Goal: Task Accomplishment & Management: Use online tool/utility

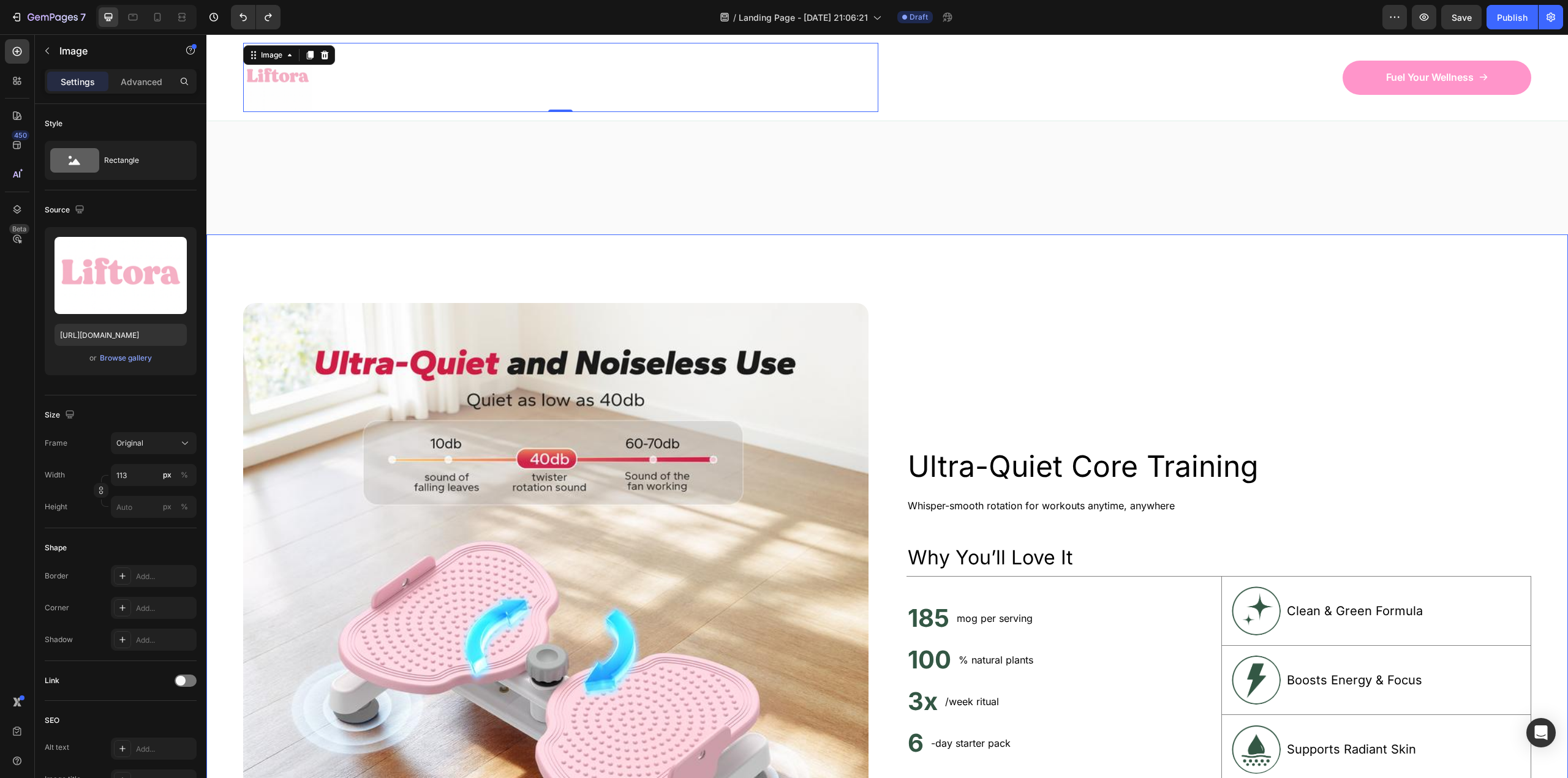
scroll to position [734, 0]
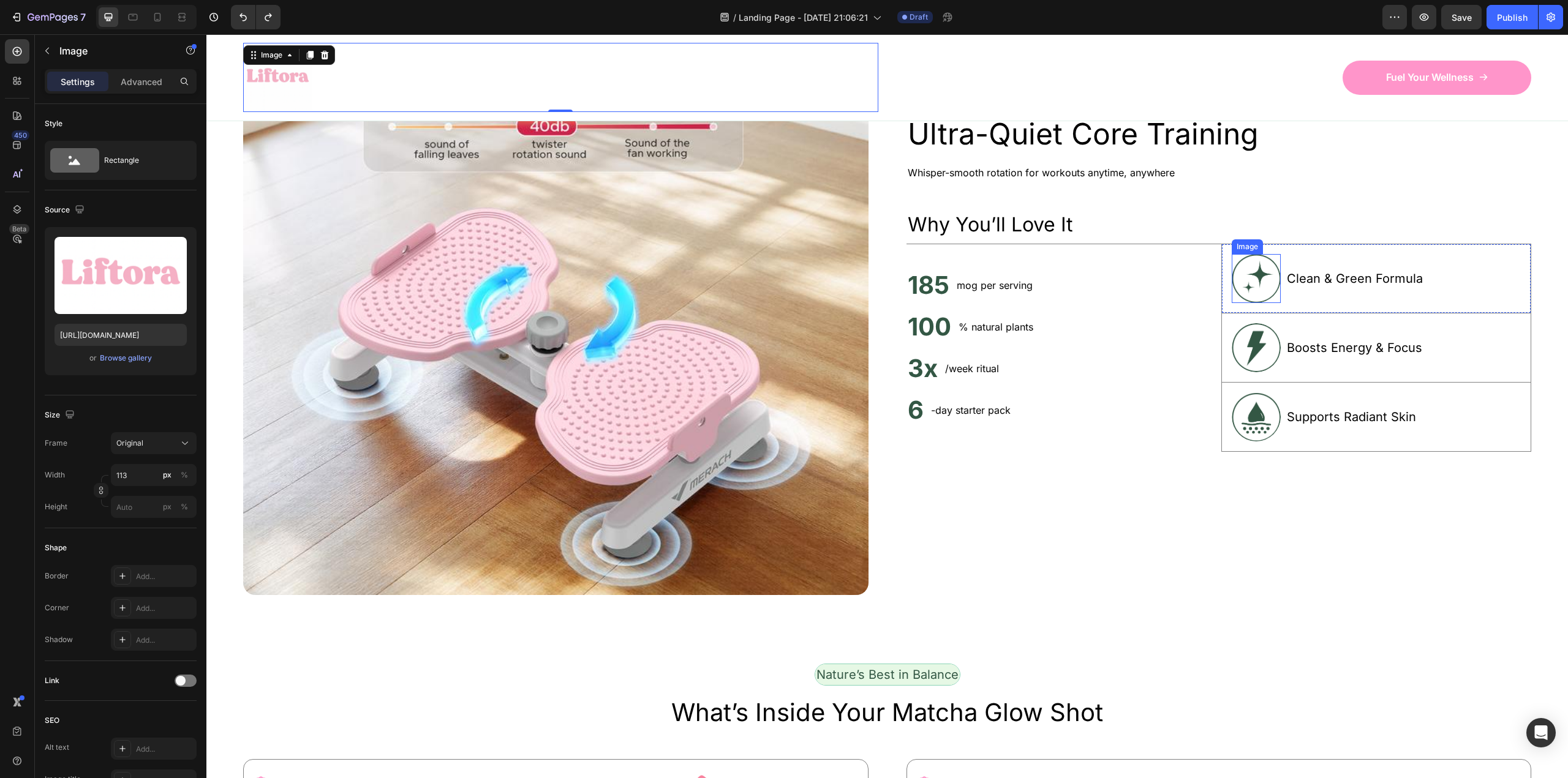
click at [1222, 314] on div "Image Clean & Green Formula Text Block Row" at bounding box center [1376, 279] width 310 height 69
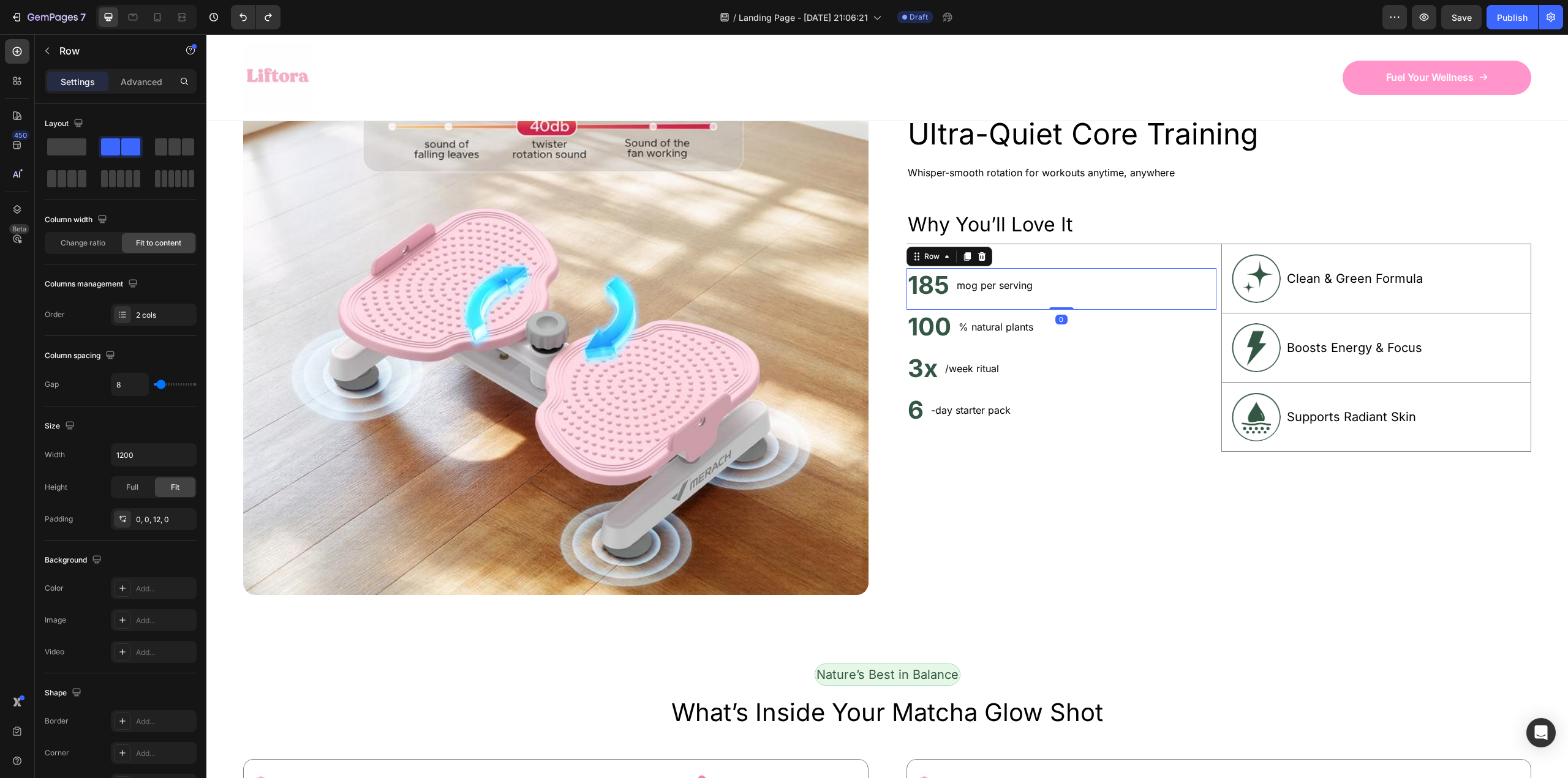
click at [1003, 302] on div "mog per serving Text Block" at bounding box center [995, 285] width 79 height 34
click at [1263, 303] on img at bounding box center [1256, 279] width 49 height 49
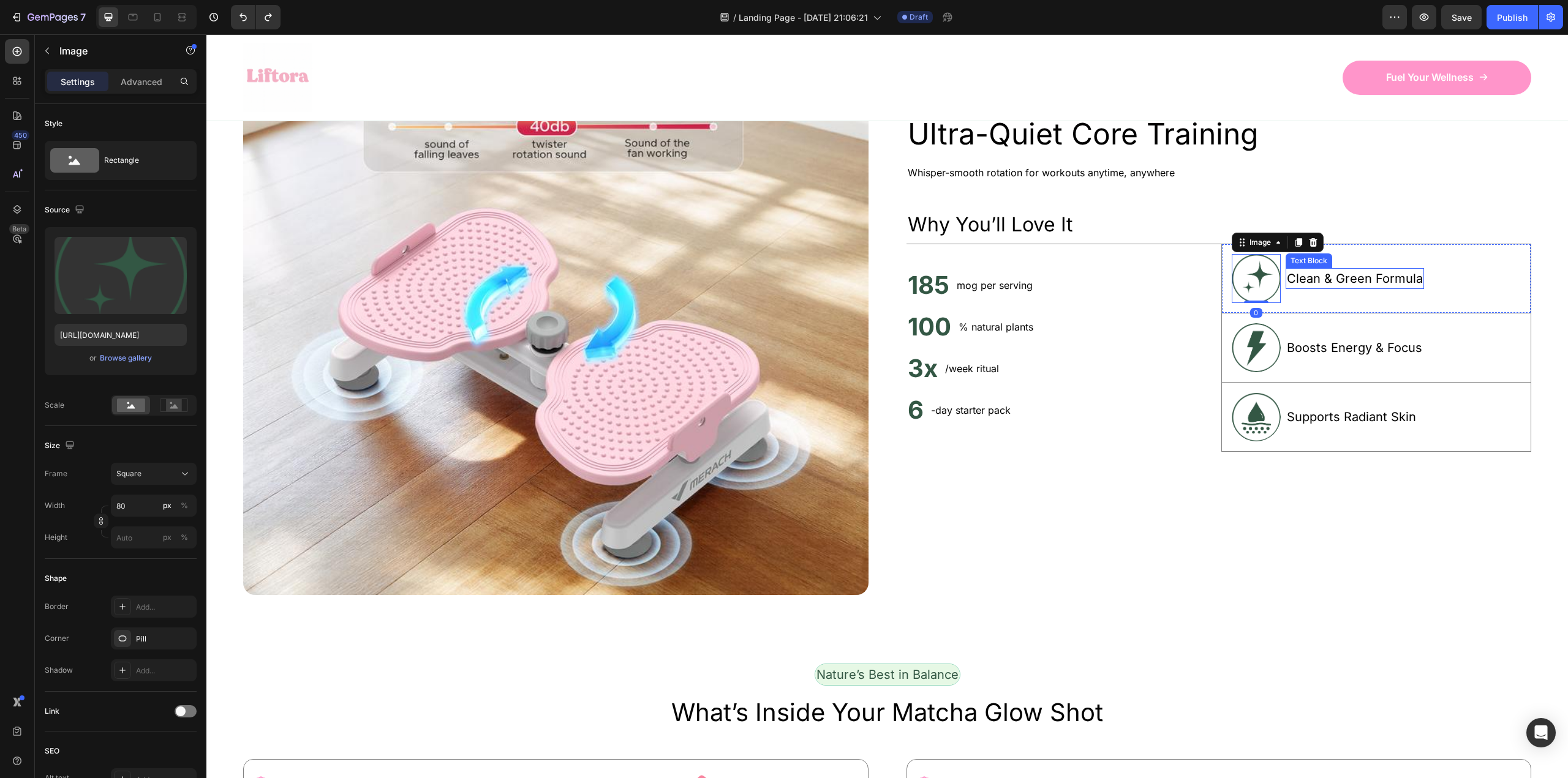
click at [1367, 303] on div "Clean & Green Formula Text Block" at bounding box center [1354, 279] width 138 height 49
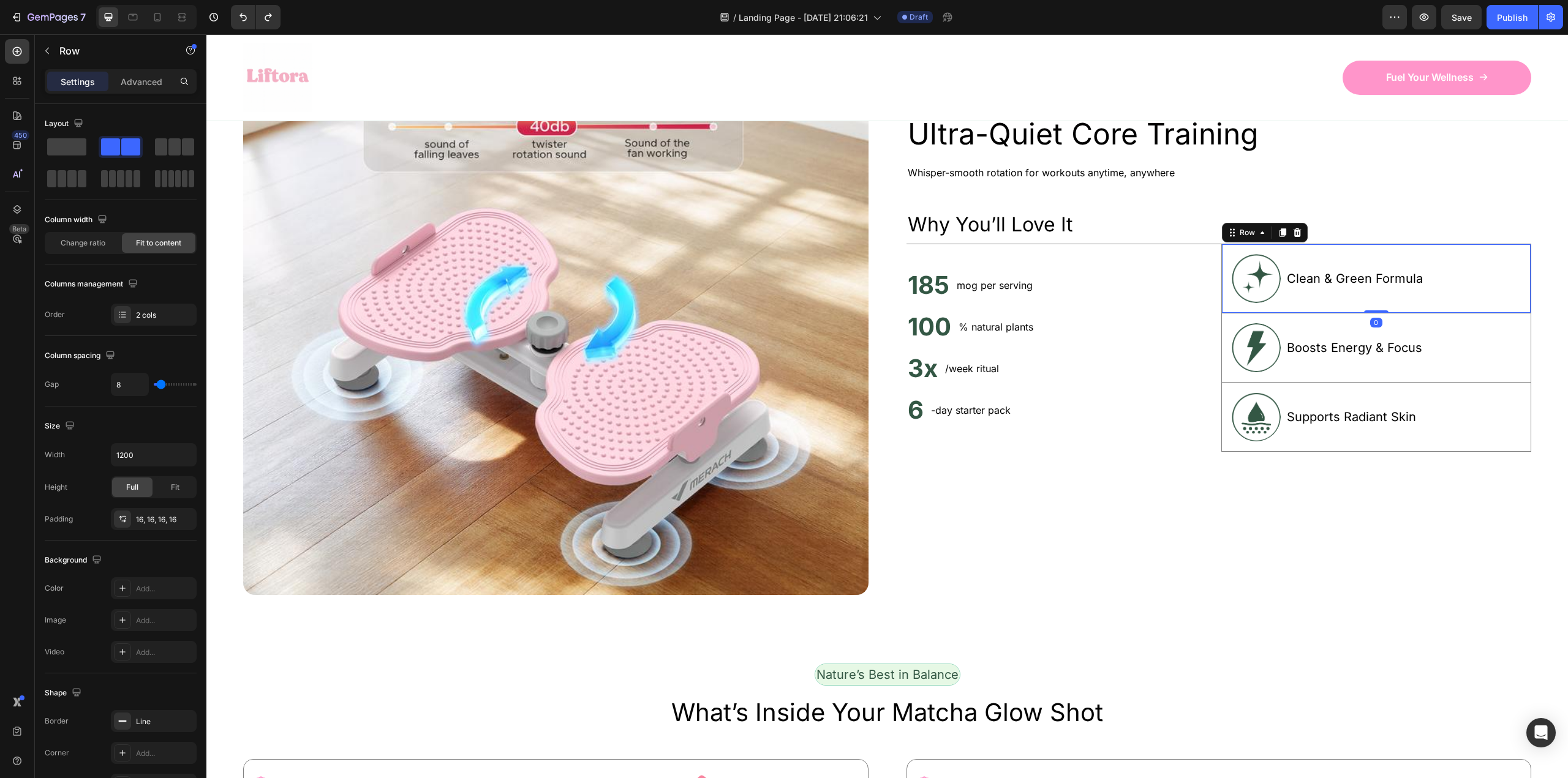
click at [1517, 314] on div "Image Clean & Green Formula Text Block Row 0" at bounding box center [1376, 279] width 310 height 69
click at [1411, 314] on div "Image Clean & Green Formula Text Block Row 0" at bounding box center [1376, 279] width 310 height 69
click at [1297, 240] on div at bounding box center [1297, 233] width 15 height 15
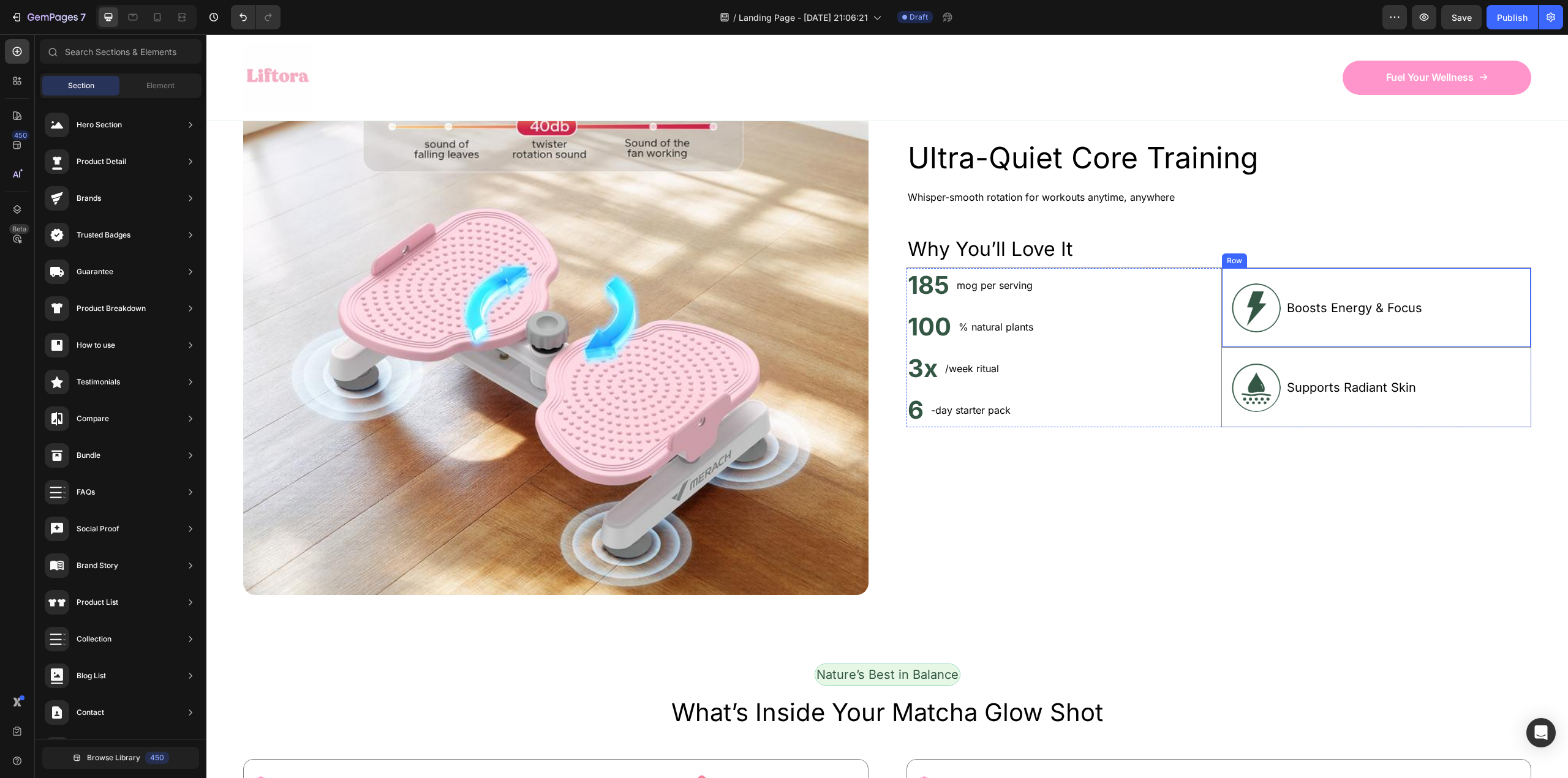
click at [1353, 337] on div "Boosts Energy & Focus Text Block" at bounding box center [1354, 307] width 138 height 60
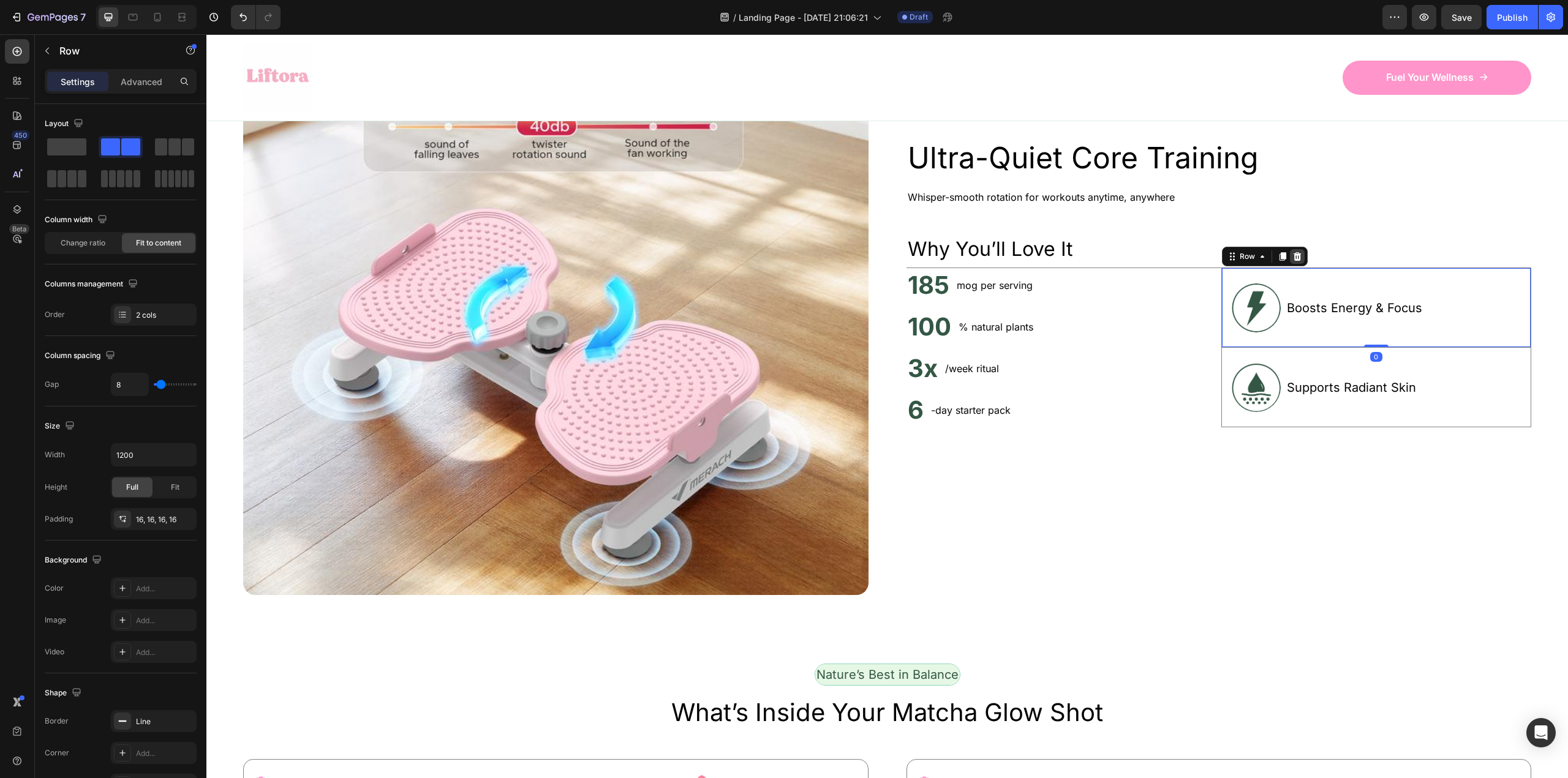
click at [1293, 261] on icon at bounding box center [1297, 256] width 8 height 9
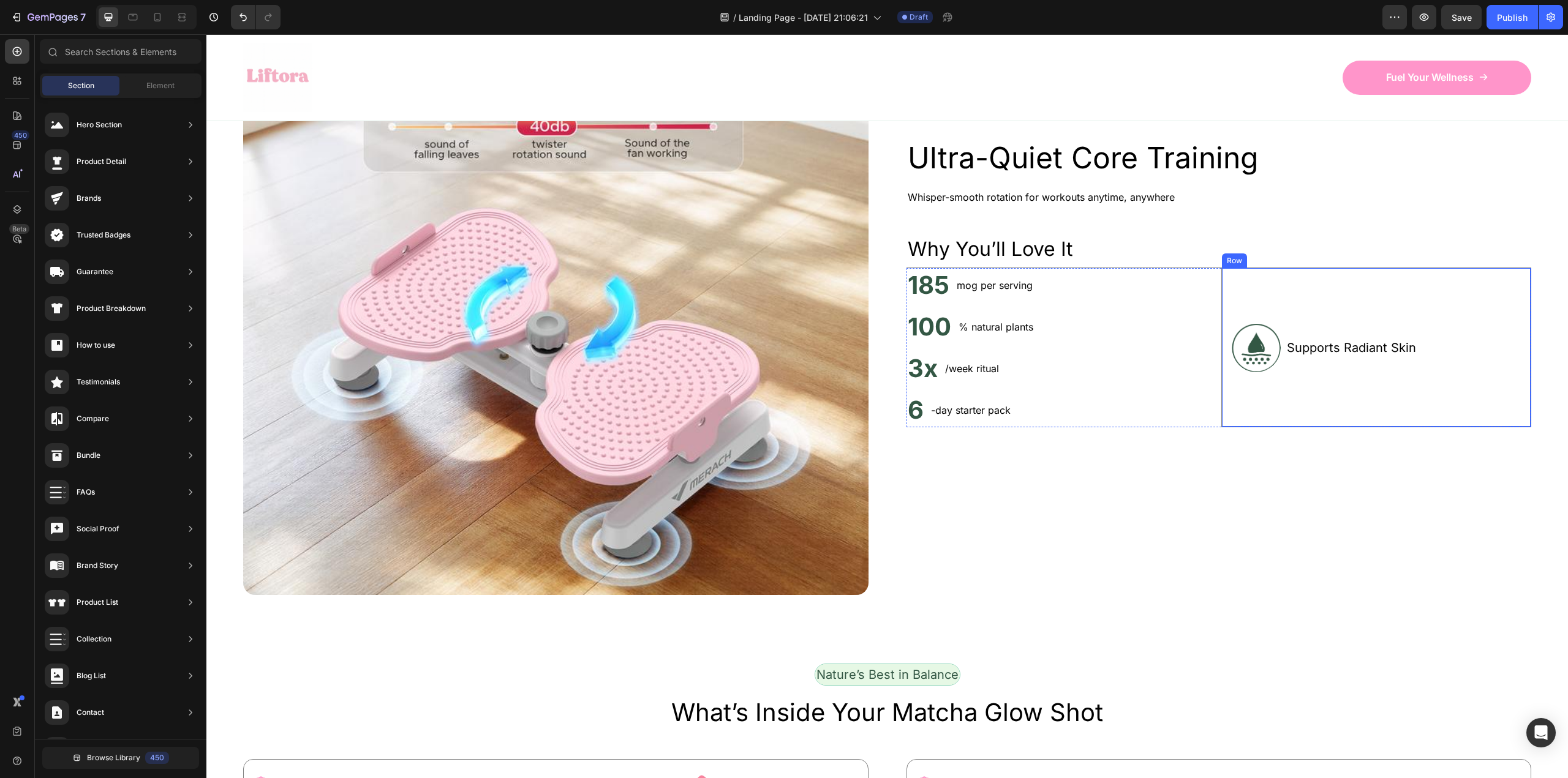
click at [1313, 417] on div "Supports Radiant Skin Text Block" at bounding box center [1351, 347] width 131 height 139
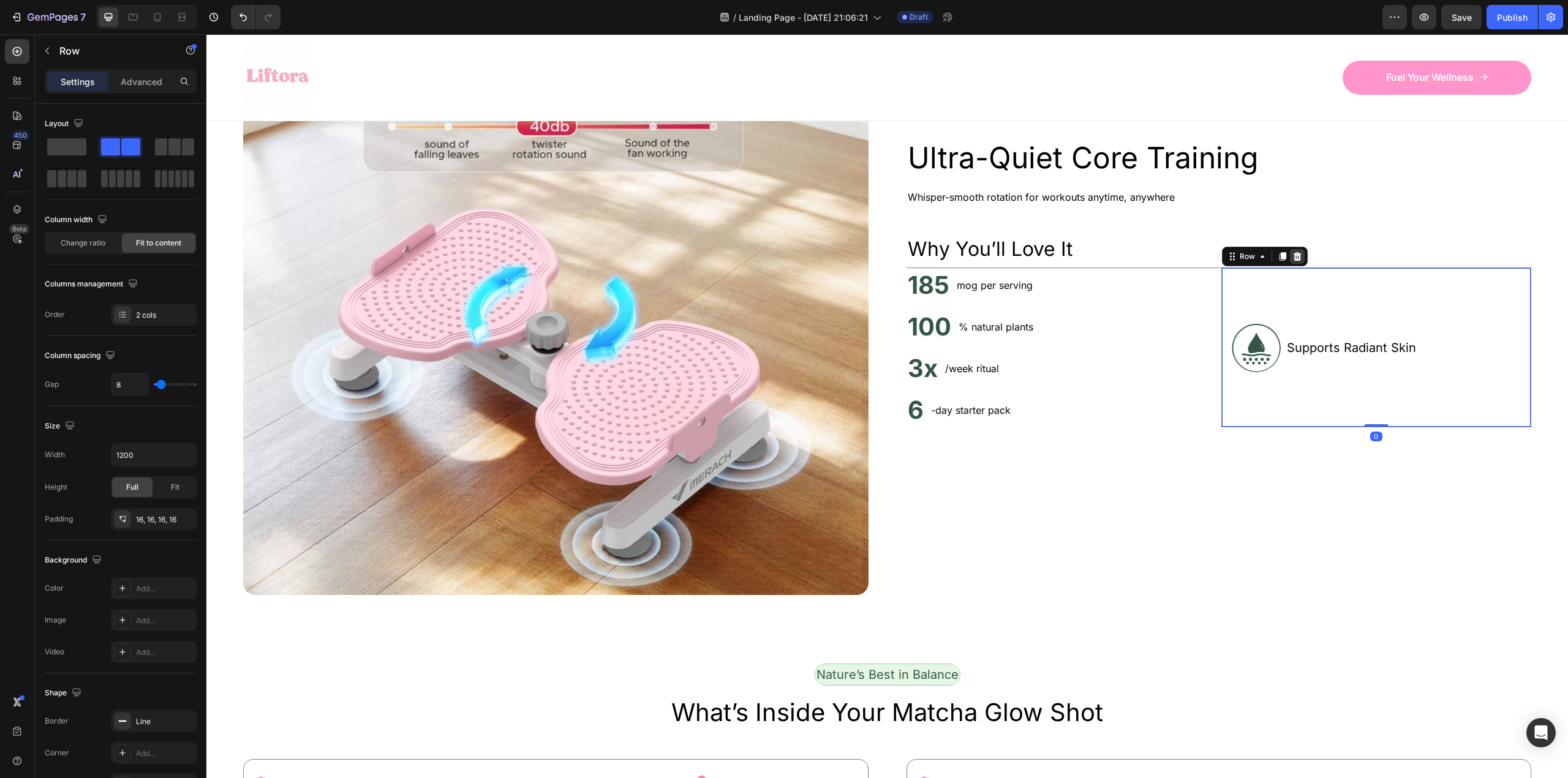
click at [1293, 261] on icon at bounding box center [1297, 256] width 8 height 9
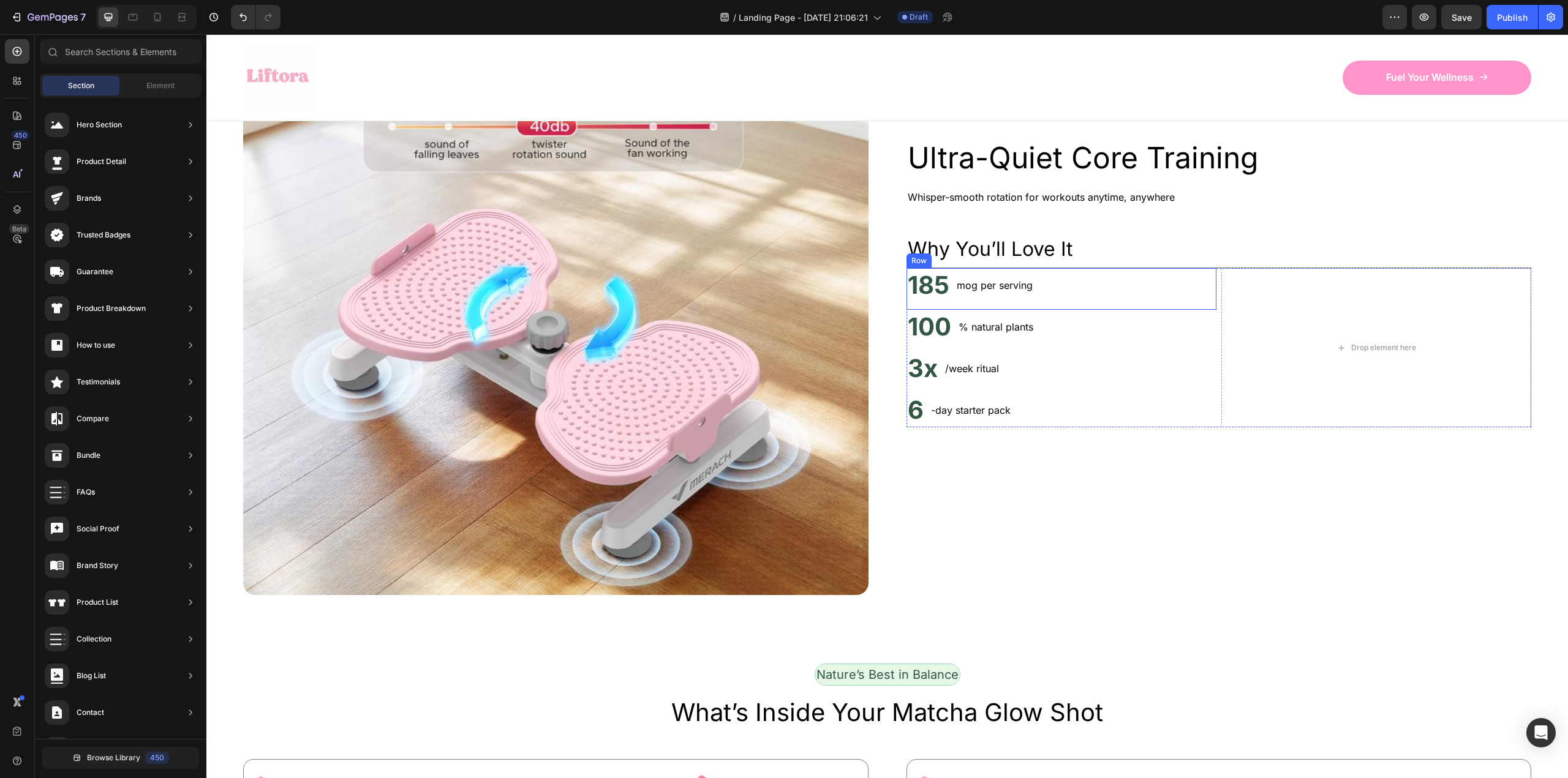
click at [1125, 310] on div "185 Heading mog per serving Text Block Row" at bounding box center [1061, 289] width 310 height 42
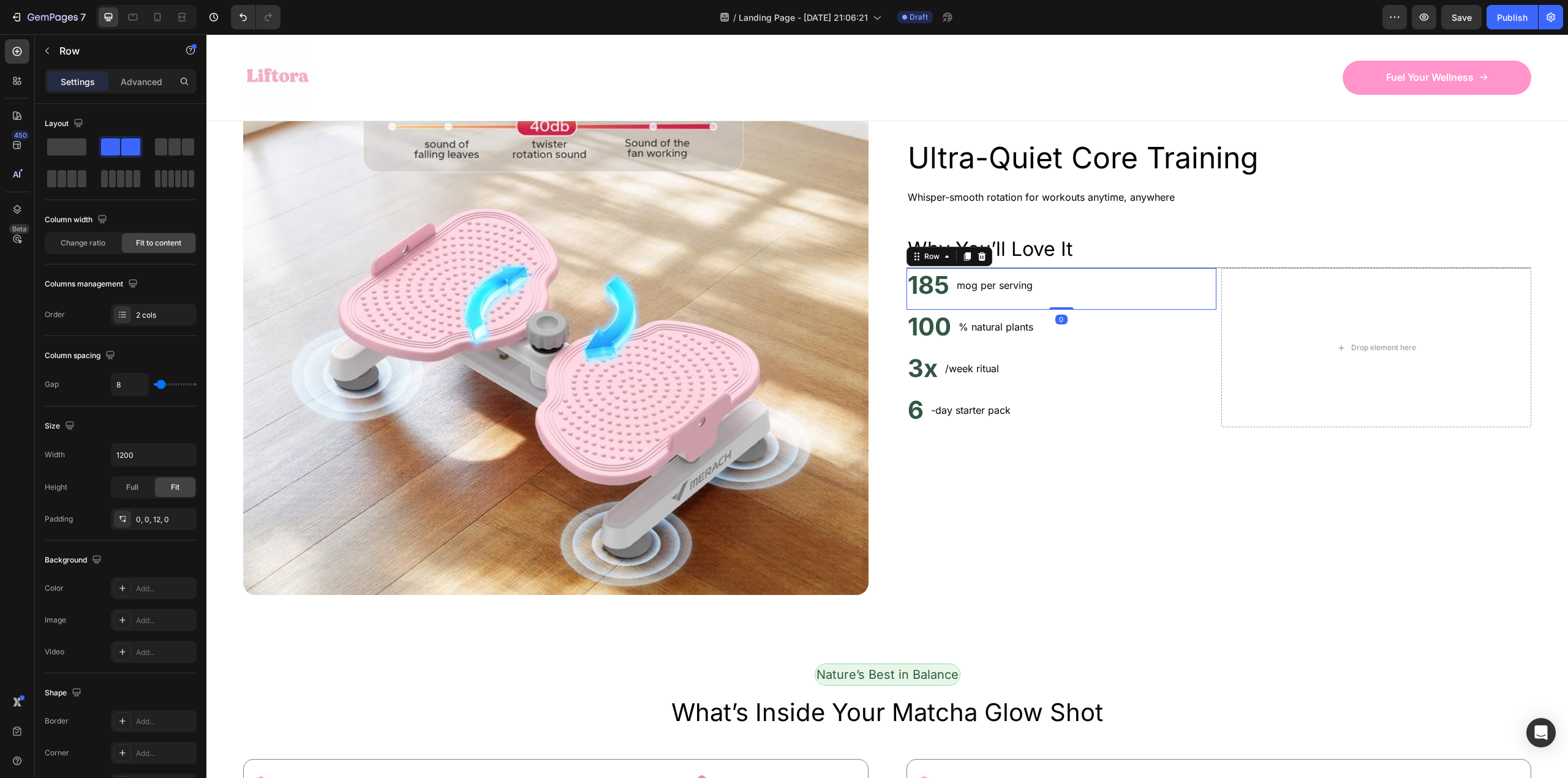
click at [1125, 310] on div "185 Heading mog per serving Text Block Row 0" at bounding box center [1061, 289] width 310 height 42
click at [1114, 310] on div "185 Heading mog per serving Text Block Row 0" at bounding box center [1061, 289] width 310 height 42
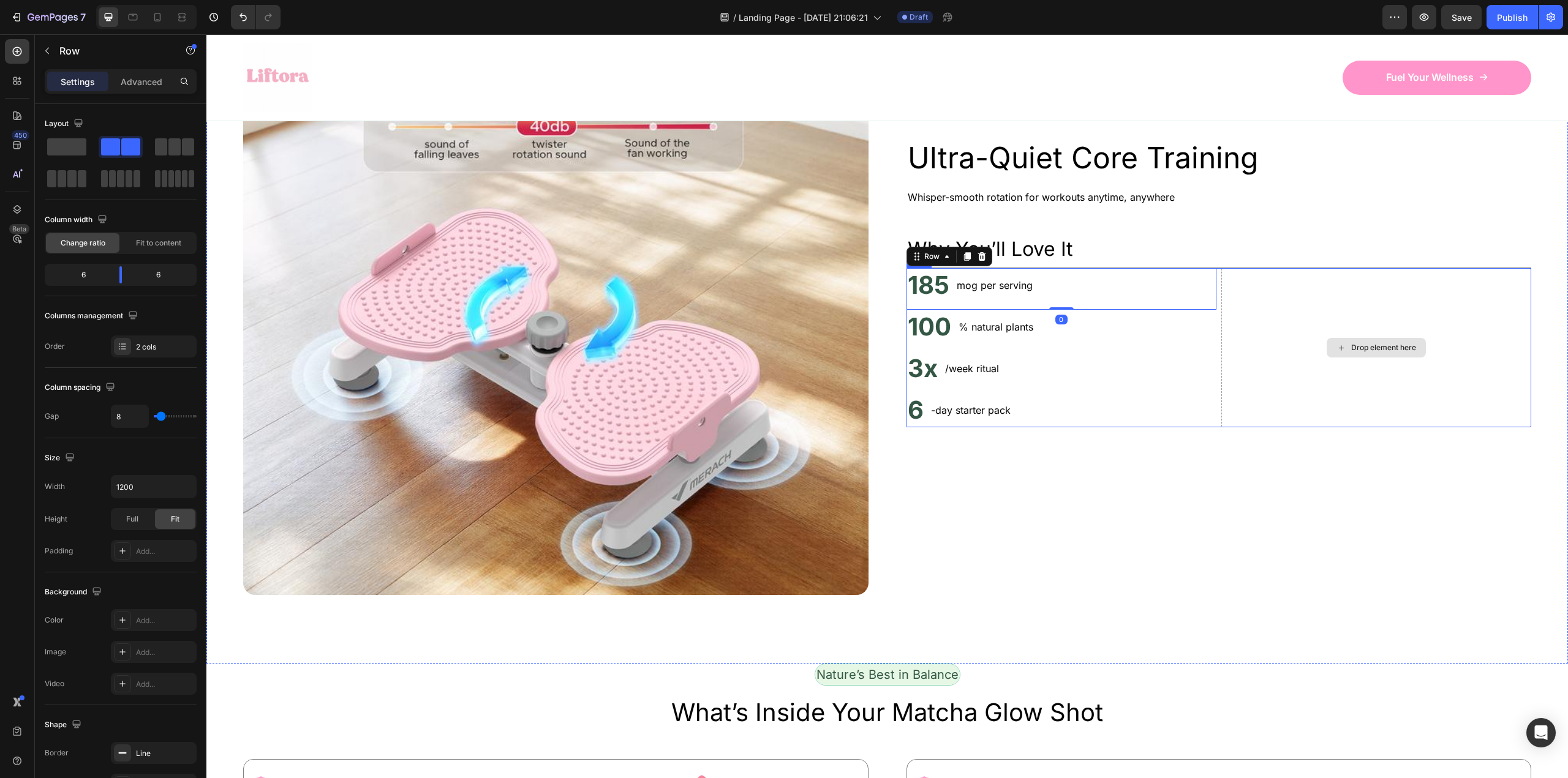
click at [1490, 427] on div "Drop element here" at bounding box center [1376, 347] width 310 height 159
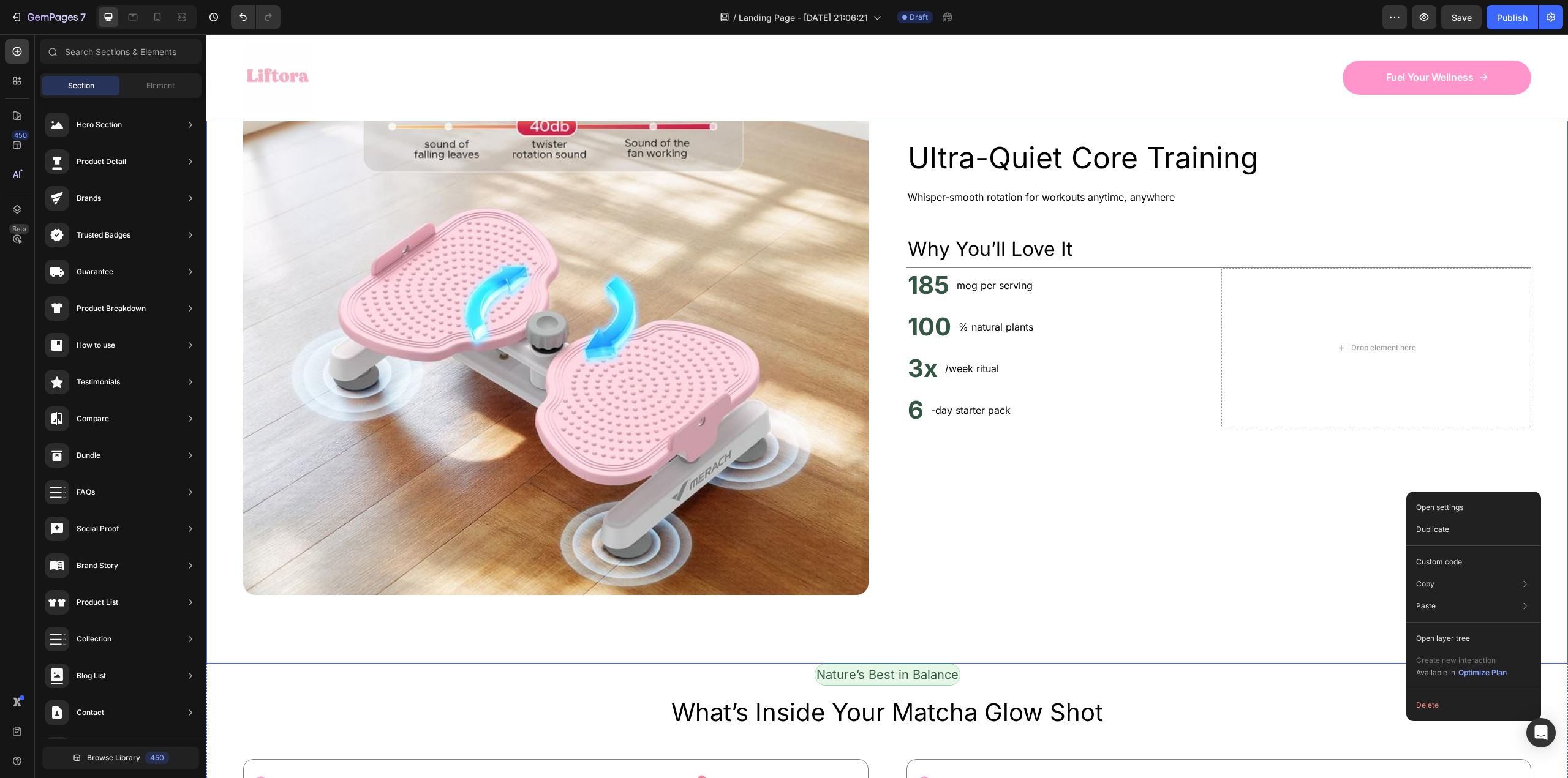
click at [1238, 595] on div "Ultra-Quiet Core Training Heading Whisper-smooth rotation for workouts anytime,…" at bounding box center [1219, 282] width 626 height 625
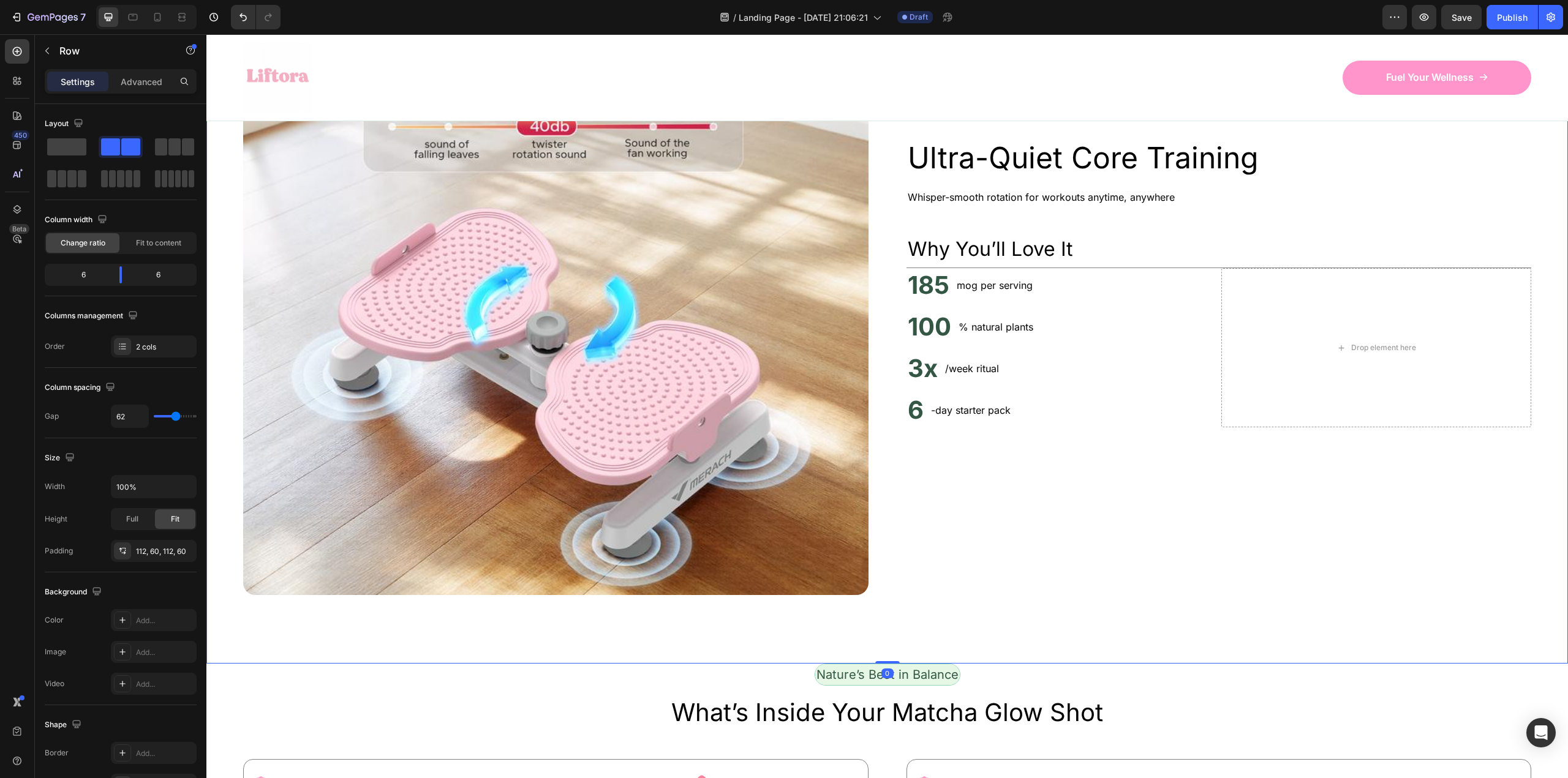
click at [1135, 427] on div "6 Heading -day starter pack Text Block Row" at bounding box center [1061, 410] width 310 height 34
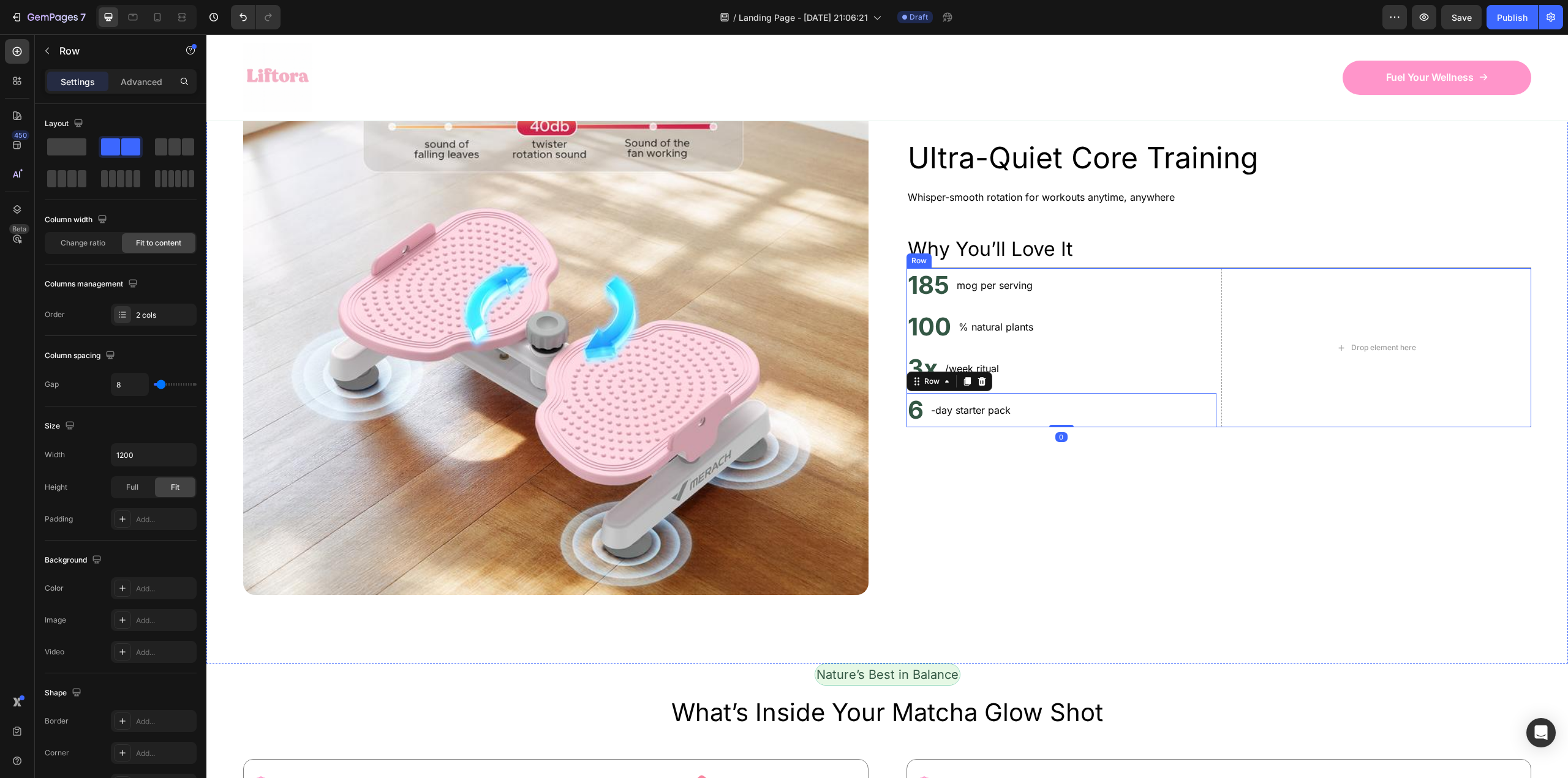
click at [1300, 427] on div "Drop element here" at bounding box center [1376, 347] width 310 height 159
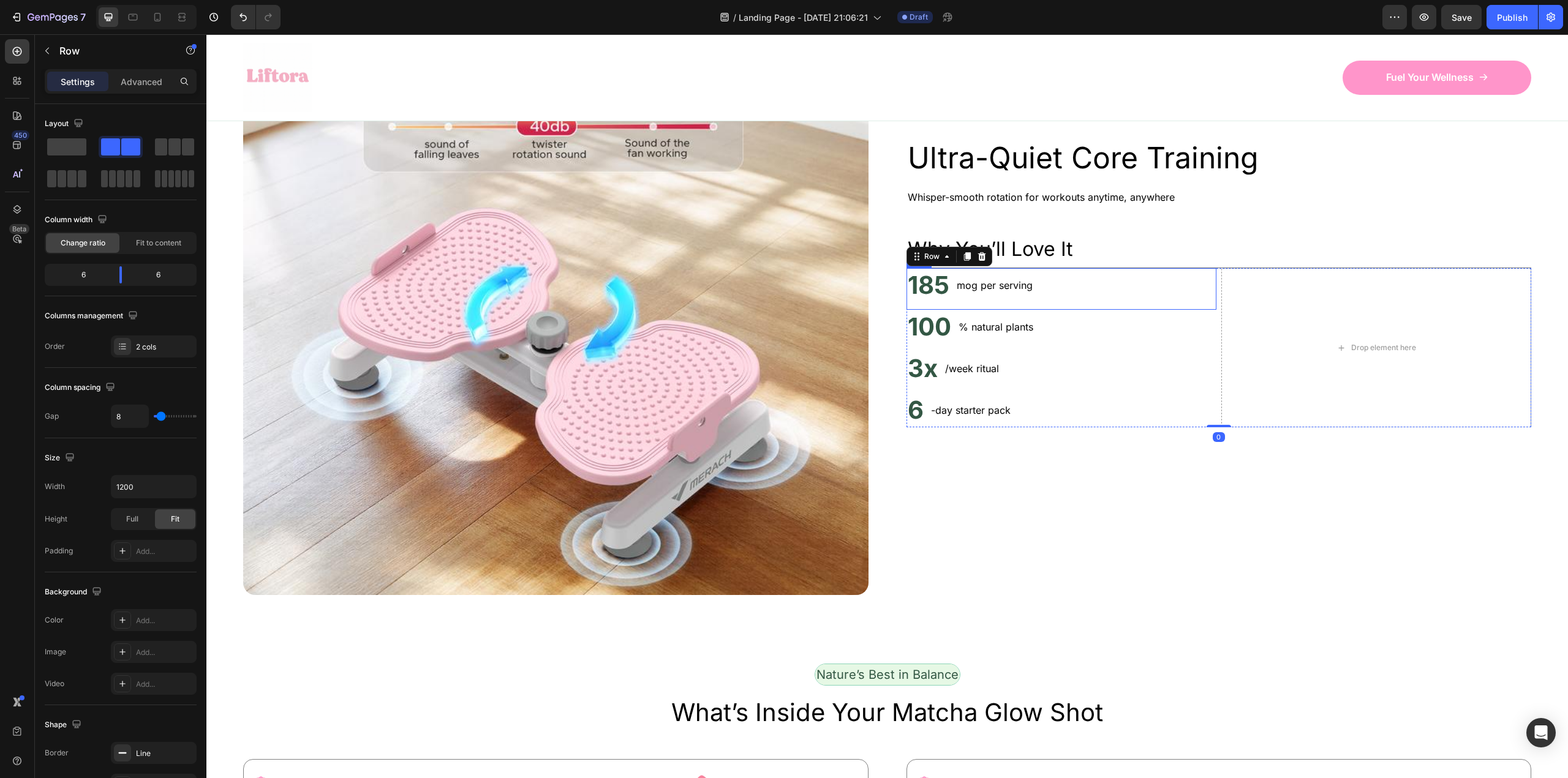
click at [985, 302] on div "mog per serving Text Block" at bounding box center [995, 285] width 79 height 34
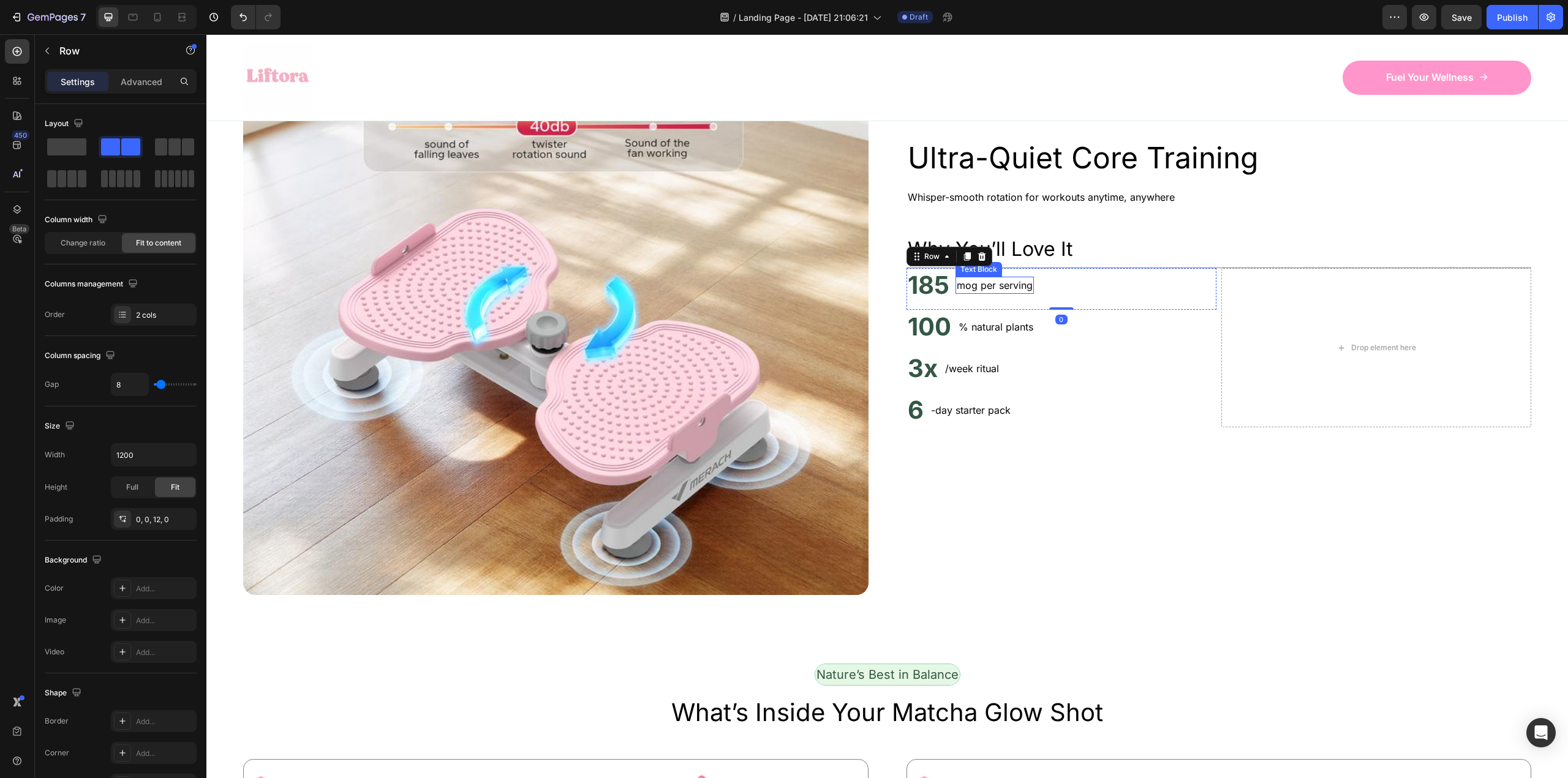
click at [1022, 293] on p "mog per serving" at bounding box center [995, 285] width 76 height 15
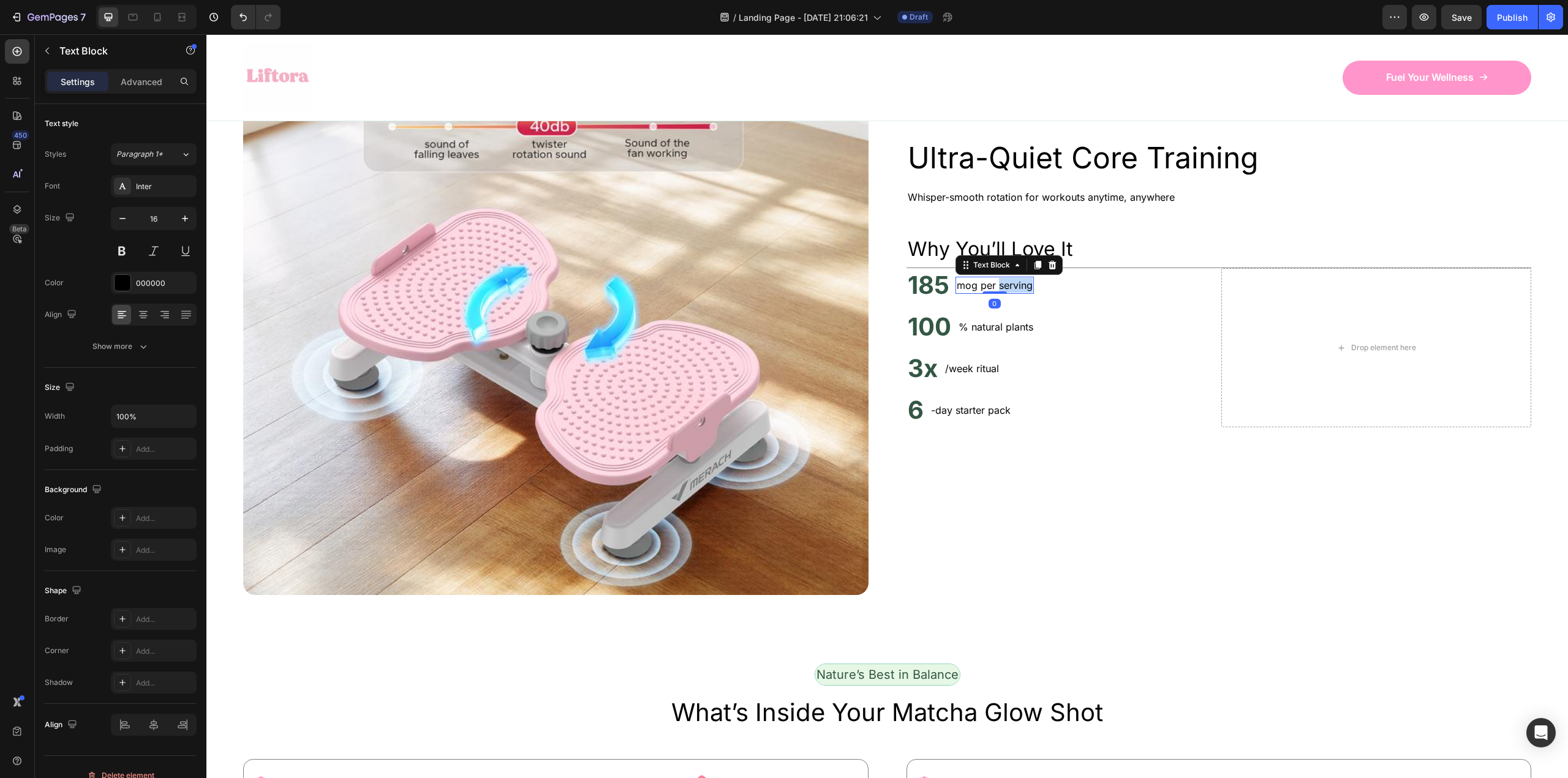
click at [1022, 293] on p "mog per serving" at bounding box center [995, 285] width 76 height 15
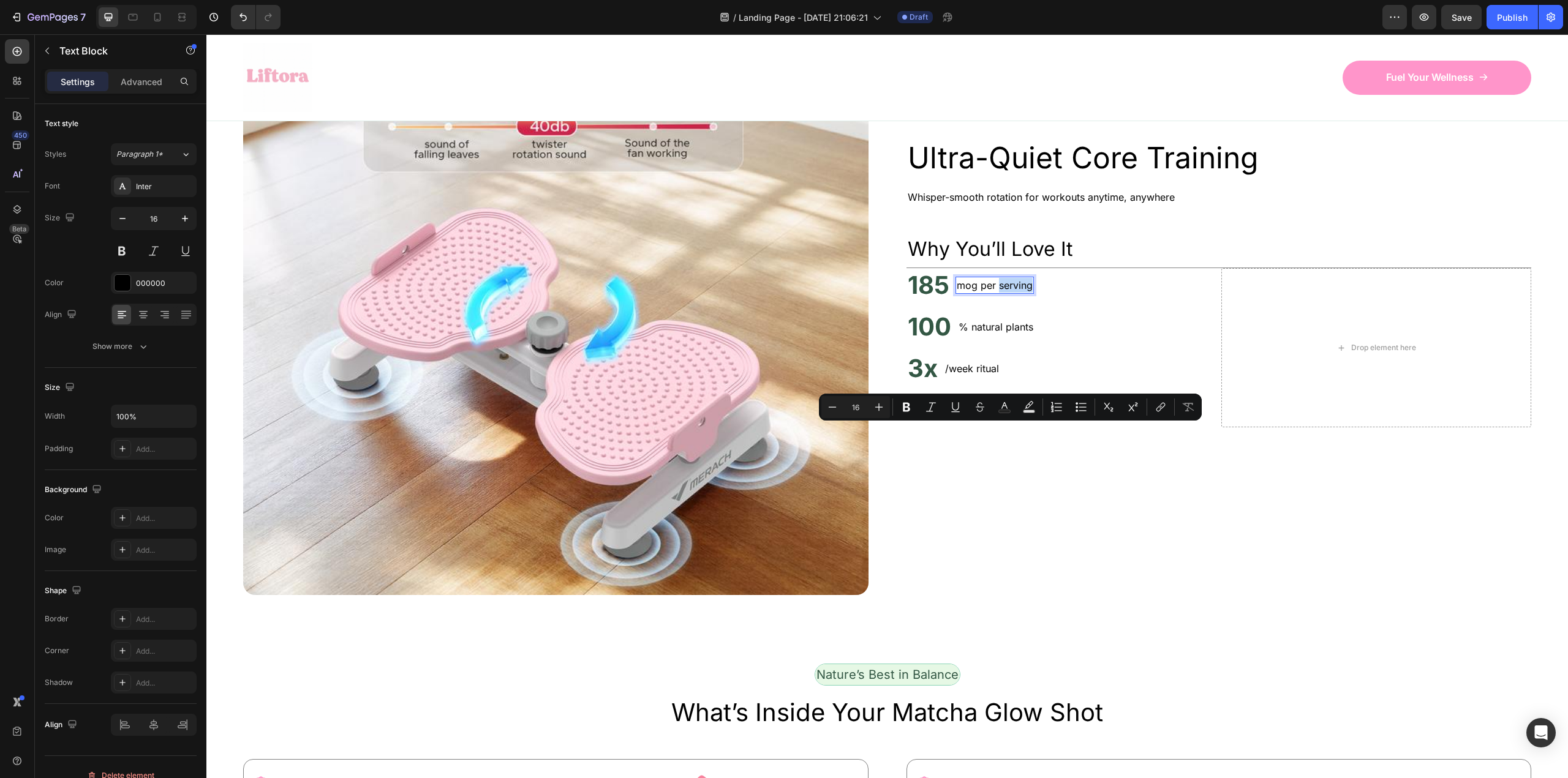
click at [1007, 293] on p "mog per serving" at bounding box center [995, 285] width 76 height 15
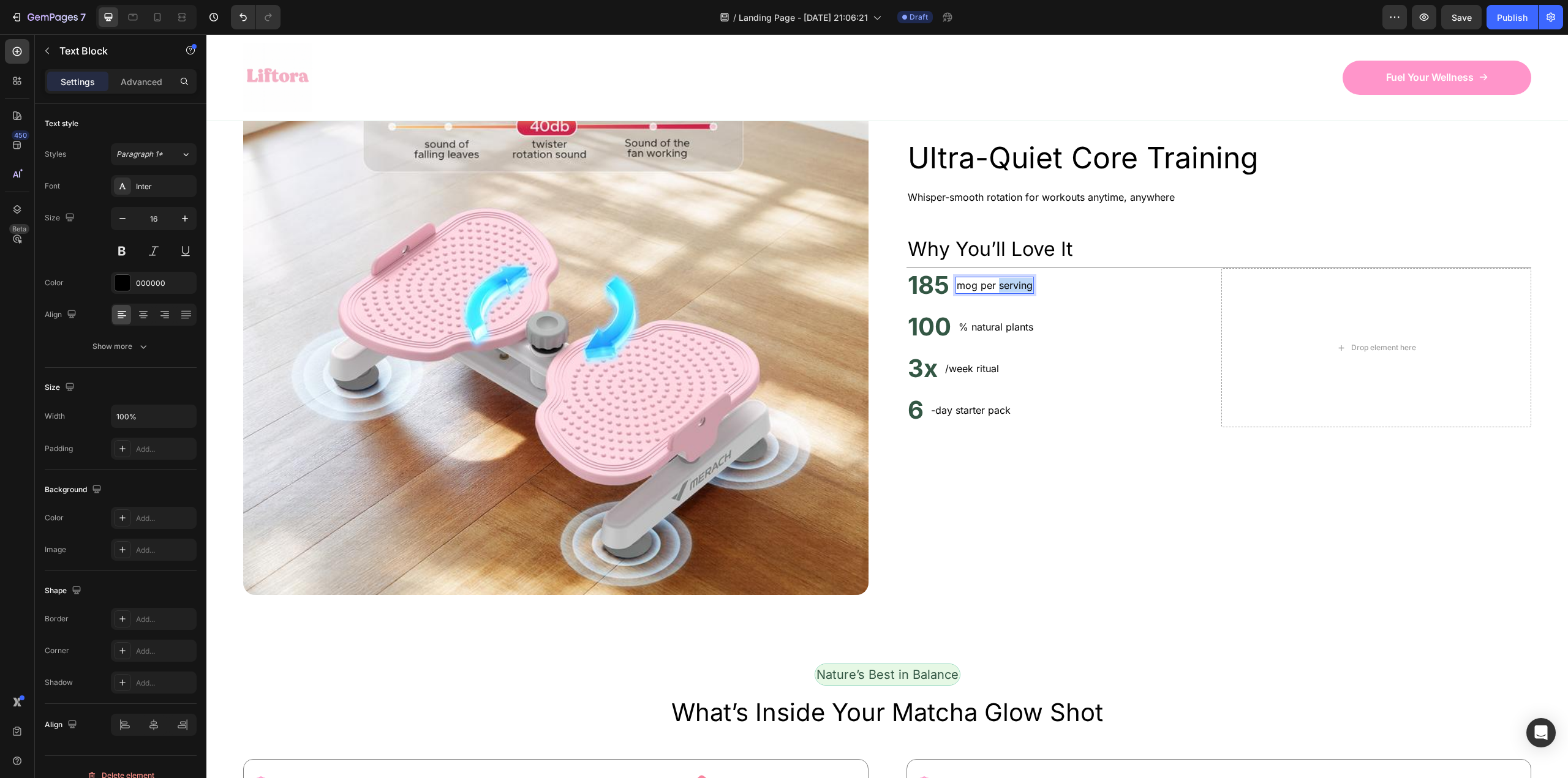
click at [1007, 293] on p "mog per serving" at bounding box center [995, 285] width 76 height 15
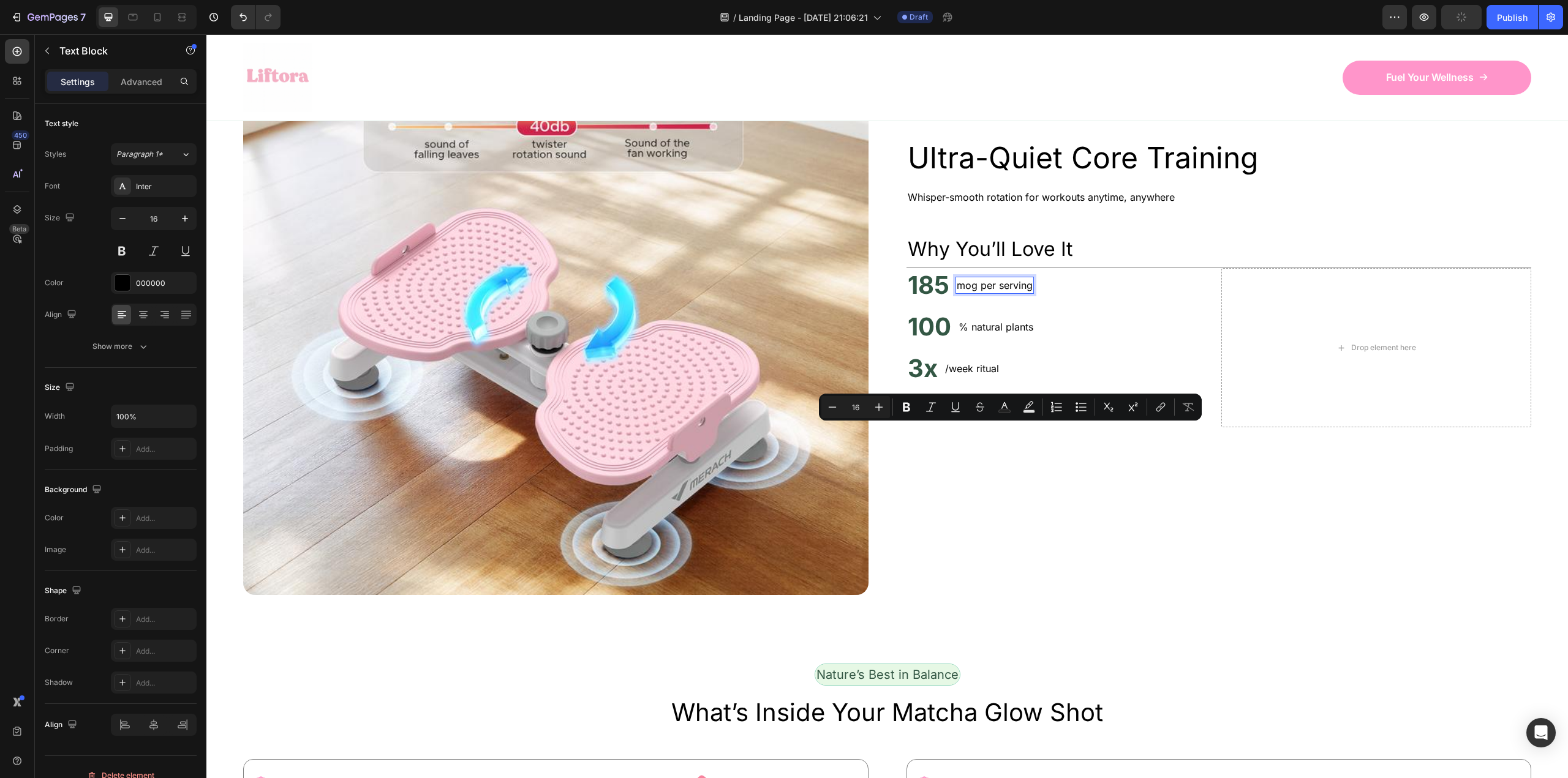
click at [976, 293] on p "mog per serving" at bounding box center [995, 285] width 76 height 15
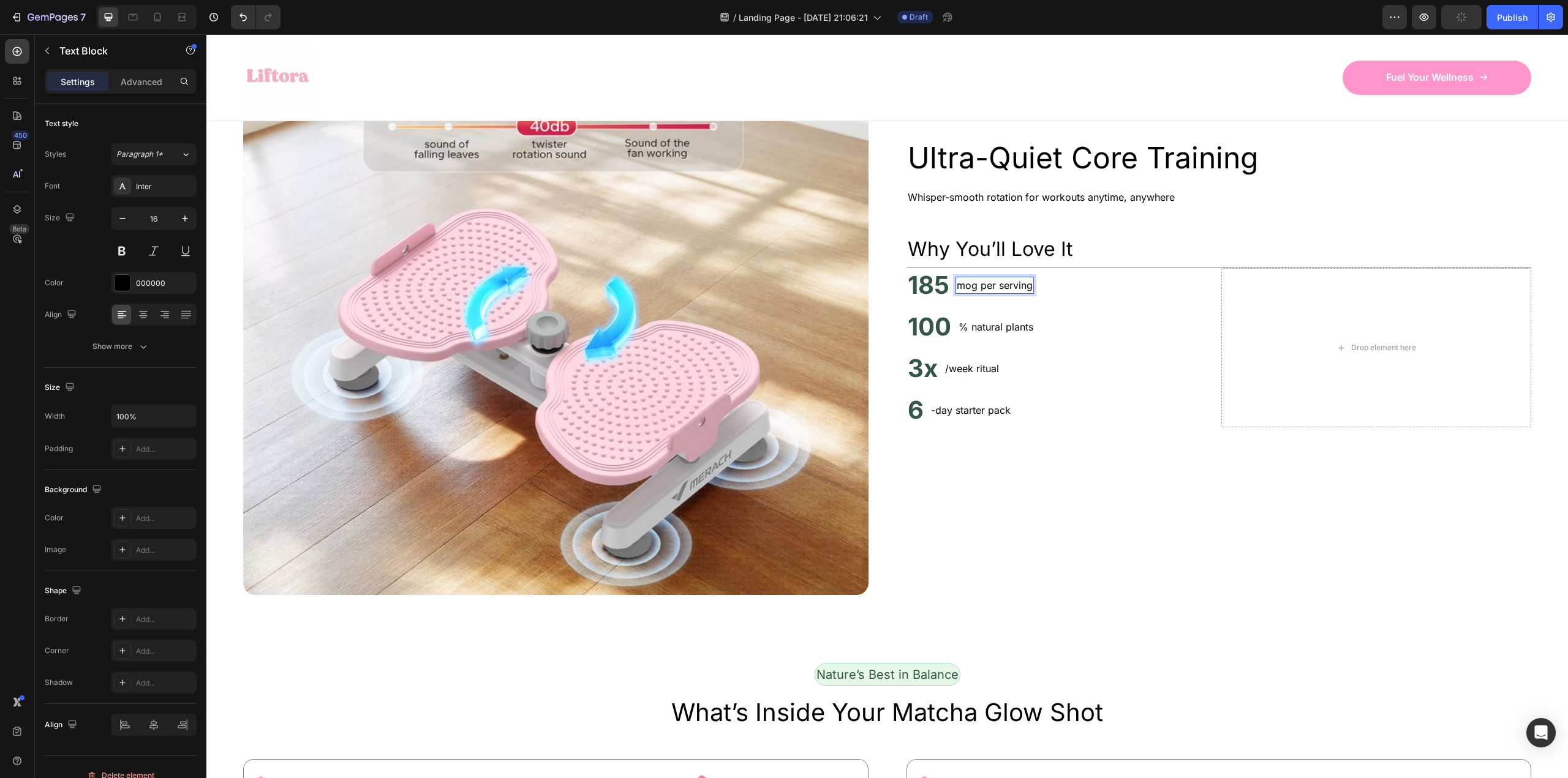
click at [962, 293] on p "mog per serving" at bounding box center [995, 285] width 76 height 15
click at [981, 293] on p "mog per serving" at bounding box center [995, 285] width 76 height 15
click at [996, 293] on p "mog per serving" at bounding box center [995, 285] width 76 height 15
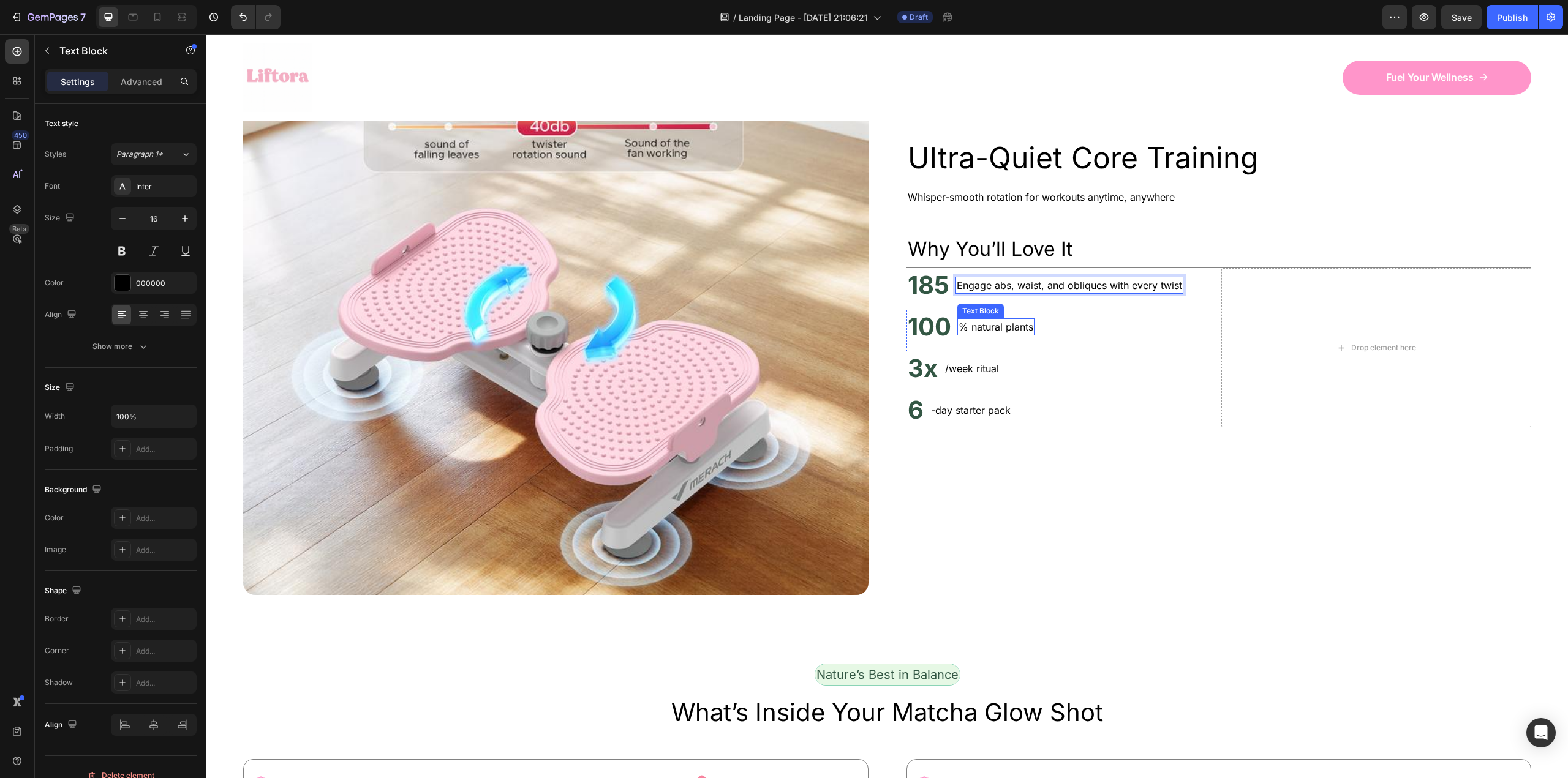
click at [992, 334] on p "% natural plants" at bounding box center [996, 327] width 75 height 15
click at [924, 302] on h2 "185" at bounding box center [928, 285] width 44 height 34
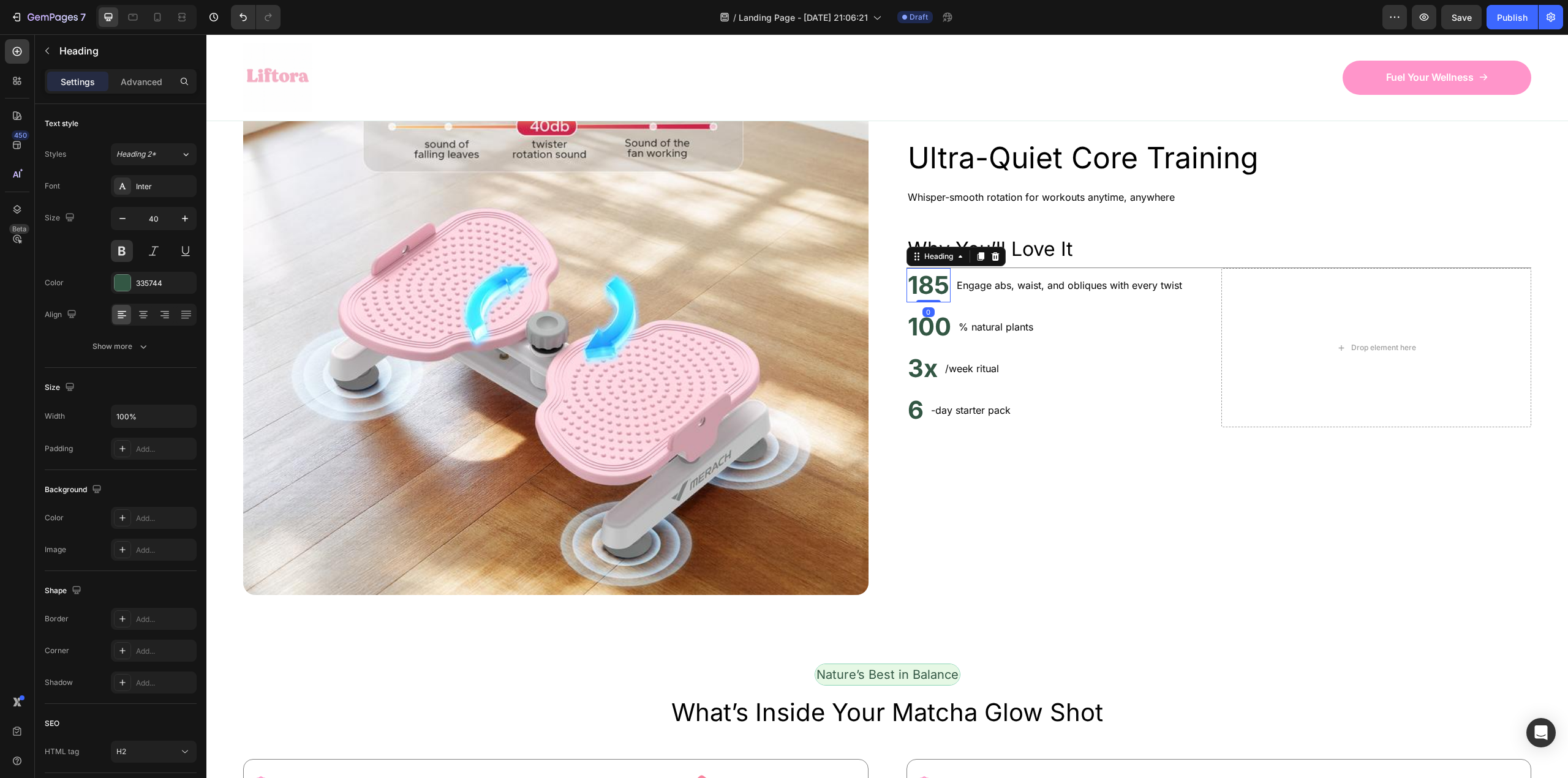
click at [924, 302] on h2 "185" at bounding box center [928, 285] width 44 height 34
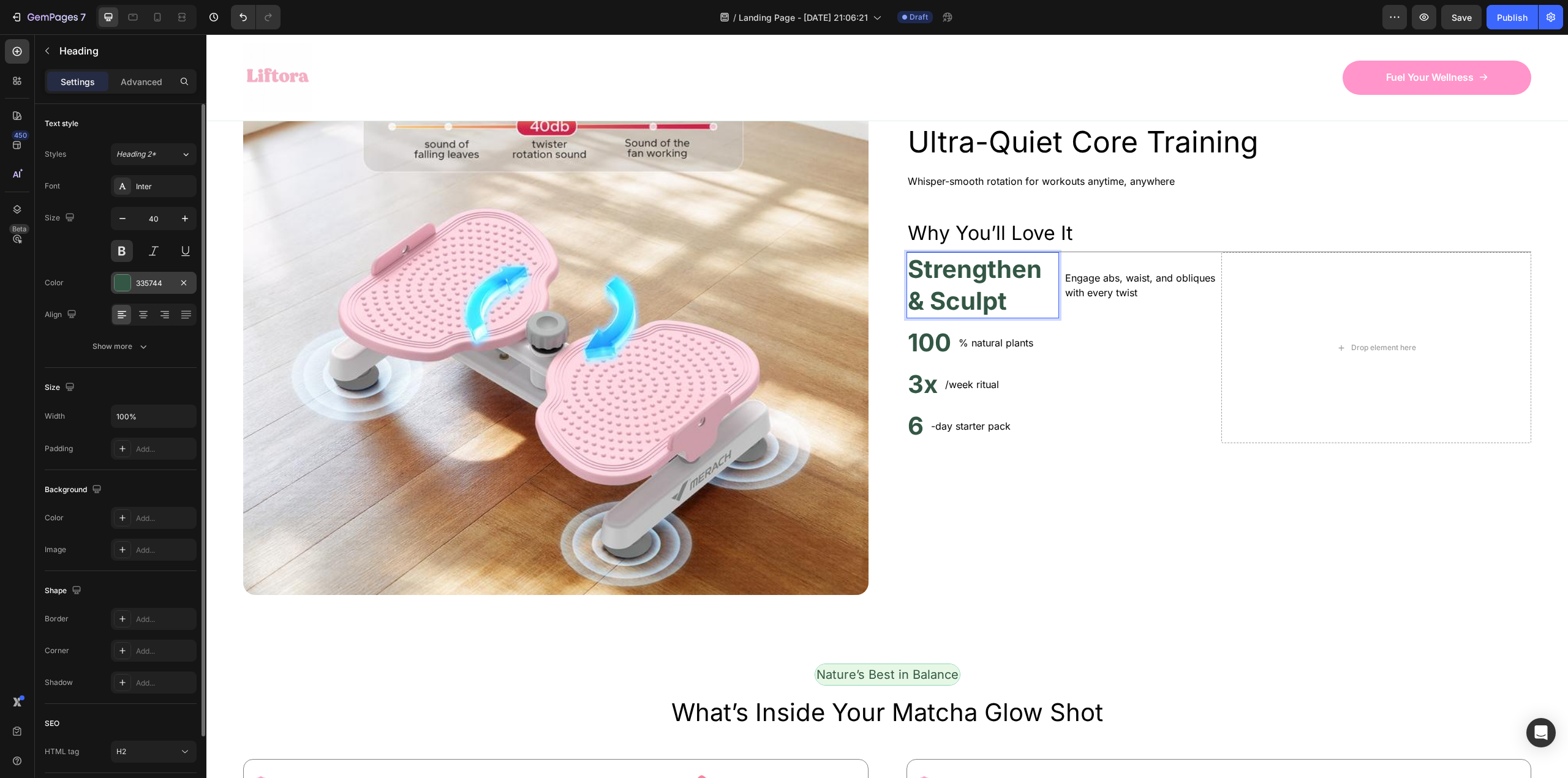
click at [119, 281] on div at bounding box center [123, 283] width 16 height 16
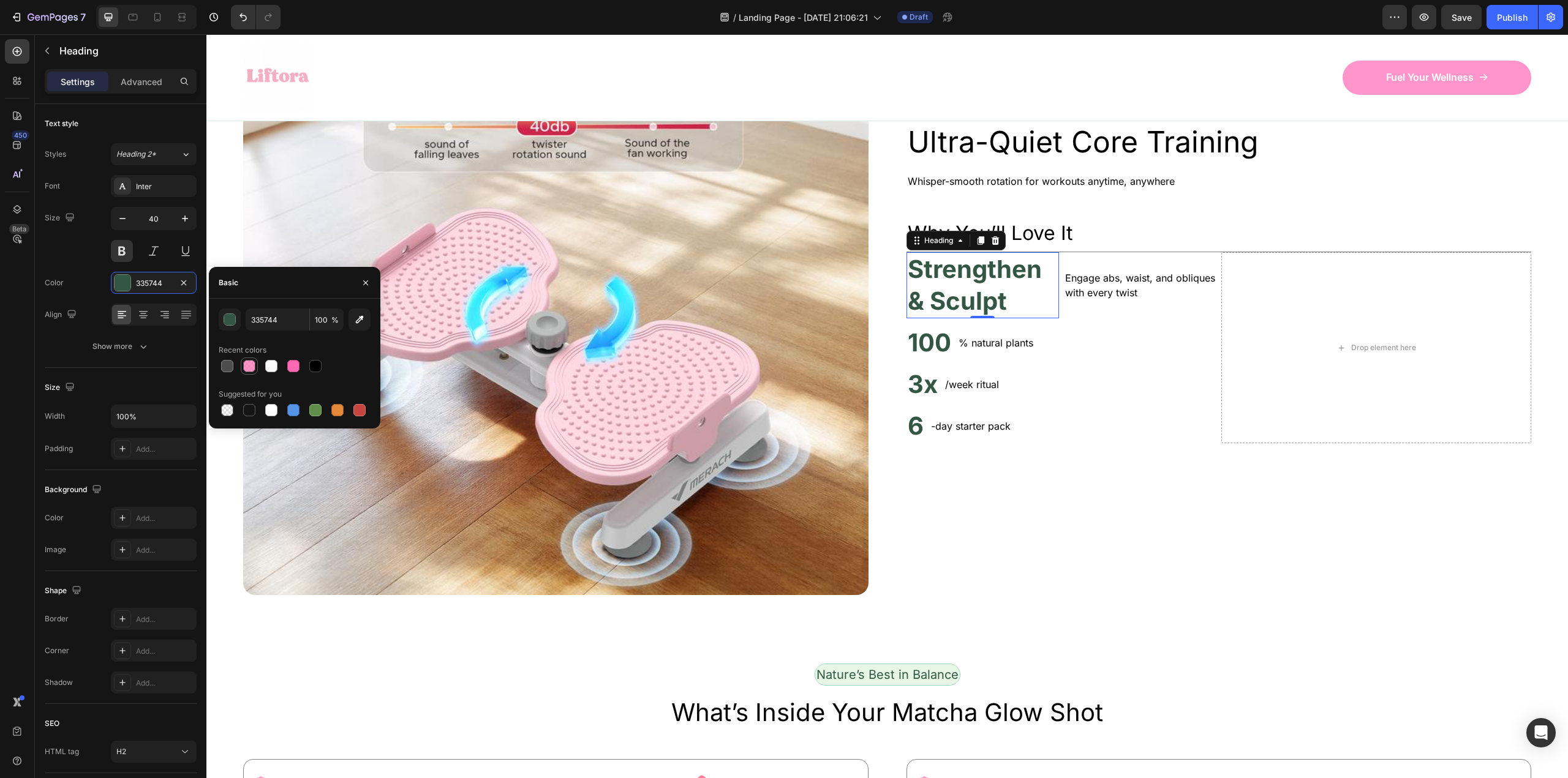
click at [257, 364] on div at bounding box center [249, 366] width 17 height 17
type input "FF69B4"
type input "70"
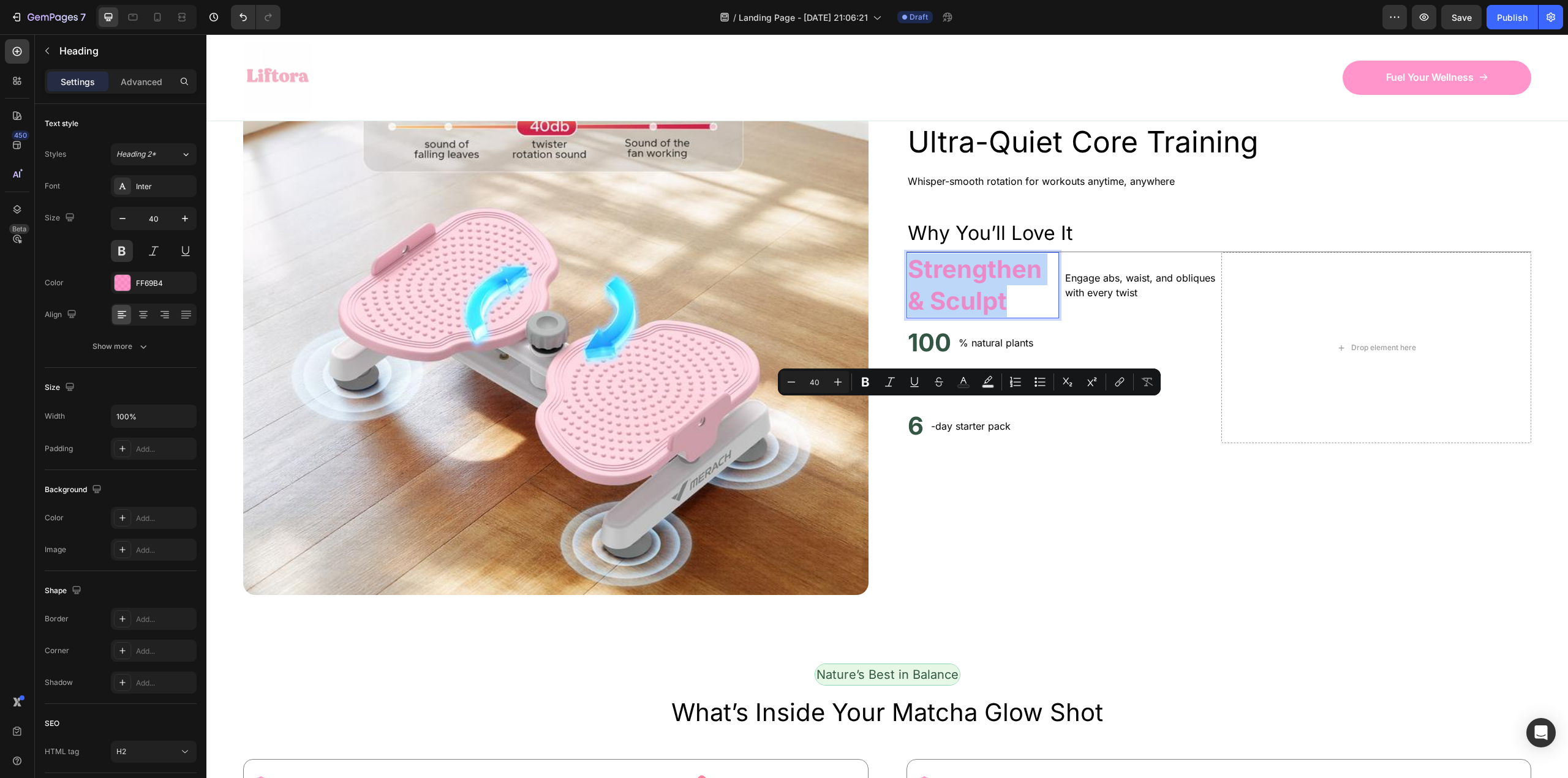
drag, startPoint x: 1016, startPoint y: 444, endPoint x: 910, endPoint y: 407, distance: 112.3
click at [910, 317] on p "Strengthen & Sculpt" at bounding box center [982, 285] width 150 height 64
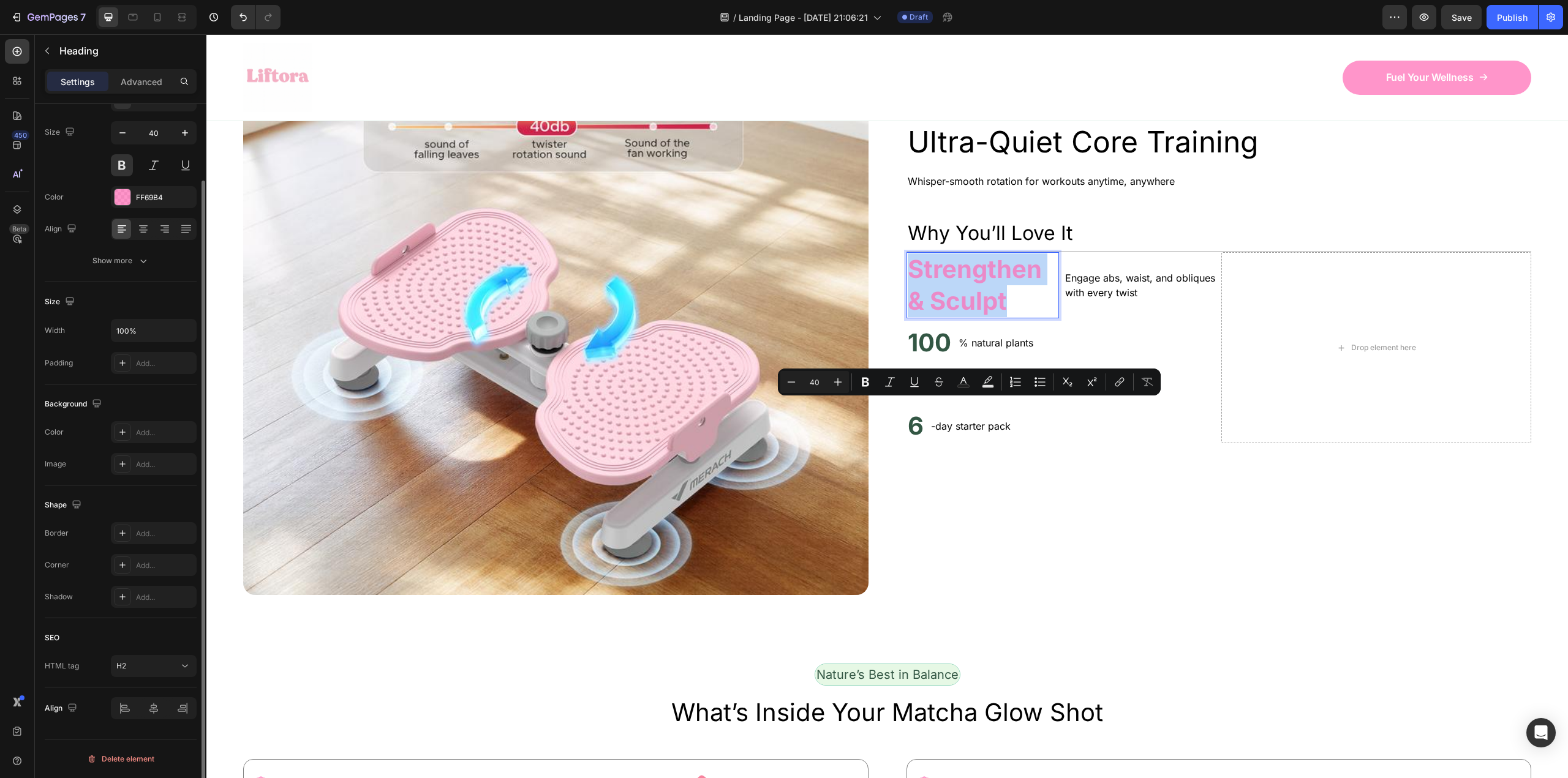
scroll to position [0, 0]
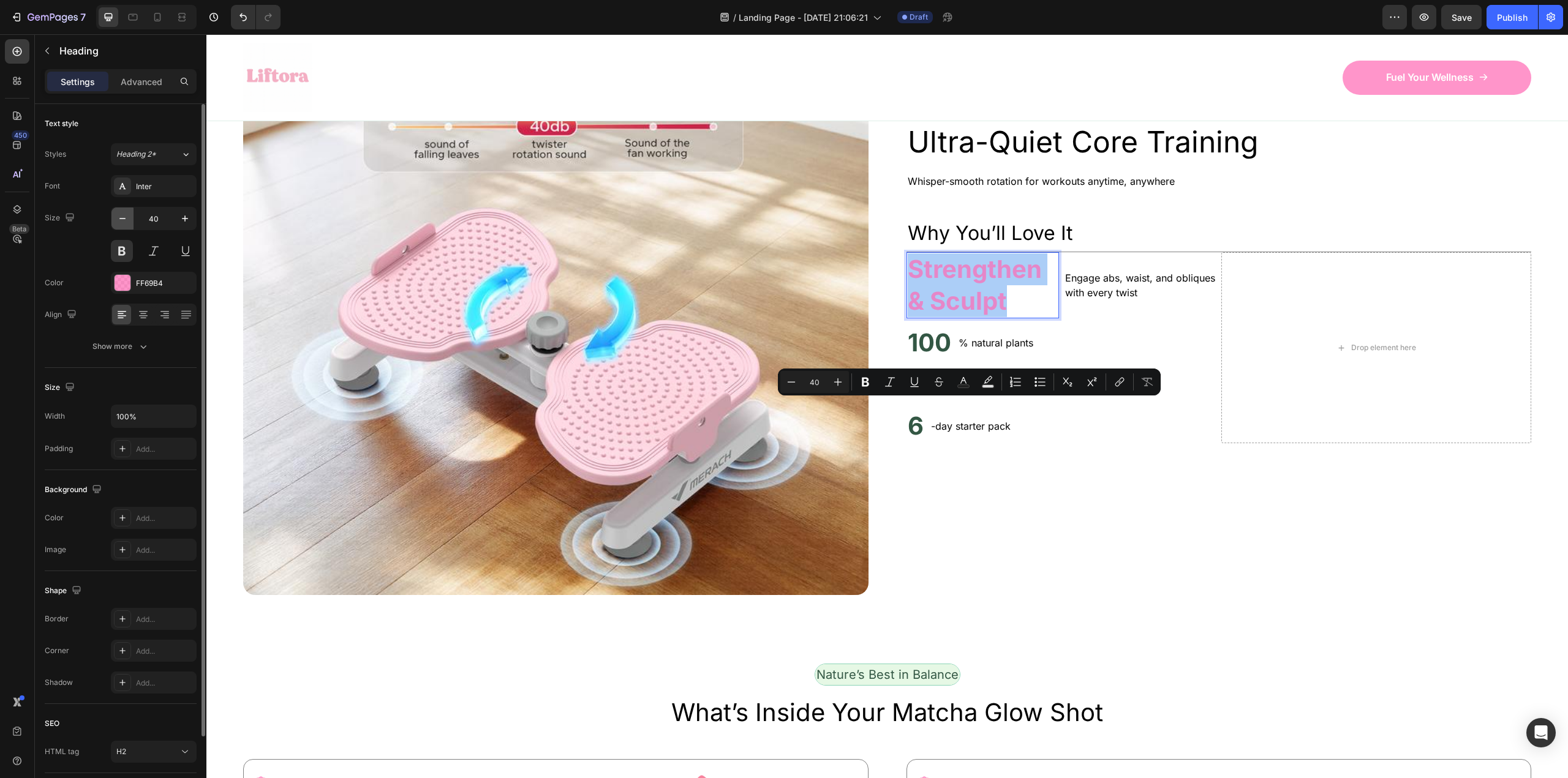
click at [125, 220] on icon "button" at bounding box center [123, 218] width 12 height 12
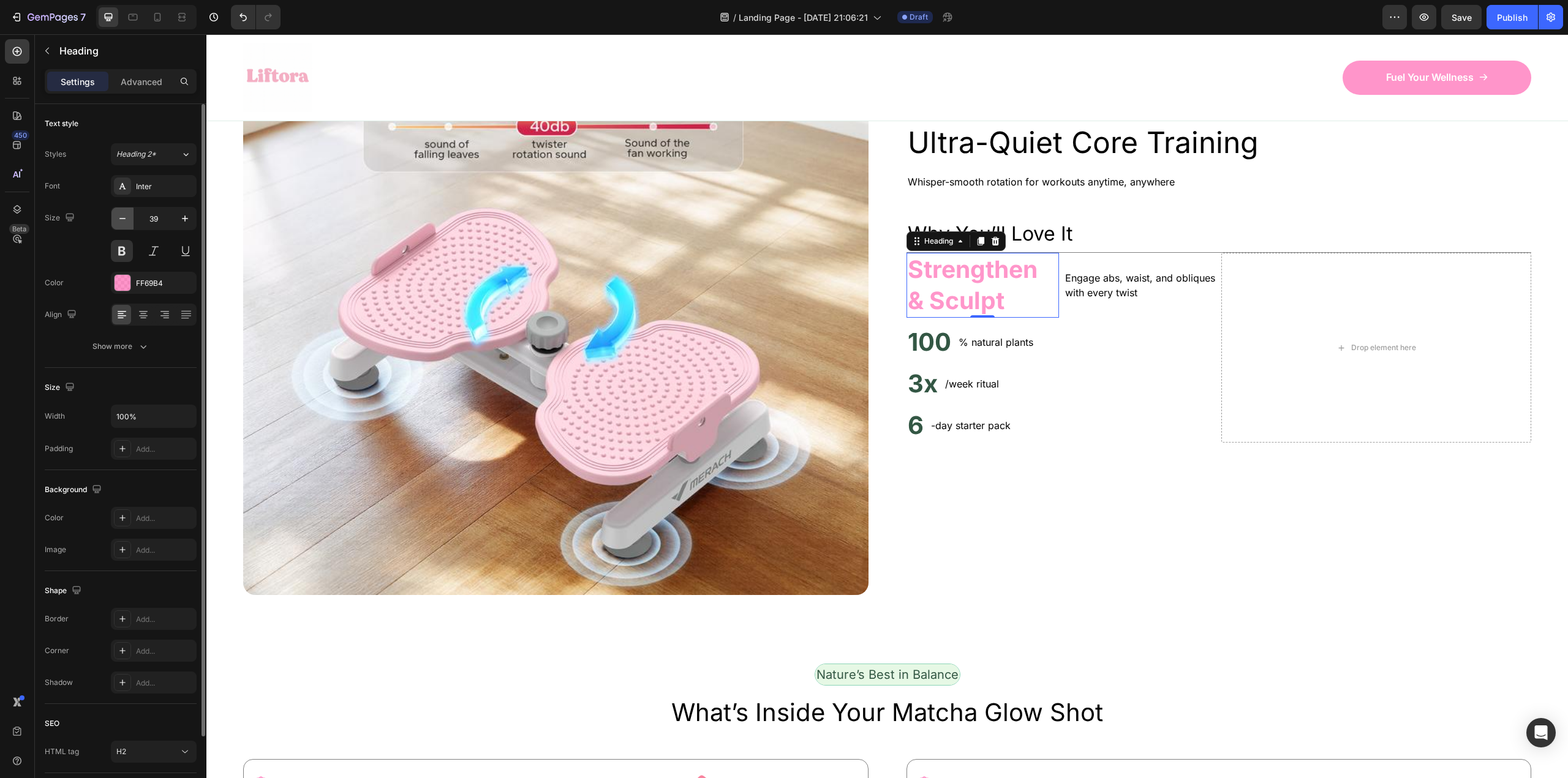
click at [124, 218] on icon "button" at bounding box center [123, 218] width 12 height 12
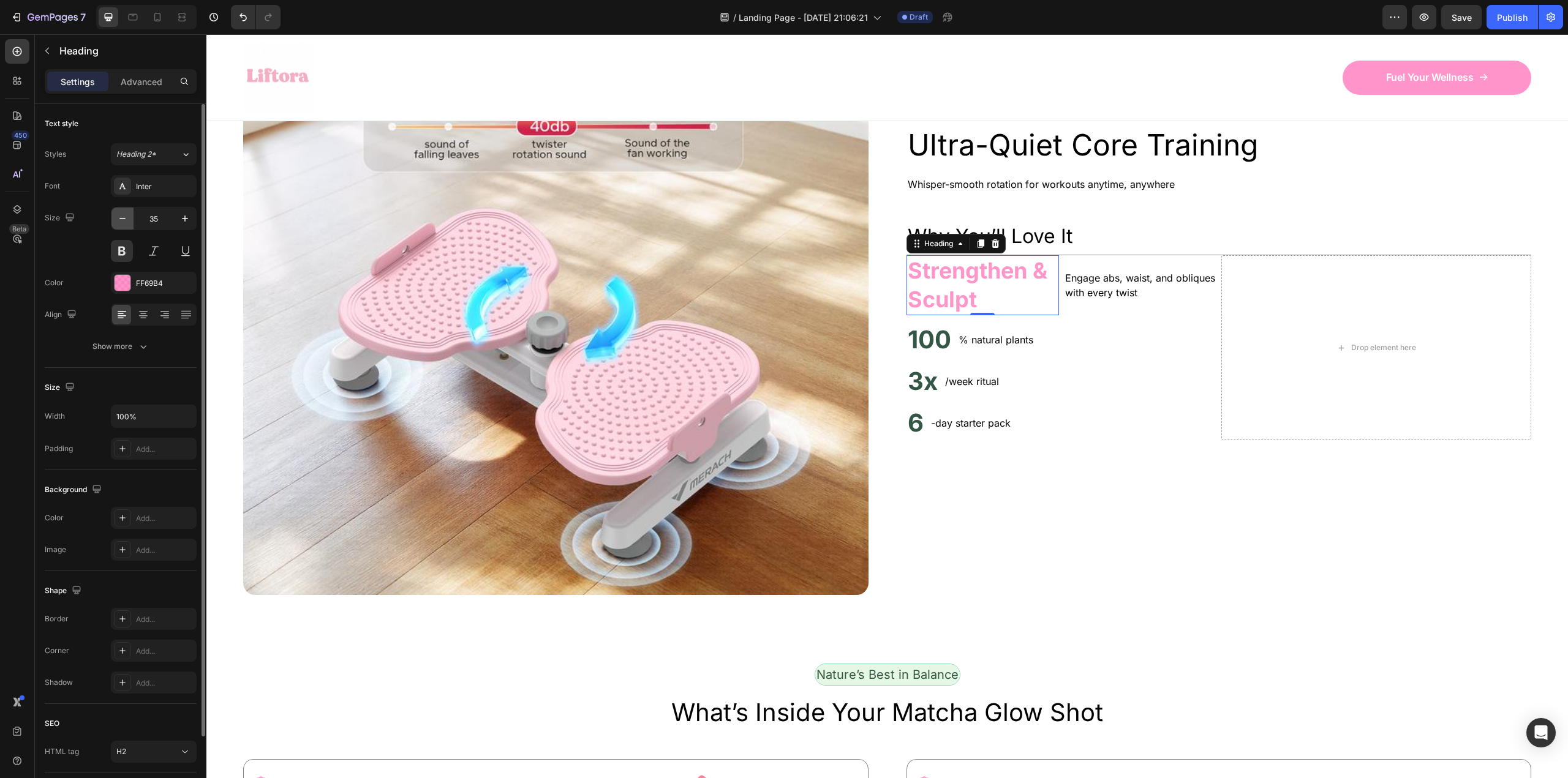
click at [124, 218] on icon "button" at bounding box center [123, 218] width 12 height 12
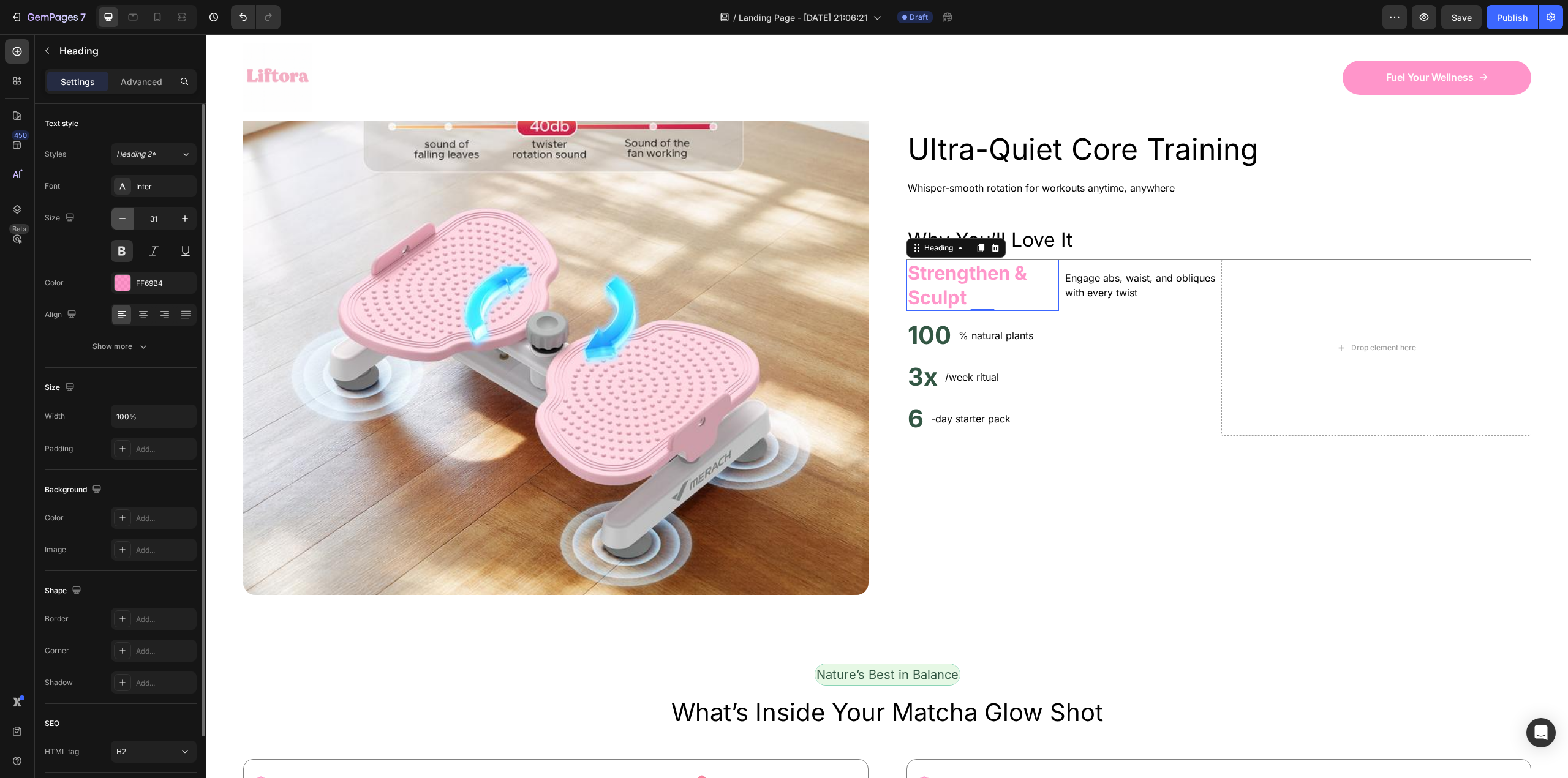
click at [124, 218] on icon "button" at bounding box center [123, 218] width 12 height 12
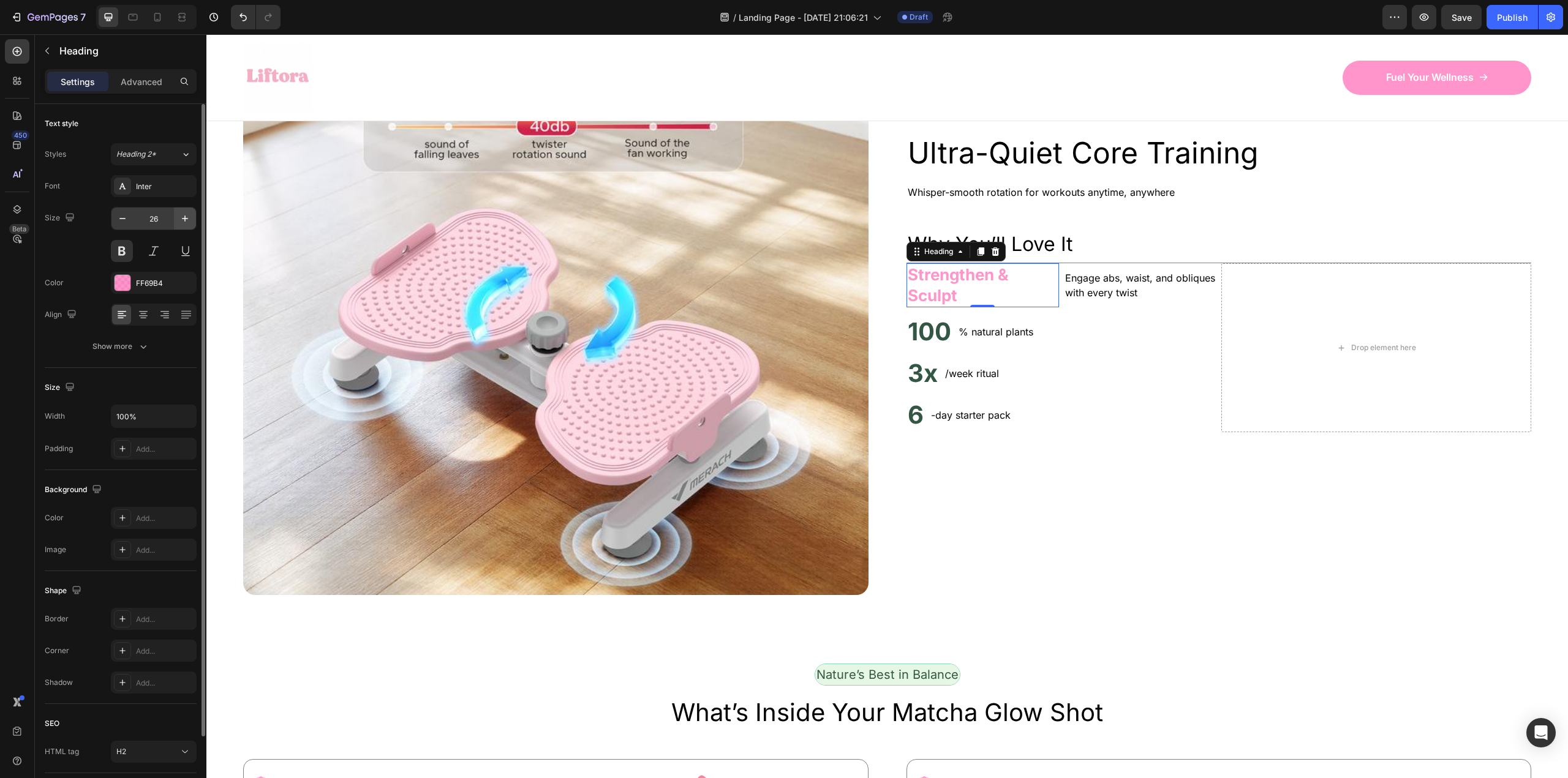
click at [178, 219] on button "button" at bounding box center [185, 218] width 22 height 22
click at [179, 219] on icon "button" at bounding box center [185, 218] width 12 height 12
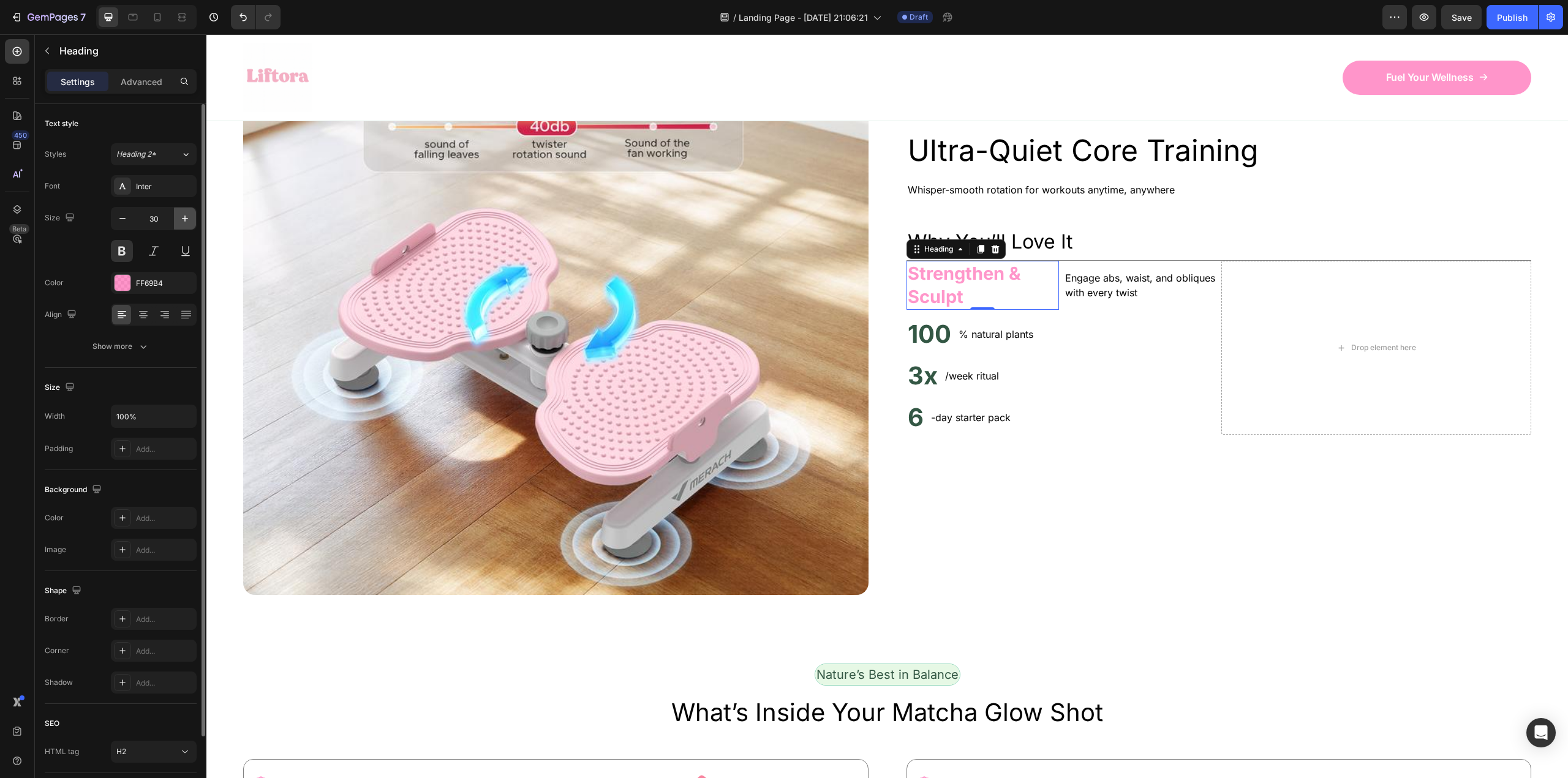
type input "31"
click at [1075, 360] on div "100 Heading % natural plants Text Block Row" at bounding box center [1061, 339] width 310 height 42
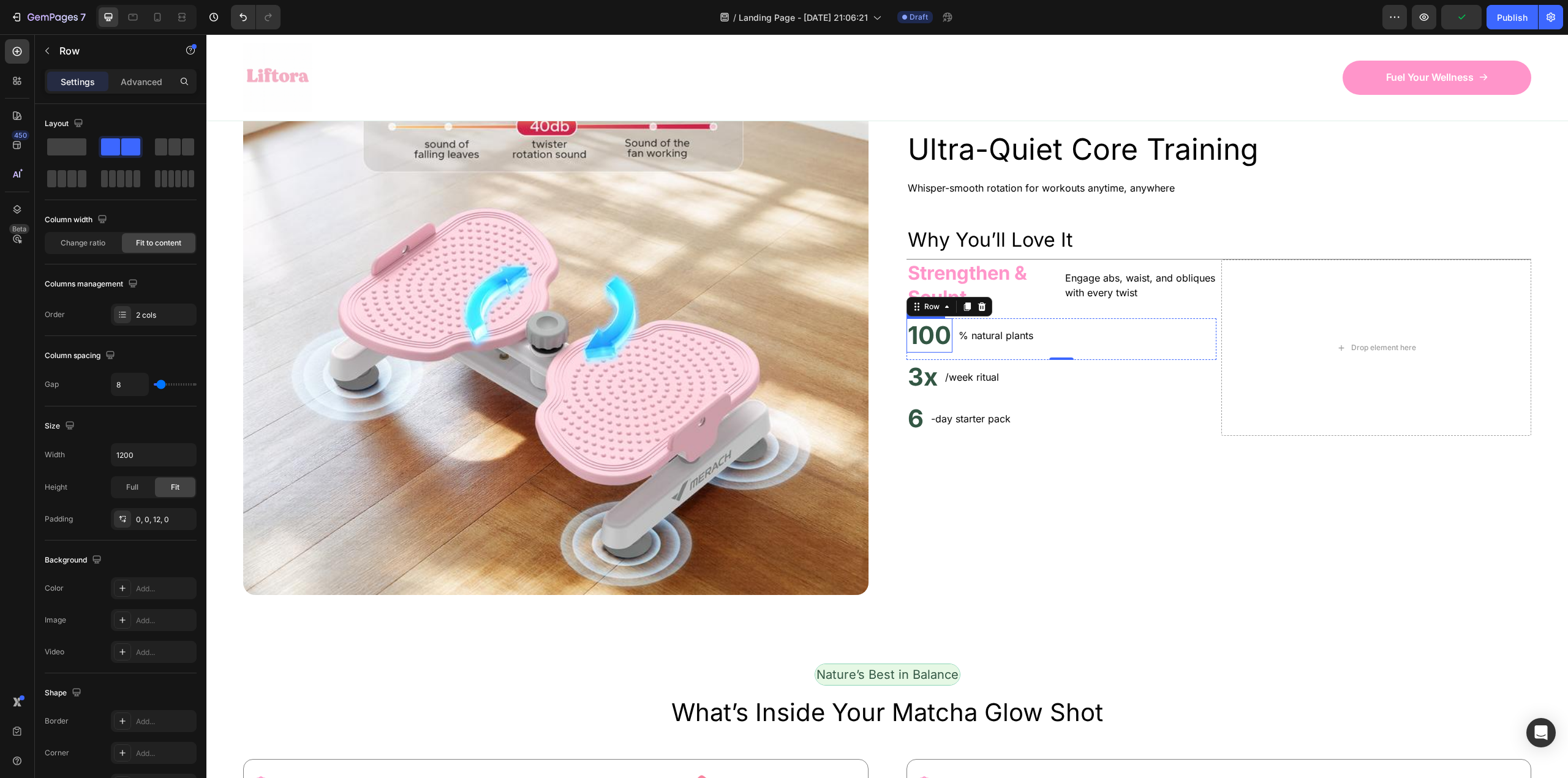
click at [916, 353] on h2 "100" at bounding box center [929, 336] width 46 height 34
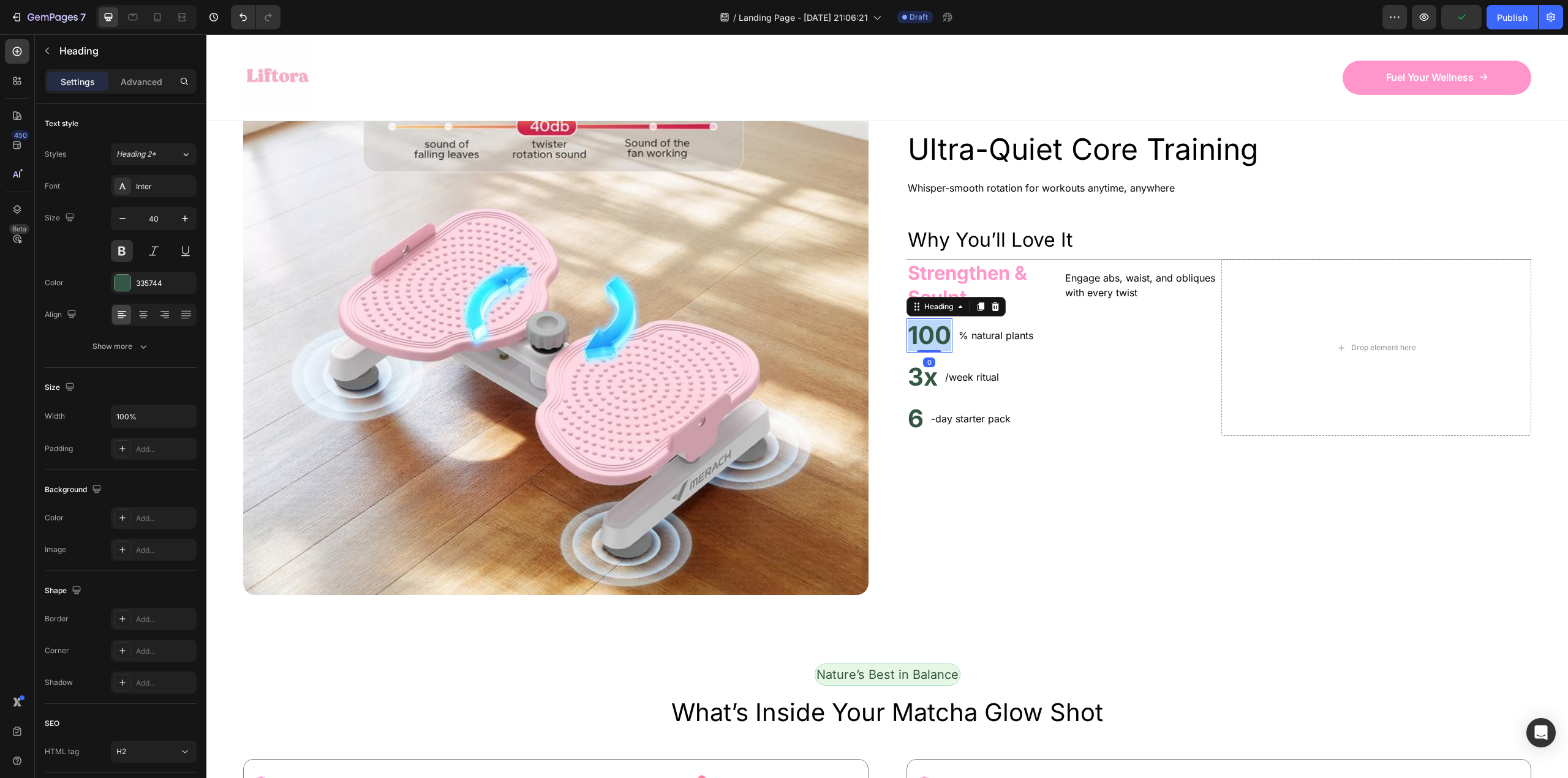
click at [916, 353] on h2 "100" at bounding box center [929, 336] width 46 height 34
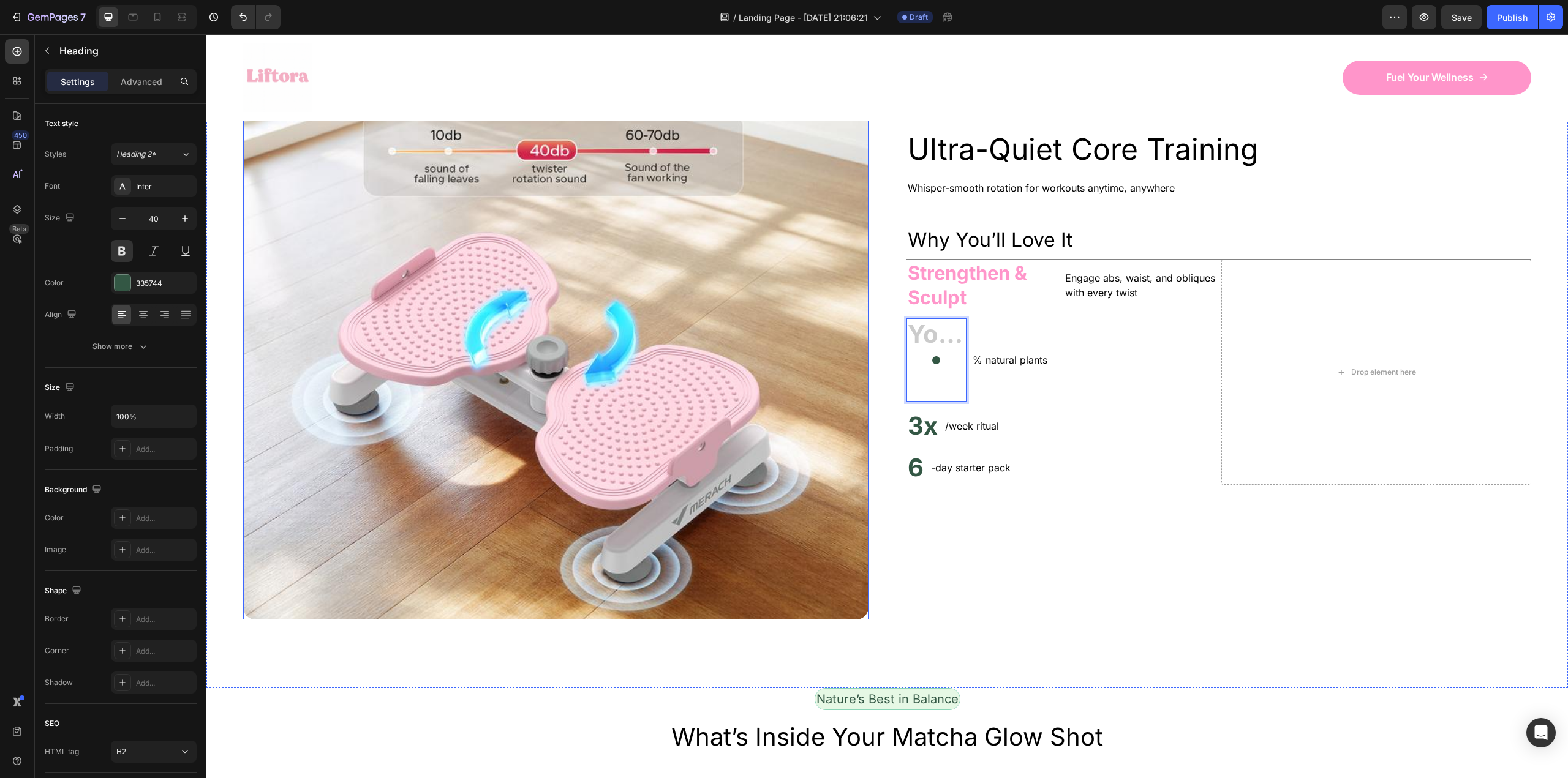
scroll to position [734, 0]
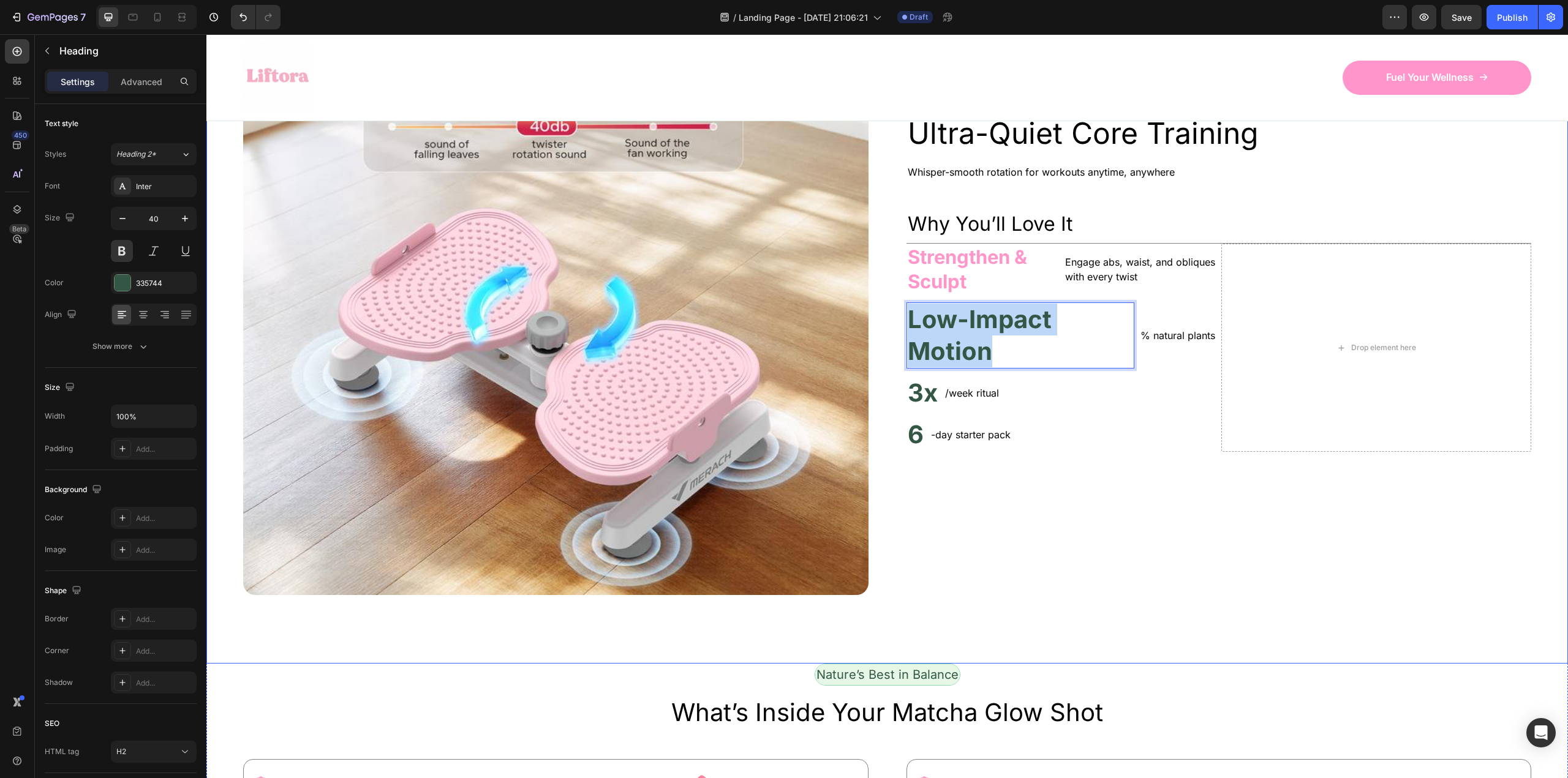
drag, startPoint x: 1016, startPoint y: 503, endPoint x: 898, endPoint y: 462, distance: 124.9
click at [898, 462] on div "Image Ultra-Quiet Core Training Heading Whisper-smooth rotation for workouts an…" at bounding box center [887, 282] width 1362 height 762
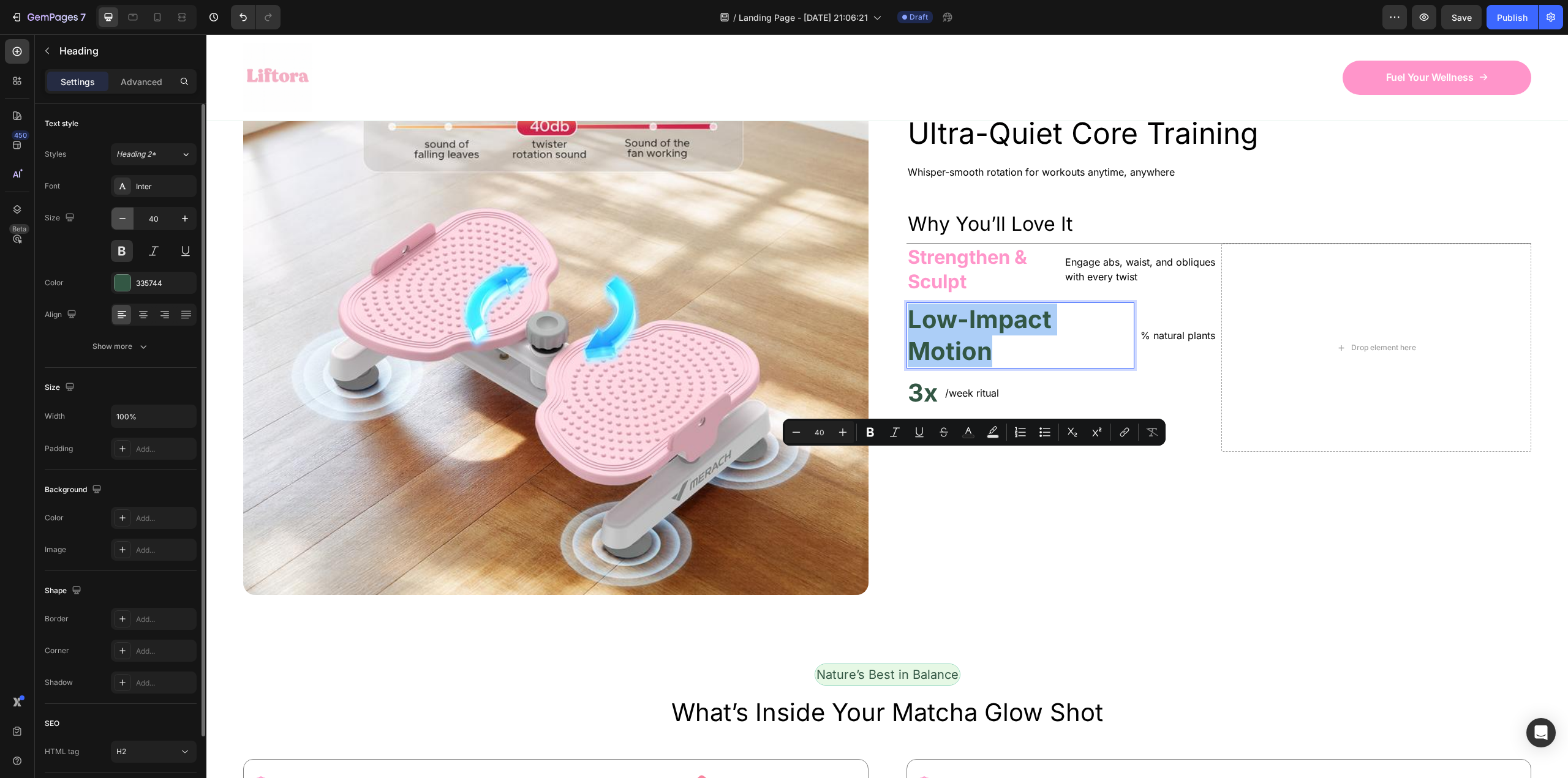
click at [123, 214] on icon "button" at bounding box center [123, 218] width 12 height 12
click at [123, 215] on icon "button" at bounding box center [123, 218] width 12 height 12
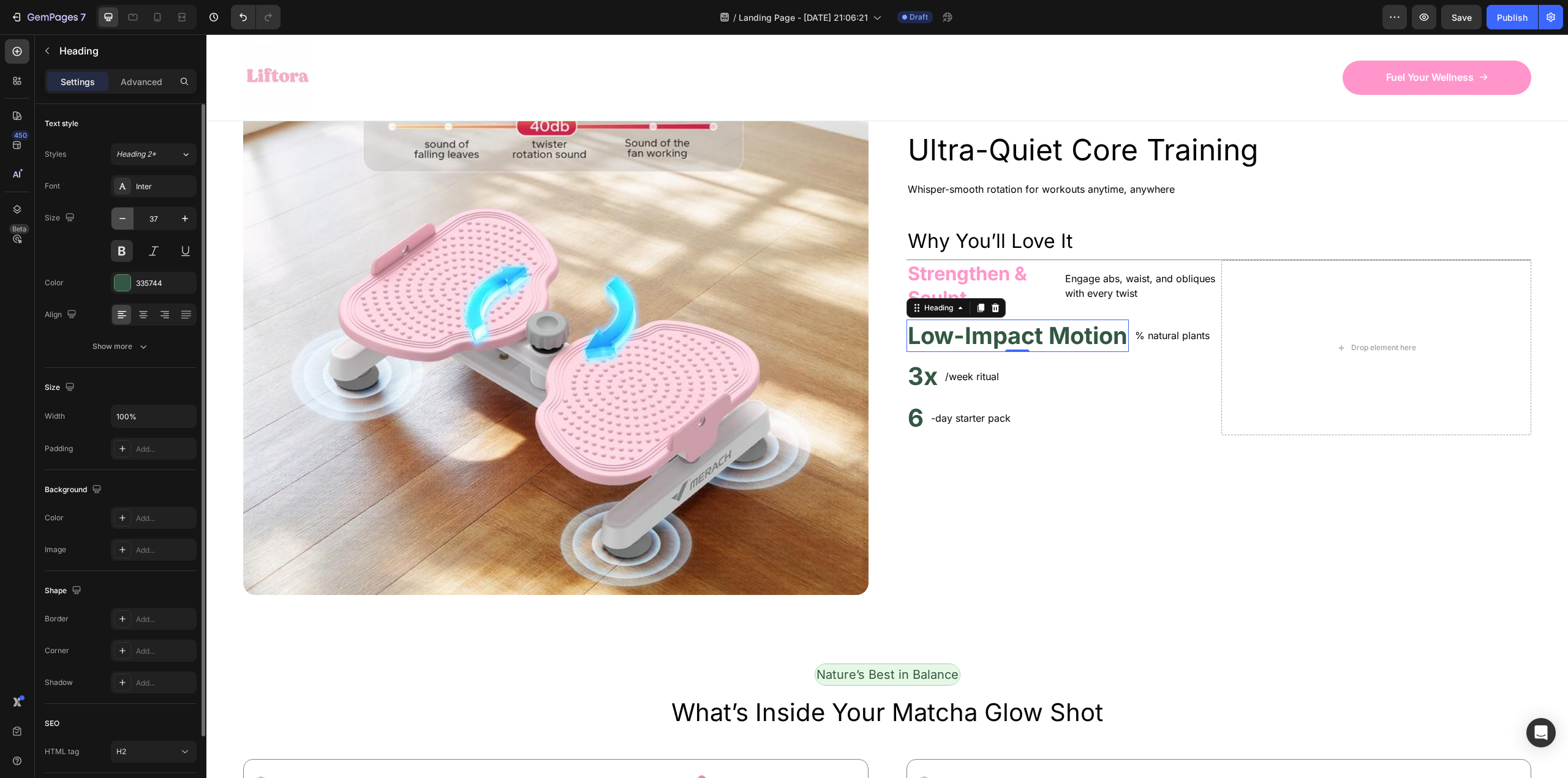
click at [123, 215] on icon "button" at bounding box center [123, 218] width 12 height 12
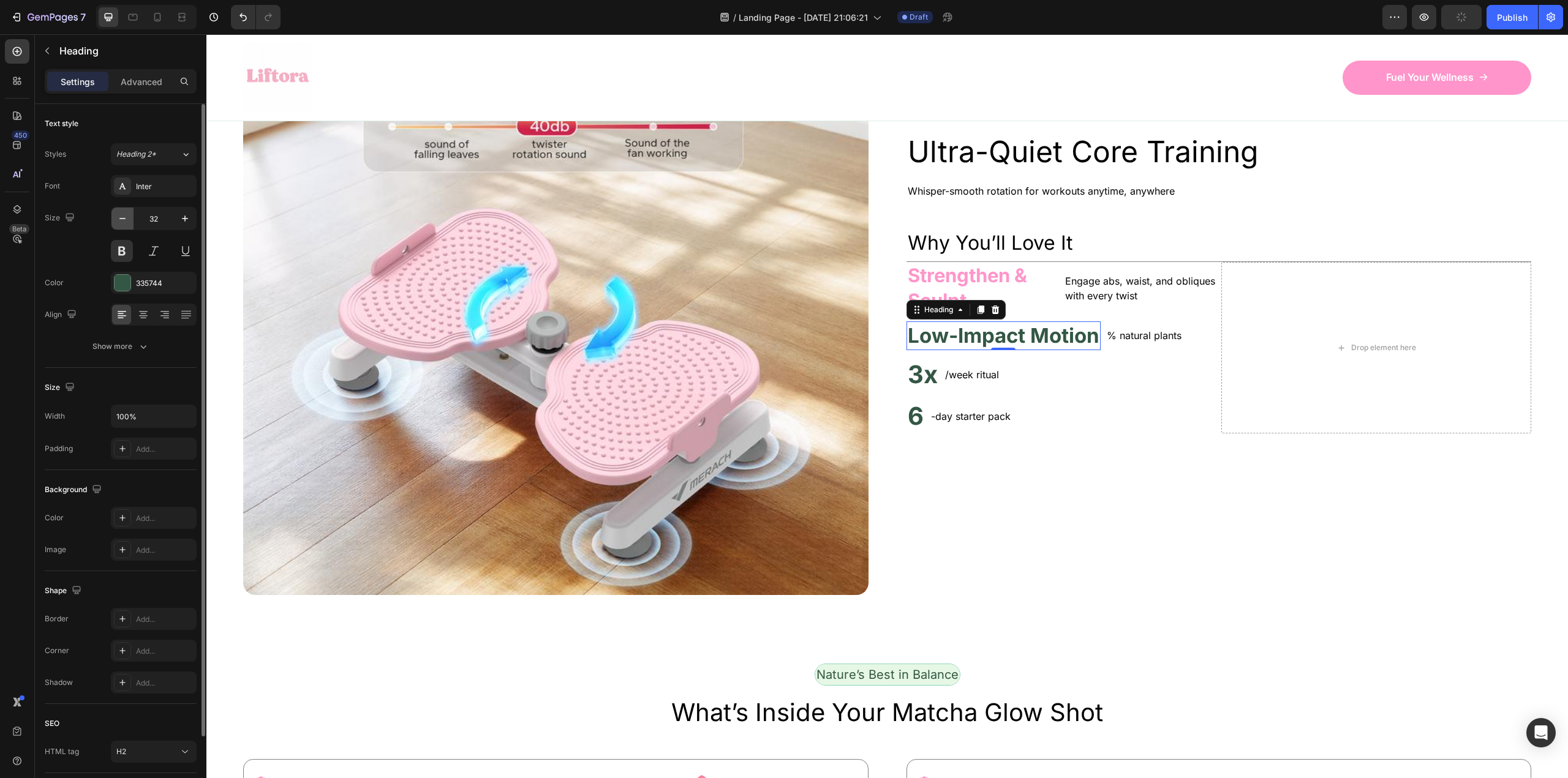
click at [123, 215] on icon "button" at bounding box center [123, 218] width 12 height 12
type input "29"
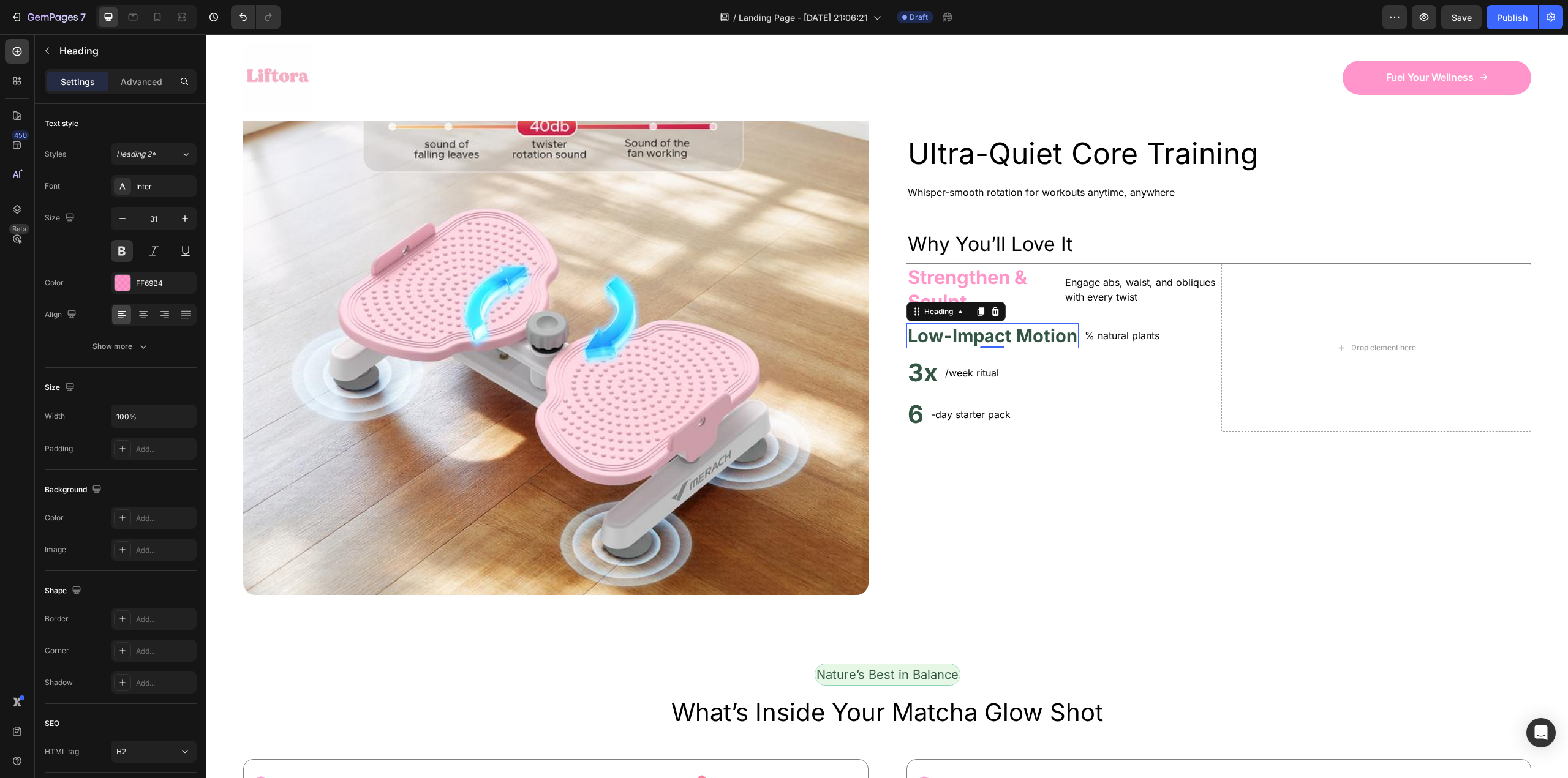
click at [941, 315] on p "Strengthen & Sculpt" at bounding box center [982, 290] width 150 height 50
click at [987, 348] on p "Low-Impact Motion" at bounding box center [992, 336] width 169 height 23
click at [931, 348] on p "Low-Impact Motion" at bounding box center [992, 336] width 169 height 23
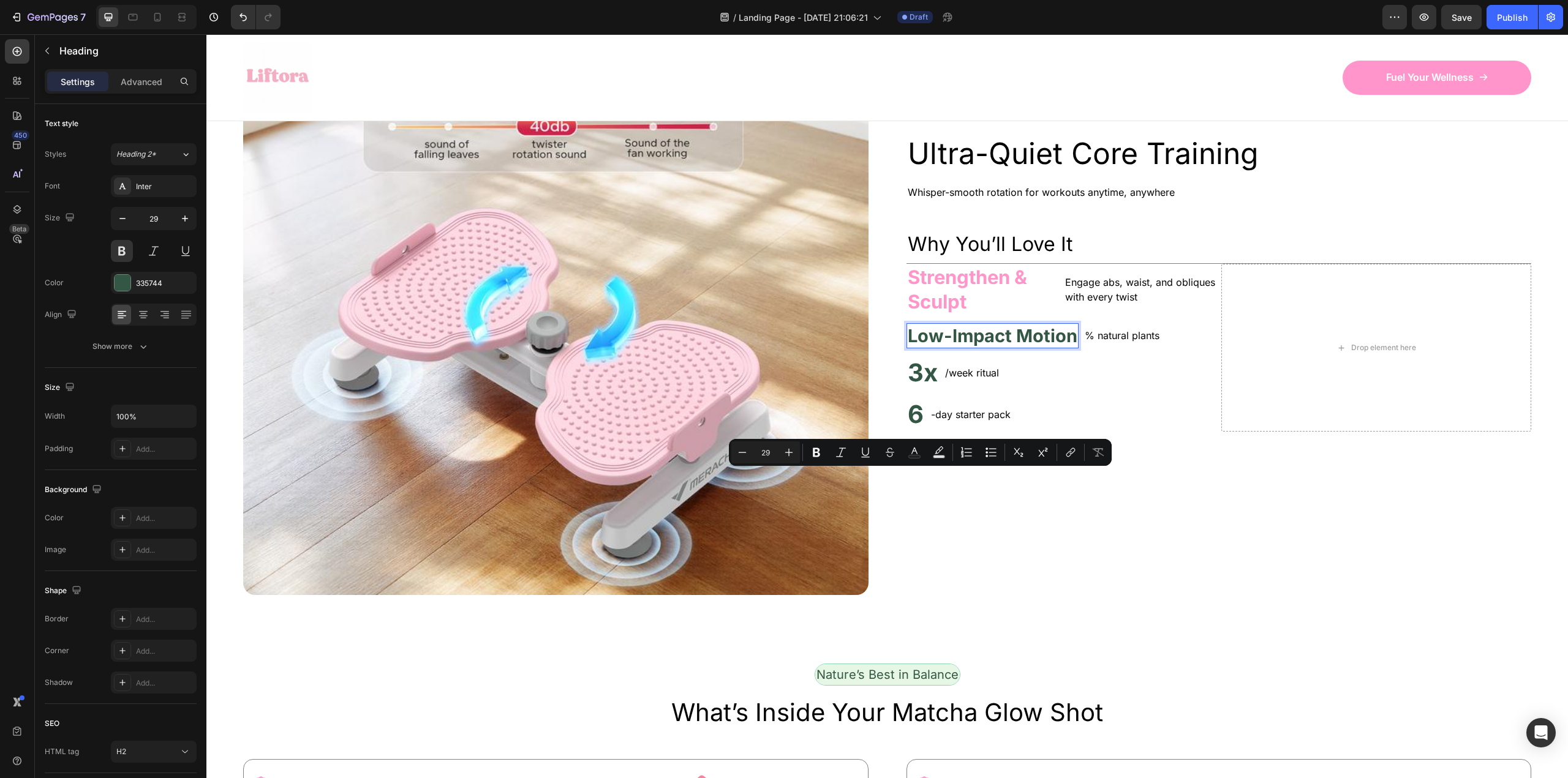
click at [944, 348] on p "Low-Impact Motion" at bounding box center [992, 336] width 169 height 23
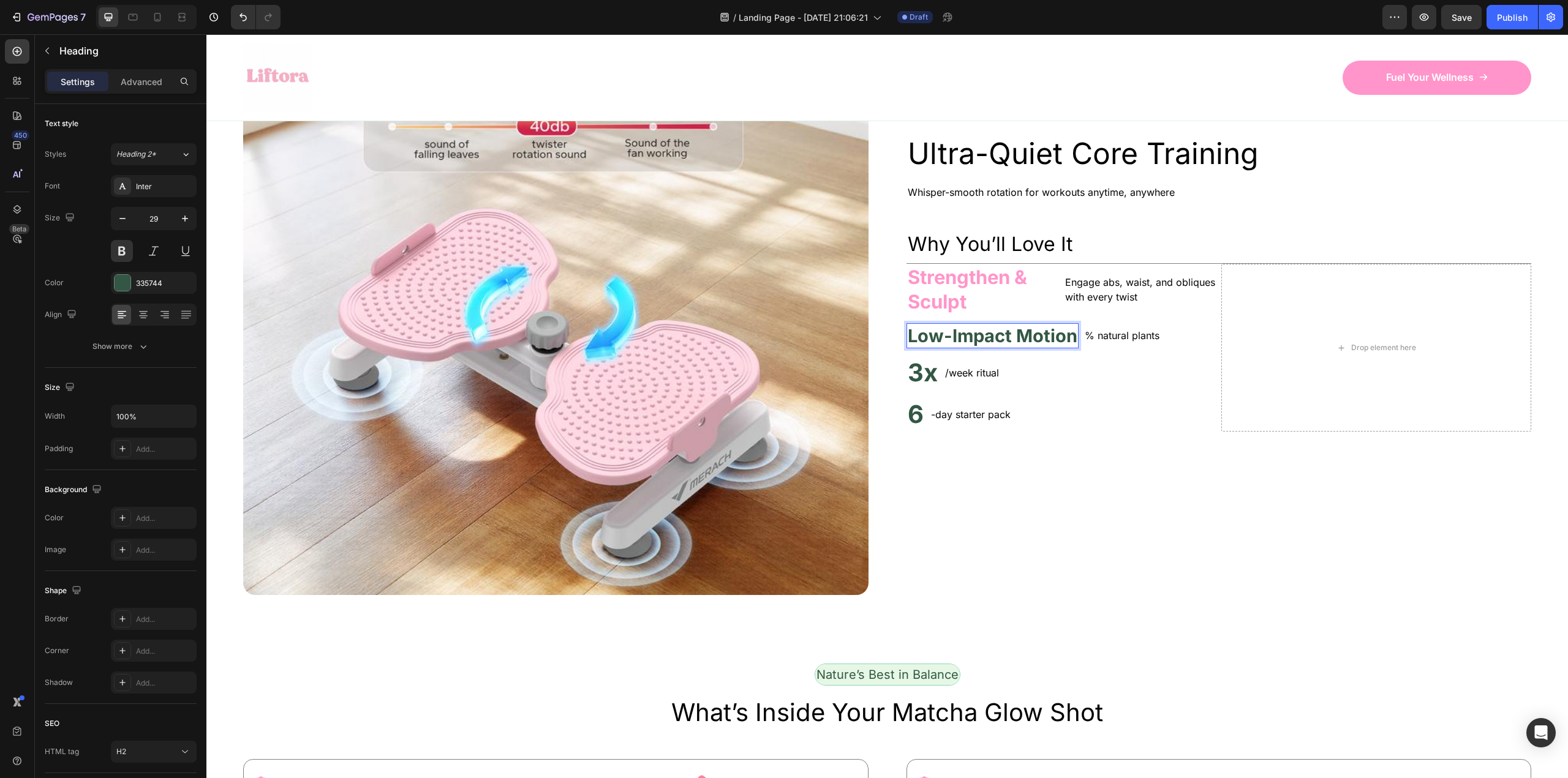
click at [958, 348] on p "Low-Impact Motion" at bounding box center [992, 336] width 169 height 23
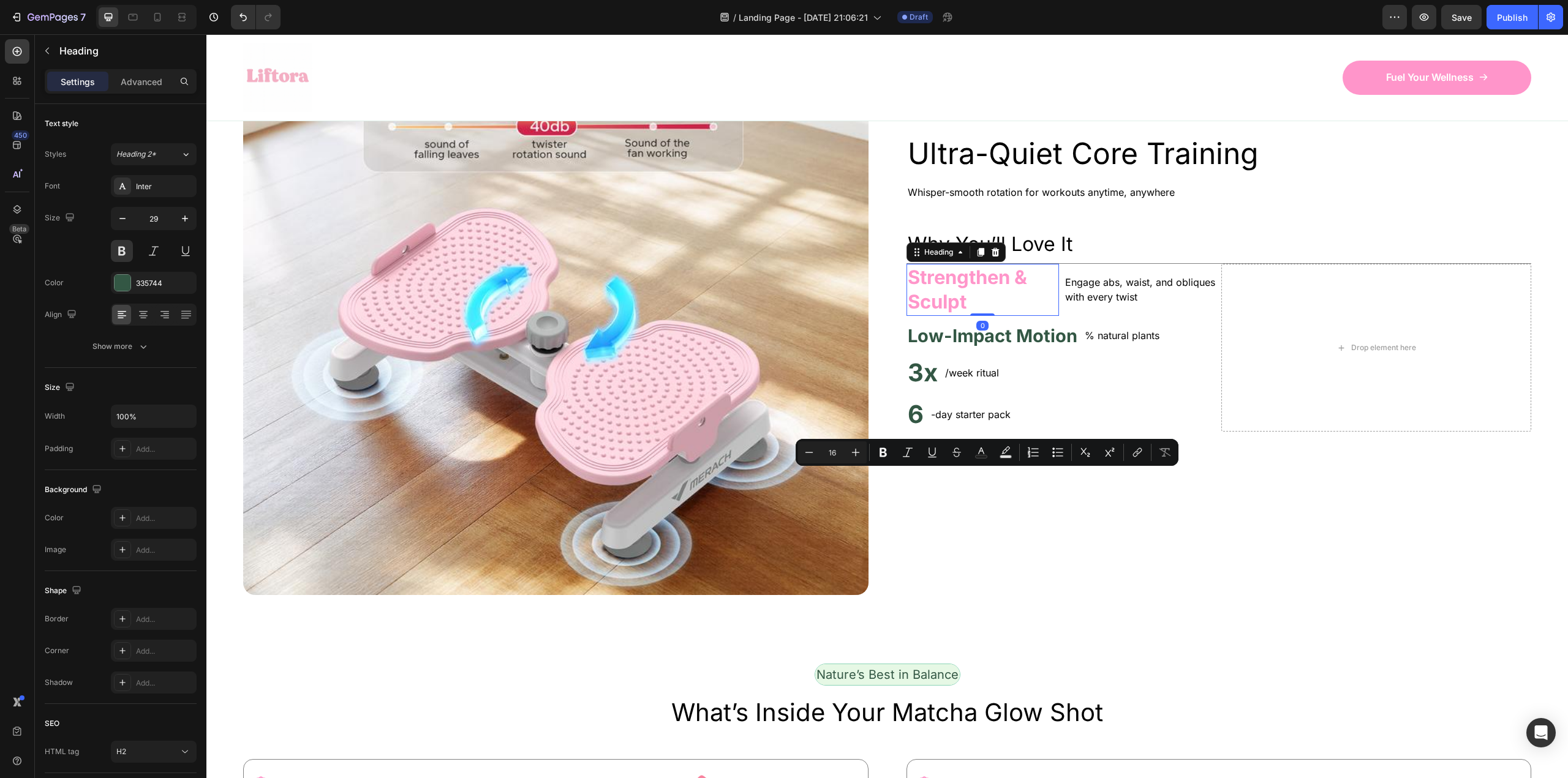
click at [951, 315] on p "Strengthen & Sculpt" at bounding box center [982, 290] width 150 height 50
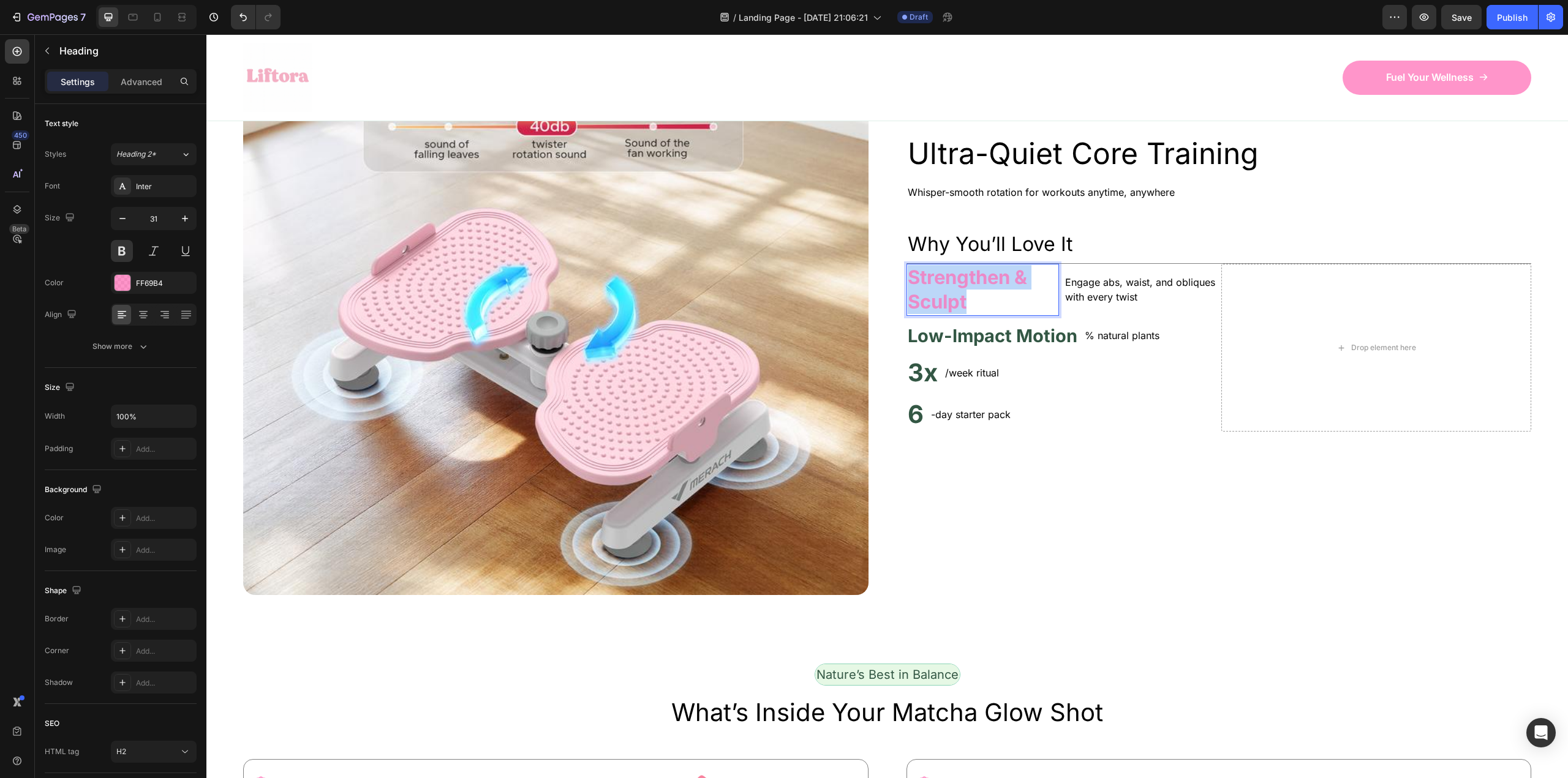
click at [951, 315] on p "Strengthen & Sculpt" at bounding box center [982, 290] width 150 height 50
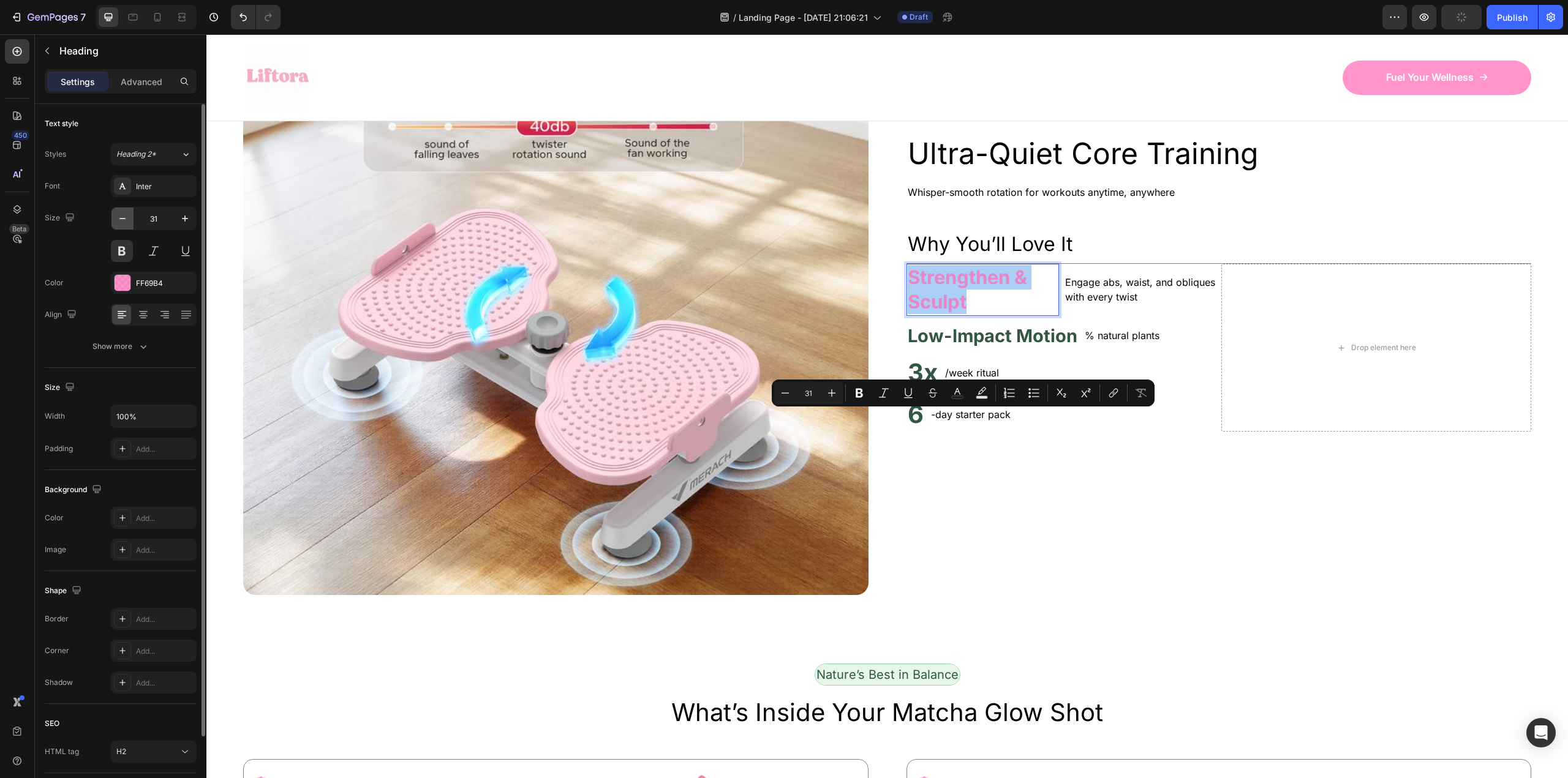
click at [131, 219] on button "button" at bounding box center [123, 218] width 22 height 22
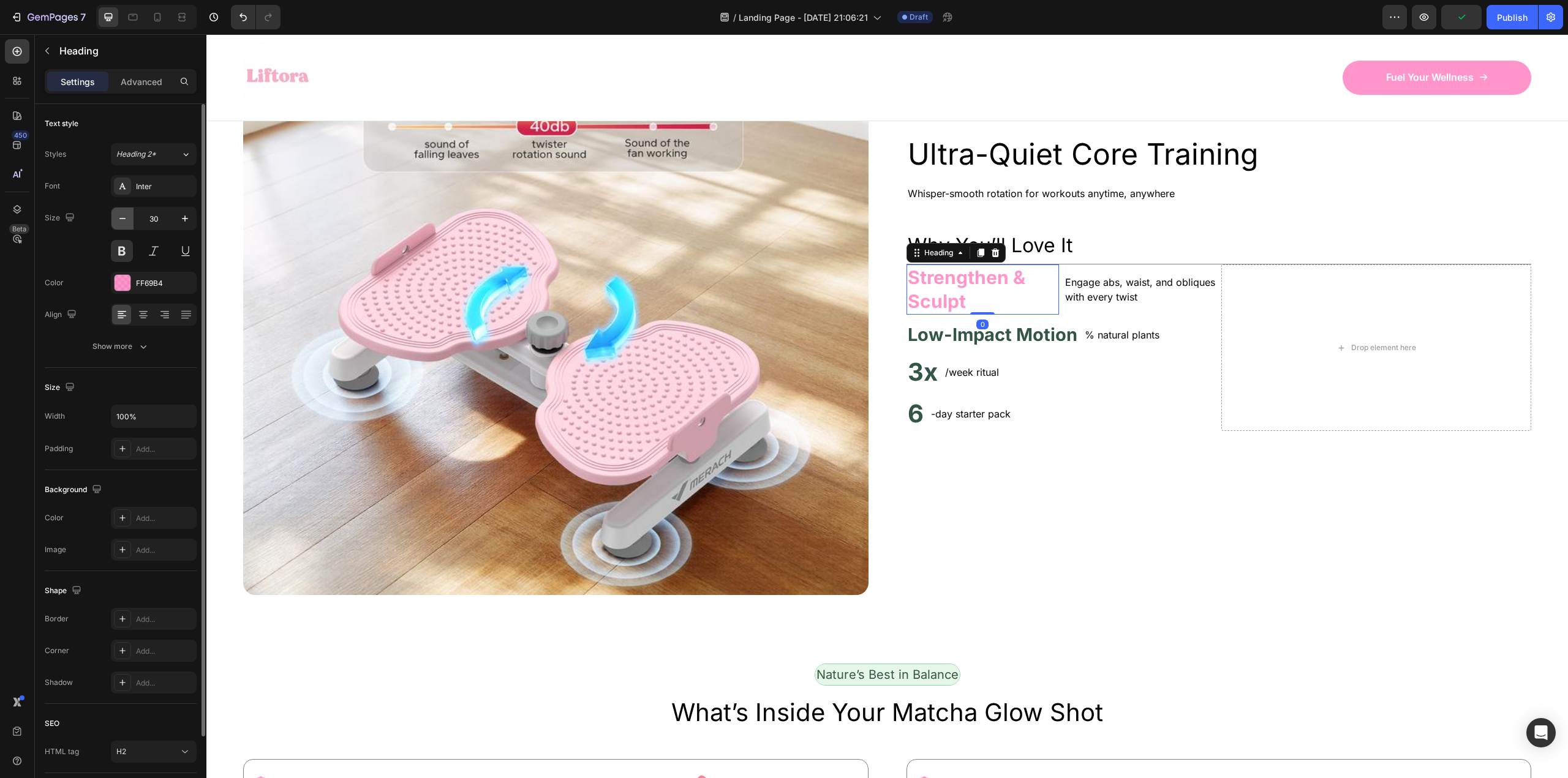
click at [129, 219] on button "button" at bounding box center [123, 218] width 22 height 22
click at [183, 218] on icon "button" at bounding box center [185, 218] width 12 height 12
type input "29"
click at [959, 346] on p "Low-Impact Motion" at bounding box center [992, 334] width 169 height 23
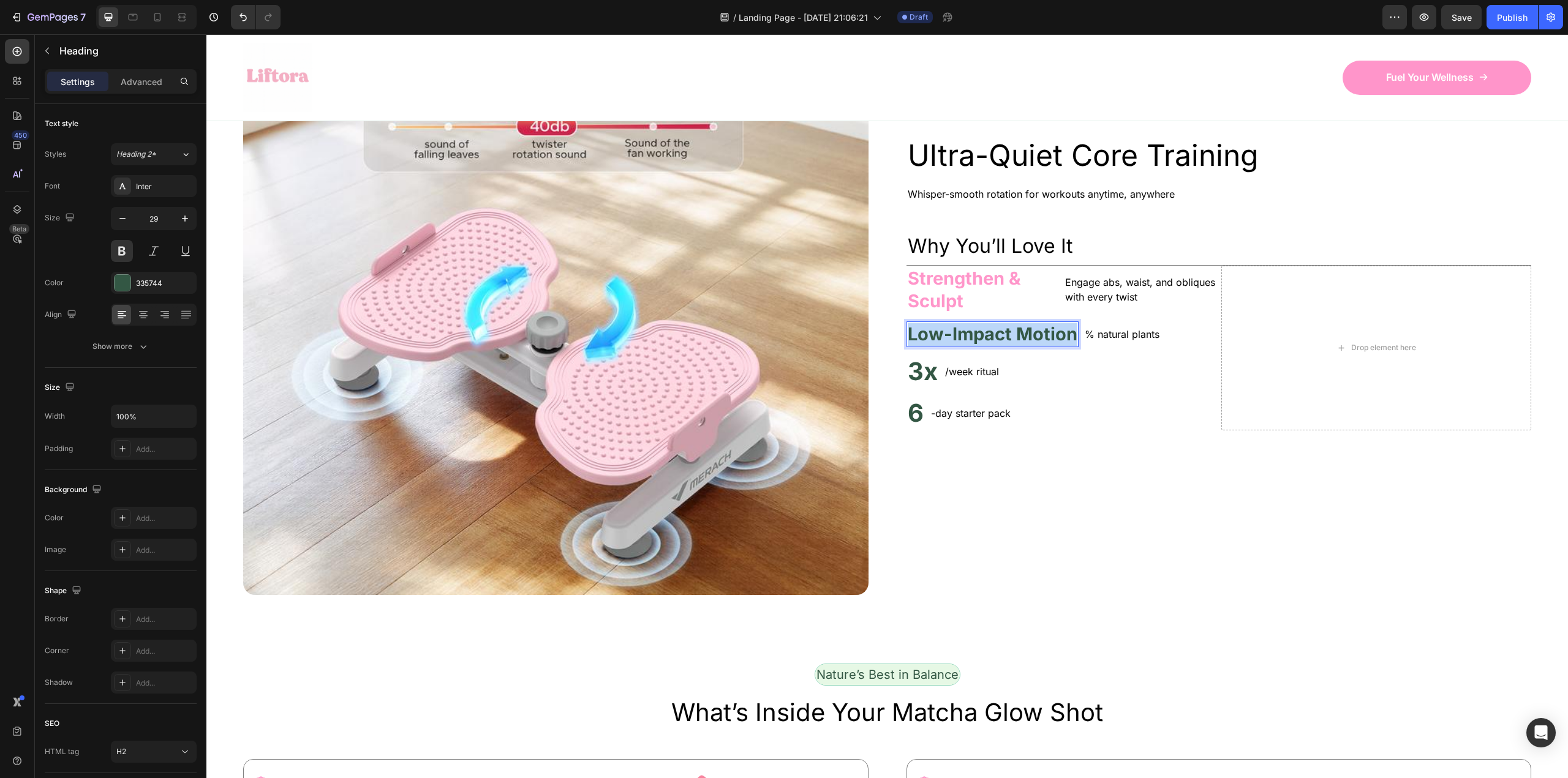
click at [959, 346] on p "Low-Impact Motion" at bounding box center [992, 334] width 169 height 23
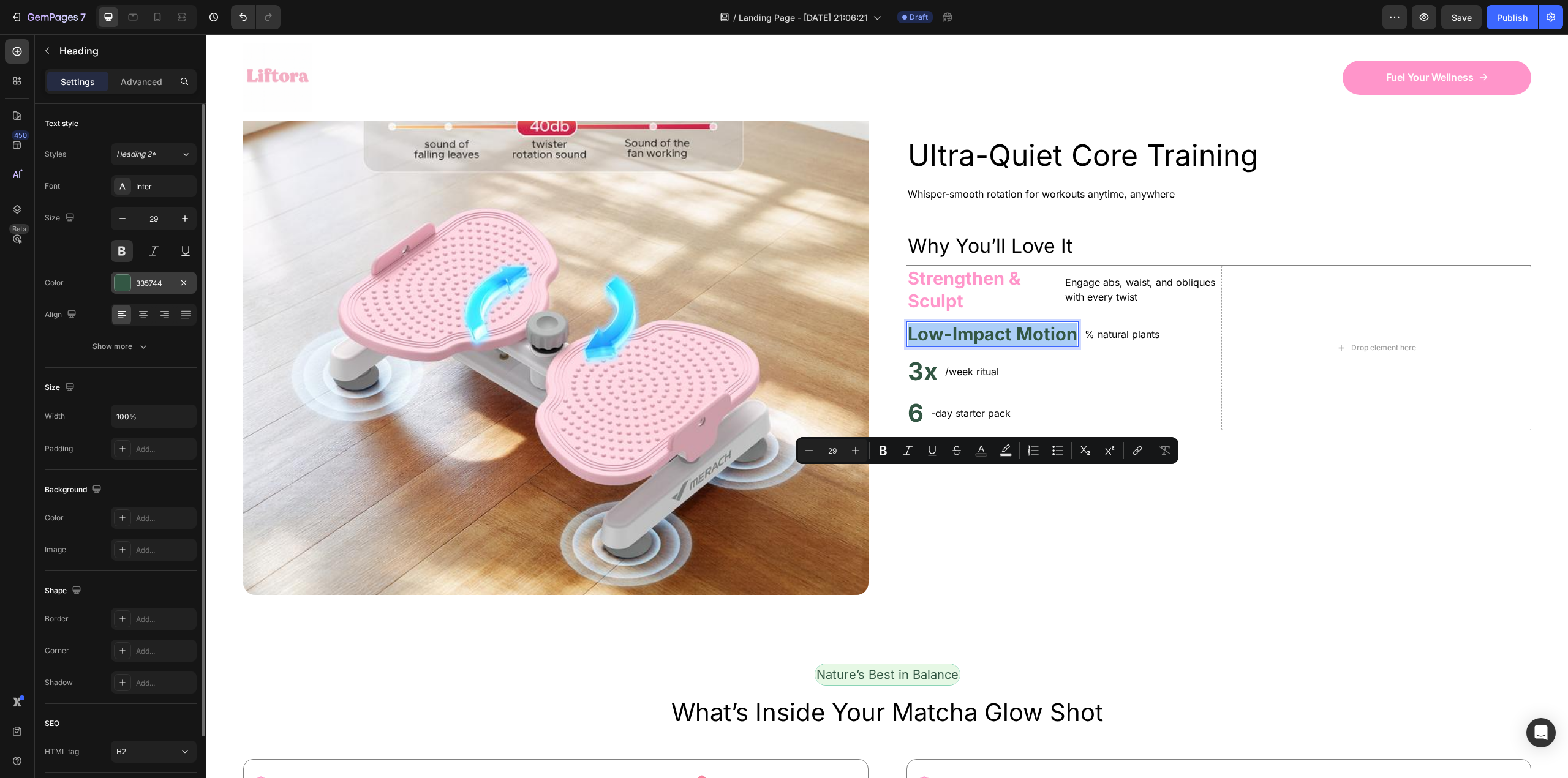
click at [156, 284] on div "335744" at bounding box center [153, 283] width 36 height 11
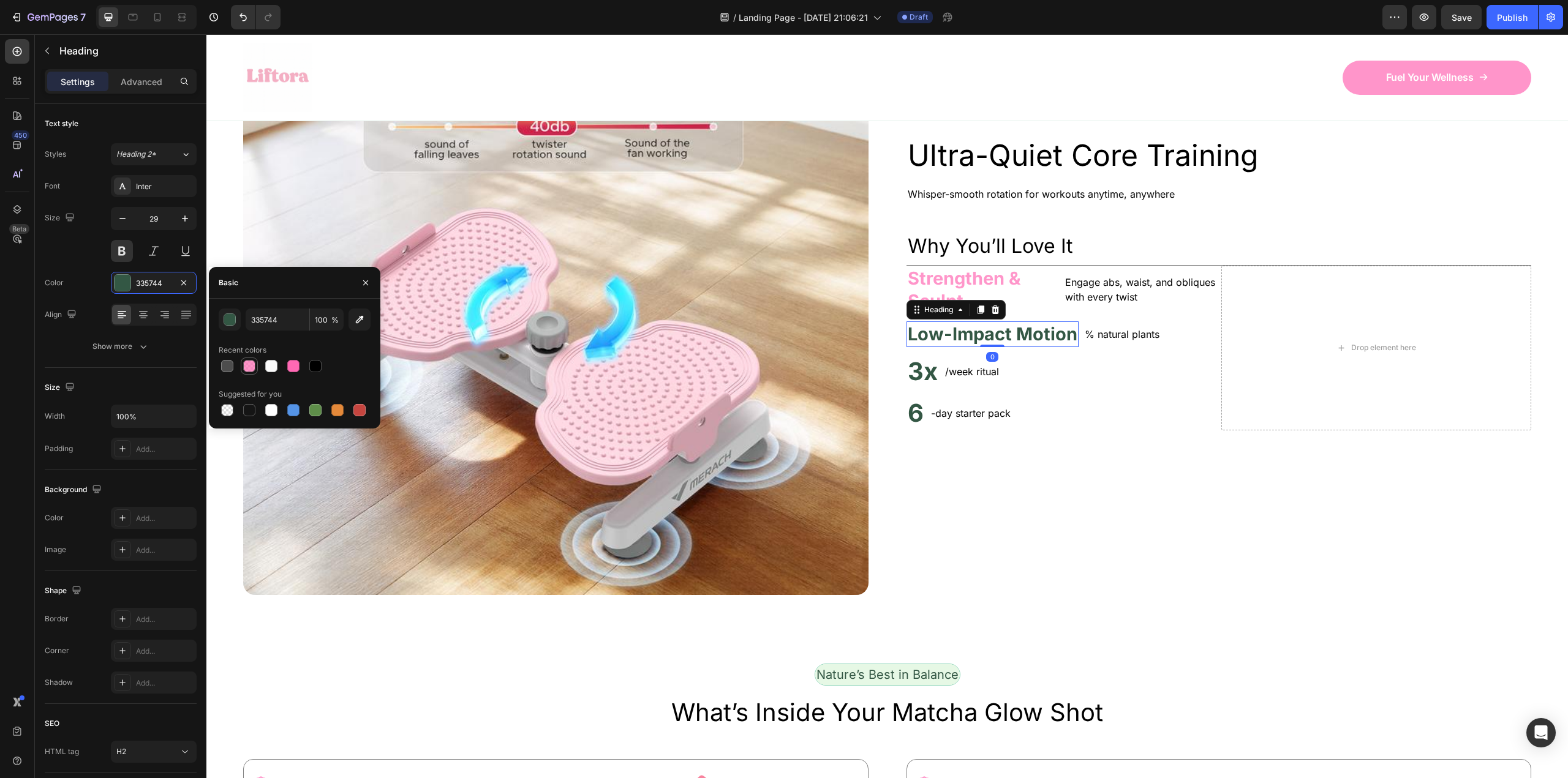
click at [251, 367] on div at bounding box center [249, 366] width 12 height 12
type input "FF69B4"
type input "70"
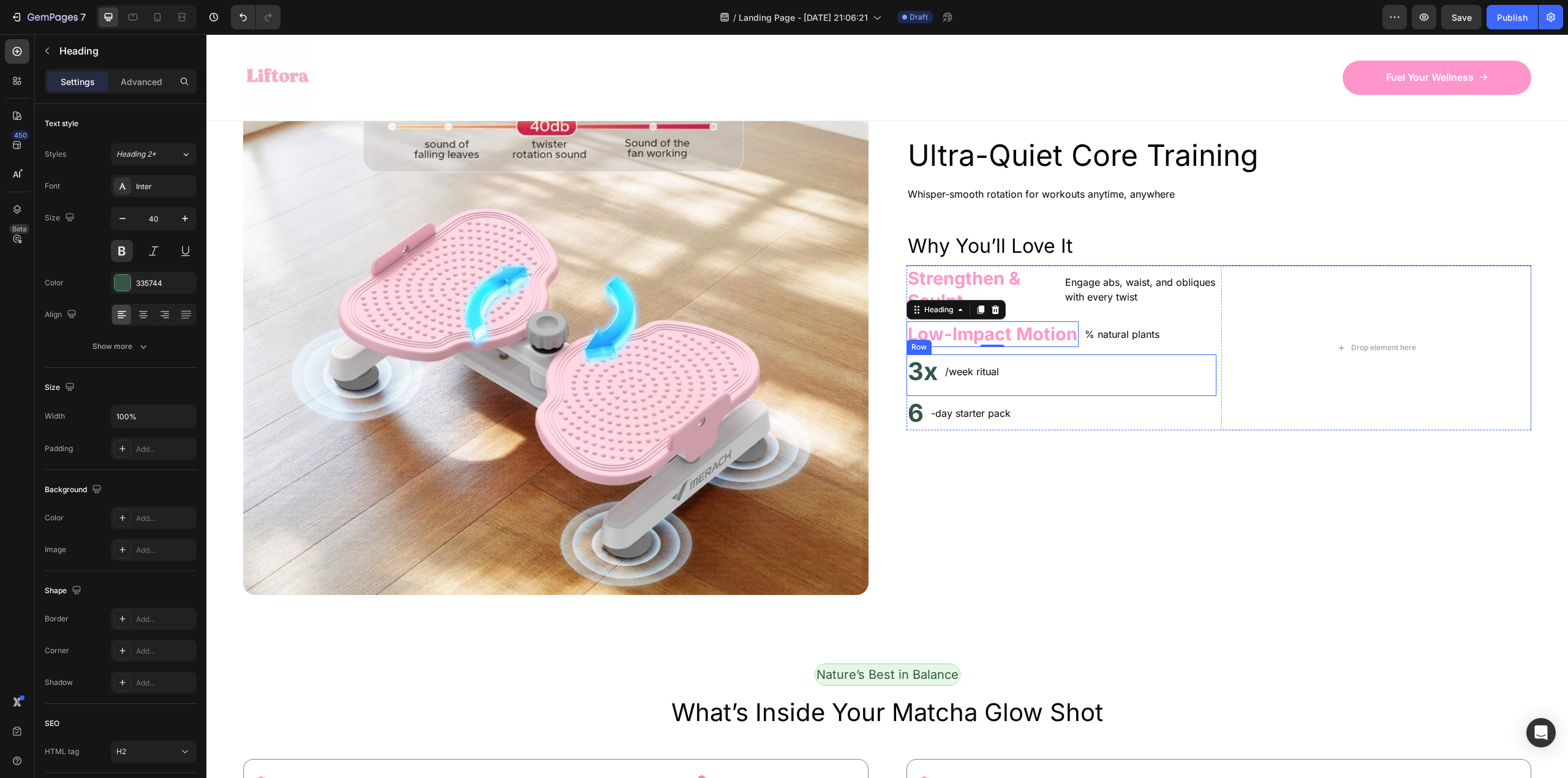
click at [924, 388] on h2 "3x" at bounding box center [922, 372] width 33 height 34
click at [906, 388] on h2 "Rich Text Editor. Editing area: main" at bounding box center [907, 372] width 2 height 34
drag, startPoint x: 1123, startPoint y: 516, endPoint x: 890, endPoint y: 519, distance: 233.0
click at [916, 387] on p "Custom Resistance" at bounding box center [1023, 372] width 232 height 32
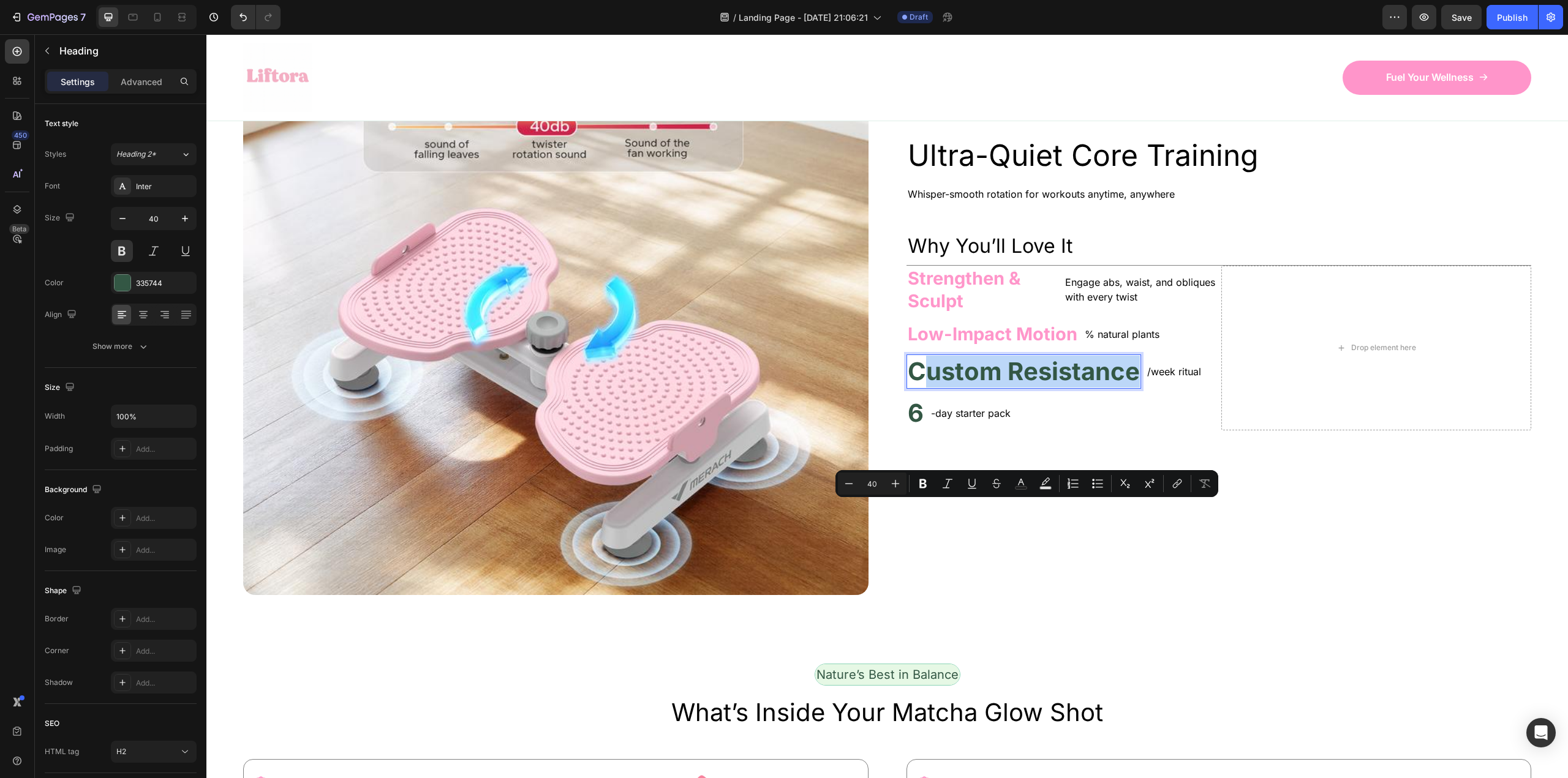
click at [918, 387] on p "Custom Resistance" at bounding box center [1023, 372] width 232 height 32
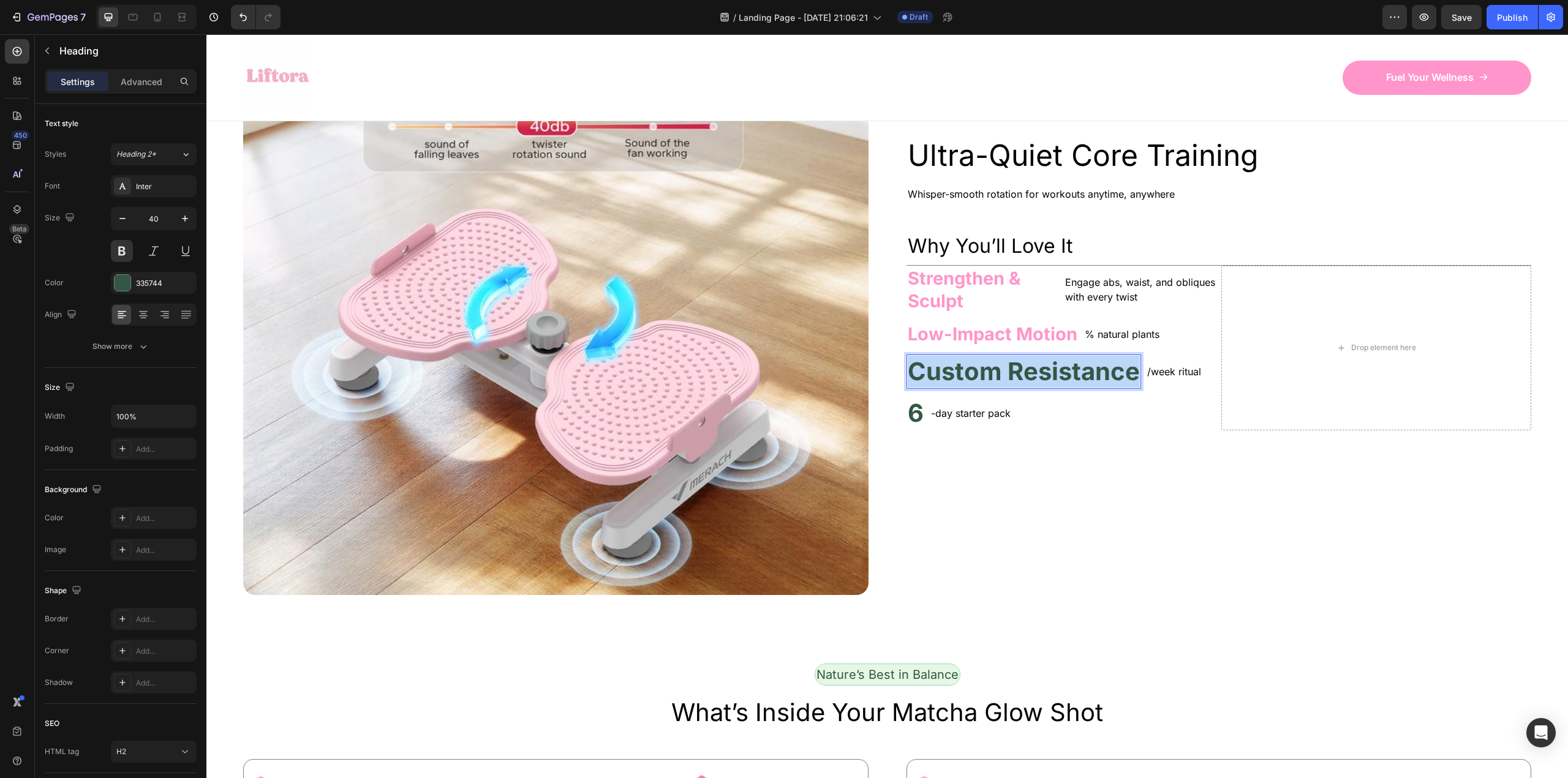
drag, startPoint x: 910, startPoint y: 522, endPoint x: 1130, endPoint y: 520, distance: 220.0
click at [1130, 387] on p "Custom Resistance" at bounding box center [1023, 372] width 232 height 32
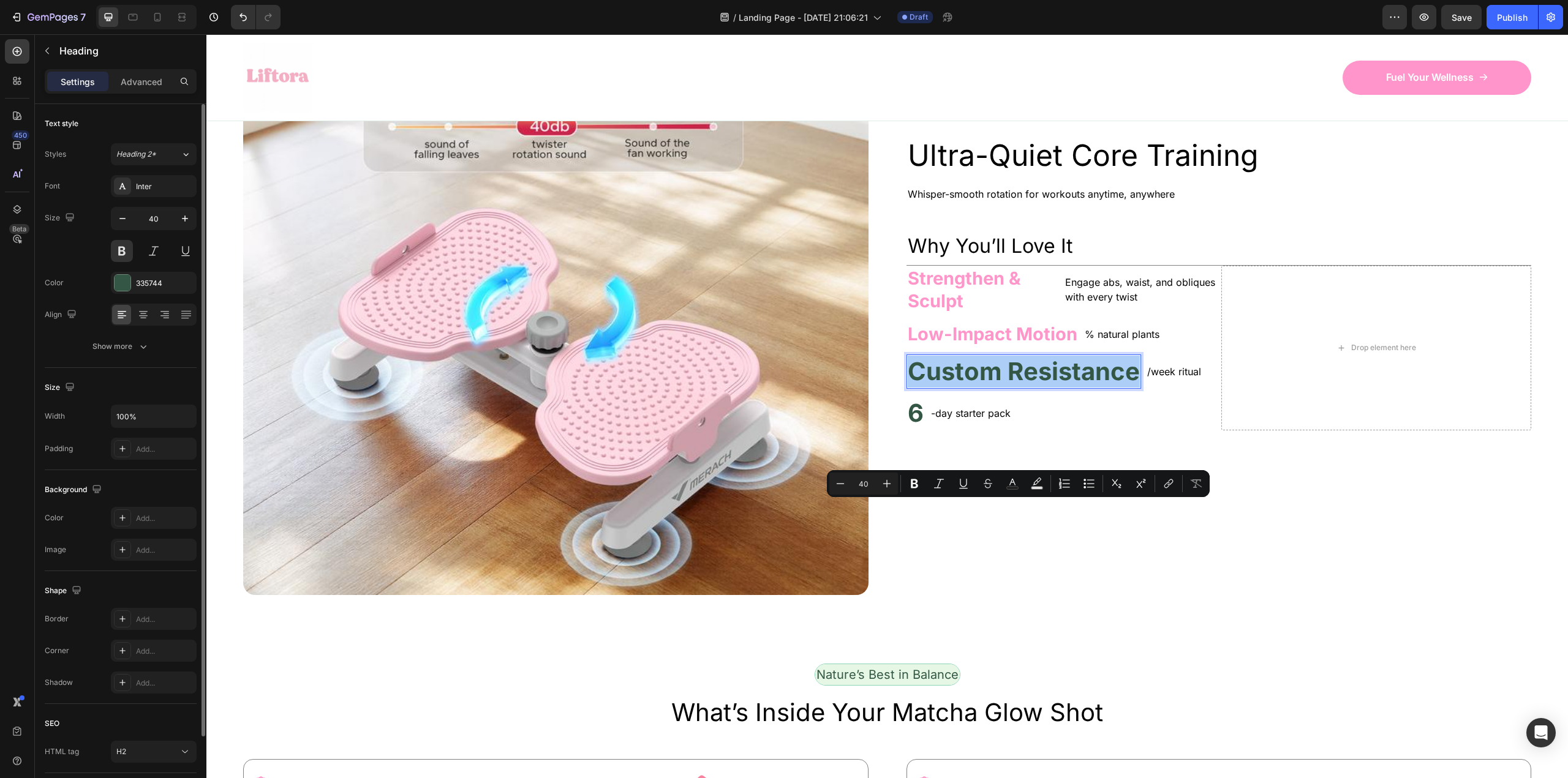
click at [149, 215] on input "40" at bounding box center [153, 218] width 41 height 22
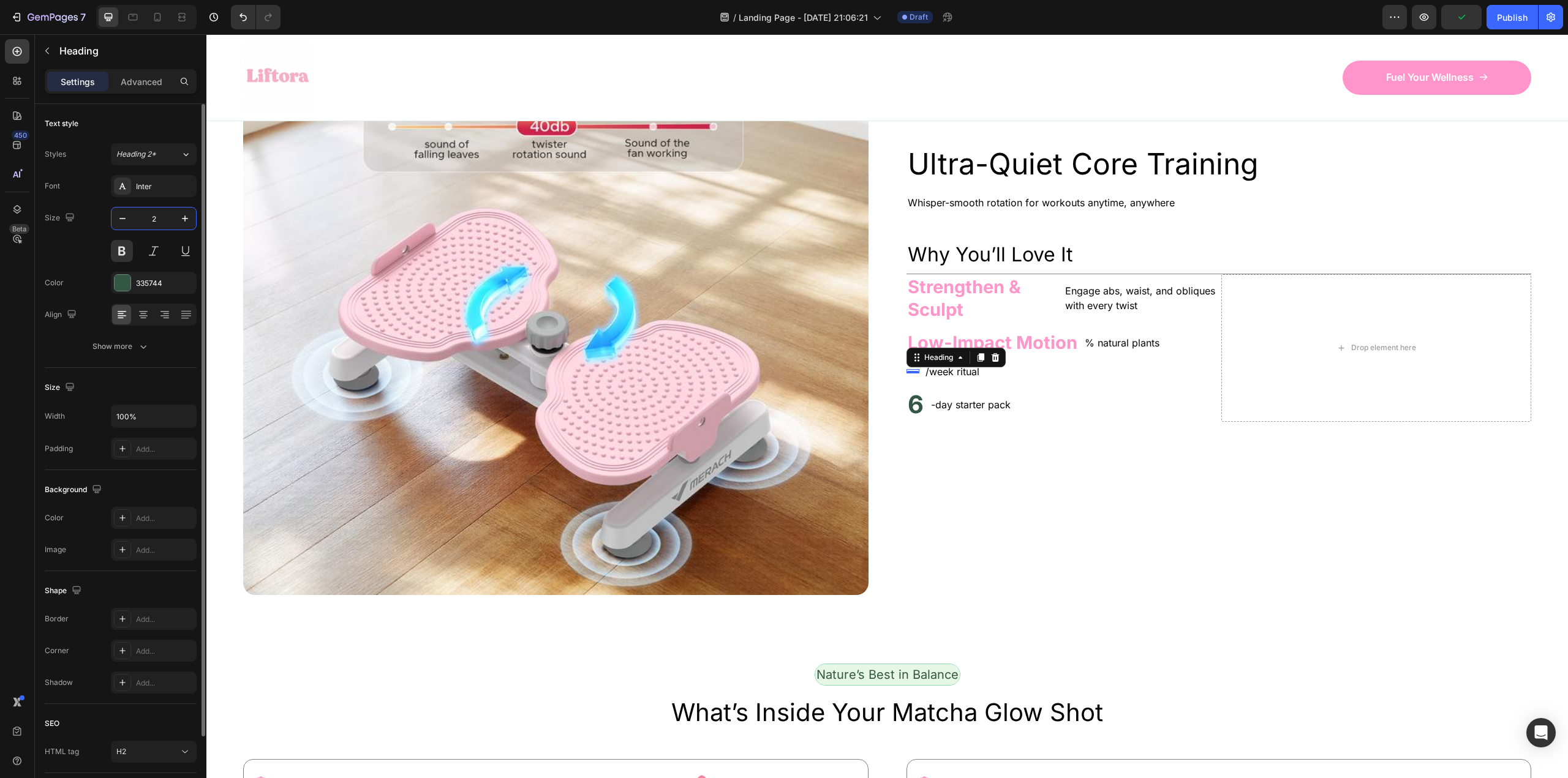
type input "29"
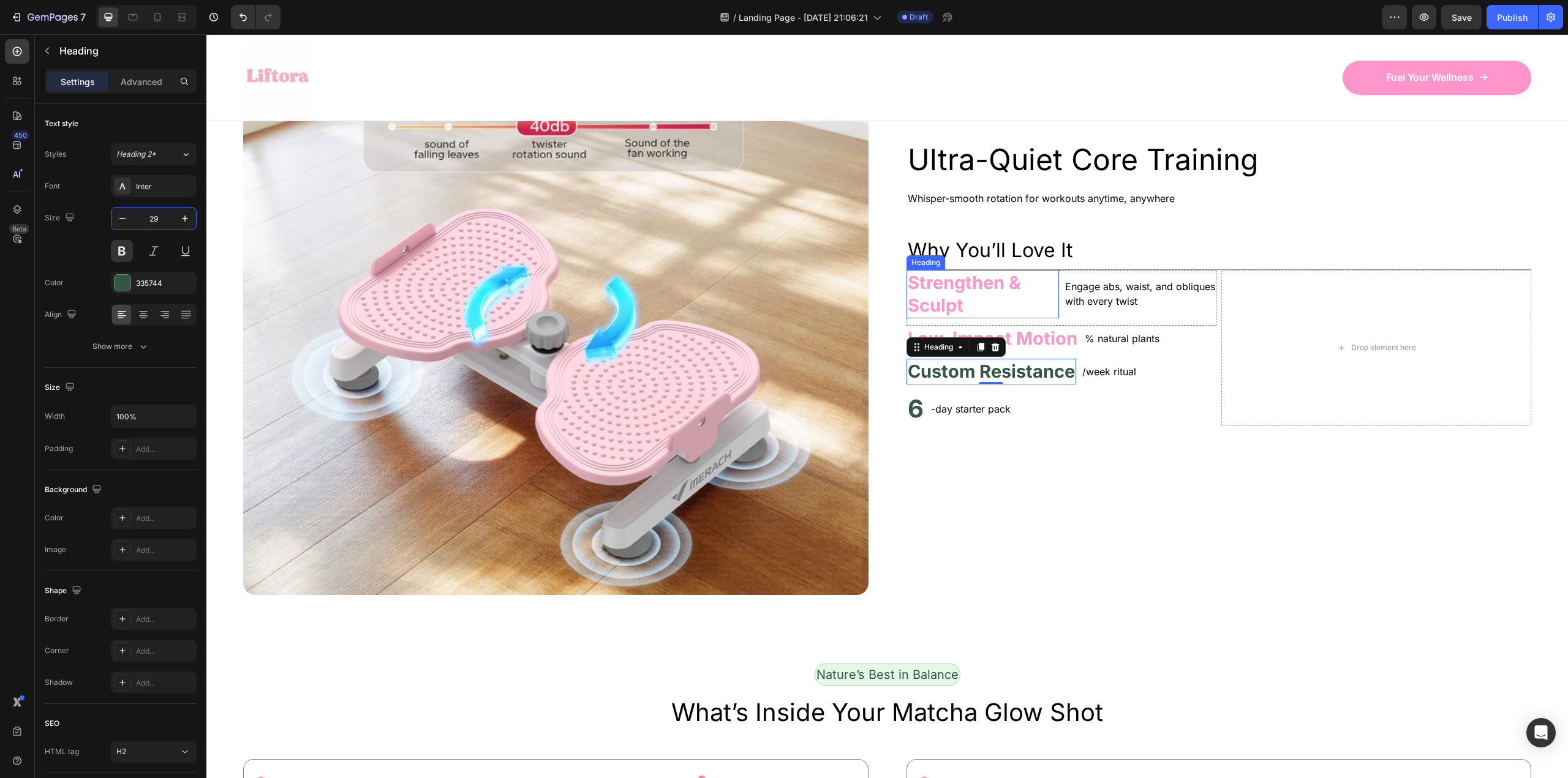
click at [1038, 350] on p "Low-Impact Motion" at bounding box center [992, 339] width 169 height 23
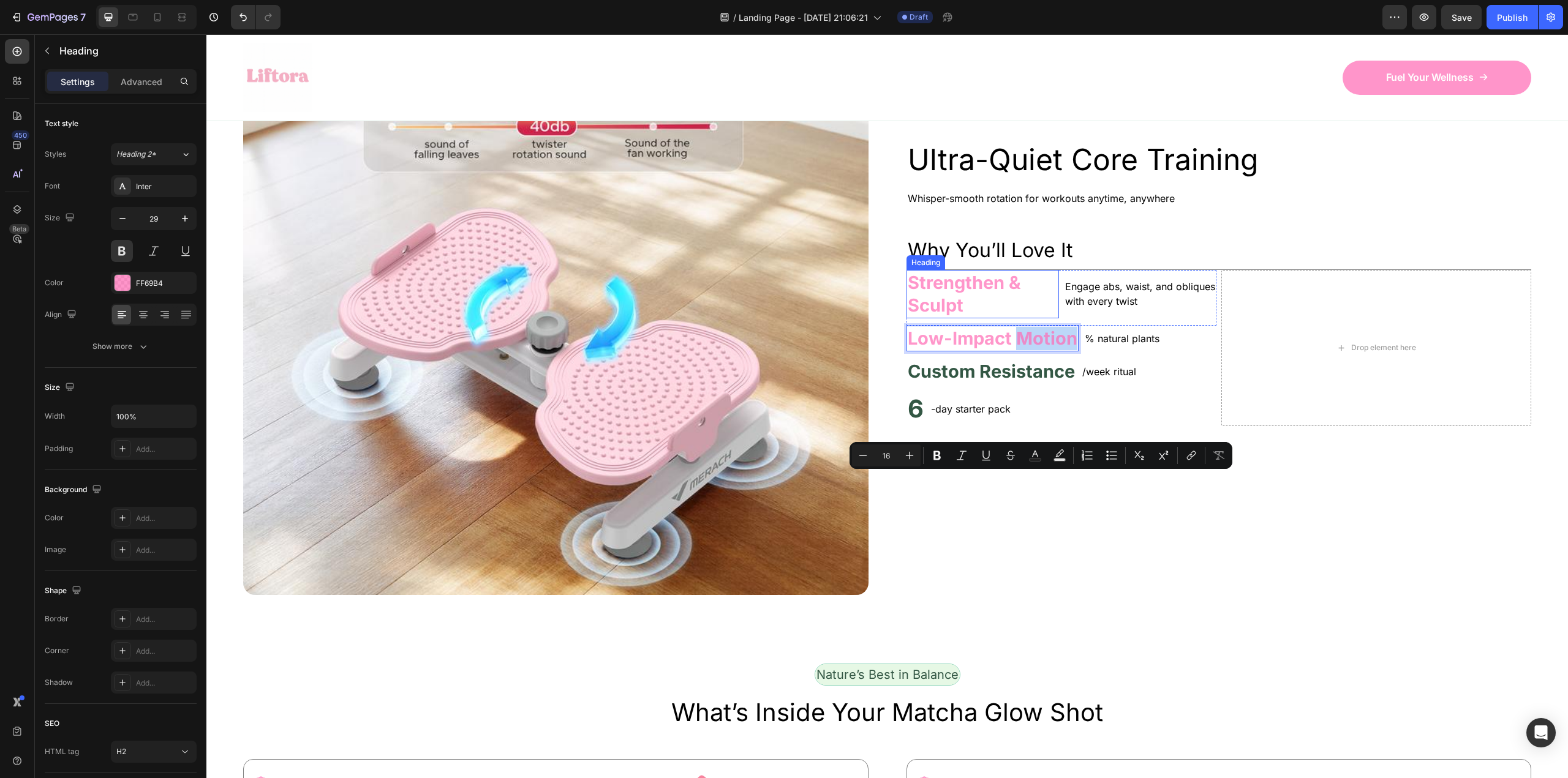
click at [952, 317] on p "Strengthen & Sculpt" at bounding box center [982, 294] width 150 height 46
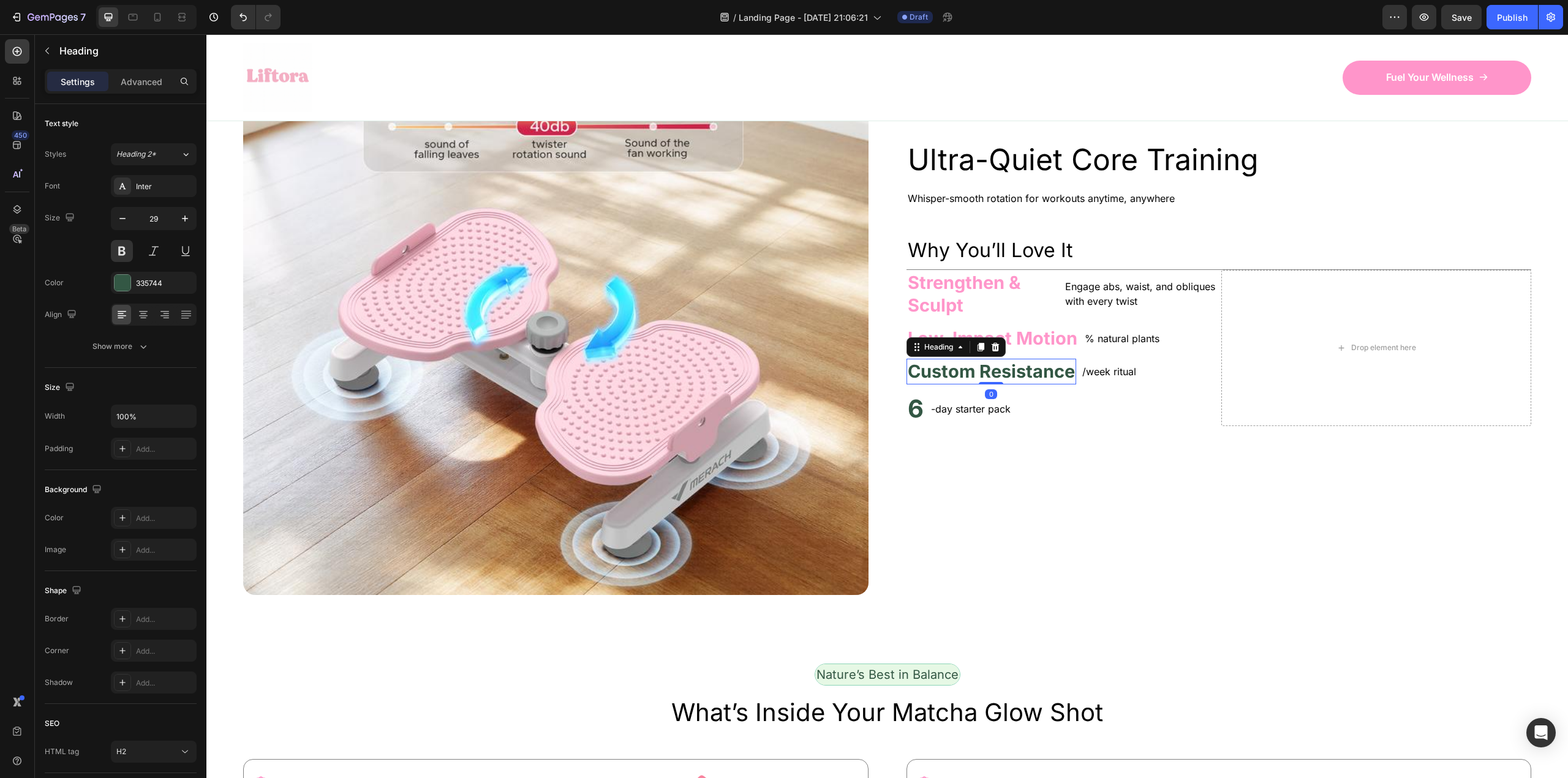
click at [969, 383] on p "Custom Resistance" at bounding box center [991, 372] width 167 height 23
click at [968, 383] on p "Custom Resistance" at bounding box center [991, 372] width 167 height 23
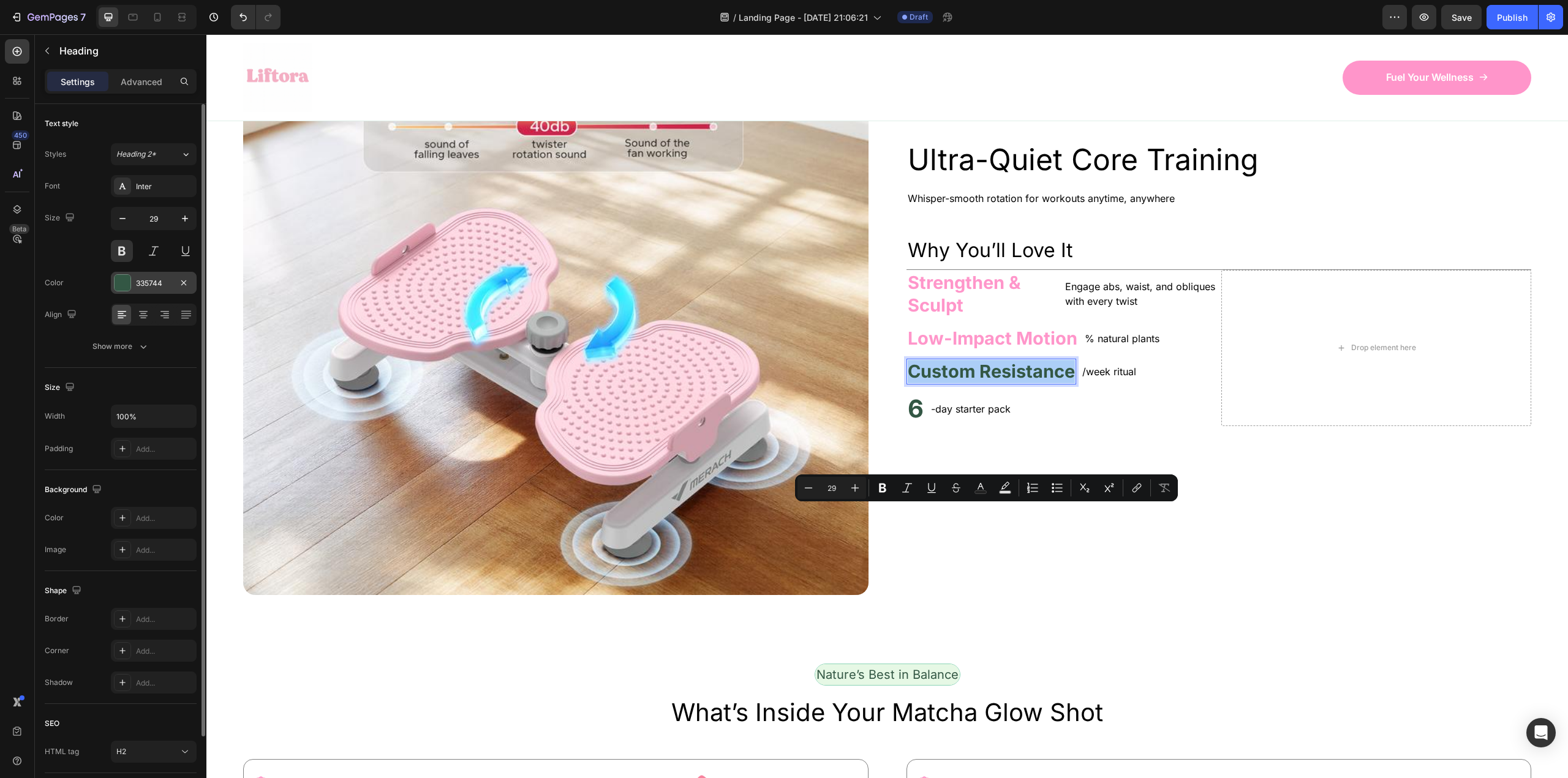
click at [120, 290] on div at bounding box center [123, 283] width 16 height 16
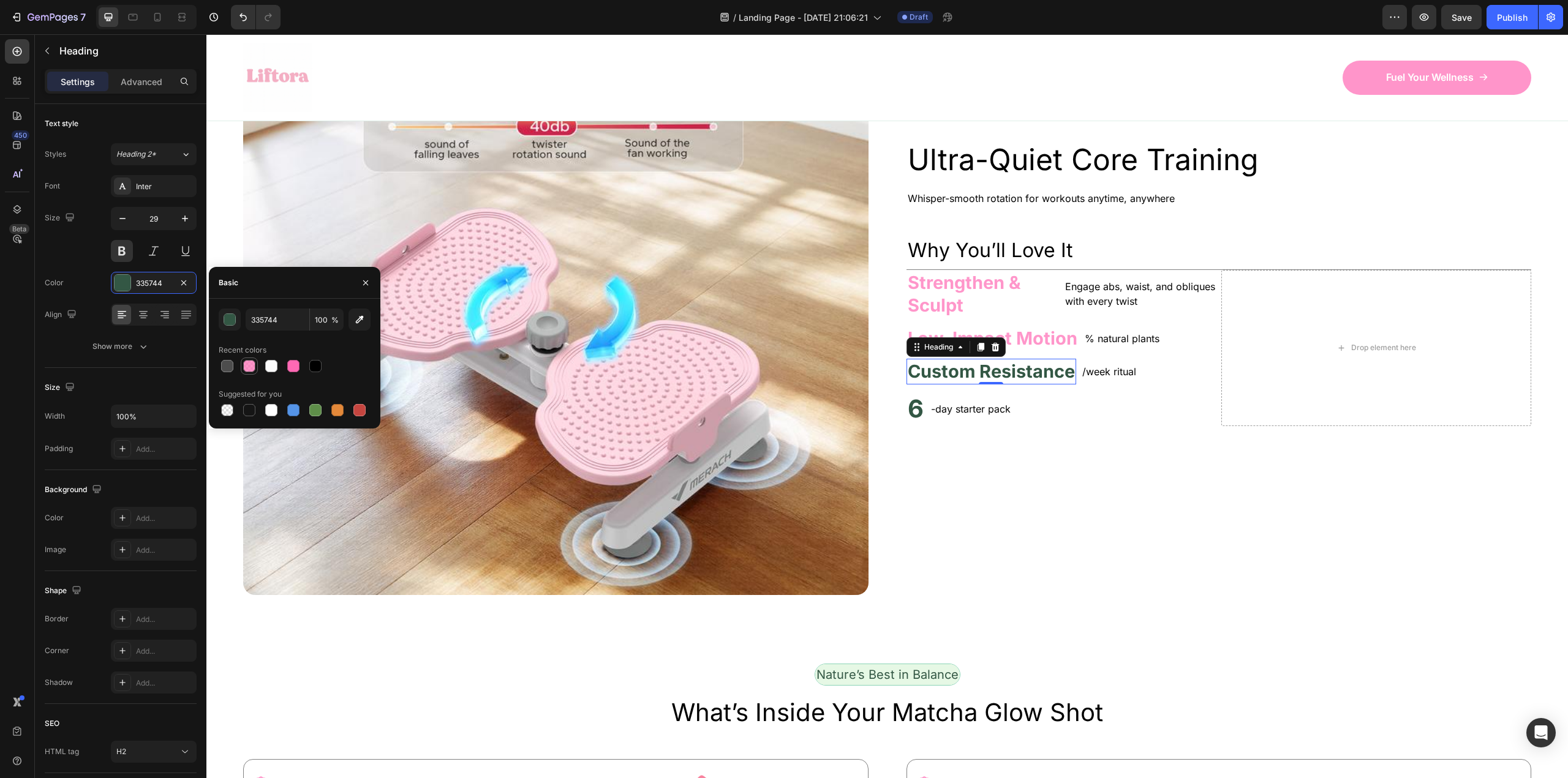
click at [247, 371] on div at bounding box center [249, 366] width 12 height 12
type input "FF69B4"
type input "70"
click at [1012, 595] on div "Ultra-Quiet Core Training Heading Whisper-smooth rotation for workouts anytime,…" at bounding box center [1219, 282] width 626 height 625
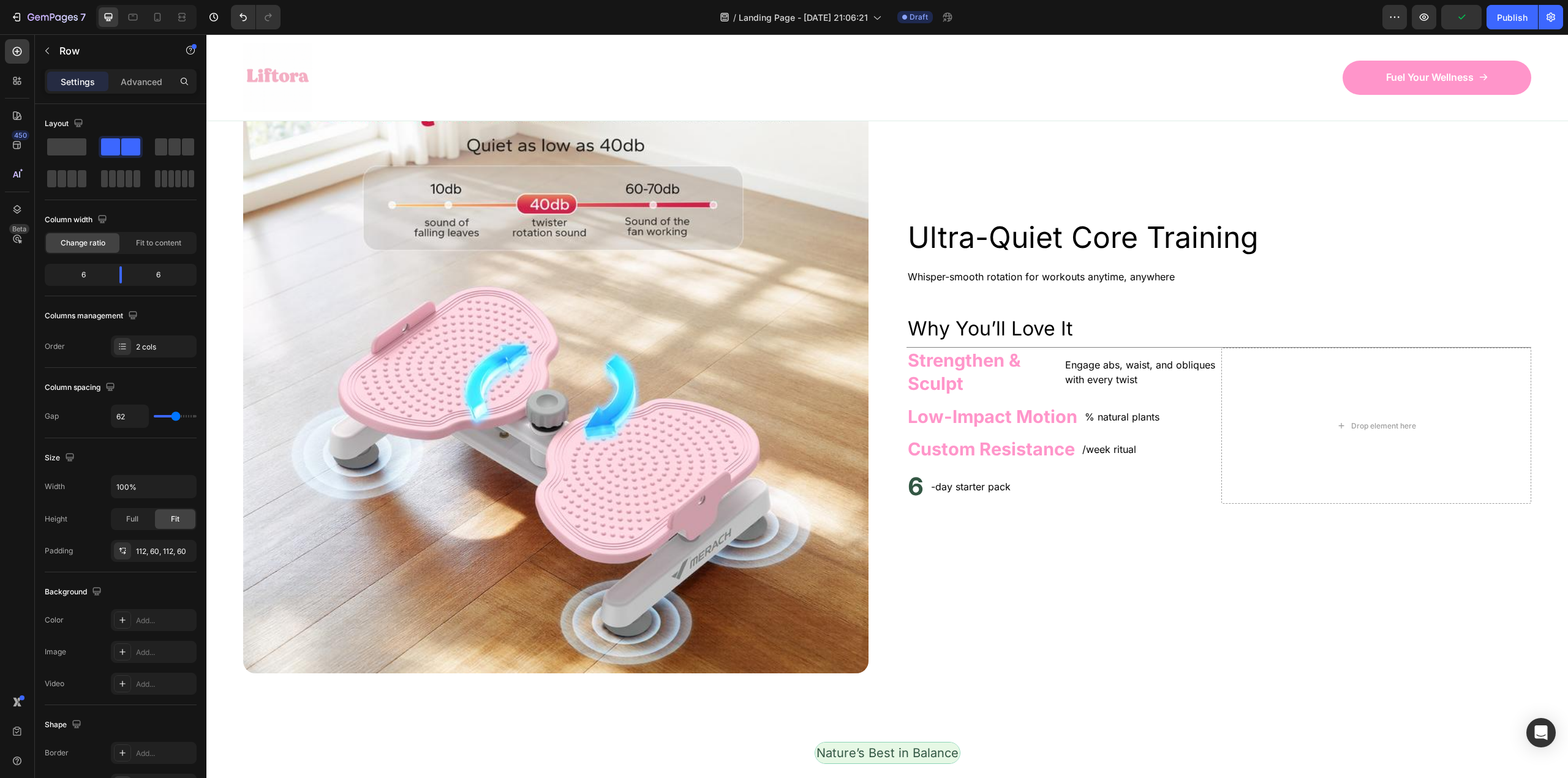
scroll to position [796, 0]
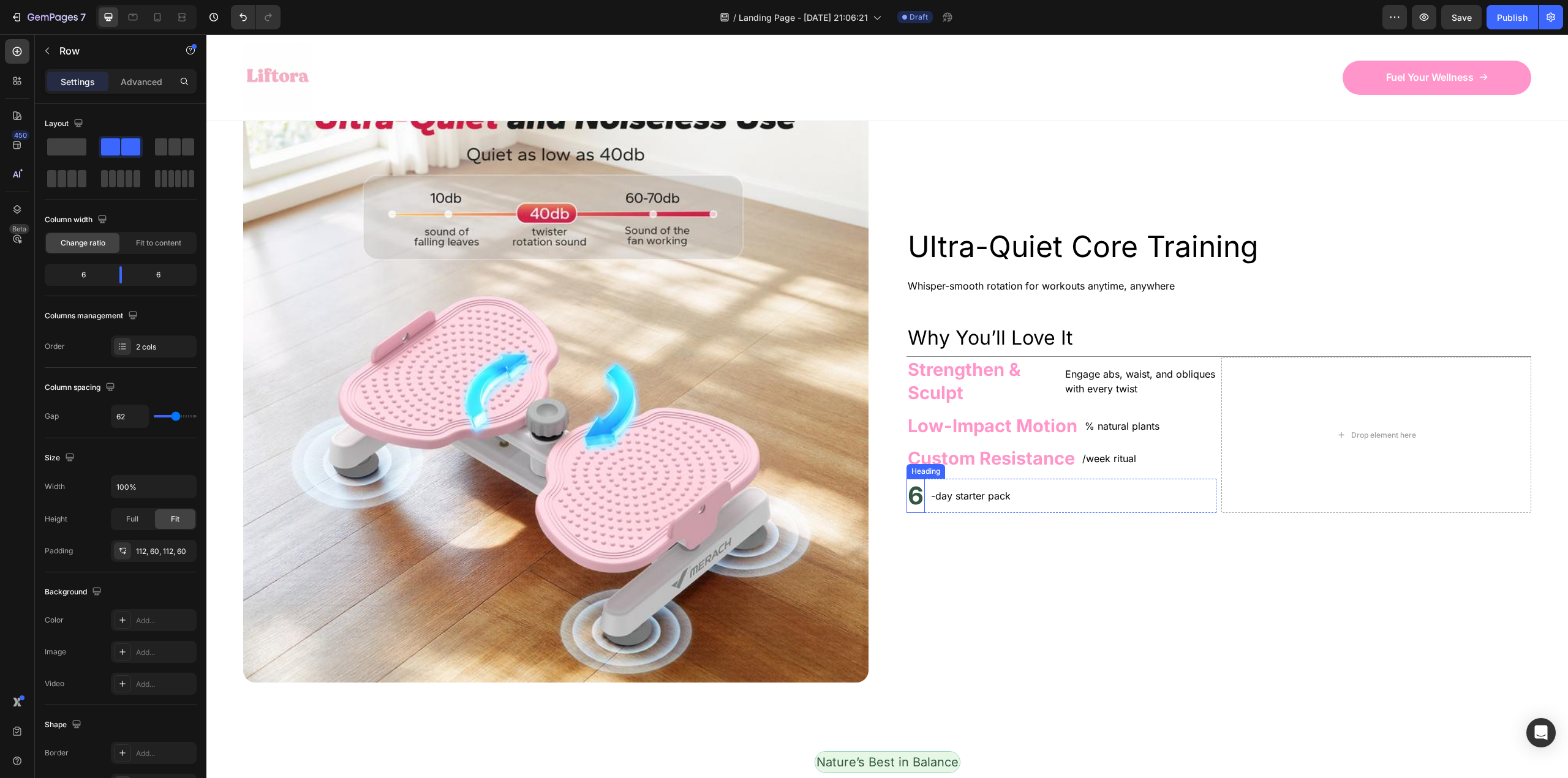
click at [912, 493] on h2 "6" at bounding box center [915, 496] width 18 height 34
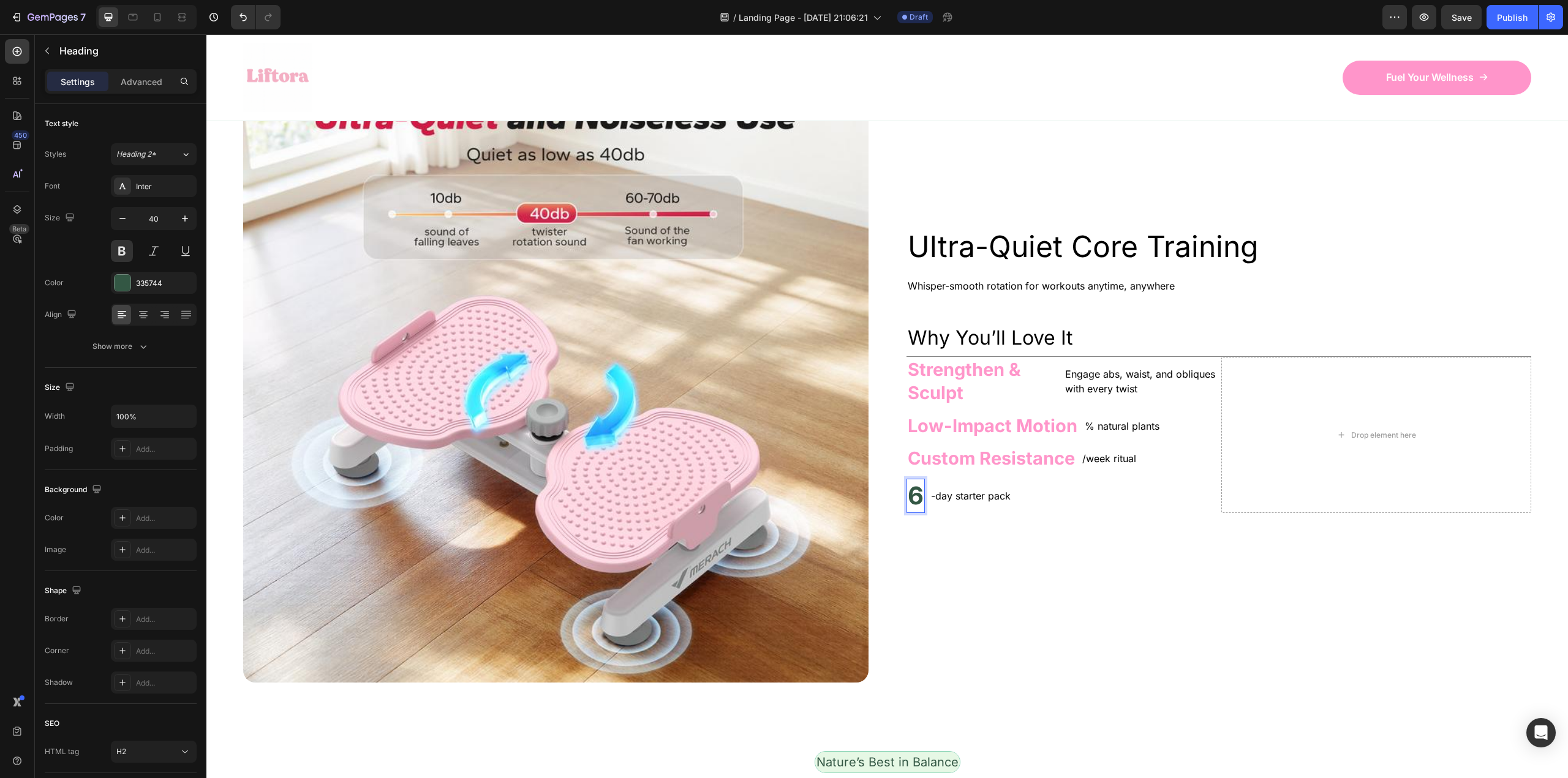
click at [912, 493] on h2 "6" at bounding box center [915, 496] width 18 height 34
click at [912, 493] on p "6" at bounding box center [915, 496] width 16 height 32
click at [906, 498] on div "Heading 0 -day starter pack Text Block Row" at bounding box center [1061, 496] width 310 height 34
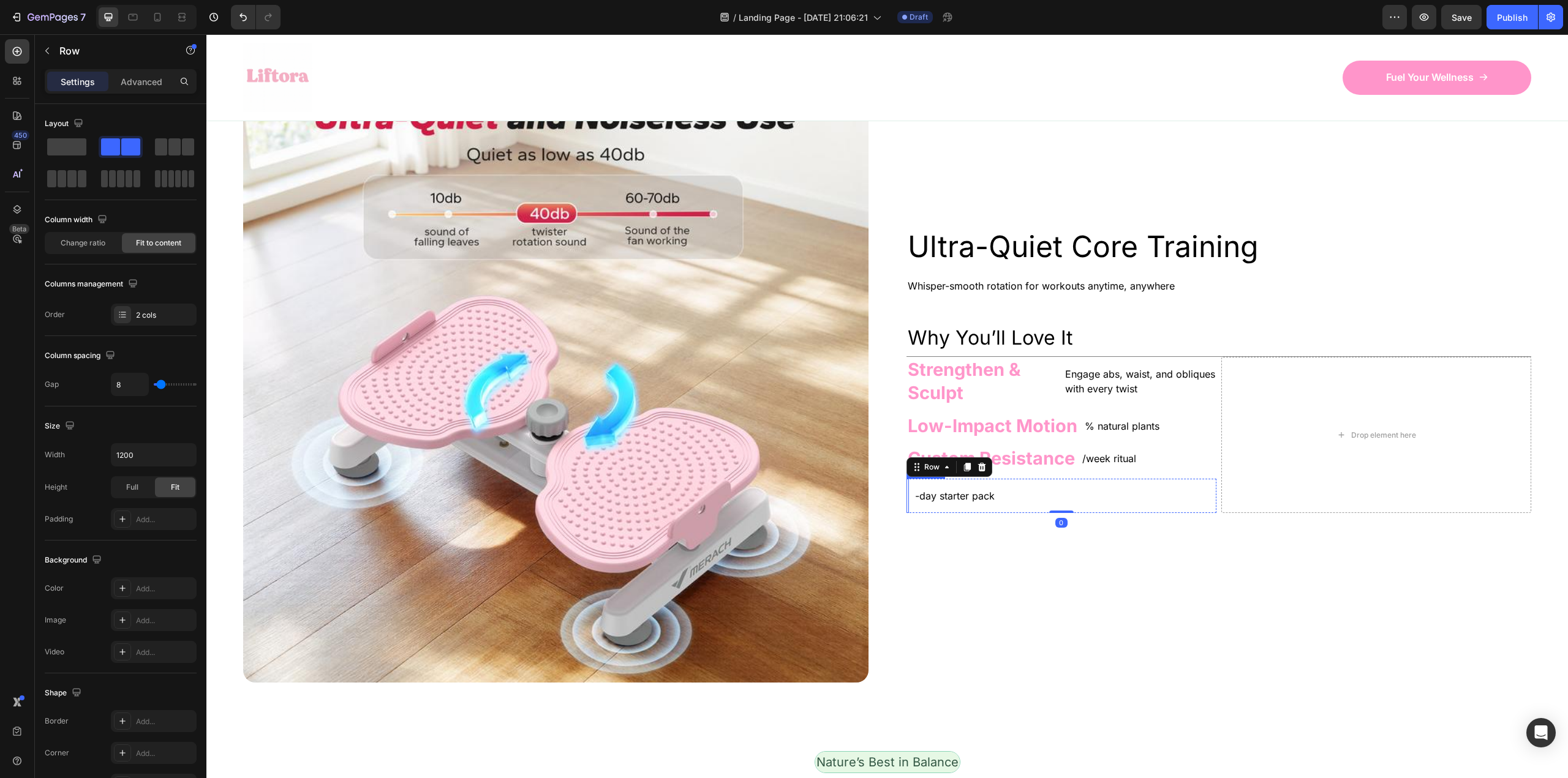
click at [906, 498] on h2 "Rich Text Editor. Editing area: main" at bounding box center [907, 496] width 2 height 34
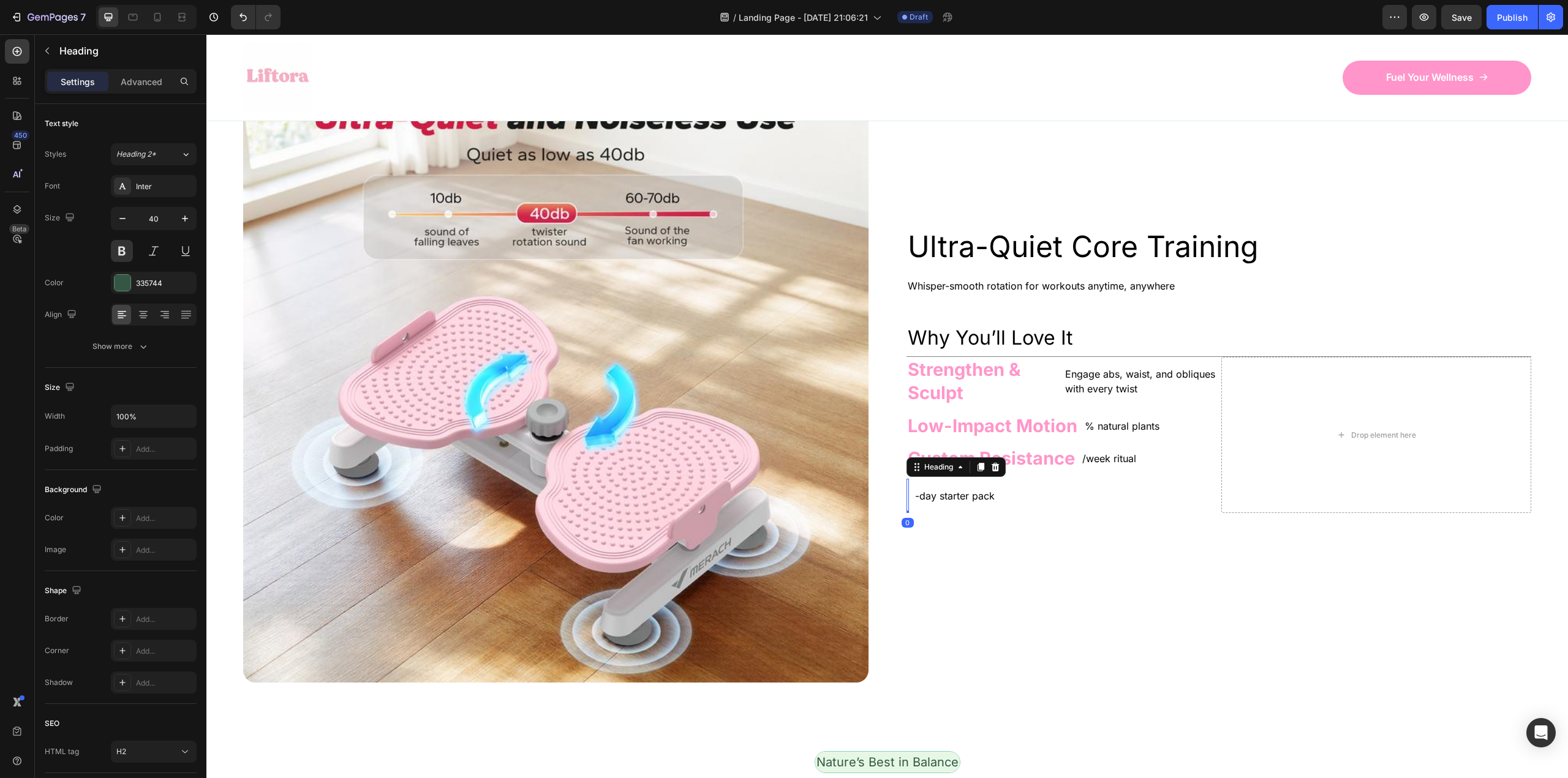
click at [906, 498] on h2 "Rich Text Editor. Editing area: main" at bounding box center [907, 496] width 2 height 34
click at [906, 493] on h2 "Rich Text Editor. Editing area: main" at bounding box center [907, 496] width 2 height 34
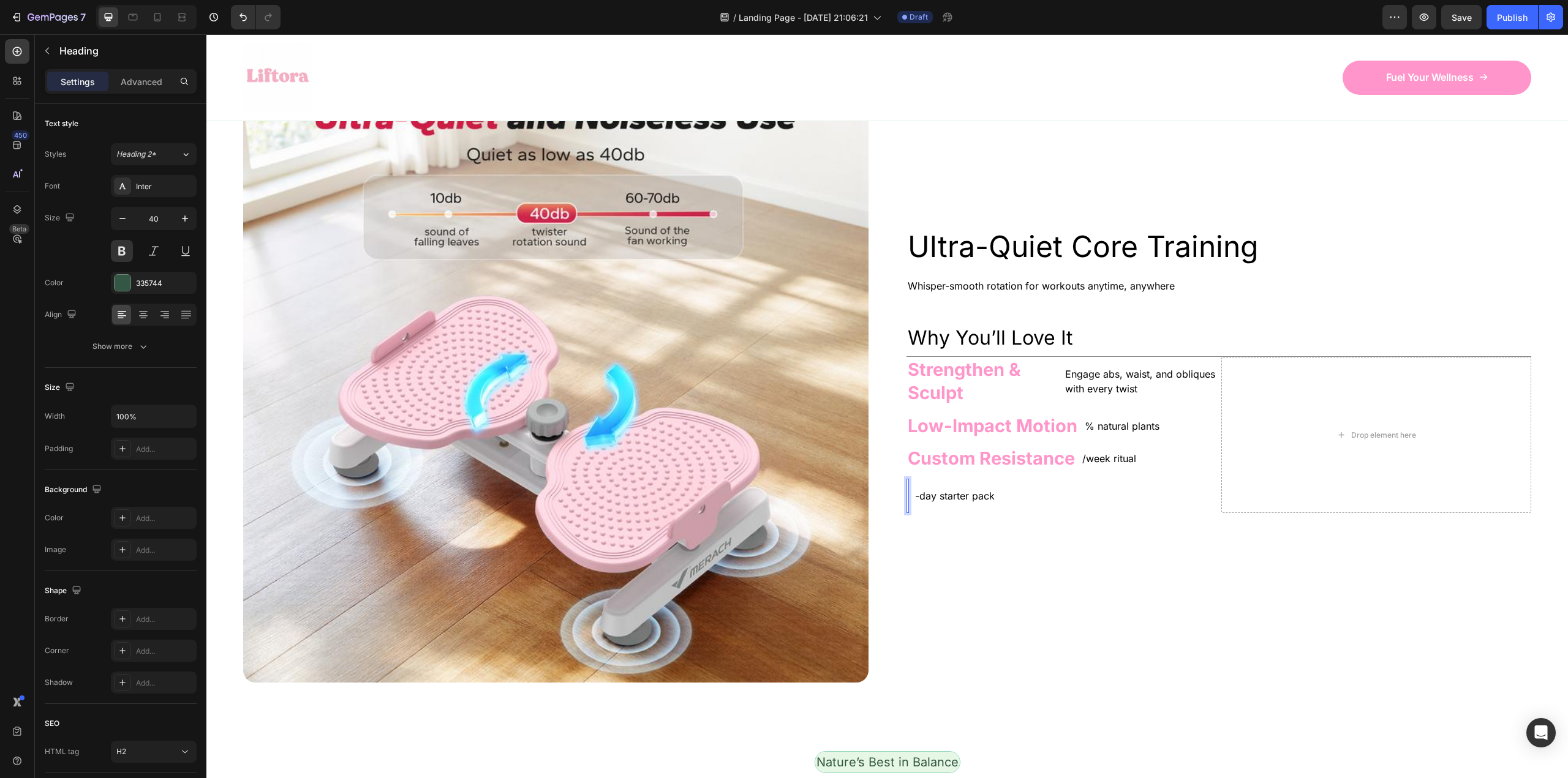
click at [906, 493] on h2 "Rich Text Editor. Editing area: main" at bounding box center [907, 496] width 2 height 34
click at [906, 499] on div "Heading 0 -day starter pack Text Block Row" at bounding box center [1061, 496] width 310 height 34
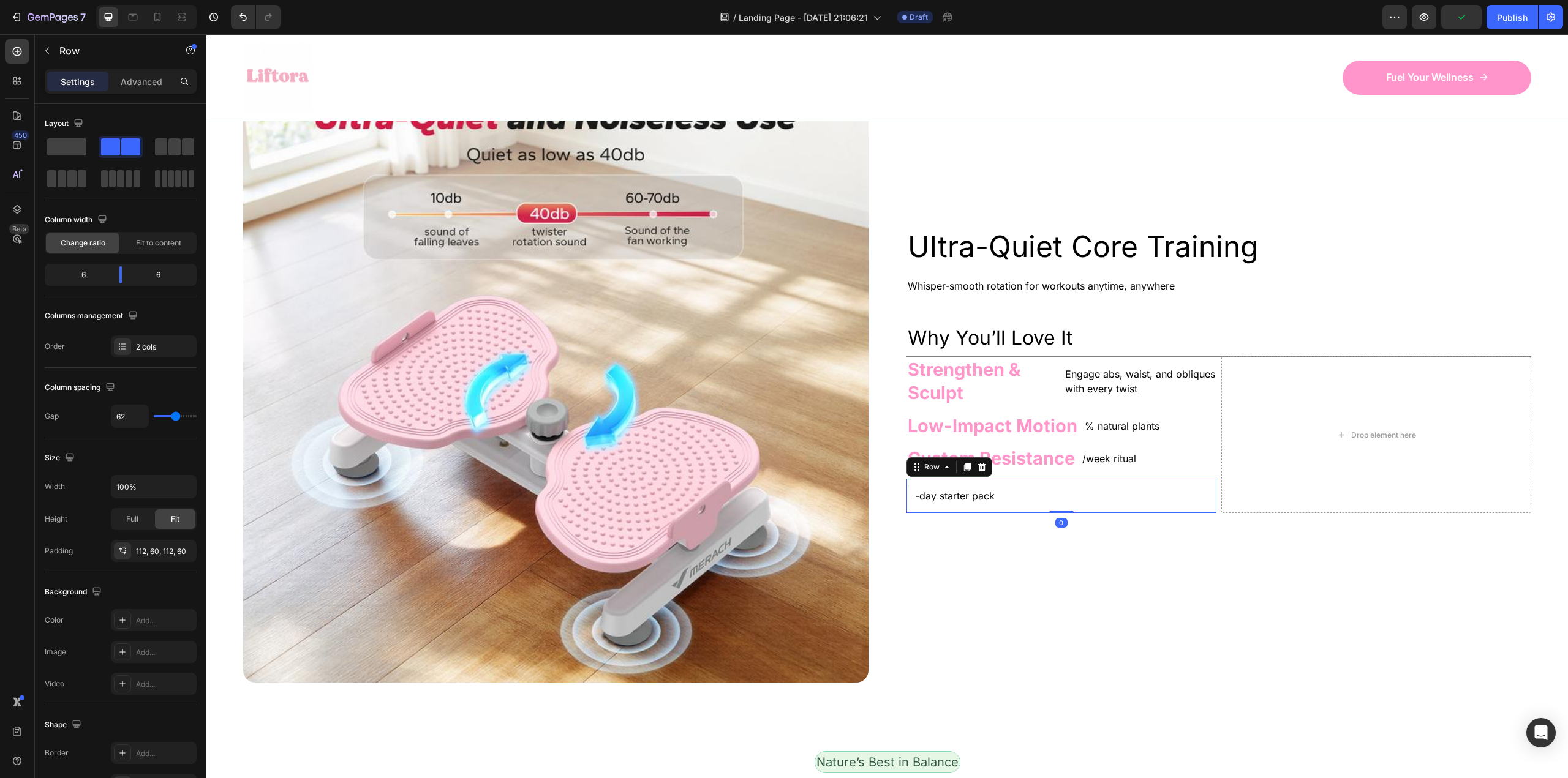
click at [900, 499] on div "Image Ultra-Quiet Core Training Heading Whisper-smooth rotation for workouts an…" at bounding box center [887, 370] width 1362 height 762
click at [901, 499] on div "Image Ultra-Quiet Core Training Heading Whisper-smooth rotation for workouts an…" at bounding box center [887, 370] width 1362 height 762
click at [906, 499] on h2 "Rich Text Editor. Editing area: main" at bounding box center [907, 496] width 2 height 34
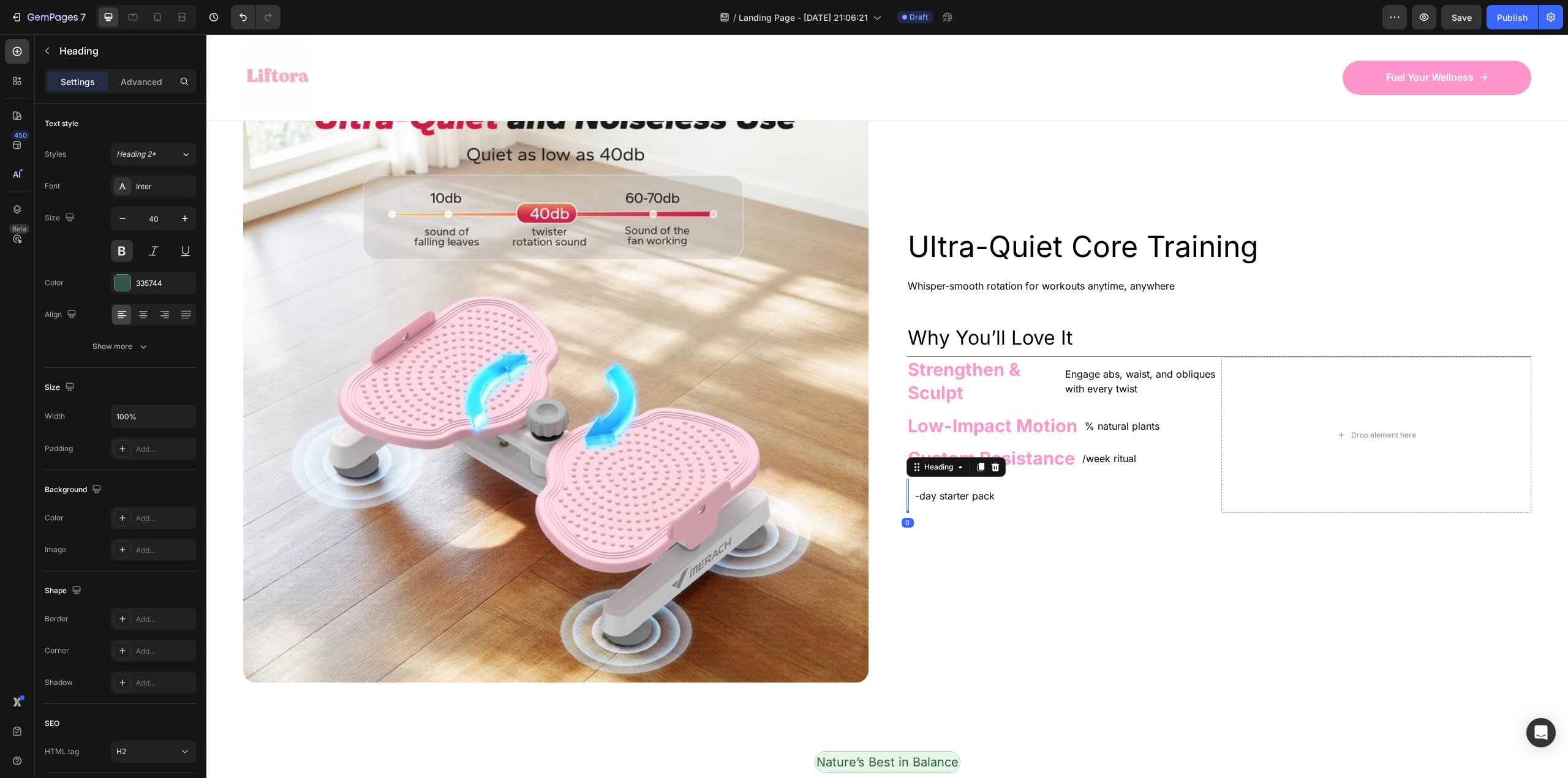
click at [906, 499] on h2 "Rich Text Editor. Editing area: main" at bounding box center [907, 496] width 2 height 34
click at [906, 499] on div "Heading 0 -day starter pack Text Block Row" at bounding box center [1061, 496] width 310 height 34
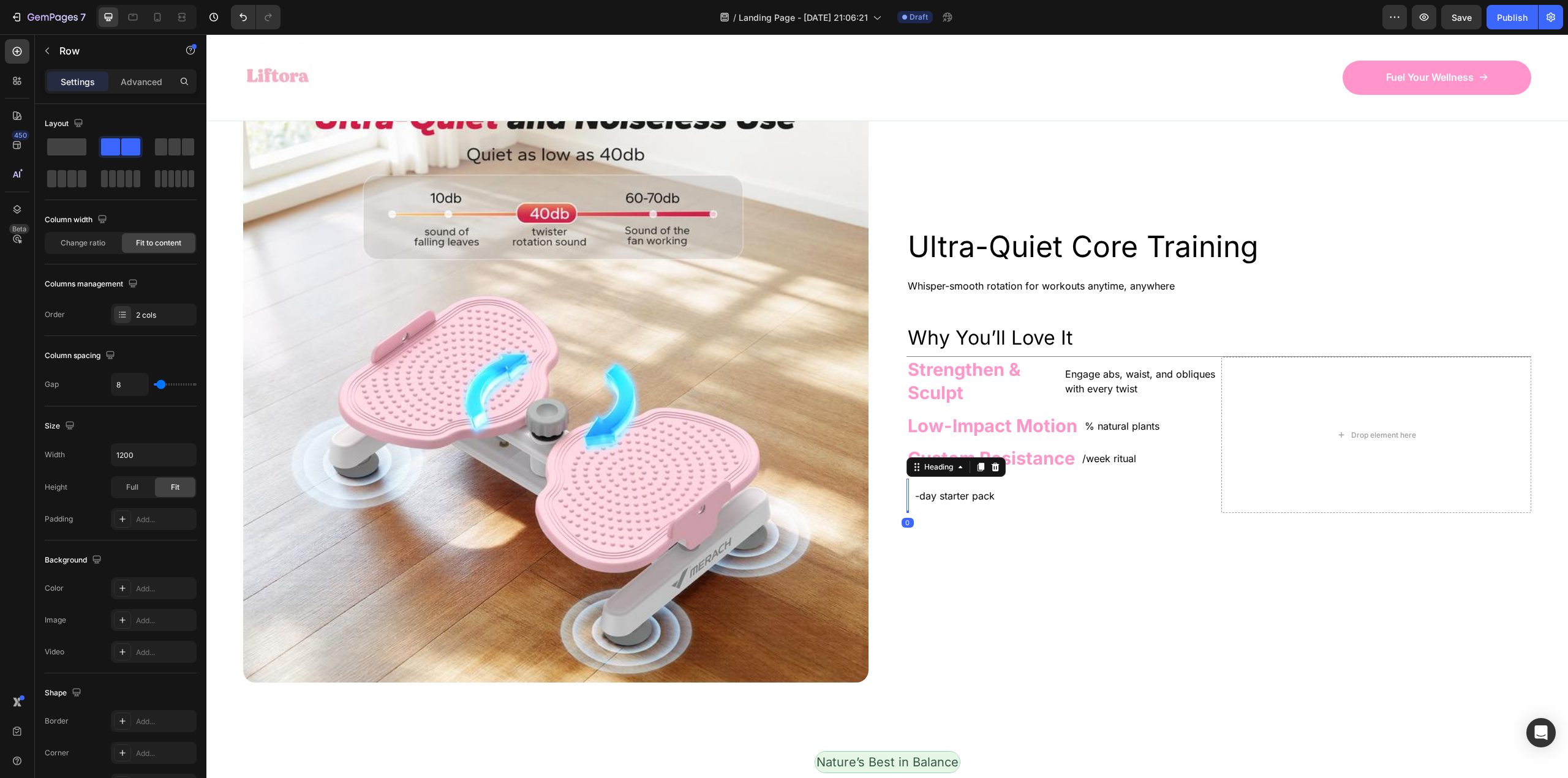
click at [906, 499] on h2 "Rich Text Editor. Editing area: main" at bounding box center [907, 496] width 2 height 34
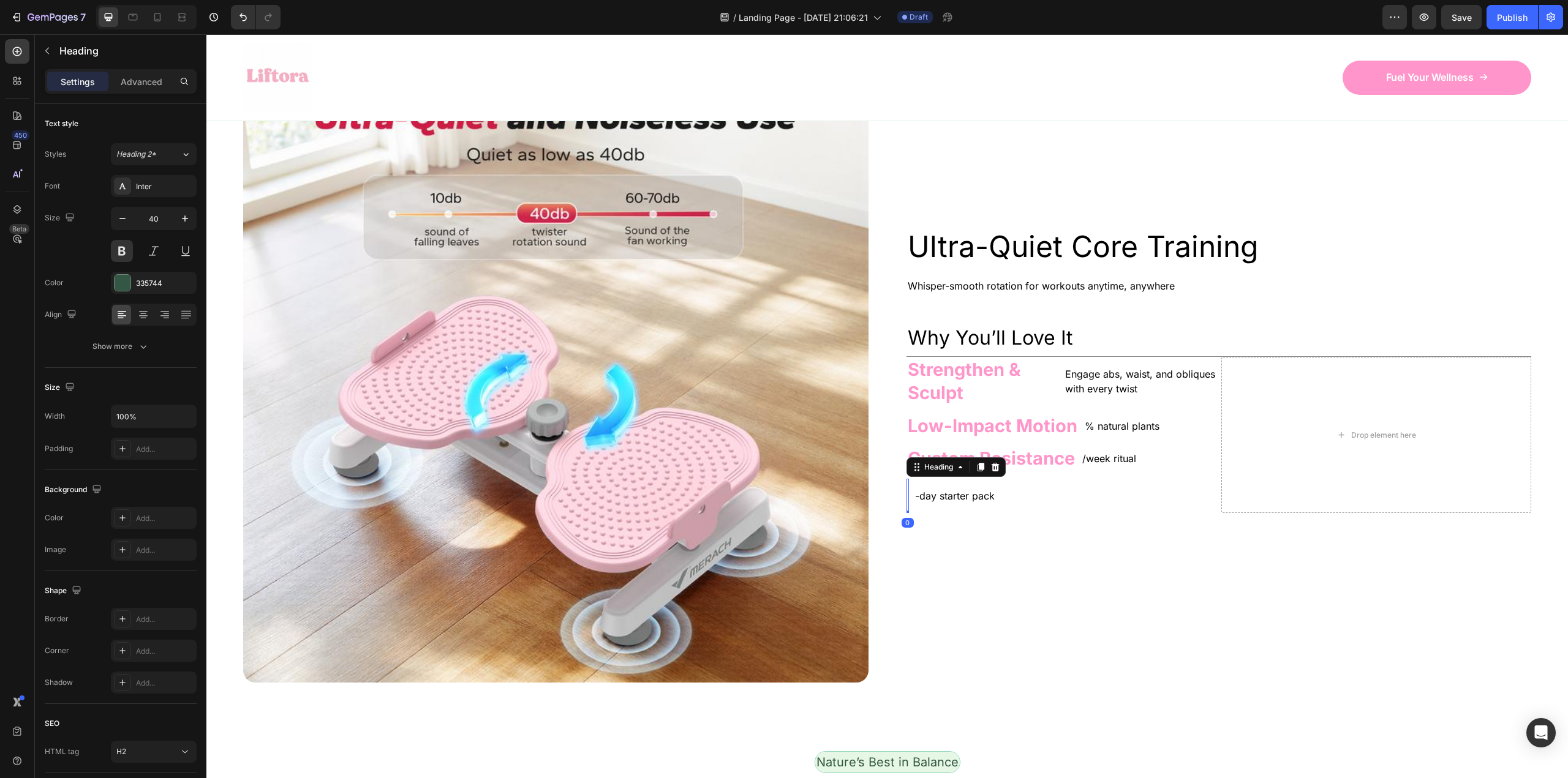
click at [906, 499] on h2 "Rich Text Editor. Editing area: main" at bounding box center [907, 496] width 2 height 34
click at [906, 491] on h2 "Rich Text Editor. Editing area: main" at bounding box center [907, 496] width 2 height 34
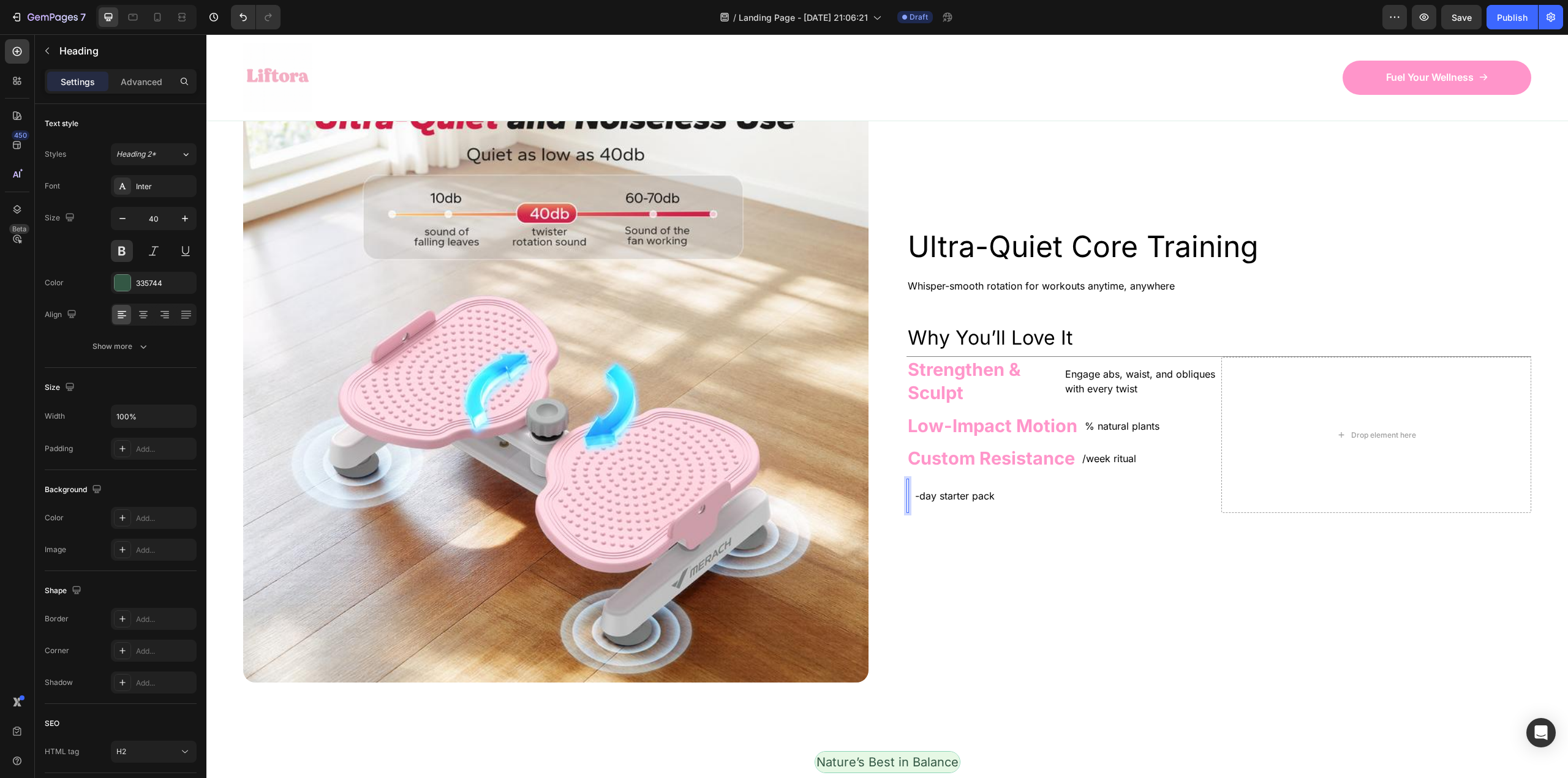
click at [906, 491] on h2 "Rich Text Editor. Editing area: main" at bounding box center [907, 496] width 2 height 34
click at [915, 522] on div "Ultra-Quiet Core Training Heading Whisper-smooth rotation for workouts anytime,…" at bounding box center [1219, 370] width 626 height 625
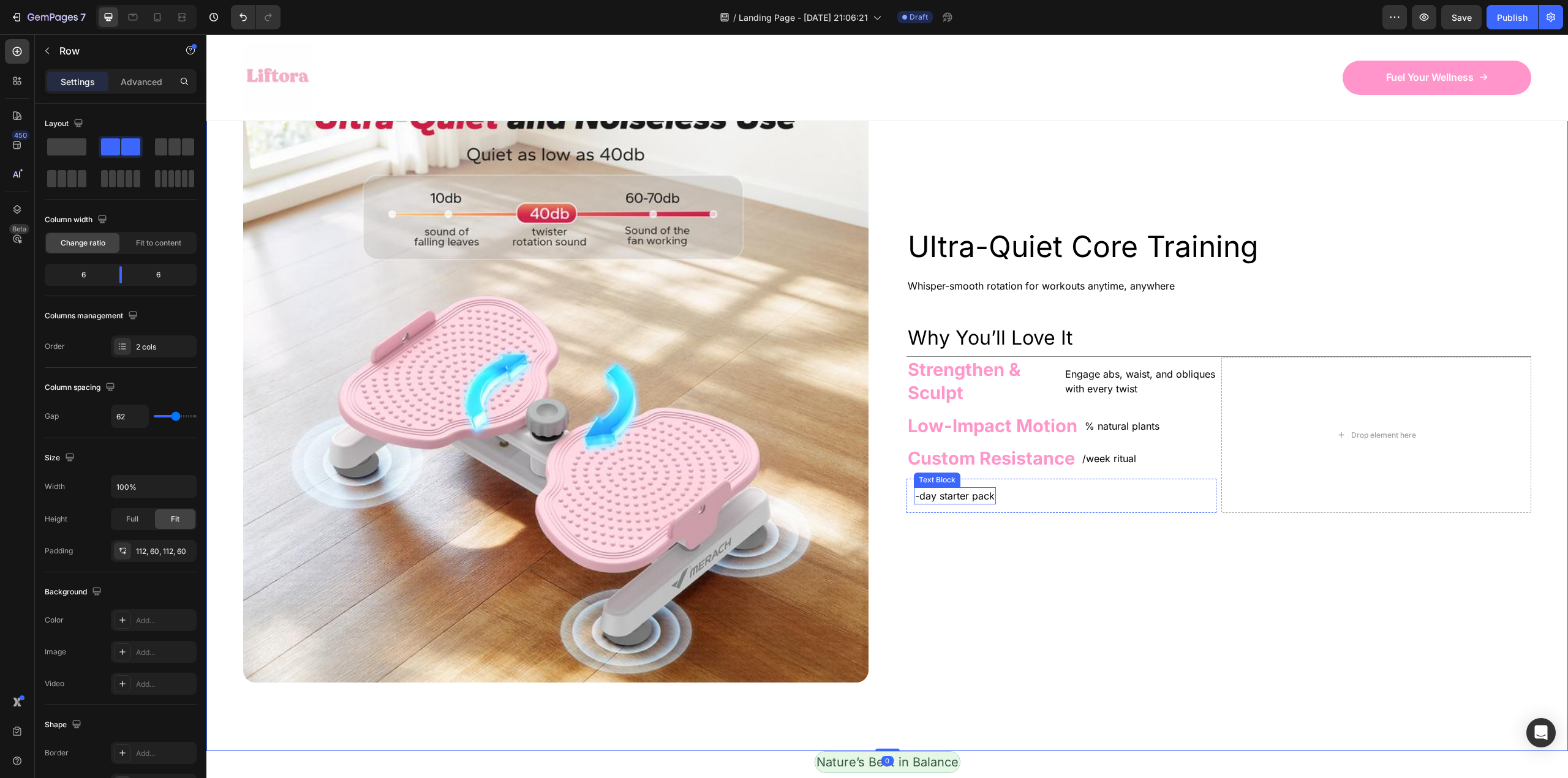
click at [914, 488] on div "-day starter pack" at bounding box center [955, 496] width 82 height 17
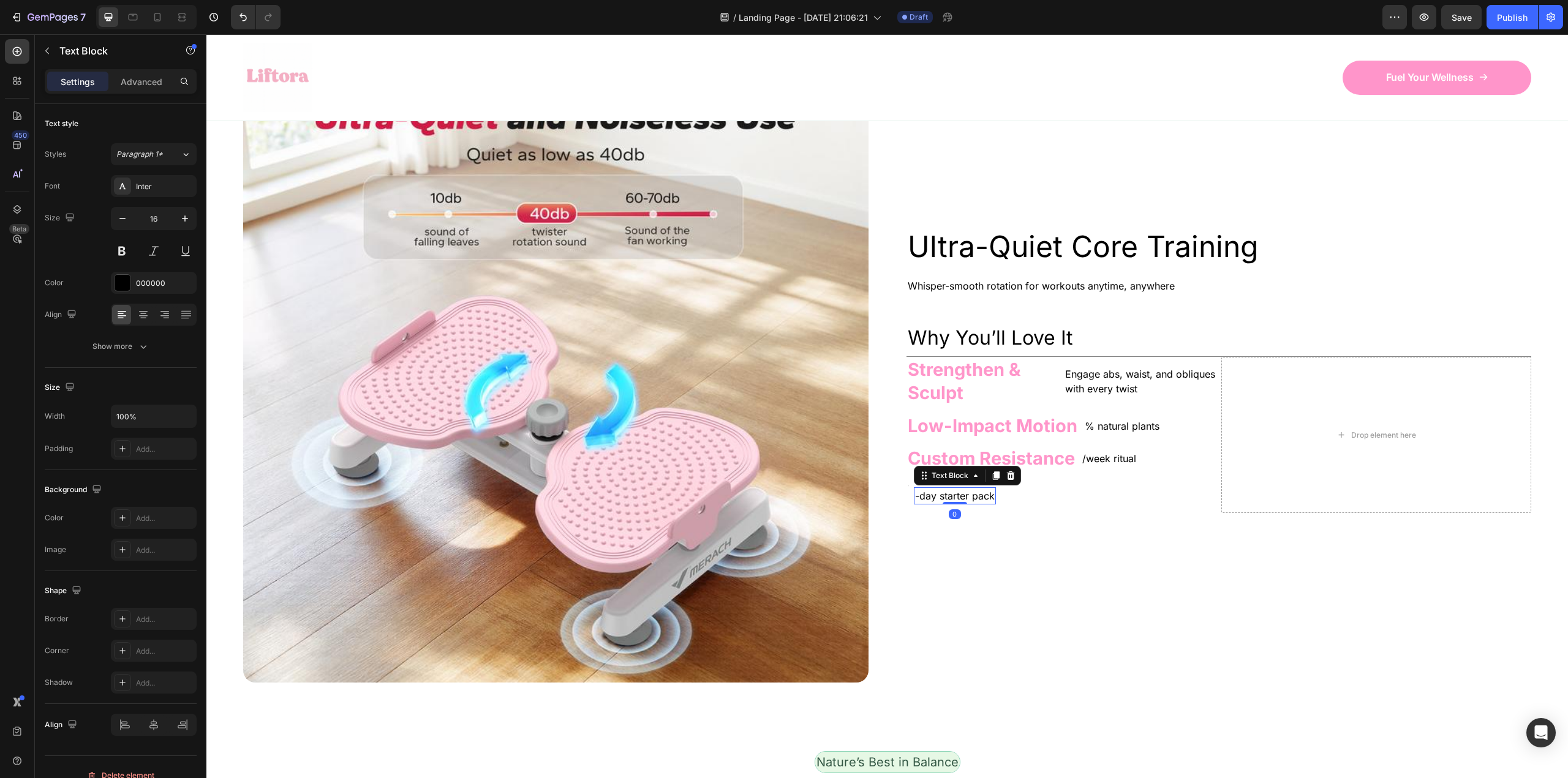
click at [906, 488] on h2 "Rich Text Editor. Editing area: main" at bounding box center [907, 496] width 2 height 34
click at [913, 503] on h2 "6" at bounding box center [915, 496] width 18 height 34
click at [906, 493] on h2 "Rich Text Editor. Editing area: main" at bounding box center [907, 496] width 2 height 34
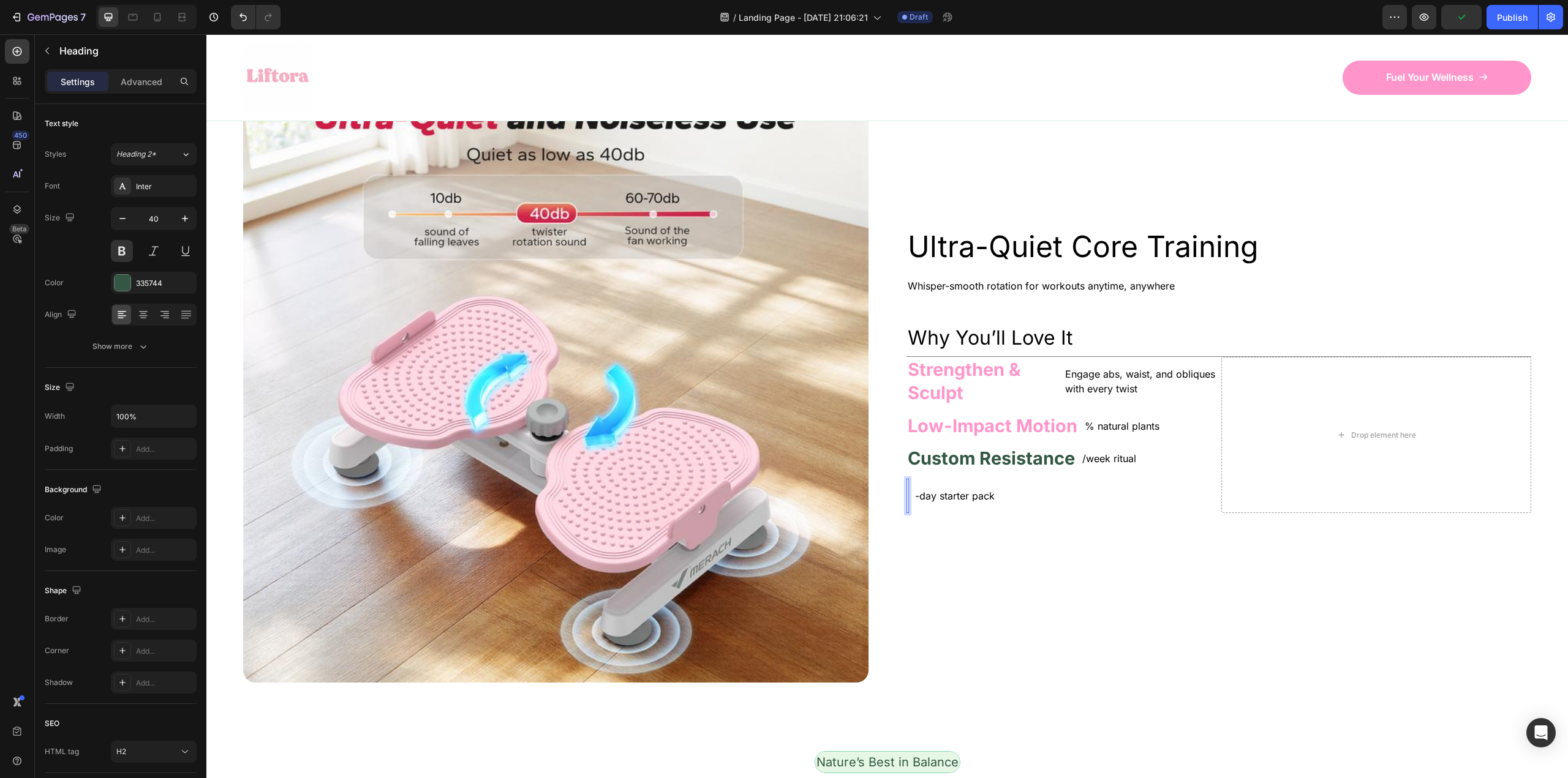
click at [906, 493] on h2 "Rich Text Editor. Editing area: main" at bounding box center [907, 496] width 2 height 34
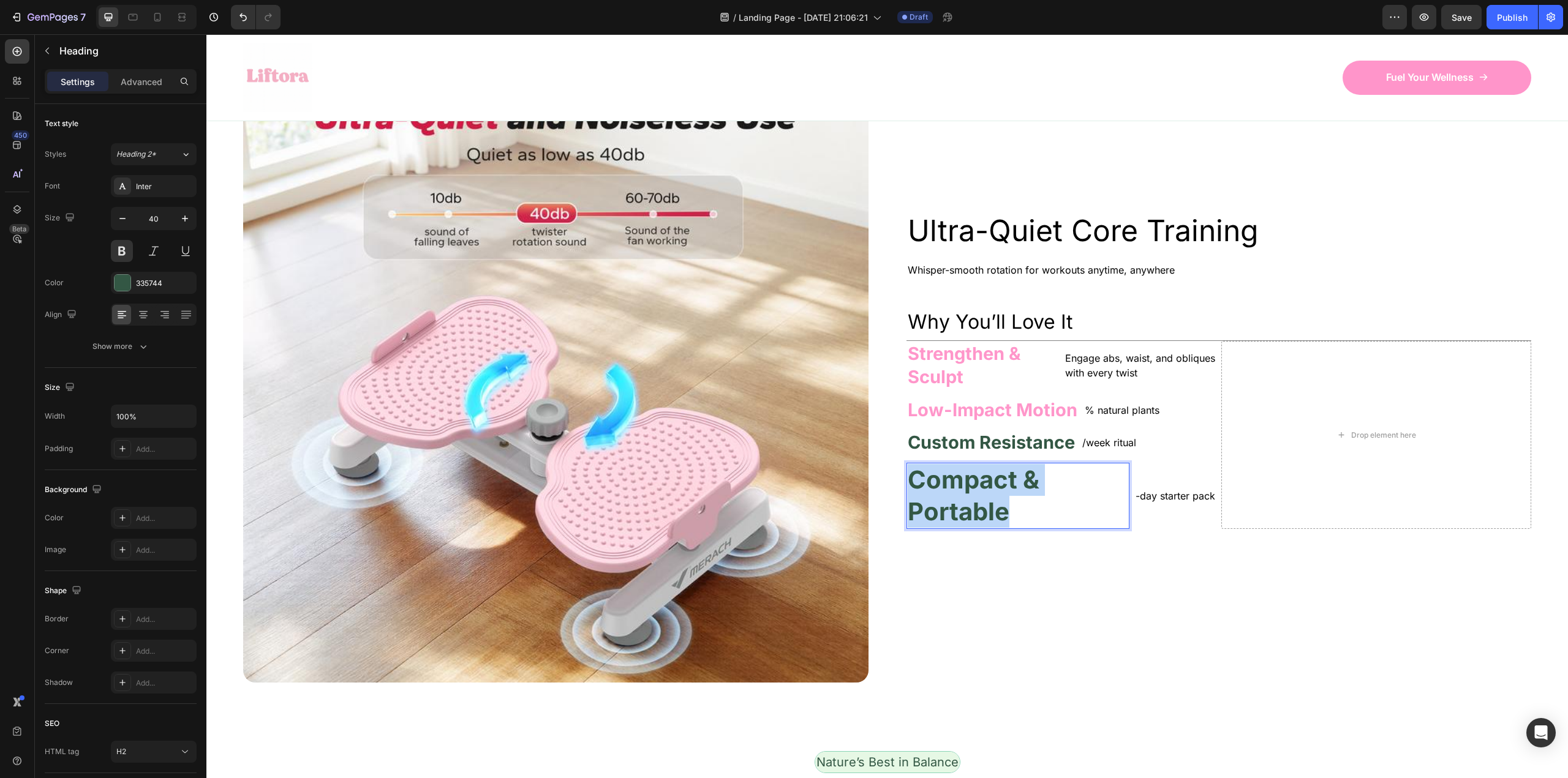
drag, startPoint x: 1025, startPoint y: 511, endPoint x: 909, endPoint y: 479, distance: 120.3
click at [909, 479] on p "Compact & Portable" at bounding box center [1017, 496] width 220 height 64
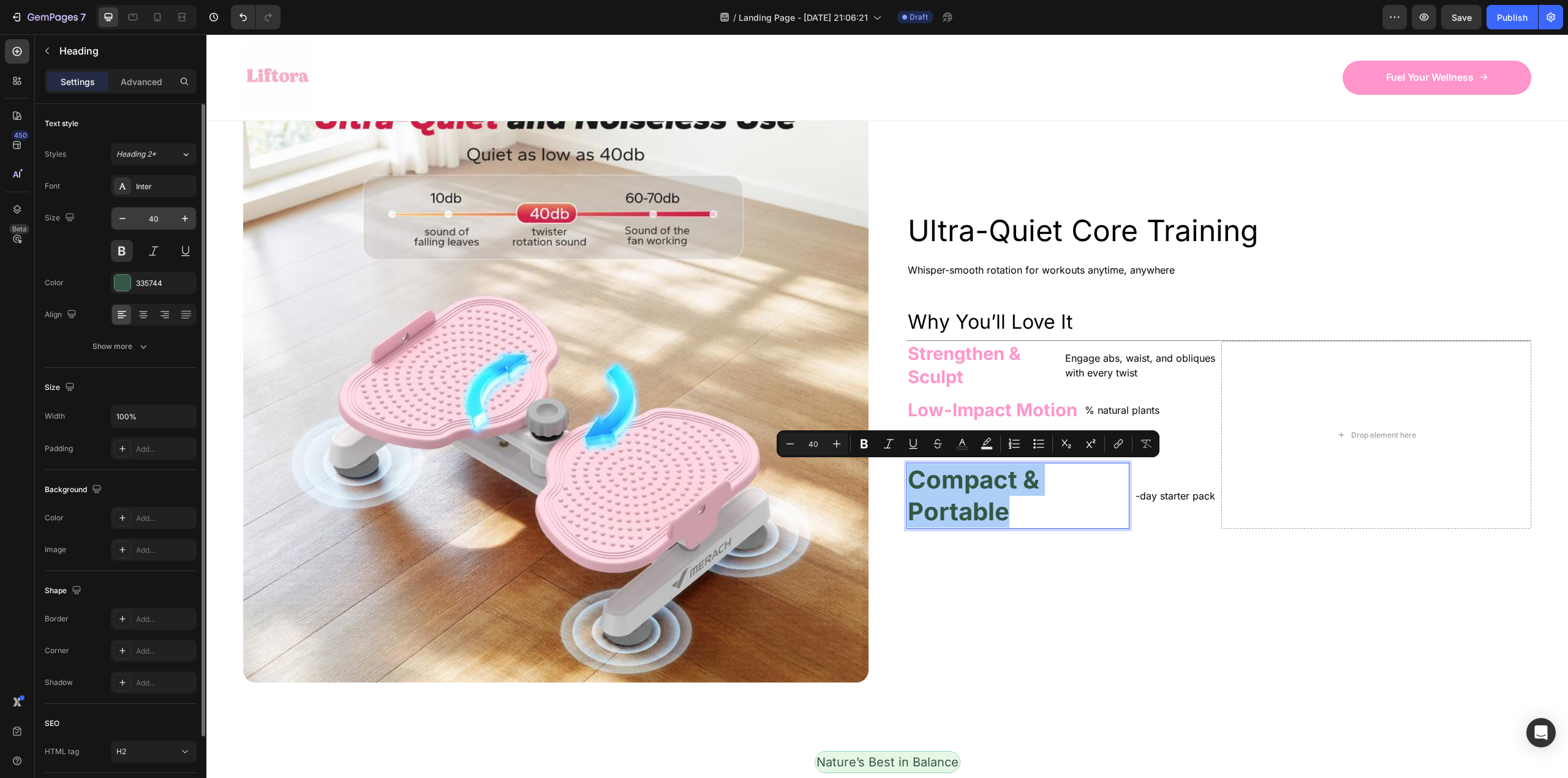
click at [152, 214] on input "40" at bounding box center [153, 218] width 41 height 22
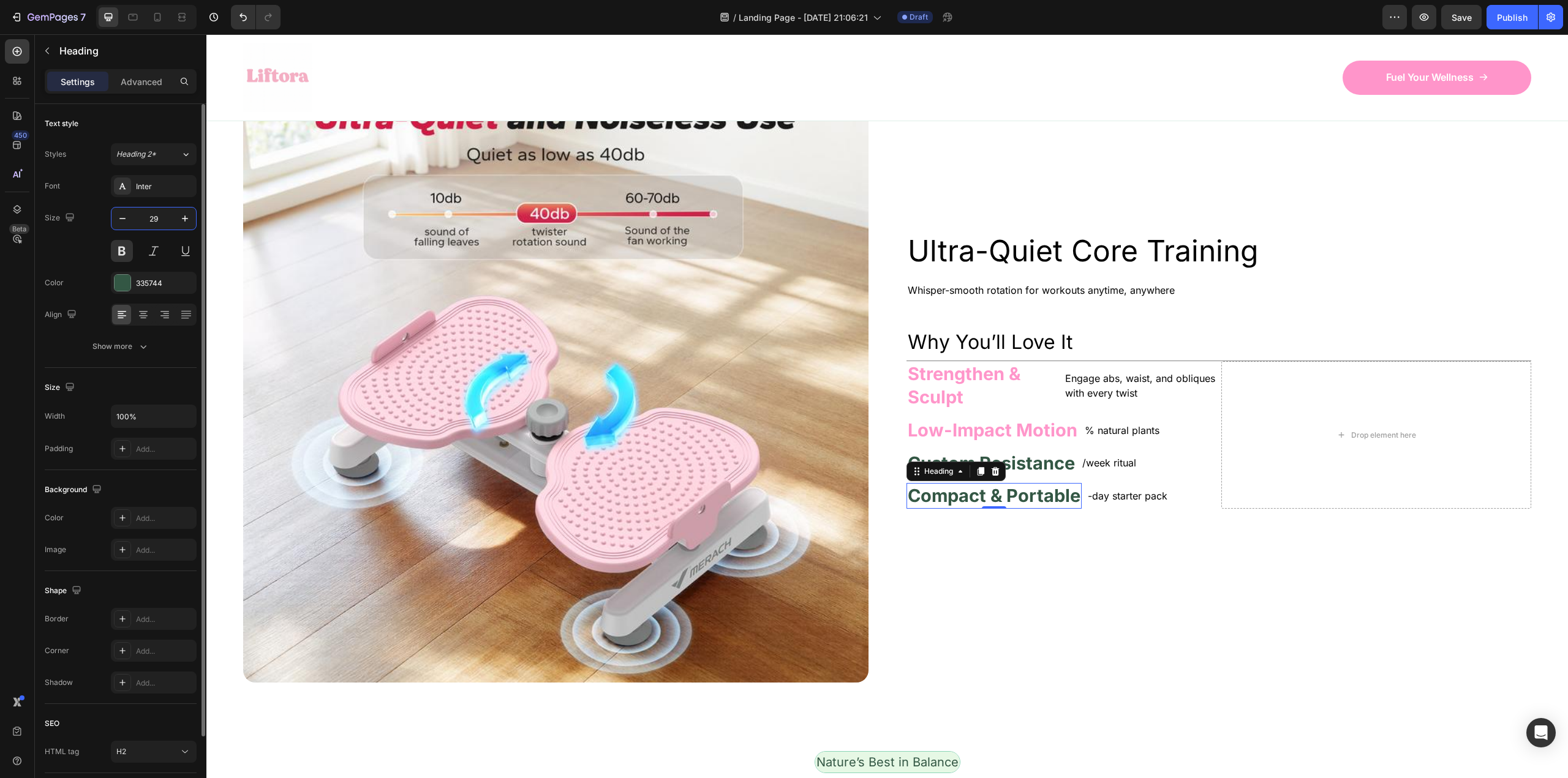
type input "29"
click at [1034, 458] on h2 "Custom Resistance" at bounding box center [991, 463] width 169 height 26
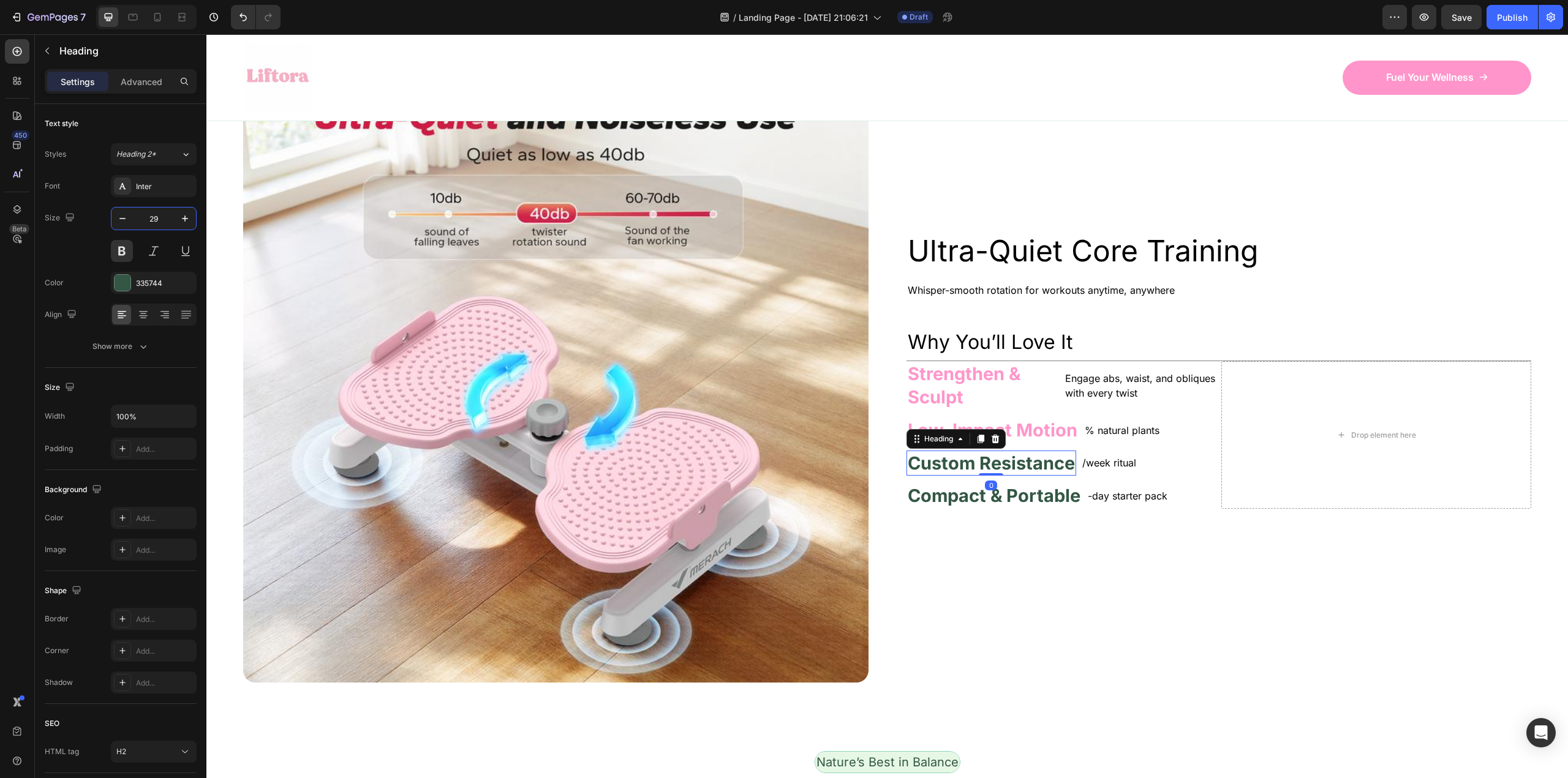
click at [1034, 458] on h2 "Custom Resistance" at bounding box center [991, 463] width 169 height 26
click at [1034, 458] on p "Custom Resistance" at bounding box center [991, 463] width 167 height 23
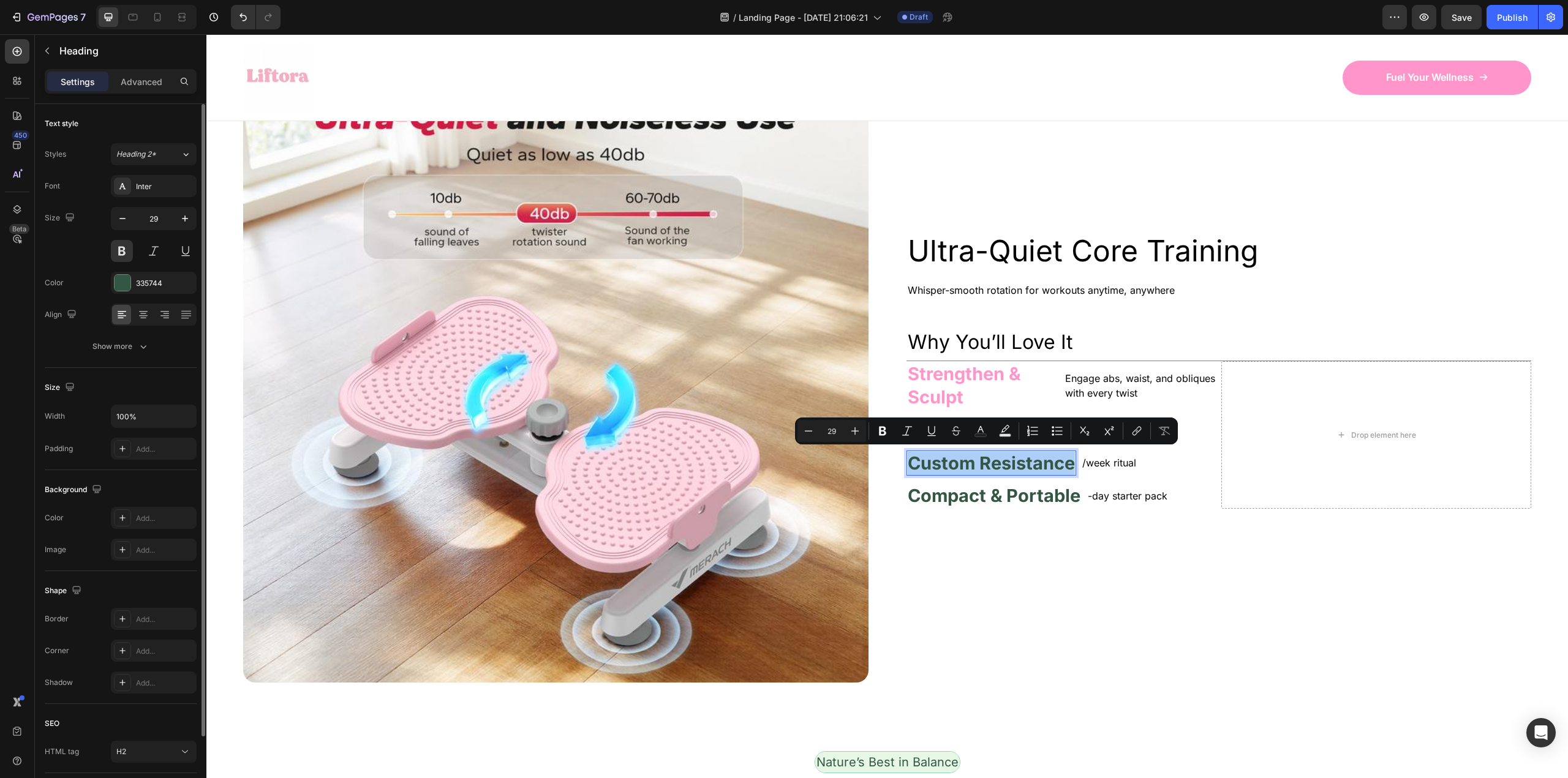
drag, startPoint x: 141, startPoint y: 282, endPoint x: 158, endPoint y: 298, distance: 23.3
click at [141, 282] on div "335744" at bounding box center [165, 283] width 58 height 11
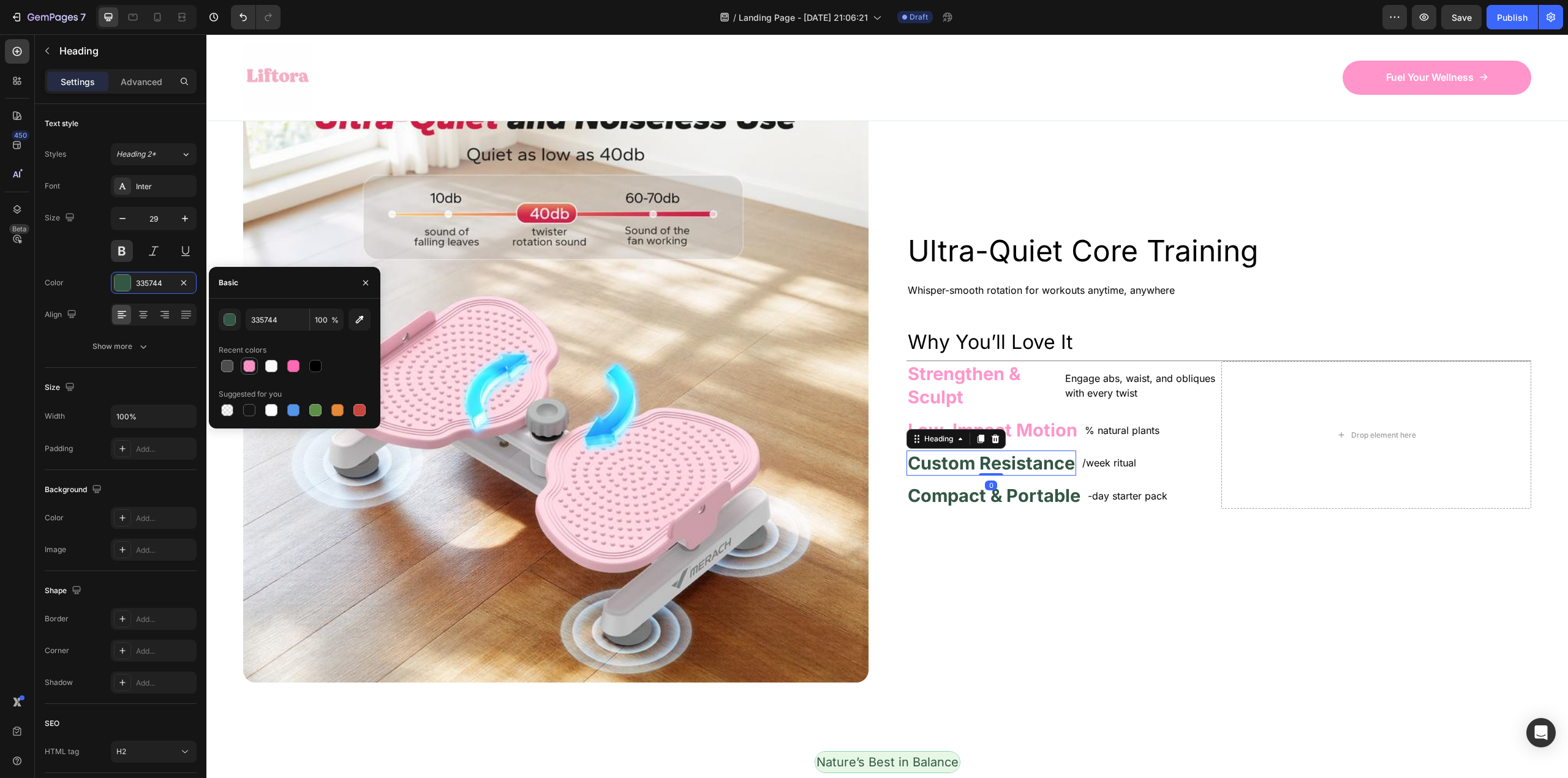
click at [250, 366] on div at bounding box center [249, 366] width 12 height 12
type input "FF69B4"
type input "70"
click at [1027, 492] on p "Compact & Portable" at bounding box center [993, 496] width 173 height 23
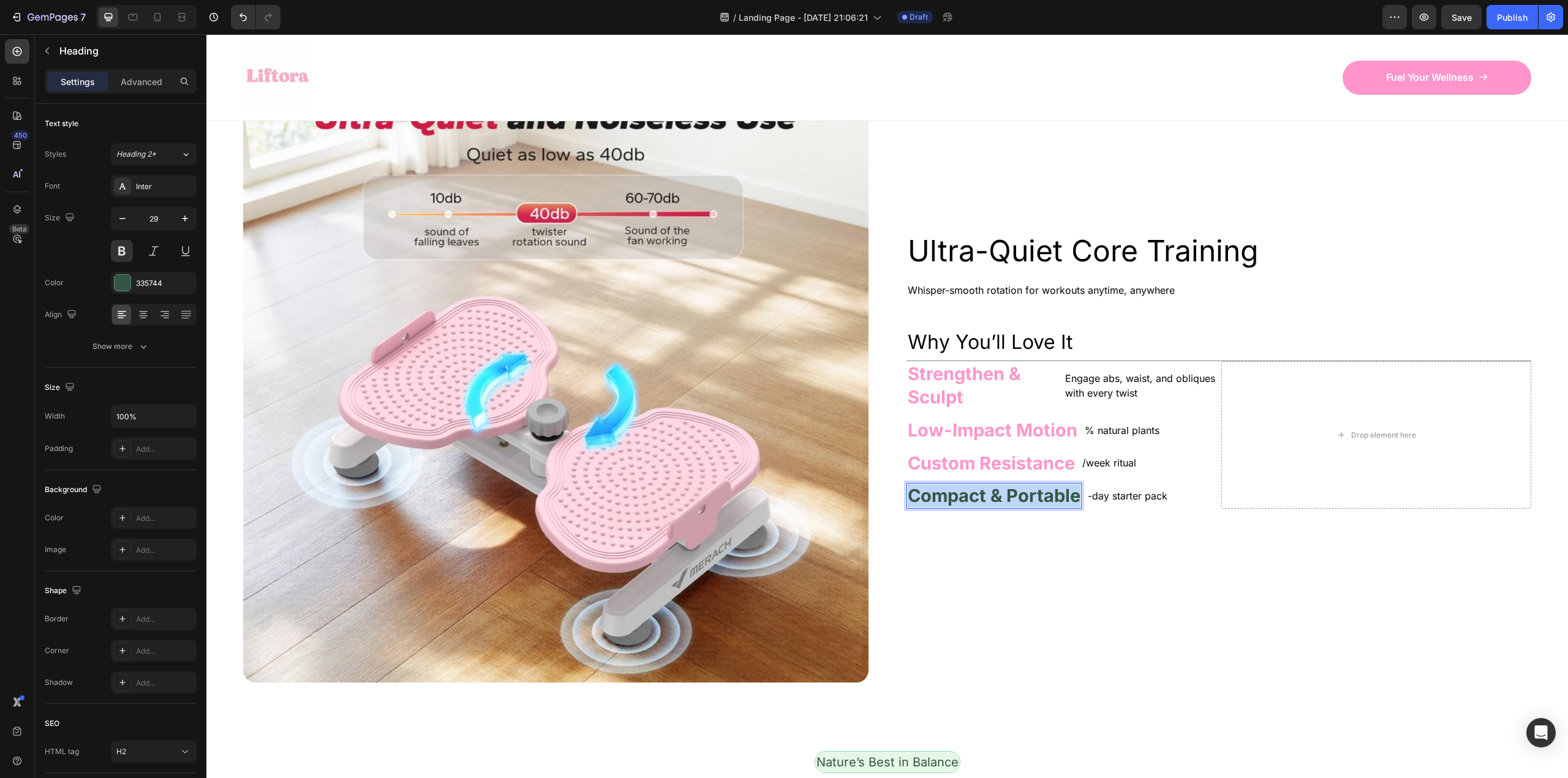
click at [1027, 492] on p "Compact & Portable" at bounding box center [993, 496] width 173 height 23
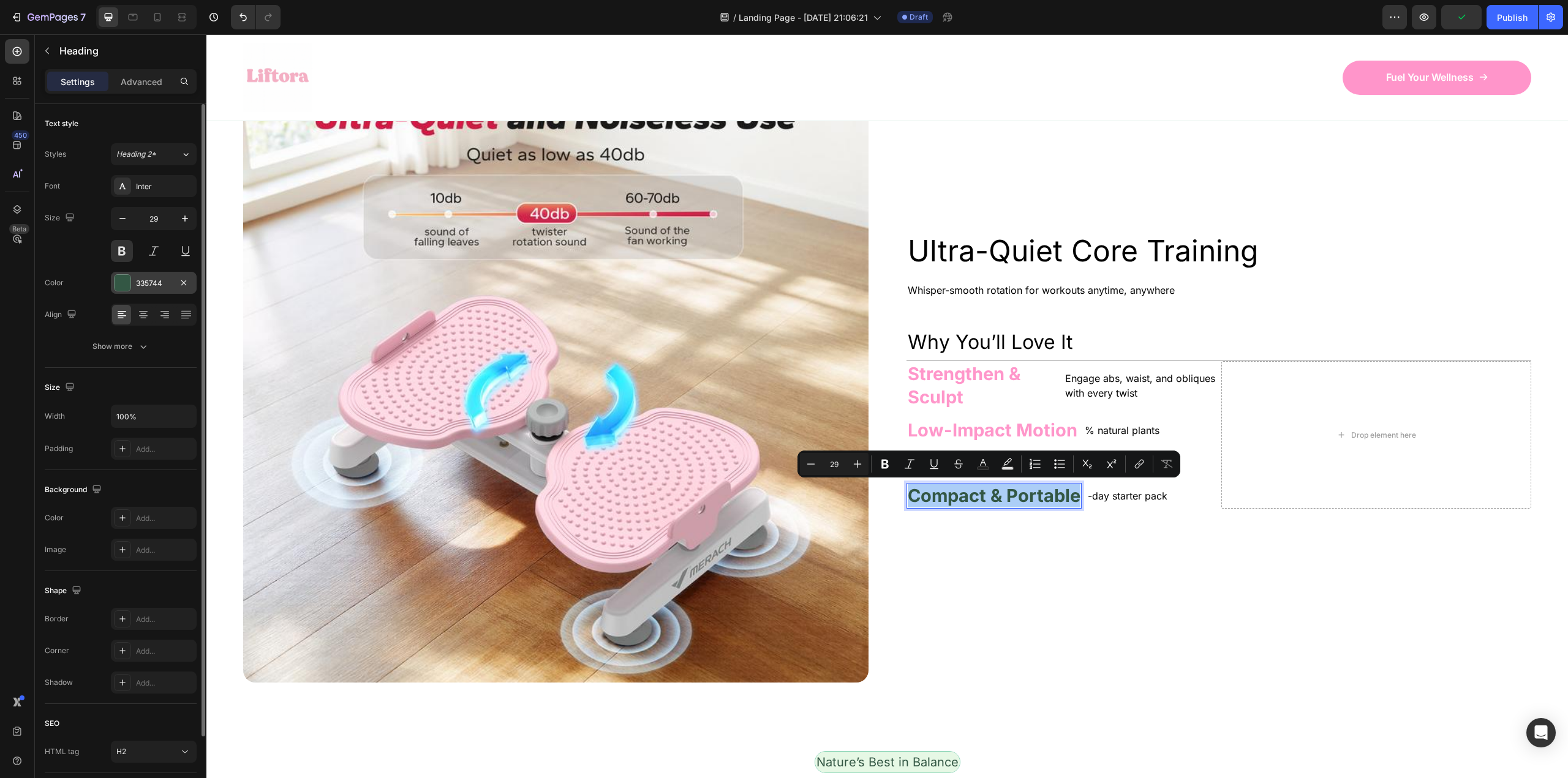
click at [146, 286] on div "335744" at bounding box center [153, 283] width 36 height 11
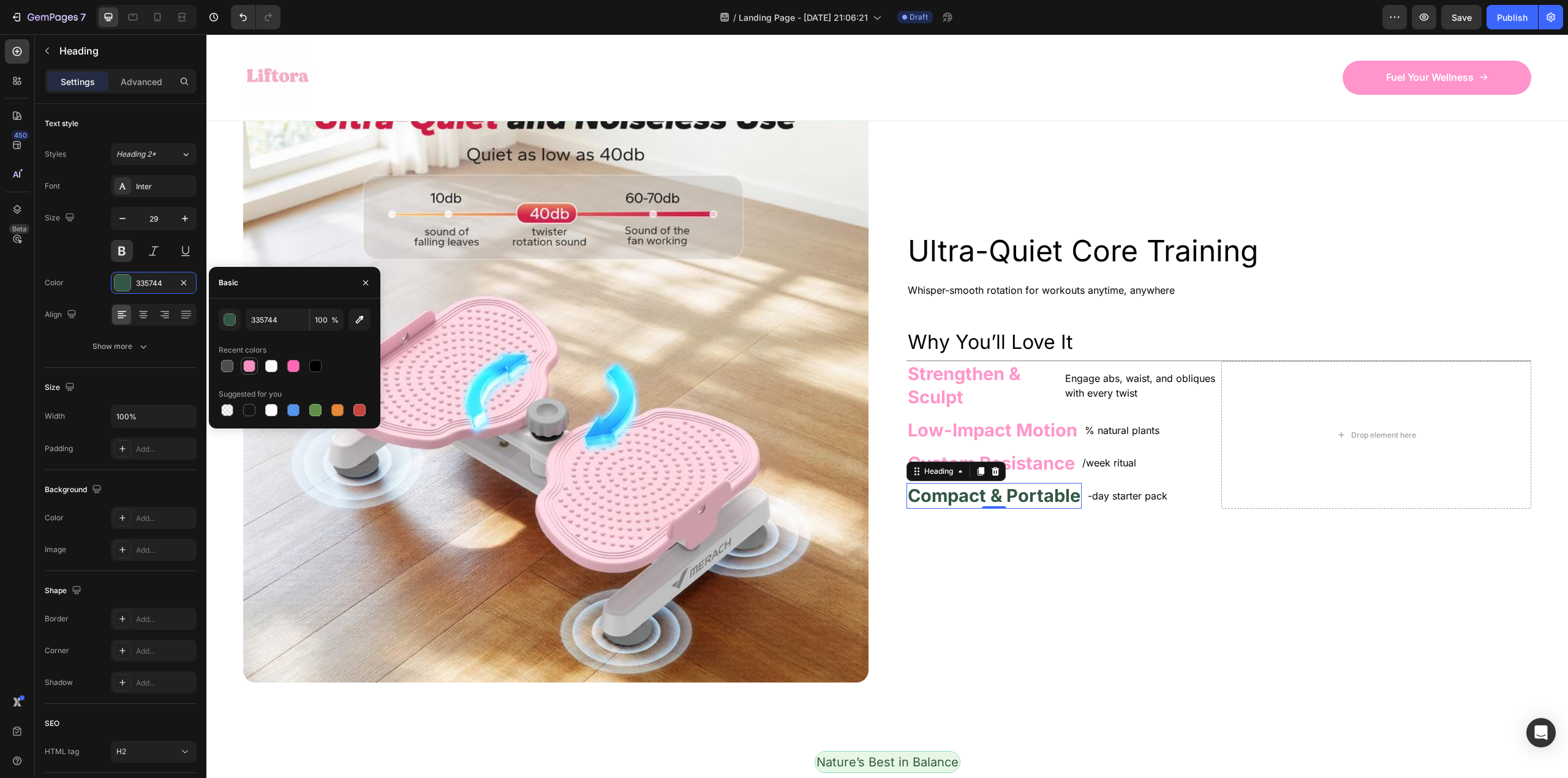
click at [247, 363] on div at bounding box center [249, 366] width 12 height 12
type input "FF69B4"
type input "70"
click at [1055, 580] on div "Ultra-Quiet Core Training Heading Whisper-smooth rotation for workouts anytime,…" at bounding box center [1219, 370] width 626 height 625
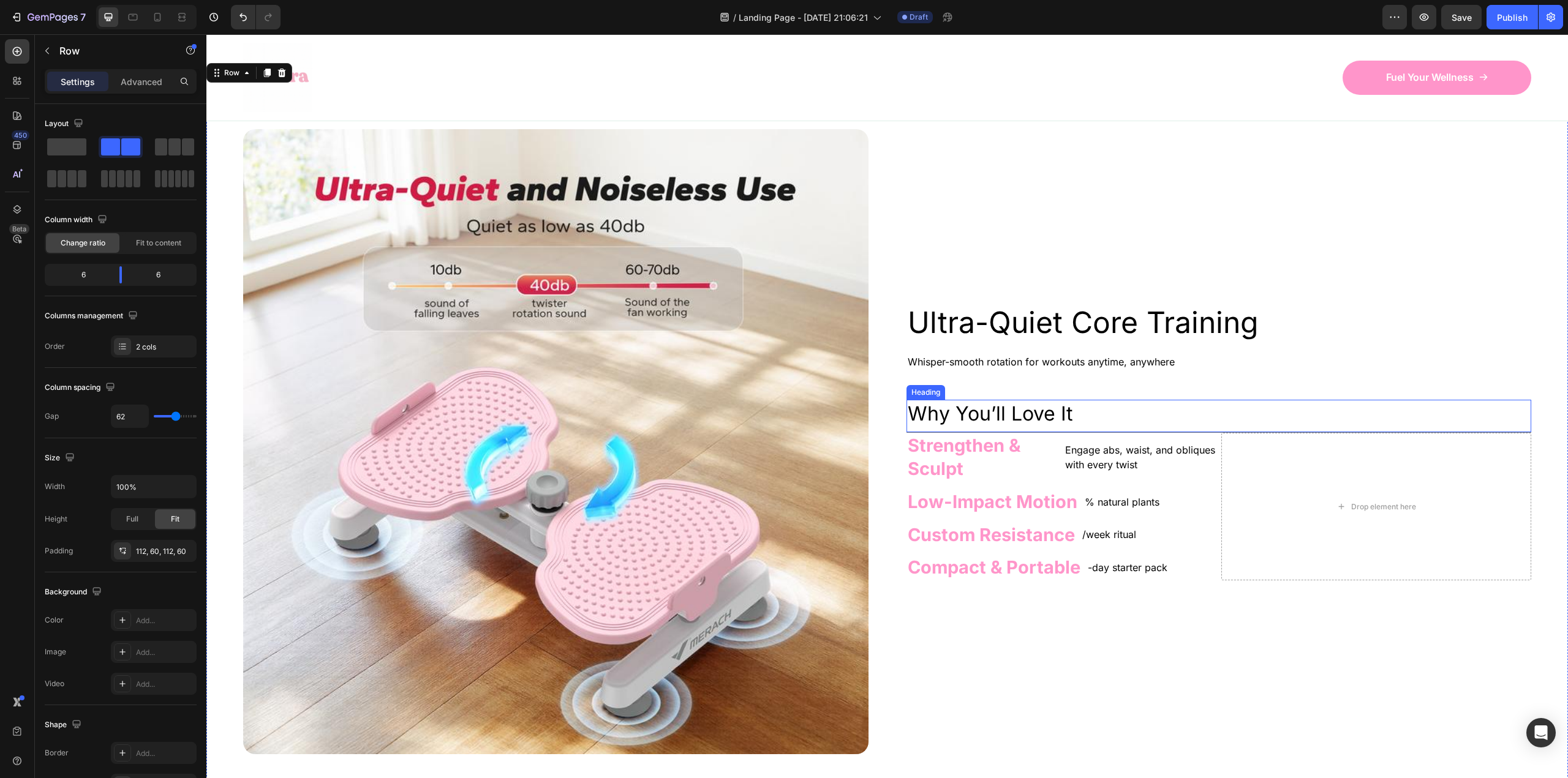
scroll to position [673, 0]
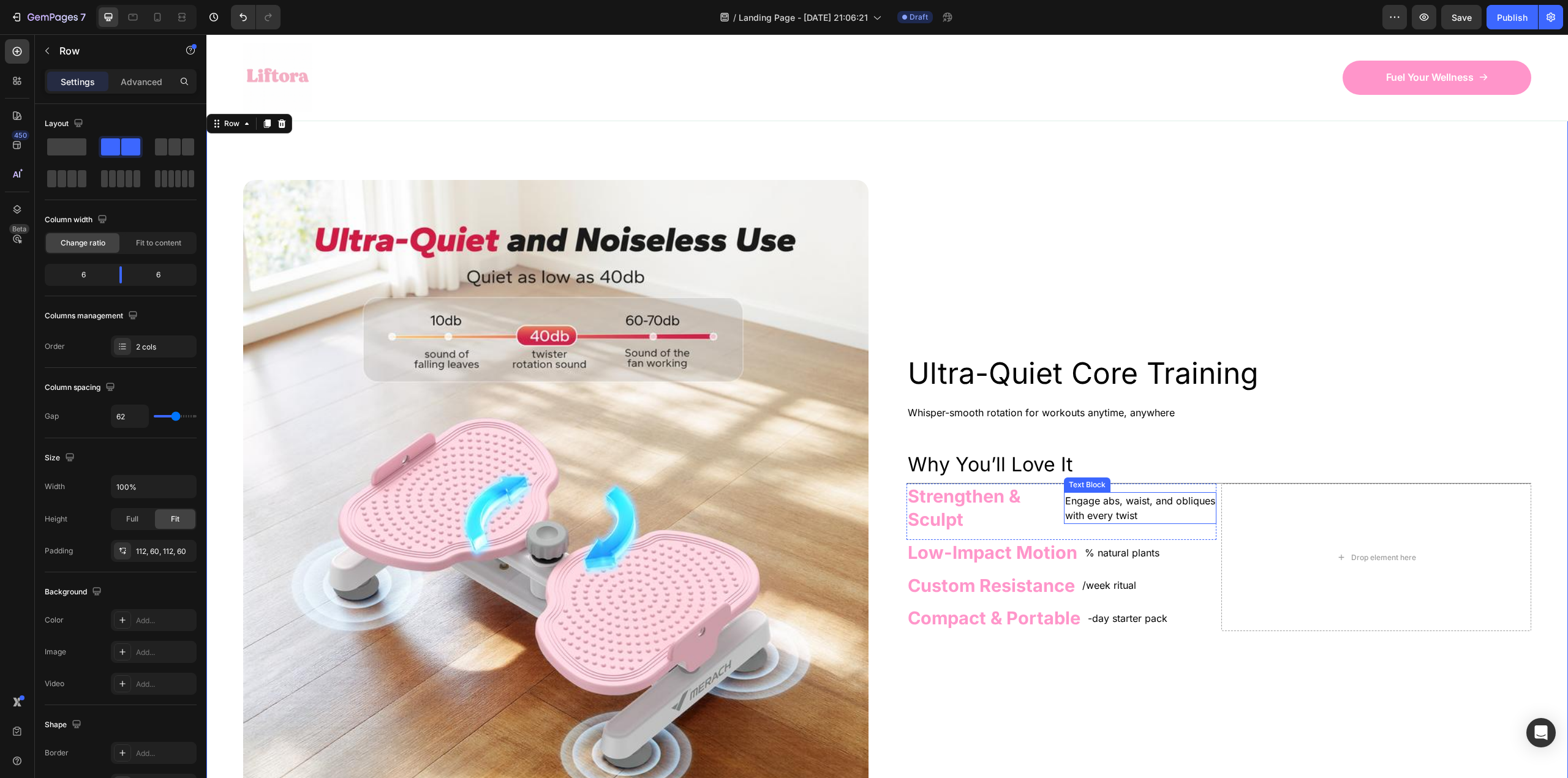
click at [1084, 501] on p "Engage abs, waist, and obliques with every twist" at bounding box center [1140, 508] width 150 height 29
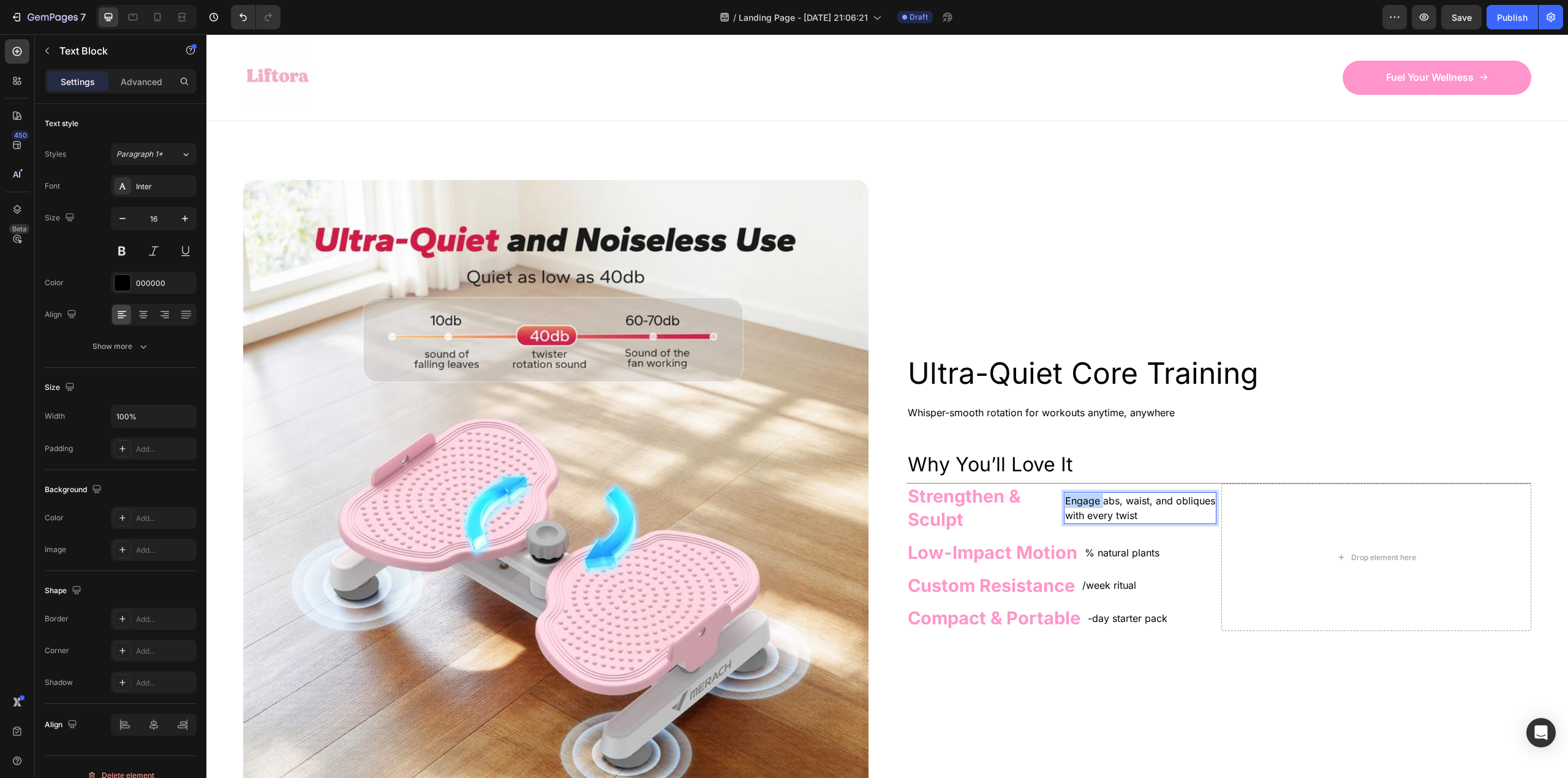
click at [1084, 501] on p "Engage abs, waist, and obliques with every twist" at bounding box center [1140, 508] width 150 height 29
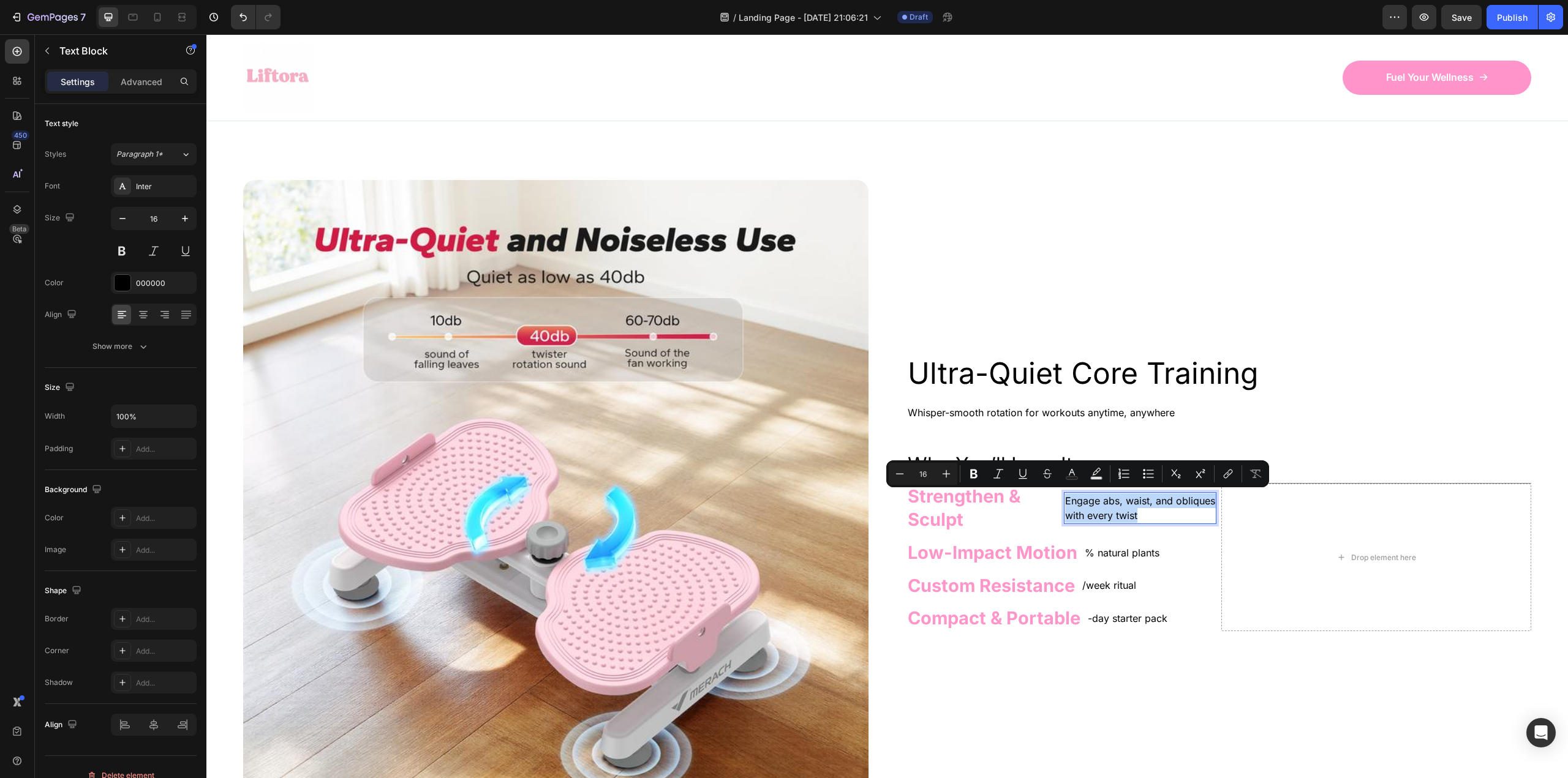
click at [1084, 501] on p "Engage abs, waist, and obliques with every twist" at bounding box center [1140, 508] width 150 height 29
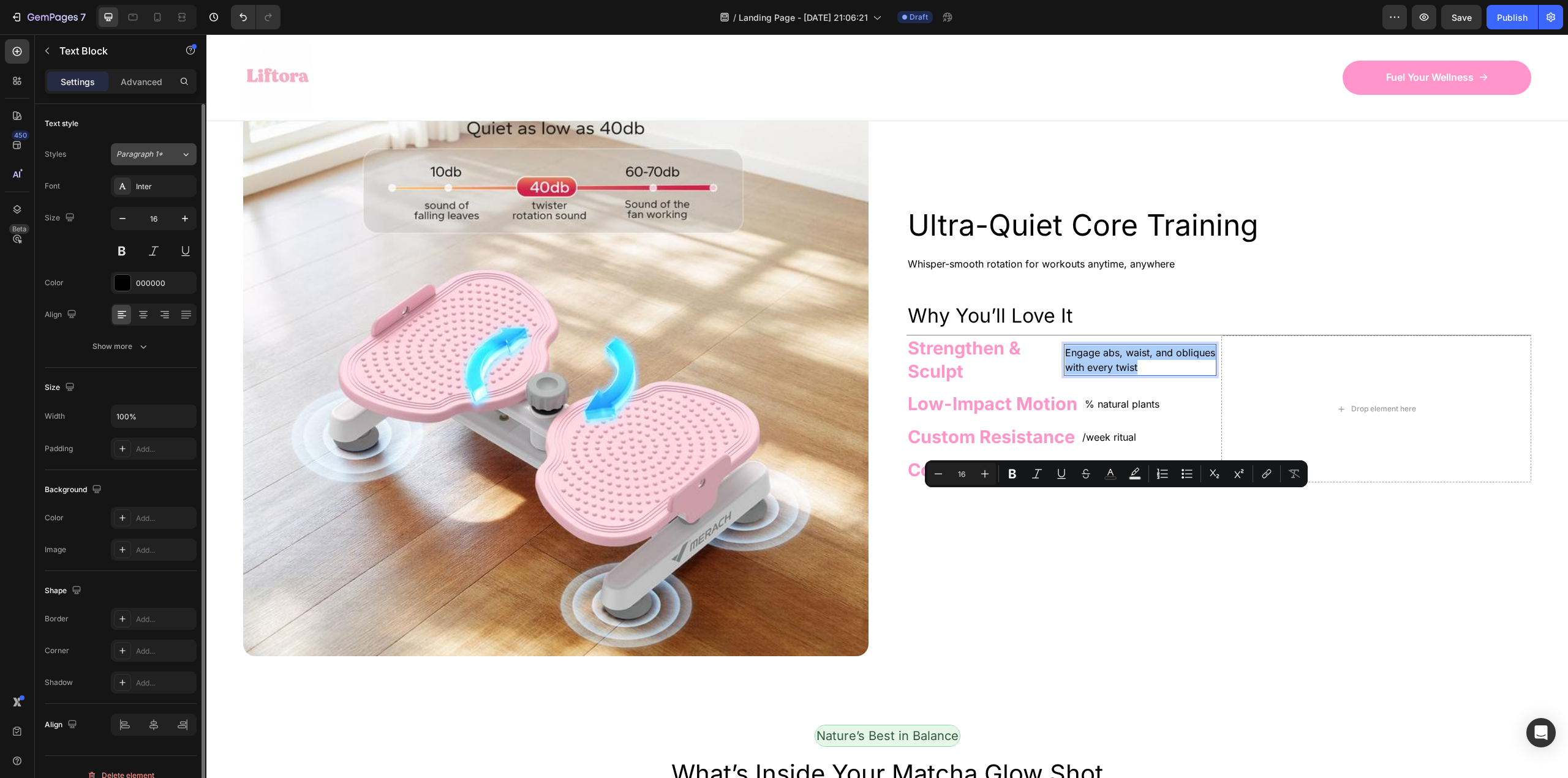
click at [156, 158] on span "Paragraph 1*" at bounding box center [140, 154] width 47 height 11
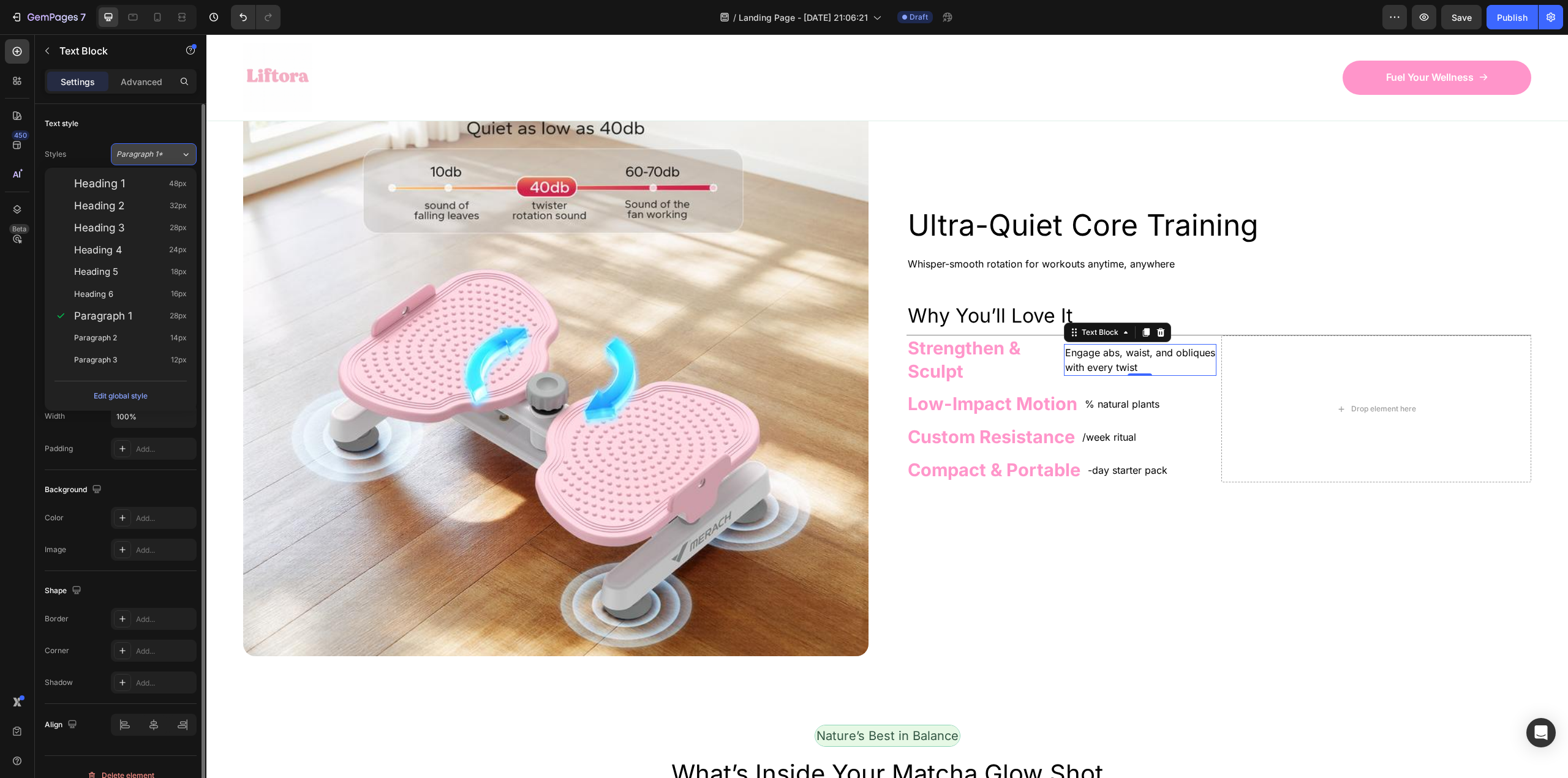
click at [157, 157] on span "Paragraph 1*" at bounding box center [140, 154] width 47 height 11
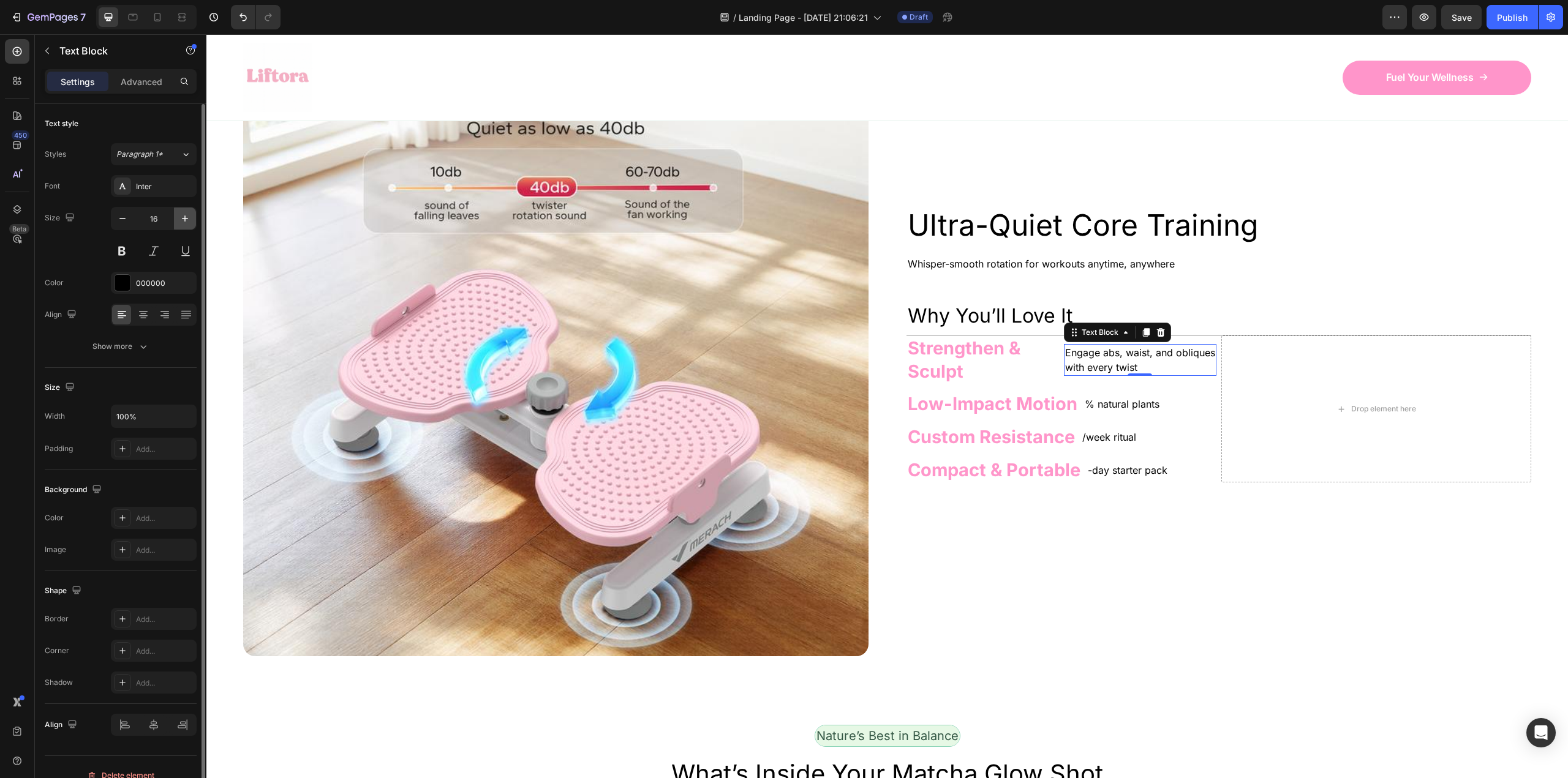
click at [185, 220] on icon "button" at bounding box center [185, 218] width 12 height 12
type input "19"
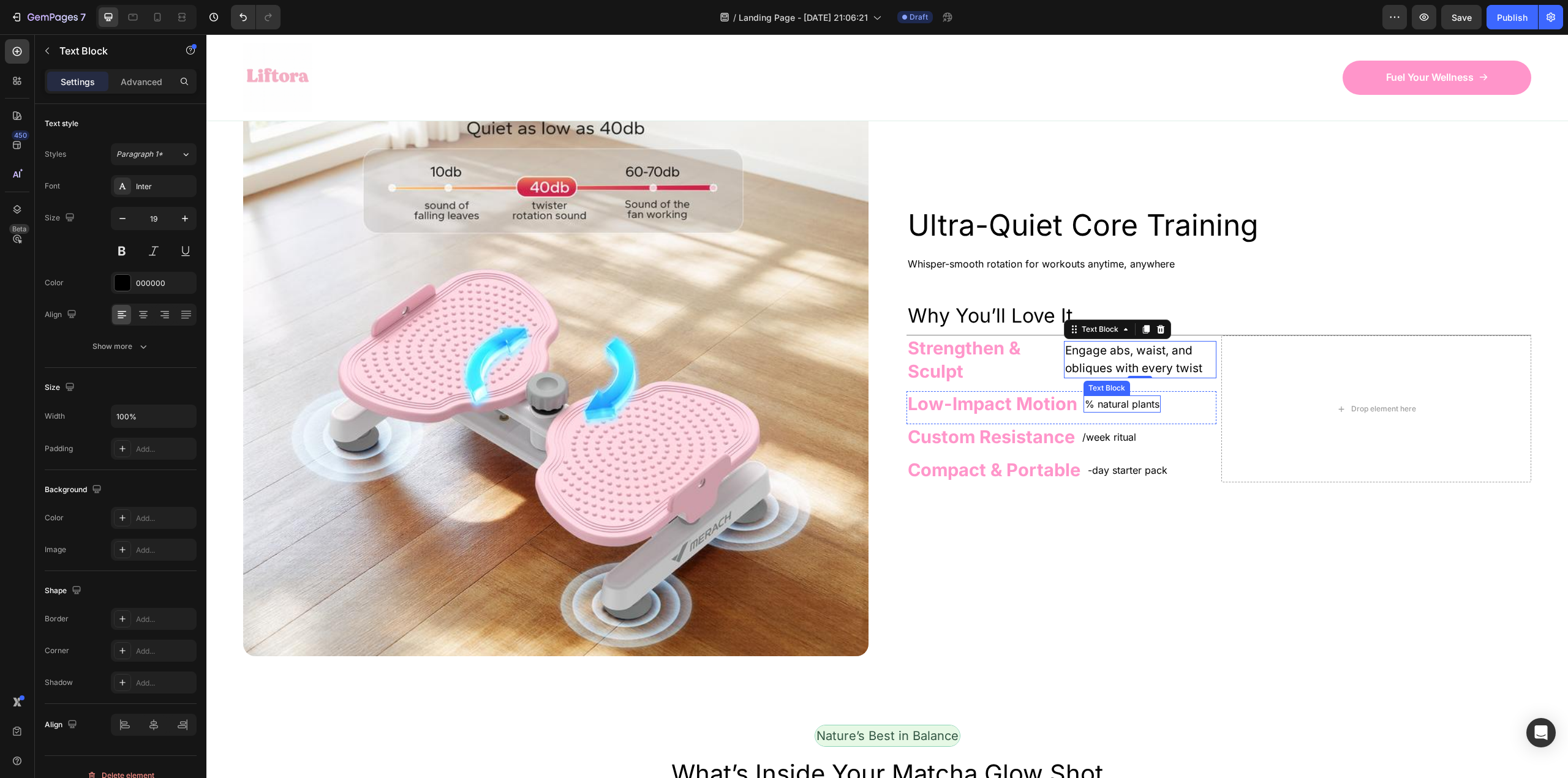
click at [1105, 411] on p "% natural plants" at bounding box center [1122, 404] width 75 height 15
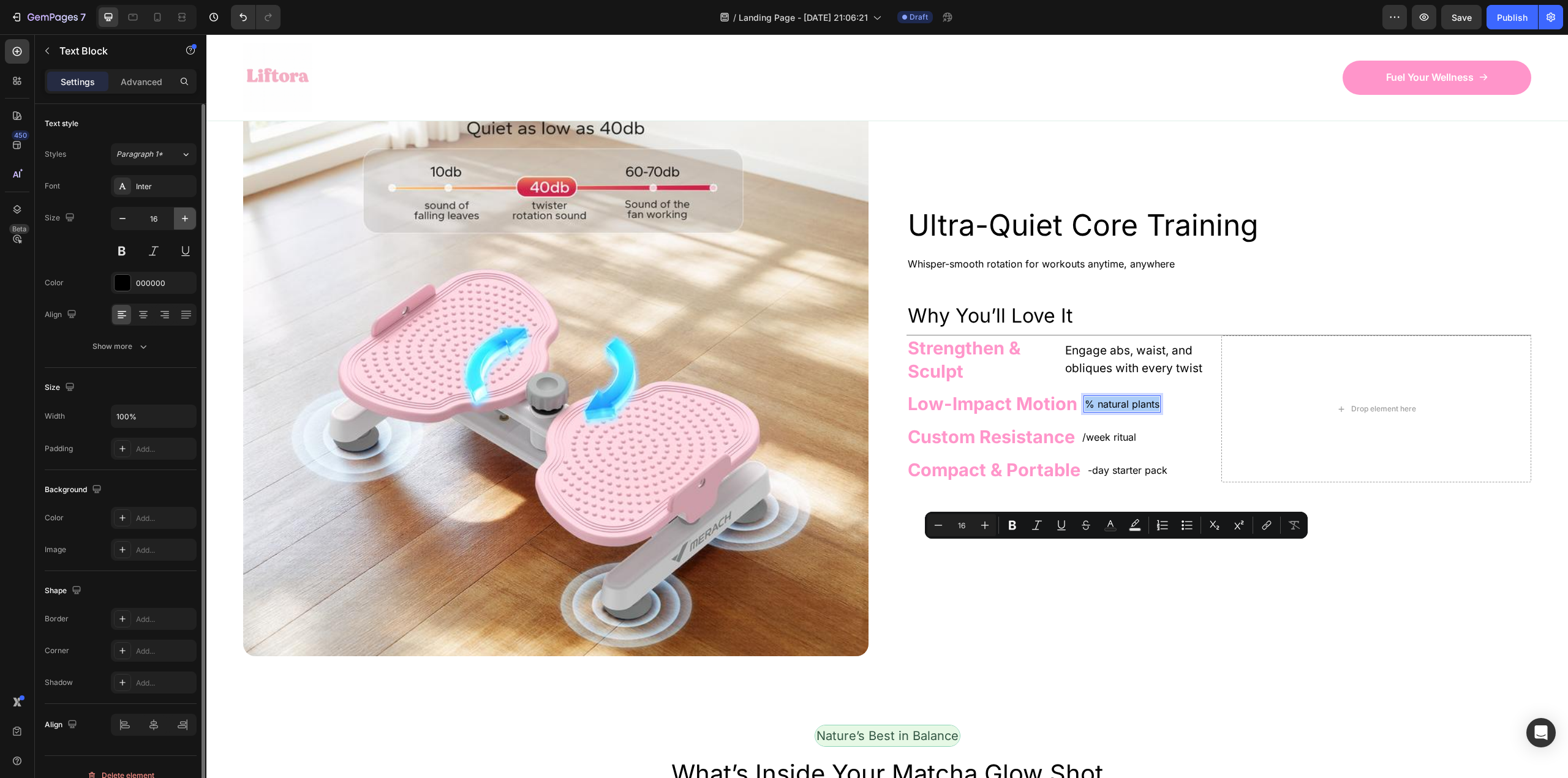
click at [184, 226] on button "button" at bounding box center [185, 218] width 22 height 22
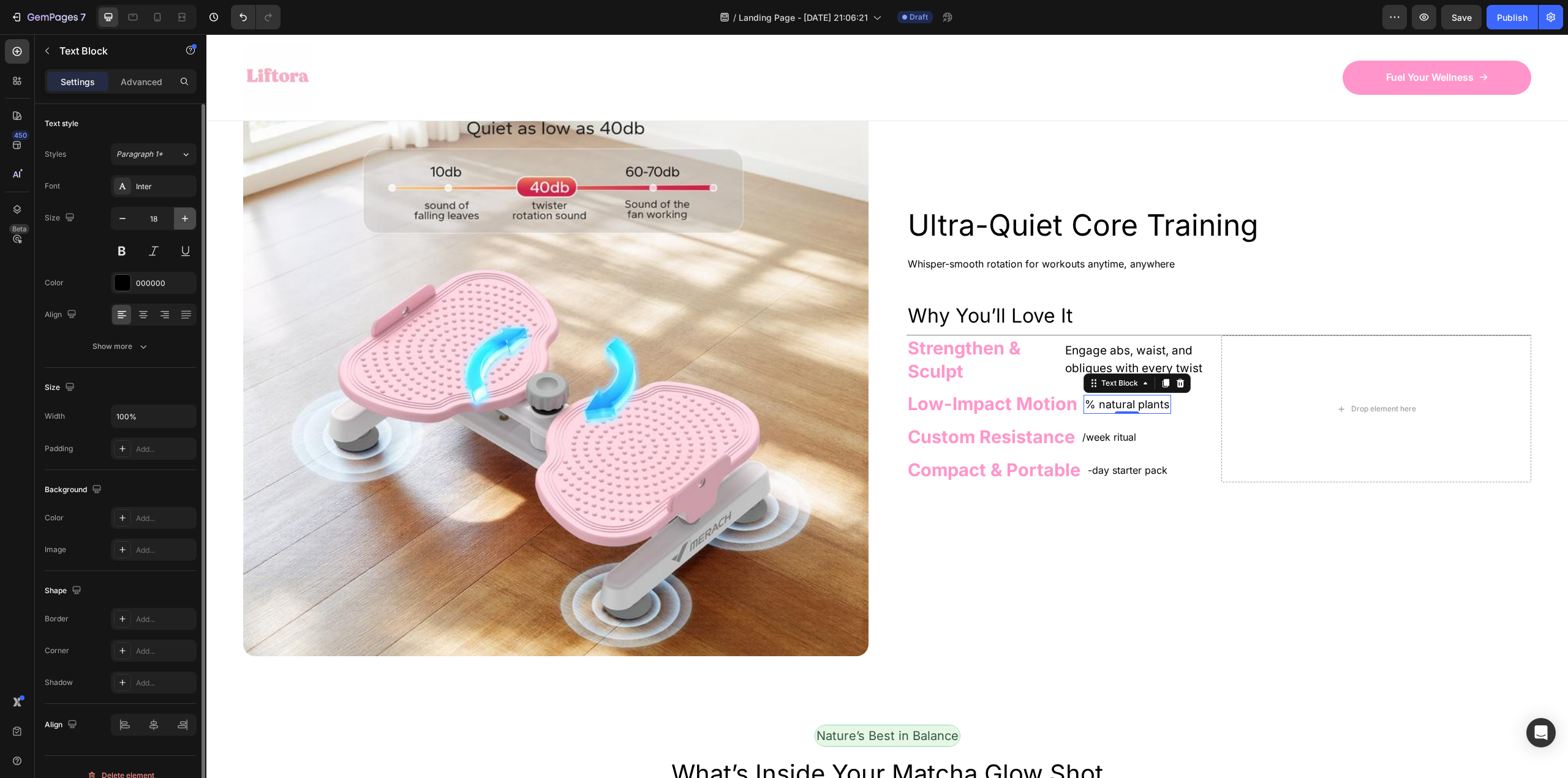
click at [184, 226] on button "button" at bounding box center [185, 218] width 22 height 22
type input "19"
click at [1112, 377] on p "Engage abs, waist, and obliques with every twist" at bounding box center [1140, 360] width 150 height 35
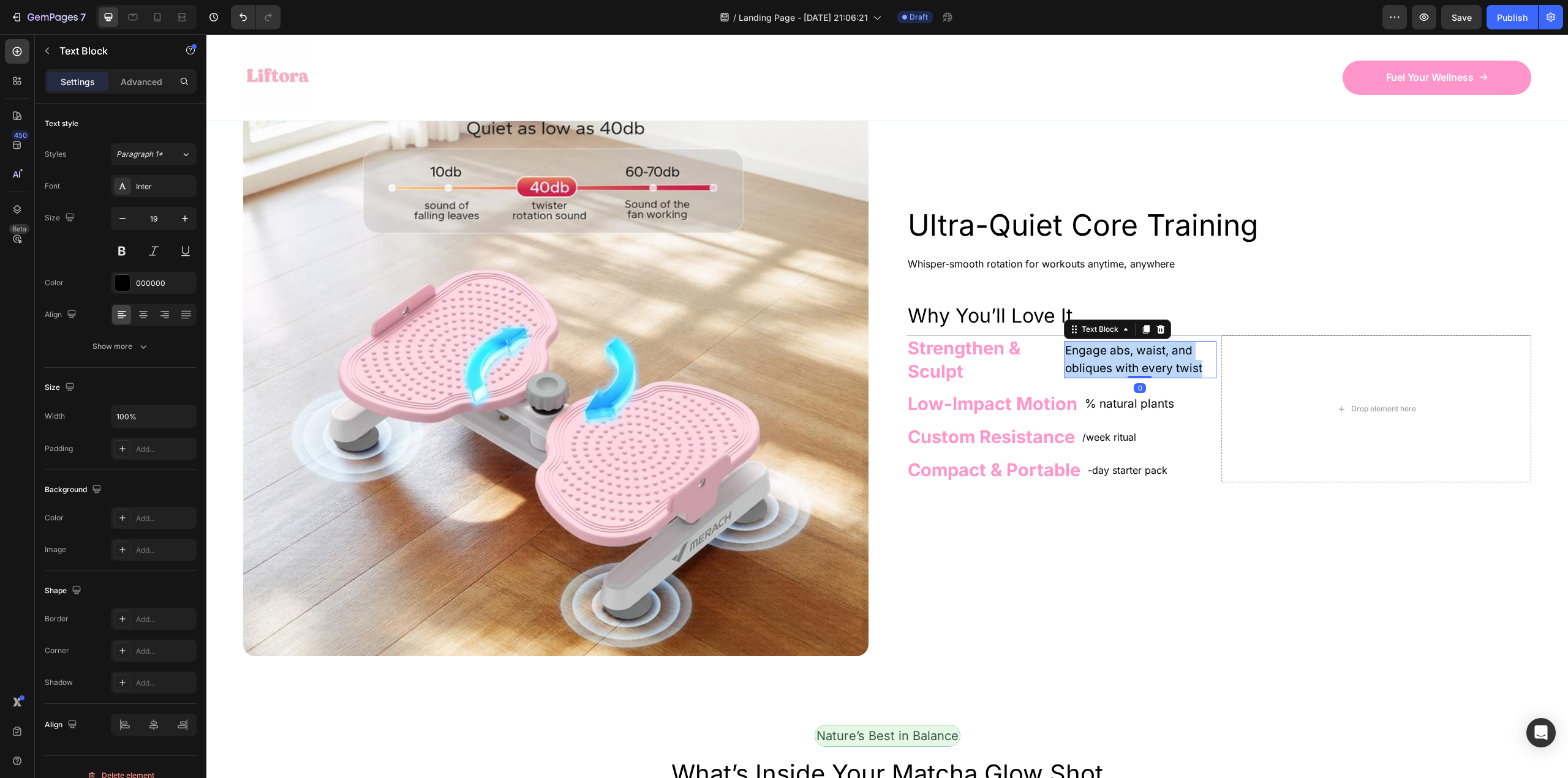
click at [1112, 377] on p "Engage abs, waist, and obliques with every twist" at bounding box center [1140, 360] width 150 height 35
click at [1123, 413] on p "% natural plants" at bounding box center [1130, 404] width 90 height 18
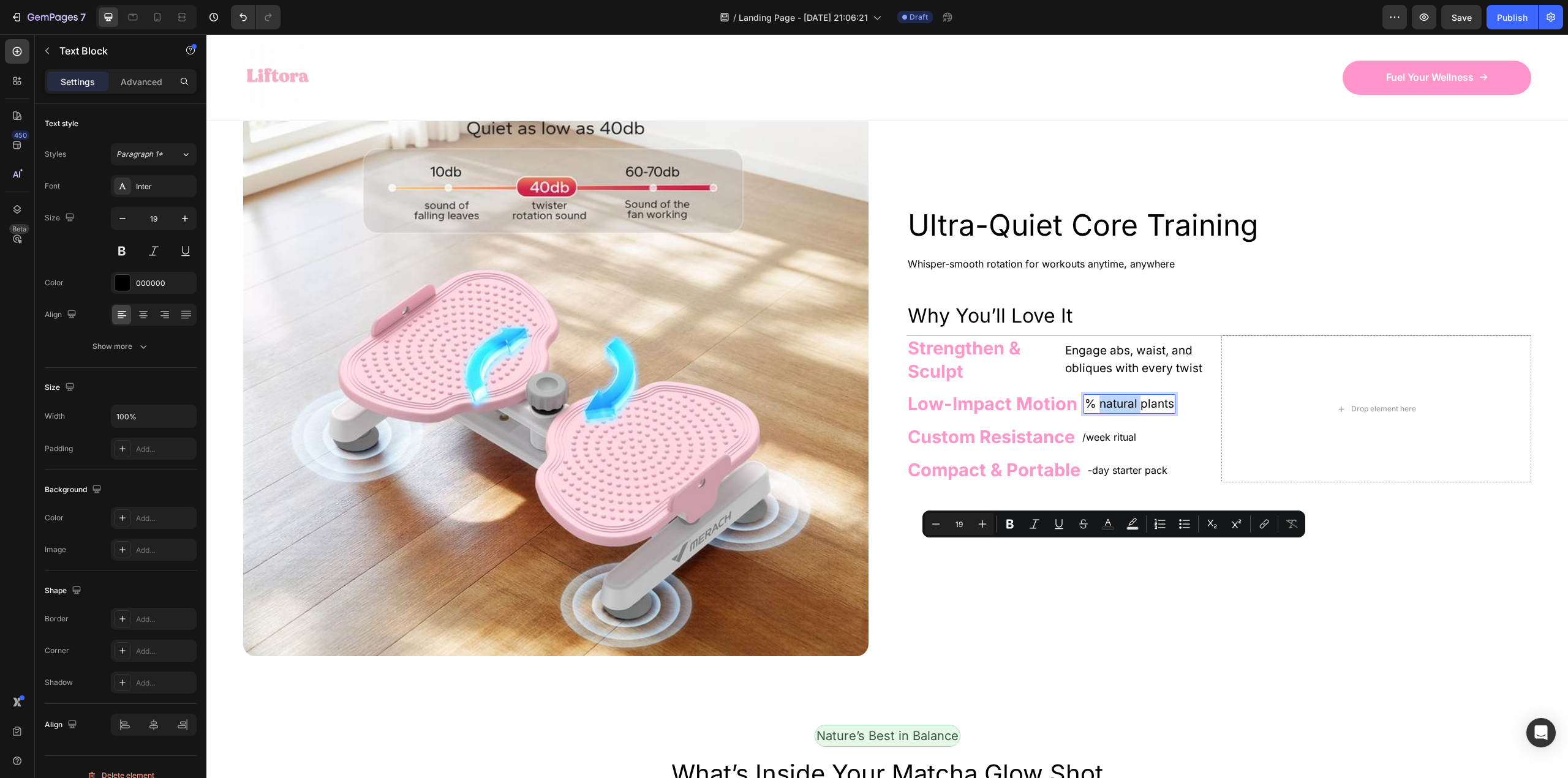
click at [1127, 413] on p "% natural plants" at bounding box center [1130, 404] width 90 height 18
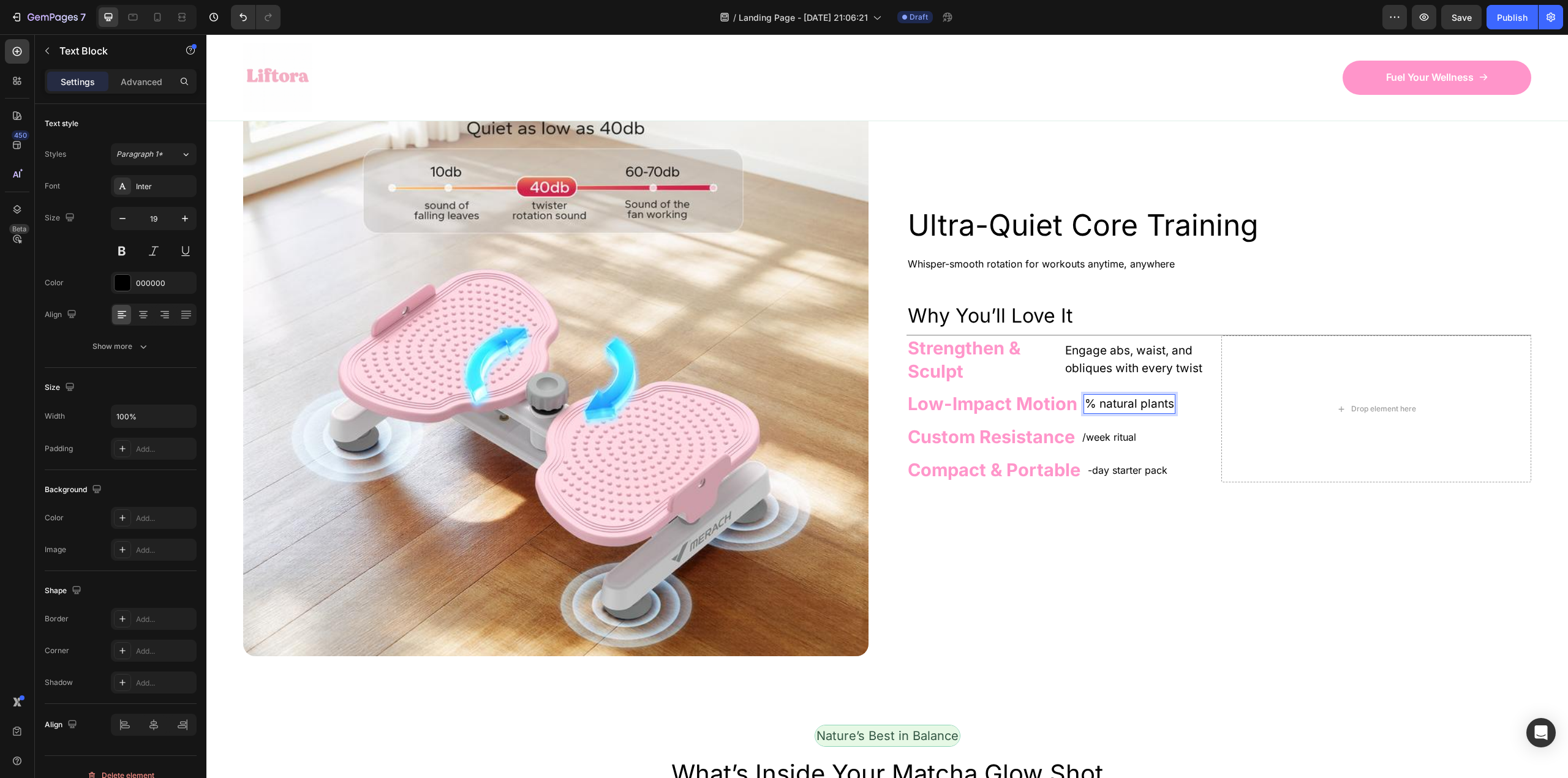
click at [1131, 413] on p "% natural plants" at bounding box center [1130, 404] width 90 height 18
click at [1115, 444] on p "/week ritual" at bounding box center [1109, 437] width 54 height 15
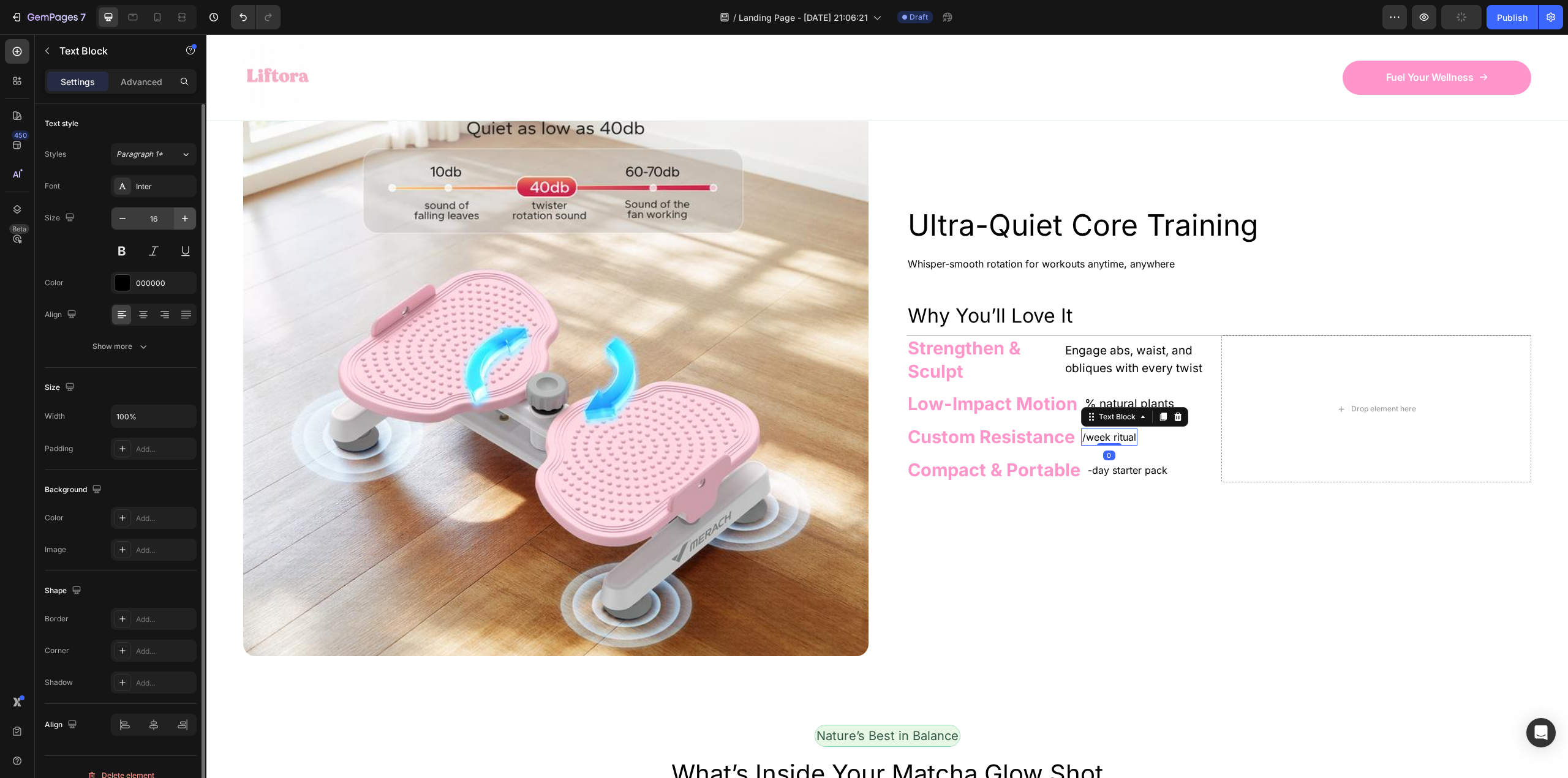
click at [193, 220] on button "button" at bounding box center [185, 218] width 22 height 22
click at [193, 220] on button "button" at bounding box center [185, 218] width 22 height 22
type input "19"
click at [1100, 477] on p "-day starter pack" at bounding box center [1128, 470] width 80 height 15
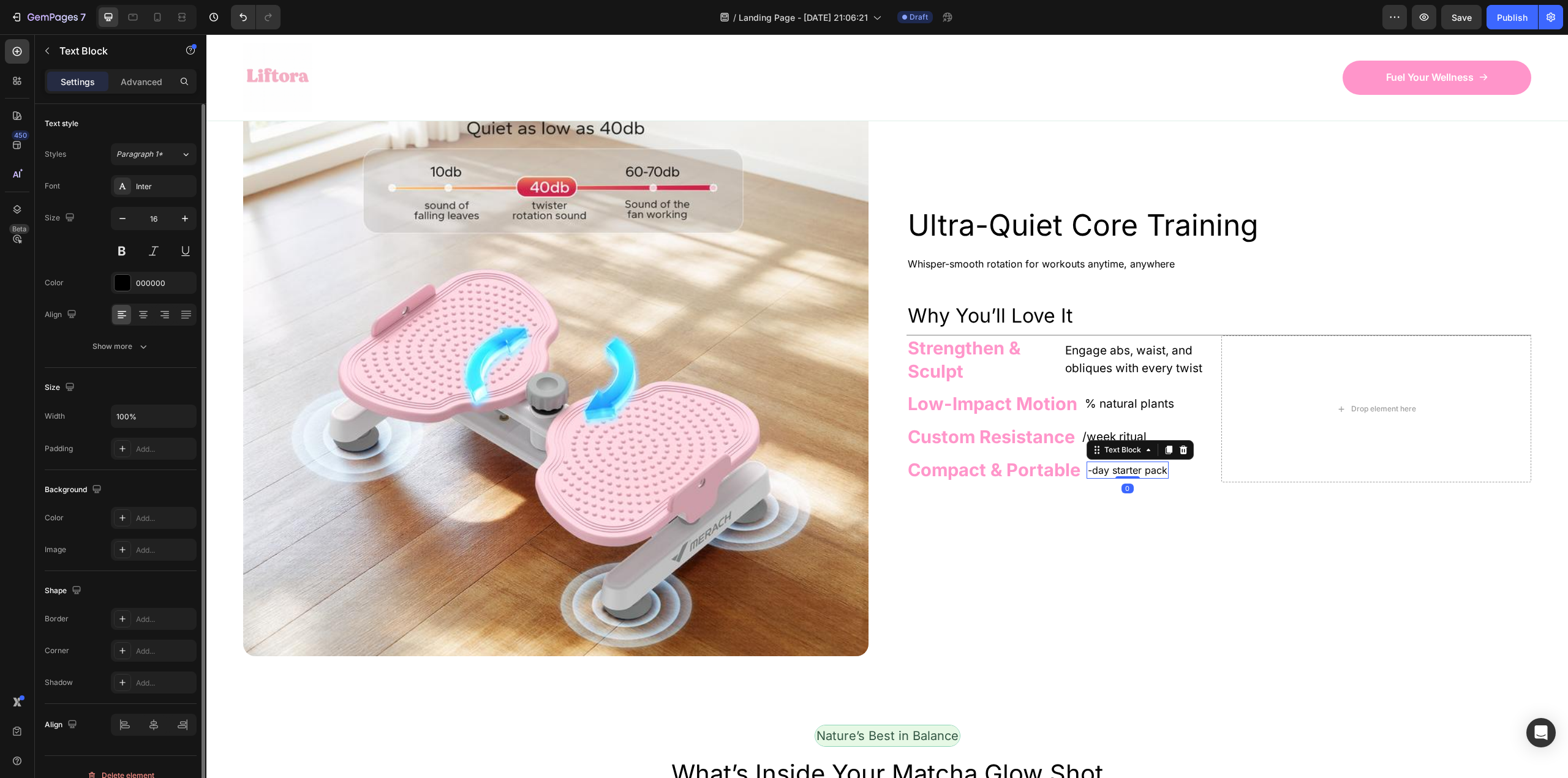
click at [1110, 477] on p "-day starter pack" at bounding box center [1128, 470] width 80 height 15
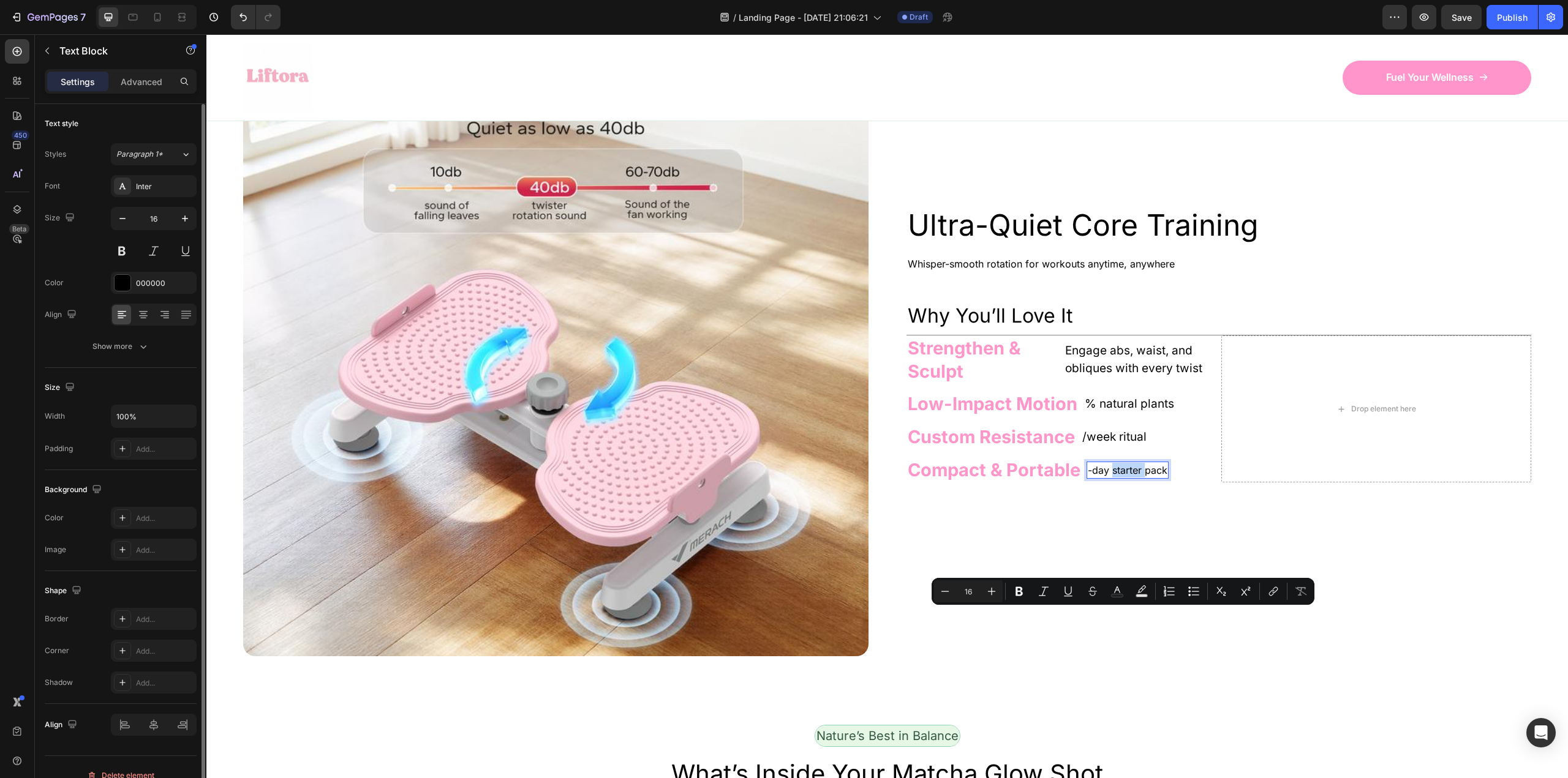
click at [1110, 477] on p "-day starter pack" at bounding box center [1128, 470] width 80 height 15
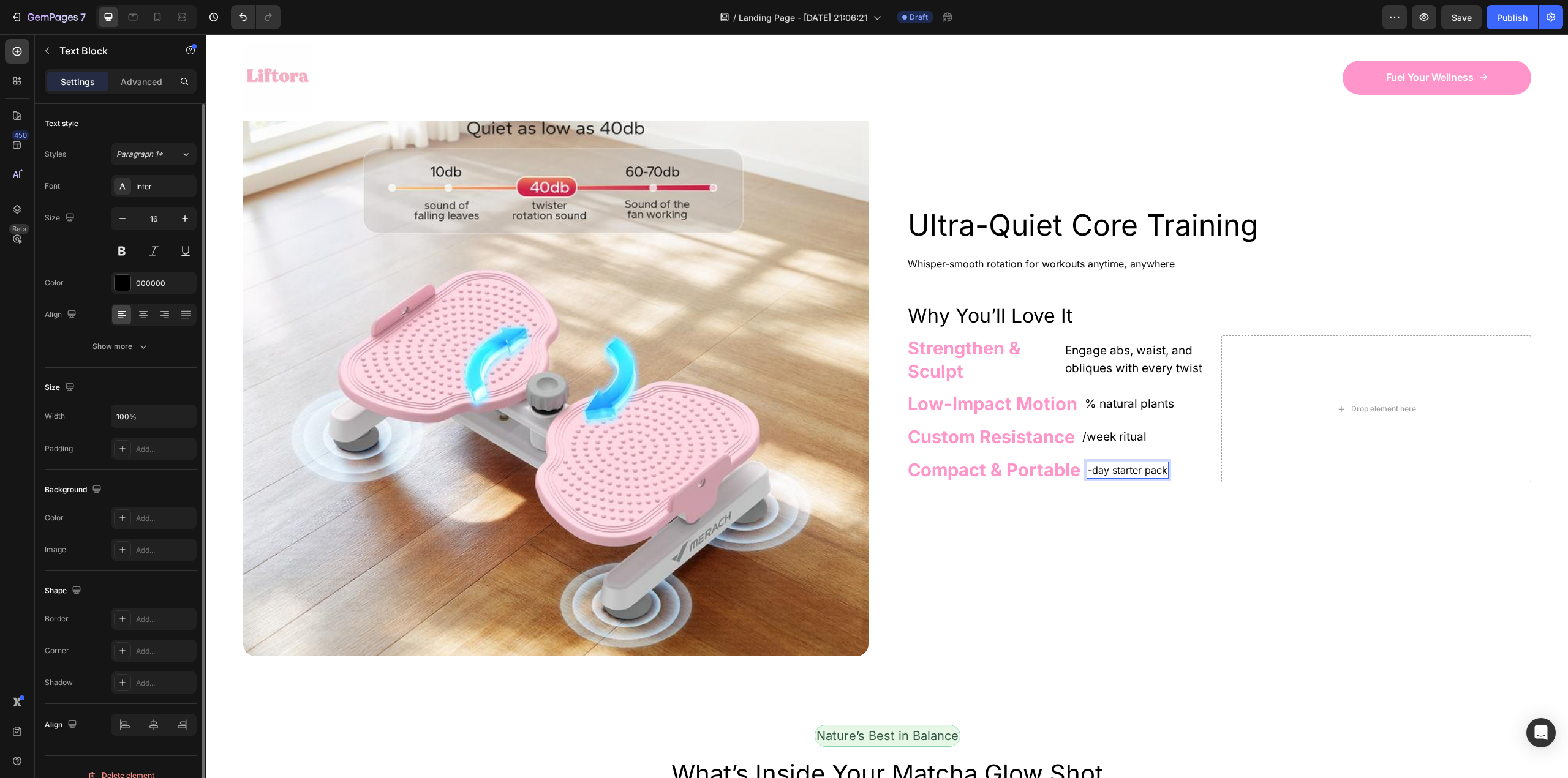
click at [1113, 477] on p "-day starter pack" at bounding box center [1128, 470] width 80 height 15
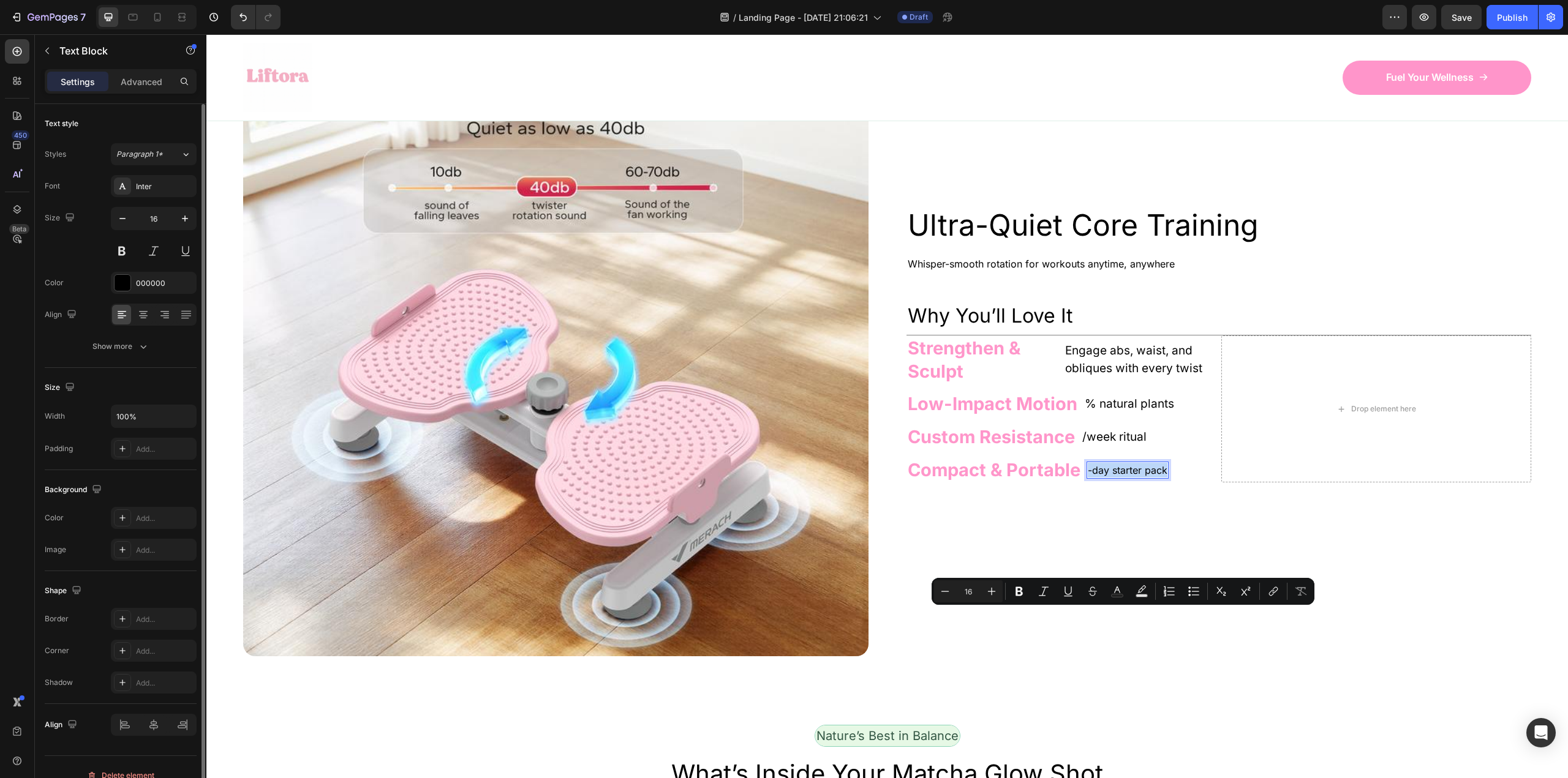
click at [1113, 477] on p "-day starter pack" at bounding box center [1128, 470] width 80 height 15
click at [182, 220] on icon "button" at bounding box center [185, 218] width 12 height 12
click at [180, 220] on icon "button" at bounding box center [185, 218] width 12 height 12
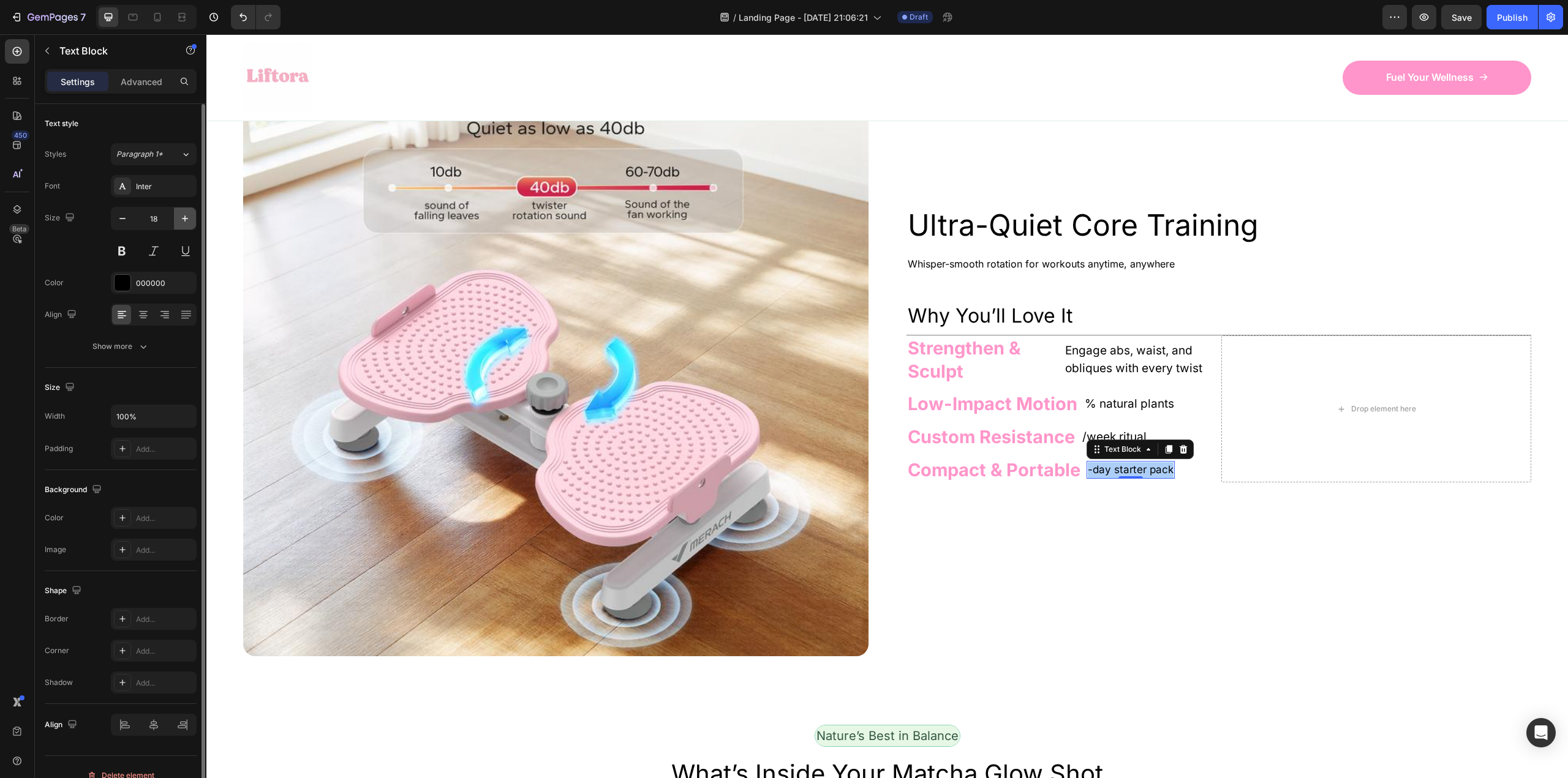
click at [180, 220] on icon "button" at bounding box center [185, 218] width 12 height 12
type input "19"
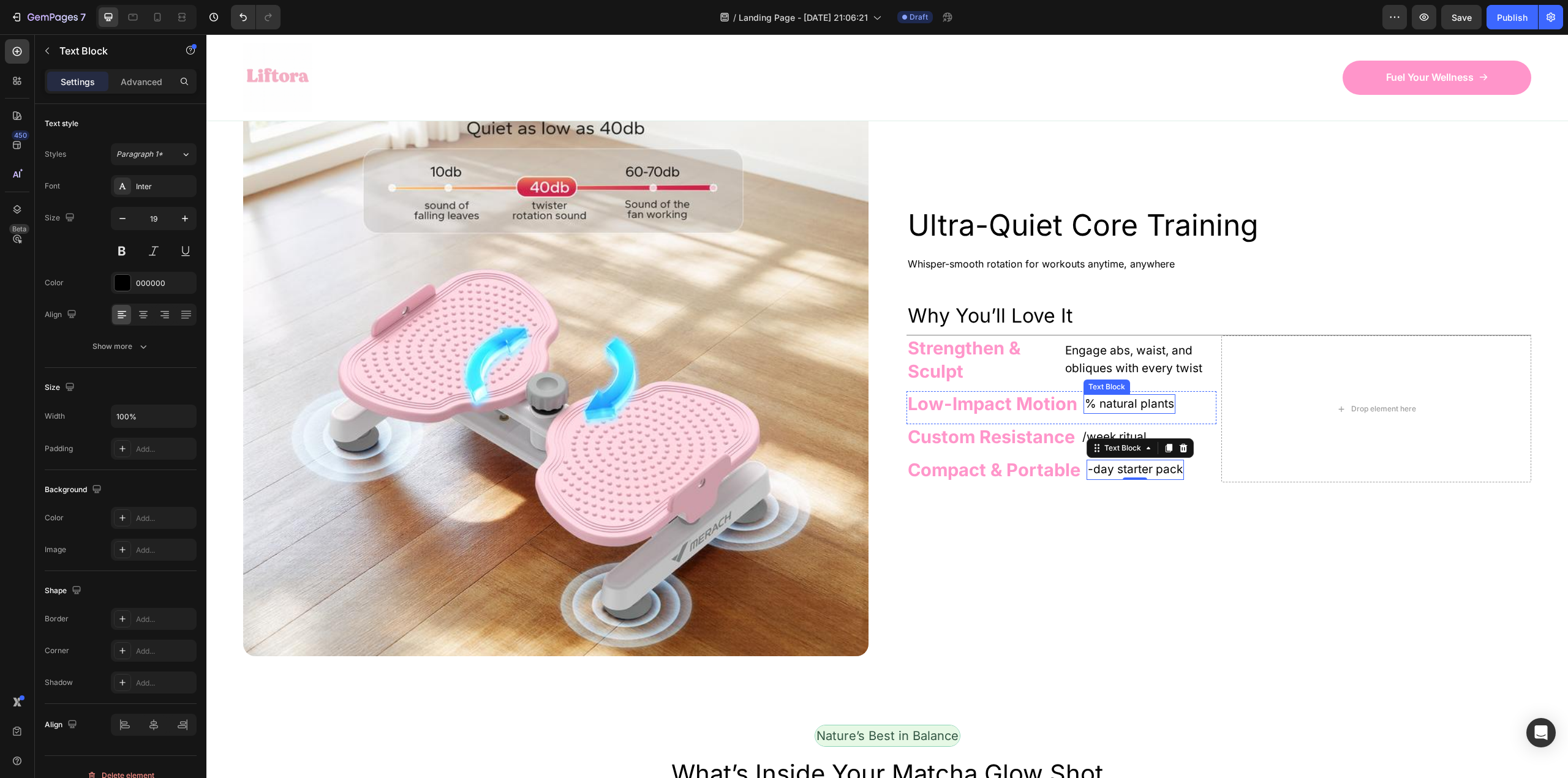
click at [1096, 413] on p "% natural plants" at bounding box center [1130, 404] width 90 height 18
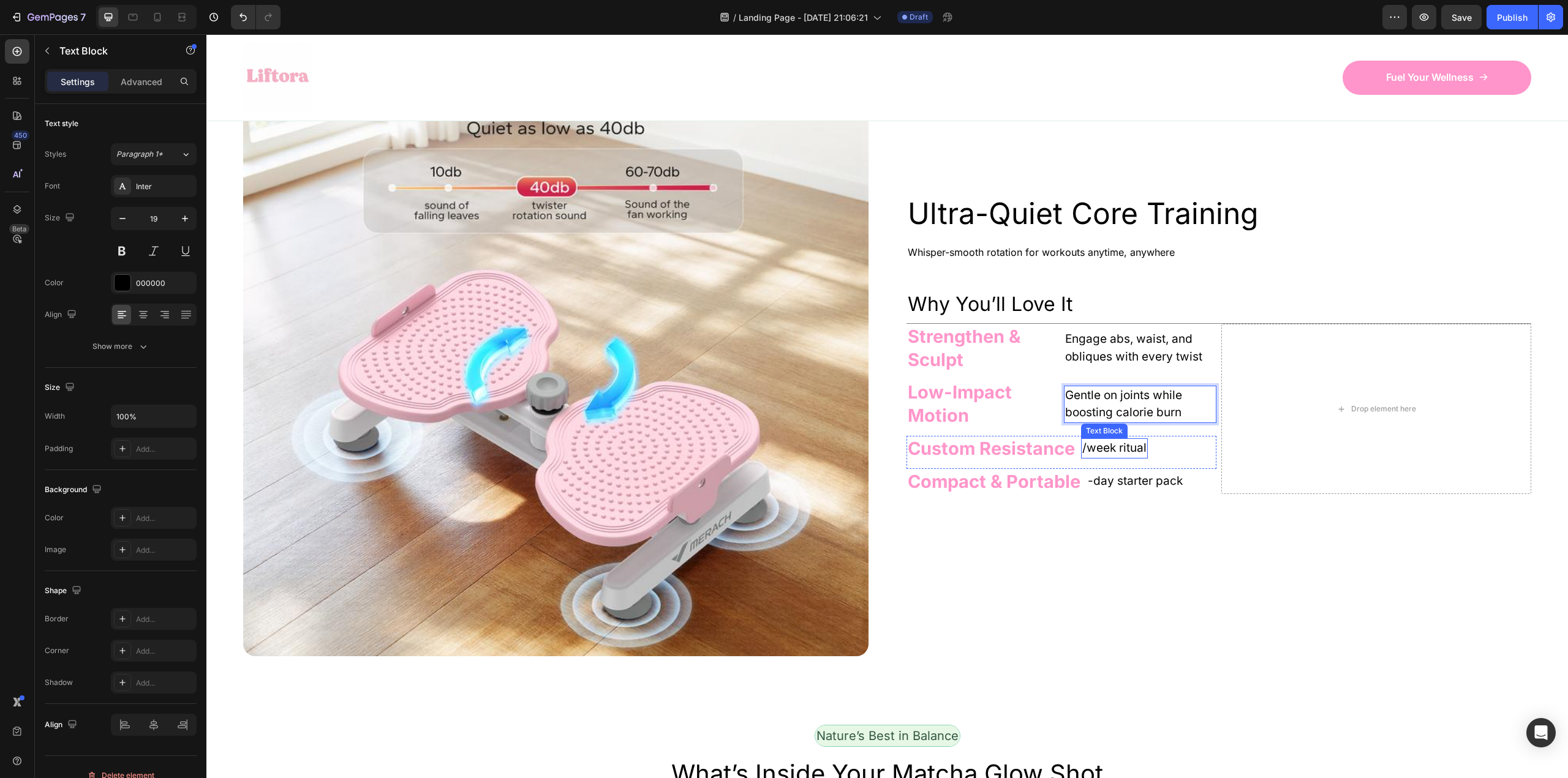
click at [1114, 457] on p "/week ritual" at bounding box center [1114, 448] width 64 height 18
click at [1081, 469] on div "Custom Resistance Heading Text Block 0 Row" at bounding box center [1061, 452] width 310 height 33
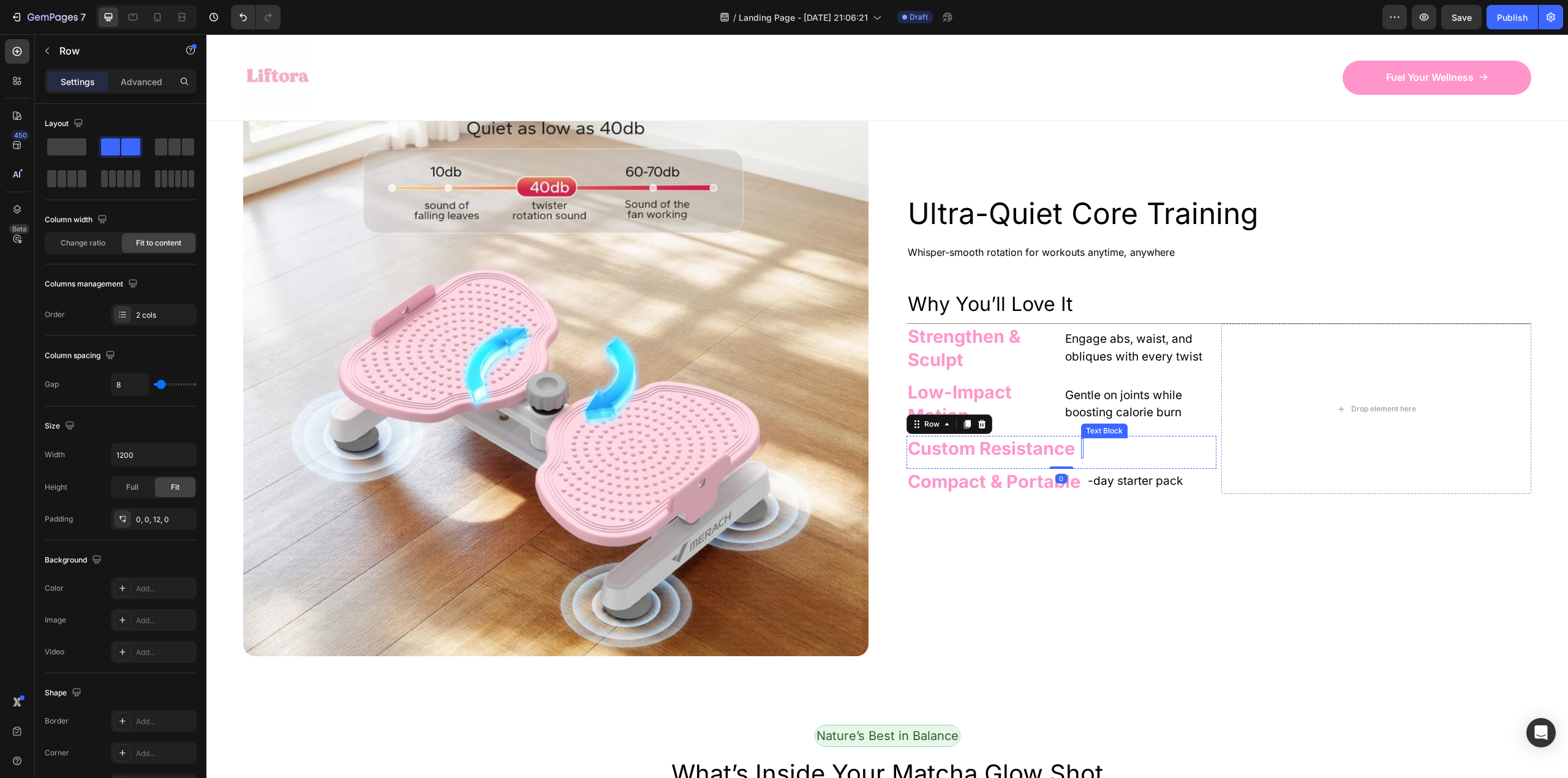
click at [1081, 458] on div "Rich Text Editor. Editing area: main" at bounding box center [1082, 448] width 2 height 20
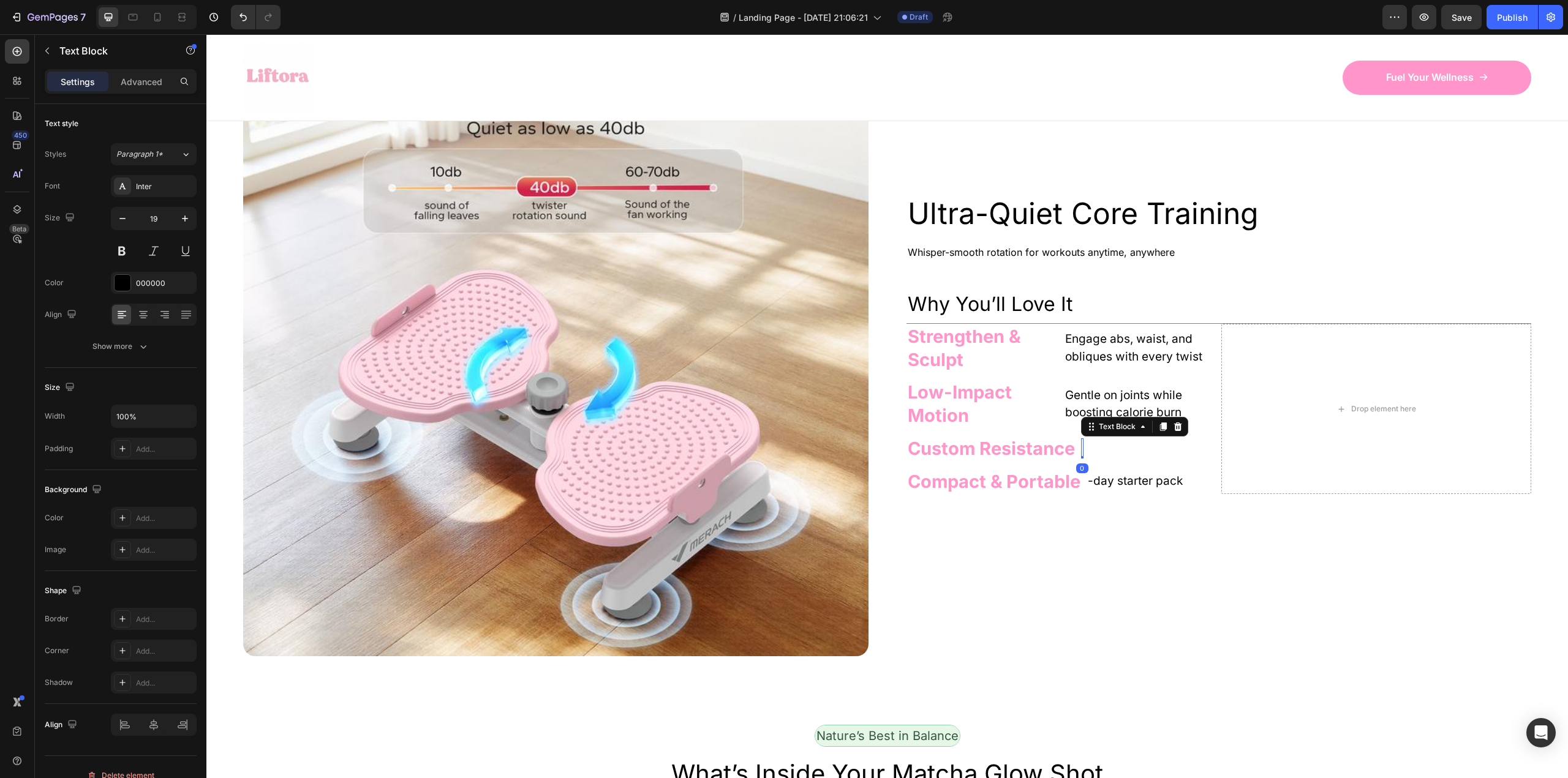
click at [1081, 458] on div "Rich Text Editor. Editing area: main" at bounding box center [1082, 448] width 2 height 20
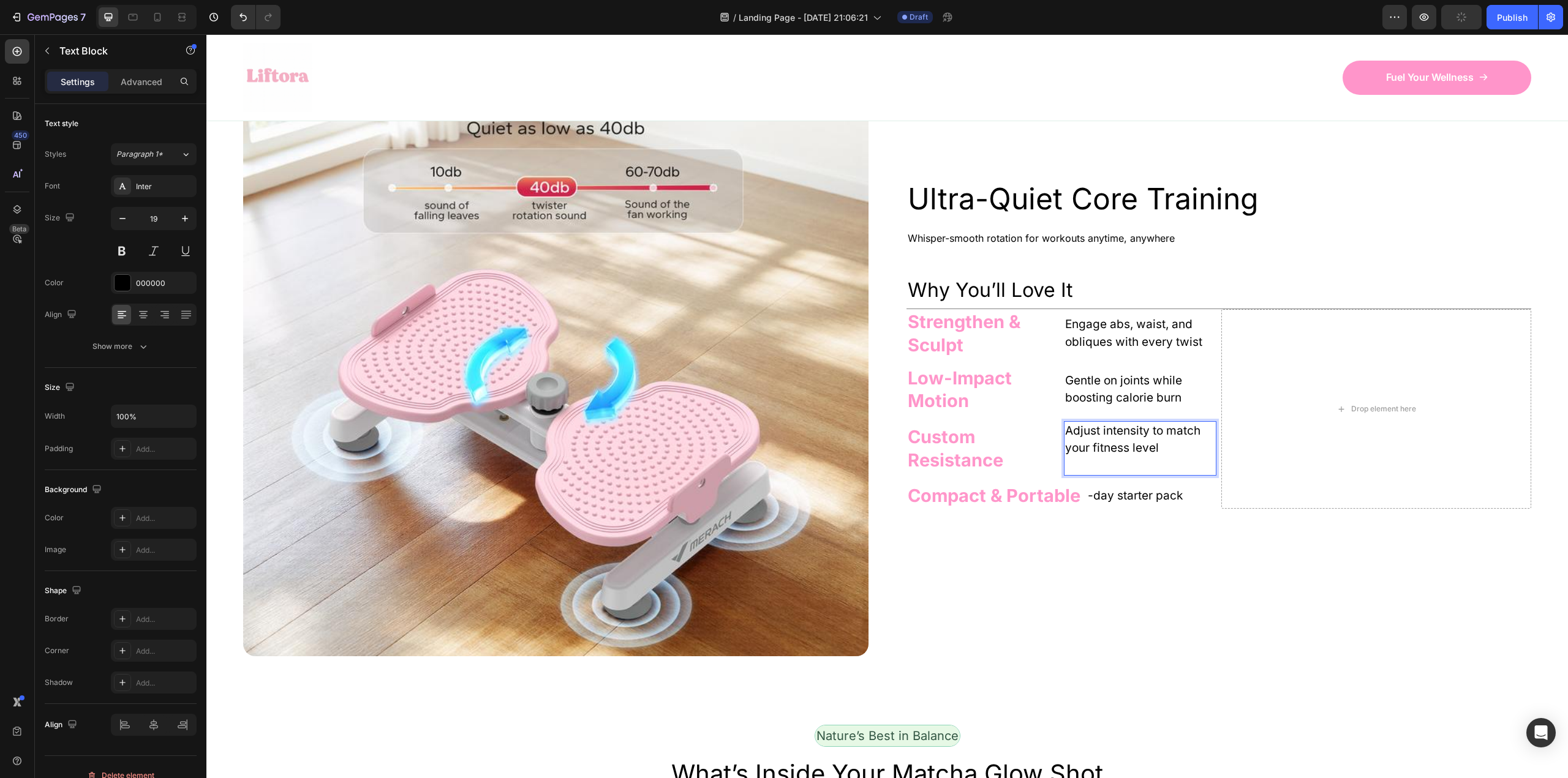
scroll to position [682, 0]
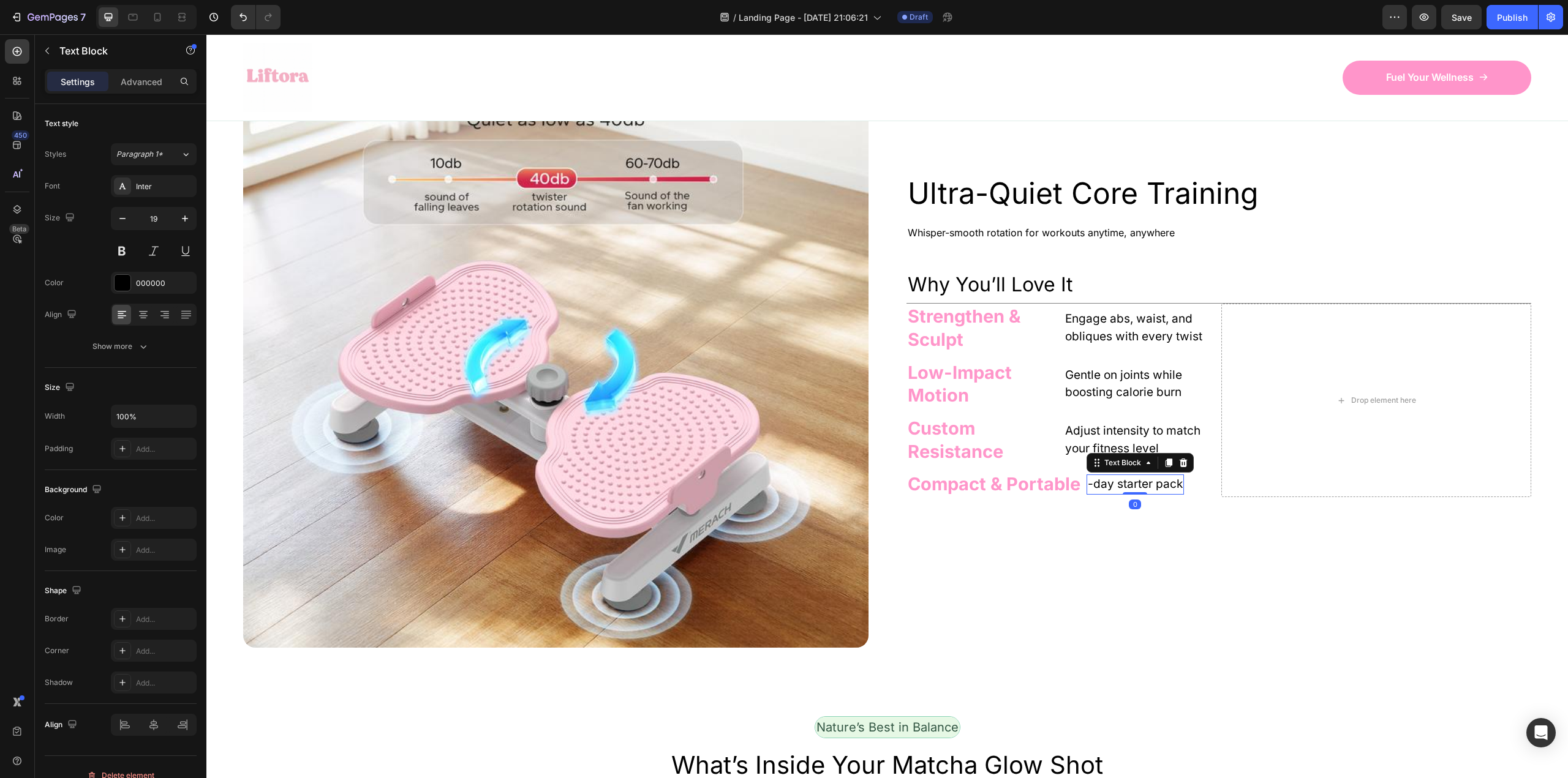
click at [1131, 493] on p "-day starter pack" at bounding box center [1135, 484] width 95 height 18
click at [1087, 495] on div "Rich Text Editor. Editing area: main" at bounding box center [1088, 484] width 2 height 20
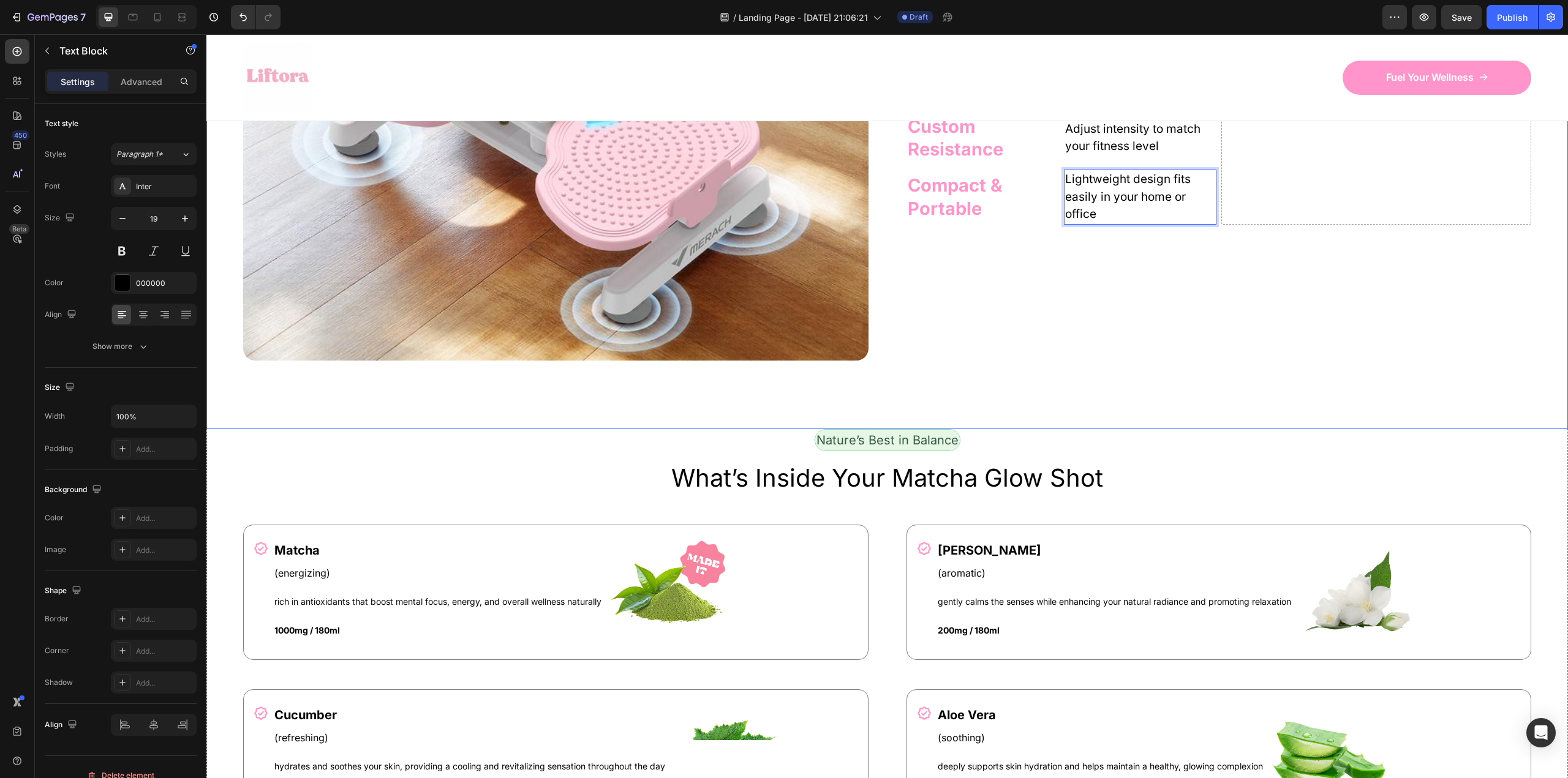
scroll to position [1303, 0]
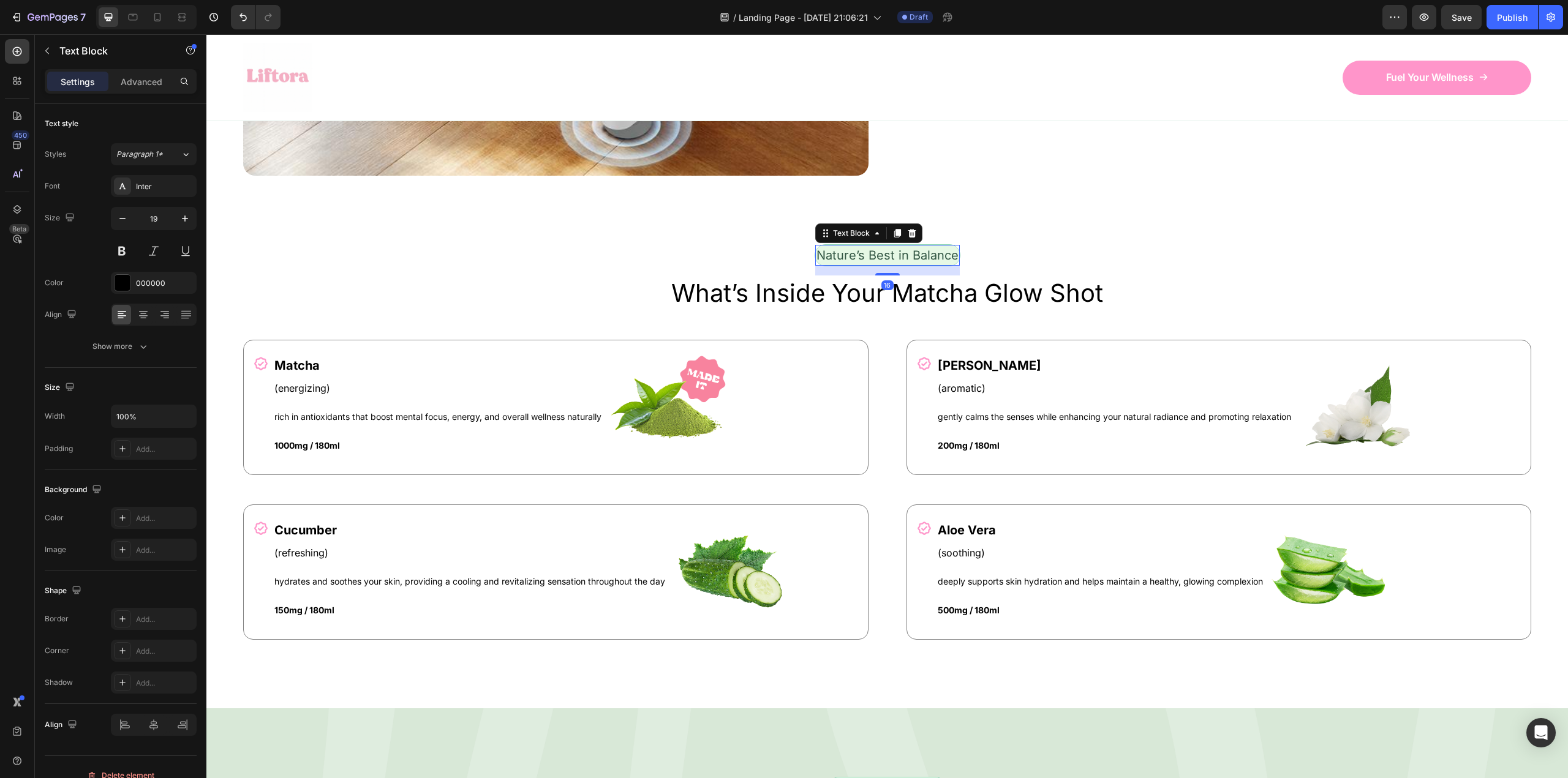
click at [833, 255] on p "Nature’s Best in Balance" at bounding box center [887, 255] width 142 height 18
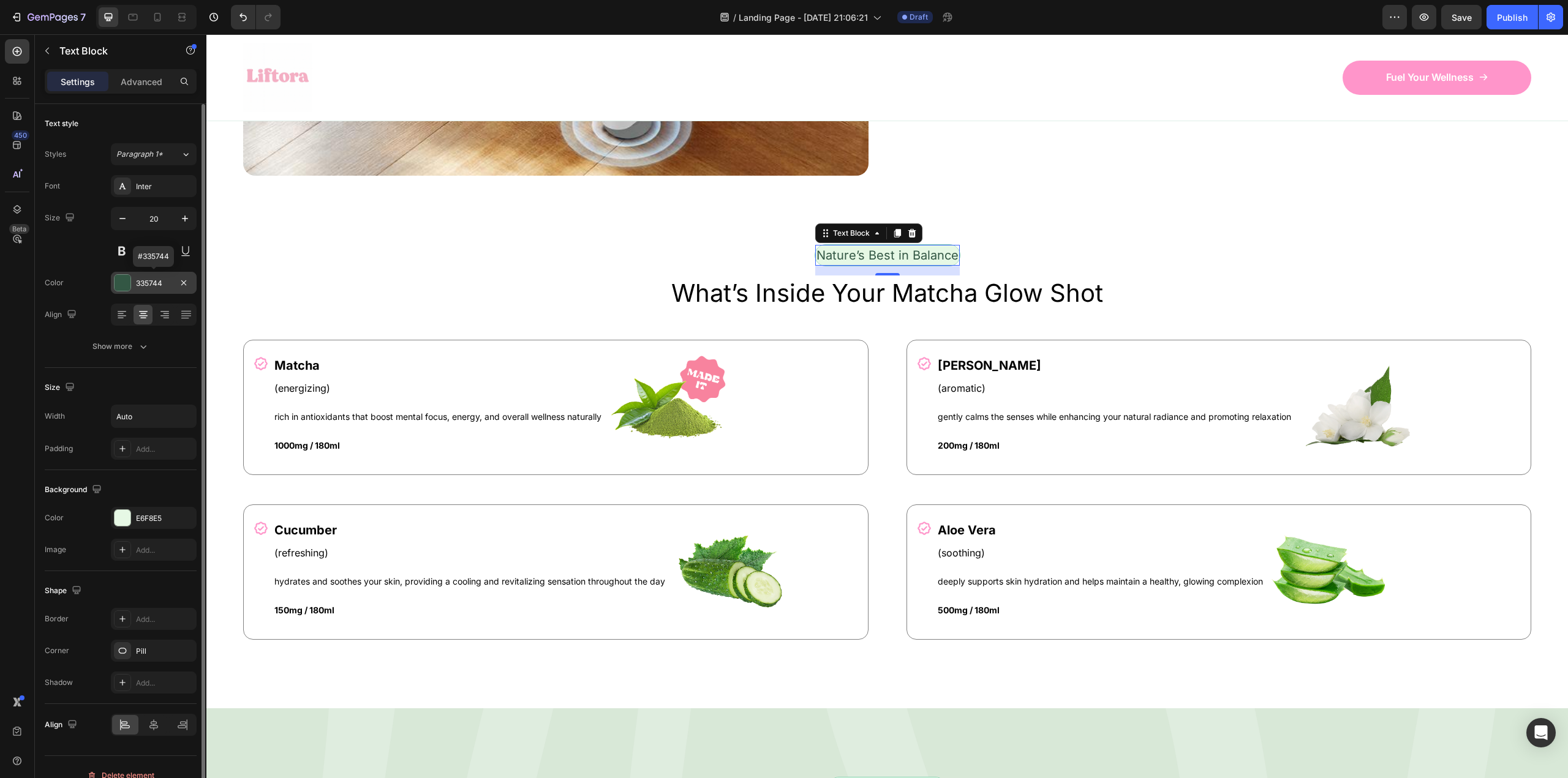
click at [128, 287] on div at bounding box center [123, 283] width 16 height 16
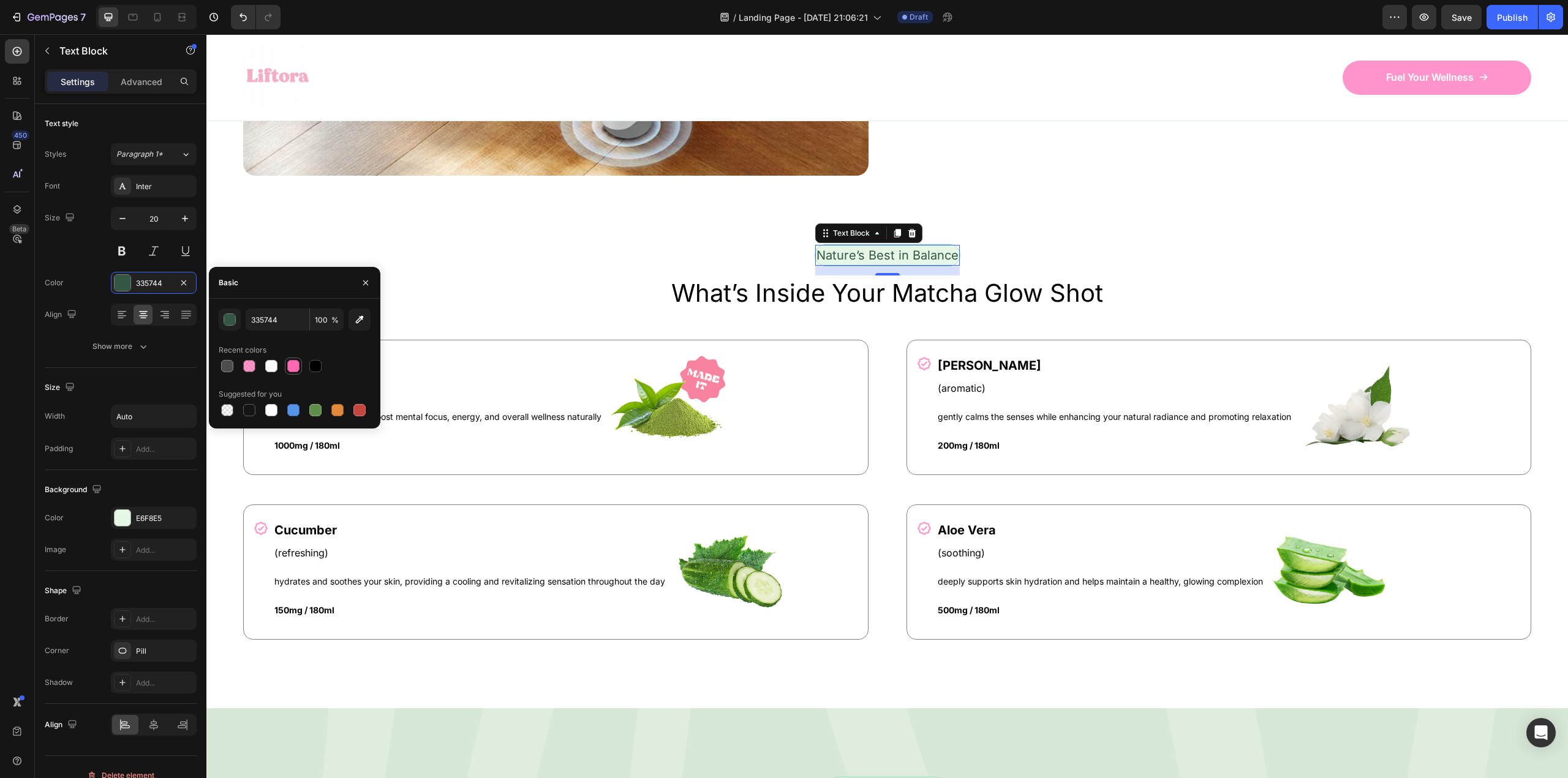
click at [289, 365] on div at bounding box center [293, 366] width 12 height 12
type input "FF69B4"
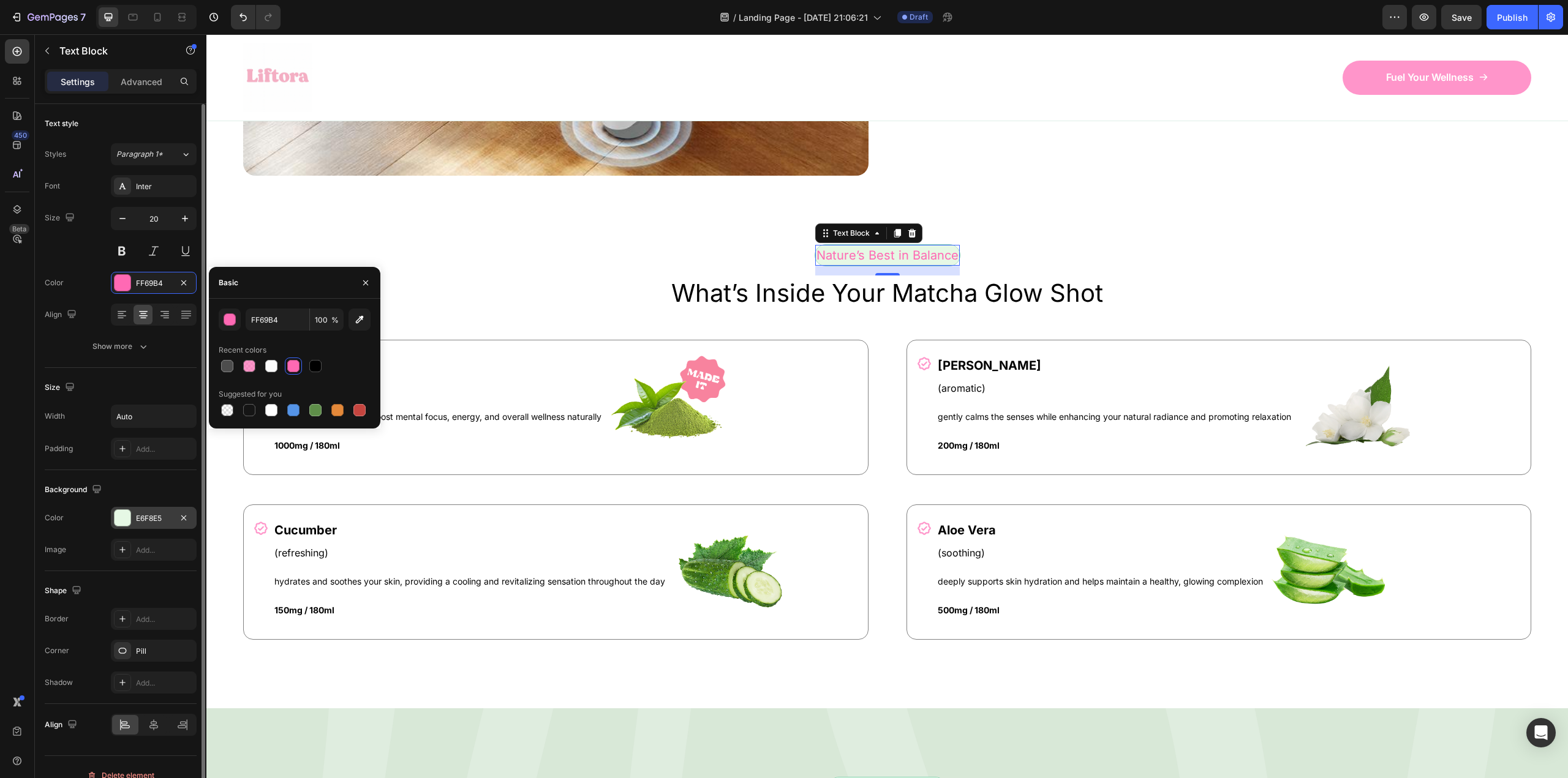
click at [122, 523] on div at bounding box center [123, 518] width 16 height 16
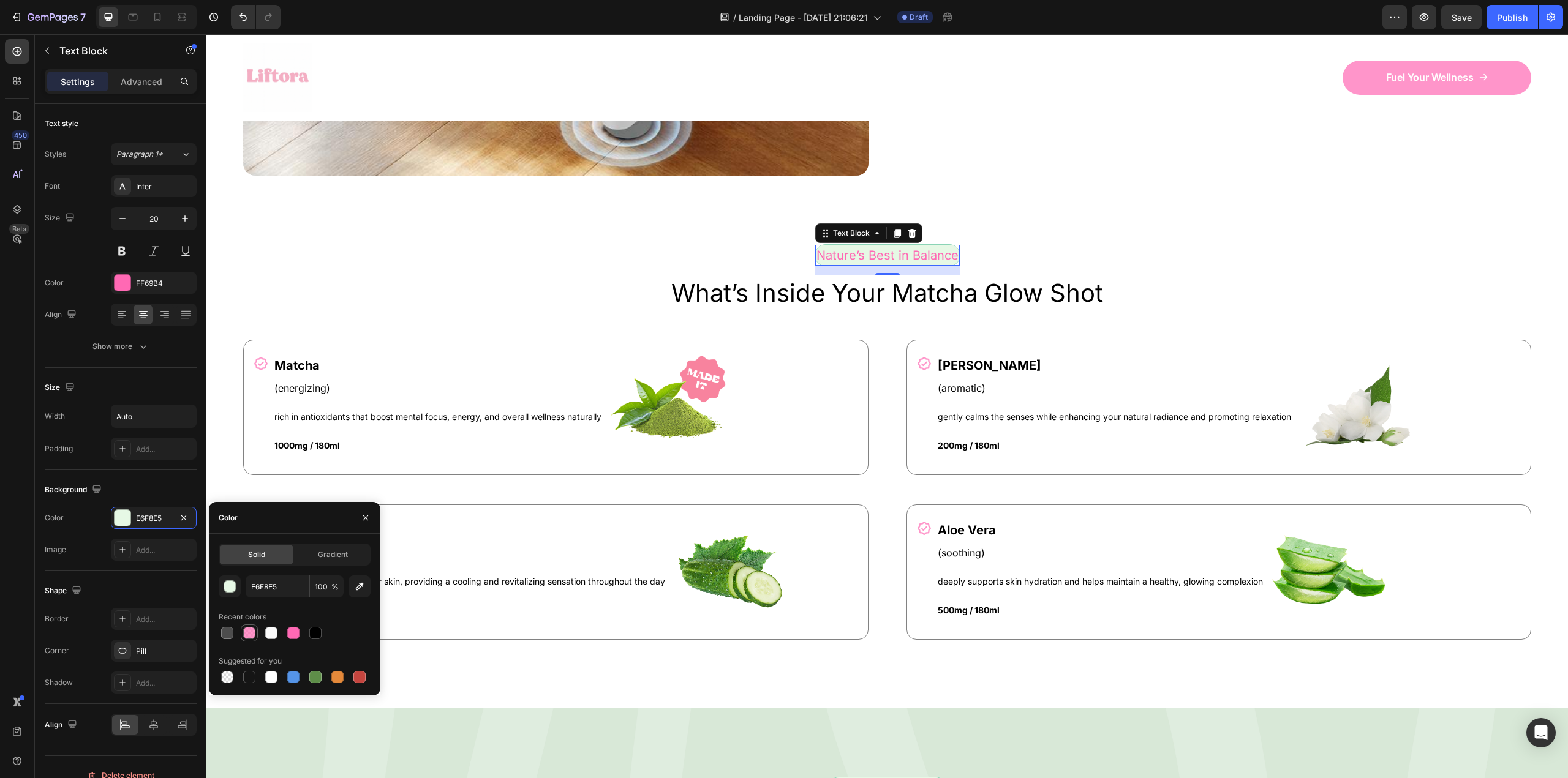
click at [242, 632] on div at bounding box center [249, 633] width 15 height 15
type input "FF69B4"
type input "70"
click at [543, 577] on p "hydrates and soothes your skin, providing a cooling and revitalizing sensation …" at bounding box center [470, 582] width 390 height 11
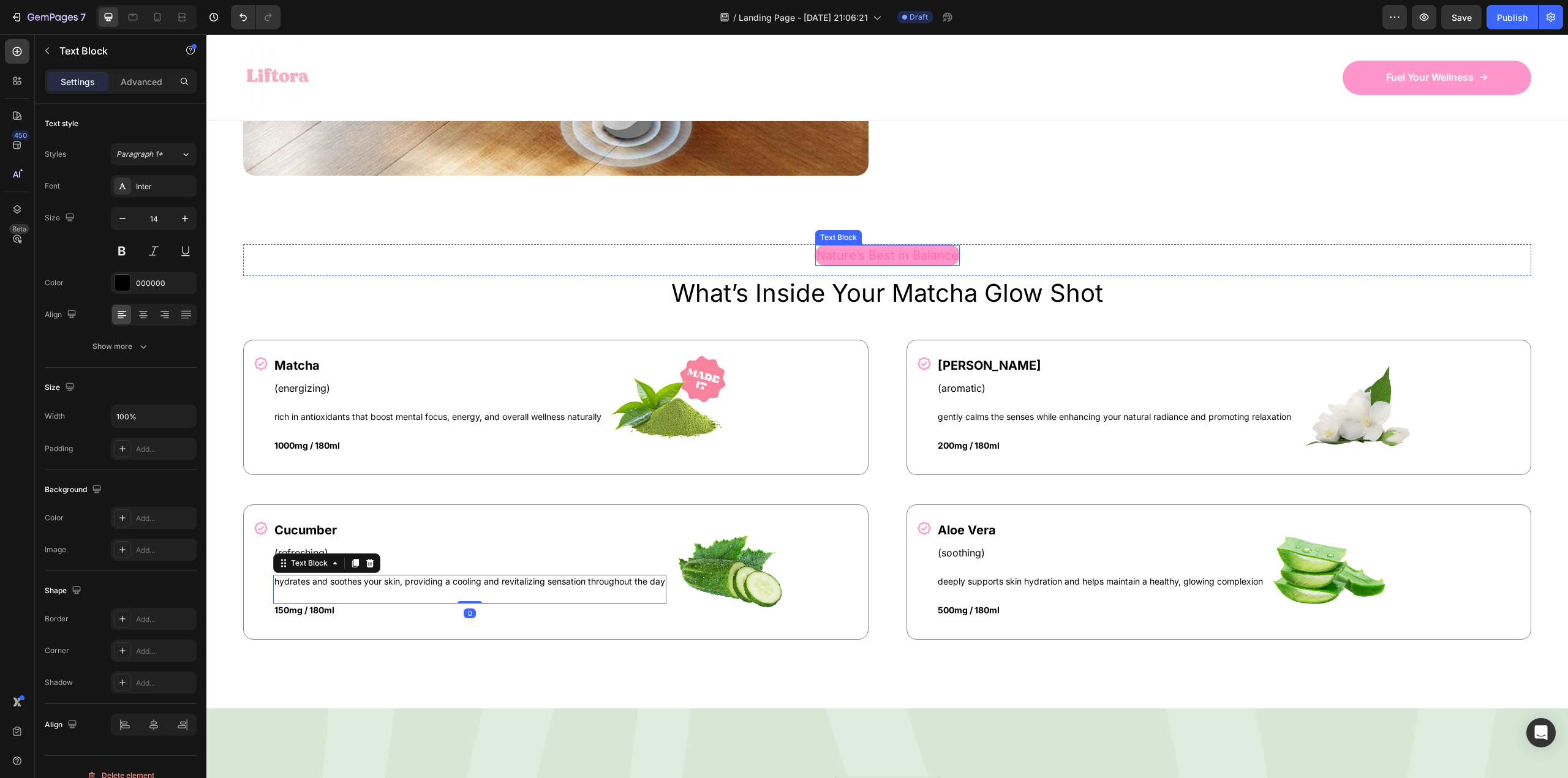
click at [841, 253] on p "Nature’s Best in Balance" at bounding box center [887, 255] width 142 height 18
click at [882, 253] on p "Nature’s Best in Balance" at bounding box center [887, 255] width 142 height 18
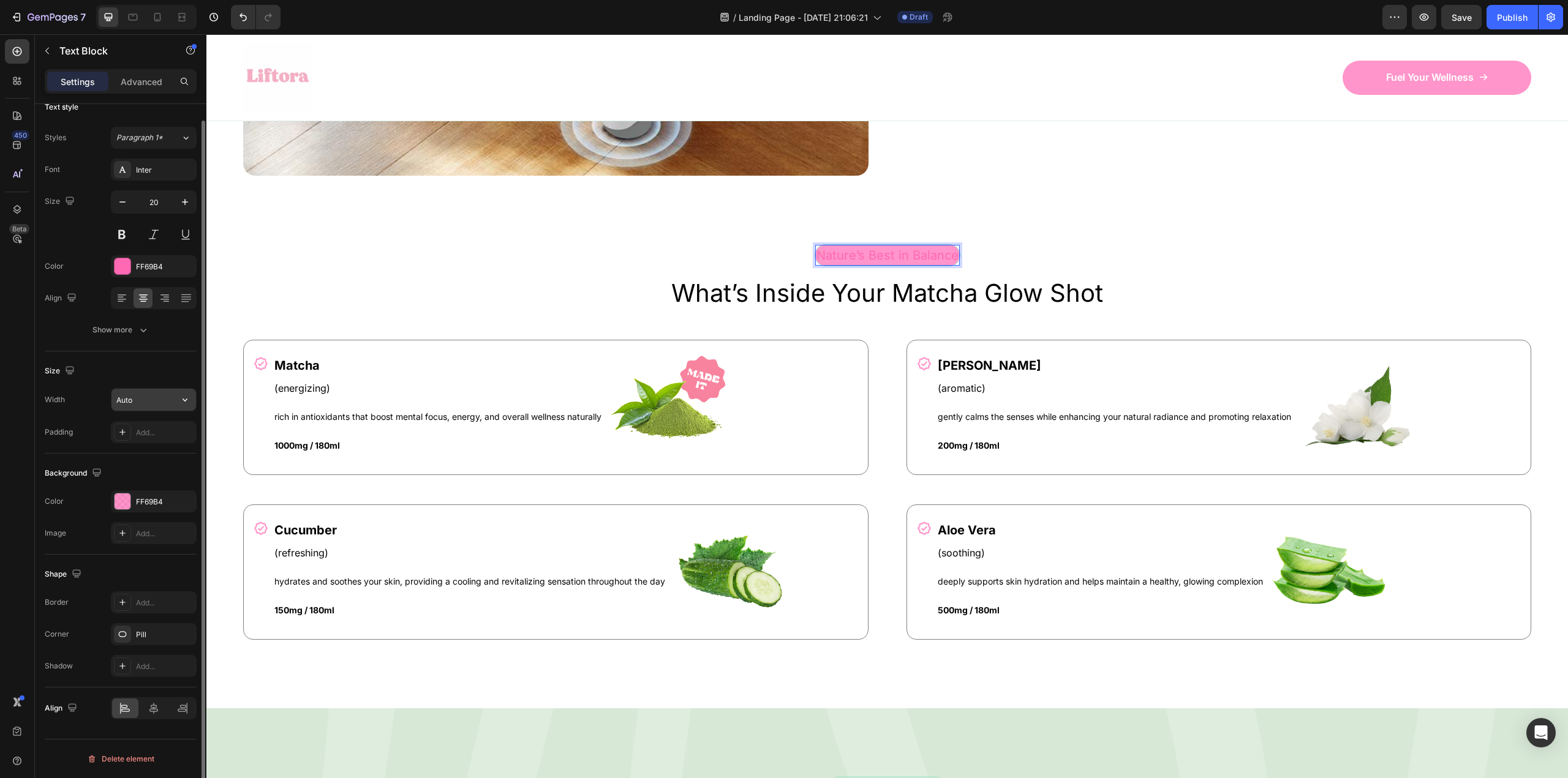
scroll to position [0, 0]
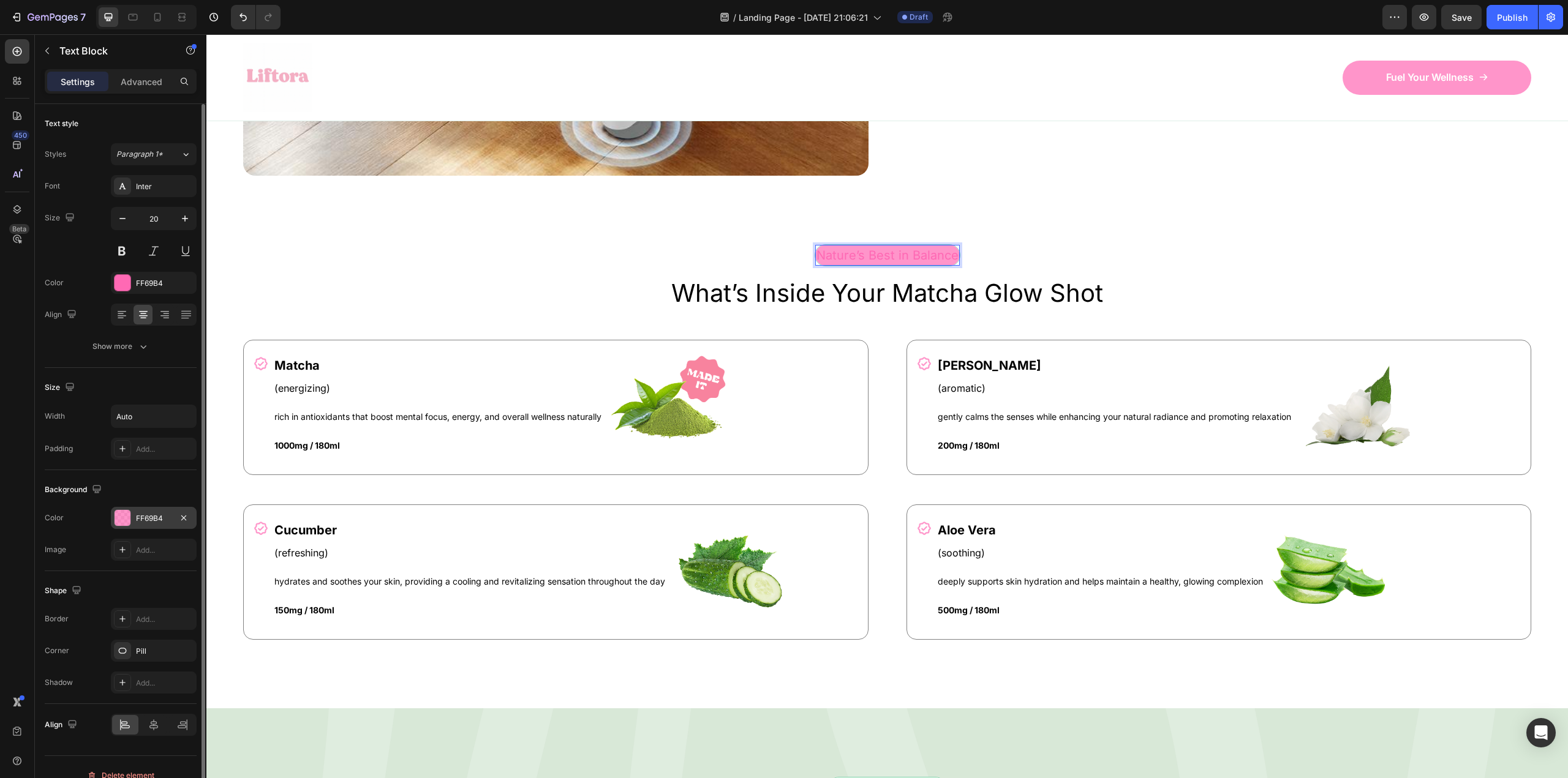
click at [125, 522] on div at bounding box center [123, 518] width 16 height 16
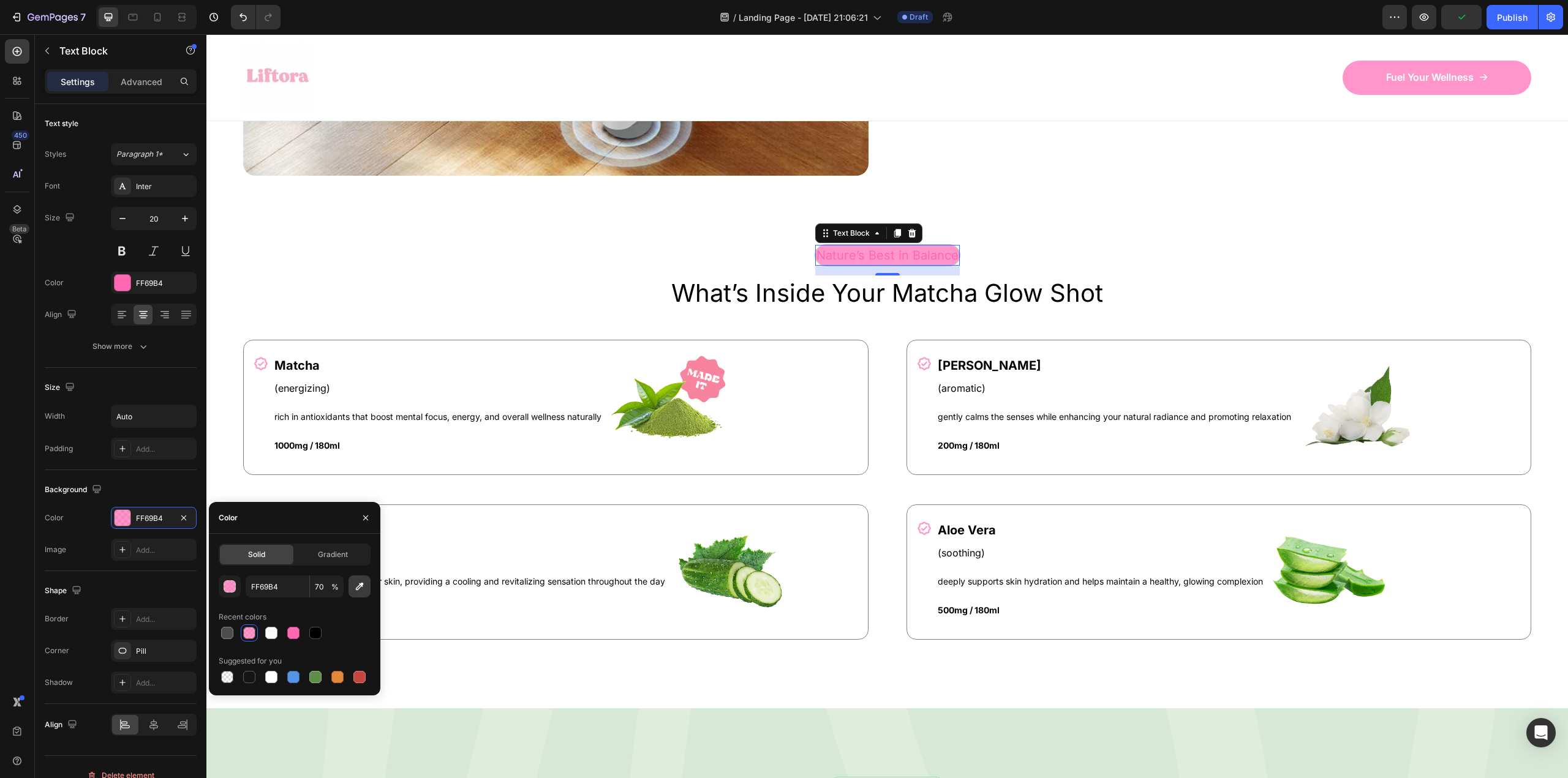
click at [360, 588] on icon "button" at bounding box center [360, 587] width 8 height 8
type input "151515"
type input "100"
click at [244, 635] on div at bounding box center [249, 633] width 12 height 12
type input "FF69B4"
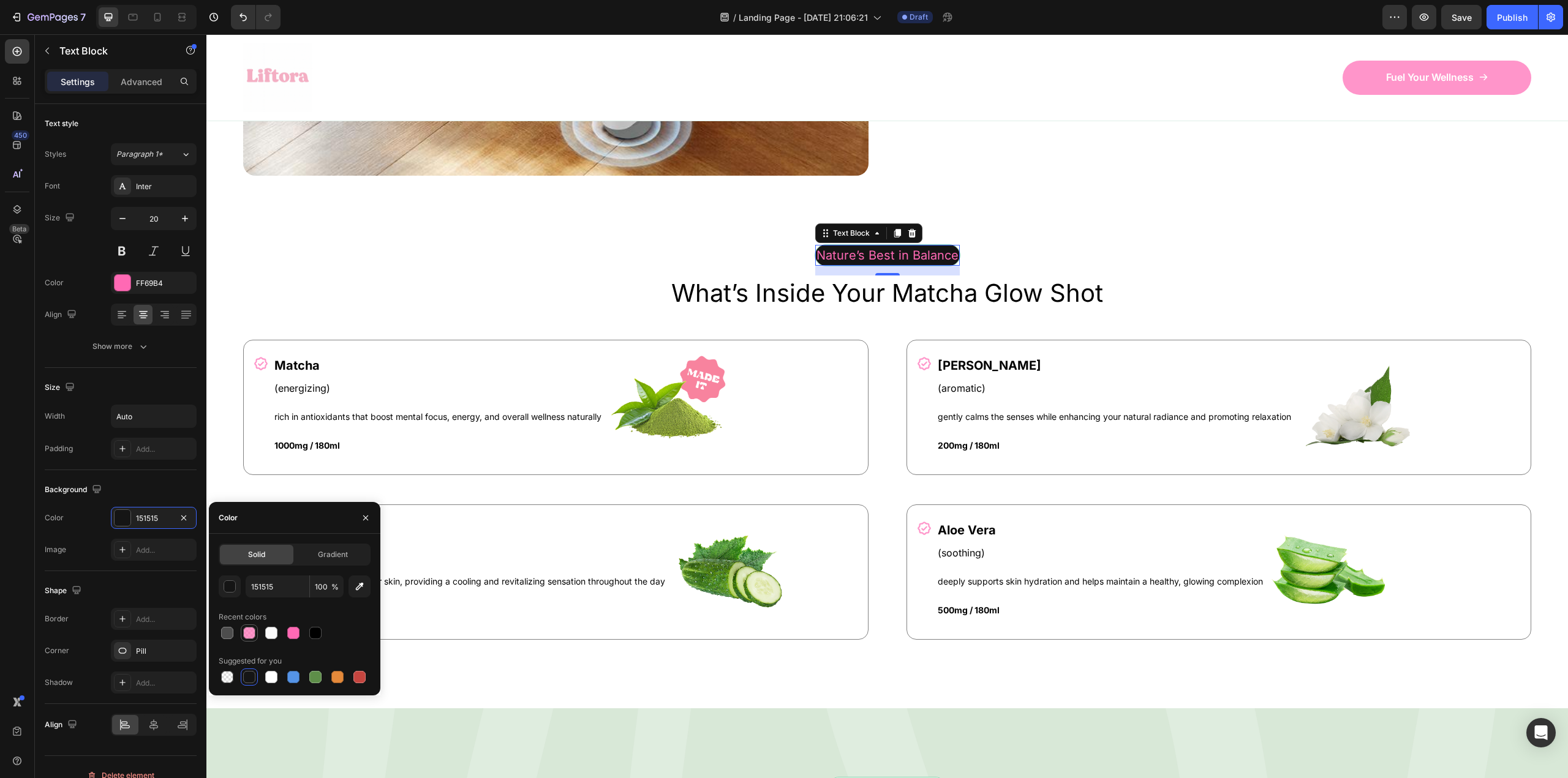
type input "70"
type input "50"
click at [469, 262] on div "Nature’s Best in Balance Text Block 16 Row" at bounding box center [887, 260] width 1288 height 32
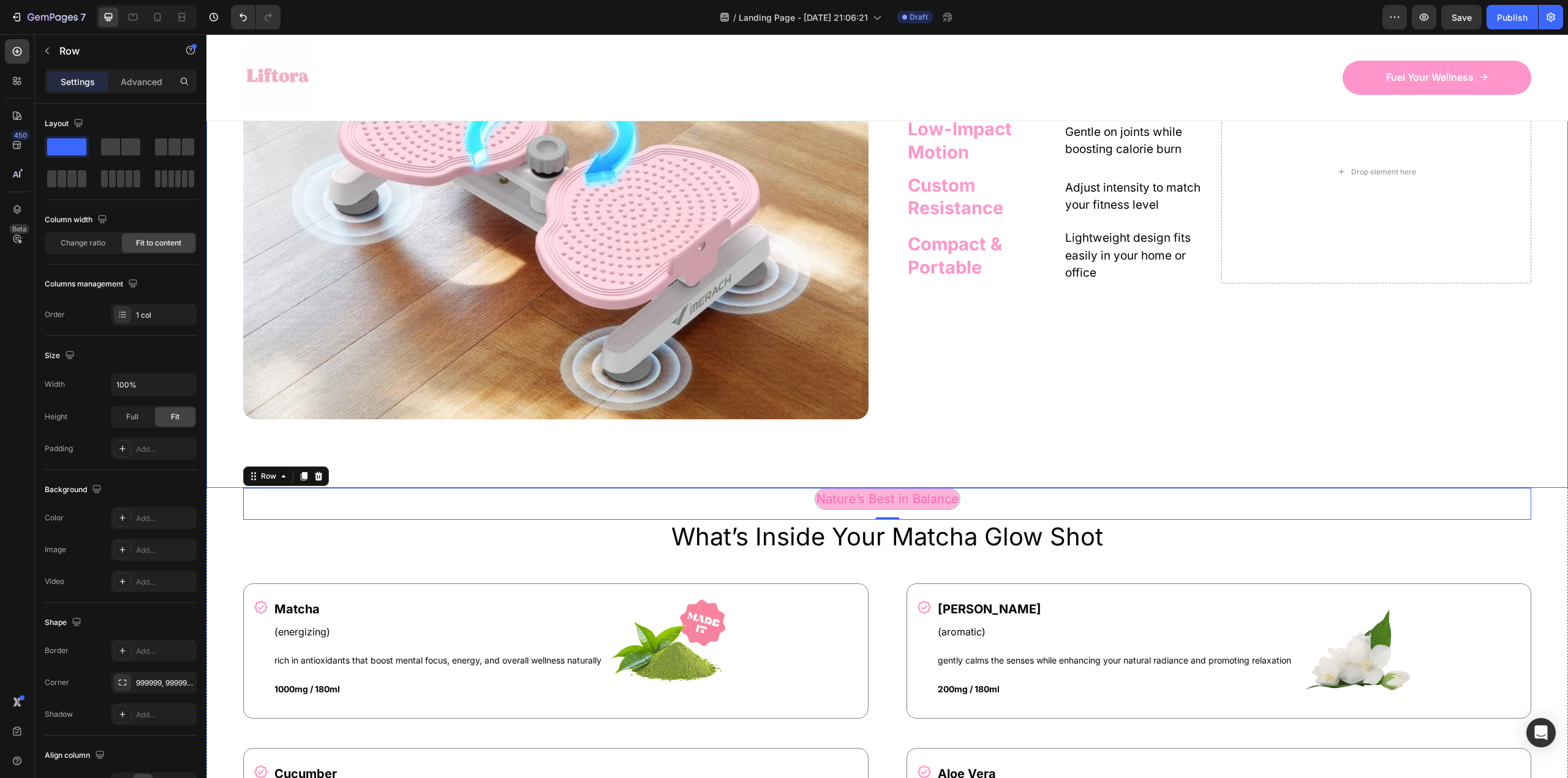
scroll to position [1058, 0]
click at [964, 493] on div "Nature’s Best in Balance Text Block Row 0" at bounding box center [887, 505] width 1288 height 32
click at [960, 495] on div "Nature’s Best in Balance" at bounding box center [887, 500] width 144 height 21
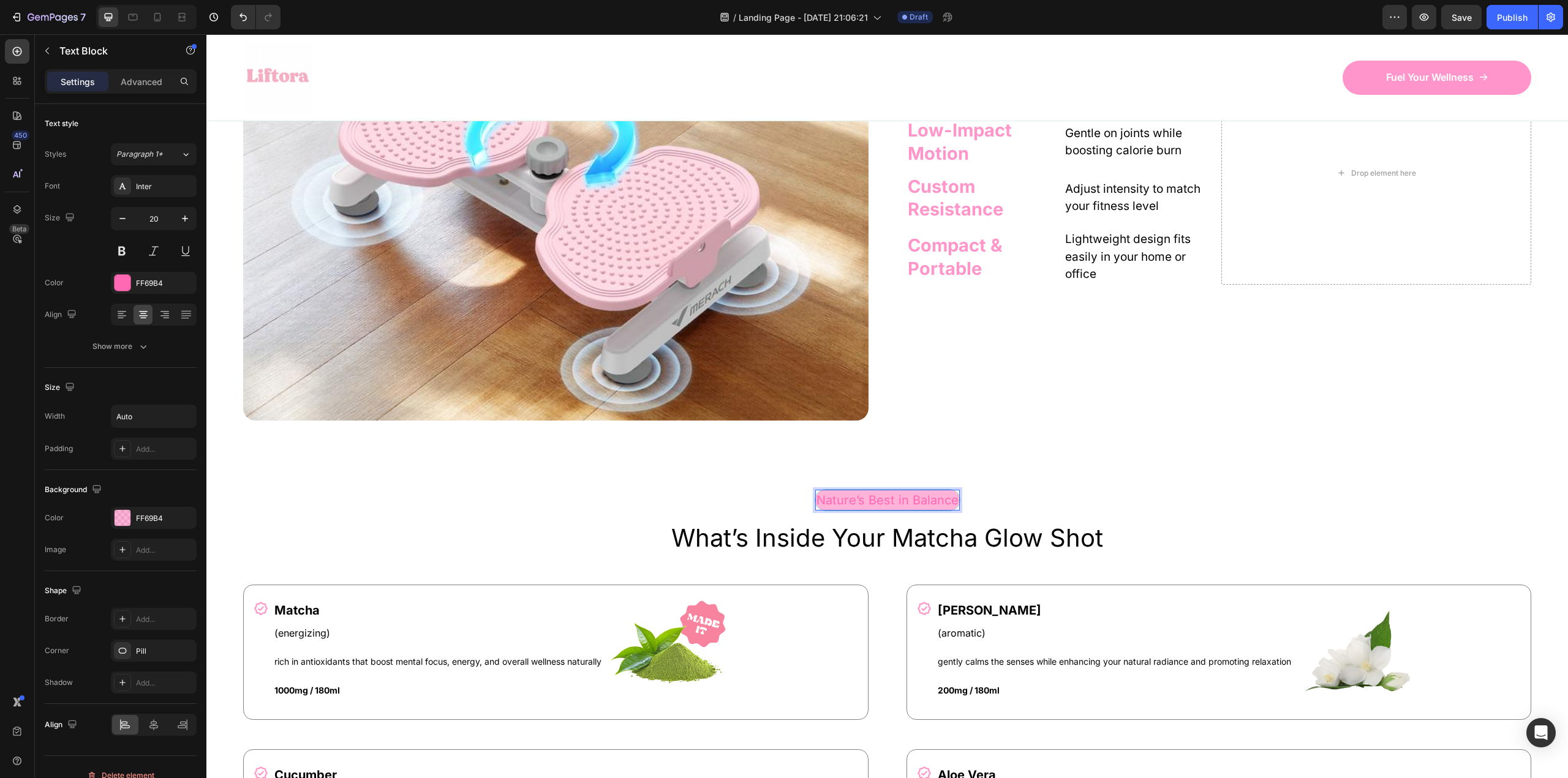
click at [815, 500] on div "Nature’s Best in Balance" at bounding box center [887, 500] width 144 height 21
click at [815, 497] on div "Nature’s Best in Balance" at bounding box center [887, 500] width 144 height 21
click at [799, 497] on div "Nature’s Best in Balance Text Block 16 Row" at bounding box center [887, 505] width 1288 height 32
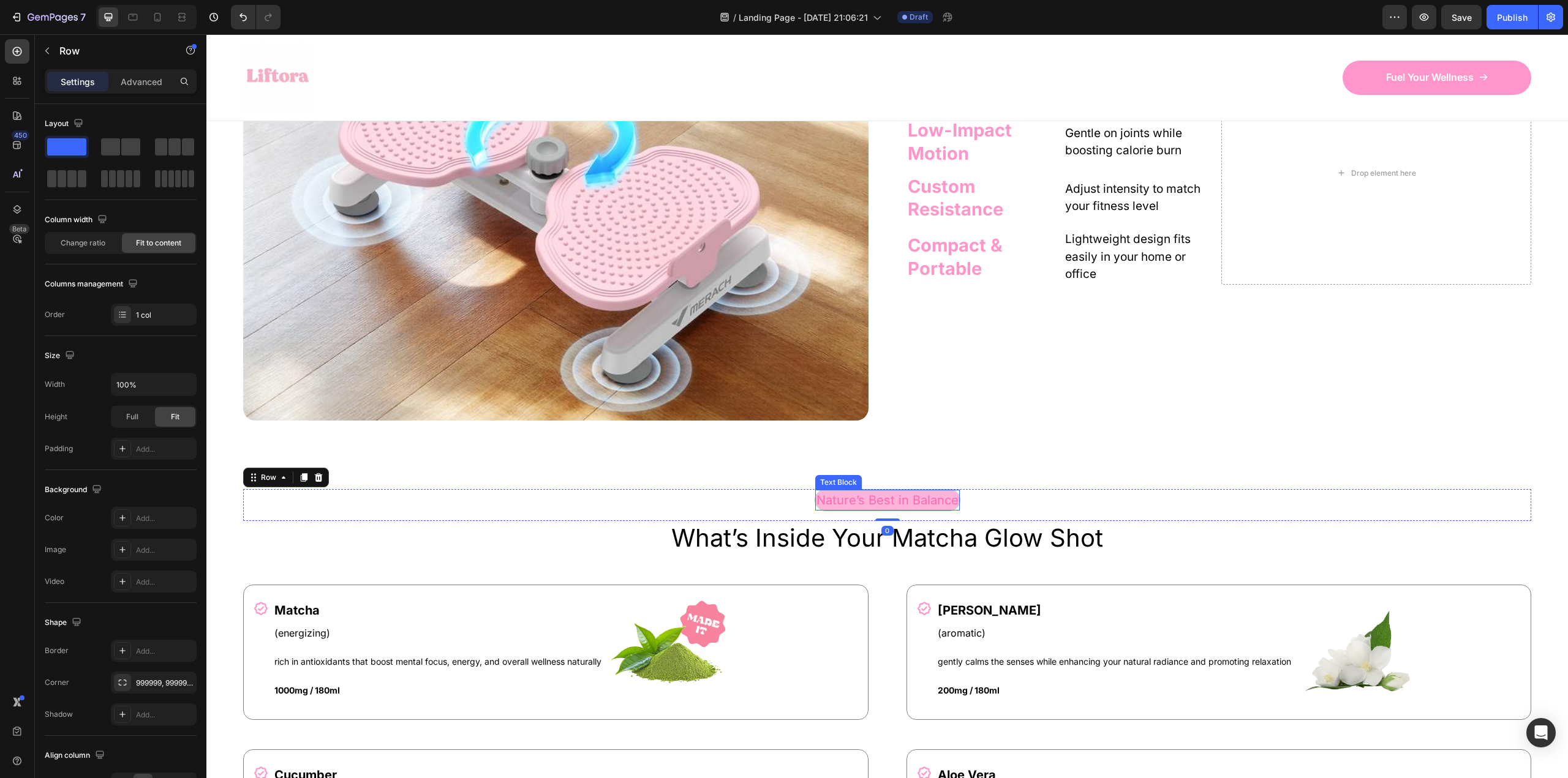
click at [815, 497] on div "Nature’s Best in Balance" at bounding box center [887, 500] width 144 height 21
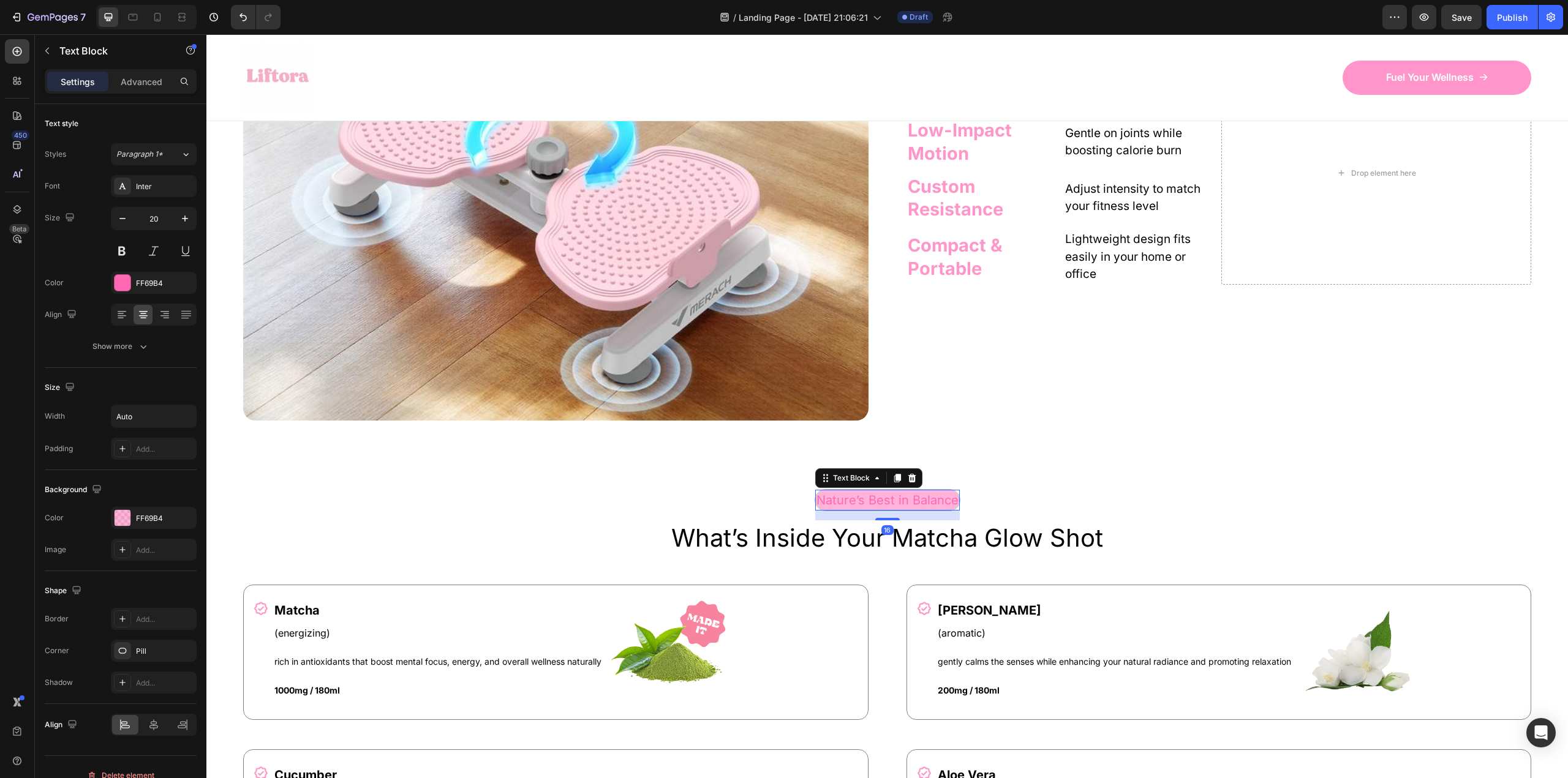
click at [815, 497] on div "Nature’s Best in Balance" at bounding box center [887, 500] width 144 height 21
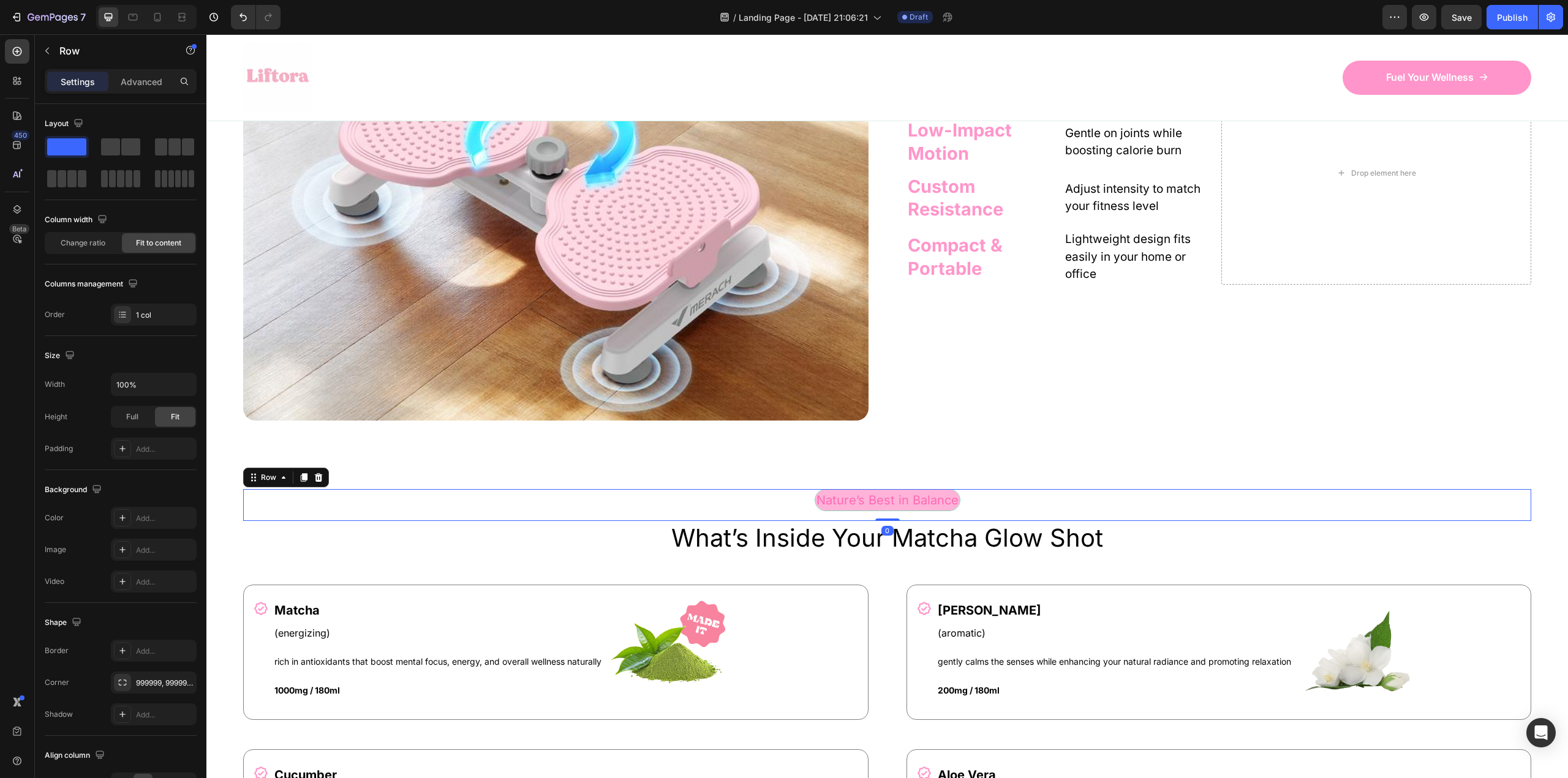
click at [799, 497] on div "Nature’s Best in Balance Text Block Row 0" at bounding box center [887, 505] width 1288 height 32
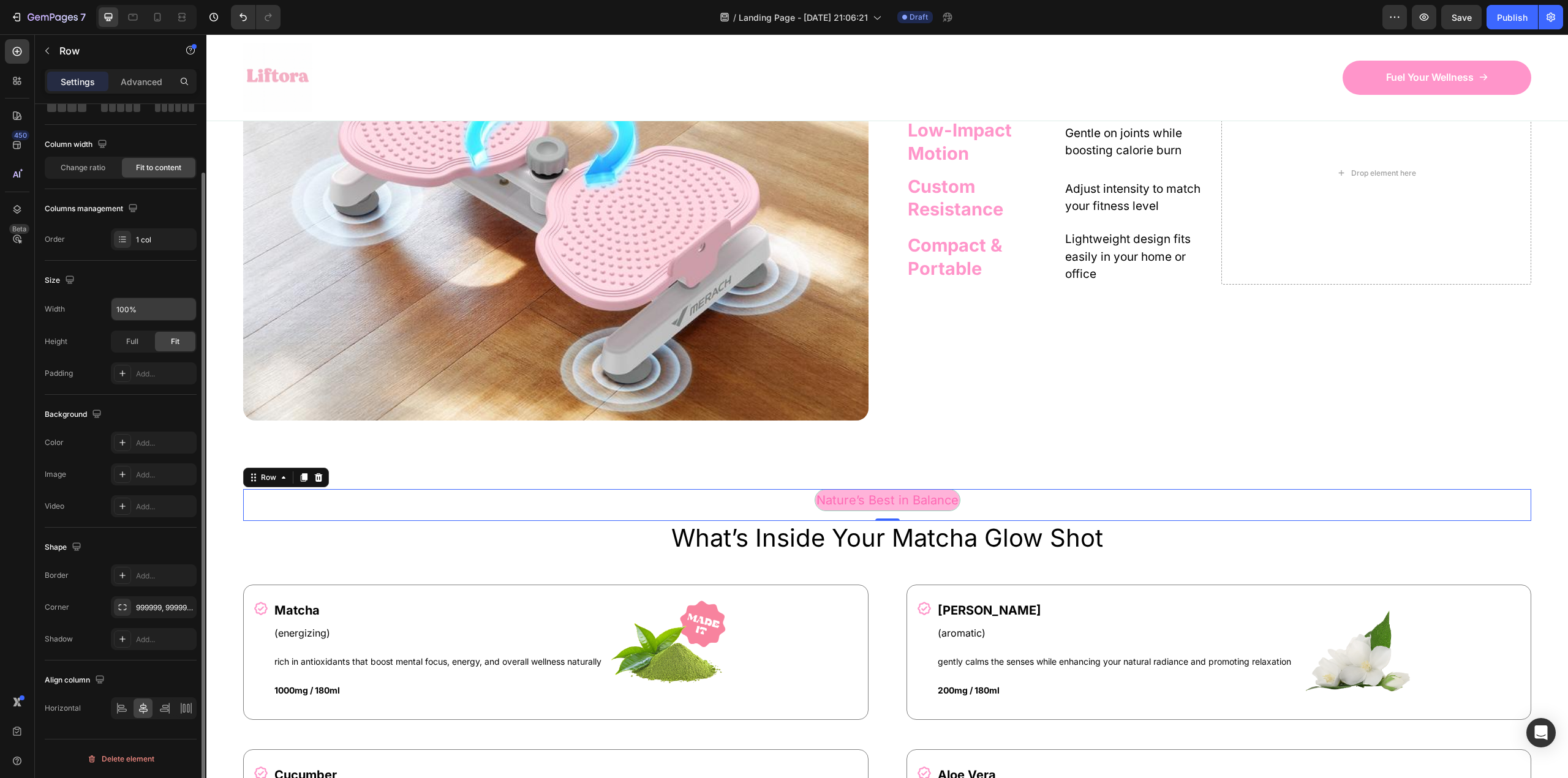
scroll to position [0, 0]
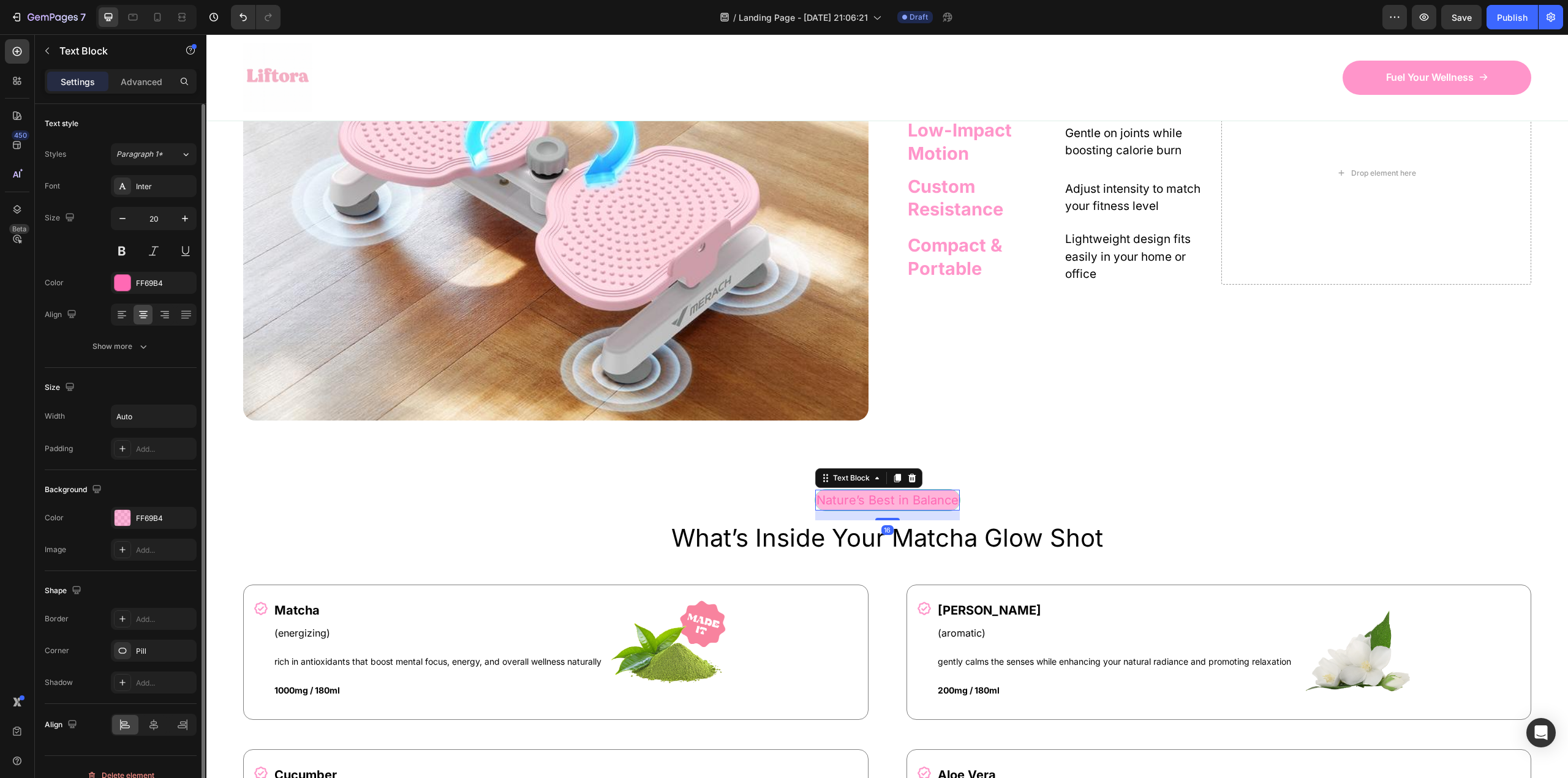
click at [827, 492] on p "Nature’s Best in Balance" at bounding box center [887, 500] width 142 height 18
click at [145, 84] on p "Advanced" at bounding box center [142, 82] width 42 height 13
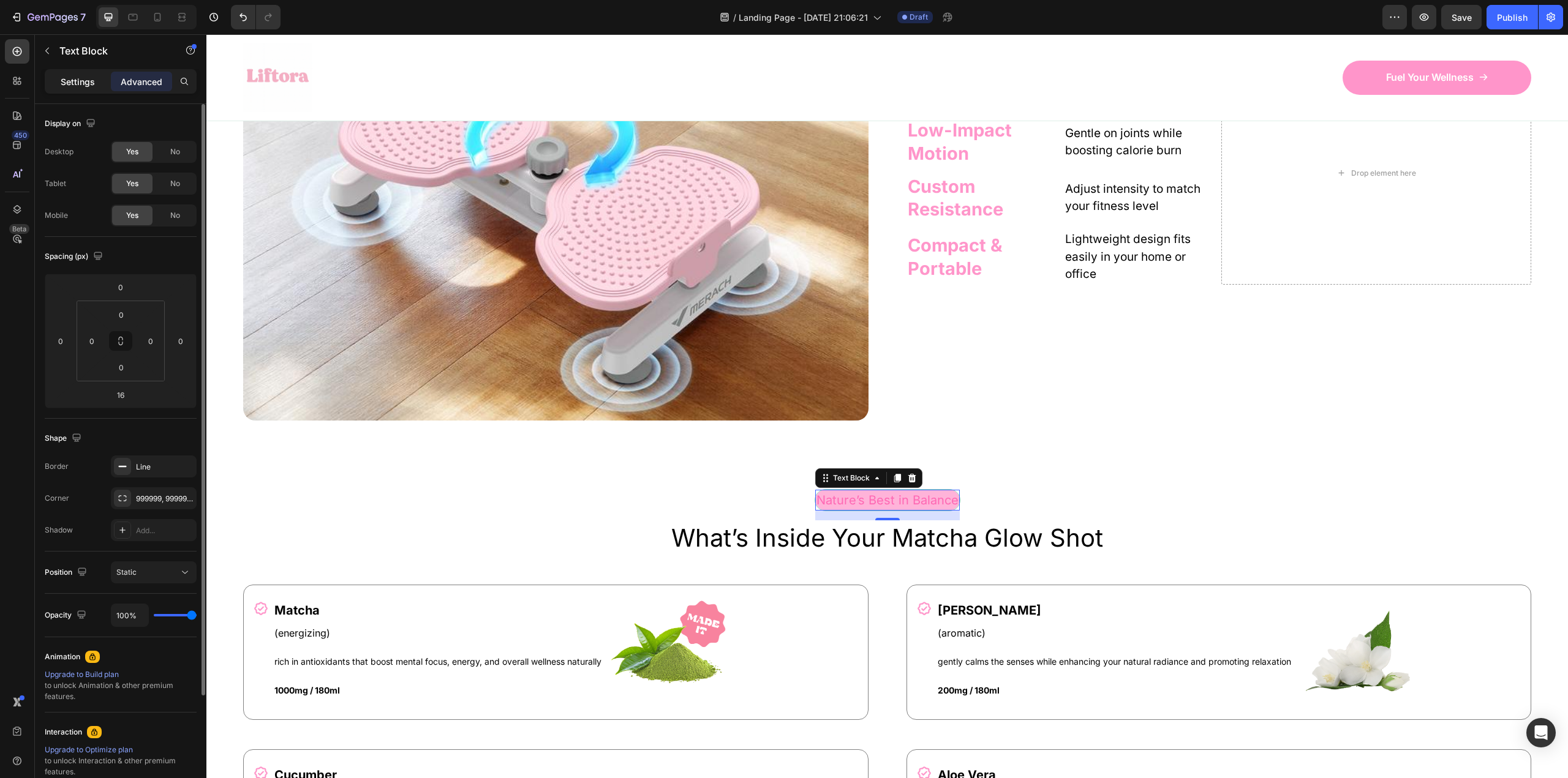
click at [74, 90] on div "Settings" at bounding box center [78, 82] width 61 height 20
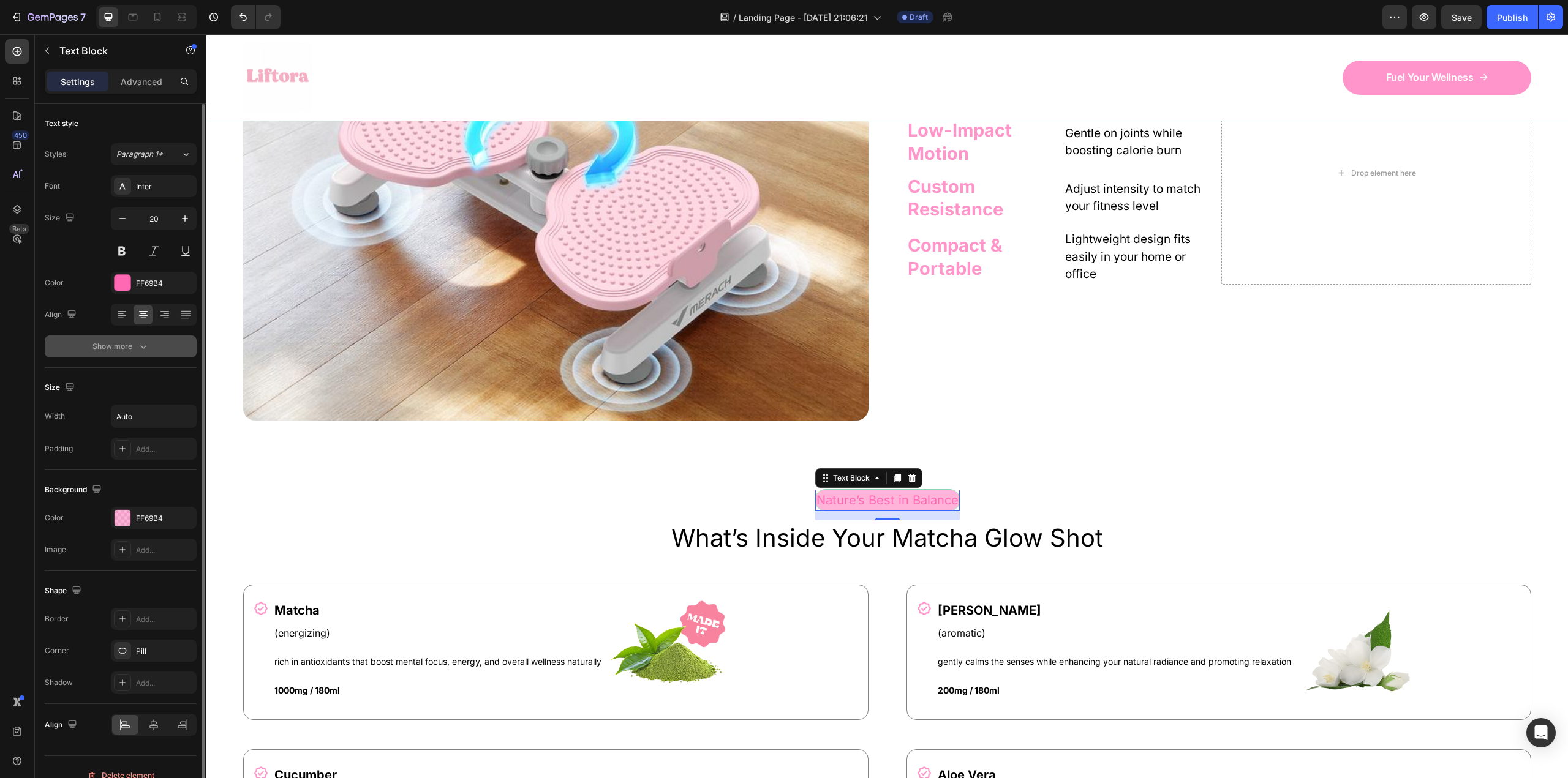
click at [148, 350] on button "Show more" at bounding box center [120, 347] width 152 height 22
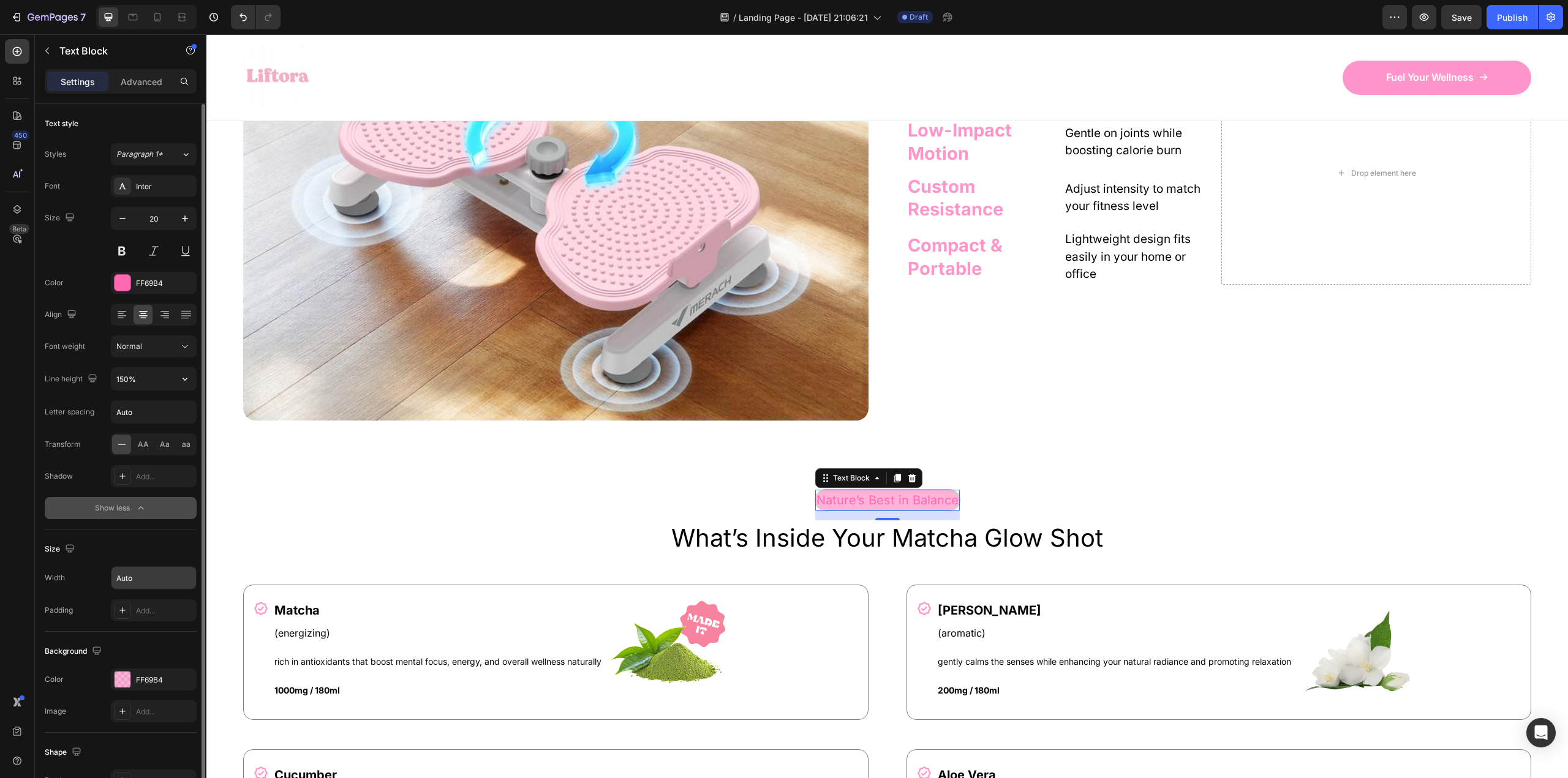
scroll to position [178, 0]
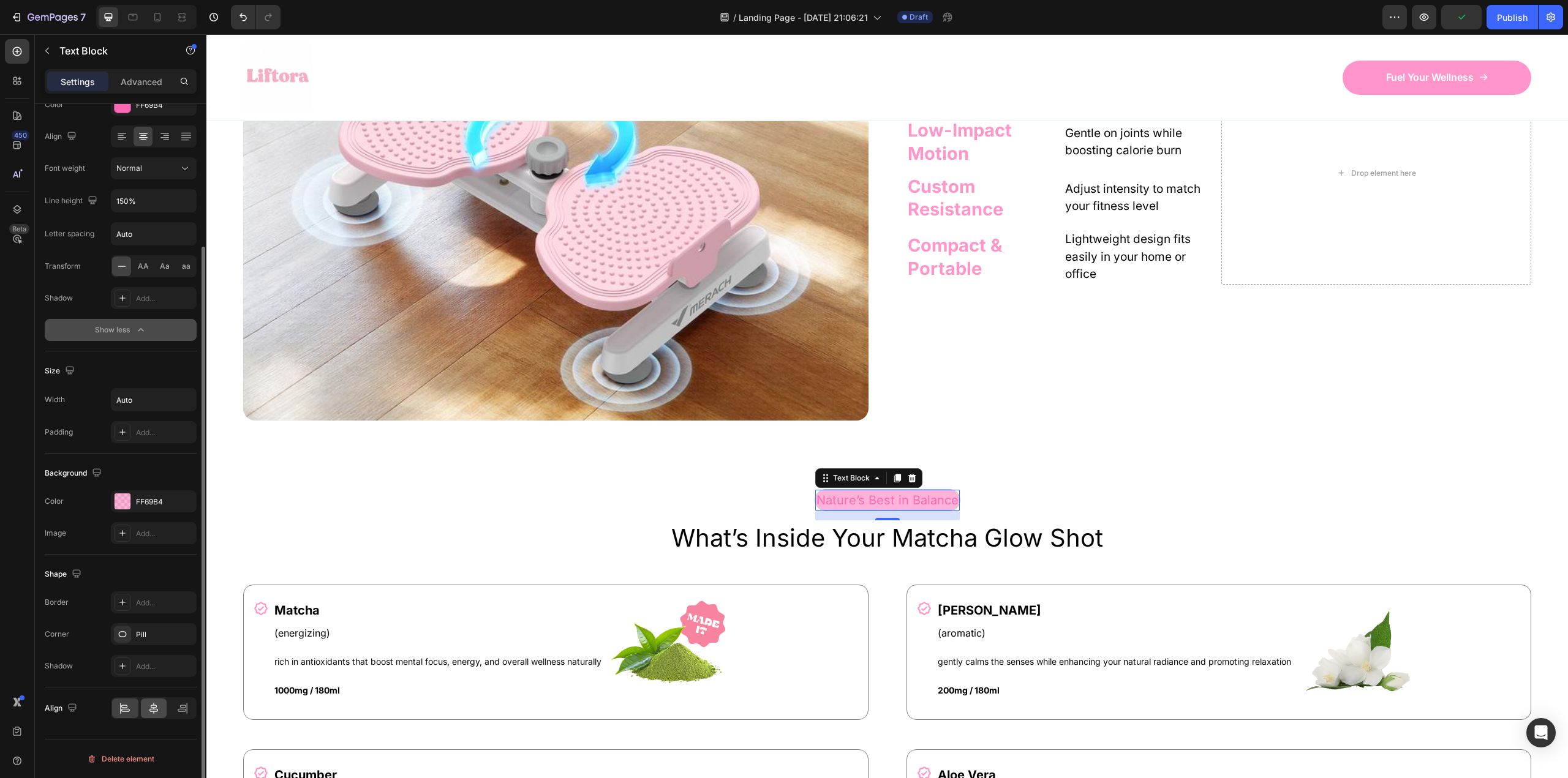
click at [149, 707] on icon at bounding box center [153, 708] width 12 height 12
click at [136, 706] on div at bounding box center [125, 708] width 26 height 20
click at [580, 494] on div "Nature’s Best in Balance Text Block 16 Row" at bounding box center [887, 505] width 1288 height 32
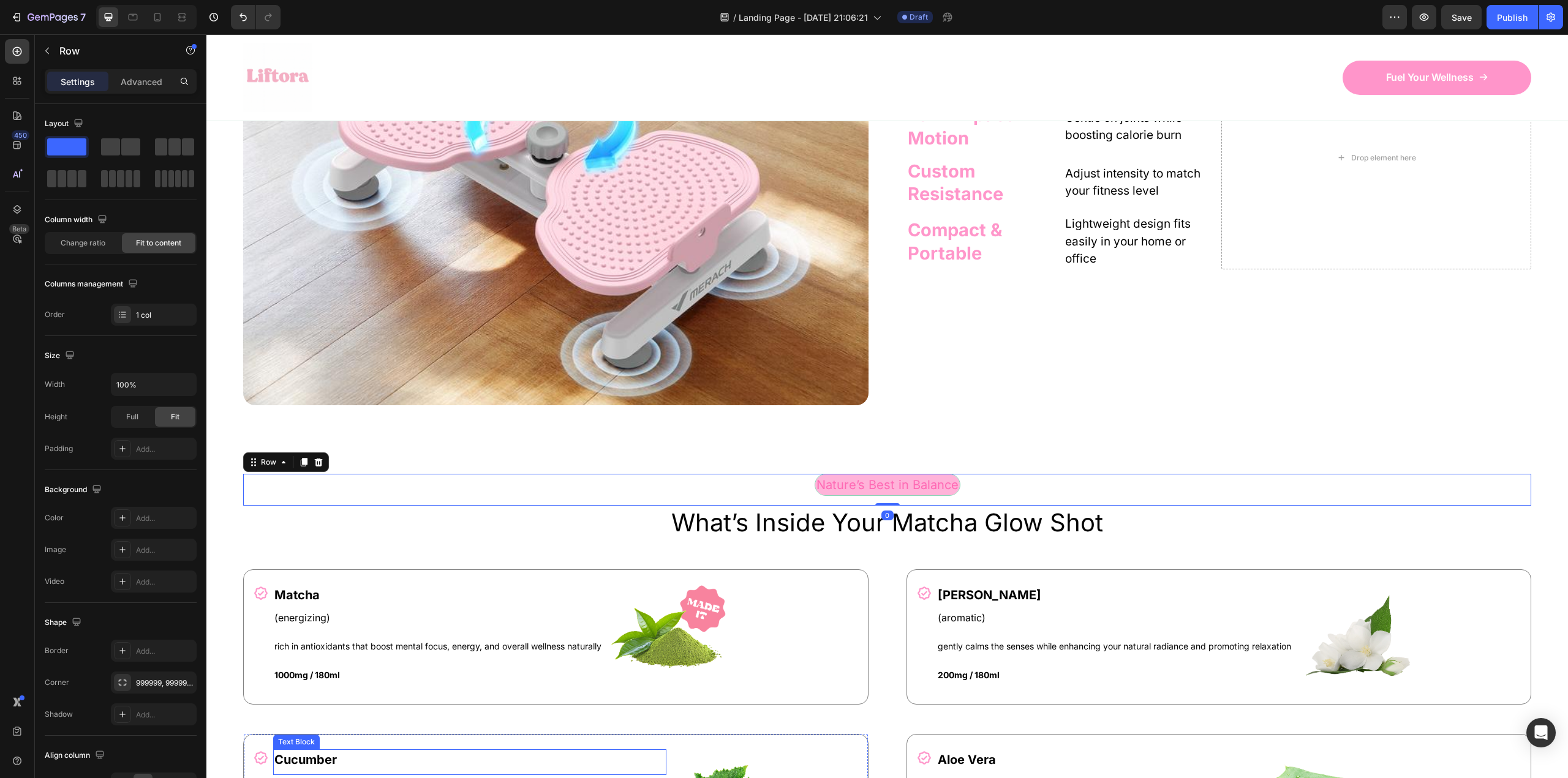
scroll to position [935, 0]
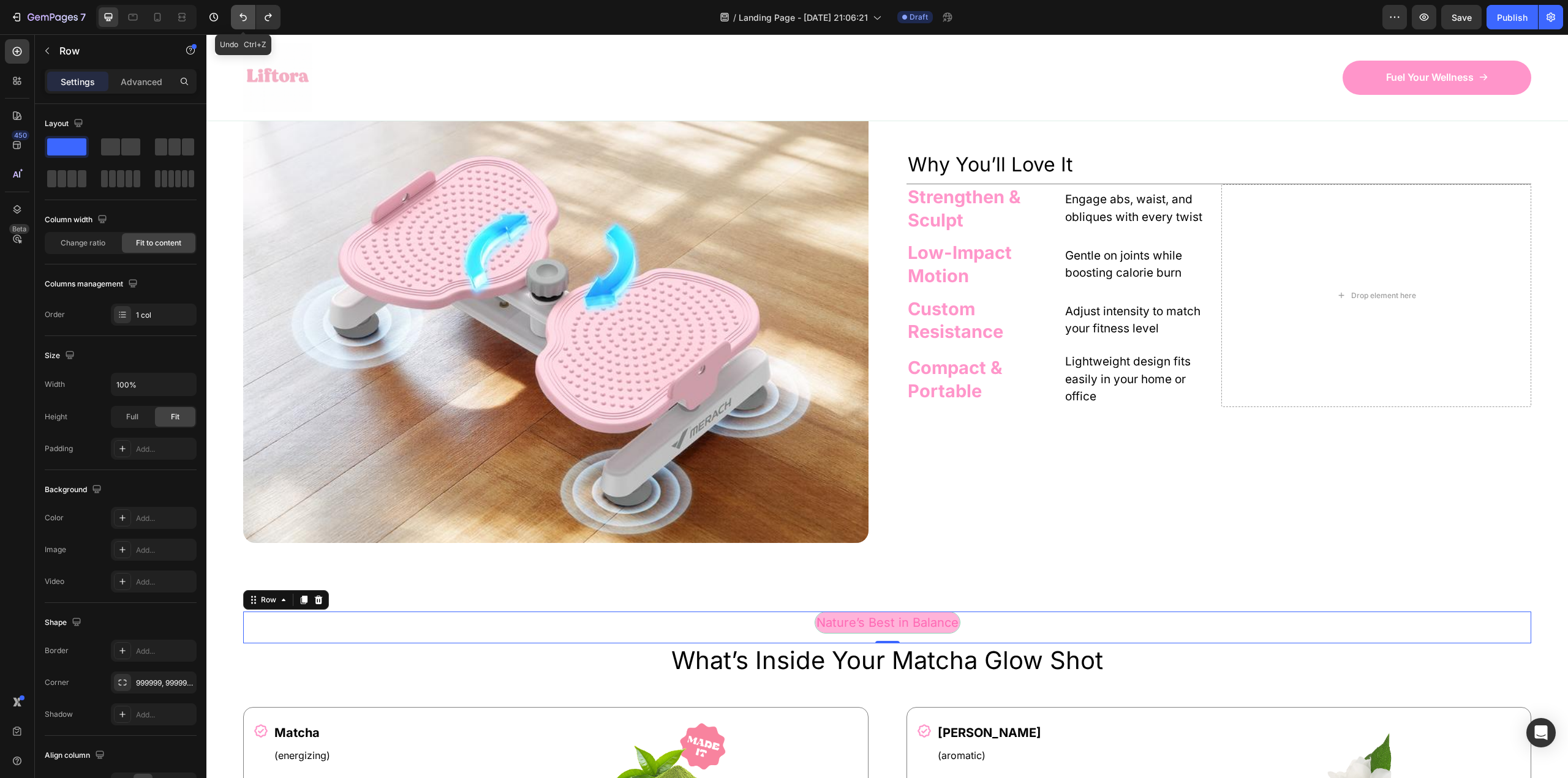
click at [240, 12] on icon "Undo/Redo" at bounding box center [243, 17] width 12 height 12
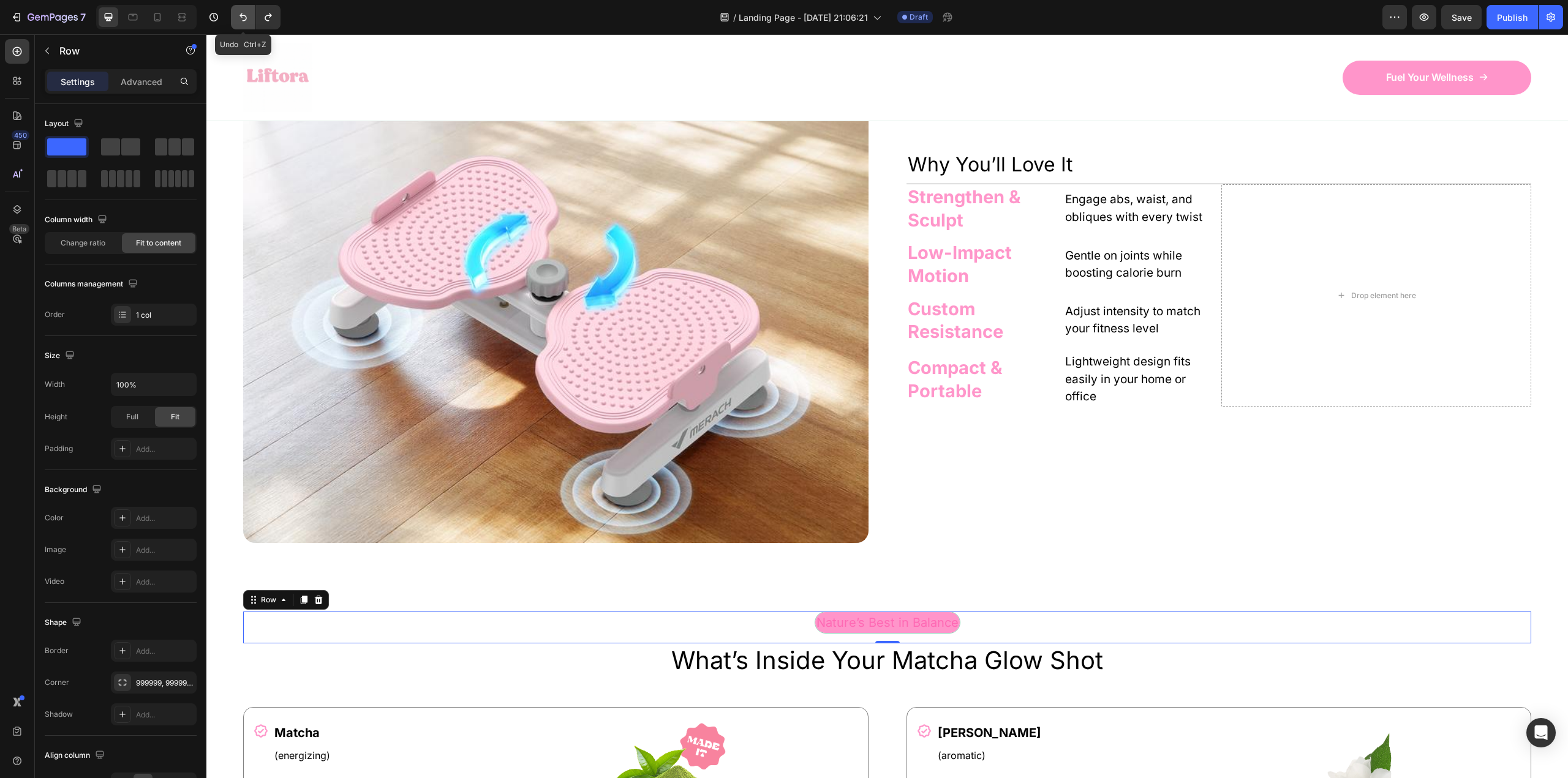
click at [240, 12] on icon "Undo/Redo" at bounding box center [243, 17] width 12 height 12
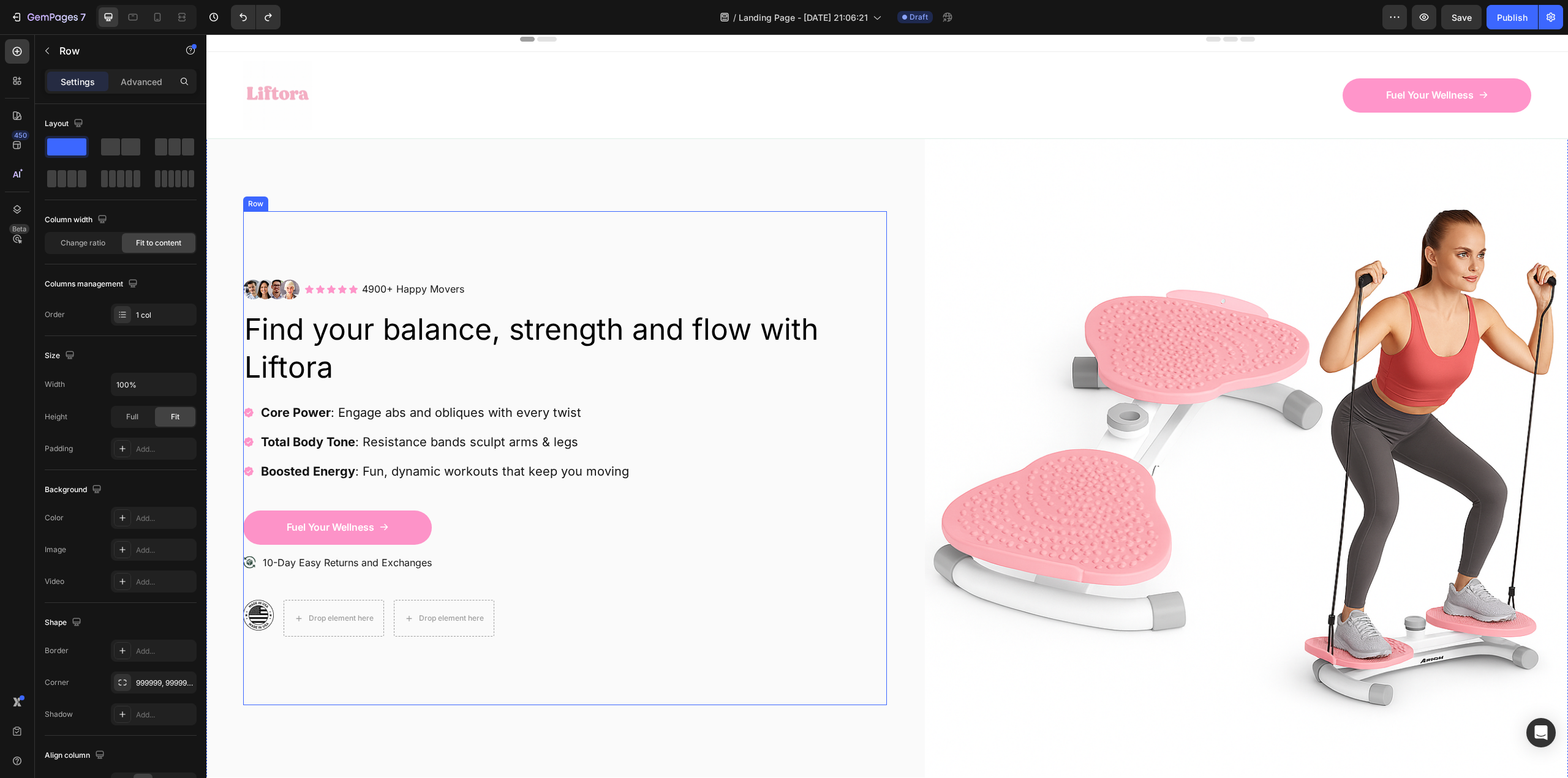
scroll to position [0, 0]
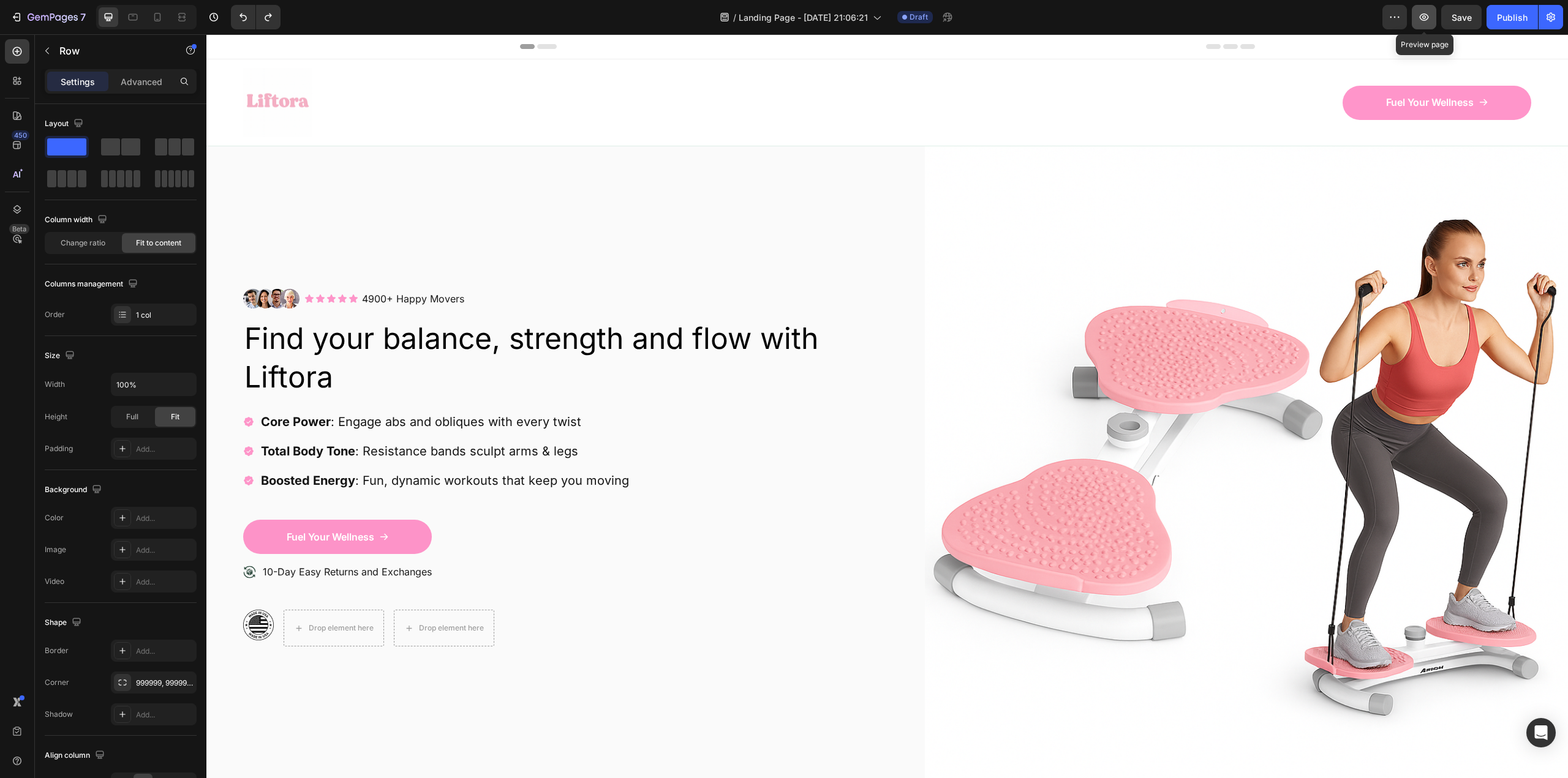
click at [1430, 21] on icon "button" at bounding box center [1424, 17] width 12 height 12
click at [176, 15] on icon at bounding box center [182, 17] width 12 height 12
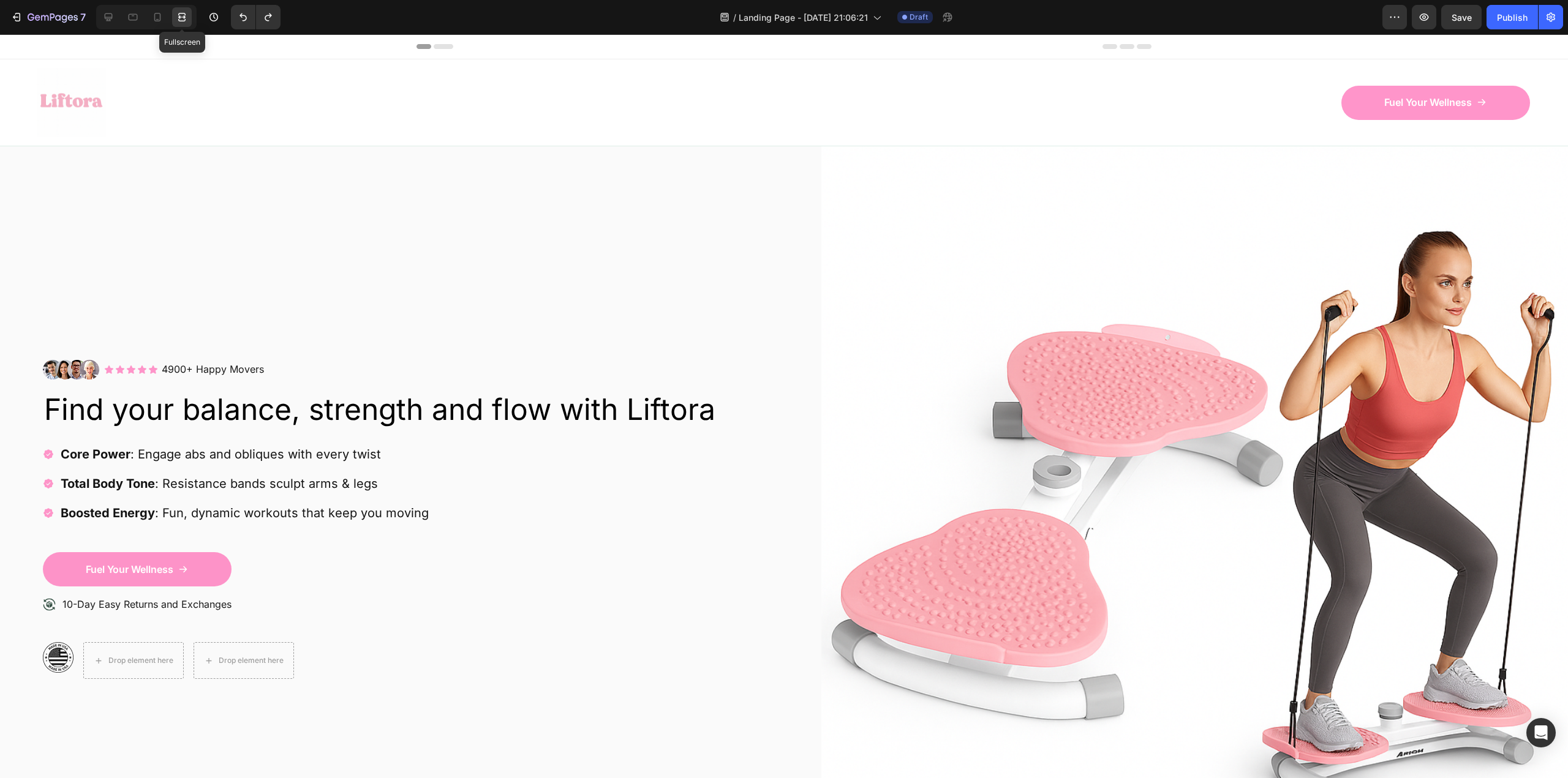
click at [176, 15] on icon at bounding box center [182, 17] width 12 height 12
click at [111, 18] on icon at bounding box center [109, 17] width 8 height 8
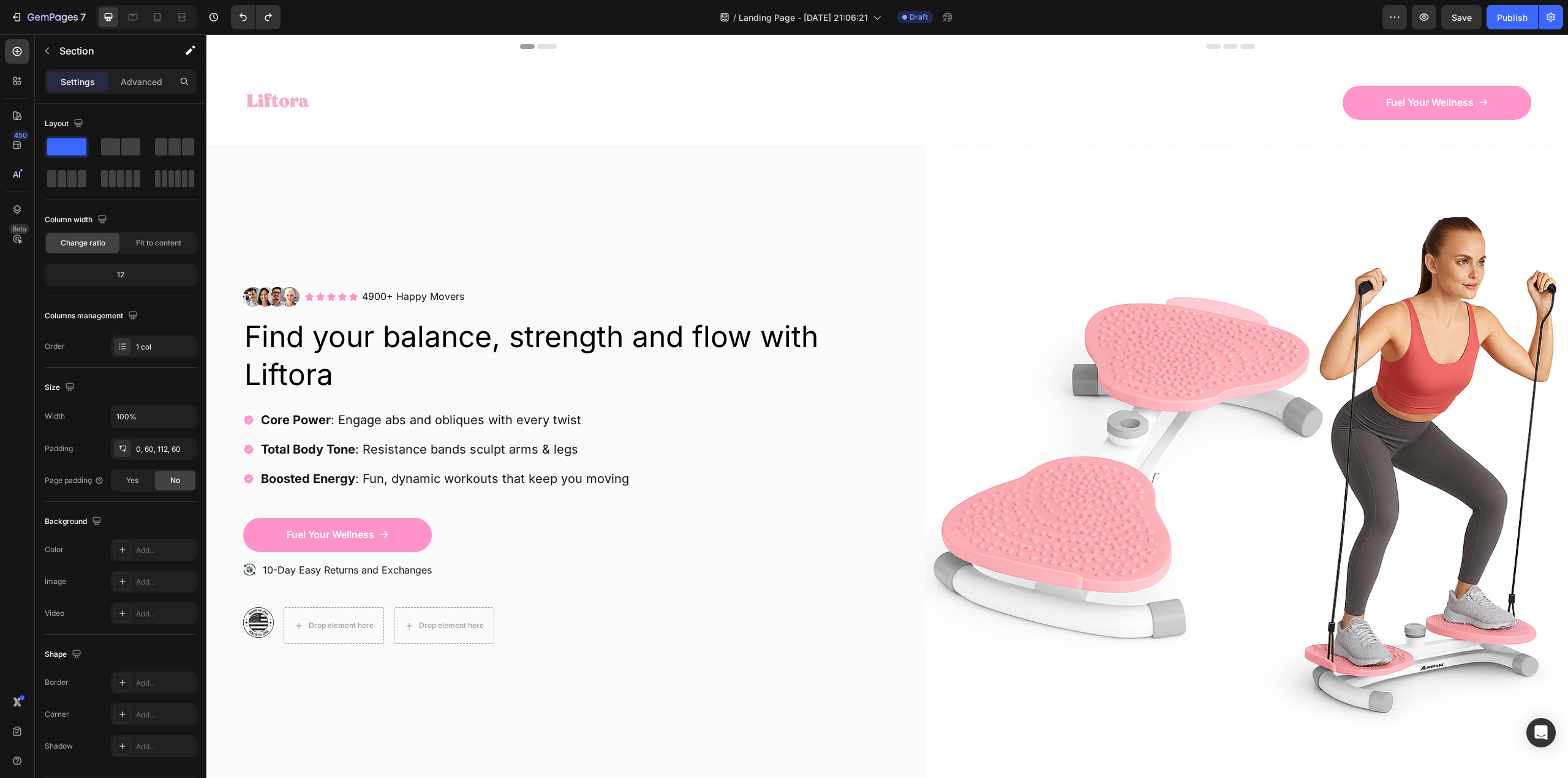
drag, startPoint x: 742, startPoint y: 632, endPoint x: 566, endPoint y: 296, distance: 379.3
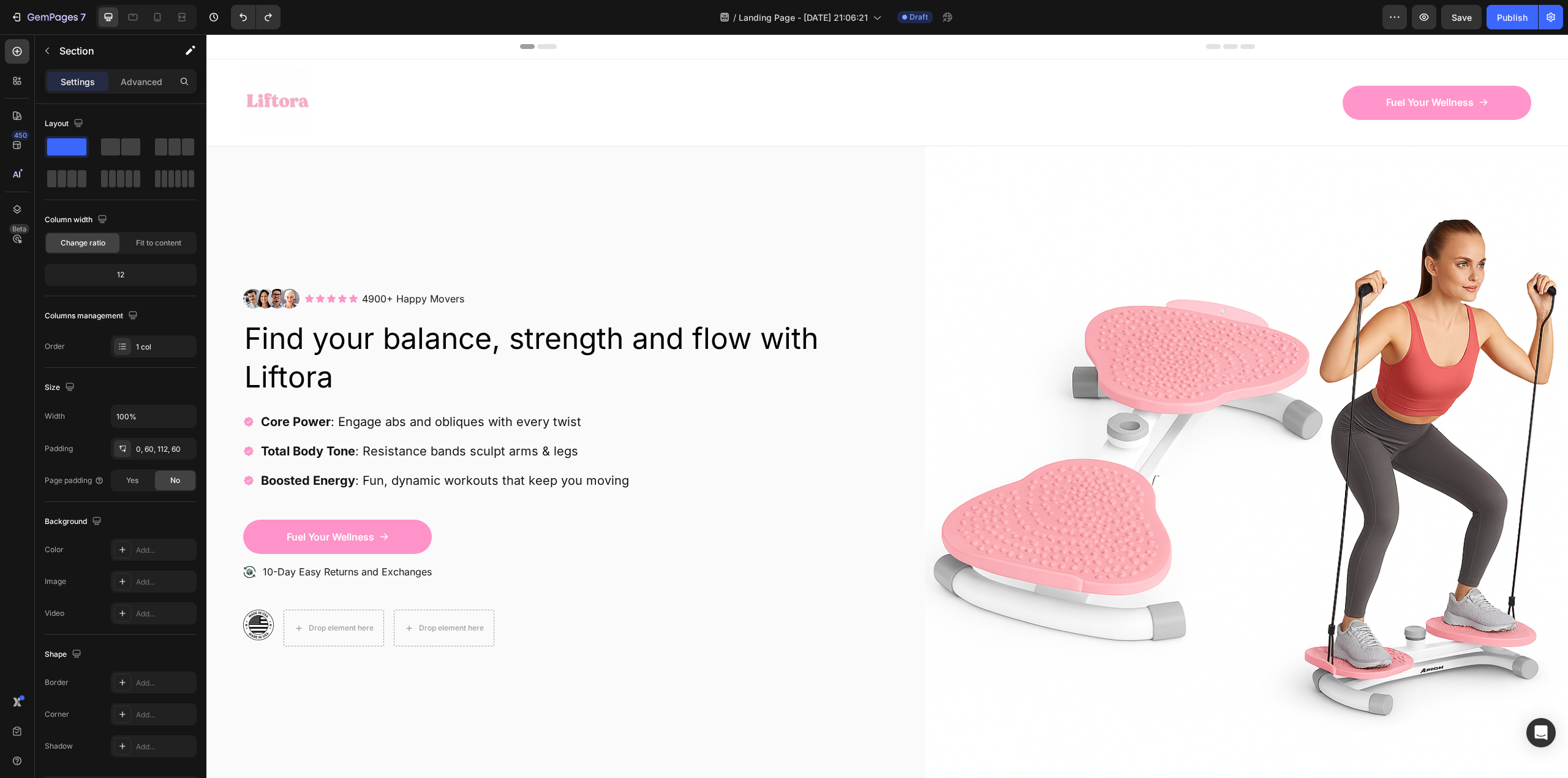
click at [547, 43] on div "Header" at bounding box center [887, 47] width 735 height 25
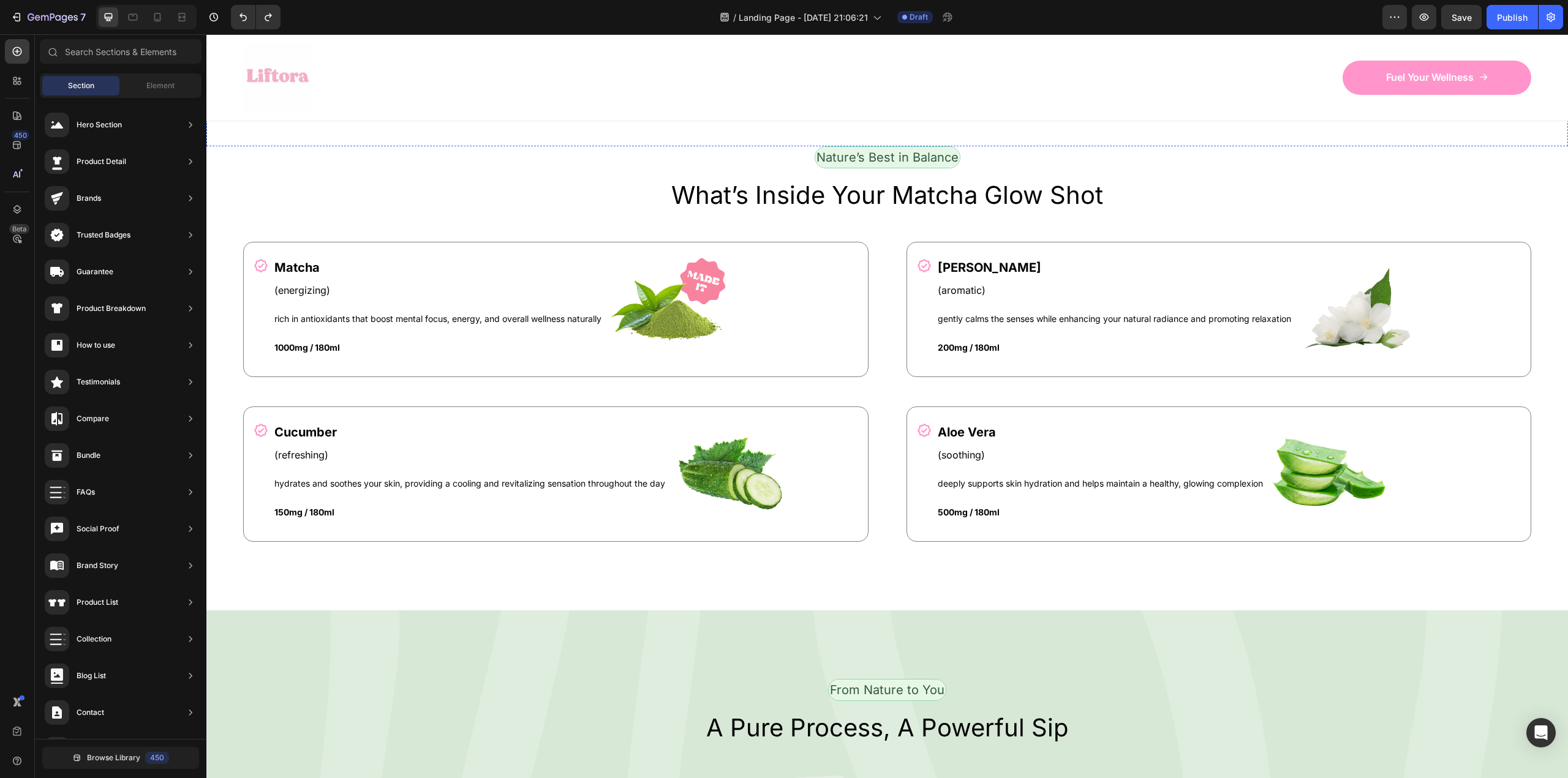
scroll to position [1408, 0]
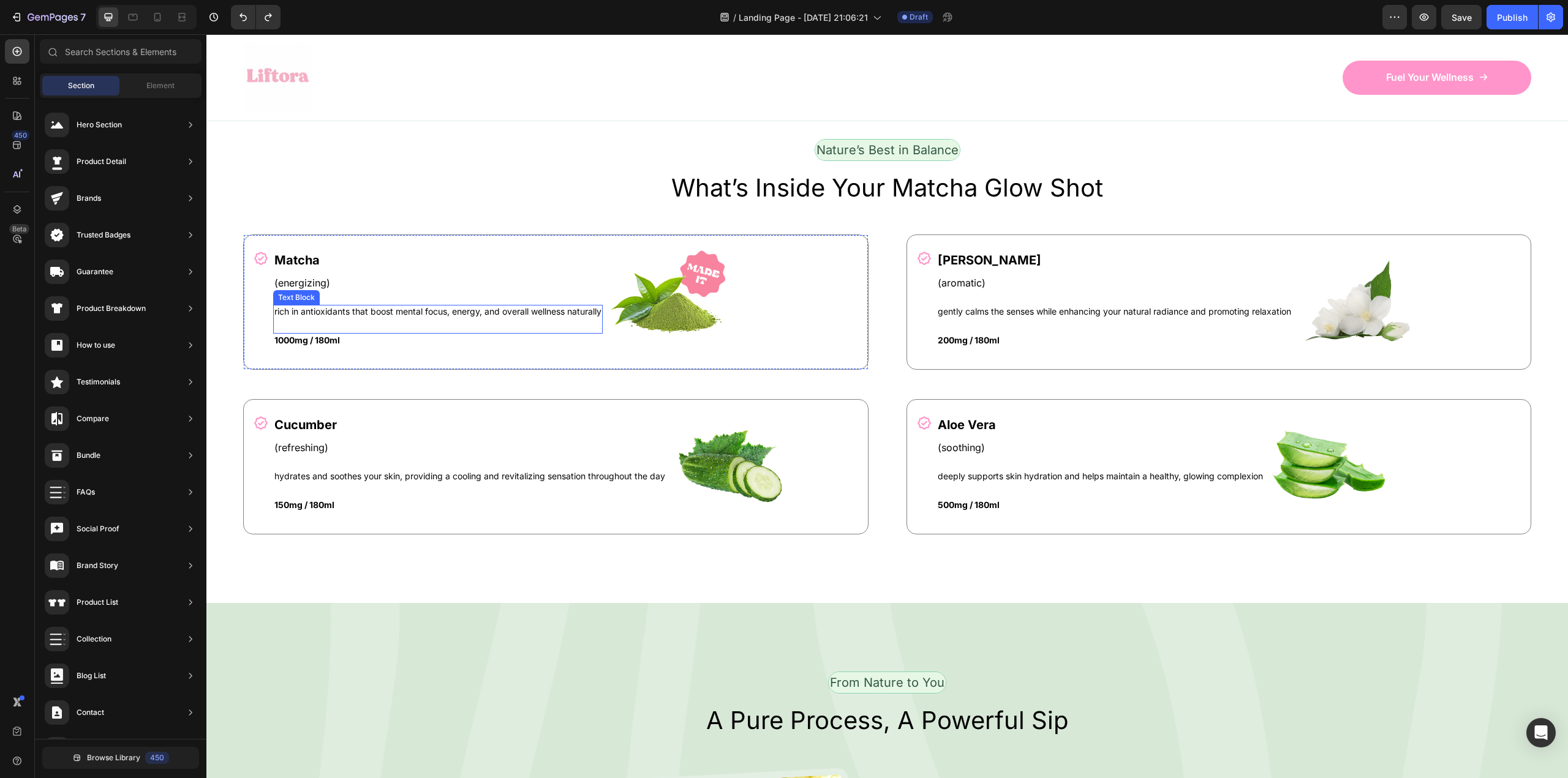
click at [346, 307] on p "rich in antioxidants that boost mental focus, energy, and overall wellness natu…" at bounding box center [438, 312] width 327 height 11
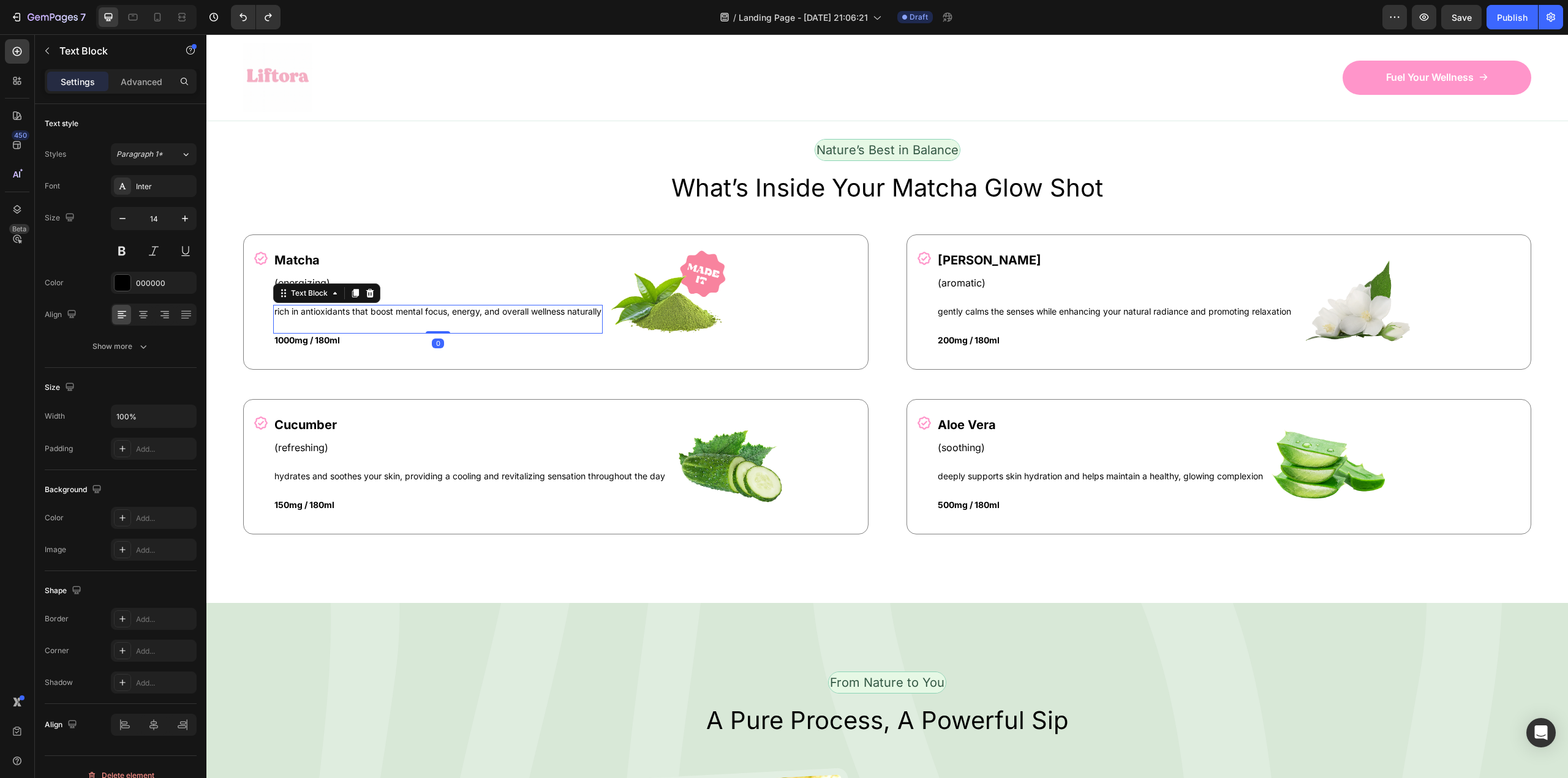
click at [346, 307] on p "rich in antioxidants that boost mental focus, energy, and overall wellness natu…" at bounding box center [438, 312] width 327 height 11
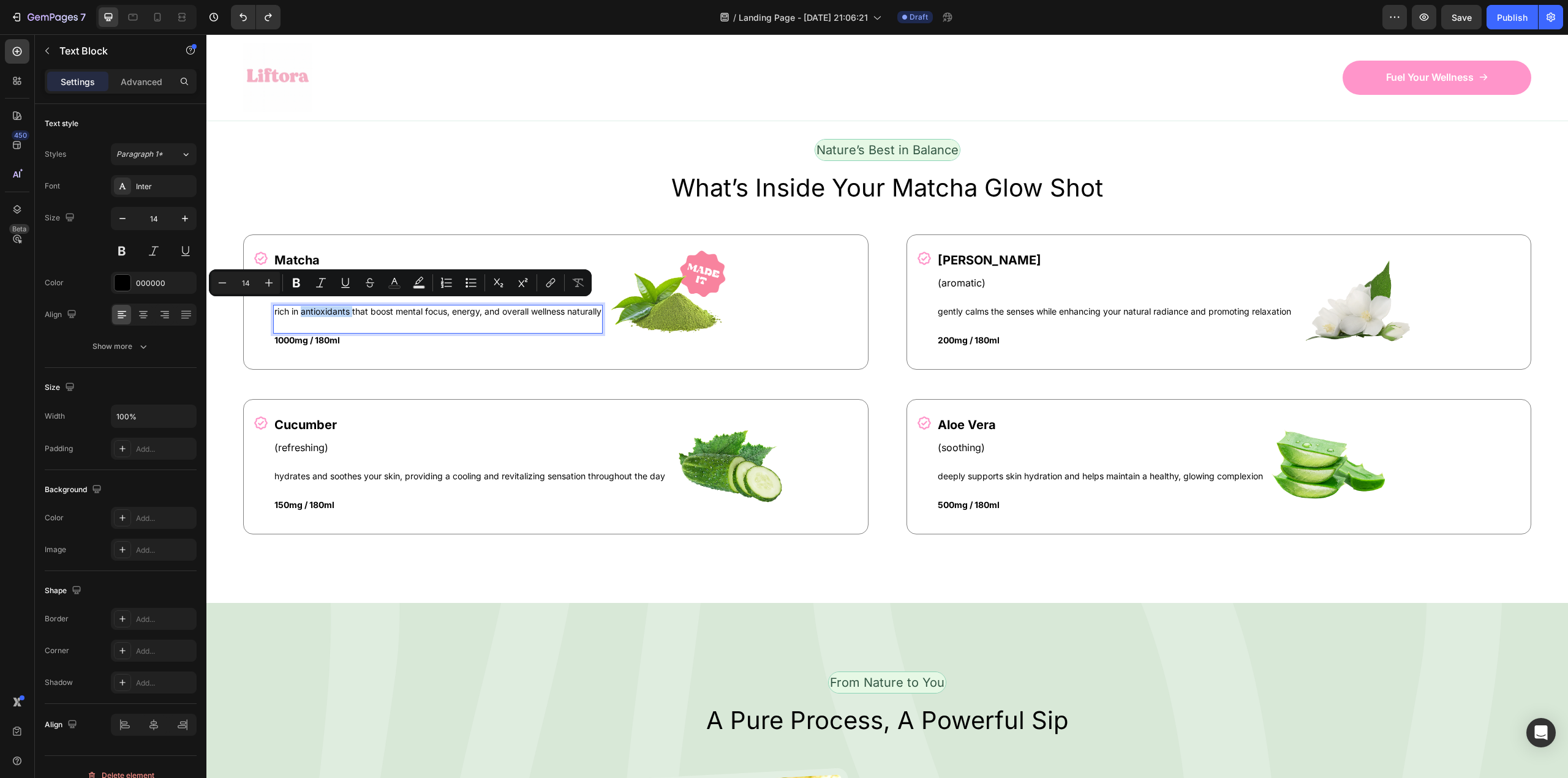
click at [346, 307] on p "rich in antioxidants that boost mental focus, energy, and overall wellness natu…" at bounding box center [438, 312] width 327 height 11
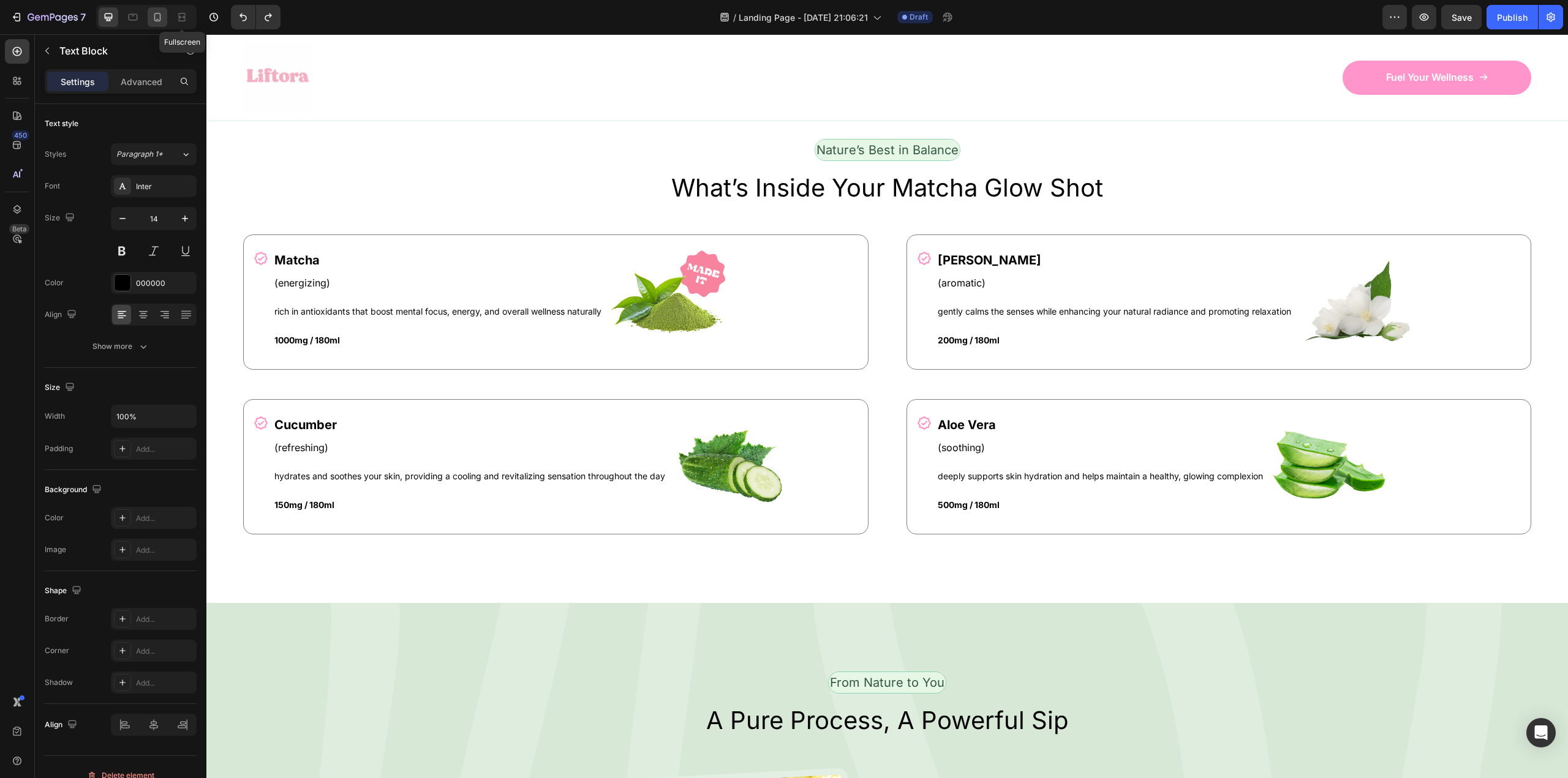
click at [157, 15] on icon at bounding box center [157, 17] width 12 height 12
type input "12"
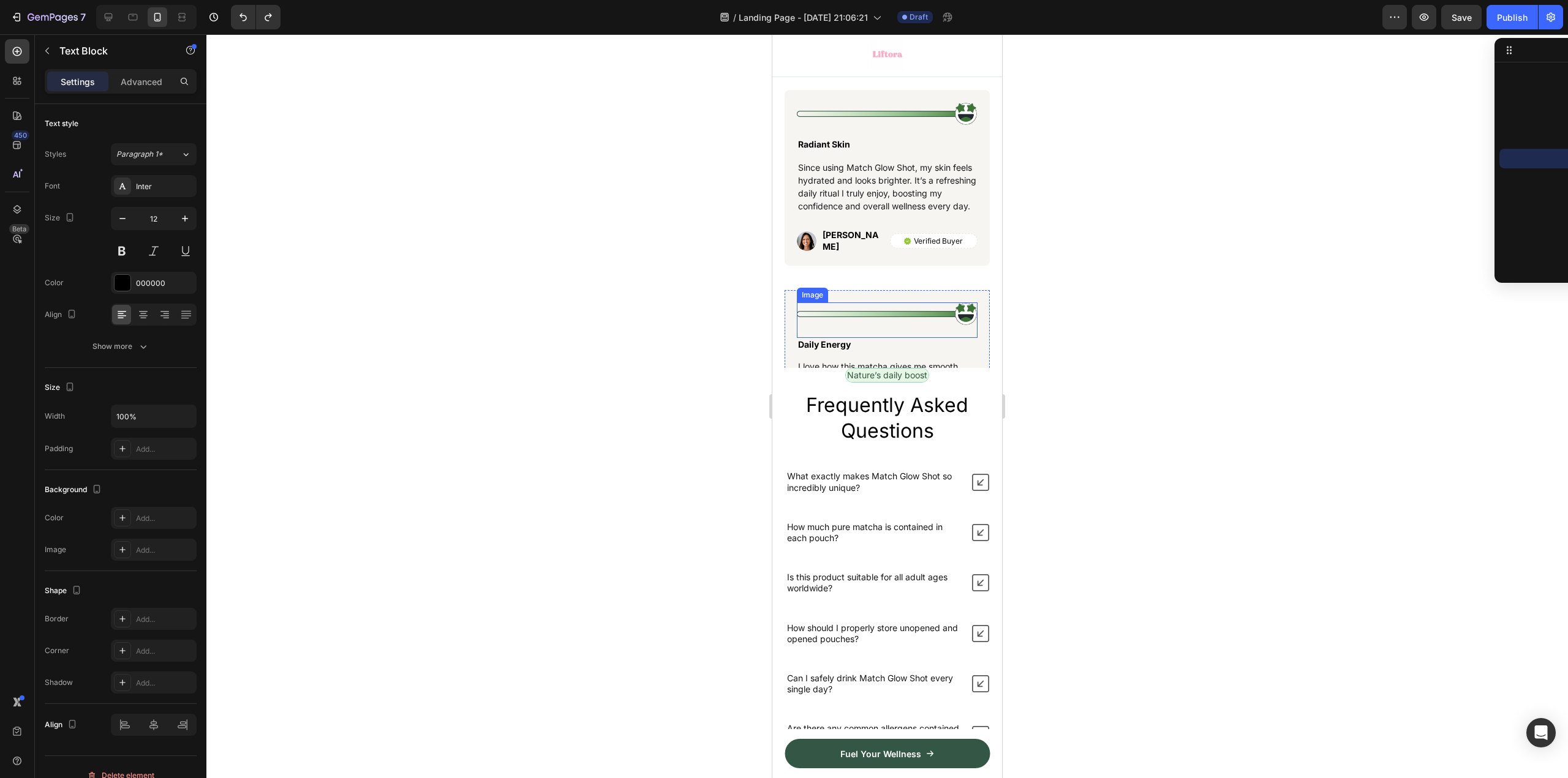
scroll to position [4832, 0]
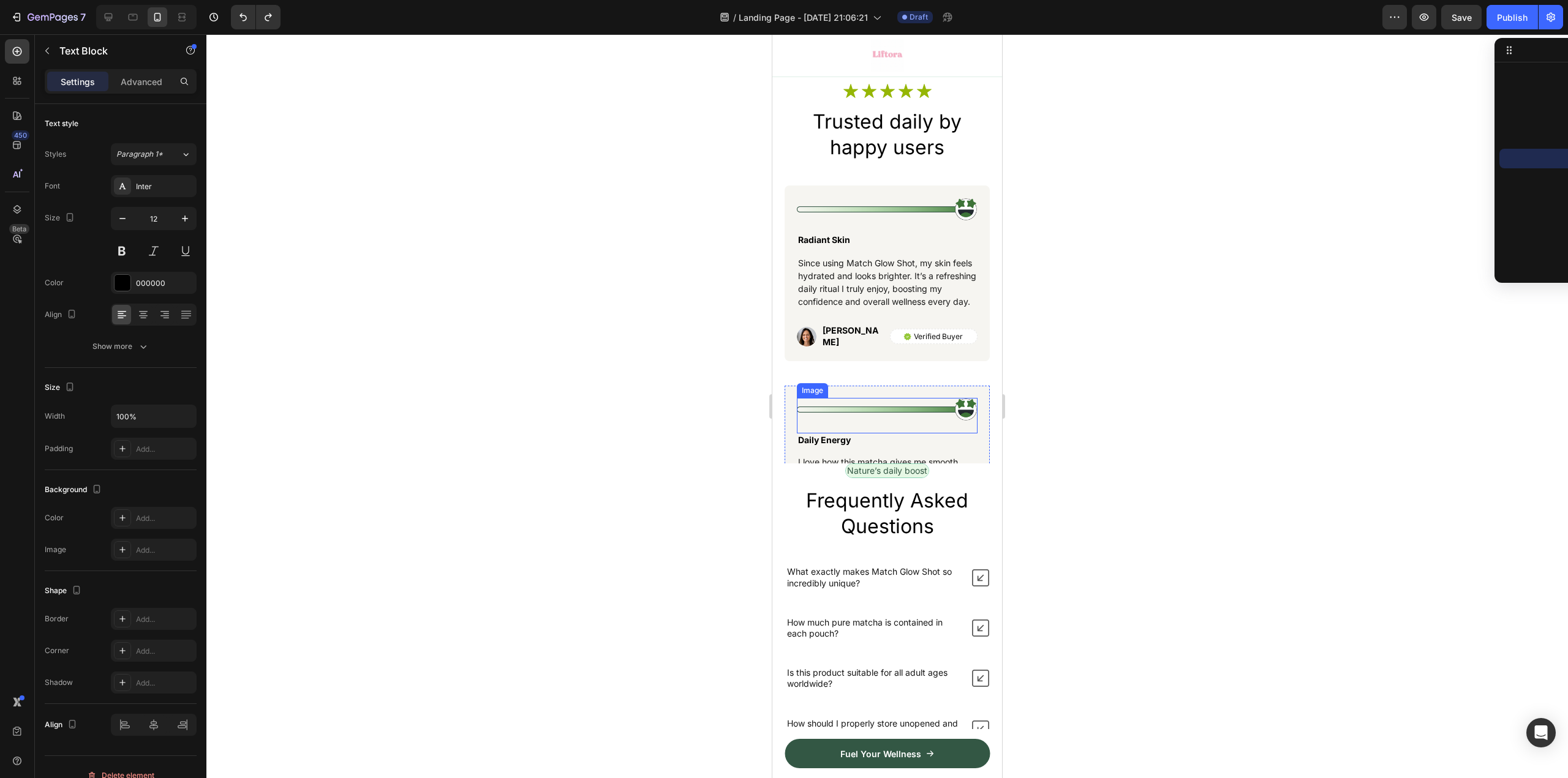
click at [939, 409] on img at bounding box center [887, 409] width 180 height 23
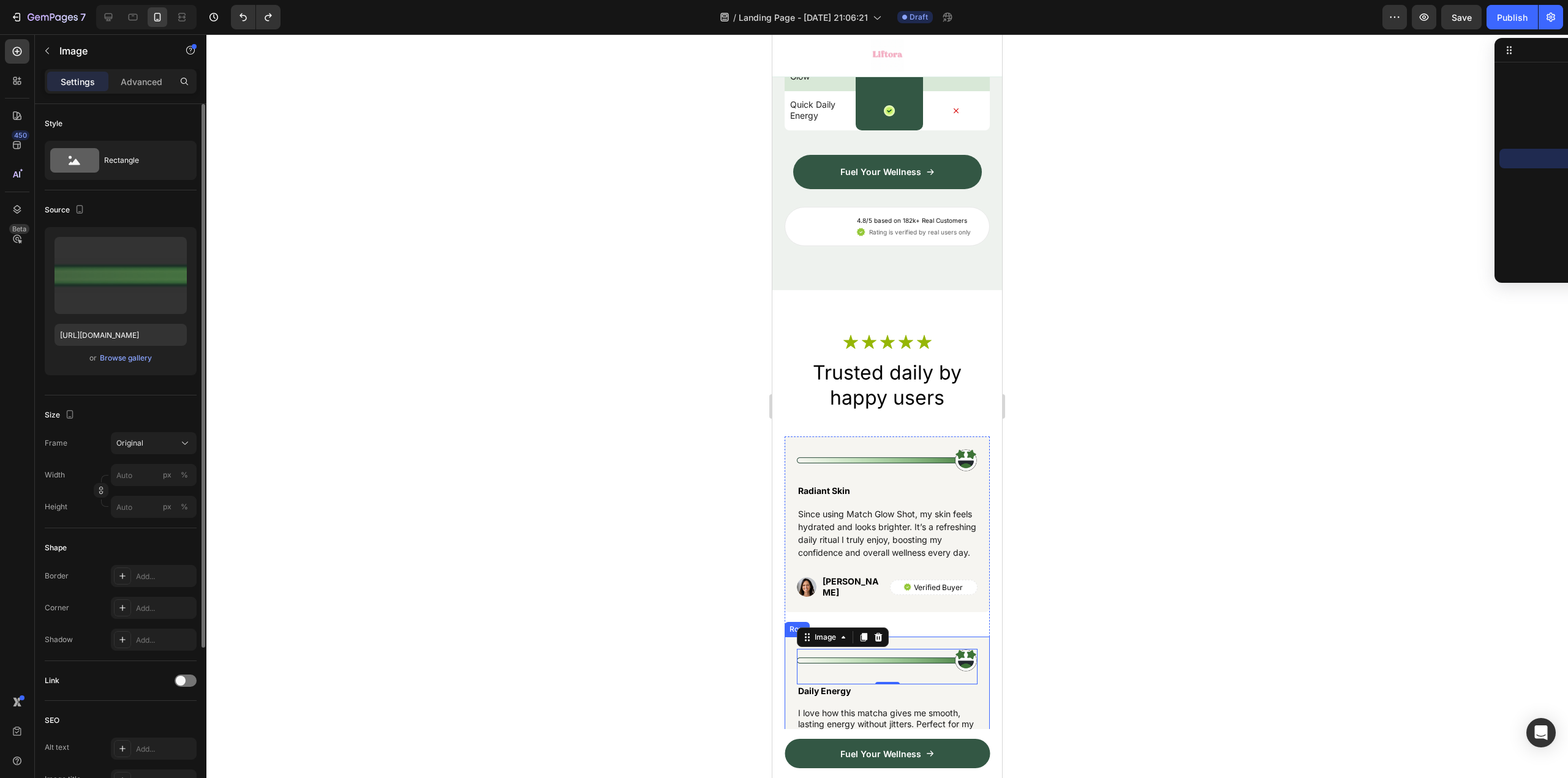
scroll to position [4404, 0]
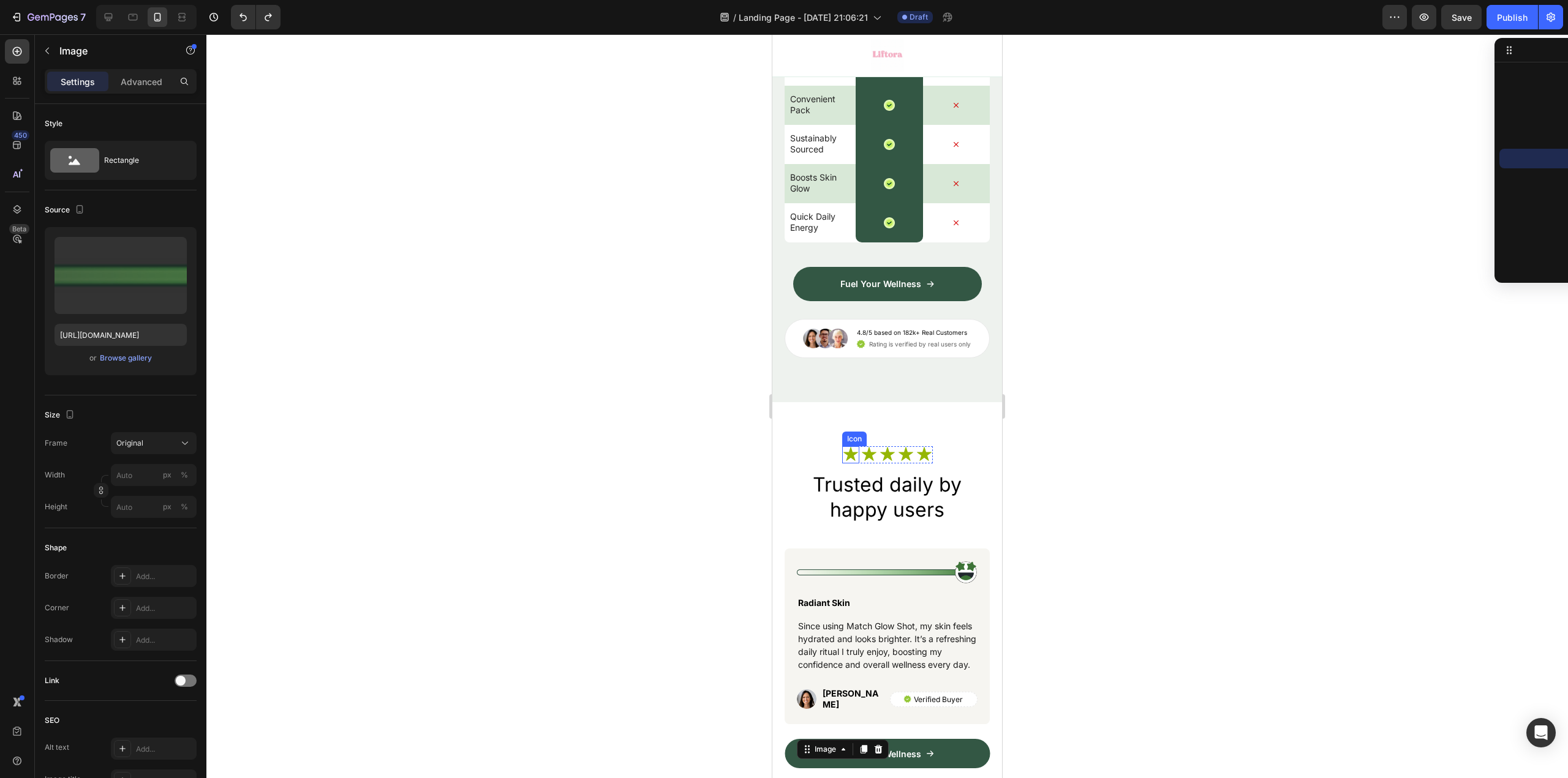
click at [850, 457] on icon at bounding box center [851, 455] width 17 height 17
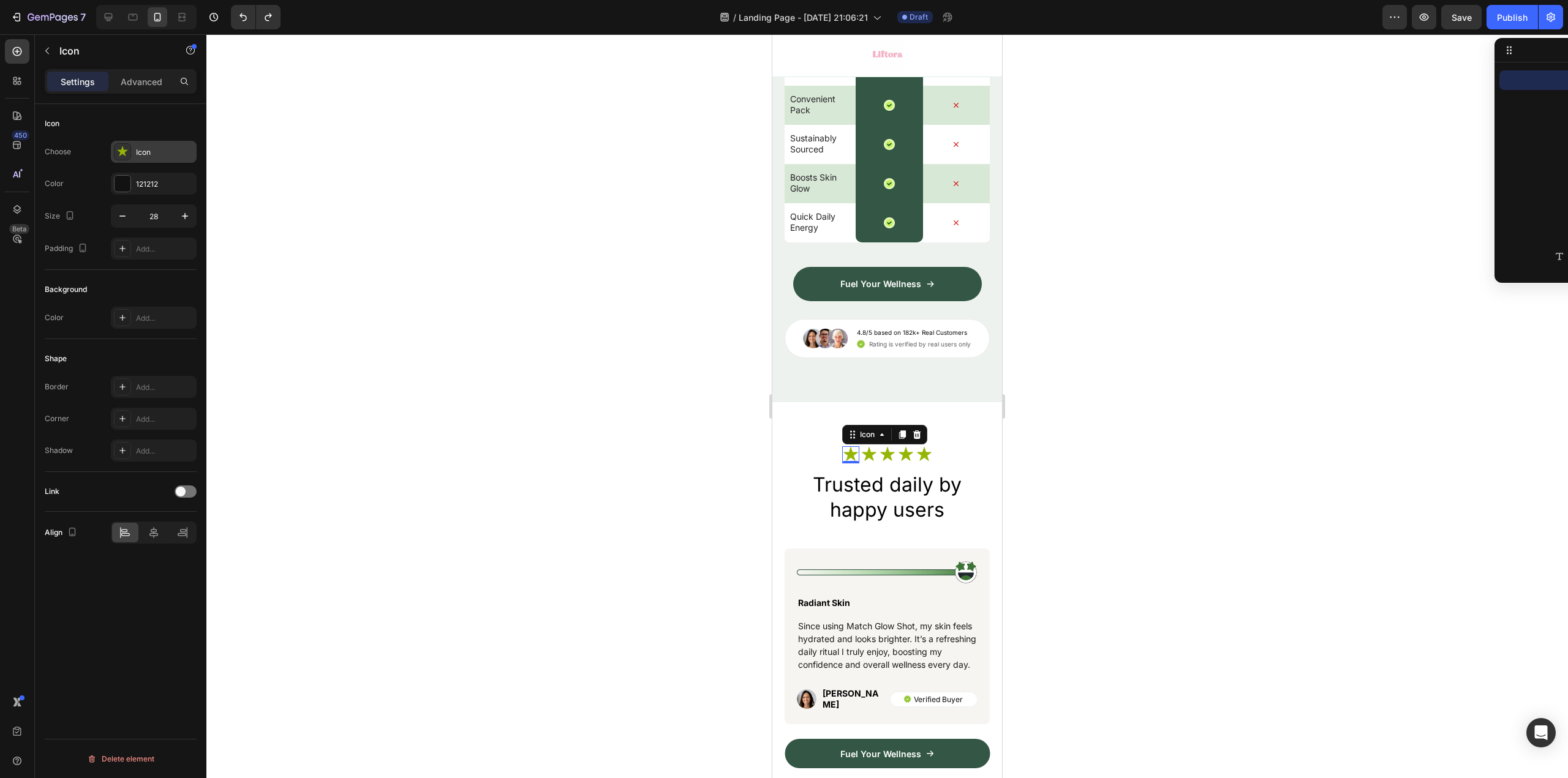
click at [118, 148] on icon at bounding box center [123, 152] width 12 height 12
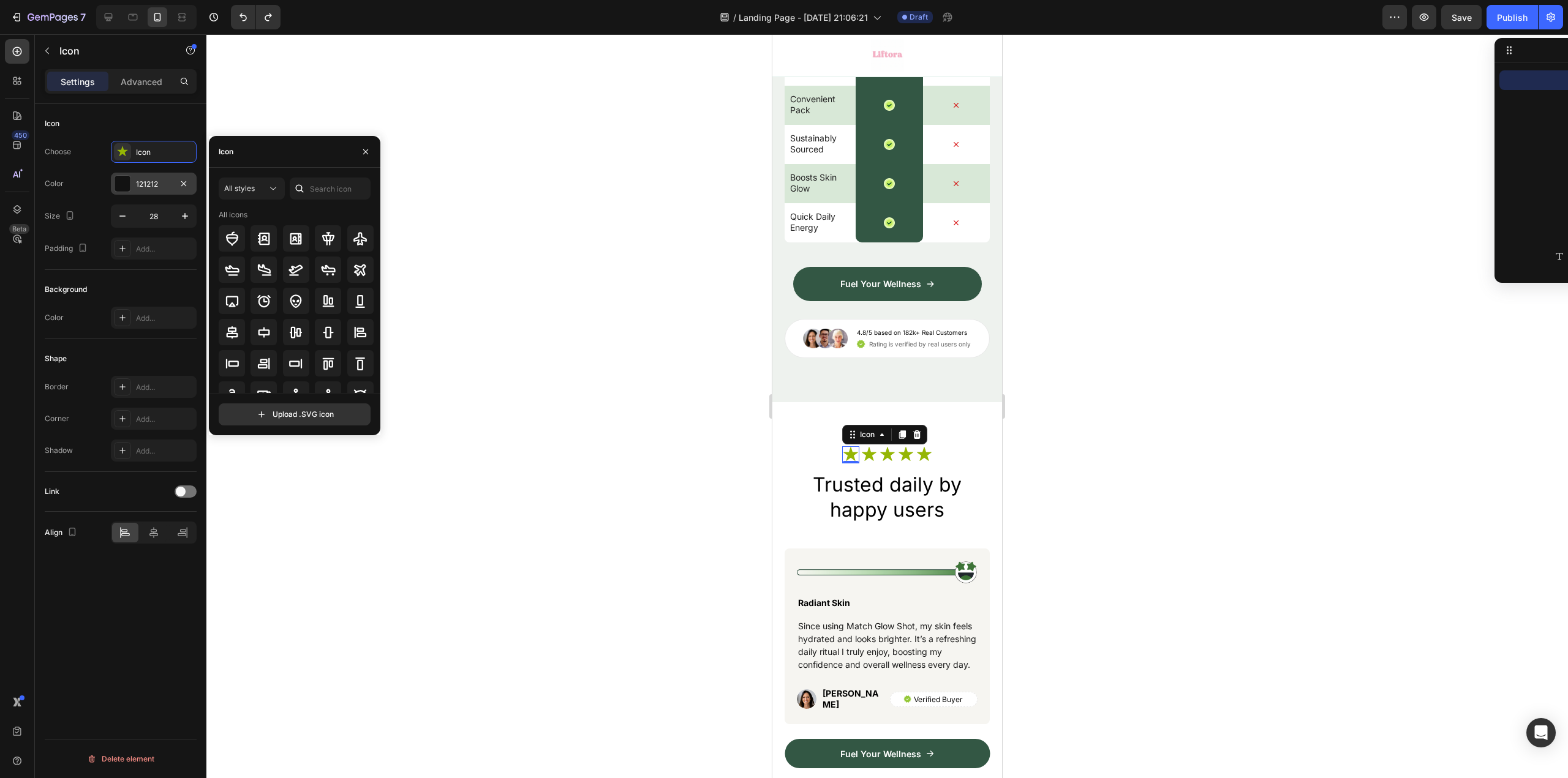
click at [137, 182] on div "121212" at bounding box center [153, 184] width 36 height 11
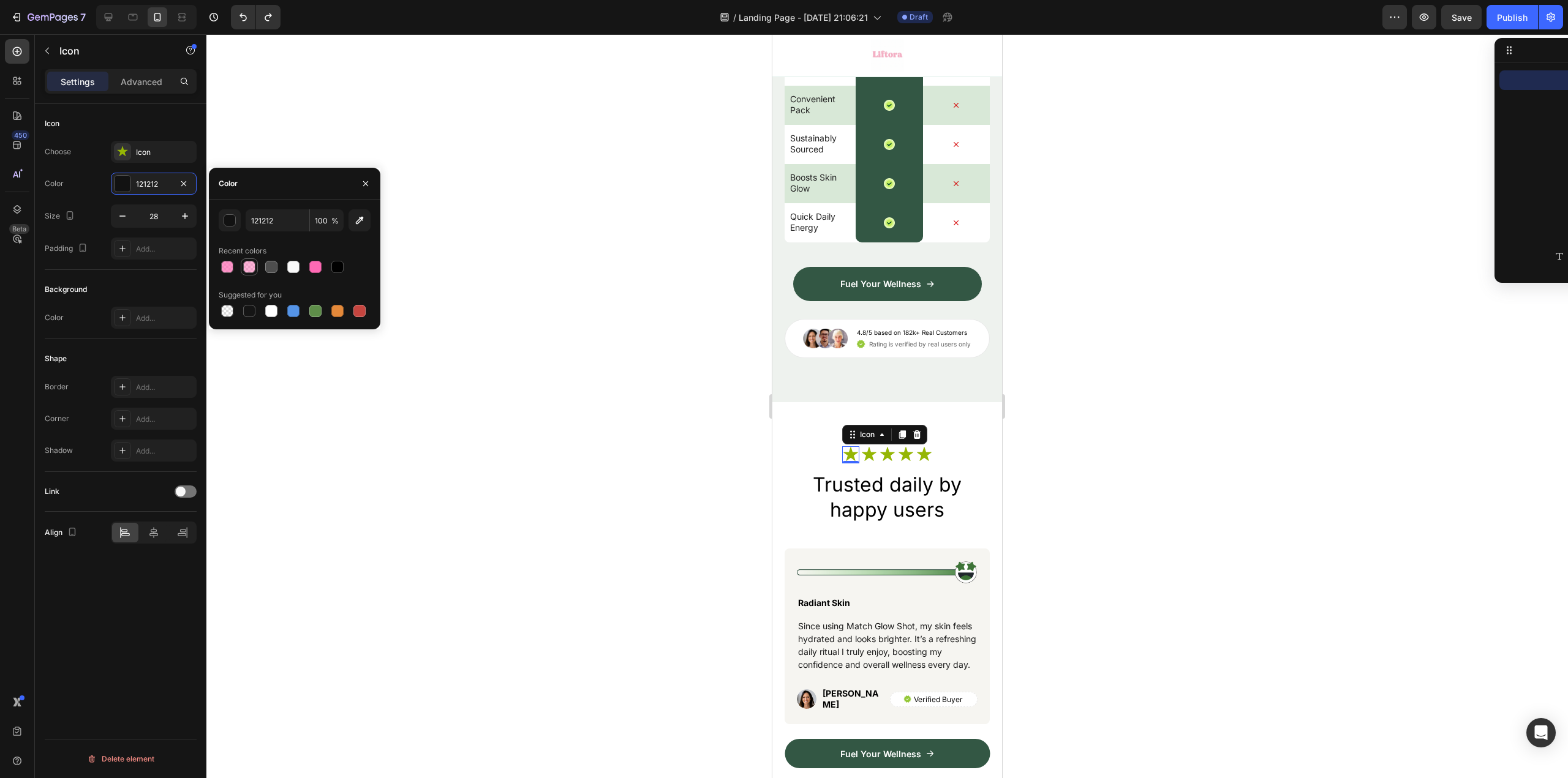
click at [244, 266] on div at bounding box center [249, 267] width 12 height 12
type input "FF69B4"
type input "50"
click at [130, 152] on div at bounding box center [123, 152] width 17 height 17
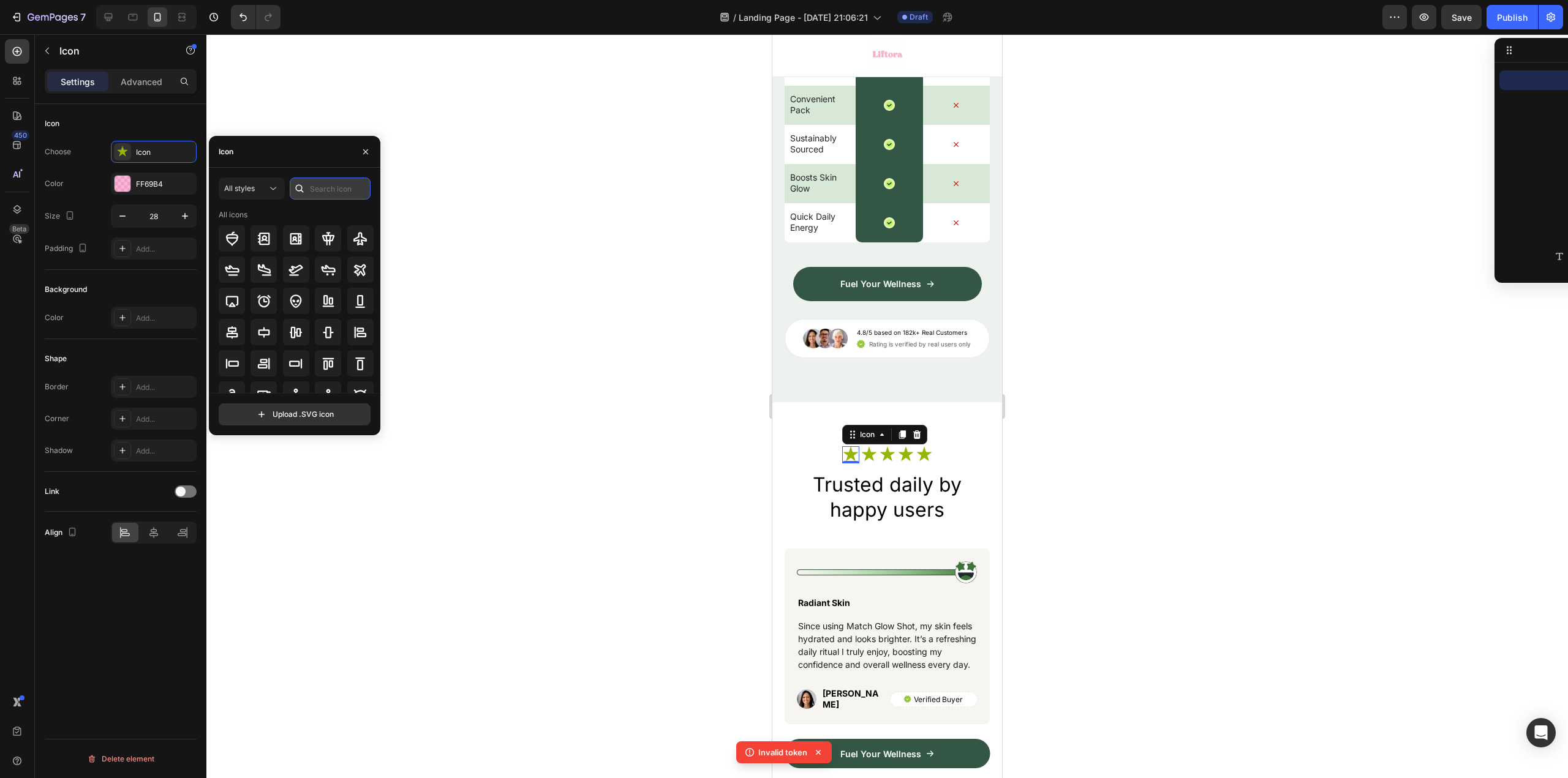
click at [322, 190] on input "text" at bounding box center [330, 188] width 81 height 22
type input "Star"
click at [263, 187] on div "All styles" at bounding box center [246, 188] width 43 height 11
click at [257, 301] on div "Filled" at bounding box center [230, 312] width 101 height 23
click at [344, 191] on input "Star" at bounding box center [330, 188] width 81 height 22
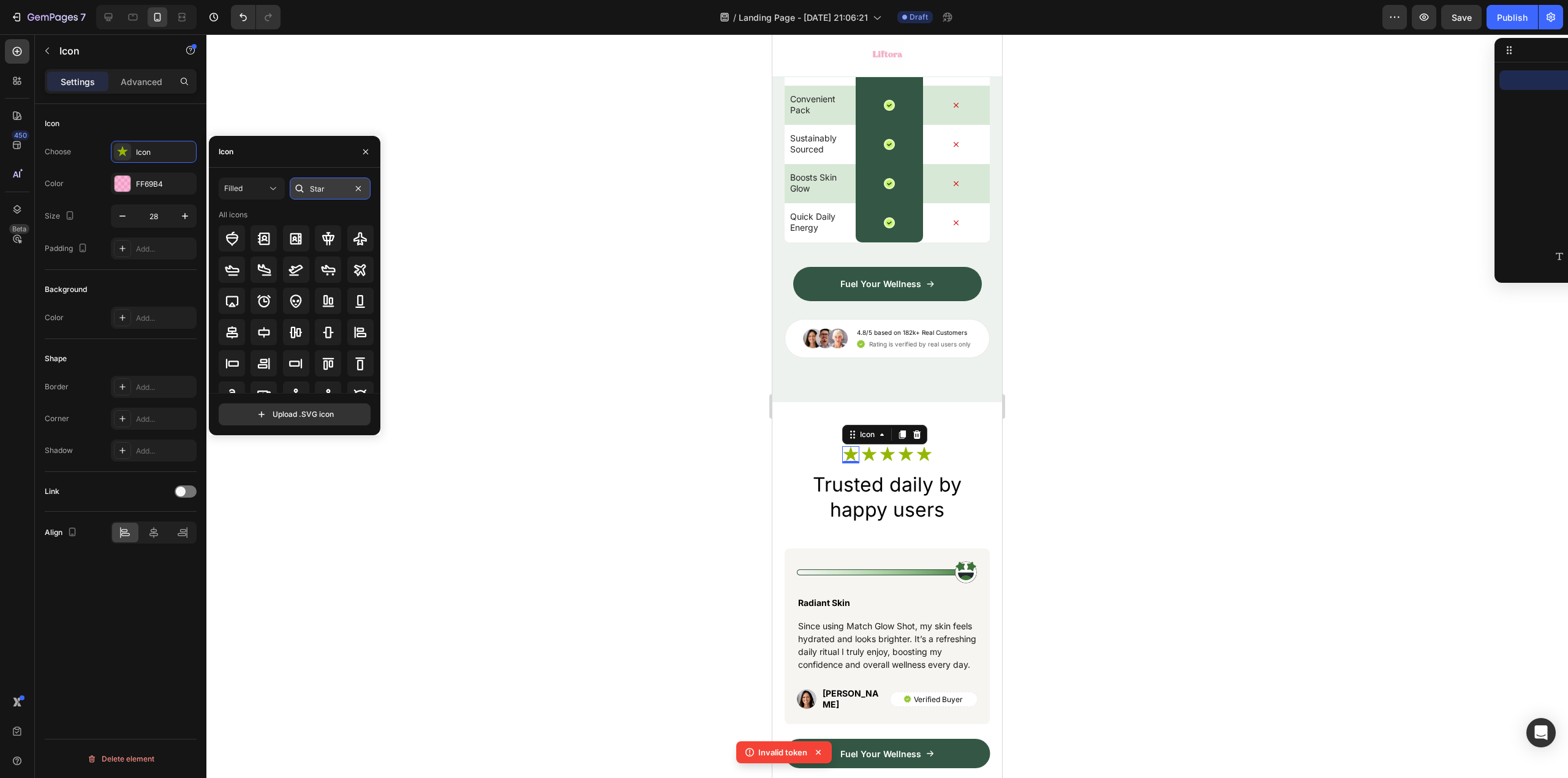
click at [341, 190] on input "Star" at bounding box center [330, 188] width 81 height 22
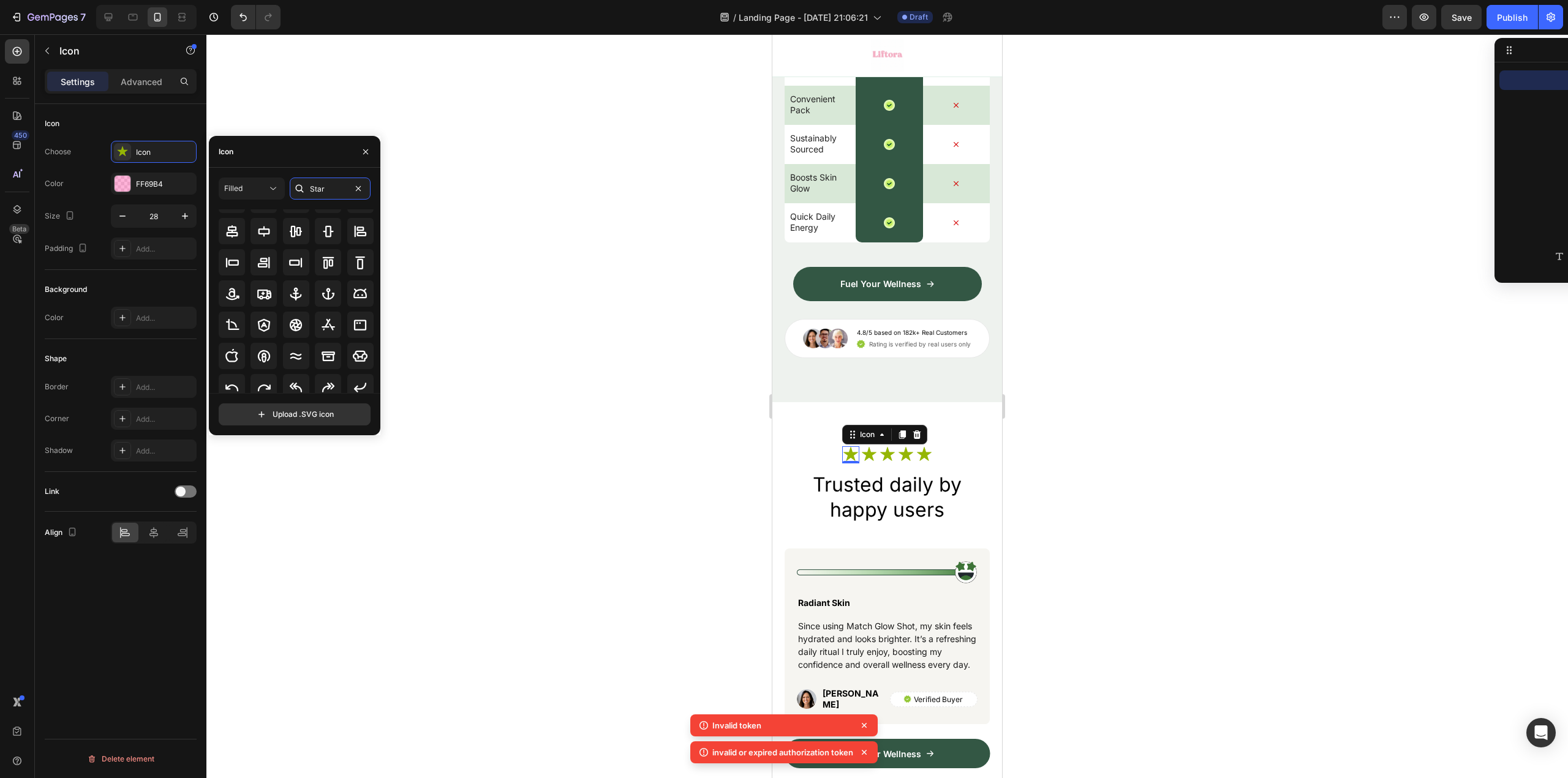
scroll to position [0, 0]
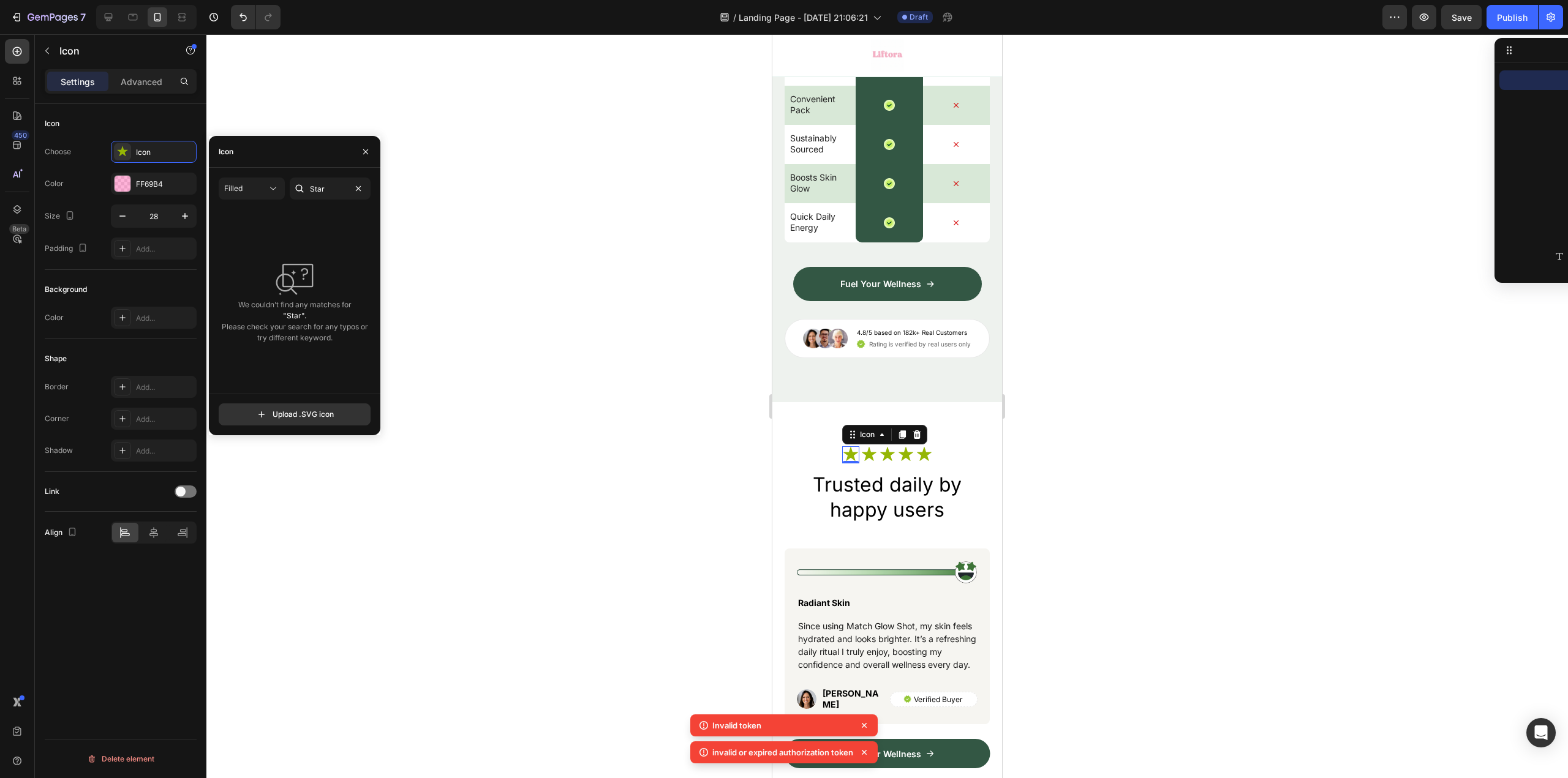
click at [862, 726] on icon at bounding box center [864, 725] width 12 height 12
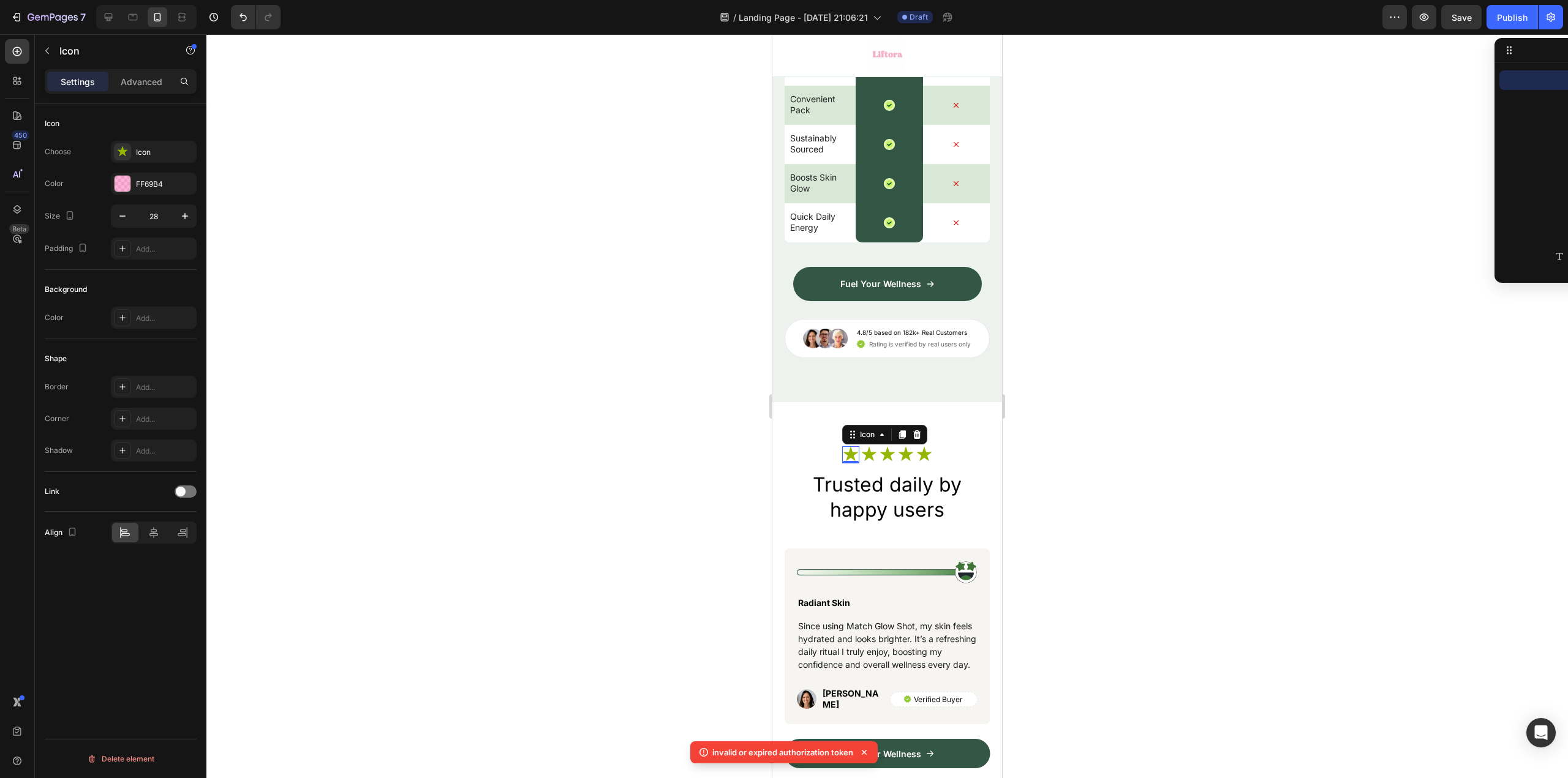
click at [866, 751] on icon at bounding box center [864, 752] width 12 height 12
click at [136, 152] on div "Icon" at bounding box center [165, 152] width 58 height 11
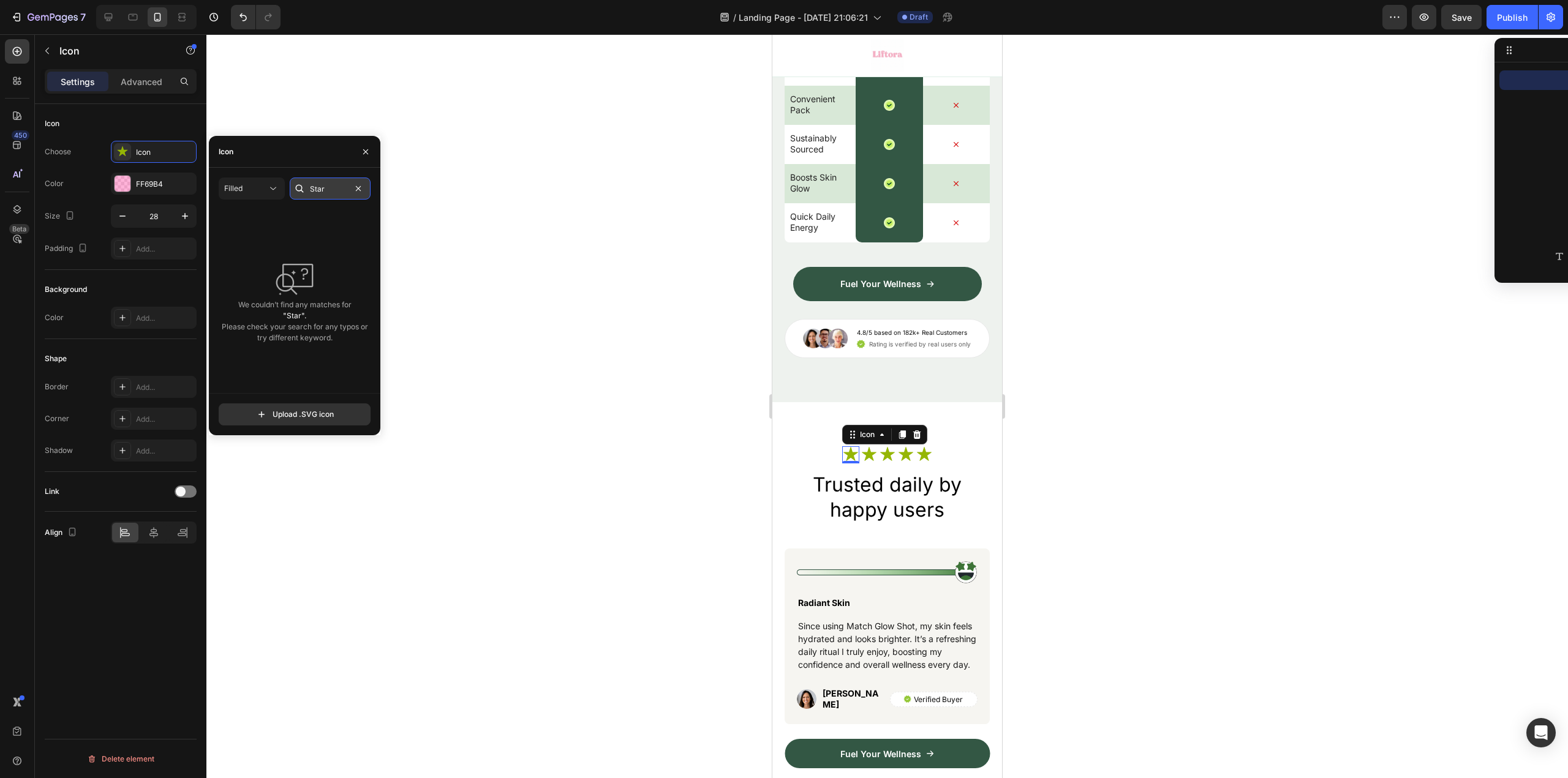
drag, startPoint x: 313, startPoint y: 192, endPoint x: 316, endPoint y: 184, distance: 8.5
click at [314, 192] on input "Star" at bounding box center [330, 188] width 81 height 22
click at [331, 187] on input "Star" at bounding box center [330, 188] width 81 height 22
click at [863, 755] on icon at bounding box center [864, 752] width 12 height 12
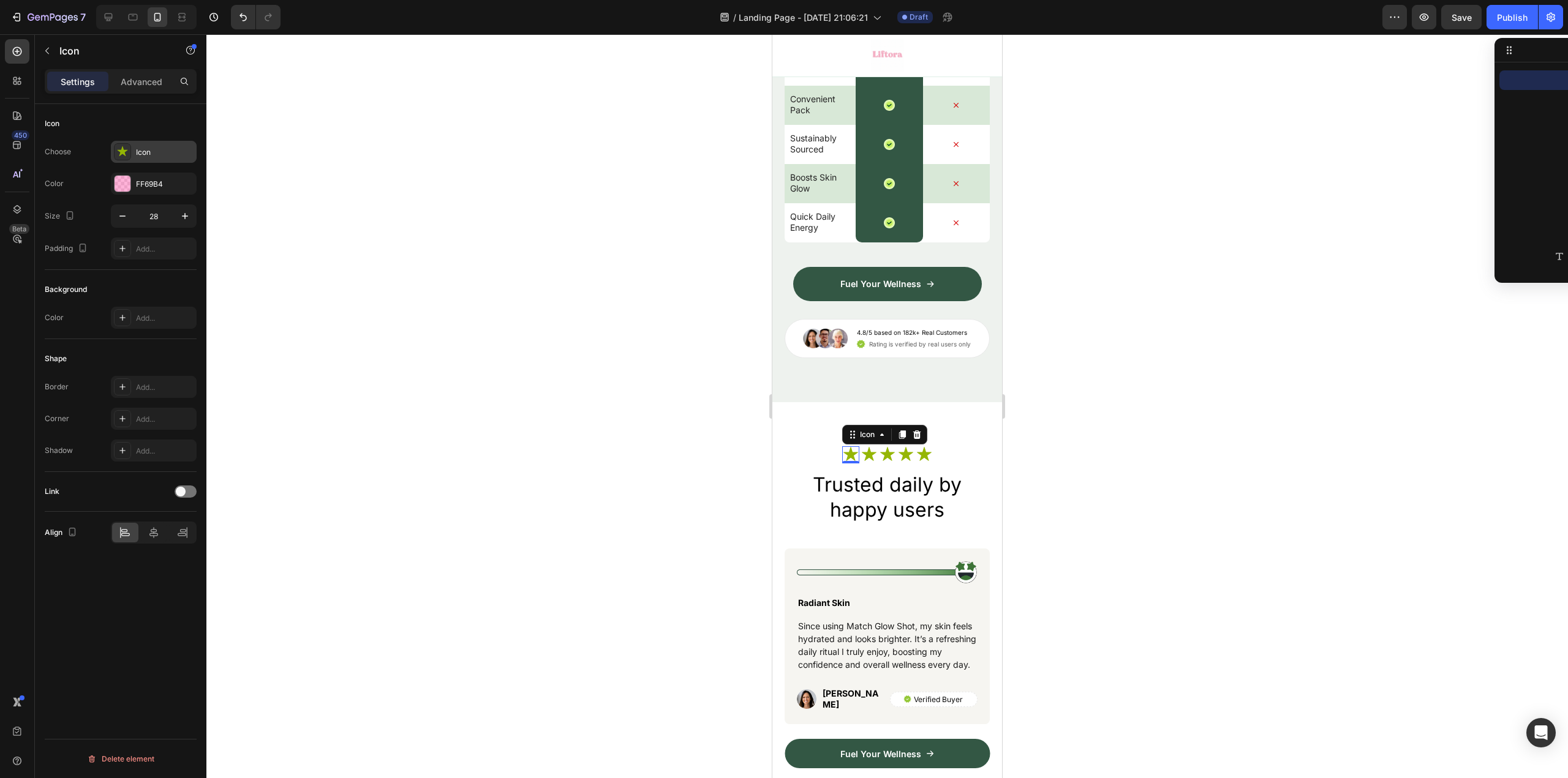
click at [136, 156] on div "Icon" at bounding box center [165, 152] width 58 height 11
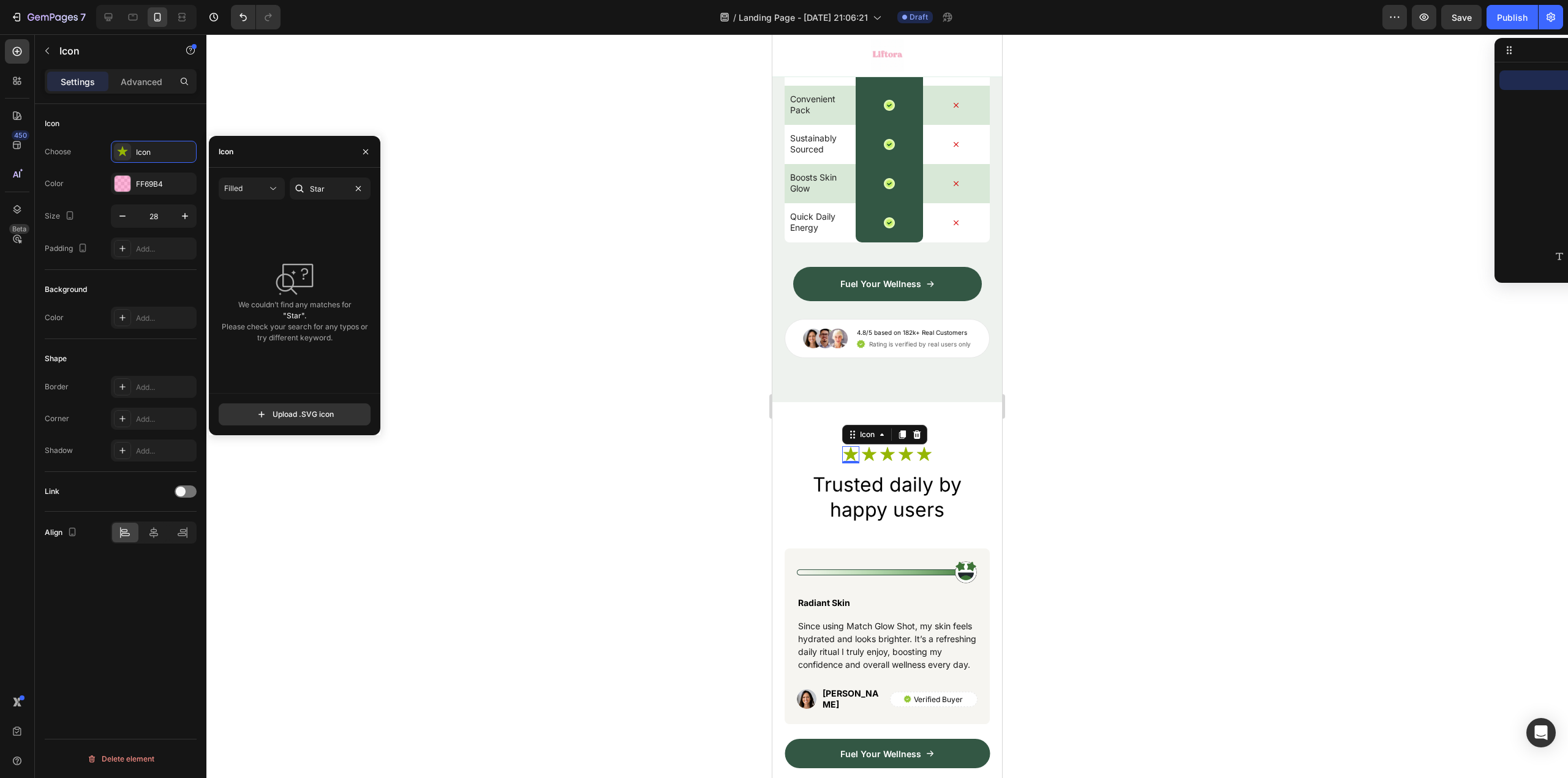
click at [308, 188] on div at bounding box center [300, 188] width 20 height 22
click at [245, 183] on div "Filled" at bounding box center [246, 188] width 43 height 11
click at [241, 234] on div "Light" at bounding box center [230, 242] width 101 height 23
click at [242, 199] on button "Light" at bounding box center [252, 188] width 66 height 22
click at [243, 303] on div "Filled" at bounding box center [230, 312] width 101 height 23
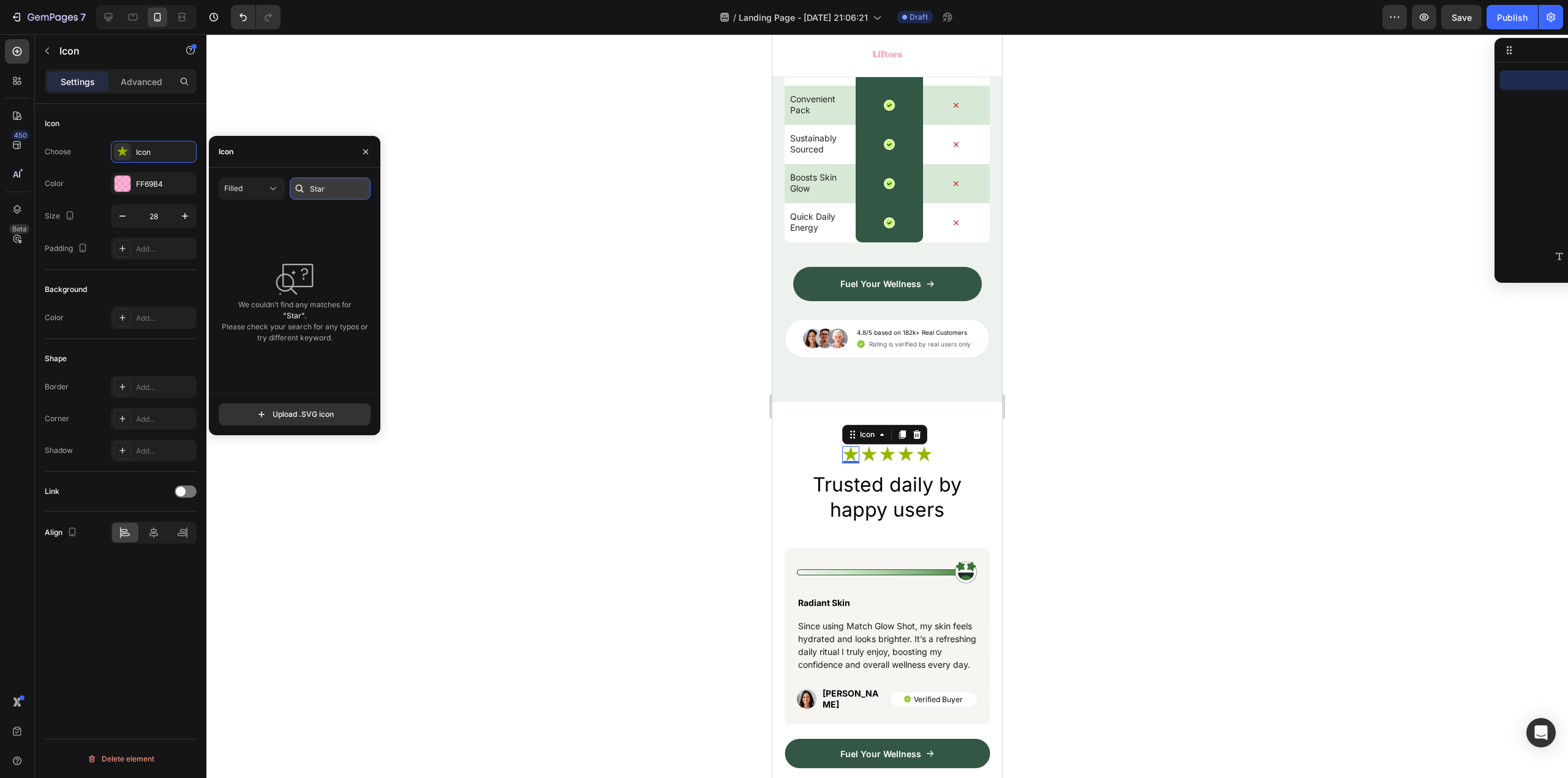
click at [332, 189] on input "Star" at bounding box center [330, 188] width 81 height 22
click at [367, 155] on icon "button" at bounding box center [366, 152] width 10 height 10
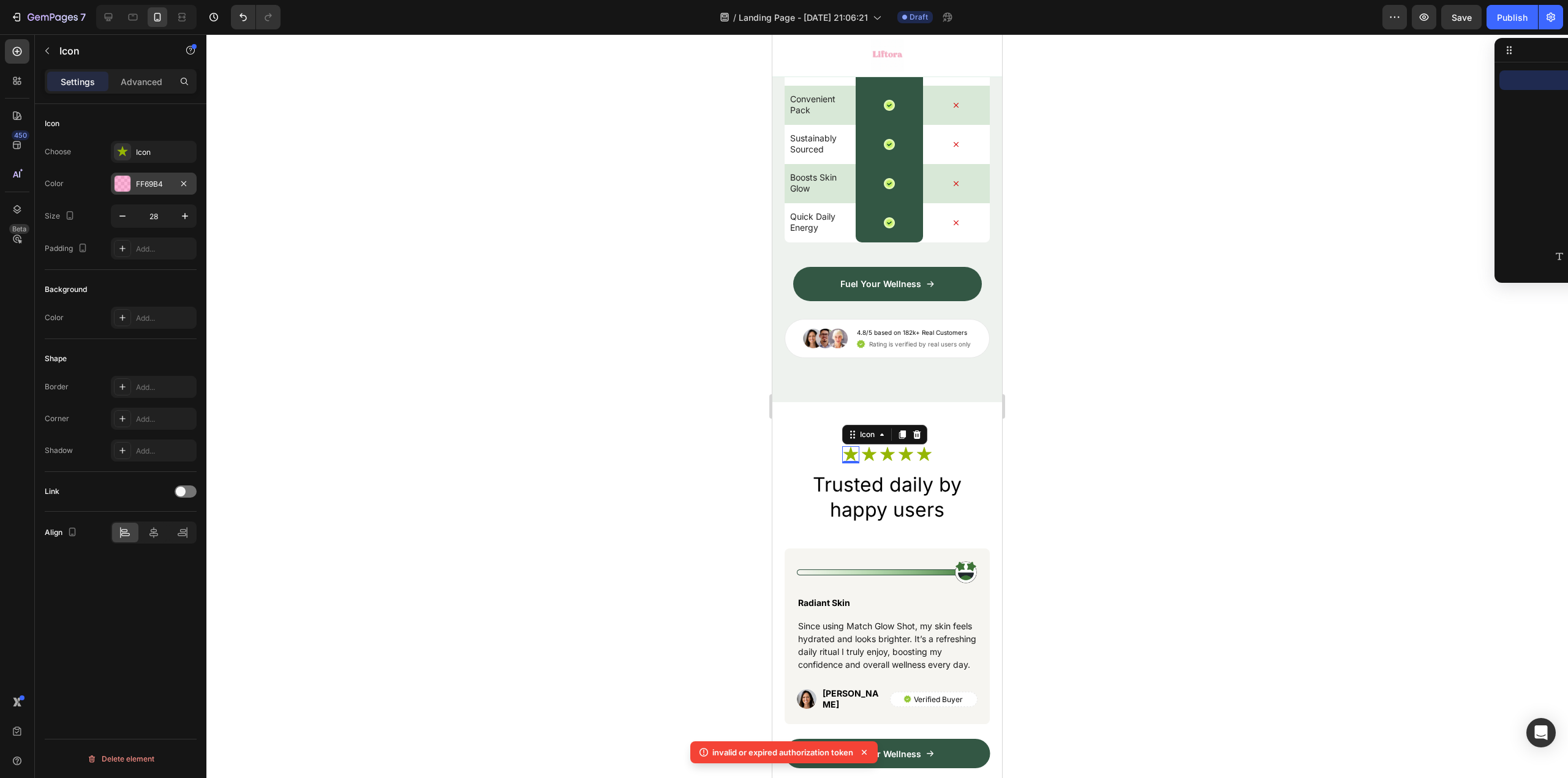
click at [136, 177] on div "FF69B4" at bounding box center [154, 183] width 86 height 22
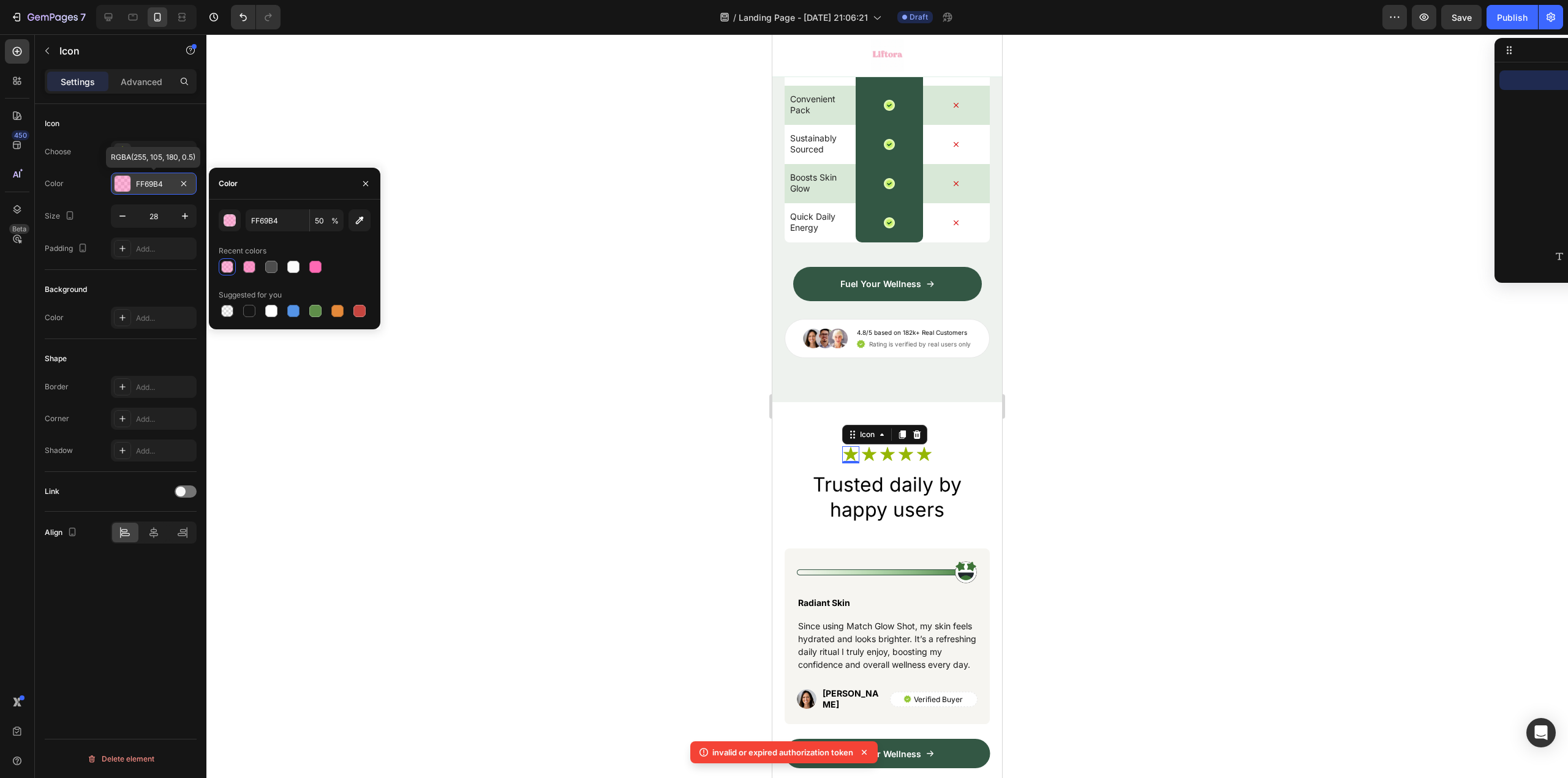
click at [144, 181] on div "FF69B4" at bounding box center [153, 184] width 36 height 11
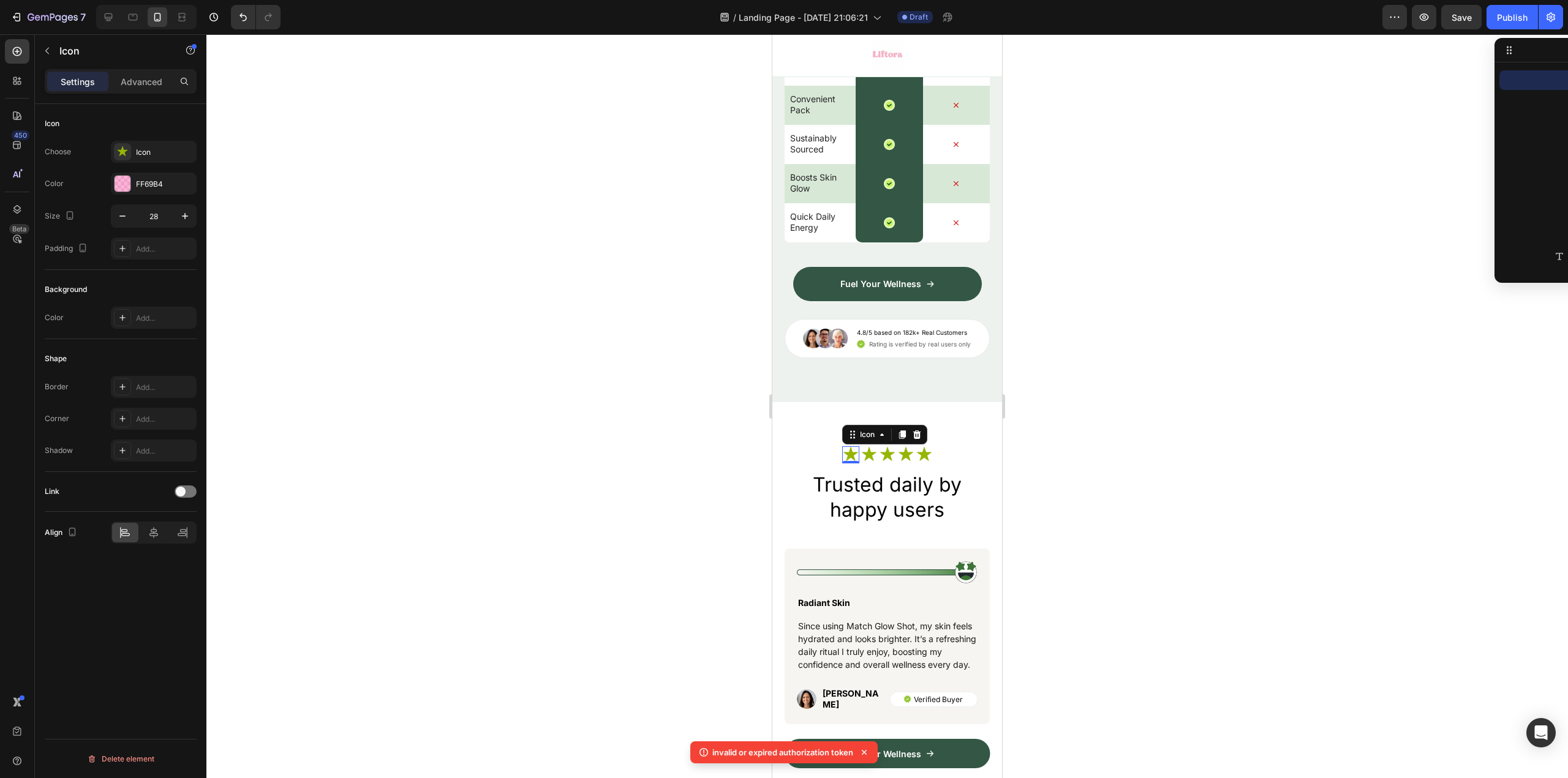
click at [864, 757] on icon at bounding box center [864, 752] width 12 height 12
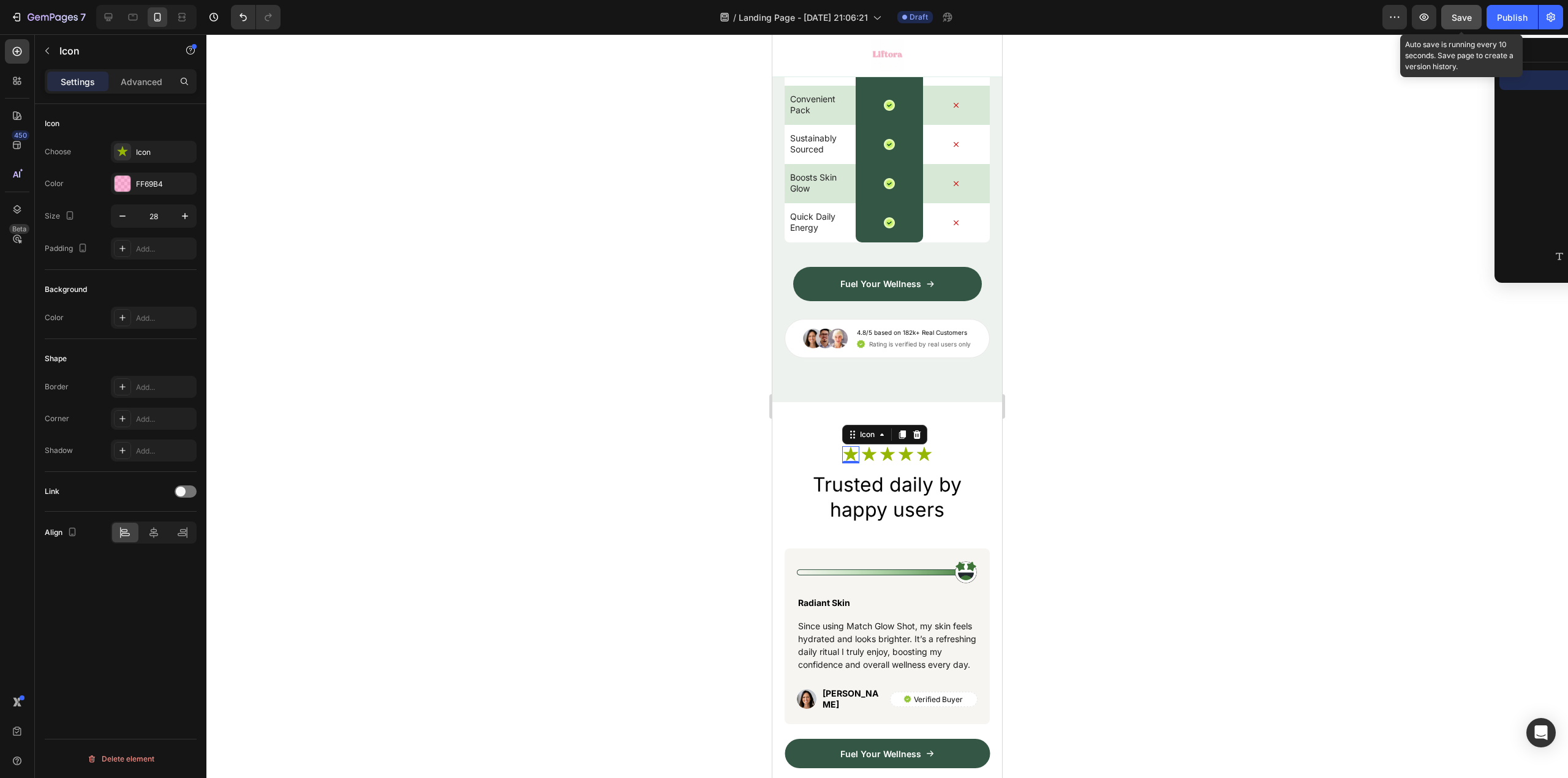
click at [1448, 22] on button "Save" at bounding box center [1461, 17] width 41 height 25
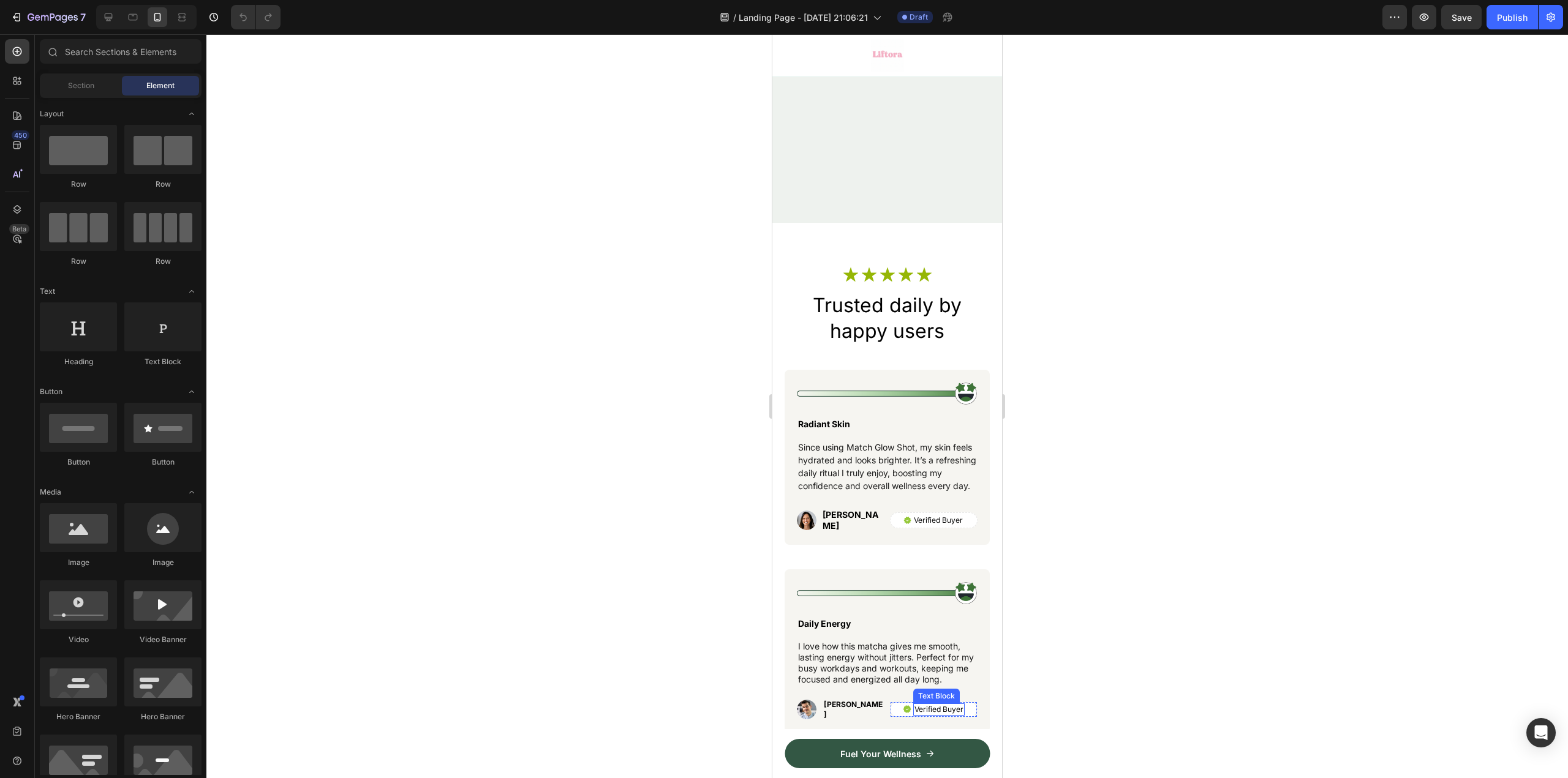
scroll to position [4162, 0]
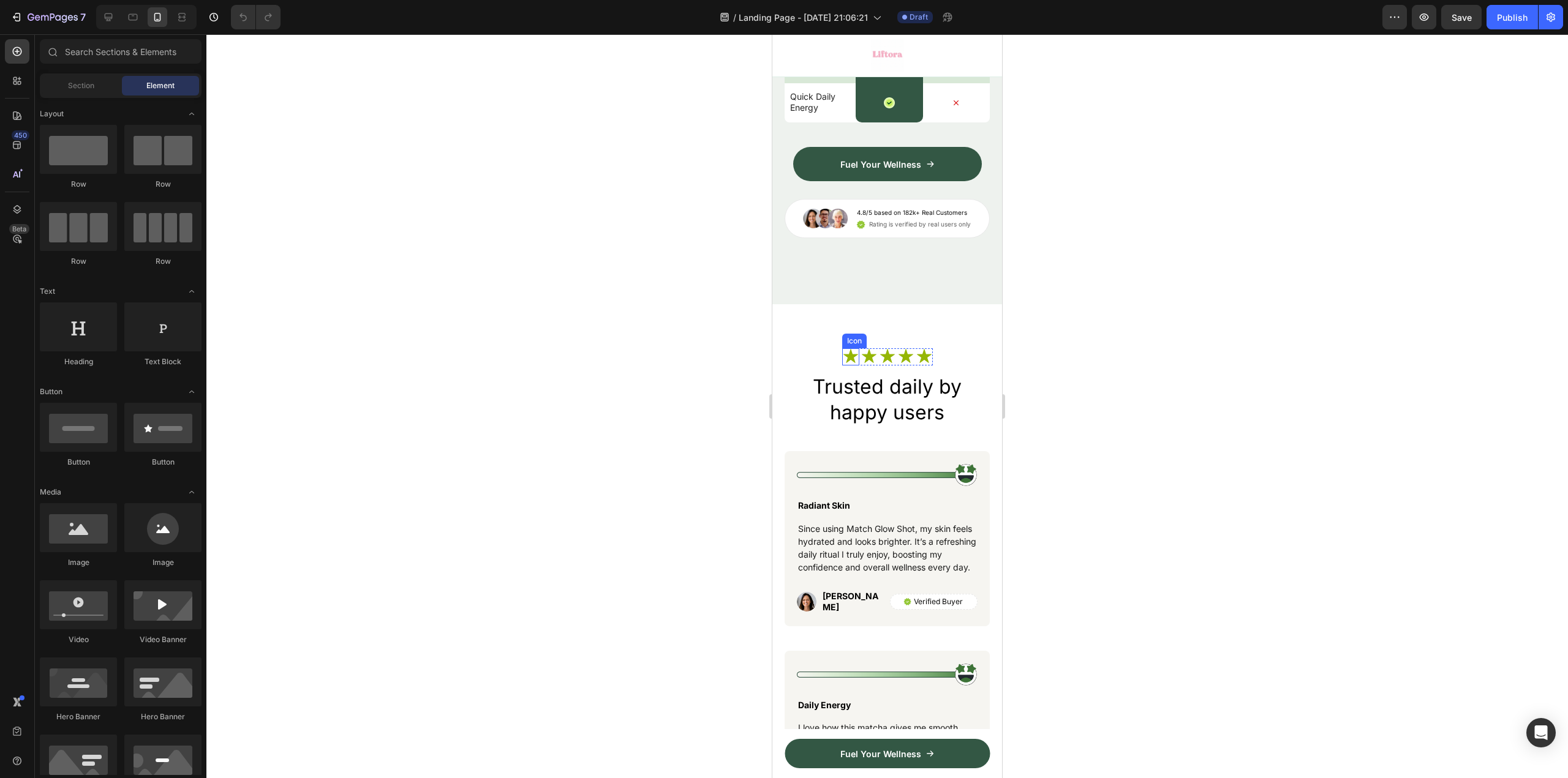
click at [847, 358] on icon at bounding box center [851, 356] width 15 height 14
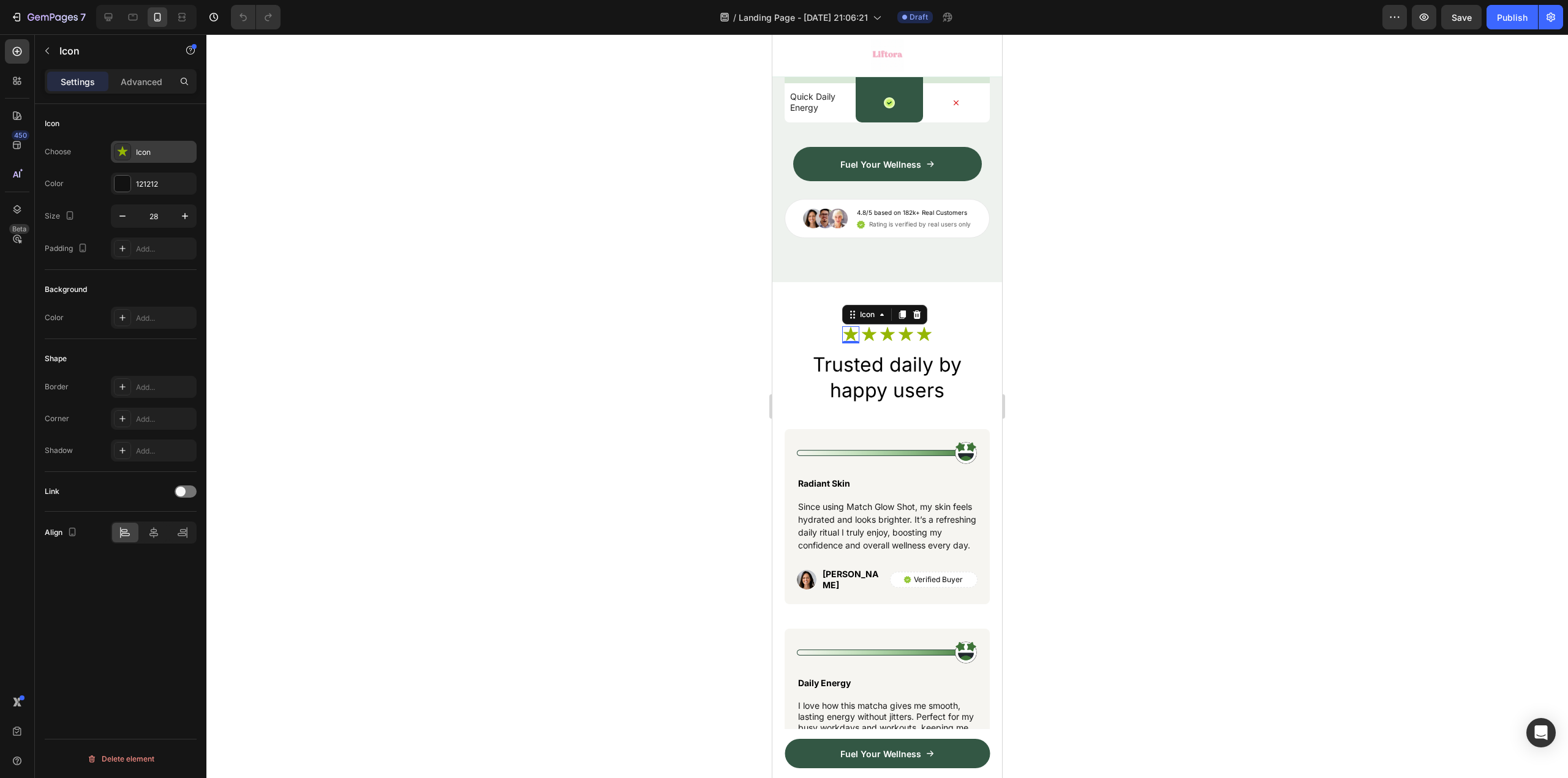
click at [130, 153] on div at bounding box center [123, 152] width 17 height 17
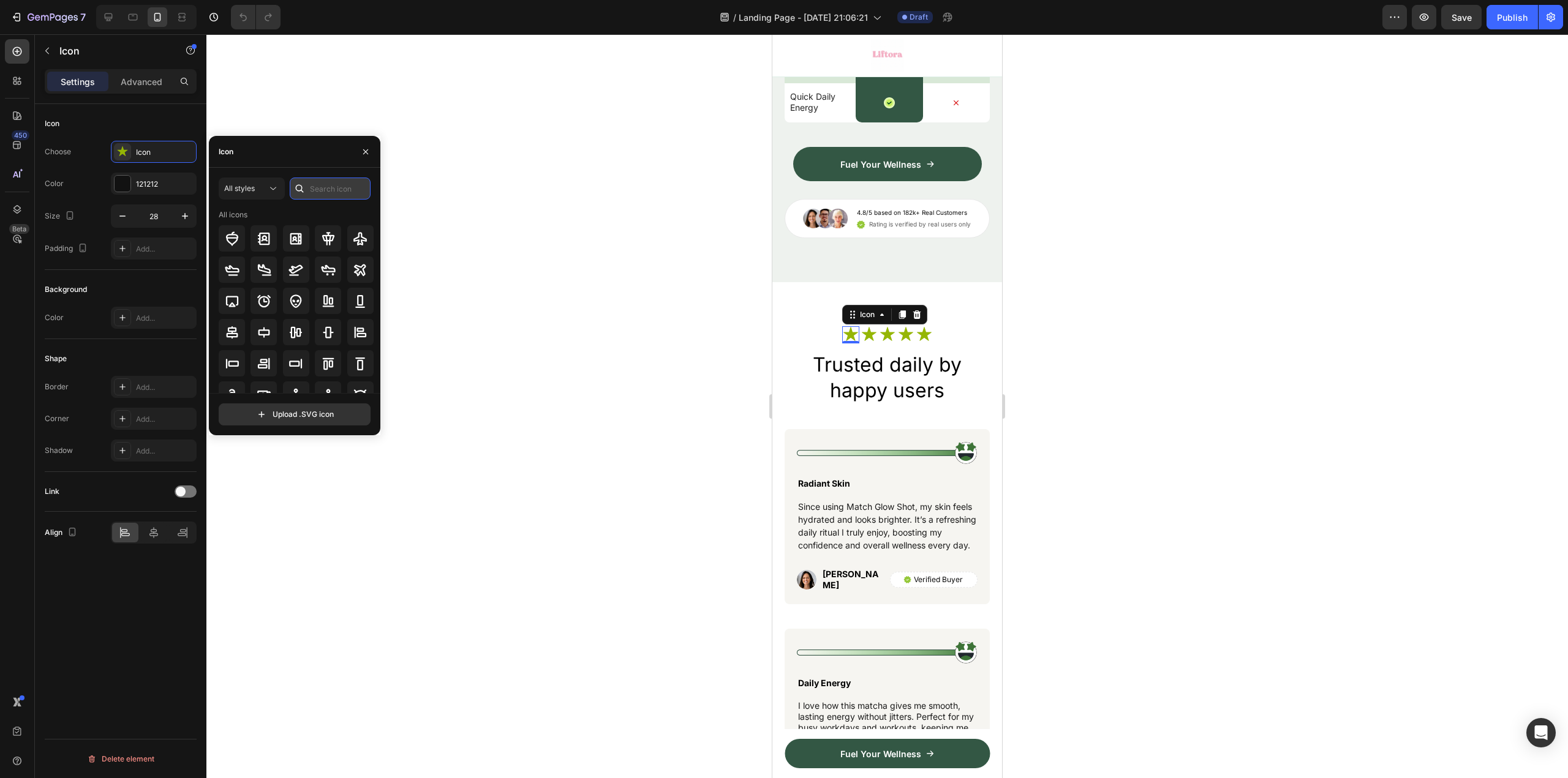
click at [312, 186] on input "text" at bounding box center [330, 188] width 81 height 22
type input "star"
click at [223, 179] on button "All styles" at bounding box center [252, 188] width 66 height 22
click at [251, 306] on p "Filled" at bounding box center [239, 312] width 70 height 12
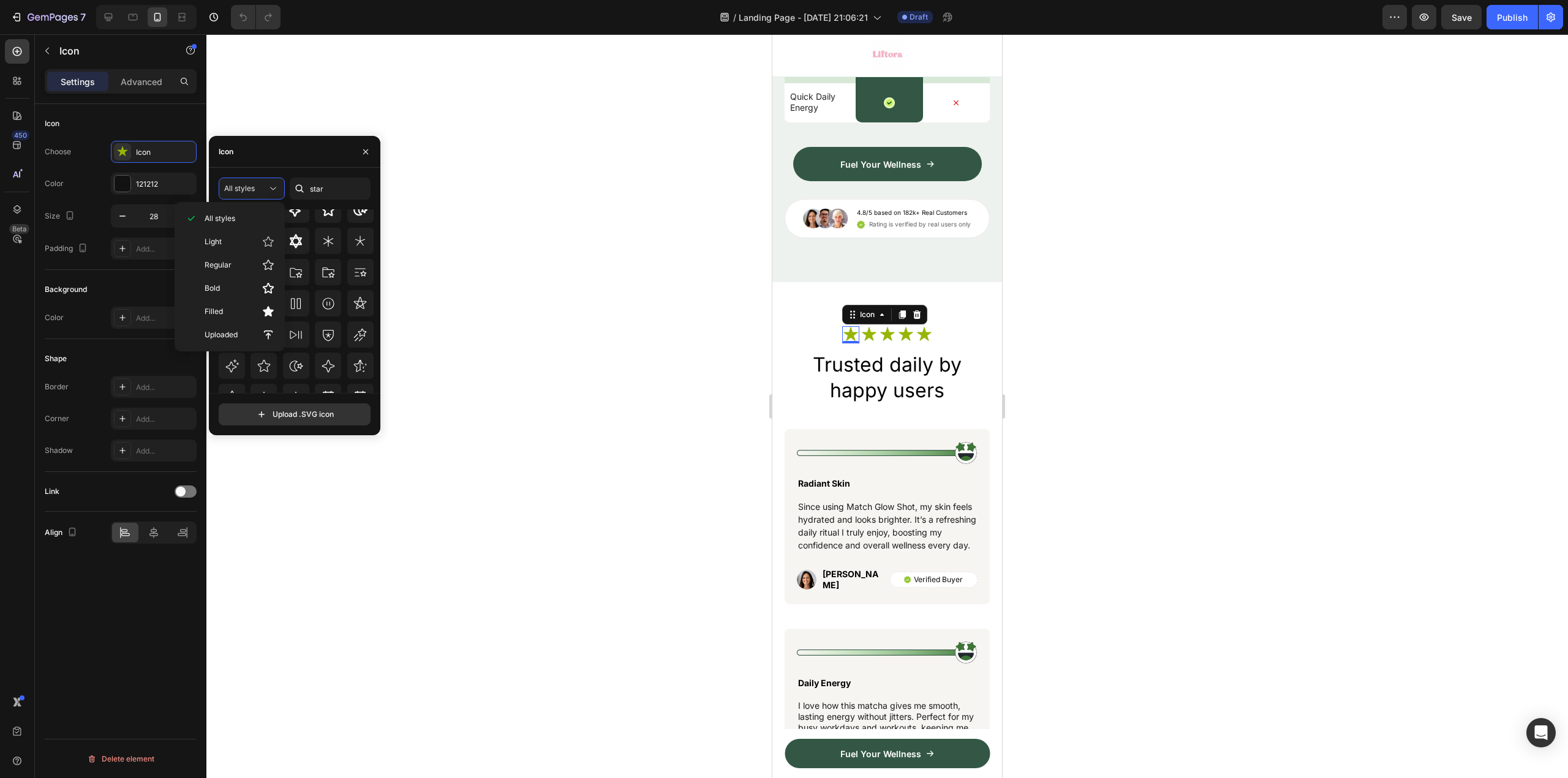
scroll to position [0, 0]
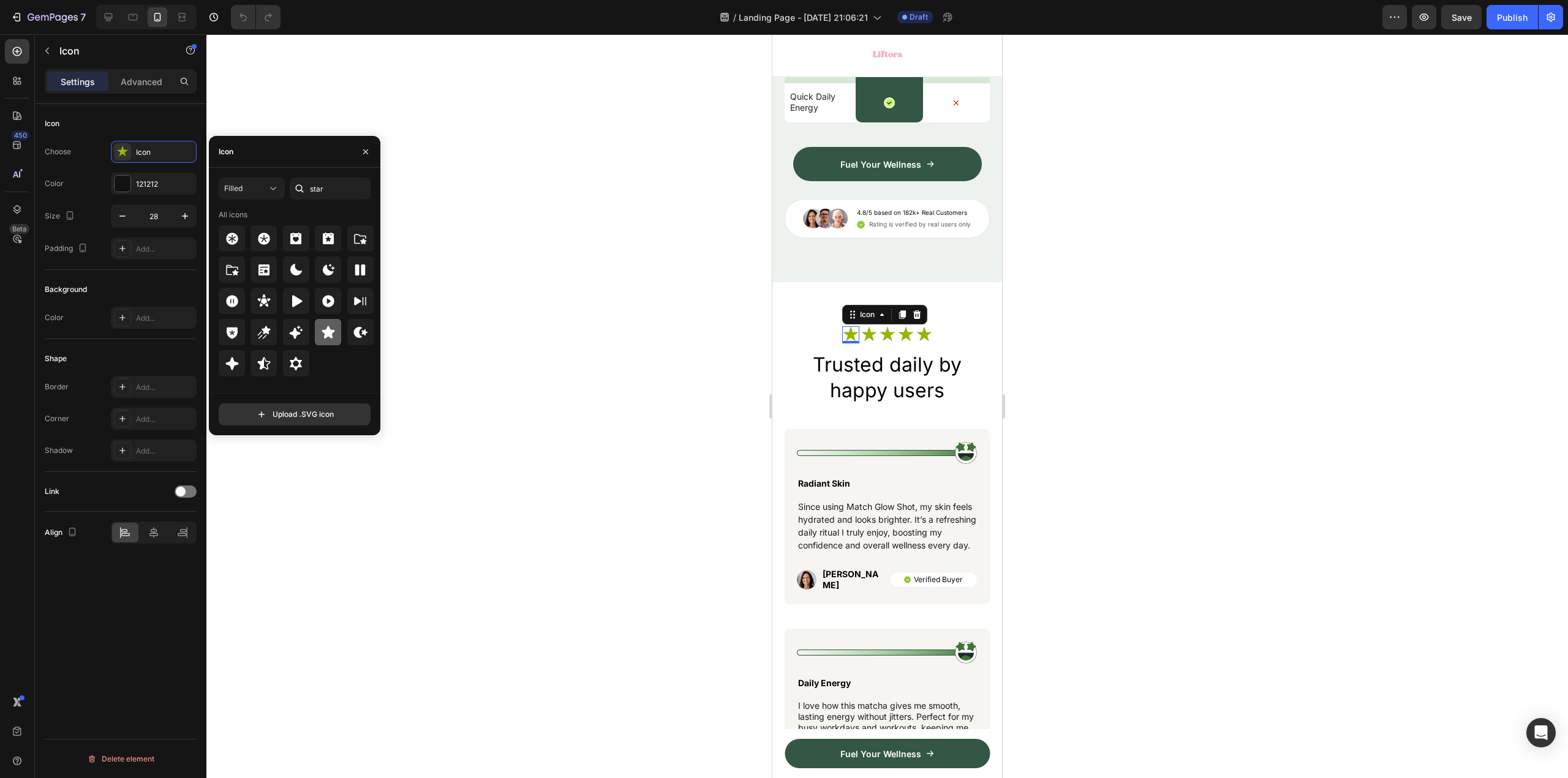
click at [331, 333] on icon at bounding box center [328, 332] width 13 height 12
click at [136, 190] on div "121212" at bounding box center [154, 183] width 86 height 22
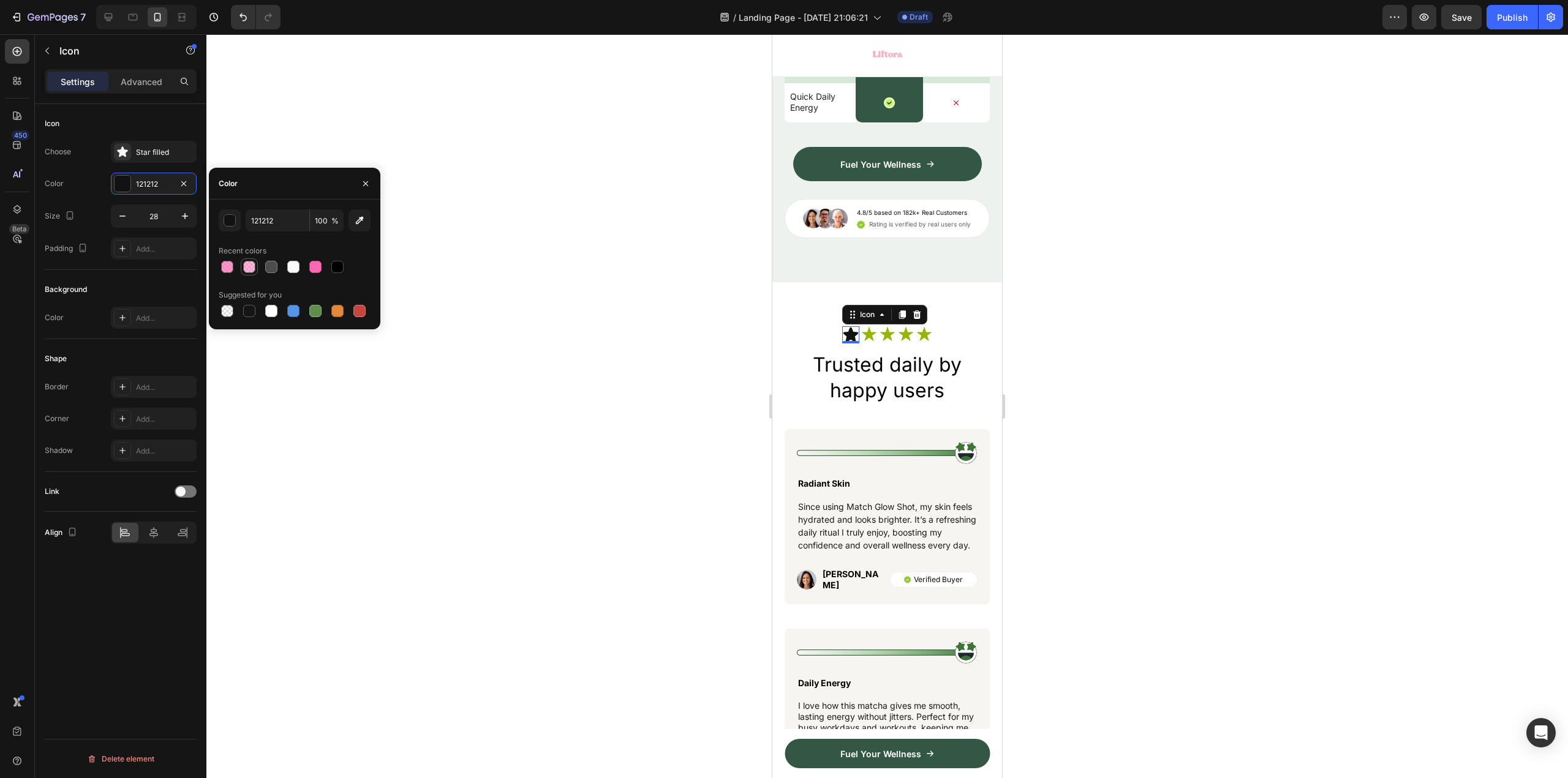
click at [252, 269] on div at bounding box center [249, 267] width 12 height 12
type input "FF69B4"
type input "50"
click at [867, 342] on icon at bounding box center [869, 334] width 15 height 14
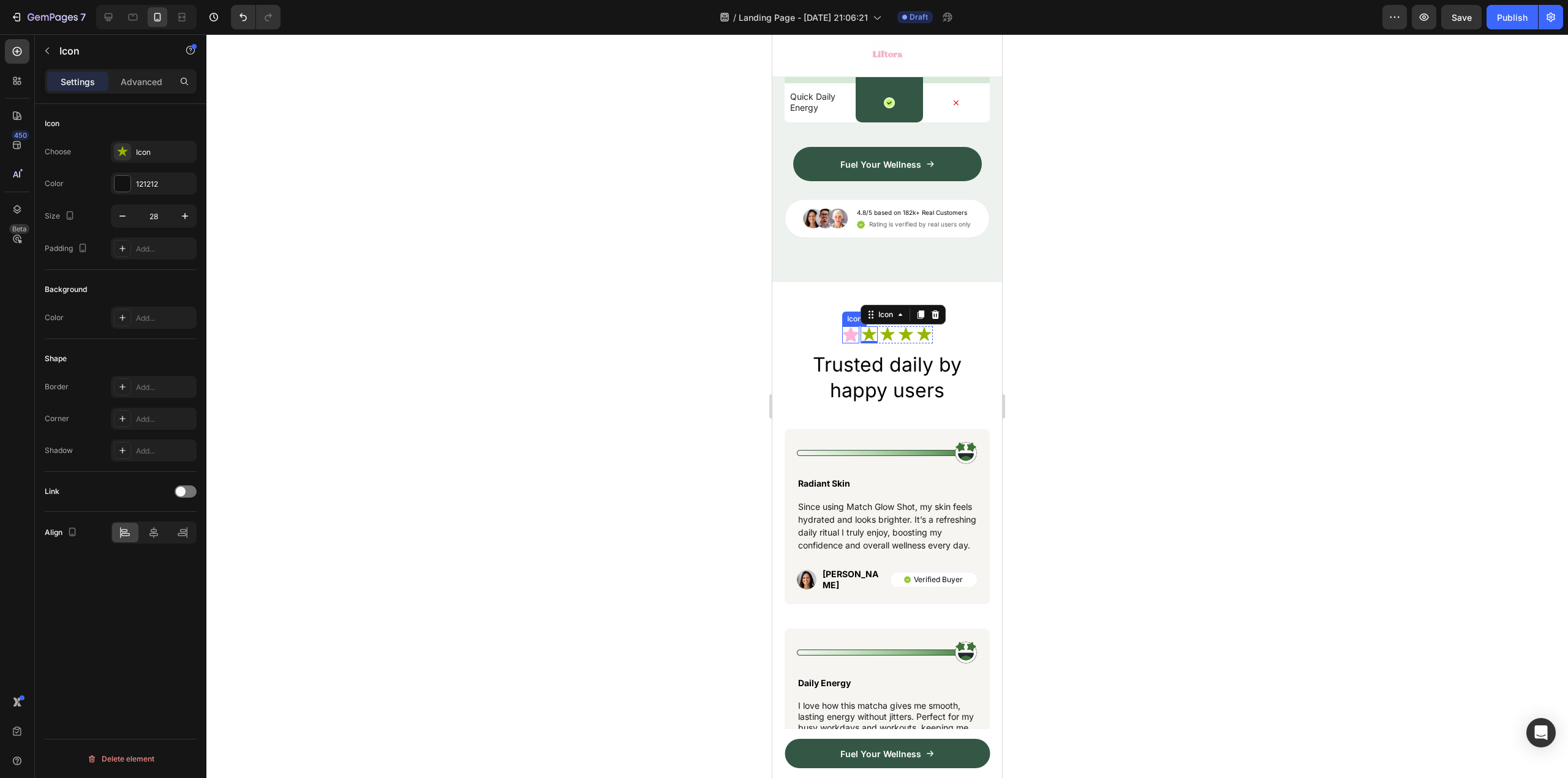
click at [847, 342] on icon at bounding box center [850, 335] width 15 height 15
click at [146, 174] on div "FF69B4" at bounding box center [154, 183] width 86 height 22
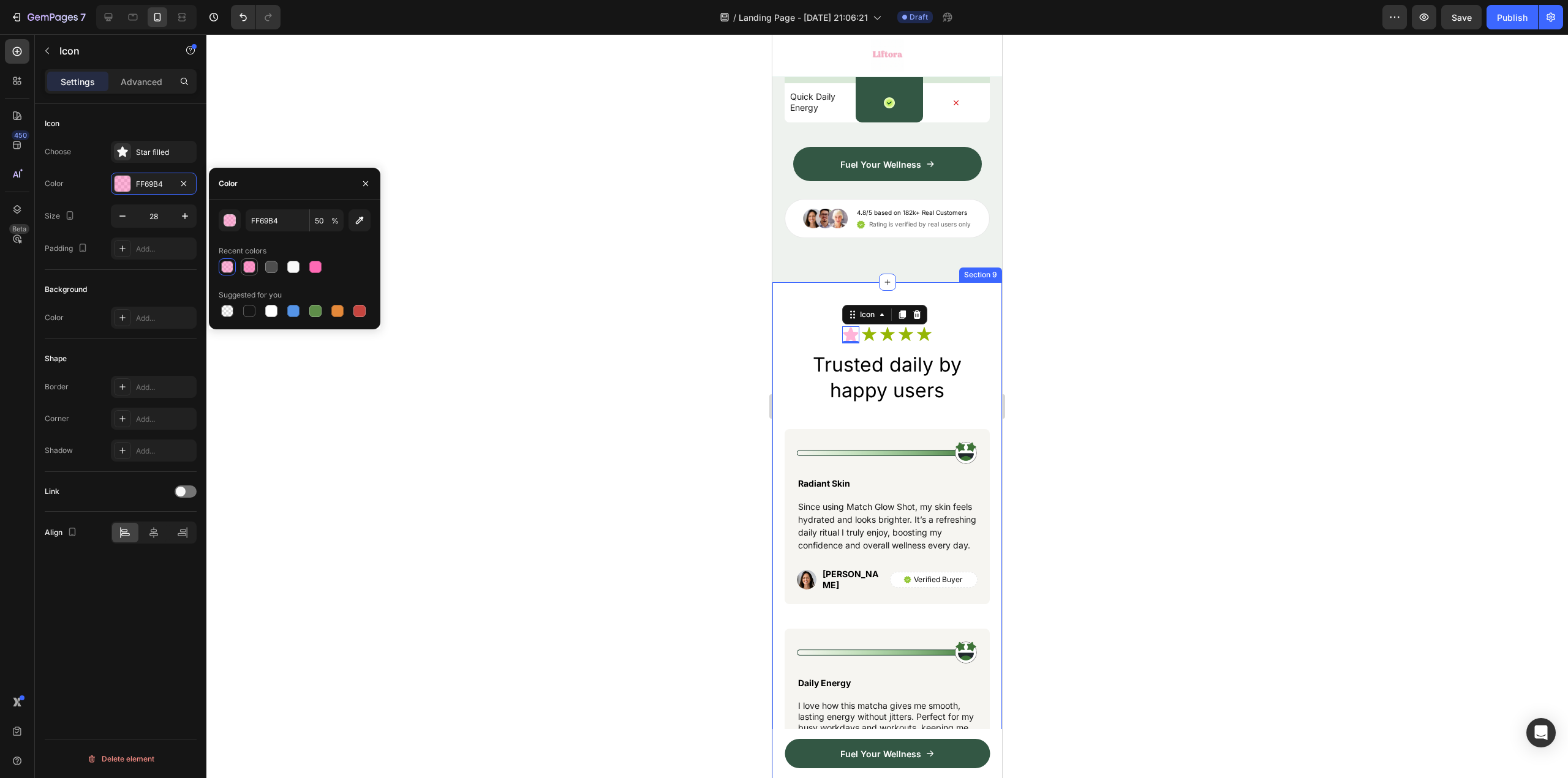
click at [247, 263] on div at bounding box center [249, 267] width 12 height 12
type input "70"
click at [868, 344] on icon at bounding box center [869, 335] width 17 height 17
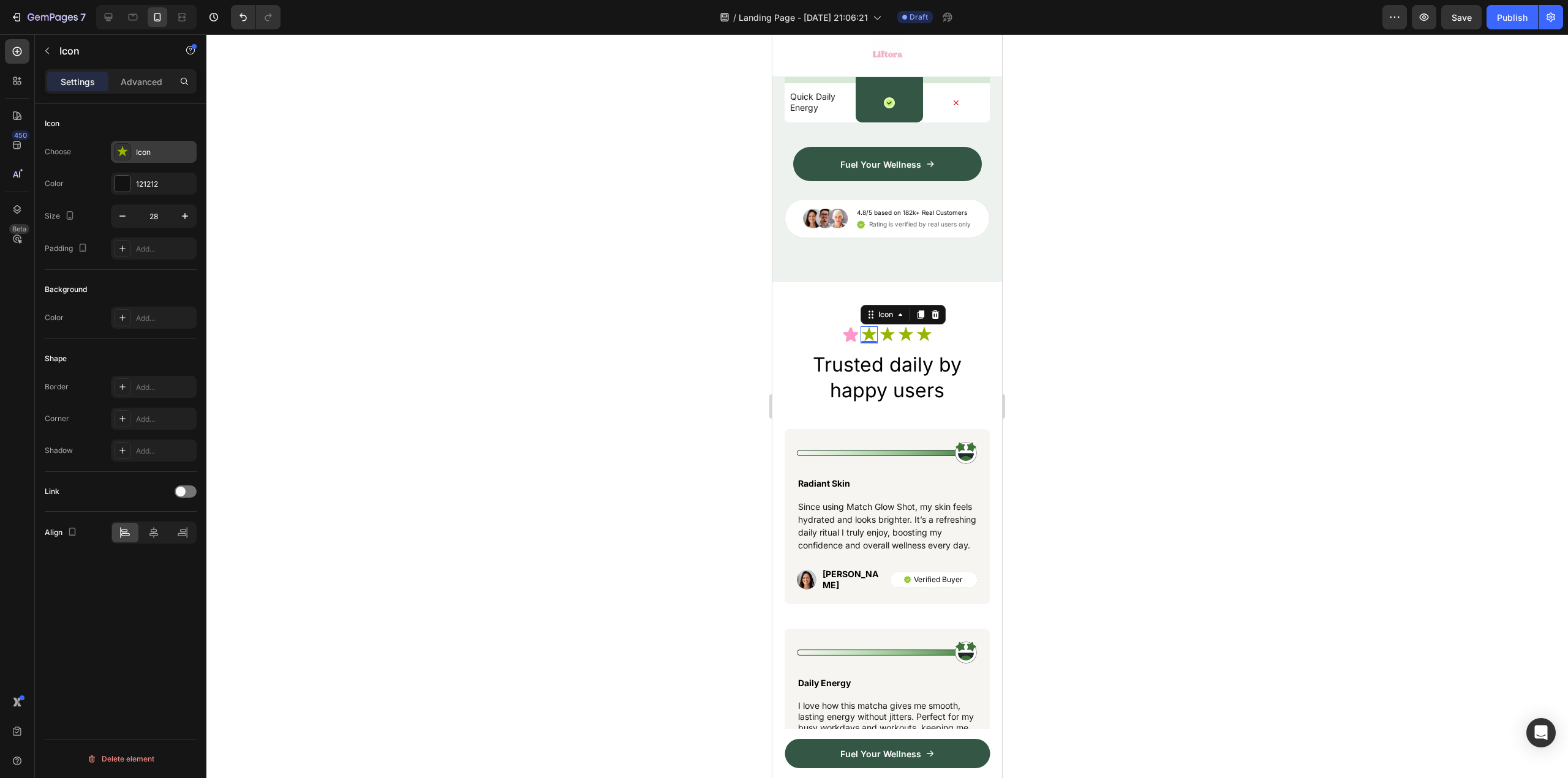
click at [155, 159] on div "Icon" at bounding box center [154, 152] width 86 height 22
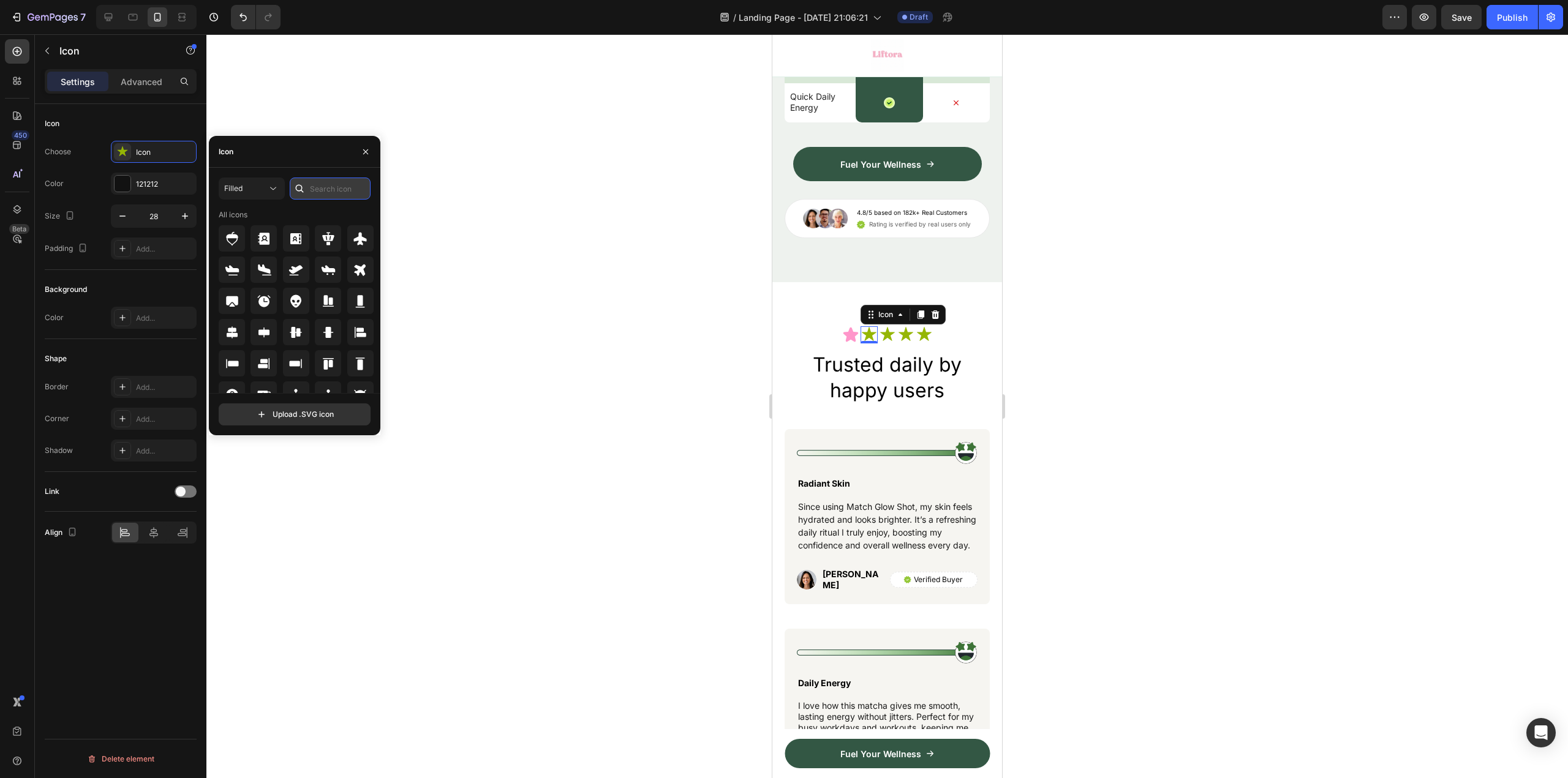
click at [319, 189] on input "text" at bounding box center [330, 188] width 81 height 22
type input "star"
click at [331, 328] on icon at bounding box center [328, 333] width 15 height 15
click at [887, 344] on icon at bounding box center [888, 335] width 17 height 17
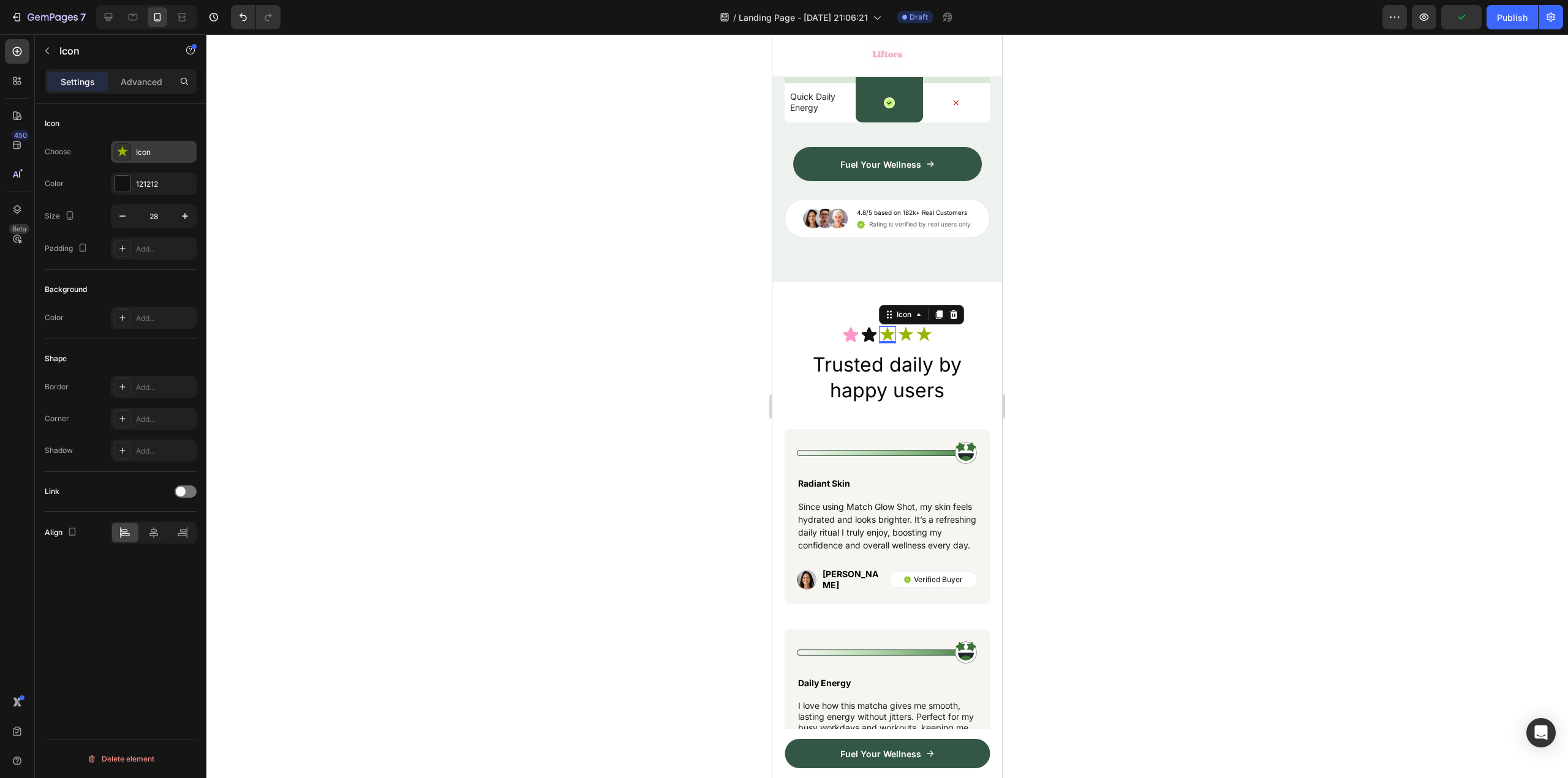
click at [164, 155] on div "Icon" at bounding box center [165, 152] width 58 height 11
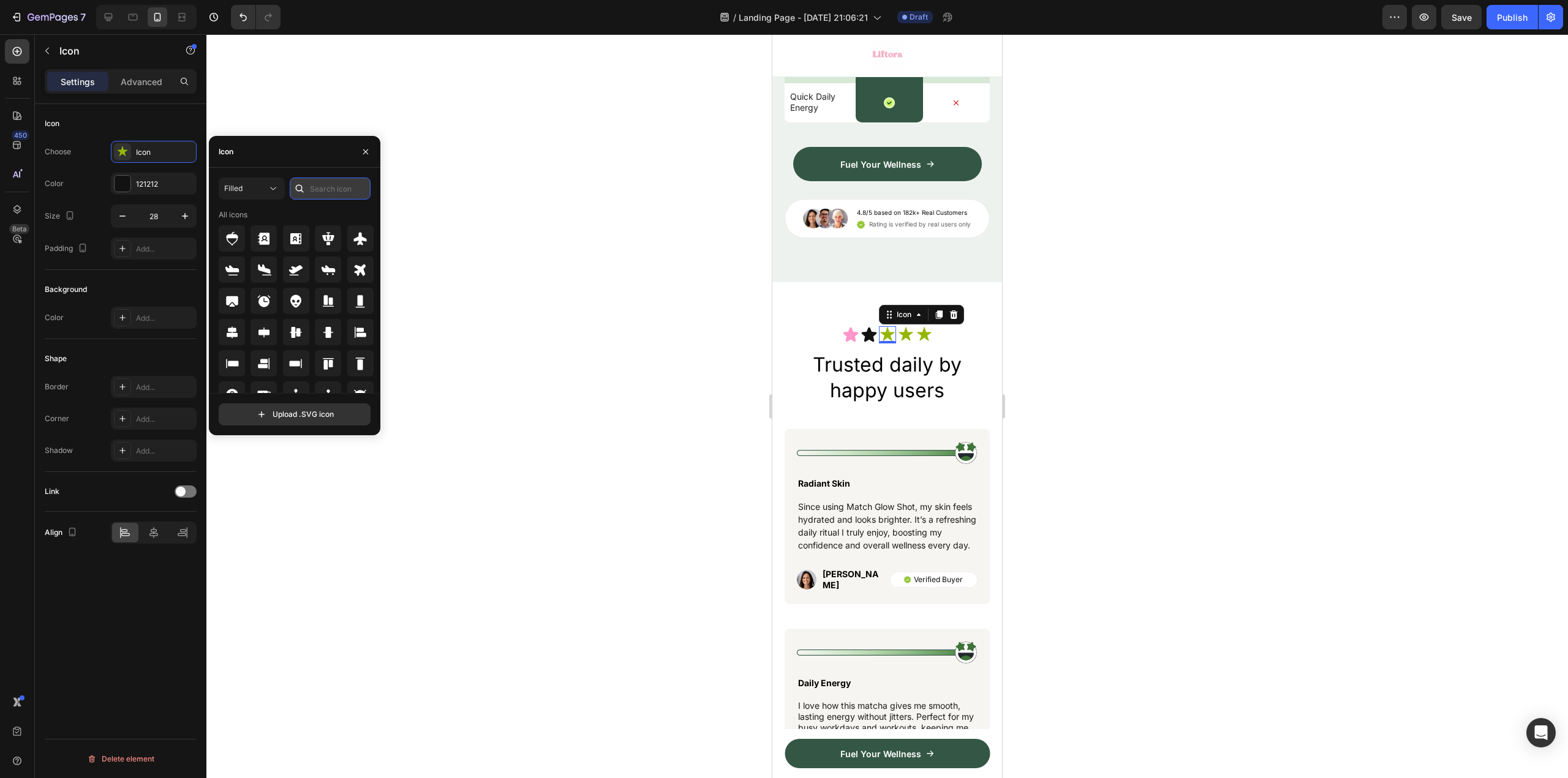
click at [338, 193] on input "text" at bounding box center [330, 188] width 81 height 22
click at [309, 193] on div "star" at bounding box center [330, 188] width 81 height 22
type input "star"
click at [332, 333] on icon at bounding box center [328, 332] width 13 height 12
click at [908, 344] on icon at bounding box center [906, 335] width 17 height 17
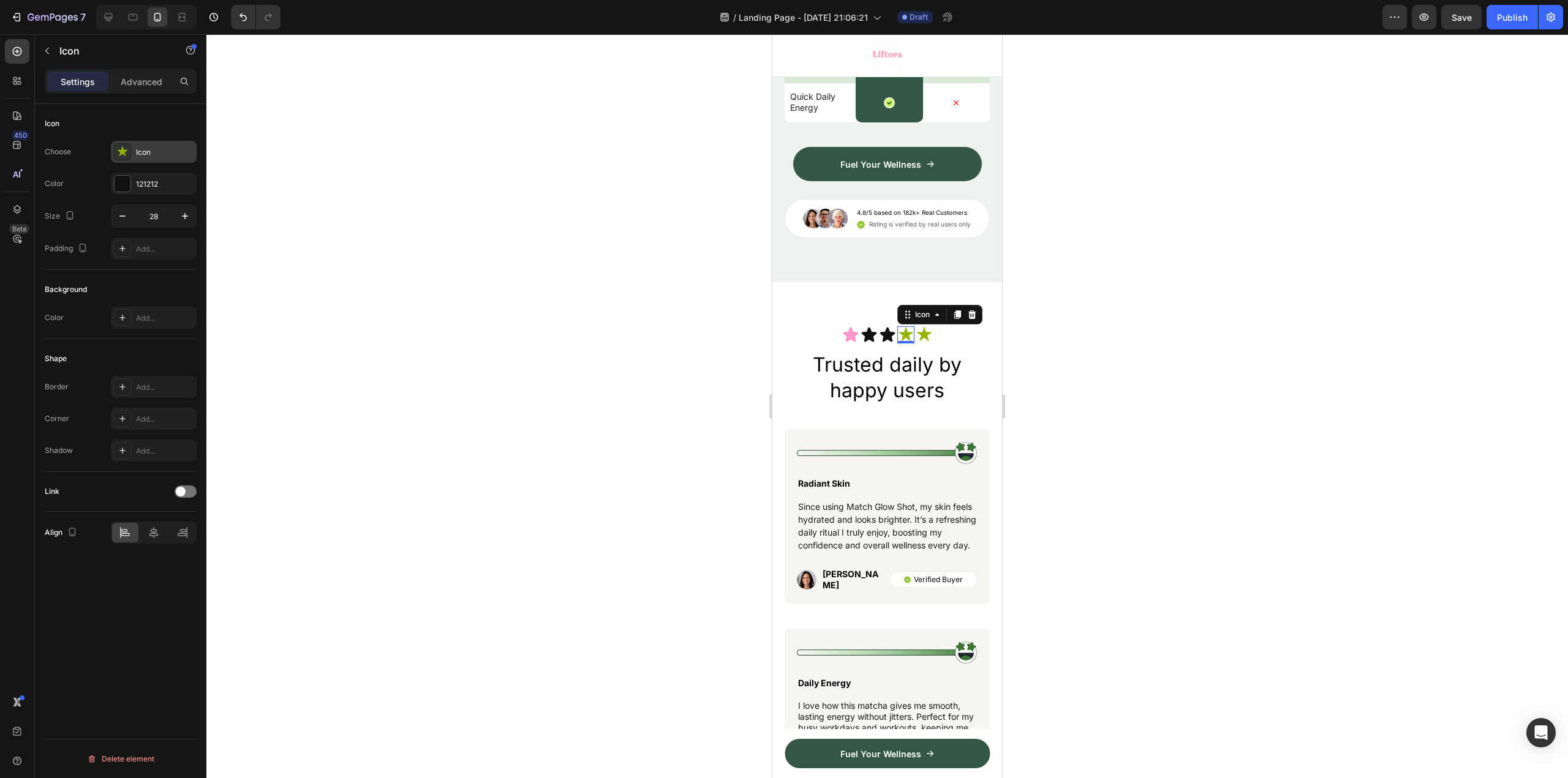
click at [130, 147] on div at bounding box center [123, 152] width 17 height 17
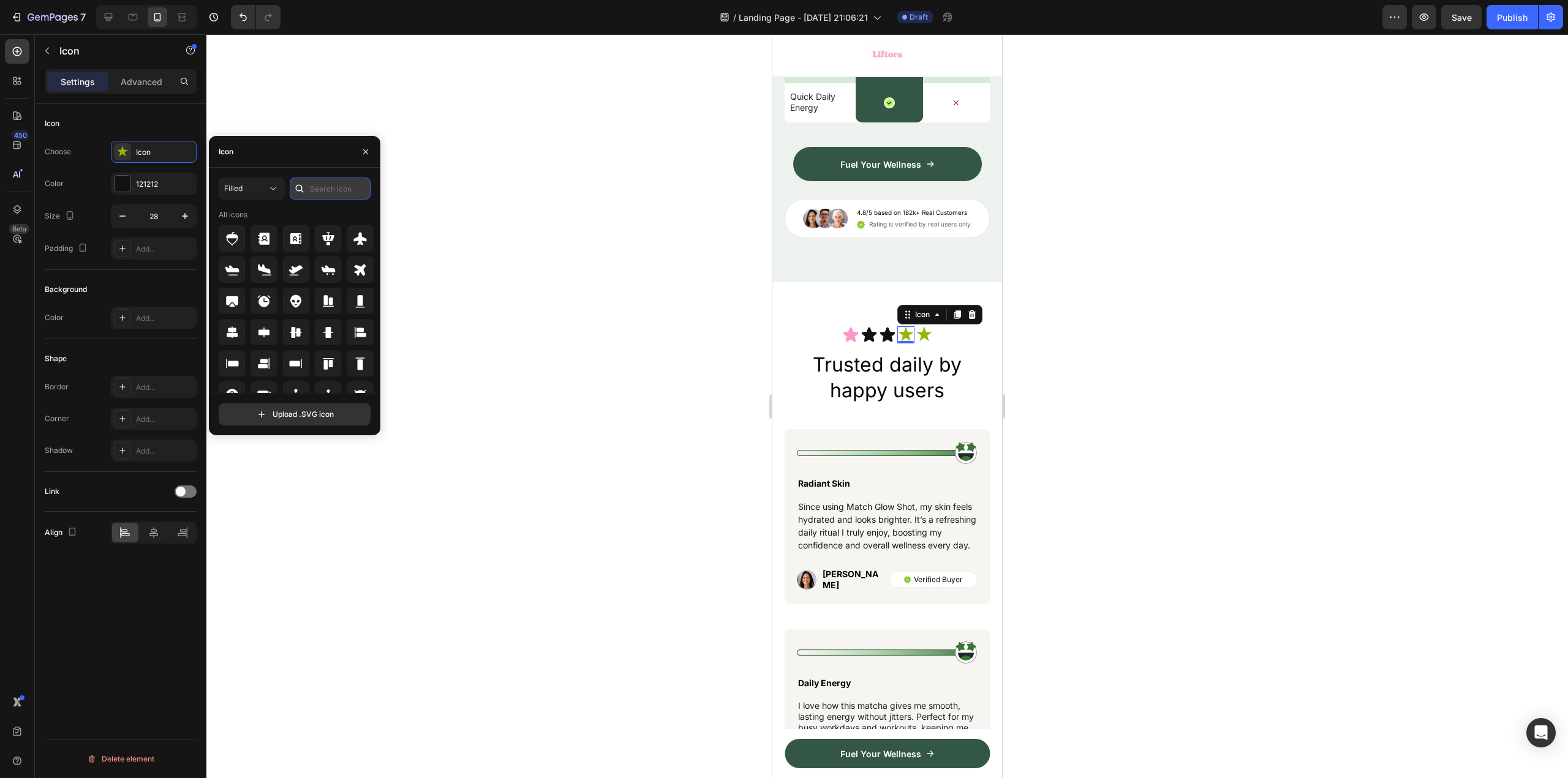
click at [318, 187] on input "text" at bounding box center [330, 188] width 81 height 22
paste input "star"
type input "star"
click at [328, 336] on icon at bounding box center [328, 332] width 13 height 12
click at [915, 344] on icon at bounding box center [924, 335] width 17 height 17
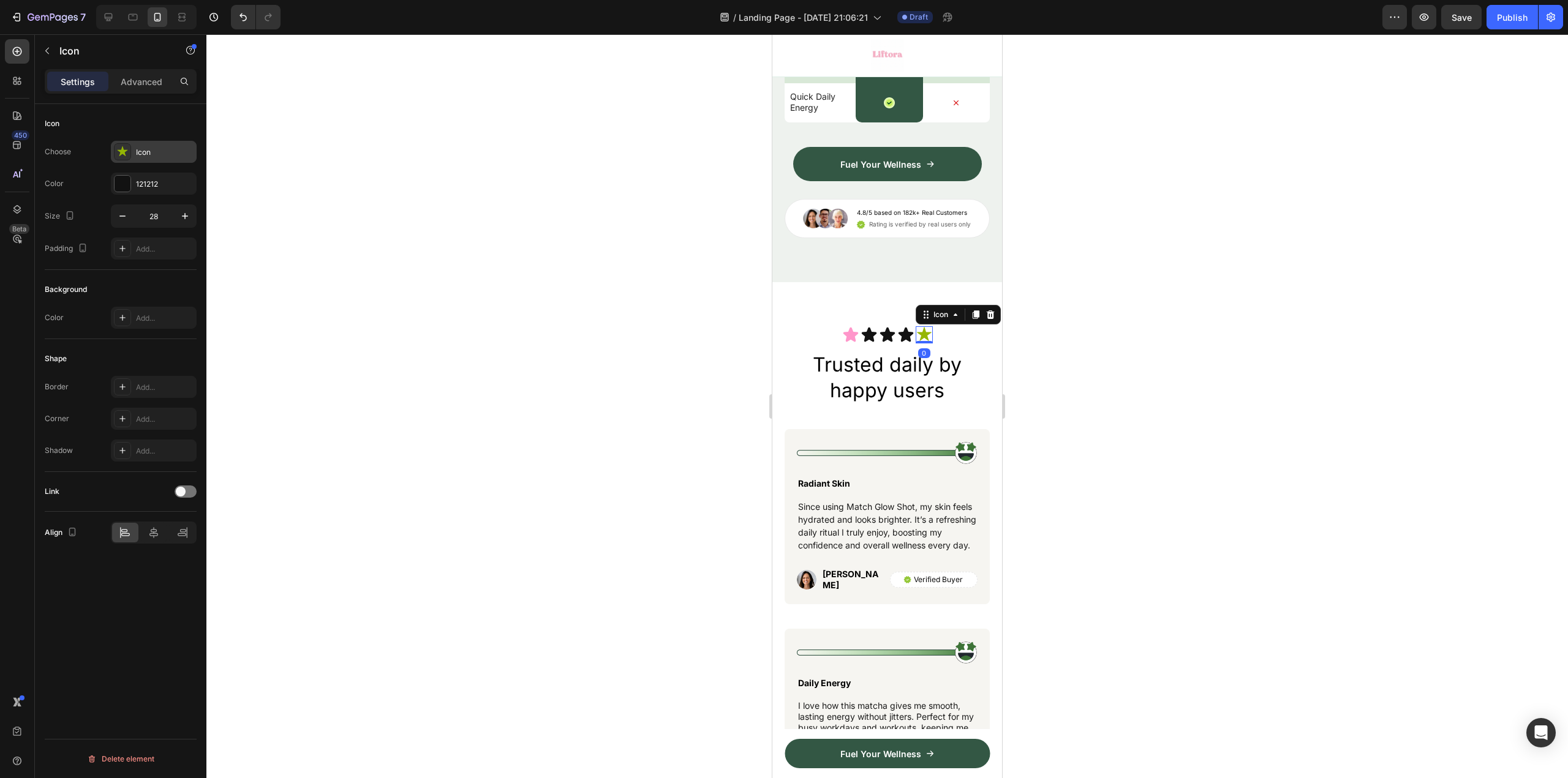
click at [130, 153] on div at bounding box center [123, 152] width 17 height 17
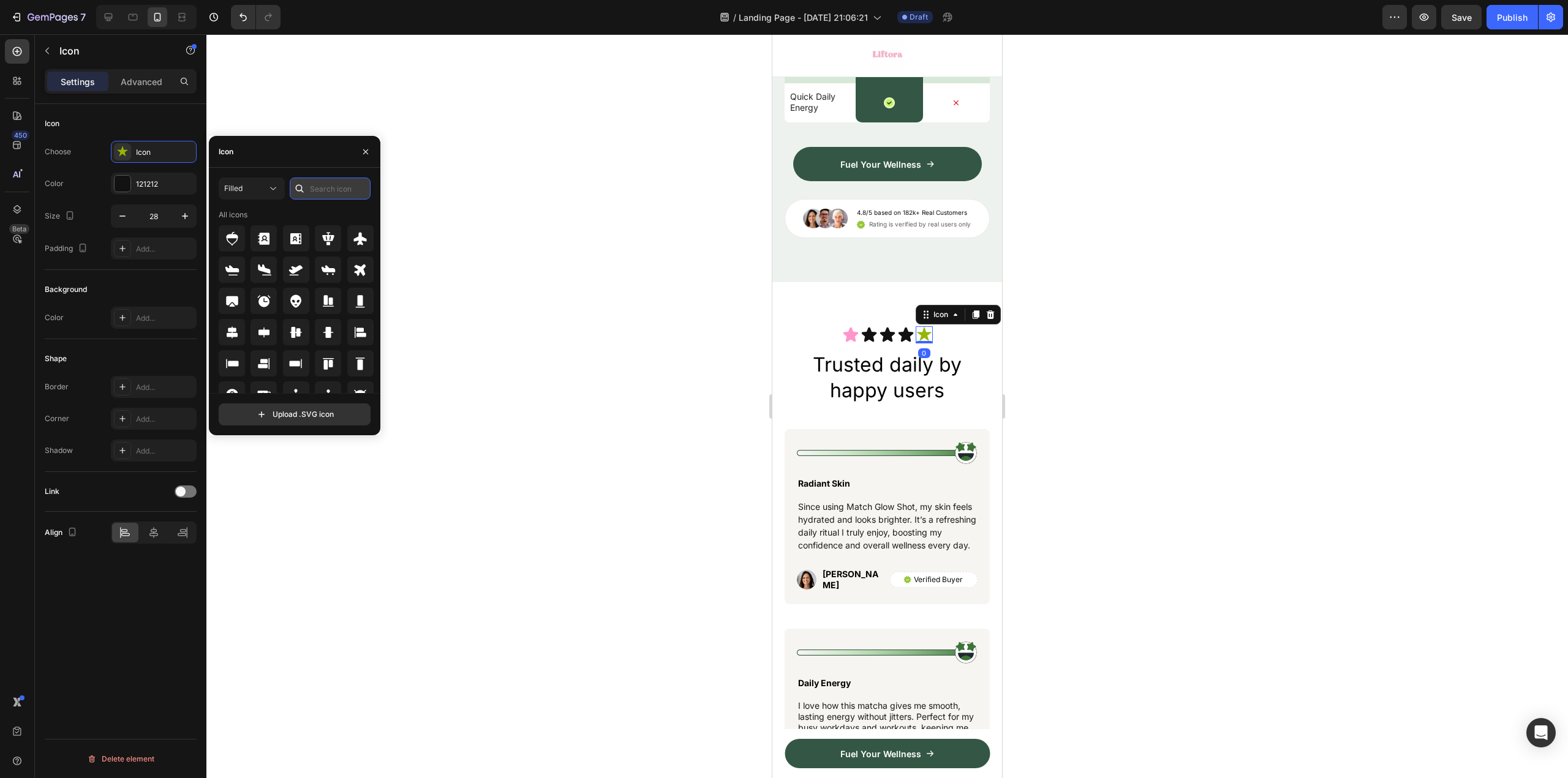
click at [346, 191] on input "text" at bounding box center [330, 188] width 81 height 22
paste input "star"
type input "star"
click at [330, 338] on icon at bounding box center [328, 333] width 15 height 15
click at [864, 342] on icon at bounding box center [869, 335] width 15 height 15
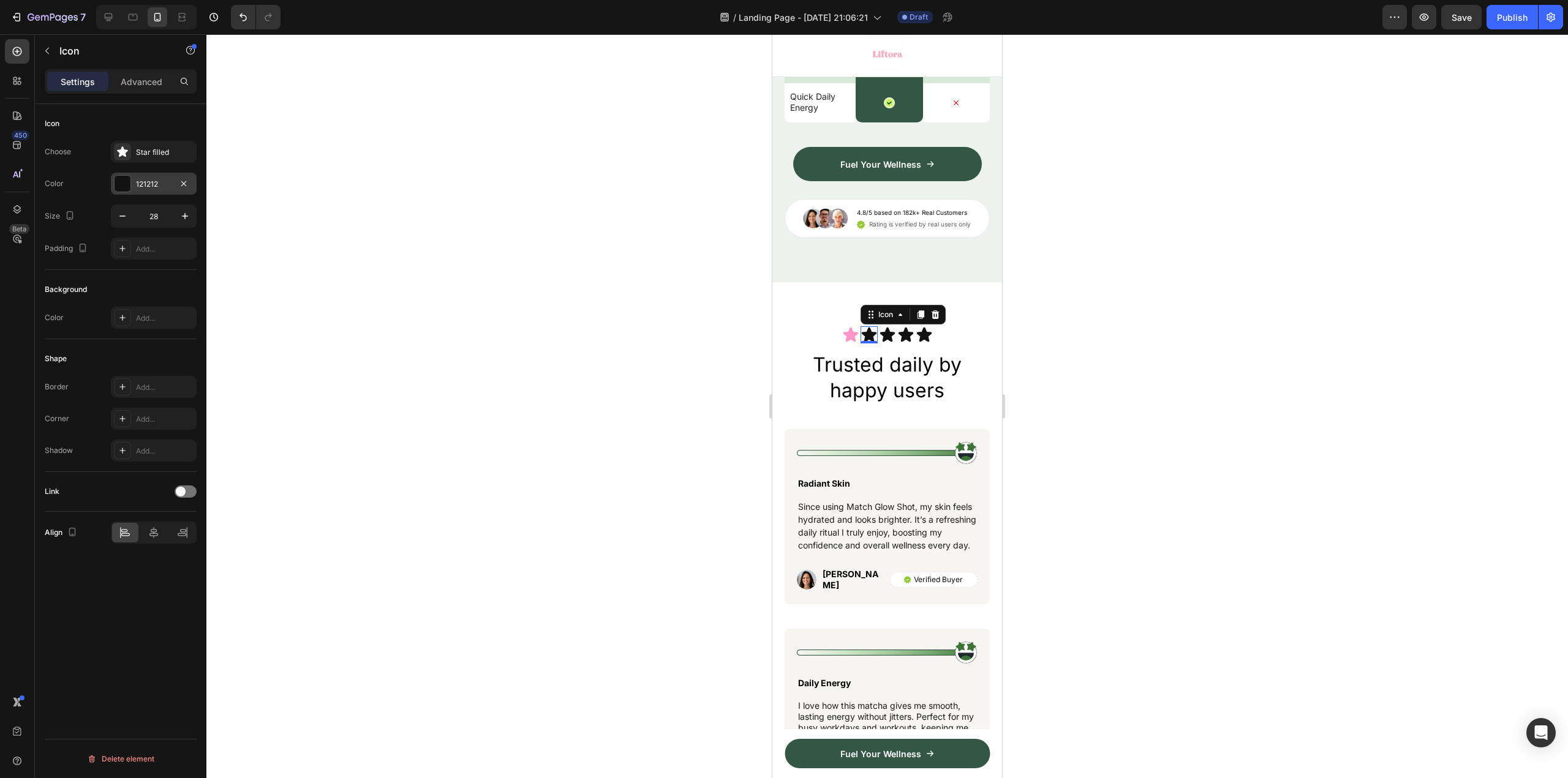
click at [152, 191] on div "121212" at bounding box center [154, 183] width 86 height 22
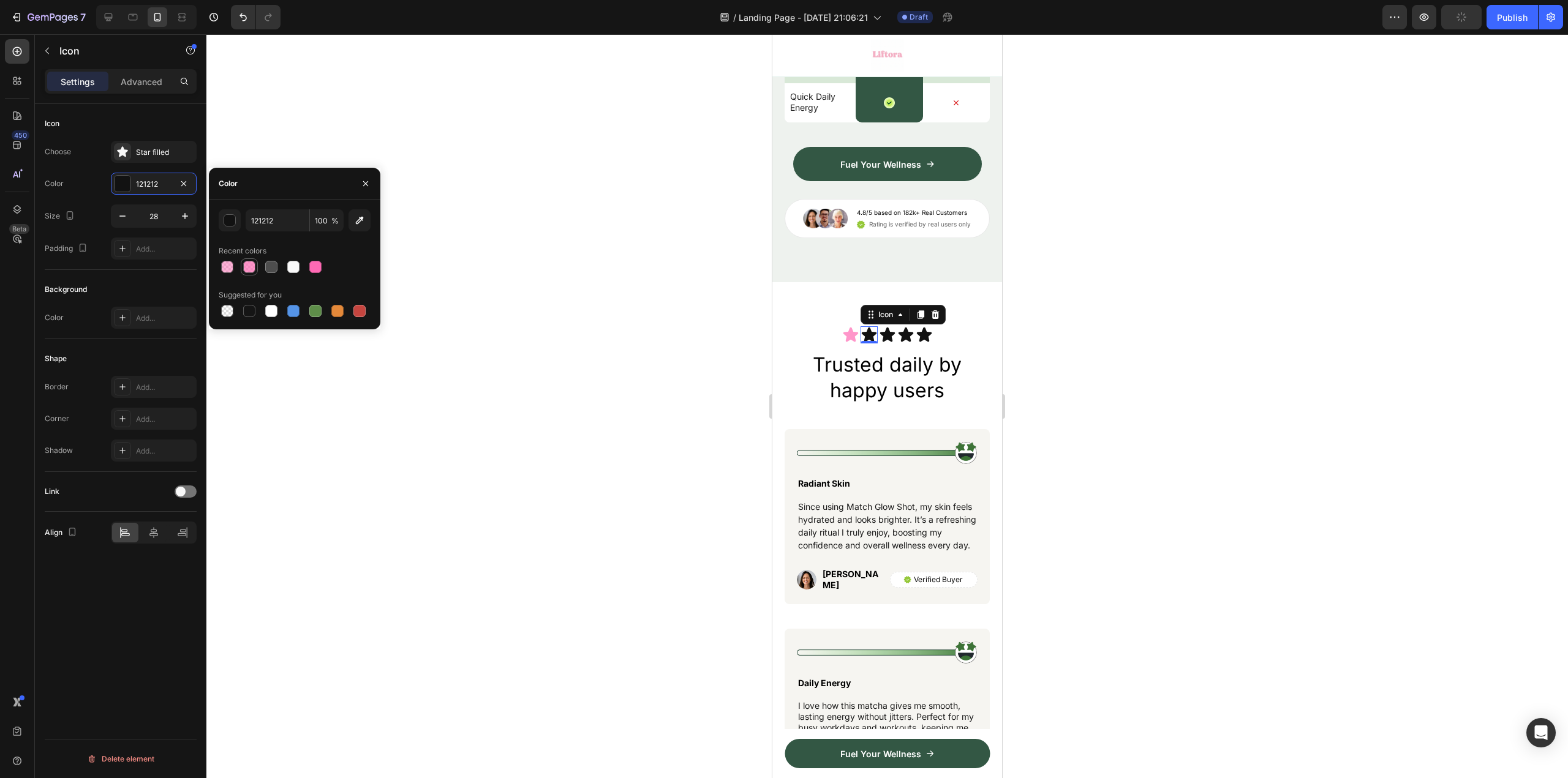
click at [246, 267] on div at bounding box center [249, 267] width 12 height 12
type input "FF69B4"
type input "70"
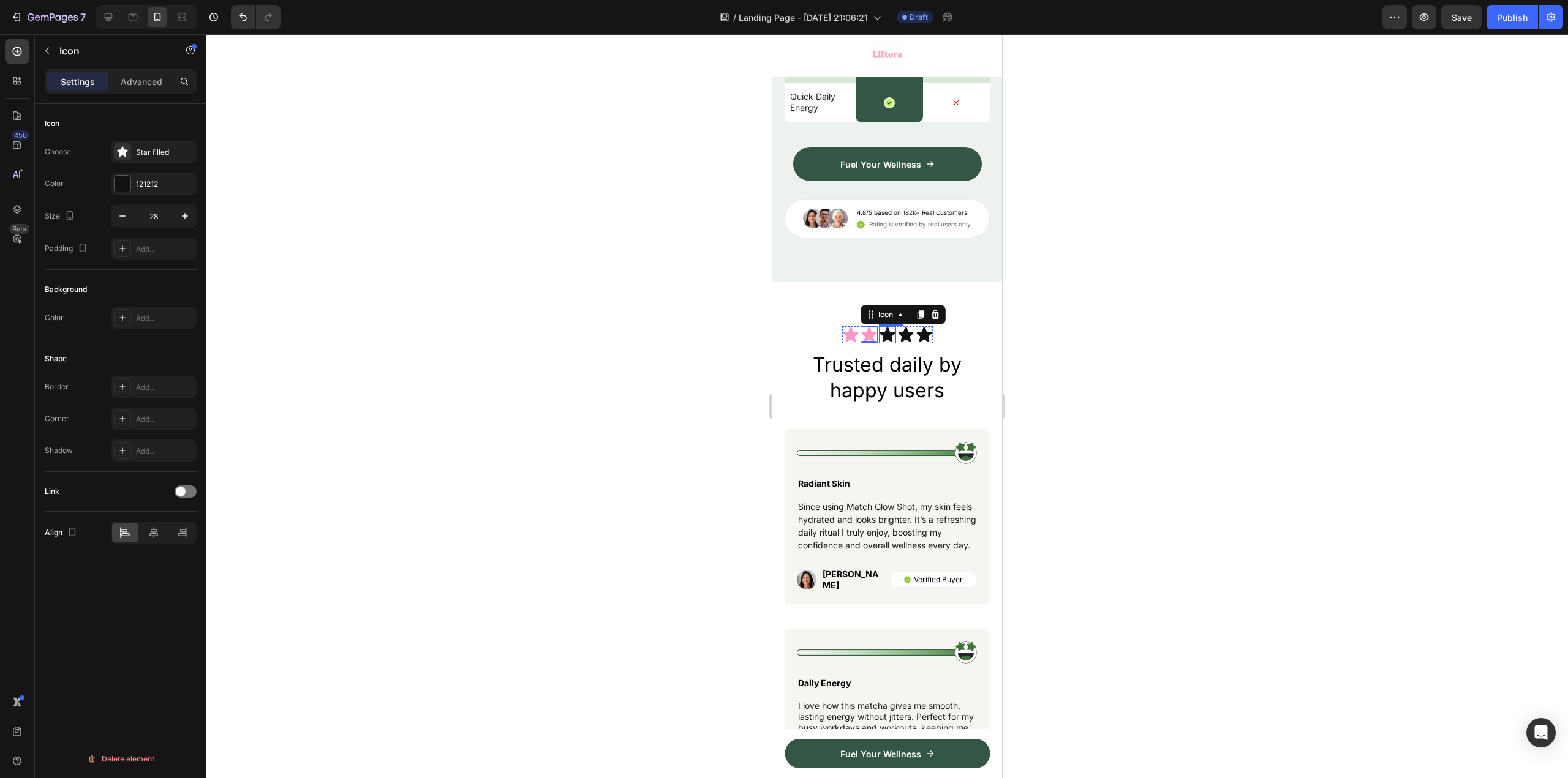
click at [882, 344] on div "Icon" at bounding box center [888, 335] width 17 height 17
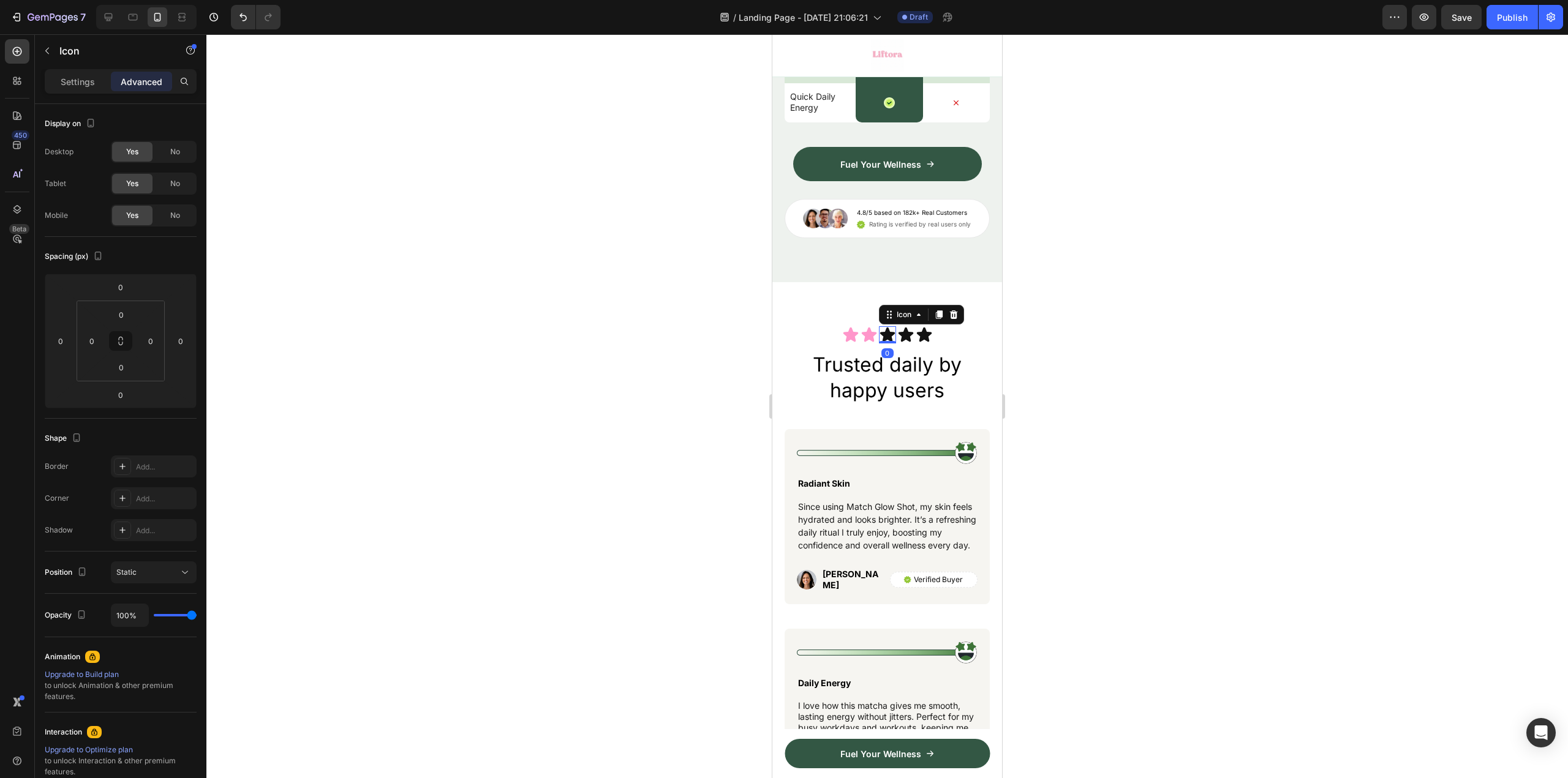
click at [885, 342] on icon at bounding box center [887, 335] width 15 height 15
click at [73, 86] on p "Settings" at bounding box center [78, 82] width 34 height 13
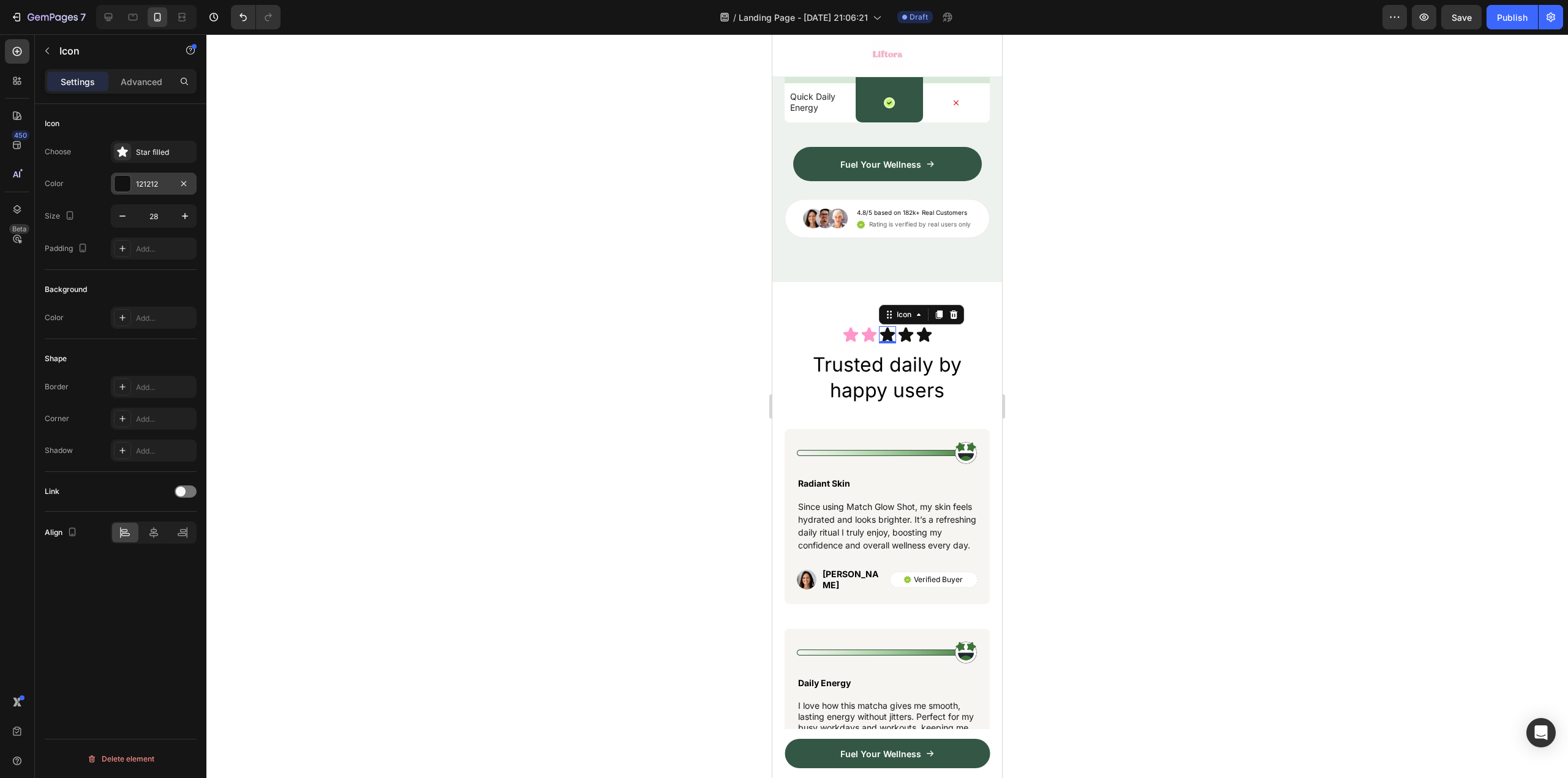
click at [161, 180] on div "121212" at bounding box center [153, 184] width 36 height 11
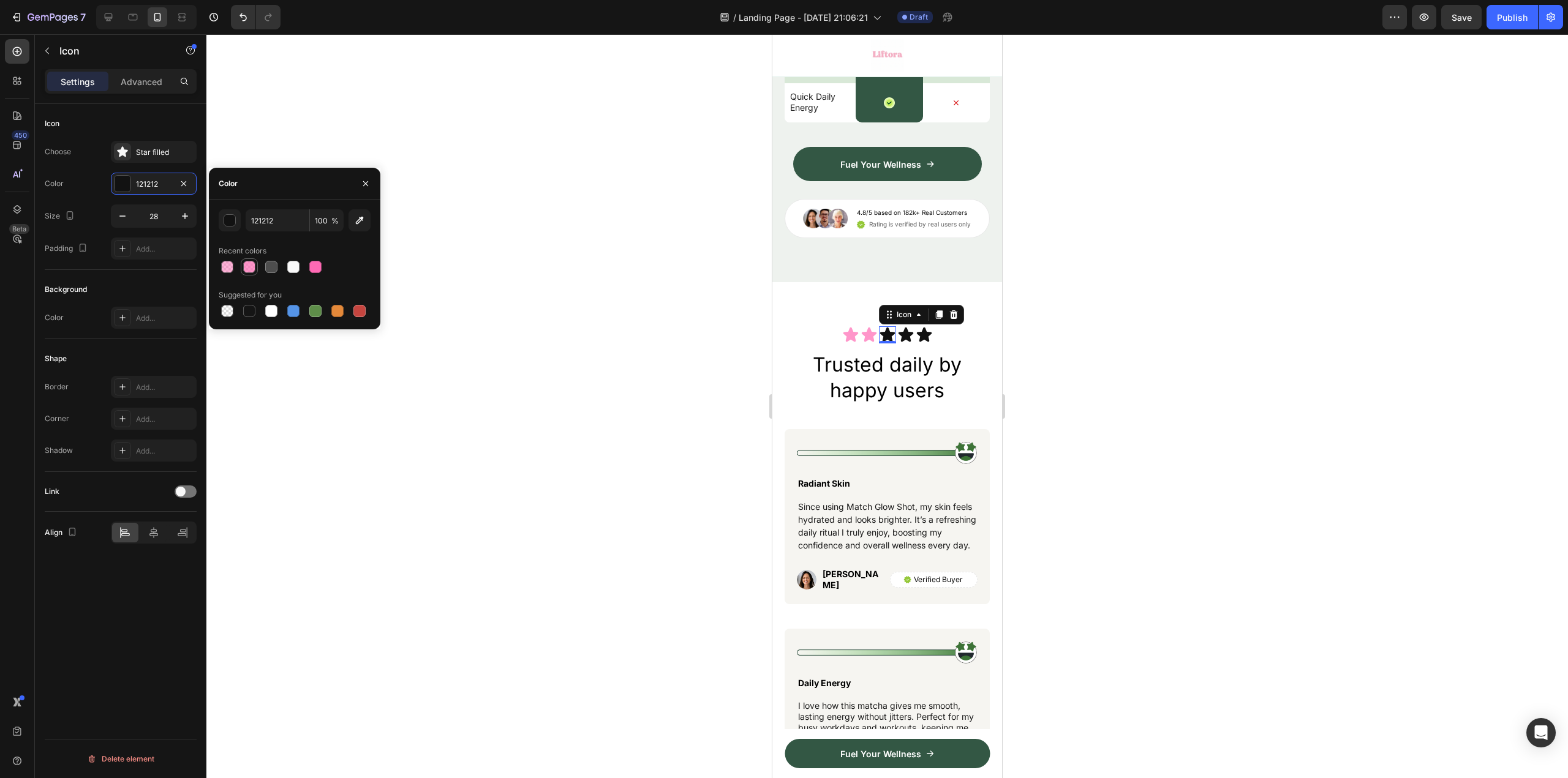
click at [253, 265] on div at bounding box center [249, 267] width 12 height 12
type input "FF69B4"
type input "70"
click at [906, 344] on div "Icon" at bounding box center [906, 335] width 17 height 17
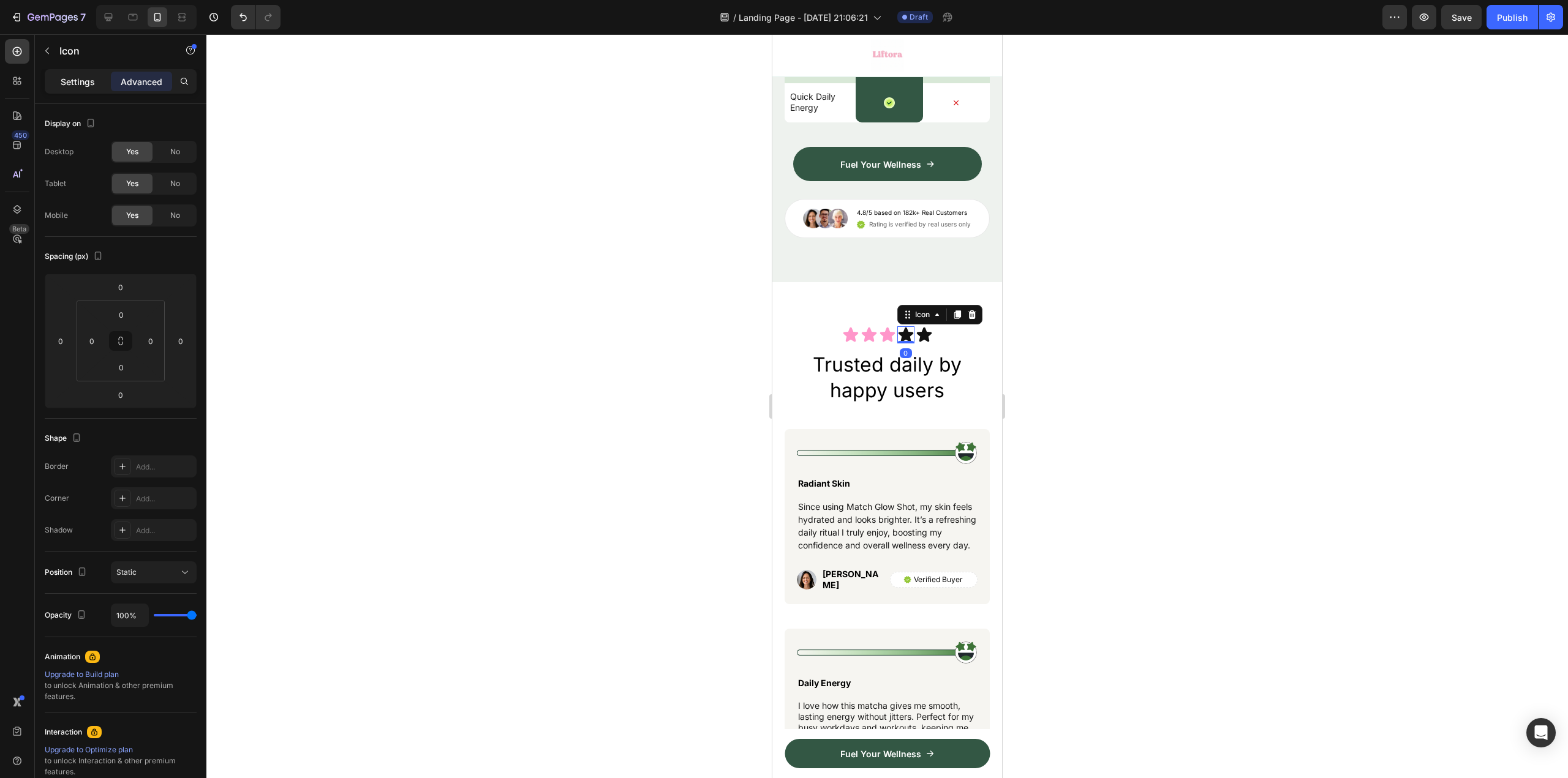
click at [94, 76] on p "Settings" at bounding box center [78, 82] width 34 height 13
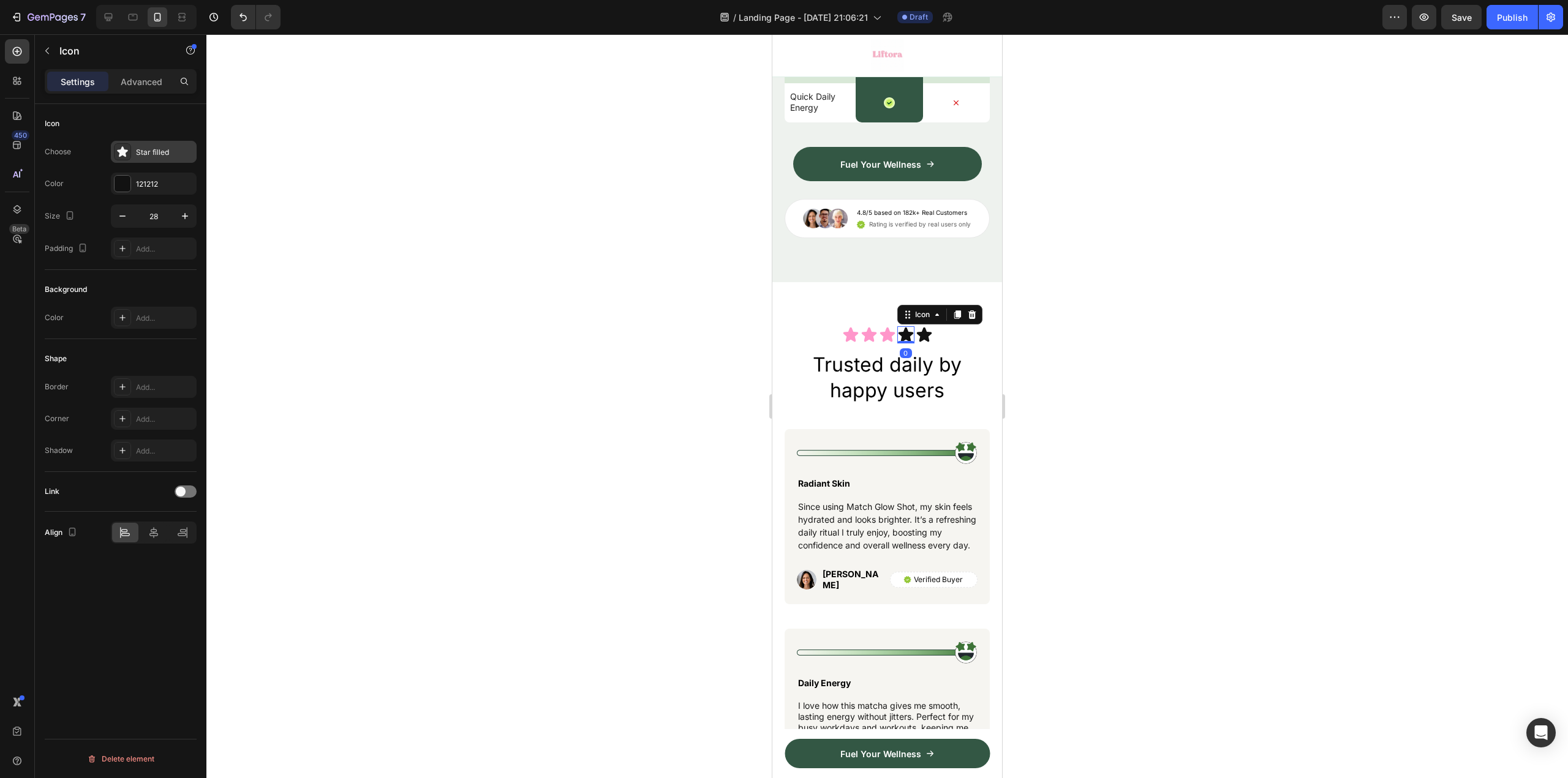
click at [163, 153] on div "Star filled" at bounding box center [165, 152] width 58 height 11
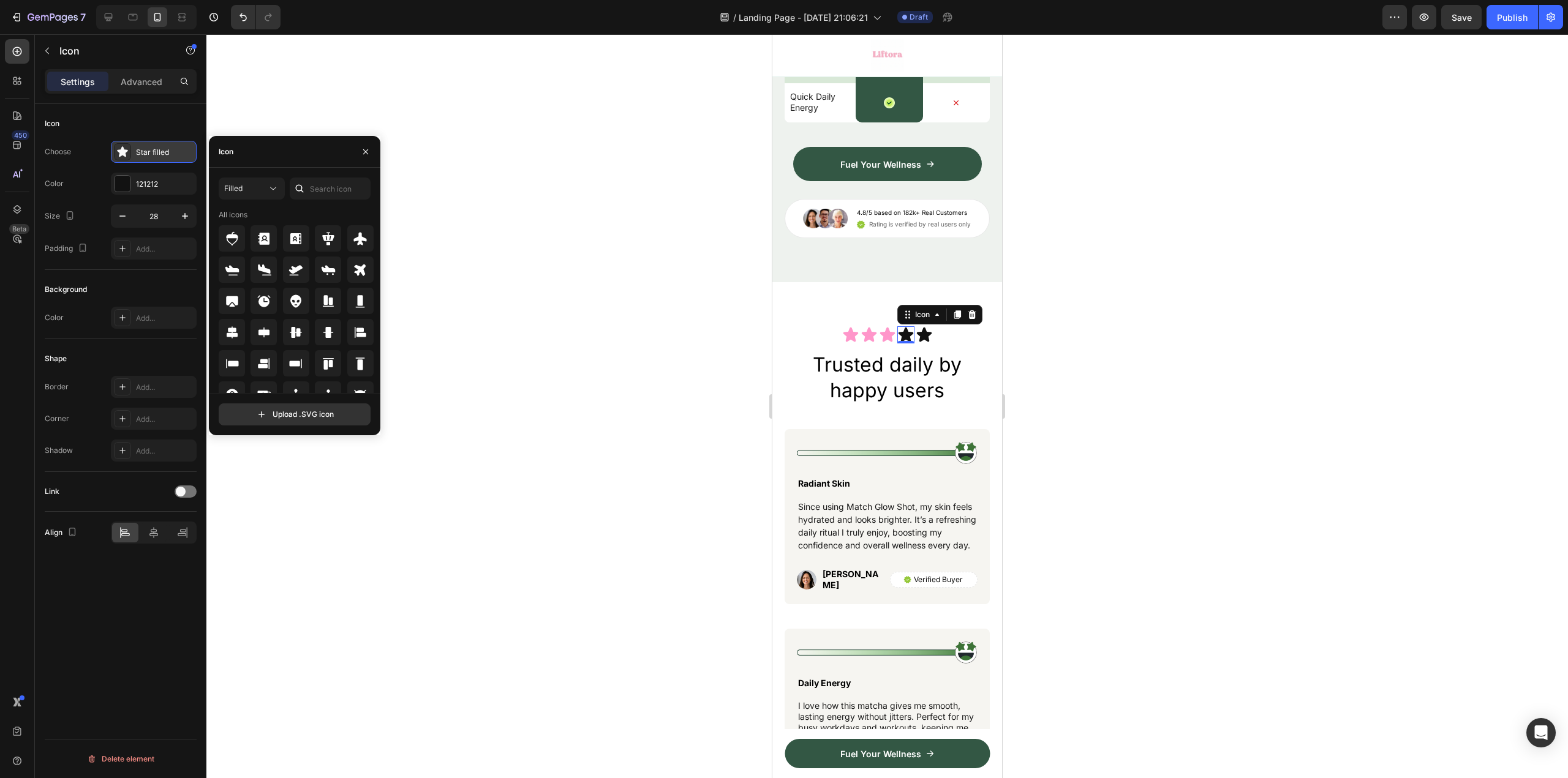
click at [158, 153] on div "Star filled" at bounding box center [165, 152] width 58 height 11
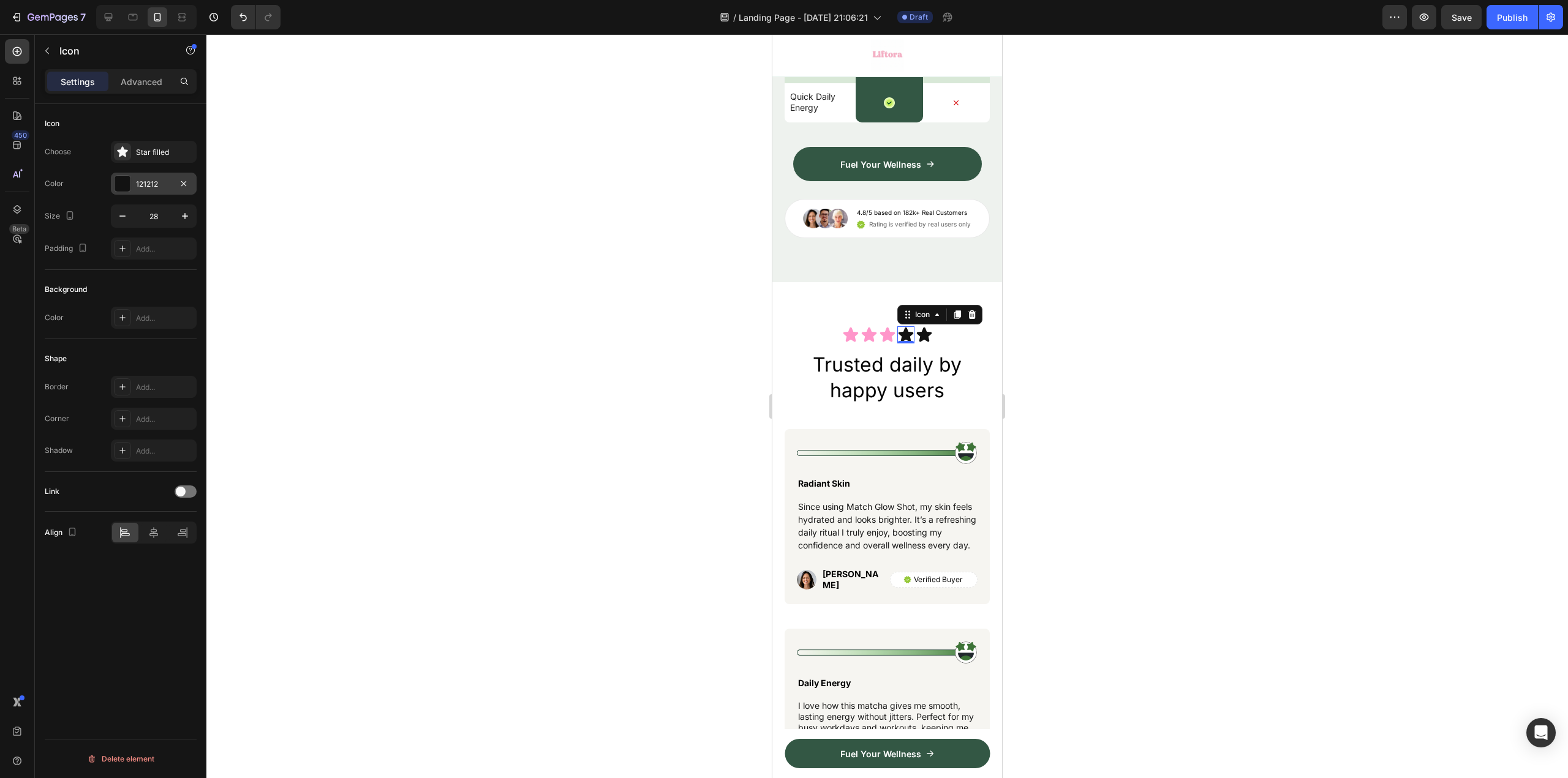
click at [147, 184] on div "121212" at bounding box center [153, 184] width 36 height 11
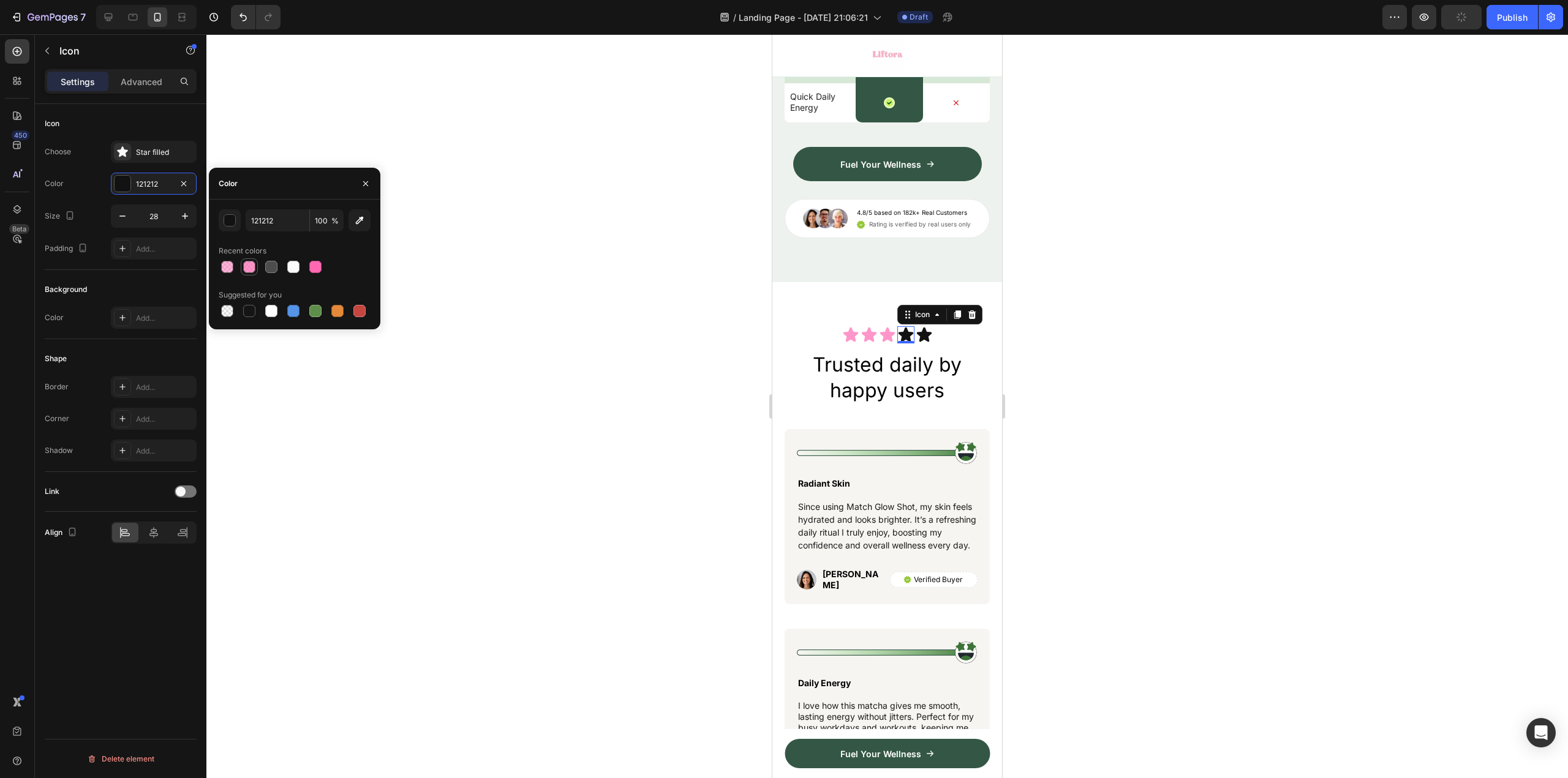
click at [252, 269] on div at bounding box center [249, 267] width 12 height 12
type input "FF69B4"
type input "70"
click at [916, 342] on icon at bounding box center [923, 335] width 15 height 15
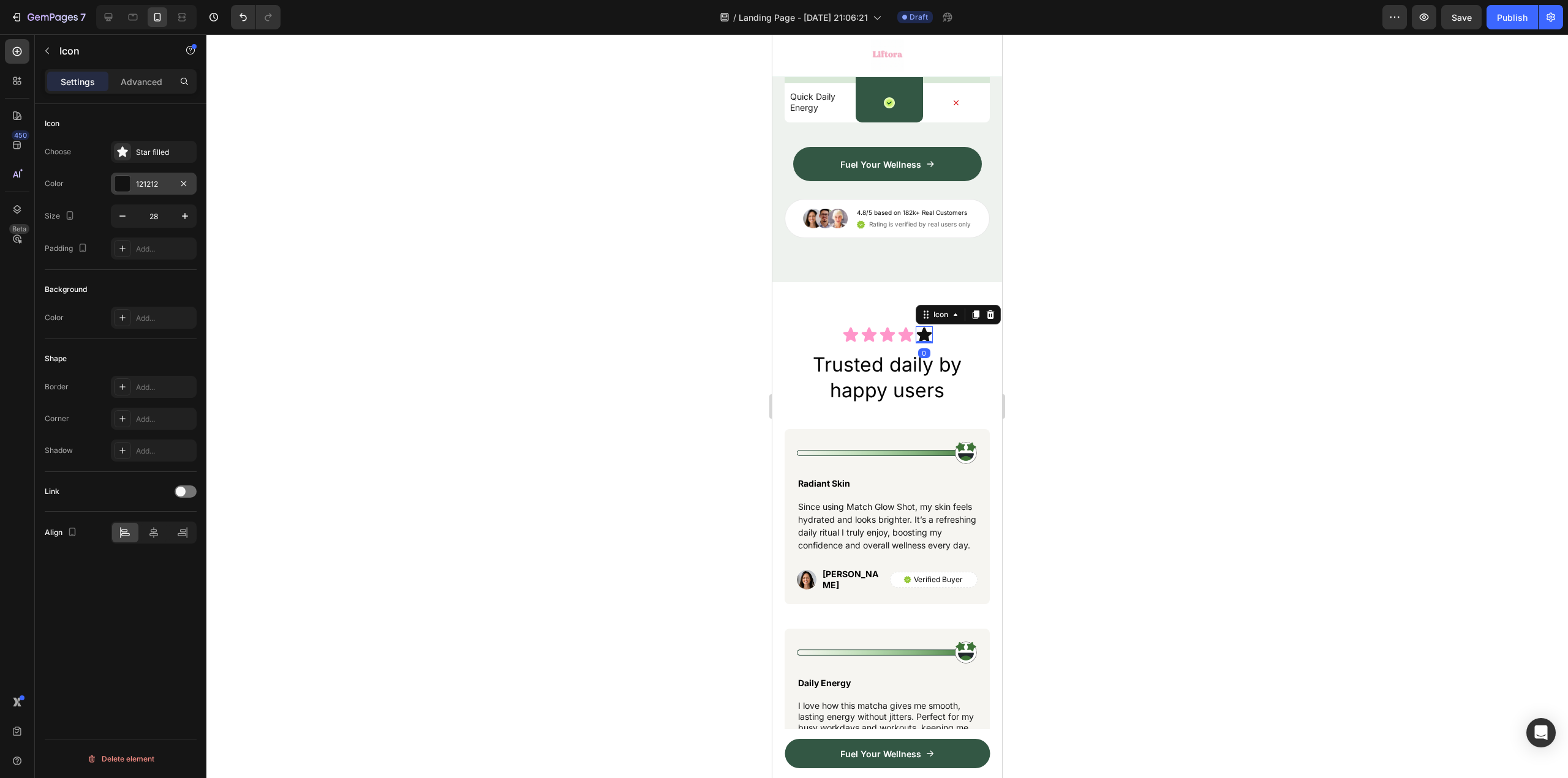
click at [128, 183] on div at bounding box center [123, 183] width 16 height 16
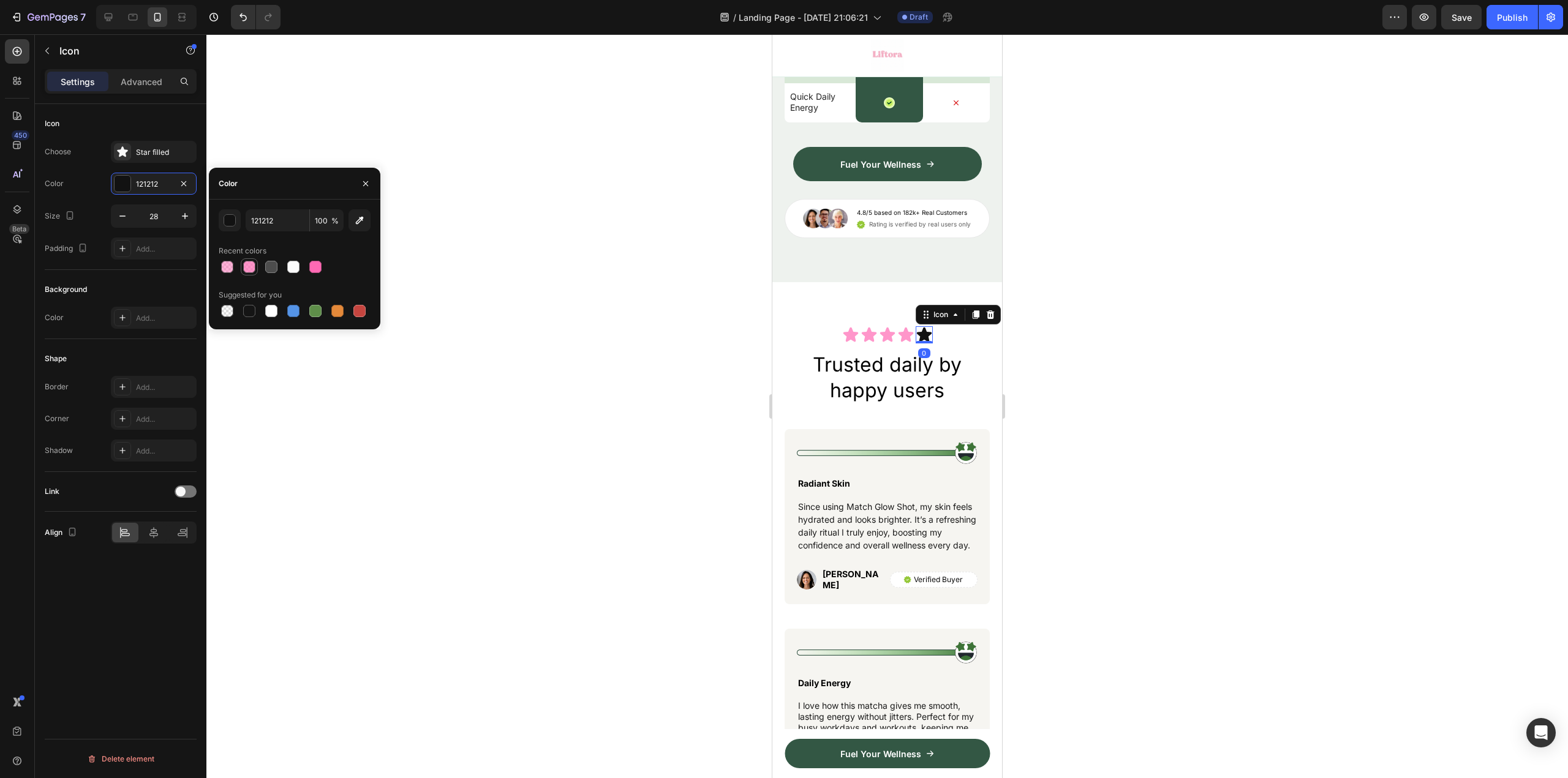
click at [246, 264] on div at bounding box center [249, 267] width 12 height 12
type input "FF69B4"
type input "70"
click at [613, 326] on div at bounding box center [887, 406] width 1362 height 744
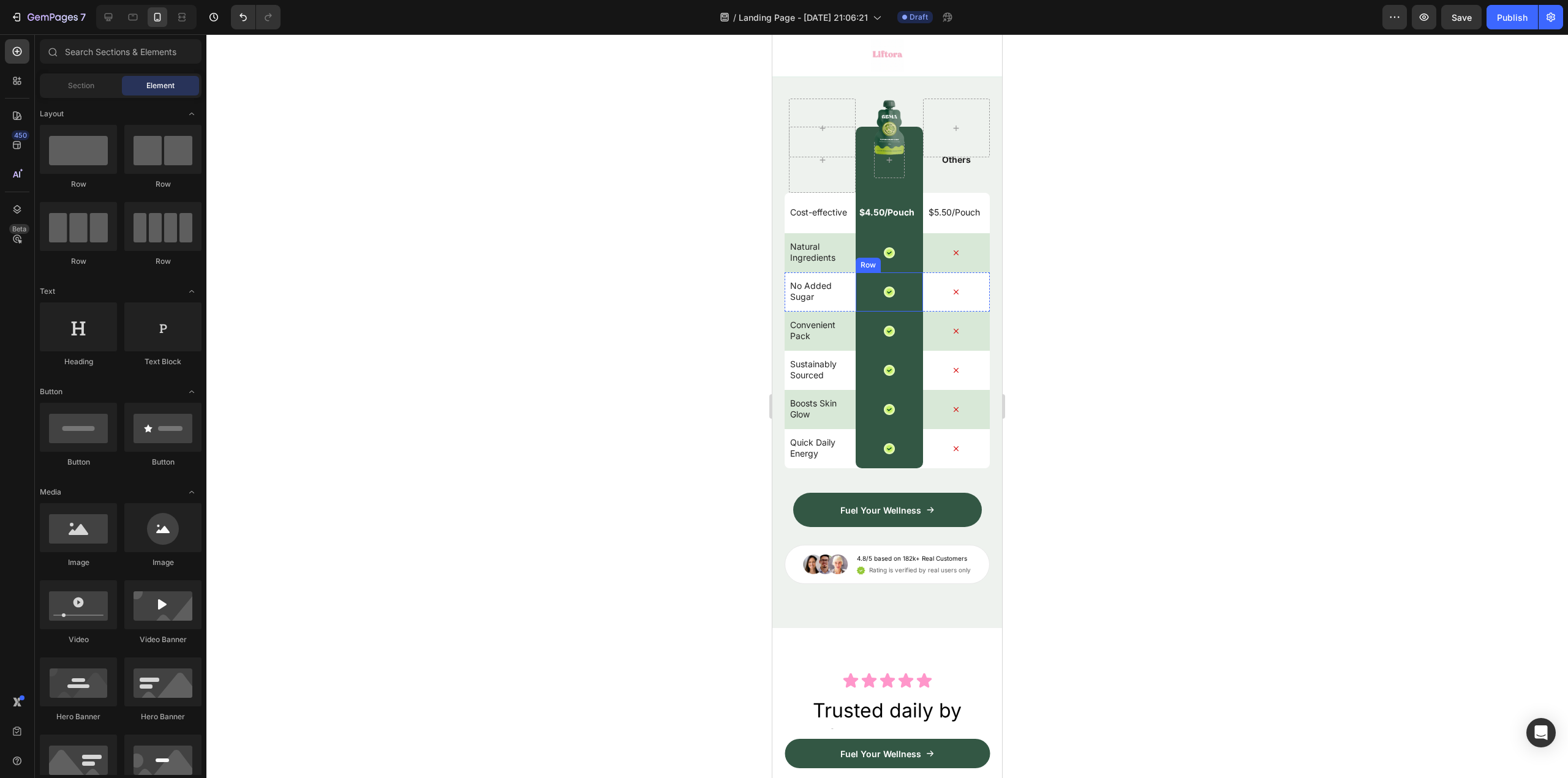
scroll to position [3695, 0]
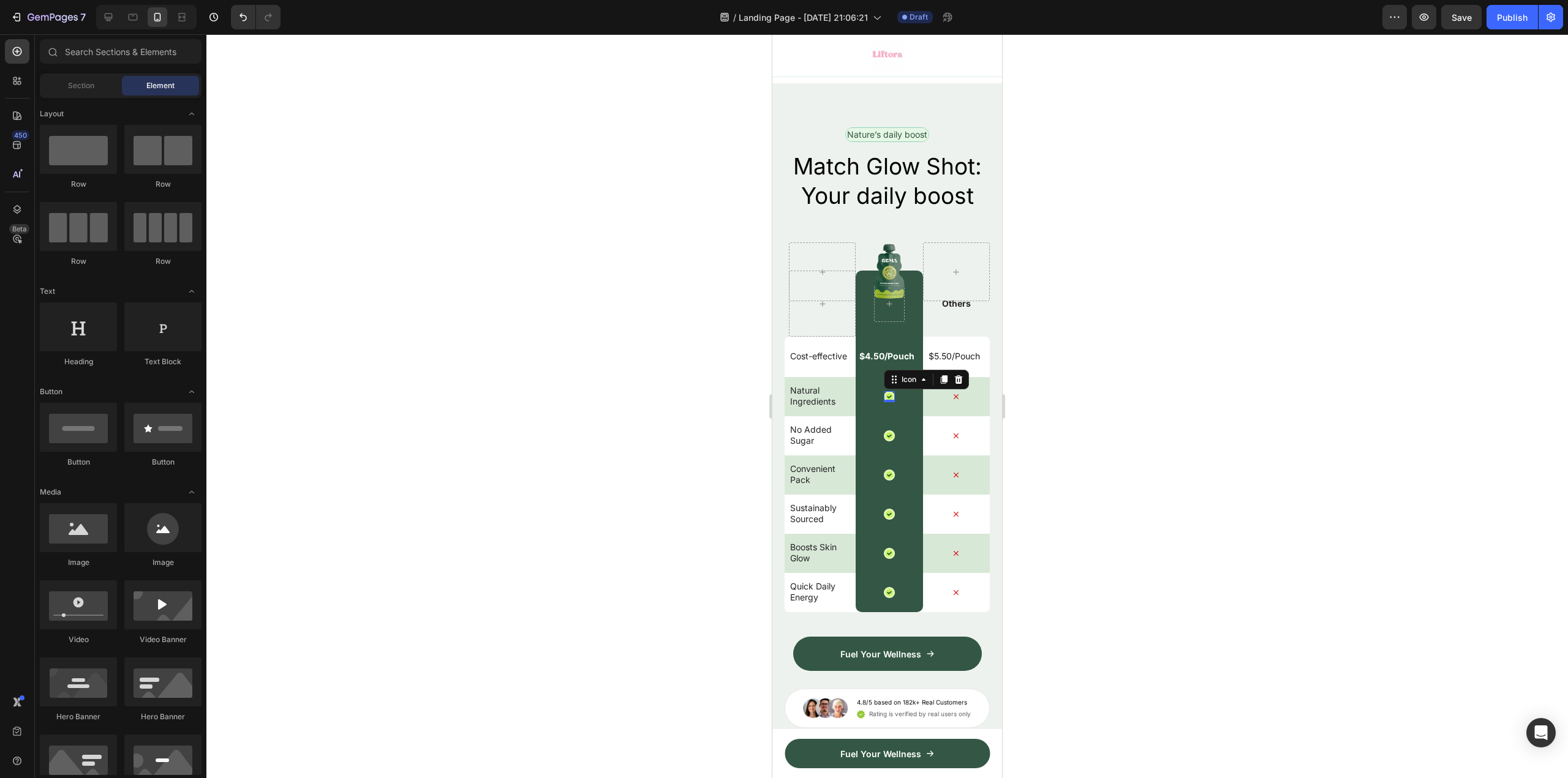
click at [887, 395] on icon at bounding box center [890, 396] width 7 height 7
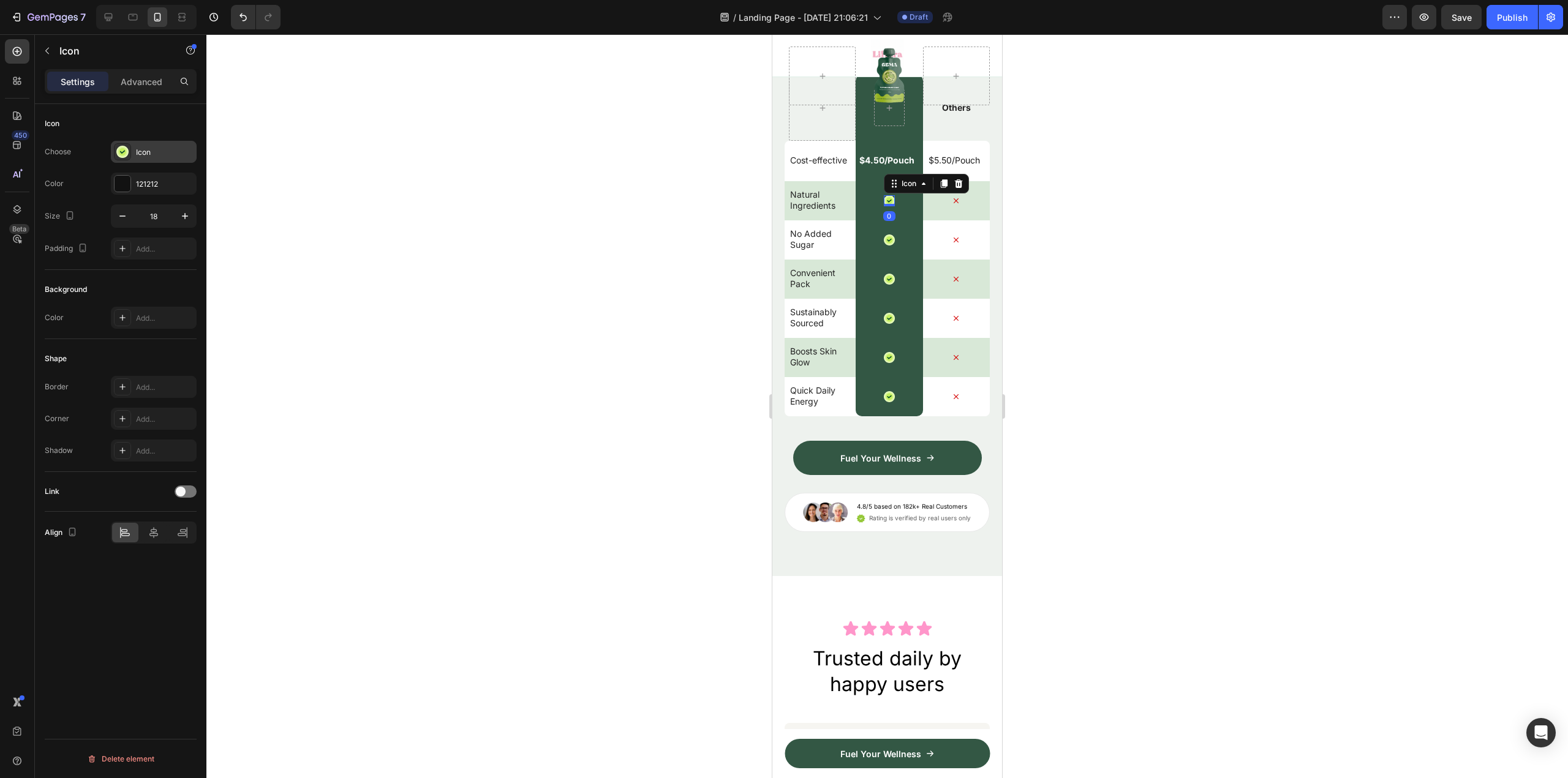
click at [125, 148] on icon at bounding box center [123, 152] width 10 height 10
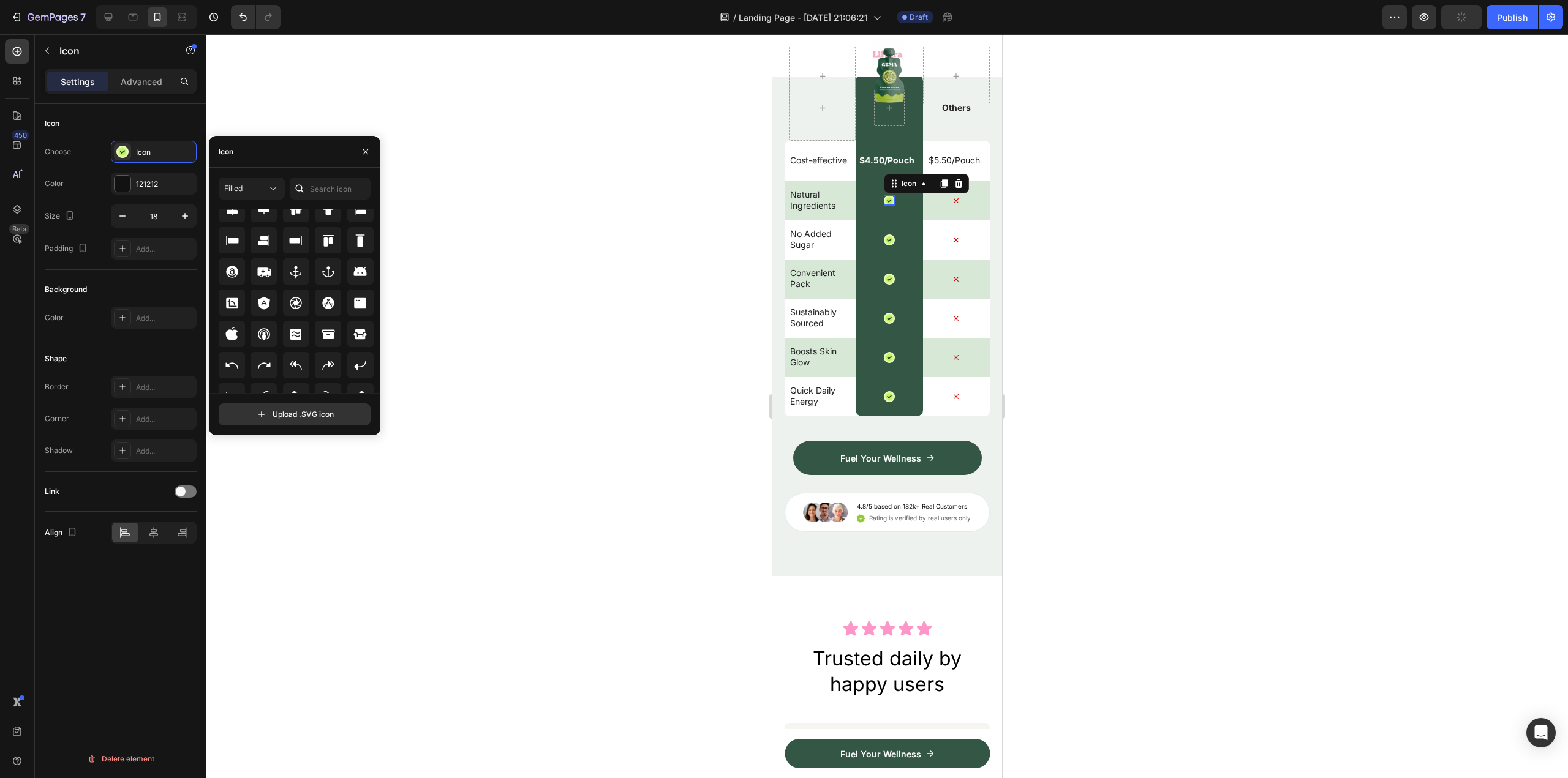
scroll to position [134, 0]
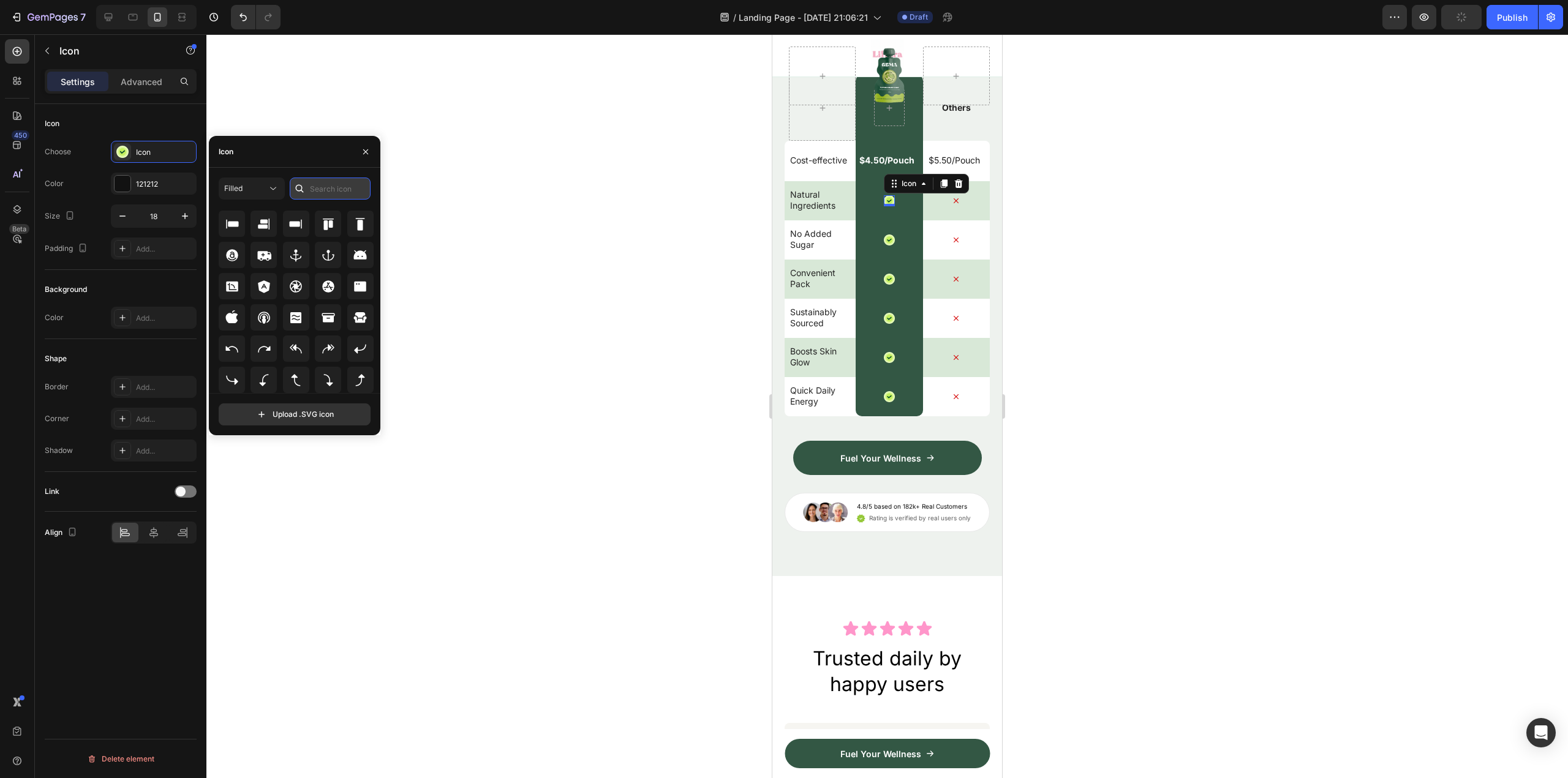
click at [324, 185] on input "text" at bounding box center [330, 188] width 81 height 22
type input "Check"
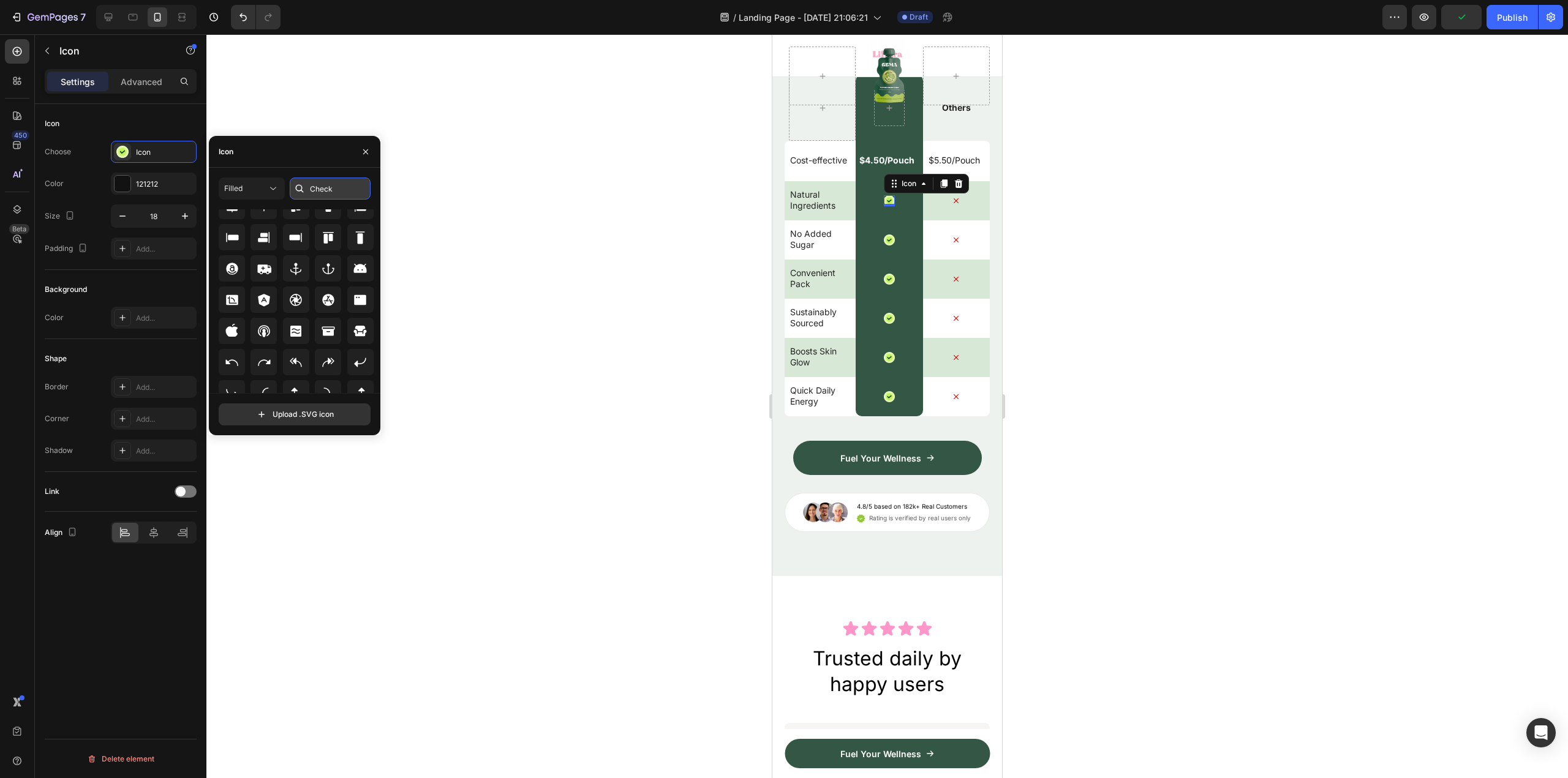
scroll to position [0, 0]
click at [354, 239] on icon at bounding box center [360, 239] width 12 height 12
click at [139, 185] on div "121212" at bounding box center [153, 184] width 36 height 11
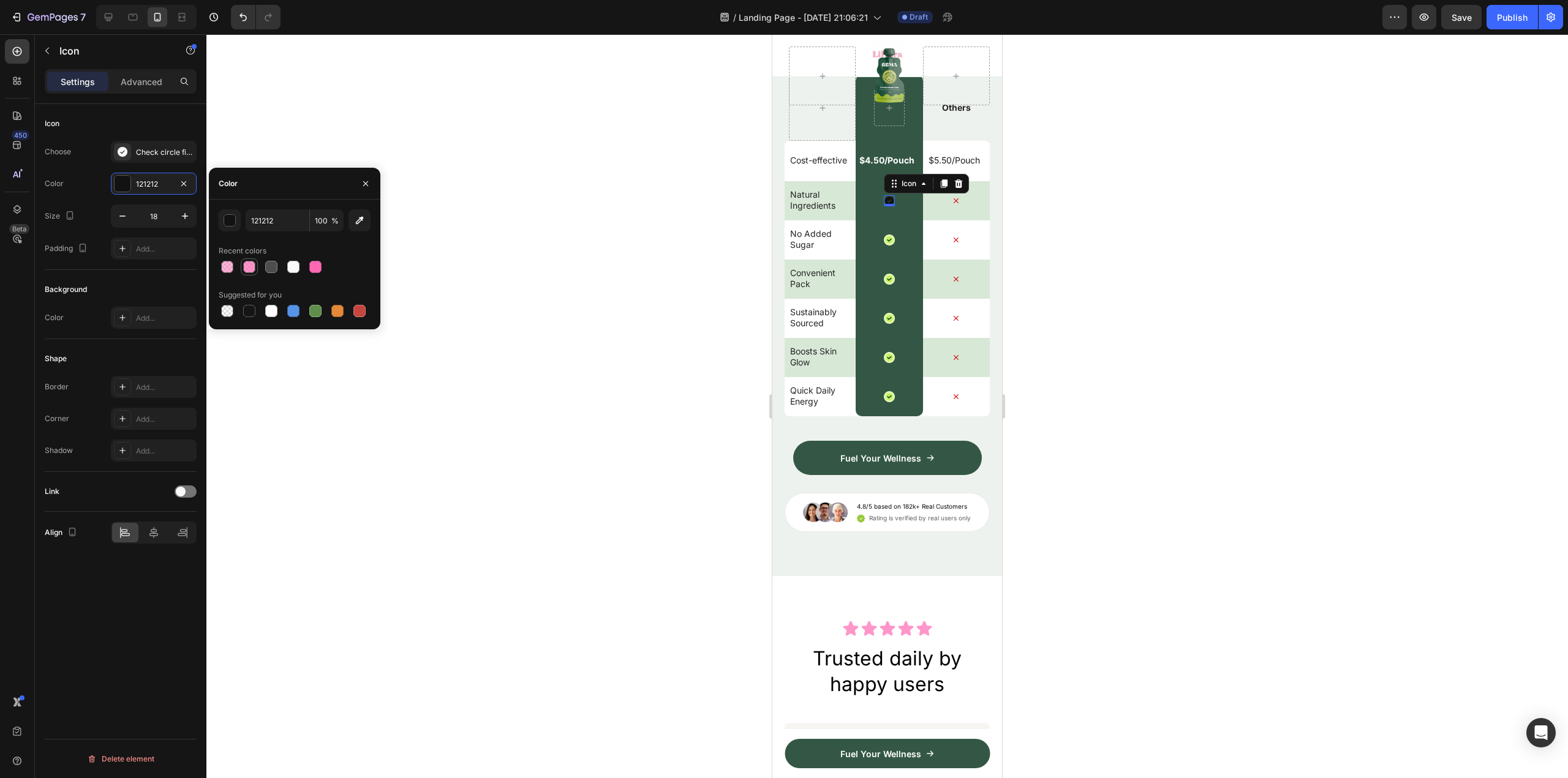
click at [245, 264] on div at bounding box center [249, 267] width 12 height 12
type input "FF69B4"
type input "70"
click at [884, 245] on div "Icon" at bounding box center [890, 240] width 11 height 11
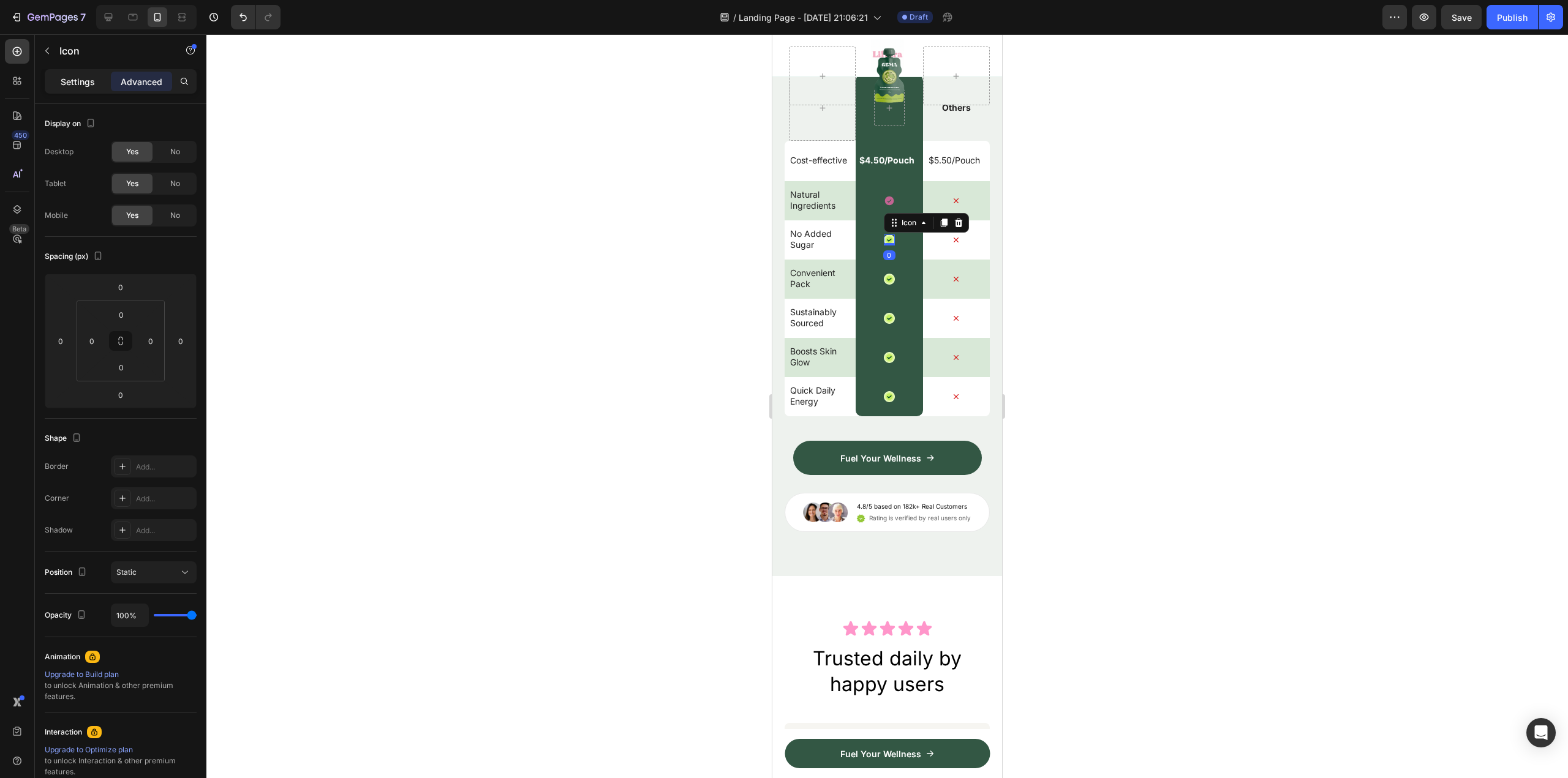
click at [79, 78] on p "Settings" at bounding box center [78, 82] width 34 height 13
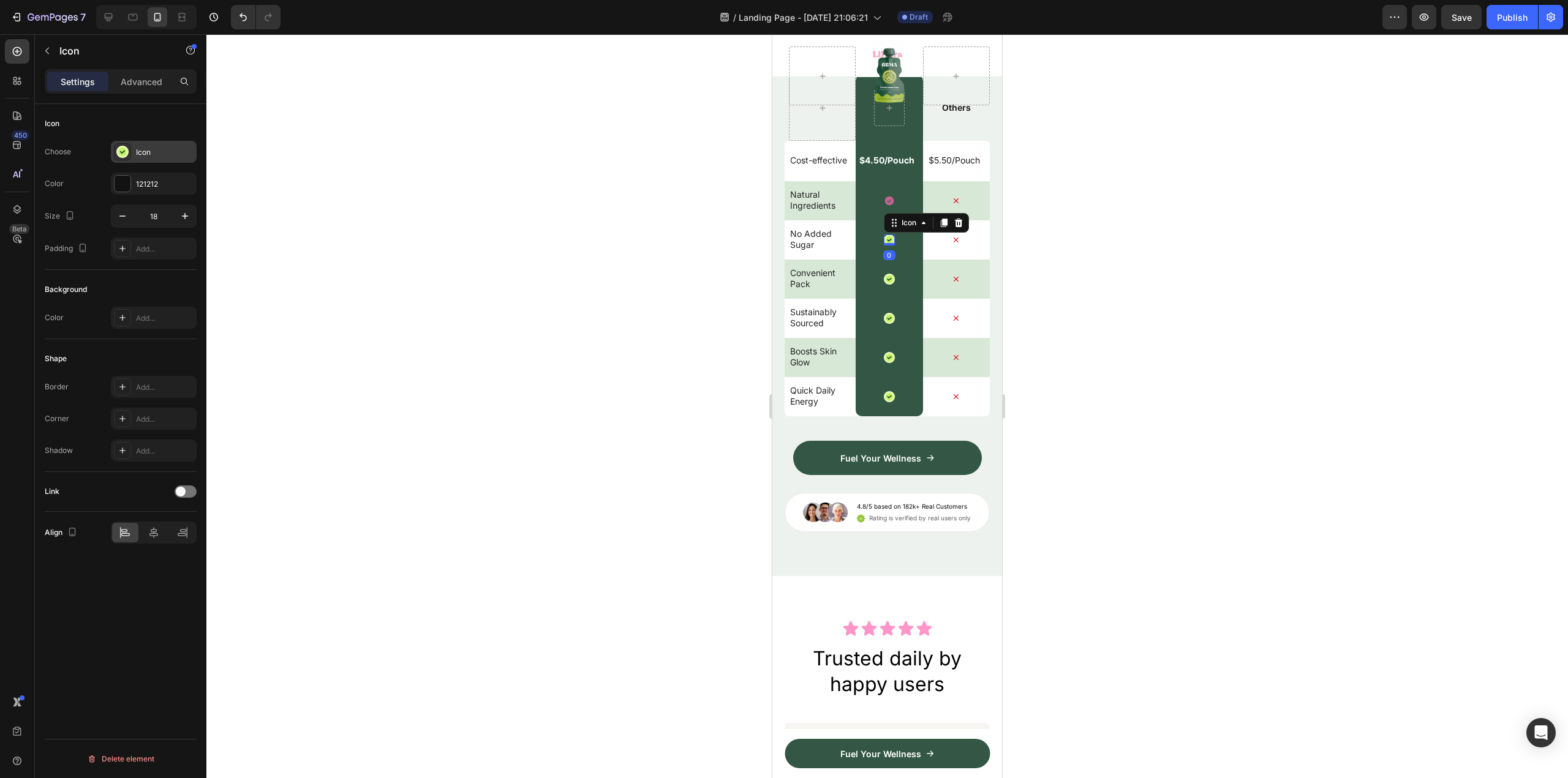
click at [149, 150] on div "Icon" at bounding box center [165, 152] width 58 height 11
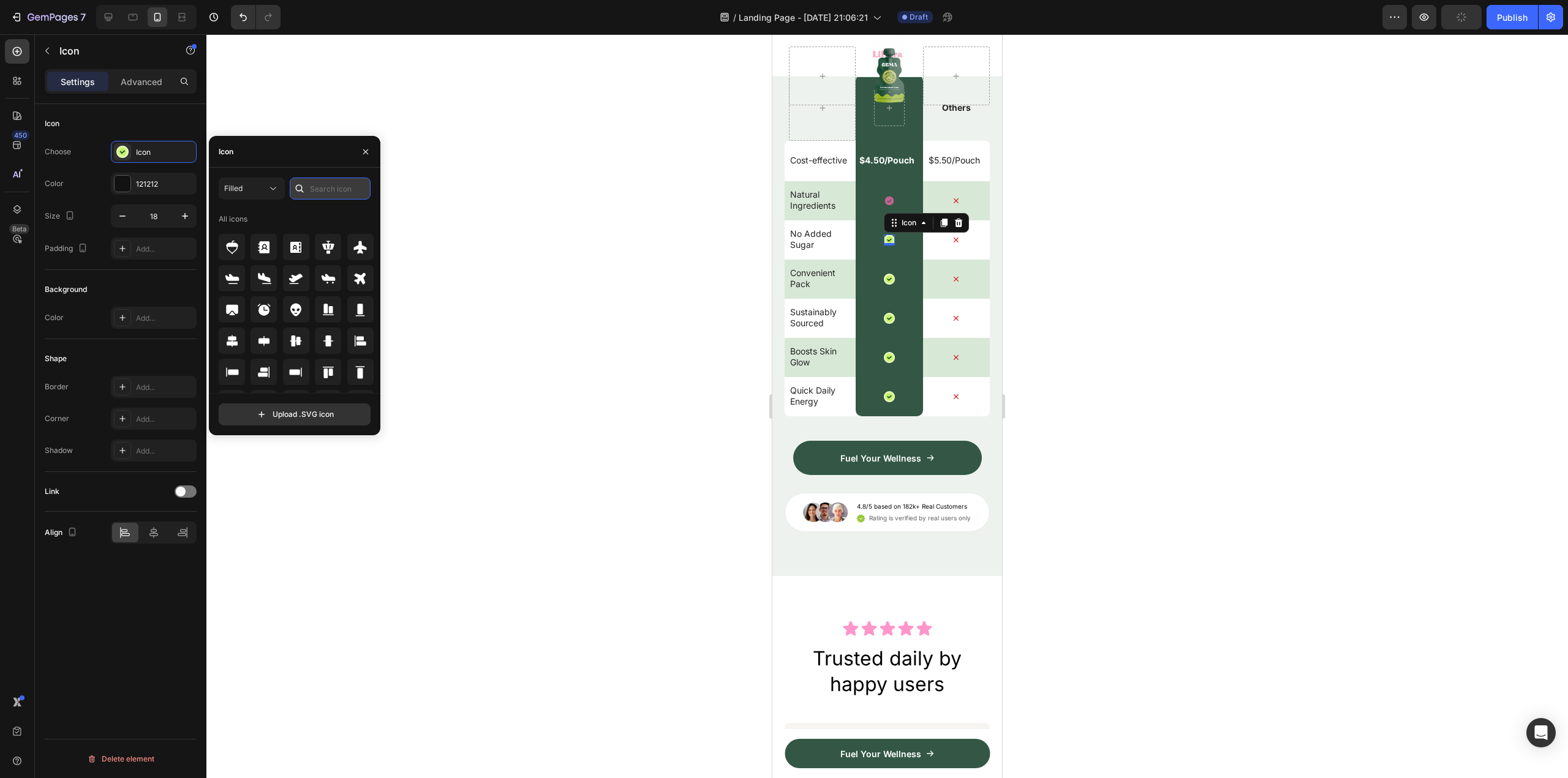
click at [320, 191] on input "text" at bounding box center [330, 188] width 81 height 22
type input "i"
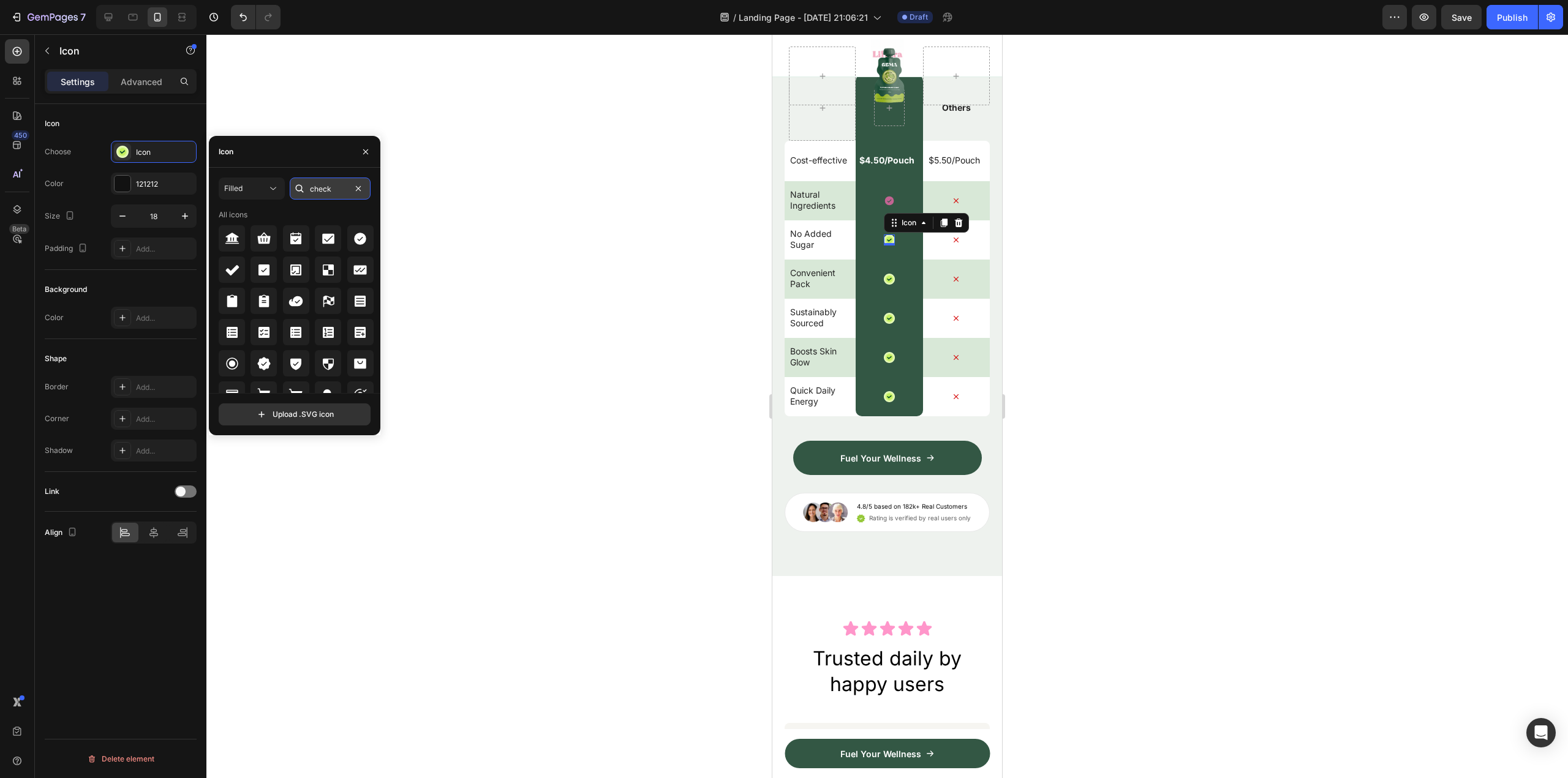
type input "check"
click at [268, 360] on icon at bounding box center [263, 363] width 13 height 13
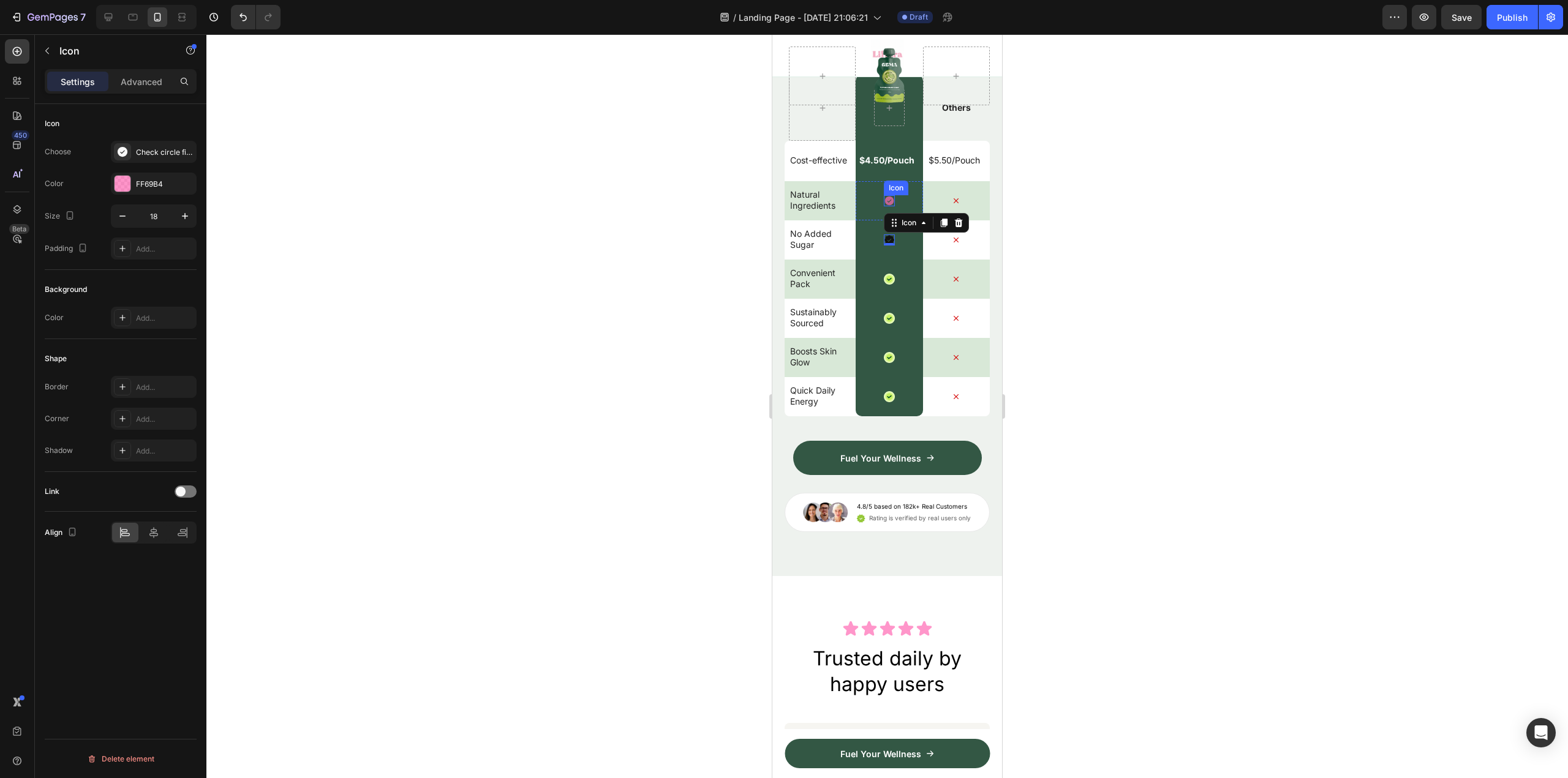
click at [885, 206] on icon at bounding box center [890, 201] width 9 height 9
click at [133, 151] on div "Check circle filled" at bounding box center [154, 152] width 86 height 22
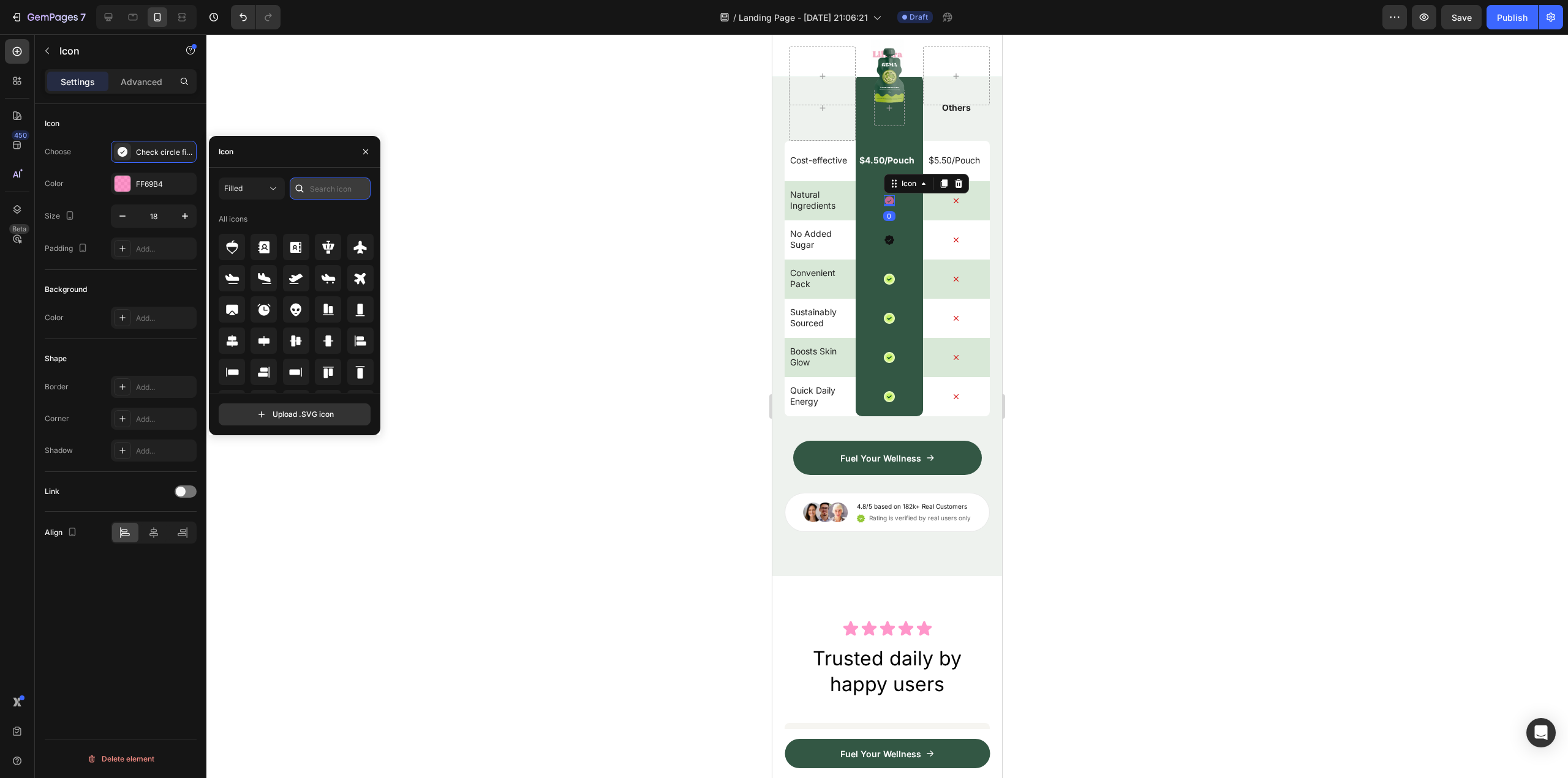
click at [335, 187] on input "text" at bounding box center [330, 188] width 81 height 22
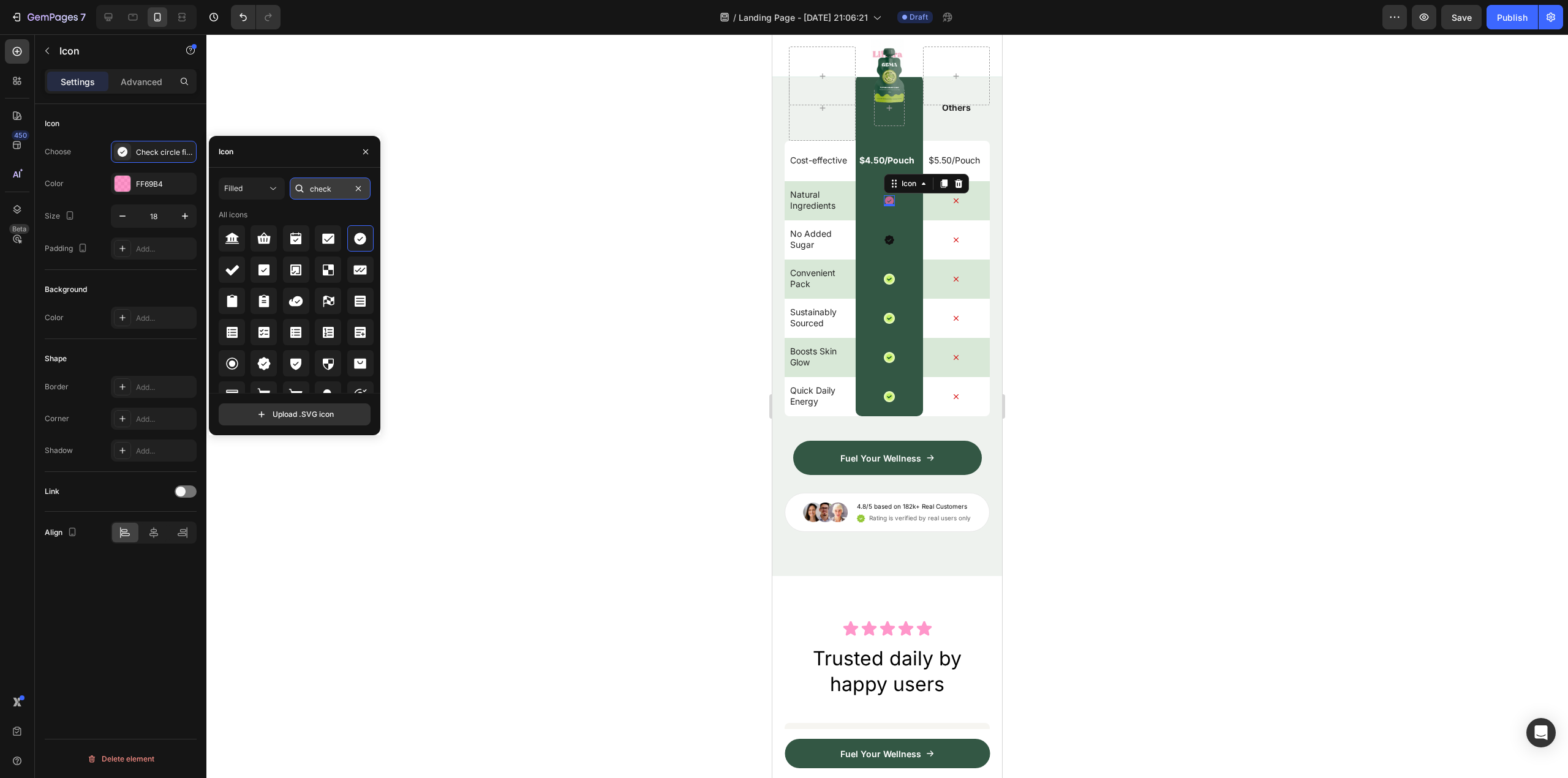
click at [327, 183] on input "check" at bounding box center [330, 188] width 81 height 22
click at [326, 183] on input "check" at bounding box center [330, 188] width 81 height 22
type input "check"
click at [263, 361] on icon at bounding box center [263, 363] width 13 height 13
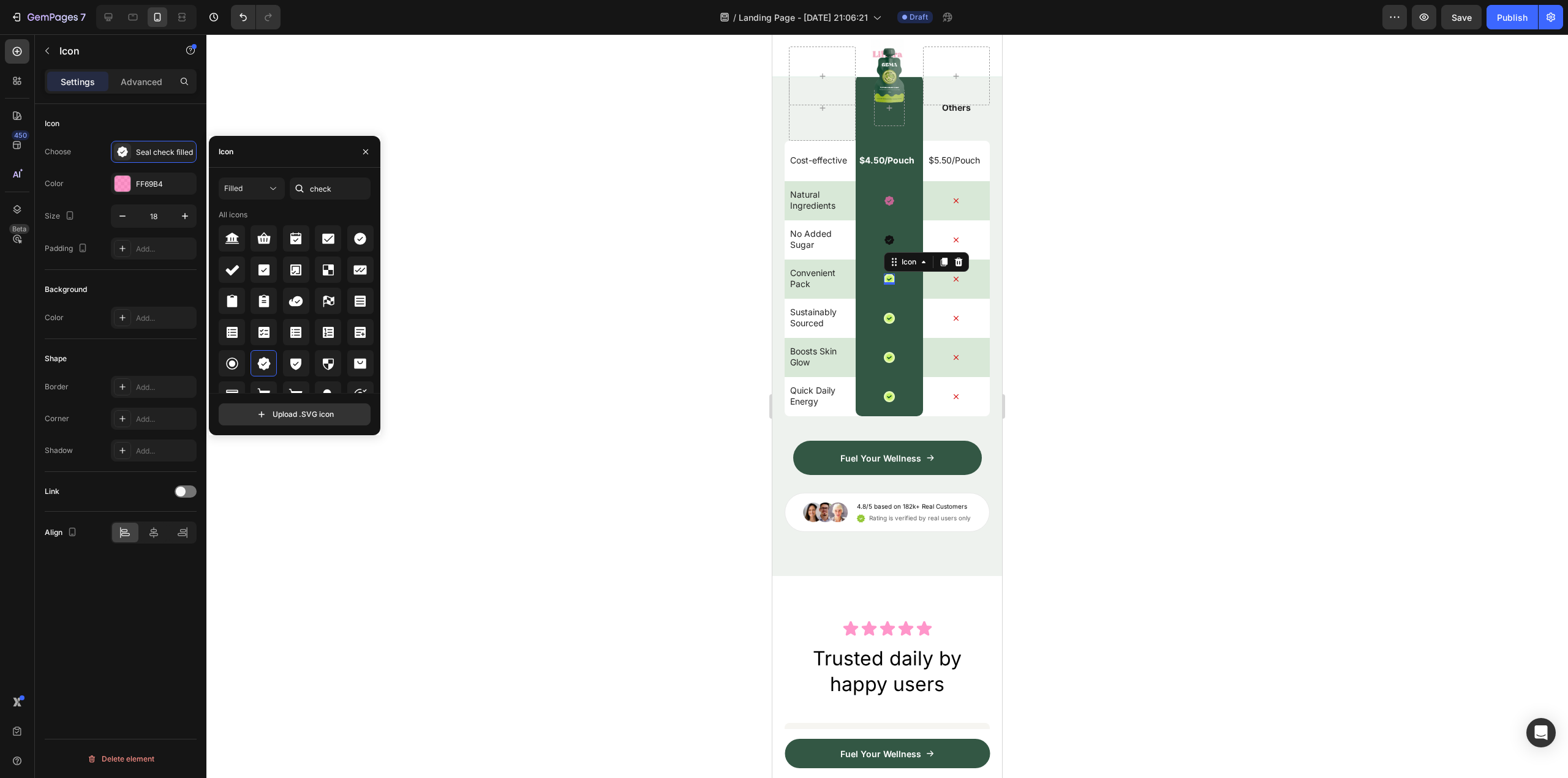
click at [885, 285] on div "Icon 0" at bounding box center [890, 279] width 11 height 11
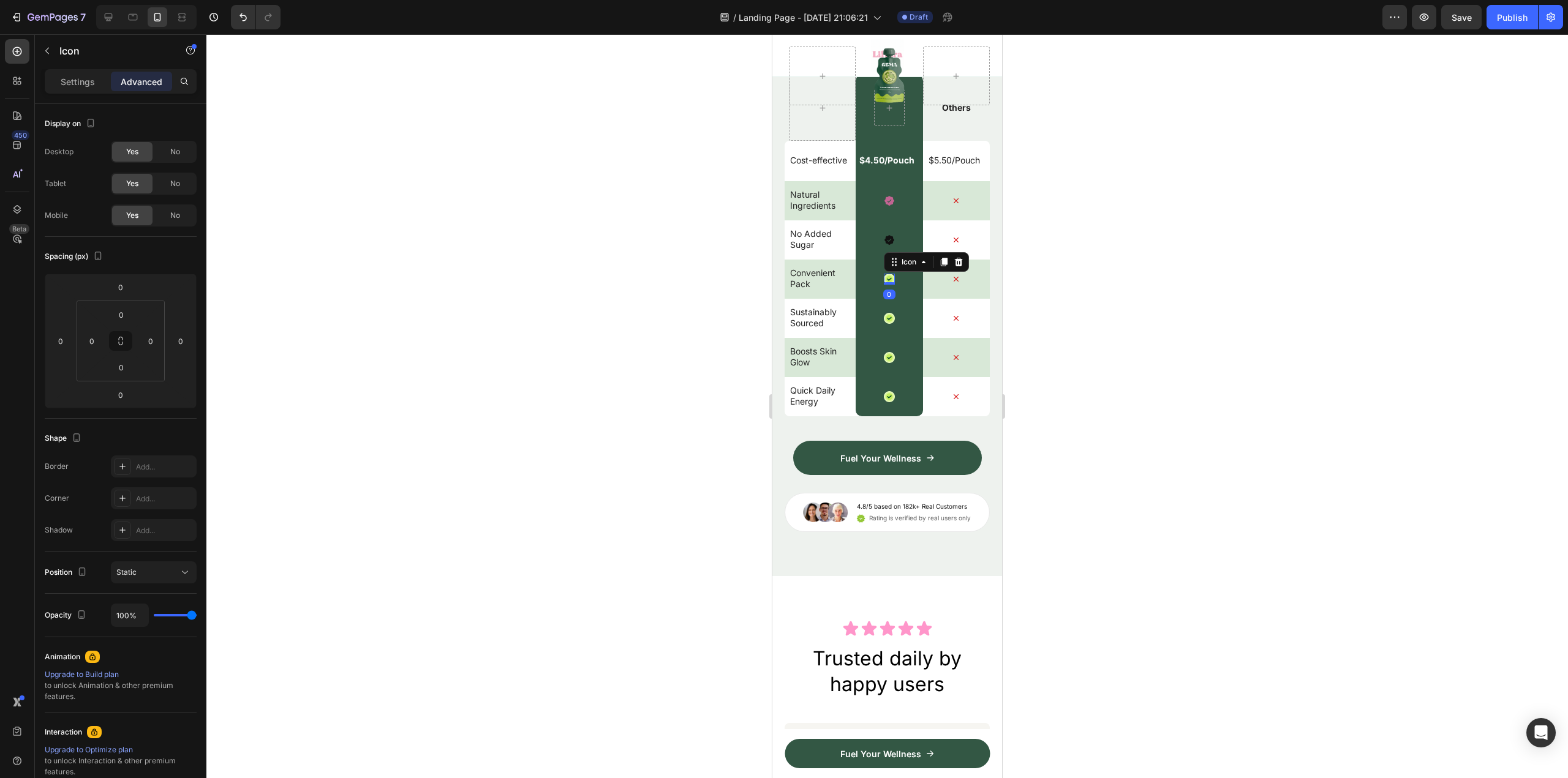
click at [885, 284] on icon at bounding box center [889, 279] width 9 height 9
click at [79, 78] on p "Settings" at bounding box center [78, 82] width 34 height 13
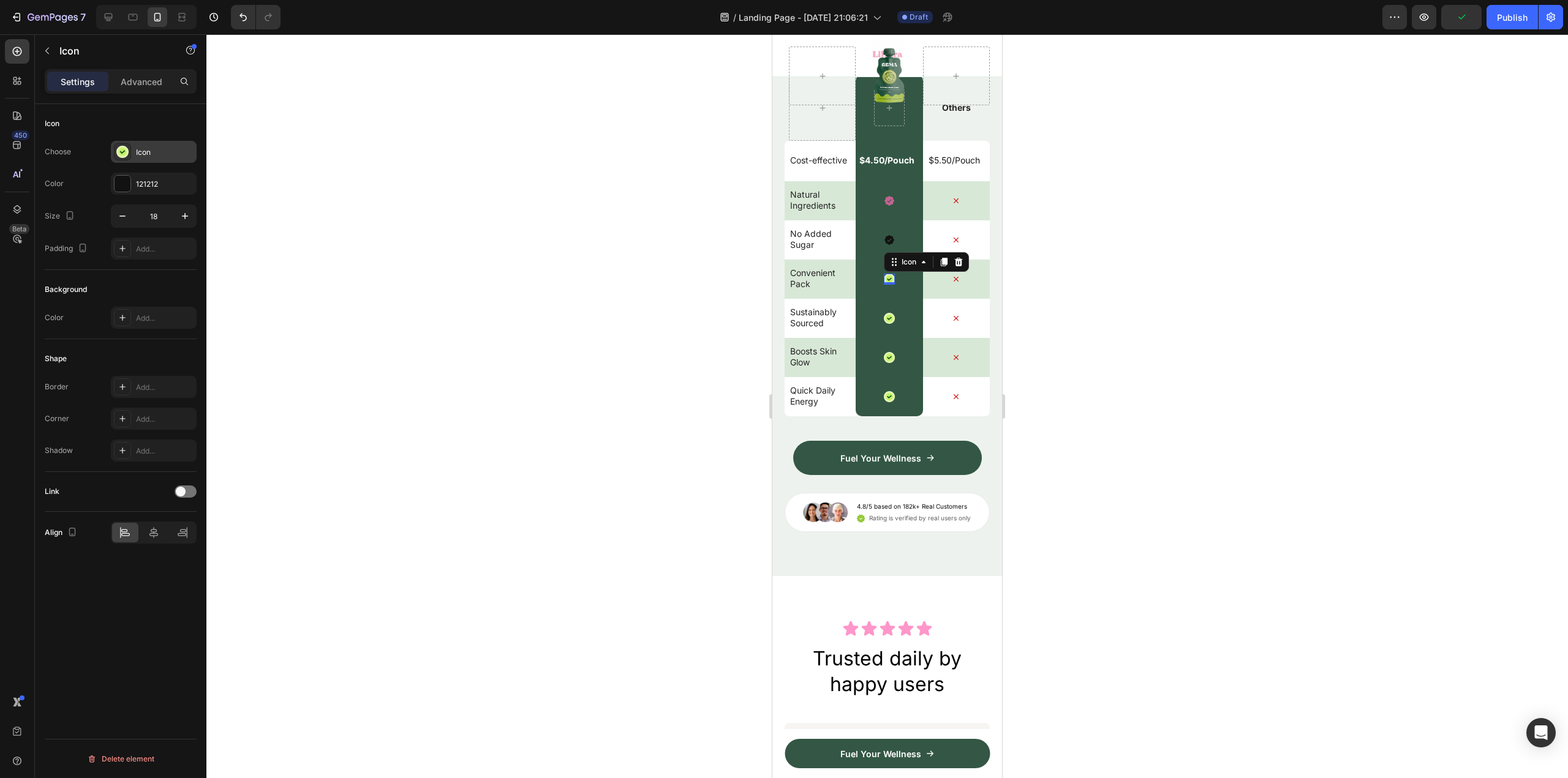
click at [147, 151] on div "Icon" at bounding box center [165, 152] width 58 height 11
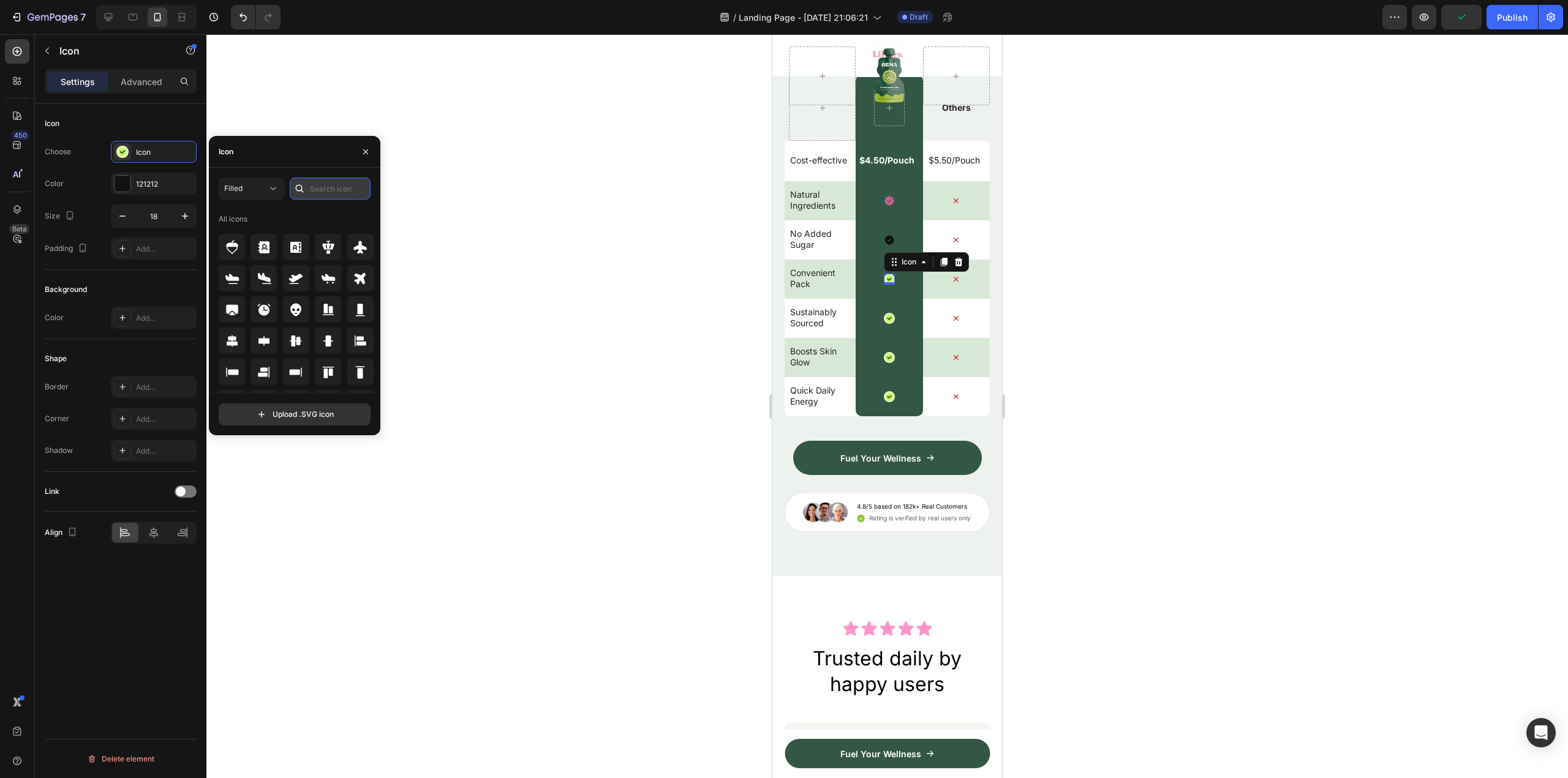
drag, startPoint x: 333, startPoint y: 187, endPoint x: 334, endPoint y: 193, distance: 6.1
click at [333, 187] on input "text" at bounding box center [330, 188] width 81 height 22
paste input "check"
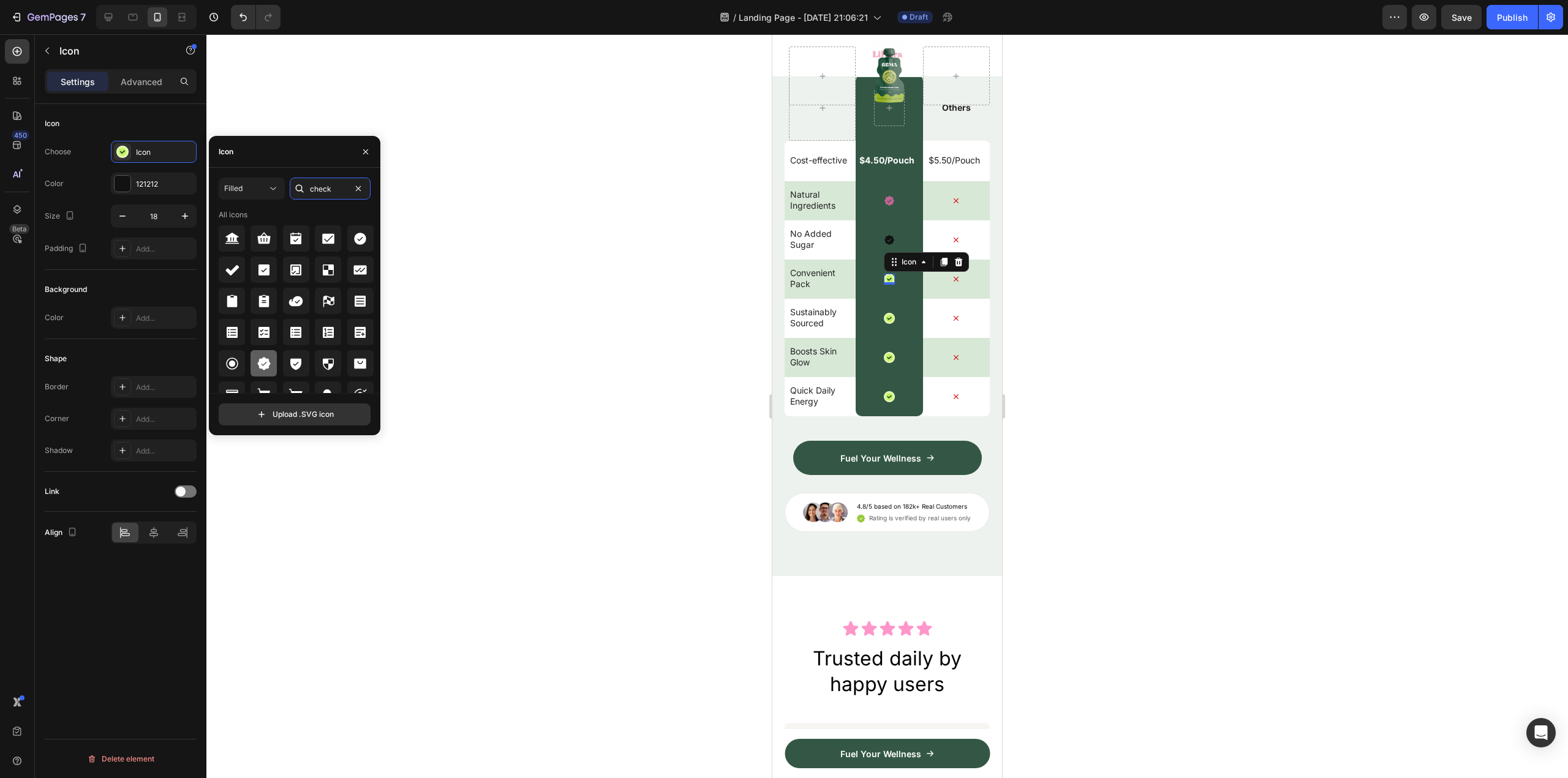
type input "check"
click at [267, 364] on icon at bounding box center [263, 363] width 13 height 13
click at [884, 324] on icon at bounding box center [890, 318] width 11 height 11
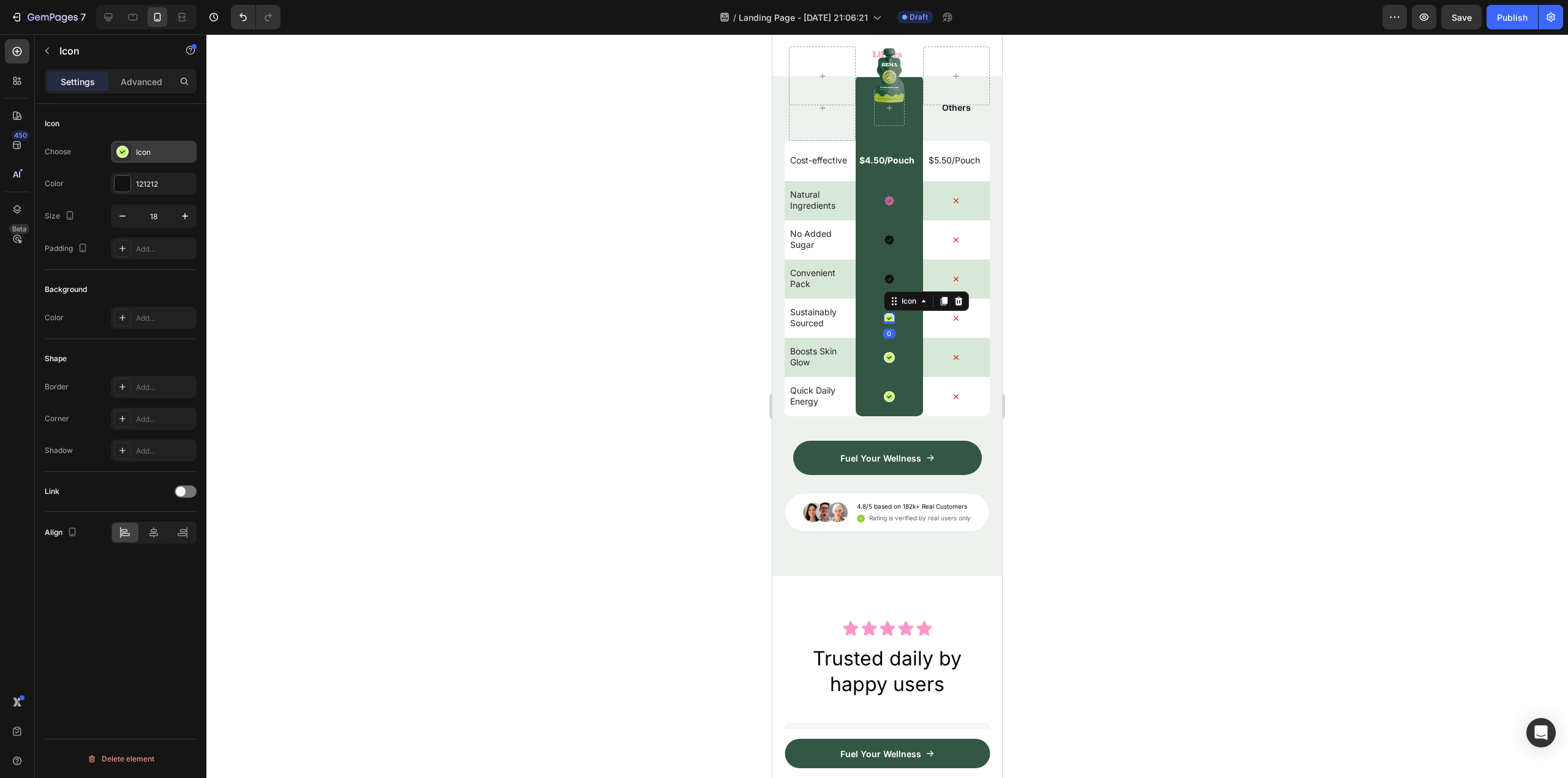
click at [146, 155] on div "Icon" at bounding box center [165, 152] width 58 height 11
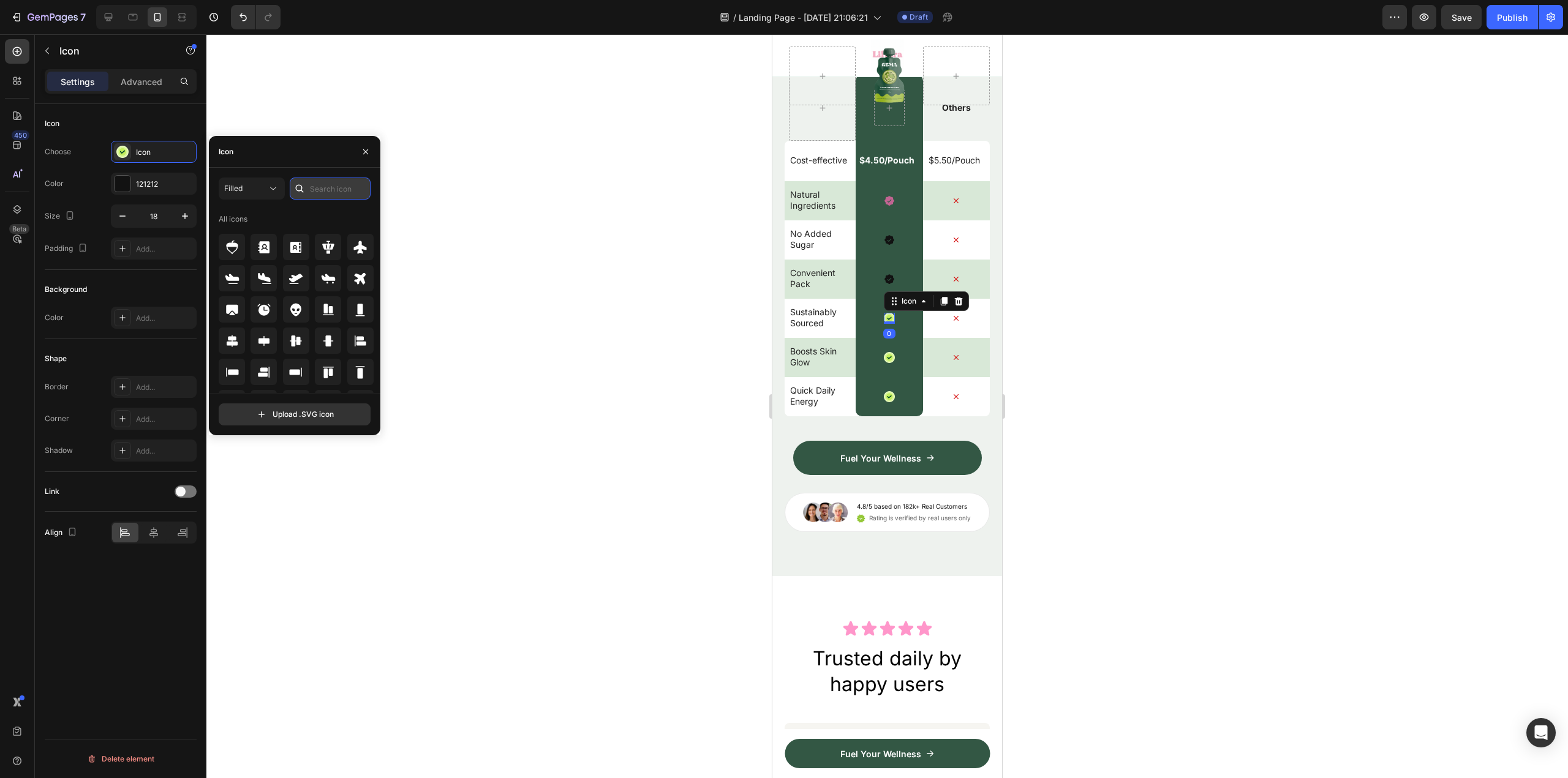
click at [325, 195] on input "text" at bounding box center [330, 188] width 81 height 22
paste input "check"
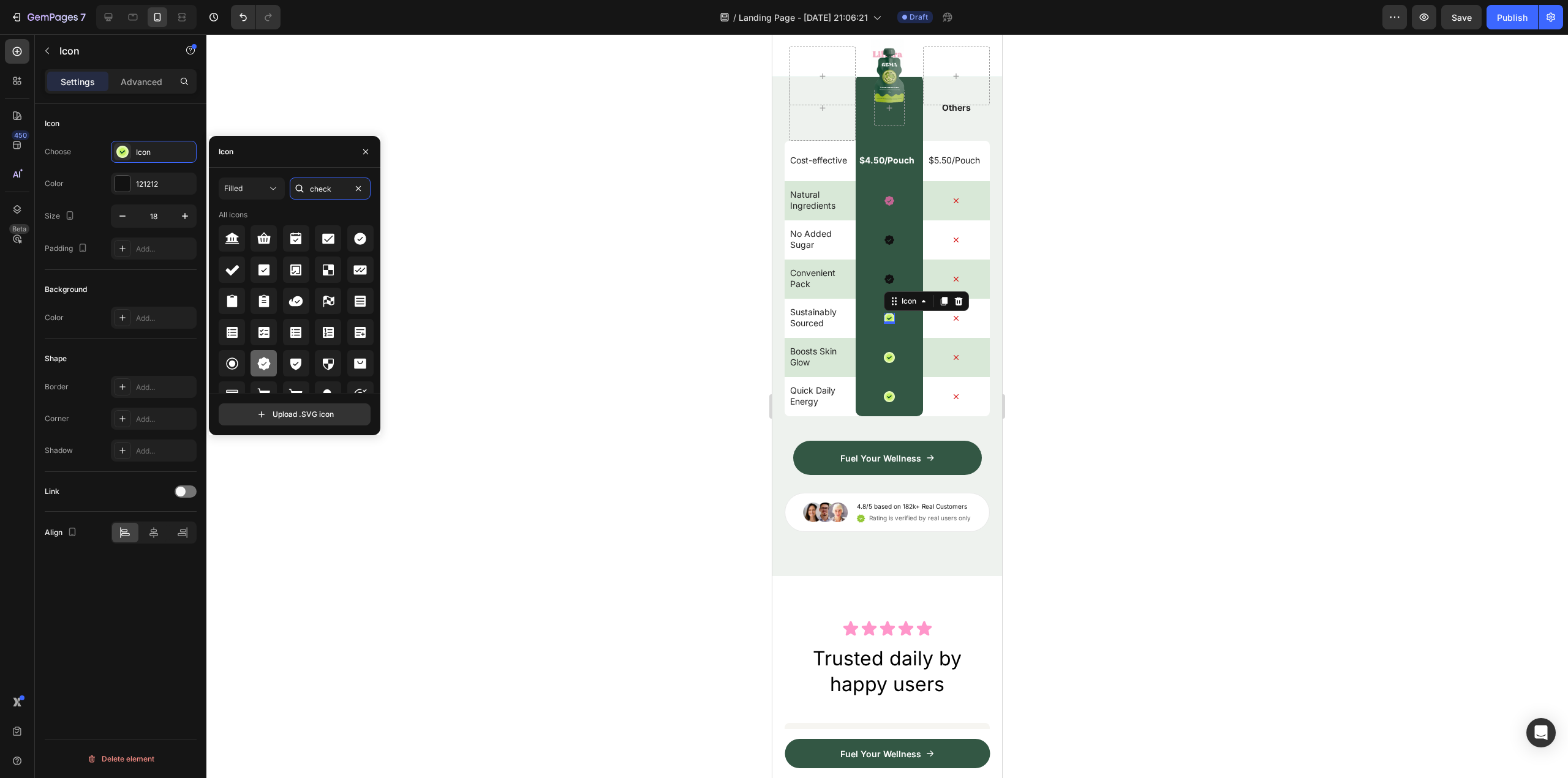
type input "check"
click at [268, 367] on icon at bounding box center [263, 363] width 13 height 13
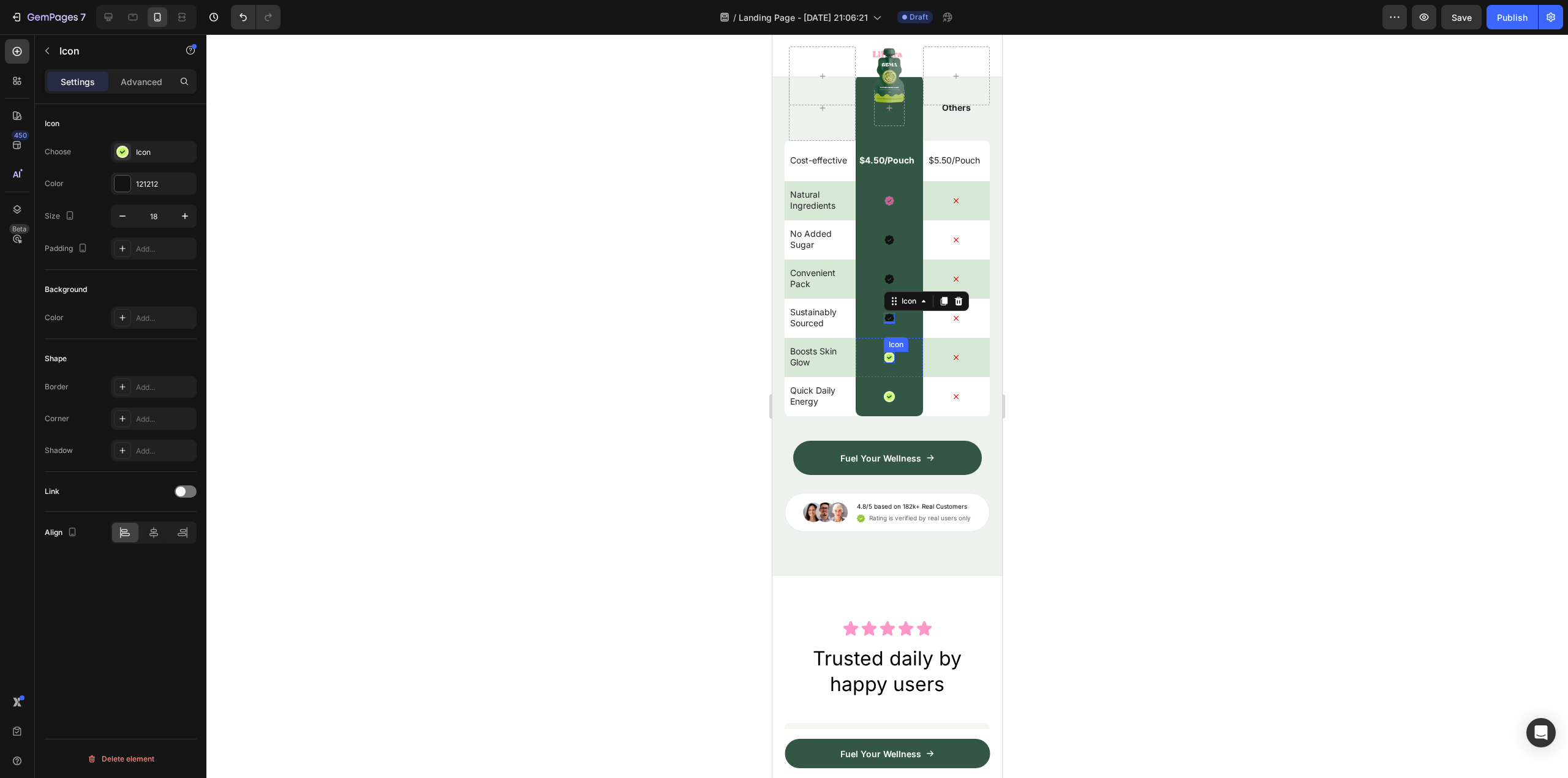
click at [885, 363] on icon at bounding box center [889, 358] width 9 height 9
click at [128, 142] on div "Icon" at bounding box center [154, 152] width 86 height 22
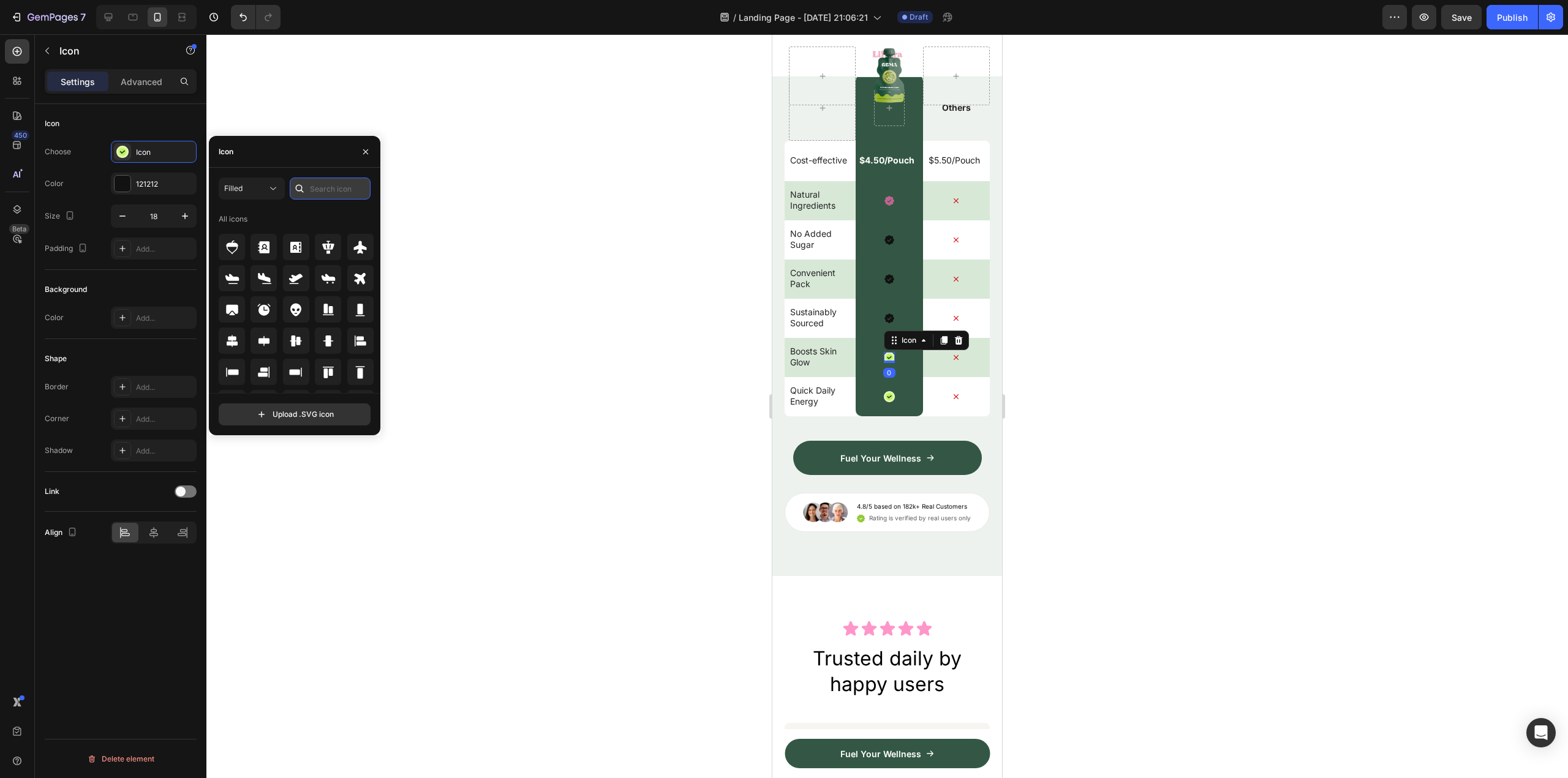
click at [317, 191] on input "text" at bounding box center [330, 188] width 81 height 22
paste input "check"
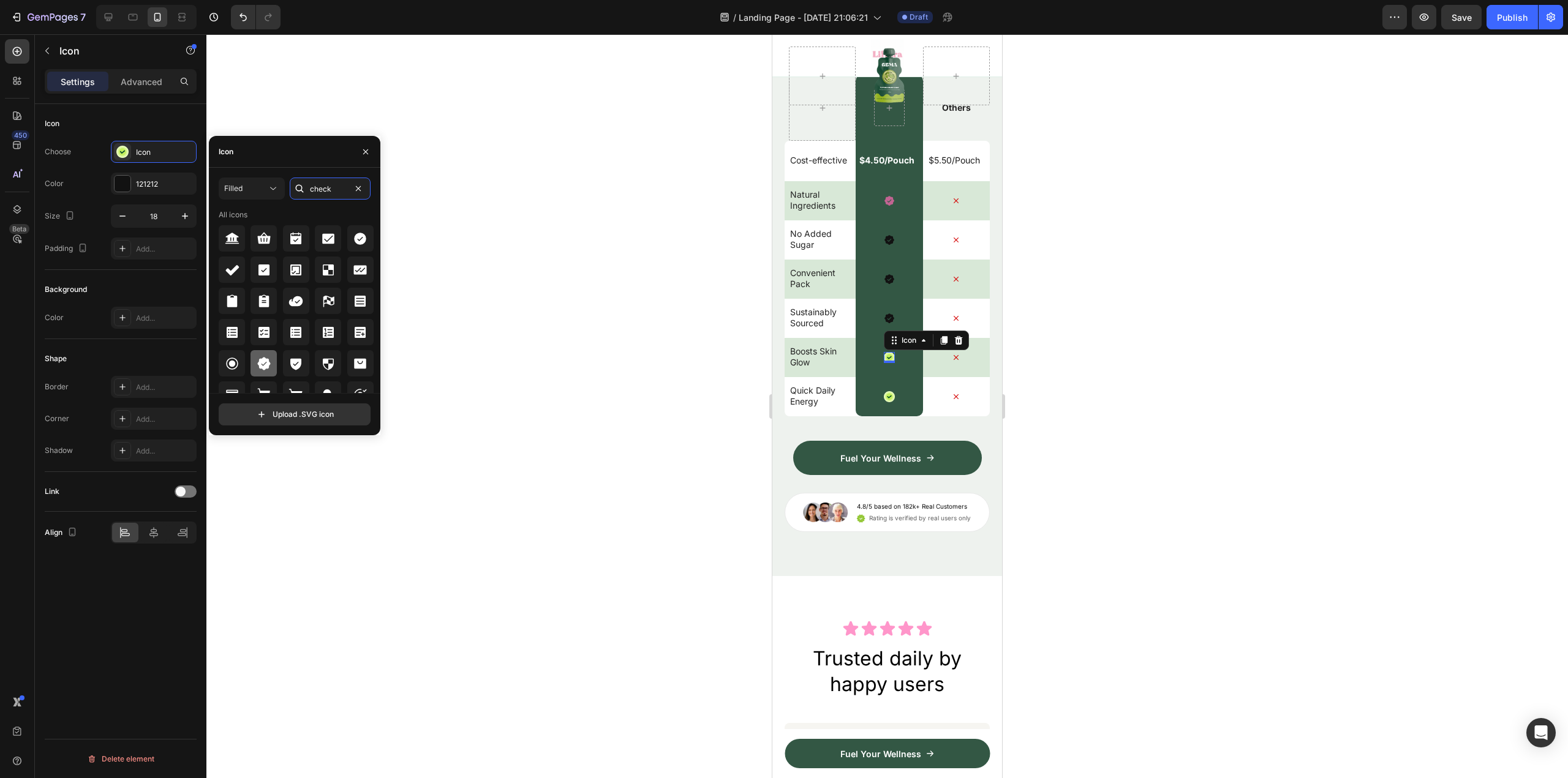
type input "check"
click at [267, 371] on icon at bounding box center [264, 364] width 15 height 15
click at [885, 401] on icon at bounding box center [889, 396] width 9 height 9
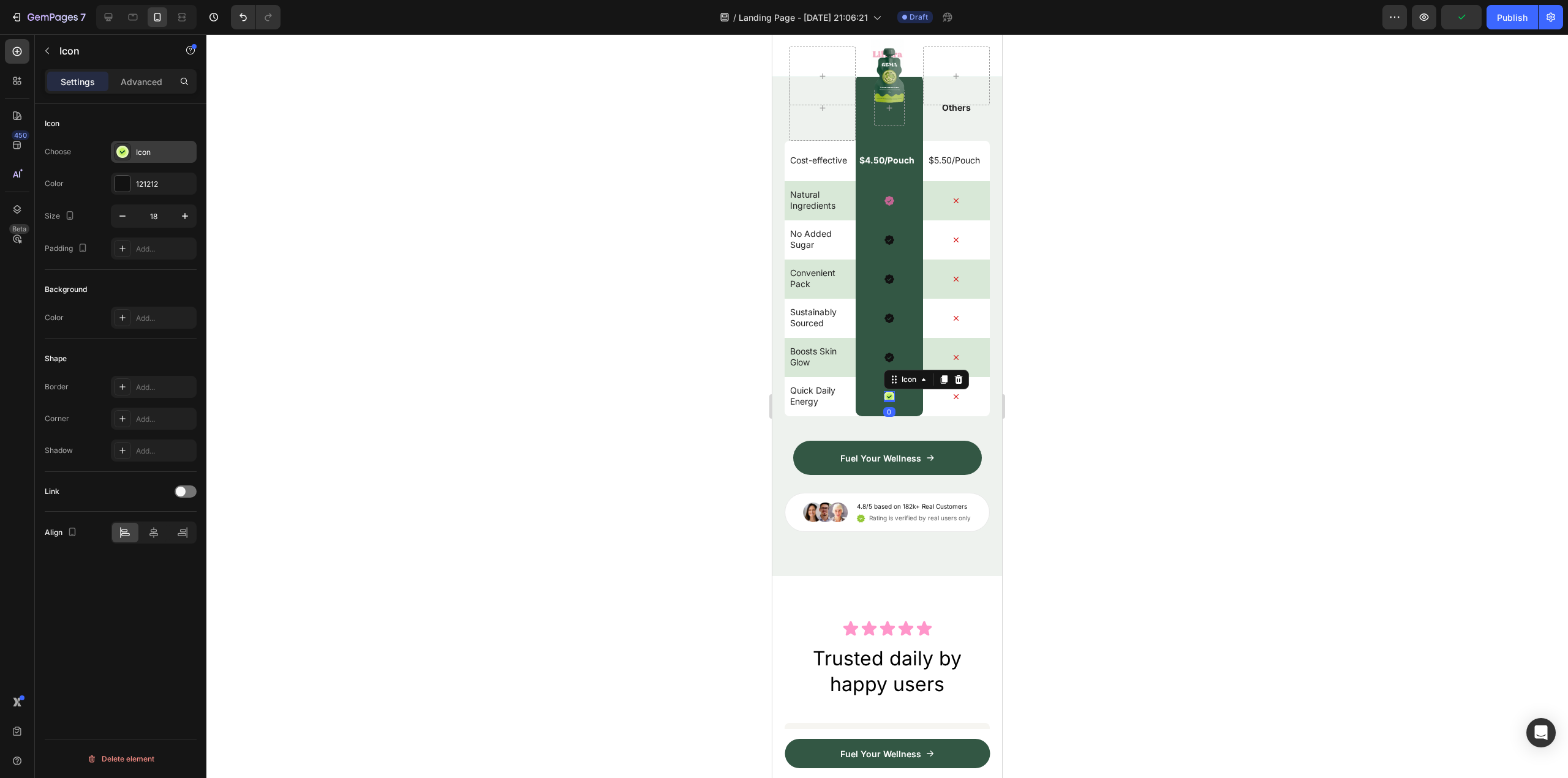
click at [144, 149] on div "Icon" at bounding box center [165, 152] width 58 height 11
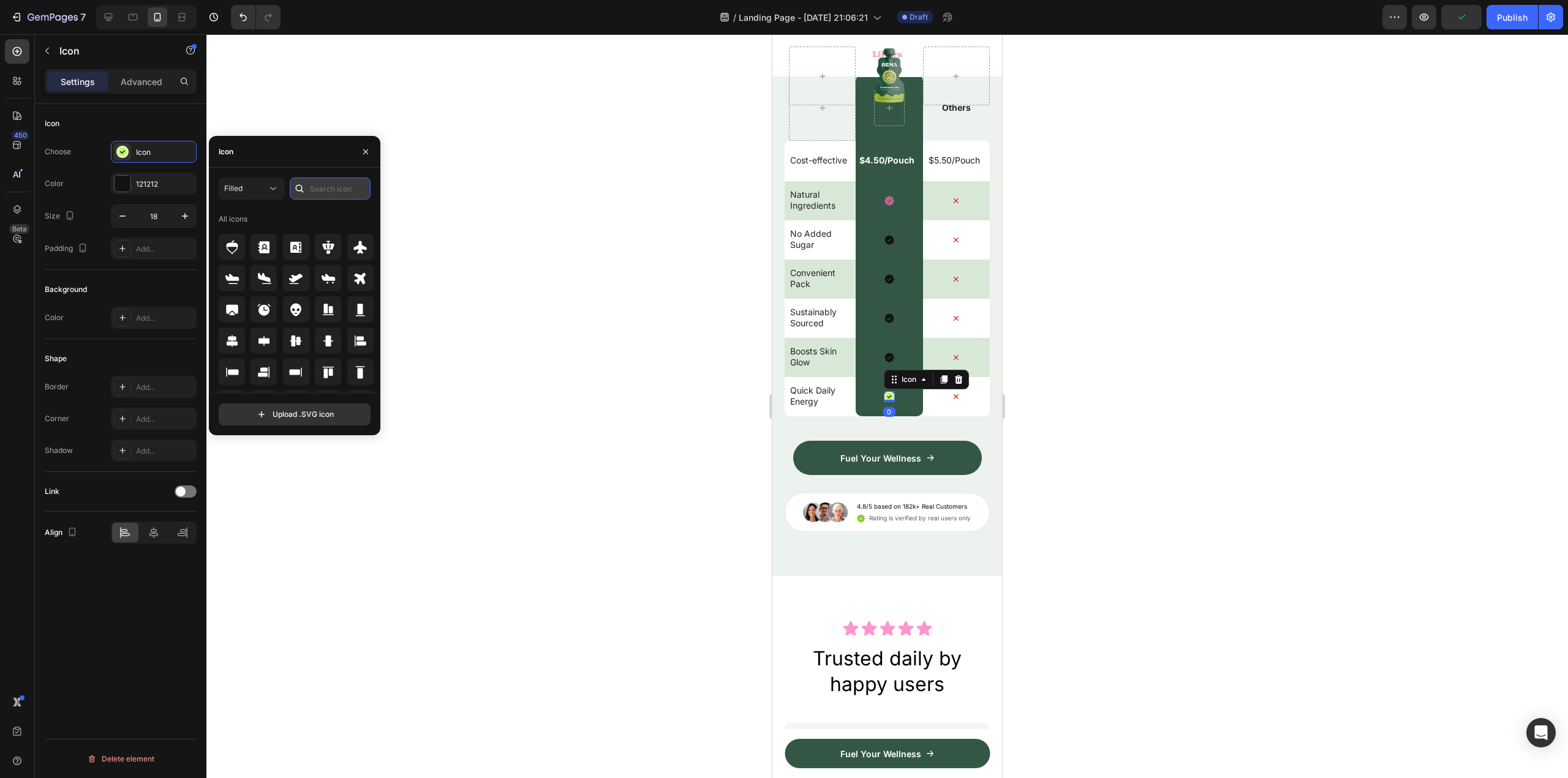
click at [320, 195] on input "text" at bounding box center [330, 188] width 81 height 22
paste input "check"
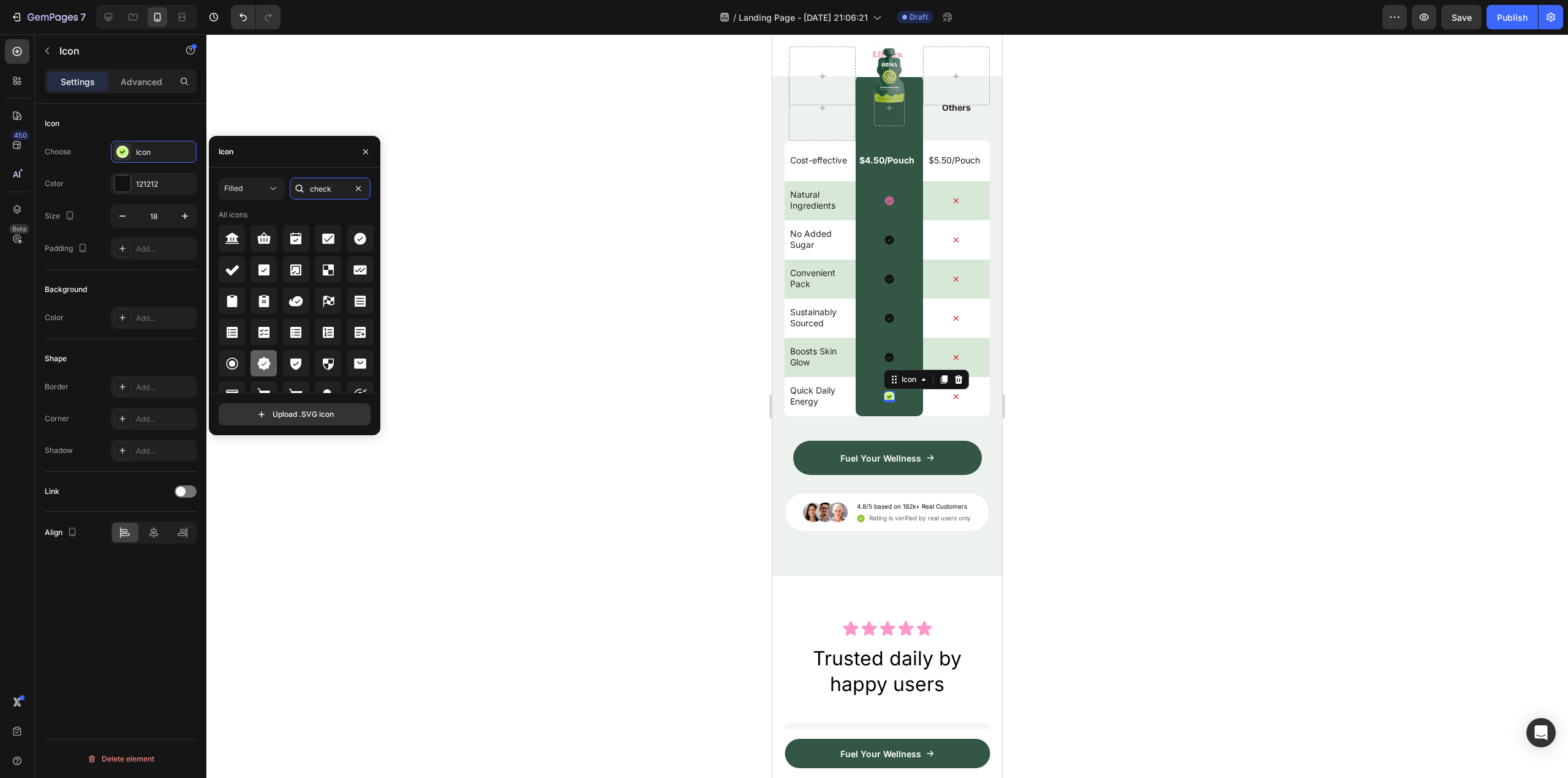
type input "check"
click at [273, 371] on div at bounding box center [263, 363] width 26 height 26
click at [361, 149] on icon "button" at bounding box center [366, 152] width 10 height 10
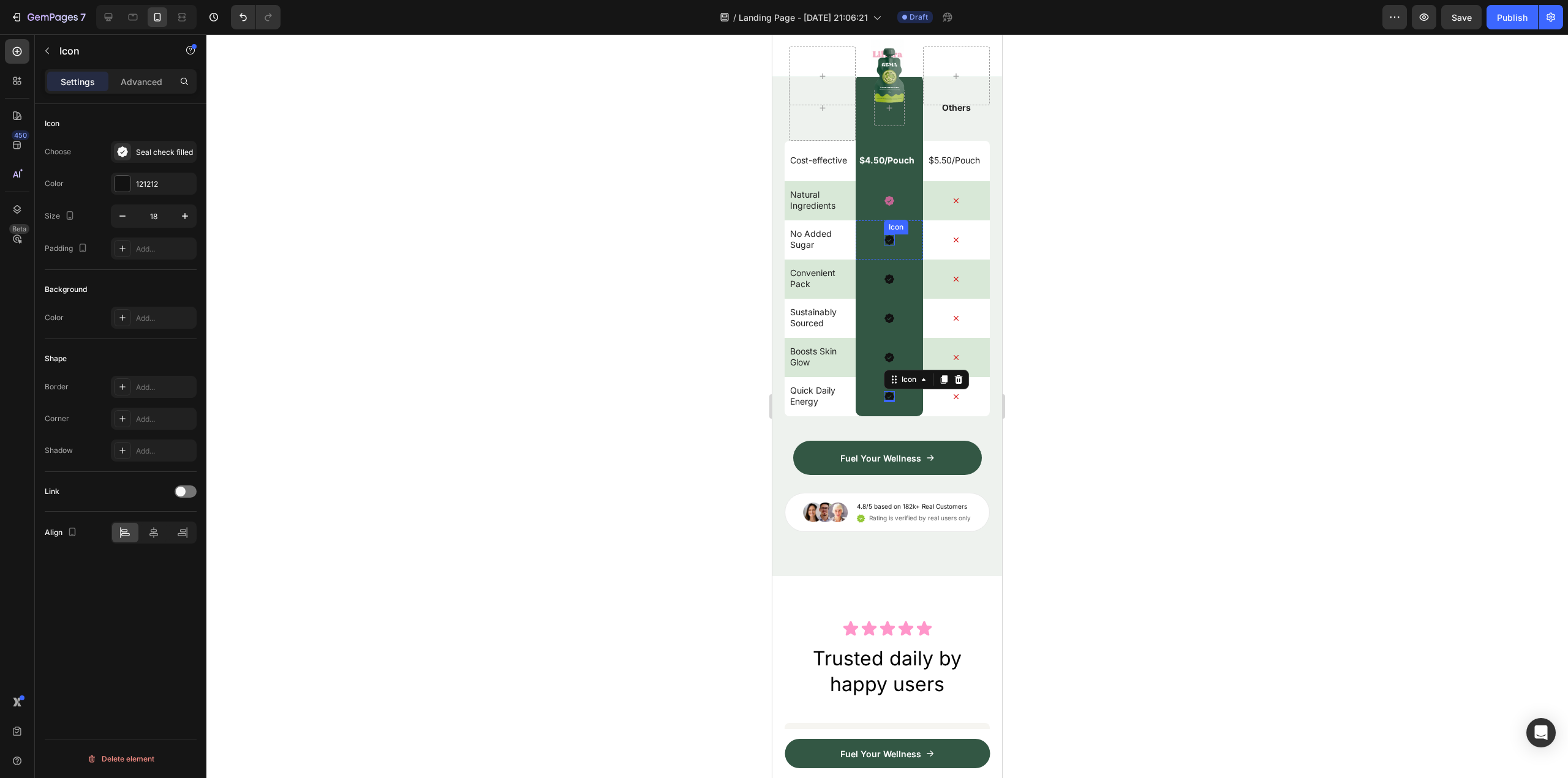
click at [884, 245] on icon at bounding box center [890, 240] width 11 height 11
click at [118, 182] on div at bounding box center [123, 183] width 16 height 16
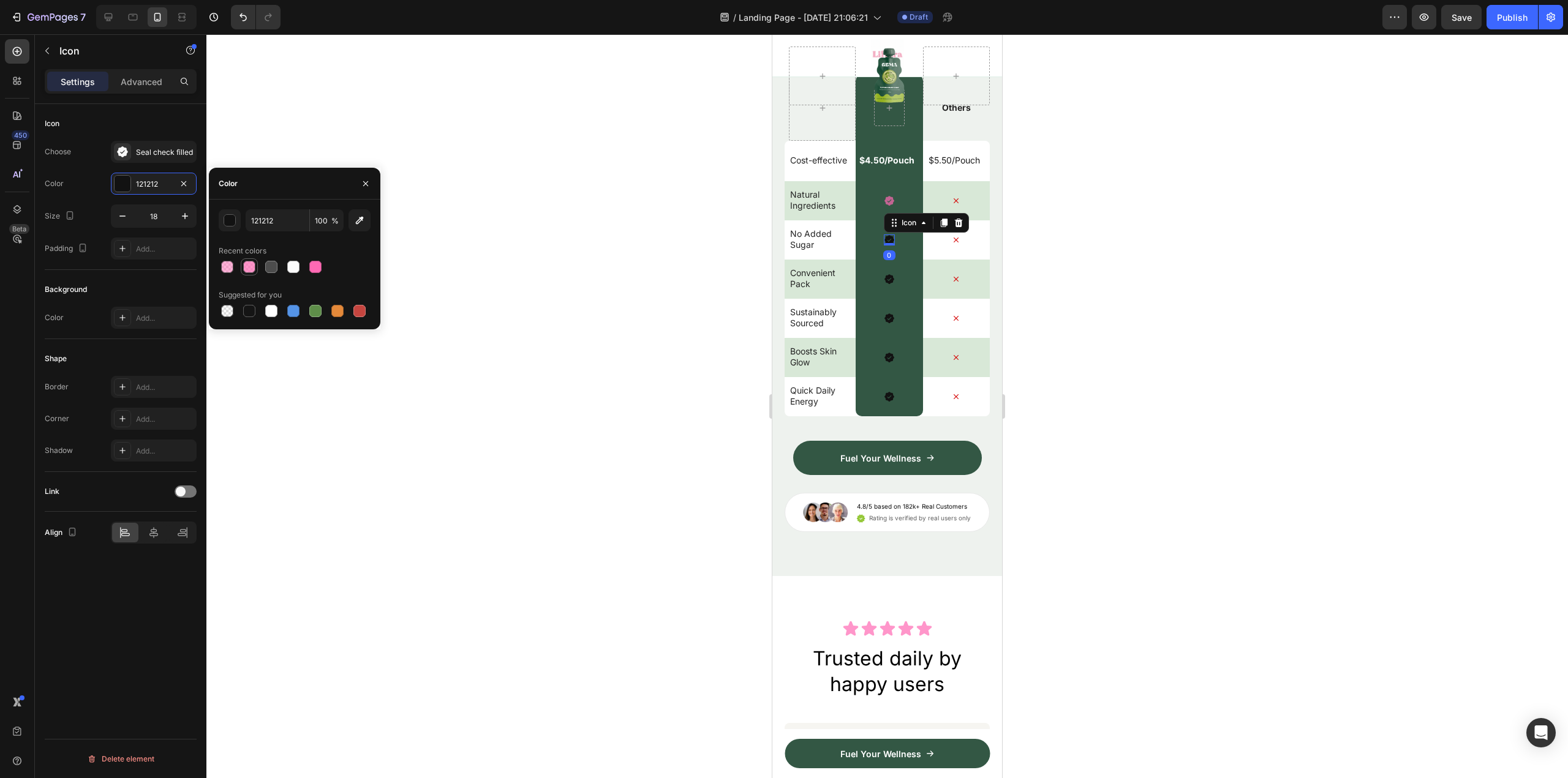
click at [250, 270] on div at bounding box center [249, 267] width 12 height 12
type input "FF69B4"
type input "70"
click at [885, 285] on icon at bounding box center [890, 280] width 10 height 10
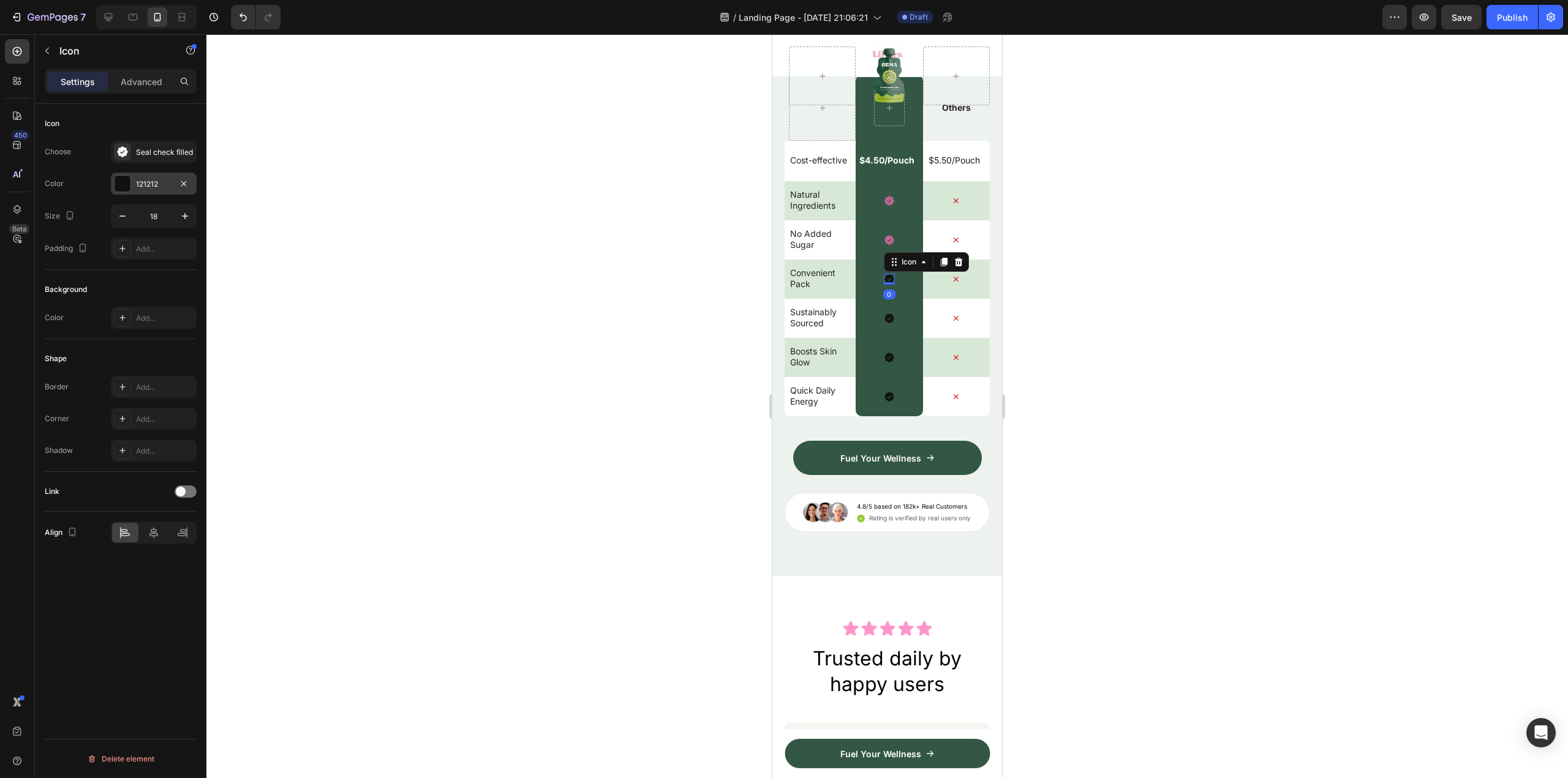
click at [144, 188] on div "121212" at bounding box center [153, 184] width 36 height 11
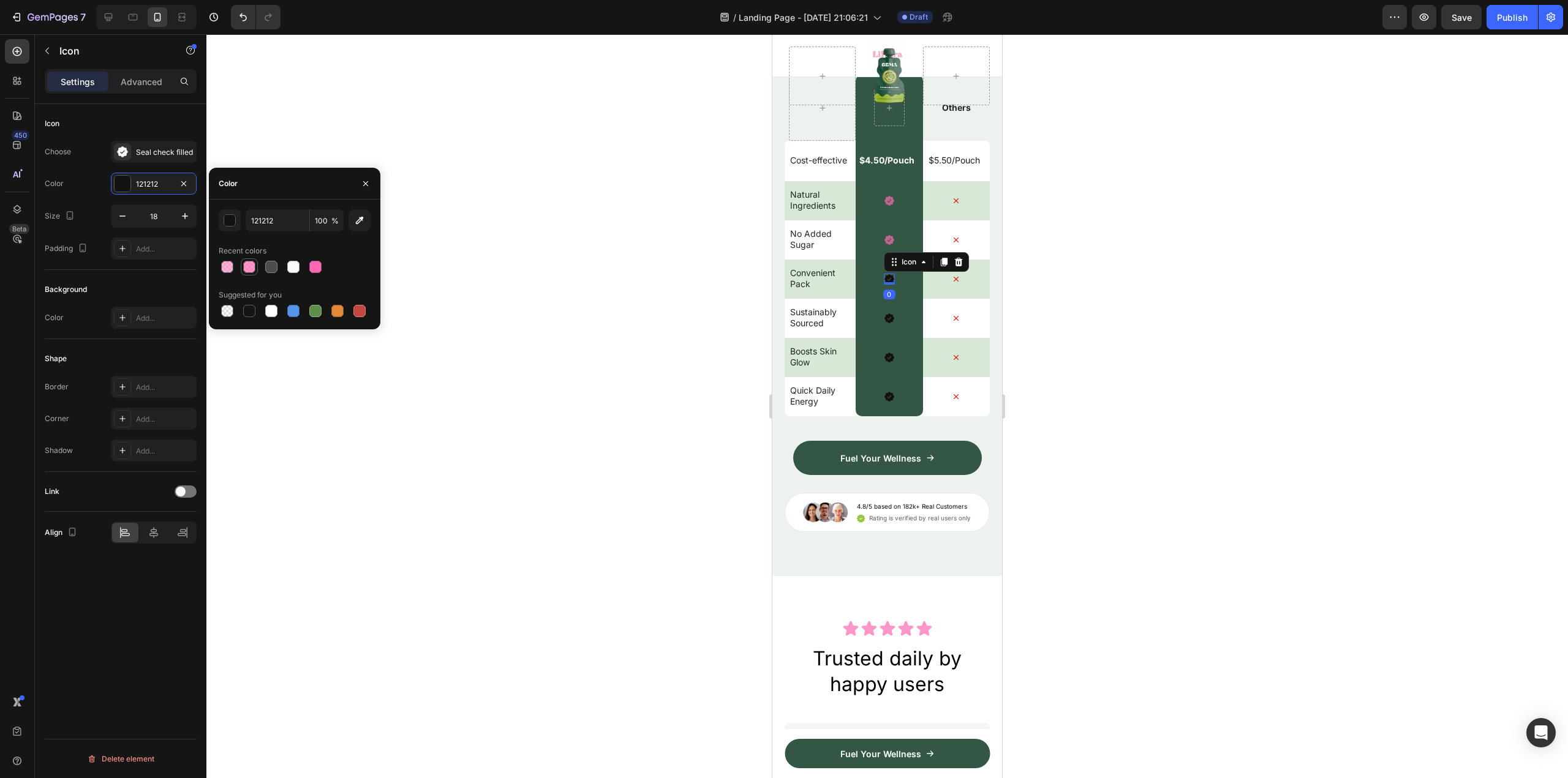
click at [241, 268] on div at bounding box center [249, 267] width 17 height 17
type input "FF69B4"
type input "70"
click at [887, 324] on icon at bounding box center [890, 319] width 10 height 10
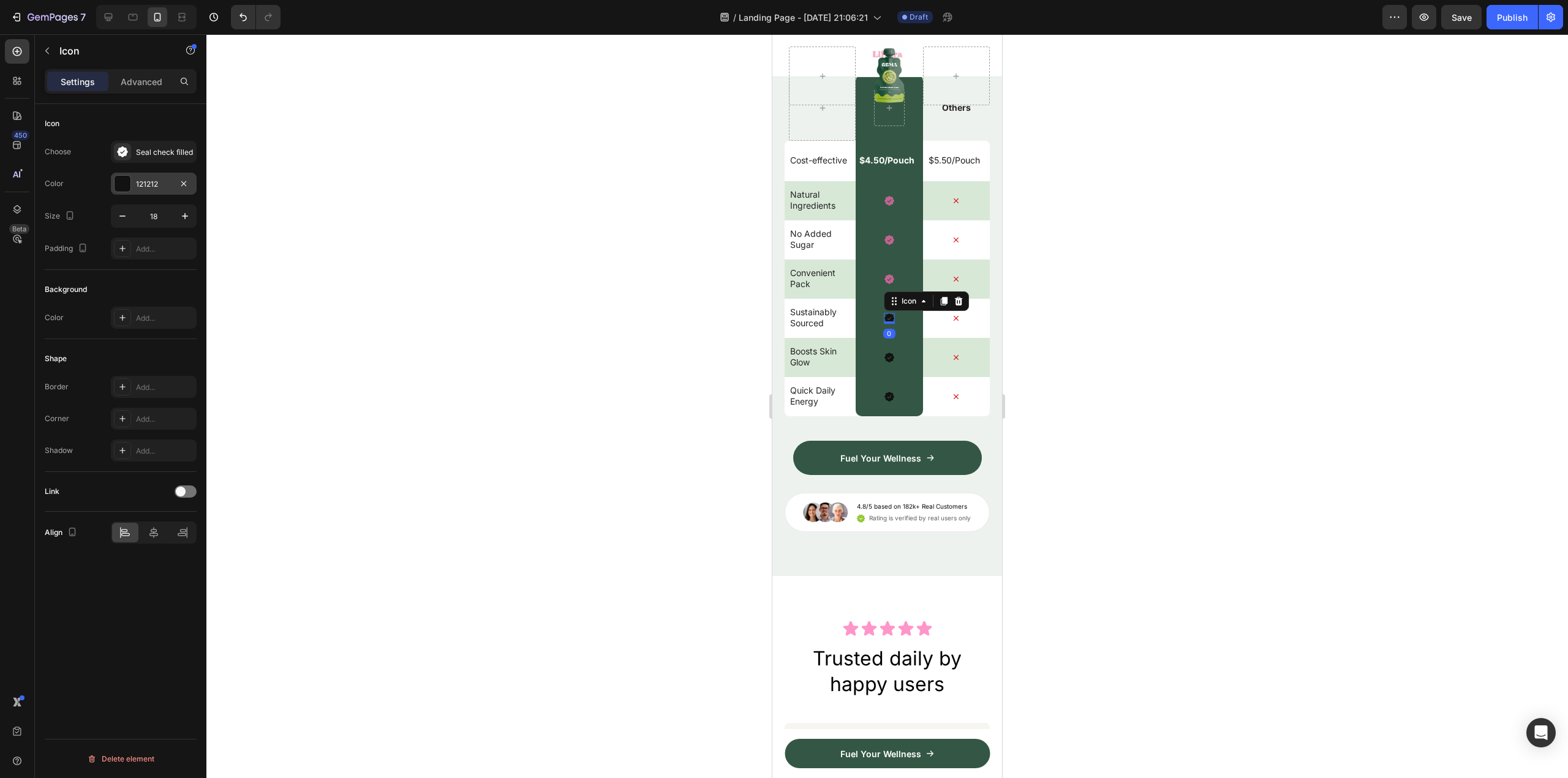
click at [175, 190] on div "121212" at bounding box center [154, 183] width 86 height 22
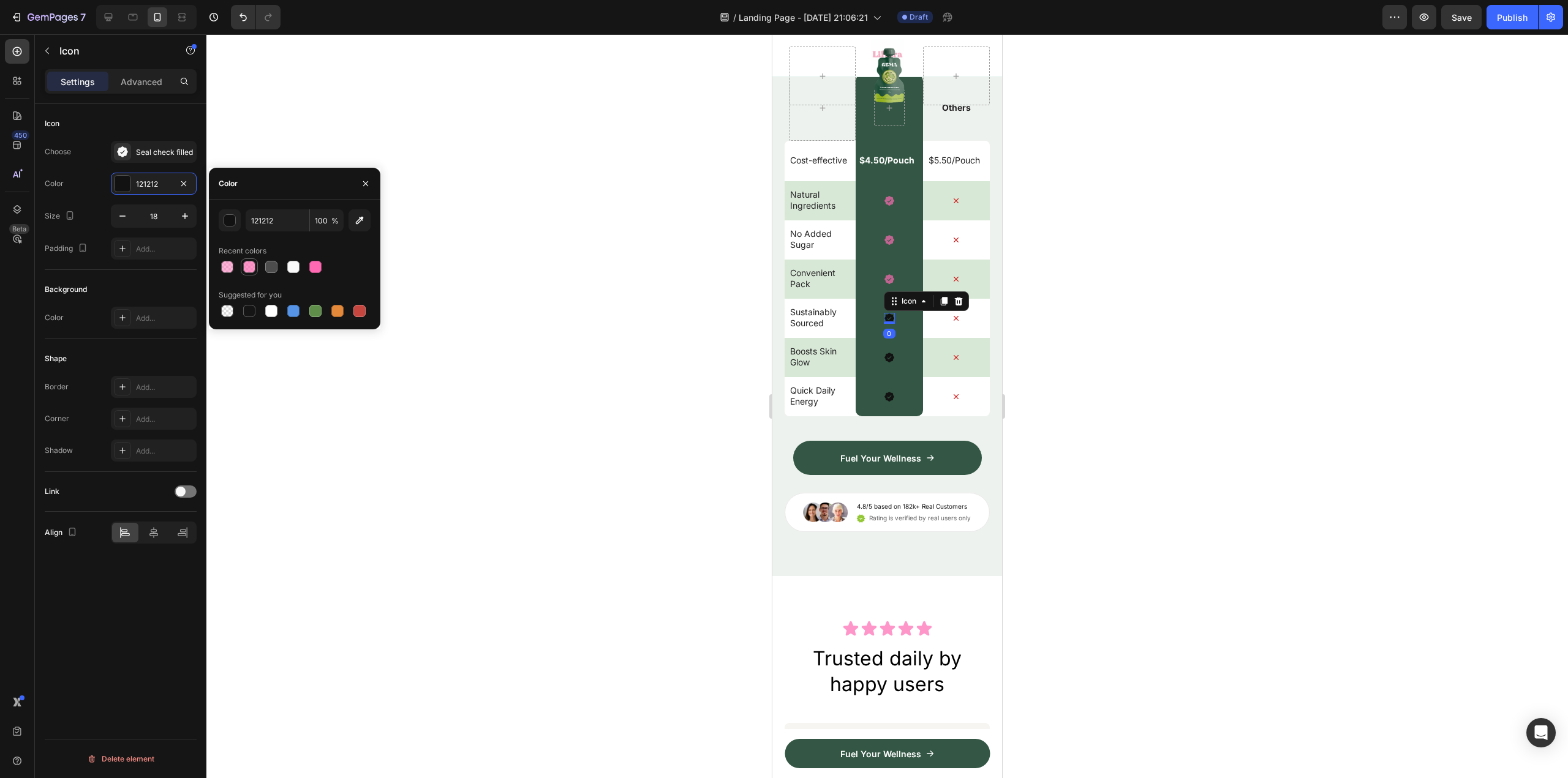
click at [243, 265] on div at bounding box center [249, 267] width 12 height 12
type input "FF69B4"
type input "70"
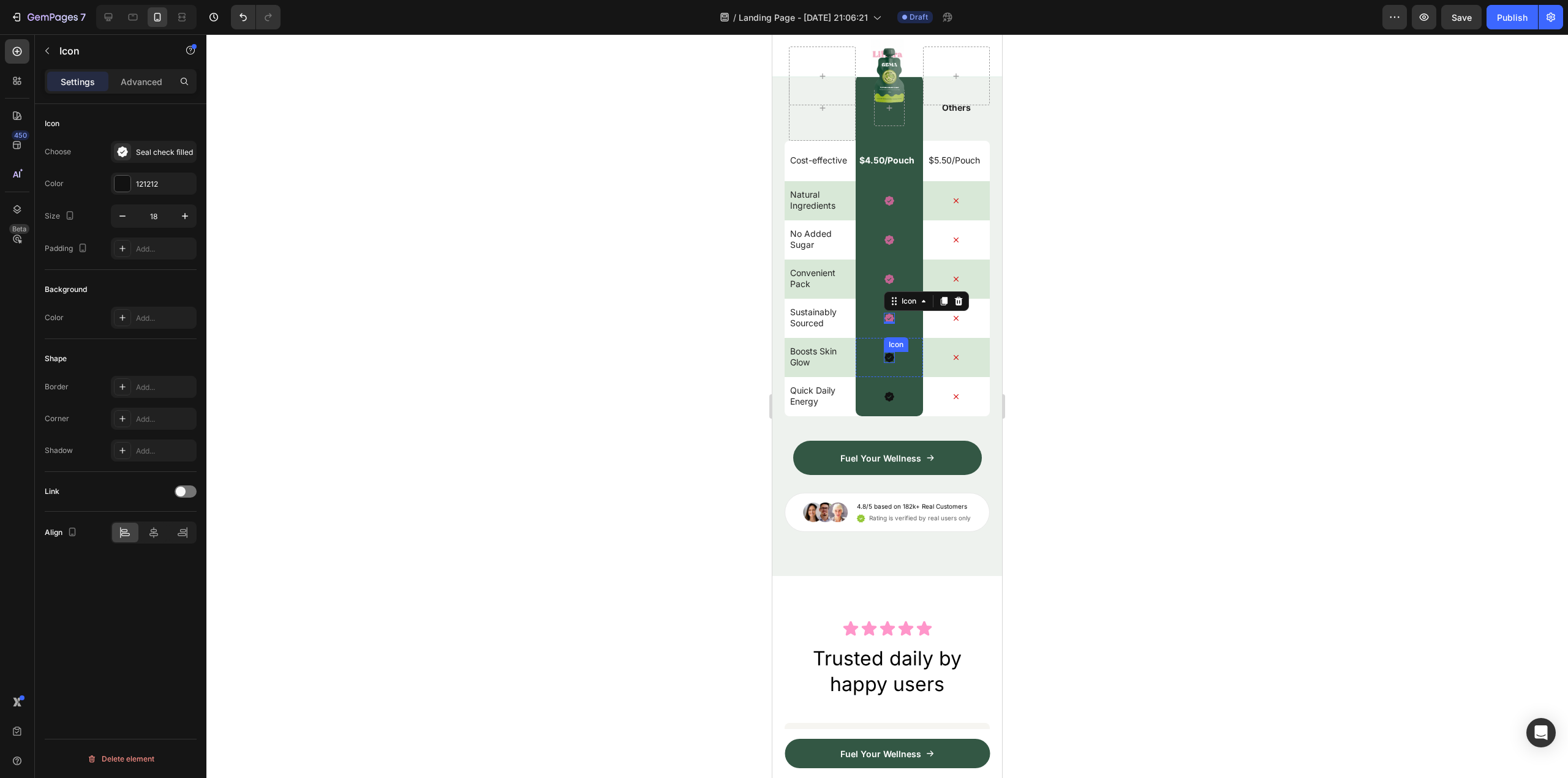
click at [884, 363] on div "Icon" at bounding box center [890, 358] width 11 height 11
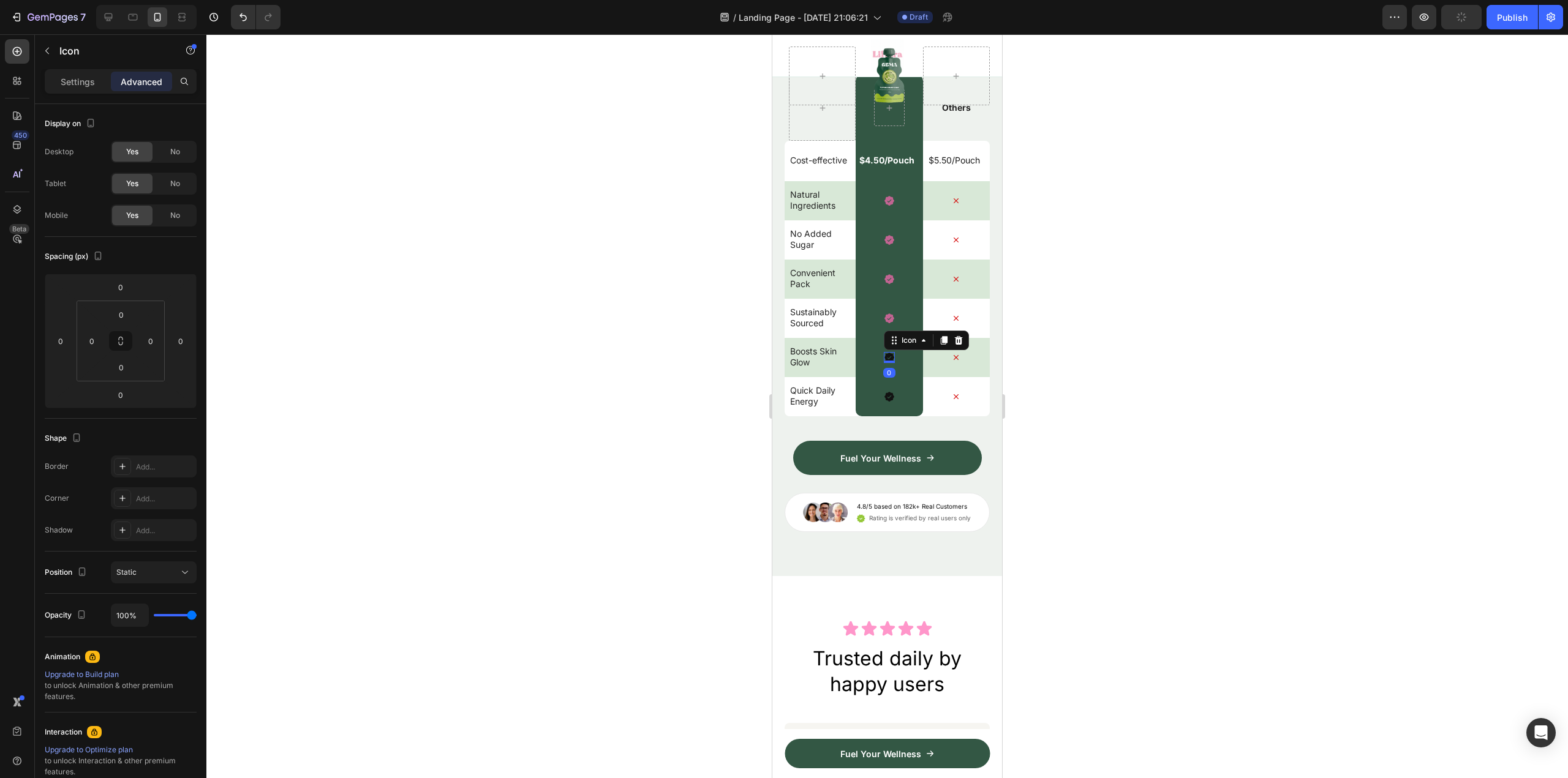
click at [71, 83] on p "Settings" at bounding box center [78, 82] width 34 height 13
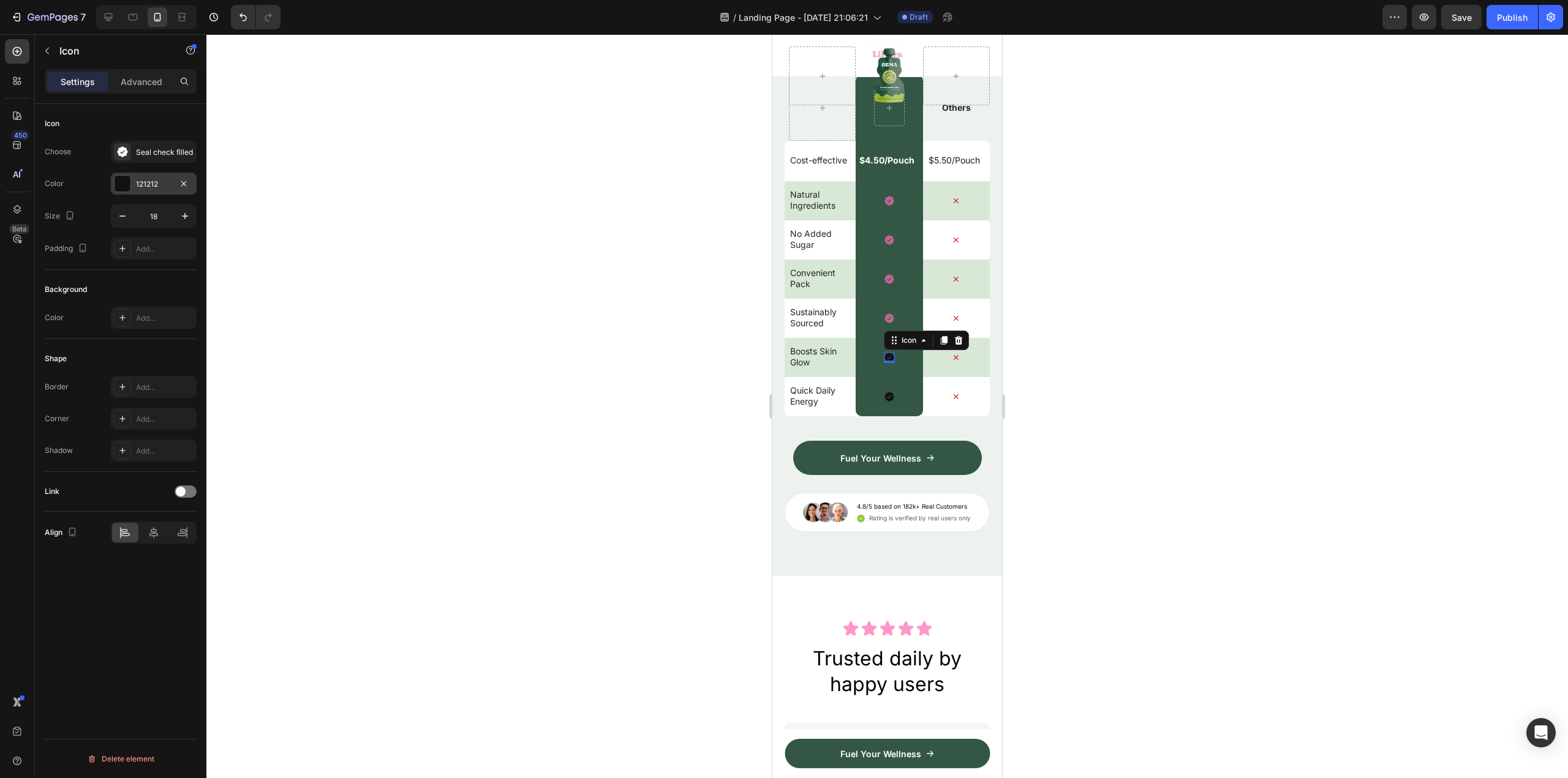
click at [158, 185] on div "121212" at bounding box center [153, 184] width 36 height 11
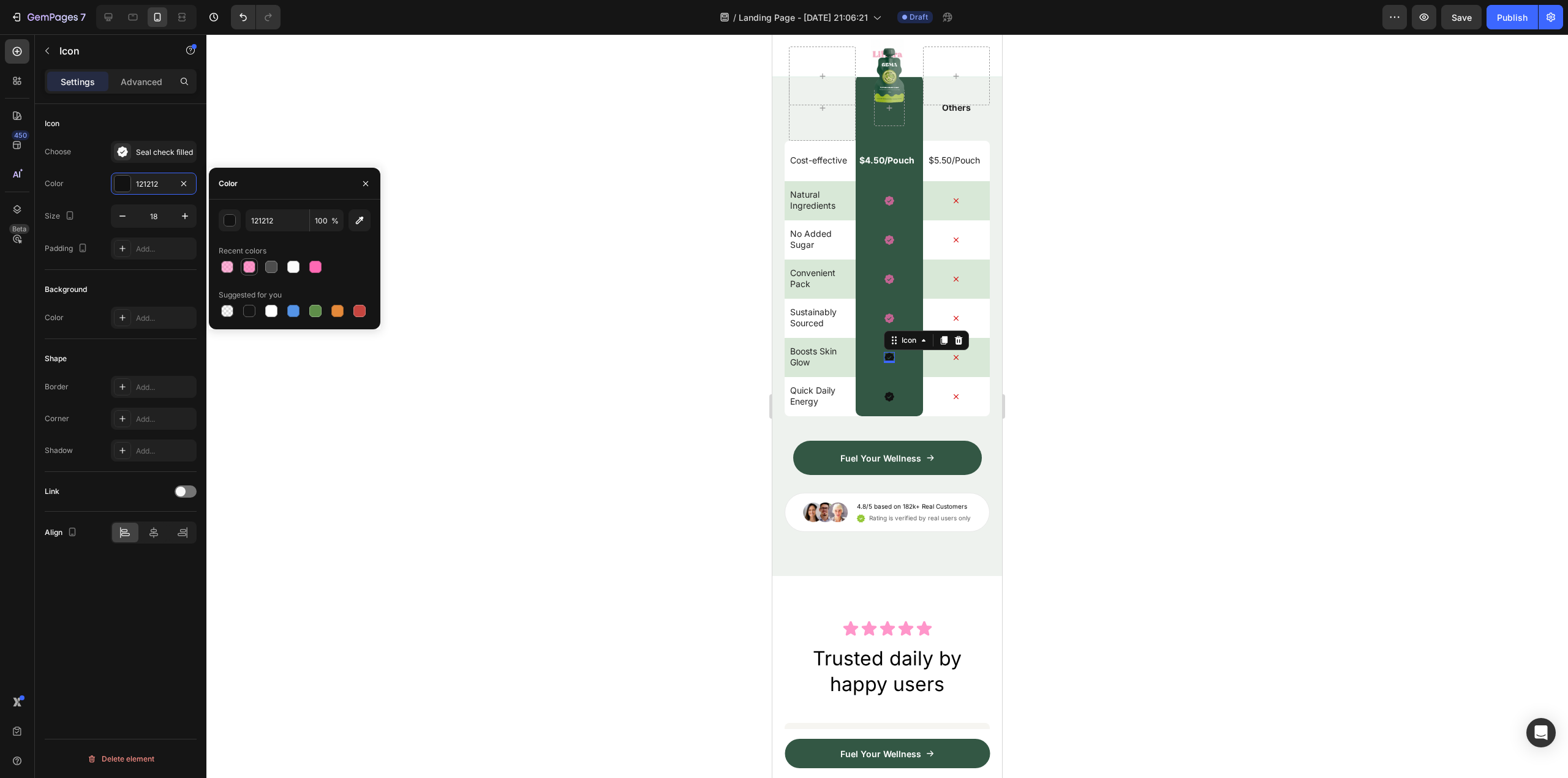
click at [254, 271] on div at bounding box center [249, 267] width 12 height 12
type input "FF69B4"
type input "70"
click at [885, 402] on icon at bounding box center [890, 397] width 10 height 10
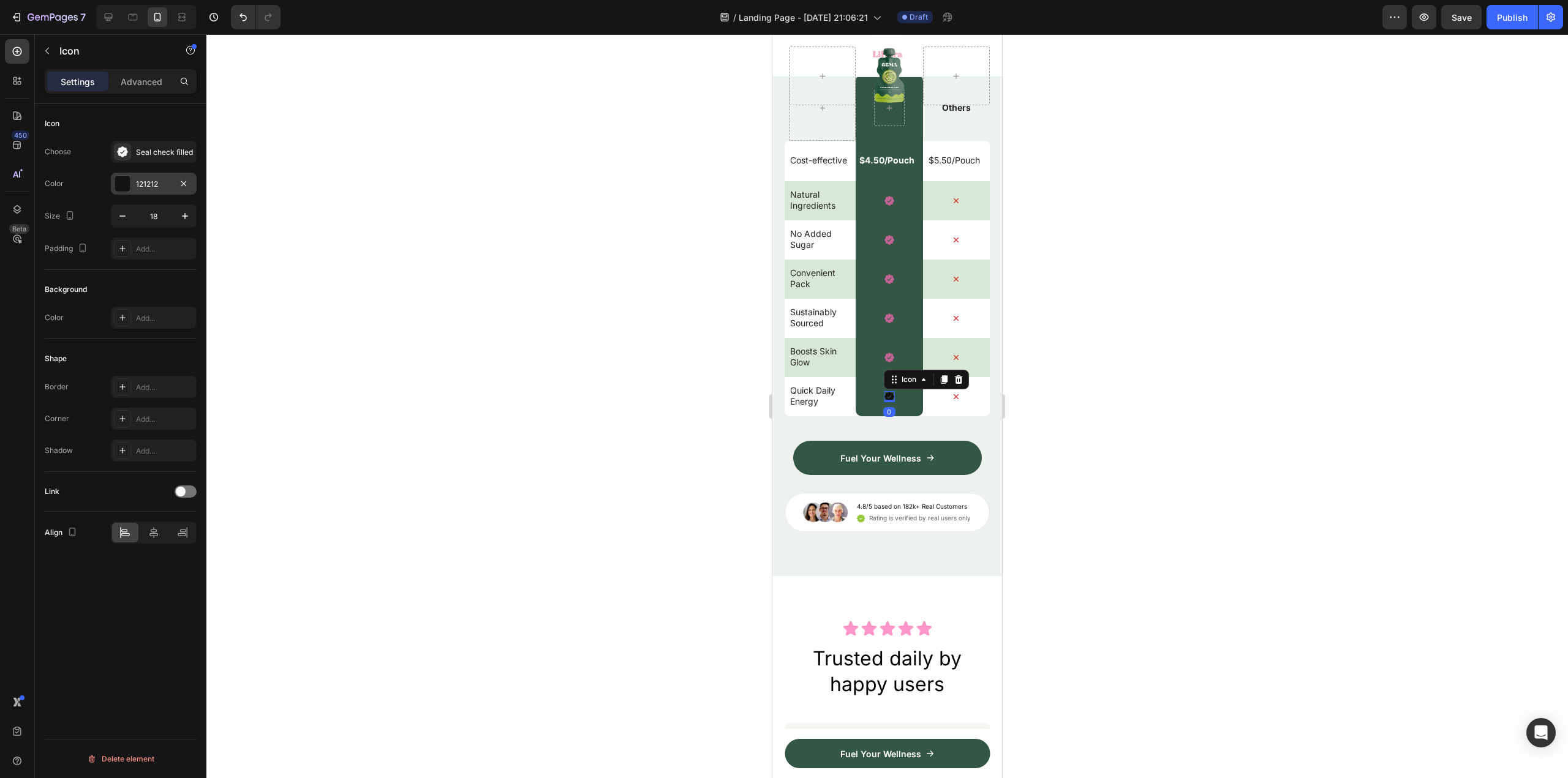
click at [138, 190] on div "121212" at bounding box center [154, 183] width 86 height 22
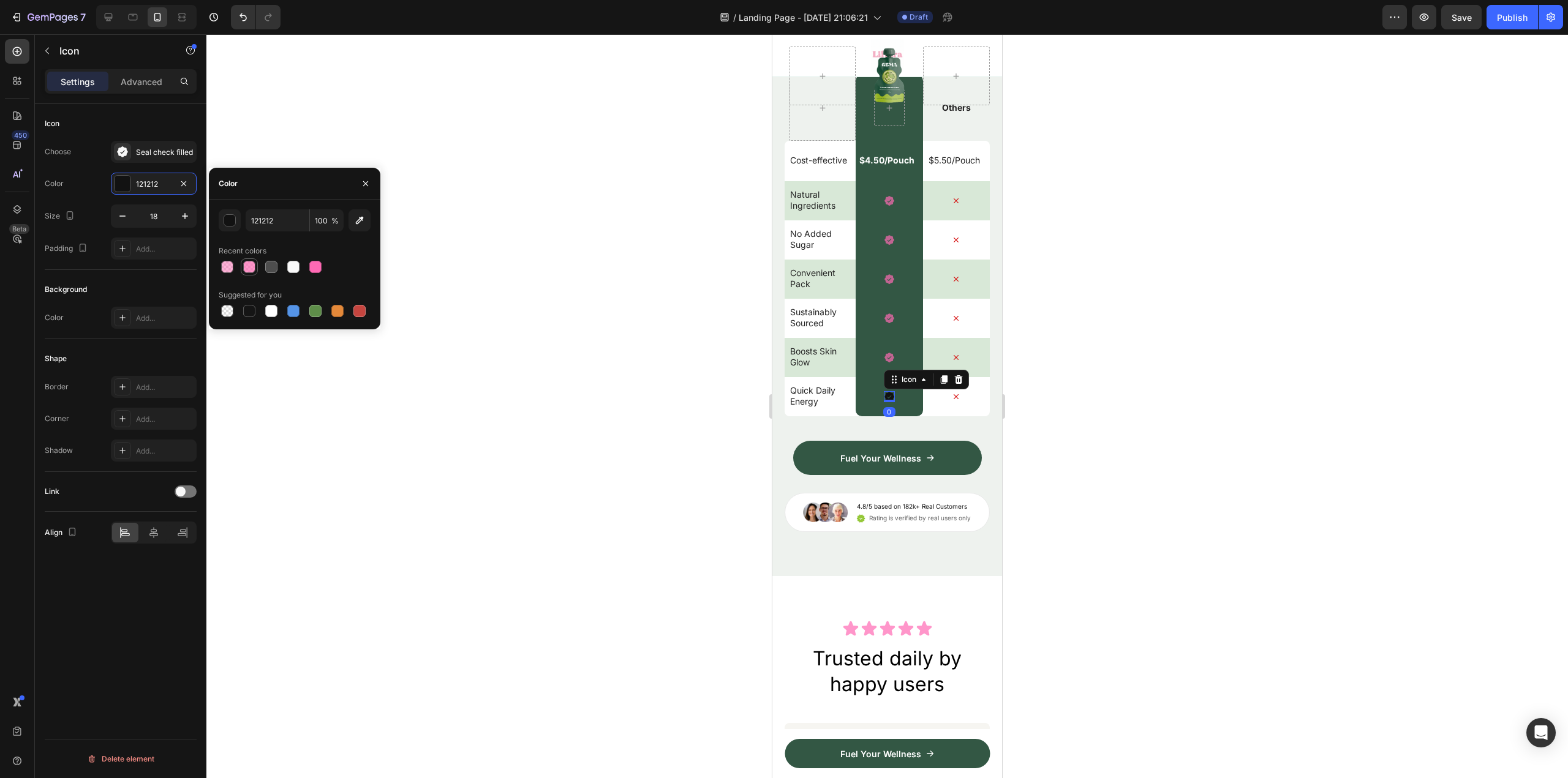
click at [249, 274] on div at bounding box center [249, 267] width 17 height 17
type input "FF69B4"
type input "70"
click at [369, 180] on icon "button" at bounding box center [366, 183] width 10 height 10
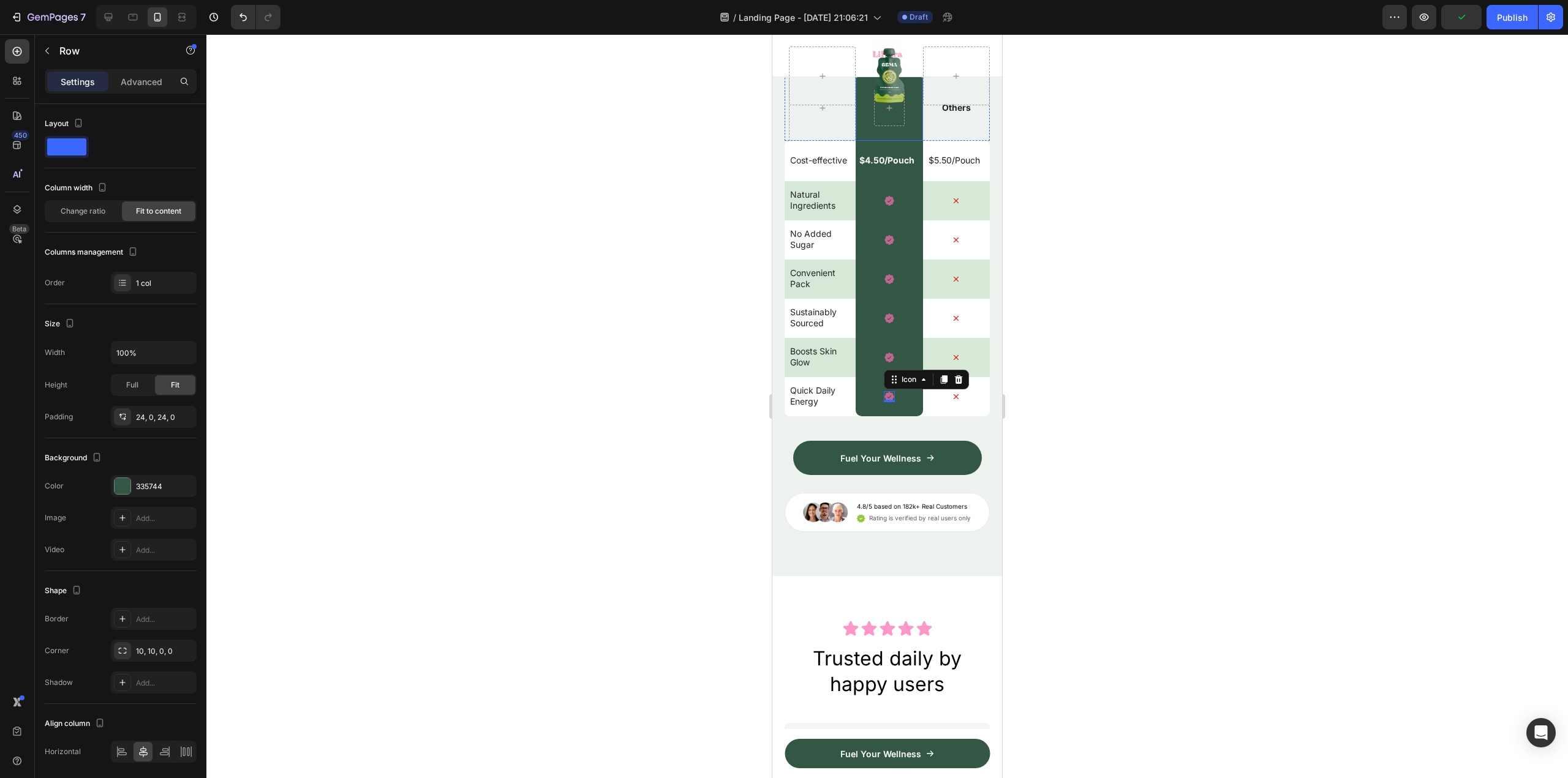
click at [859, 141] on div "Row" at bounding box center [889, 108] width 67 height 66
click at [857, 181] on div "$4.50/Pouch Text Block Row 0" at bounding box center [889, 161] width 67 height 40
click at [858, 141] on div "Row" at bounding box center [889, 108] width 67 height 66
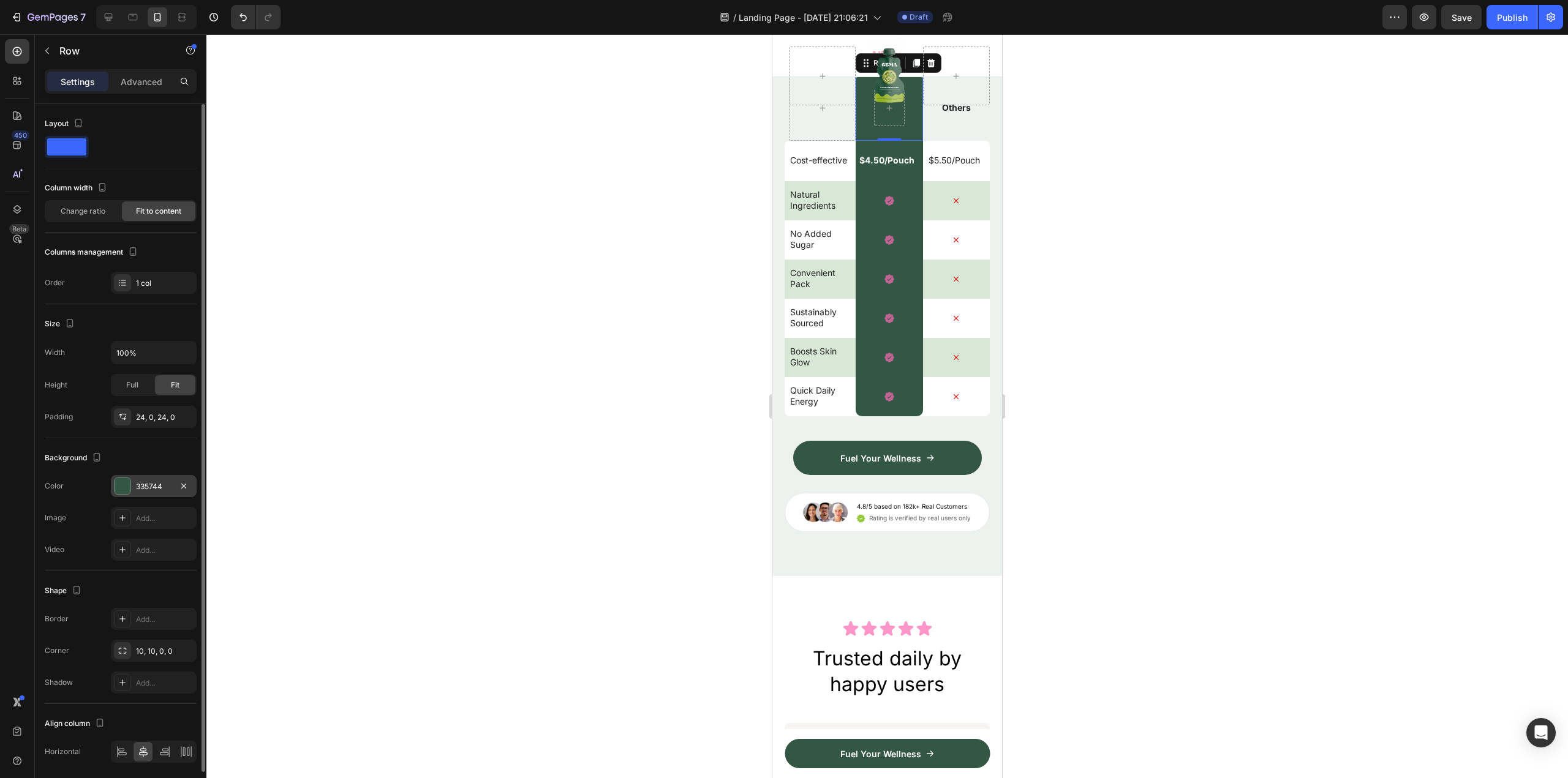
click at [126, 480] on div at bounding box center [123, 486] width 16 height 16
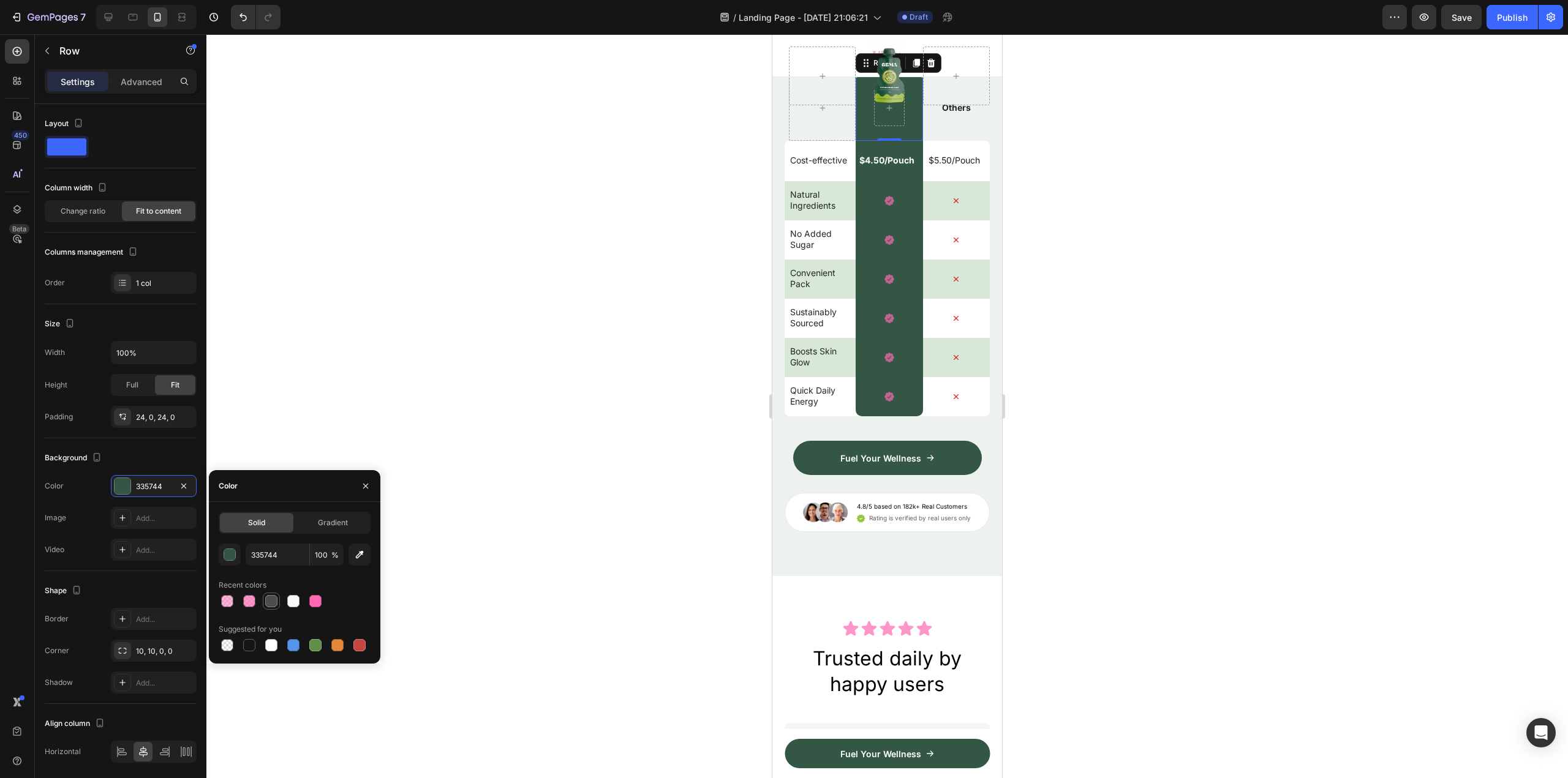
click at [265, 602] on div at bounding box center [271, 601] width 12 height 12
type input "4D4D4D"
click at [906, 166] on p "$4.50/Pouch" at bounding box center [887, 160] width 55 height 11
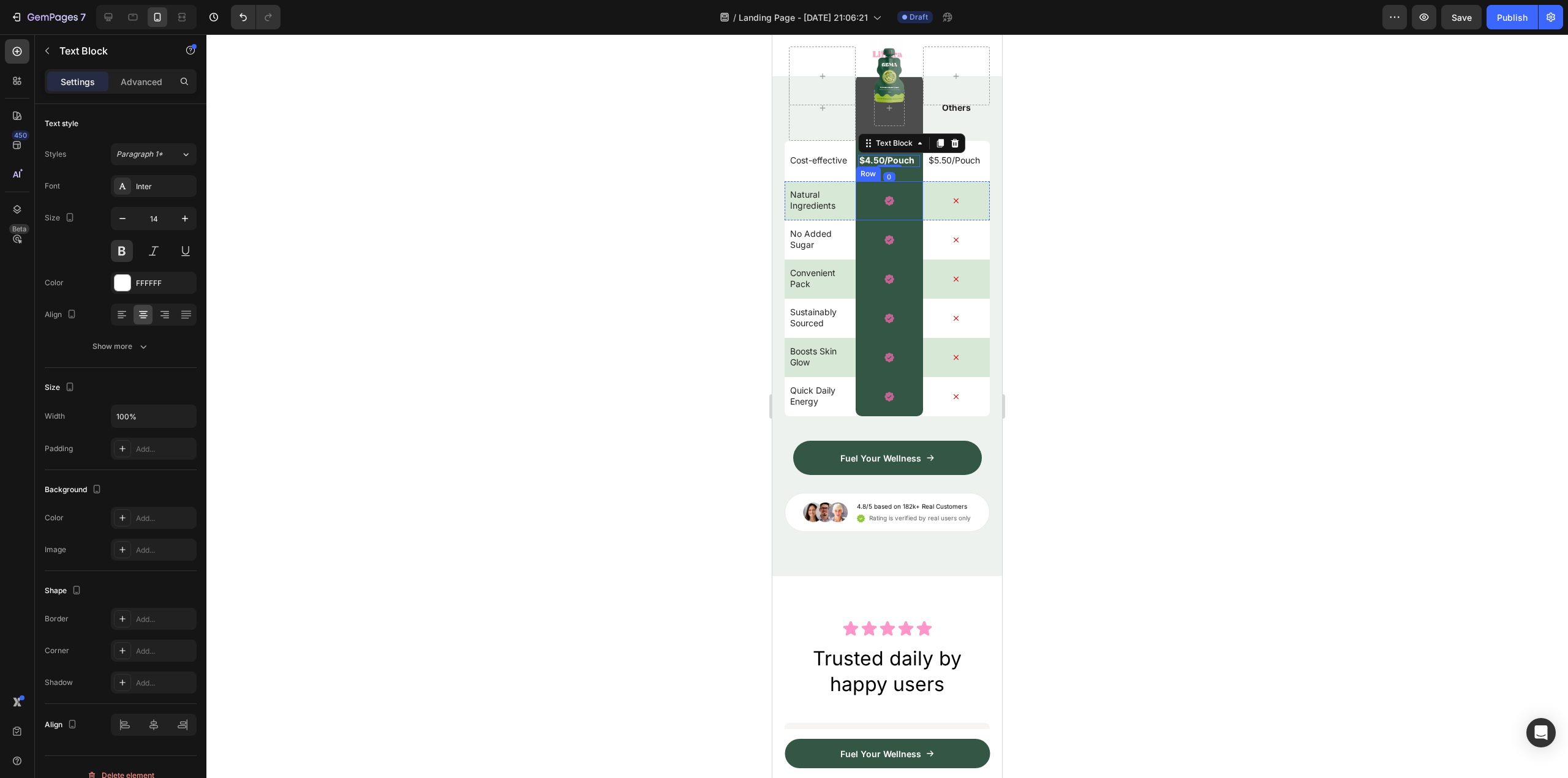
click at [899, 220] on div "Icon Row" at bounding box center [889, 201] width 67 height 39
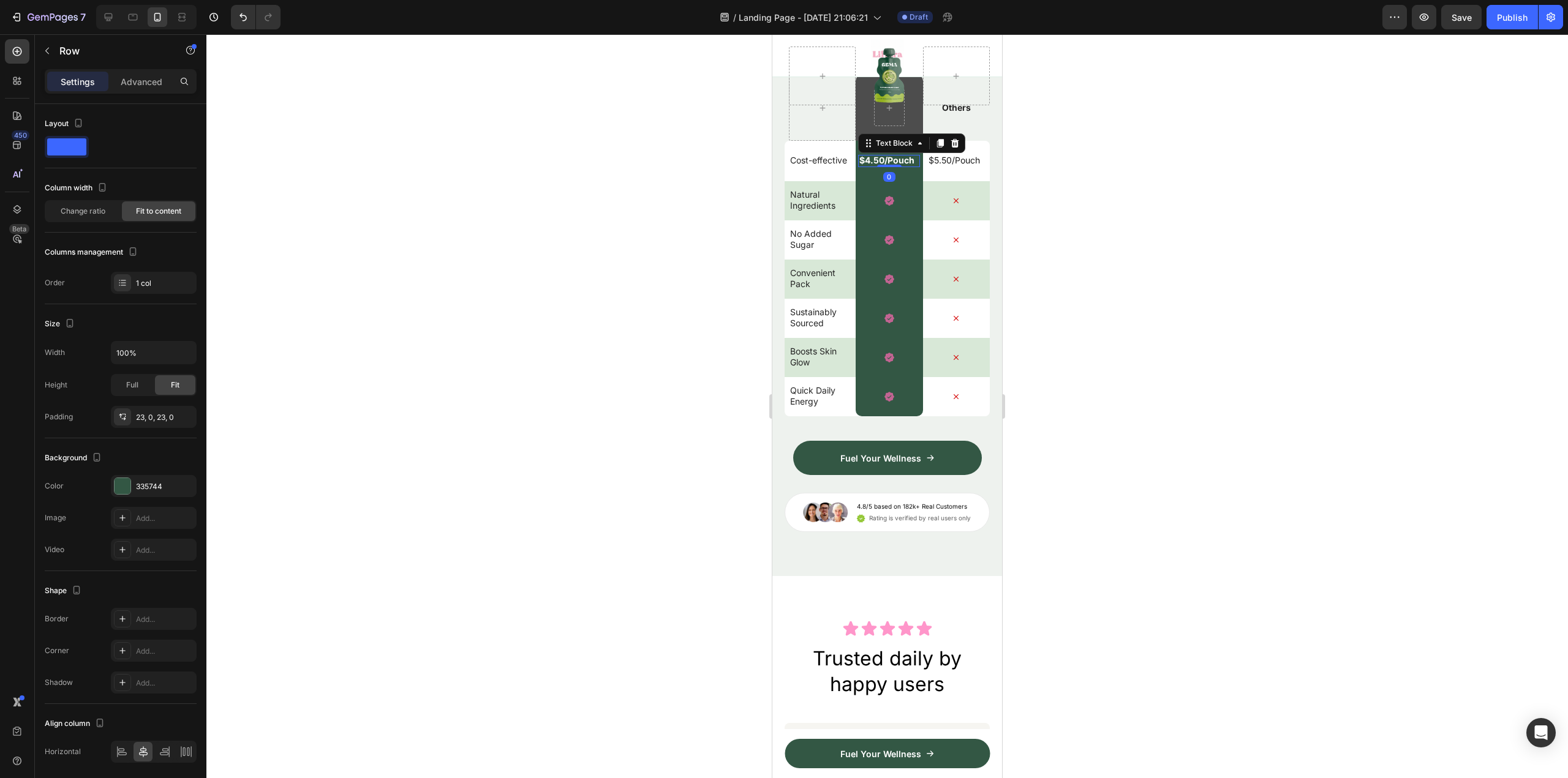
click at [897, 181] on div "$4.50/Pouch Text Block 0 Row" at bounding box center [889, 161] width 67 height 40
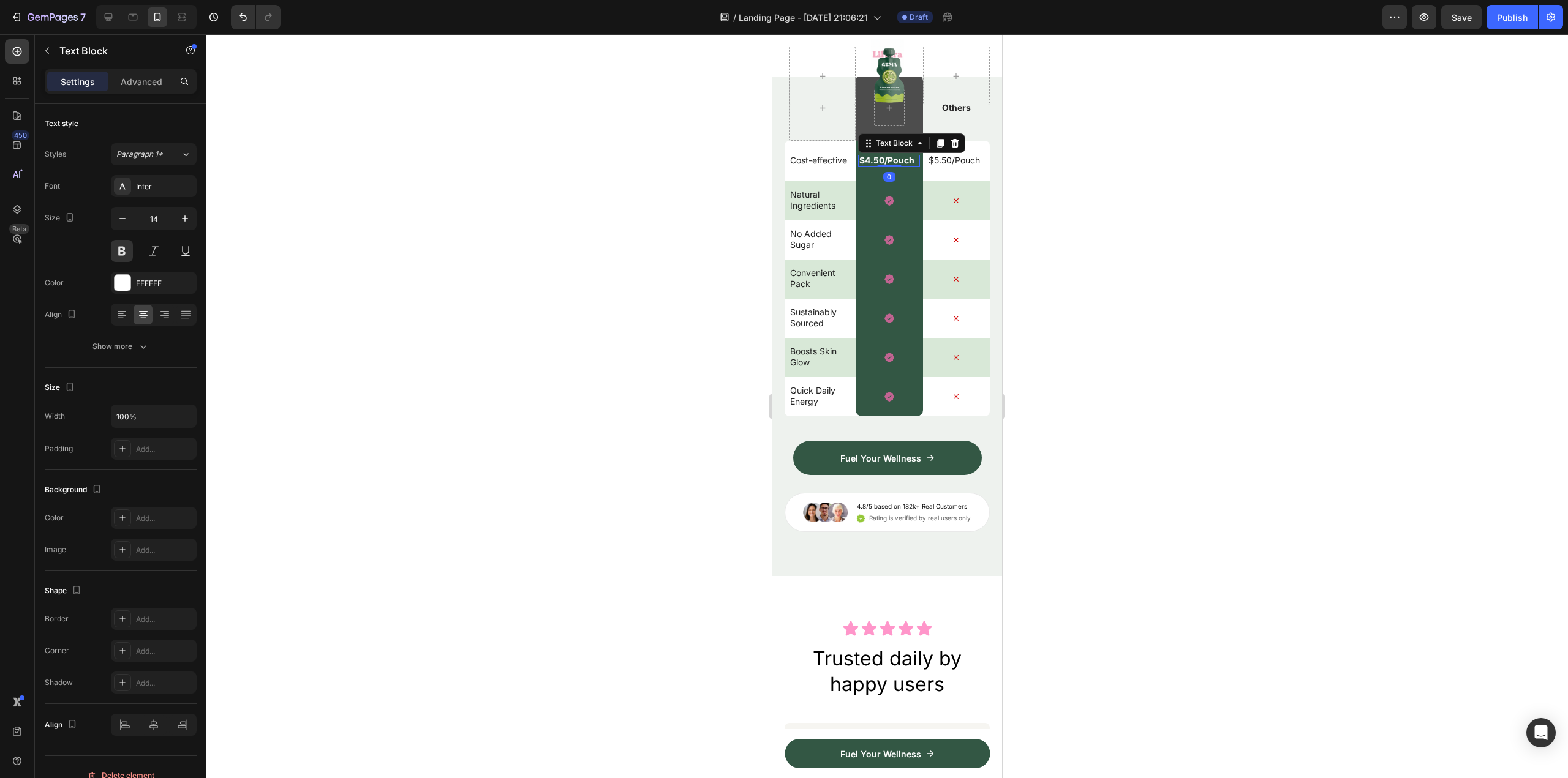
click at [1166, 398] on div at bounding box center [887, 406] width 1362 height 744
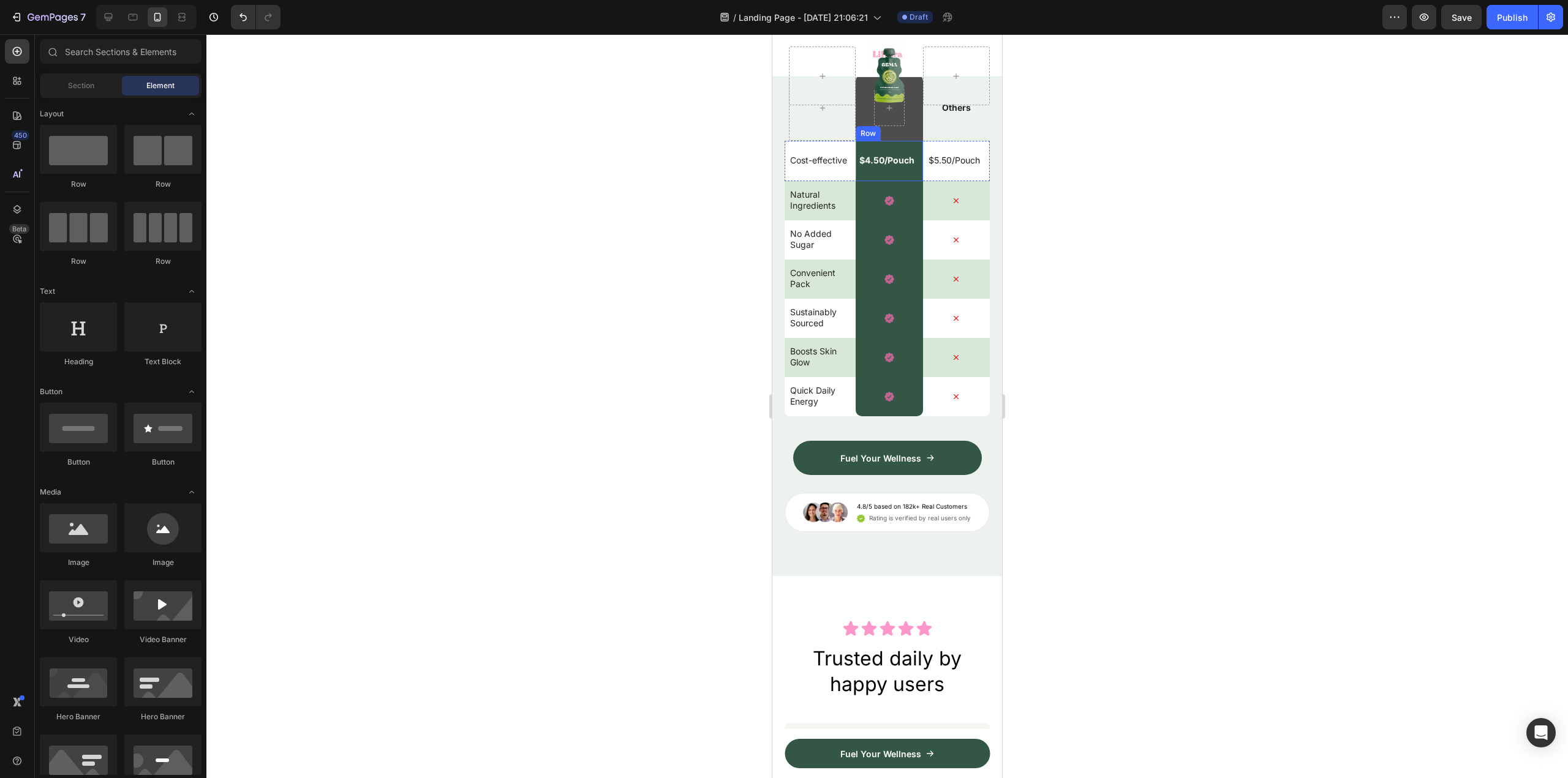
click at [905, 181] on div "$4.50/Pouch Text Block Row" at bounding box center [889, 161] width 67 height 40
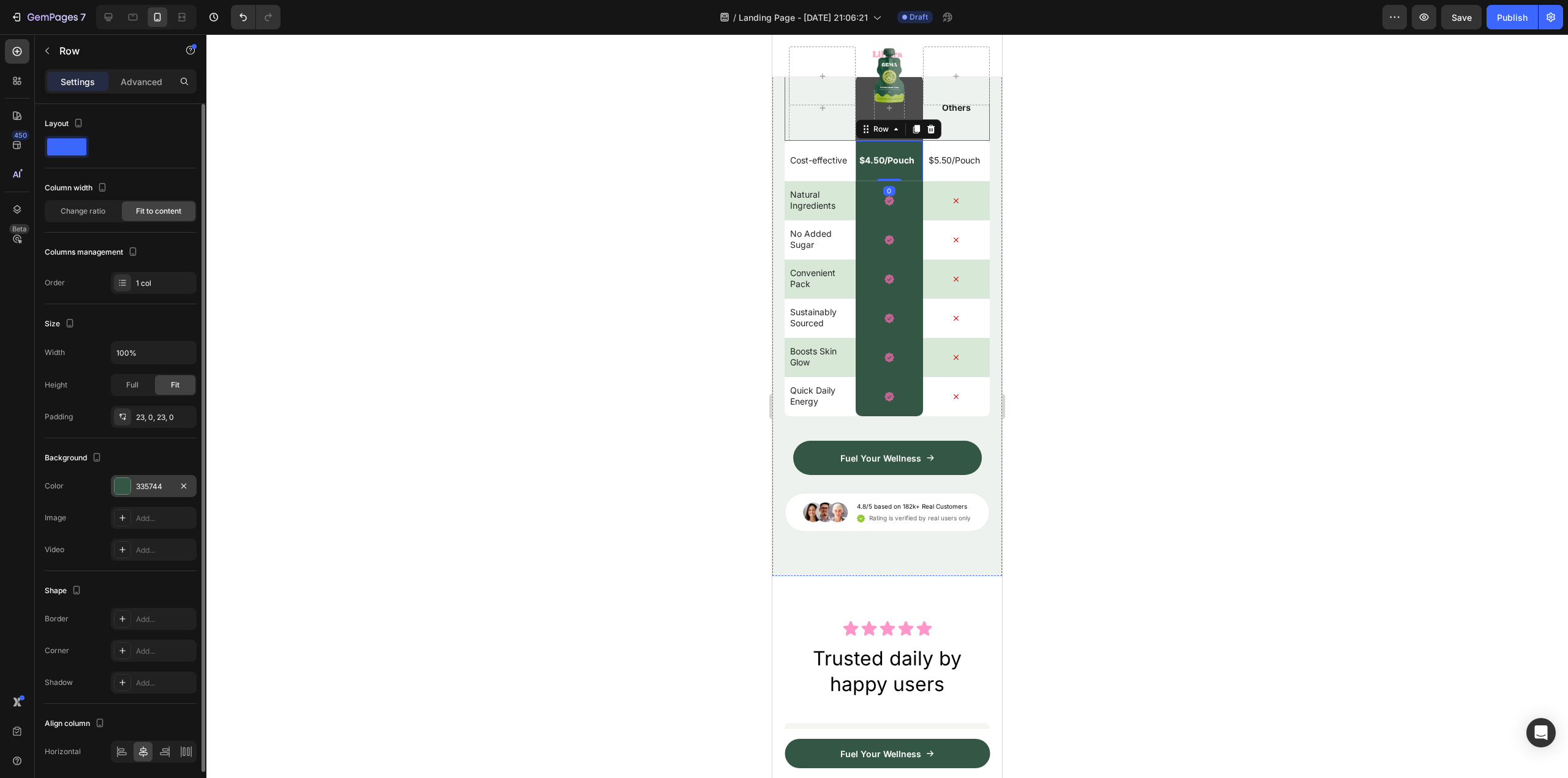
click at [146, 479] on div "335744" at bounding box center [154, 486] width 86 height 22
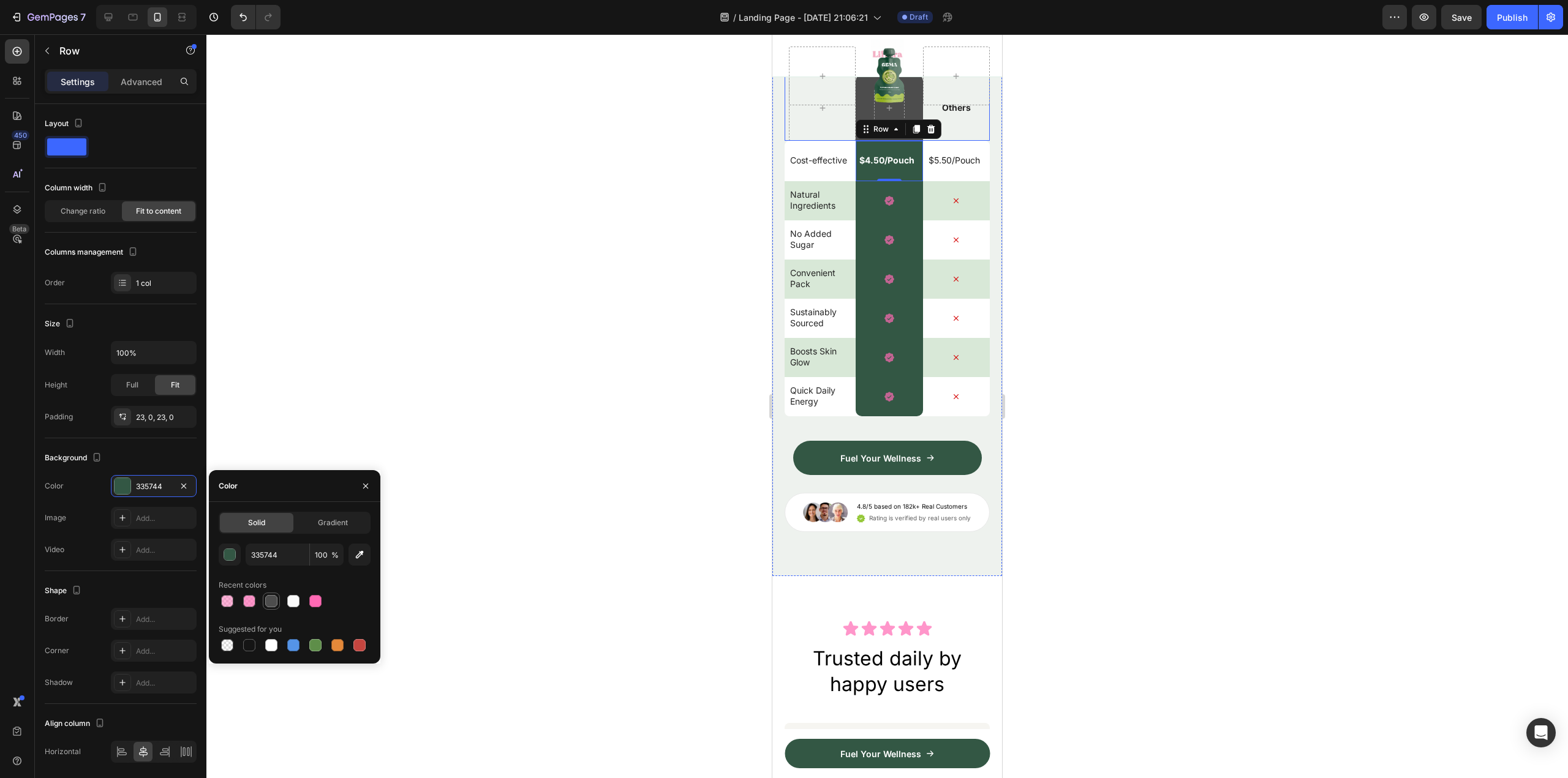
click at [266, 603] on div at bounding box center [271, 601] width 12 height 12
type input "4D4D4D"
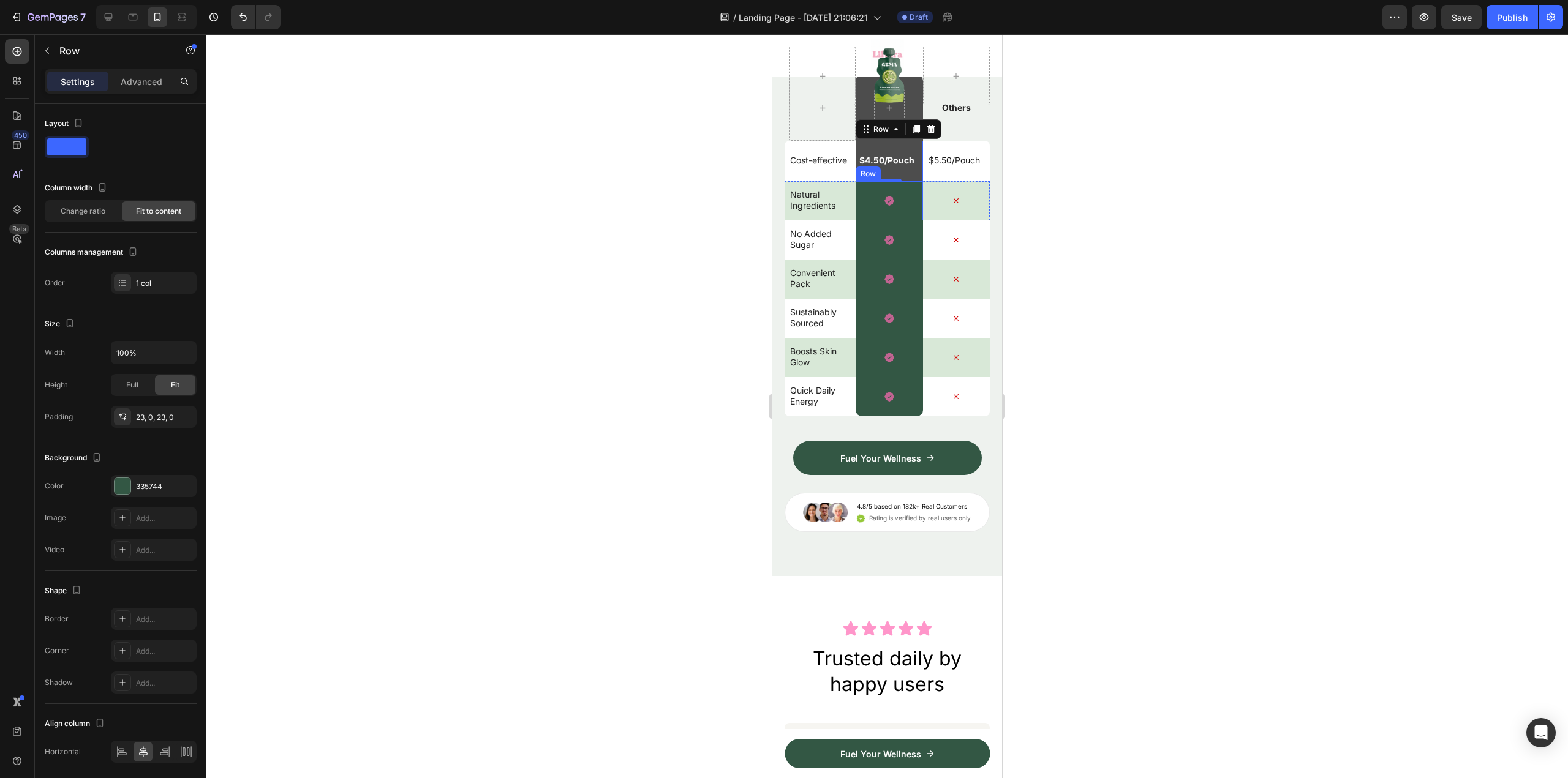
click at [901, 220] on div "Icon Row" at bounding box center [889, 201] width 67 height 39
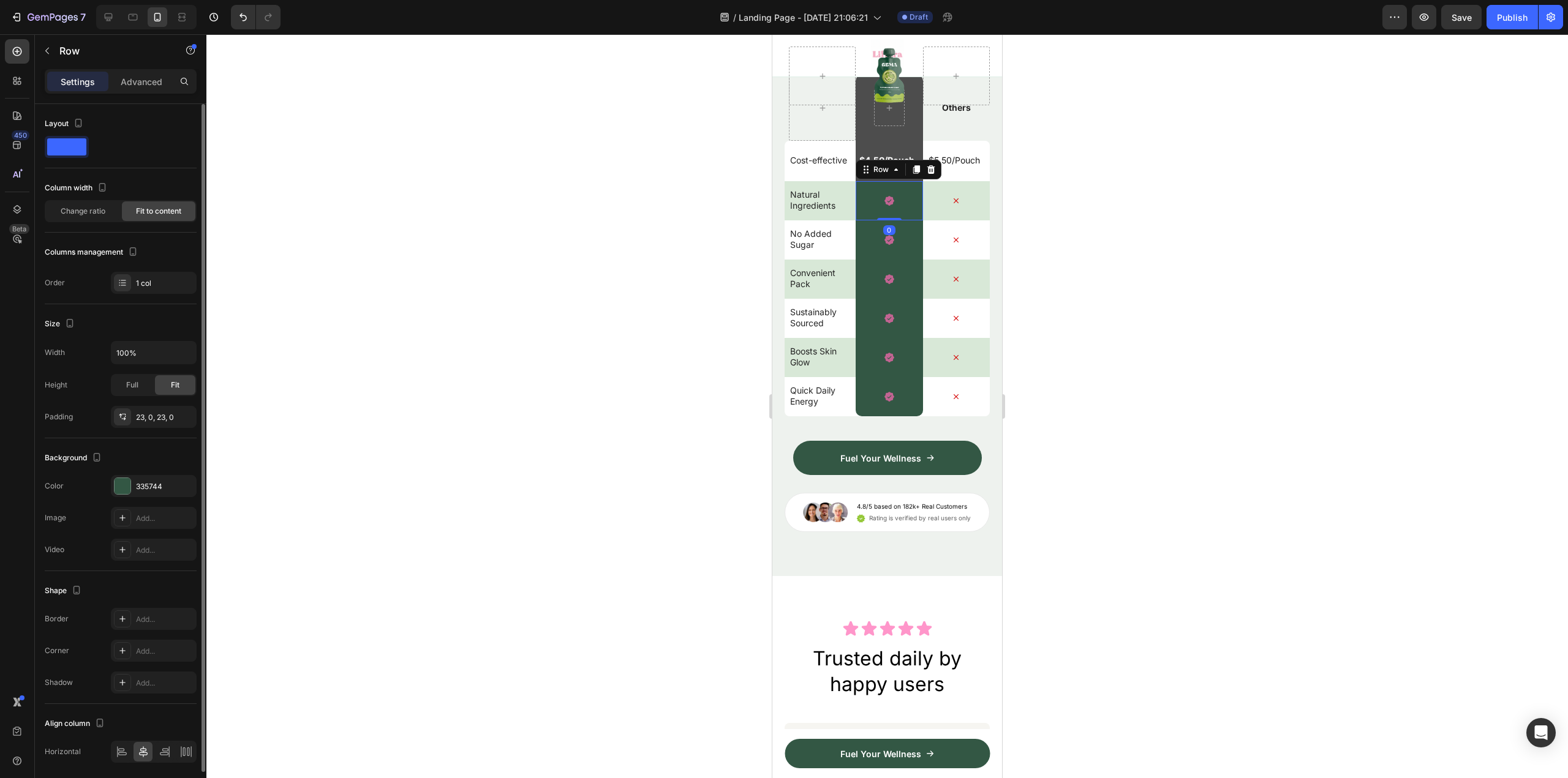
click at [149, 474] on div "Background The changes might be hidden by the video. Color 335744 Image Add... …" at bounding box center [120, 504] width 152 height 133
click at [160, 483] on div "335744" at bounding box center [153, 487] width 36 height 11
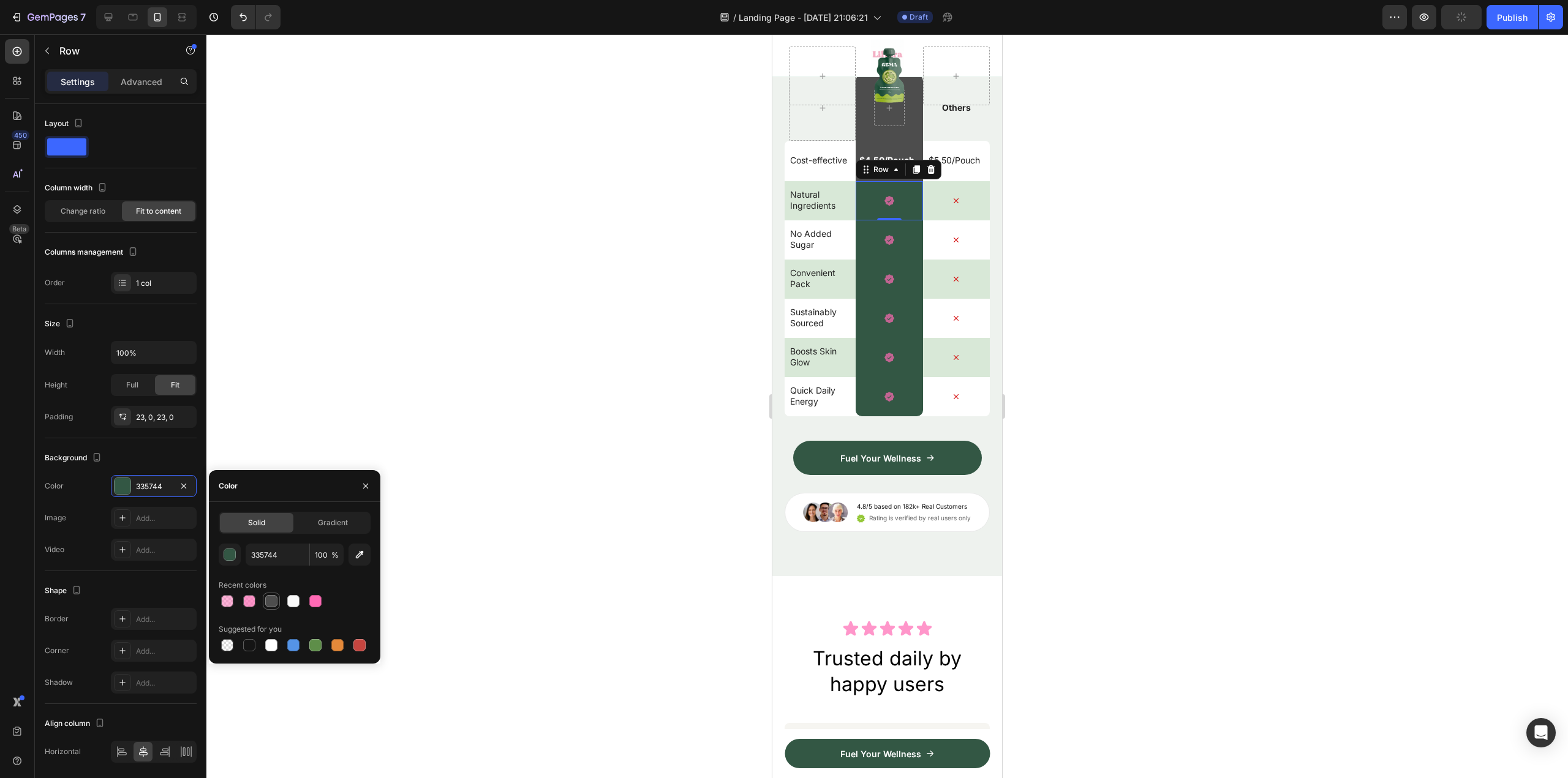
click at [273, 596] on div at bounding box center [271, 601] width 12 height 12
type input "4D4D4D"
click at [901, 260] on div "Icon Row" at bounding box center [889, 240] width 67 height 39
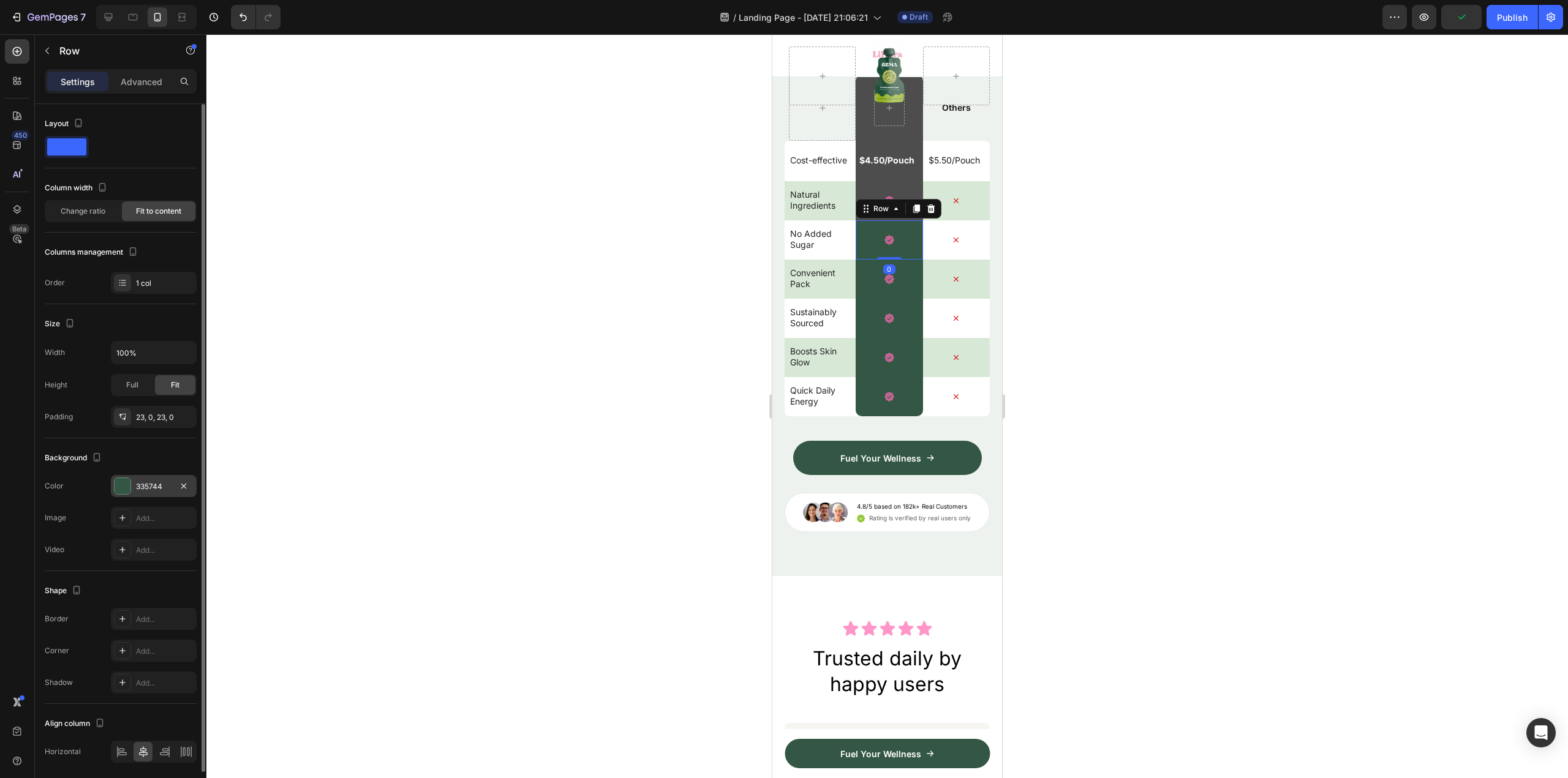
click at [130, 488] on div at bounding box center [123, 486] width 16 height 16
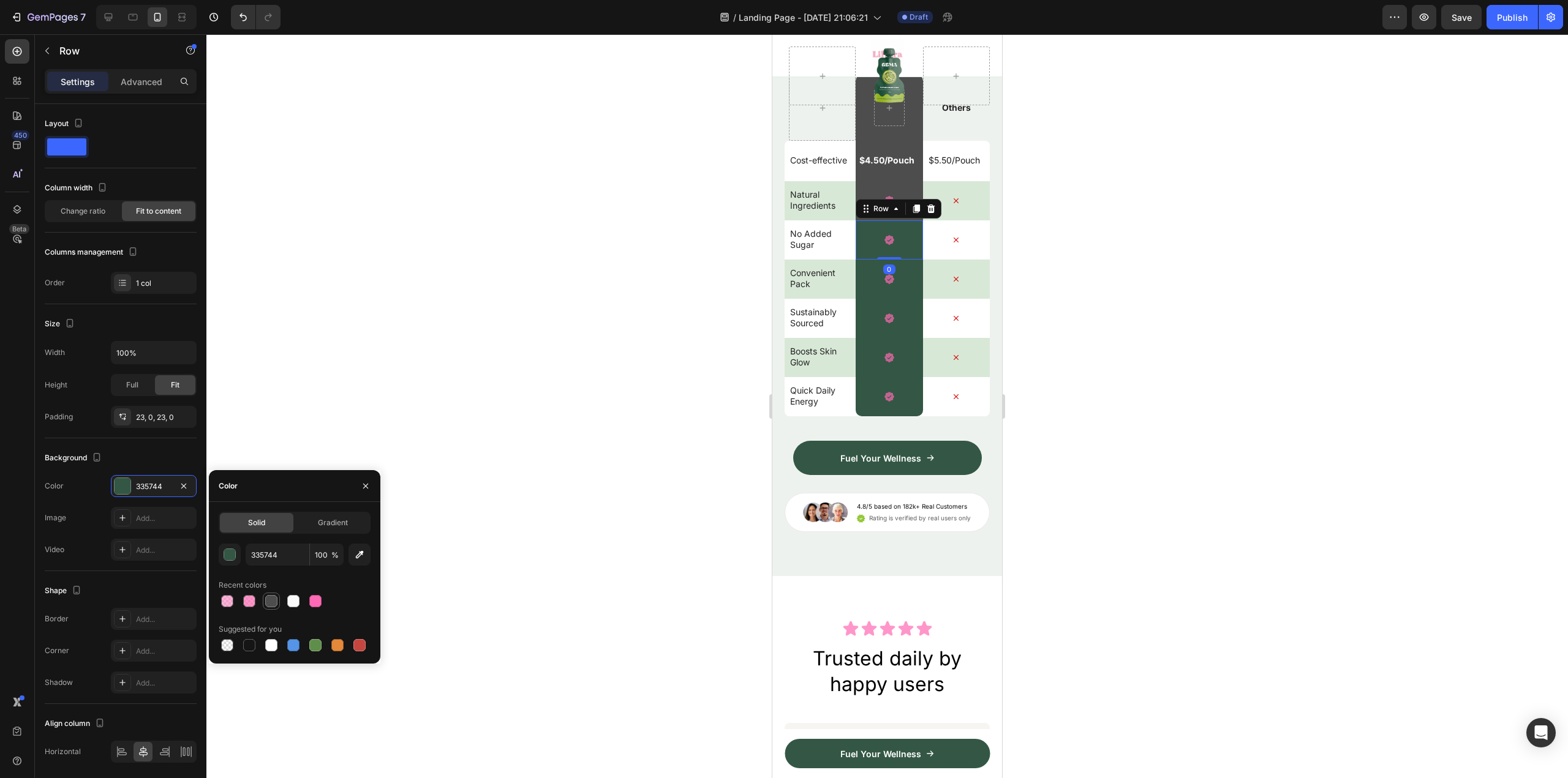
click at [276, 603] on div at bounding box center [271, 601] width 12 height 12
type input "4D4D4D"
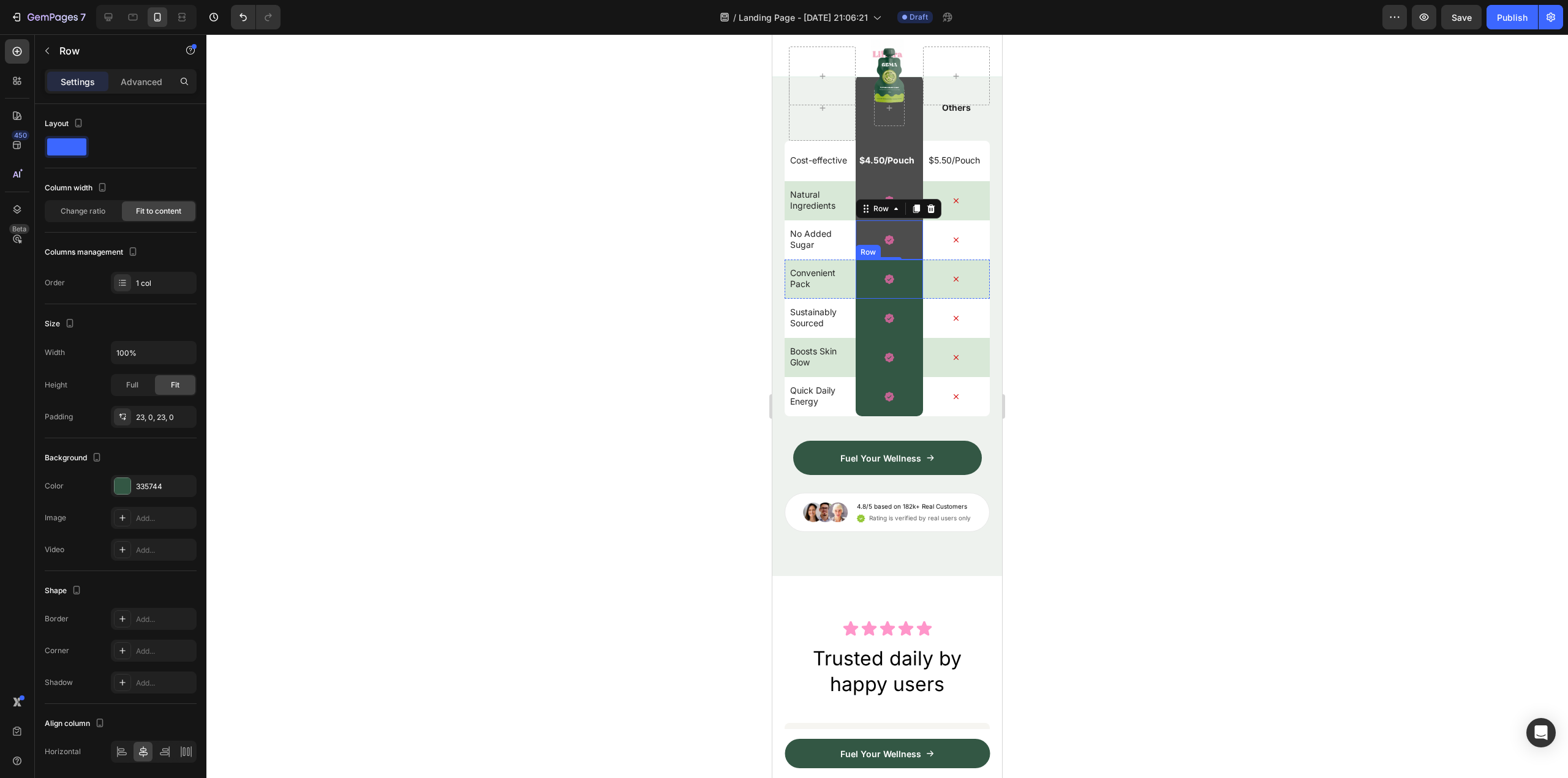
click at [909, 299] on div "Icon Row" at bounding box center [889, 279] width 67 height 39
click at [899, 220] on div "Icon Row" at bounding box center [889, 201] width 67 height 39
click at [901, 141] on div "Row" at bounding box center [889, 108] width 67 height 66
click at [901, 141] on div "Row 0" at bounding box center [889, 108] width 67 height 66
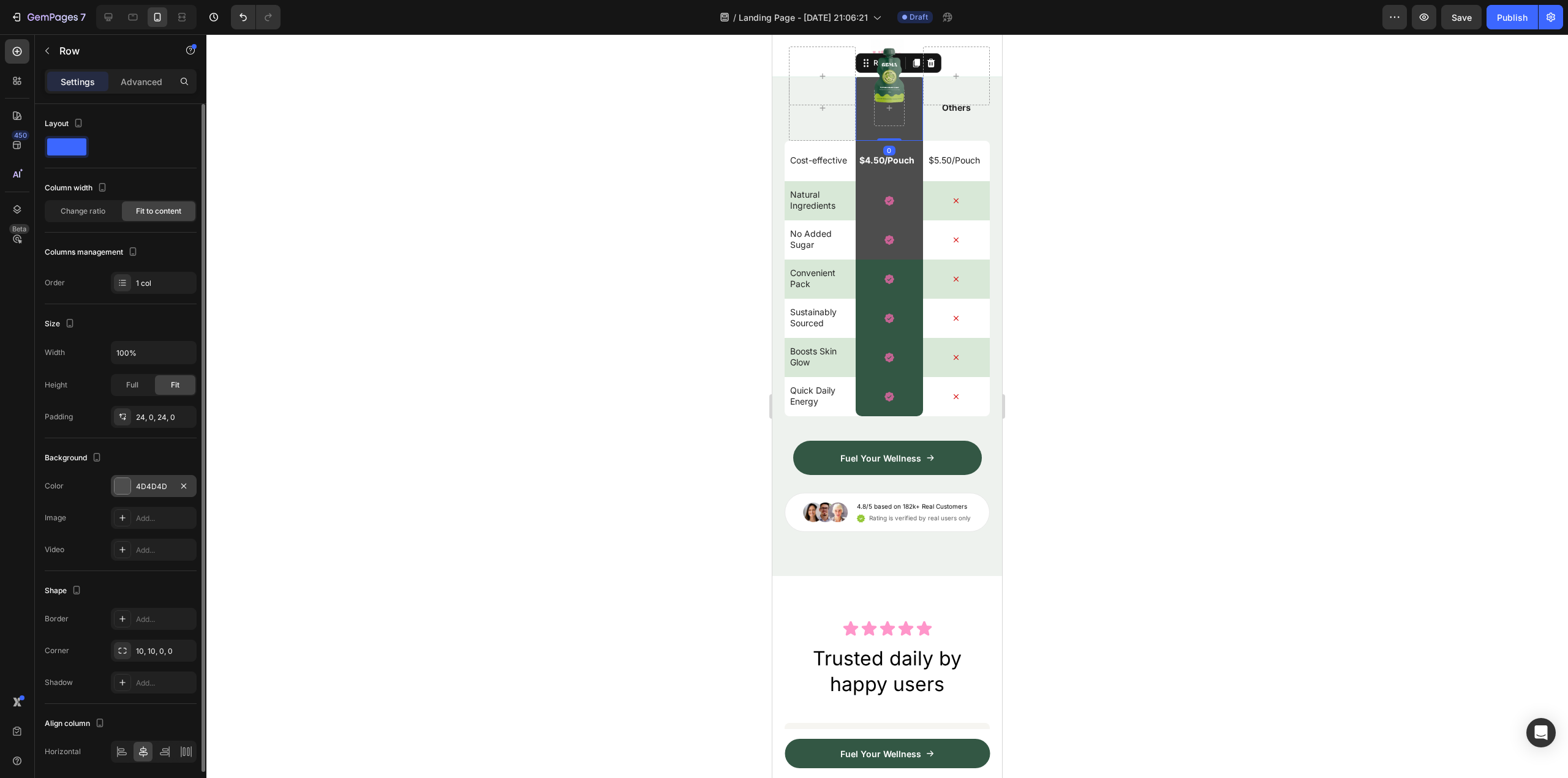
click at [131, 480] on div "4D4D4D" at bounding box center [154, 486] width 86 height 22
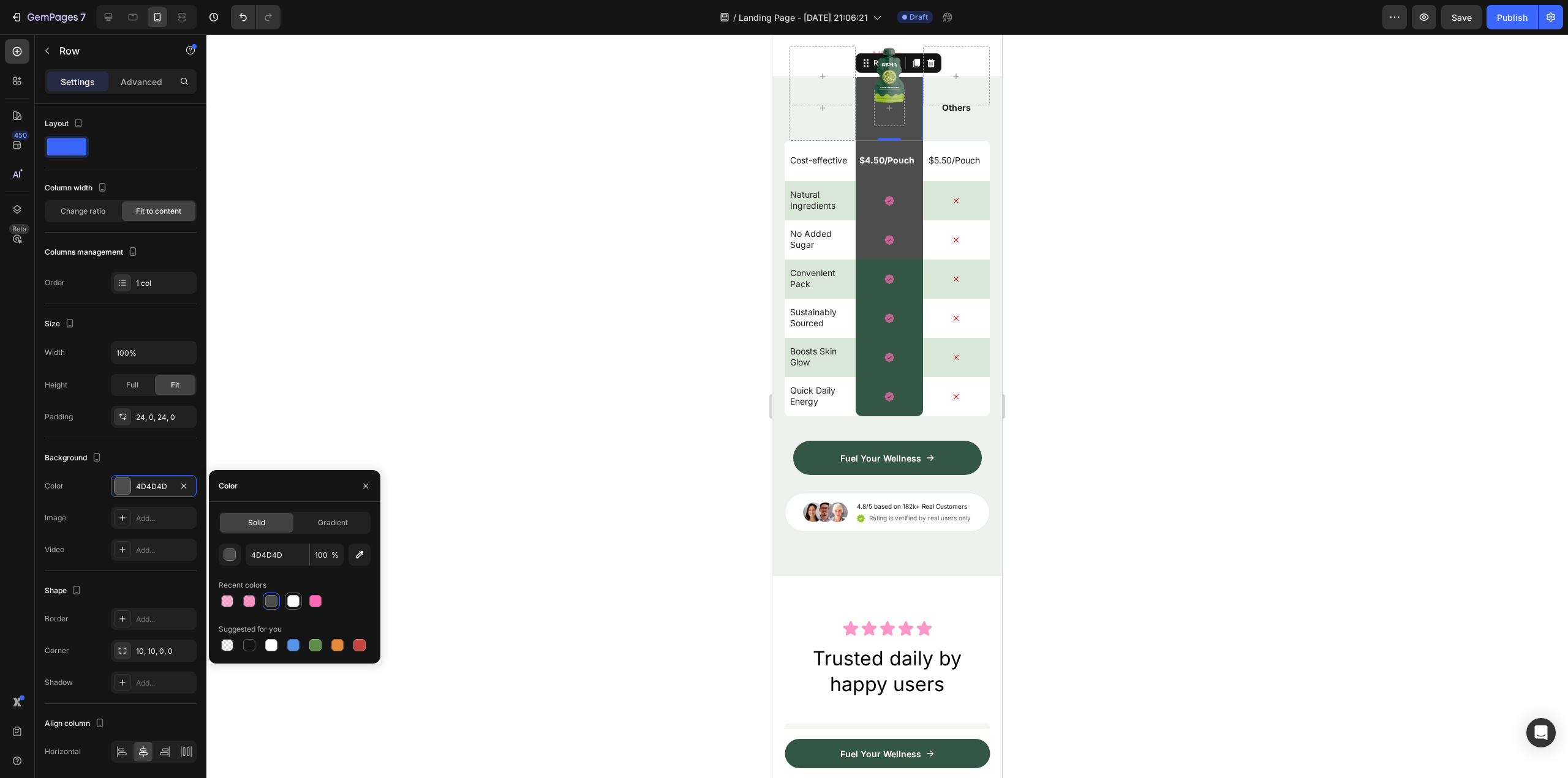
click at [301, 599] on div at bounding box center [293, 601] width 17 height 17
type input "FAFAFA"
click at [906, 181] on div "$4.50/Pouch Text Block Row" at bounding box center [889, 161] width 67 height 40
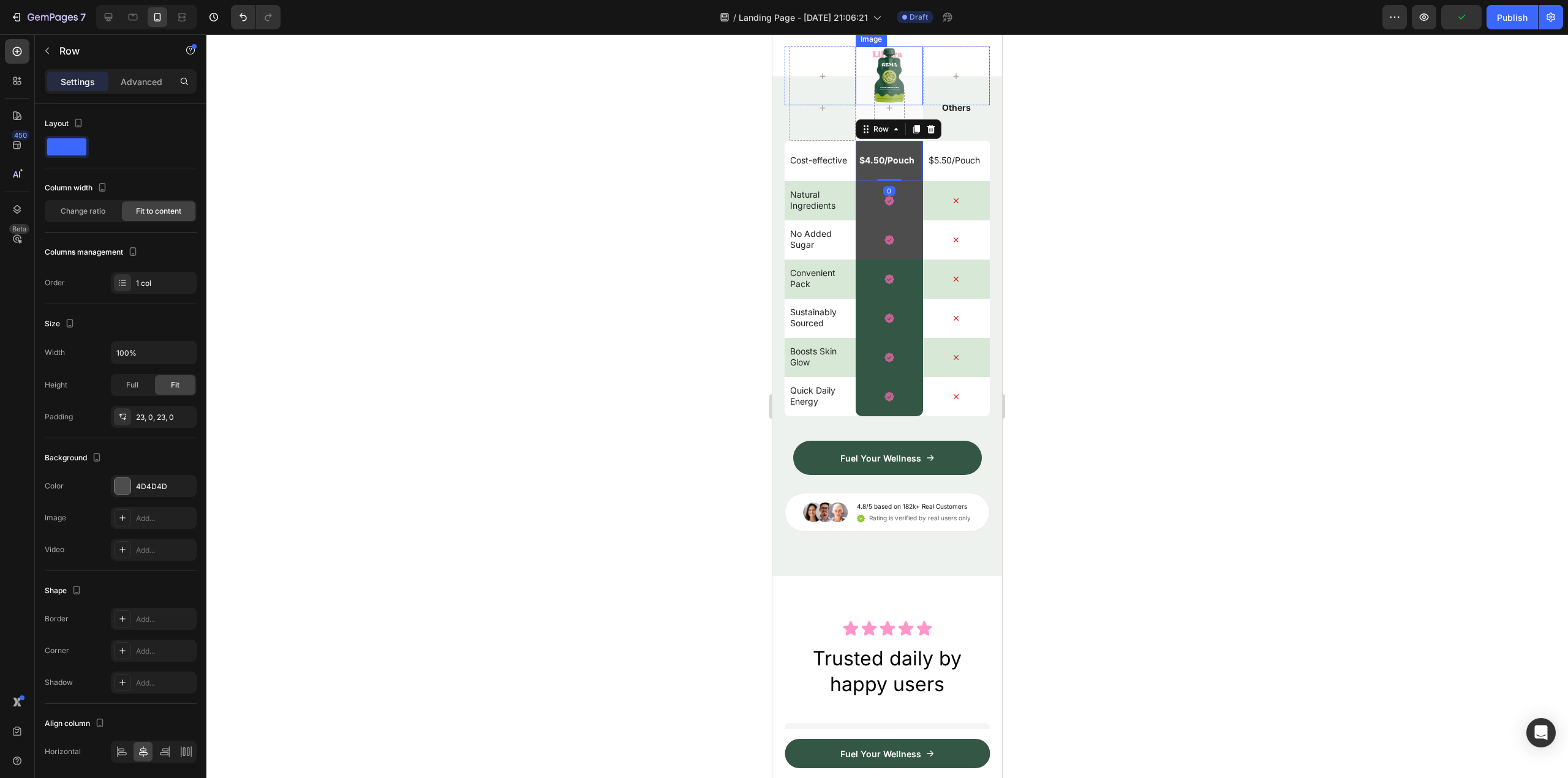
click at [906, 106] on div at bounding box center [889, 76] width 67 height 59
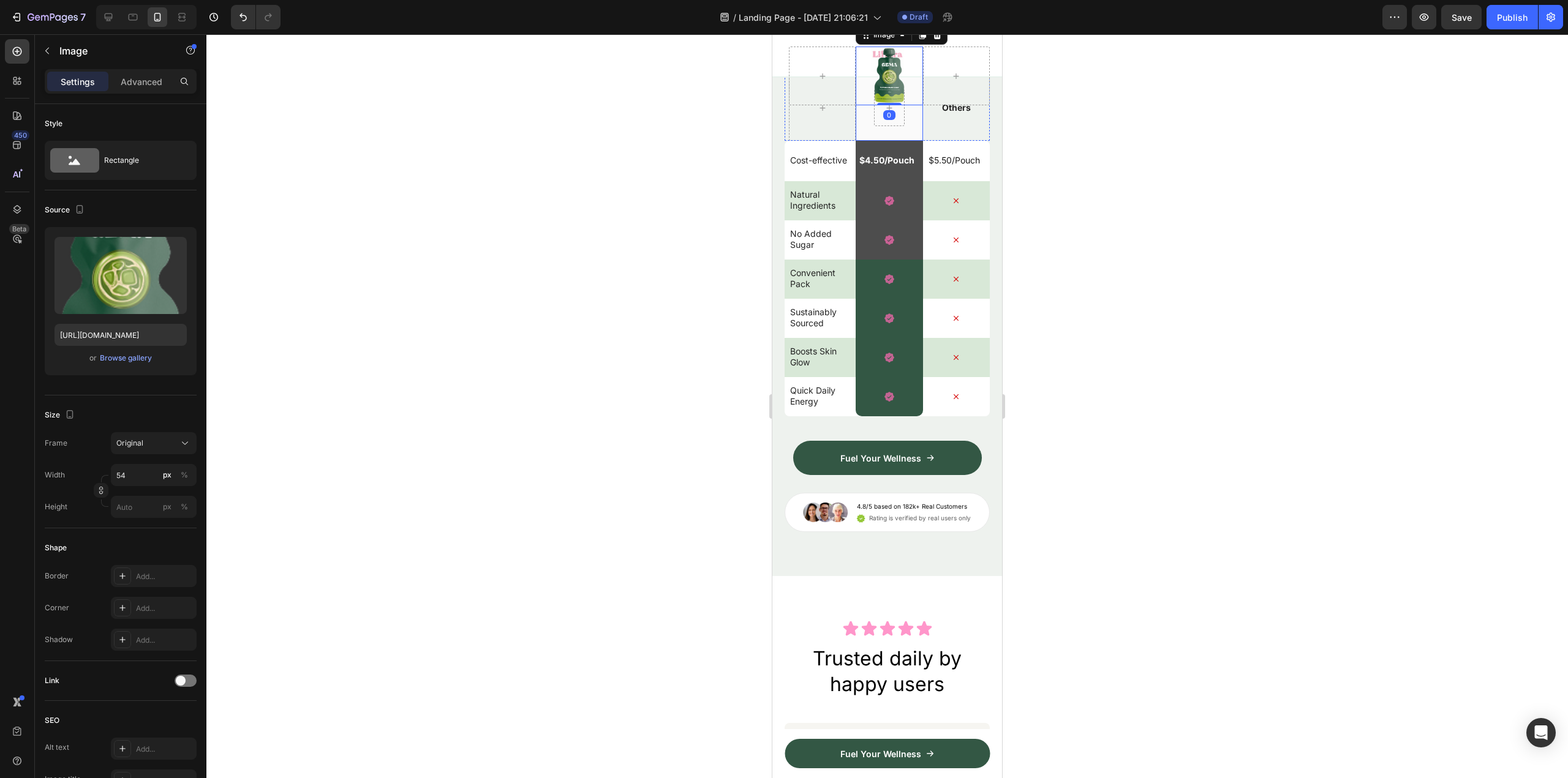
click at [900, 141] on div "Row" at bounding box center [889, 108] width 67 height 66
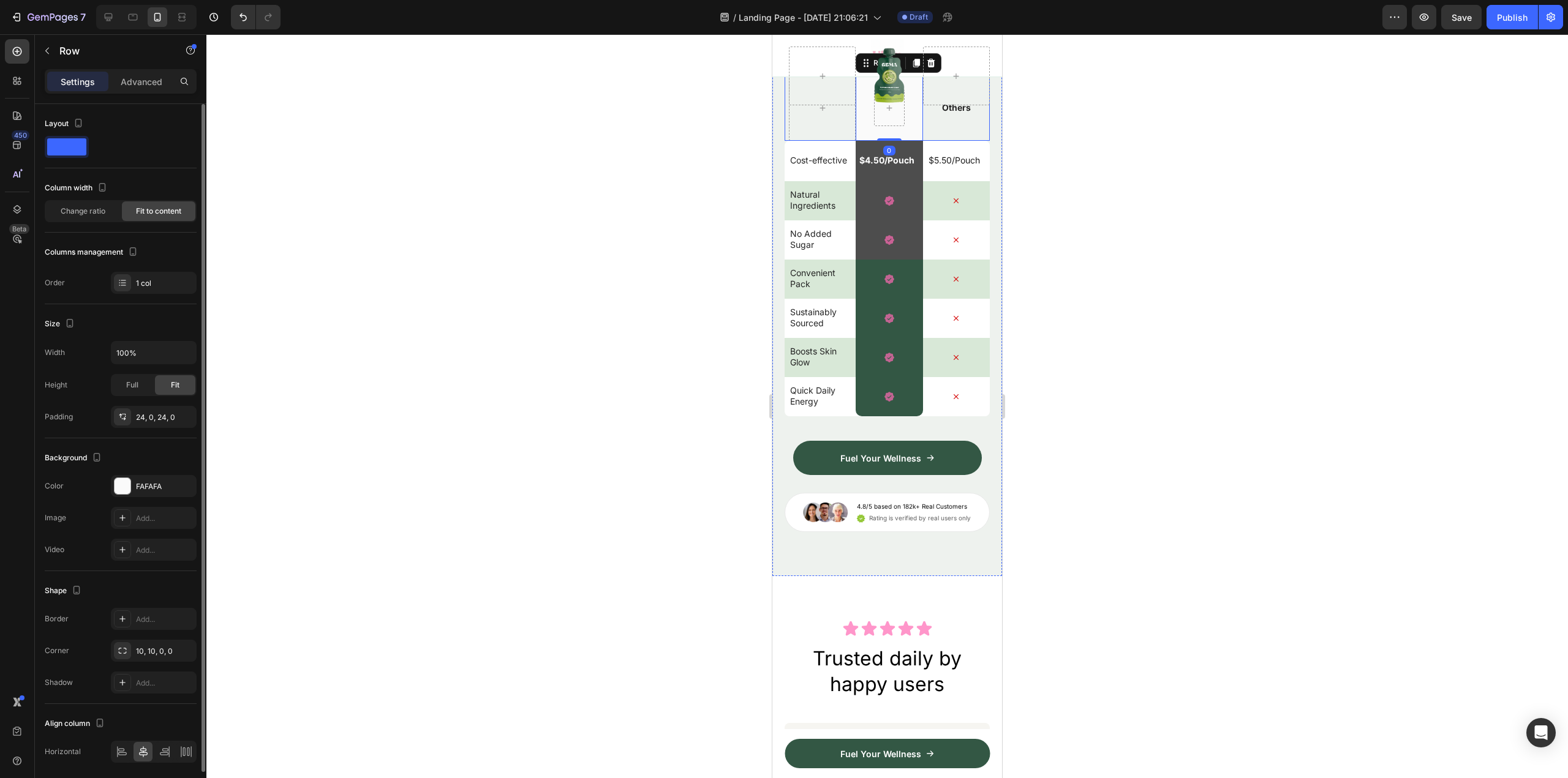
click at [160, 473] on div "Background The changes might be hidden by the video. Color FAFAFA Image Add... …" at bounding box center [120, 504] width 152 height 133
click at [157, 482] on div "FAFAFA" at bounding box center [153, 487] width 36 height 11
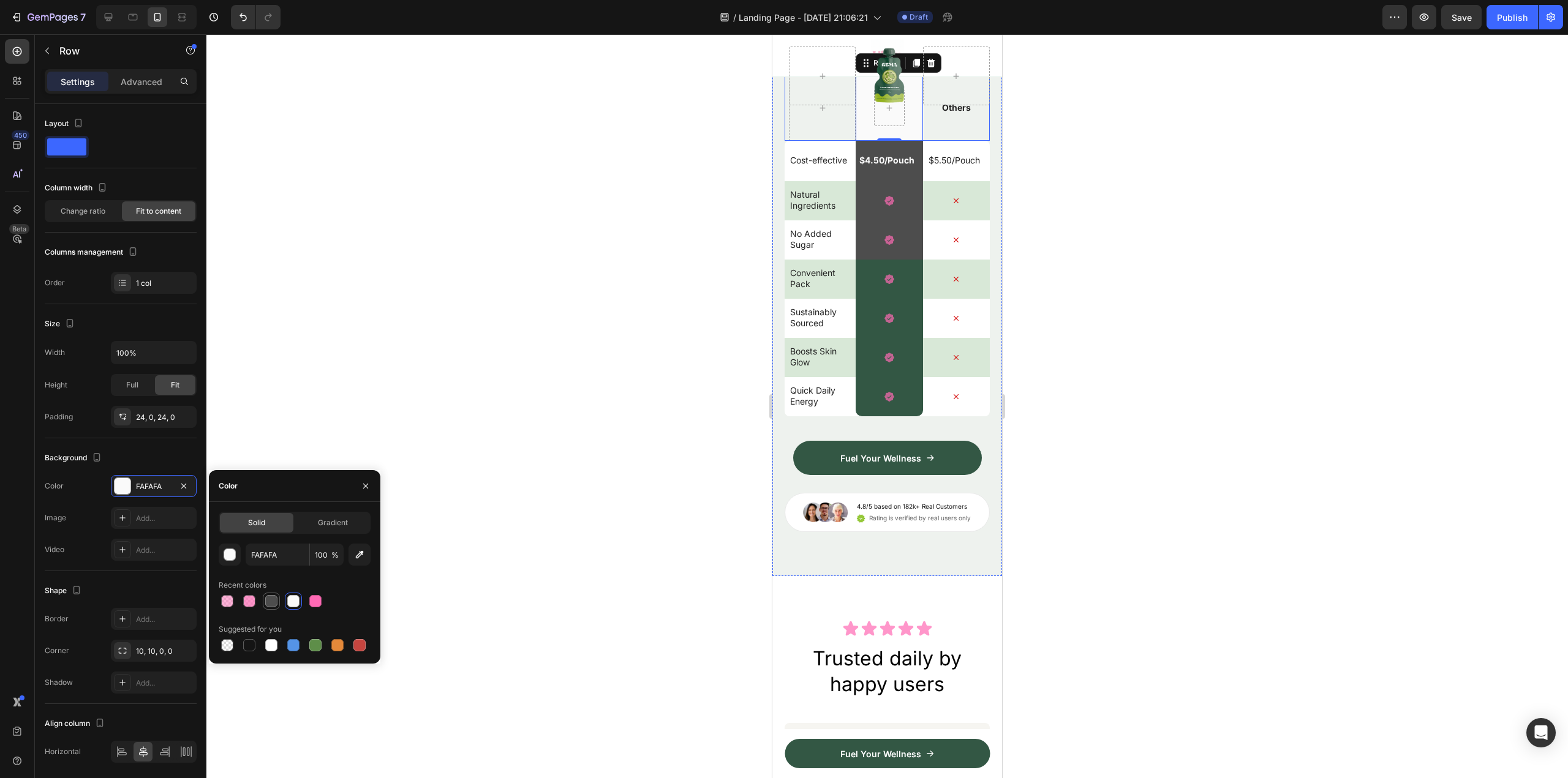
click at [276, 604] on div at bounding box center [271, 601] width 12 height 12
type input "4D4D4D"
click at [514, 556] on div at bounding box center [887, 406] width 1362 height 744
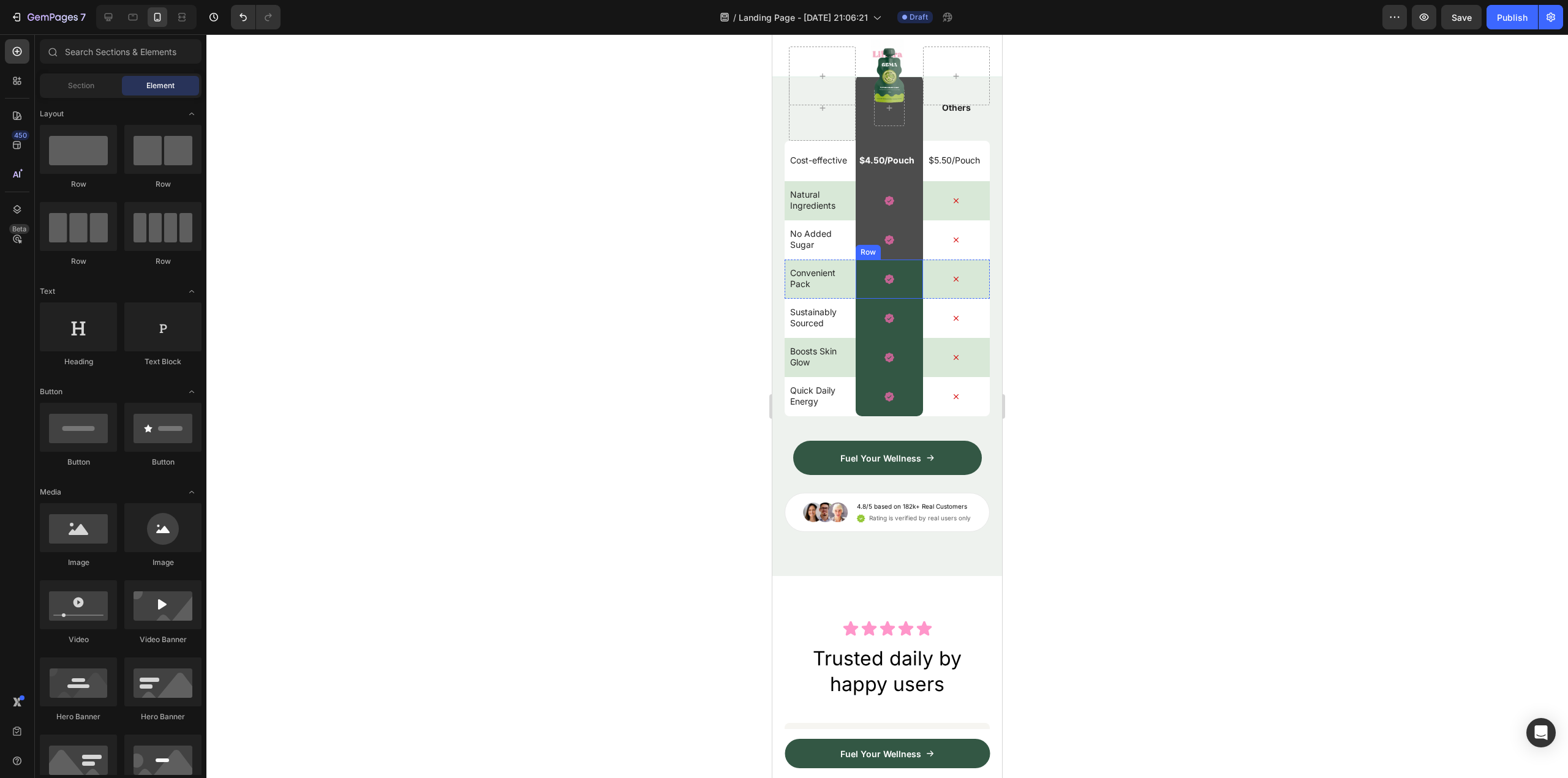
click at [897, 299] on div "Icon Row" at bounding box center [889, 279] width 67 height 39
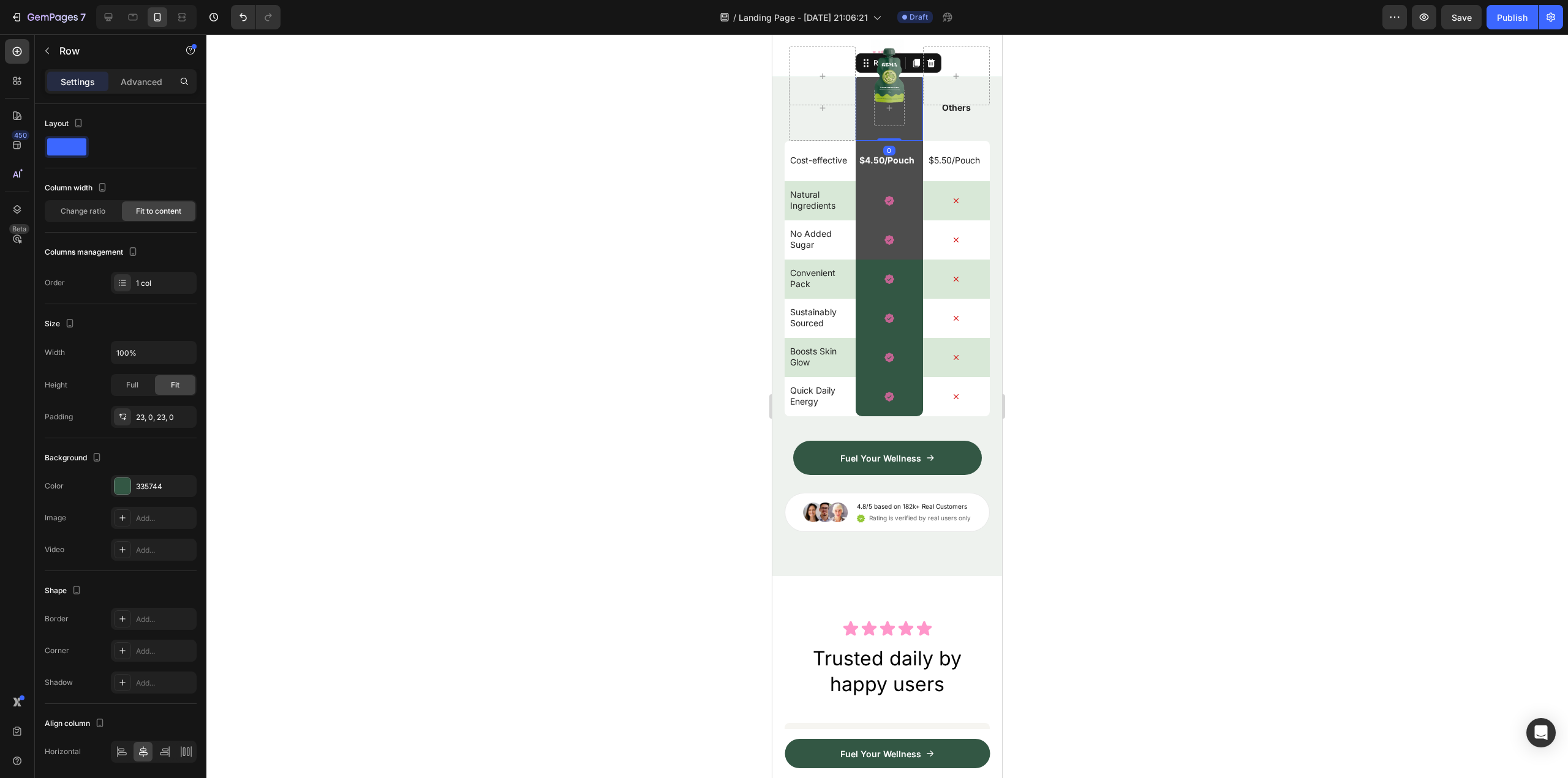
click at [898, 141] on div "Row 0" at bounding box center [889, 108] width 67 height 66
click at [134, 476] on div "4D4D4D" at bounding box center [154, 486] width 86 height 22
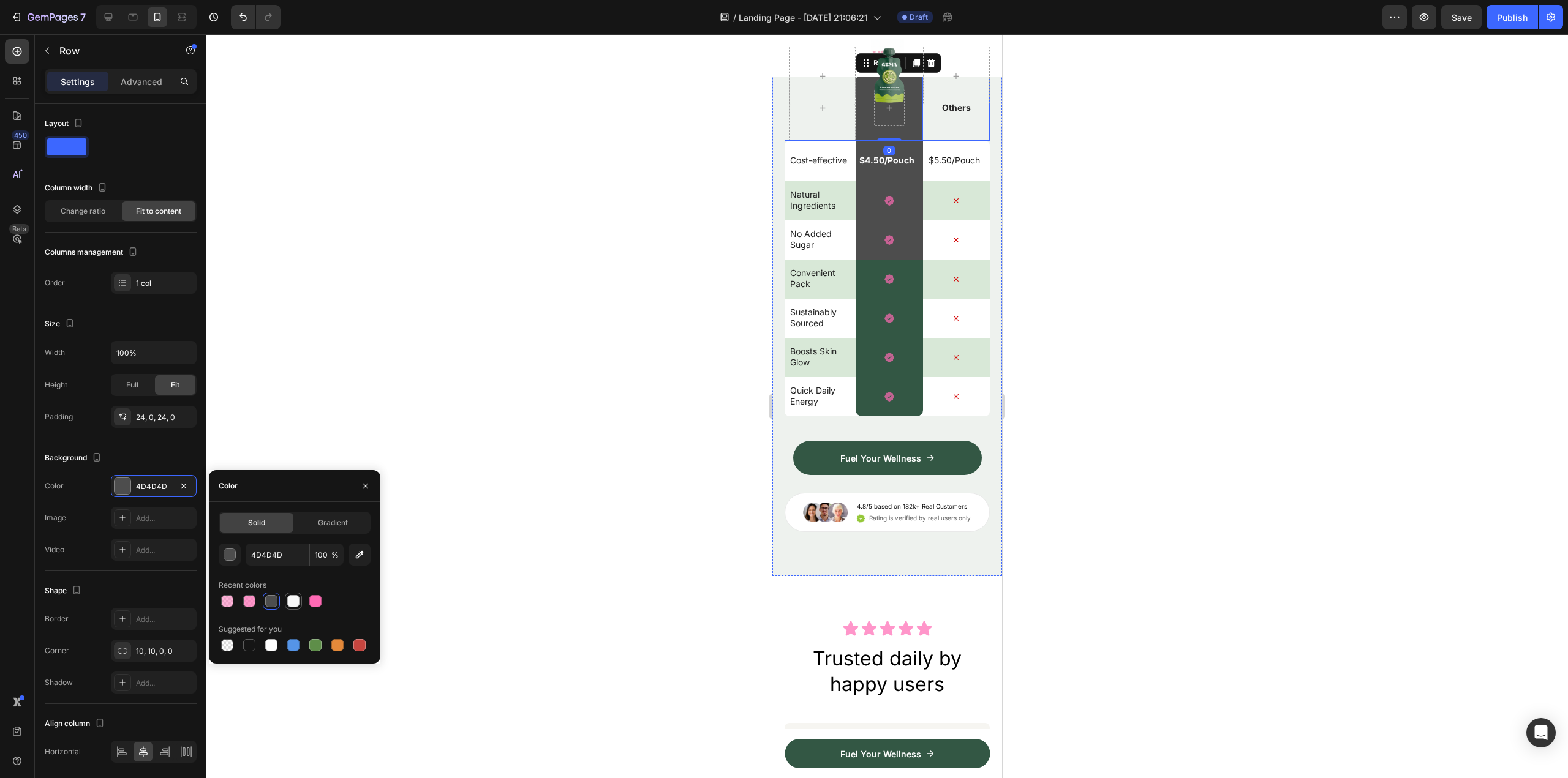
click at [296, 604] on div at bounding box center [293, 601] width 12 height 12
type input "FAFAFA"
click at [891, 181] on div "$4.50/Pouch Text Block Row" at bounding box center [889, 161] width 67 height 40
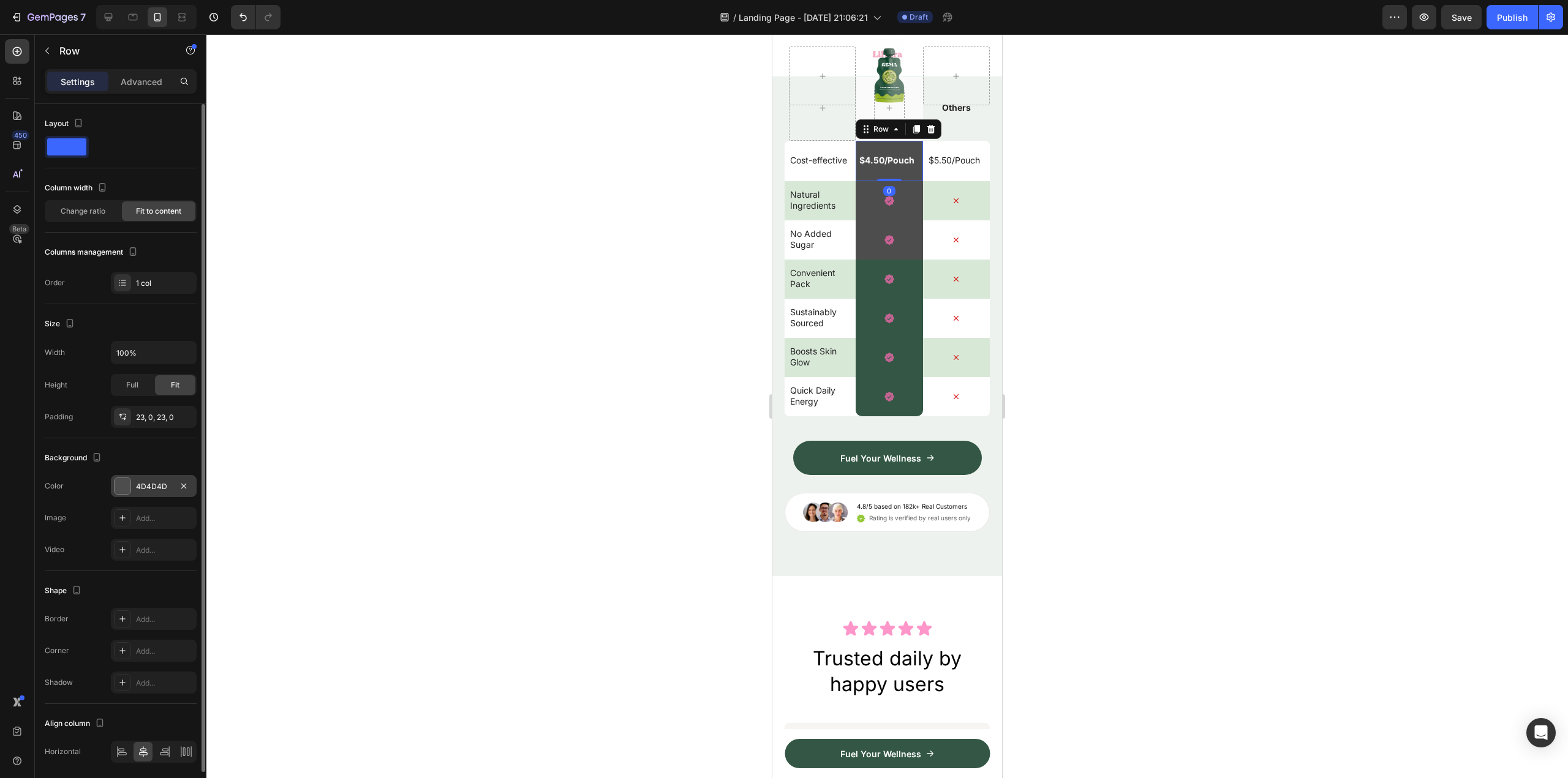
click at [130, 482] on div at bounding box center [123, 486] width 17 height 17
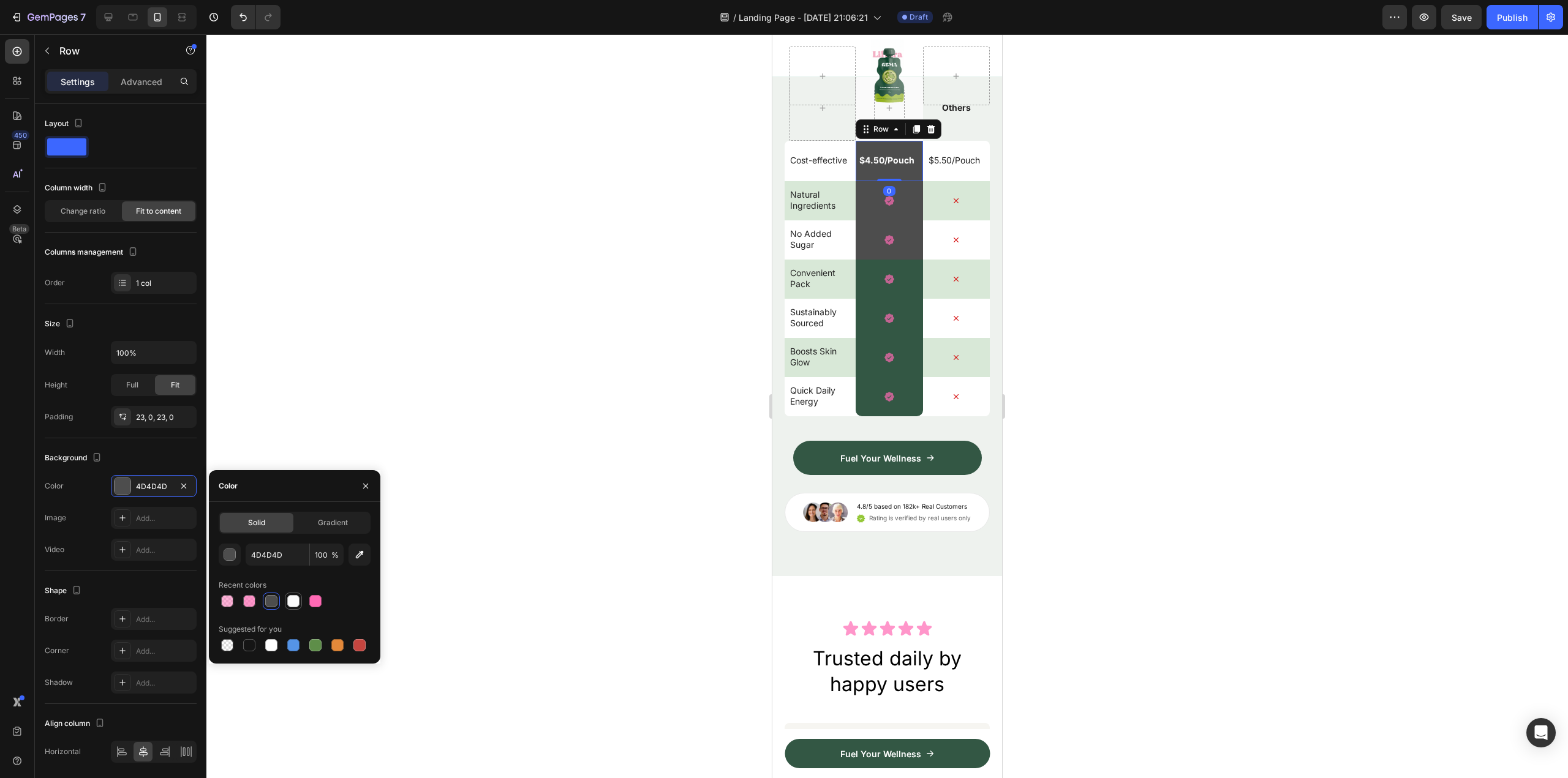
click at [297, 603] on div at bounding box center [293, 601] width 12 height 12
type input "FAFAFA"
click at [890, 206] on icon at bounding box center [890, 201] width 11 height 11
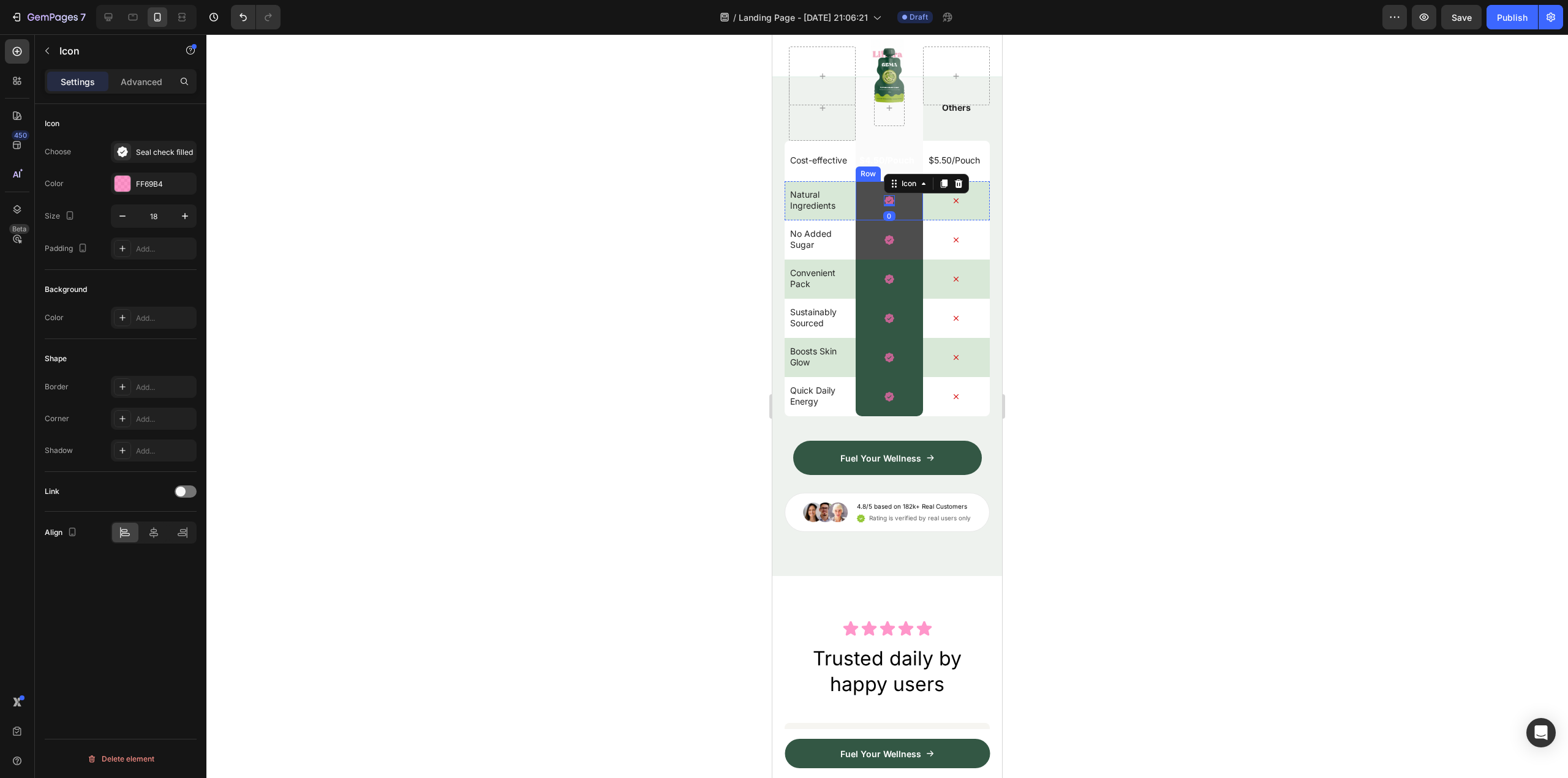
click at [903, 220] on div "Icon 0 Row" at bounding box center [889, 201] width 67 height 39
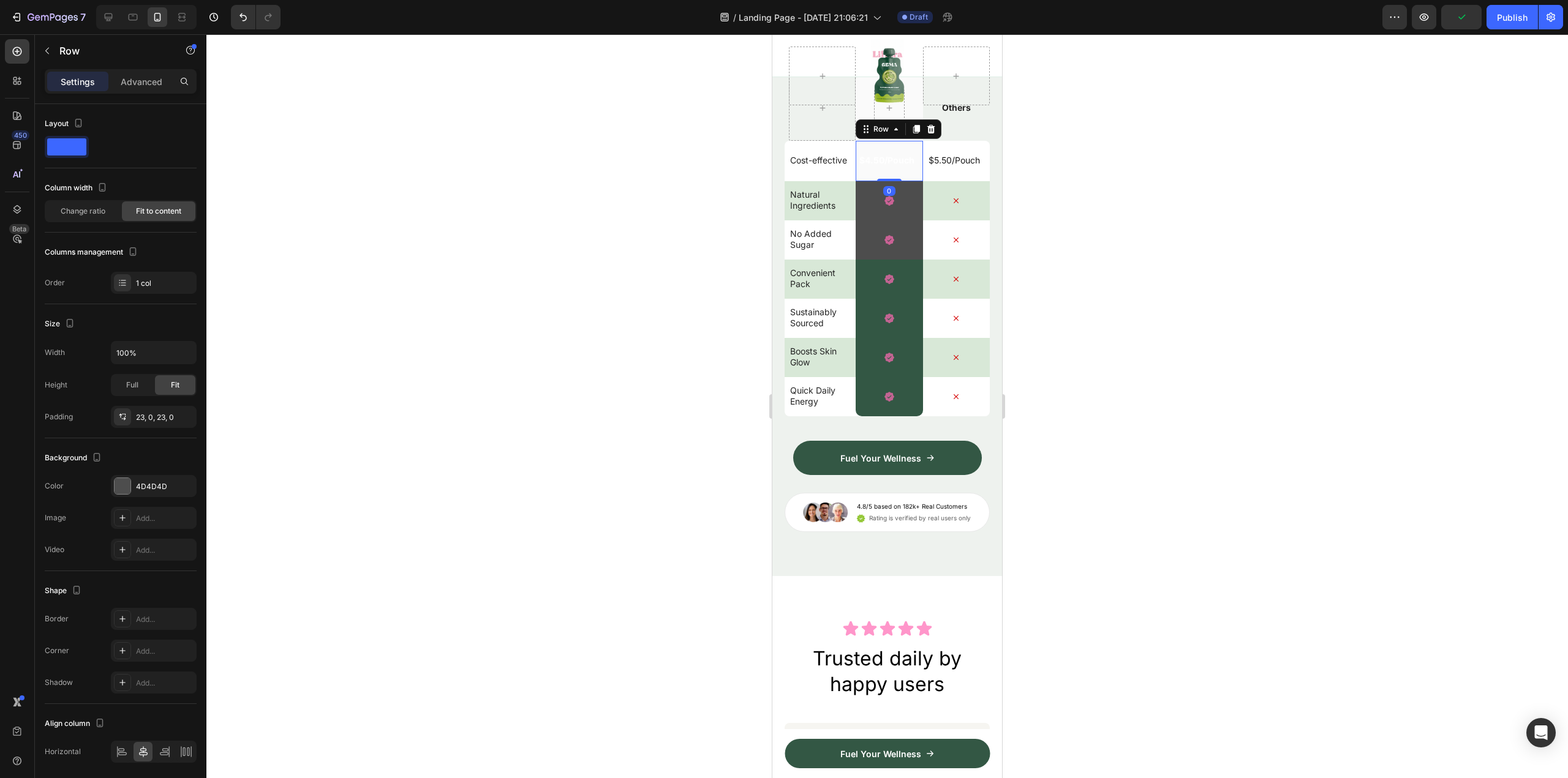
click at [882, 181] on div "$4.50/Pouch Text Block Row 0" at bounding box center [889, 161] width 67 height 40
click at [232, 18] on button "Undo/Redo" at bounding box center [243, 17] width 25 height 25
click at [885, 166] on p "$4.50/Pouch" at bounding box center [887, 160] width 55 height 11
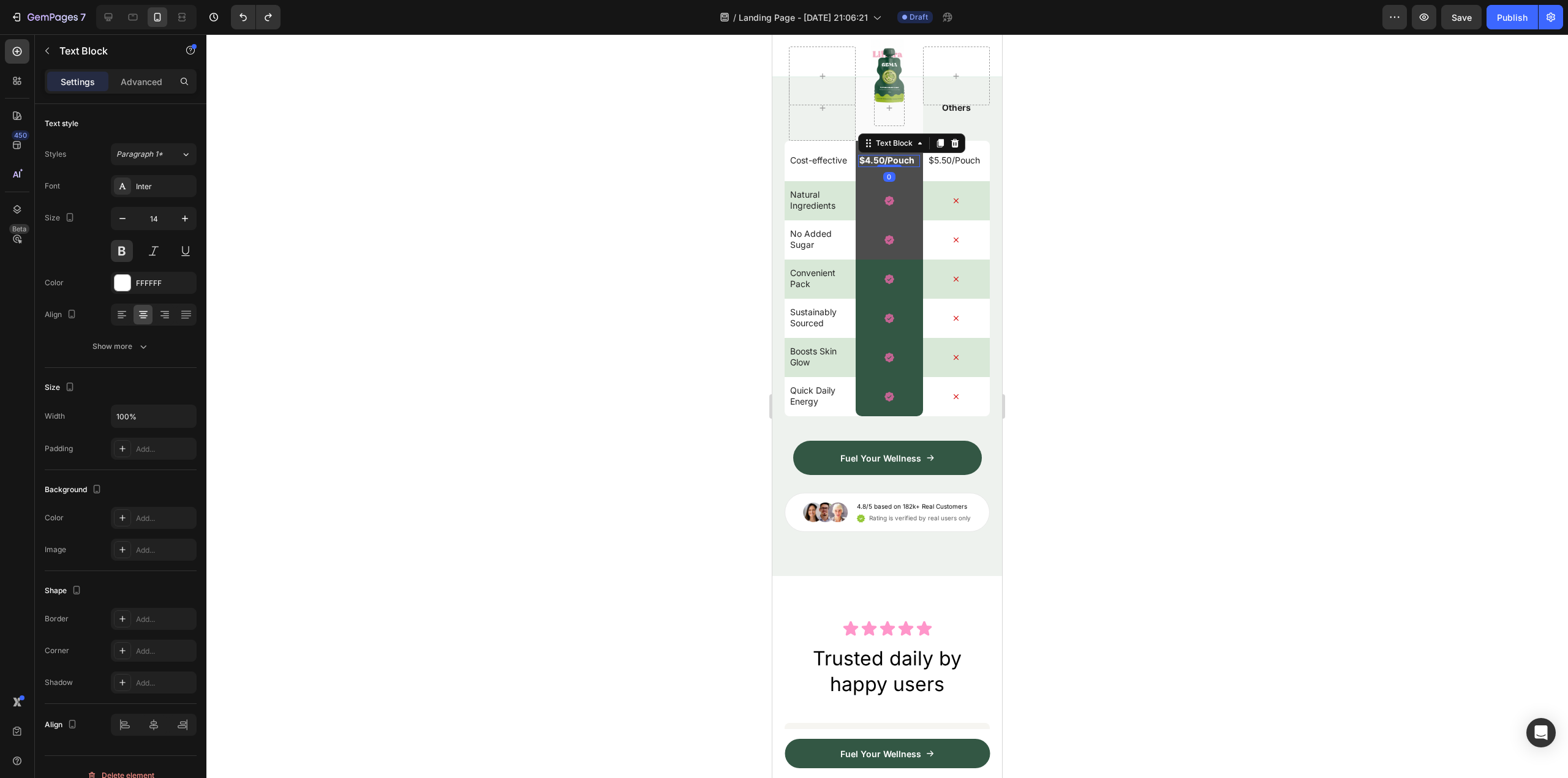
click at [885, 166] on p "$4.50/Pouch" at bounding box center [887, 160] width 55 height 11
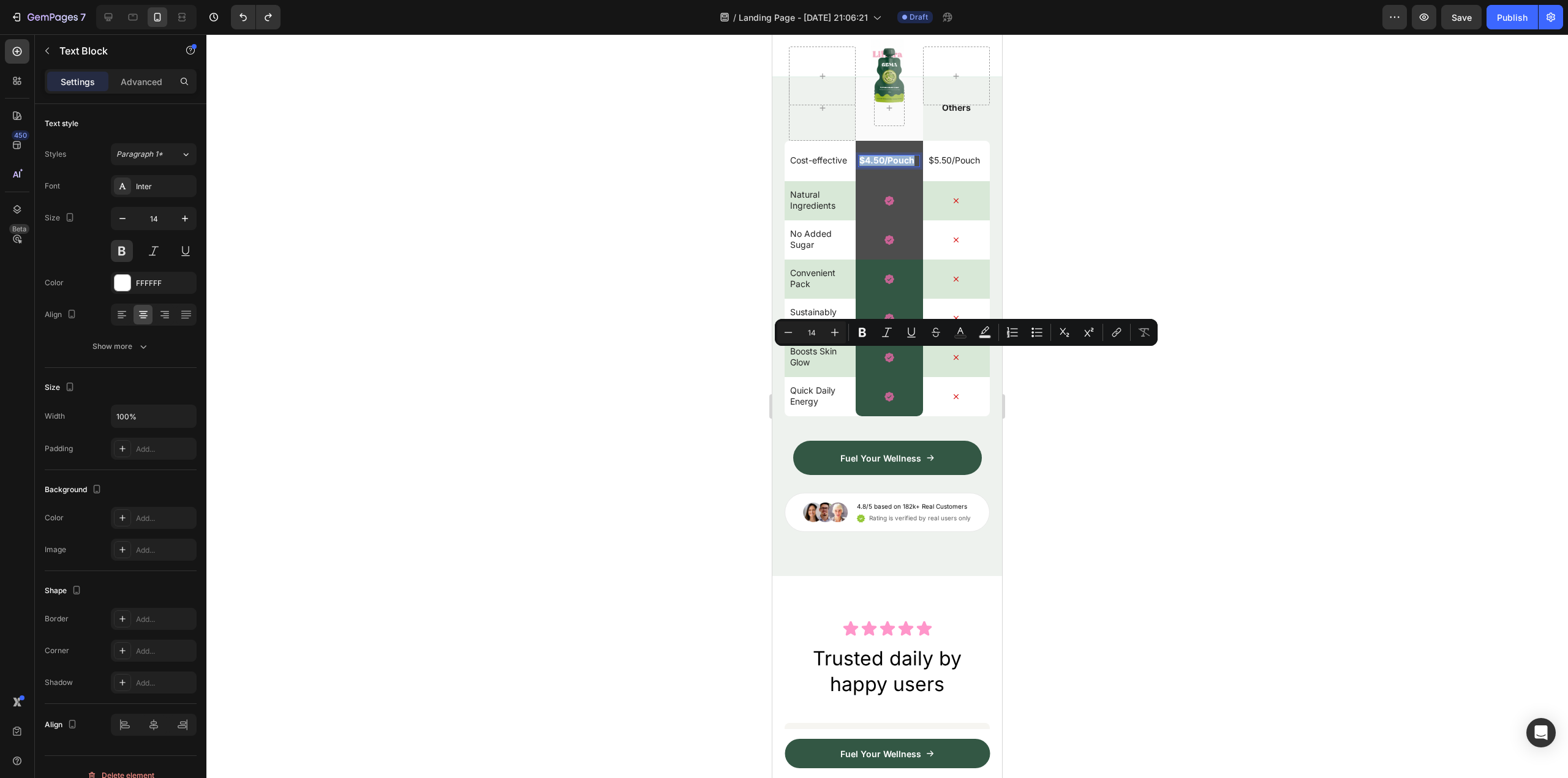
click at [885, 166] on p "$4.50/Pouch" at bounding box center [887, 160] width 55 height 11
click at [141, 292] on div "FFFFFF" at bounding box center [154, 283] width 86 height 22
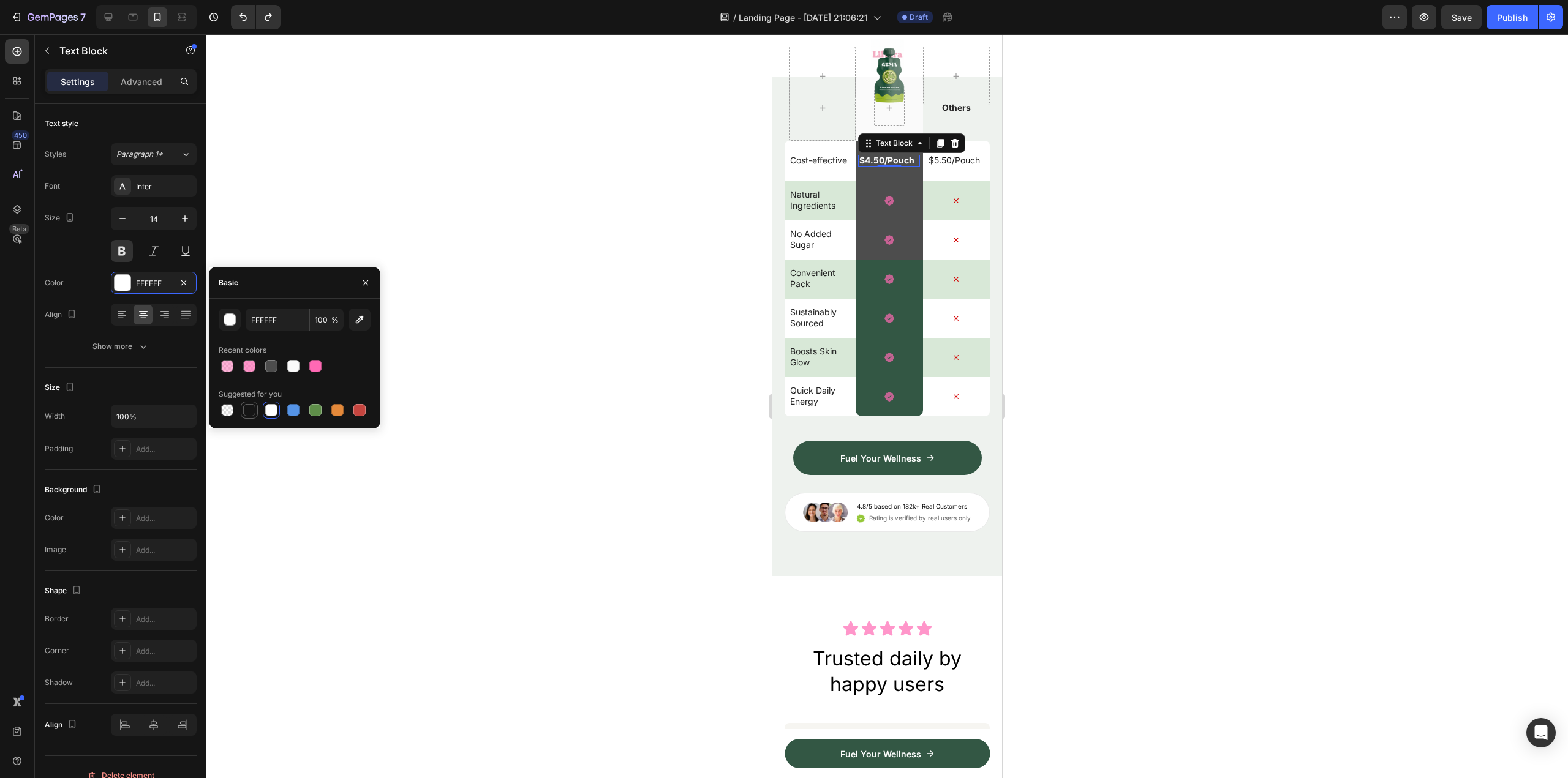
click at [254, 410] on div at bounding box center [249, 410] width 12 height 12
type input "151515"
click at [907, 181] on div "$4.50/Pouch Text Block 0 Row" at bounding box center [889, 161] width 67 height 40
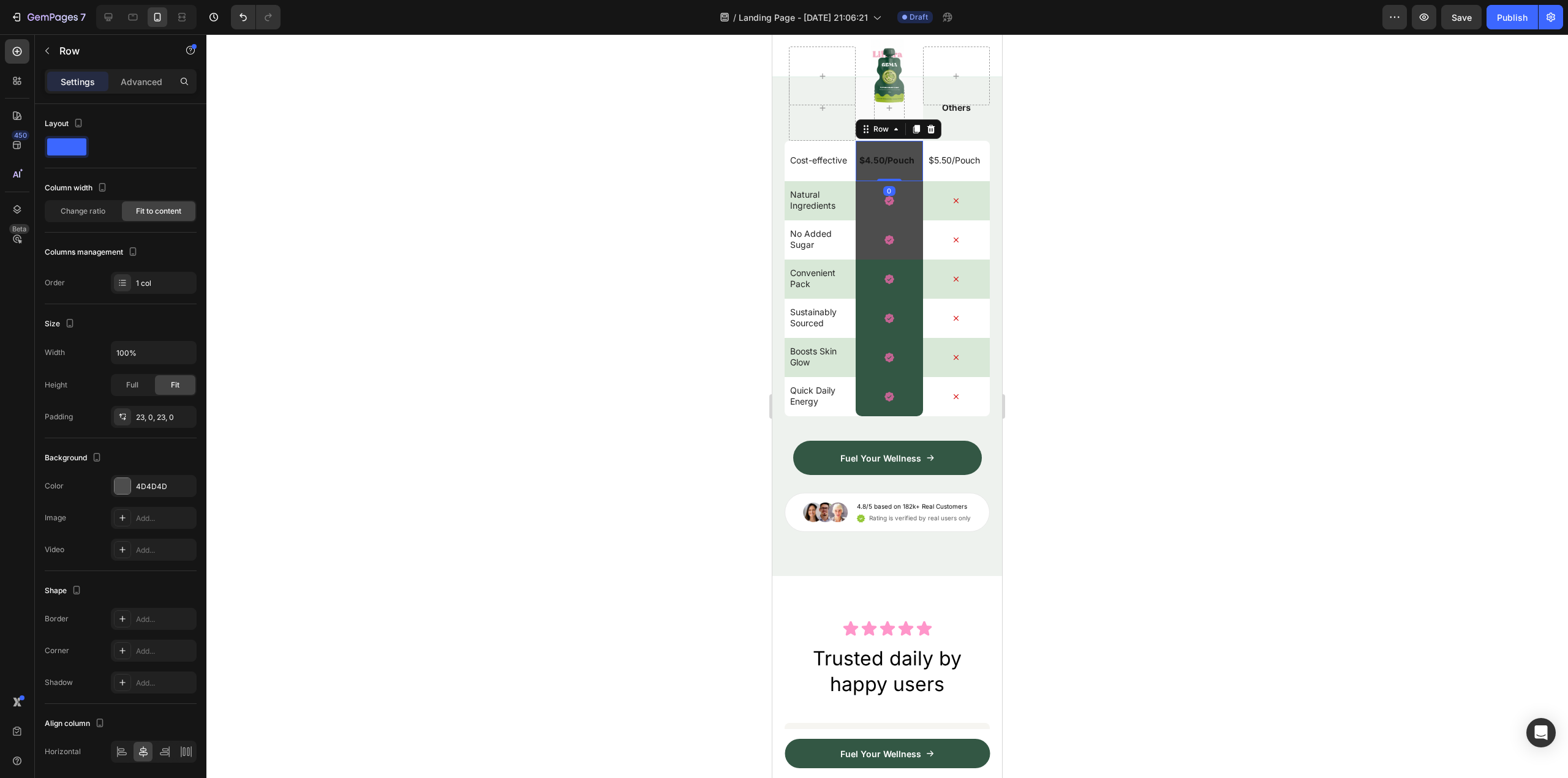
click at [907, 181] on div "$4.50/Pouch Text Block Row 0" at bounding box center [889, 161] width 67 height 40
click at [904, 181] on div "$4.50/Pouch Text Block Row 0" at bounding box center [889, 161] width 67 height 40
click at [132, 484] on div "4D4D4D" at bounding box center [154, 486] width 86 height 22
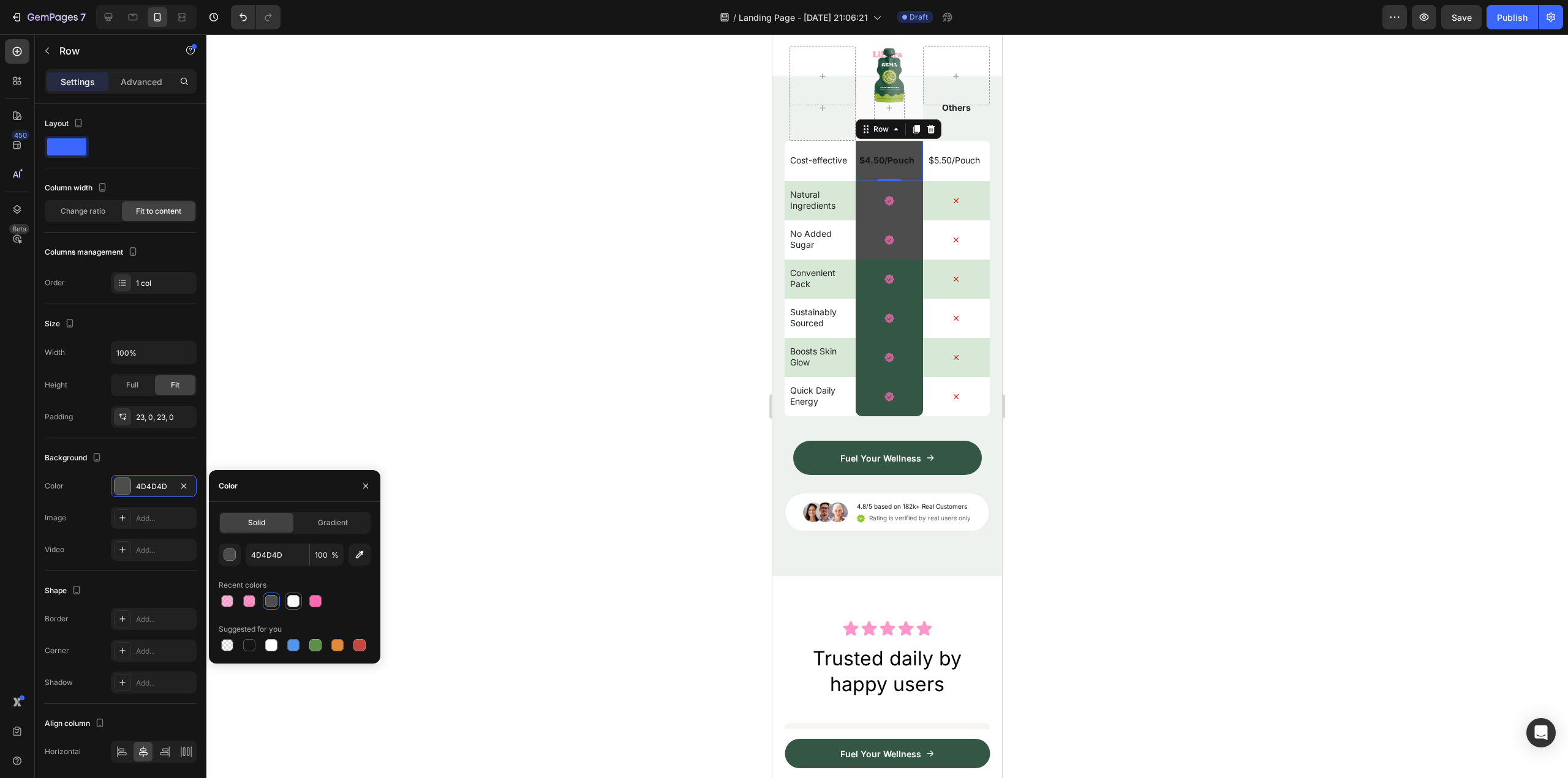
click at [289, 600] on div at bounding box center [293, 601] width 12 height 12
type input "FAFAFA"
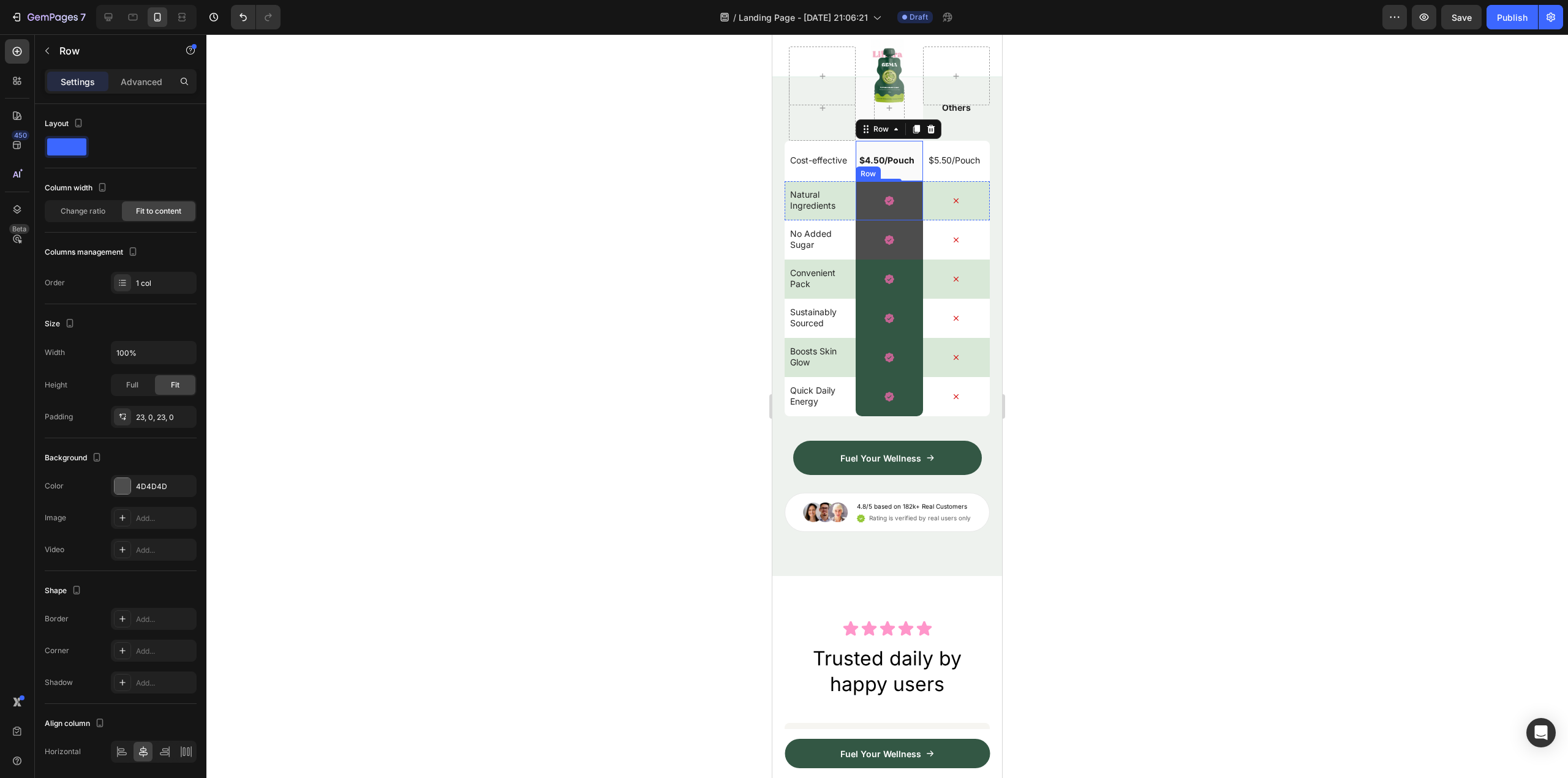
click at [898, 220] on div "Icon Row" at bounding box center [889, 201] width 67 height 39
click at [898, 220] on div "Icon Row 0" at bounding box center [889, 201] width 67 height 39
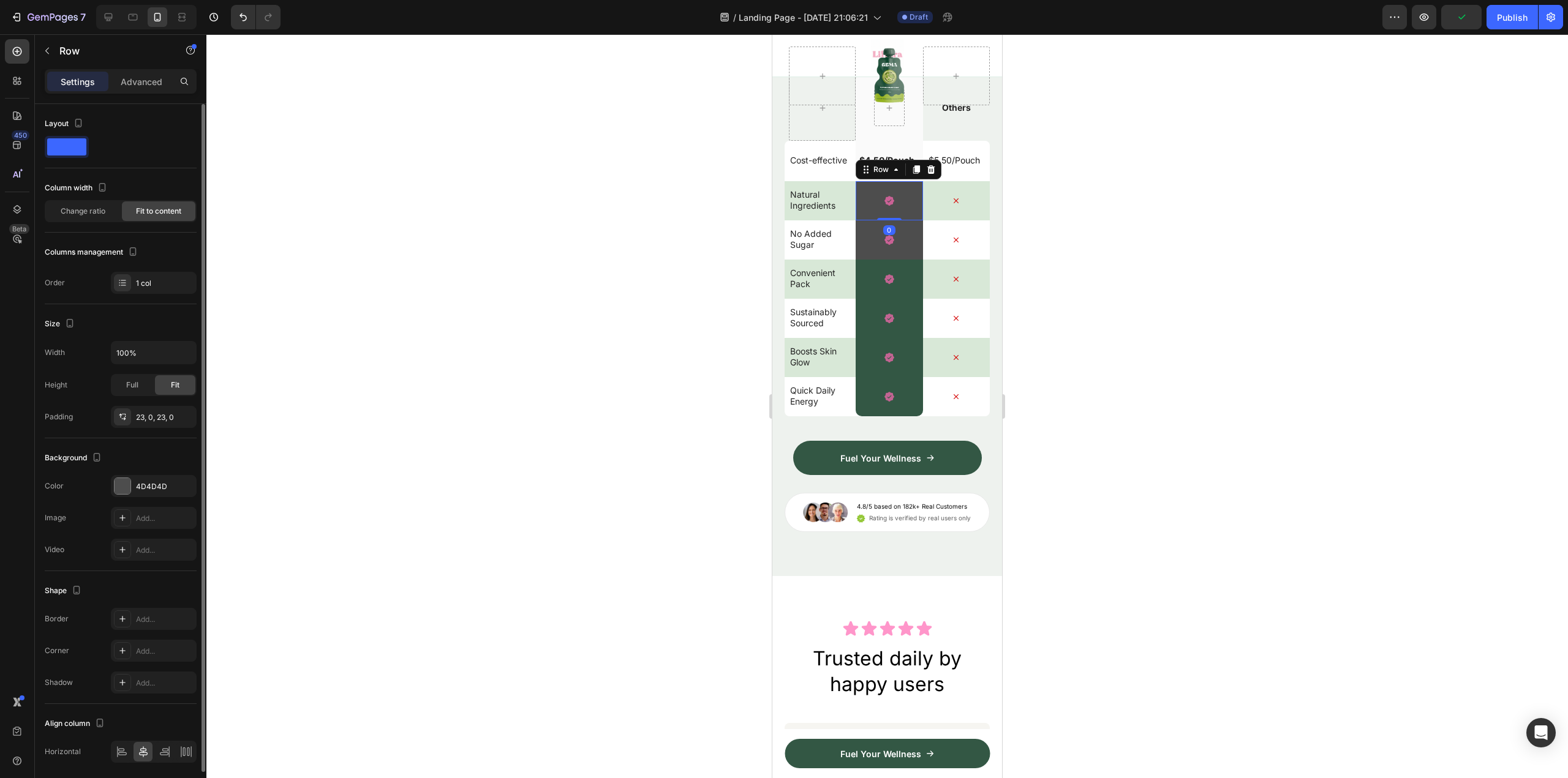
drag, startPoint x: 139, startPoint y: 480, endPoint x: 177, endPoint y: 498, distance: 42.0
click at [139, 481] on div "4D4D4D" at bounding box center [154, 486] width 86 height 22
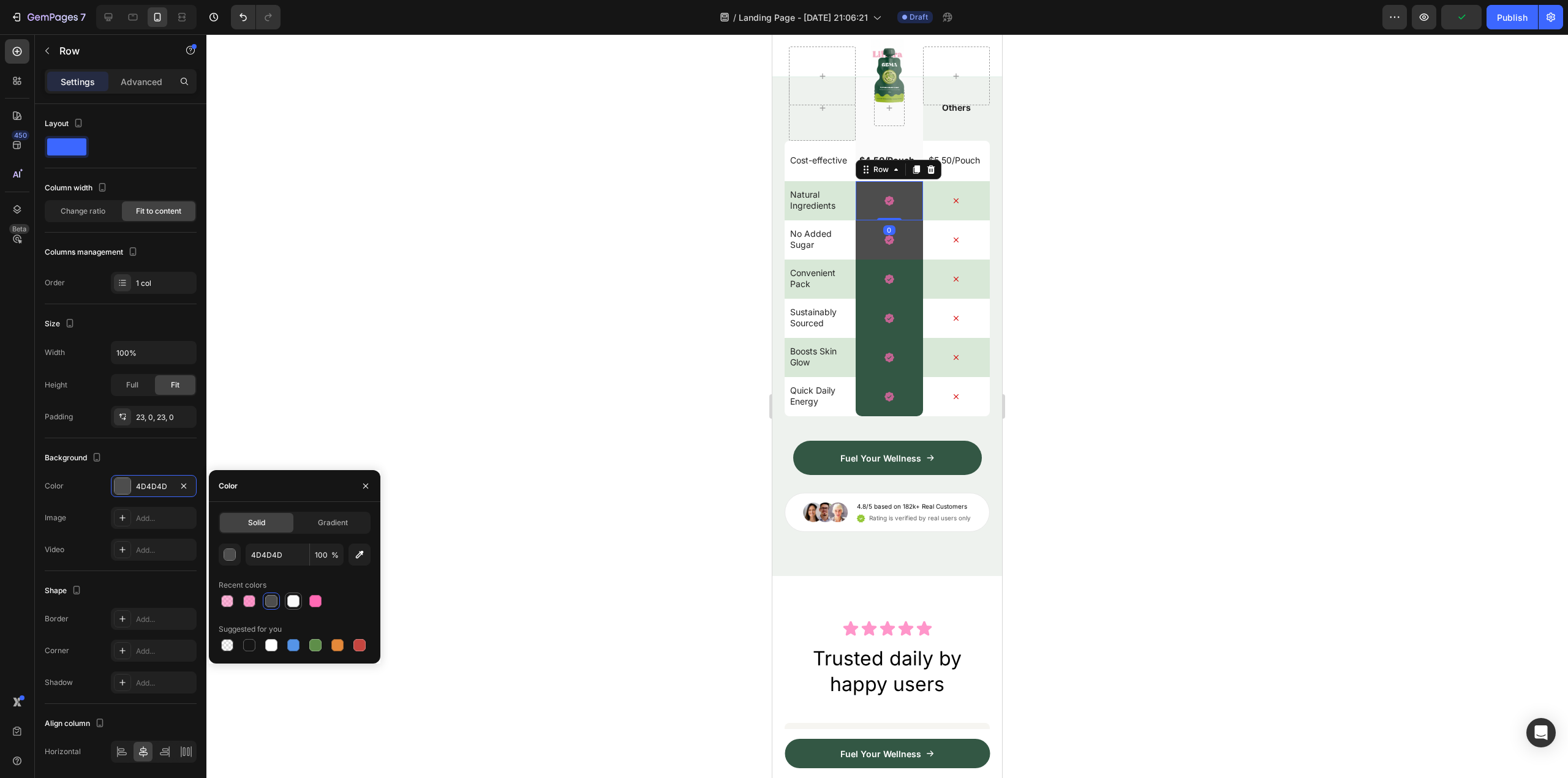
click at [288, 599] on div at bounding box center [293, 601] width 12 height 12
type input "FAFAFA"
click at [904, 260] on div "Icon Row 0" at bounding box center [889, 240] width 67 height 39
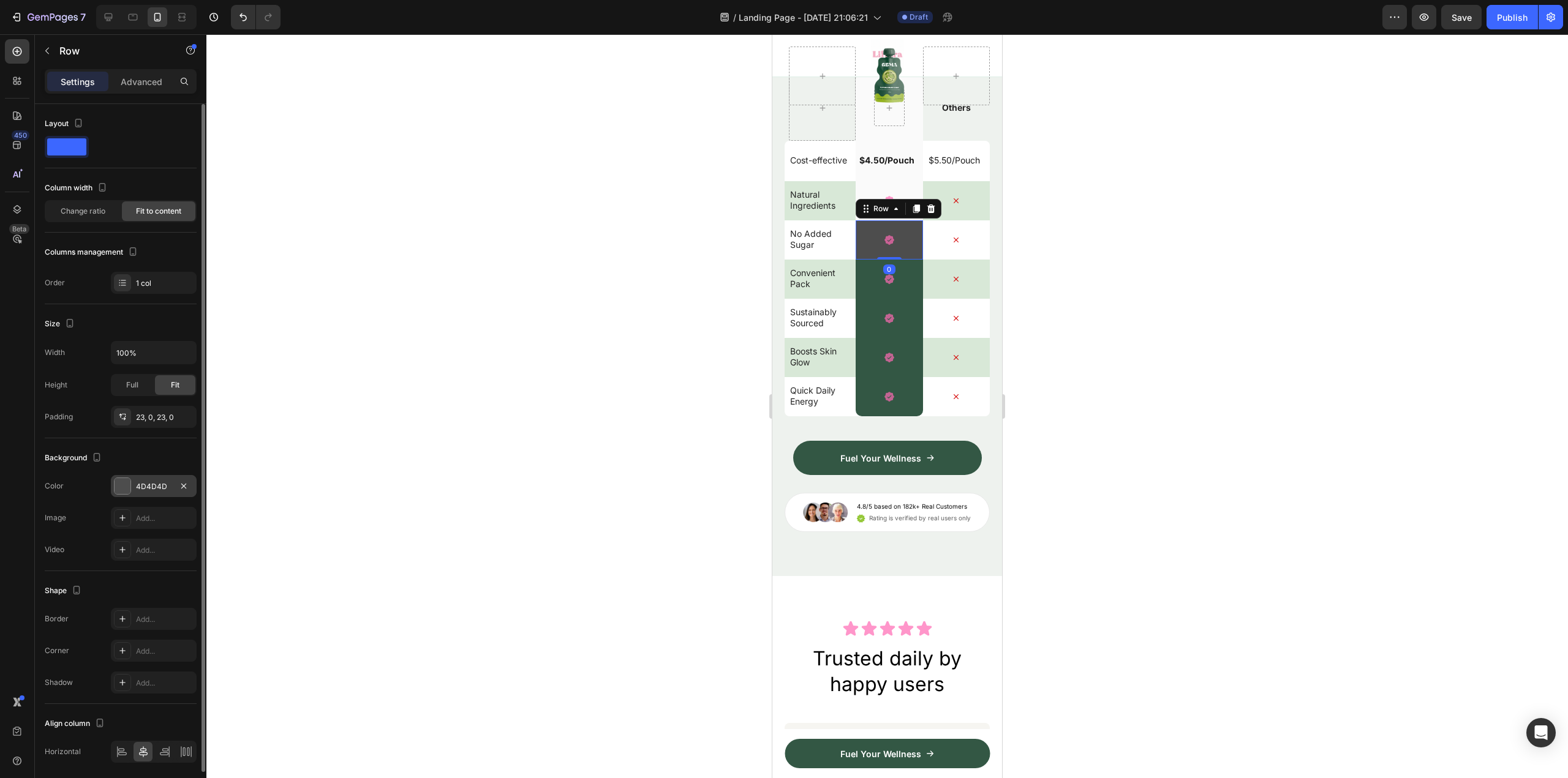
click at [133, 482] on div "4D4D4D" at bounding box center [154, 486] width 86 height 22
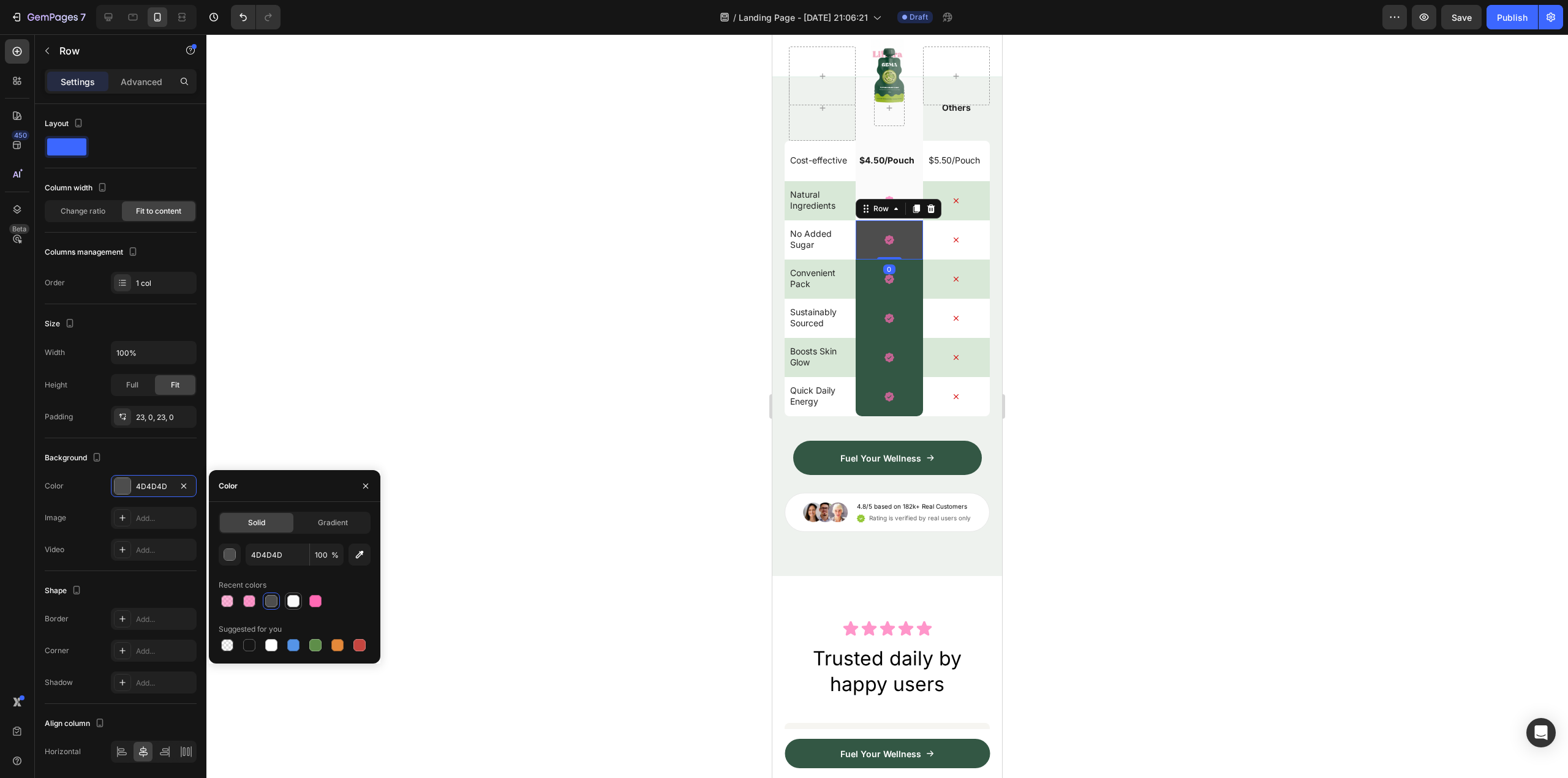
click at [288, 600] on div at bounding box center [293, 601] width 12 height 12
type input "FAFAFA"
click at [899, 299] on div "Icon Row" at bounding box center [889, 279] width 67 height 39
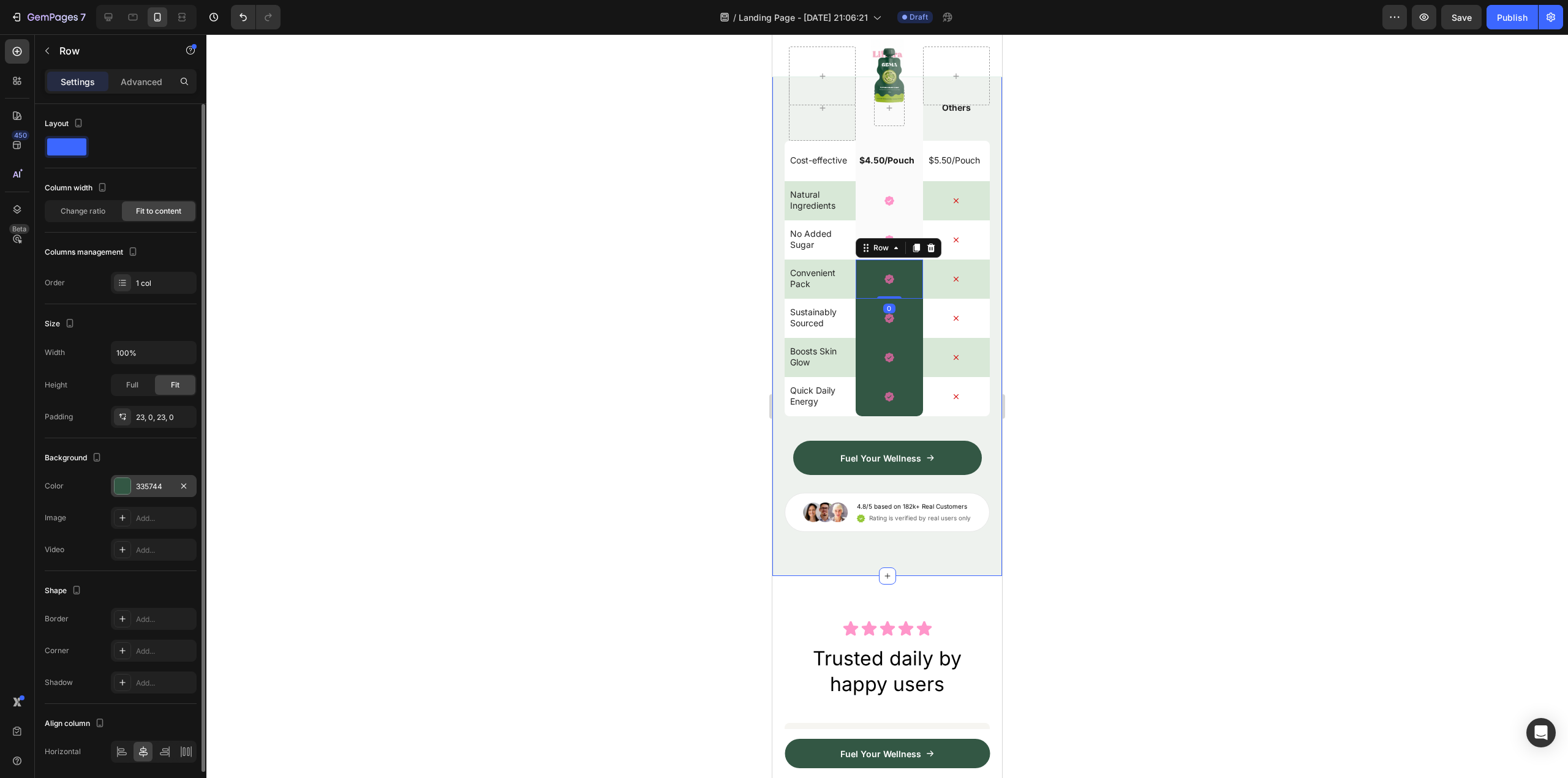
click at [132, 483] on div "335744" at bounding box center [154, 486] width 86 height 22
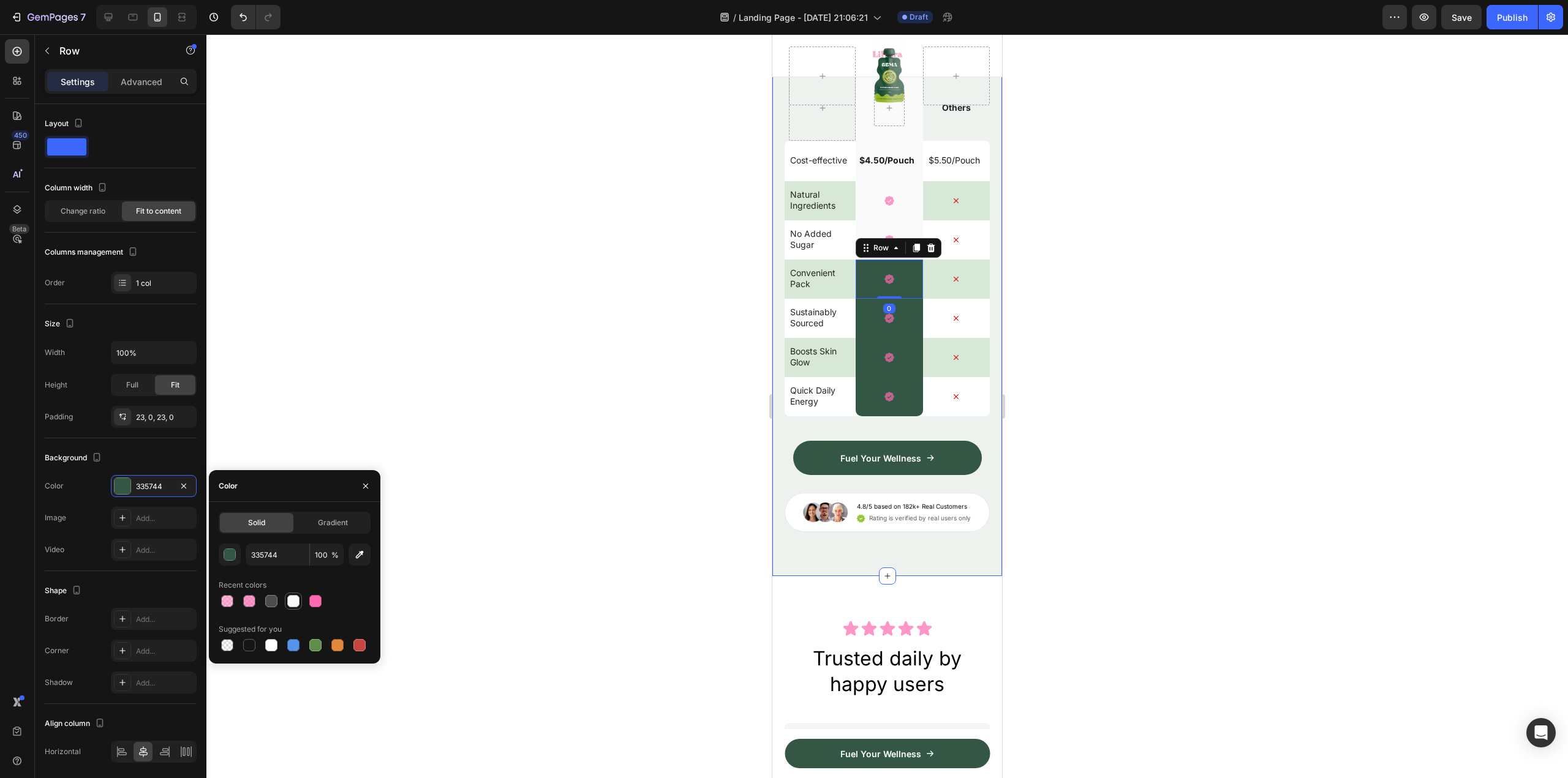
click at [301, 600] on div at bounding box center [293, 601] width 17 height 17
type input "FAFAFA"
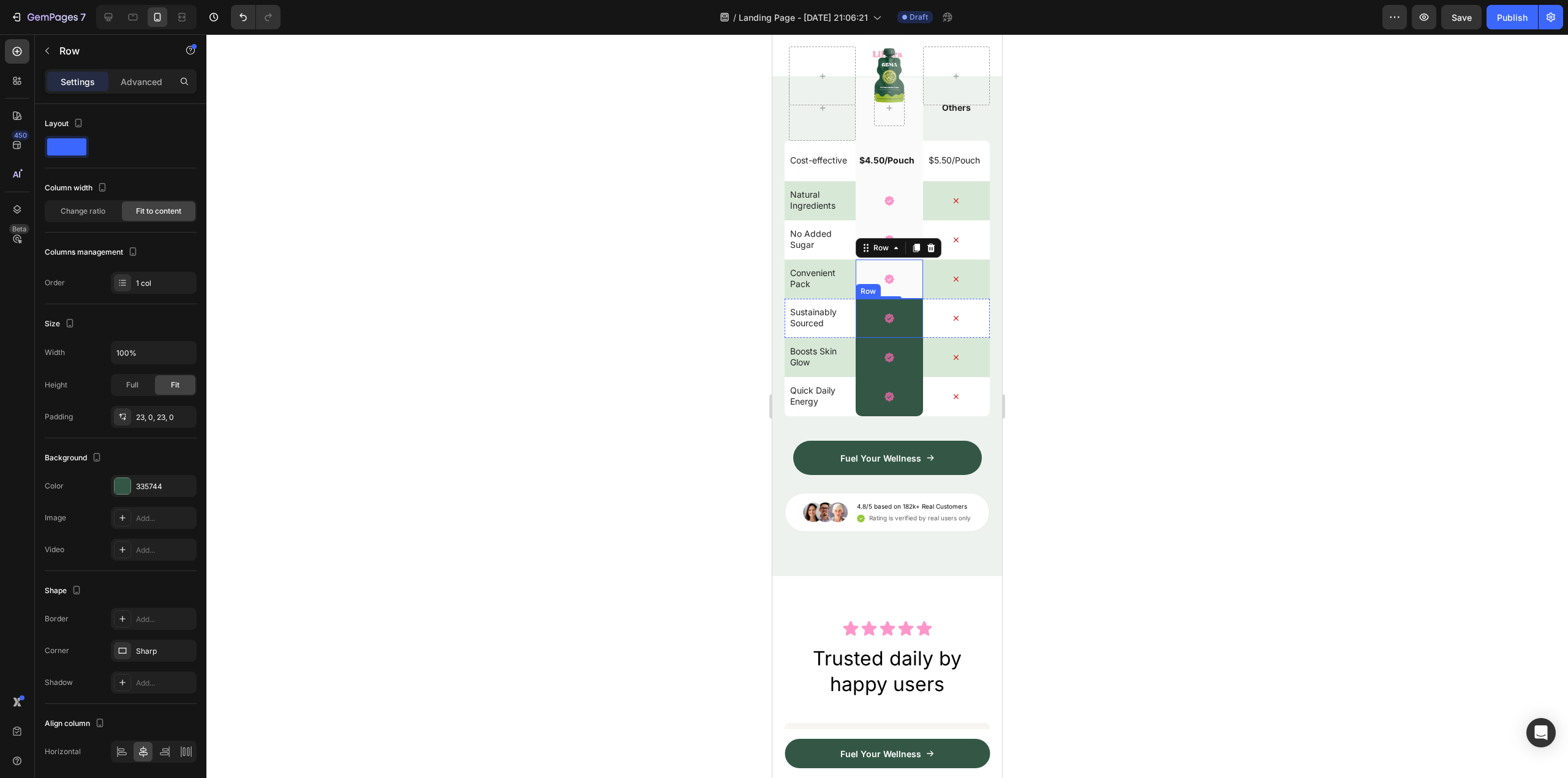
click at [898, 338] on div "Icon Row" at bounding box center [889, 318] width 67 height 39
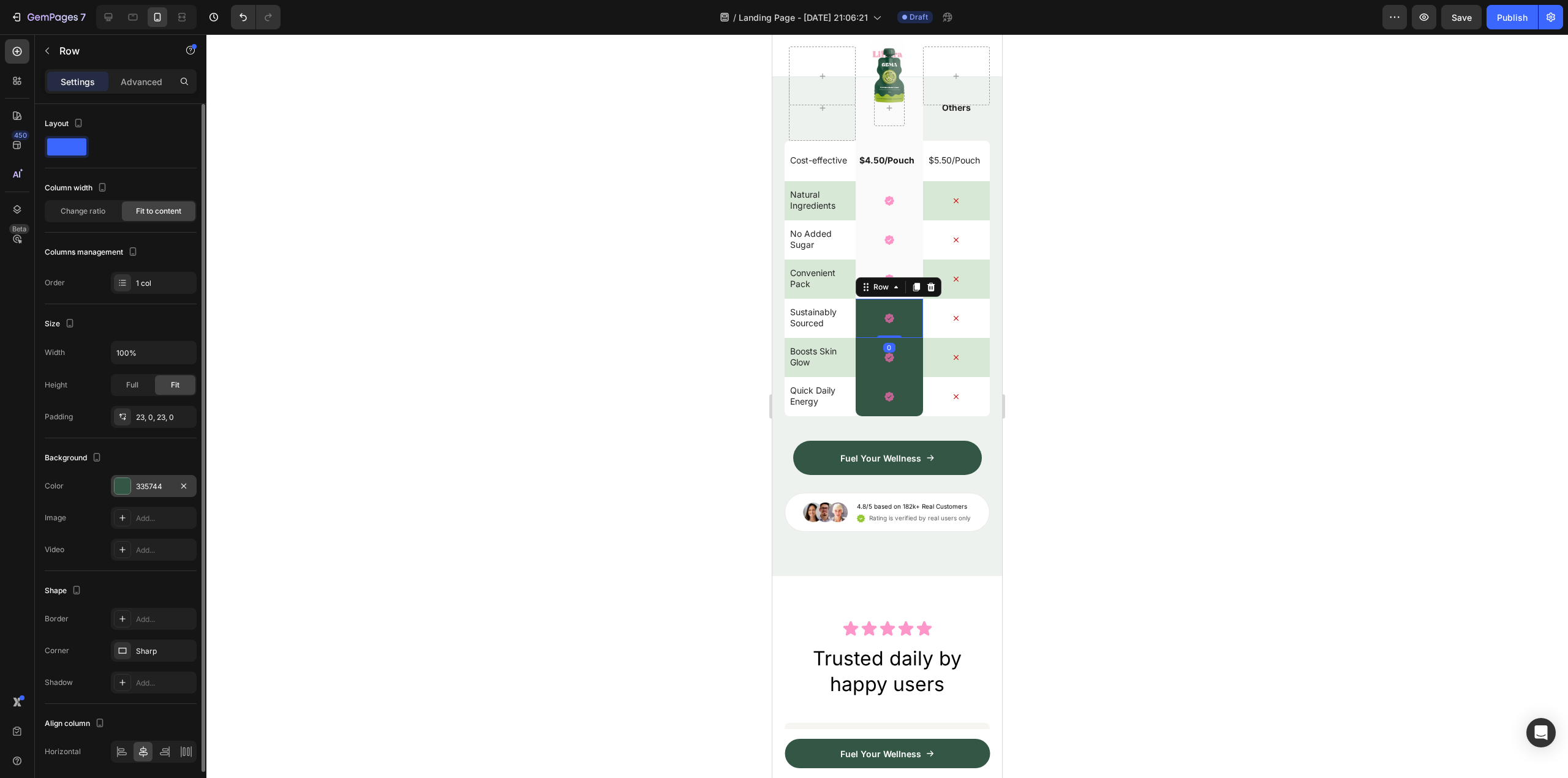
click at [128, 486] on div at bounding box center [123, 486] width 16 height 16
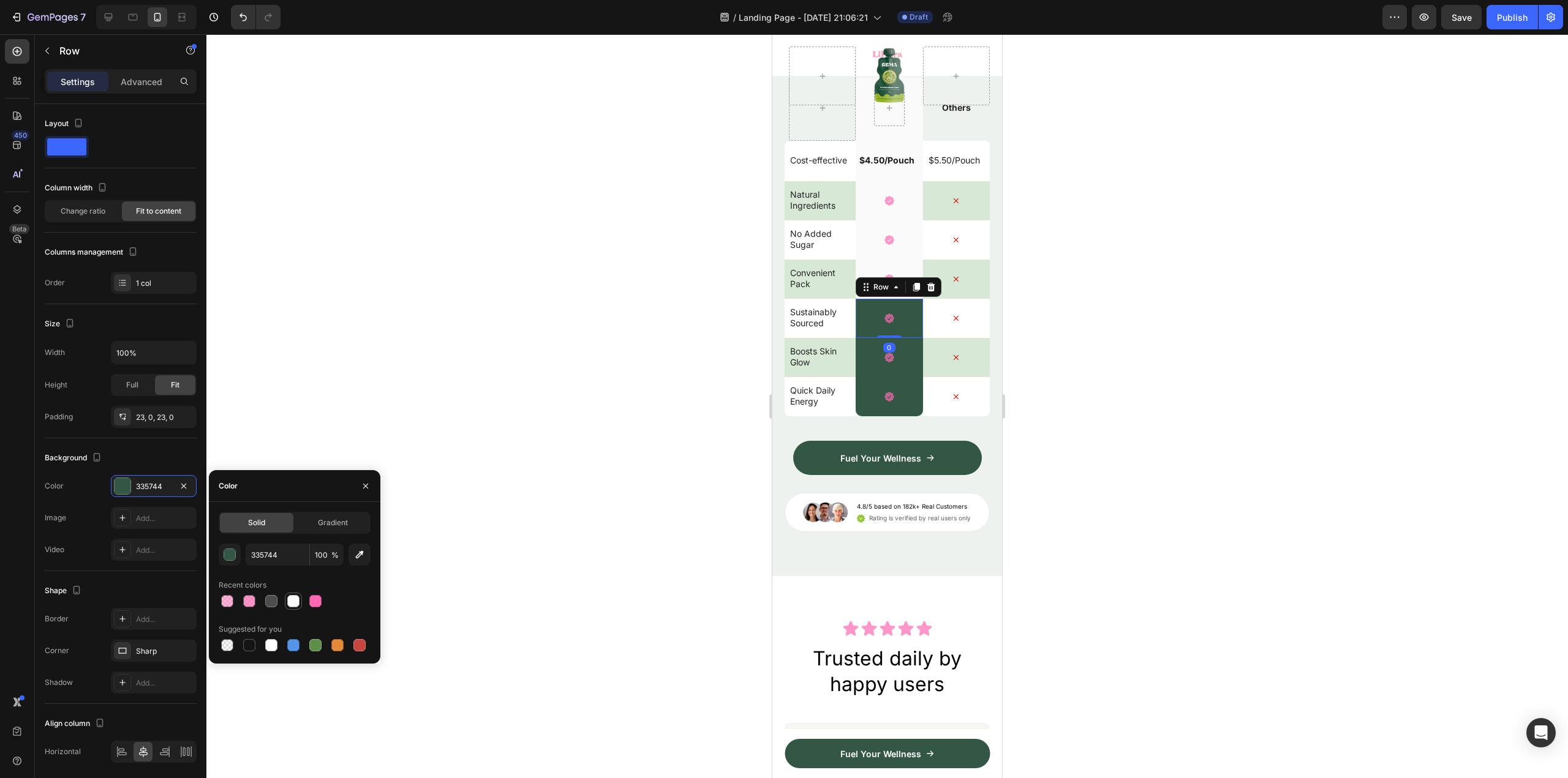
click at [292, 596] on div at bounding box center [293, 601] width 12 height 12
type input "FAFAFA"
click at [912, 377] on div "Icon Row" at bounding box center [889, 358] width 67 height 39
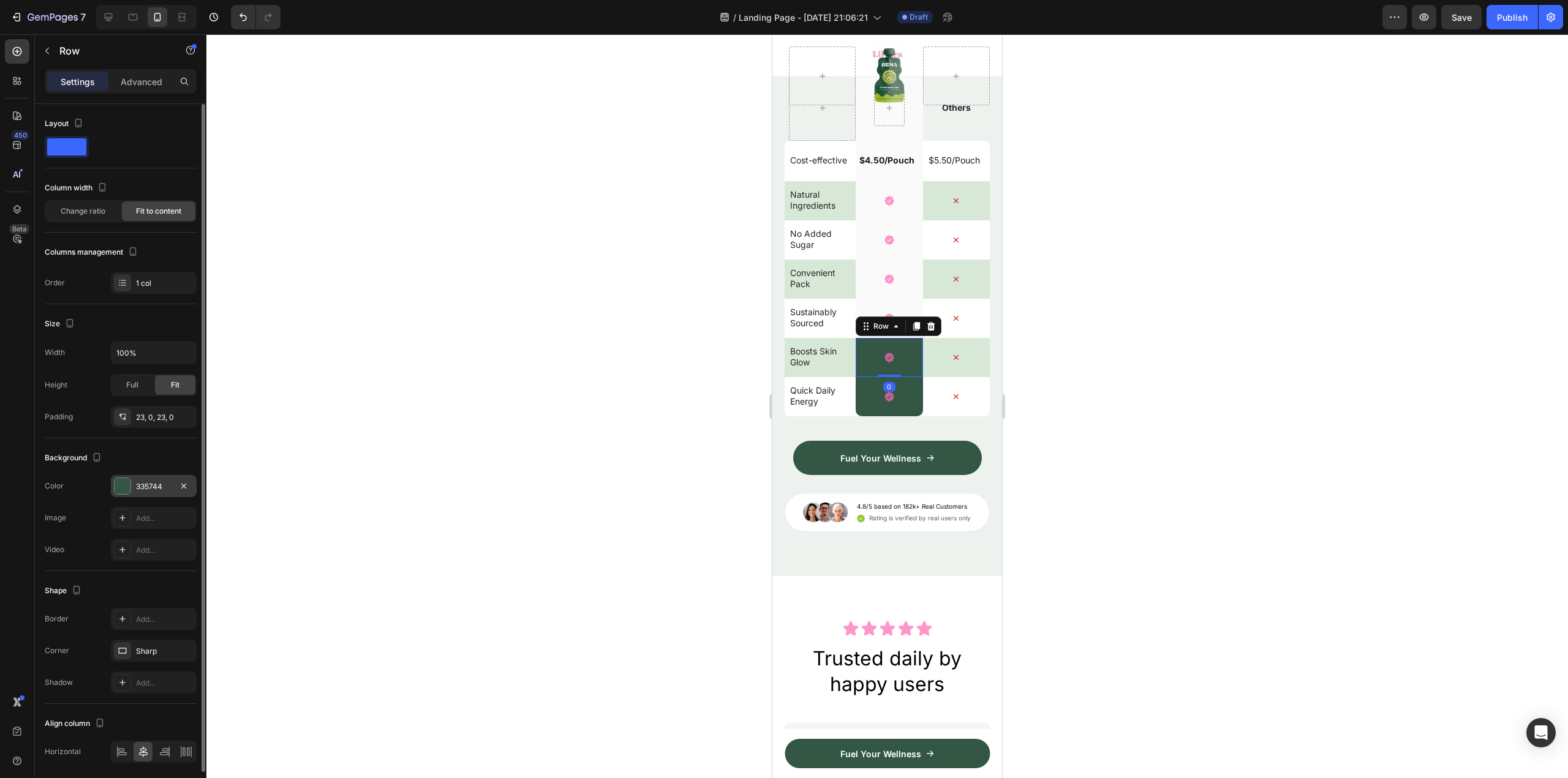
click at [154, 479] on div "335744" at bounding box center [154, 486] width 86 height 22
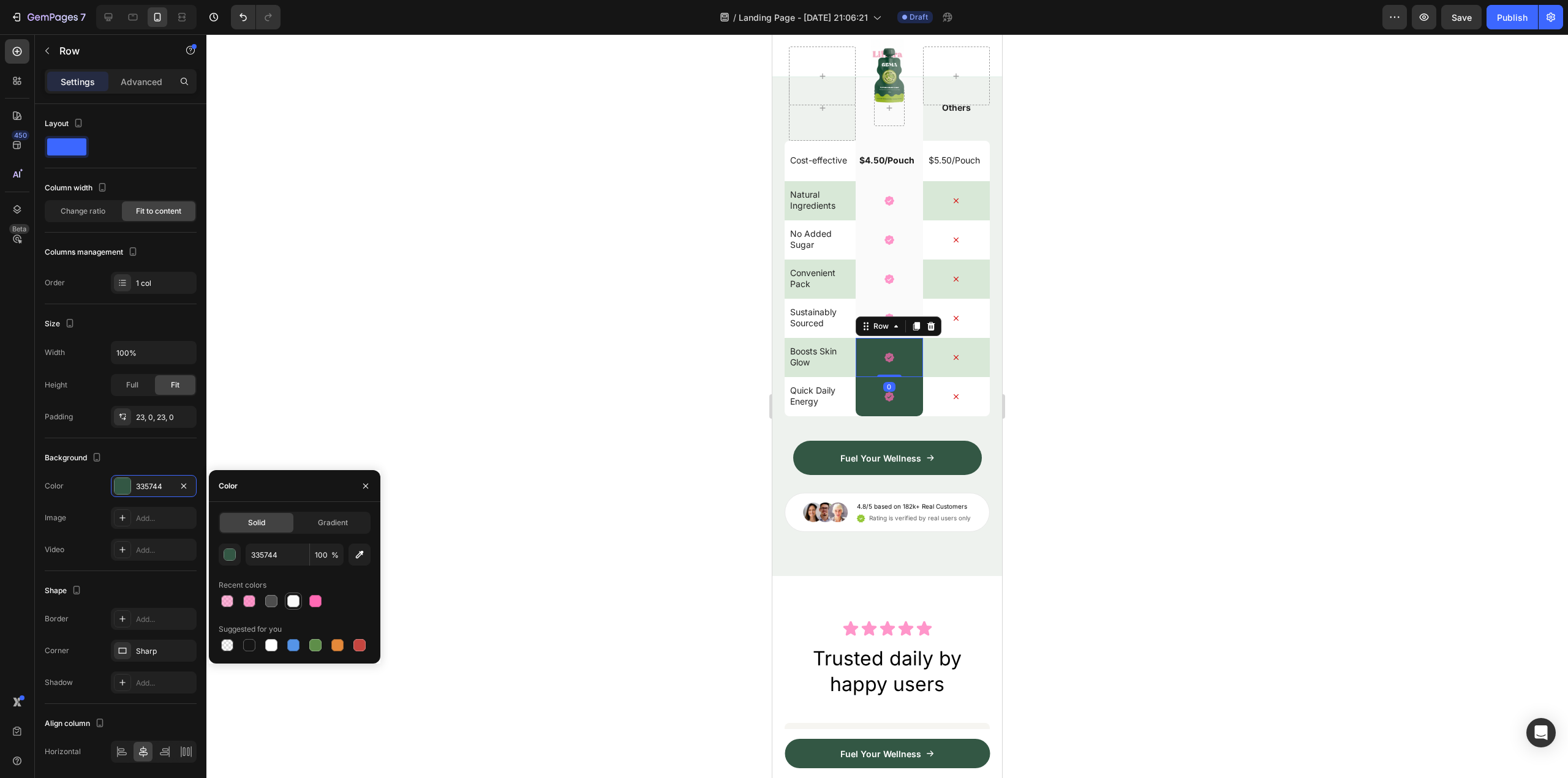
click at [290, 598] on div at bounding box center [293, 601] width 12 height 12
type input "FAFAFA"
click at [895, 416] on div "Icon Row" at bounding box center [889, 397] width 67 height 39
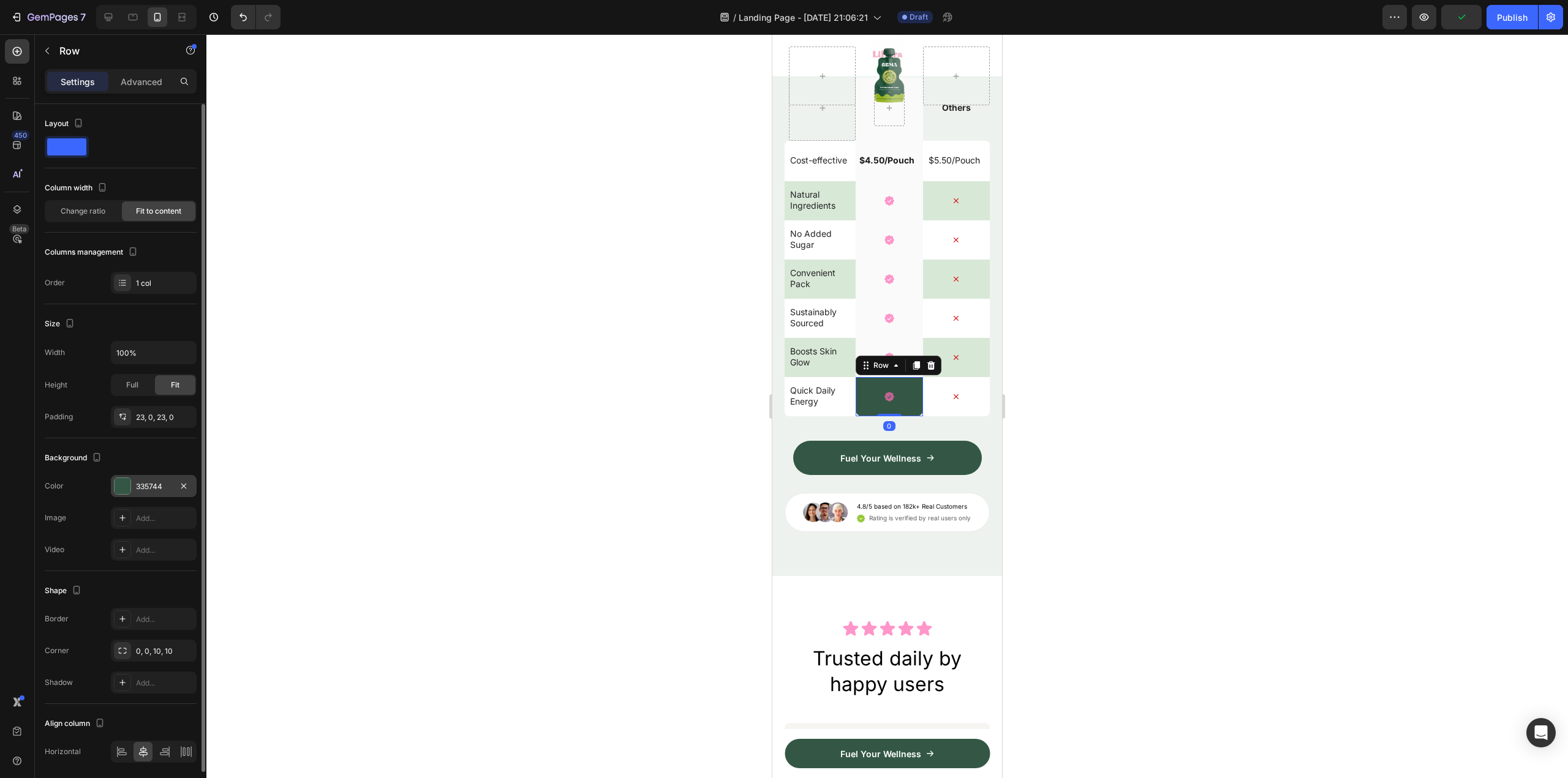
click at [128, 483] on div at bounding box center [123, 486] width 16 height 16
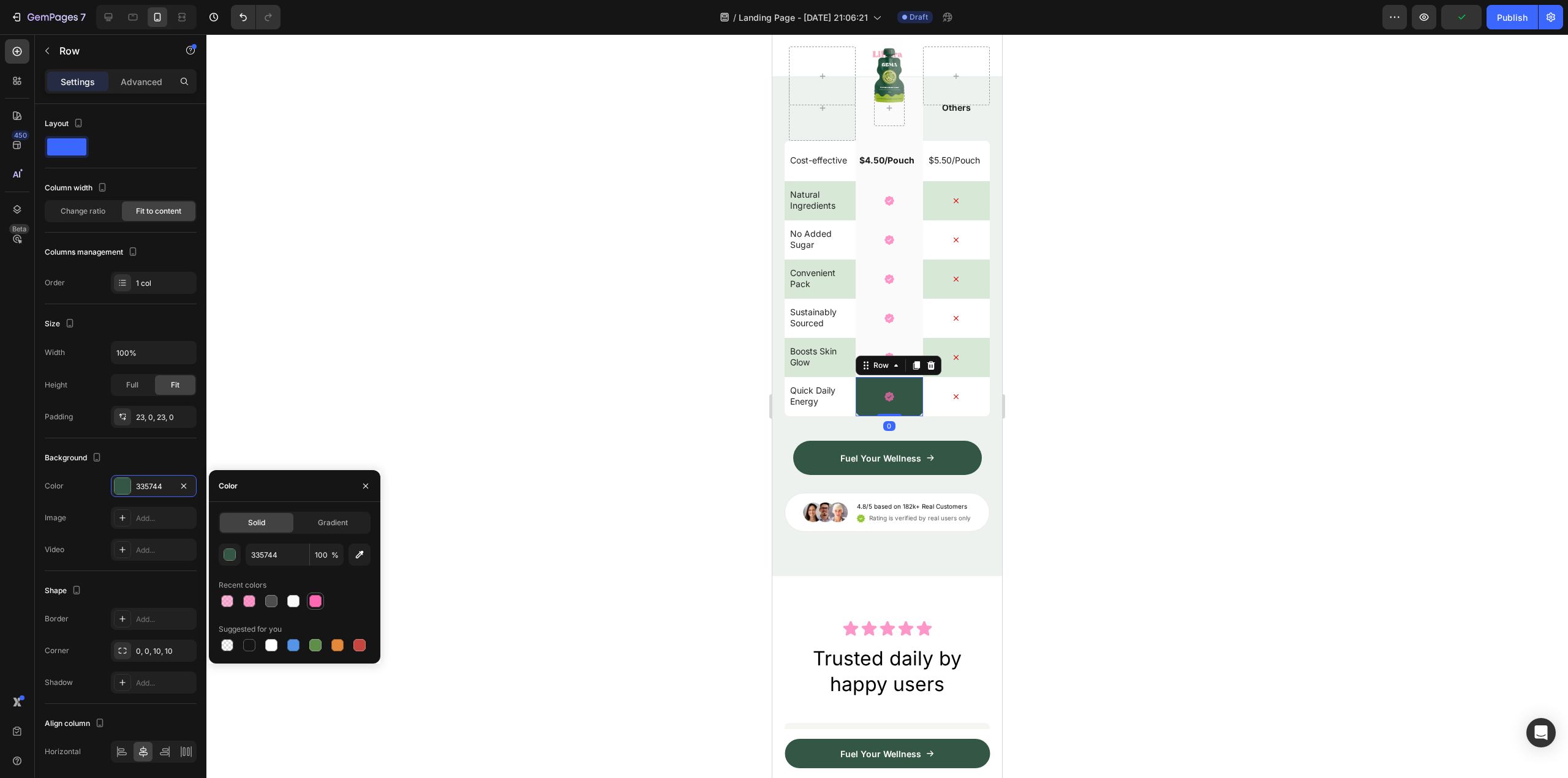
click at [289, 600] on div at bounding box center [293, 601] width 12 height 12
type input "FAFAFA"
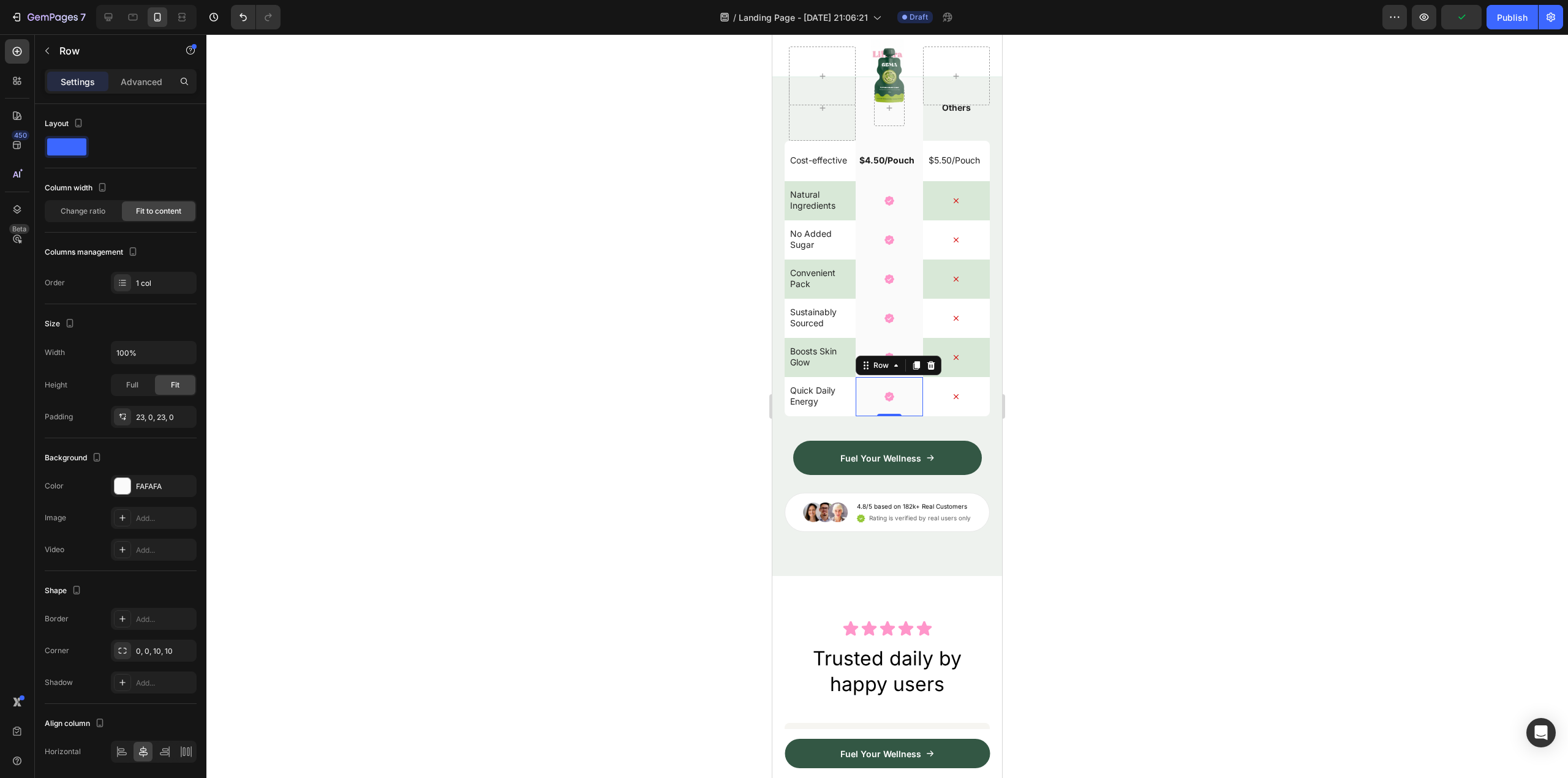
click at [1038, 603] on div at bounding box center [887, 406] width 1362 height 744
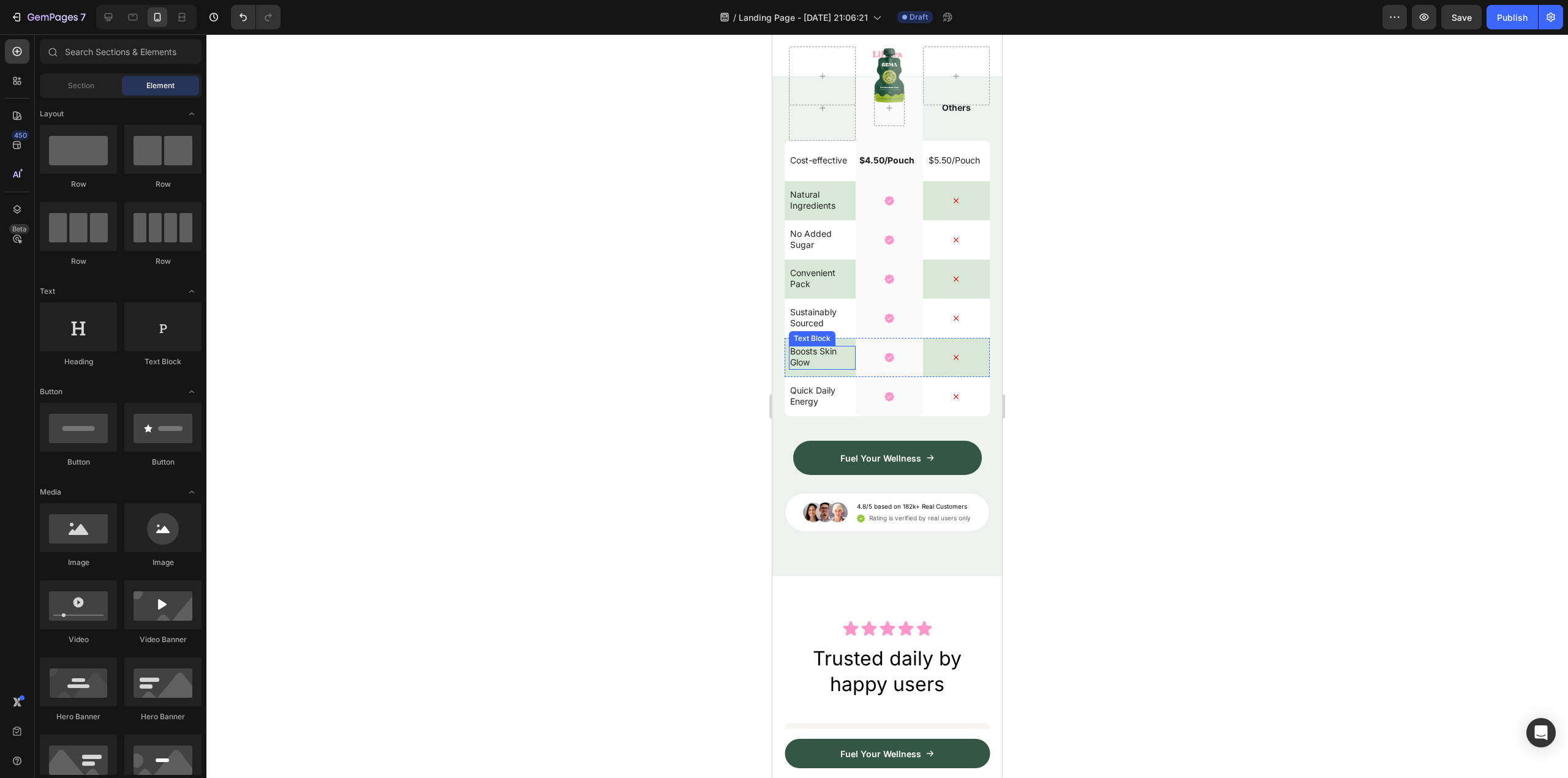
click at [844, 368] on p "Boosts Skin Glow" at bounding box center [820, 357] width 60 height 22
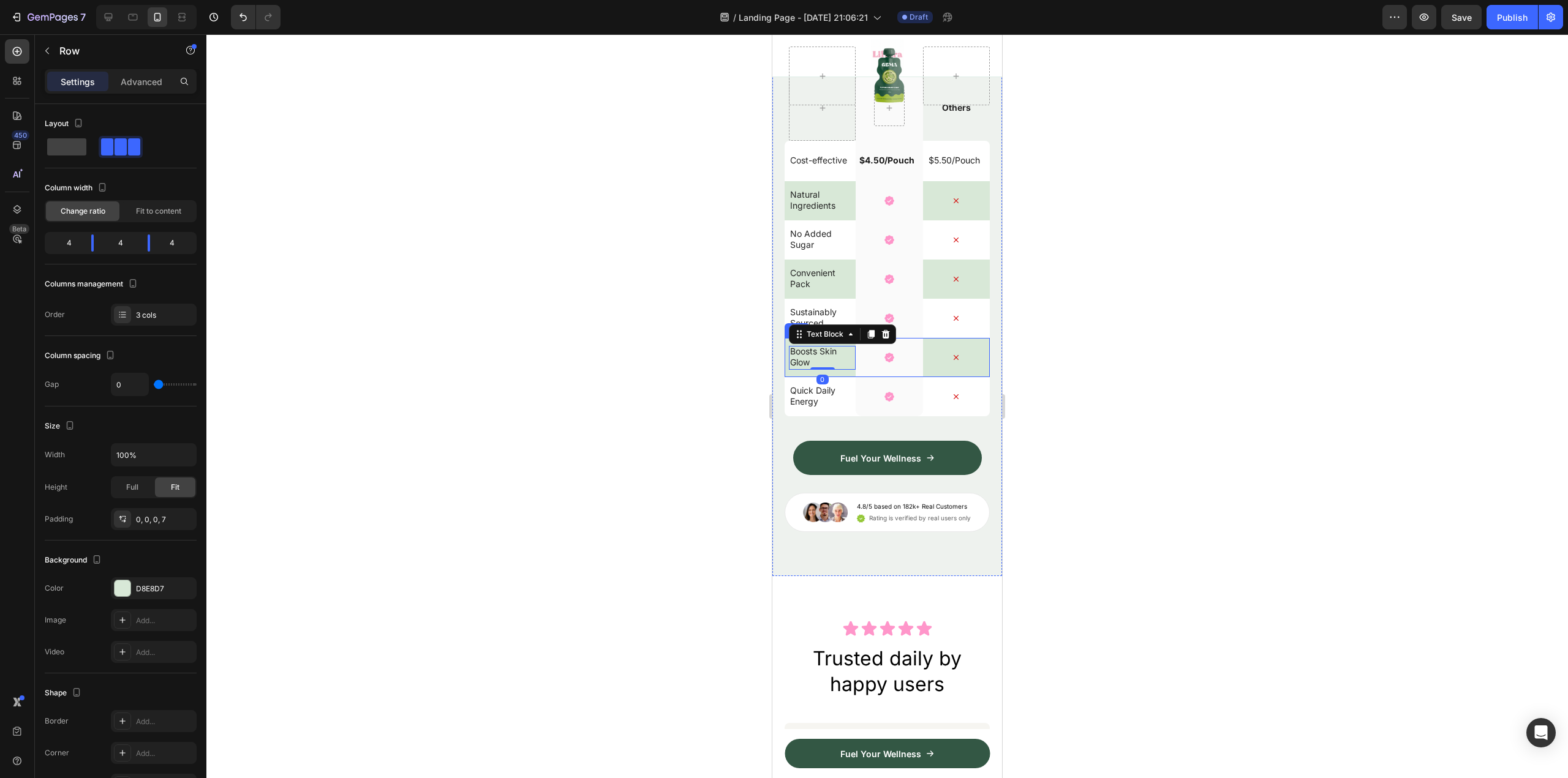
click at [840, 377] on div "Boosts Skin Glow Text Block 0" at bounding box center [822, 358] width 67 height 39
click at [833, 369] on div "Boosts Skin Glow" at bounding box center [820, 358] width 63 height 23
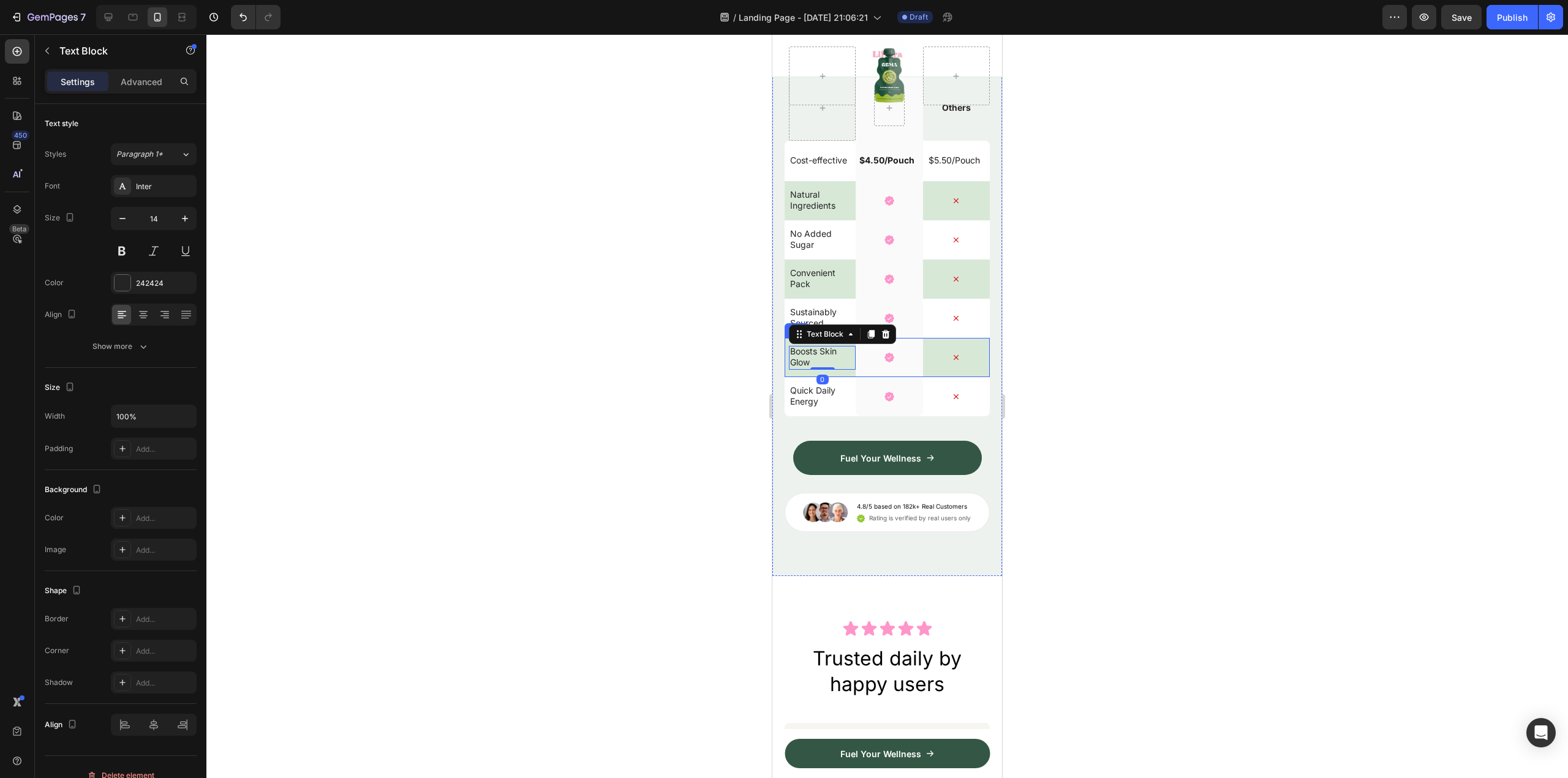
click at [838, 377] on div "Boosts Skin Glow Text Block 0" at bounding box center [822, 358] width 67 height 39
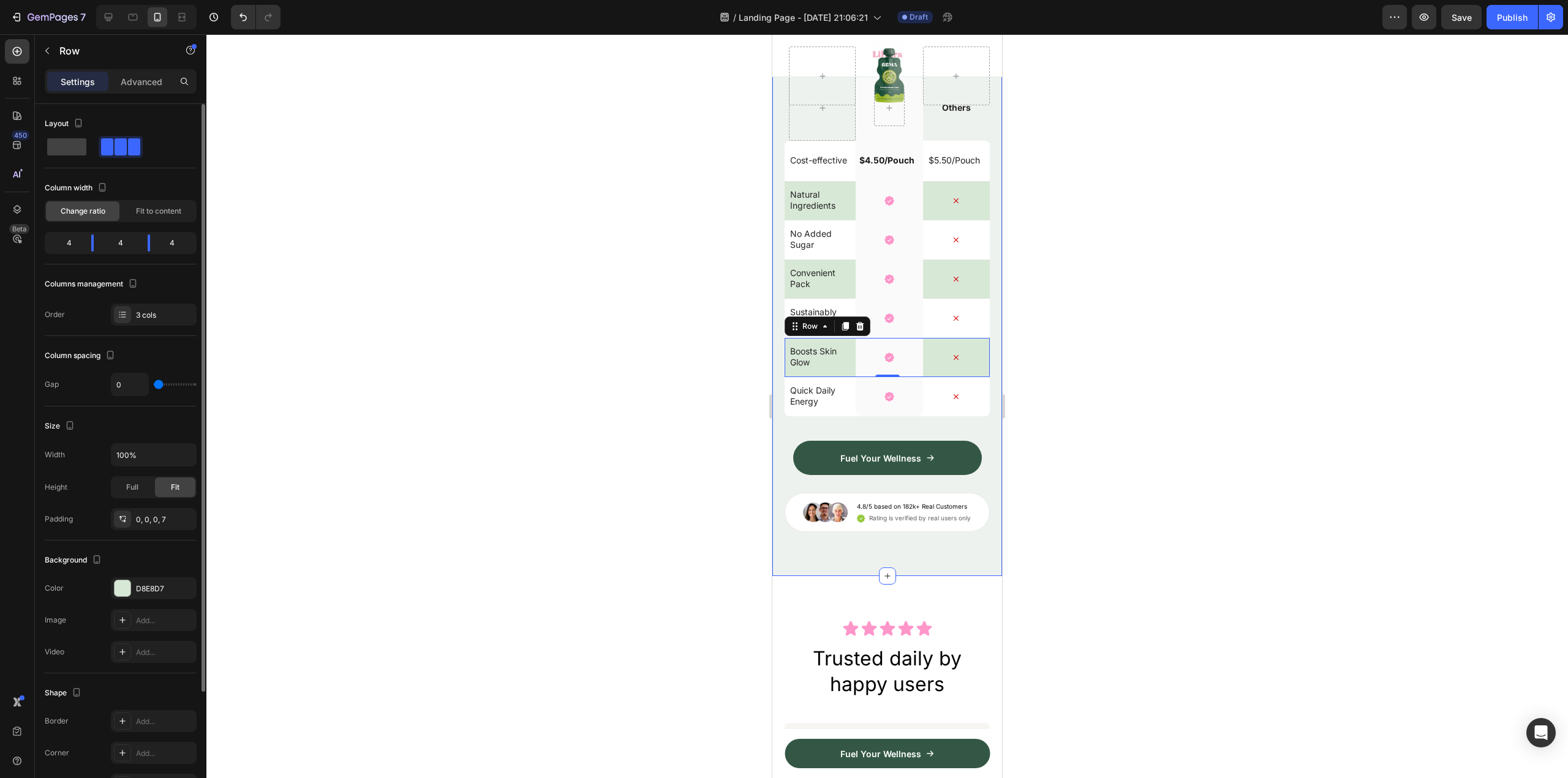
click at [68, 245] on div "4" at bounding box center [64, 243] width 34 height 17
click at [64, 152] on span at bounding box center [67, 147] width 39 height 17
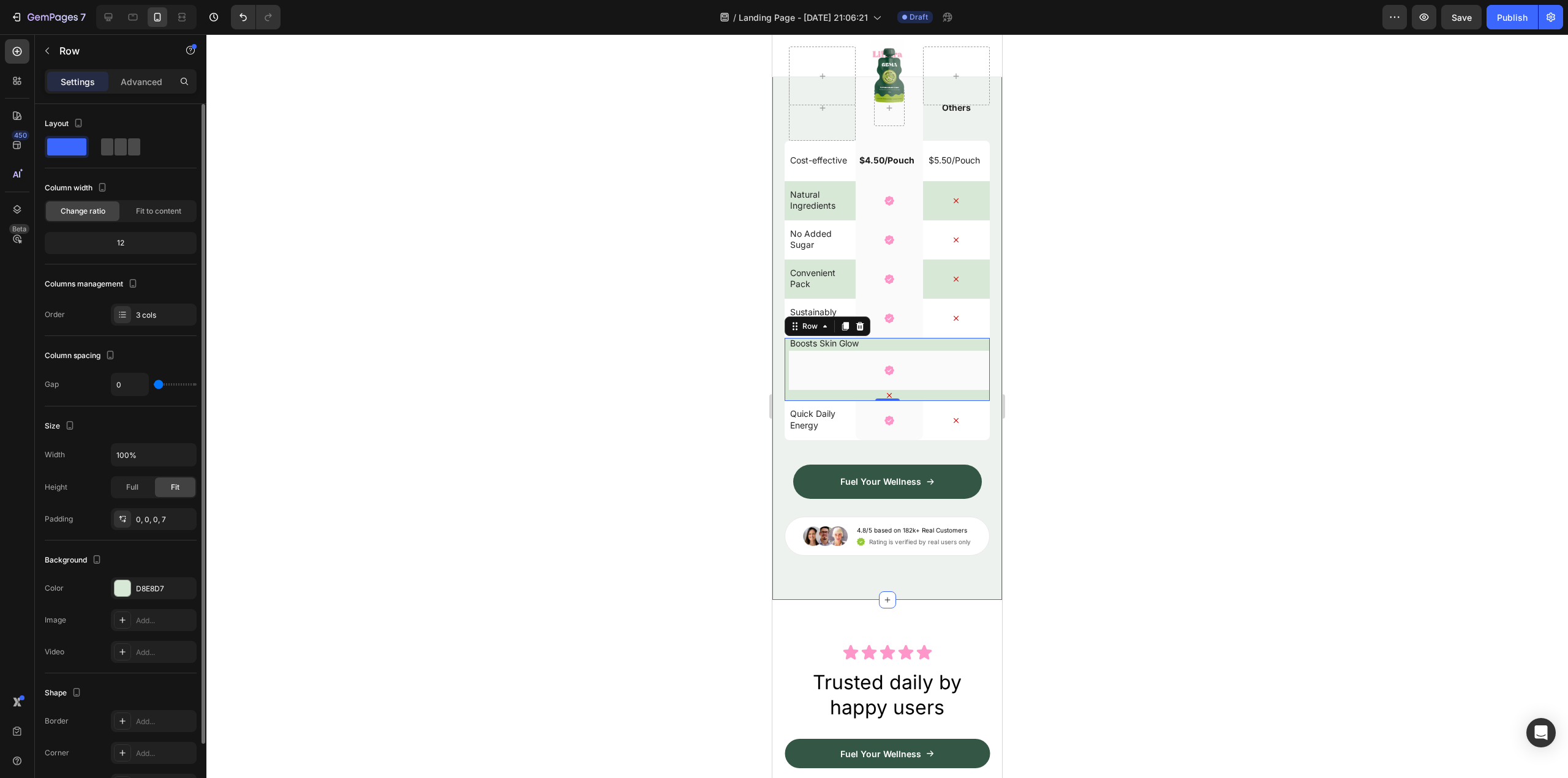
click at [134, 152] on span at bounding box center [134, 147] width 12 height 17
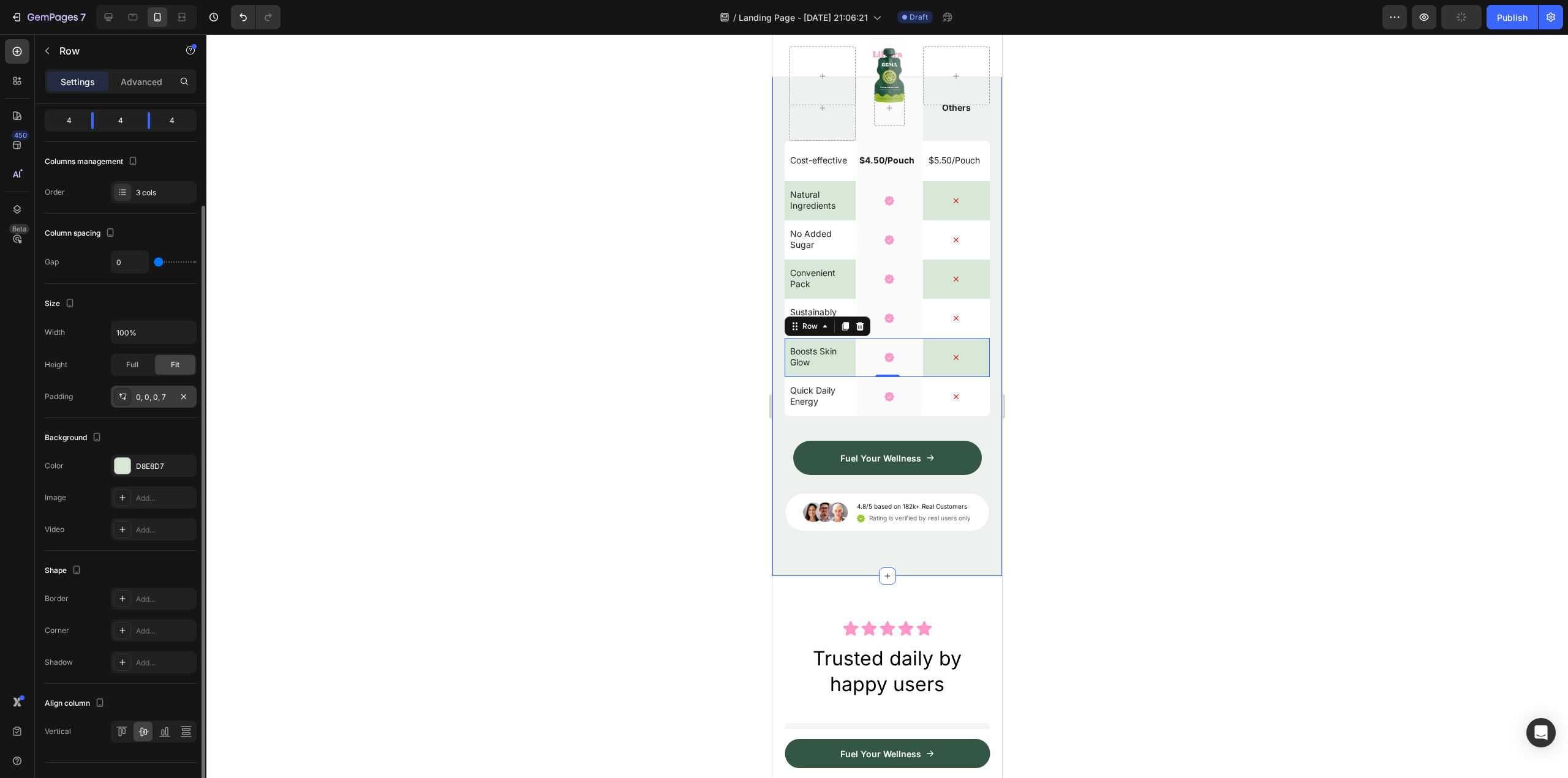
scroll to position [145, 0]
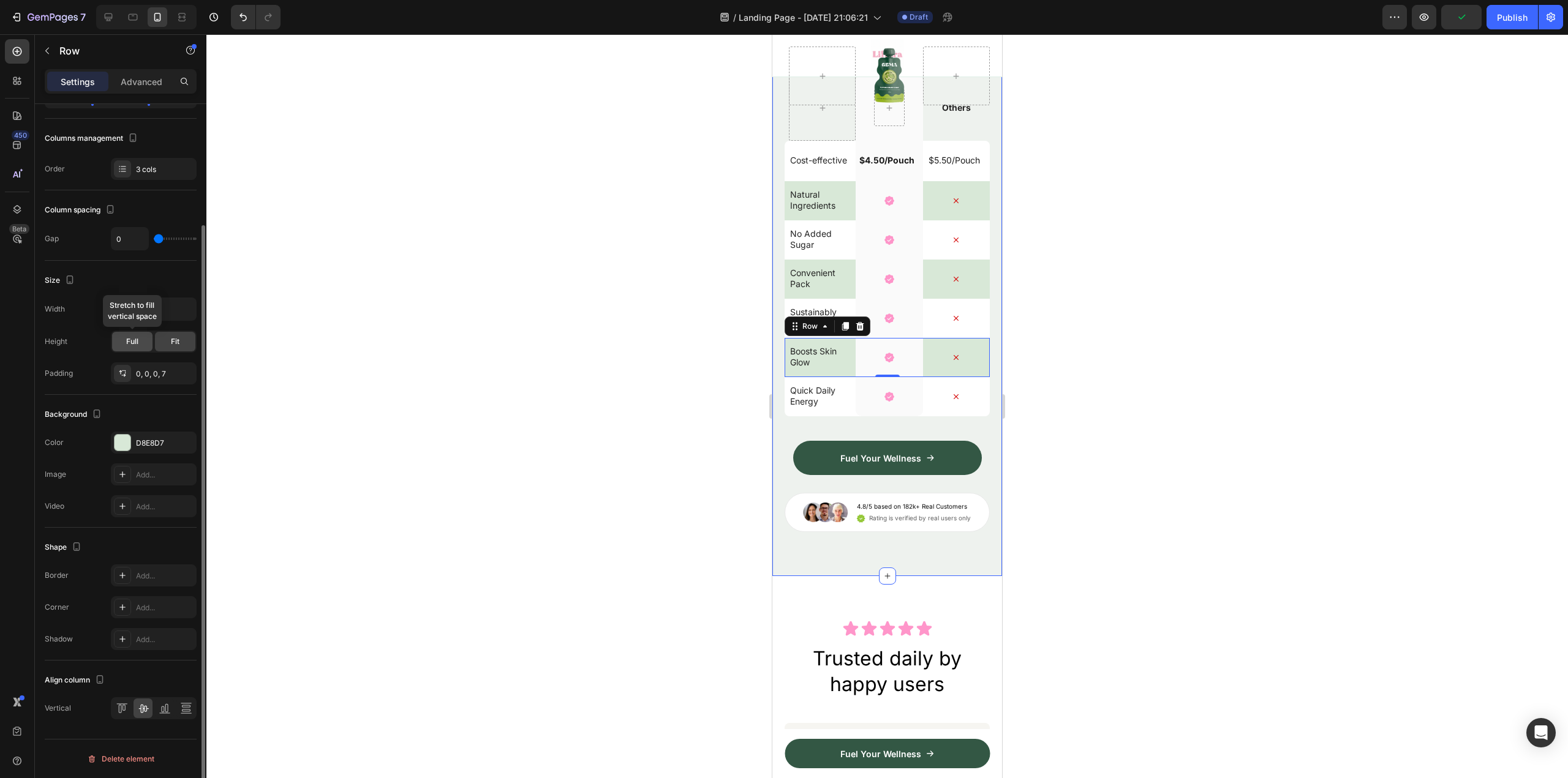
click at [139, 338] on div "Full" at bounding box center [133, 342] width 41 height 20
click at [165, 329] on div "Width 100% Height Full Fit Padding 0, 0, 0, 7" at bounding box center [120, 341] width 152 height 87
click at [166, 336] on div "Fit" at bounding box center [175, 342] width 41 height 20
click at [130, 439] on div at bounding box center [123, 442] width 17 height 17
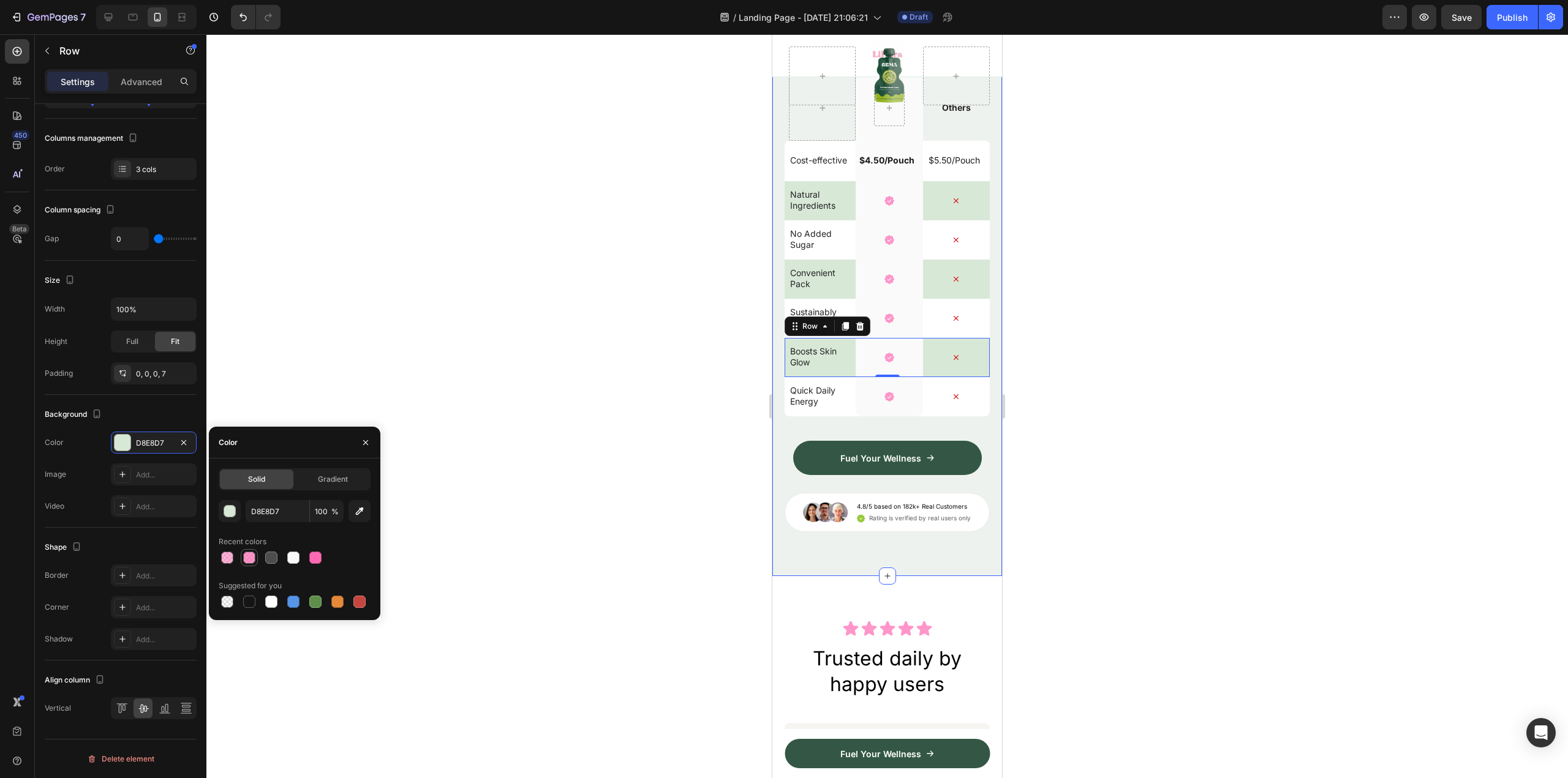
click at [254, 557] on div at bounding box center [249, 558] width 12 height 12
type input "FF69B4"
click at [232, 556] on div at bounding box center [227, 558] width 12 height 12
type input "50"
click at [833, 299] on div "Convenient Pack Text Block" at bounding box center [822, 279] width 67 height 39
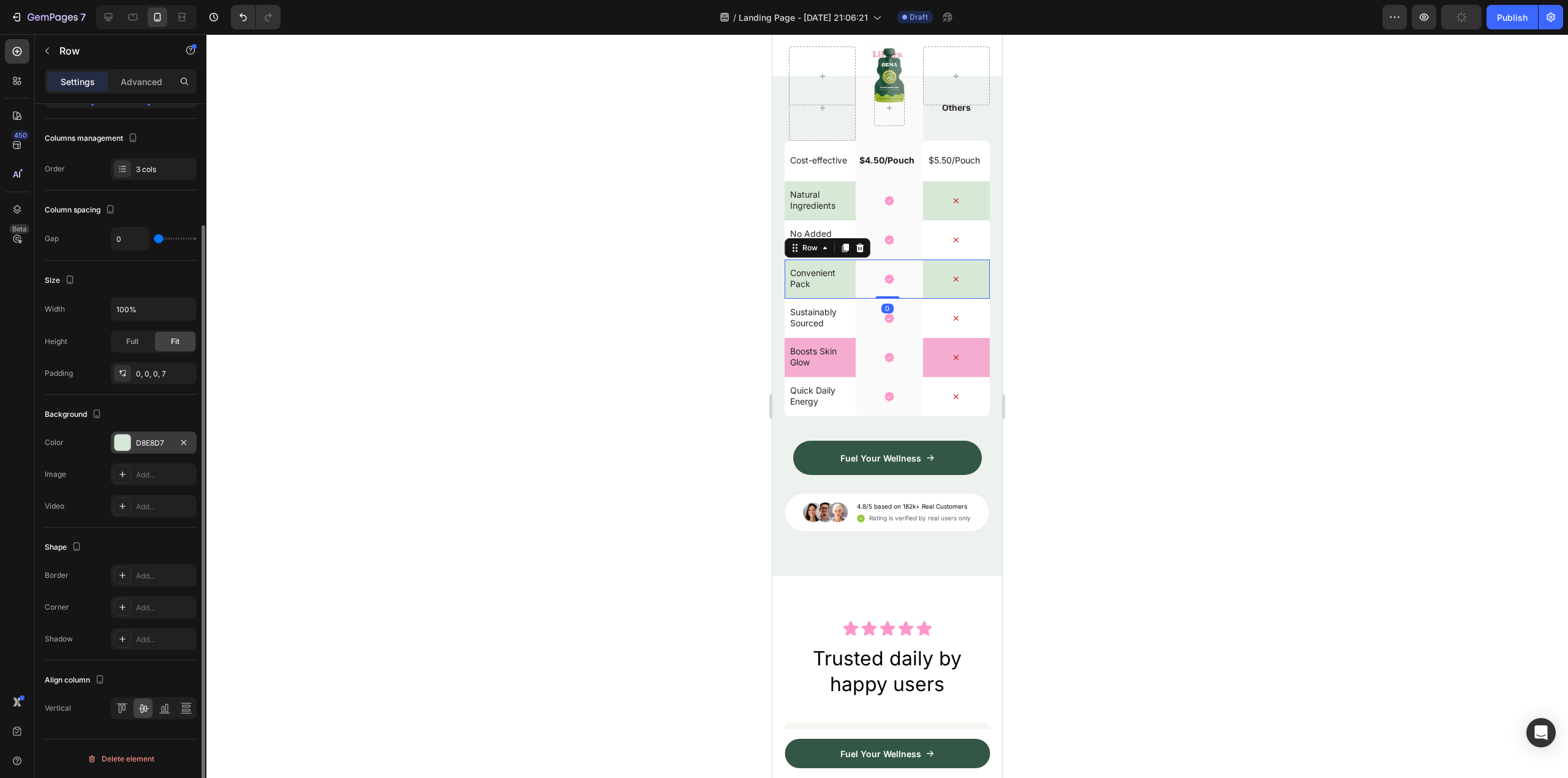
click at [140, 434] on div "D8E8D7" at bounding box center [154, 442] width 86 height 22
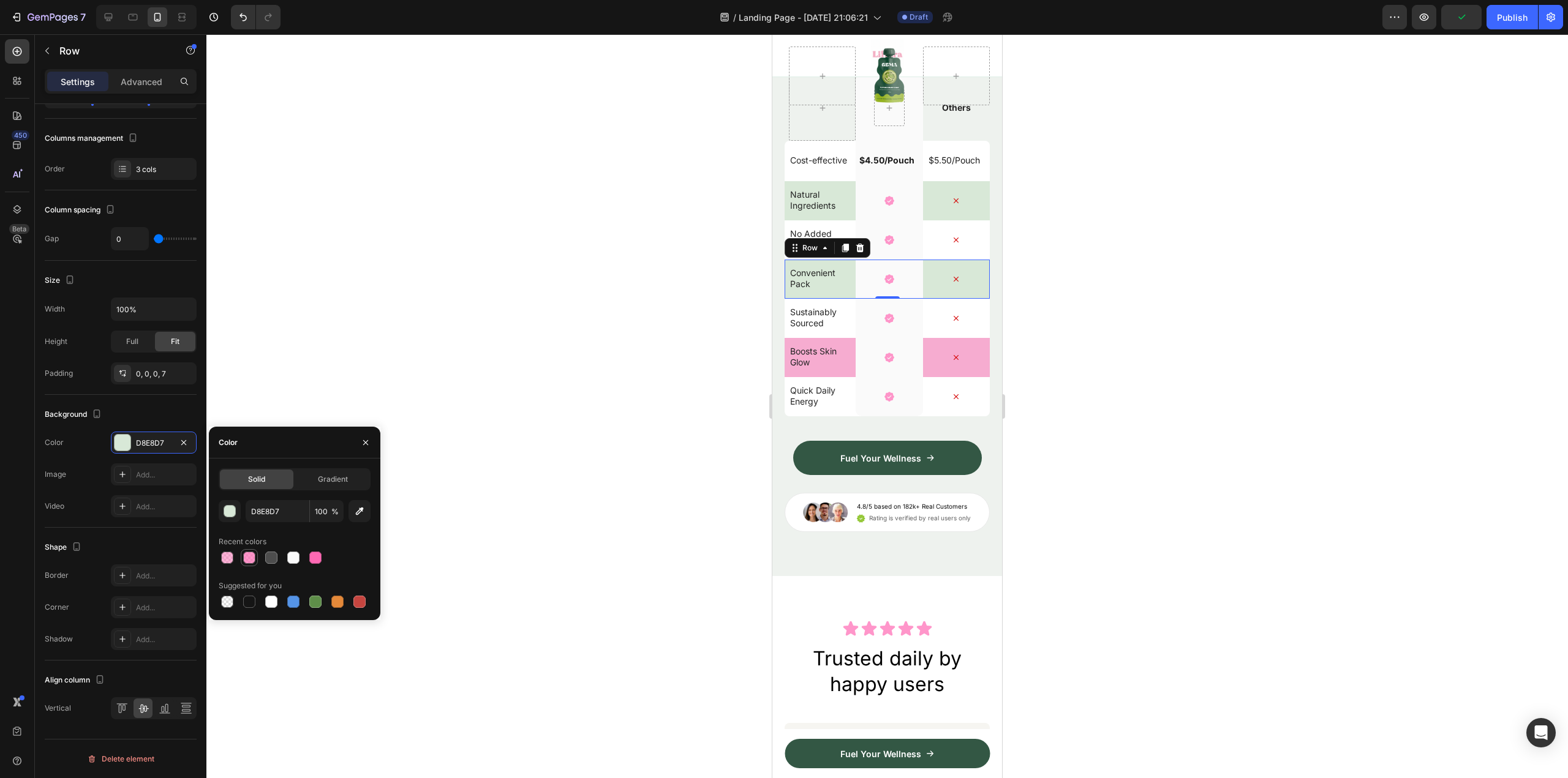
drag, startPoint x: 233, startPoint y: 561, endPoint x: 255, endPoint y: 552, distance: 23.8
click at [233, 560] on div at bounding box center [227, 558] width 12 height 12
type input "FF69B4"
type input "50"
click at [844, 211] on p "Natural Ingredients" at bounding box center [820, 200] width 60 height 22
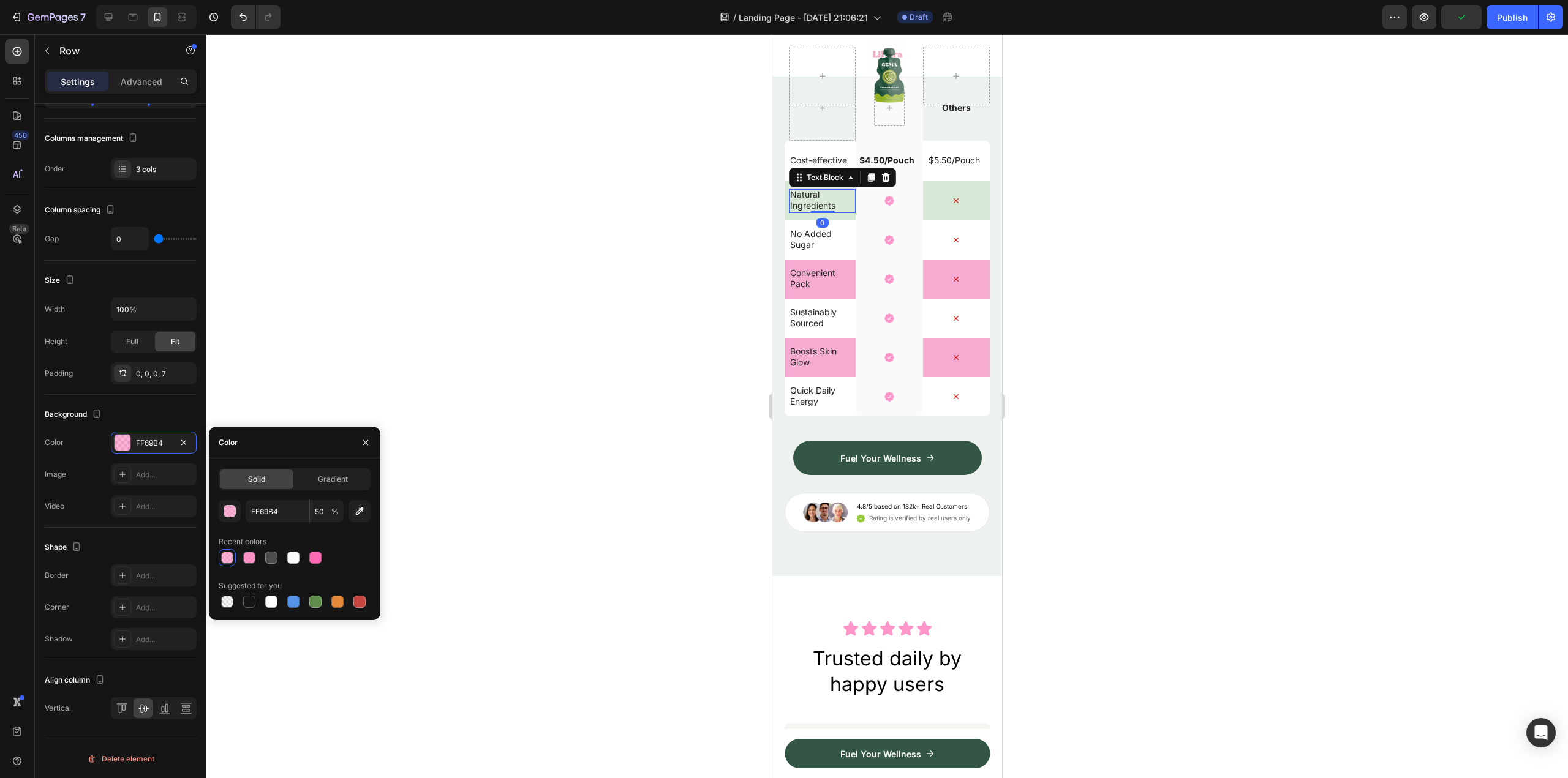
scroll to position [0, 0]
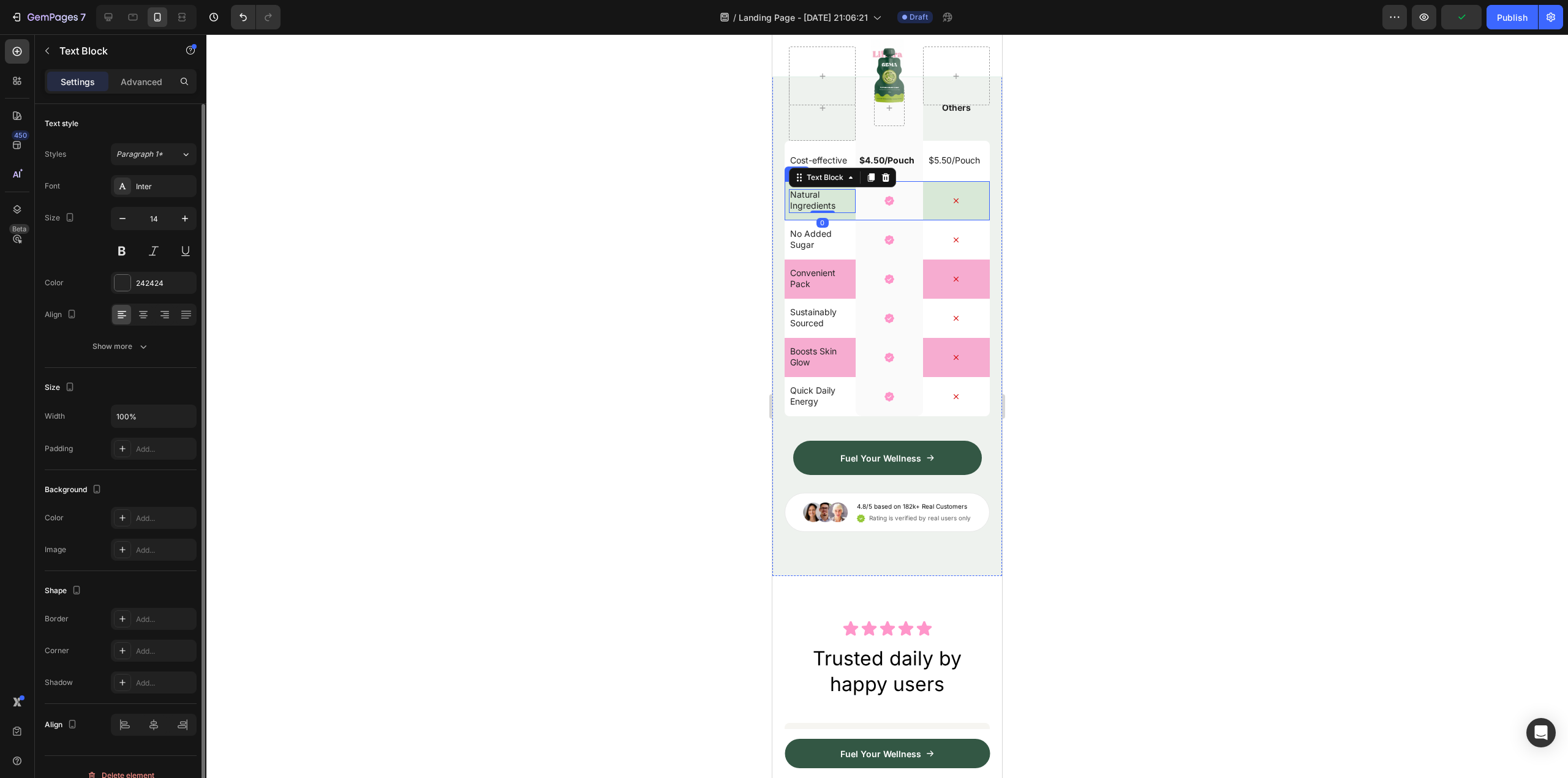
click at [842, 220] on div "Natural Ingredients Text Block 0" at bounding box center [822, 201] width 67 height 39
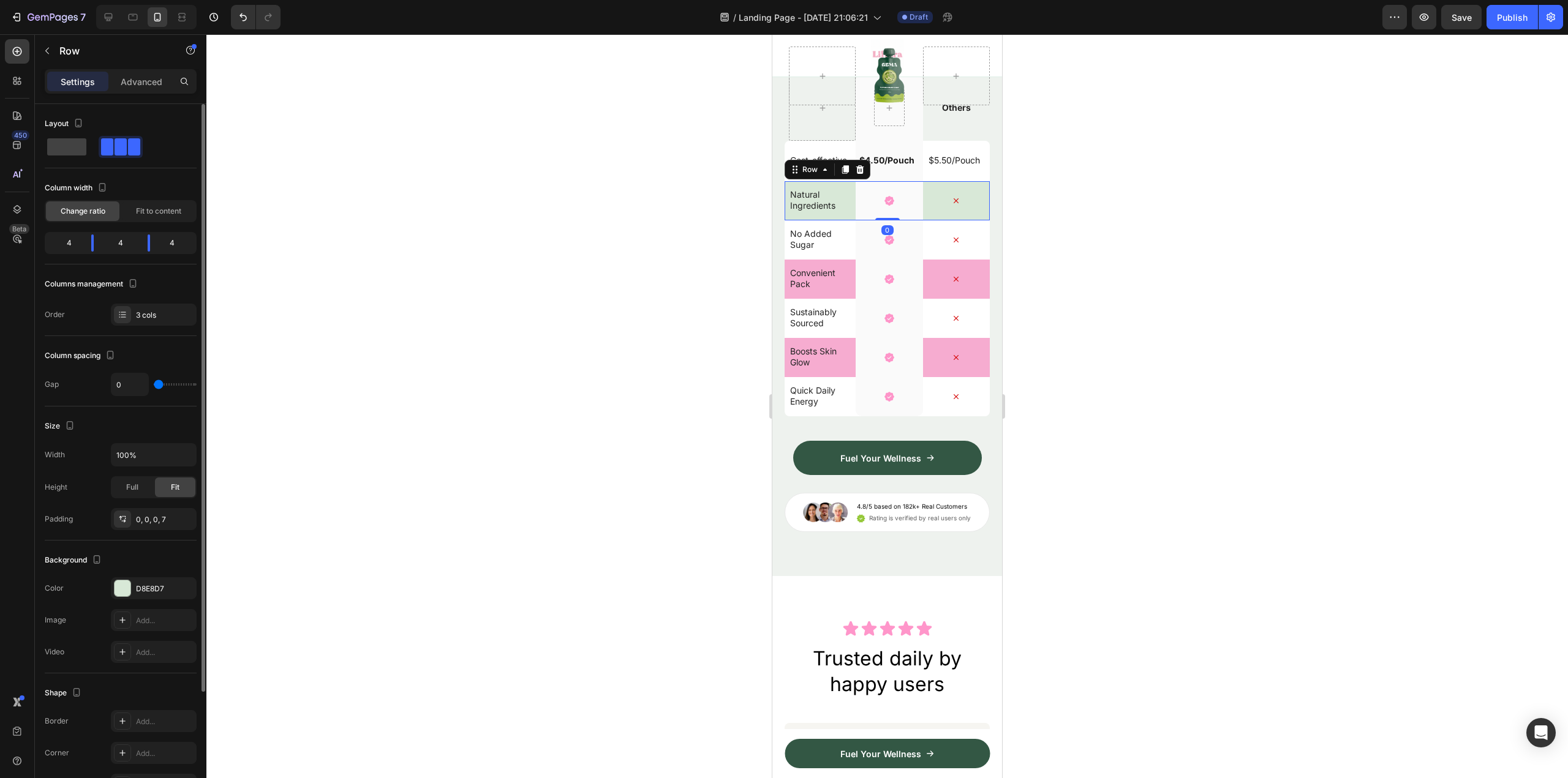
click at [838, 220] on div "Natural Ingredients Text Block" at bounding box center [822, 201] width 67 height 39
click at [134, 592] on div "D8E8D7" at bounding box center [154, 588] width 86 height 22
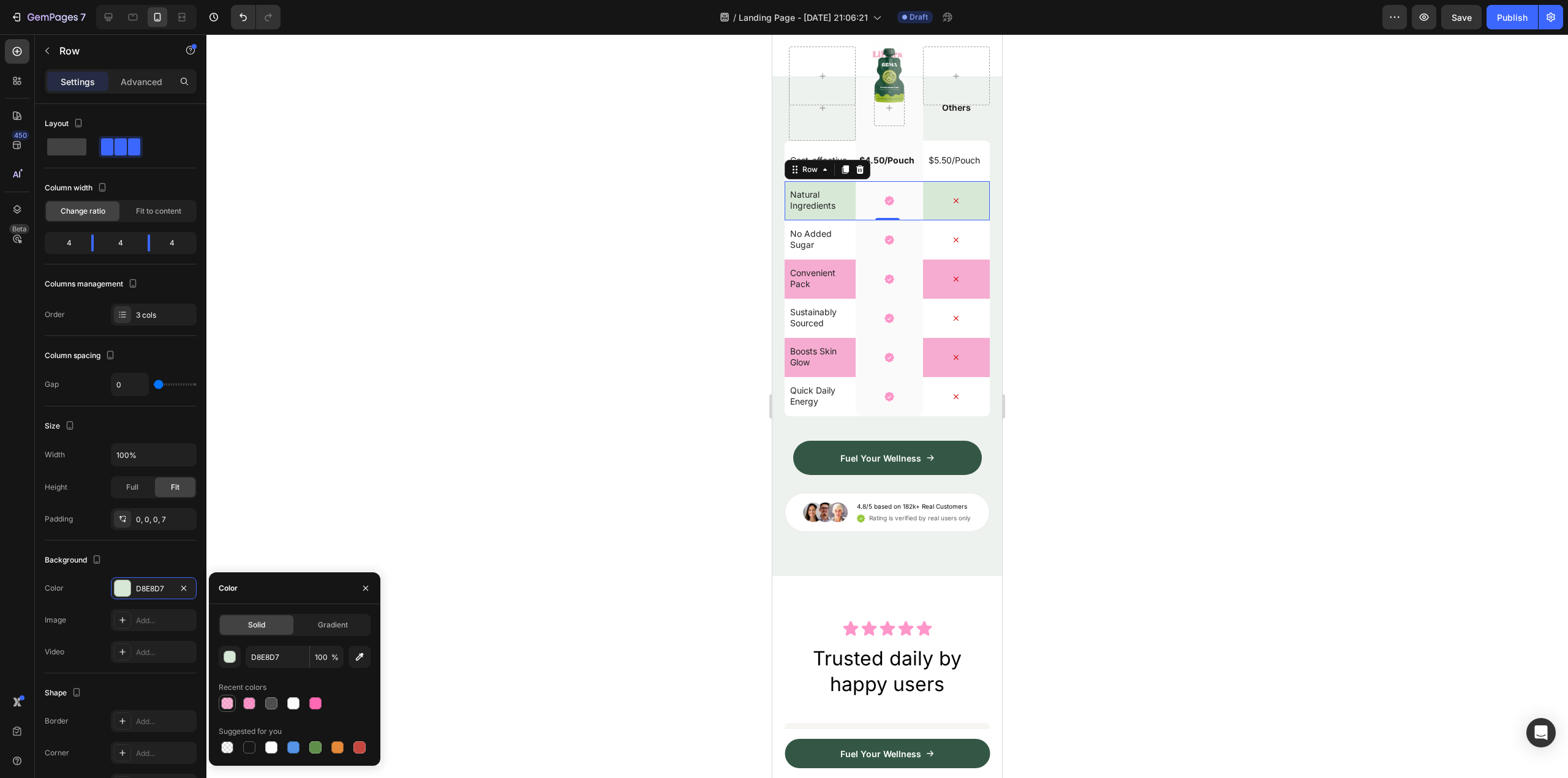
click at [225, 698] on div at bounding box center [227, 703] width 12 height 12
type input "FF69B4"
type input "50"
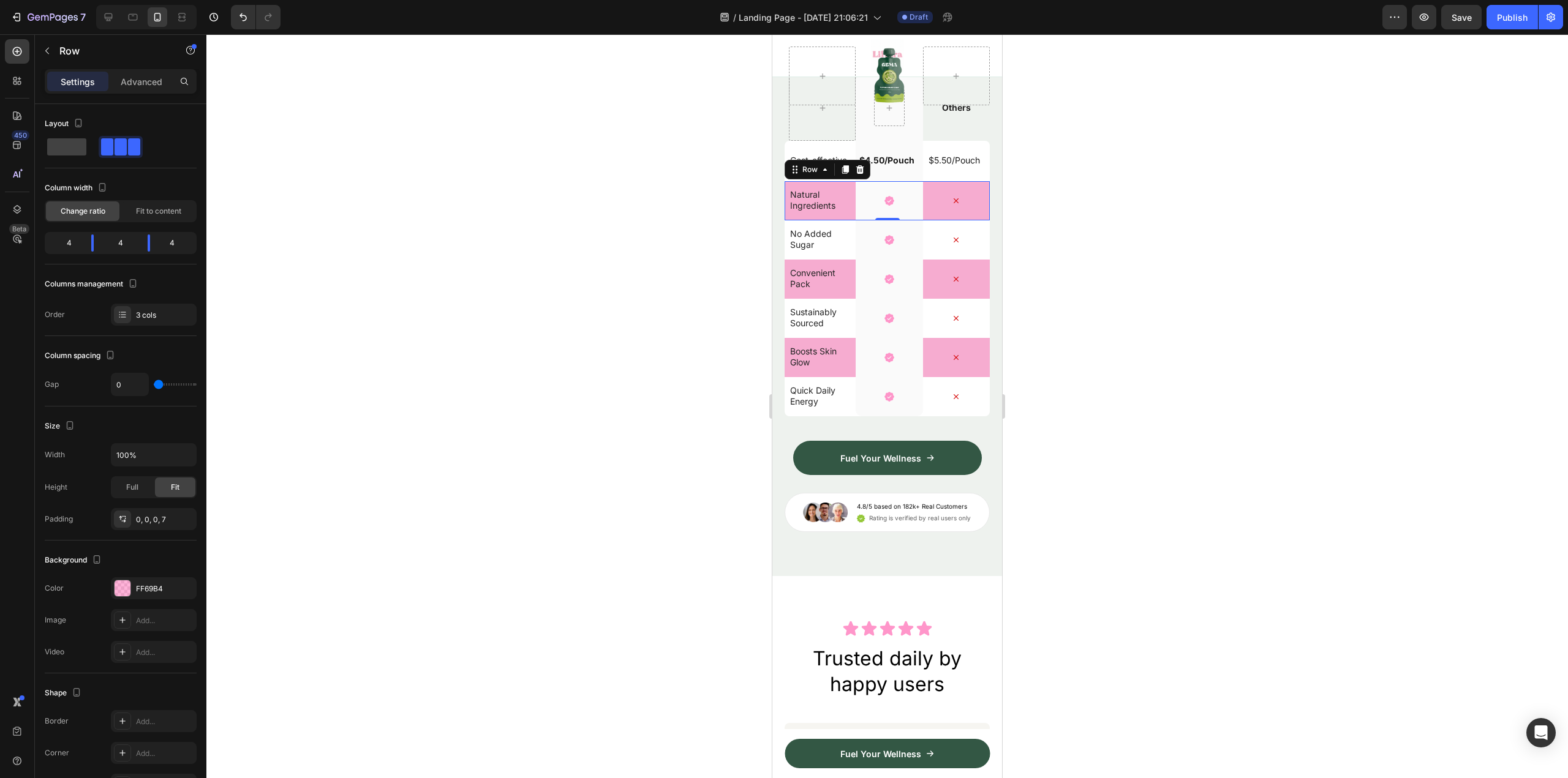
click at [1072, 482] on div at bounding box center [887, 406] width 1362 height 744
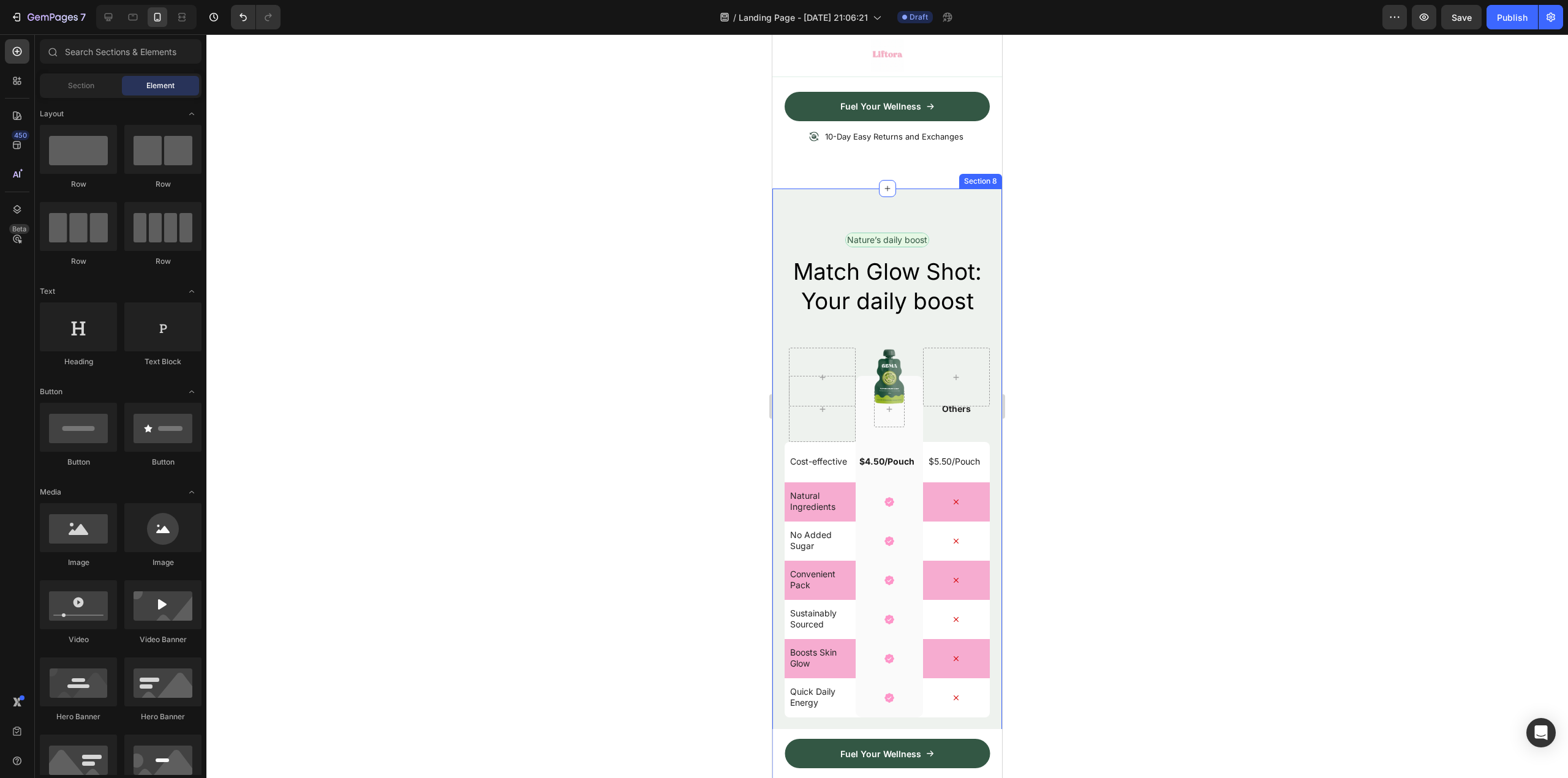
scroll to position [3572, 0]
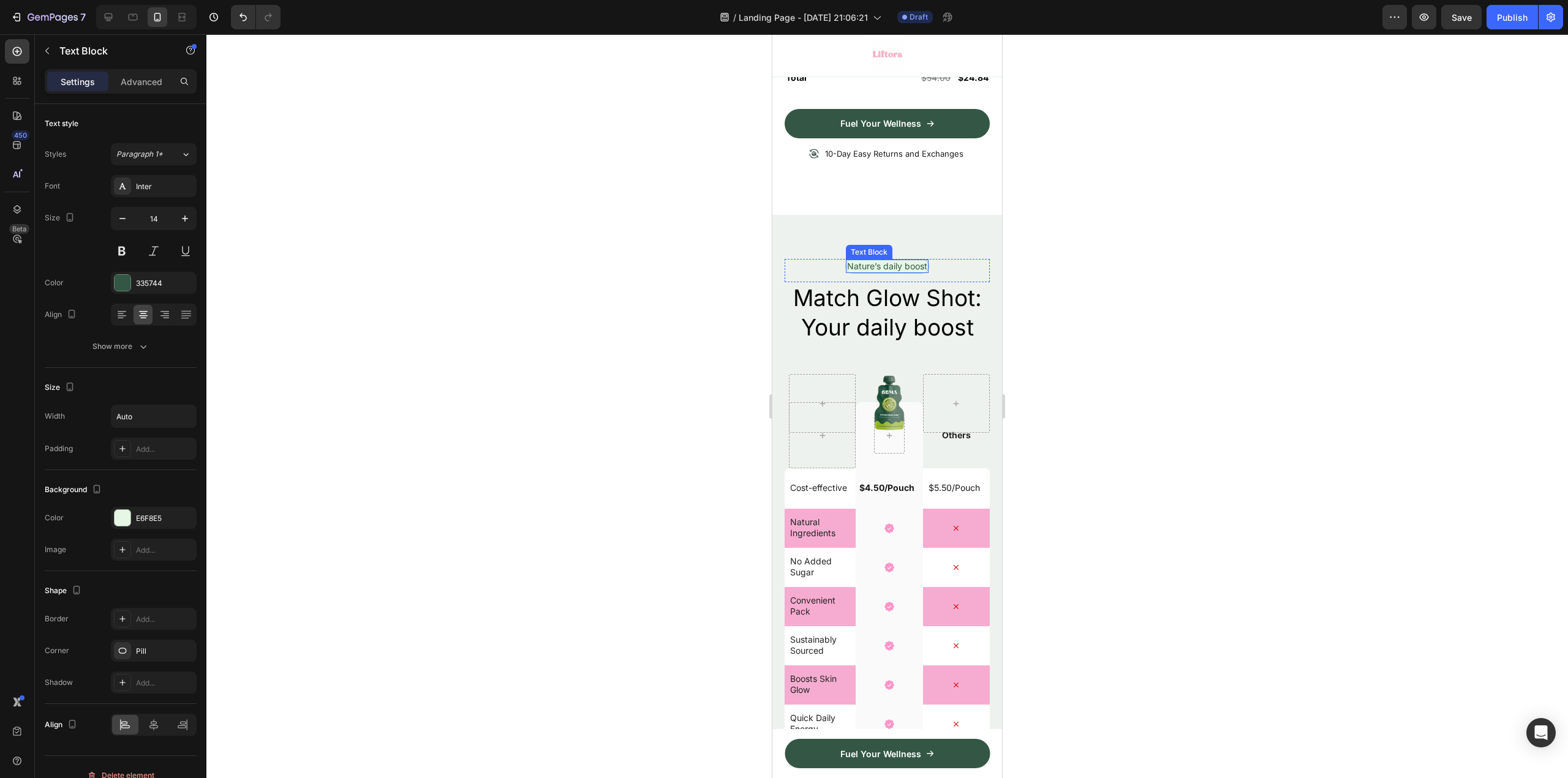
click at [902, 261] on p "Nature’s daily boost" at bounding box center [887, 266] width 80 height 11
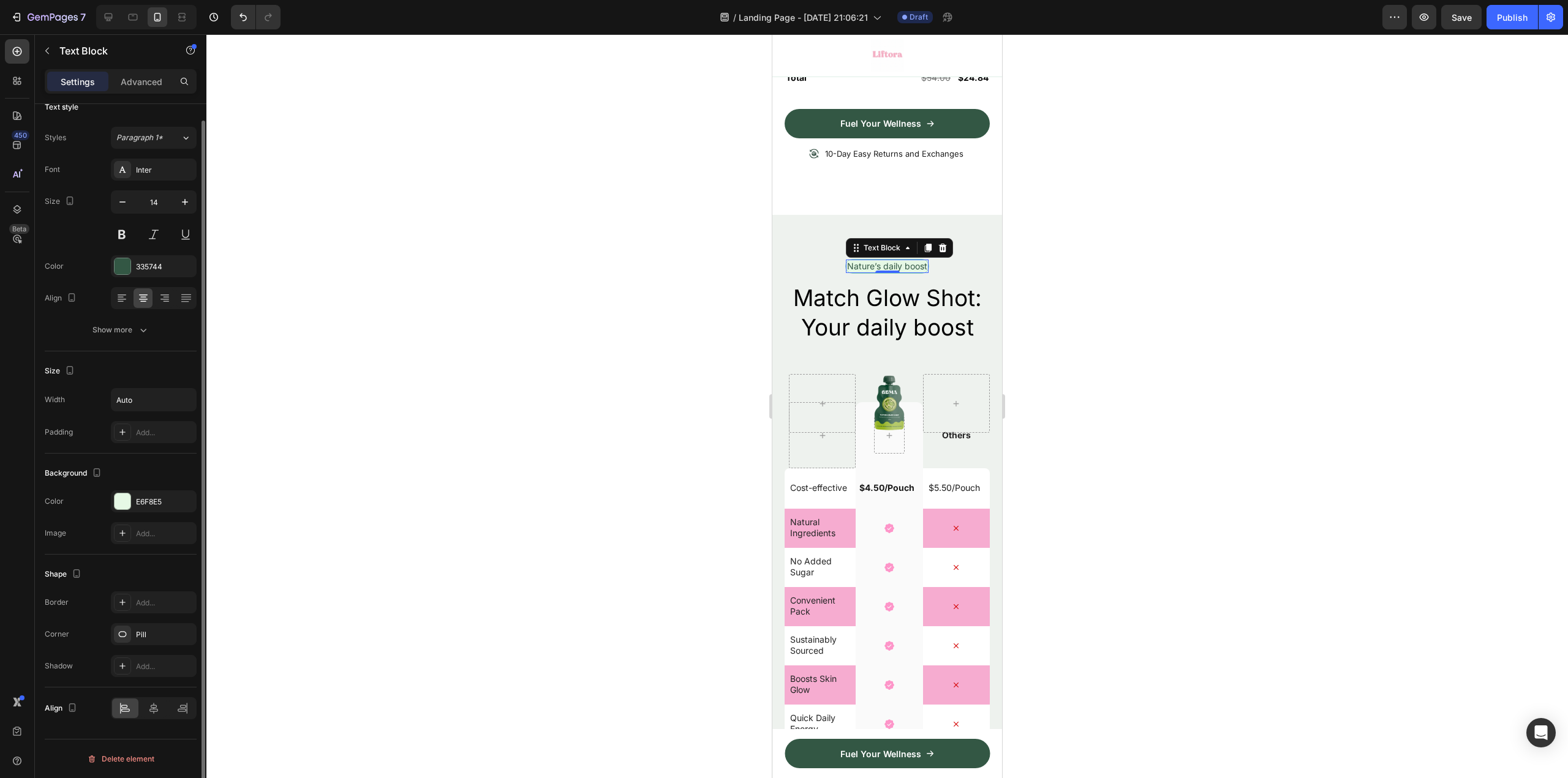
scroll to position [0, 0]
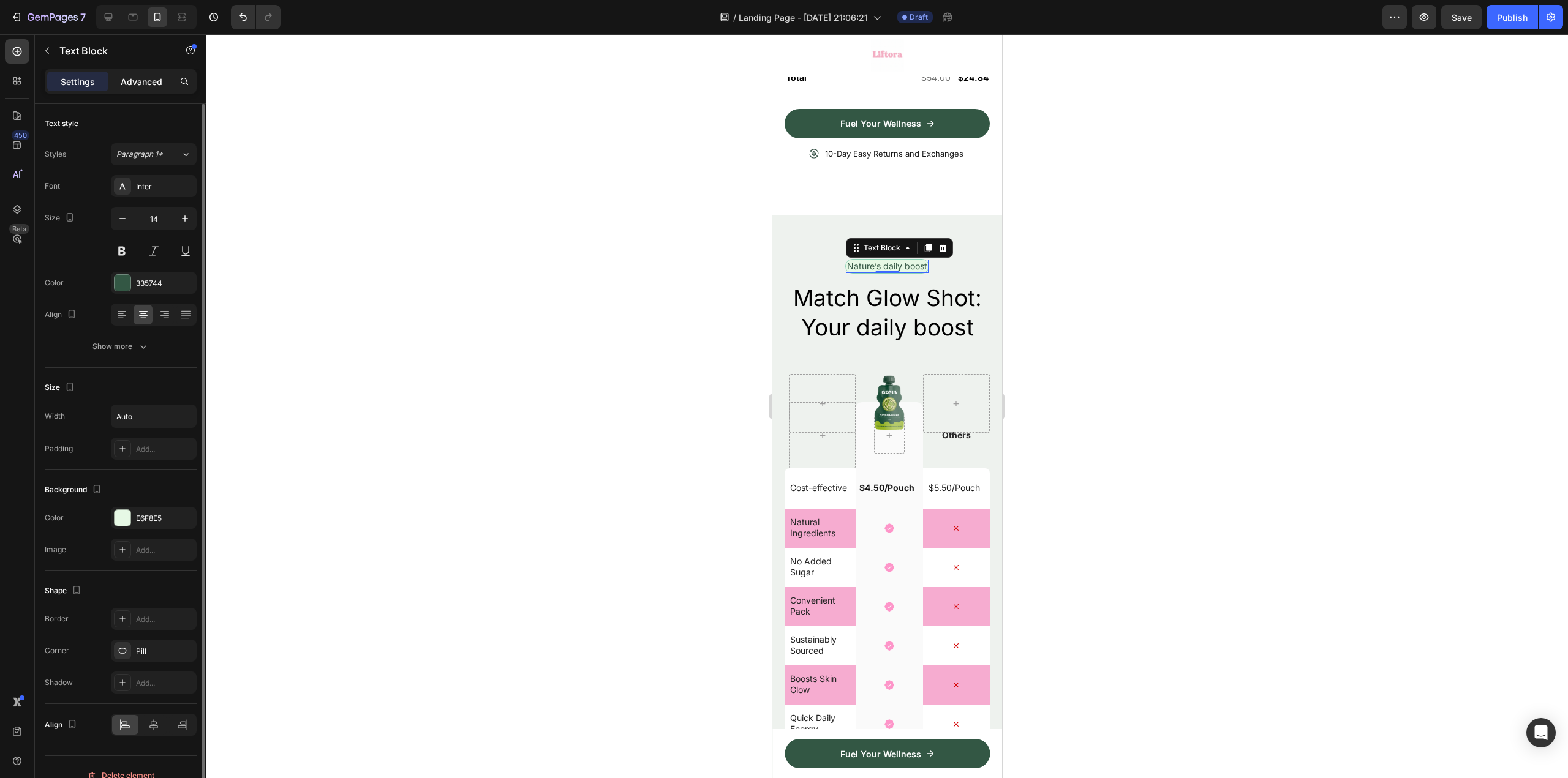
click at [150, 79] on p "Advanced" at bounding box center [142, 82] width 42 height 13
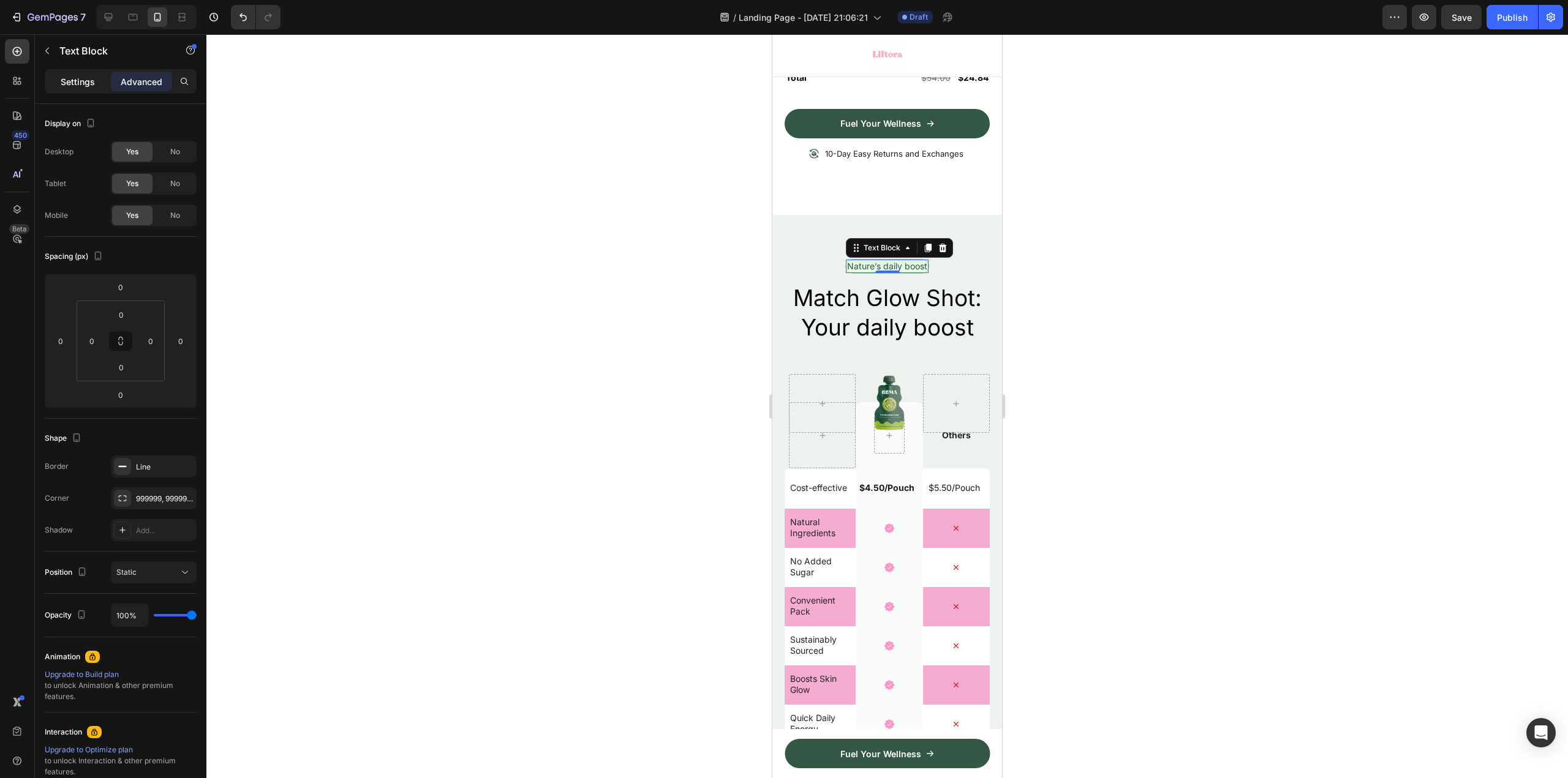
click at [91, 83] on p "Settings" at bounding box center [78, 82] width 34 height 13
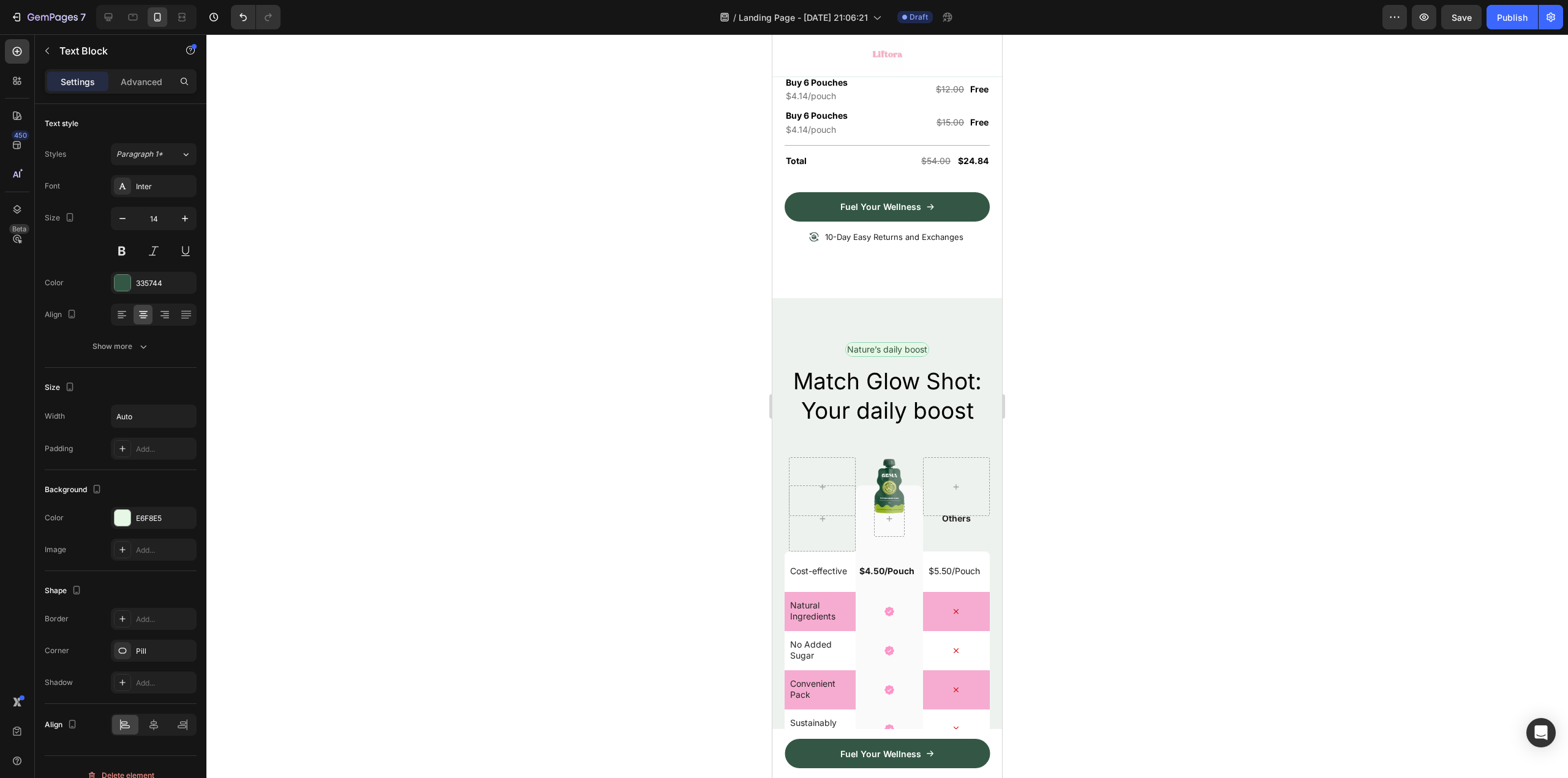
scroll to position [3856, 0]
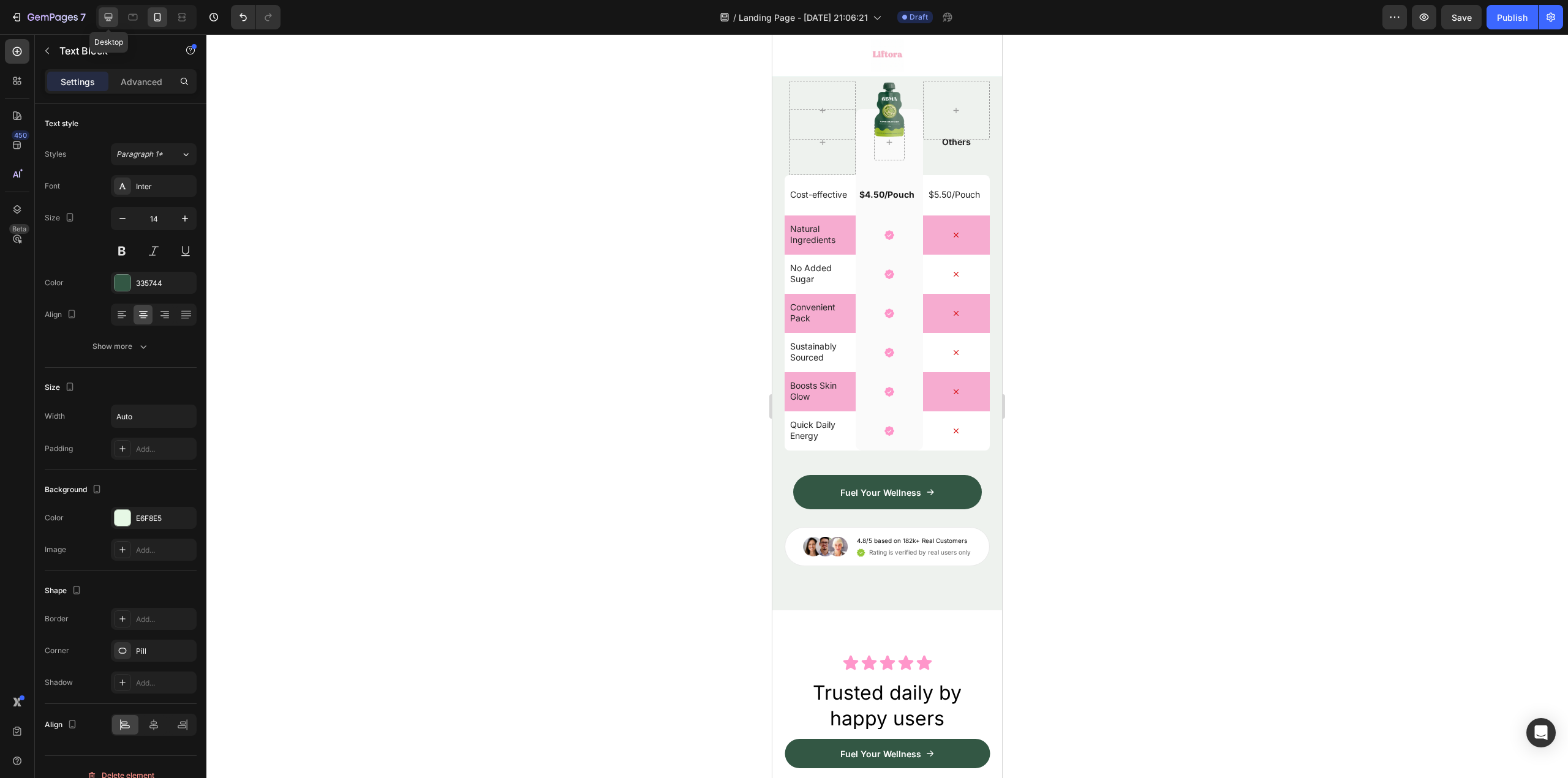
click at [107, 15] on icon at bounding box center [109, 17] width 12 height 12
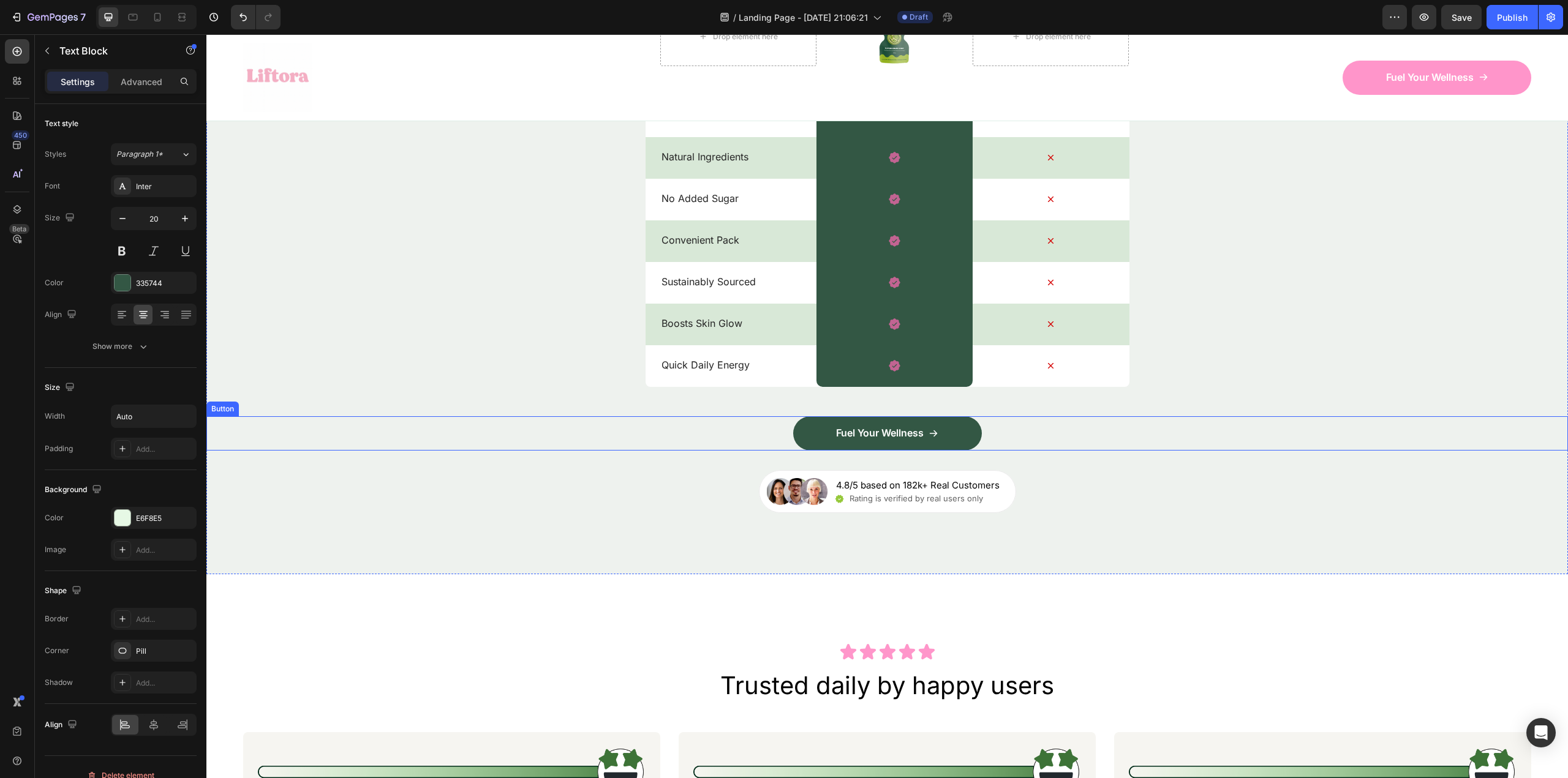
scroll to position [3551, 0]
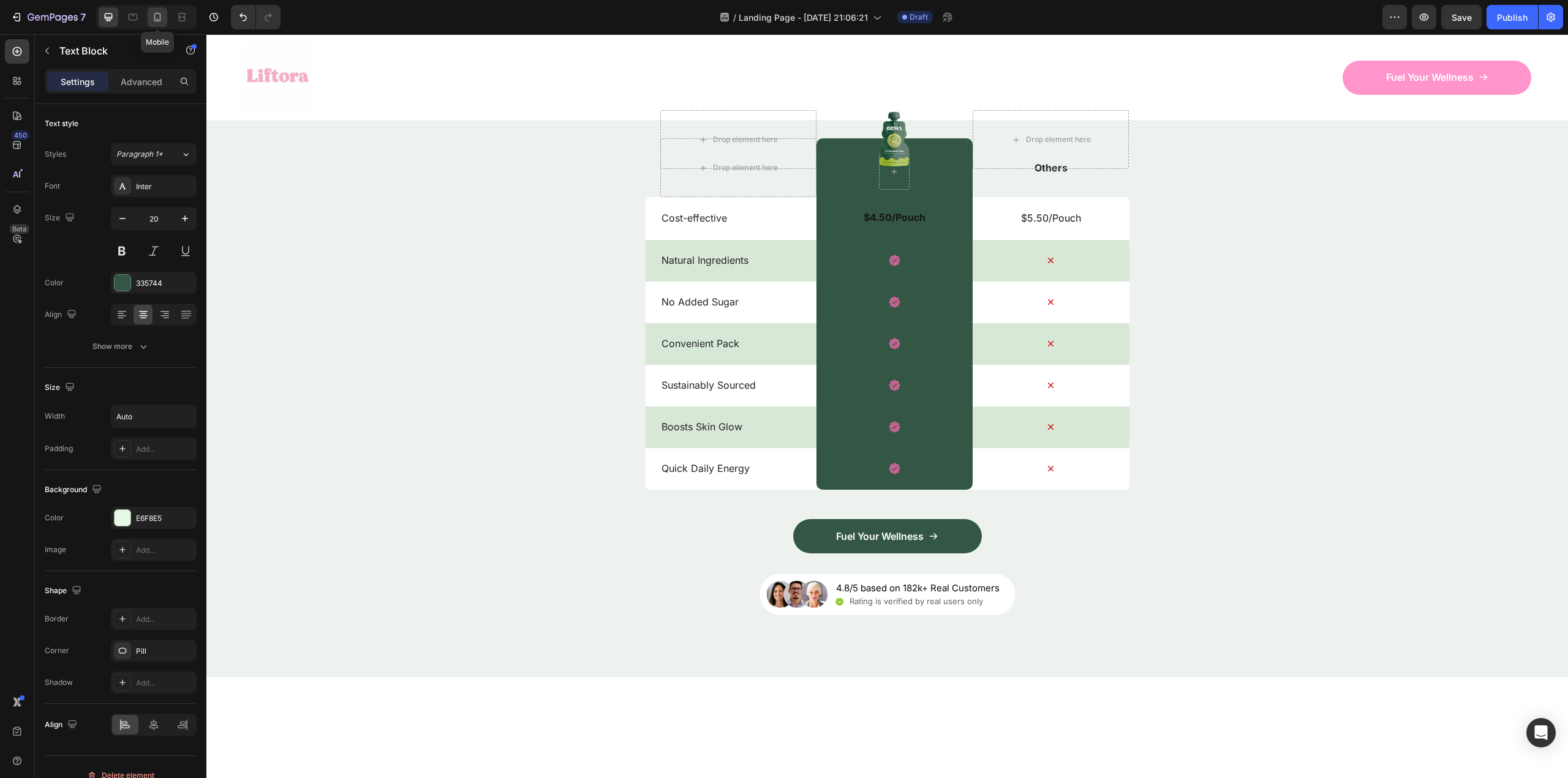
click at [166, 23] on div at bounding box center [157, 17] width 20 height 20
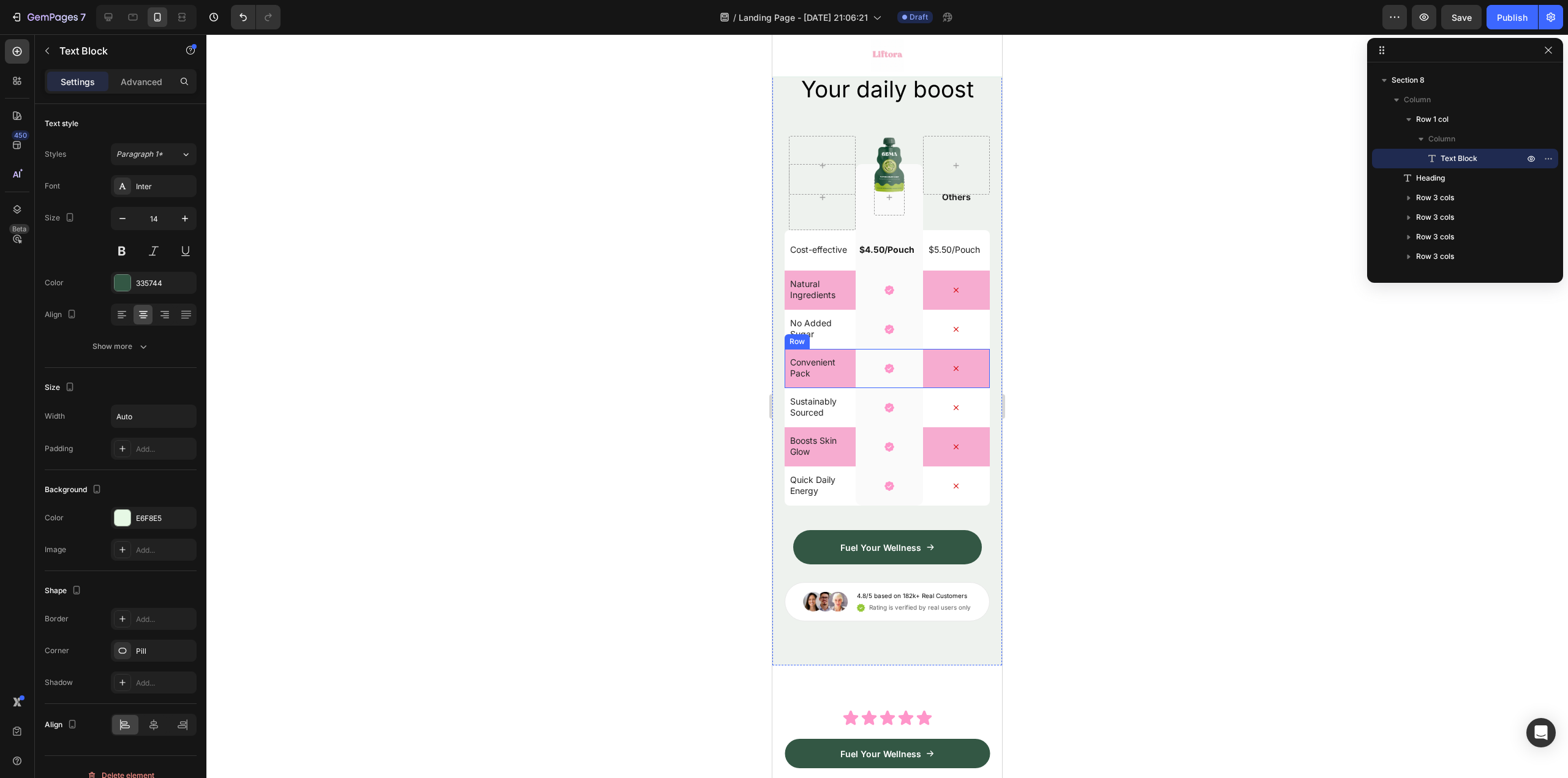
scroll to position [3813, 0]
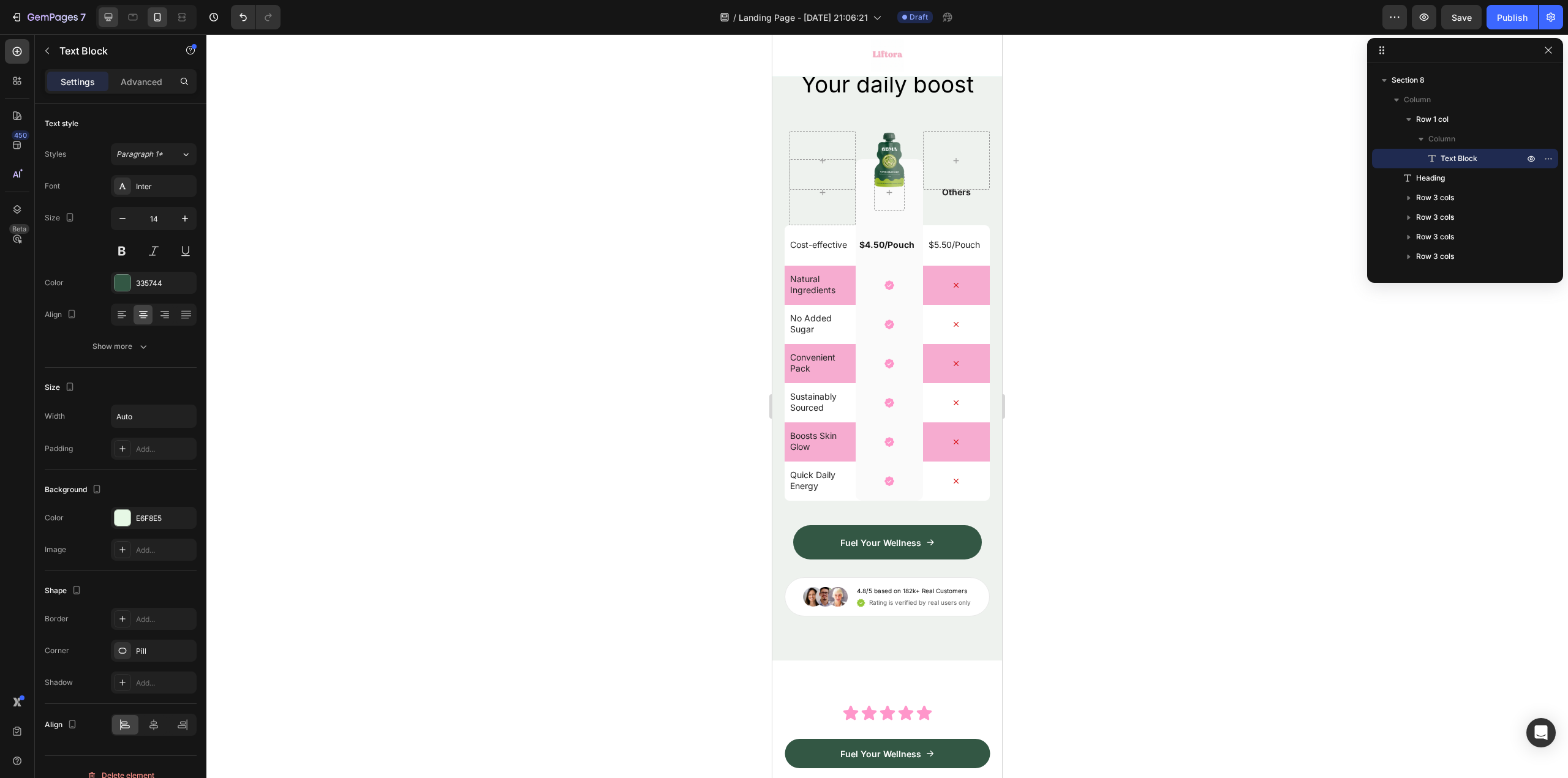
click at [101, 18] on div at bounding box center [109, 17] width 20 height 20
type input "20"
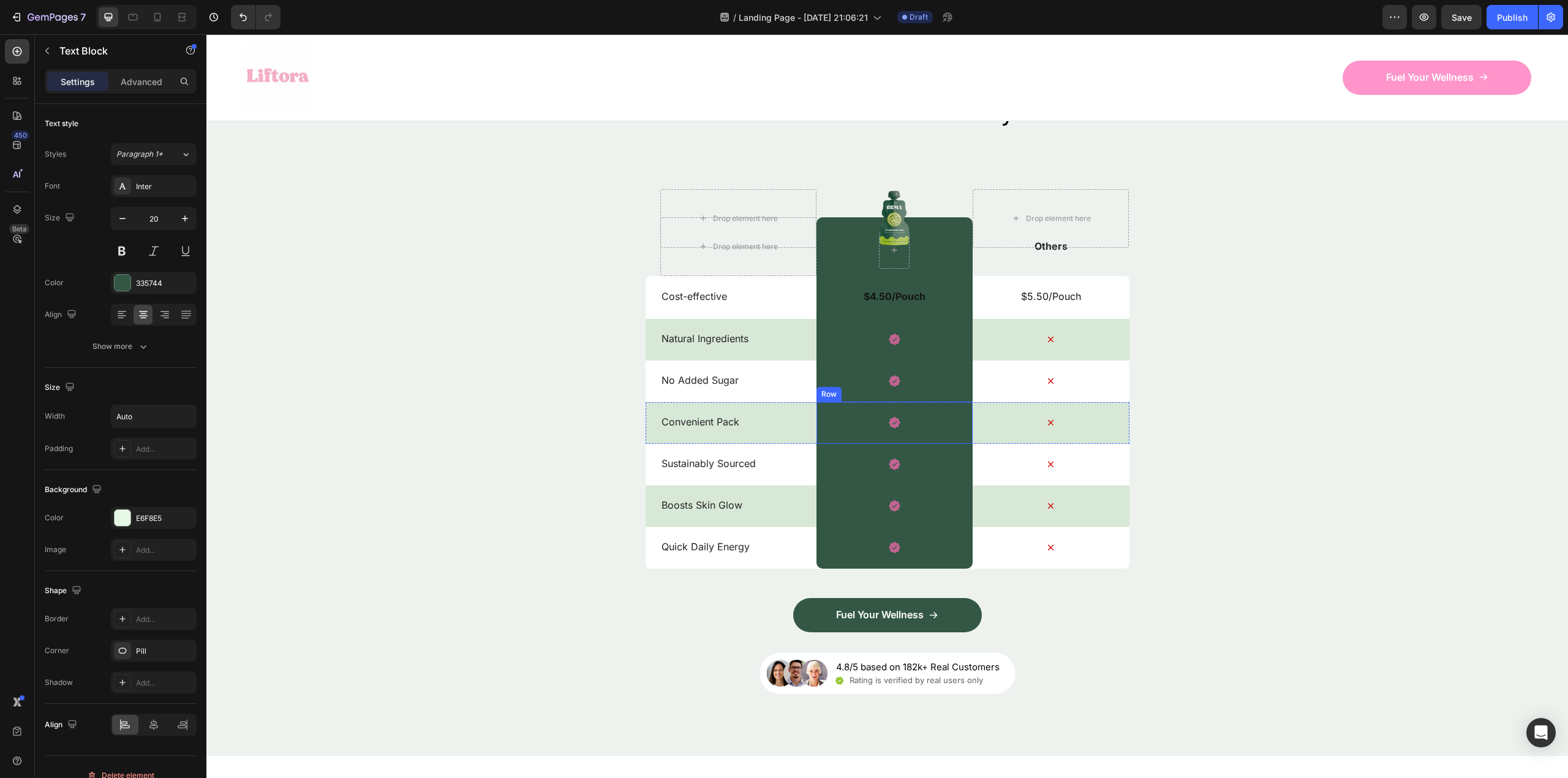
scroll to position [3498, 0]
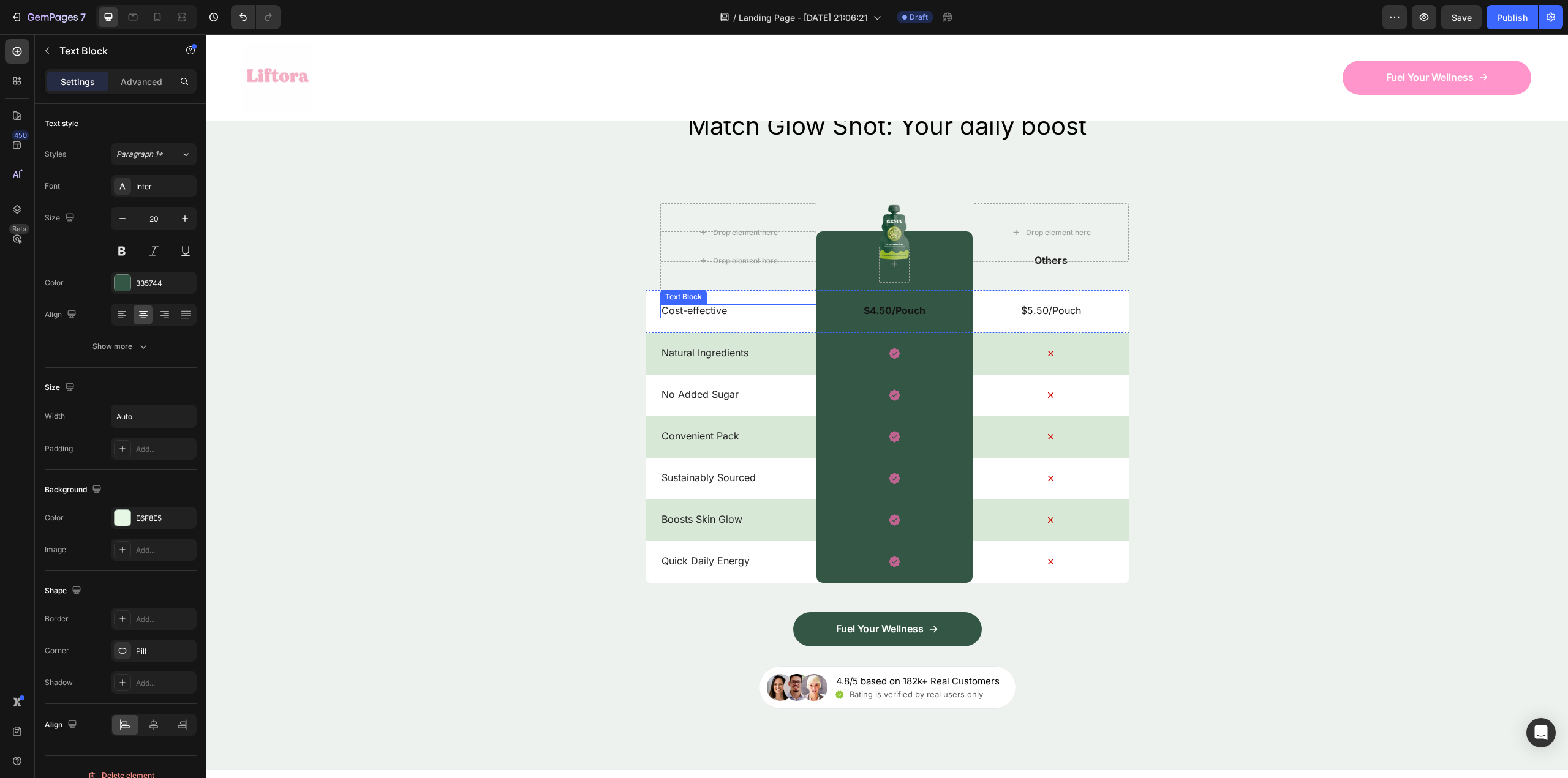
click at [750, 309] on p "Cost-effective" at bounding box center [738, 310] width 153 height 13
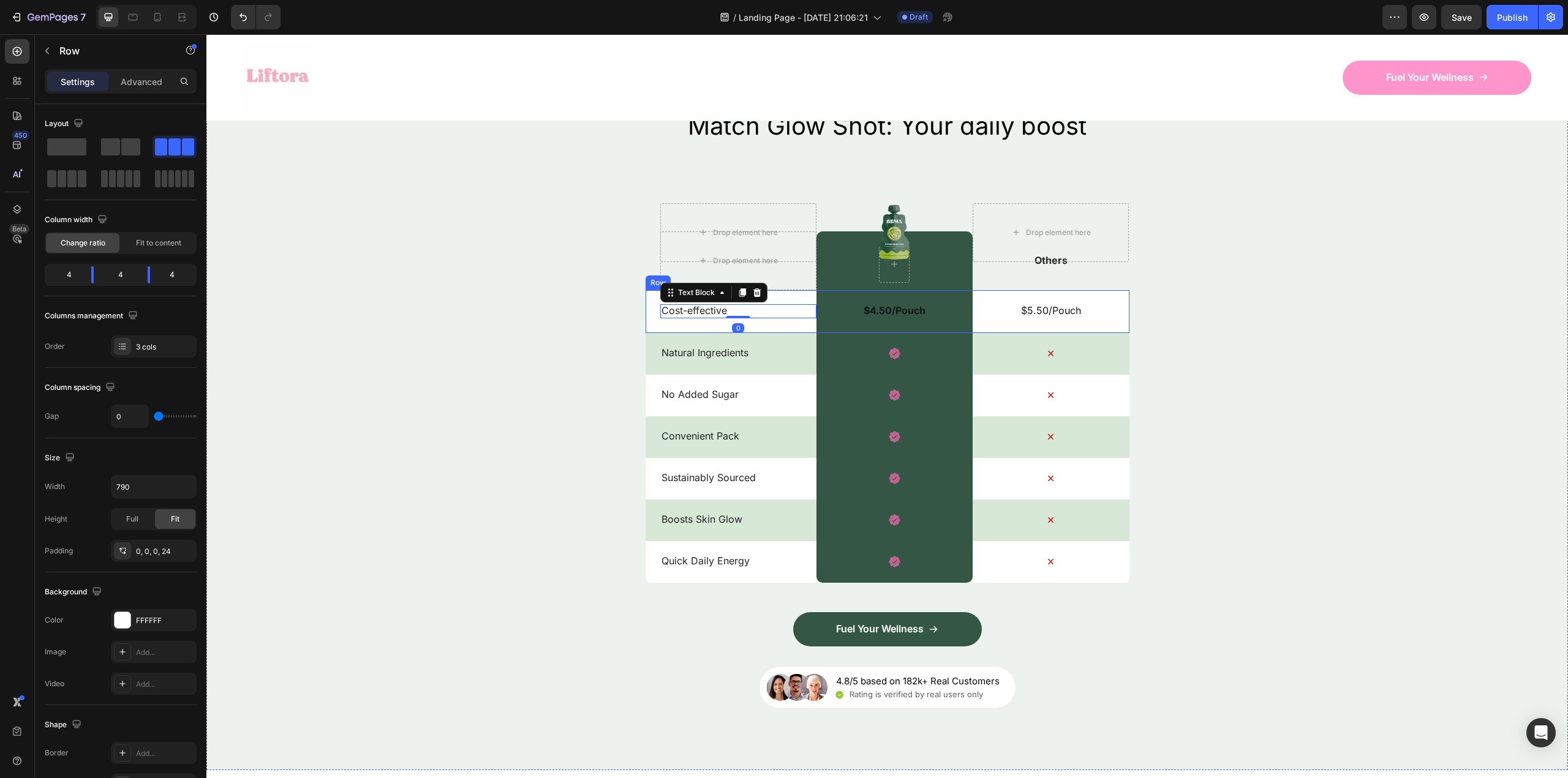
click at [794, 299] on div "Cost-effective Text Block 0" at bounding box center [738, 312] width 156 height 43
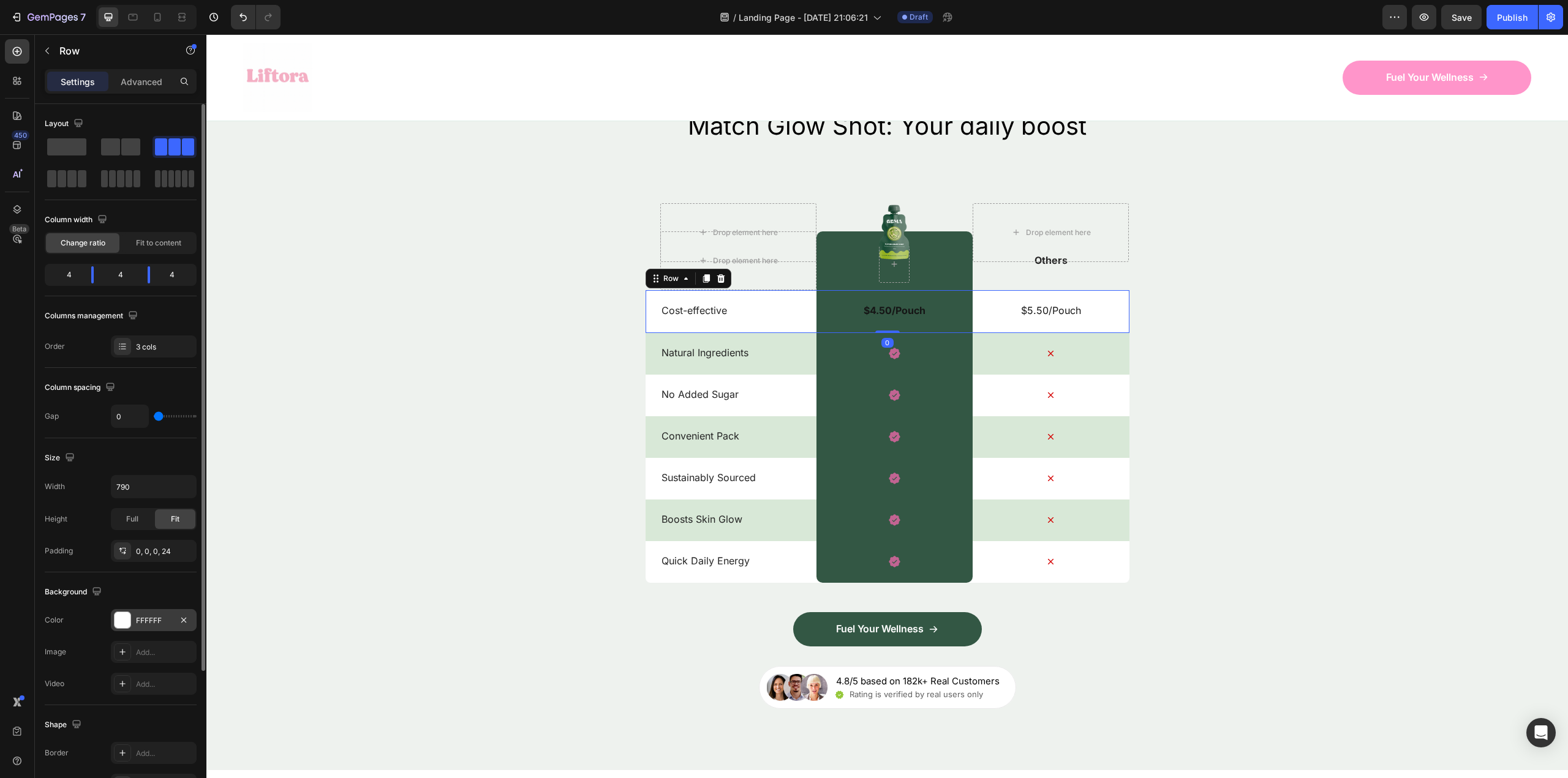
click at [139, 614] on div "FFFFFF" at bounding box center [154, 620] width 86 height 22
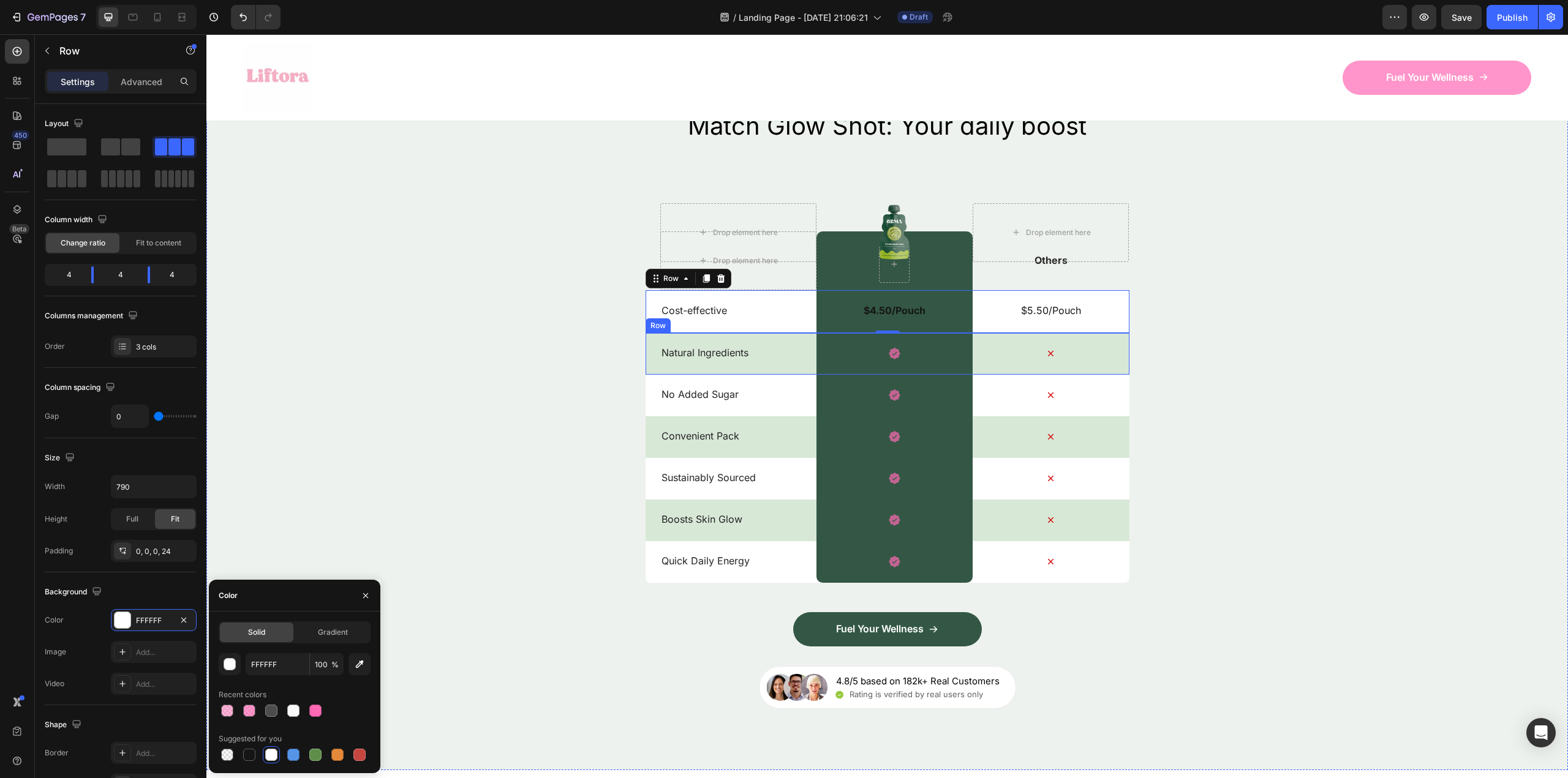
click at [780, 361] on div "Natural Ingredients Text Block" at bounding box center [738, 354] width 156 height 42
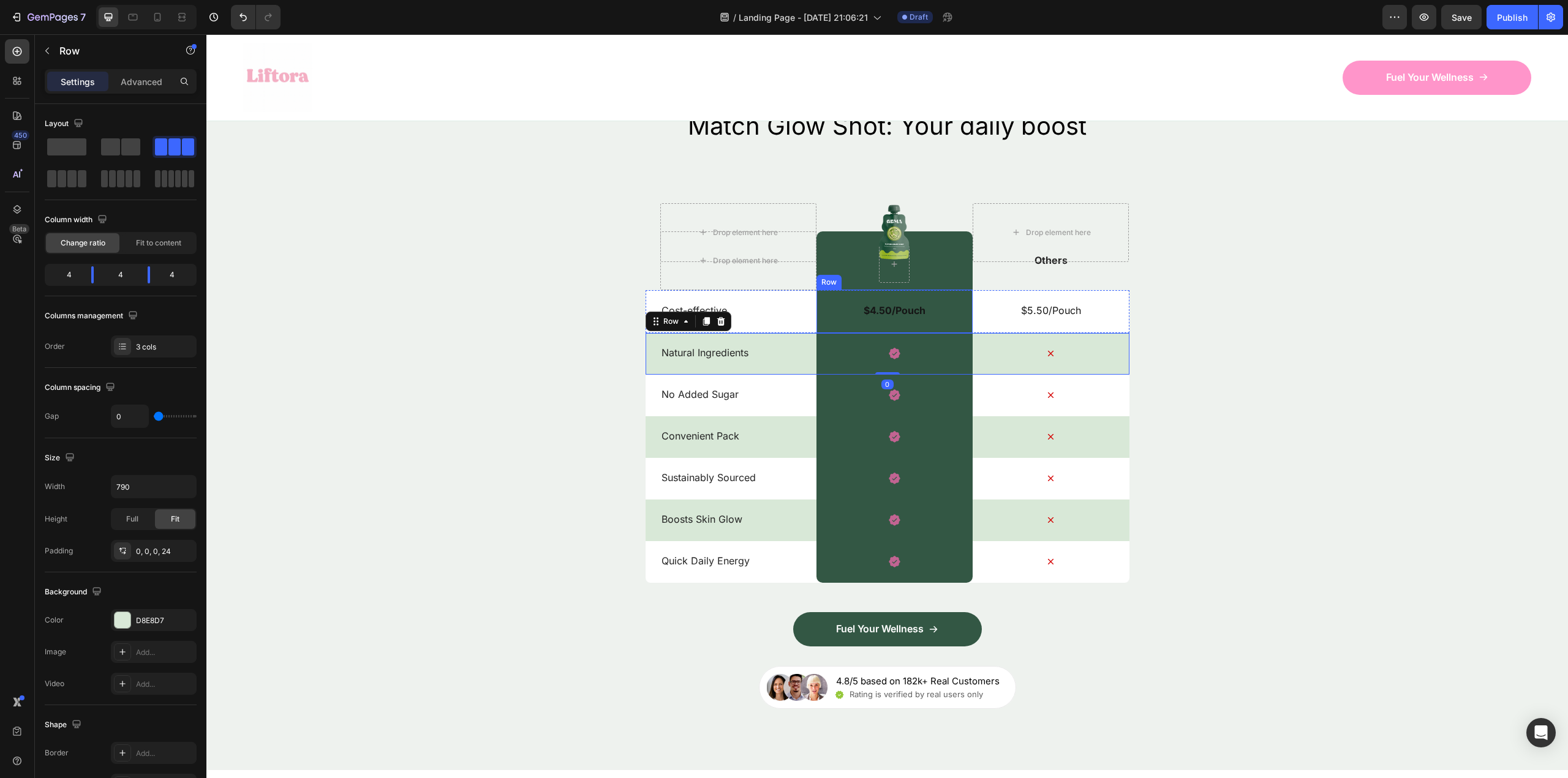
click at [827, 315] on div "$4.50/Pouch Text Block Row" at bounding box center [895, 311] width 156 height 44
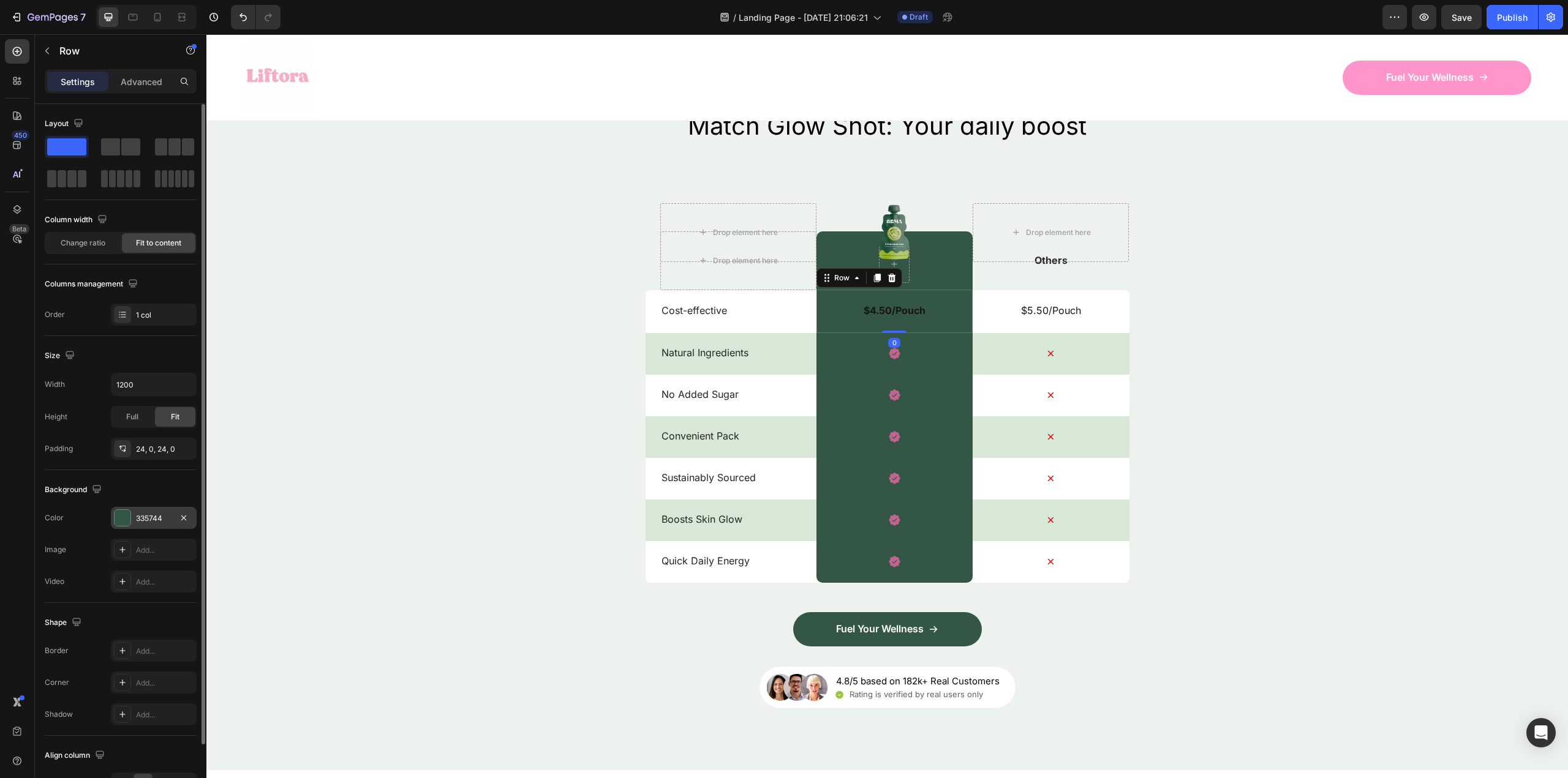
click at [134, 522] on div "335744" at bounding box center [154, 518] width 86 height 22
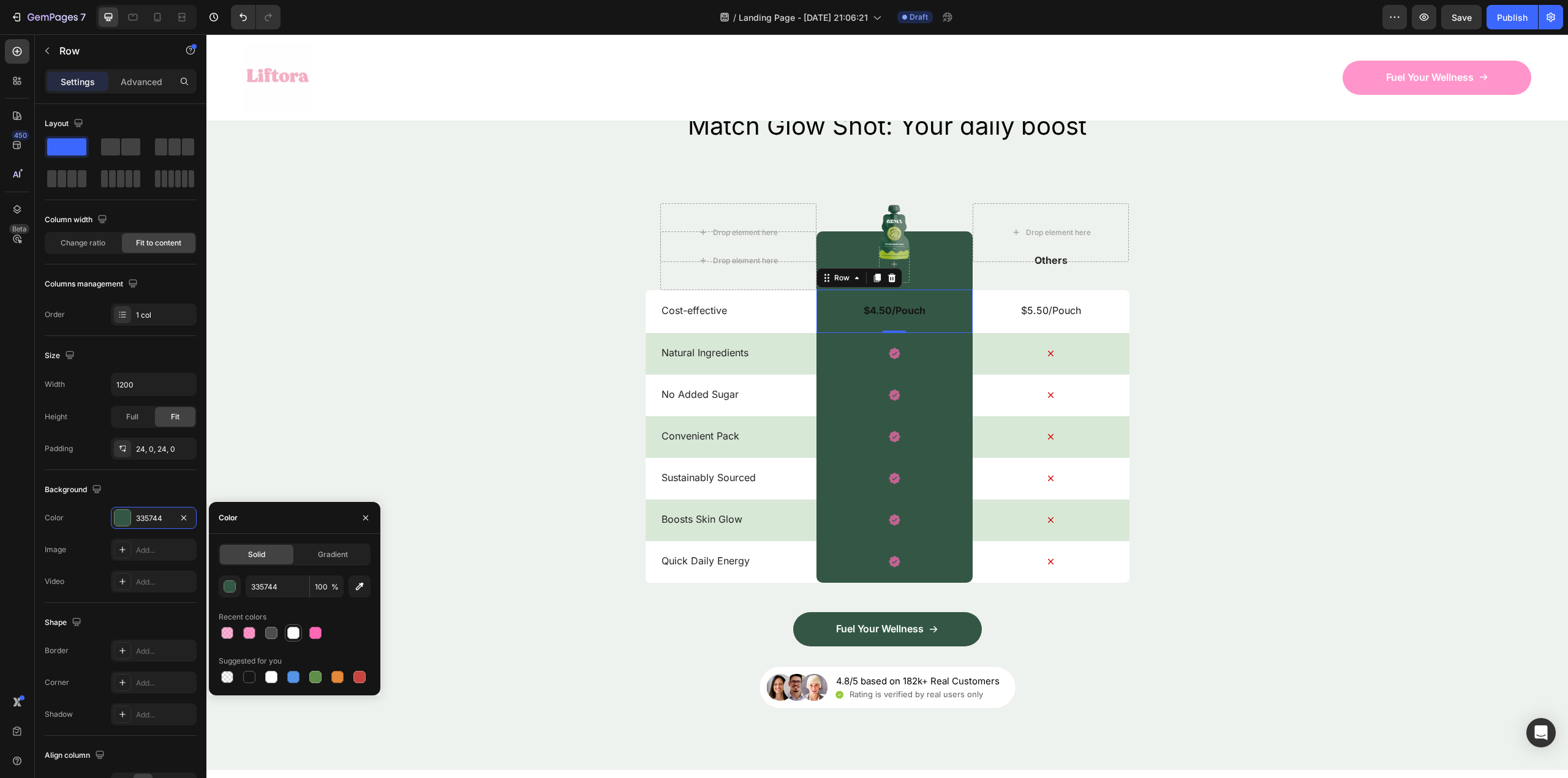
click at [292, 638] on div at bounding box center [293, 633] width 12 height 12
type input "FAFAFA"
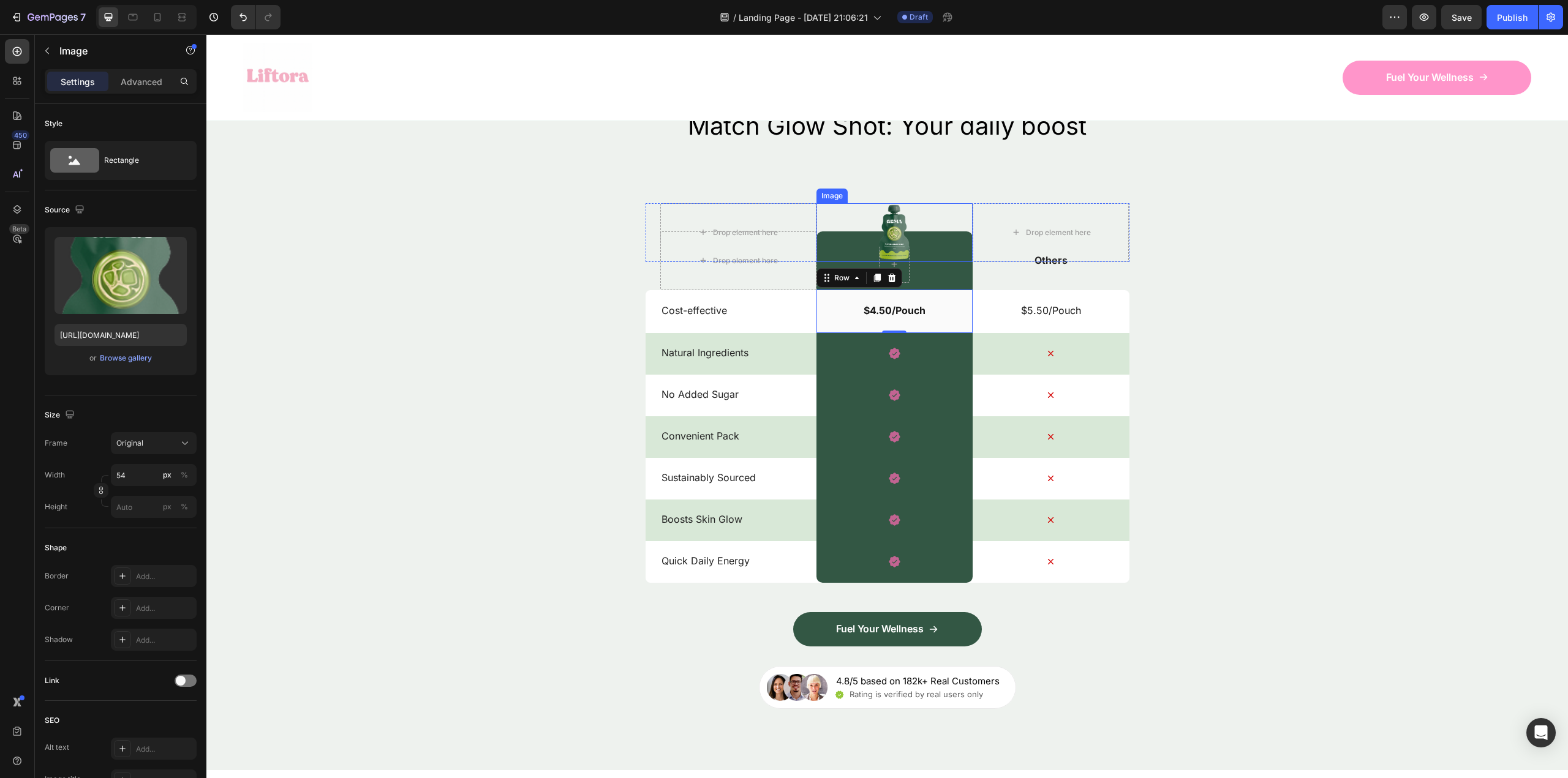
click at [833, 239] on div at bounding box center [895, 233] width 156 height 59
click at [830, 253] on div at bounding box center [895, 233] width 156 height 59
click at [828, 271] on div "Row" at bounding box center [895, 261] width 156 height 59
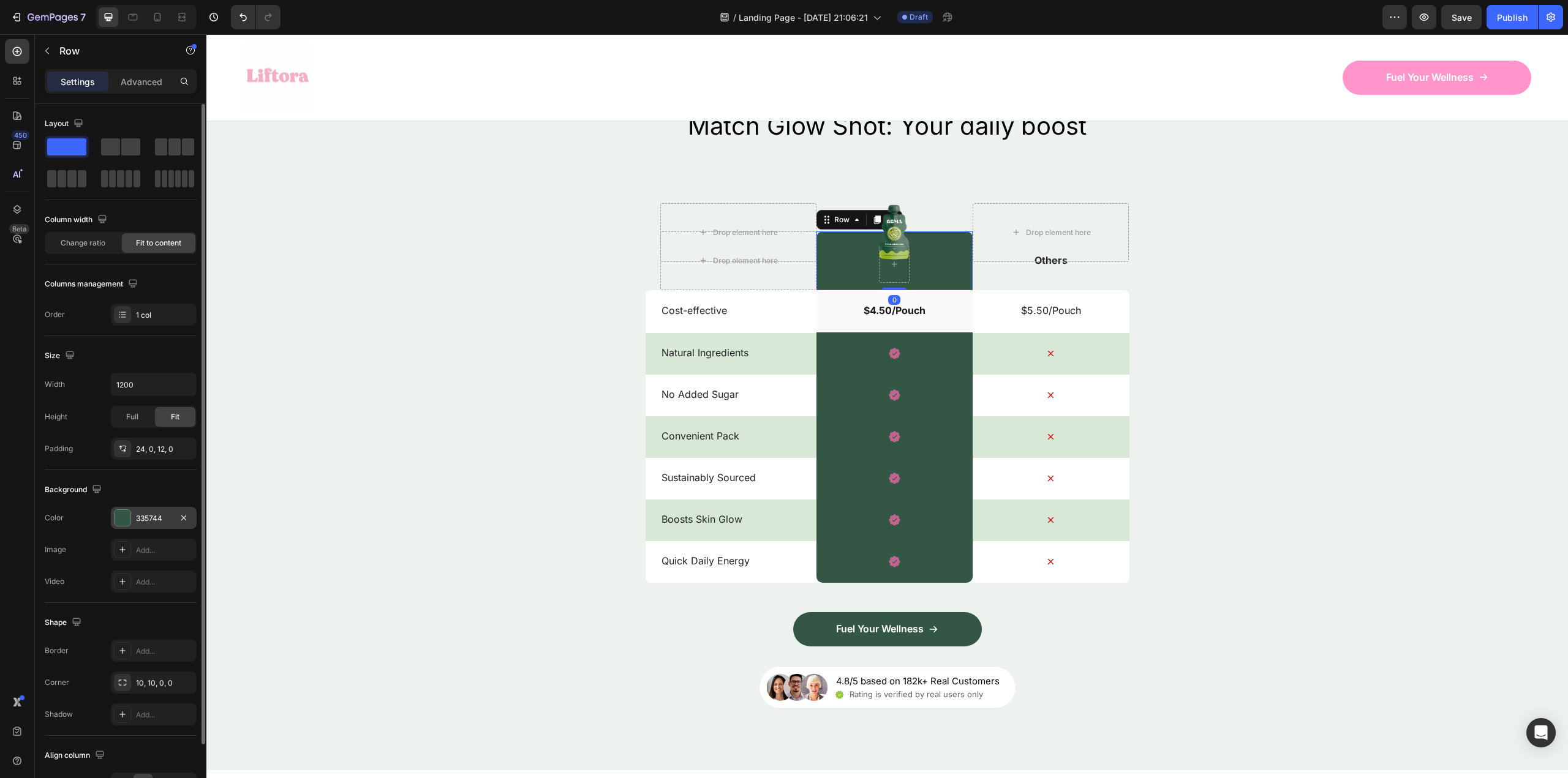
click at [125, 520] on div at bounding box center [123, 518] width 16 height 16
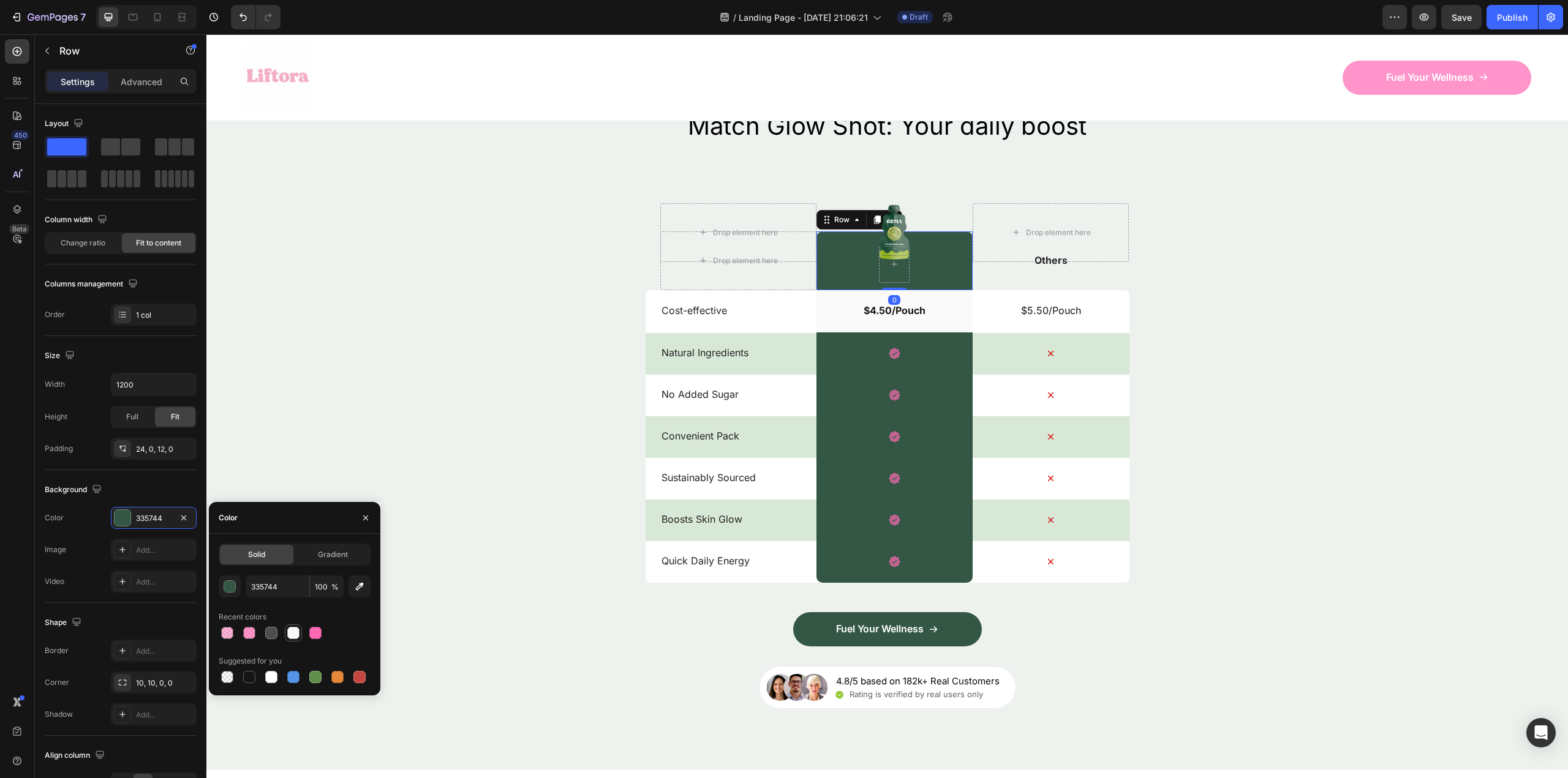
click at [293, 631] on div at bounding box center [293, 633] width 12 height 12
type input "FAFAFA"
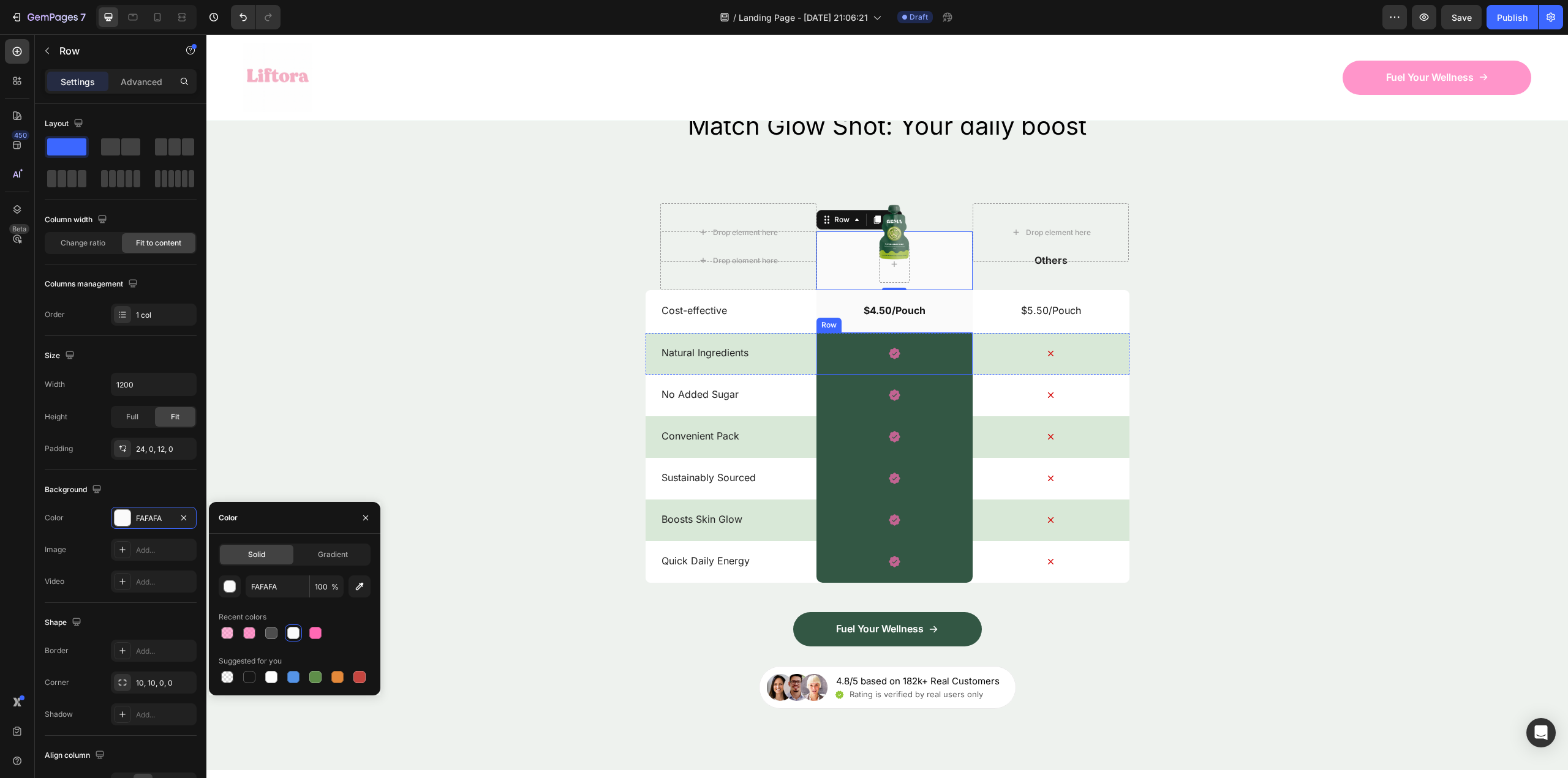
click at [836, 360] on div "Icon Row" at bounding box center [895, 353] width 156 height 42
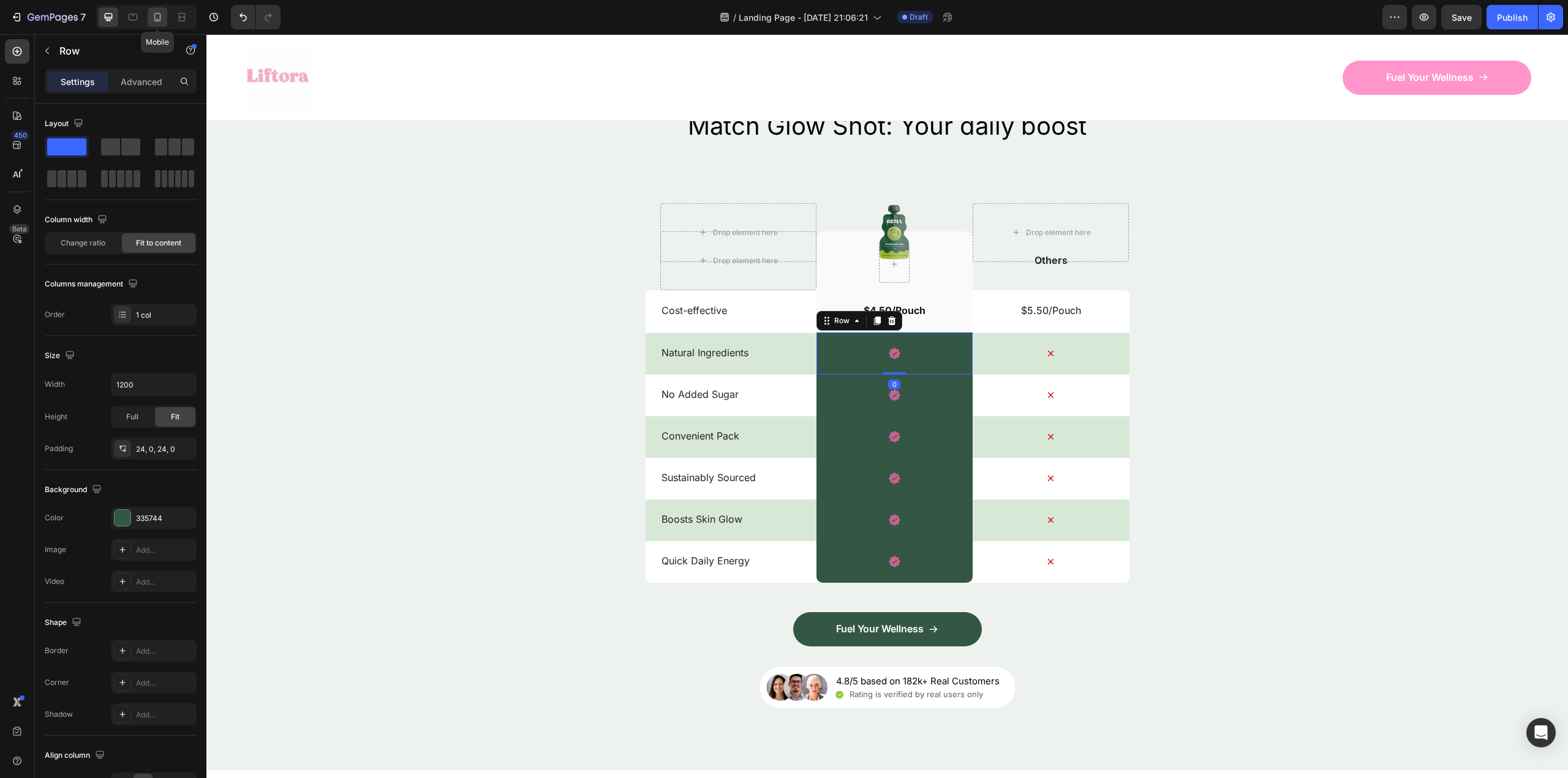
click at [155, 13] on icon at bounding box center [157, 17] width 12 height 12
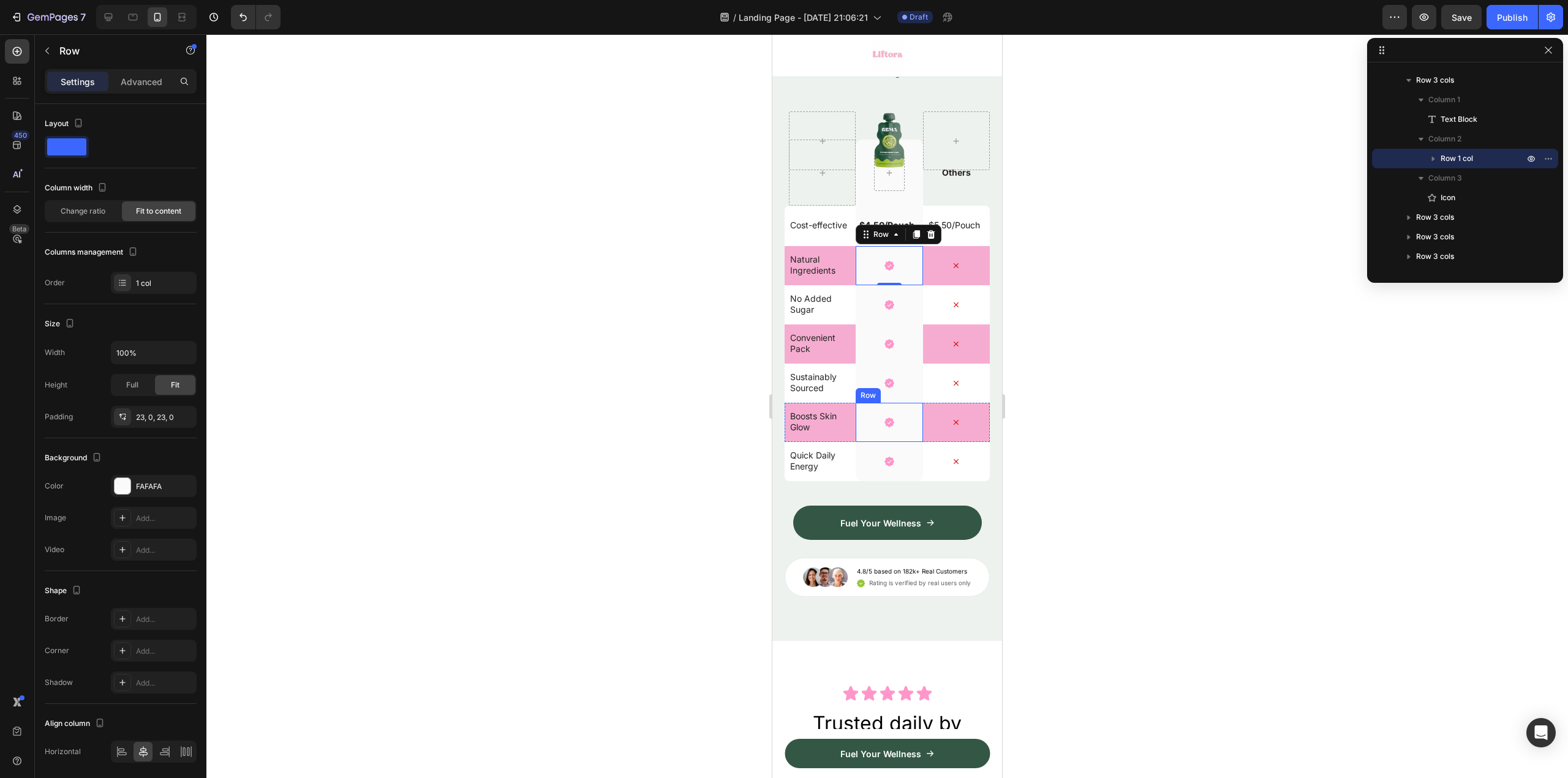
scroll to position [3884, 0]
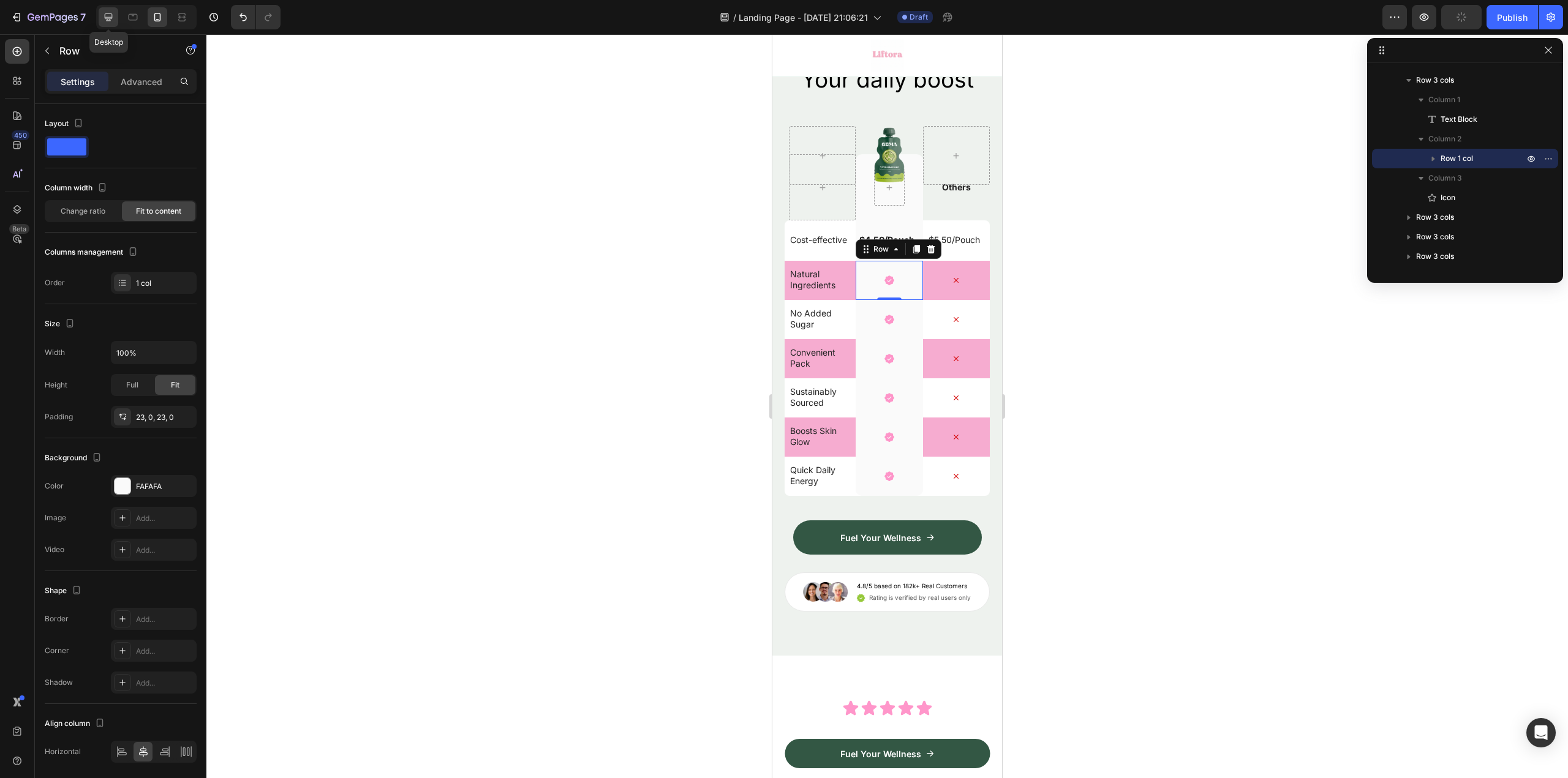
click at [111, 17] on icon at bounding box center [109, 17] width 12 height 12
type input "1200"
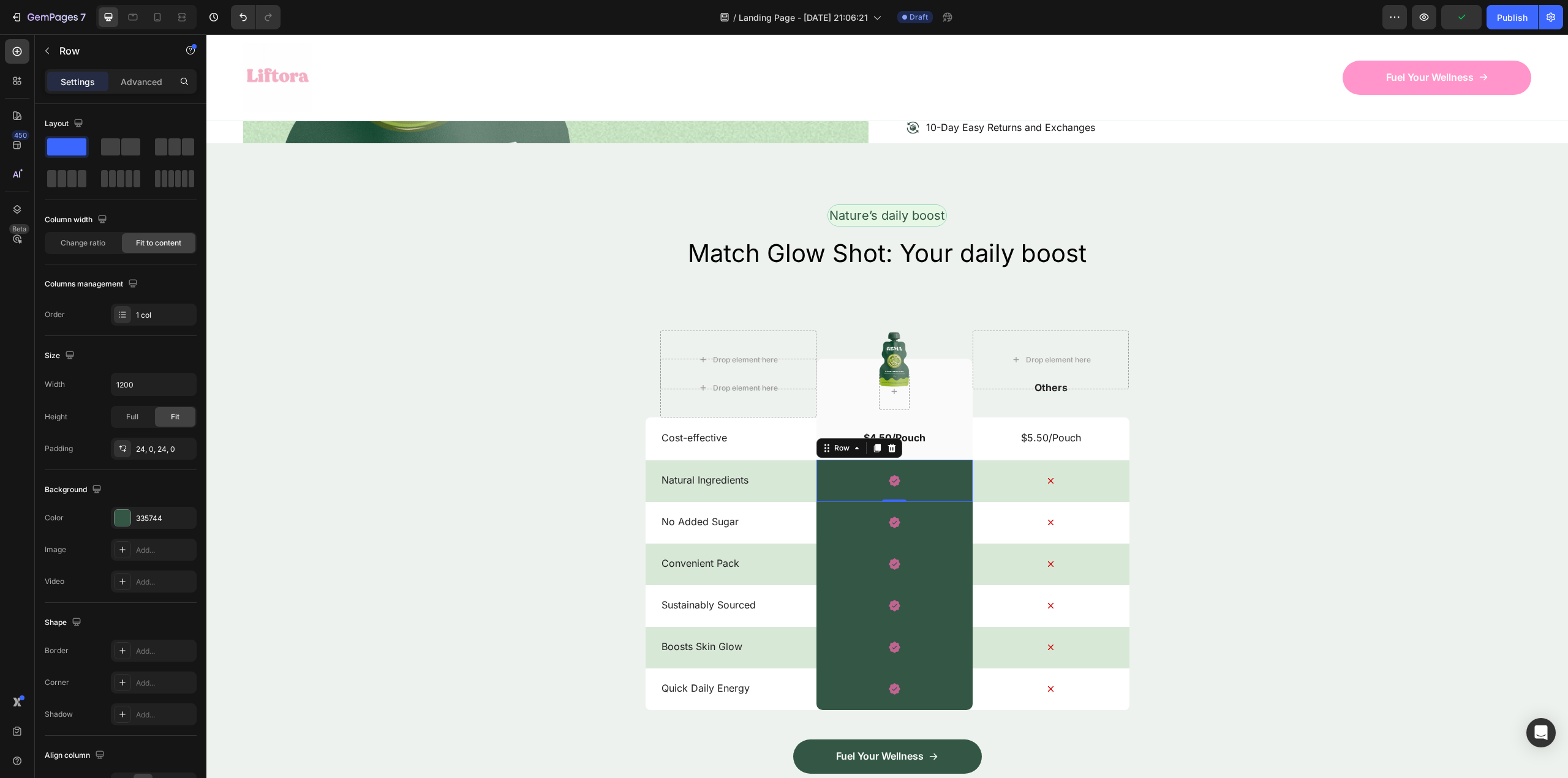
scroll to position [3325, 0]
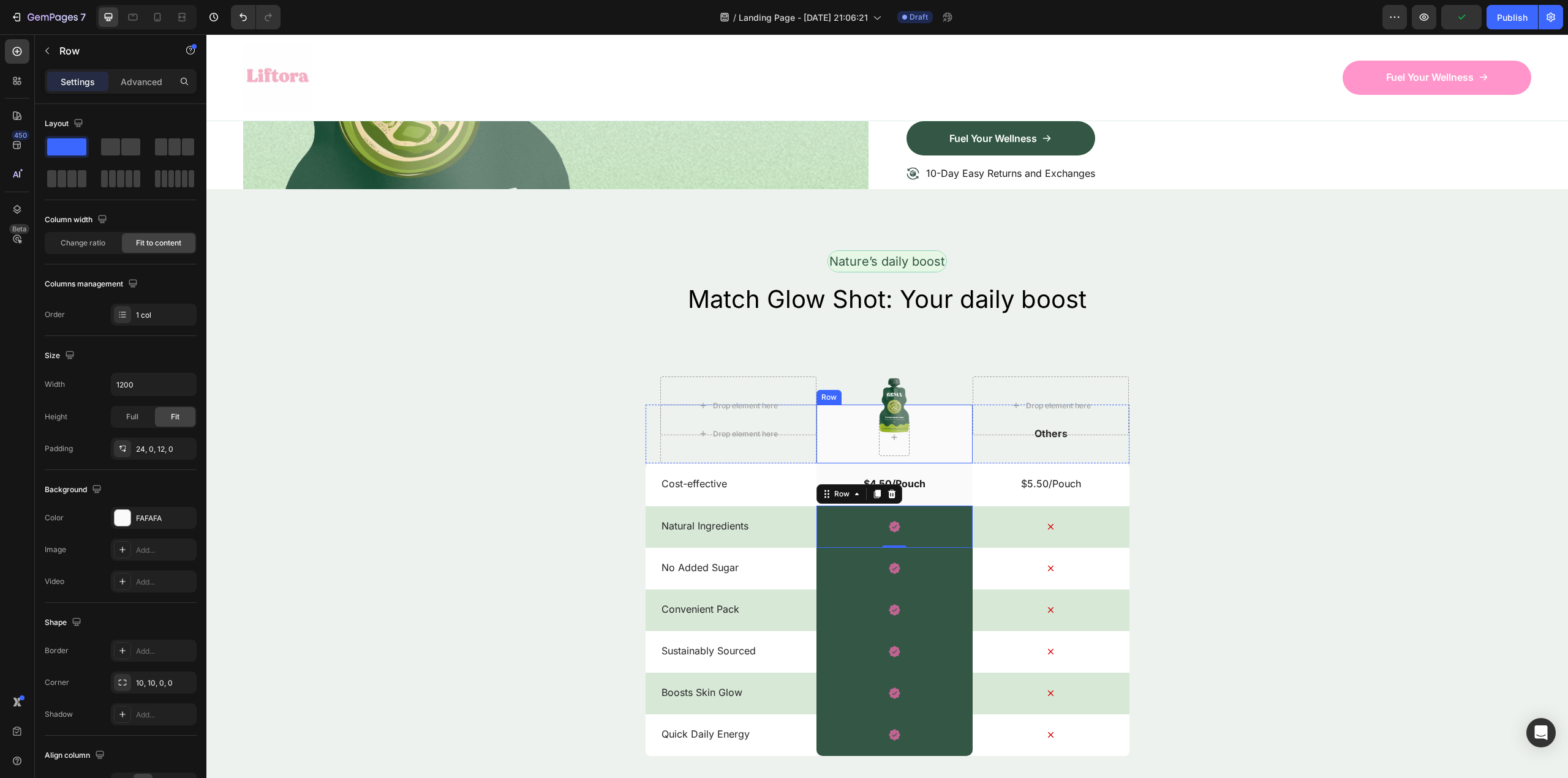
click at [944, 437] on div "Row" at bounding box center [895, 434] width 156 height 59
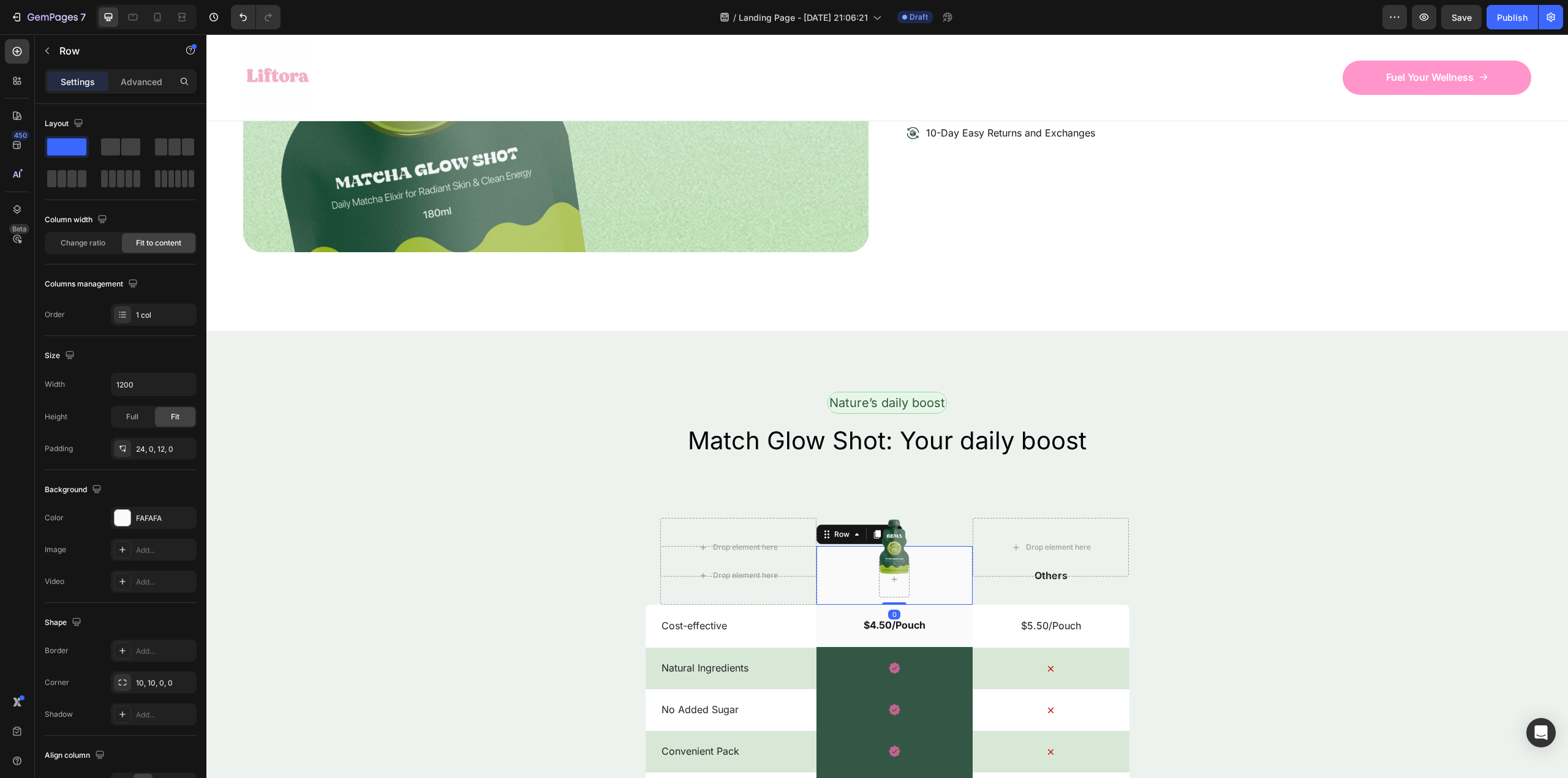
scroll to position [3508, 0]
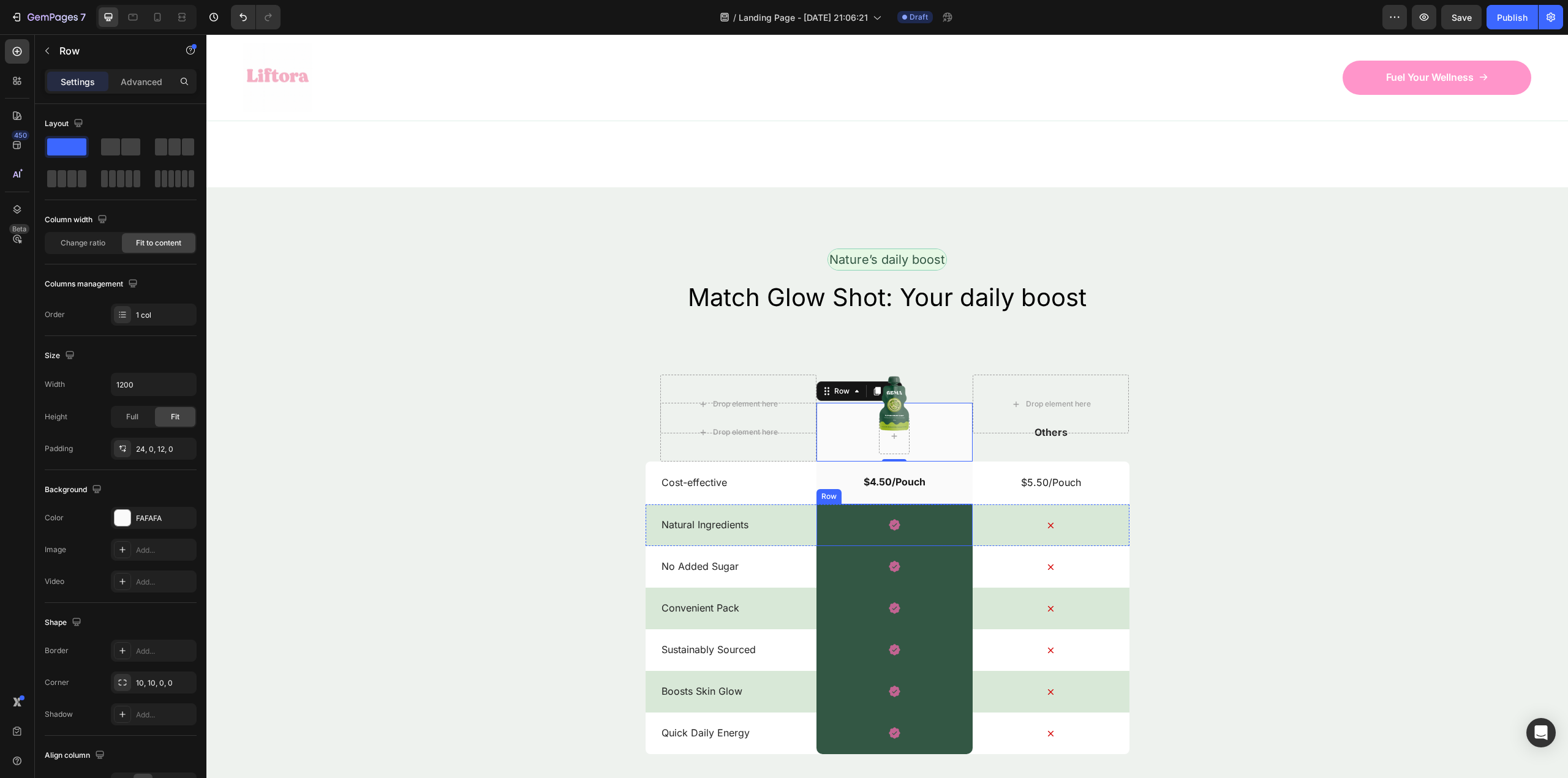
click at [933, 528] on div "Icon Row" at bounding box center [895, 525] width 156 height 42
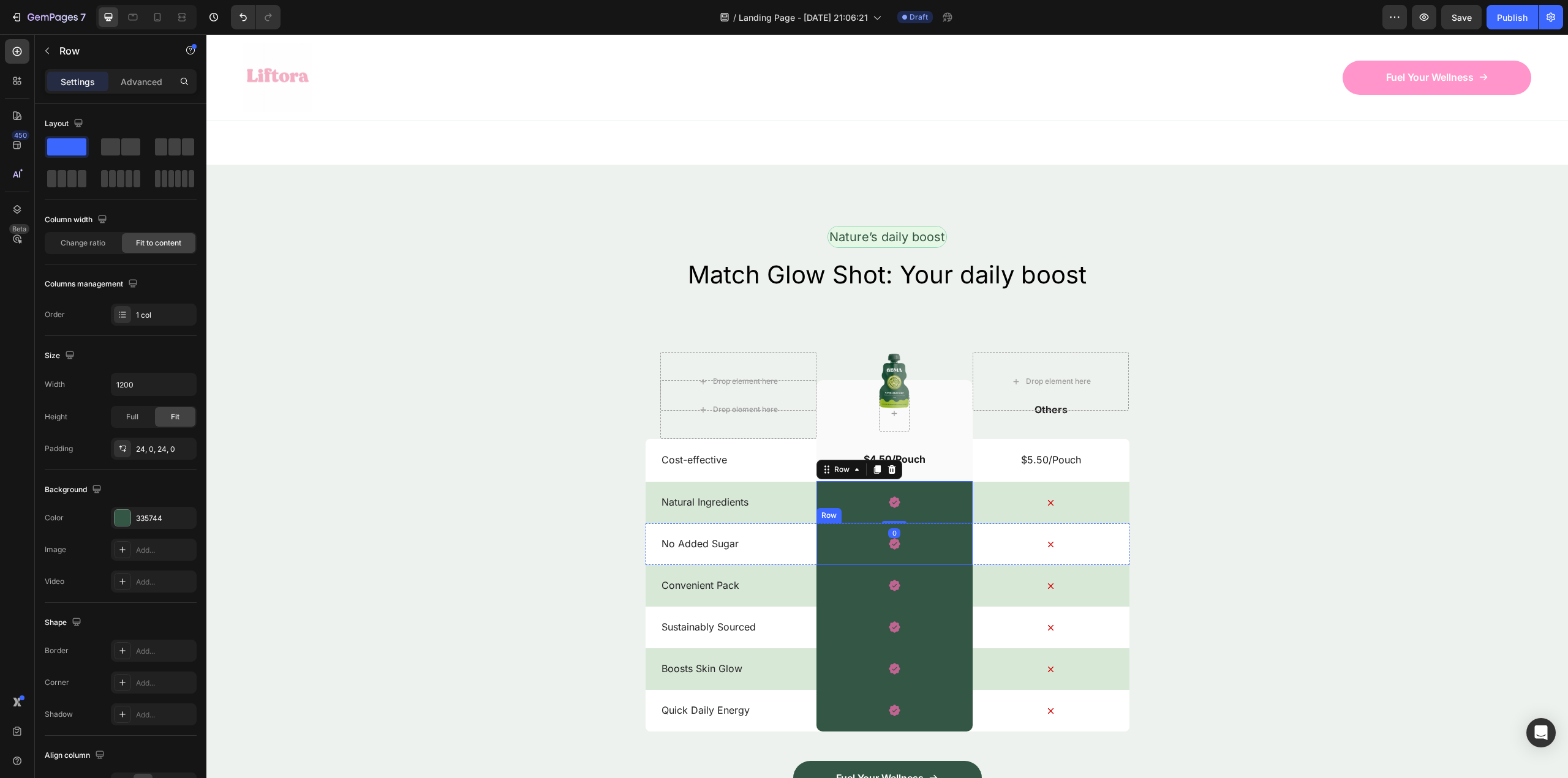
scroll to position [3570, 0]
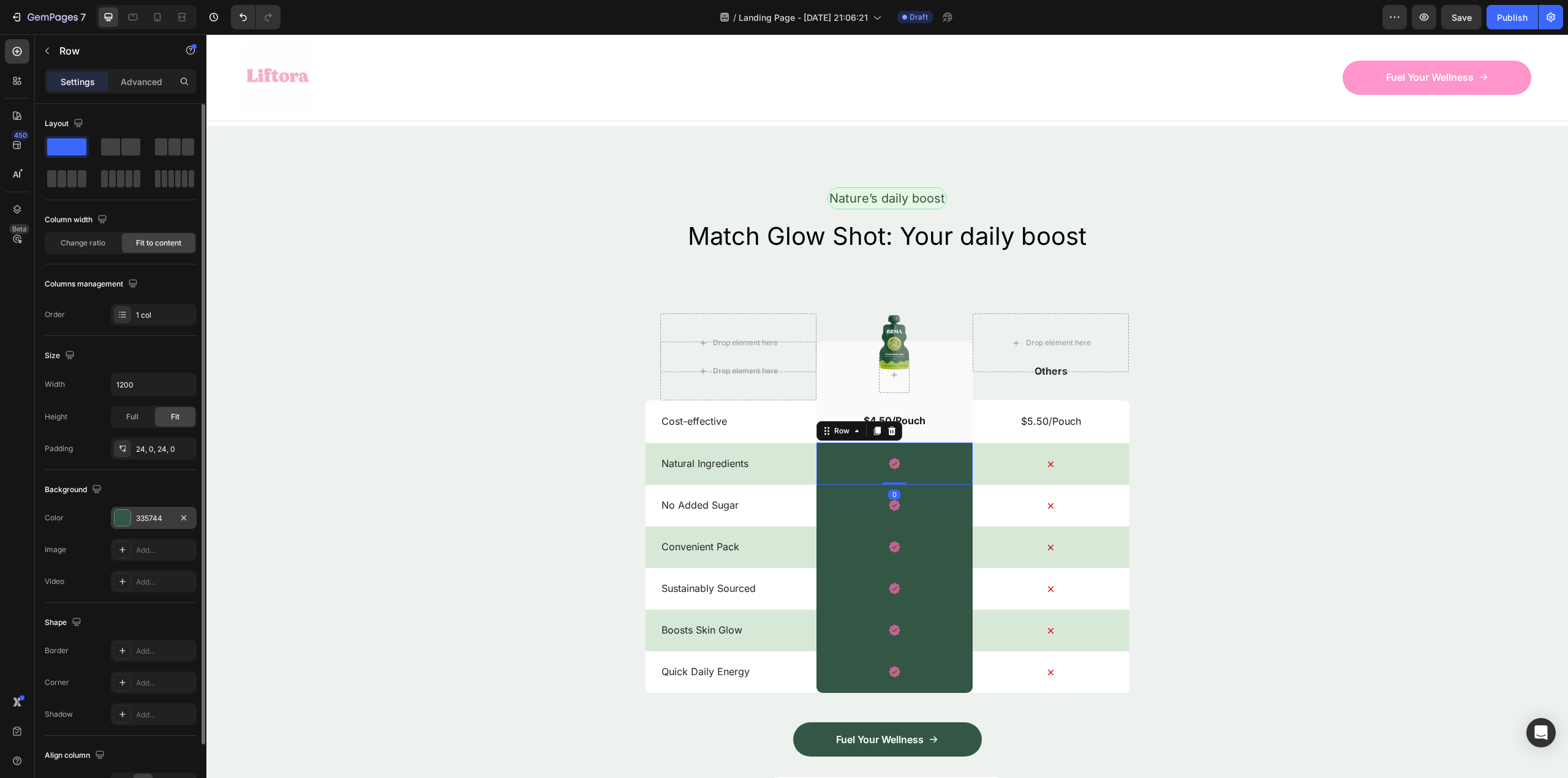
click at [138, 510] on div "335744" at bounding box center [154, 518] width 86 height 22
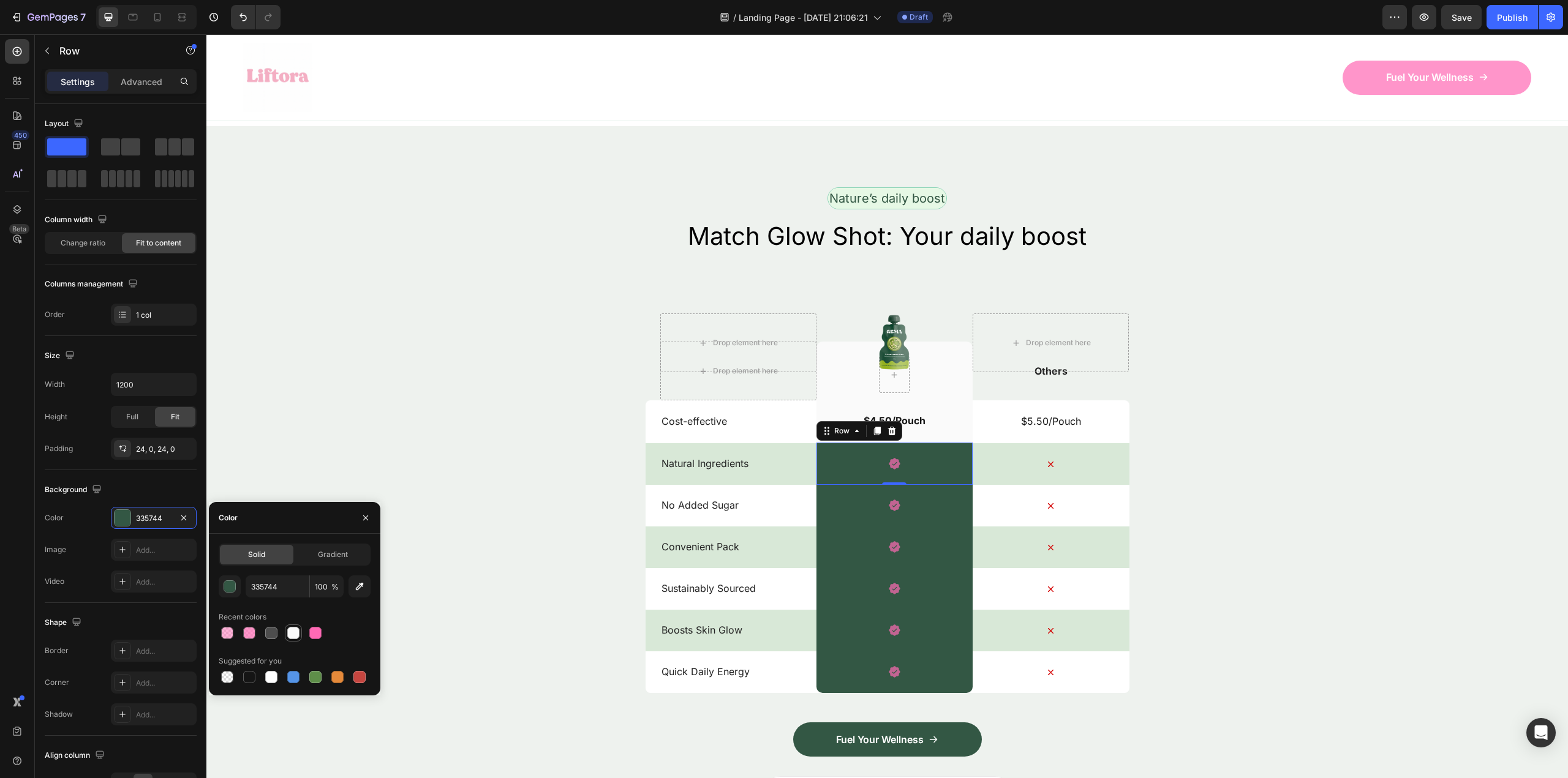
click at [290, 634] on div at bounding box center [293, 633] width 12 height 12
type input "FAFAFA"
click at [923, 507] on div "Icon Row" at bounding box center [895, 505] width 156 height 42
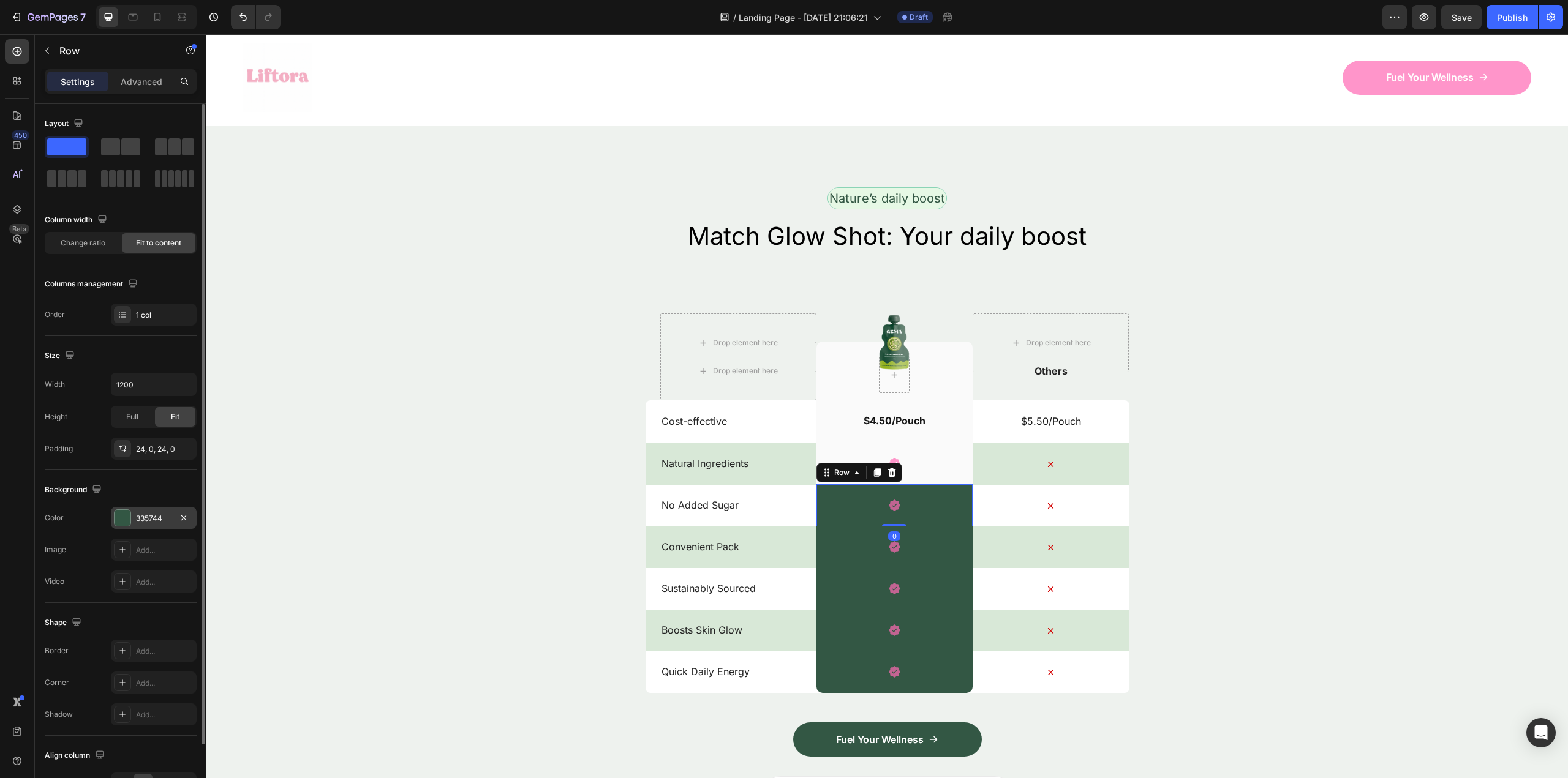
click at [128, 513] on div at bounding box center [123, 518] width 16 height 16
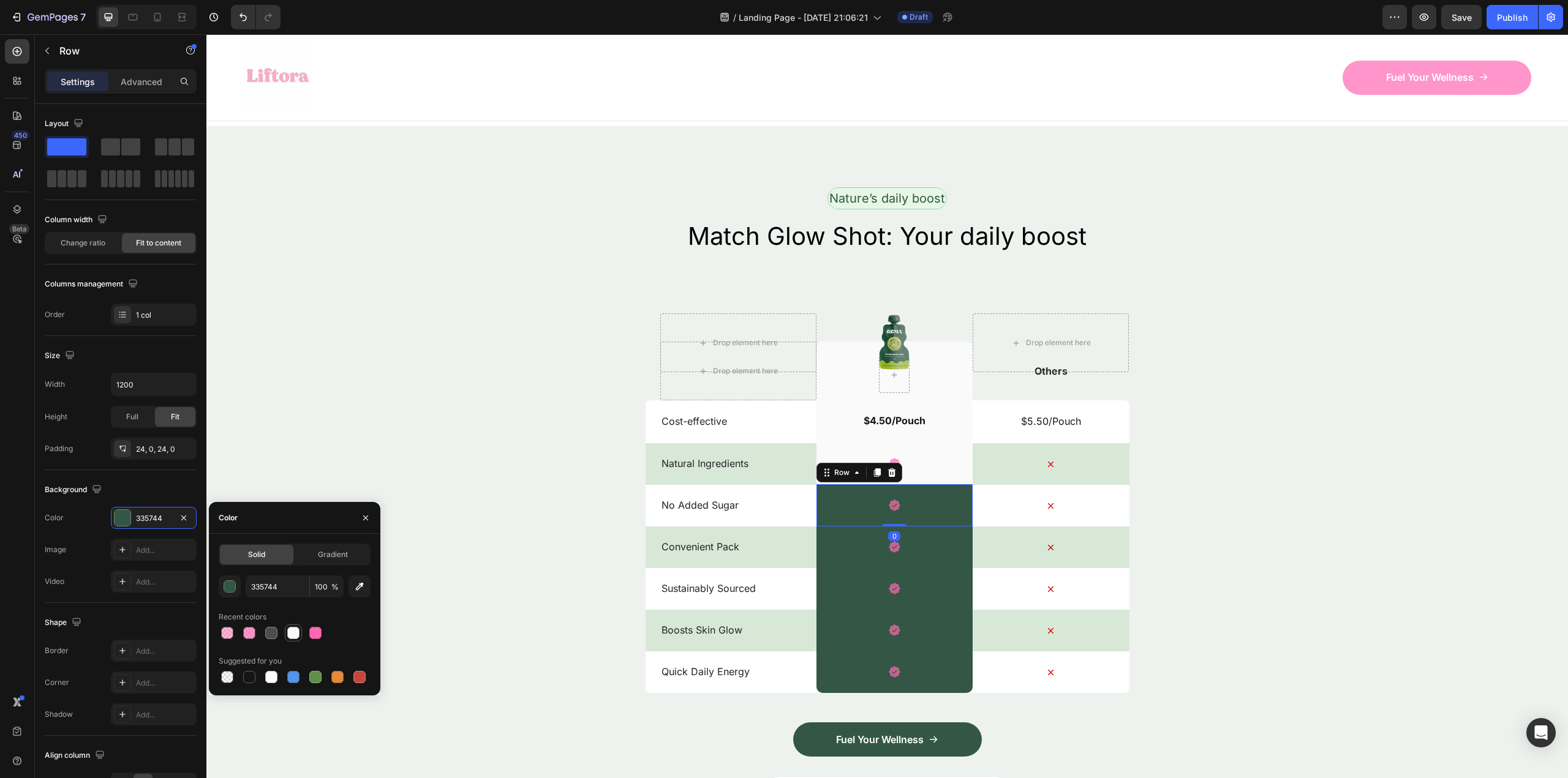
click at [294, 636] on div at bounding box center [293, 633] width 12 height 12
type input "FAFAFA"
click at [931, 550] on div "Icon Row 0" at bounding box center [895, 547] width 156 height 42
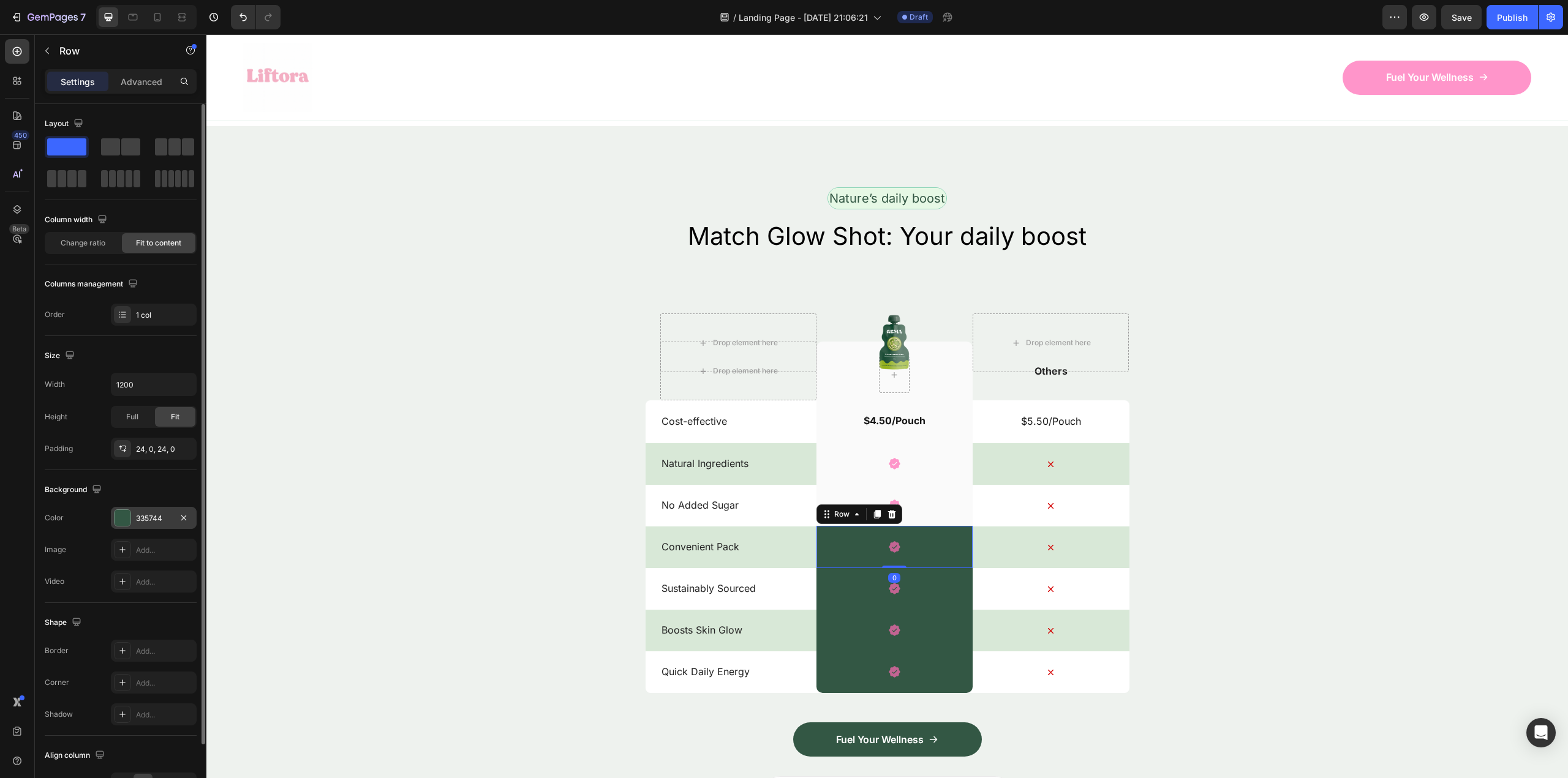
click at [155, 519] on div "335744" at bounding box center [153, 518] width 36 height 11
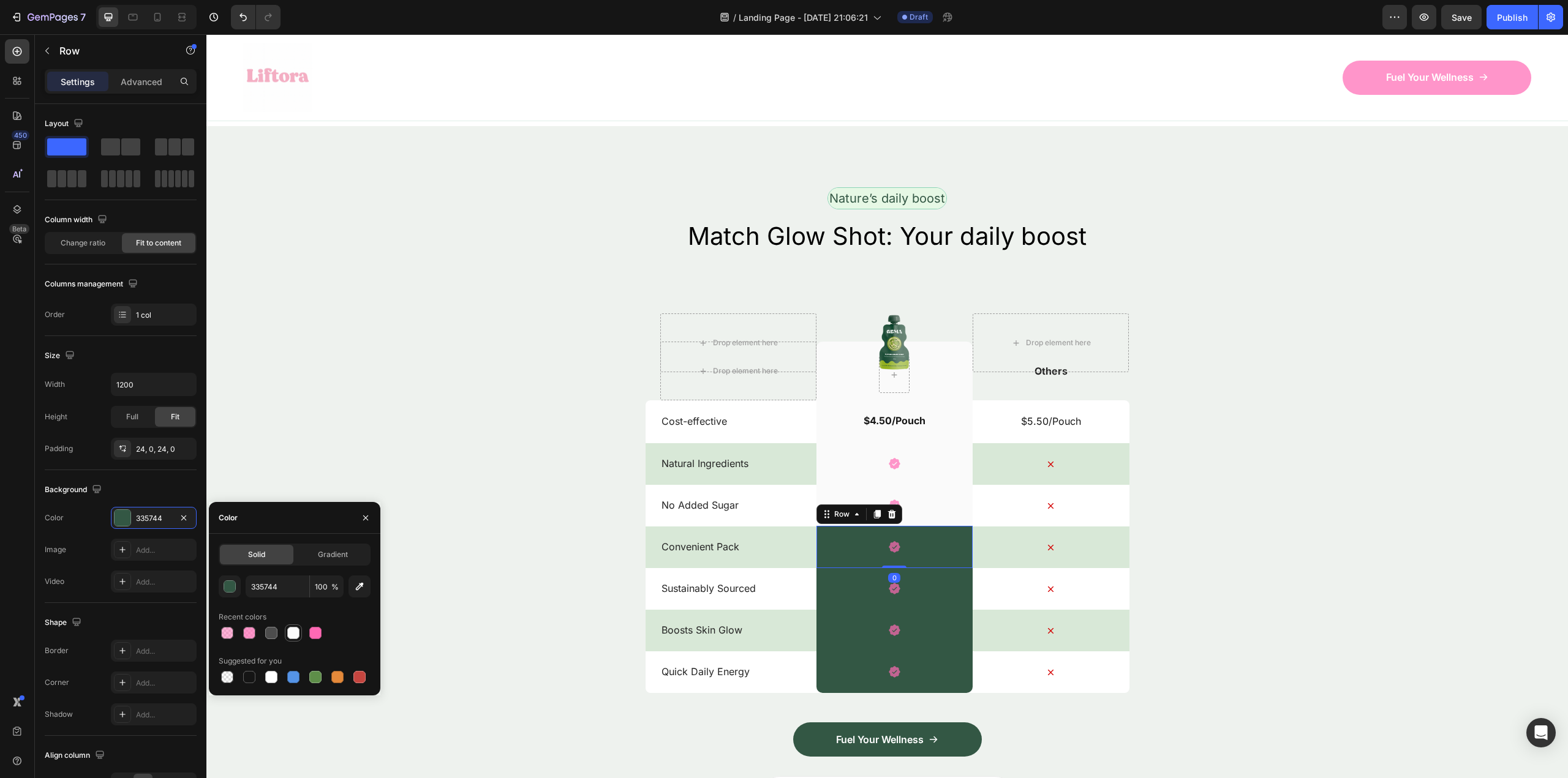
click at [293, 633] on div at bounding box center [293, 633] width 12 height 12
type input "FAFAFA"
click at [905, 592] on div "Icon Row" at bounding box center [895, 588] width 156 height 42
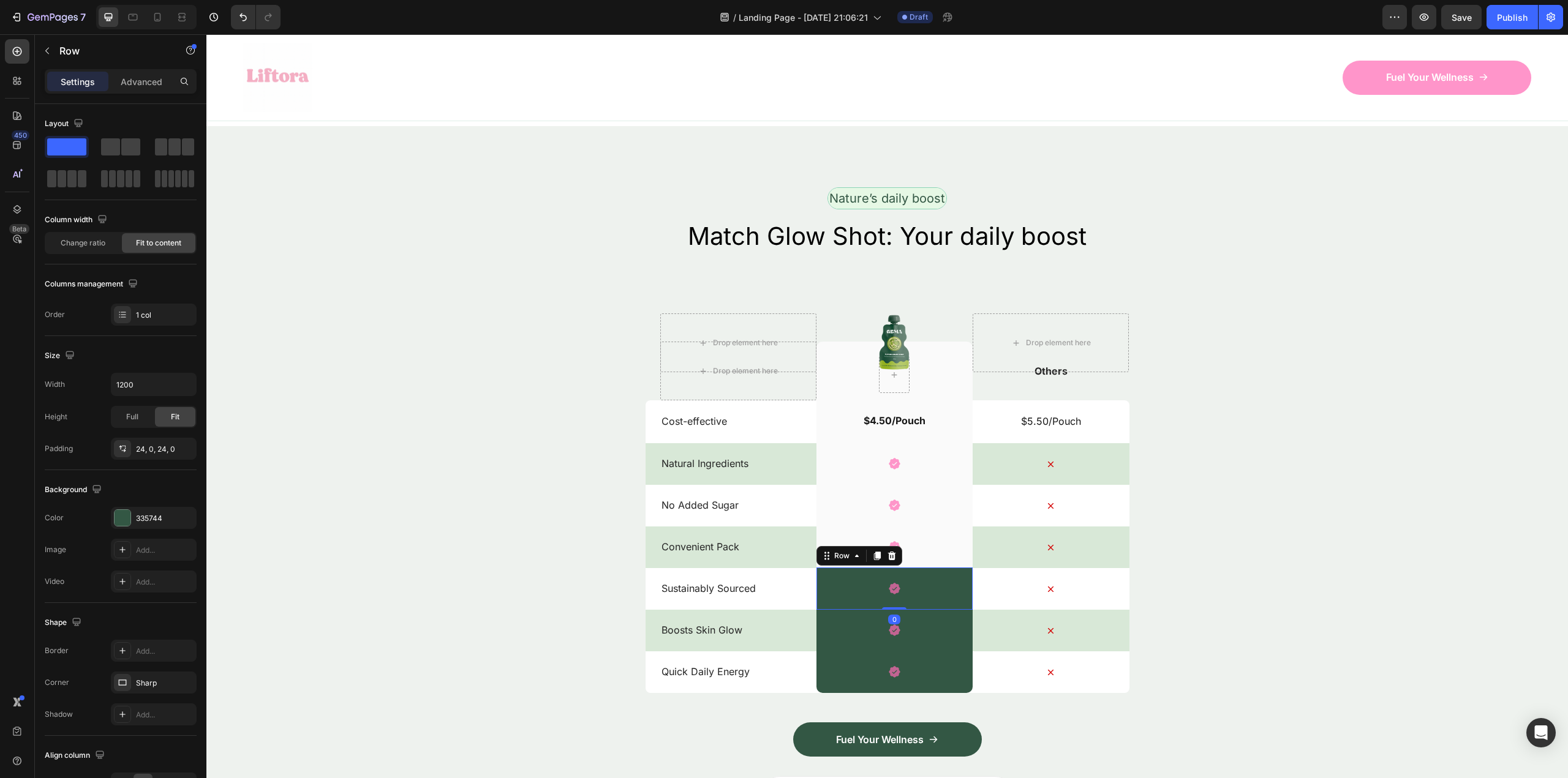
click at [926, 595] on div "Icon Row 0" at bounding box center [895, 588] width 156 height 42
click at [145, 518] on div "335744" at bounding box center [153, 518] width 36 height 11
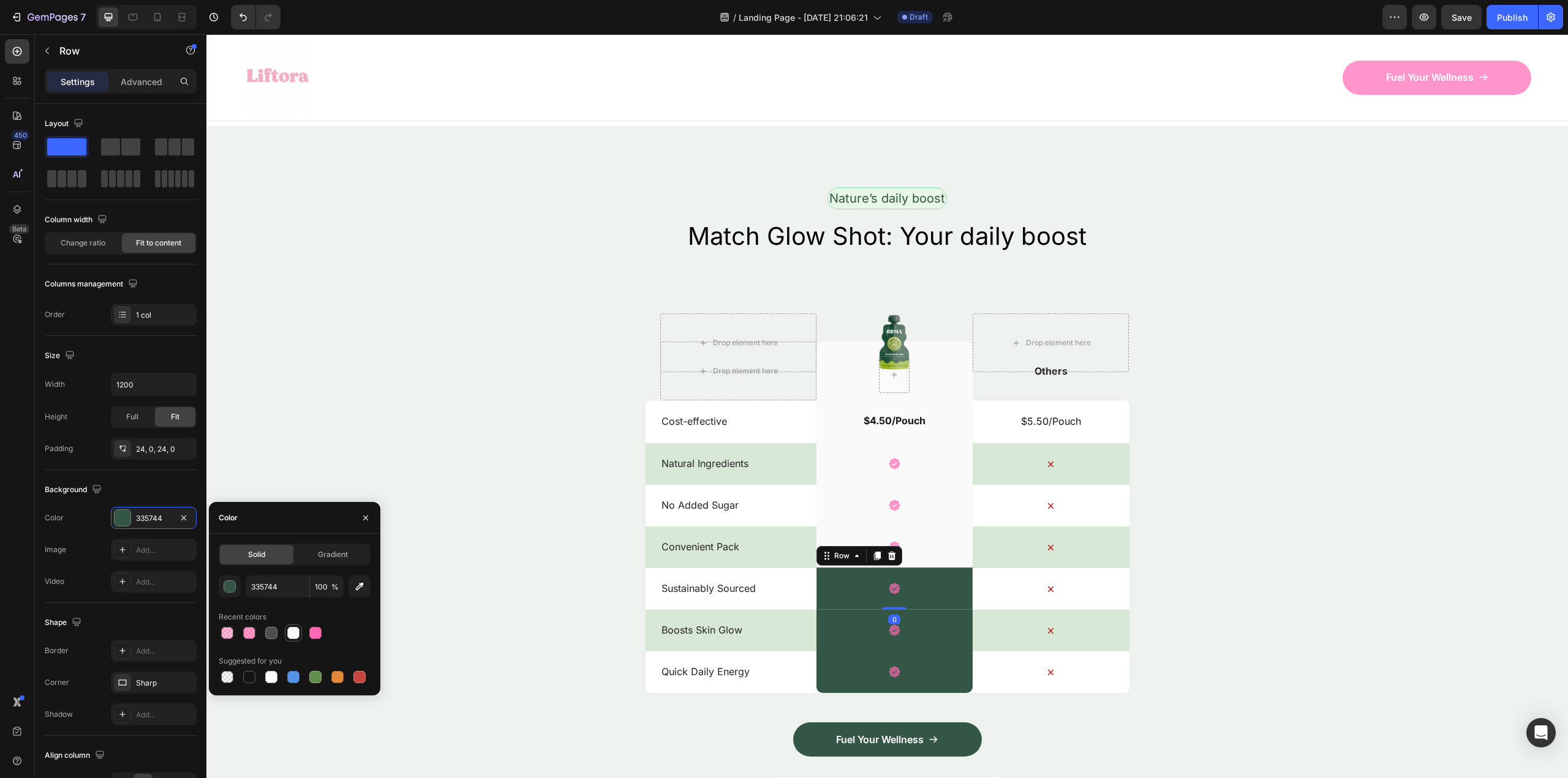
click at [301, 631] on div at bounding box center [293, 633] width 17 height 17
type input "FAFAFA"
click at [915, 628] on div "Icon Row" at bounding box center [895, 630] width 156 height 42
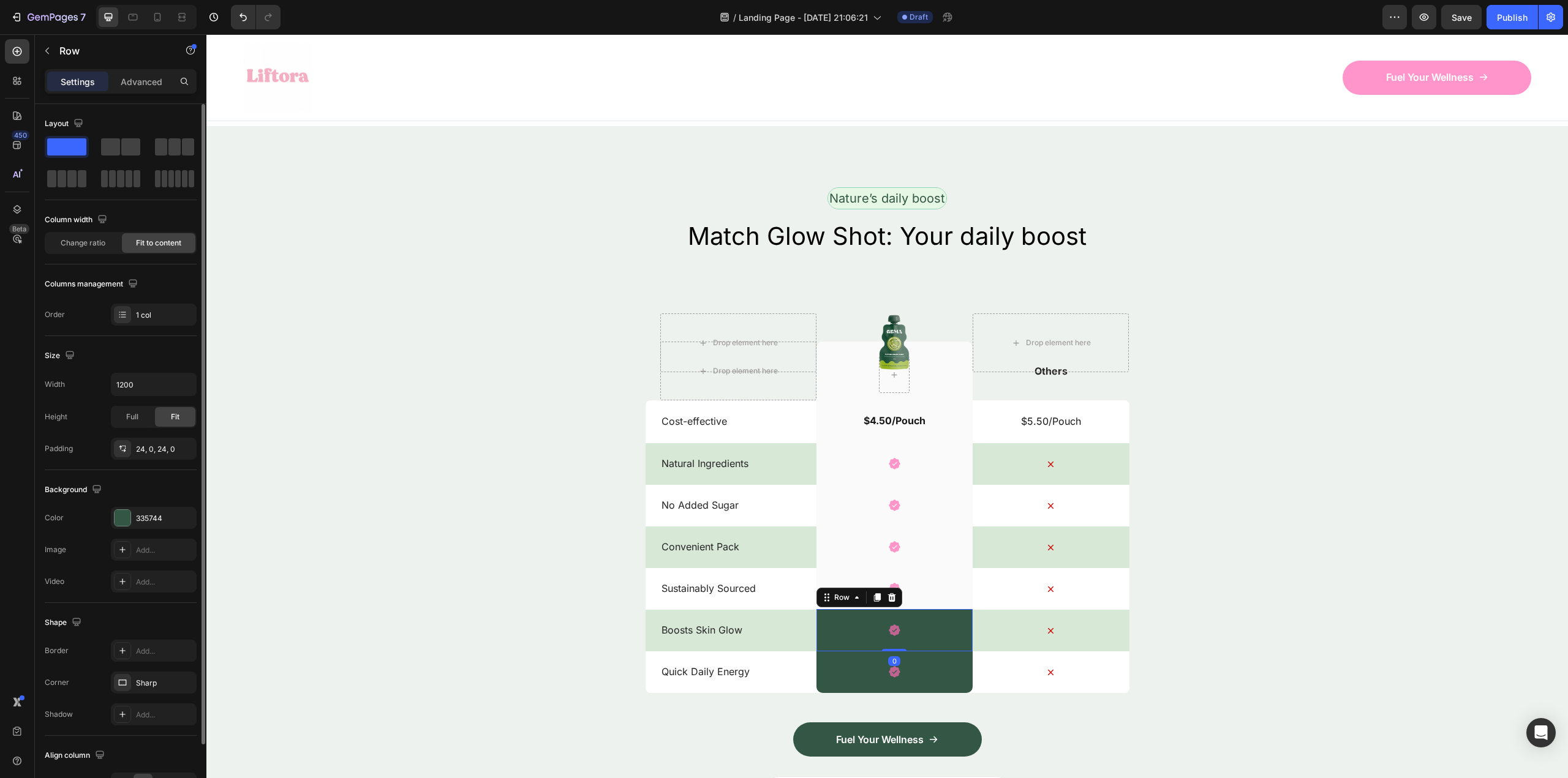
click at [109, 515] on div "Color 335744" at bounding box center [120, 518] width 152 height 22
click at [123, 515] on div at bounding box center [123, 518] width 16 height 16
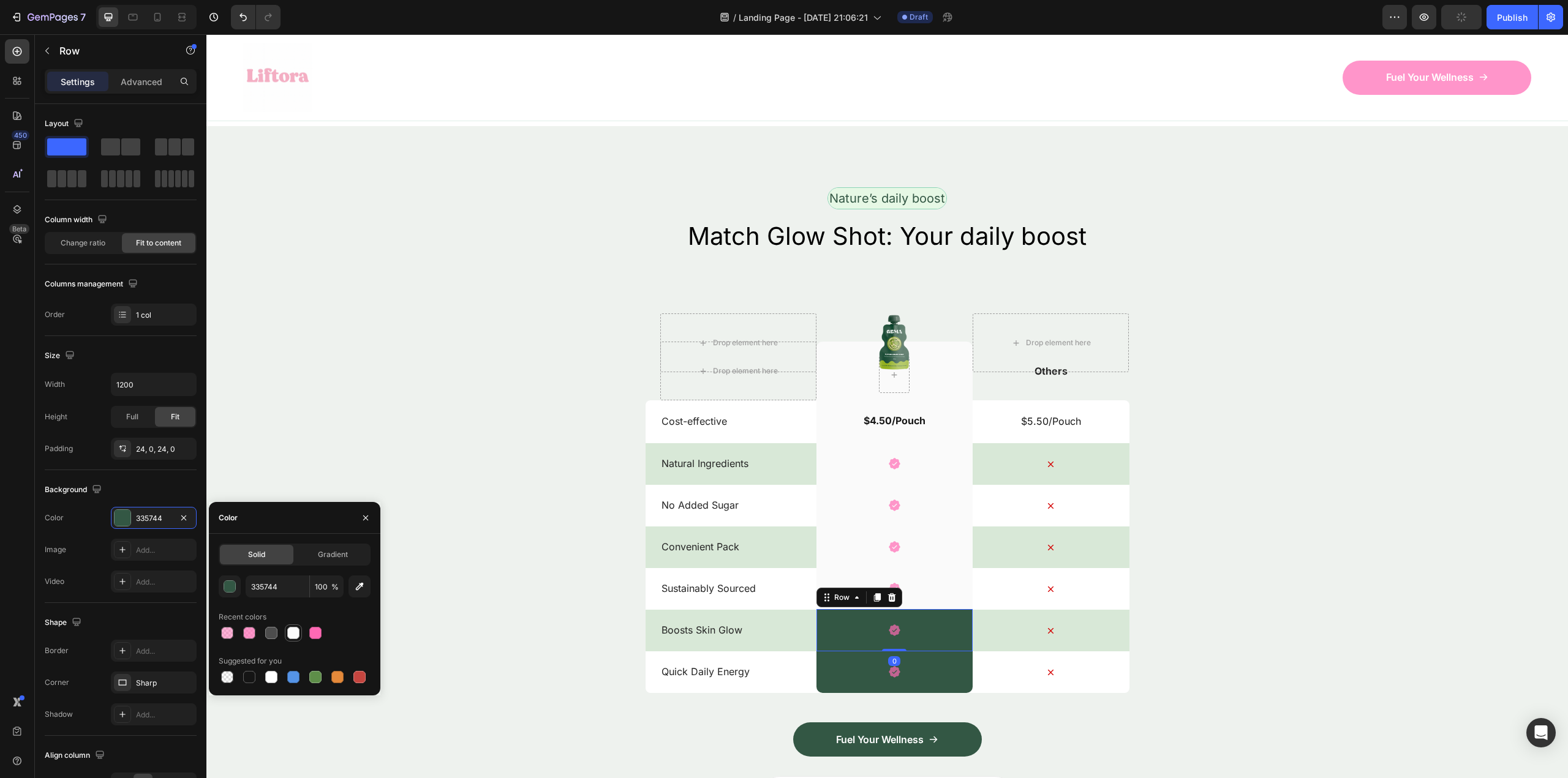
click at [300, 630] on div at bounding box center [293, 633] width 15 height 15
type input "FAFAFA"
click at [909, 664] on div "Icon Row" at bounding box center [895, 671] width 156 height 42
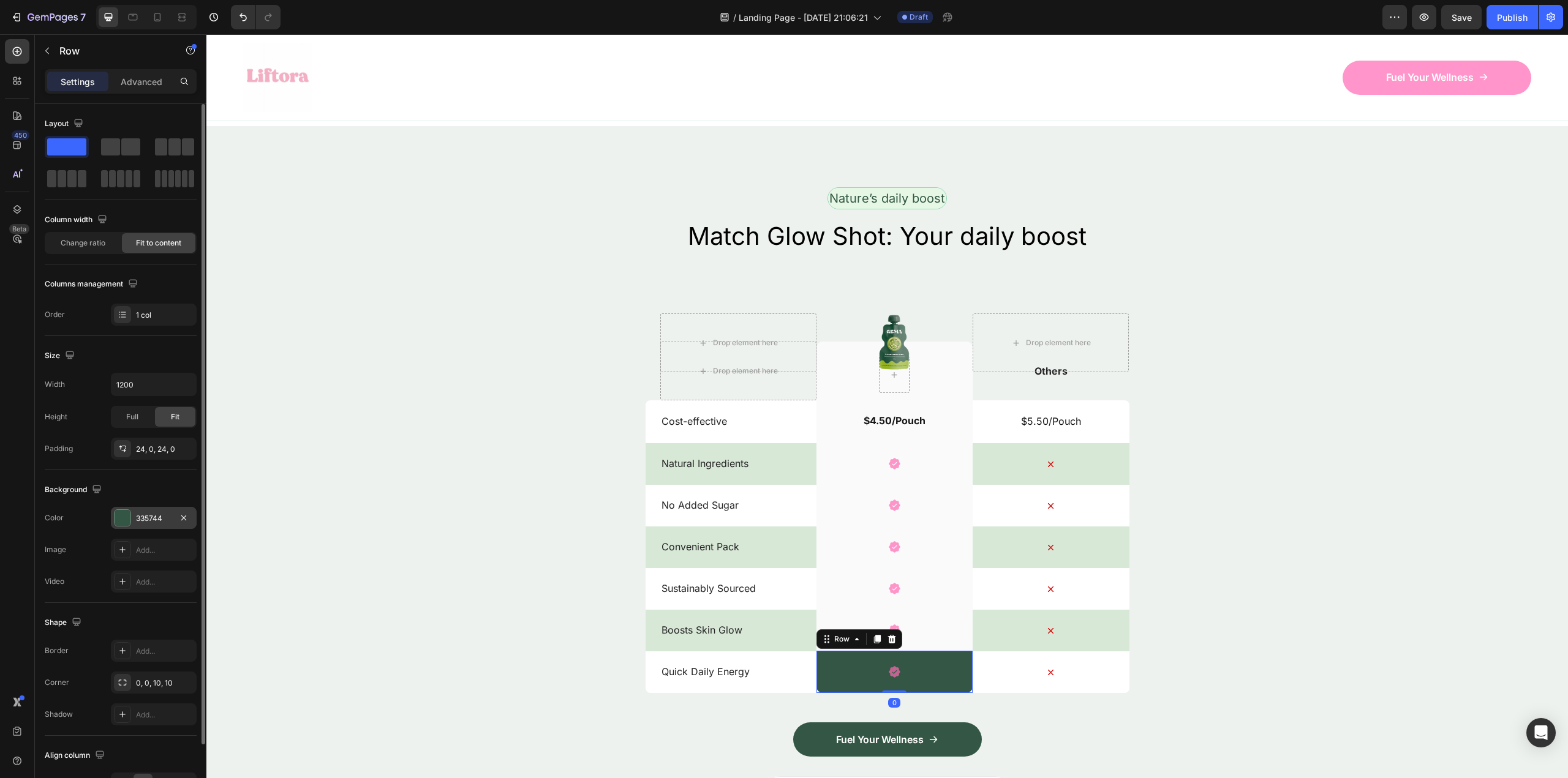
click at [150, 514] on div "335744" at bounding box center [153, 518] width 36 height 11
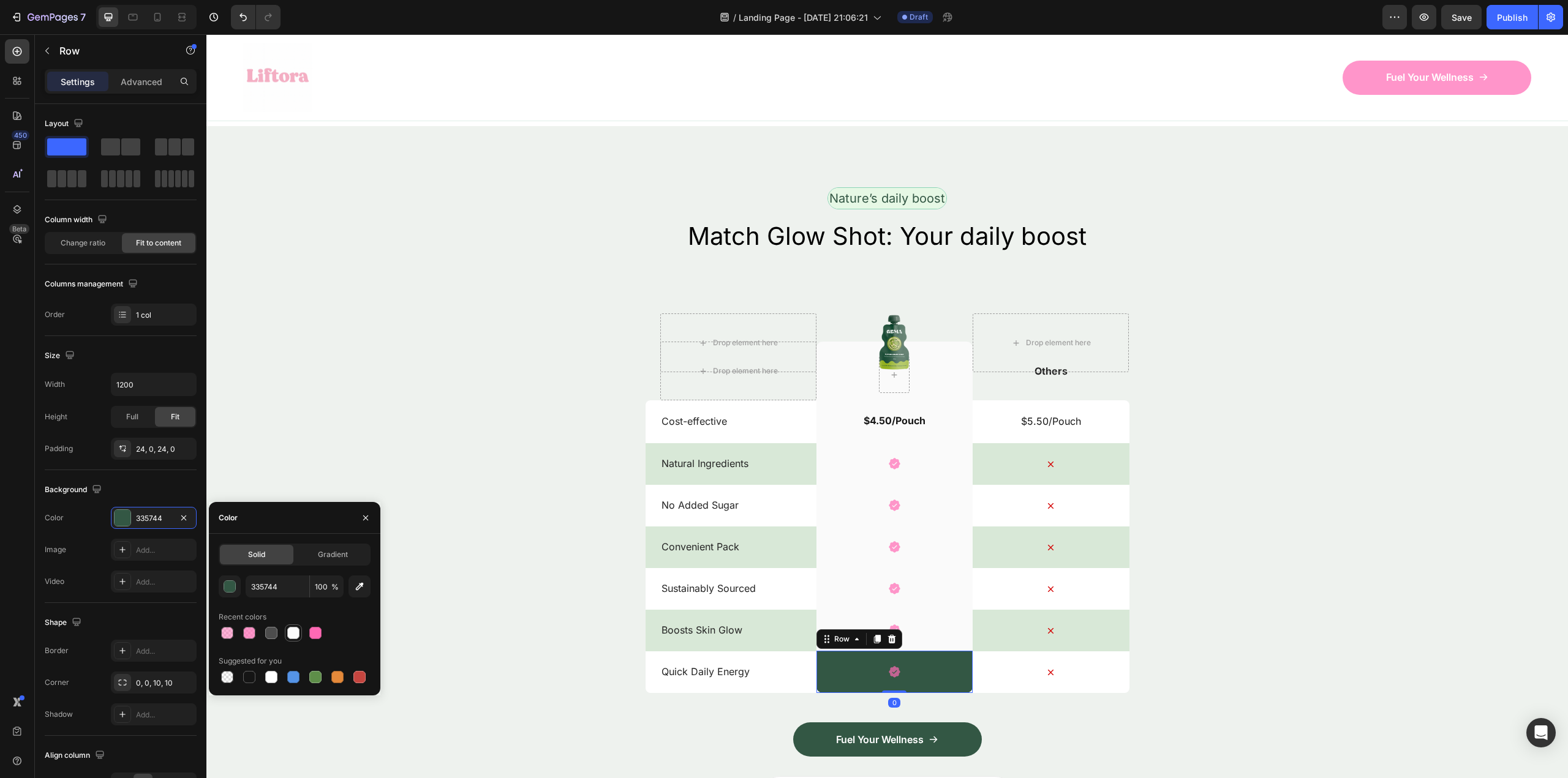
click at [295, 631] on div at bounding box center [293, 633] width 12 height 12
type input "FAFAFA"
click at [507, 528] on div "Nature’s daily boost Text Block Row Match Glow Shot: Your daily boost Heading D…" at bounding box center [887, 503] width 1362 height 632
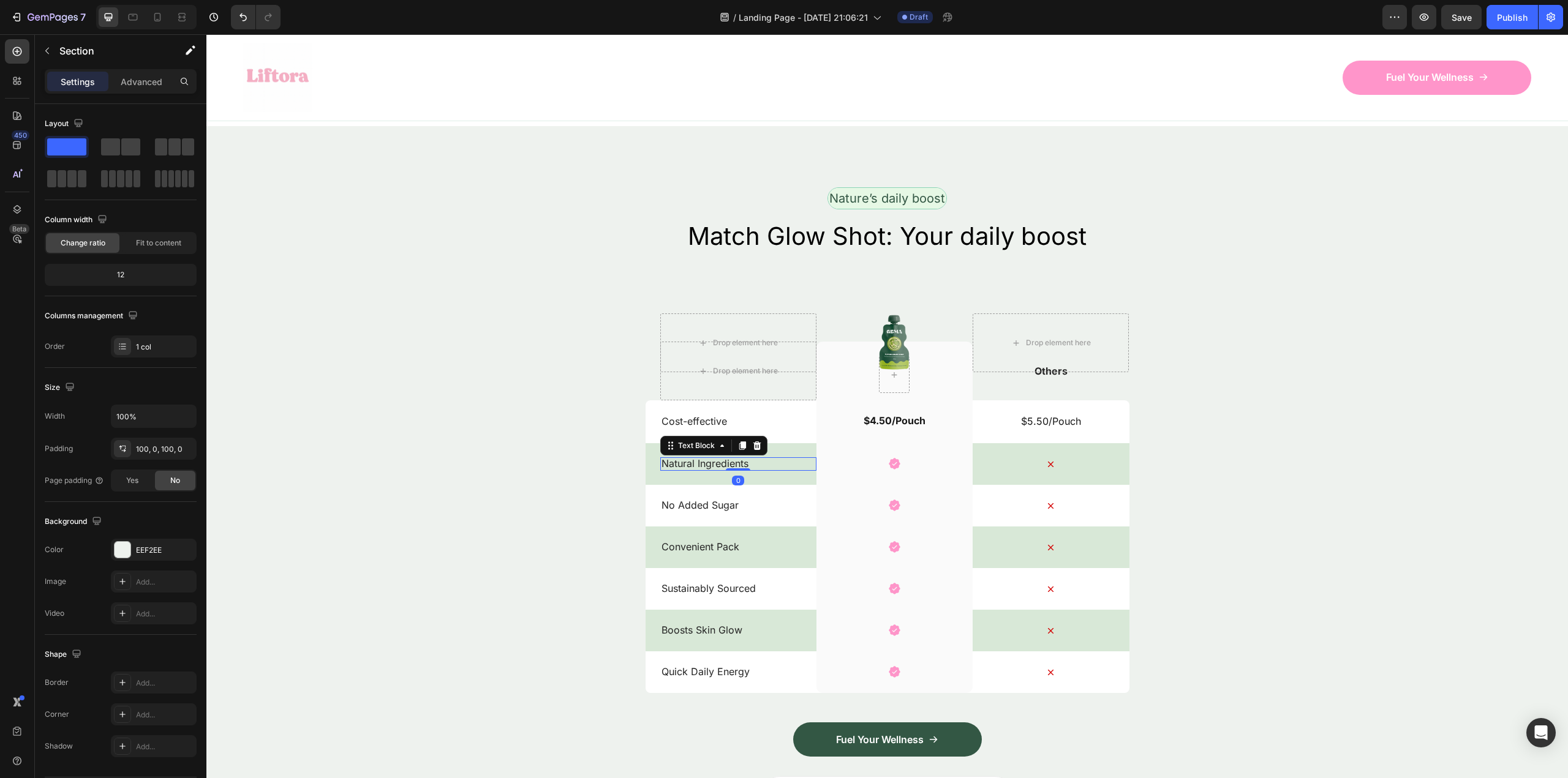
click at [751, 457] on p "Natural Ingredients" at bounding box center [738, 463] width 153 height 13
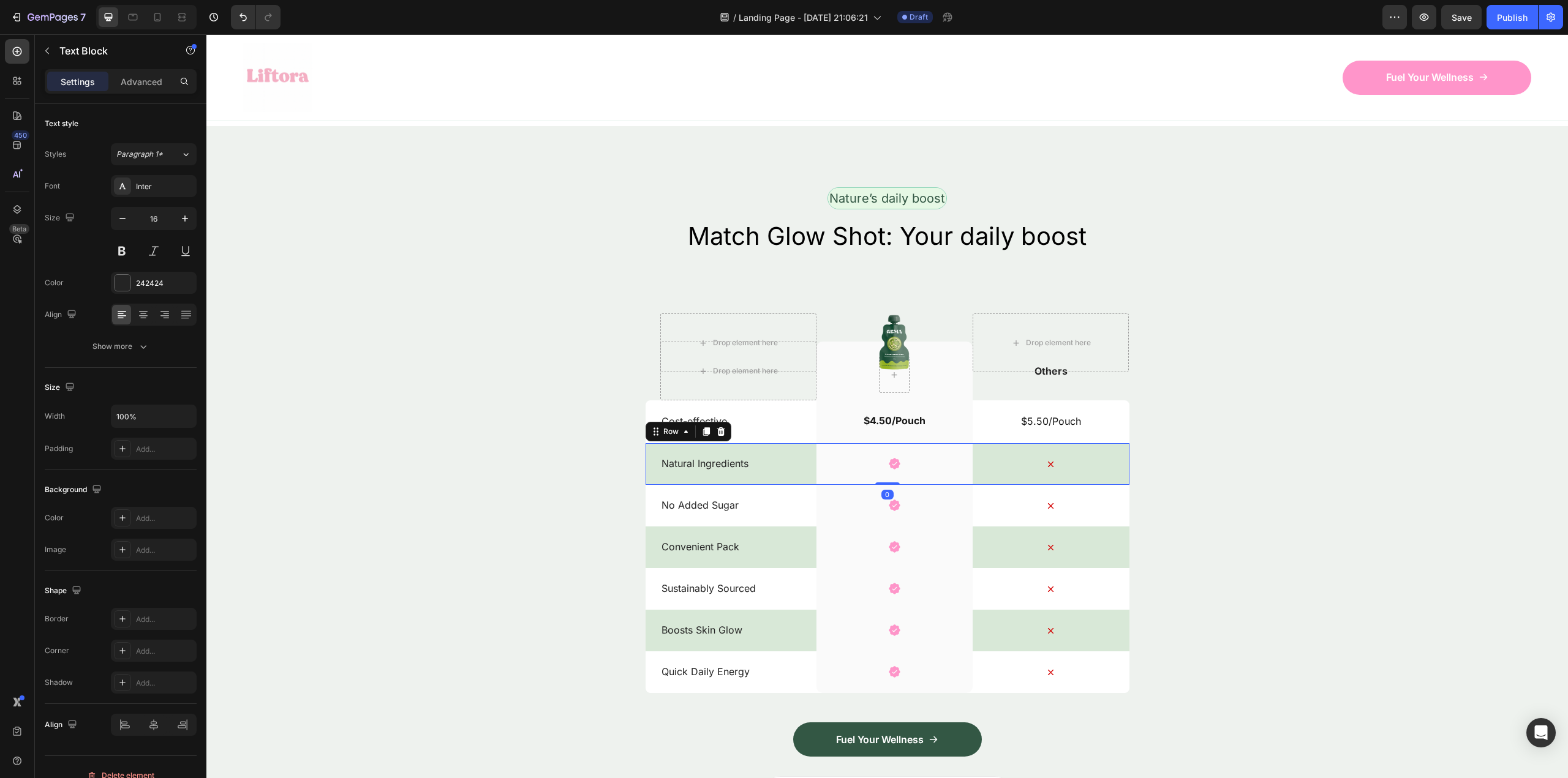
click at [778, 443] on div "Natural Ingredients Text Block" at bounding box center [738, 464] width 156 height 42
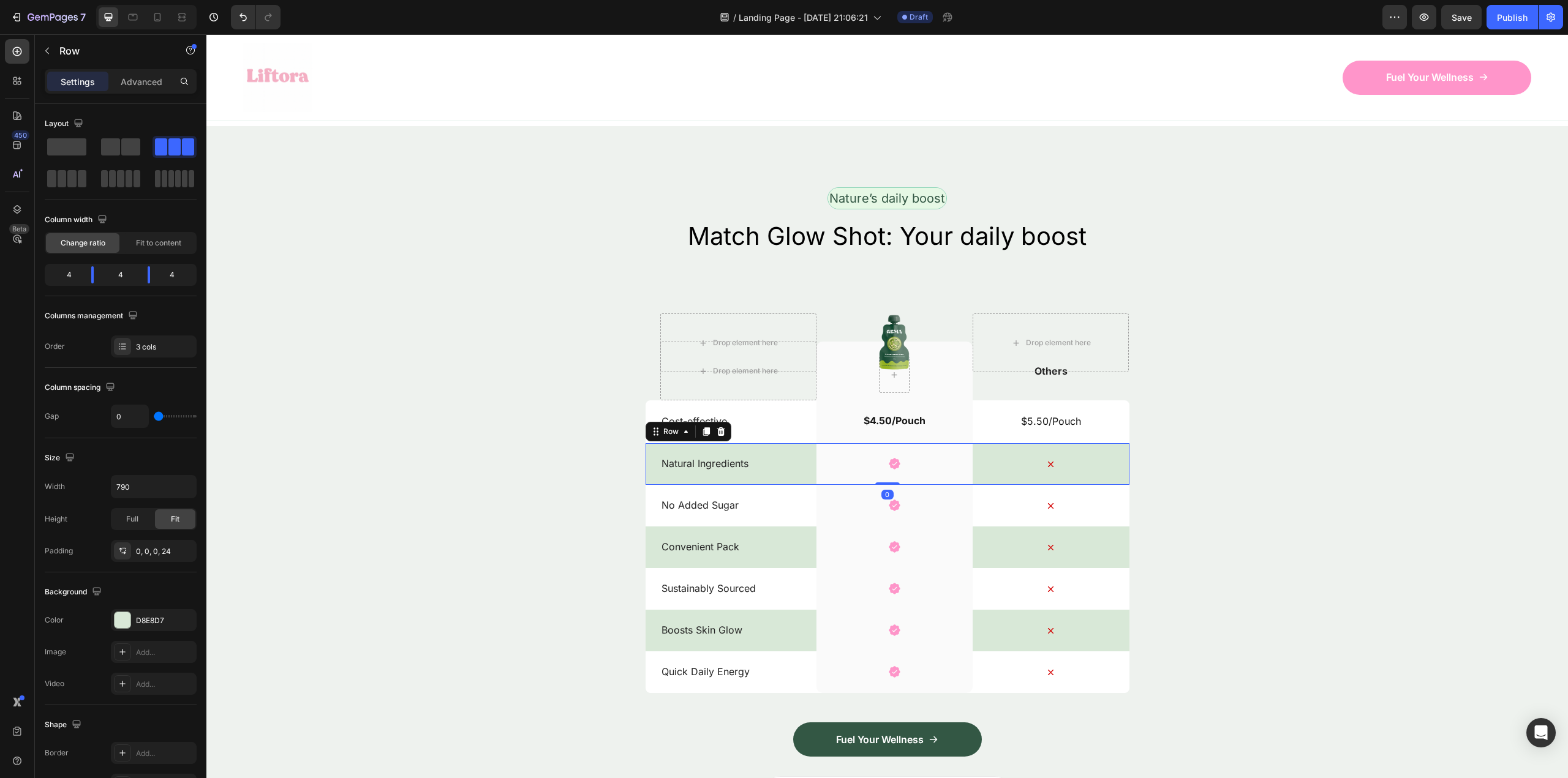
click at [787, 444] on div "Natural Ingredients Text Block" at bounding box center [738, 464] width 156 height 42
click at [146, 628] on div "D8E8D7" at bounding box center [154, 620] width 86 height 22
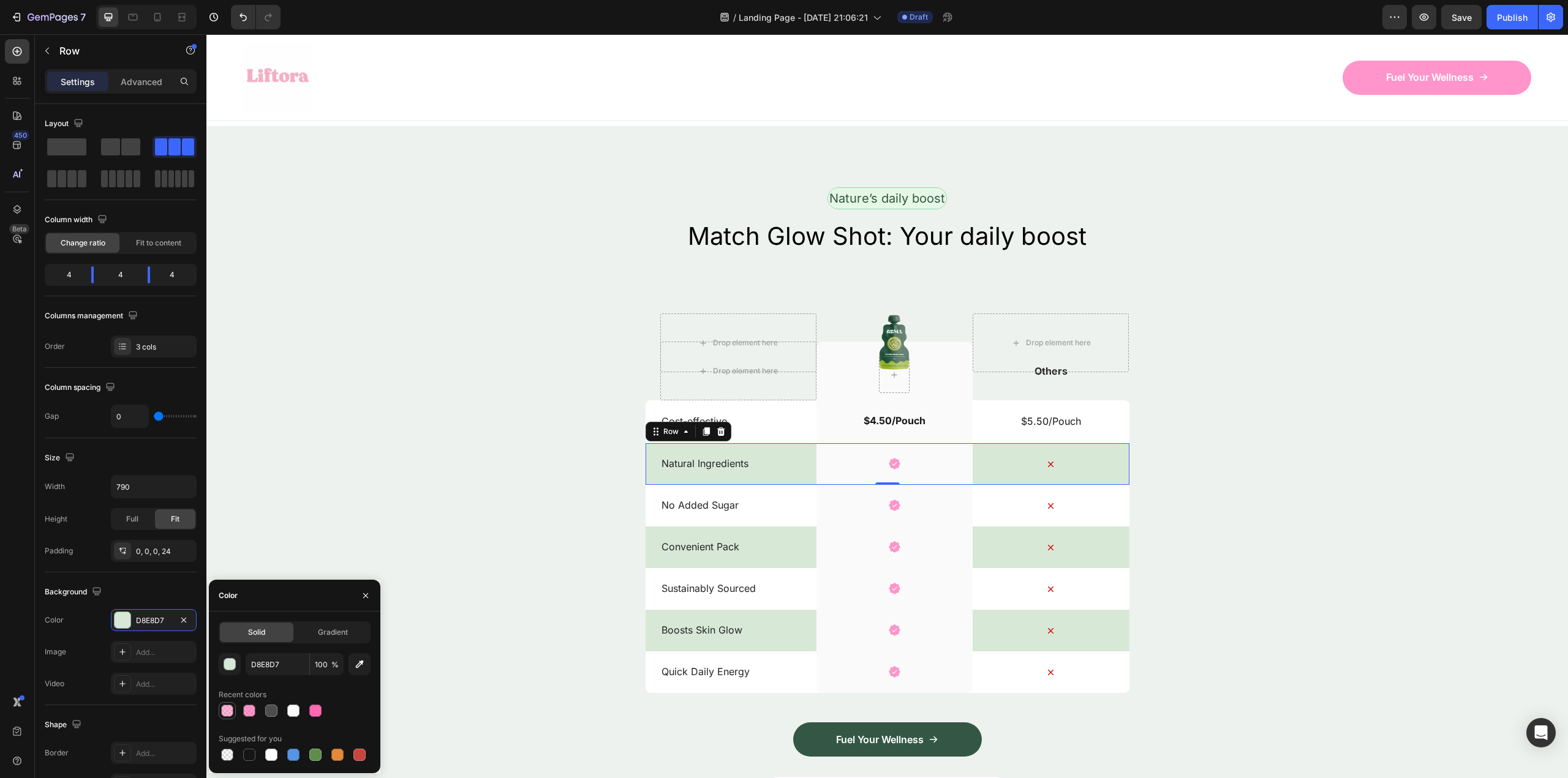
click at [231, 712] on div at bounding box center [227, 711] width 12 height 12
type input "FF69B4"
type input "50"
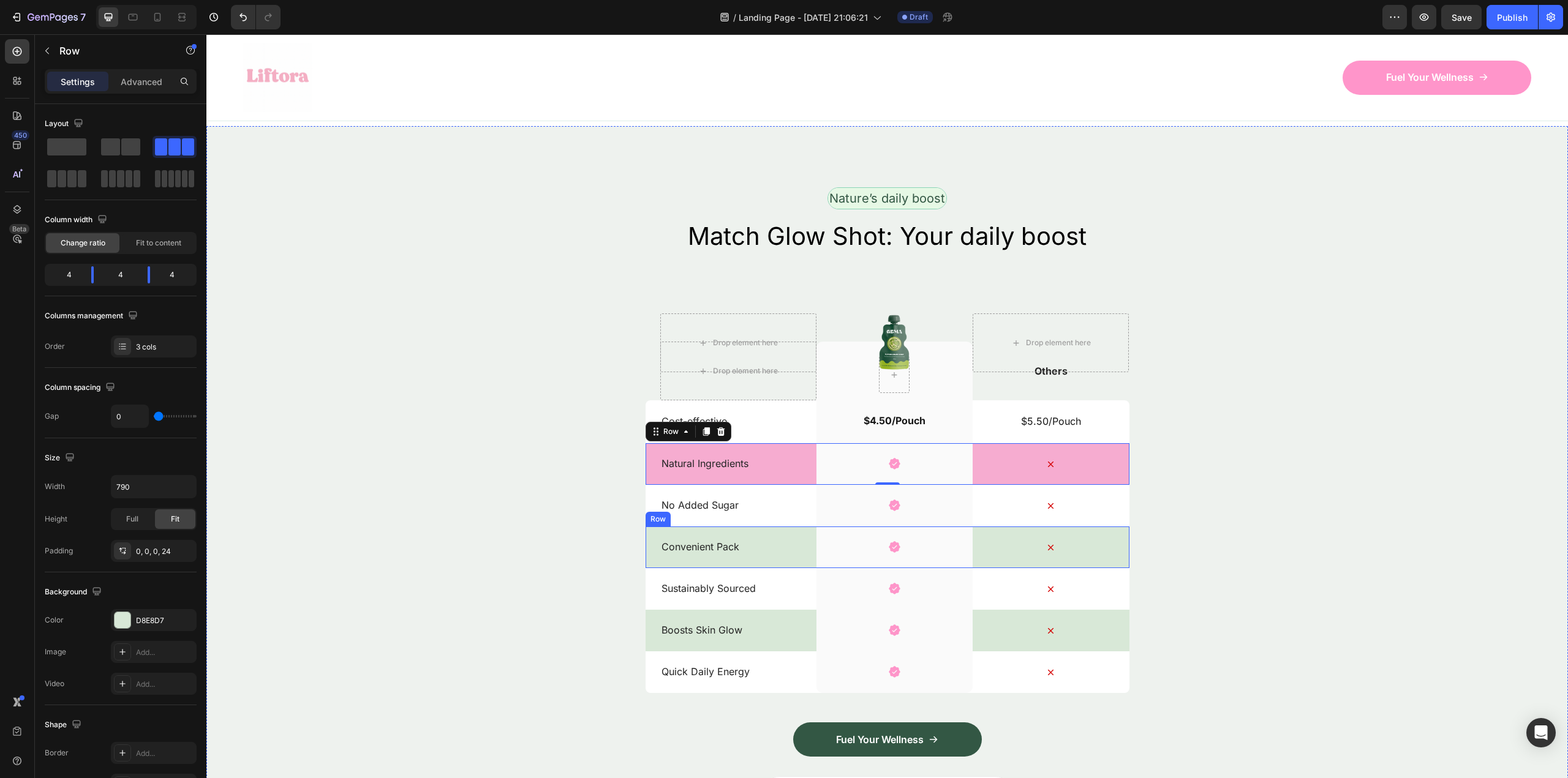
click at [771, 553] on div "Convenient Pack Text Block" at bounding box center [738, 547] width 156 height 42
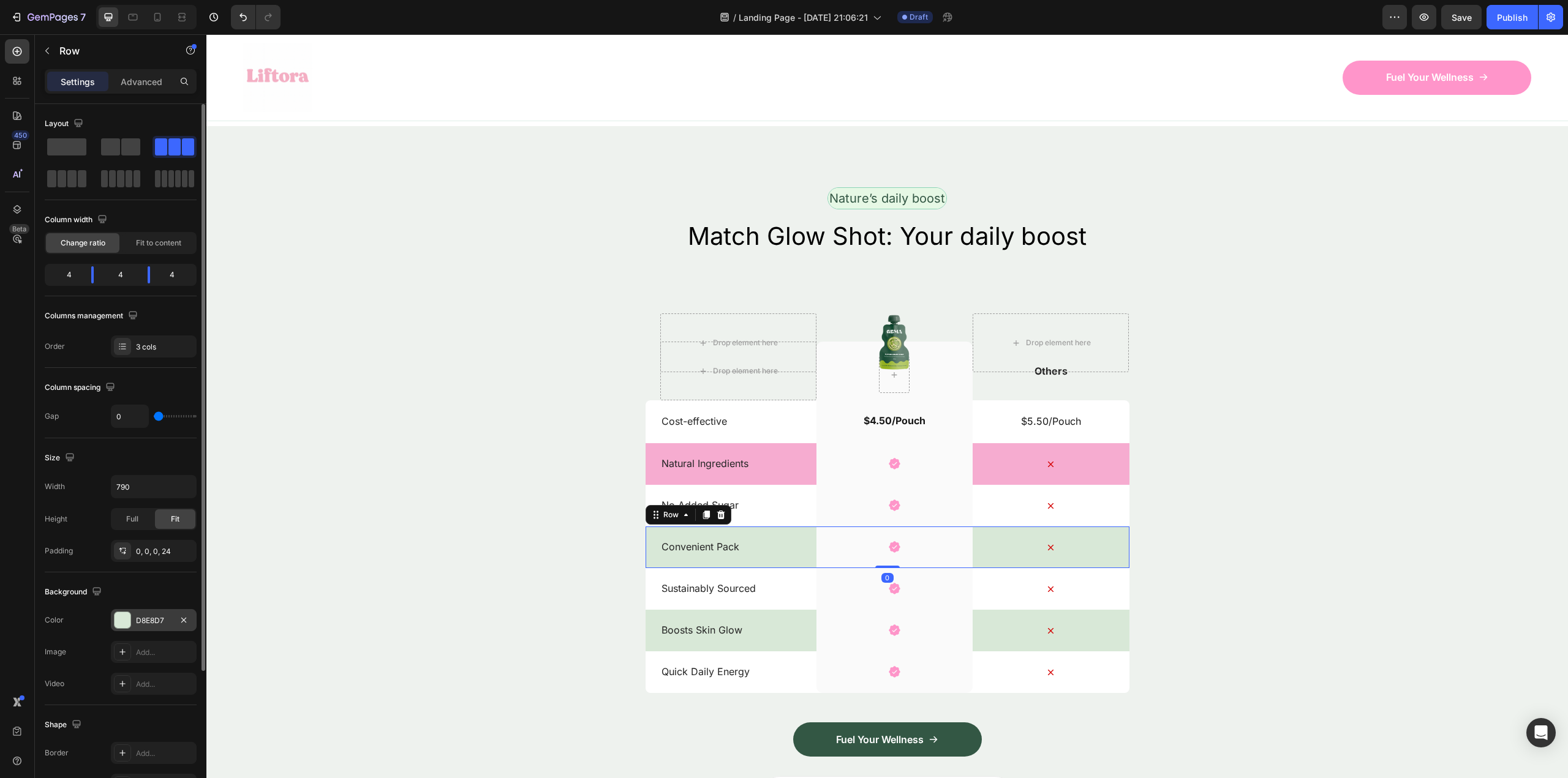
click at [148, 623] on div "D8E8D7" at bounding box center [153, 621] width 36 height 11
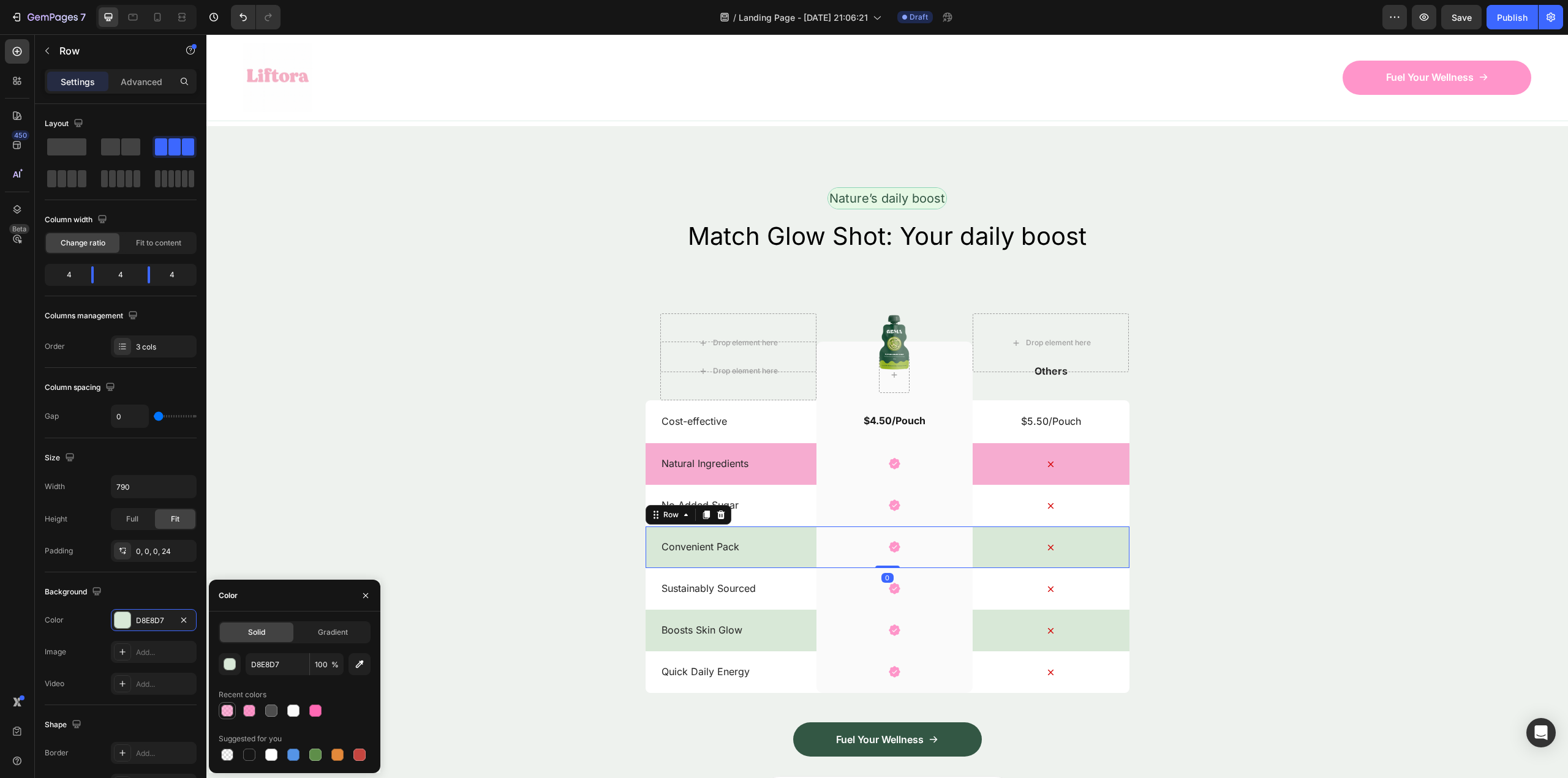
click at [229, 706] on div at bounding box center [227, 711] width 12 height 12
type input "FF69B4"
type input "50"
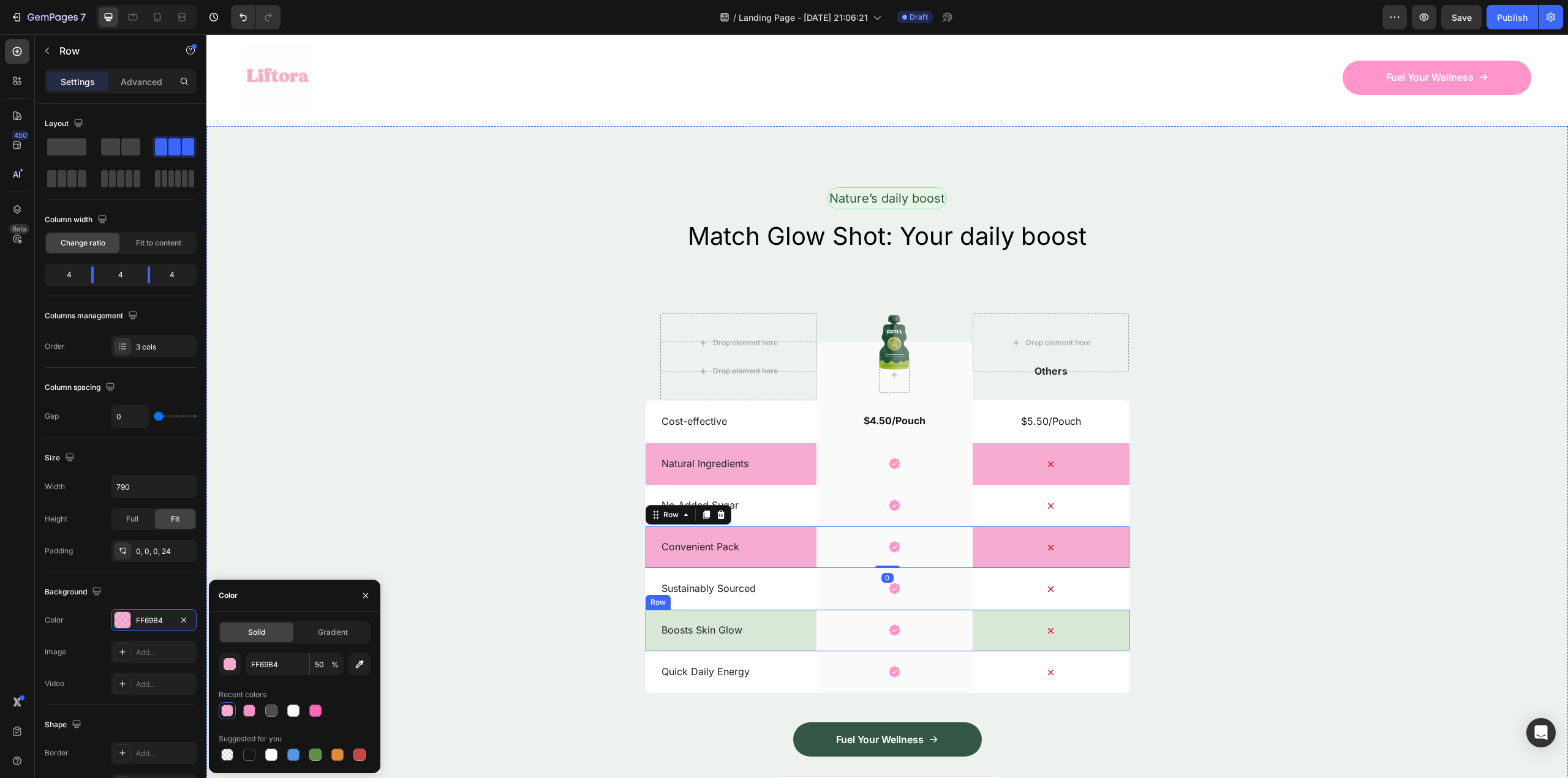
click at [755, 624] on p "Boosts Skin Glow" at bounding box center [738, 630] width 153 height 13
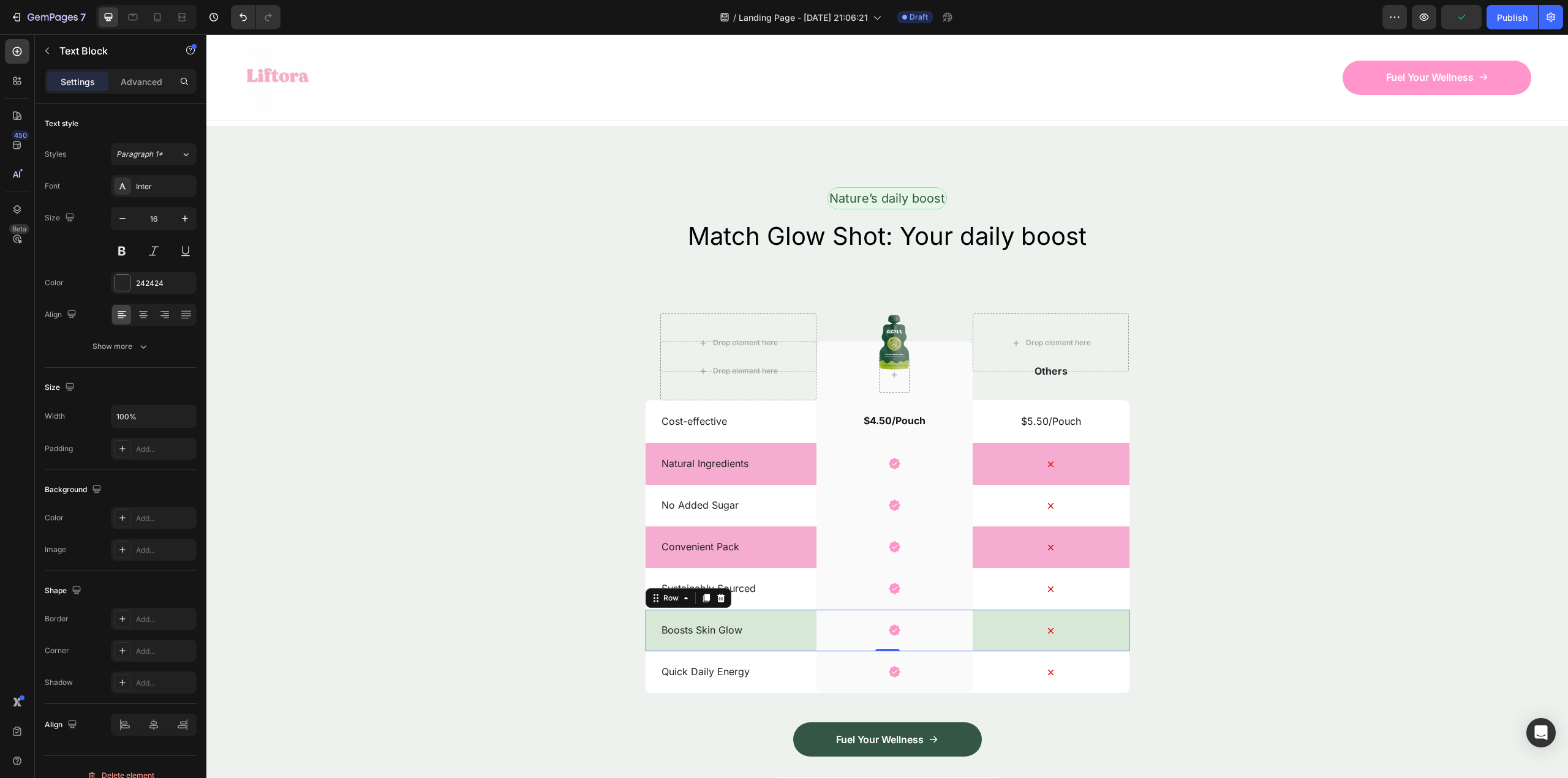
click at [799, 612] on div "Boosts Skin Glow Text Block" at bounding box center [738, 631] width 156 height 42
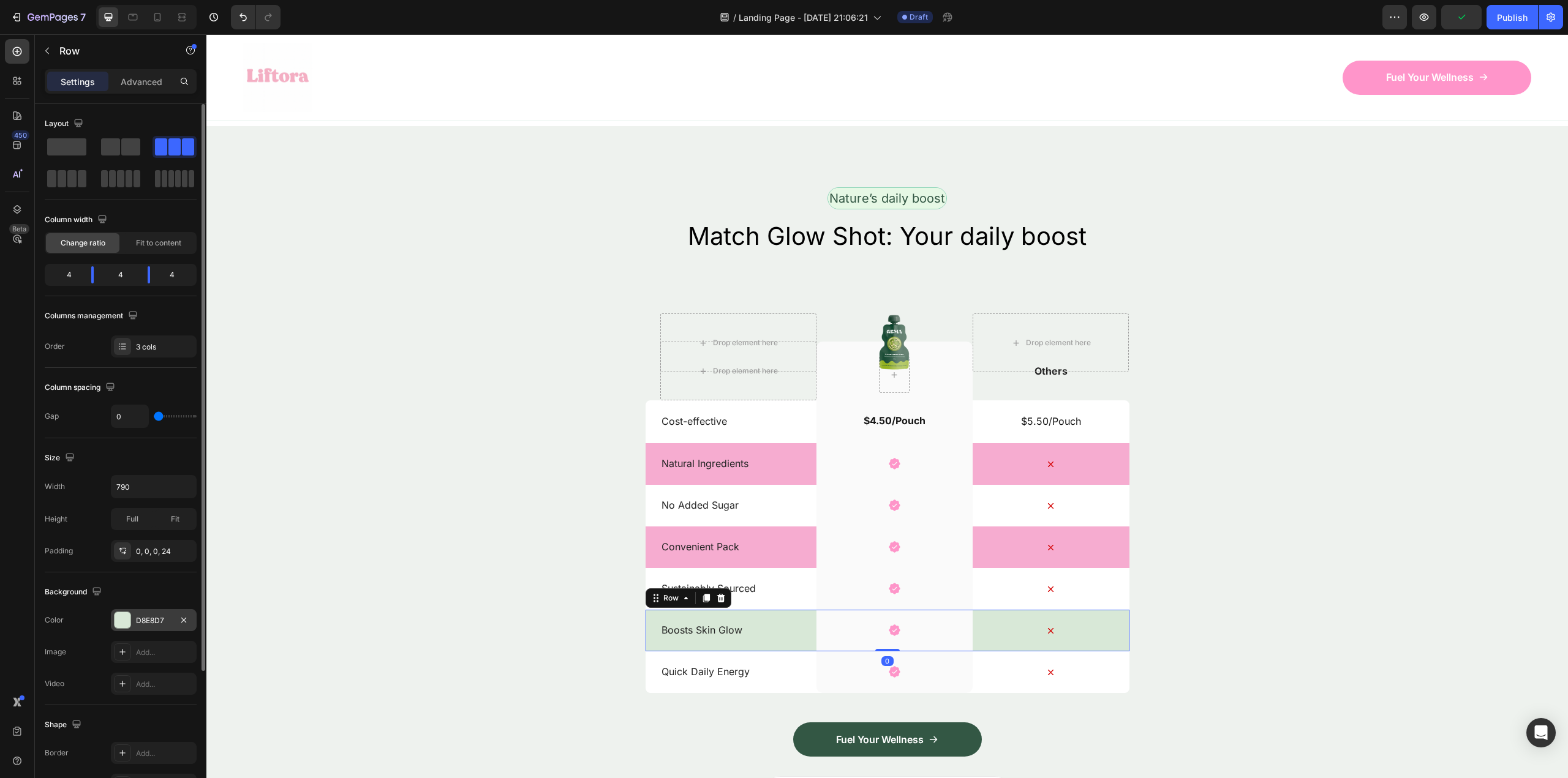
click at [136, 614] on div "D8E8D7" at bounding box center [154, 620] width 86 height 22
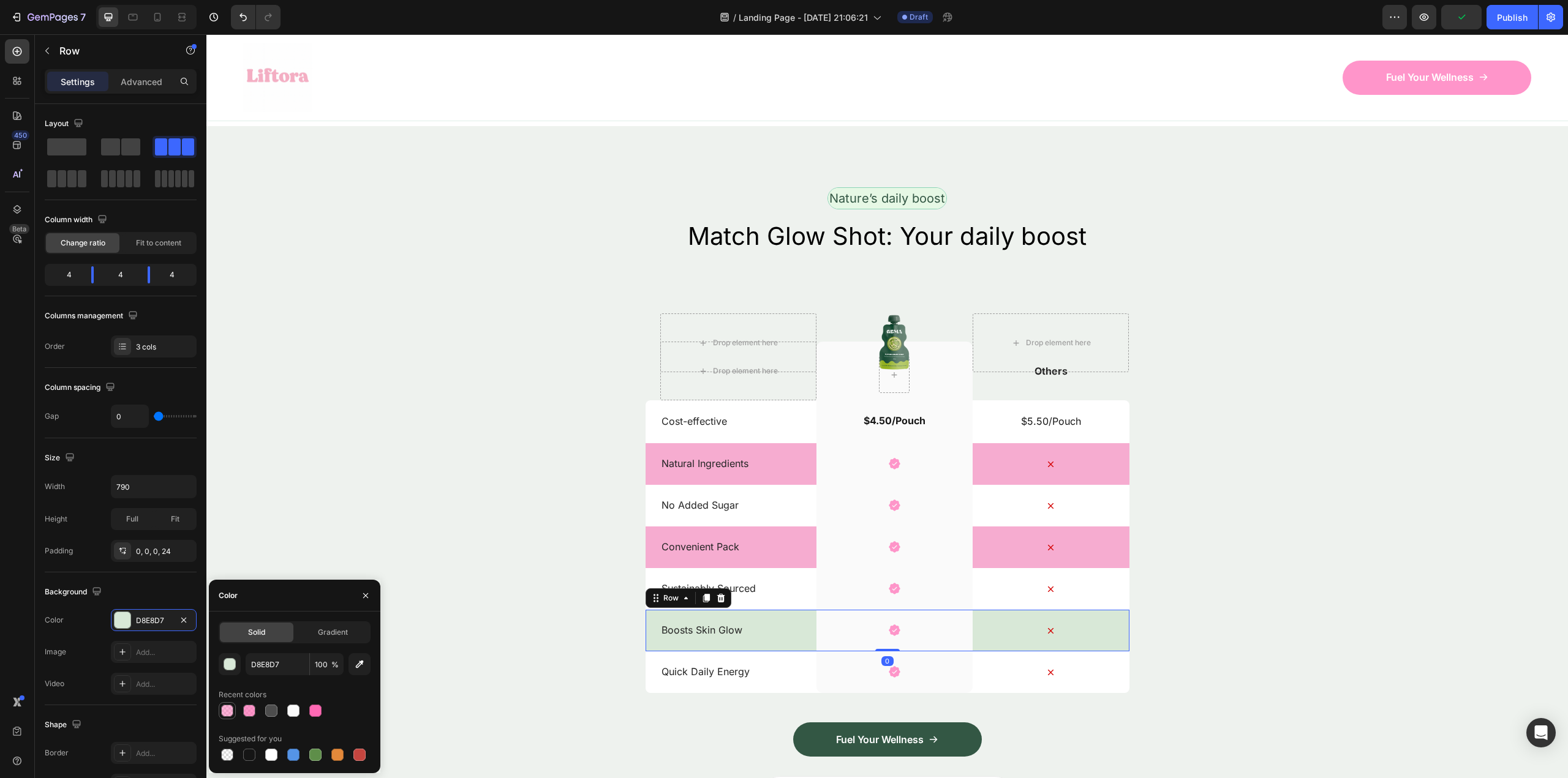
click at [226, 711] on div at bounding box center [227, 711] width 12 height 12
type input "FF69B4"
type input "50"
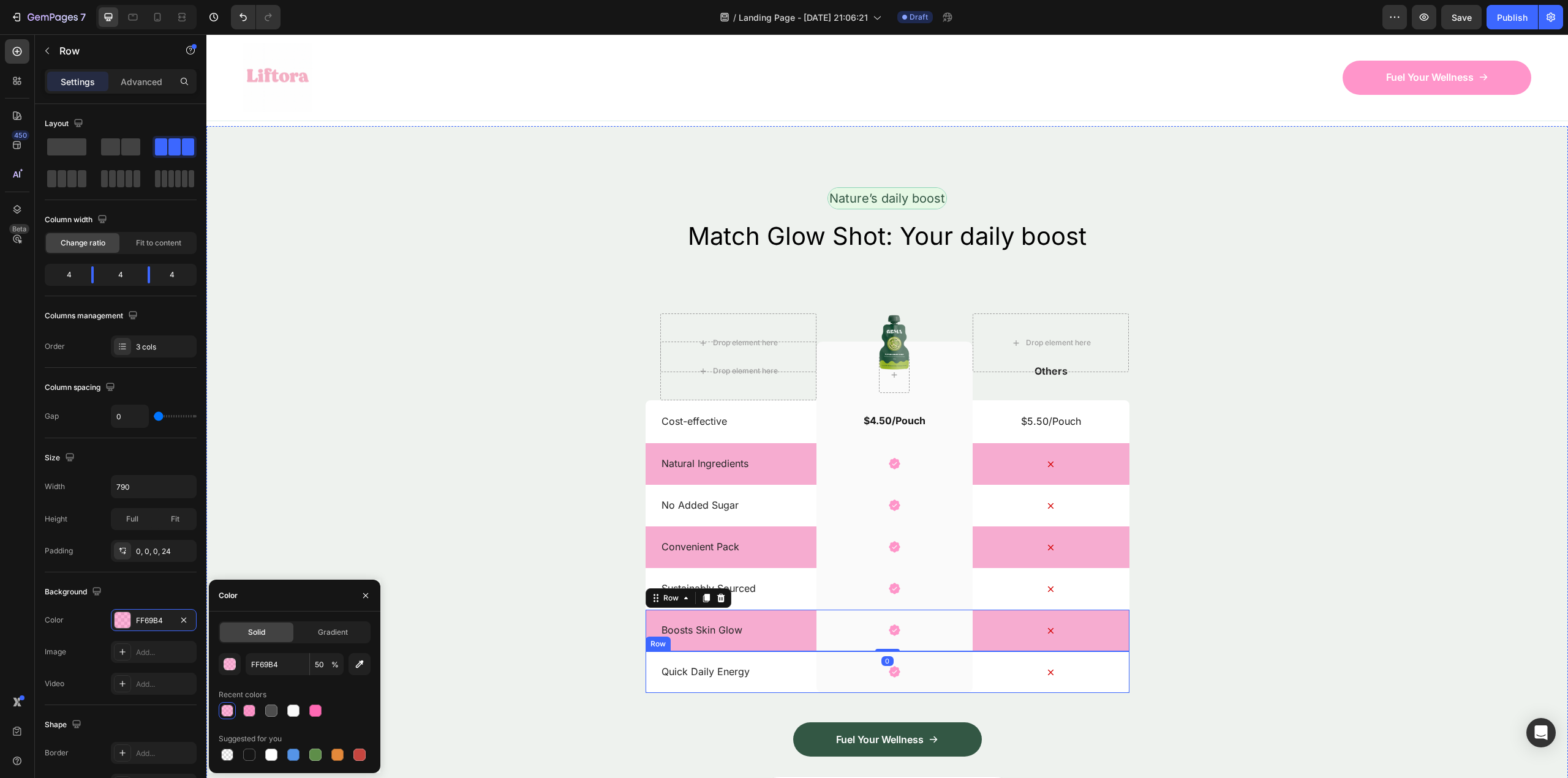
click at [794, 665] on p "Quick Daily Energy" at bounding box center [738, 671] width 153 height 13
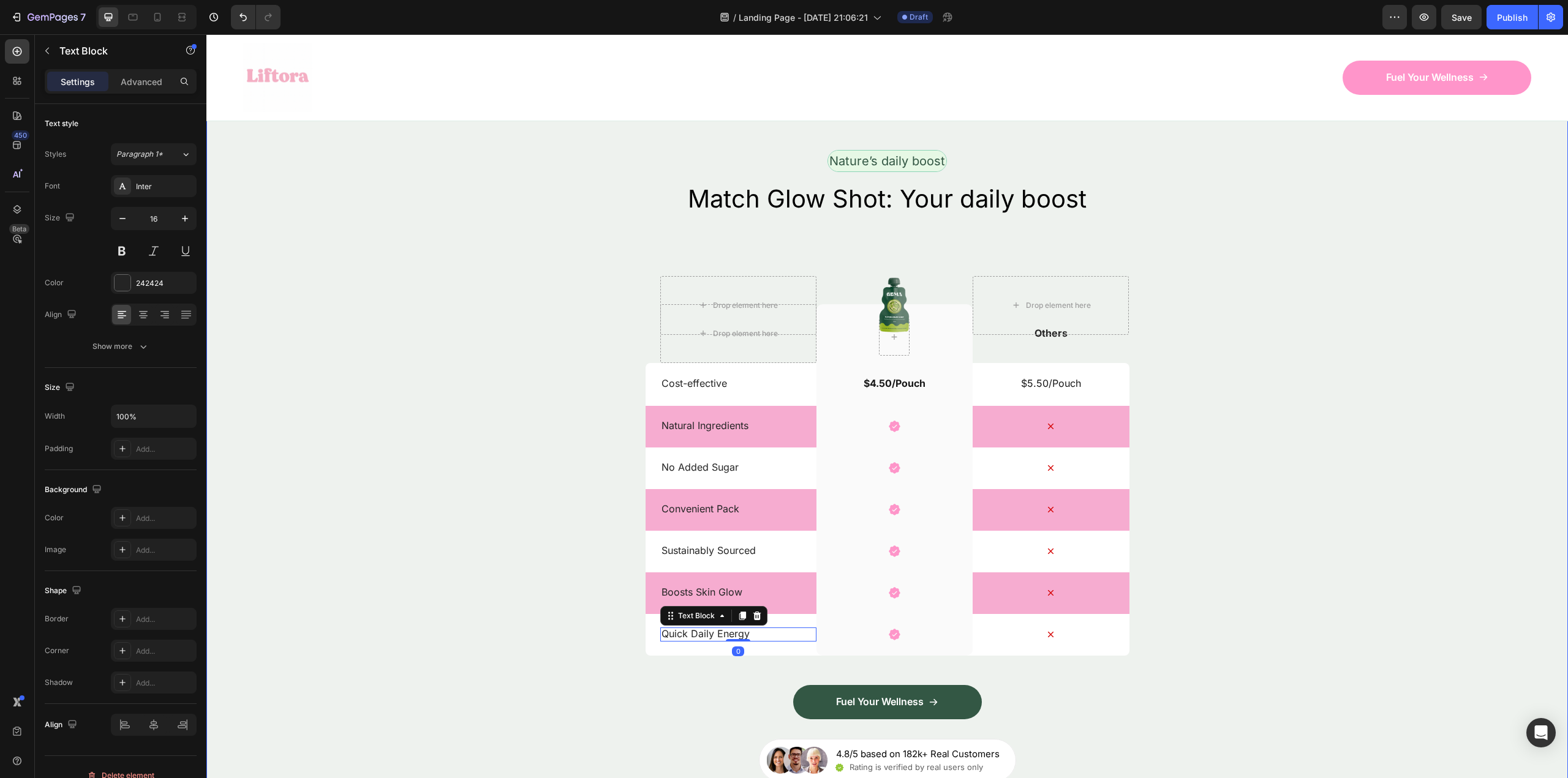
scroll to position [3753, 0]
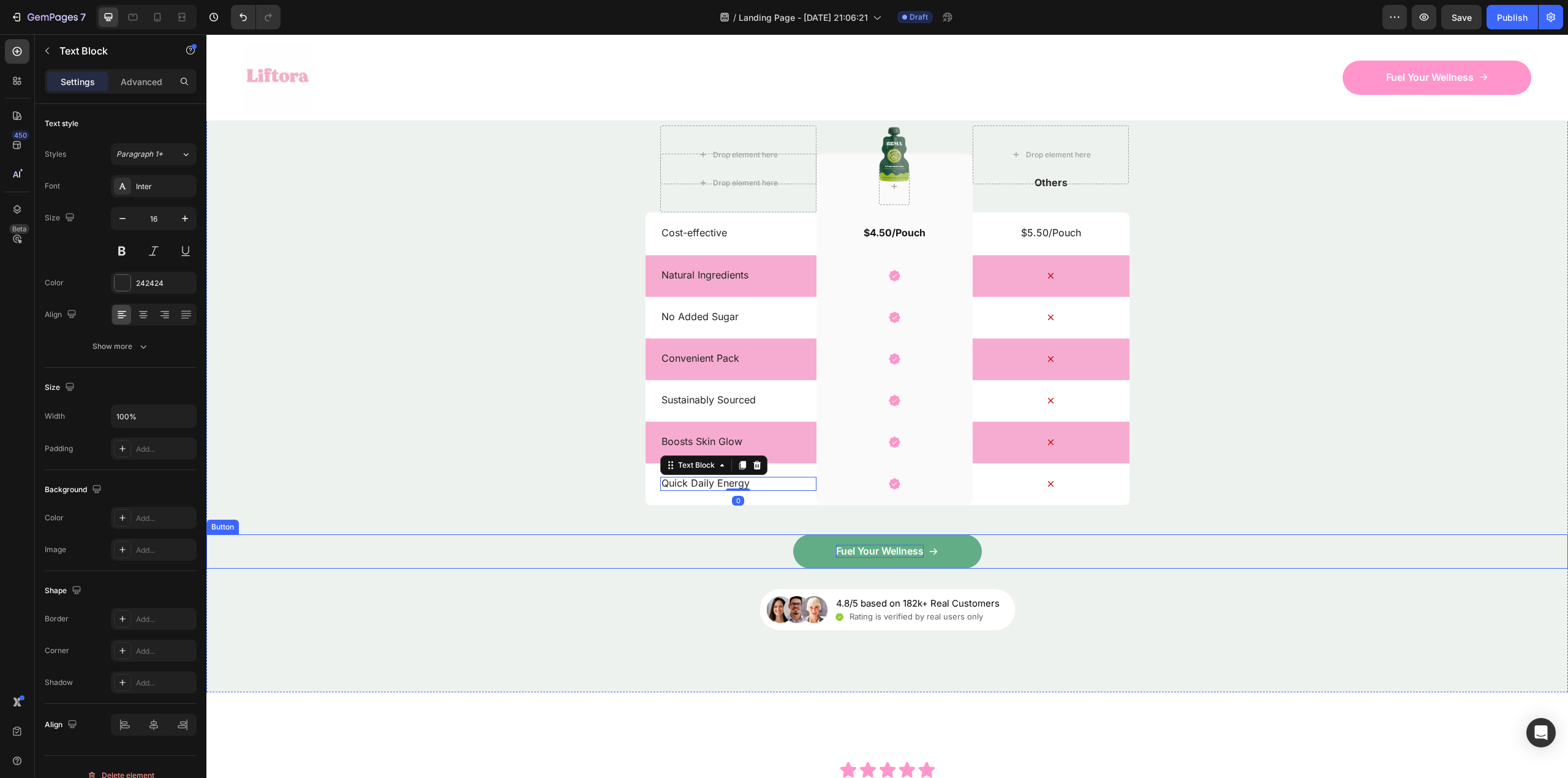
click at [850, 553] on p "Fuel Your Wellness" at bounding box center [880, 551] width 88 height 13
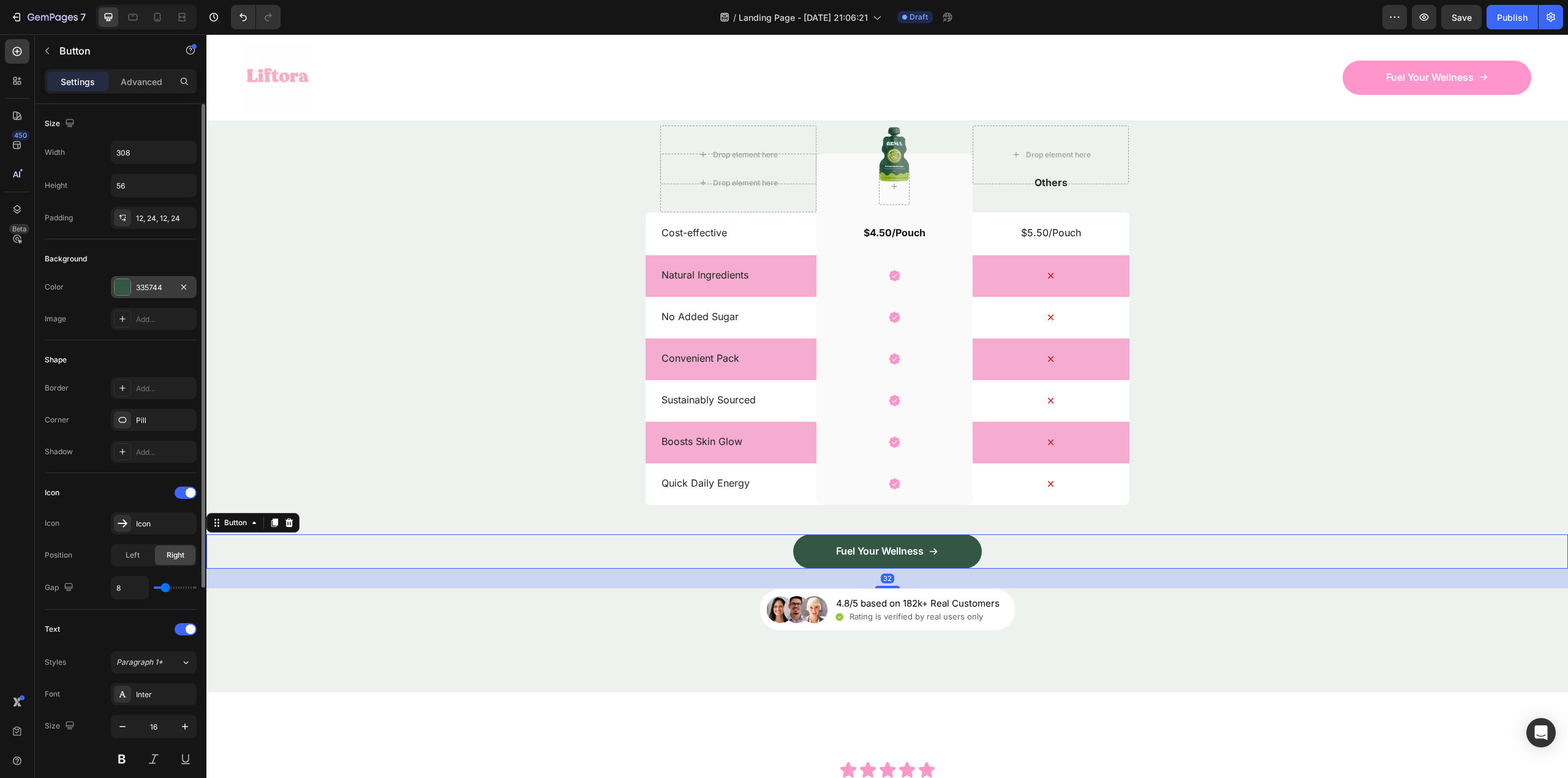
click at [144, 288] on div "335744" at bounding box center [153, 288] width 36 height 11
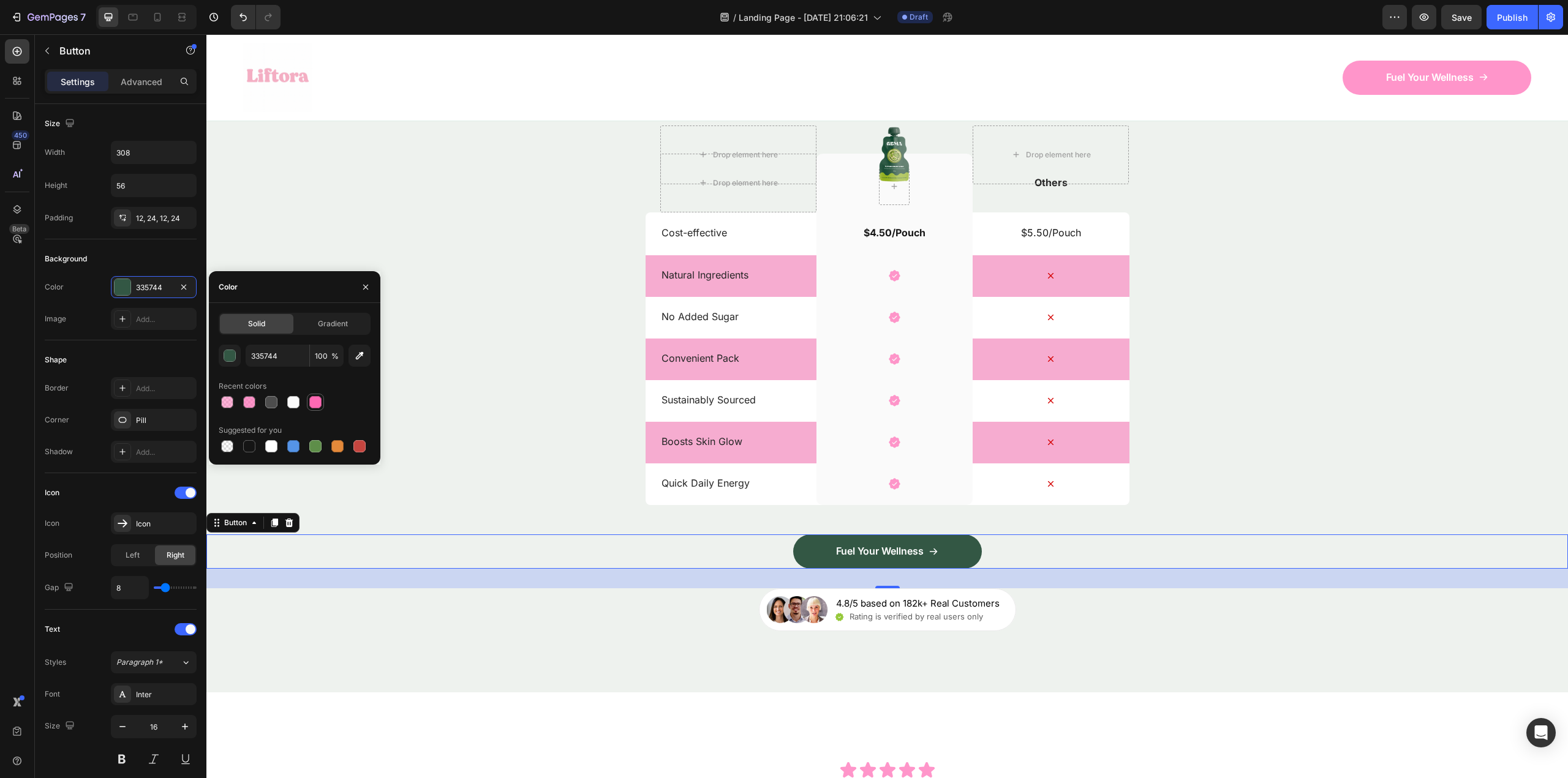
click at [317, 402] on div at bounding box center [316, 402] width 12 height 12
type input "FF69B4"
click at [473, 485] on div "Nature’s daily boost Text Block Row Match Glow Shot: Your daily boost Heading D…" at bounding box center [887, 315] width 1362 height 632
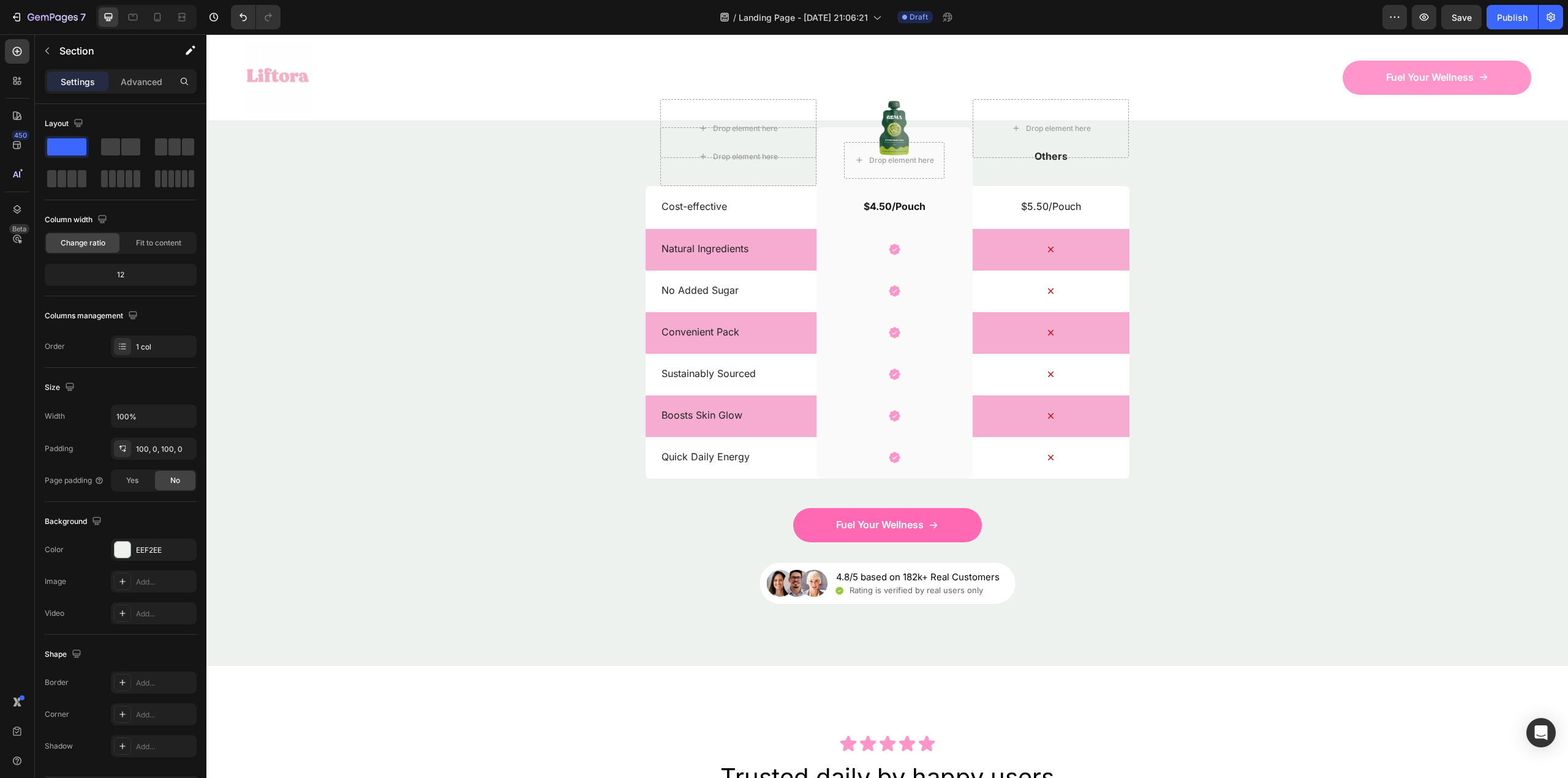
scroll to position [4346, 0]
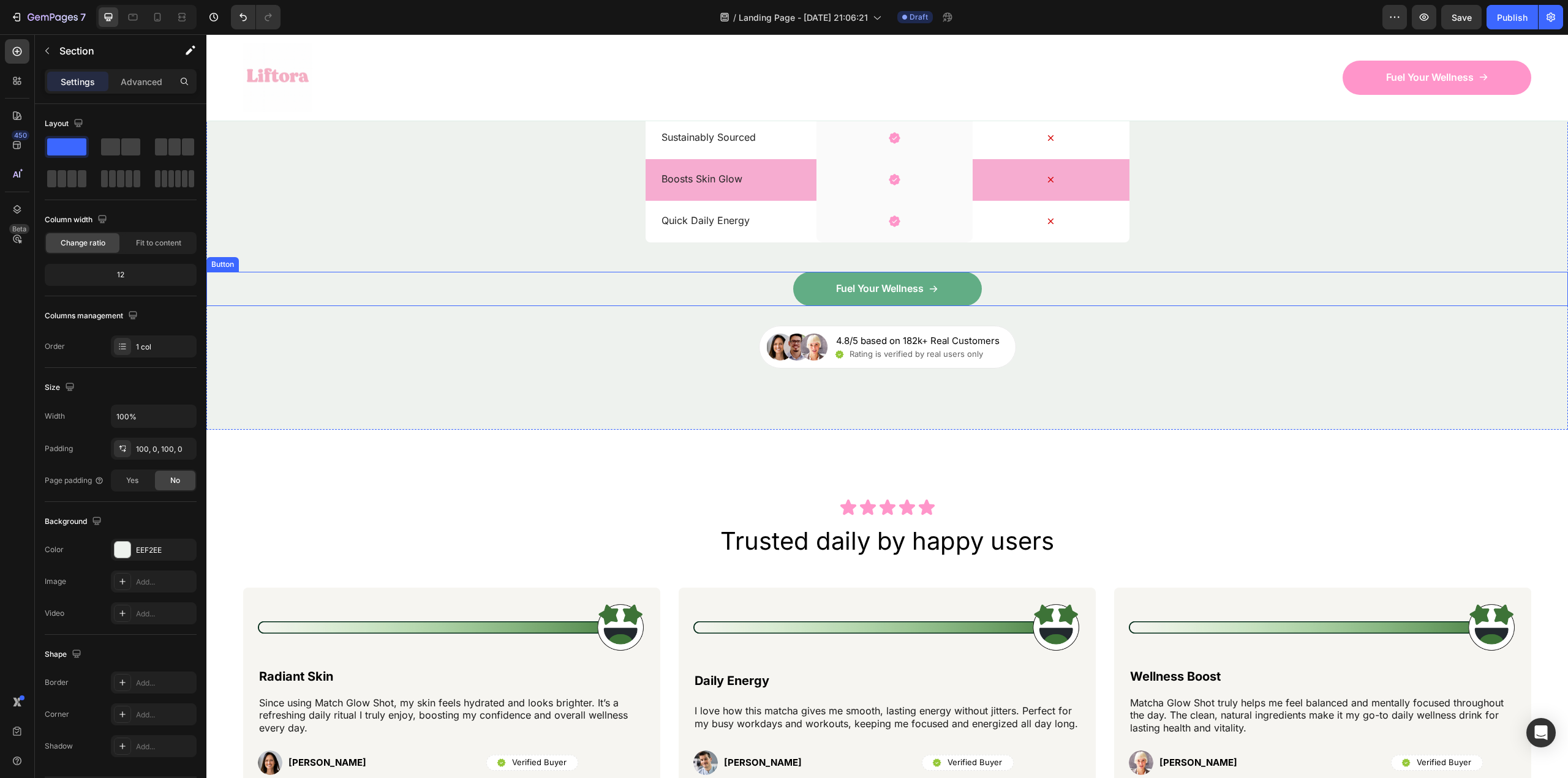
click at [909, 298] on link "Fuel Your Wellness" at bounding box center [887, 289] width 188 height 34
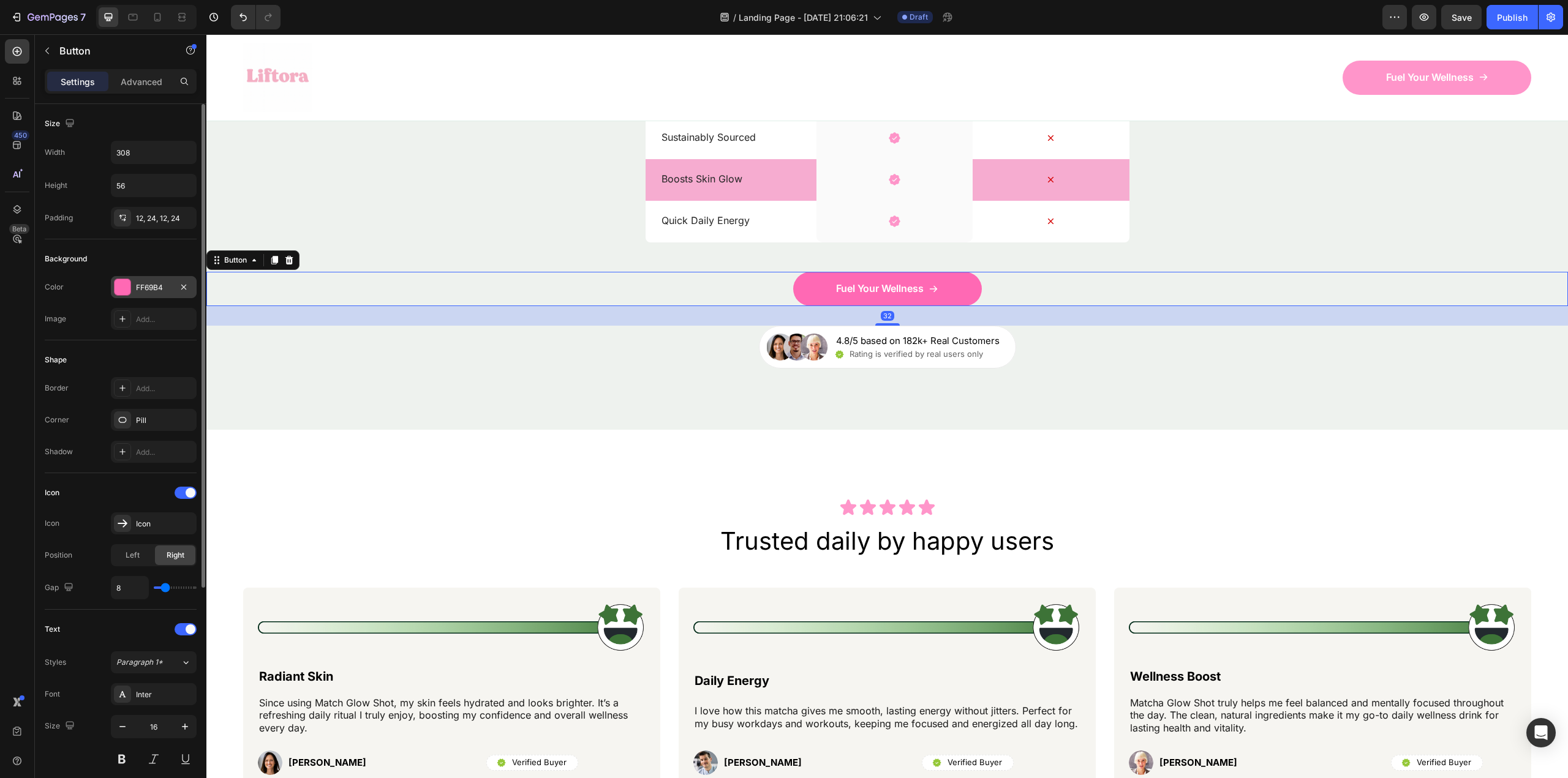
click at [139, 290] on div "FF69B4" at bounding box center [153, 288] width 36 height 11
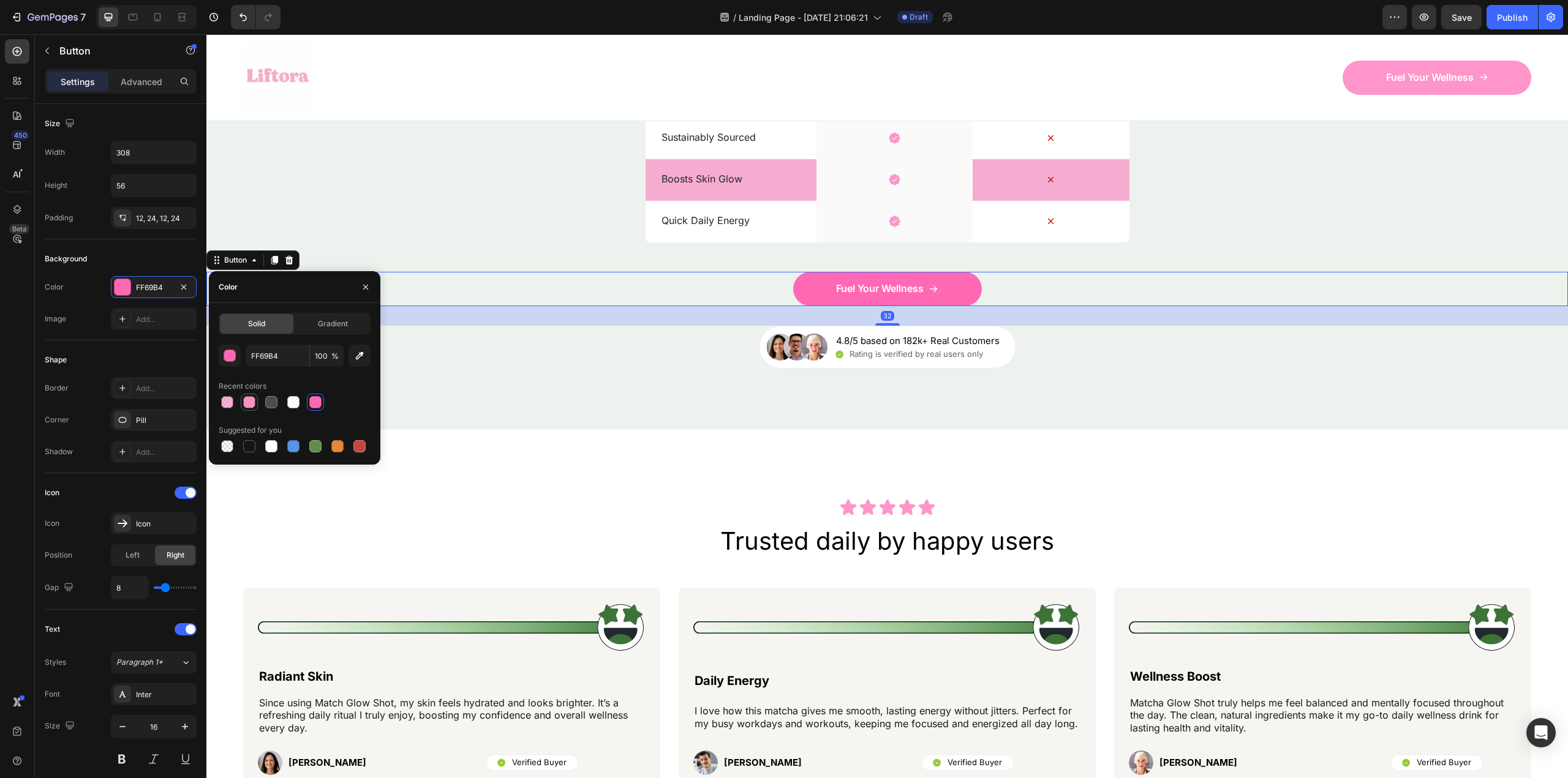
click at [250, 398] on div at bounding box center [249, 402] width 12 height 12
type input "70"
click at [635, 402] on div "Nature’s daily boost Text Block Row Match Glow Shot: Your daily boost Heading D…" at bounding box center [887, 52] width 1362 height 754
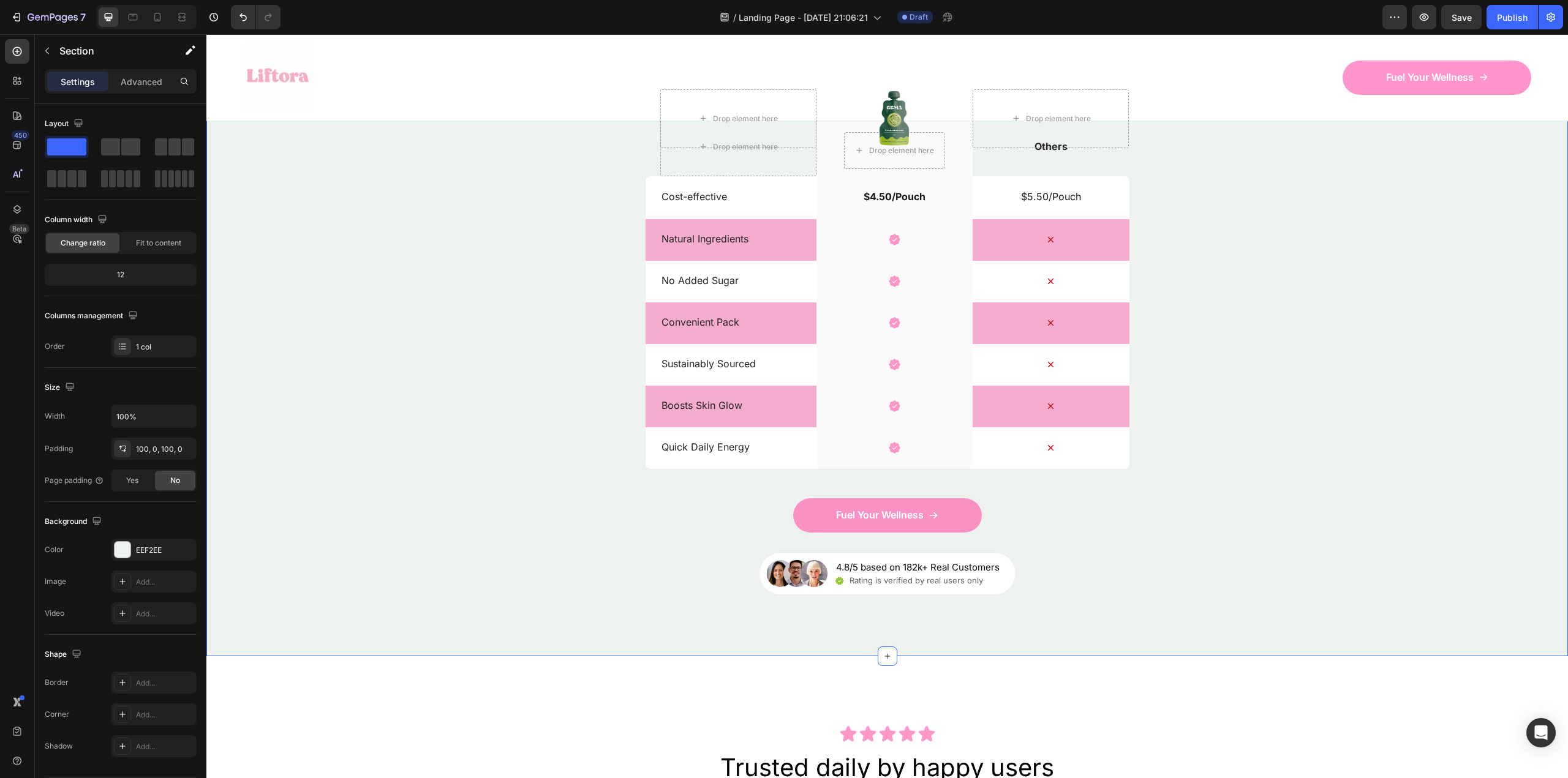
scroll to position [4040, 0]
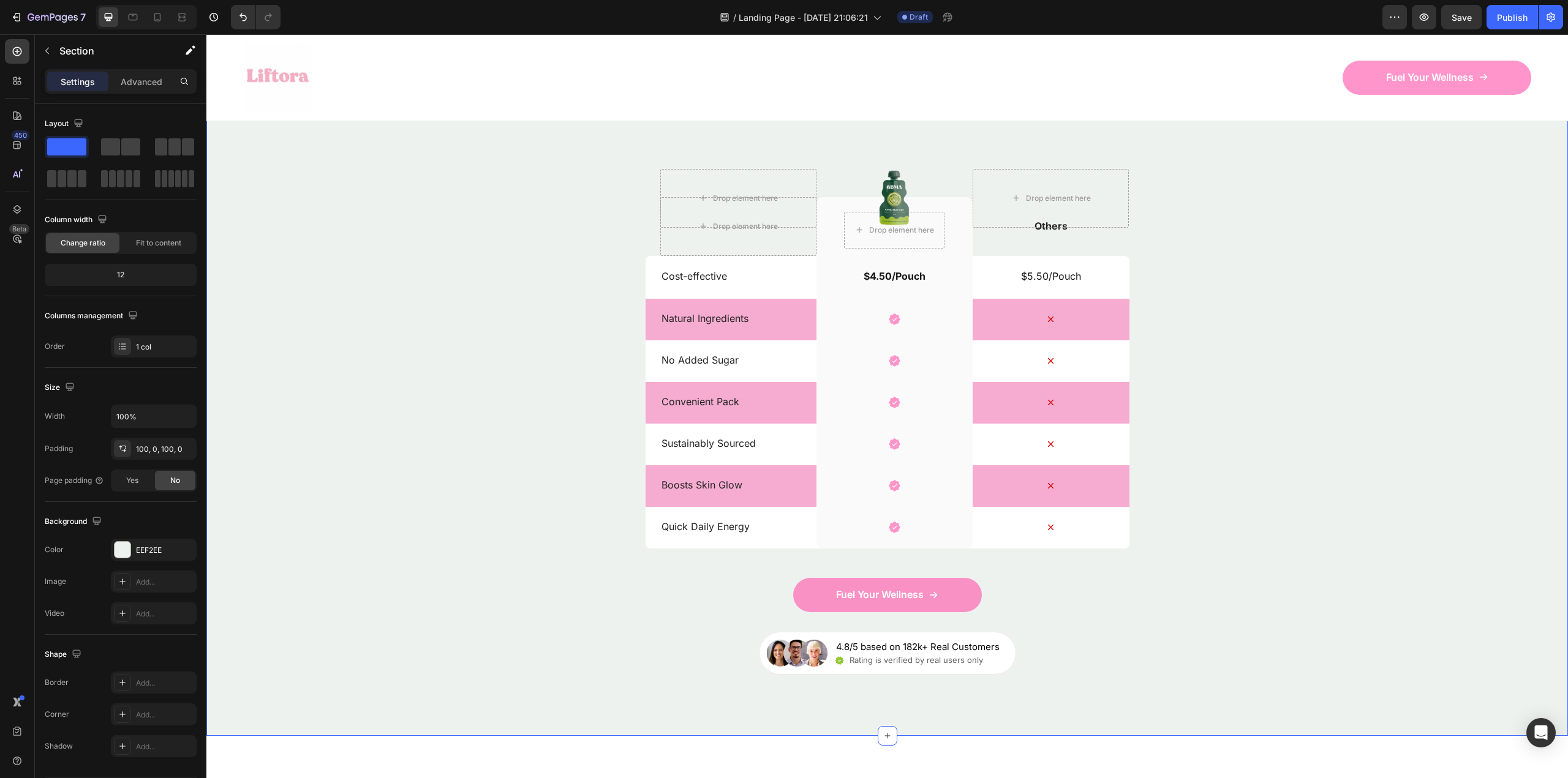
click at [433, 534] on div "Nature’s daily boost Text Block Row Match Glow Shot: Your daily boost Heading D…" at bounding box center [887, 359] width 1362 height 632
click at [122, 550] on div at bounding box center [123, 550] width 16 height 16
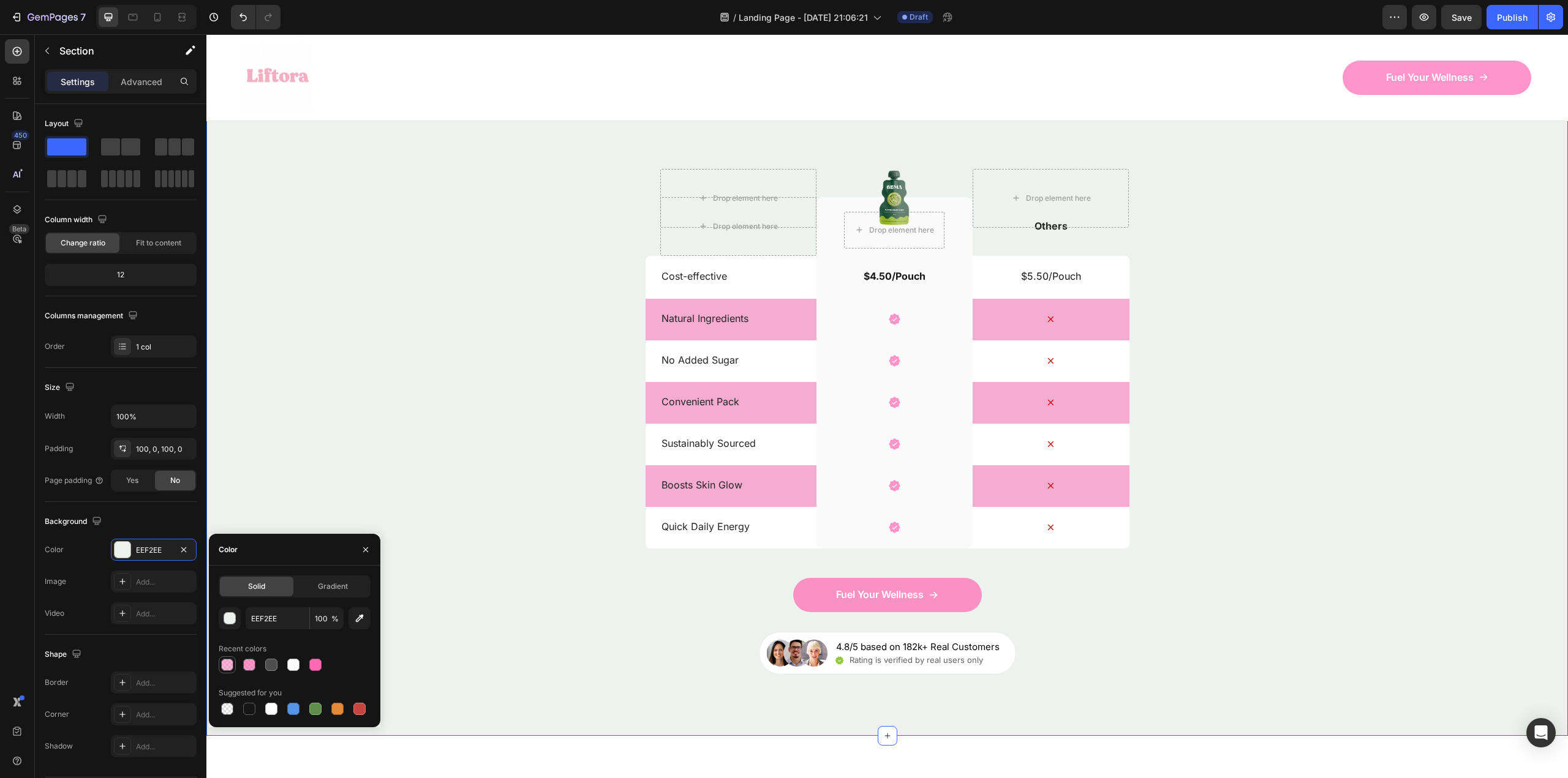
click at [225, 666] on div at bounding box center [227, 664] width 12 height 12
type input "FF69B4"
type input "50"
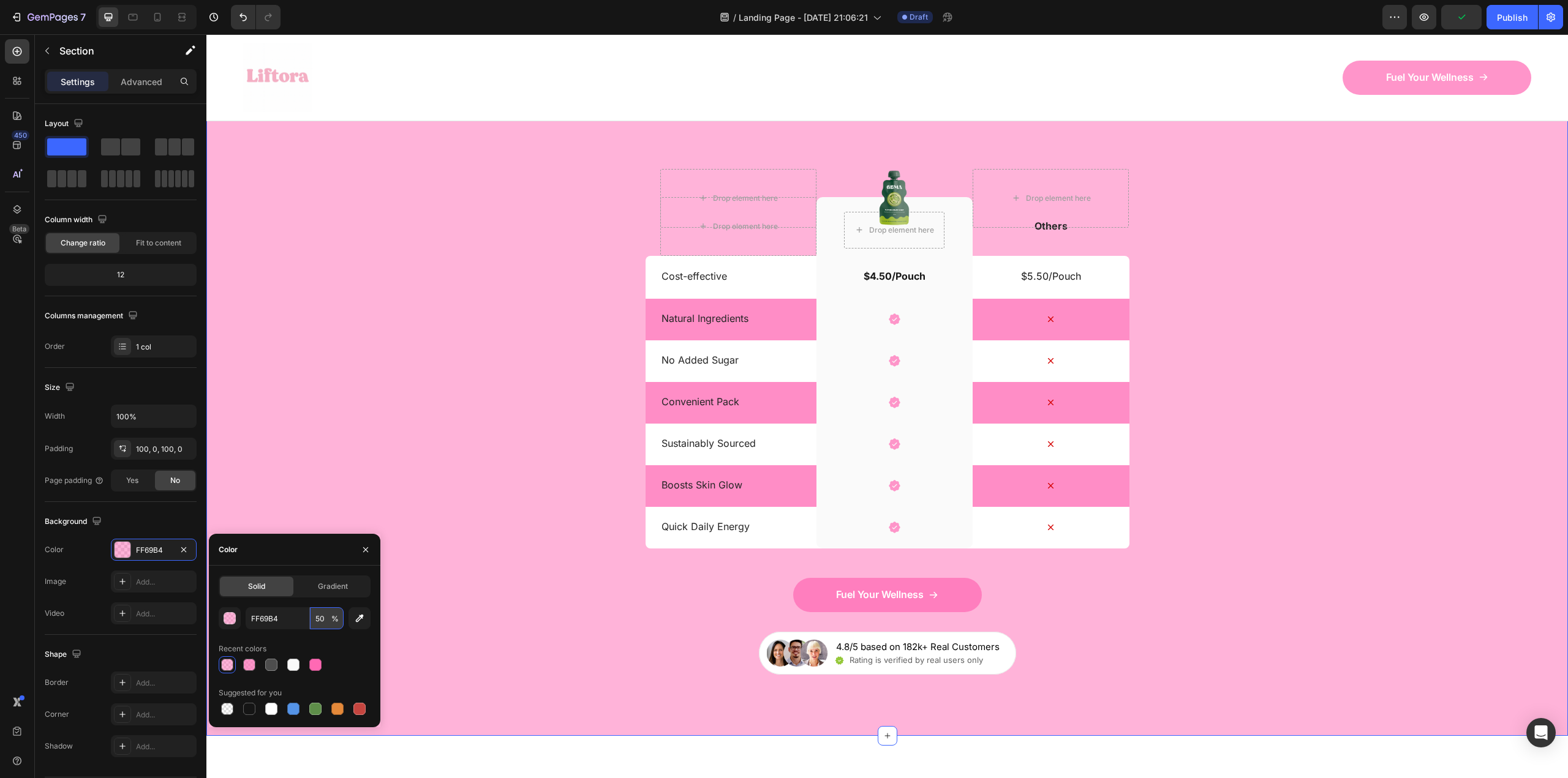
click at [326, 618] on input "50" at bounding box center [327, 618] width 34 height 22
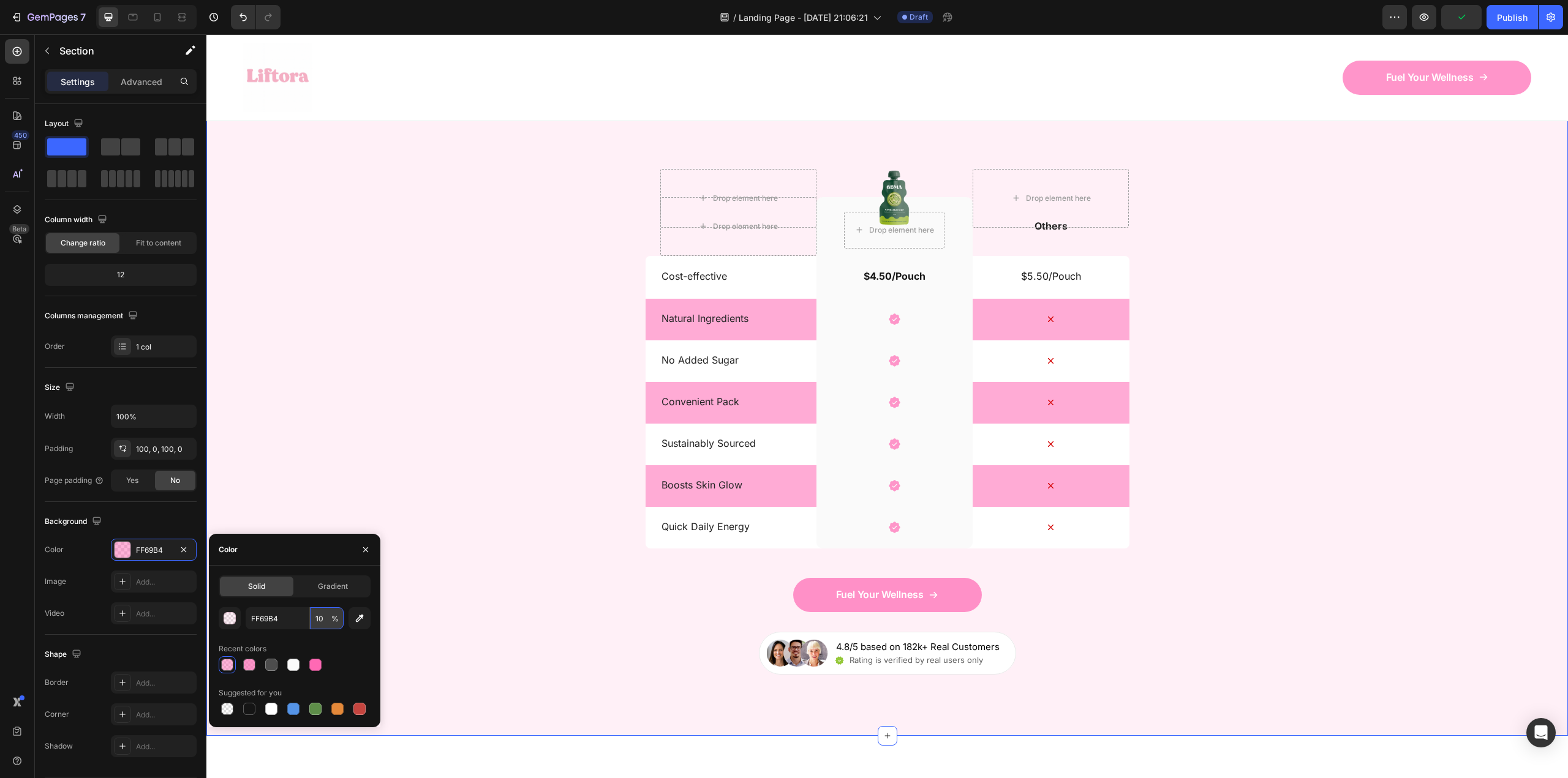
type input "10"
click at [484, 463] on div "Nature’s daily boost Text Block Row Match Glow Shot: Your daily boost Heading D…" at bounding box center [887, 359] width 1362 height 632
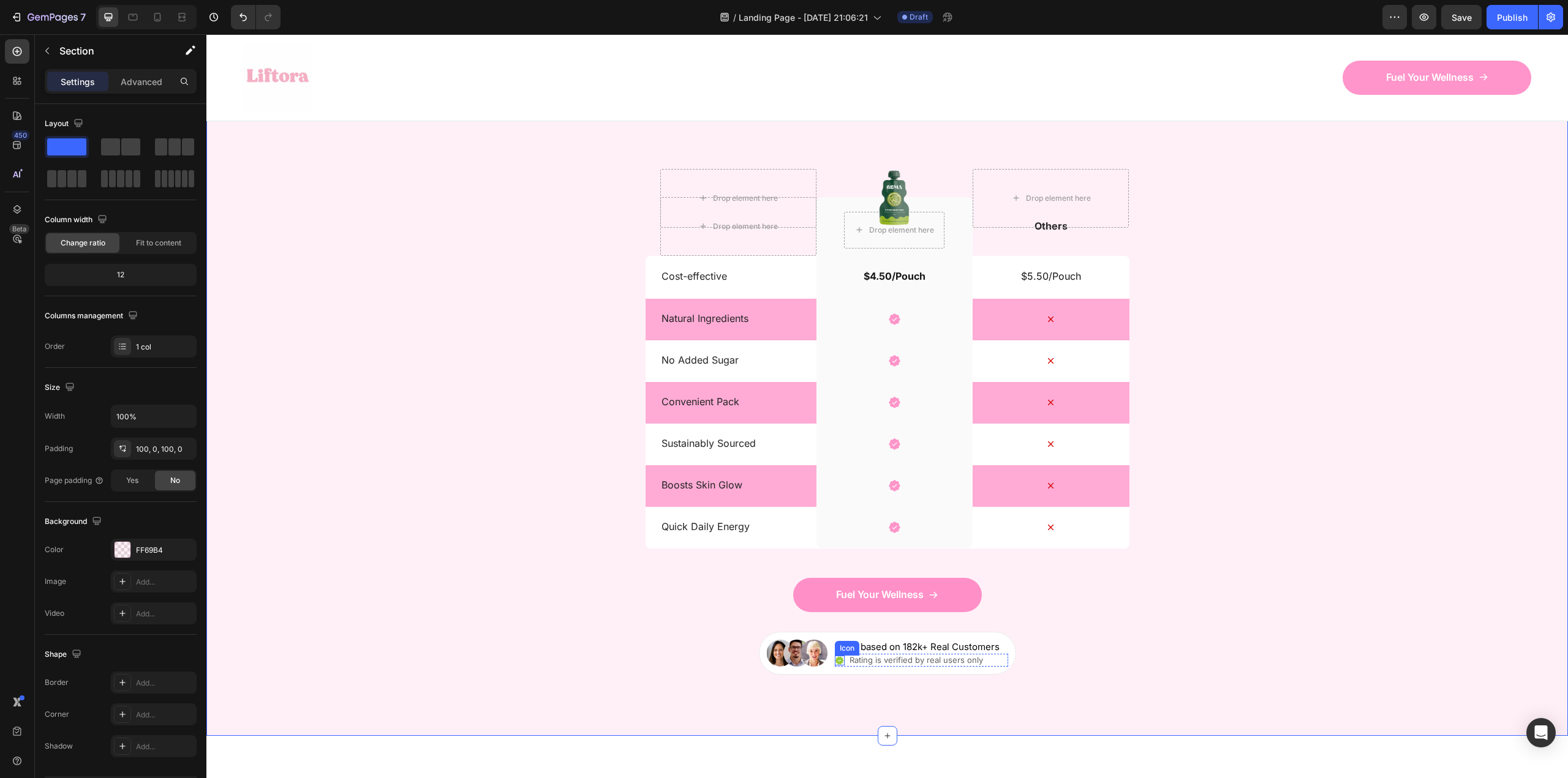
click at [836, 660] on icon at bounding box center [840, 660] width 9 height 8
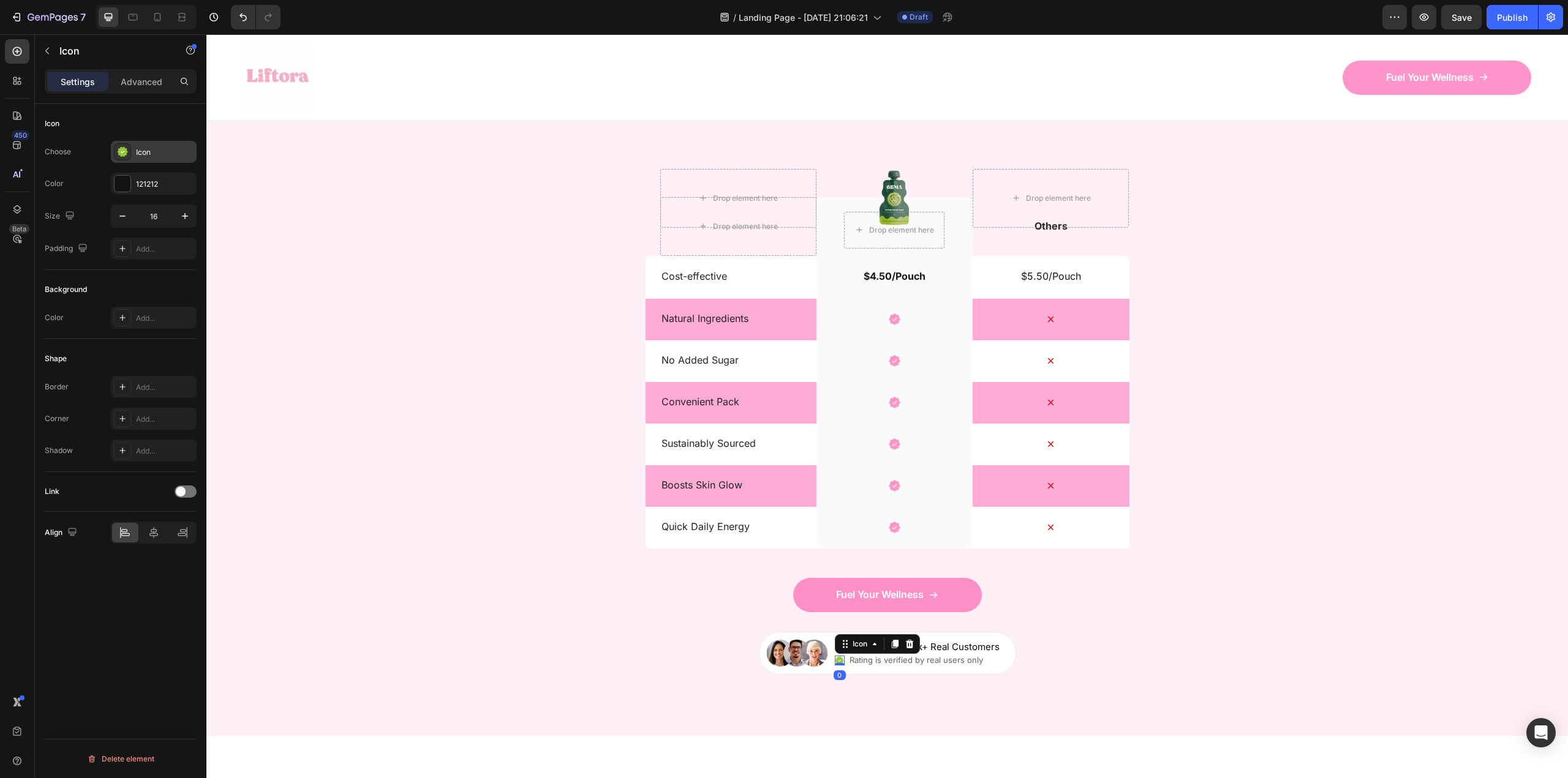
click at [136, 156] on div "Icon" at bounding box center [165, 152] width 58 height 11
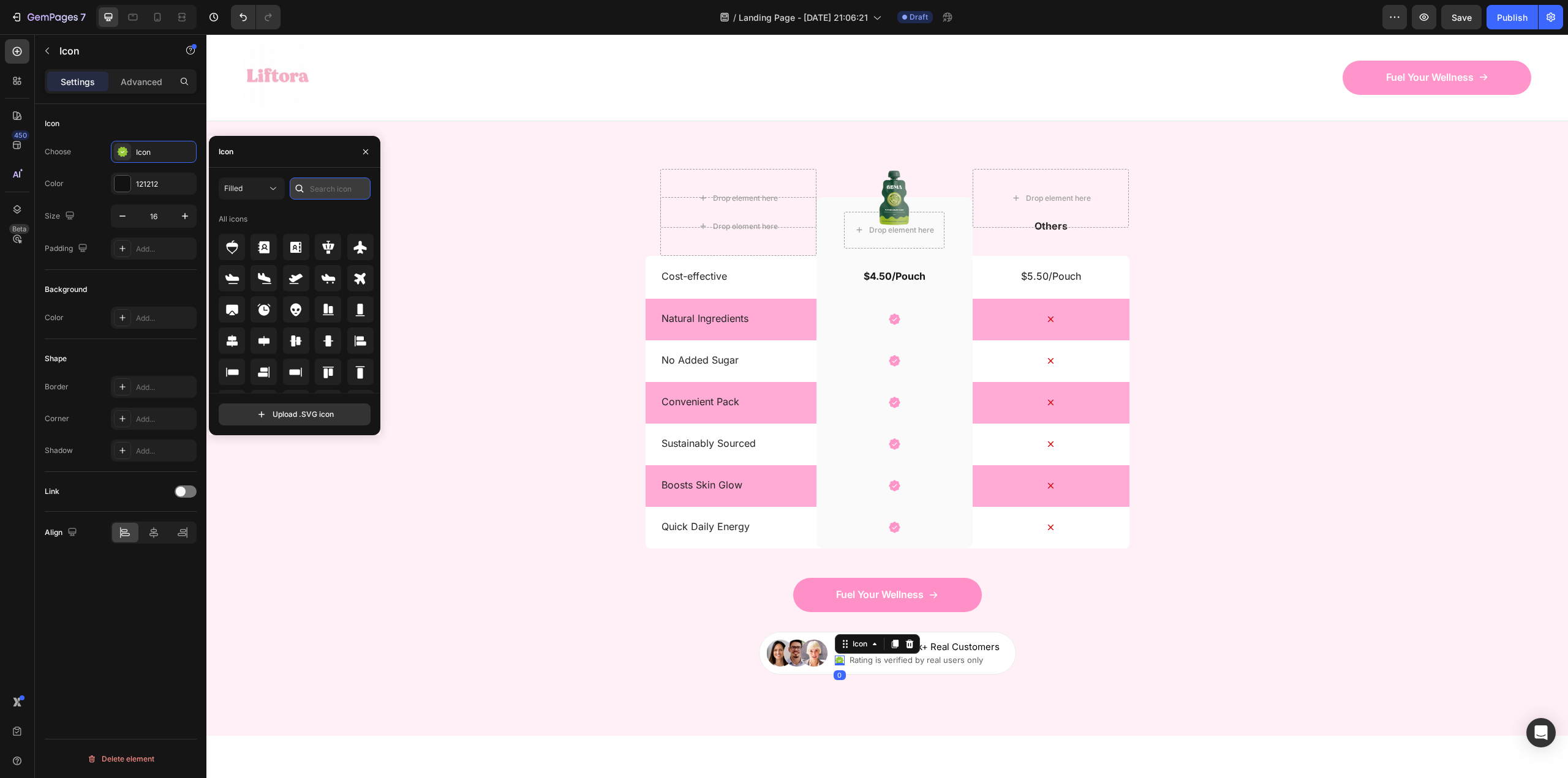
click at [319, 192] on input "text" at bounding box center [330, 188] width 81 height 22
type input "fill"
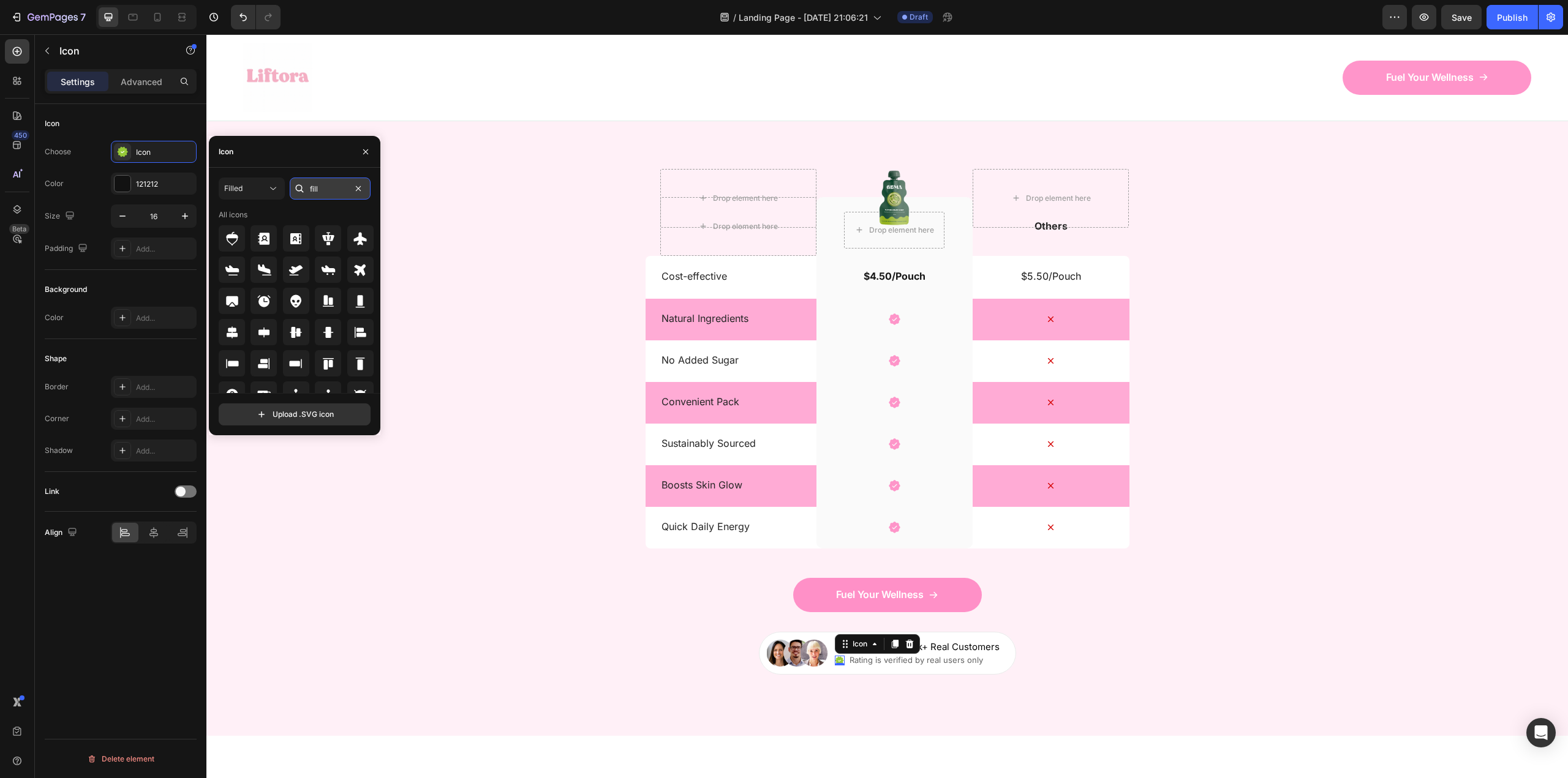
click at [328, 185] on input "fill" at bounding box center [330, 188] width 81 height 22
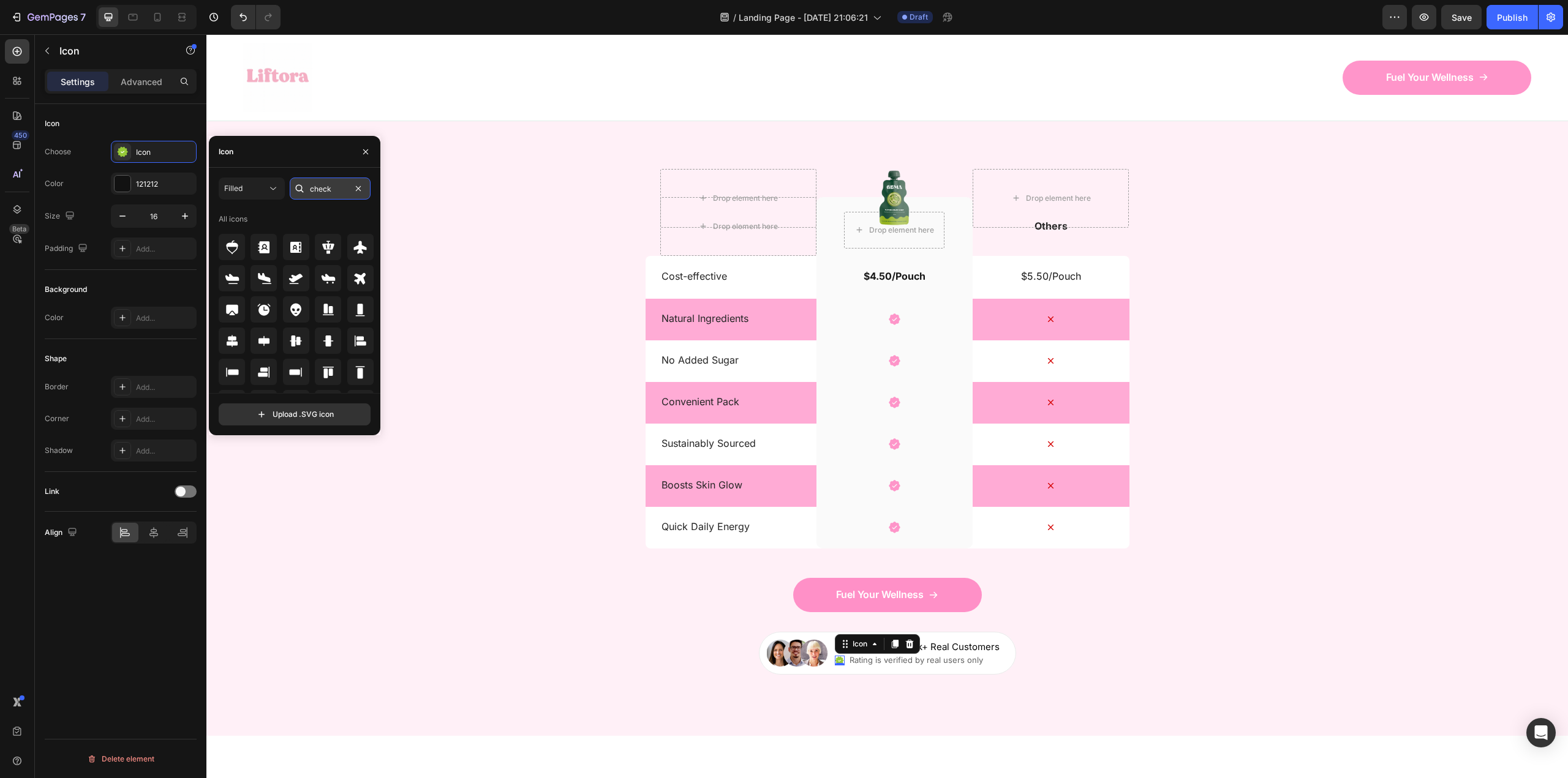
type input "check"
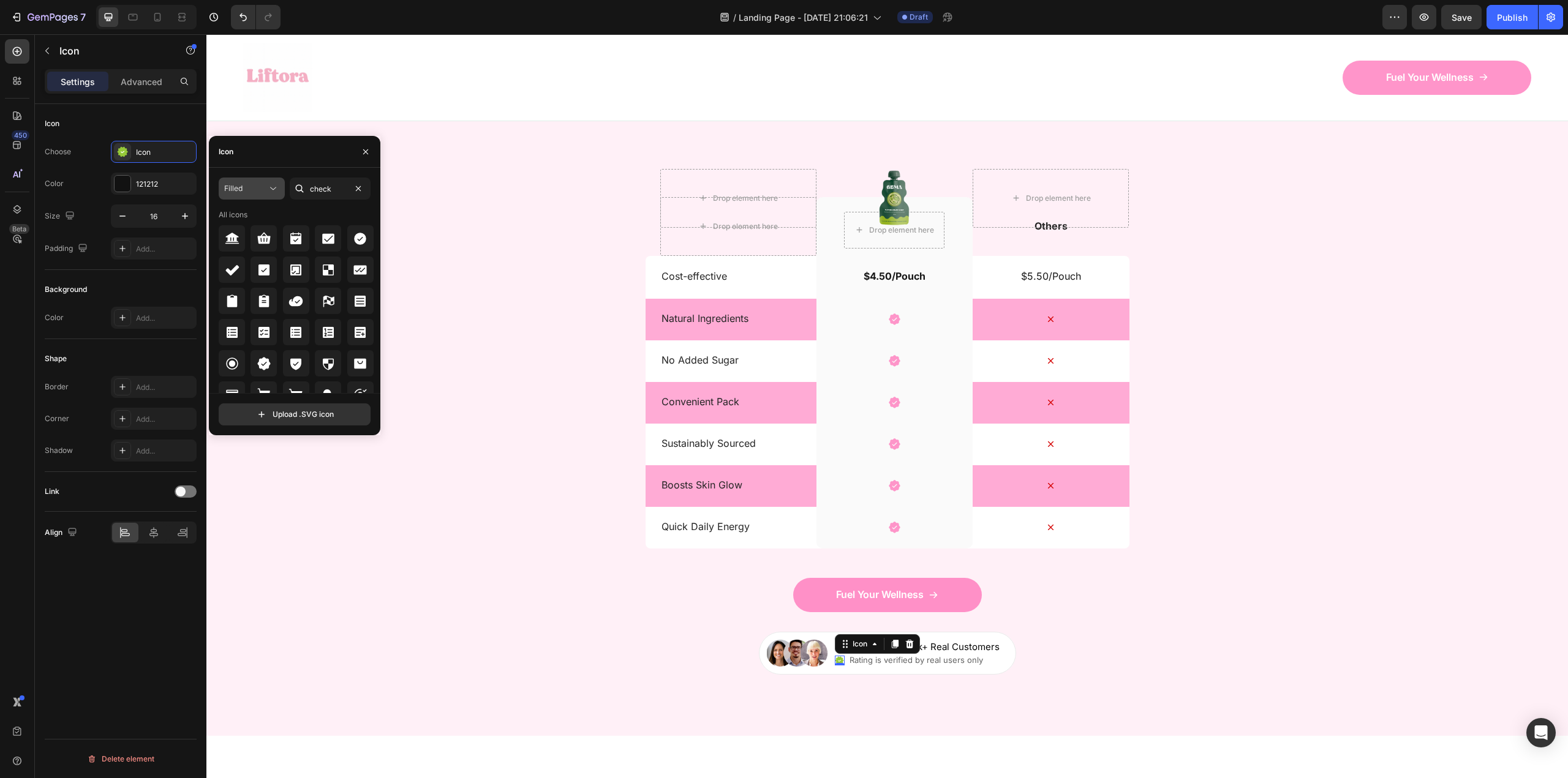
click at [253, 193] on div "Filled" at bounding box center [246, 188] width 43 height 11
click at [338, 206] on div "Filled check All icons" at bounding box center [294, 285] width 152 height 215
click at [262, 356] on icon at bounding box center [264, 364] width 15 height 15
click at [150, 188] on div "121212" at bounding box center [153, 184] width 36 height 11
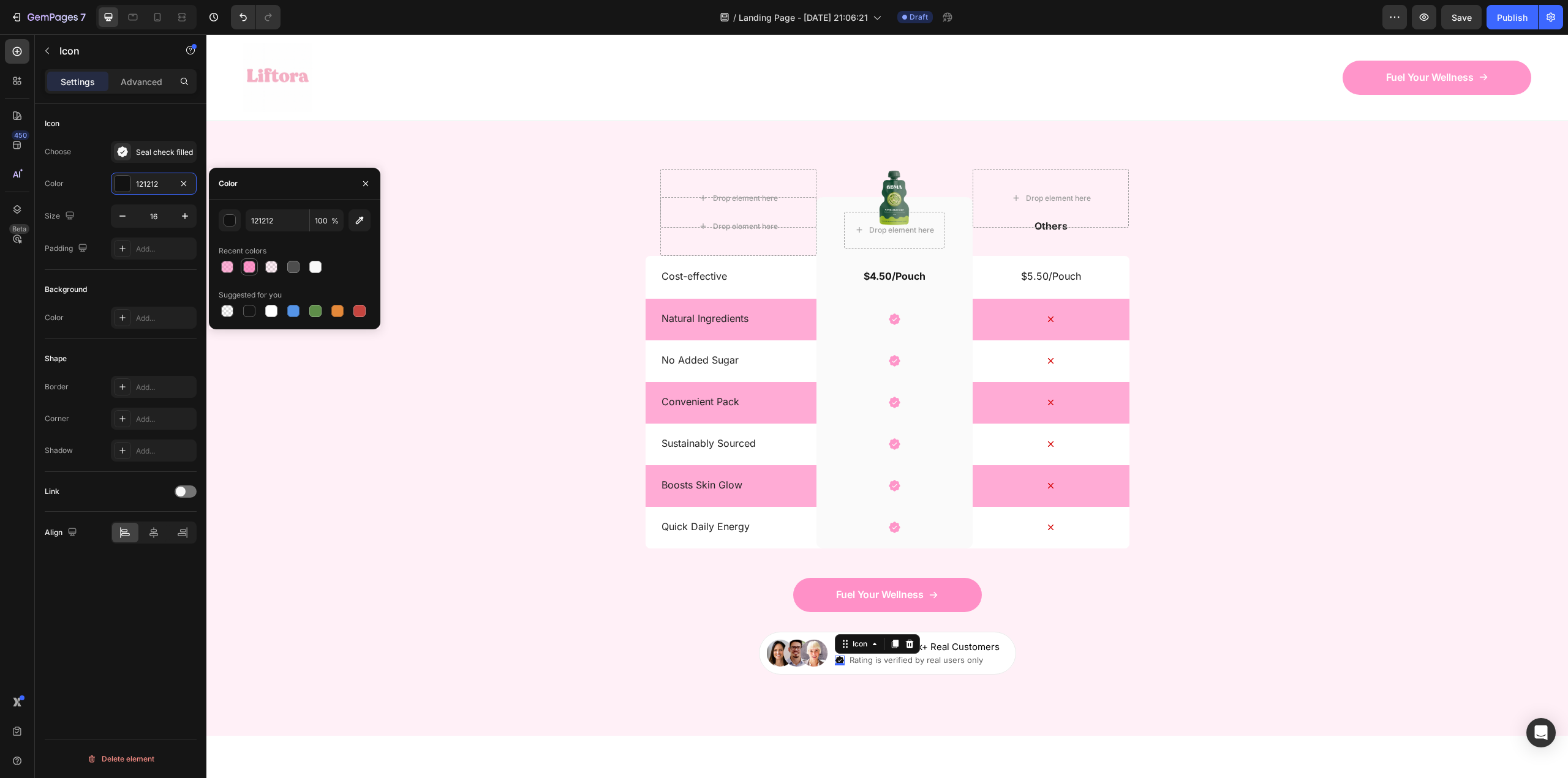
click at [250, 269] on div at bounding box center [249, 267] width 12 height 12
type input "FF69B4"
type input "70"
click at [506, 574] on div "Nature’s daily boost Text Block Row Match Glow Shot: Your daily boost Heading D…" at bounding box center [887, 359] width 1362 height 632
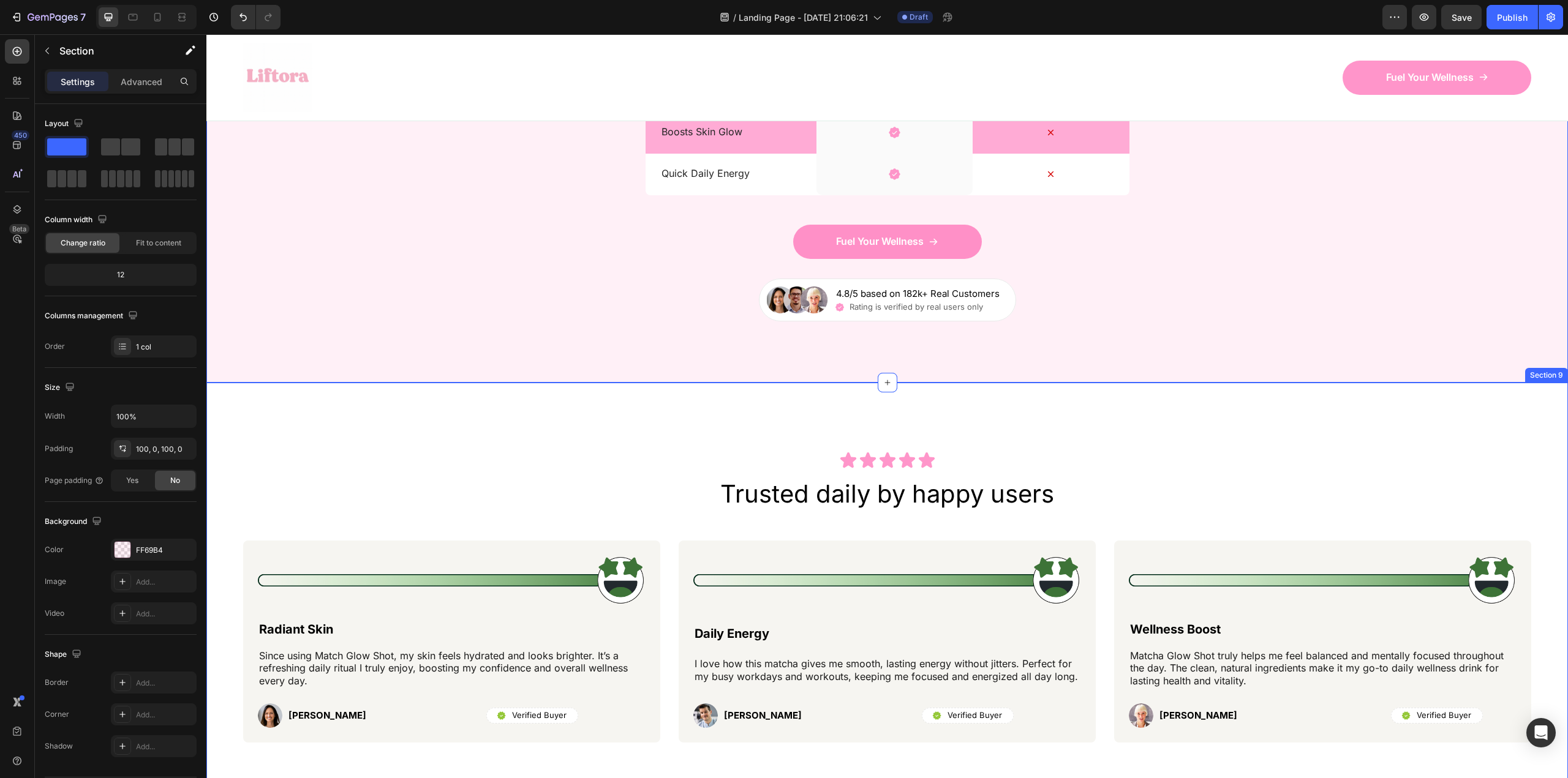
scroll to position [4529, 0]
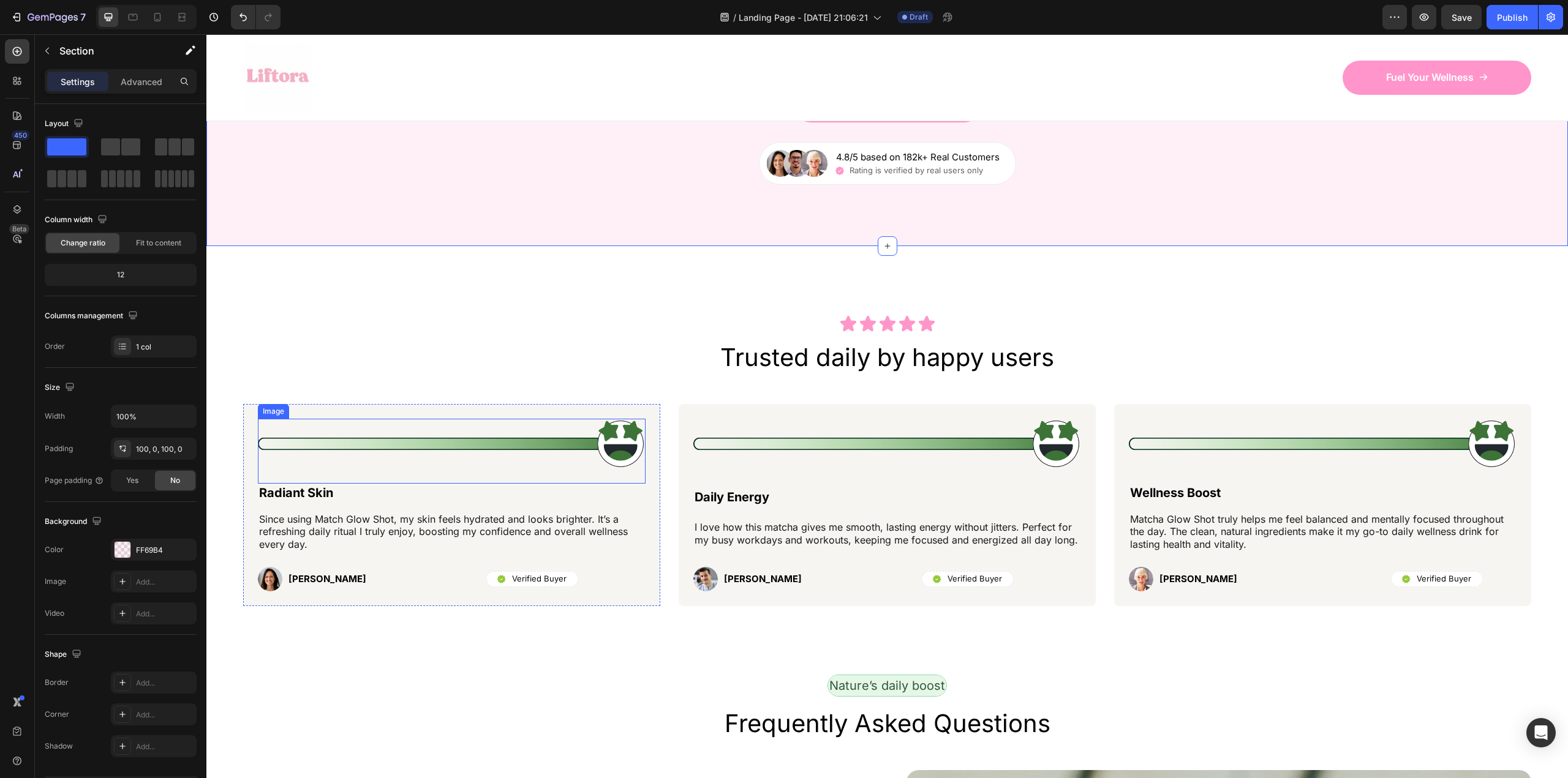
click at [593, 439] on img at bounding box center [451, 444] width 387 height 50
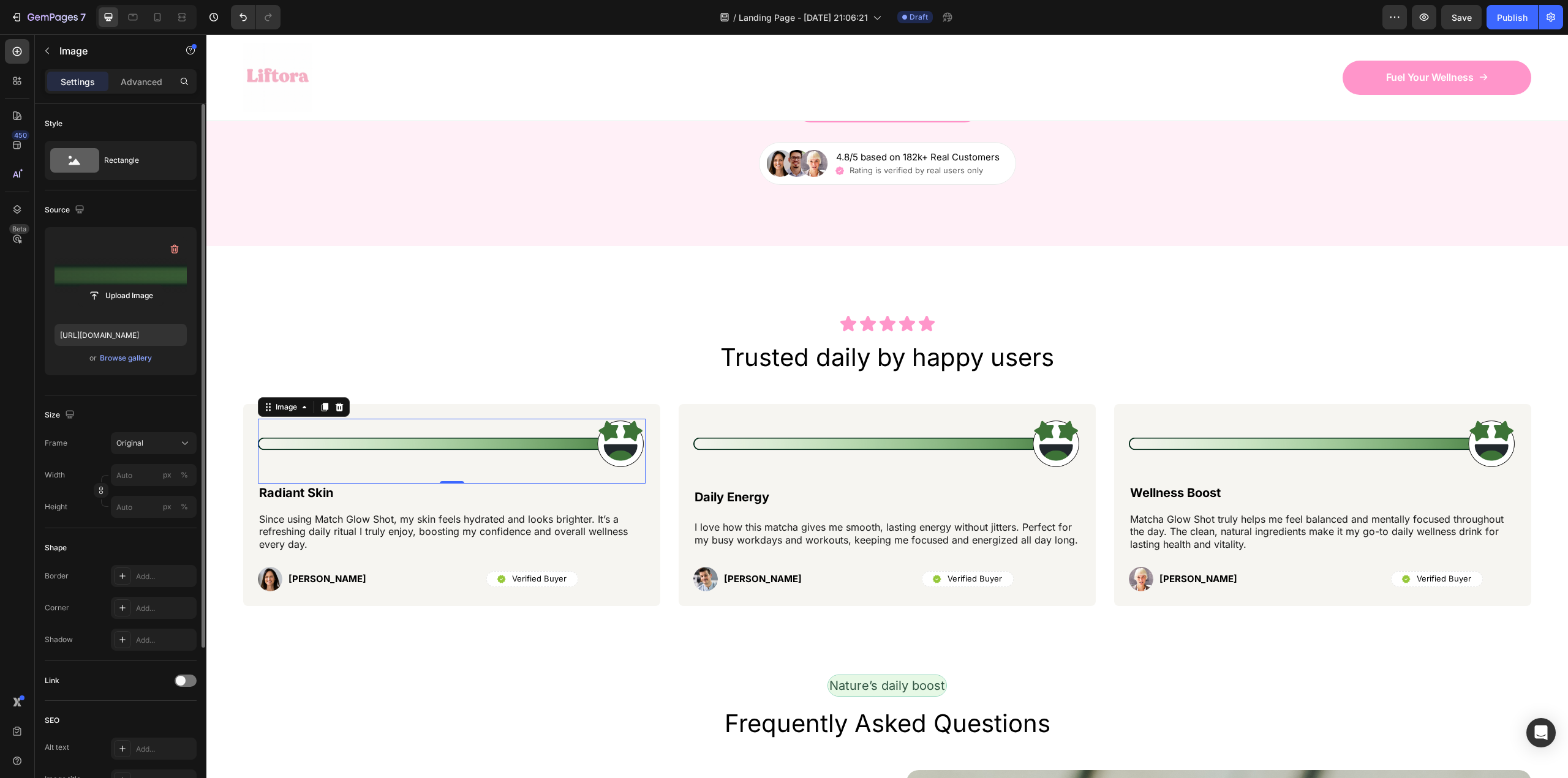
click at [109, 270] on label at bounding box center [120, 275] width 132 height 77
click at [109, 285] on input "file" at bounding box center [121, 296] width 85 height 21
click at [92, 332] on input "[URL][DOMAIN_NAME]" at bounding box center [120, 335] width 132 height 22
click at [105, 332] on input "[URL][DOMAIN_NAME]" at bounding box center [120, 335] width 132 height 22
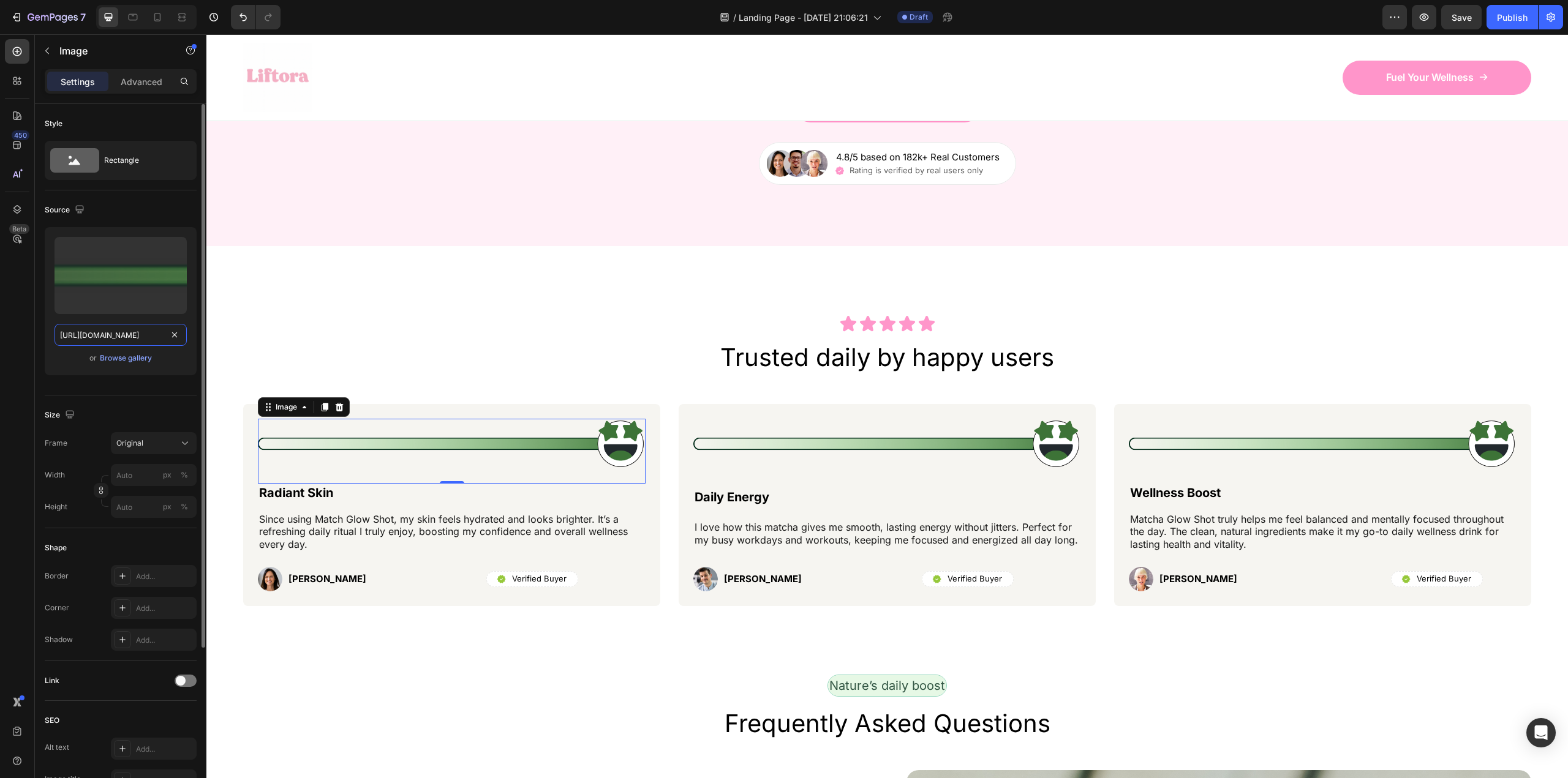
click at [114, 336] on input "[URL][DOMAIN_NAME]" at bounding box center [120, 335] width 132 height 22
click at [115, 336] on input "[URL][DOMAIN_NAME]" at bounding box center [120, 335] width 132 height 22
click at [130, 69] on div "Image" at bounding box center [104, 52] width 139 height 35
click at [130, 78] on p "Advanced" at bounding box center [142, 82] width 42 height 13
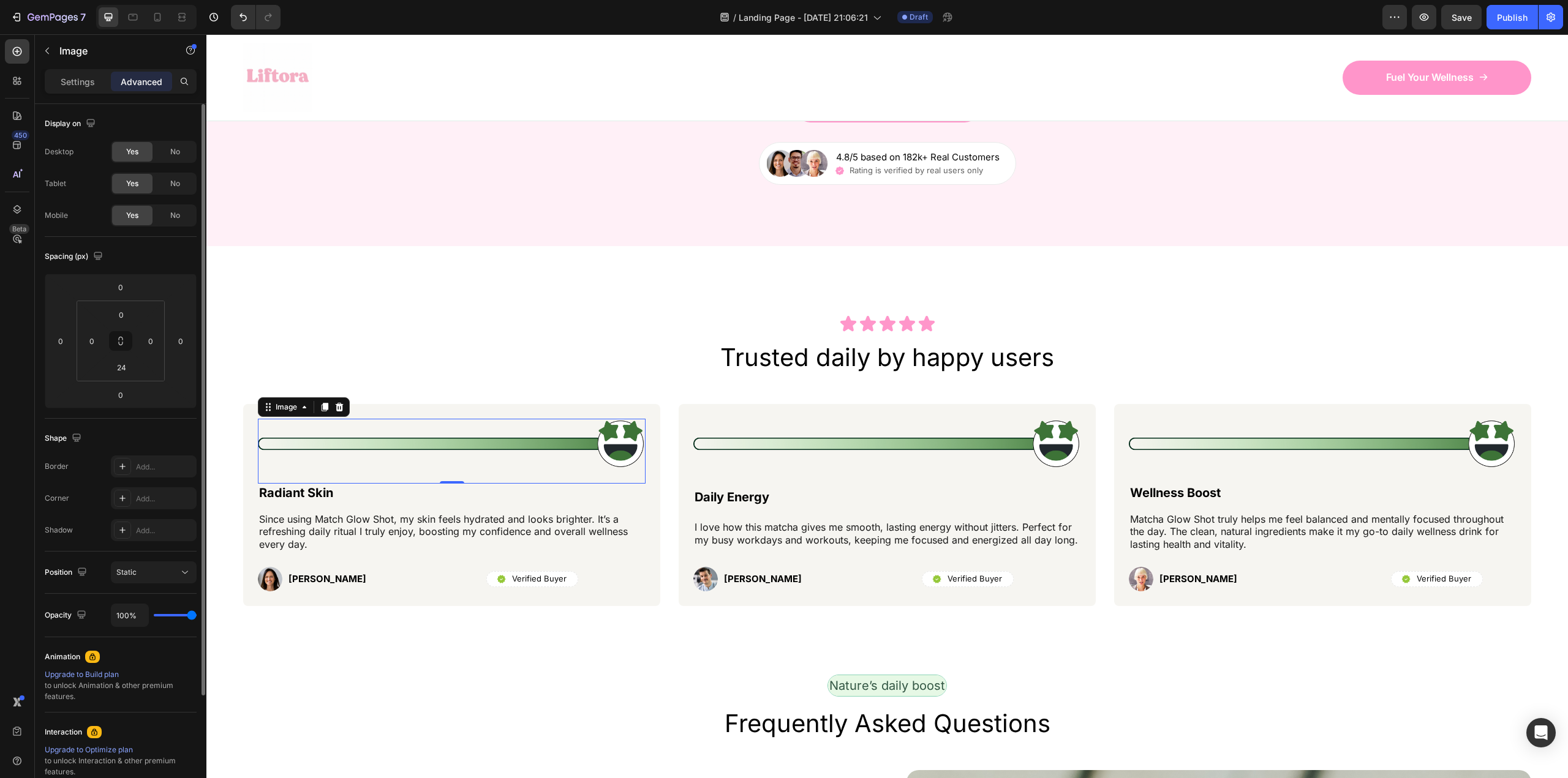
click at [78, 80] on p "Settings" at bounding box center [78, 82] width 34 height 13
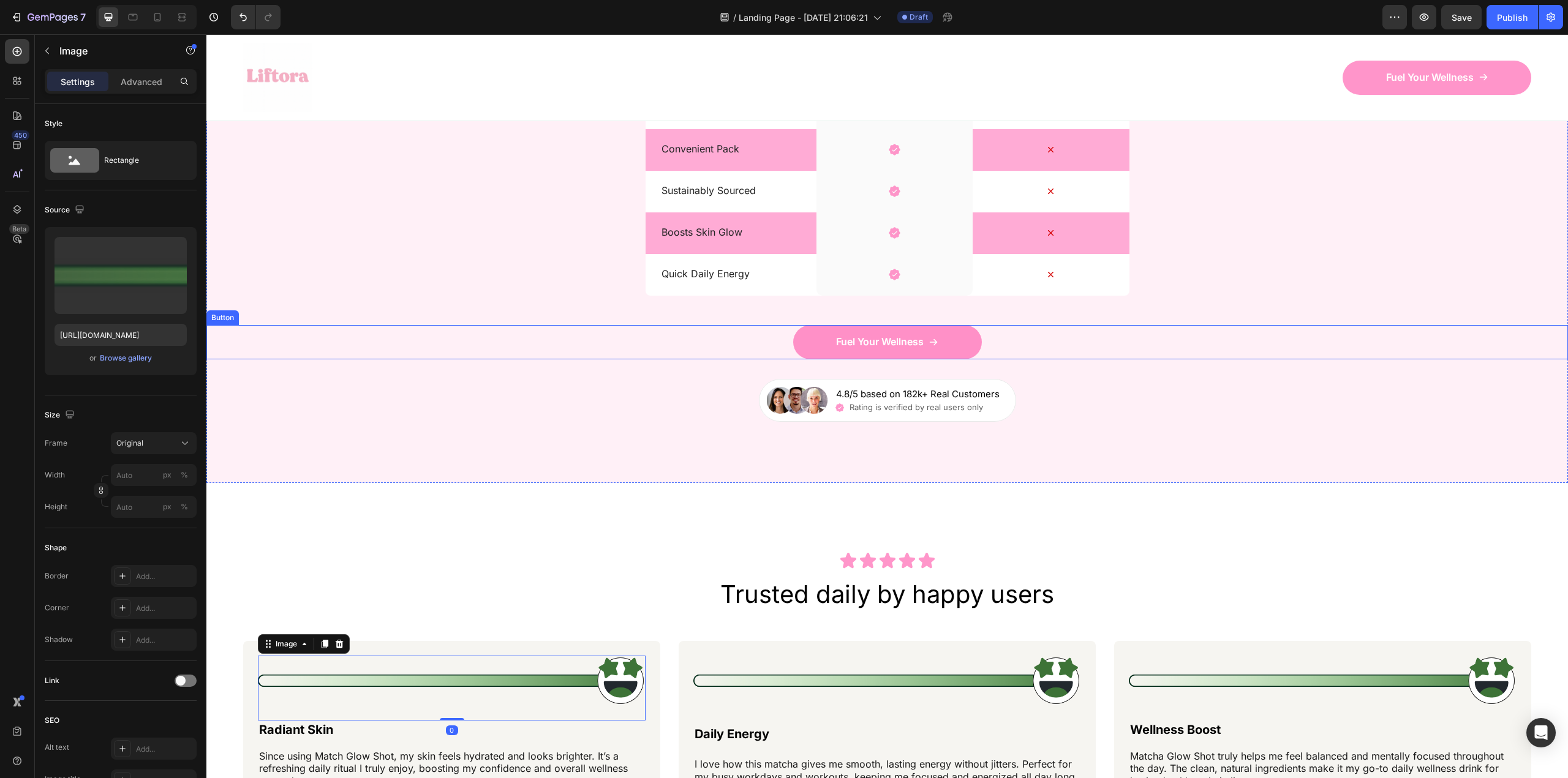
scroll to position [4285, 0]
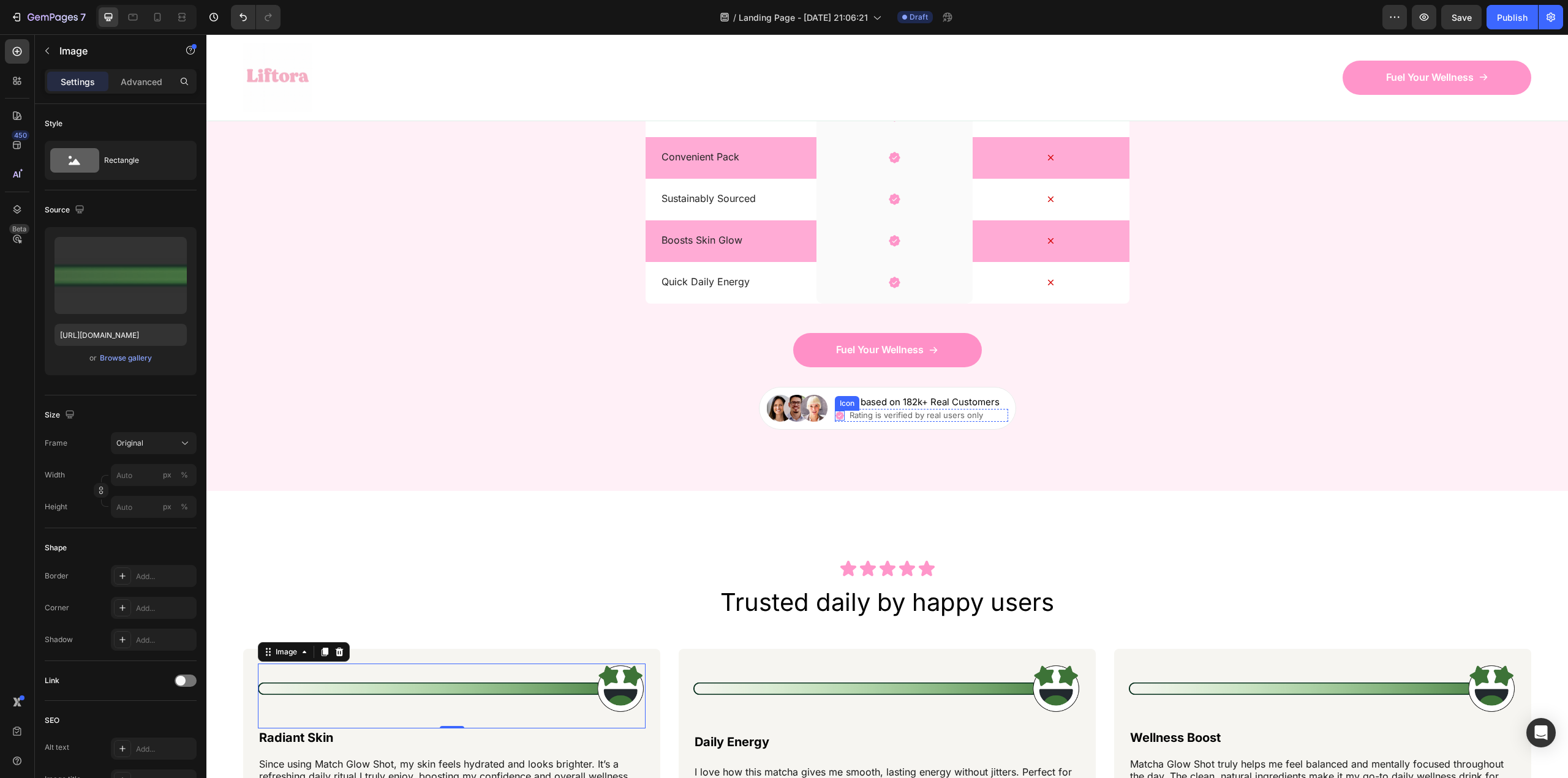
click at [836, 415] on icon at bounding box center [840, 415] width 9 height 9
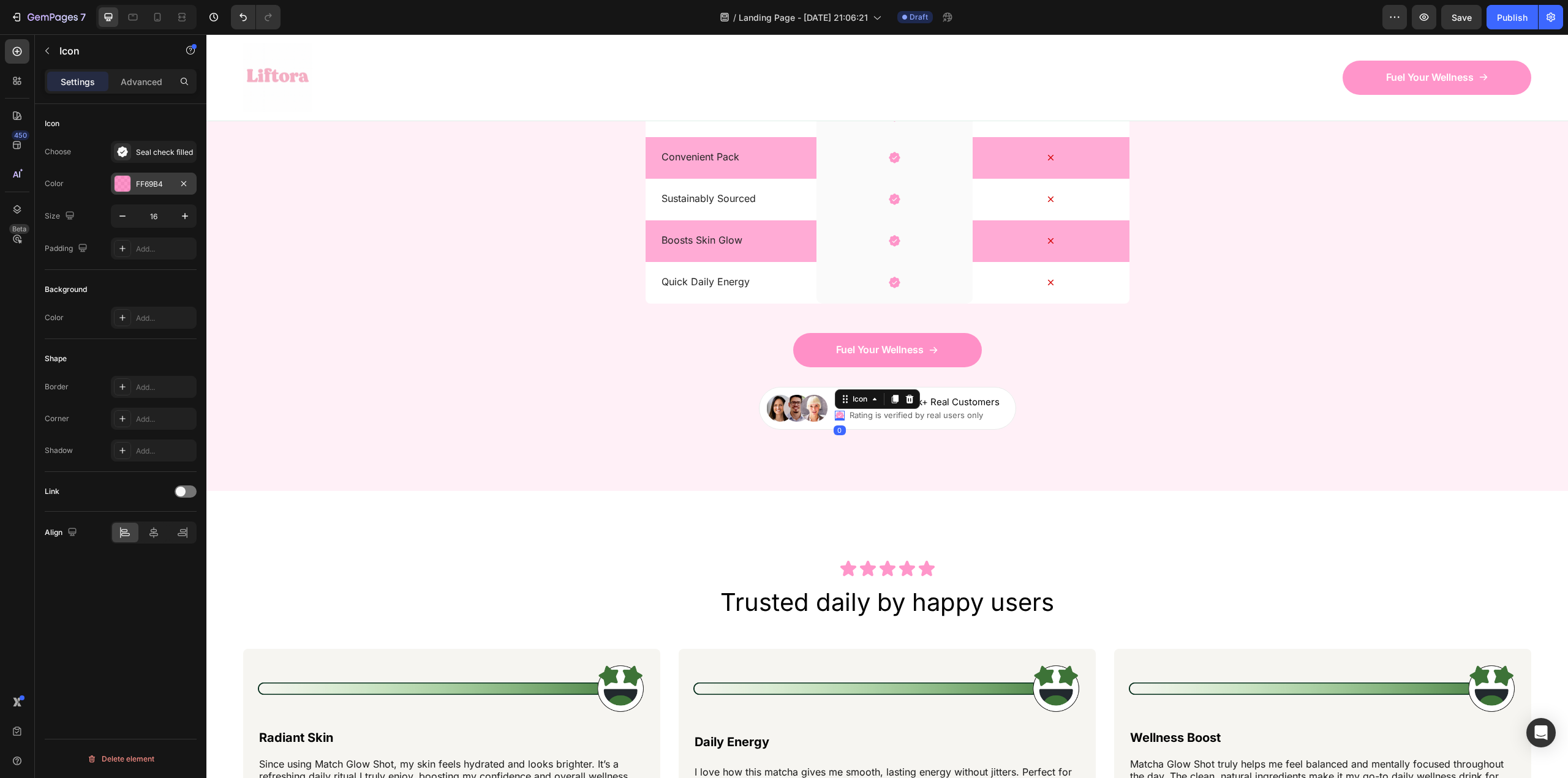
click at [134, 186] on div "FF69B4" at bounding box center [154, 183] width 86 height 22
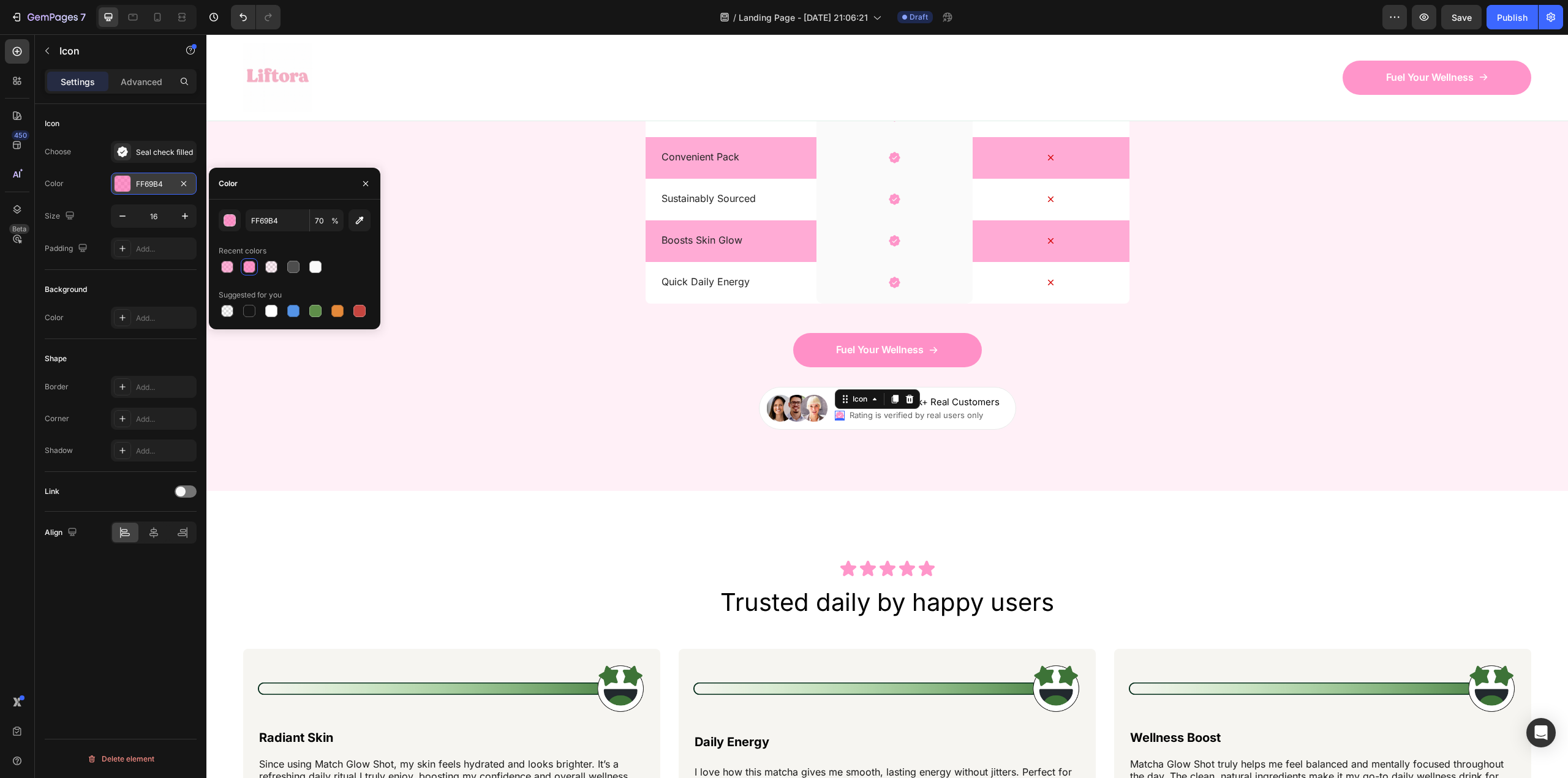
drag, startPoint x: 131, startPoint y: 182, endPoint x: 165, endPoint y: 174, distance: 34.9
click at [165, 174] on div "FF69B4" at bounding box center [154, 183] width 86 height 22
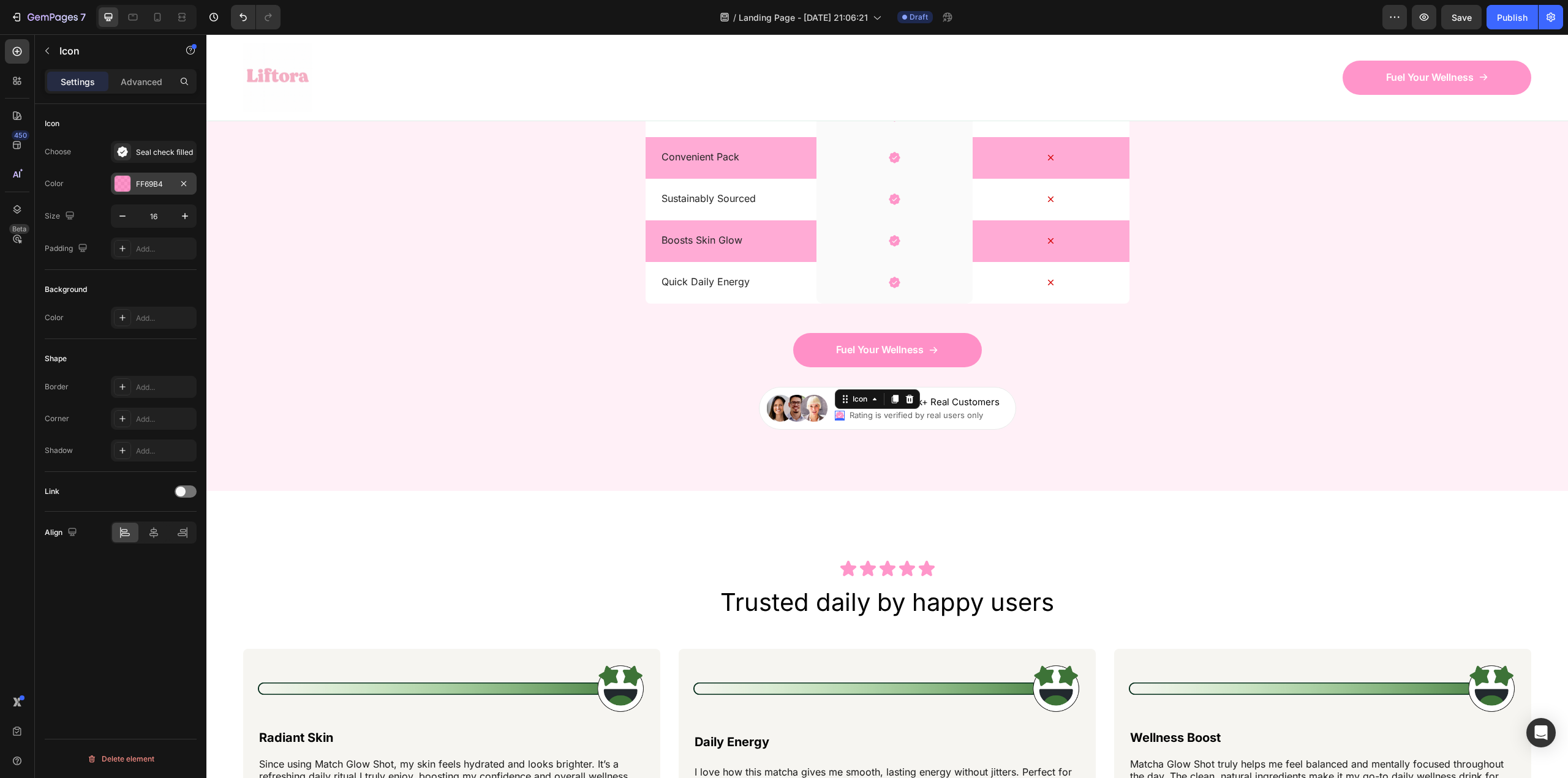
click at [163, 179] on div "FF69B4" at bounding box center [153, 184] width 36 height 11
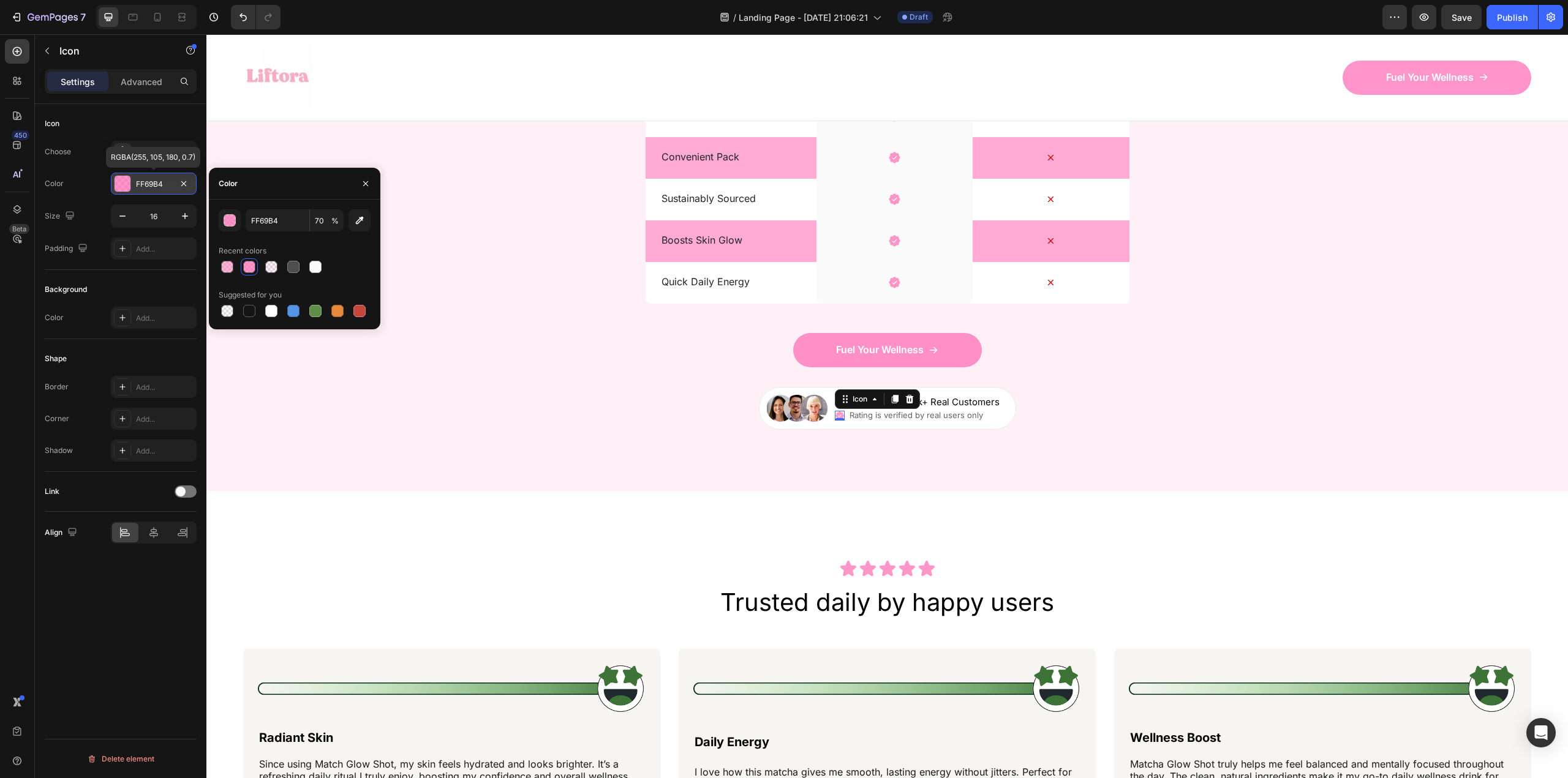
drag, startPoint x: 164, startPoint y: 182, endPoint x: 136, endPoint y: 183, distance: 28.0
click at [136, 183] on div "FF69B4" at bounding box center [153, 184] width 36 height 11
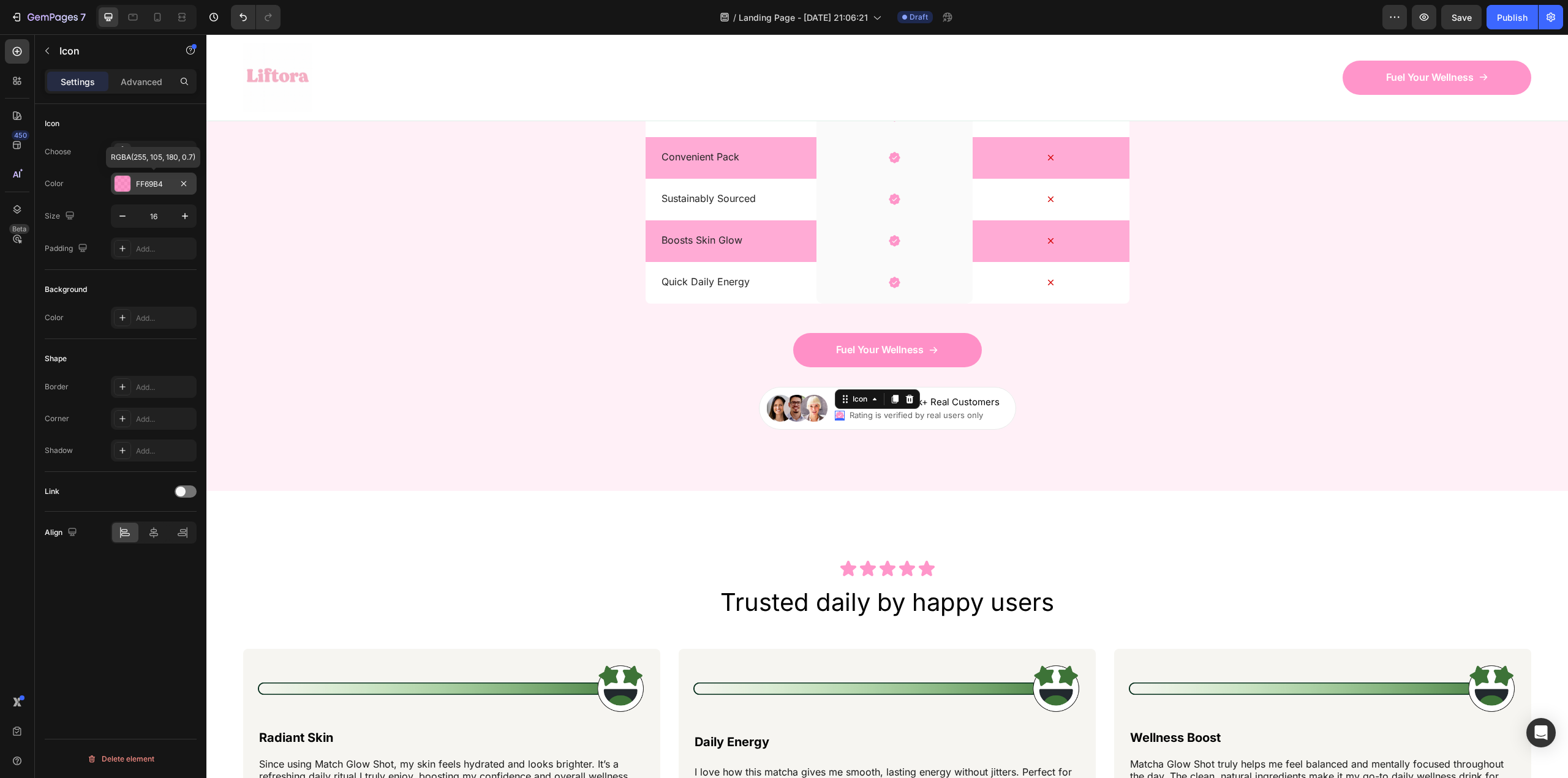
click at [136, 183] on div "FF69B4" at bounding box center [153, 184] width 36 height 11
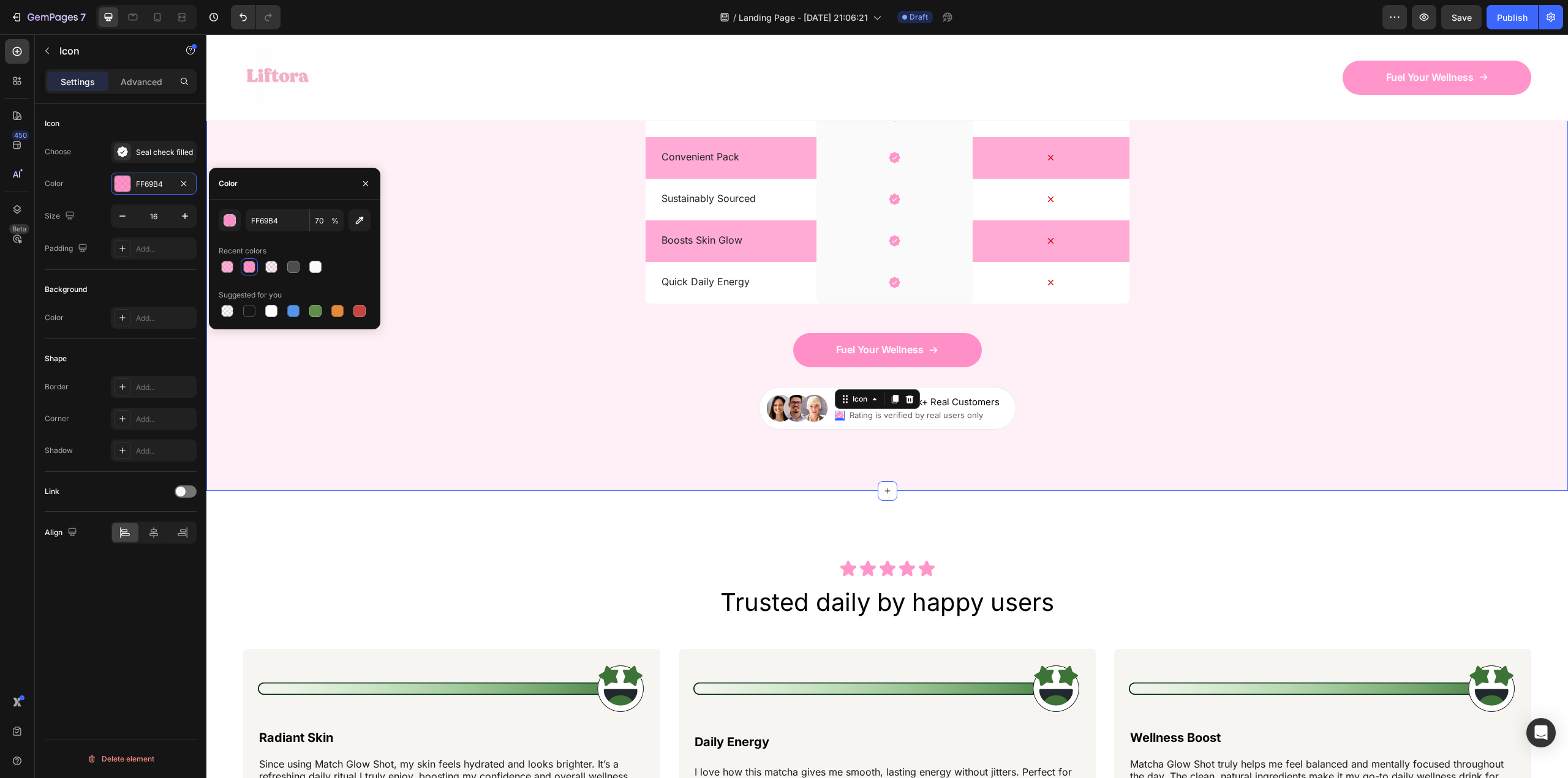
click at [664, 367] on div "Fuel Your Wellness Button" at bounding box center [887, 350] width 1362 height 34
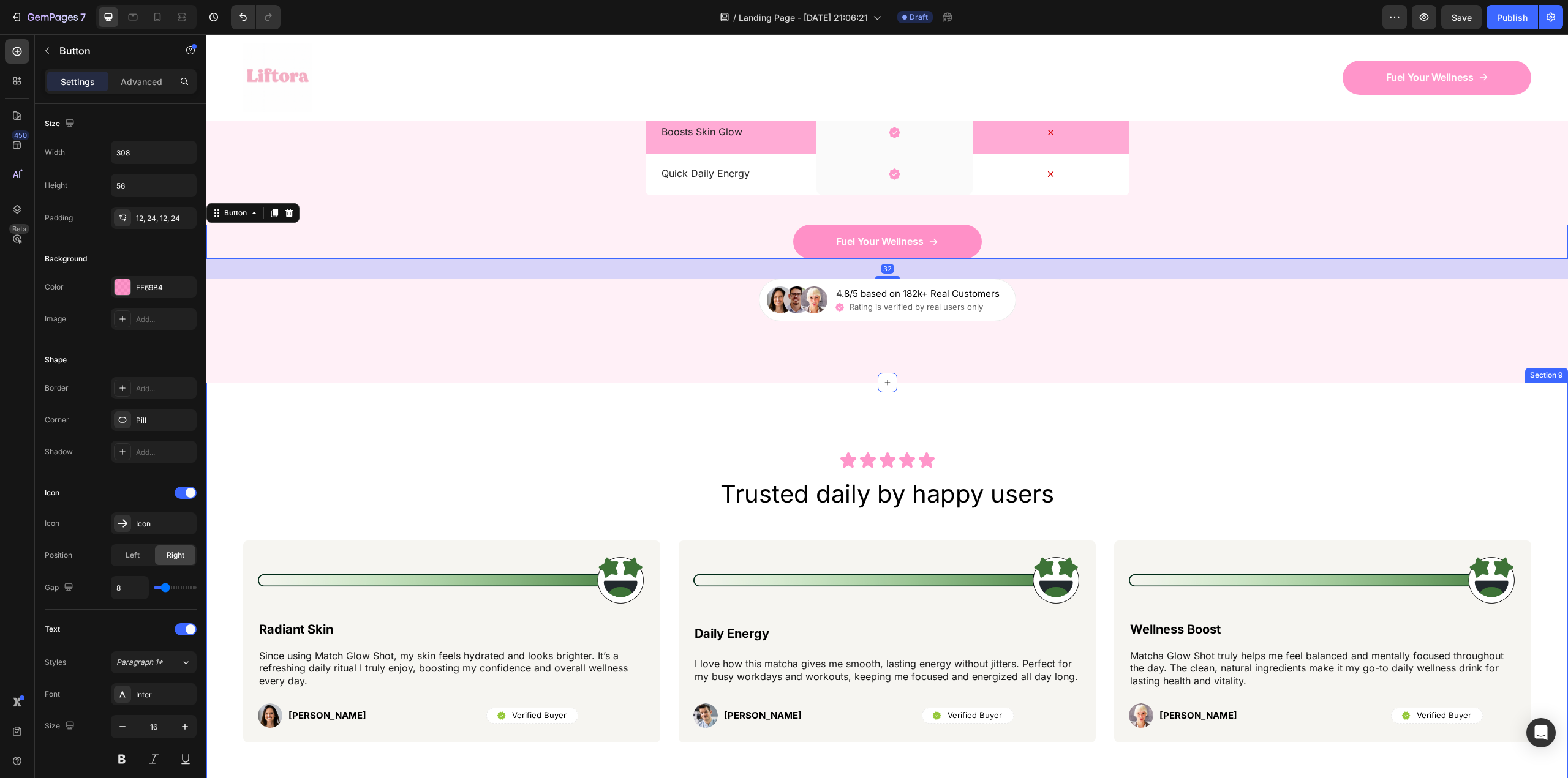
scroll to position [4469, 0]
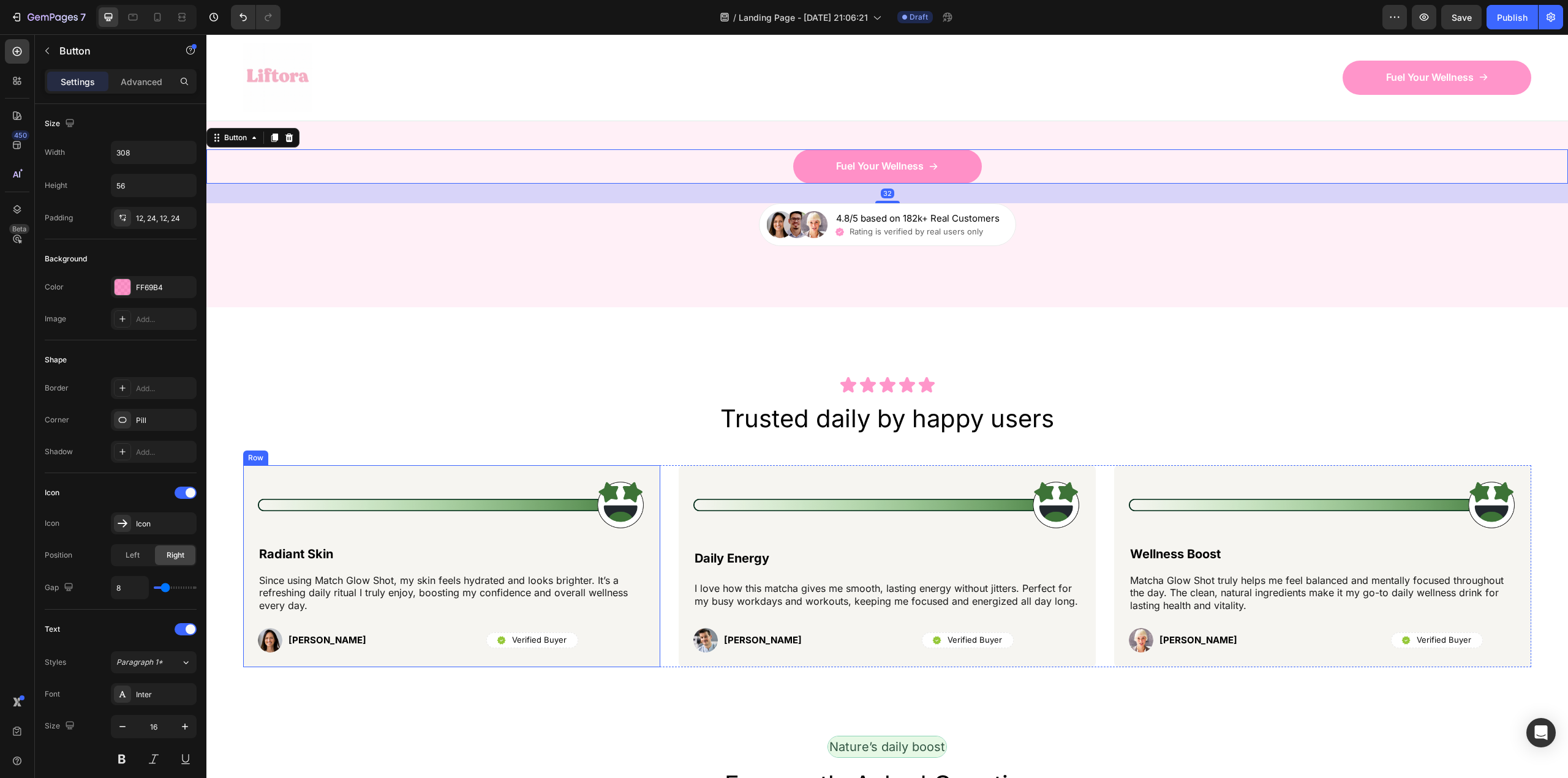
click at [574, 495] on img at bounding box center [451, 505] width 387 height 50
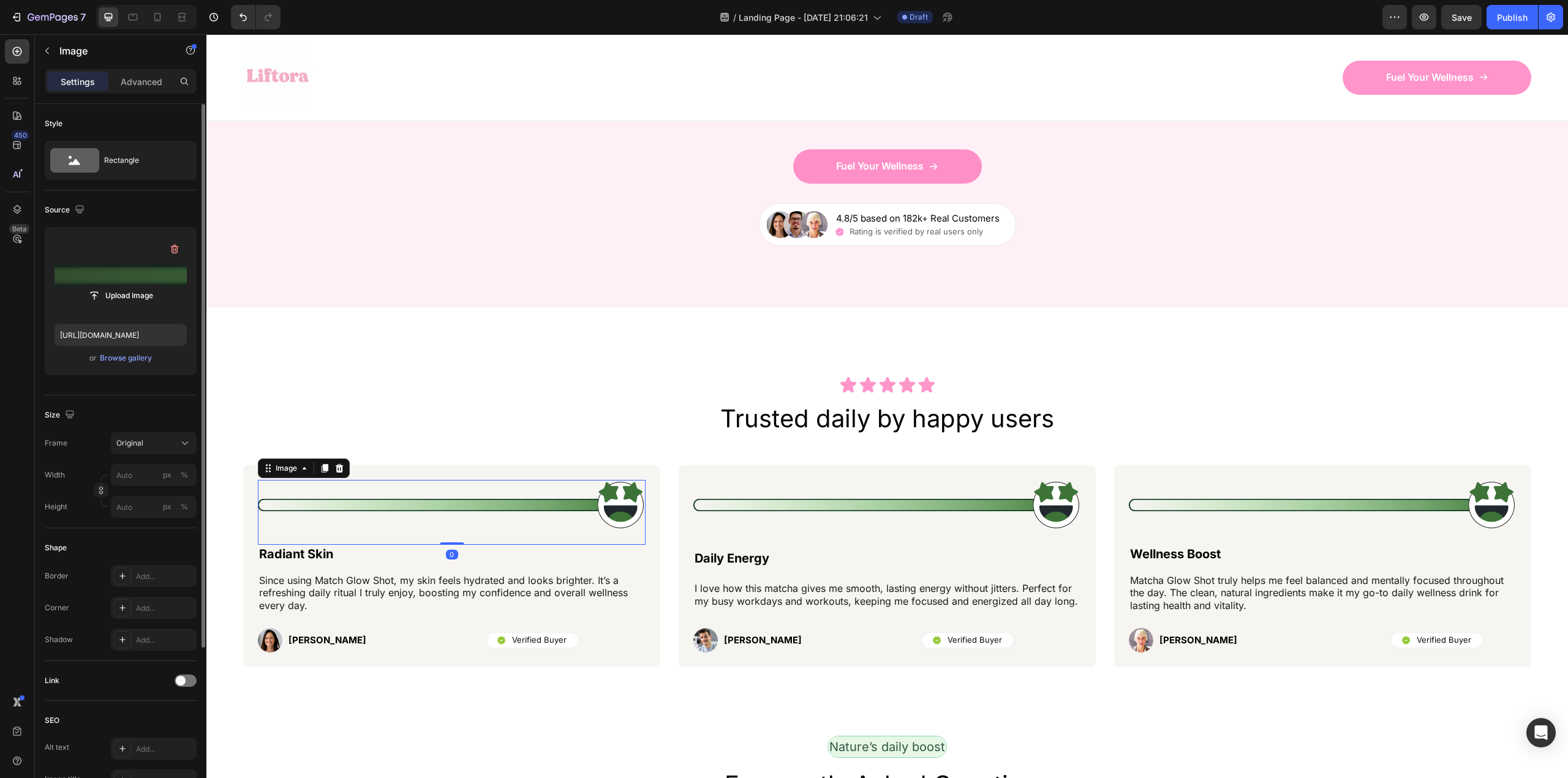
click at [133, 279] on label at bounding box center [120, 275] width 132 height 77
click at [133, 285] on input "file" at bounding box center [121, 296] width 85 height 21
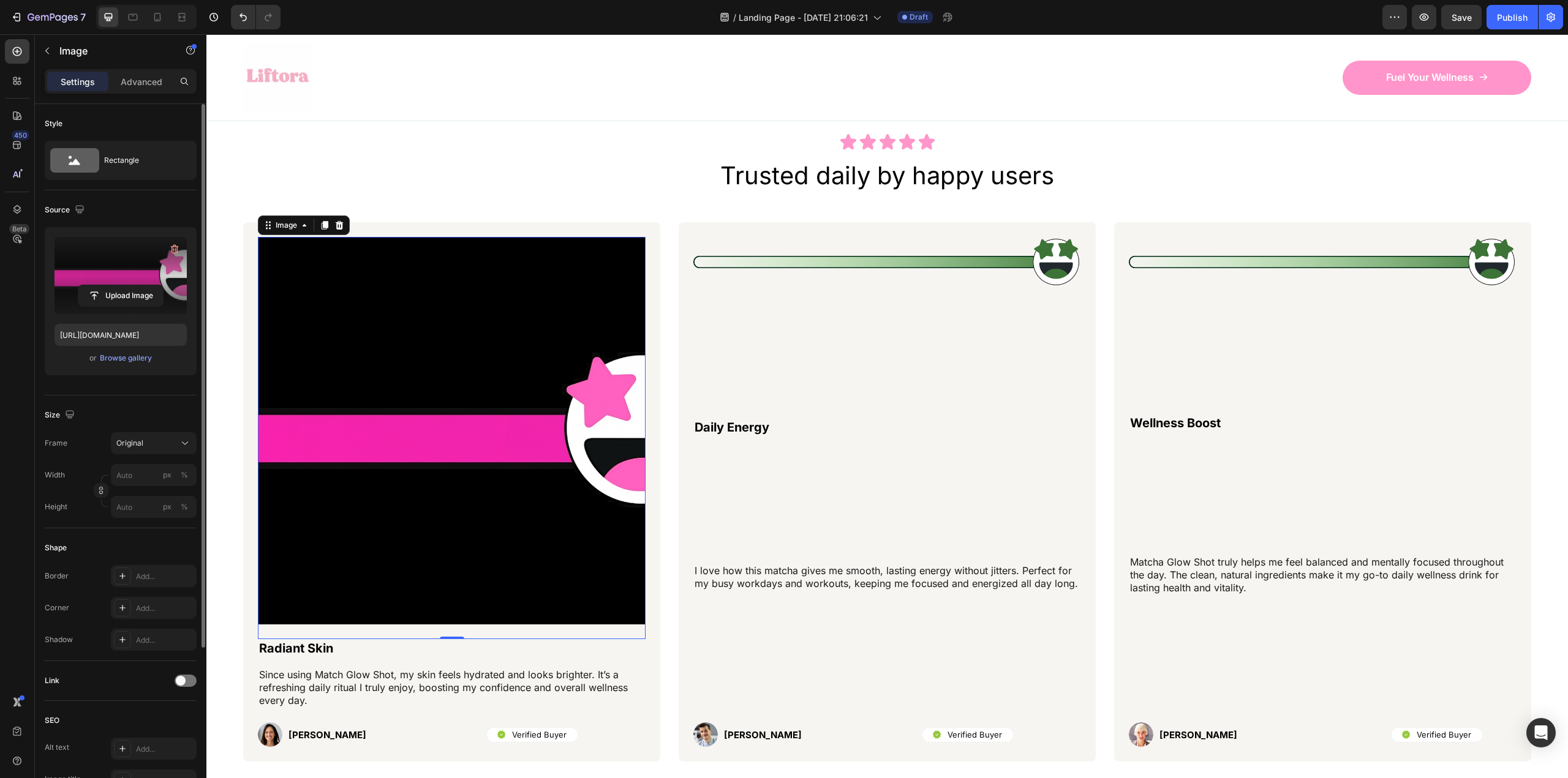
scroll to position [4713, 0]
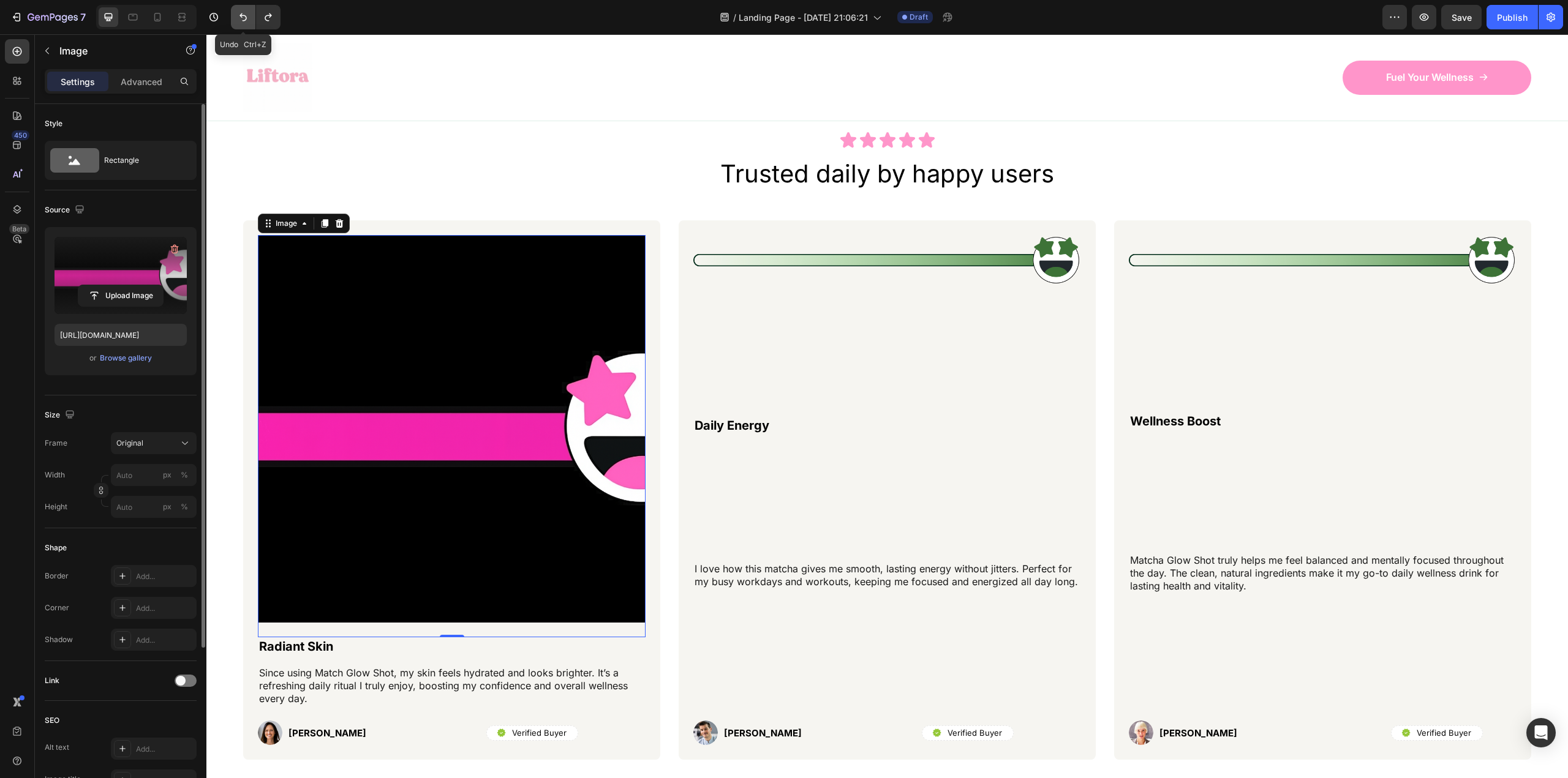
click at [244, 14] on icon "Undo/Redo" at bounding box center [243, 17] width 12 height 12
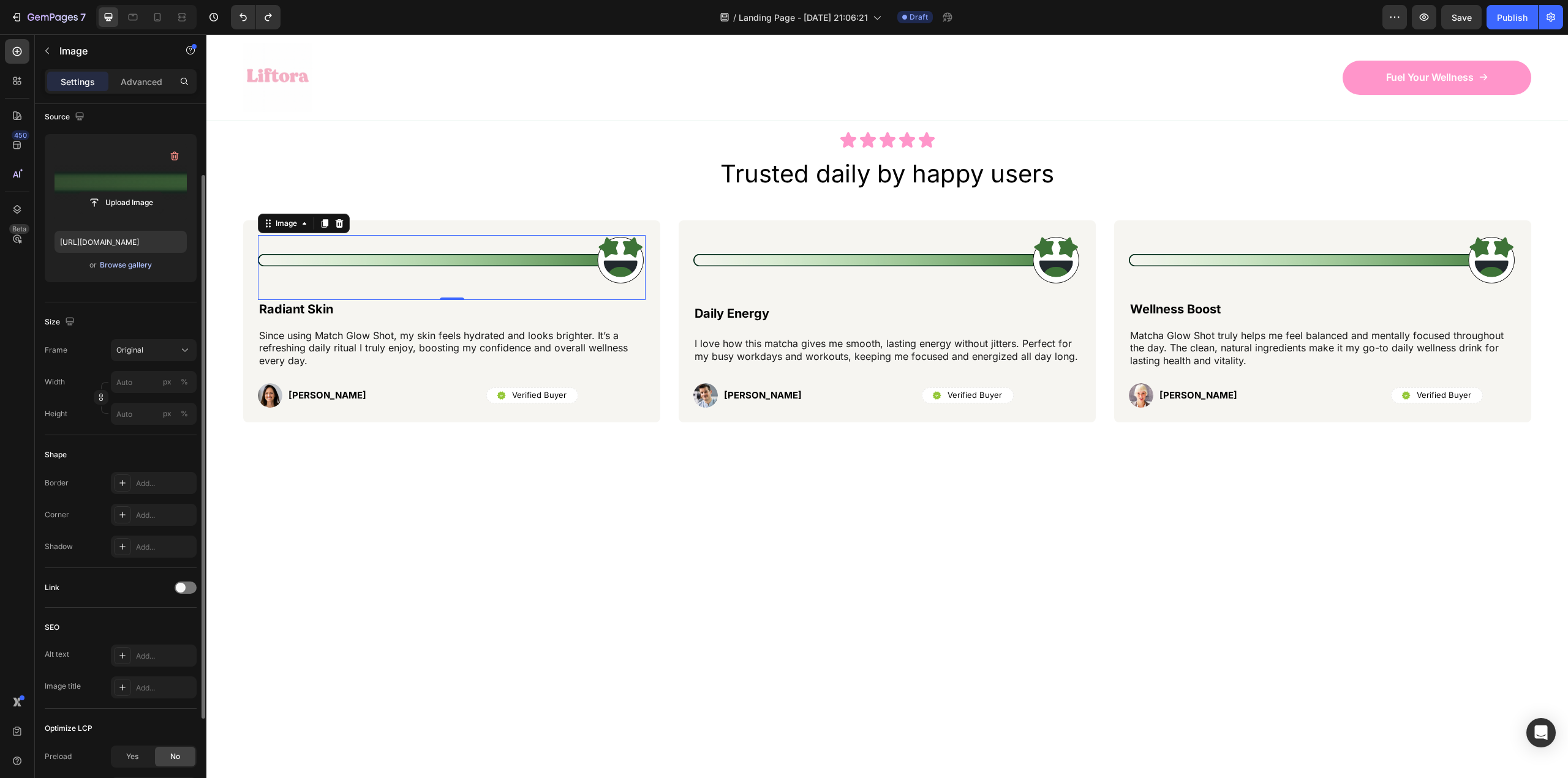
scroll to position [0, 0]
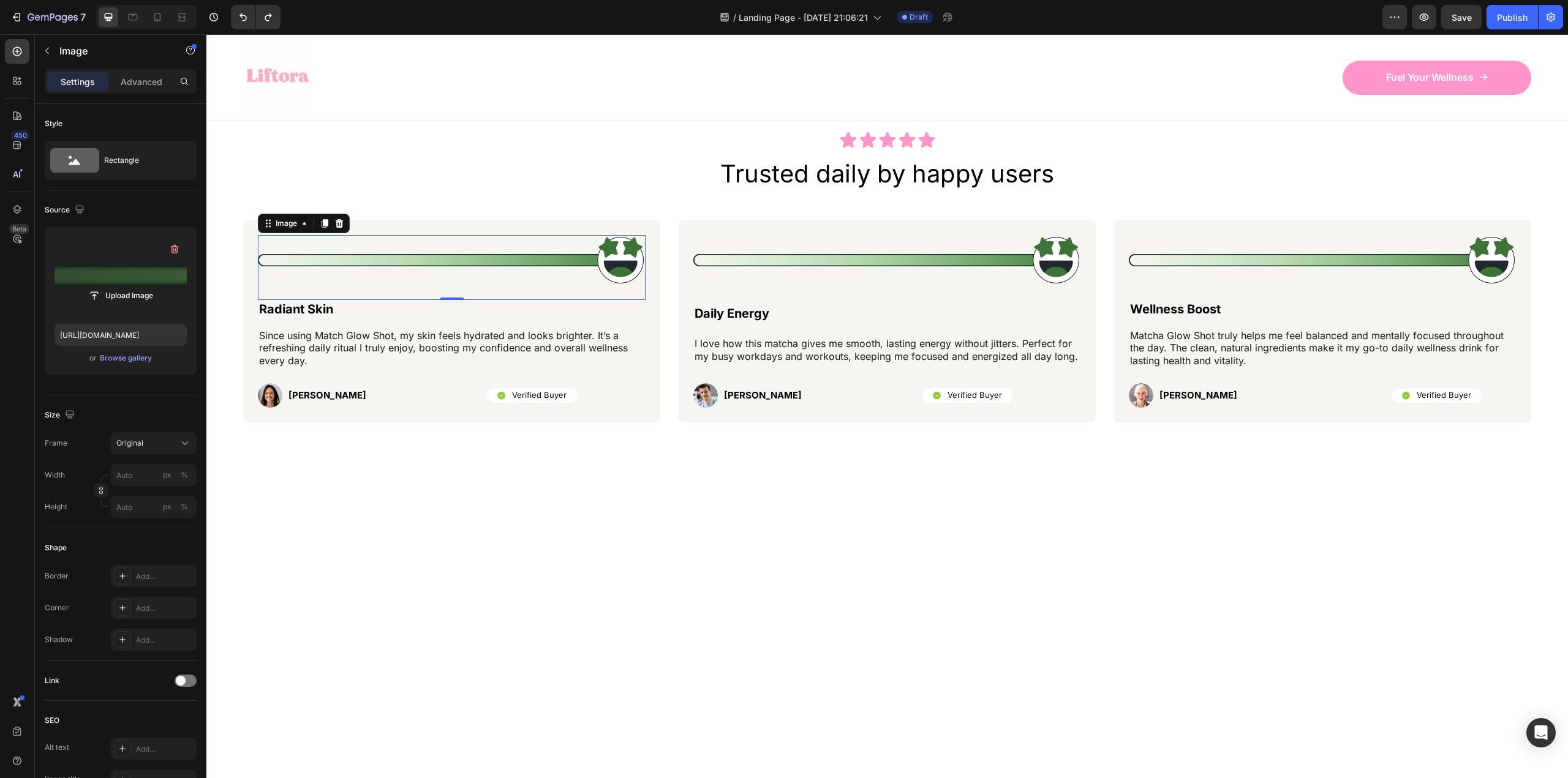
click at [120, 281] on label at bounding box center [120, 275] width 132 height 77
click at [120, 285] on input "file" at bounding box center [121, 296] width 85 height 21
type input "[URL][DOMAIN_NAME]"
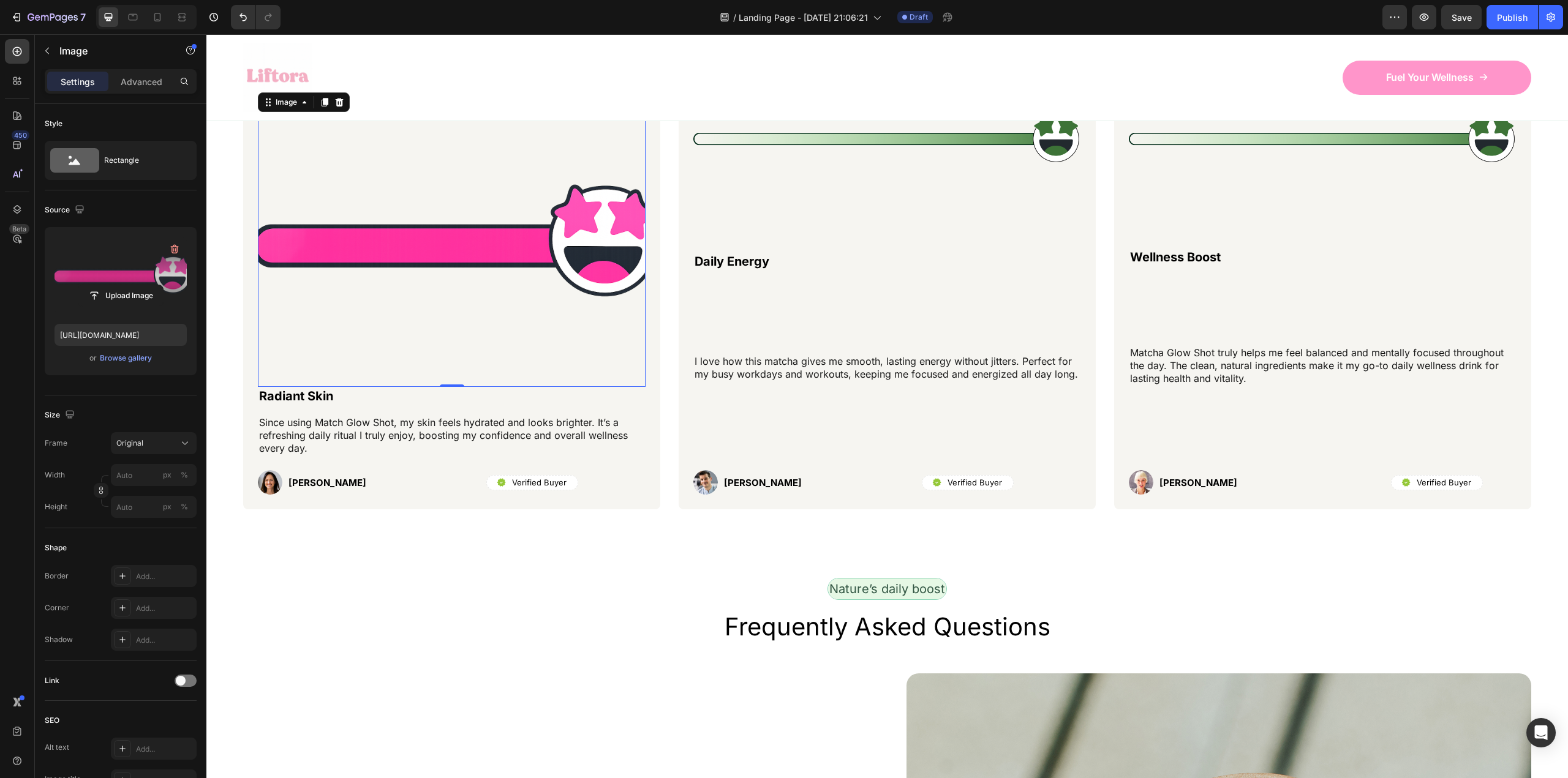
scroll to position [4836, 0]
drag, startPoint x: 458, startPoint y: 383, endPoint x: 456, endPoint y: 328, distance: 55.0
click at [456, 328] on div "Image 0" at bounding box center [451, 249] width 387 height 273
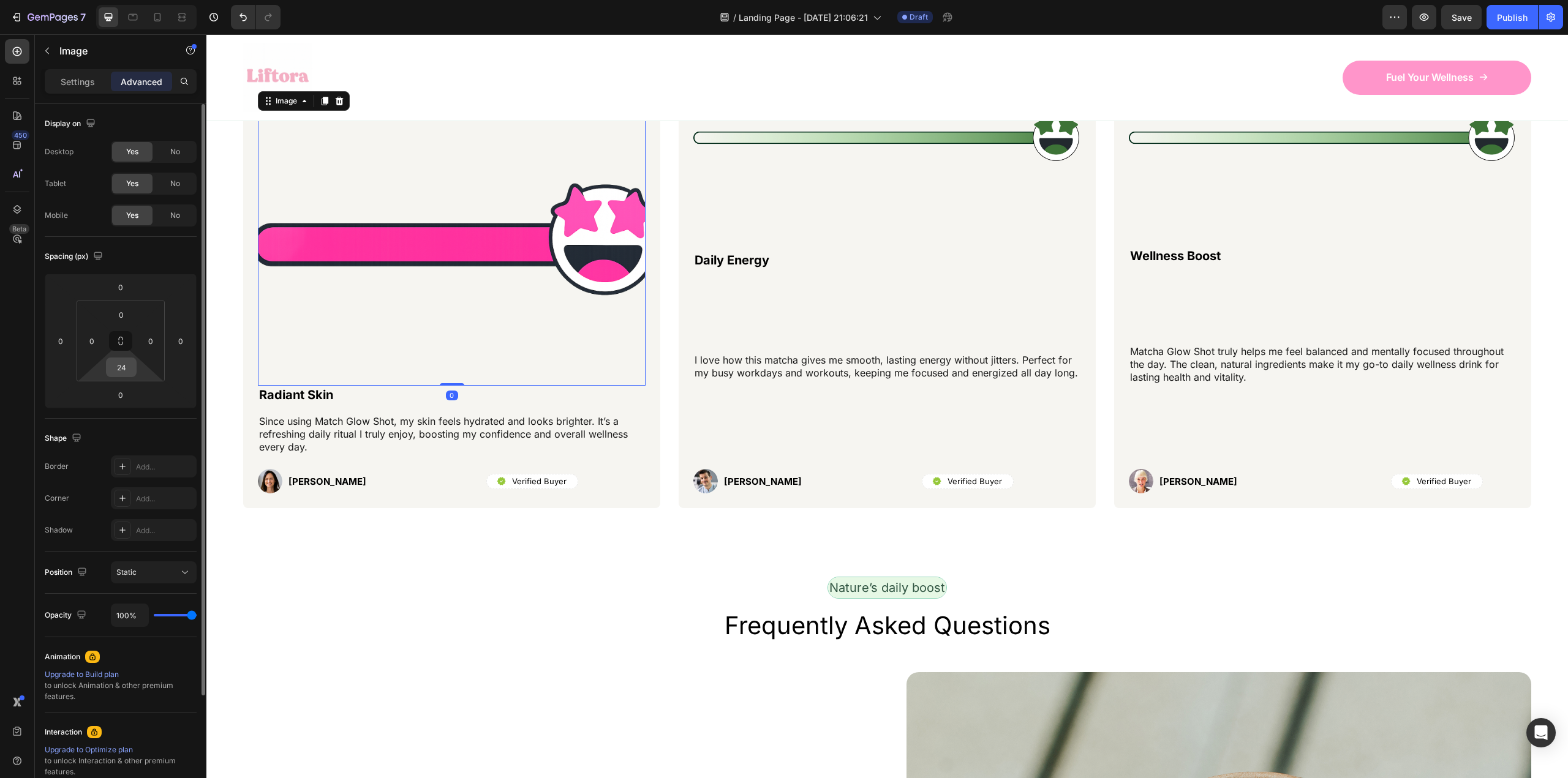
click at [123, 365] on input "24" at bounding box center [122, 368] width 25 height 18
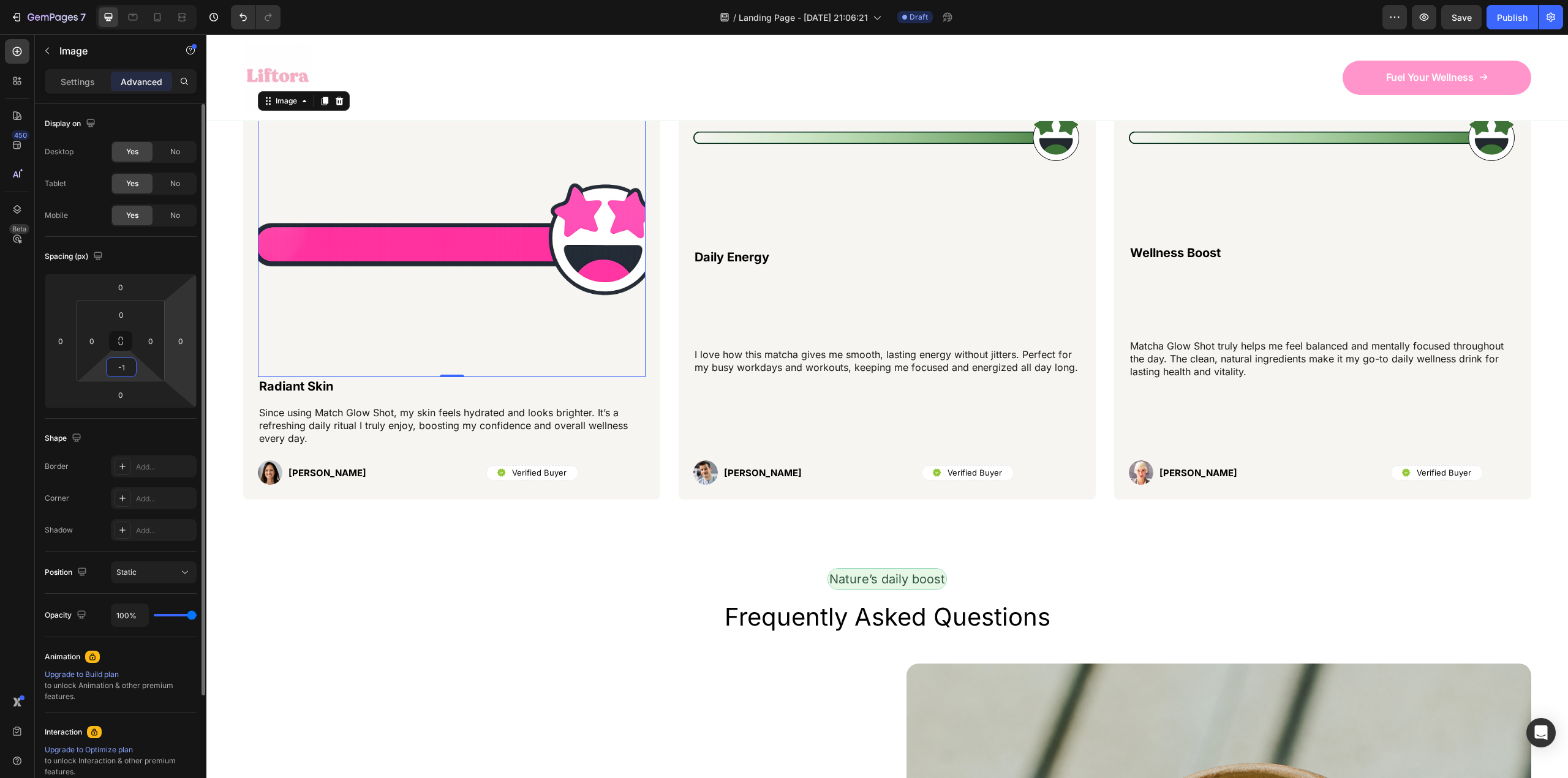
type input "-"
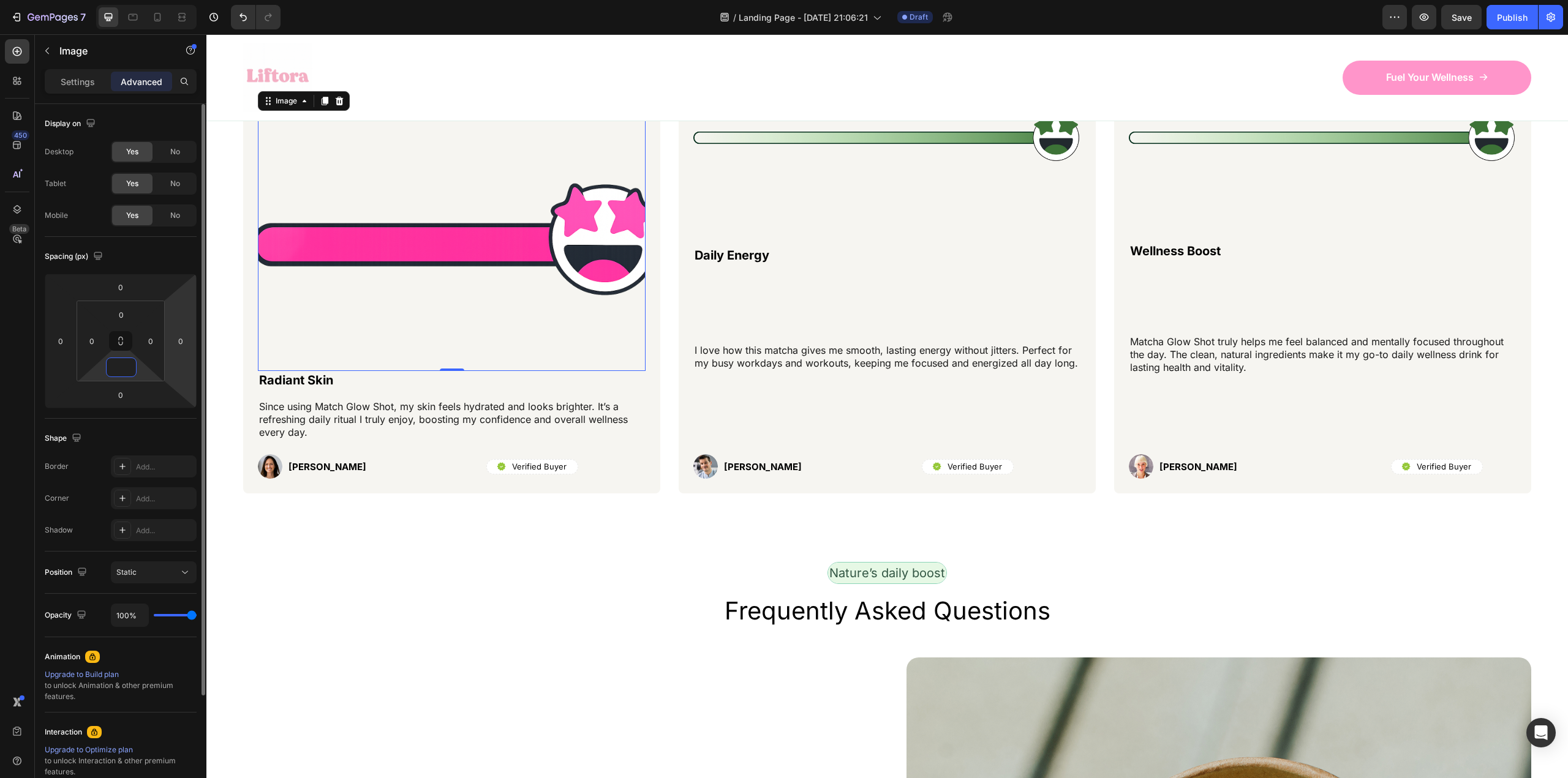
type input "-"
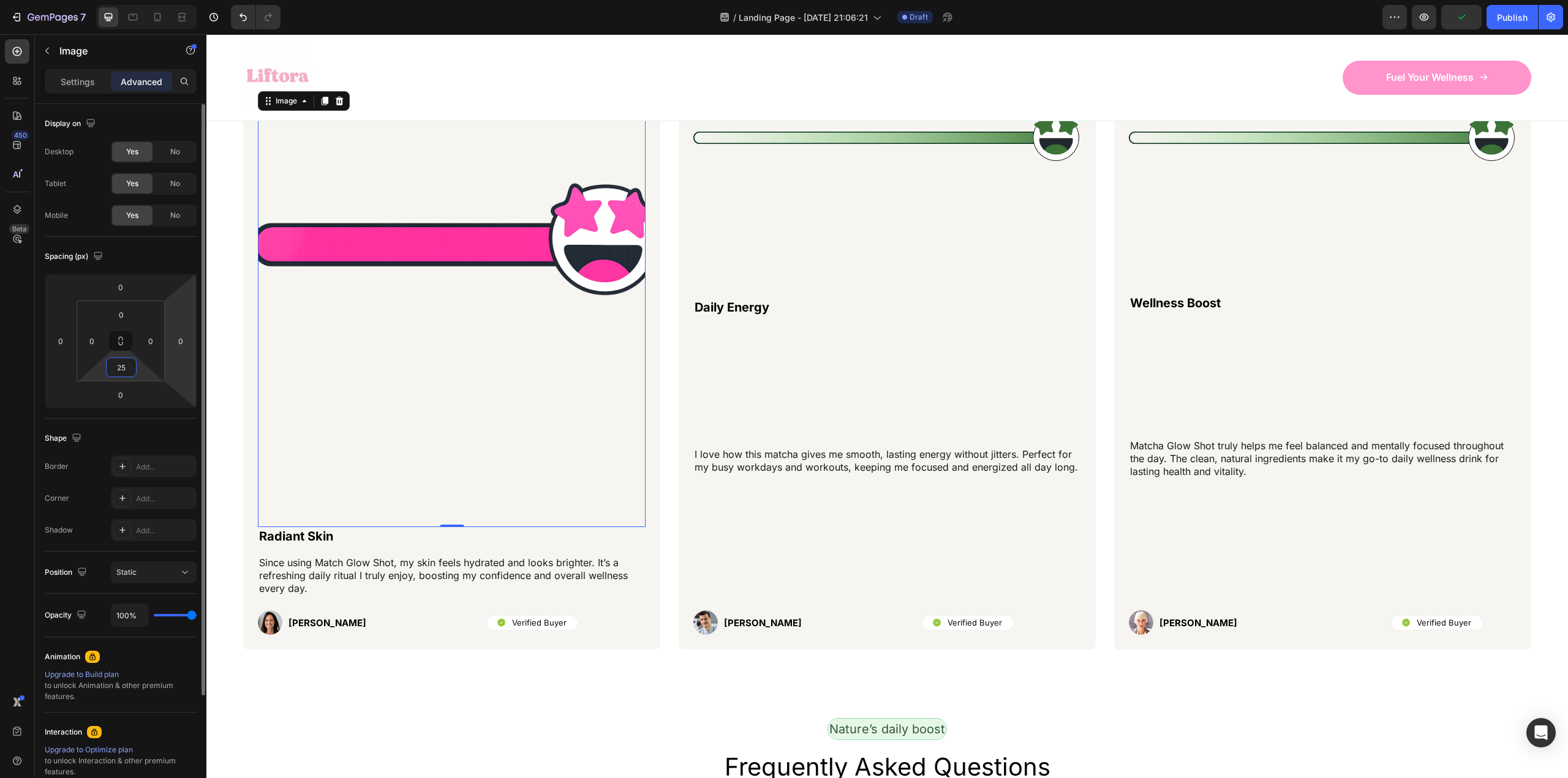
type input "2"
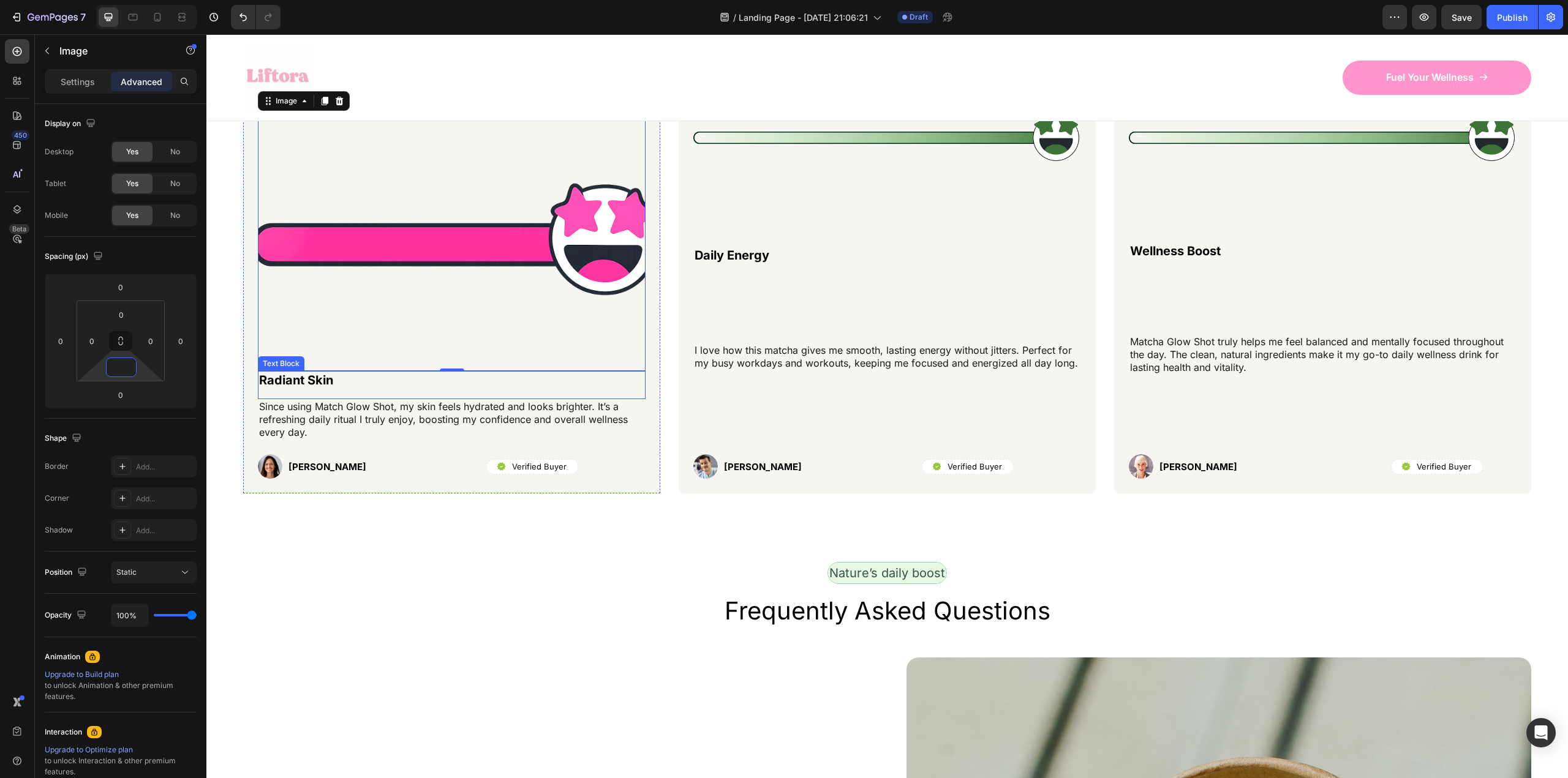
click at [705, 650] on div "Frequently Asked Questions Heading" at bounding box center [887, 626] width 1288 height 64
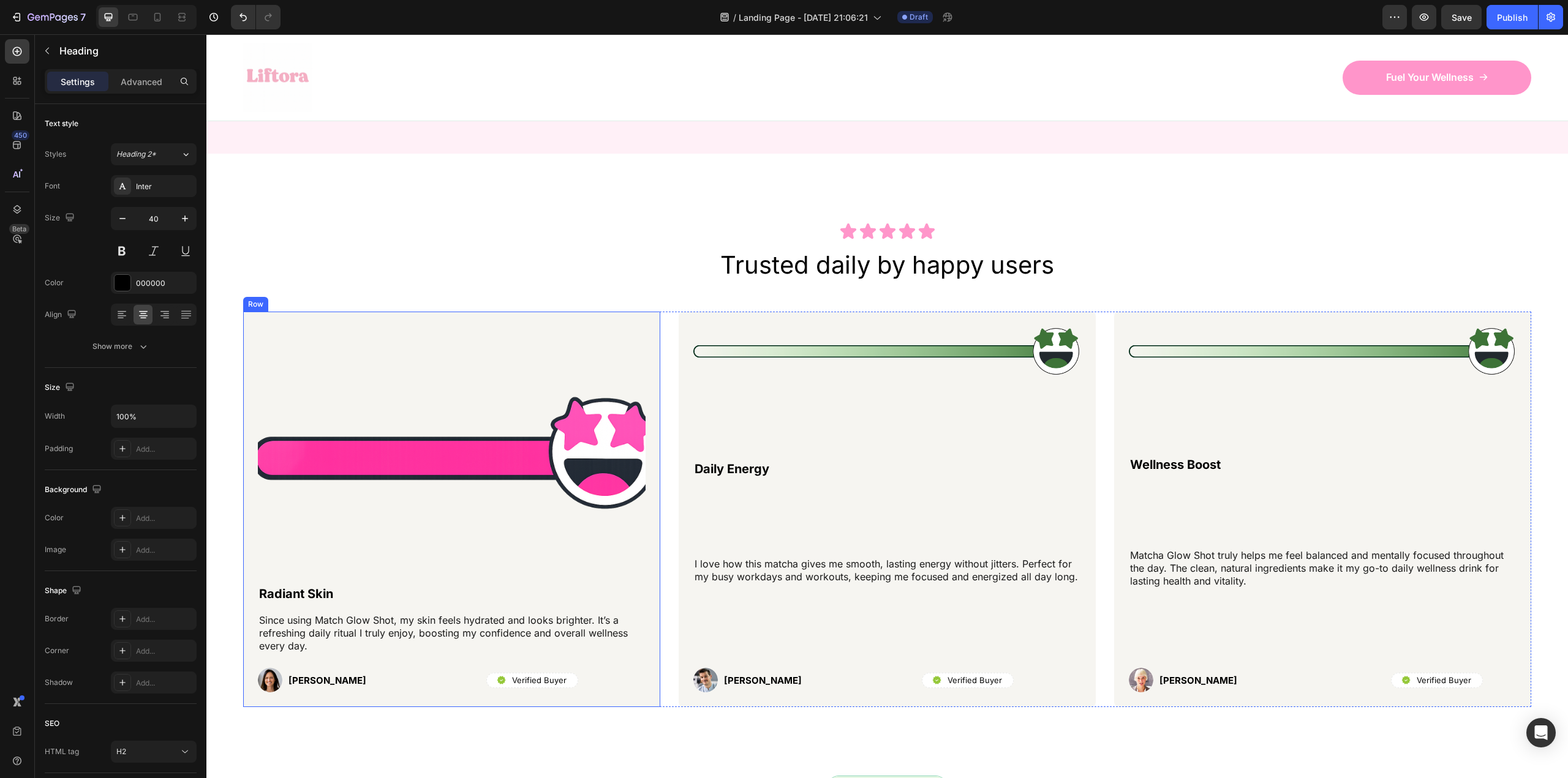
scroll to position [4613, 0]
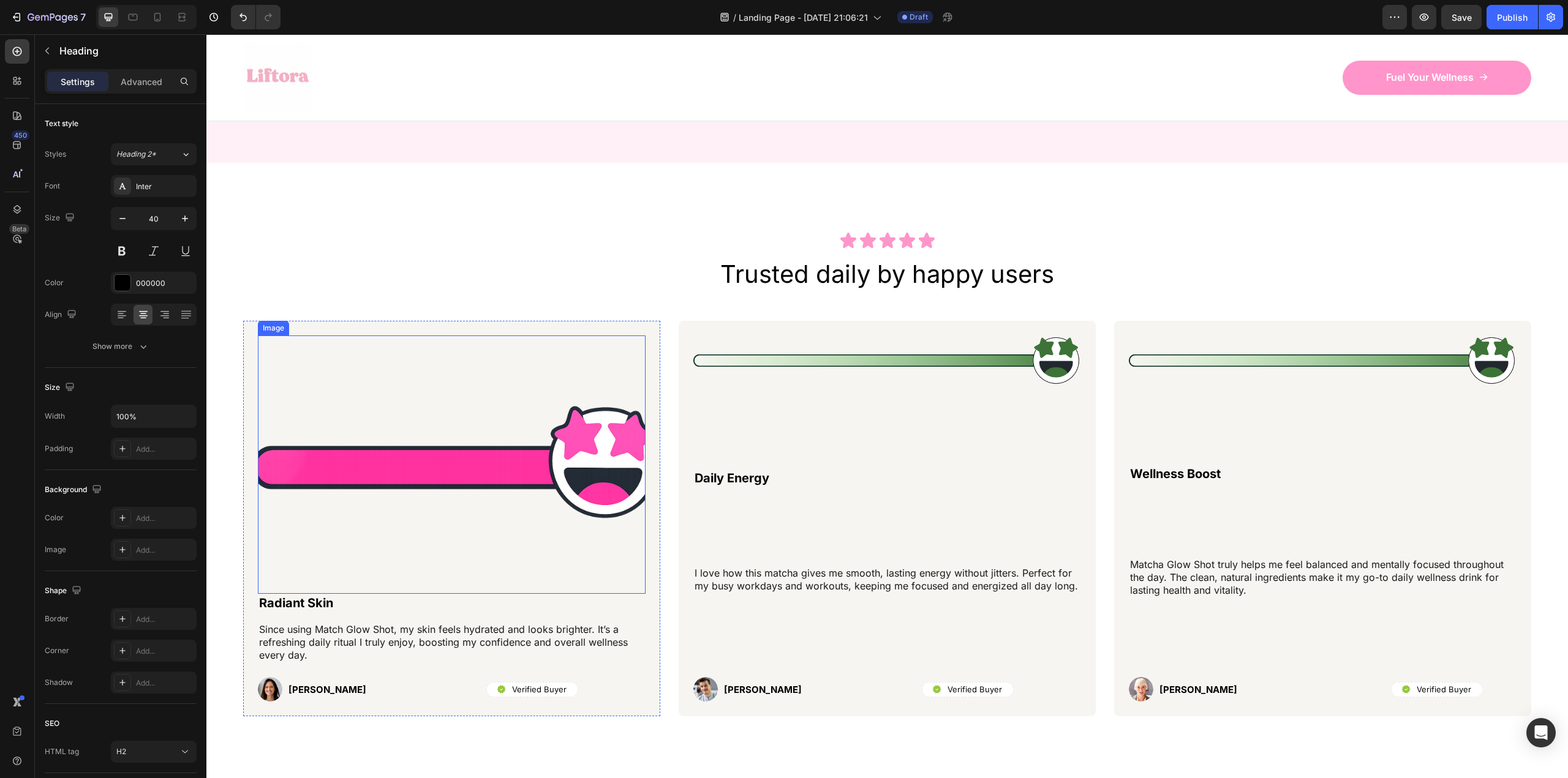
click at [521, 522] on img at bounding box center [451, 464] width 387 height 258
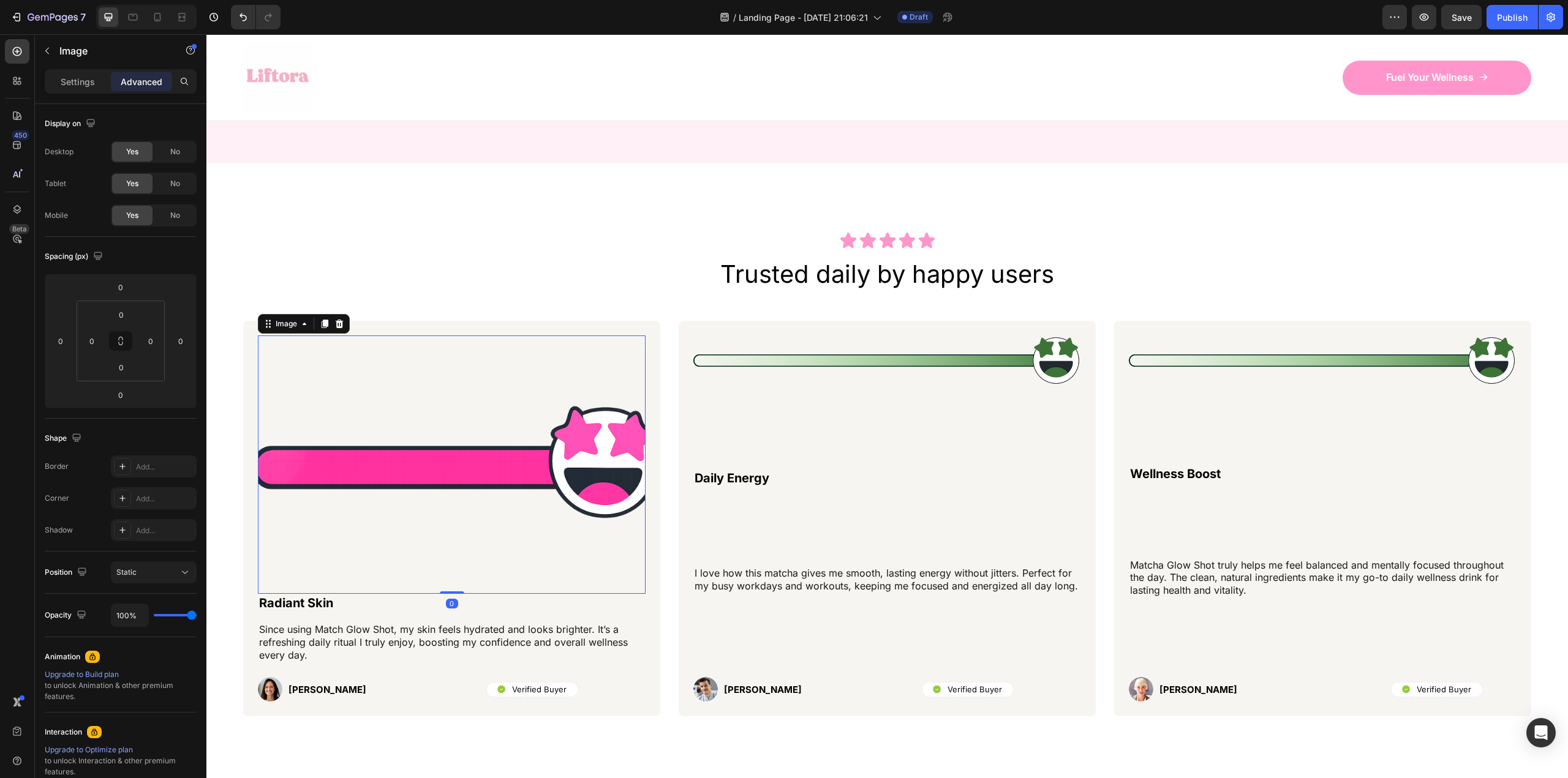
type input "24"
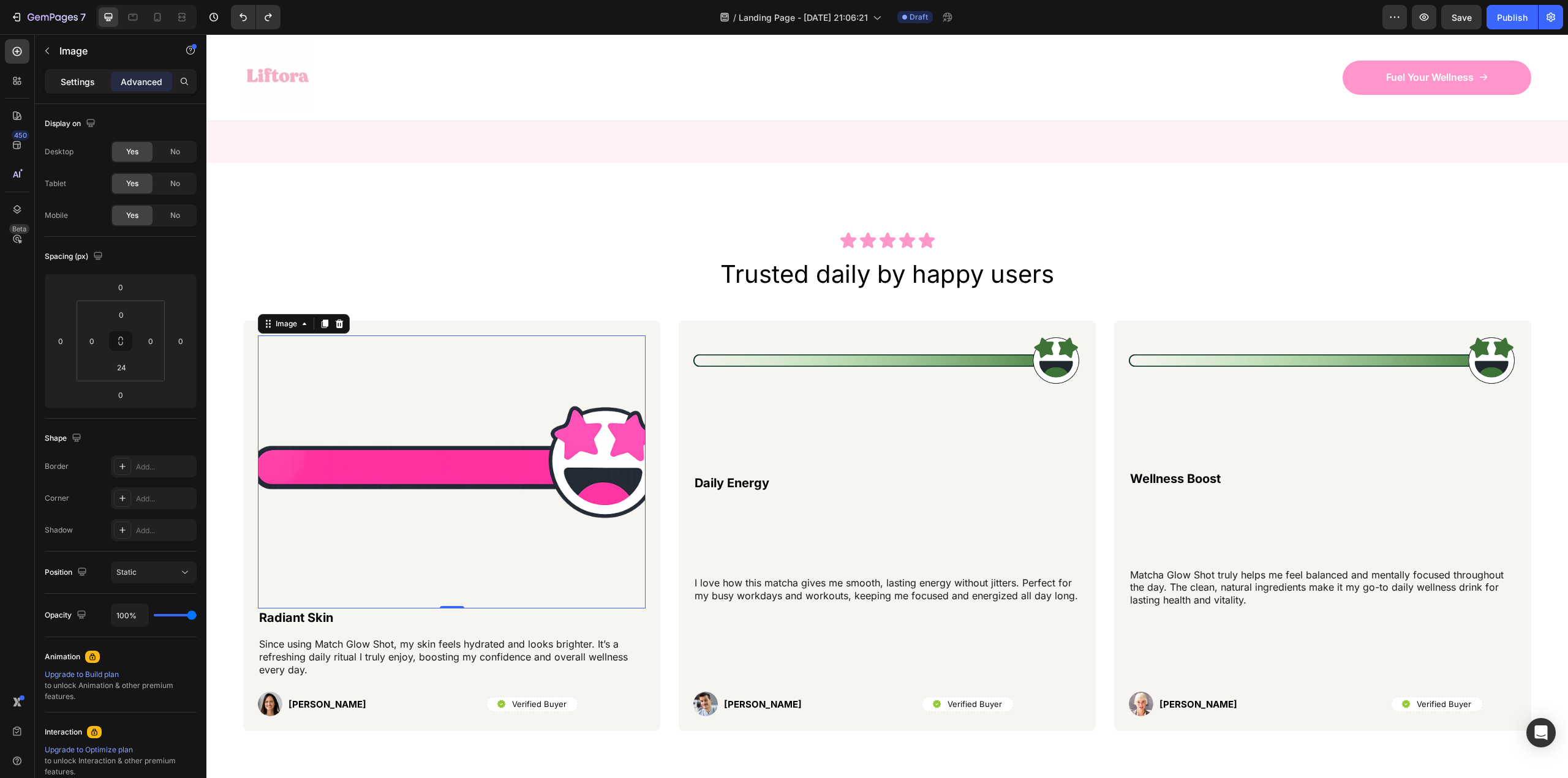
click at [67, 81] on p "Settings" at bounding box center [78, 82] width 34 height 13
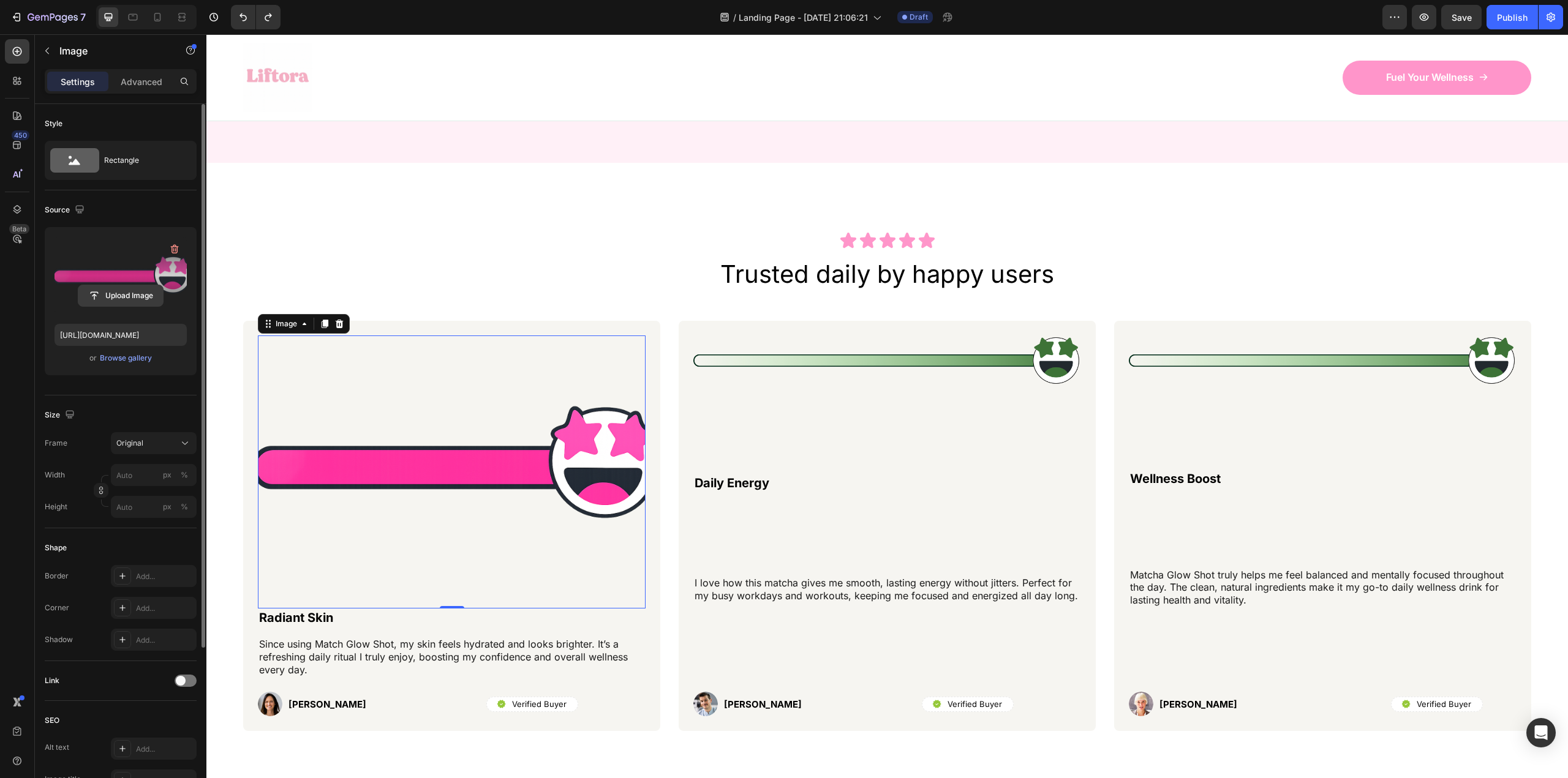
click at [119, 301] on input "file" at bounding box center [121, 296] width 85 height 21
type input "[URL][DOMAIN_NAME]"
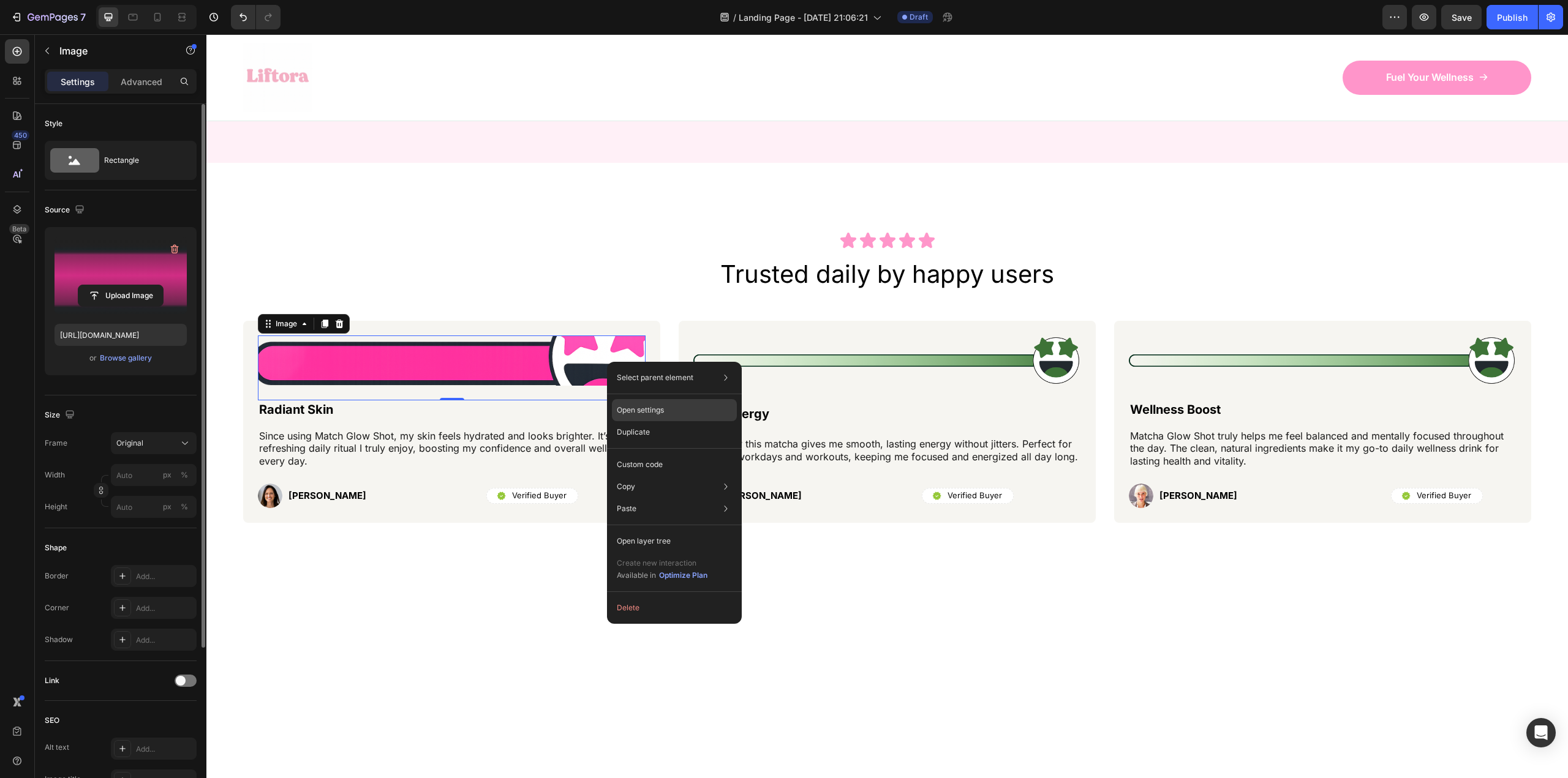
click at [650, 405] on p "Open settings" at bounding box center [640, 410] width 47 height 11
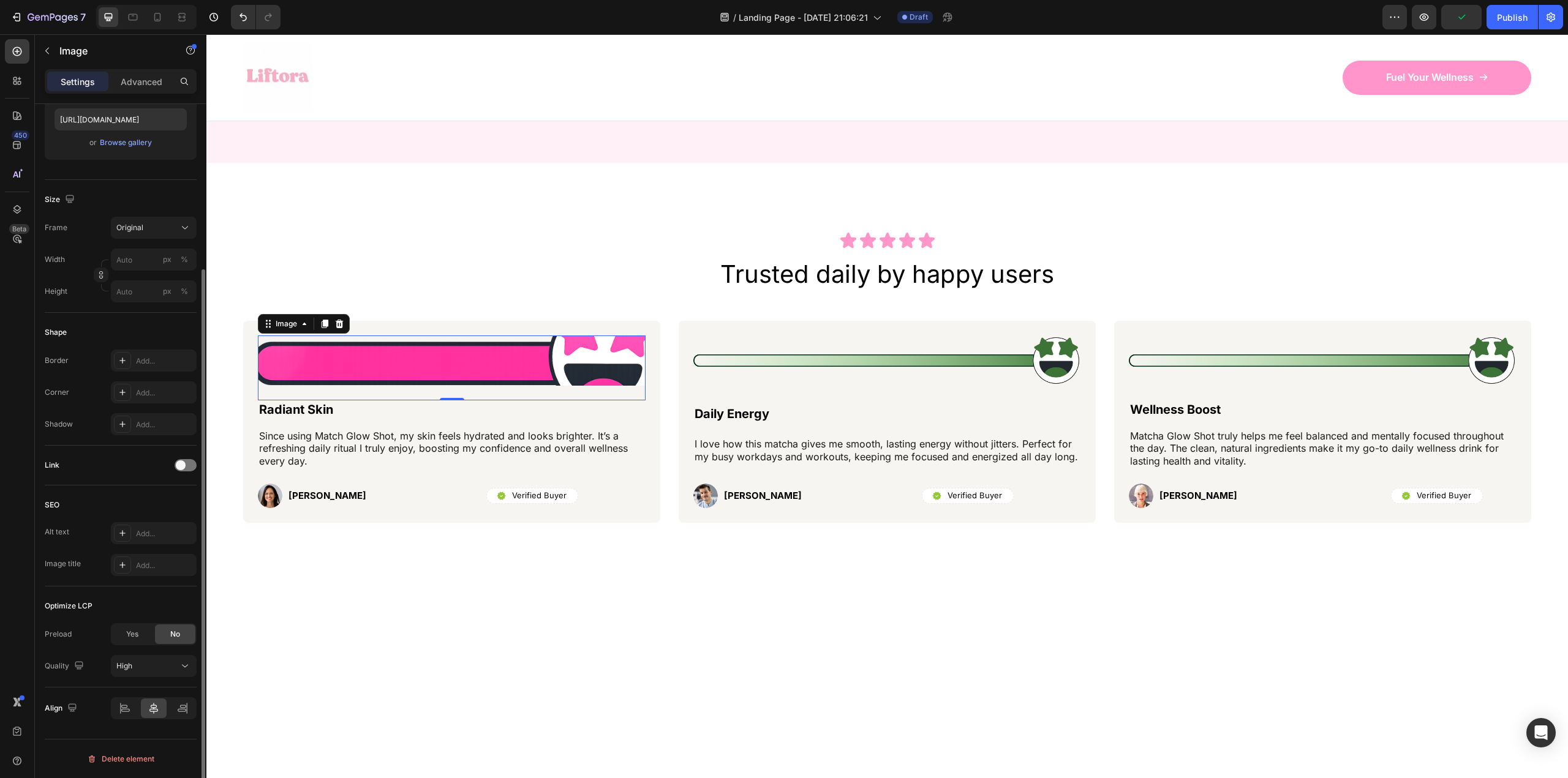
scroll to position [0, 0]
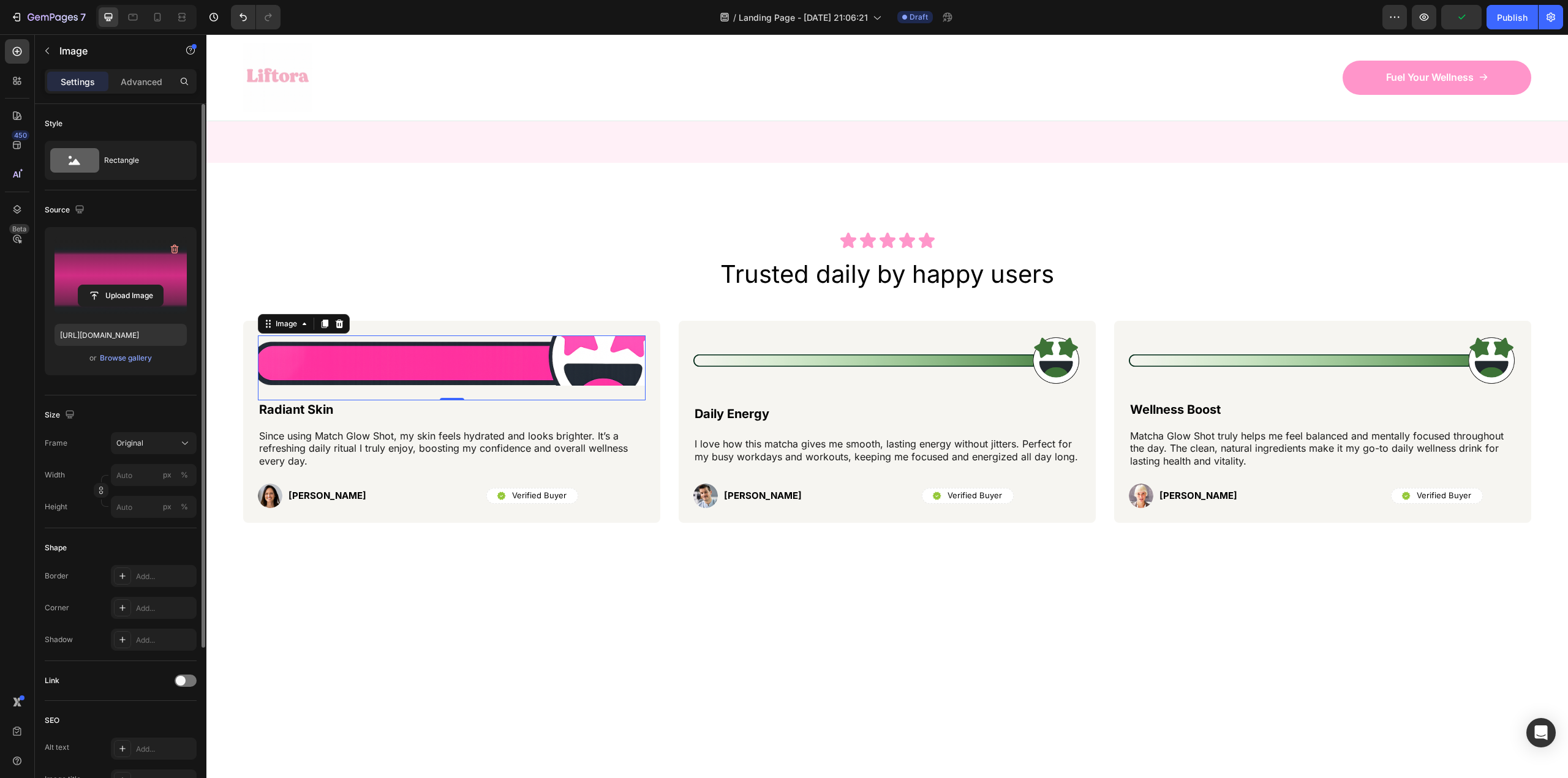
click at [128, 93] on div "Settings Advanced" at bounding box center [120, 82] width 152 height 25
click at [128, 87] on p "Advanced" at bounding box center [142, 82] width 42 height 13
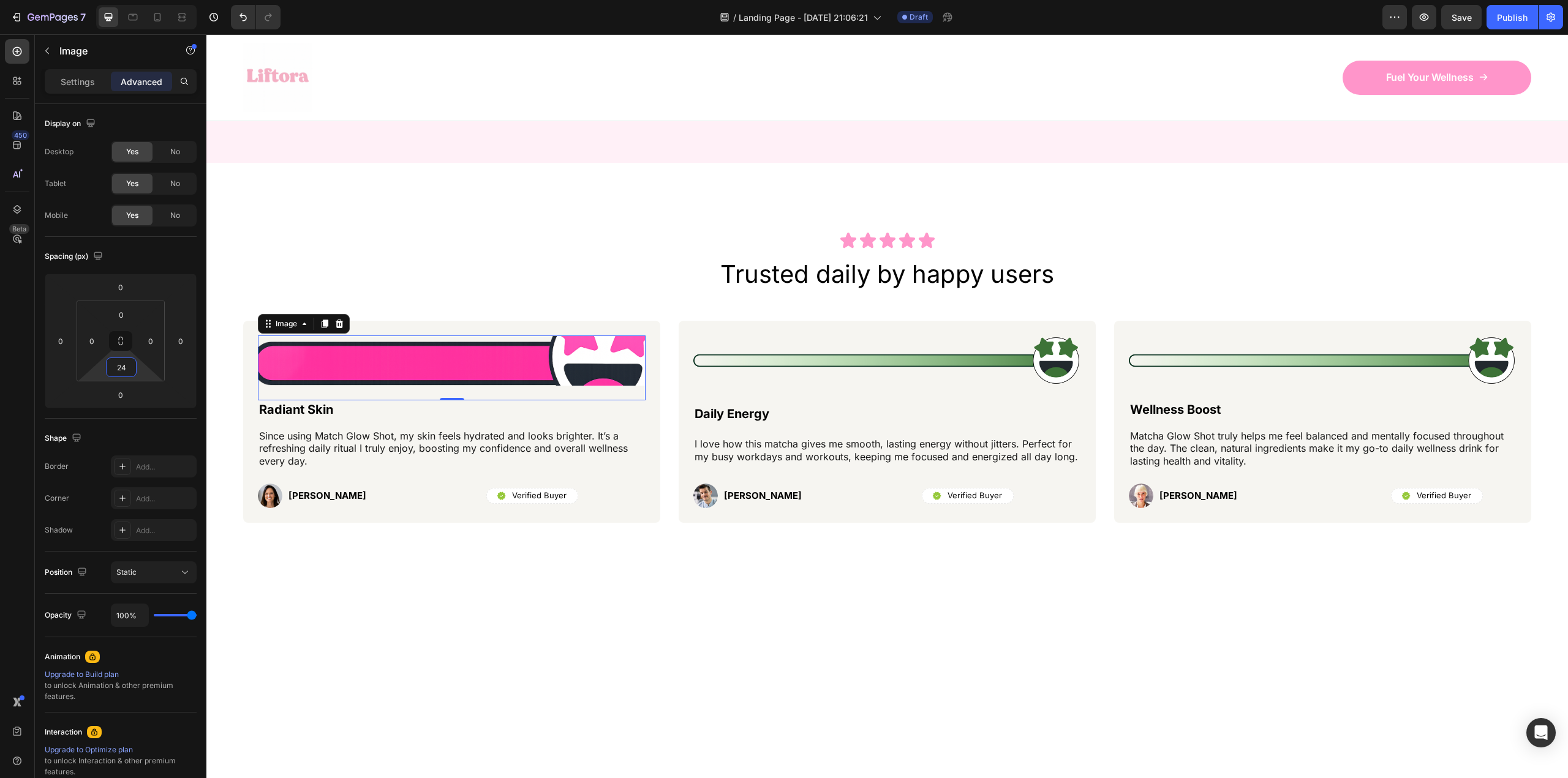
click at [128, 375] on input "24" at bounding box center [122, 368] width 25 height 18
type input "0"
type input "24"
click at [570, 372] on img at bounding box center [451, 361] width 387 height 50
click at [295, 326] on div "Image" at bounding box center [286, 324] width 26 height 11
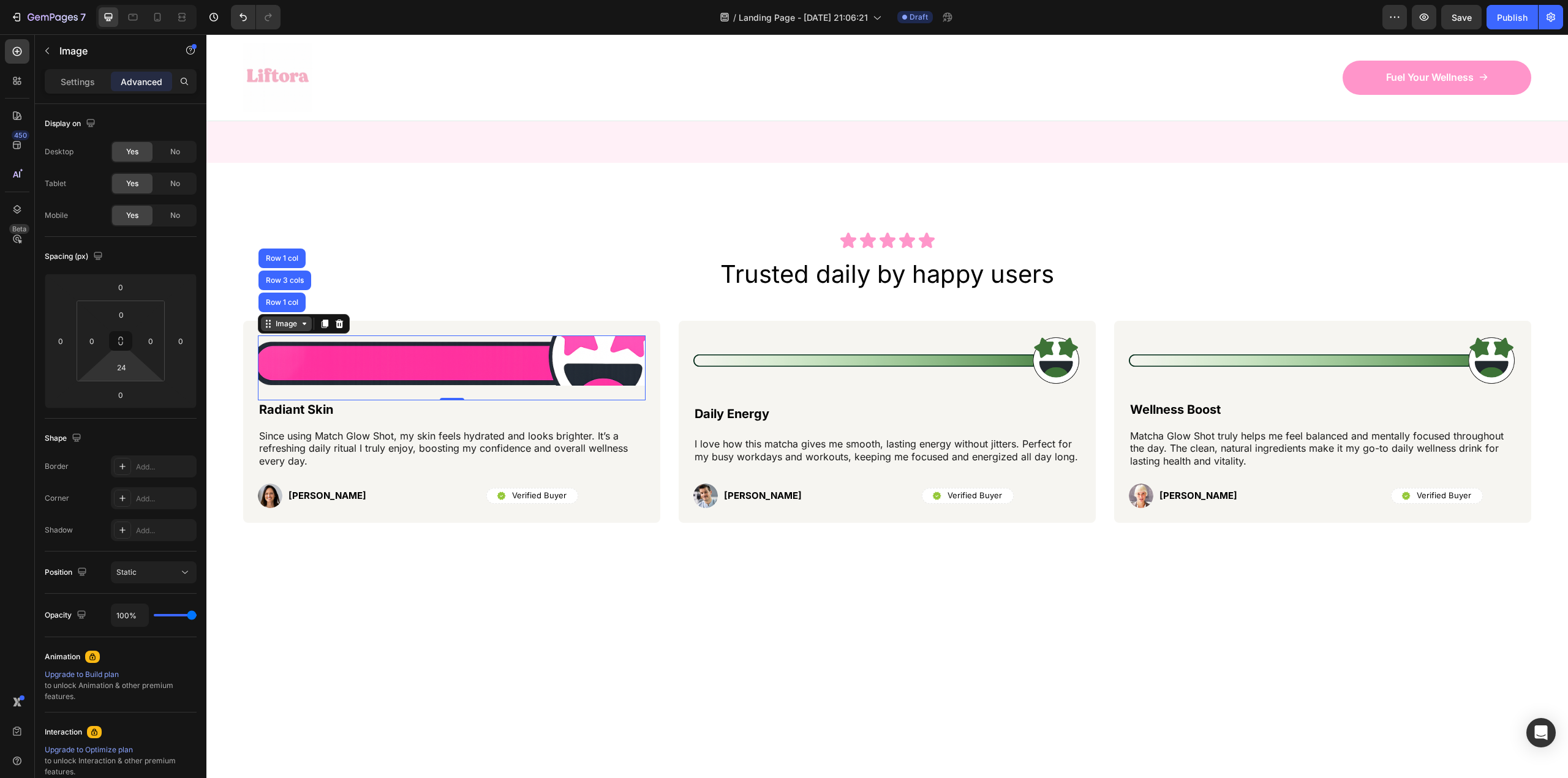
click at [295, 326] on div "Image" at bounding box center [286, 324] width 26 height 11
click at [76, 81] on p "Settings" at bounding box center [78, 82] width 34 height 13
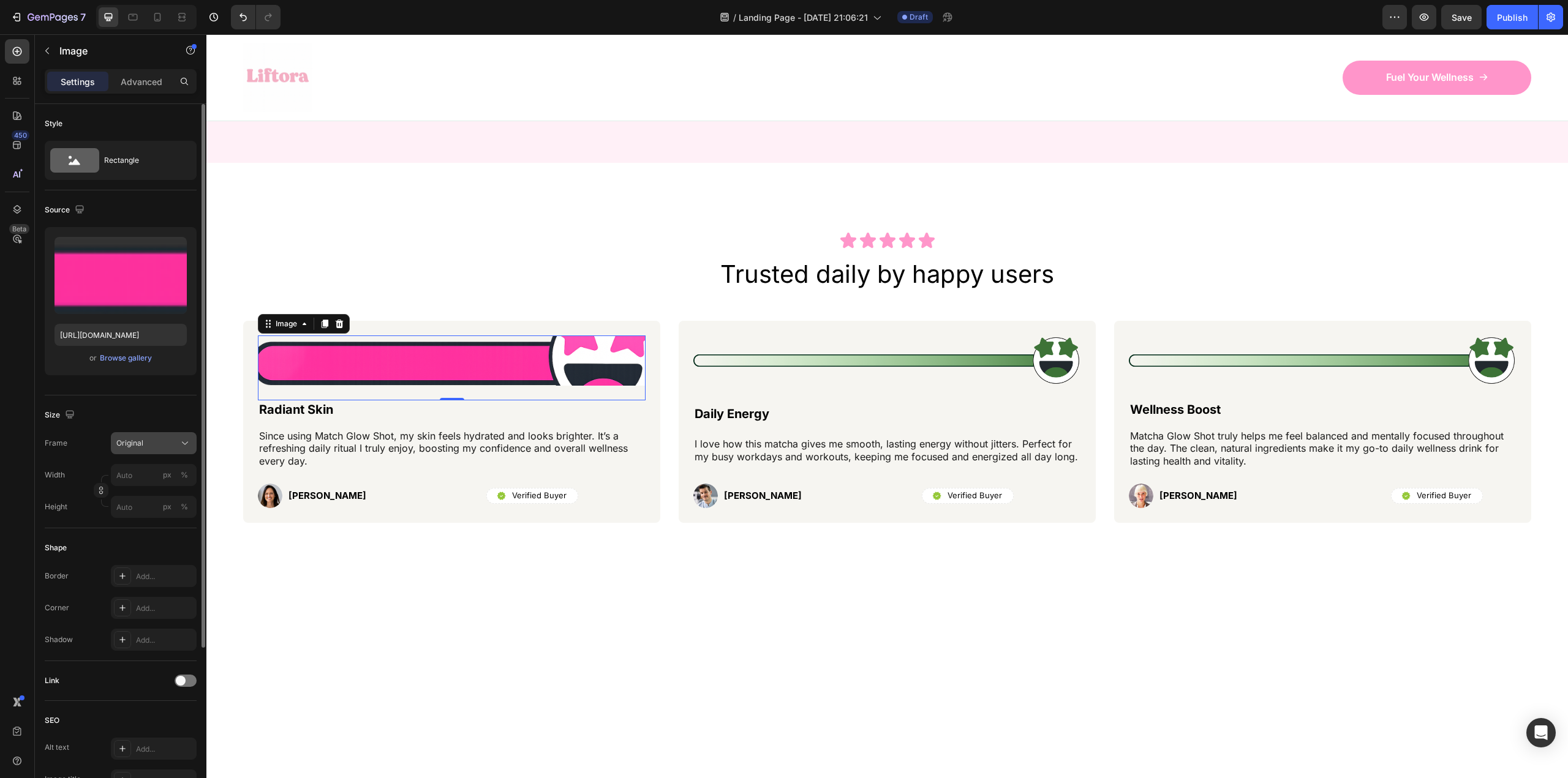
click at [158, 449] on div "Original" at bounding box center [154, 443] width 75 height 12
click at [142, 564] on div "Custom" at bounding box center [152, 564] width 71 height 11
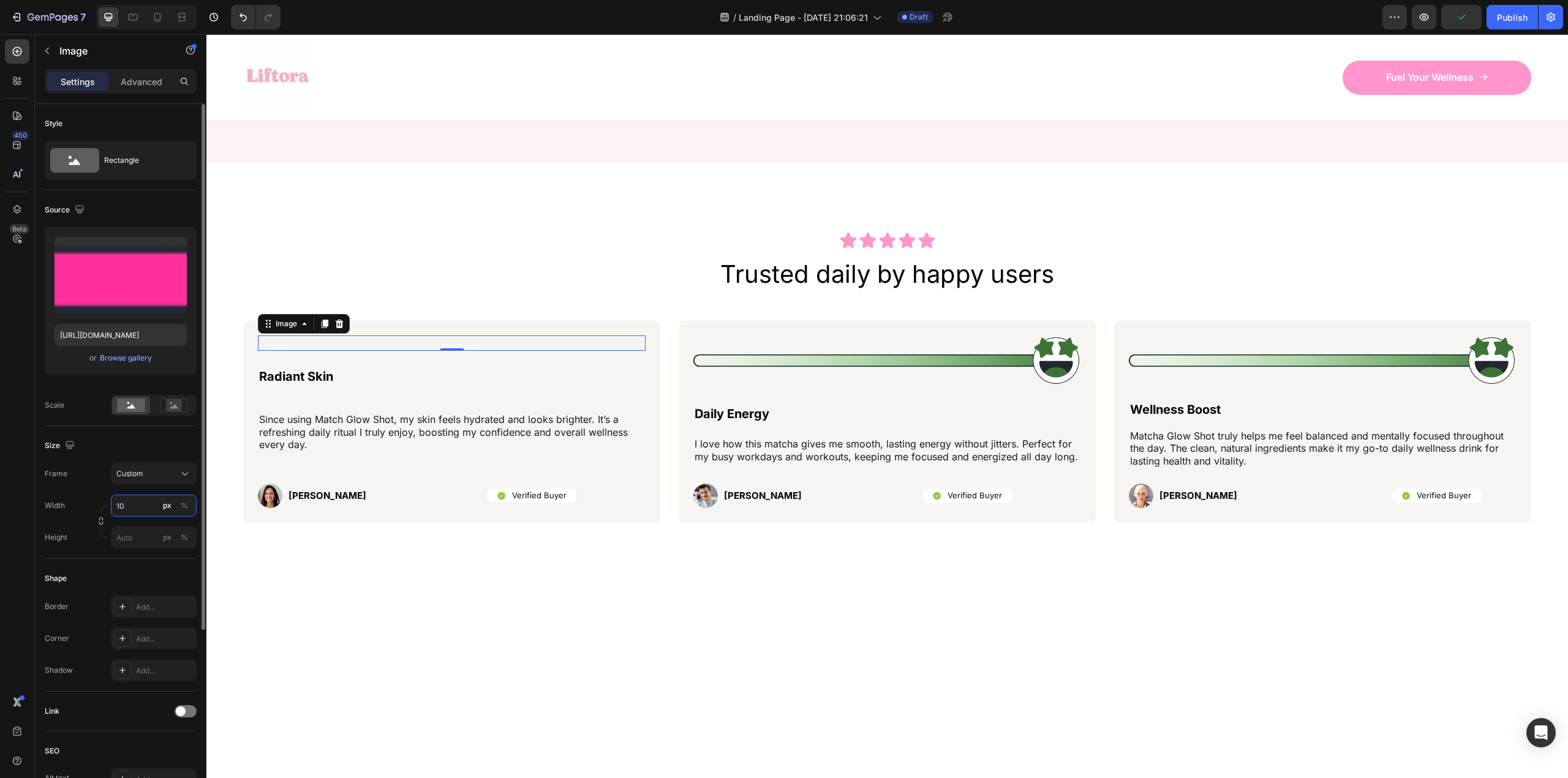
type input "1"
type input "5"
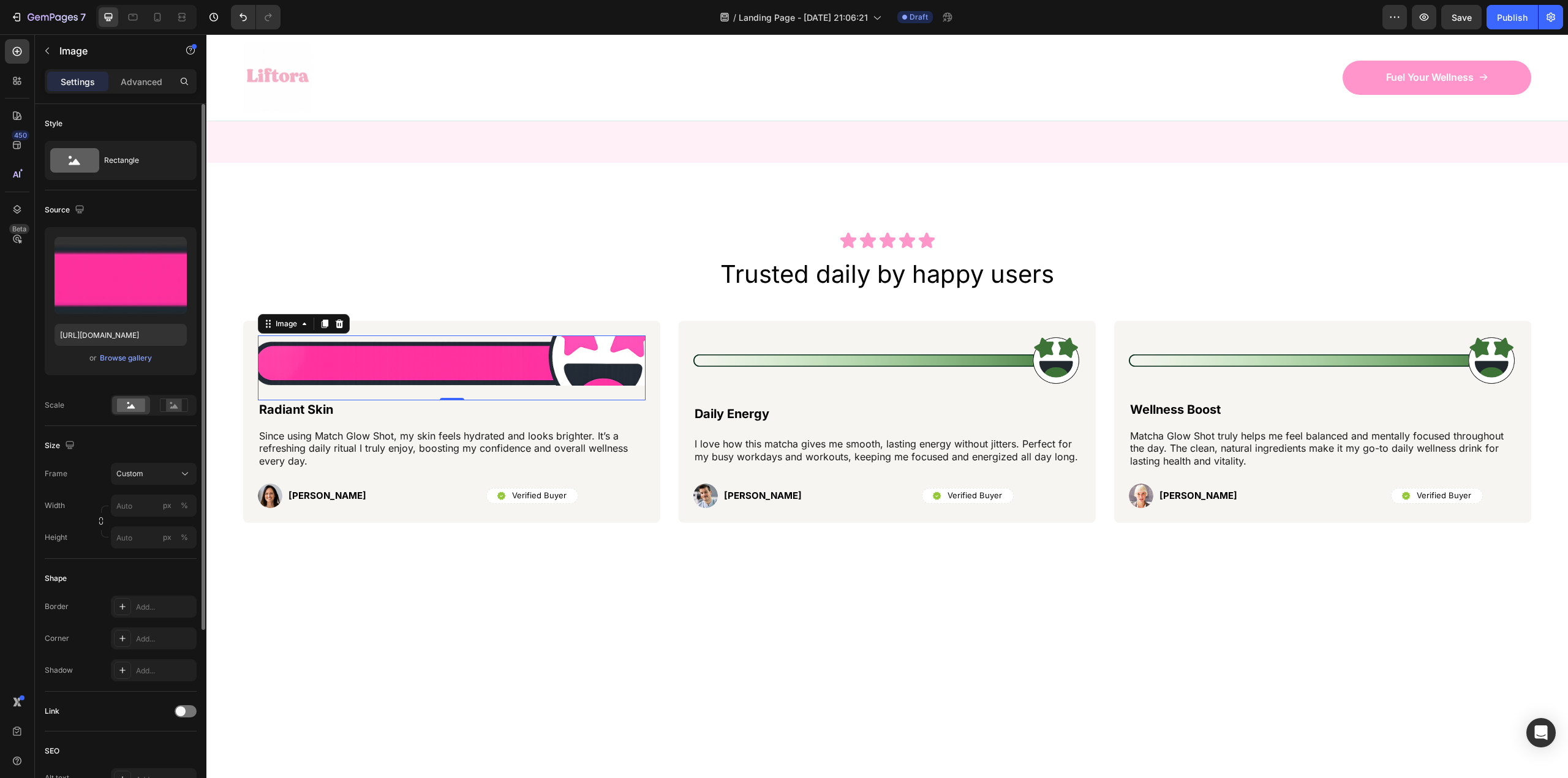
click at [158, 487] on div "Frame Custom Width px % Height px %" at bounding box center [120, 506] width 152 height 86
click at [156, 481] on button "Custom" at bounding box center [154, 474] width 86 height 22
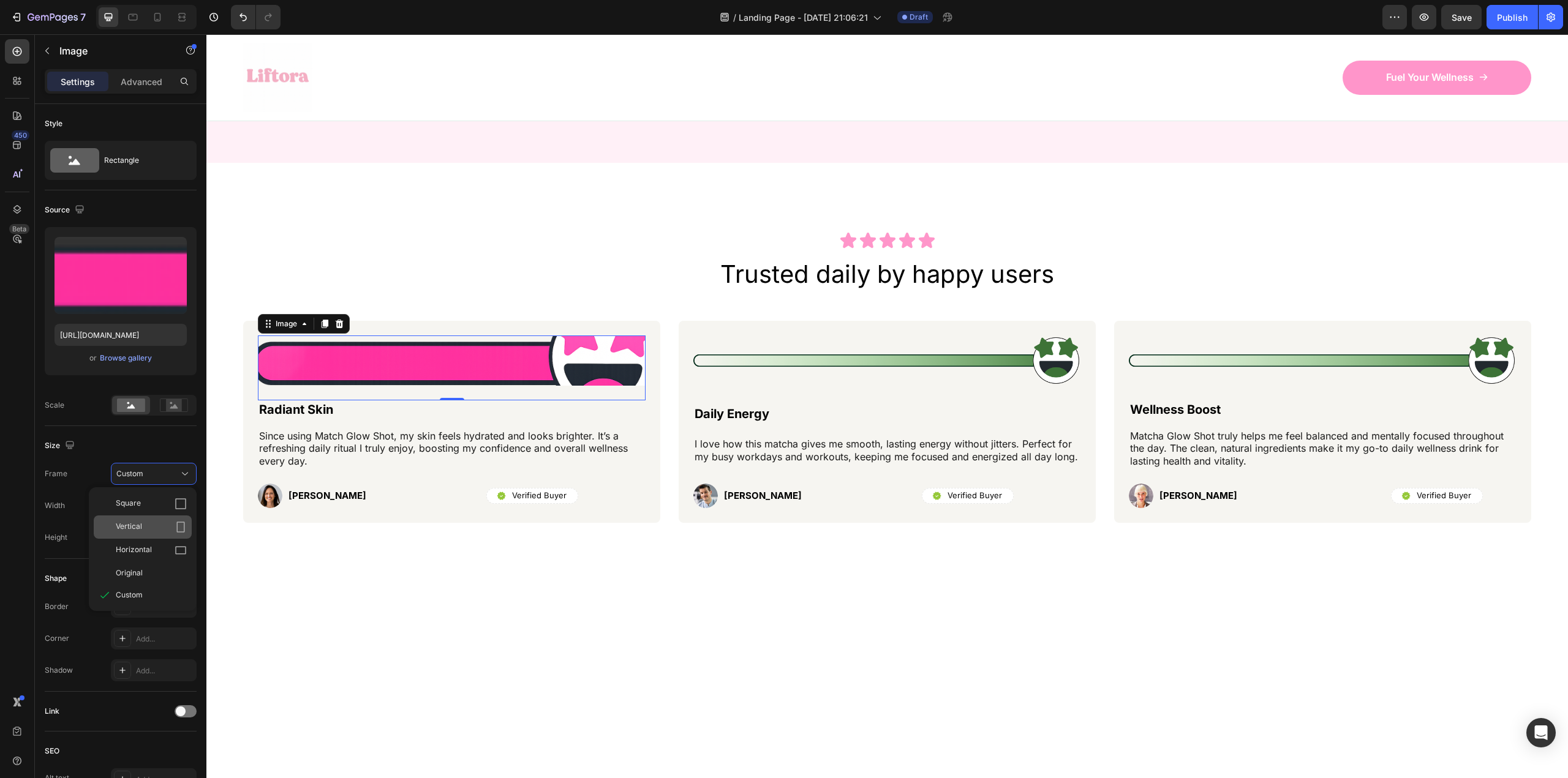
click at [161, 520] on div "Vertical" at bounding box center [143, 527] width 98 height 23
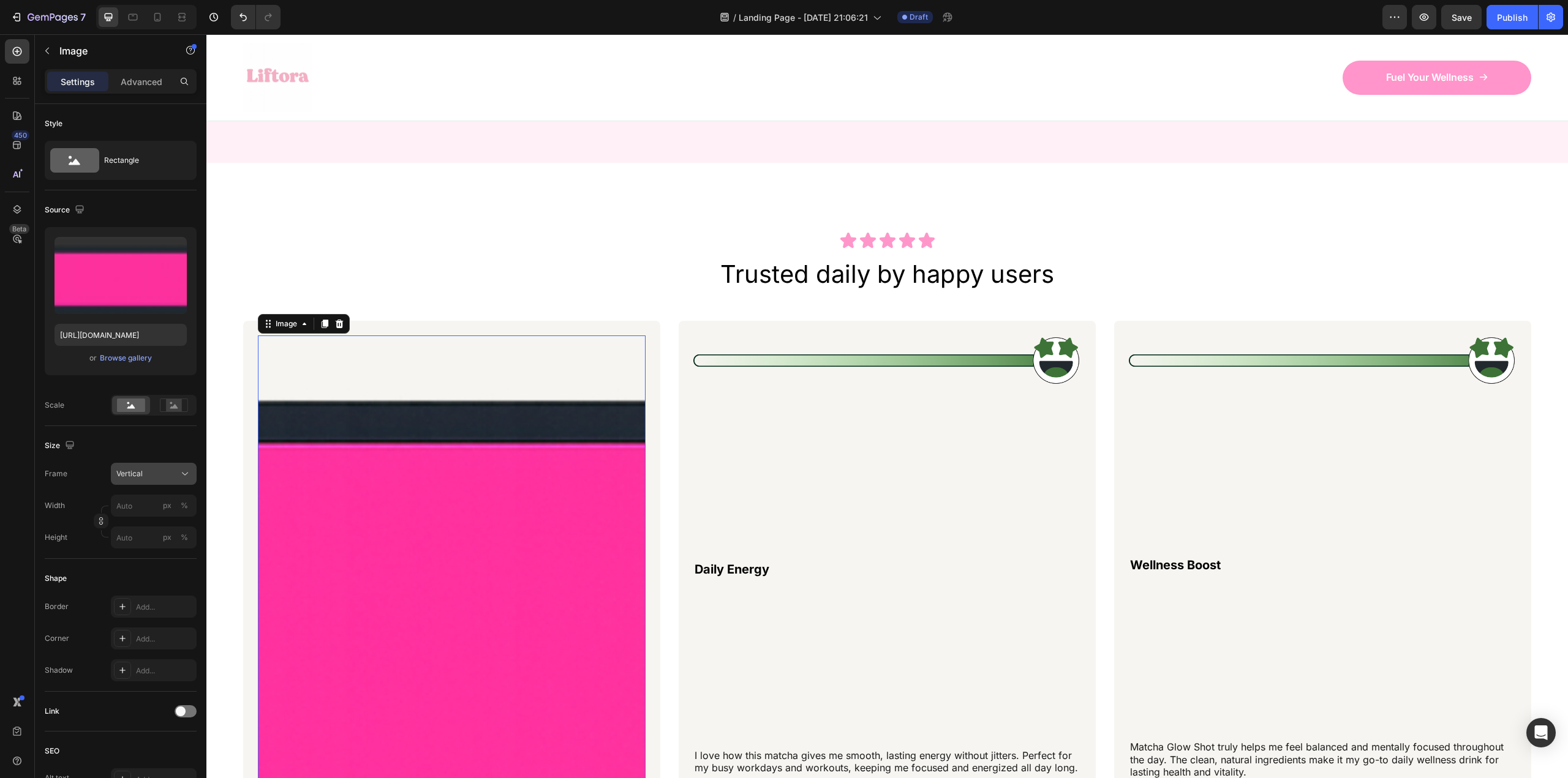
click at [155, 478] on div "Vertical" at bounding box center [147, 474] width 60 height 11
click at [158, 506] on div "Square" at bounding box center [152, 504] width 71 height 12
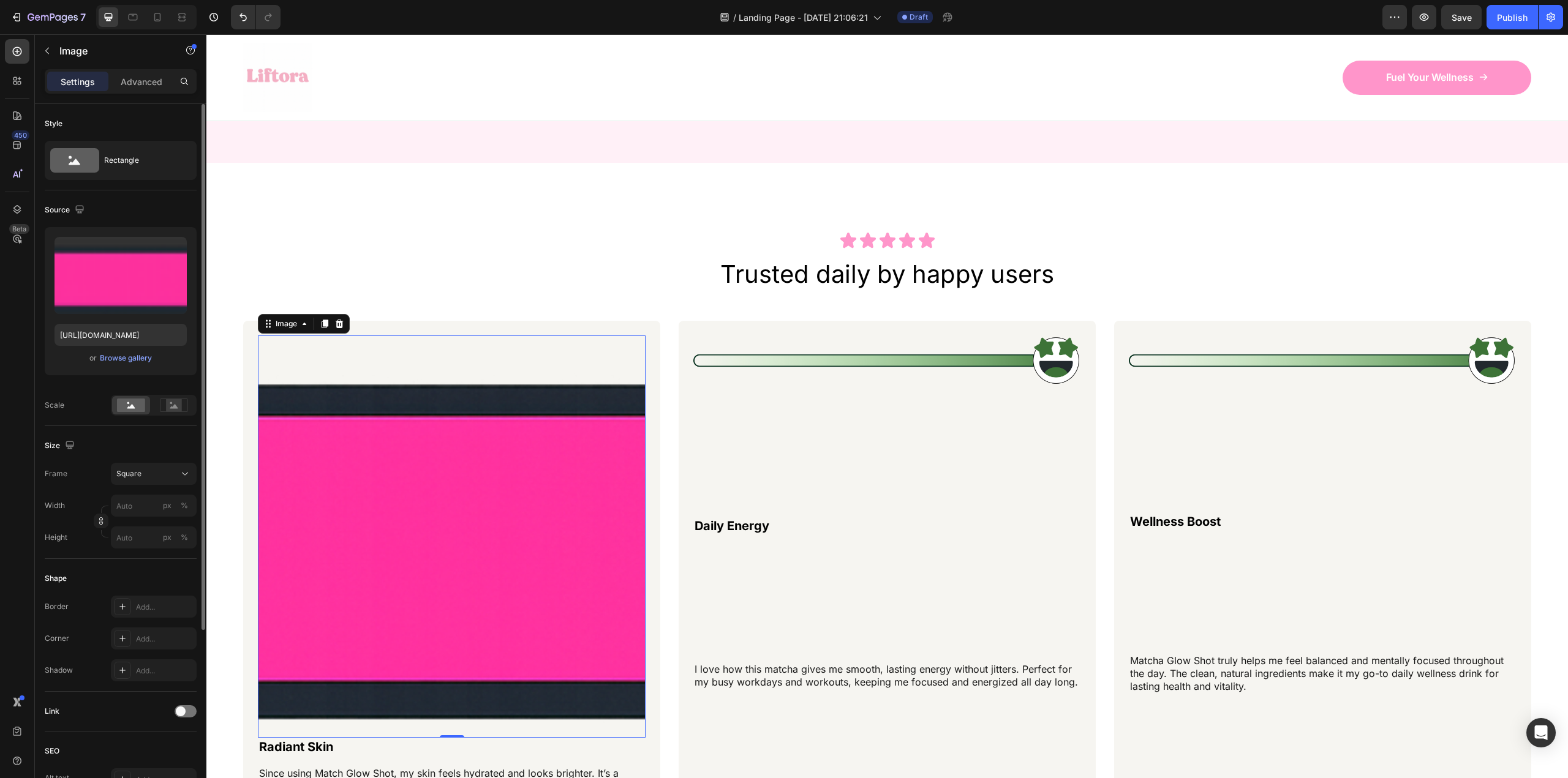
click at [156, 487] on div "Frame Square Width px % Height px %" at bounding box center [120, 506] width 152 height 86
click at [156, 481] on button "Square" at bounding box center [154, 474] width 86 height 22
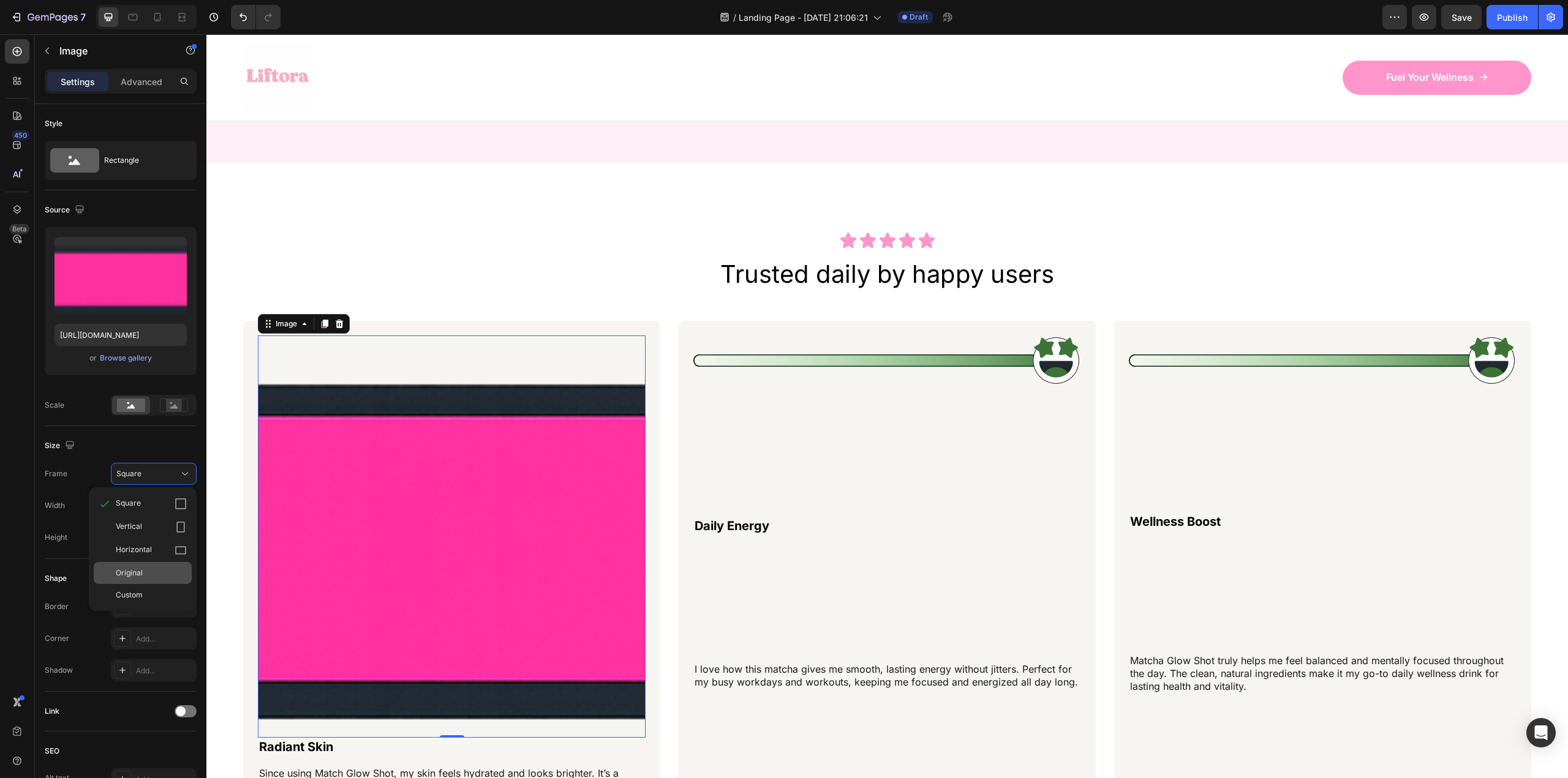
click at [150, 569] on div "Original" at bounding box center [152, 573] width 71 height 11
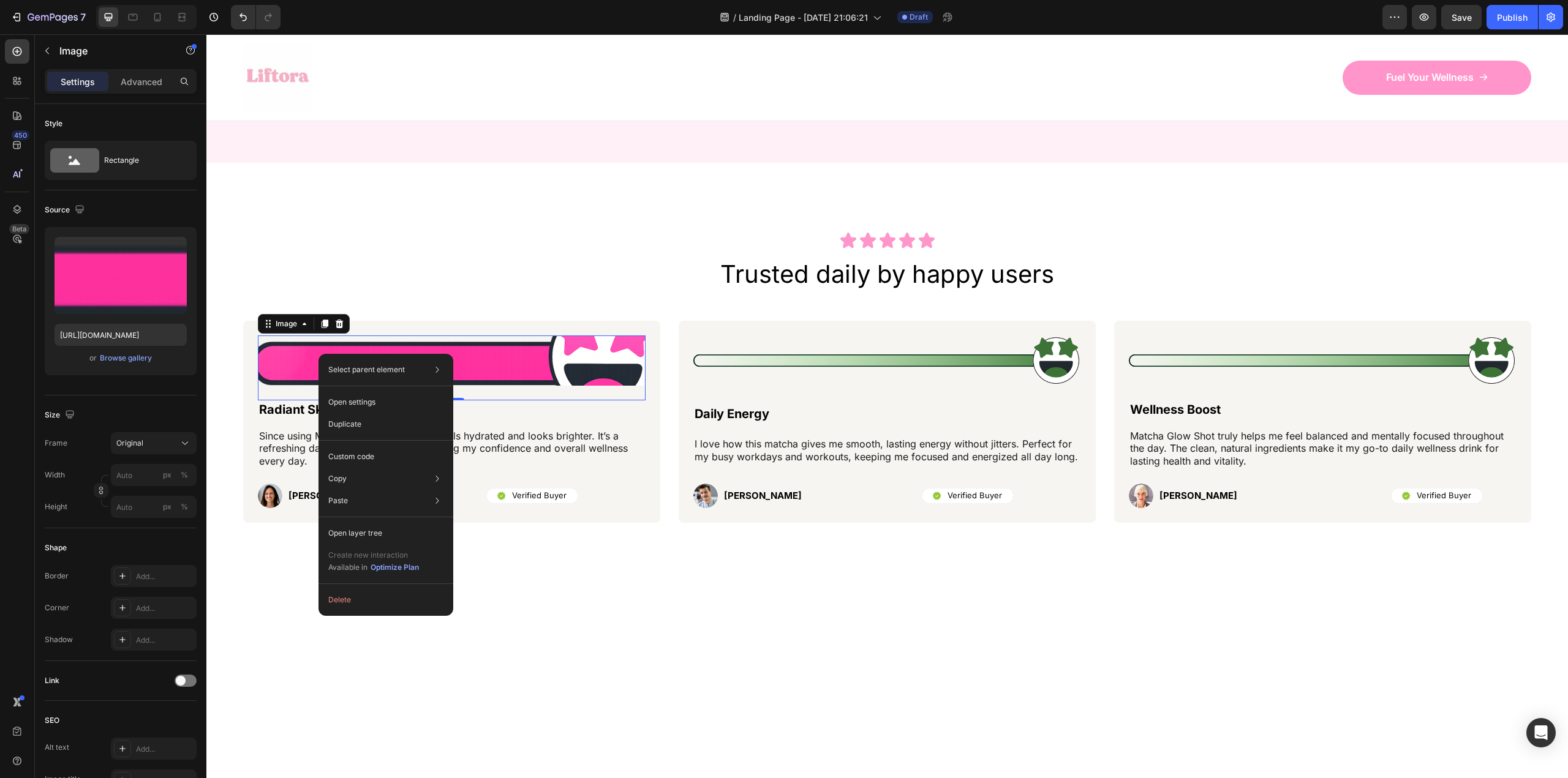
click at [284, 391] on div "Image 0" at bounding box center [451, 368] width 387 height 65
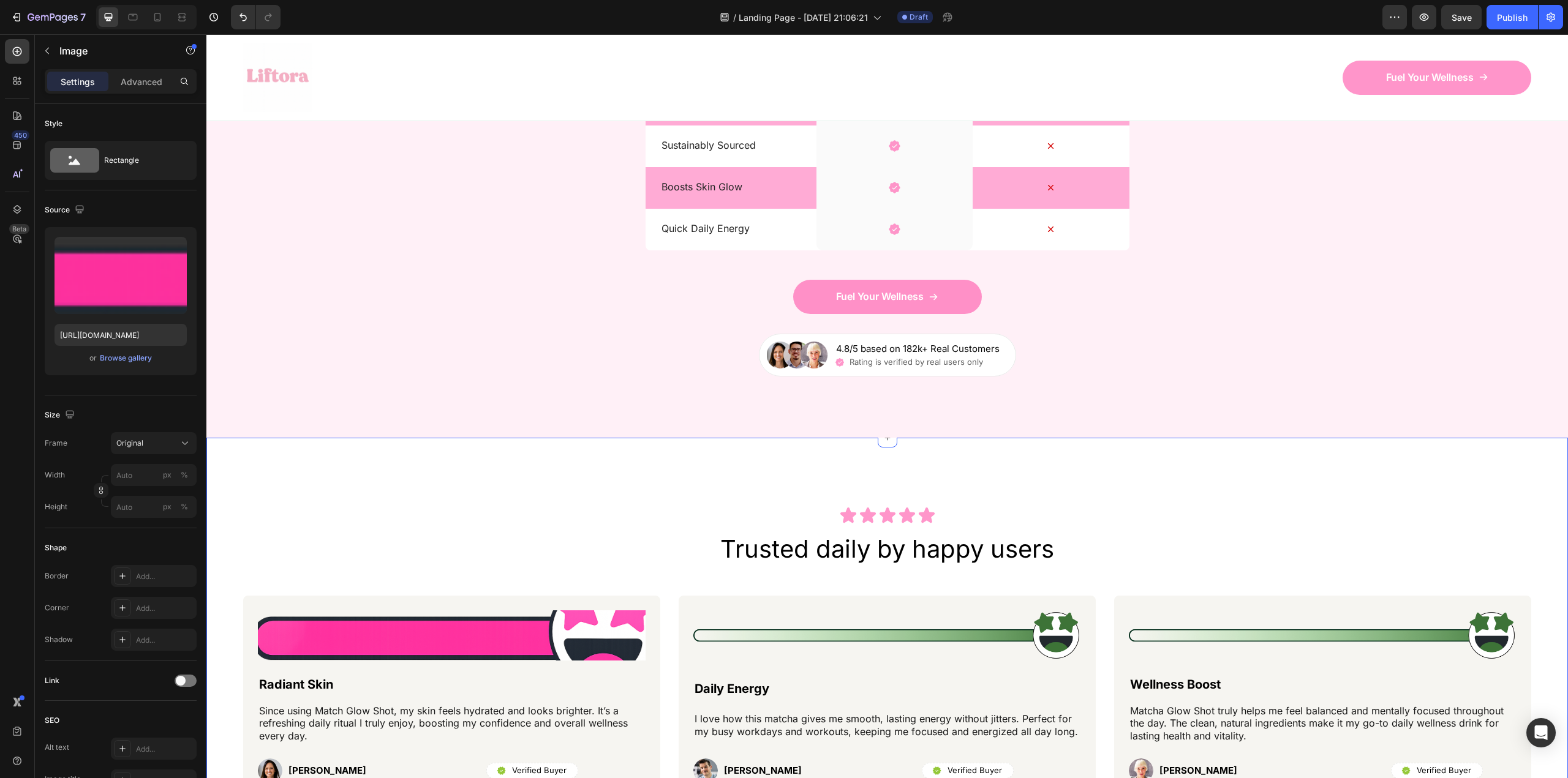
scroll to position [4613, 0]
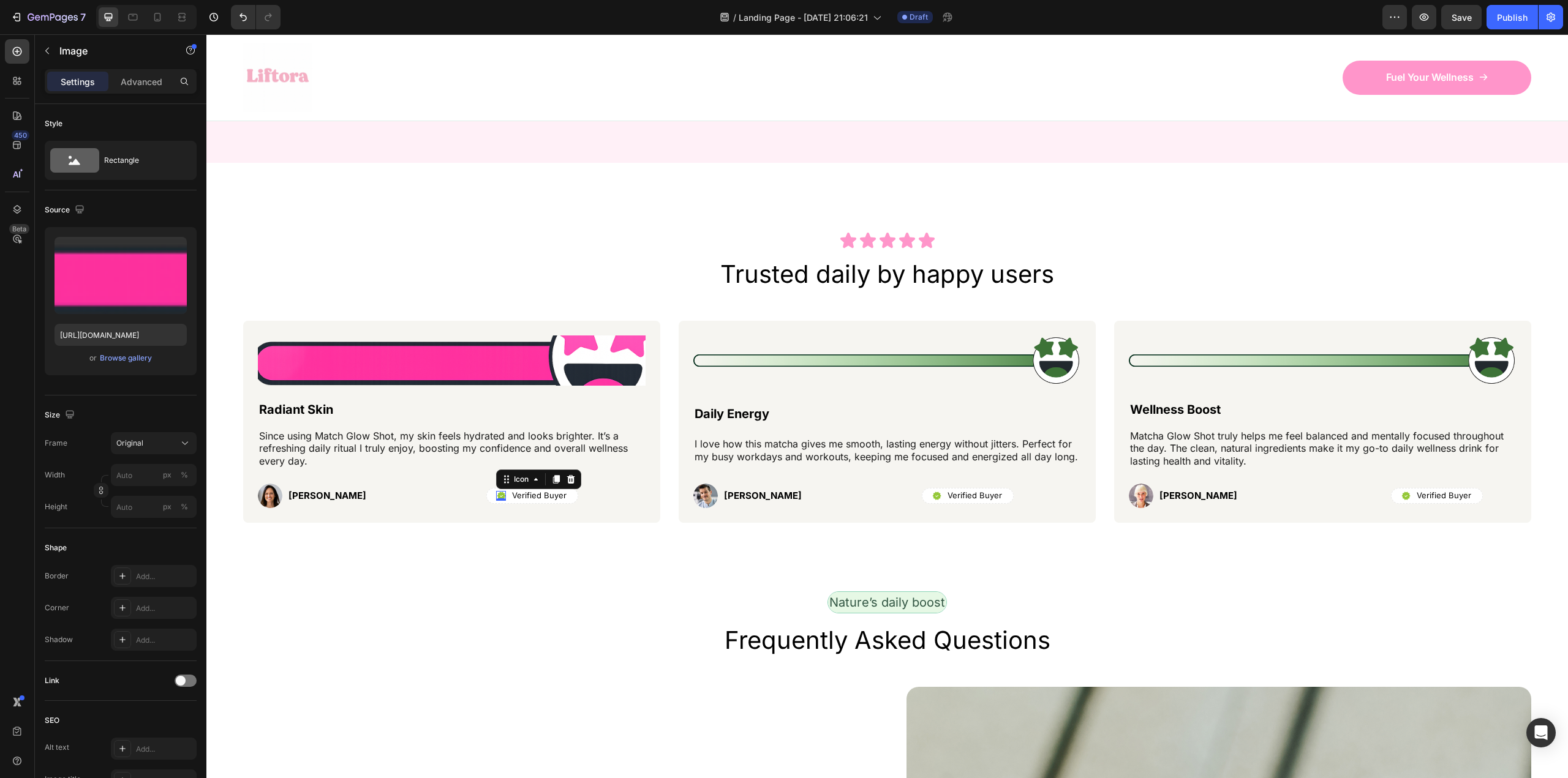
click at [499, 495] on icon at bounding box center [501, 495] width 9 height 8
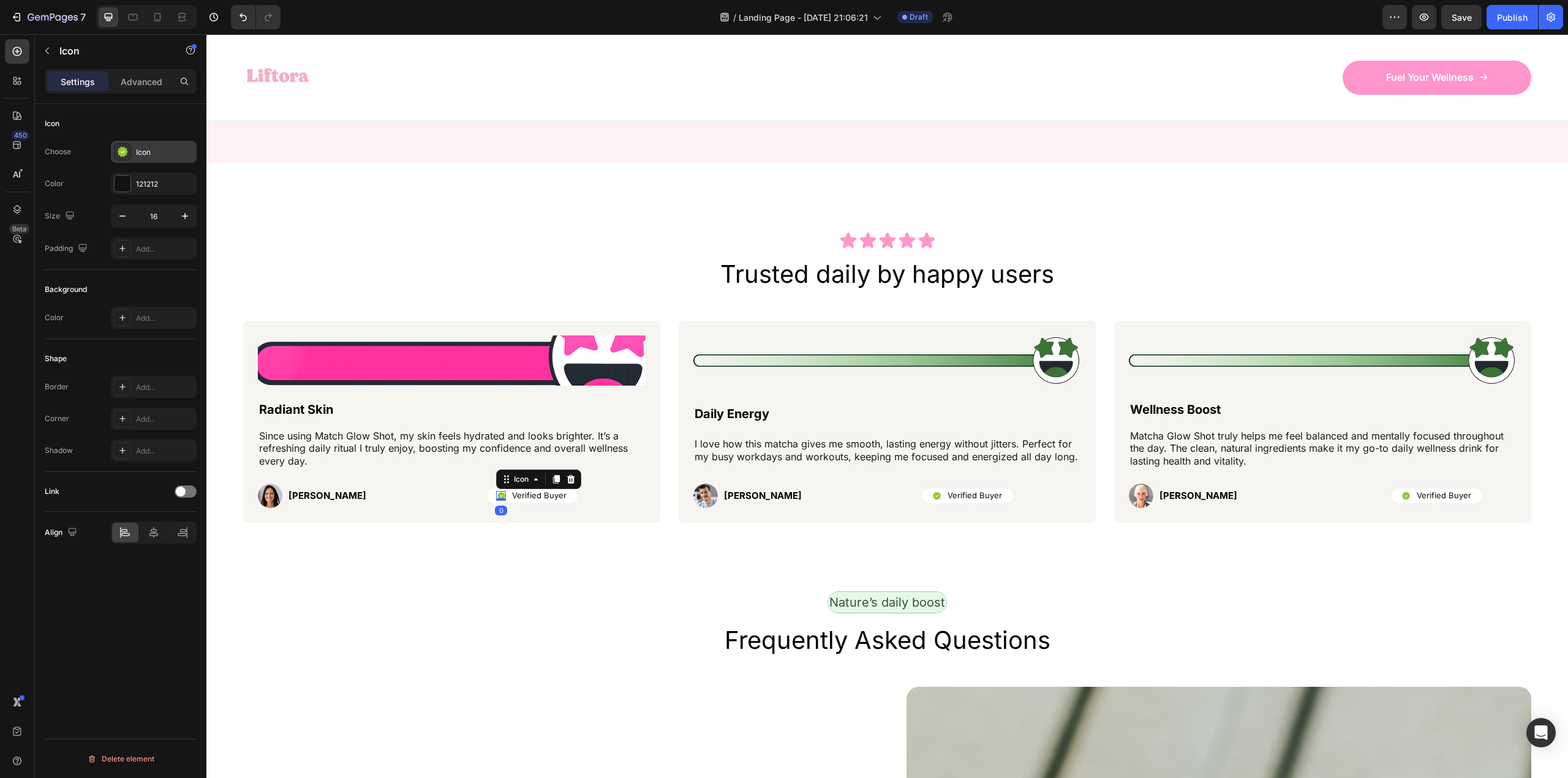
click at [119, 147] on icon at bounding box center [123, 152] width 12 height 12
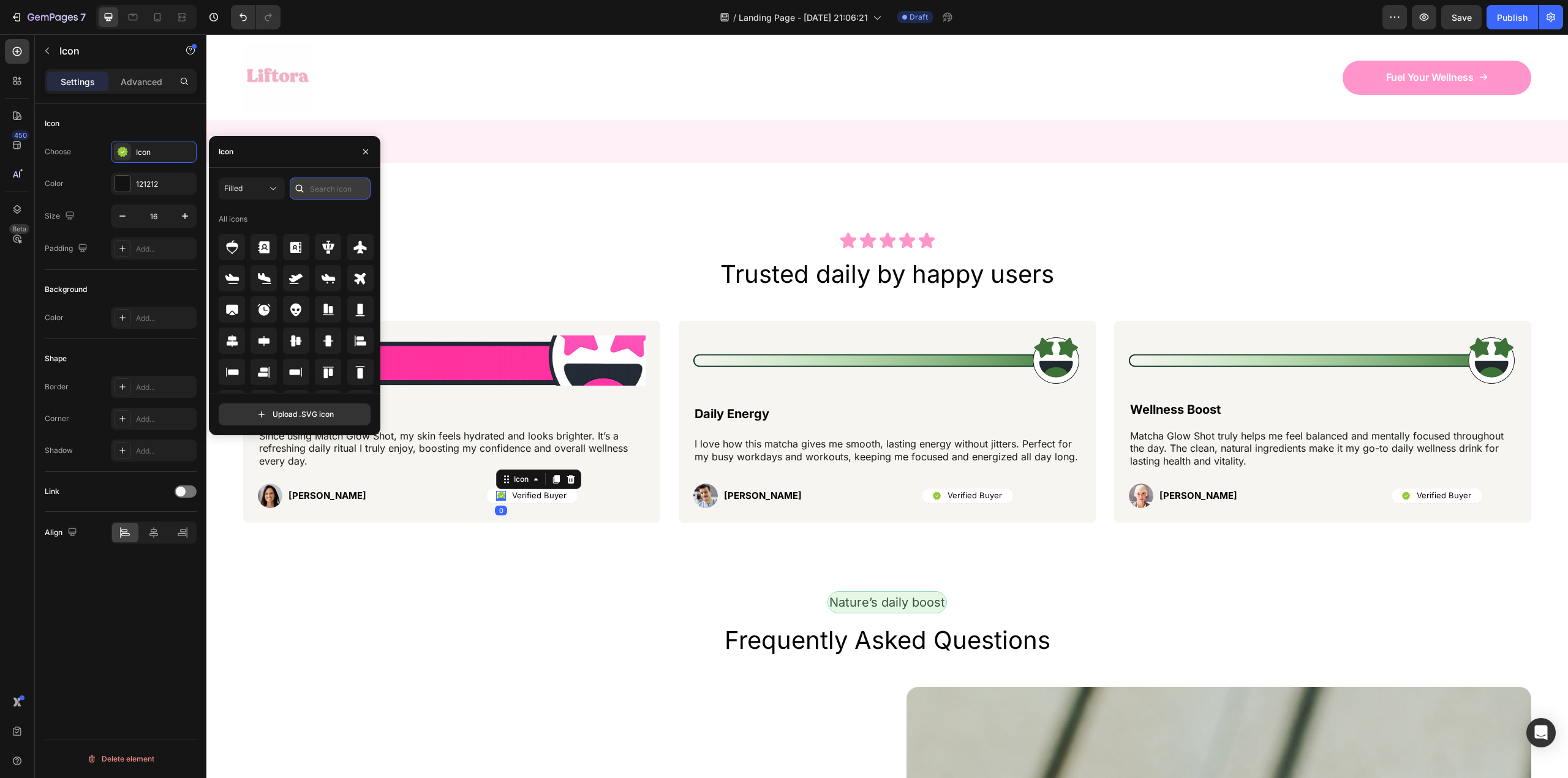
click at [317, 180] on input "text" at bounding box center [330, 188] width 81 height 22
type input "check"
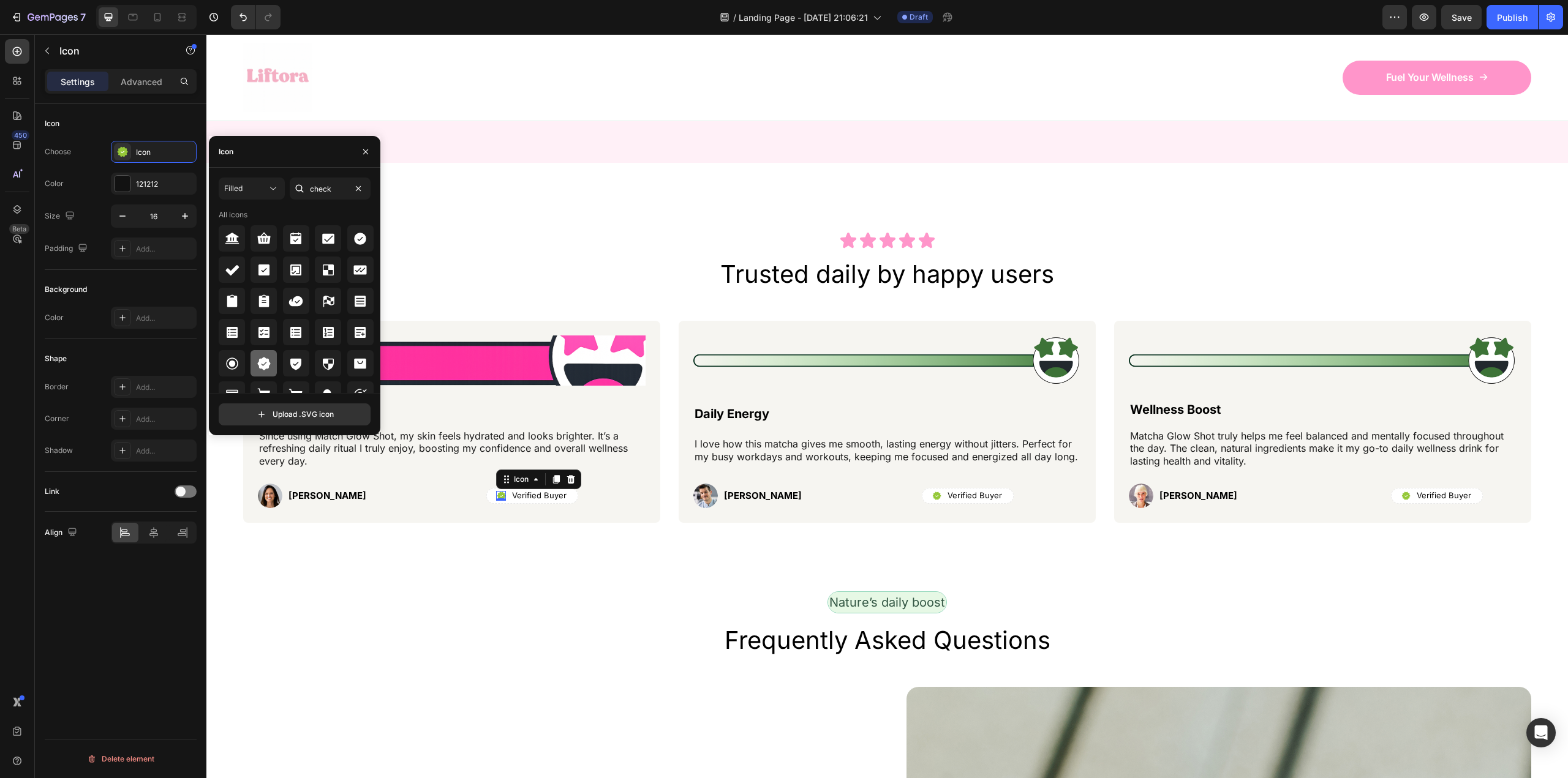
click at [265, 368] on icon at bounding box center [263, 363] width 13 height 13
click at [142, 183] on div "121212" at bounding box center [153, 184] width 36 height 11
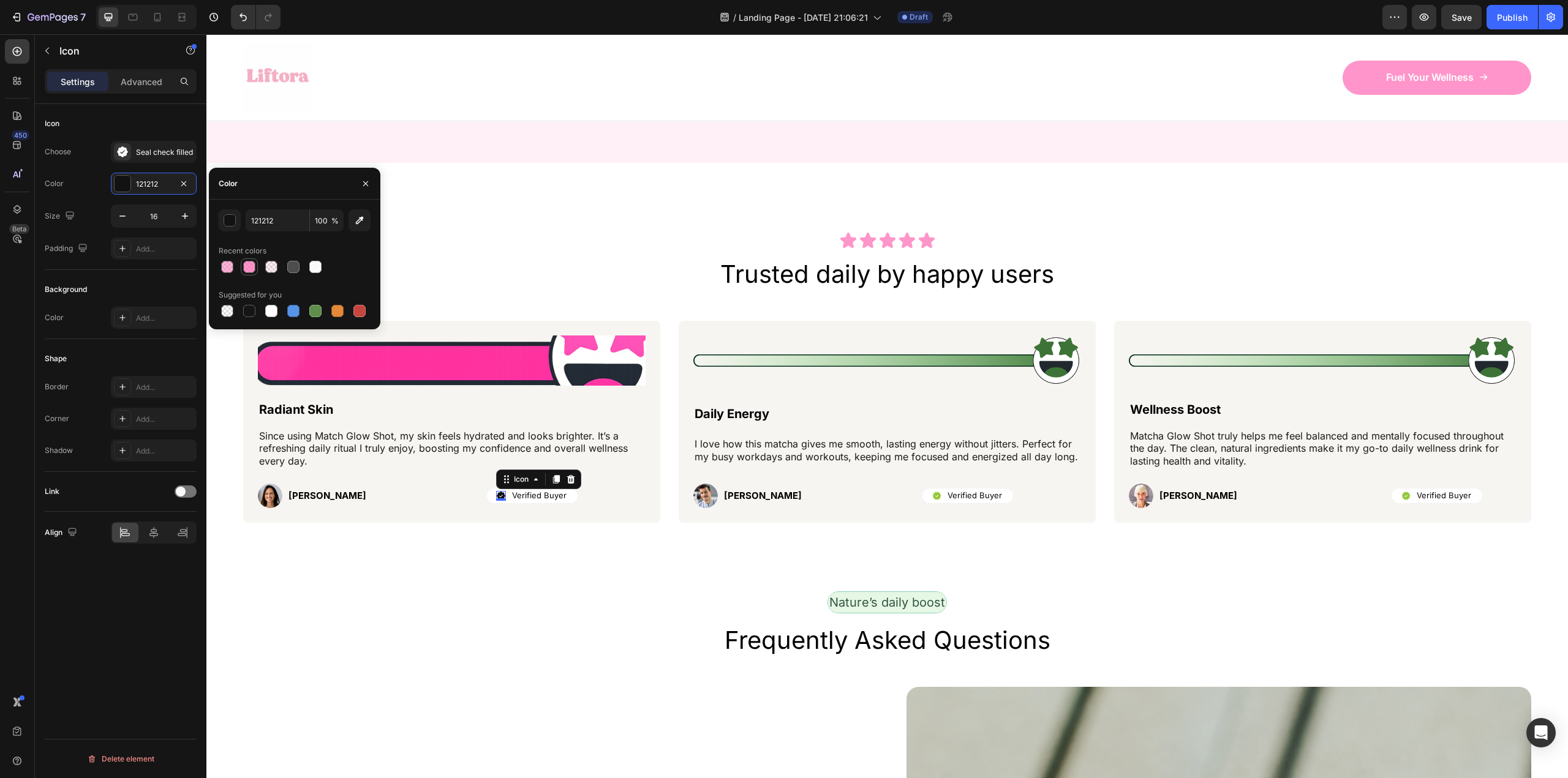
click at [249, 268] on div at bounding box center [249, 267] width 12 height 12
type input "FF69B4"
type input "70"
click at [932, 496] on icon at bounding box center [936, 495] width 9 height 8
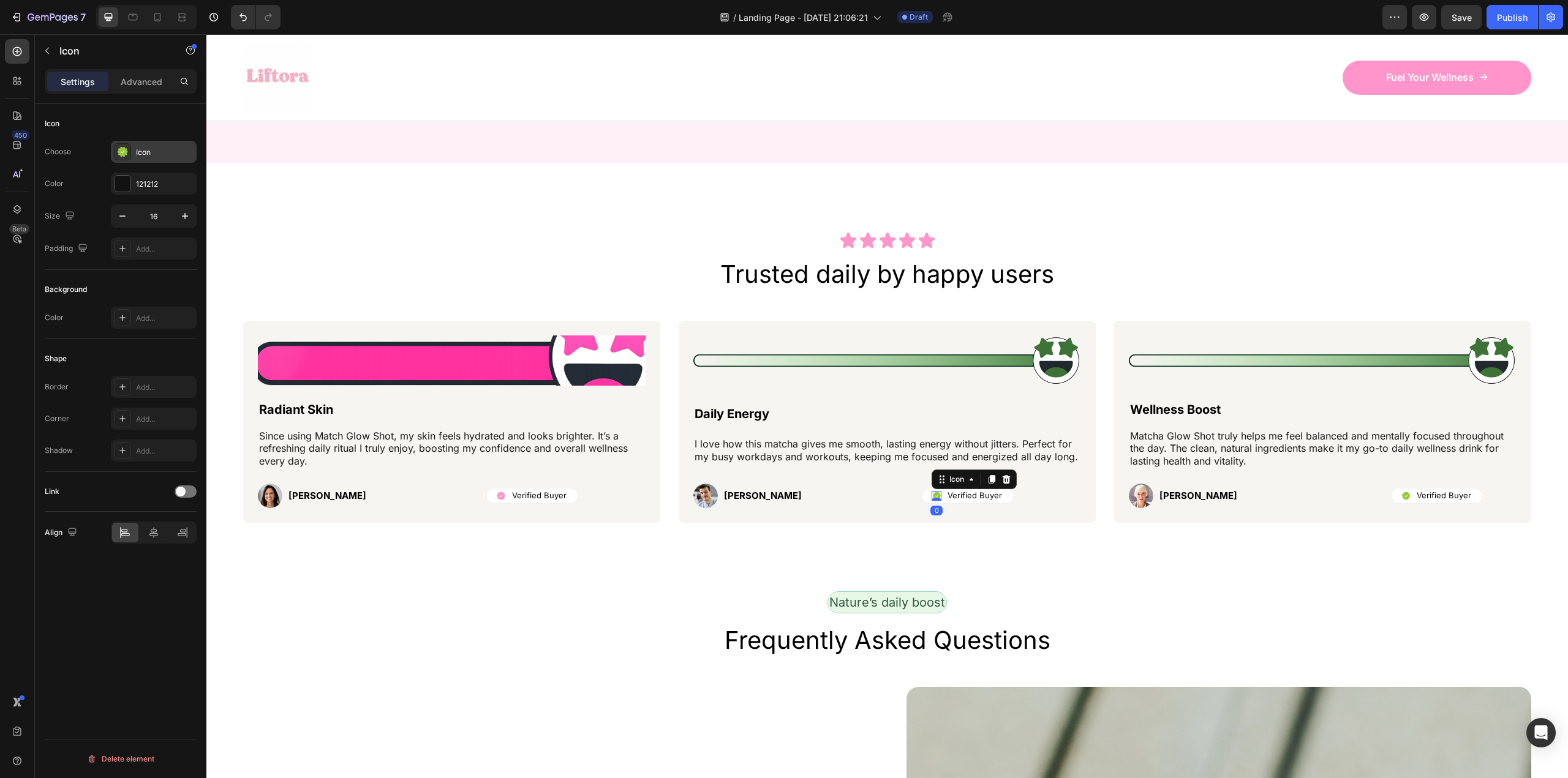
click at [133, 150] on div "Icon" at bounding box center [154, 152] width 86 height 22
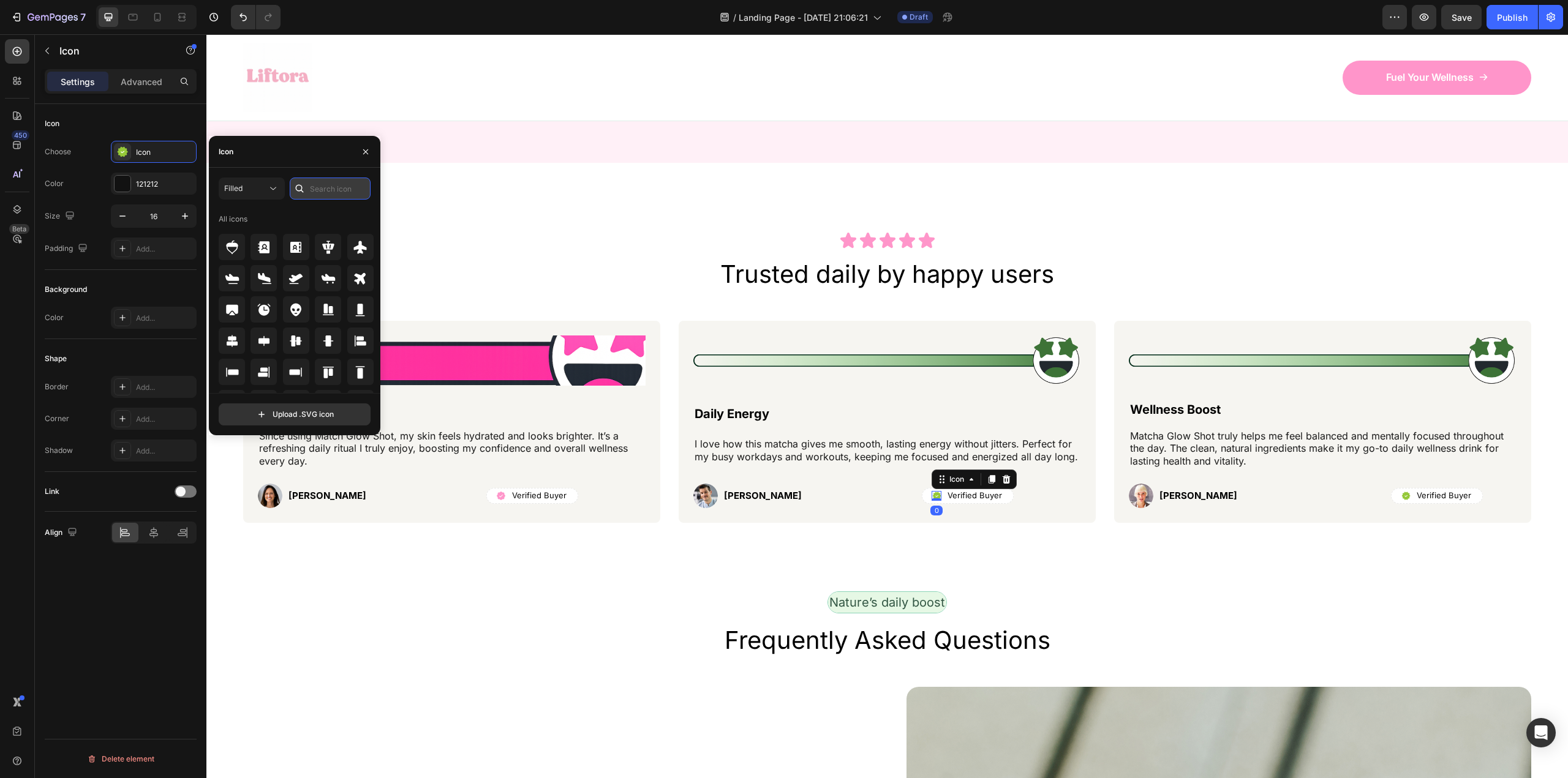
click at [336, 194] on input "text" at bounding box center [330, 188] width 81 height 22
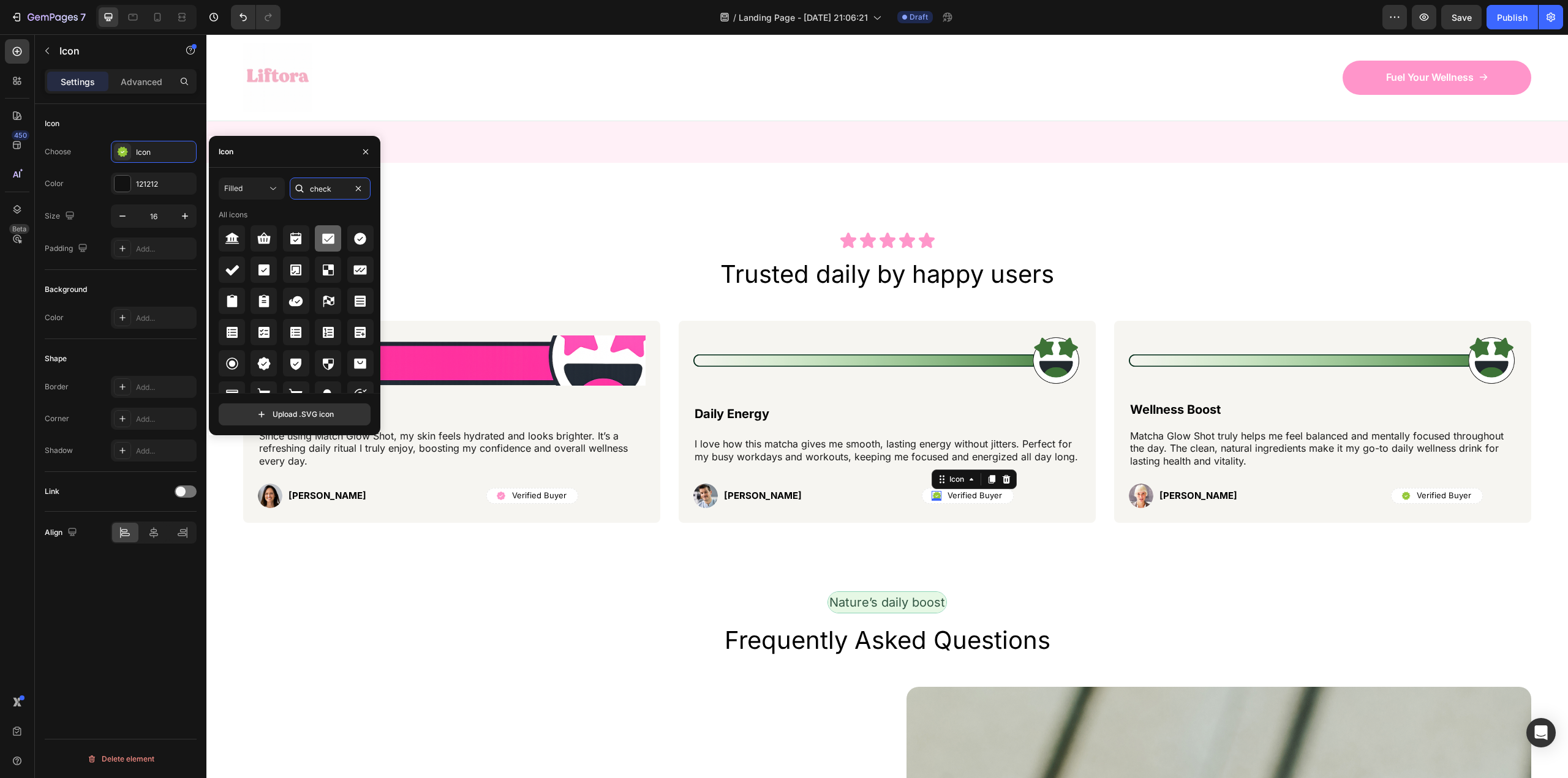
type input "check"
click at [269, 363] on icon at bounding box center [263, 363] width 13 height 13
click at [146, 185] on div "121212" at bounding box center [153, 184] width 36 height 11
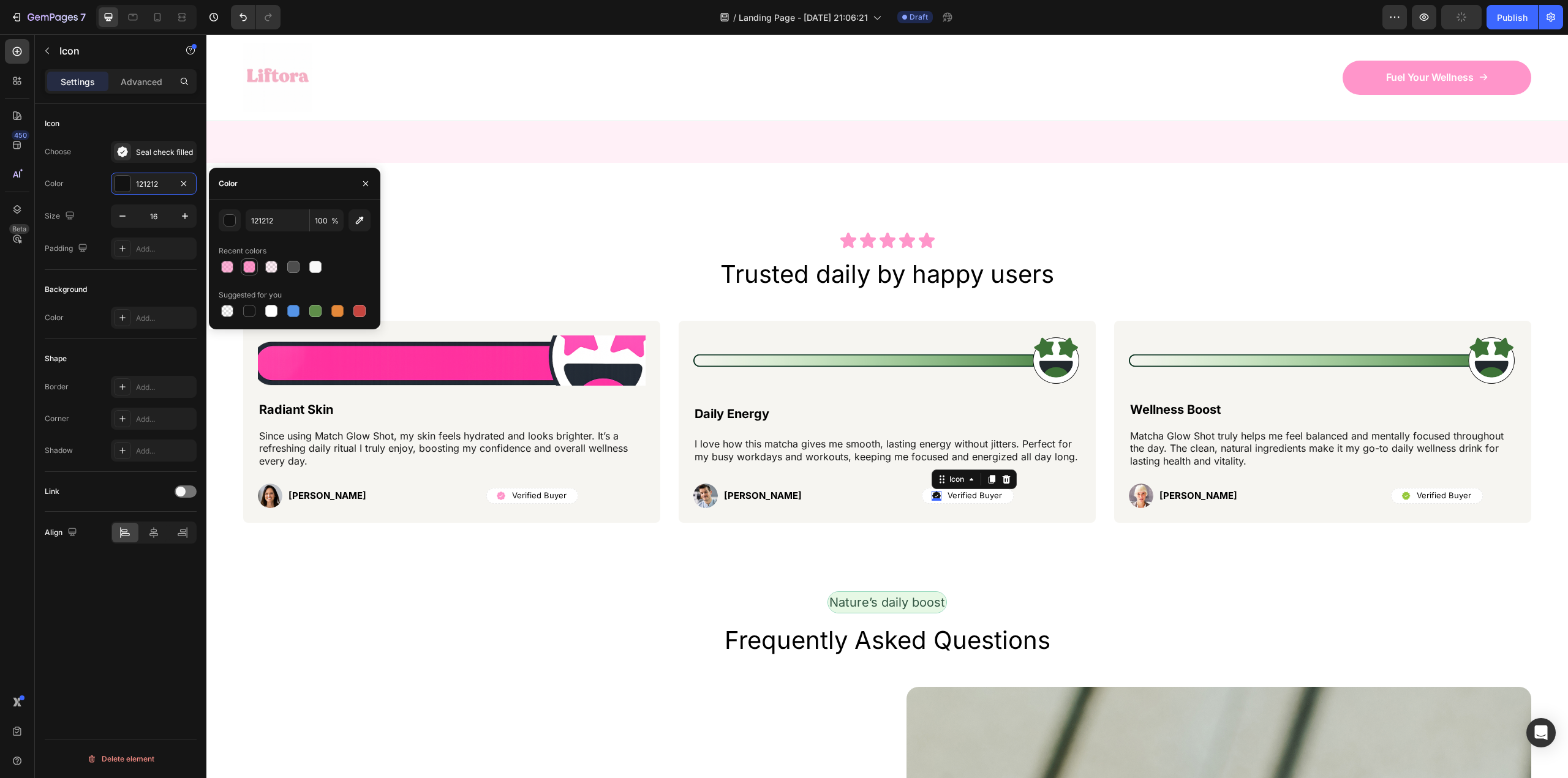
drag, startPoint x: 249, startPoint y: 272, endPoint x: 205, endPoint y: 285, distance: 45.9
click at [249, 272] on div at bounding box center [249, 267] width 12 height 12
type input "FF69B4"
type input "70"
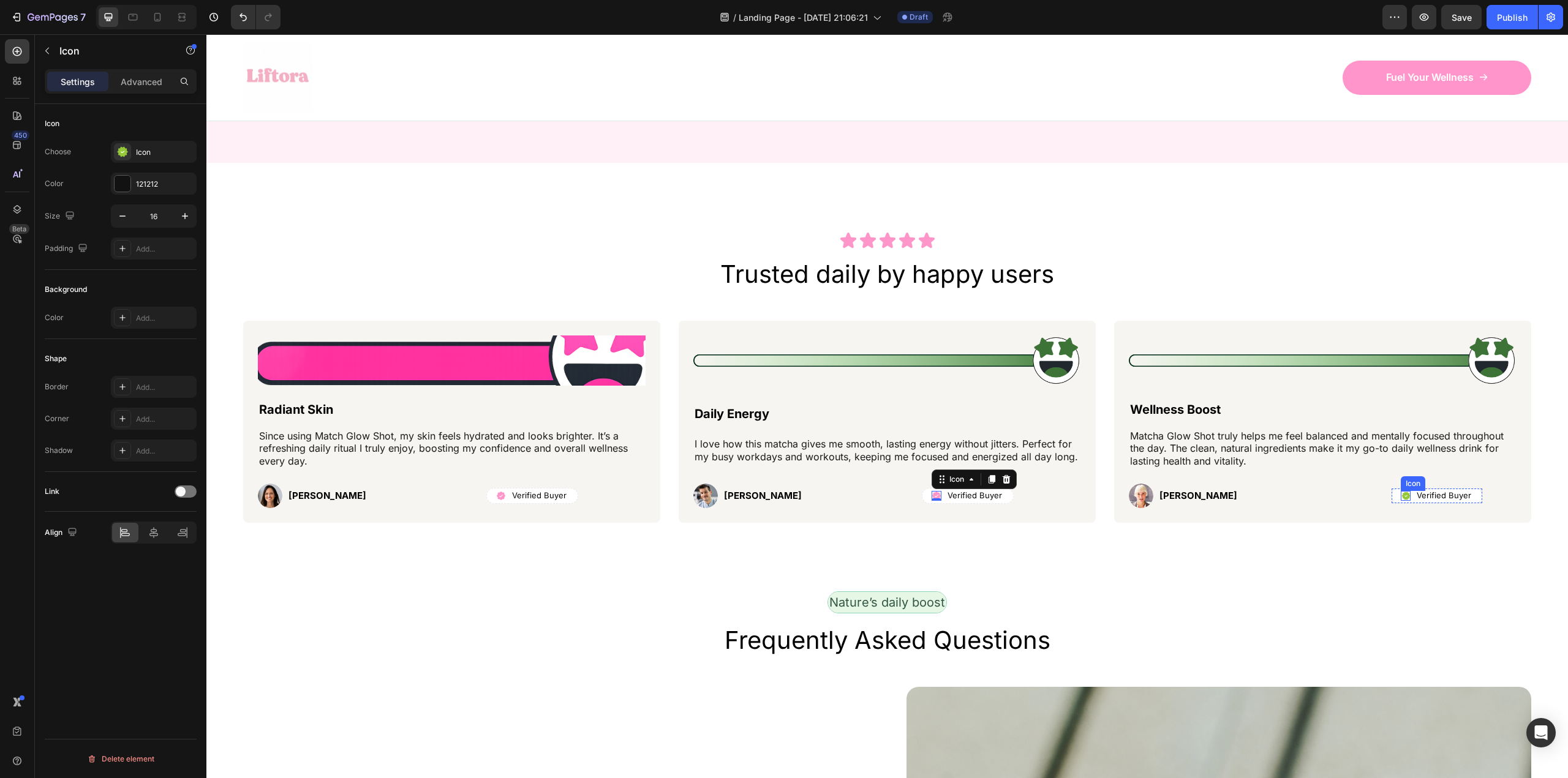
click at [1402, 496] on icon at bounding box center [1407, 495] width 9 height 8
click at [141, 153] on div "Icon" at bounding box center [165, 152] width 58 height 11
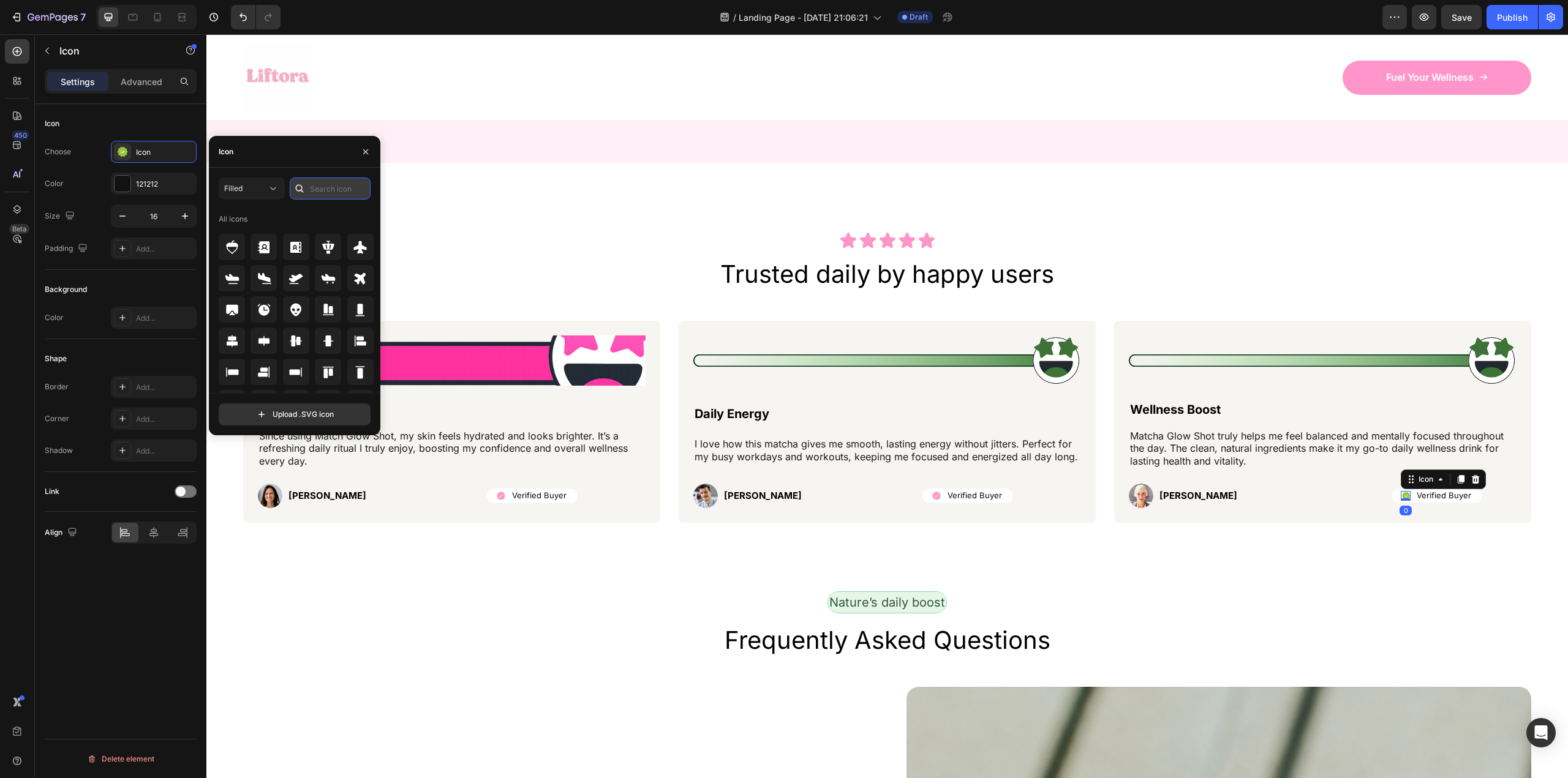
click at [342, 190] on input "text" at bounding box center [330, 188] width 81 height 22
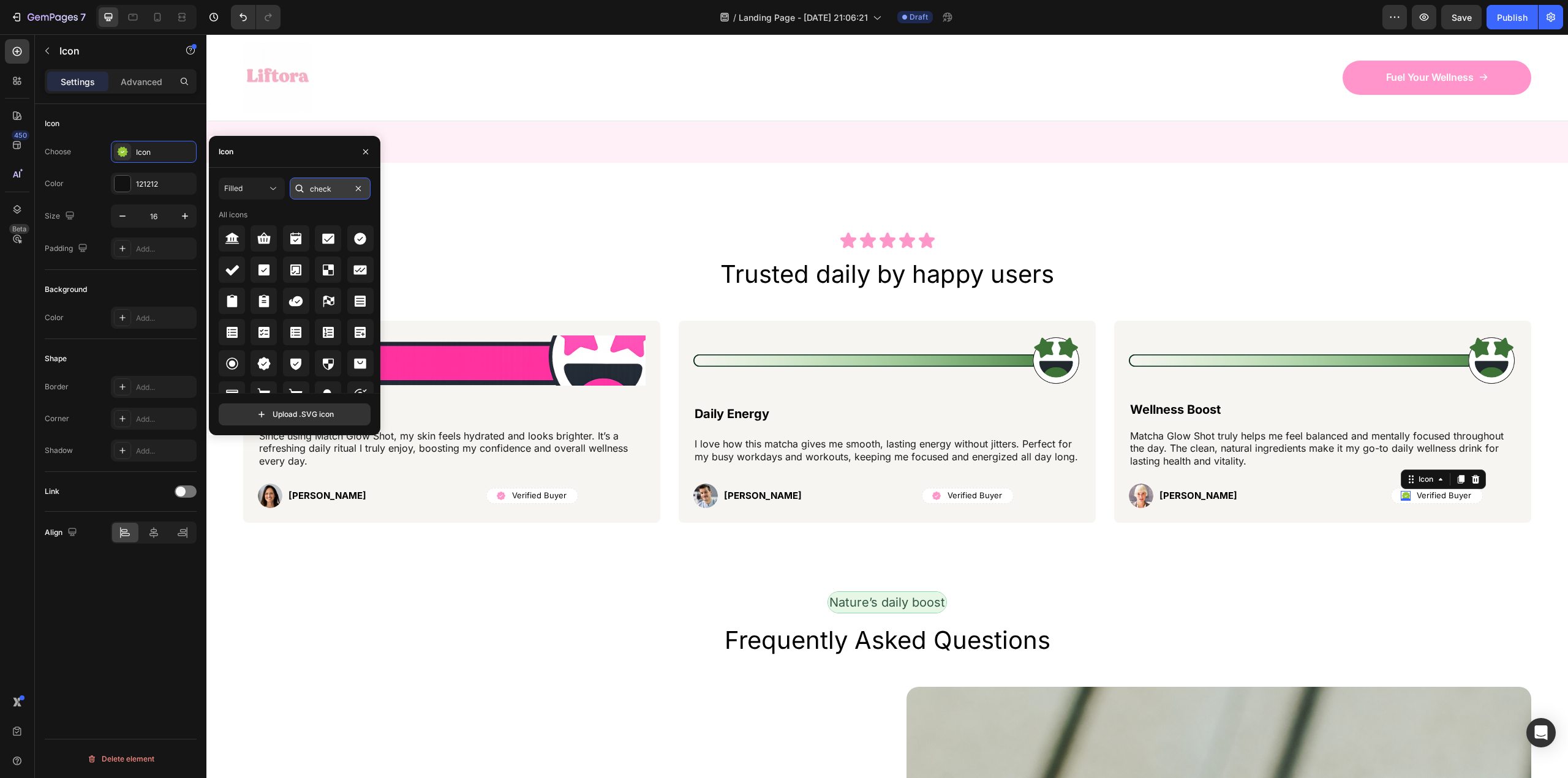
type input "check"
click at [257, 369] on icon at bounding box center [264, 364] width 15 height 15
click at [130, 179] on div at bounding box center [123, 183] width 16 height 16
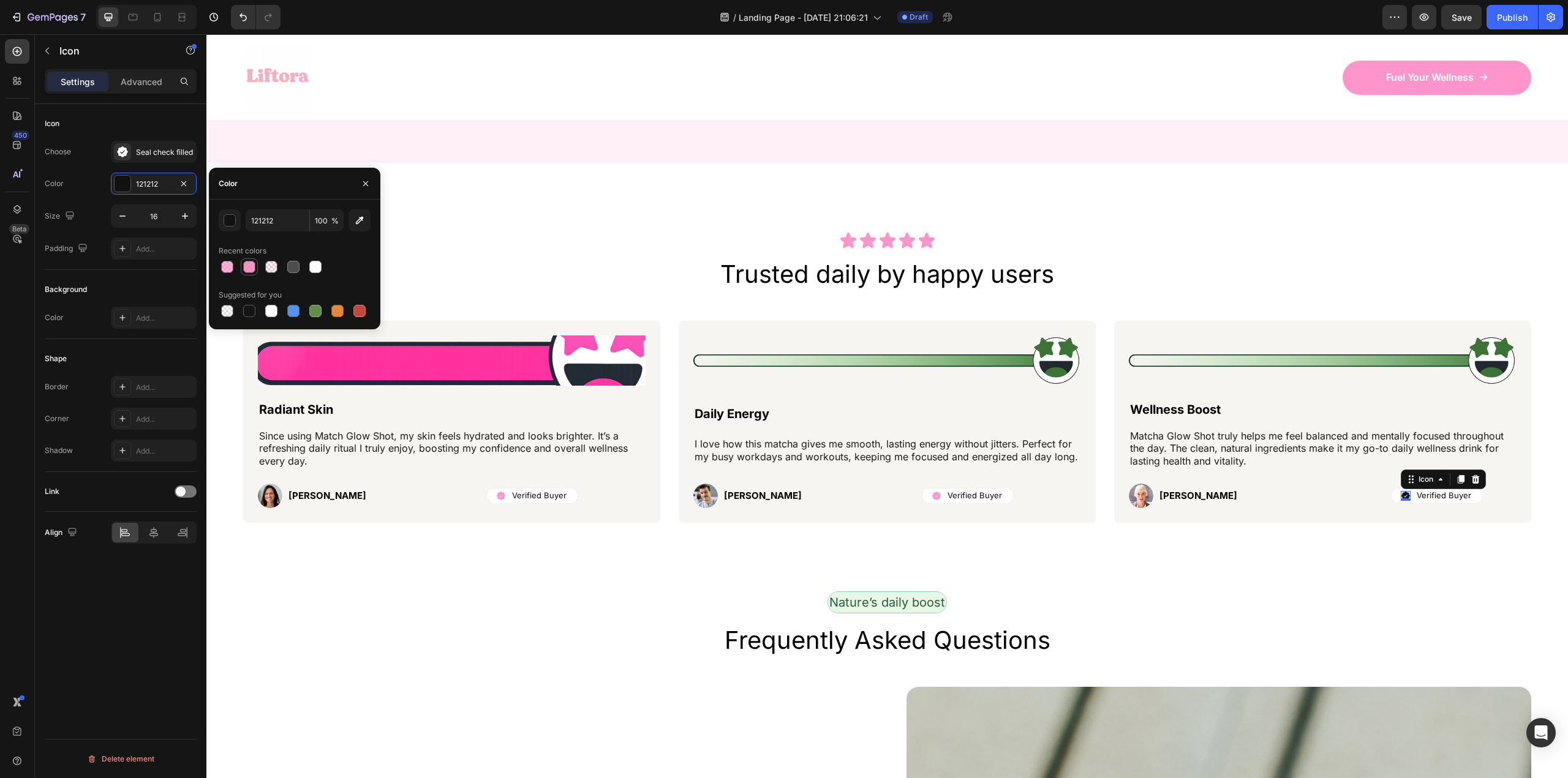
click at [250, 264] on div at bounding box center [249, 267] width 12 height 12
type input "FF69B4"
type input "70"
click at [1201, 633] on h2 "Frequently Asked Questions" at bounding box center [887, 641] width 1288 height 34
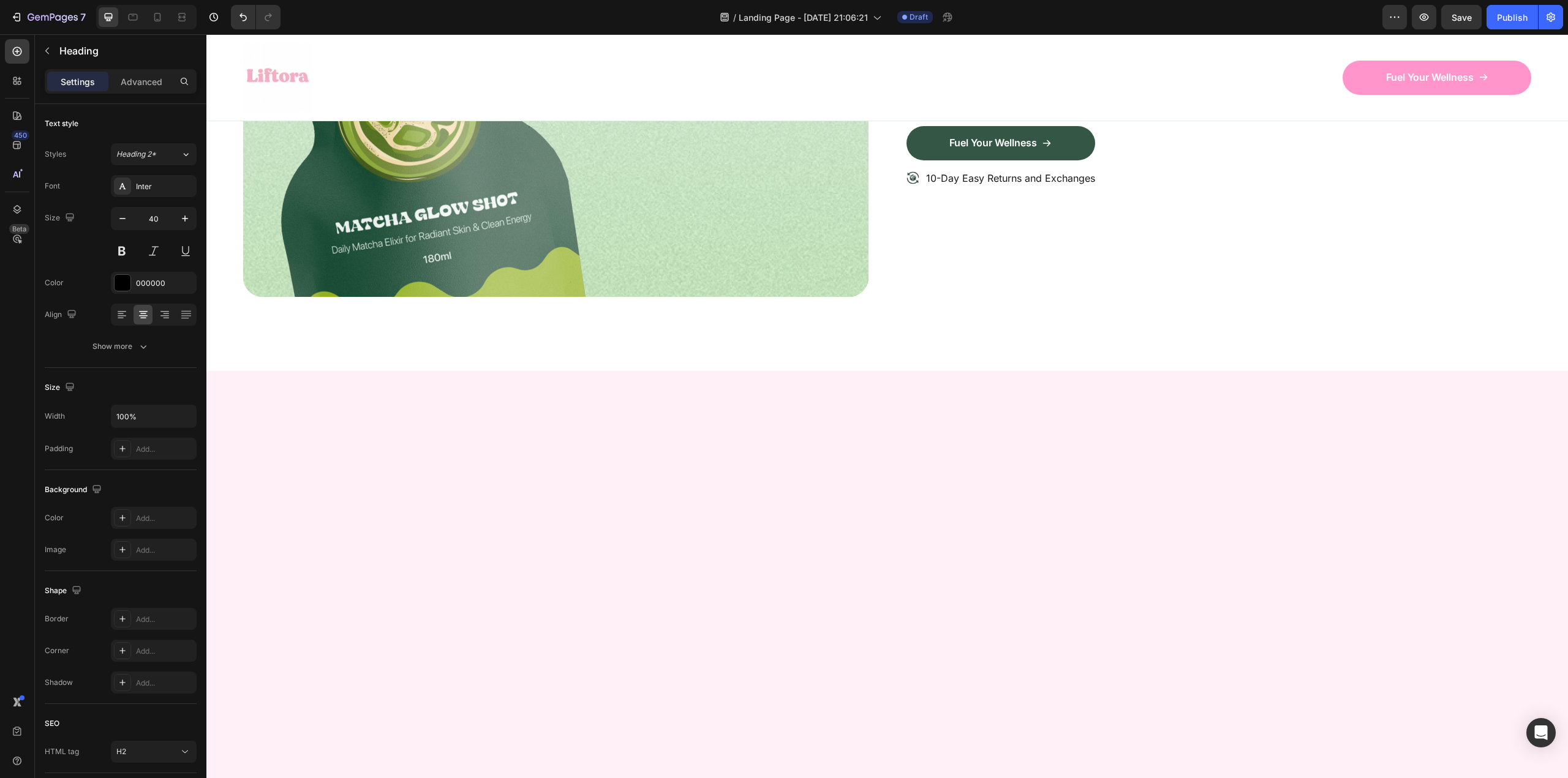
scroll to position [2938, 0]
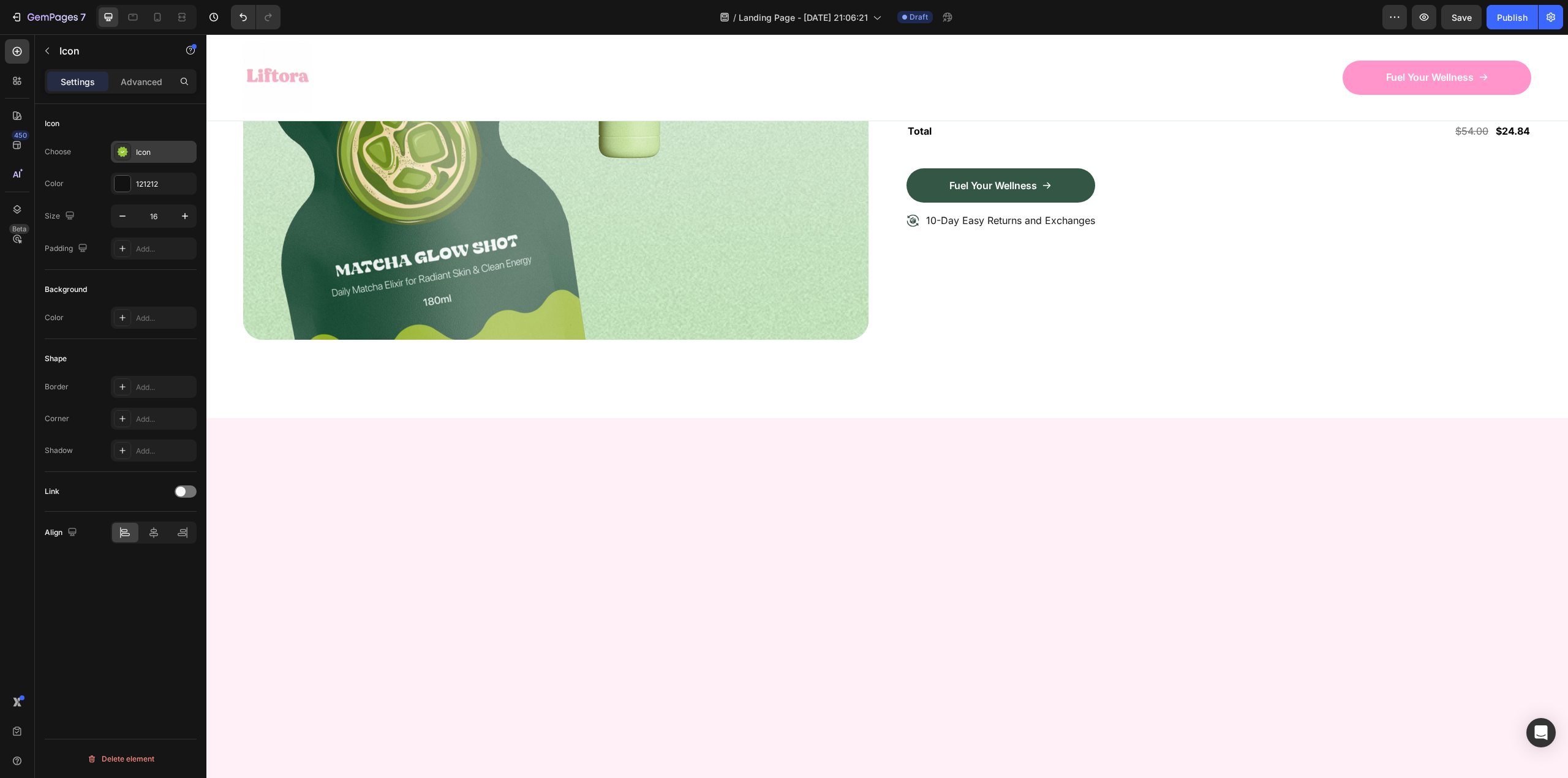
click at [117, 153] on icon at bounding box center [123, 152] width 12 height 12
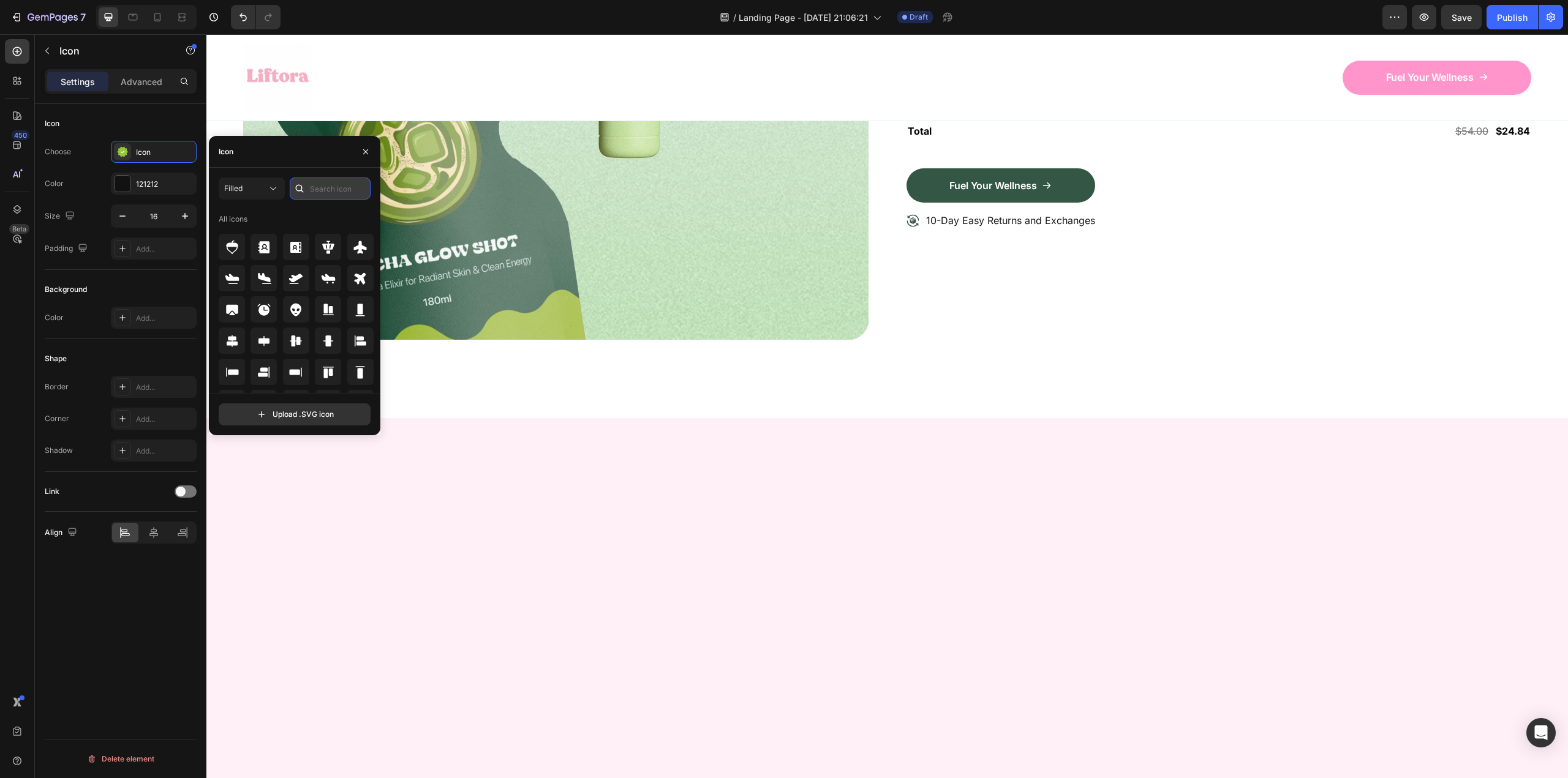
click at [332, 191] on input "text" at bounding box center [330, 188] width 81 height 22
type input "check"
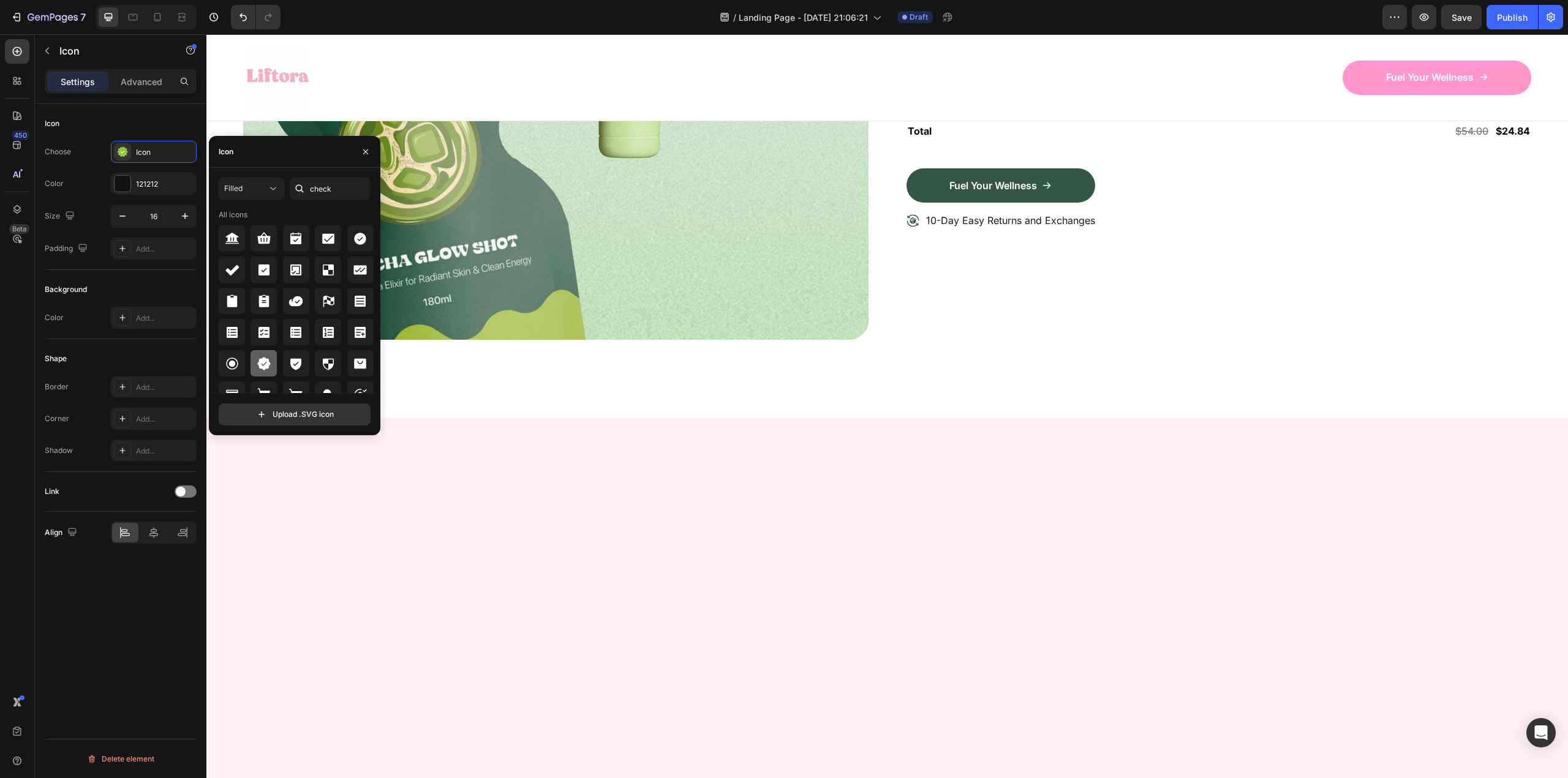
click at [258, 365] on icon at bounding box center [263, 363] width 13 height 13
click at [132, 180] on div "121212" at bounding box center [154, 183] width 86 height 22
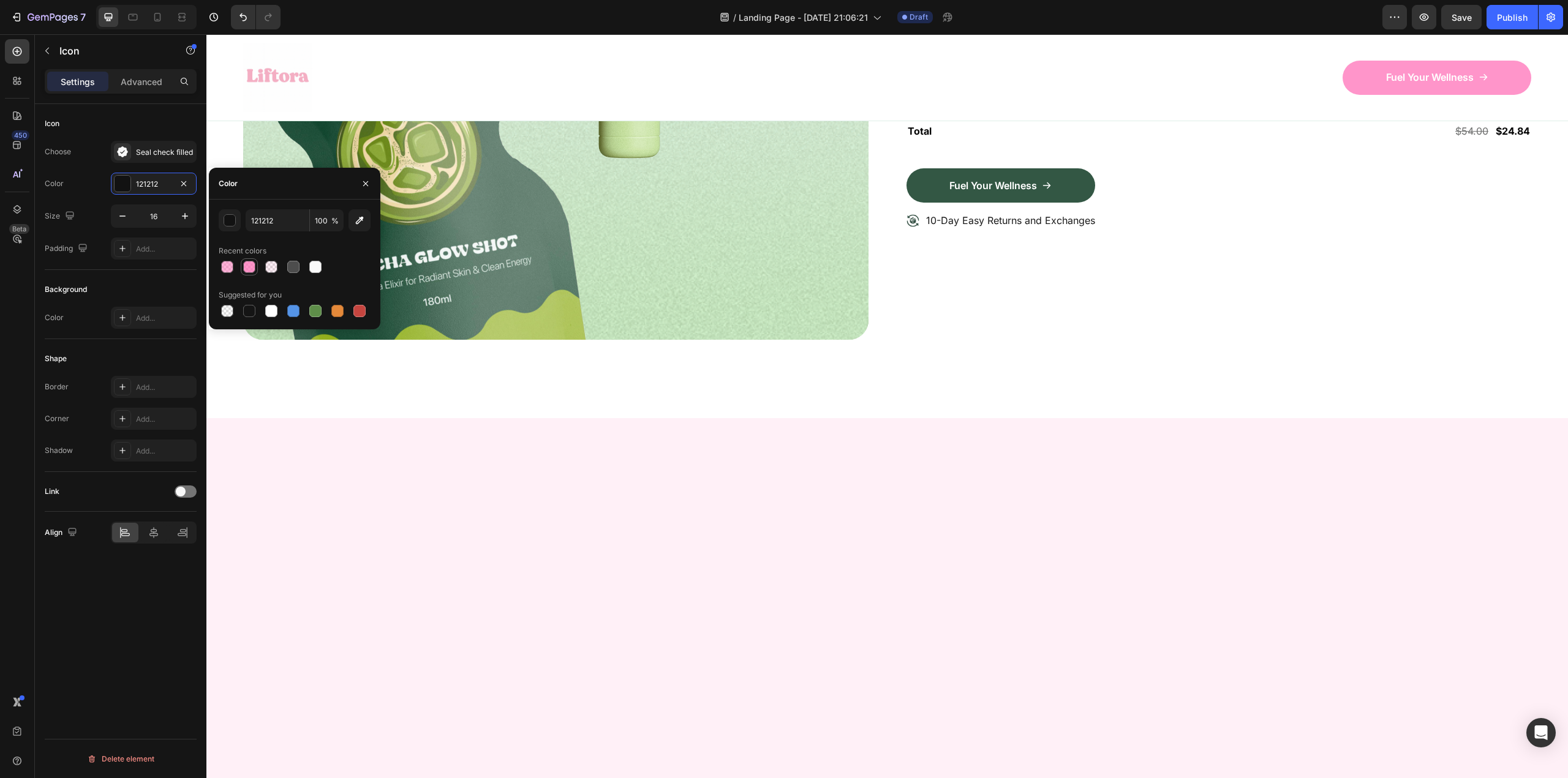
click at [244, 270] on div at bounding box center [249, 267] width 12 height 12
type input "FF69B4"
type input "70"
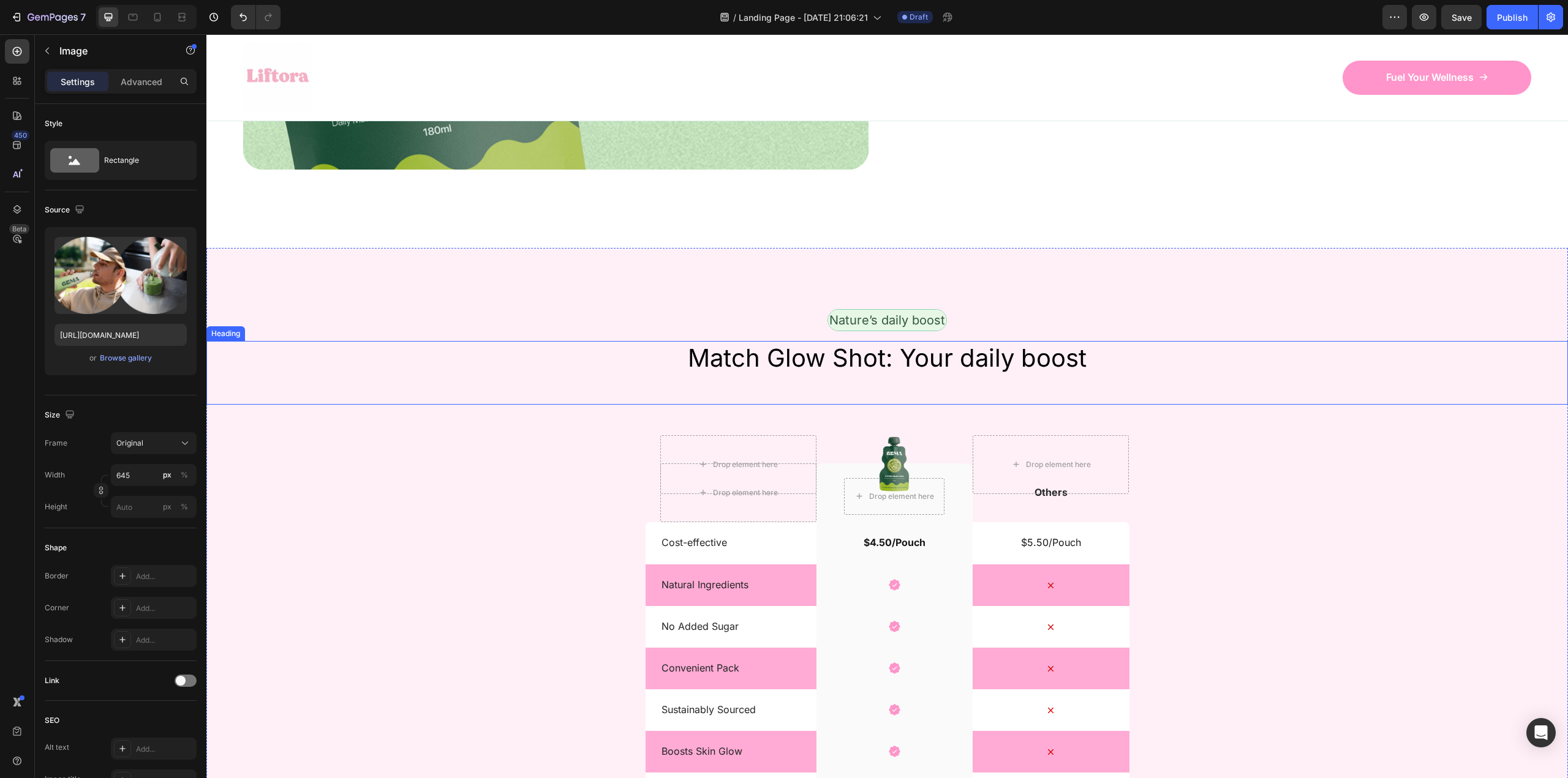
scroll to position [3734, 0]
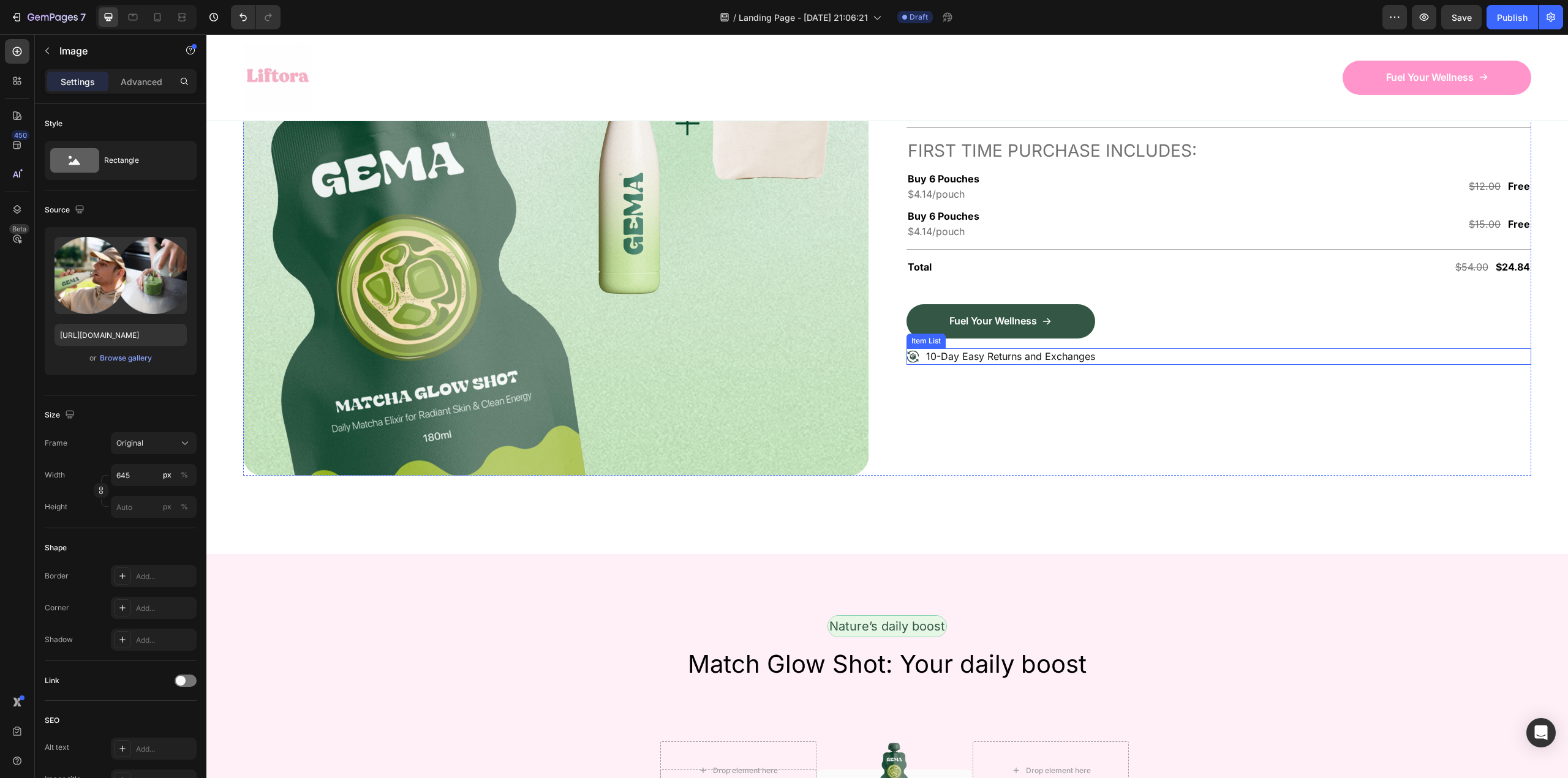
click at [906, 353] on icon at bounding box center [912, 356] width 13 height 13
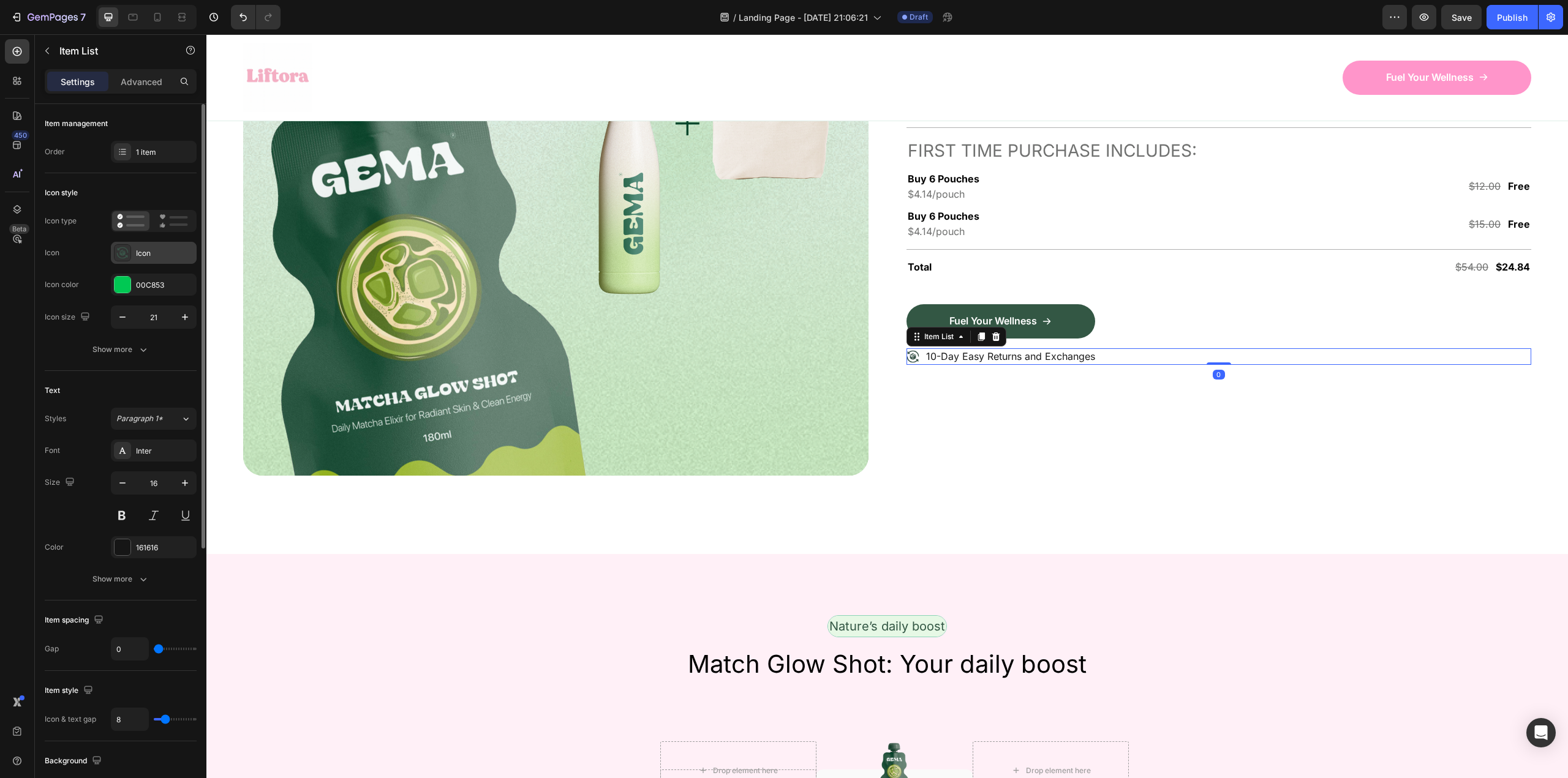
click at [151, 256] on div "Icon" at bounding box center [165, 253] width 58 height 11
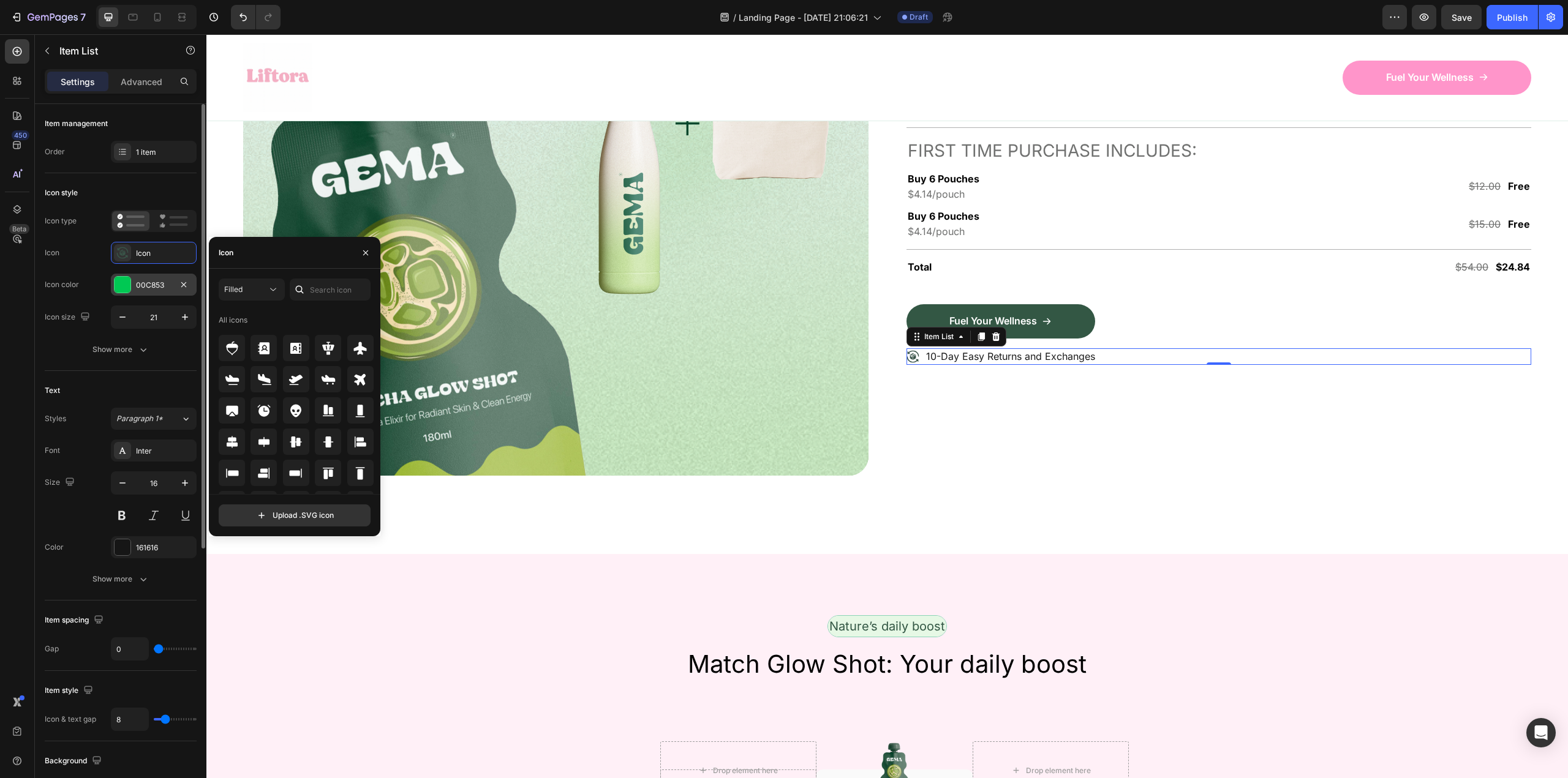
click at [140, 280] on div "00C853" at bounding box center [153, 285] width 36 height 11
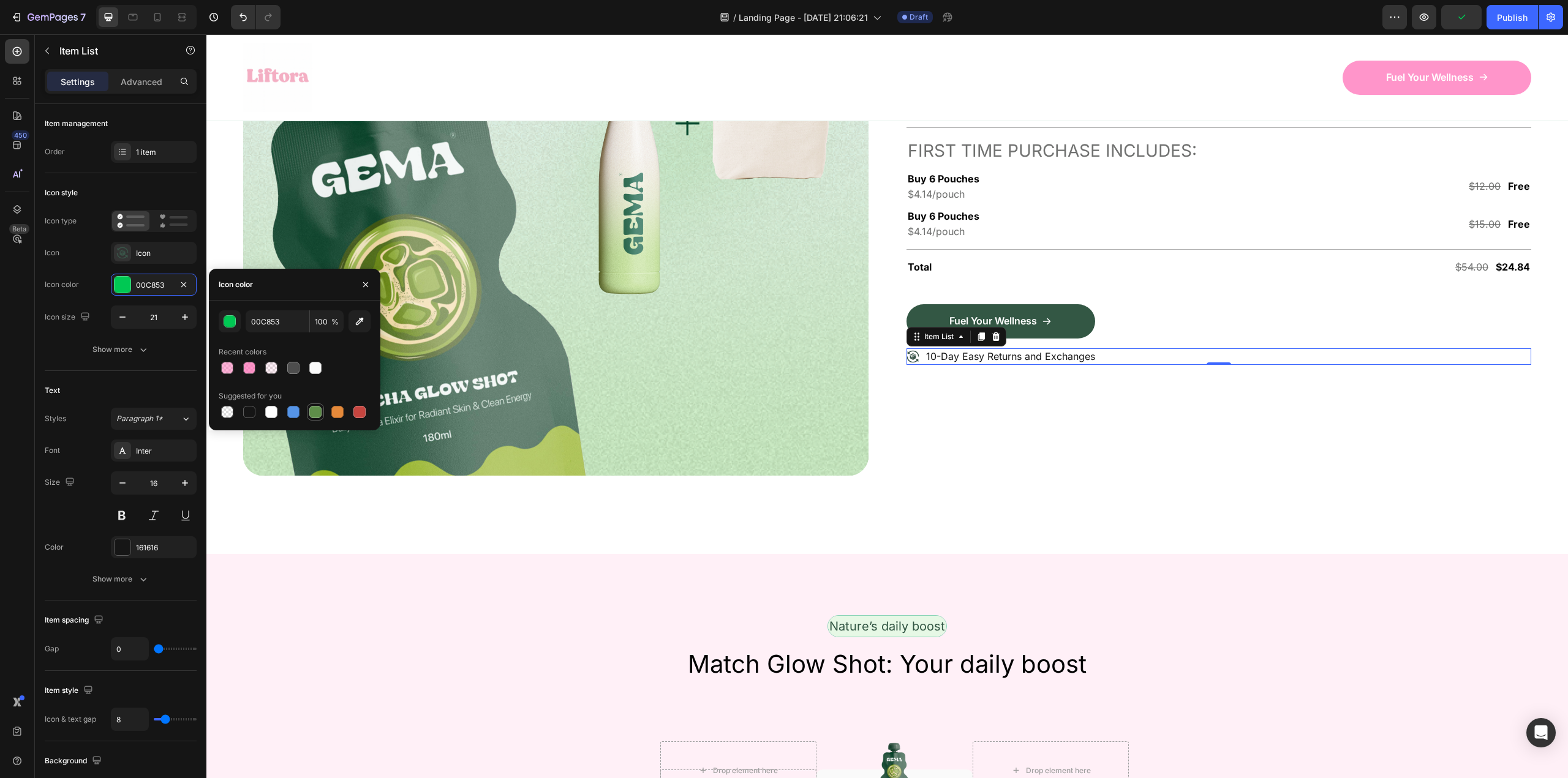
click at [313, 414] on div at bounding box center [316, 412] width 12 height 12
type input "5E8E49"
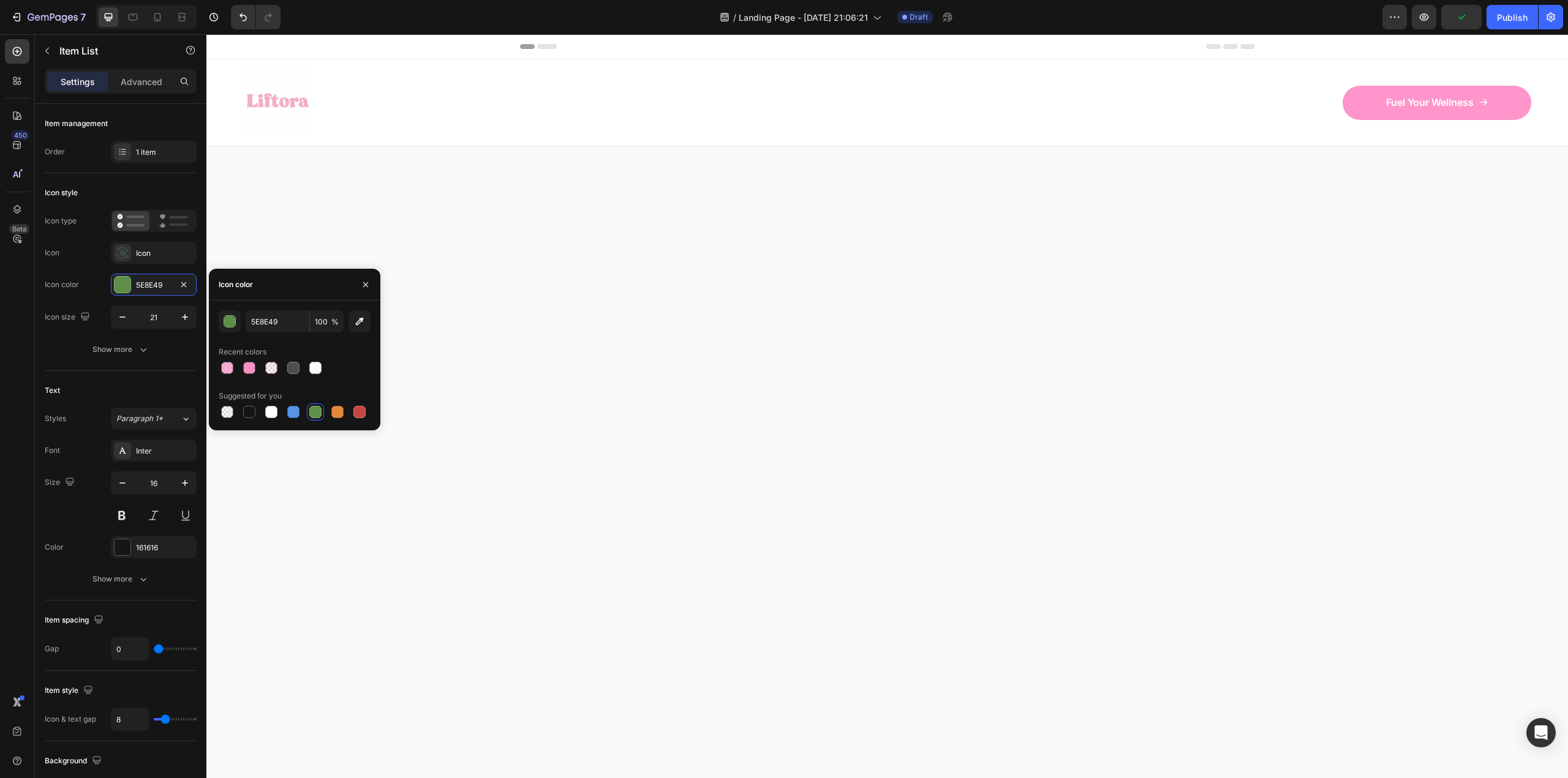
scroll to position [3734, 0]
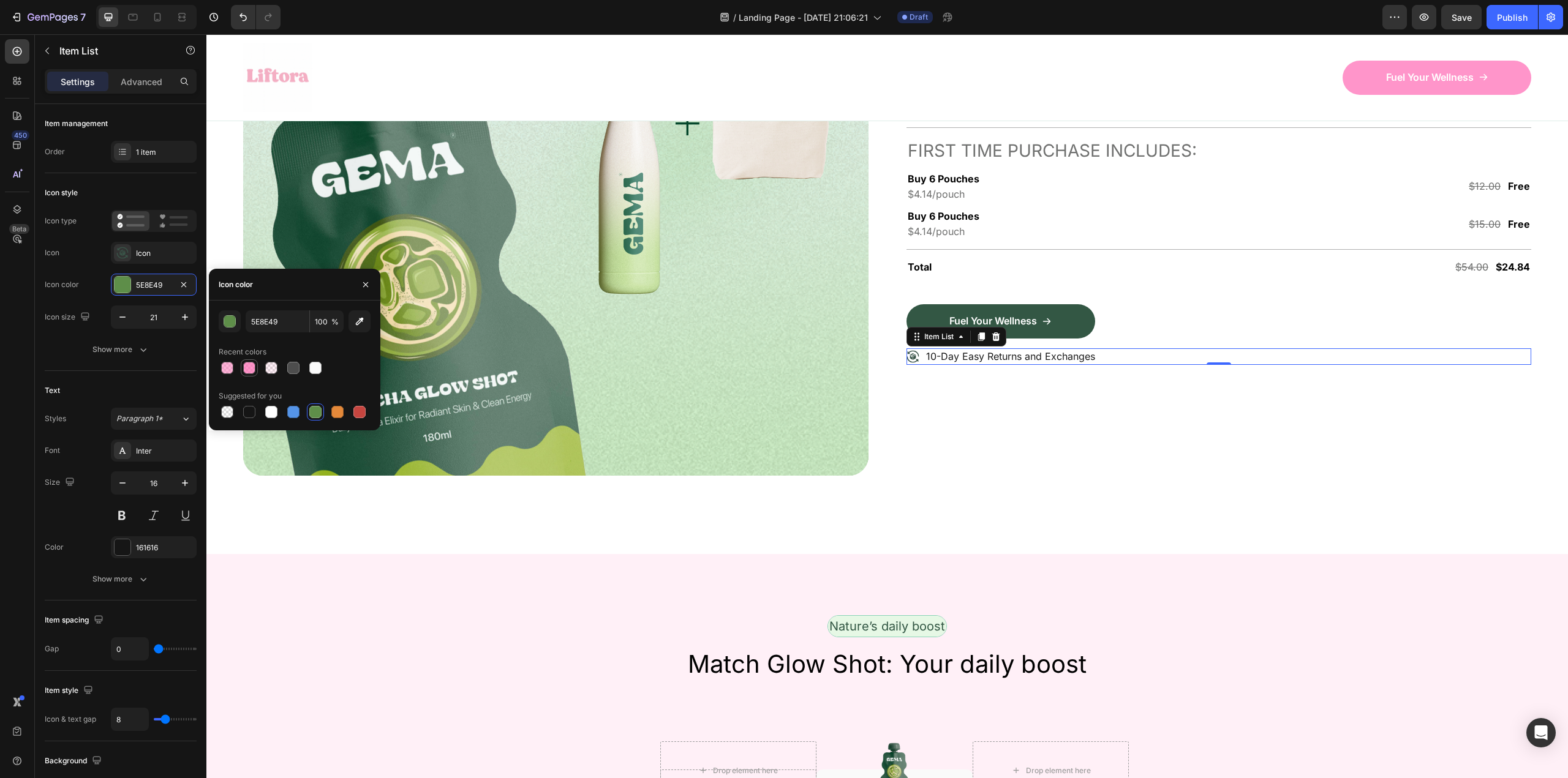
click at [249, 366] on div at bounding box center [249, 368] width 12 height 12
type input "FF69B4"
type input "70"
click at [141, 255] on div "Icon" at bounding box center [165, 253] width 58 height 11
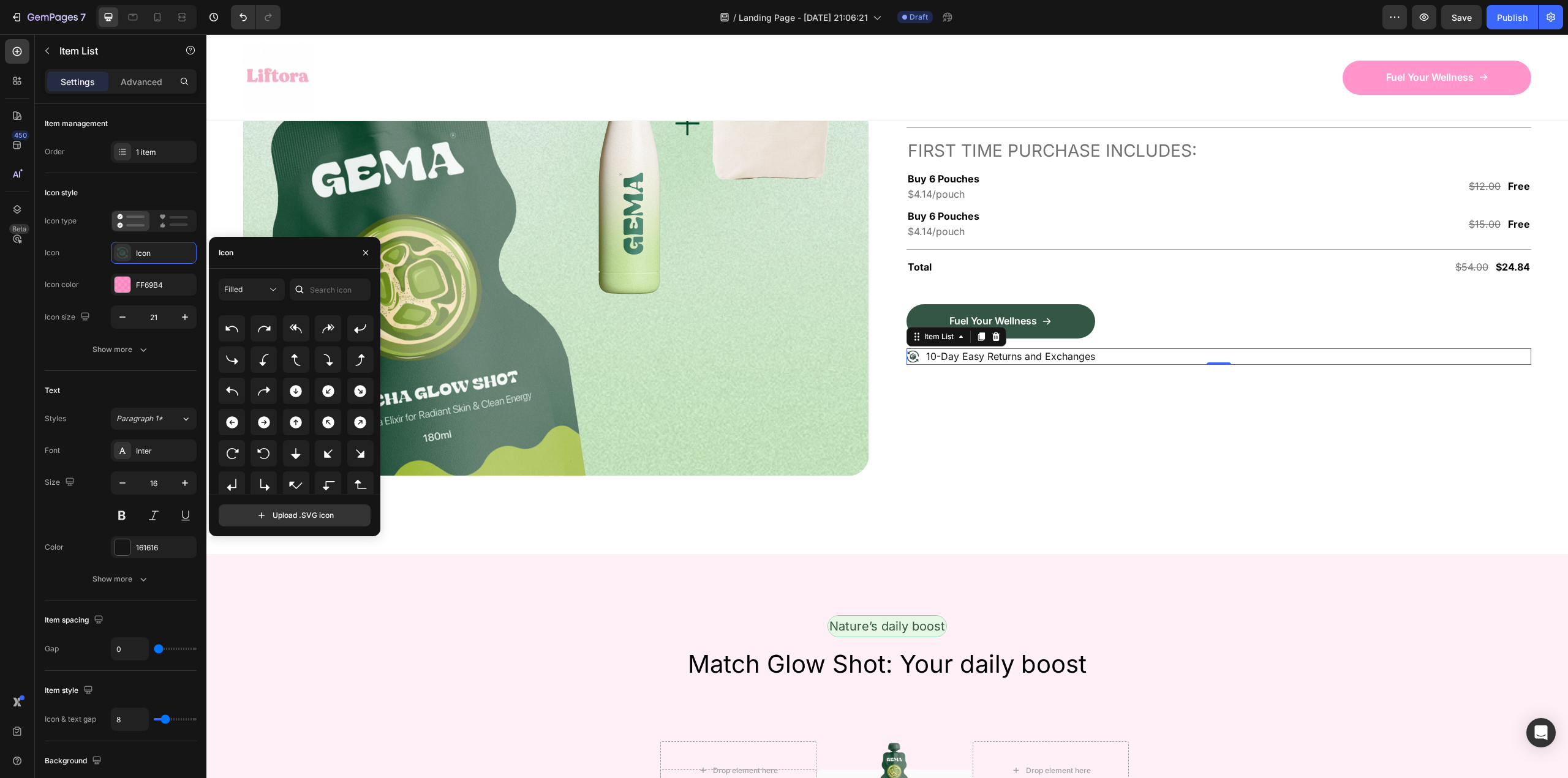
scroll to position [398, 0]
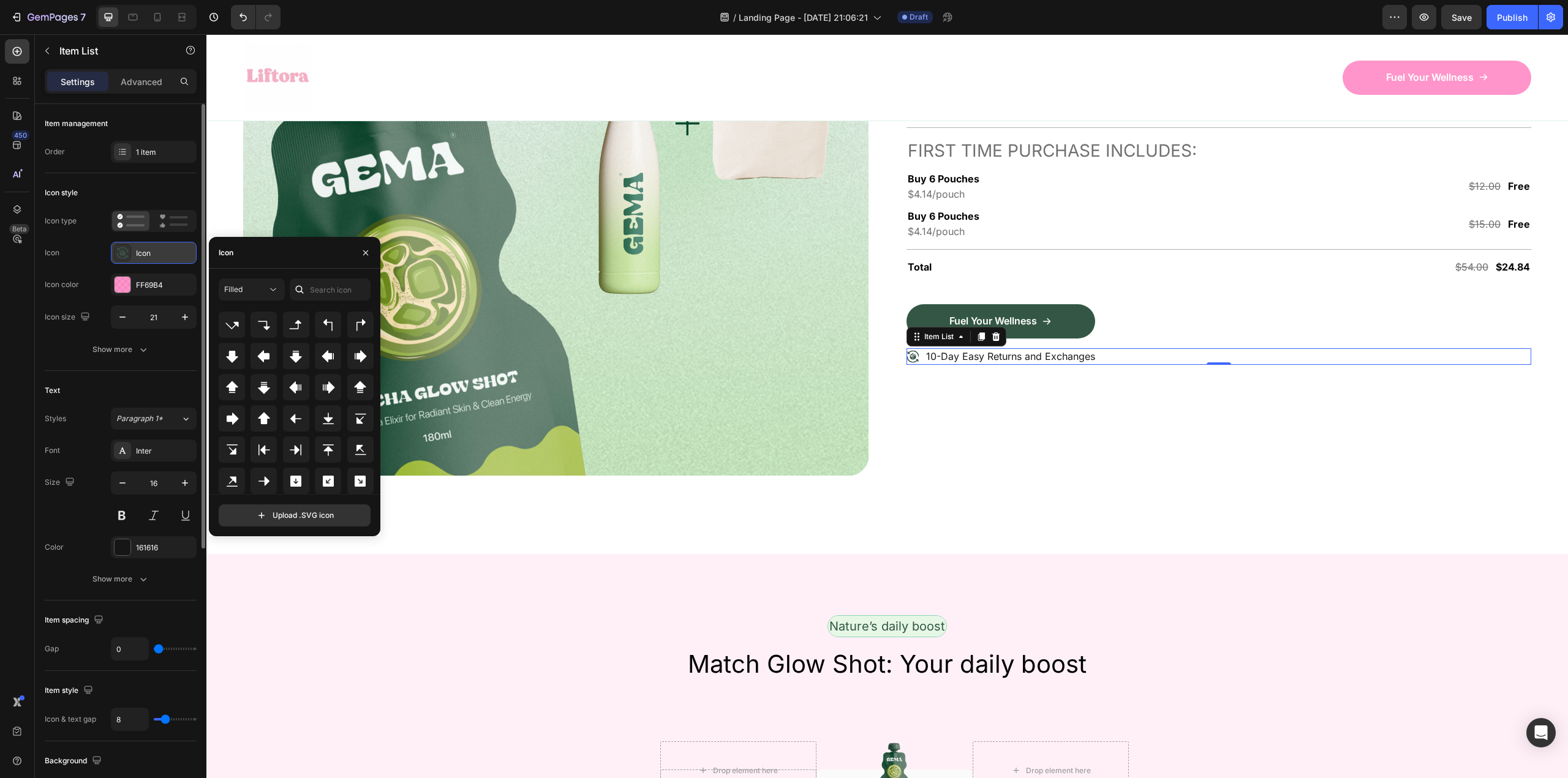
click at [122, 253] on icon at bounding box center [123, 253] width 12 height 12
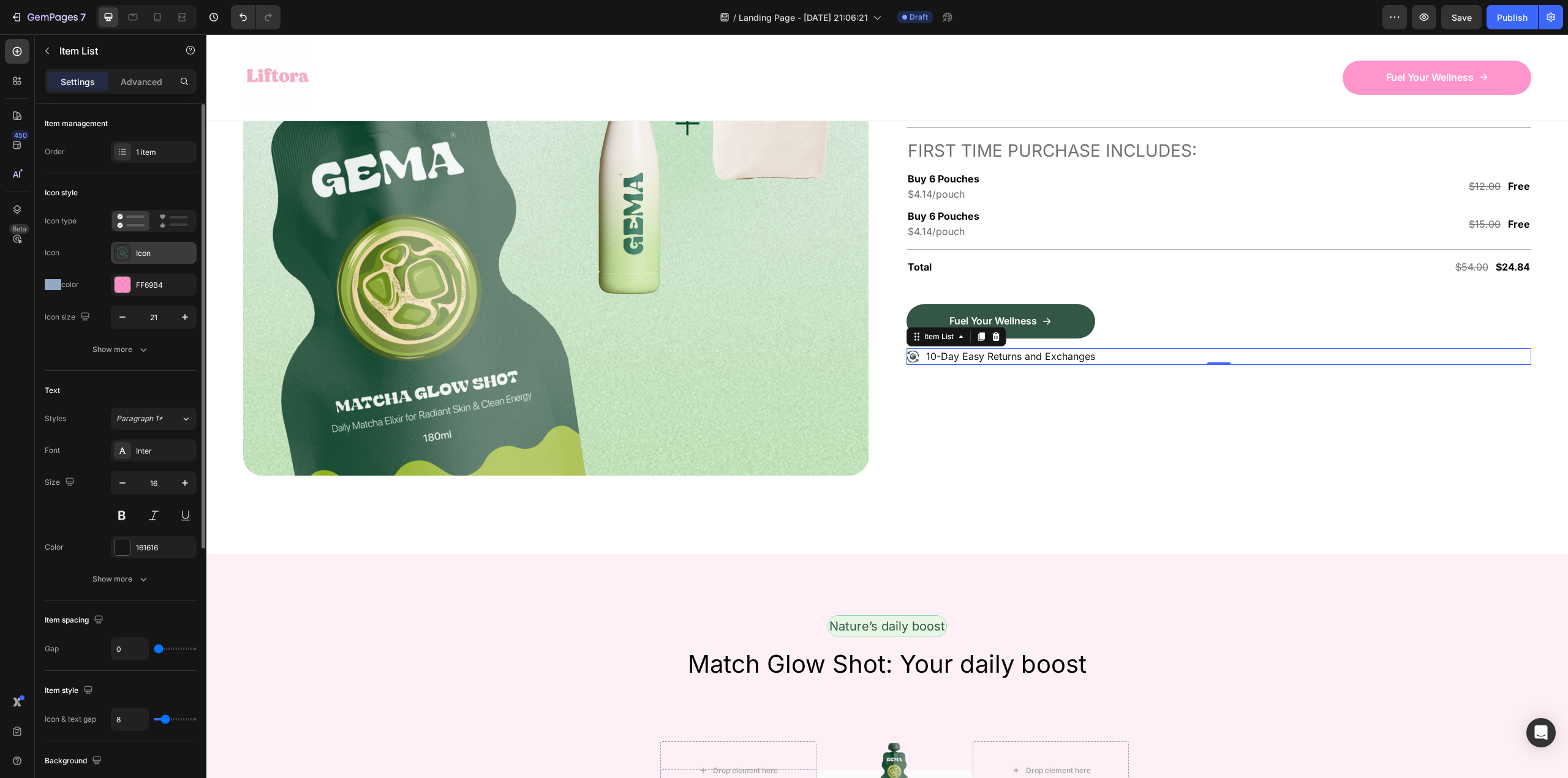
click at [122, 253] on icon at bounding box center [123, 253] width 12 height 12
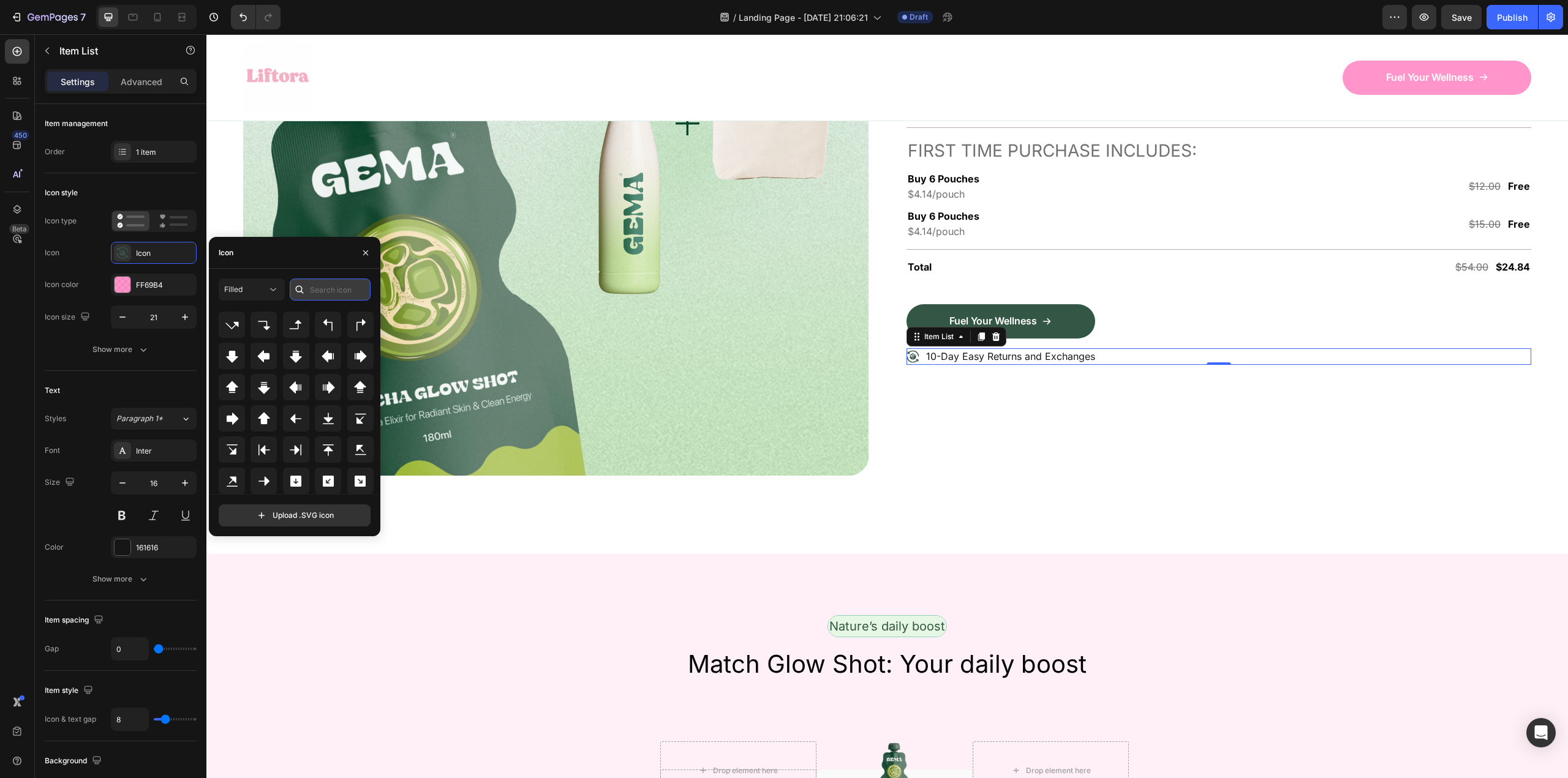
click at [330, 289] on input "text" at bounding box center [330, 290] width 81 height 22
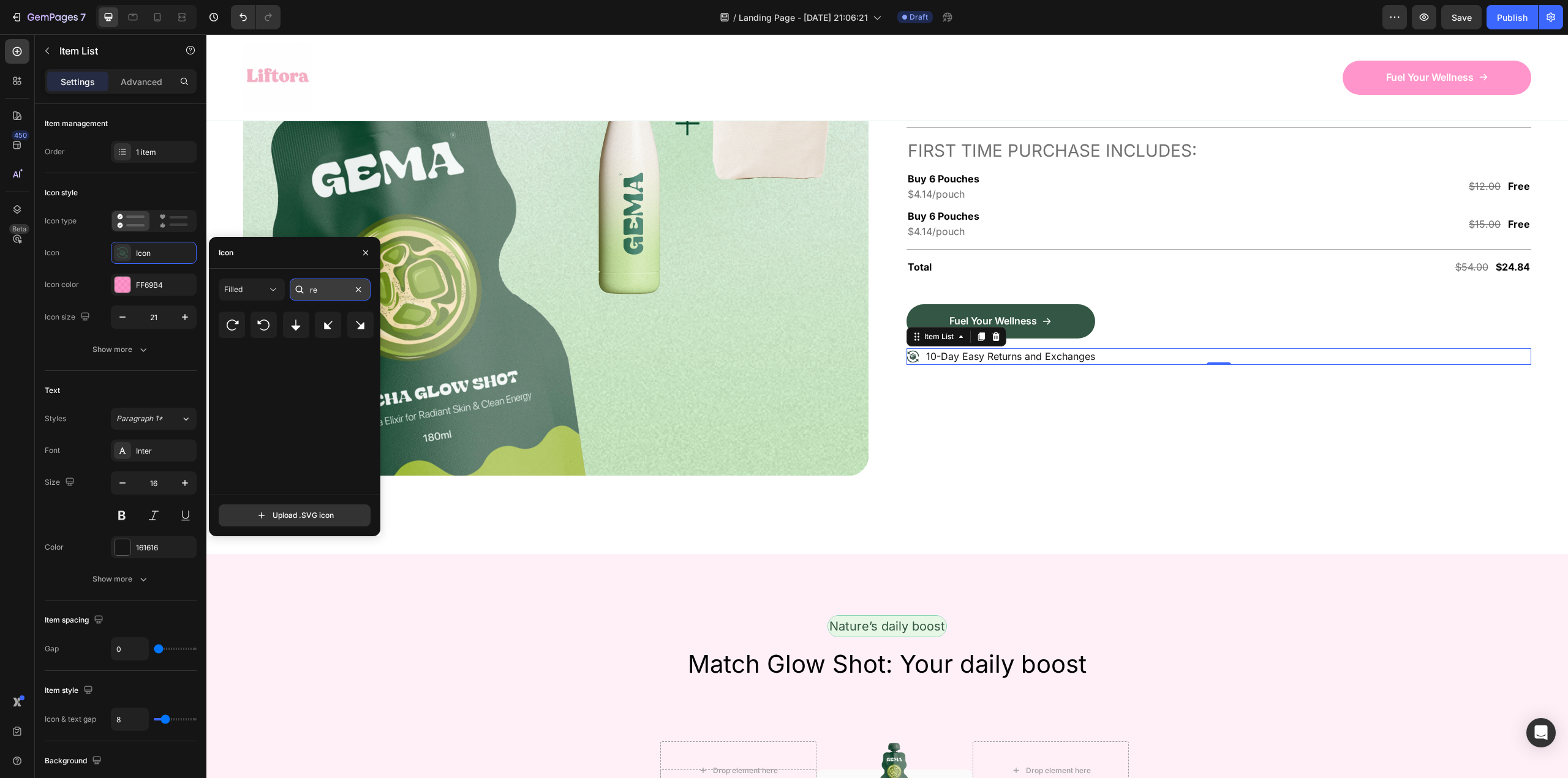
scroll to position [0, 0]
type input "r"
type input "return"
click at [357, 336] on icon at bounding box center [360, 339] width 12 height 10
click at [924, 430] on div "Extra gifts, extra joy Text Block Row Shop 6 Pouches, Enjoy 2 Free Gifts Headin…" at bounding box center [1219, 163] width 626 height 625
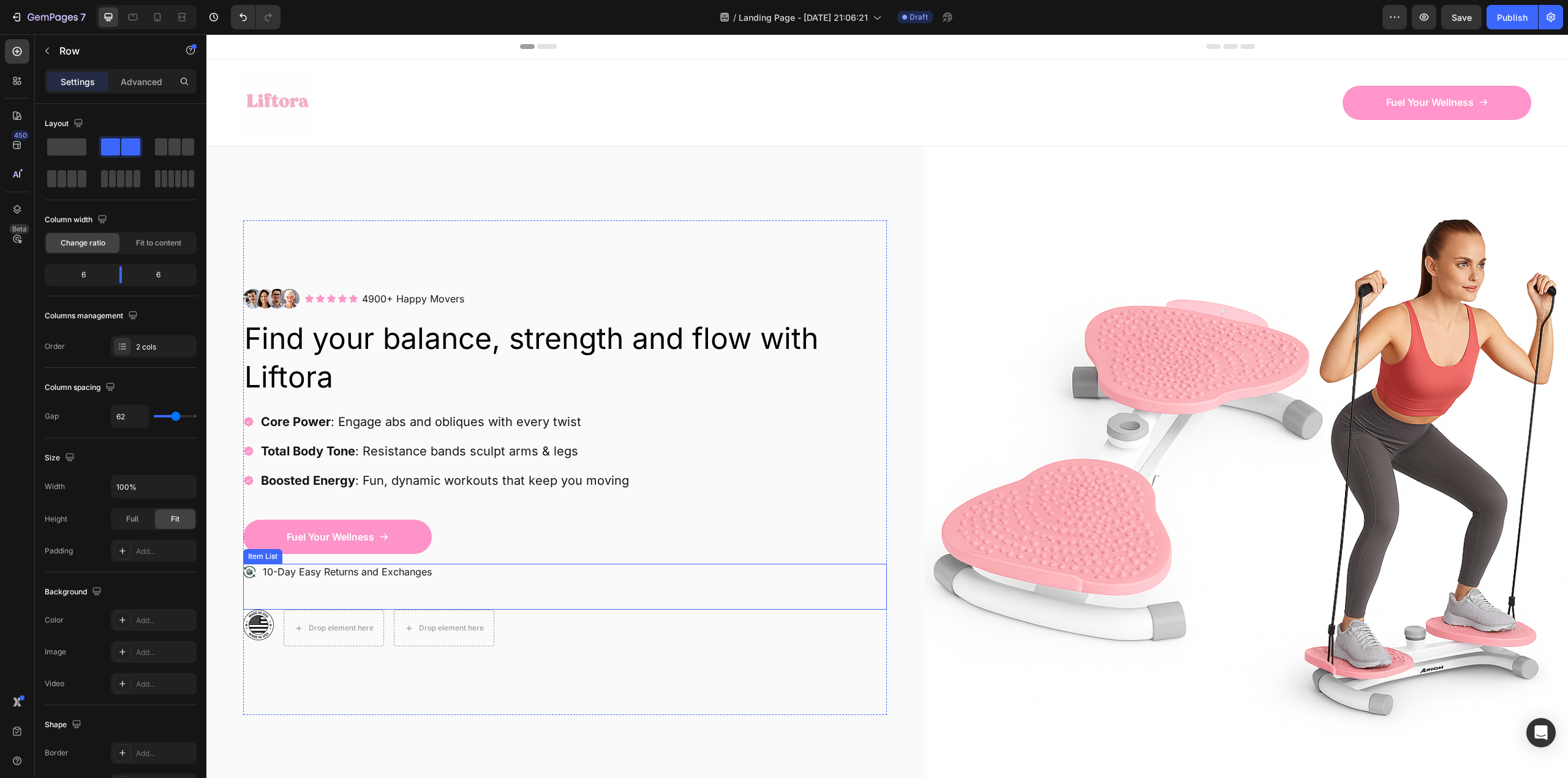
click at [247, 571] on icon at bounding box center [249, 572] width 12 height 12
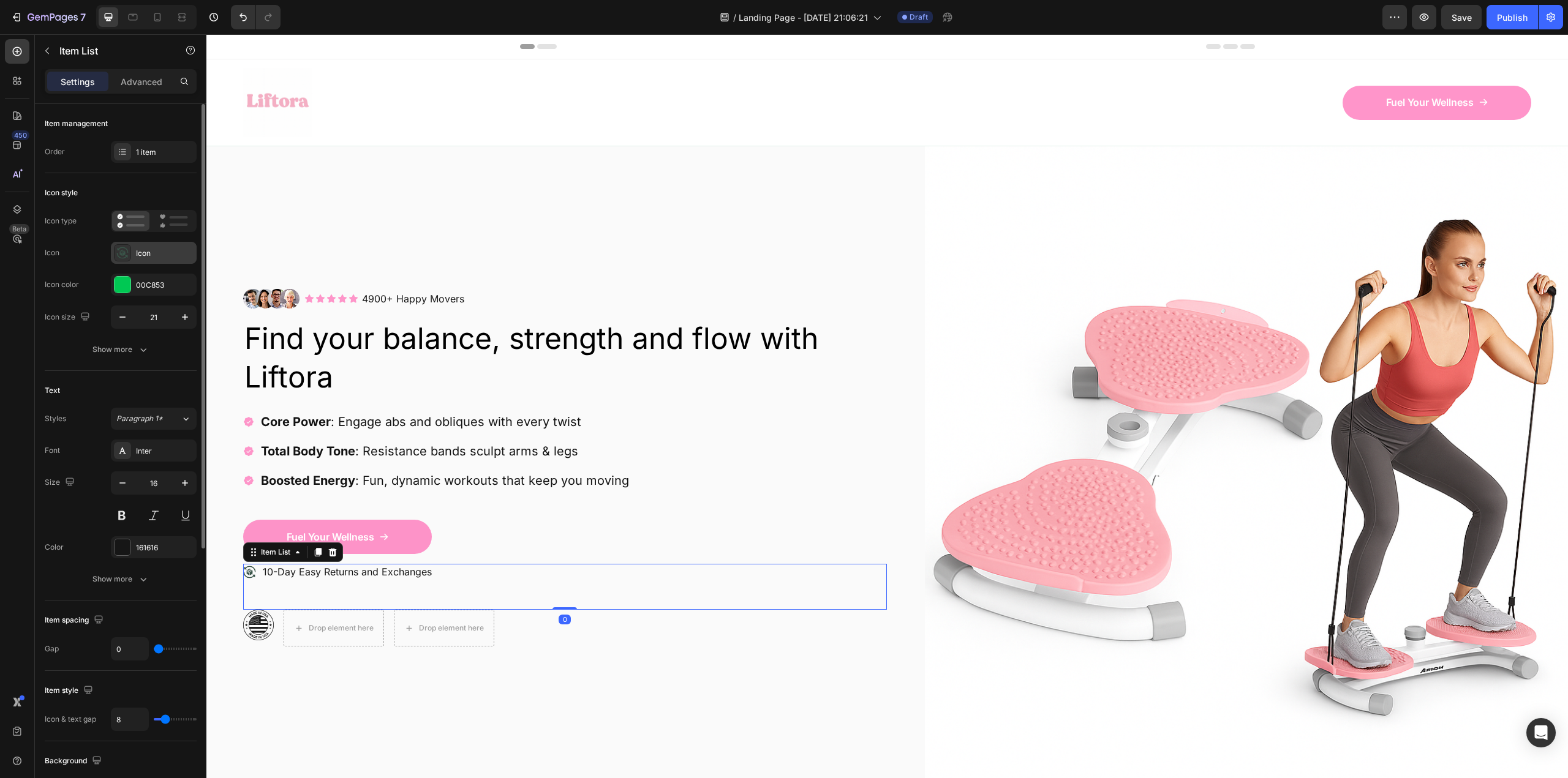
click at [143, 245] on div "Icon" at bounding box center [154, 253] width 86 height 22
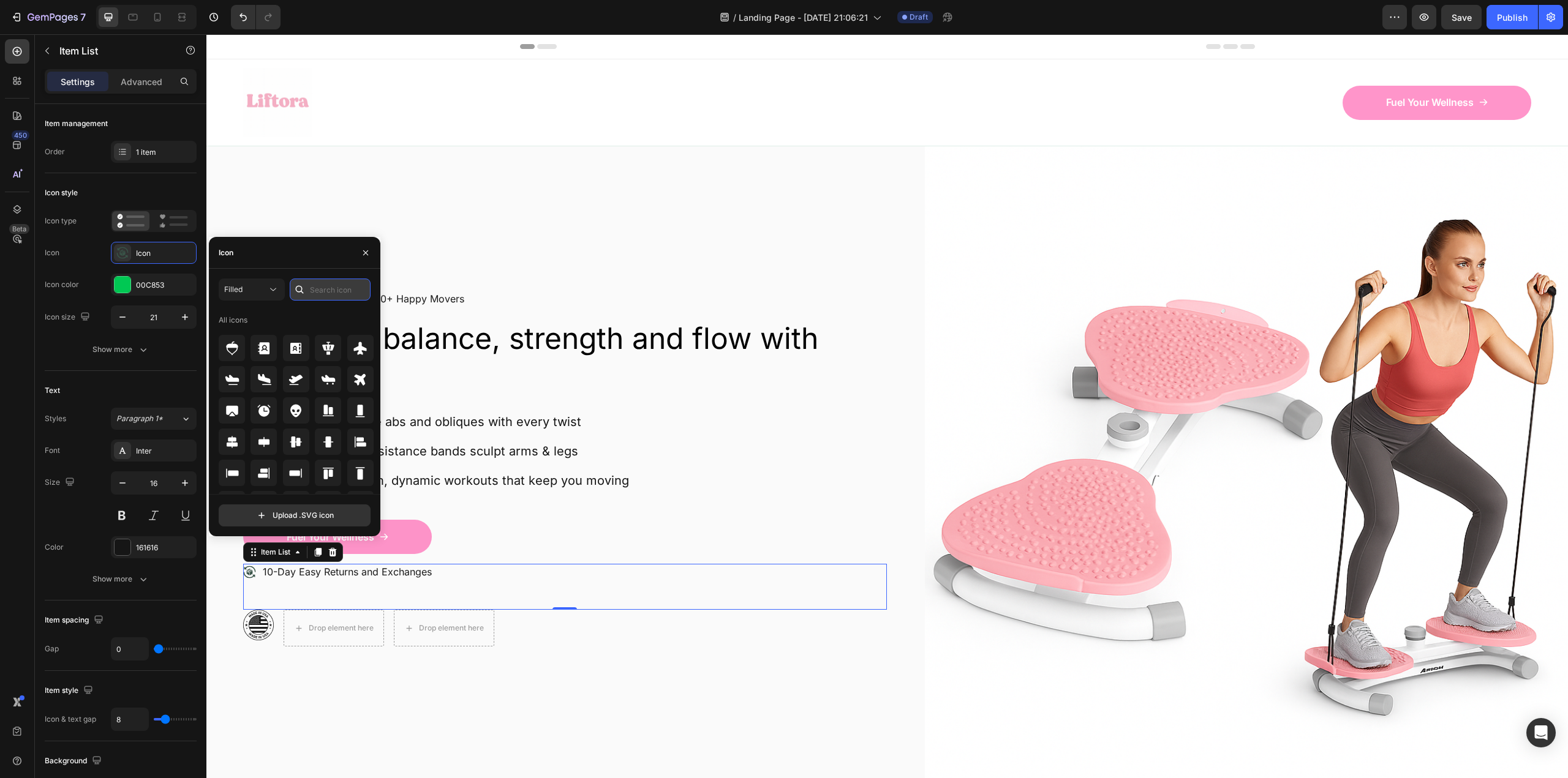
click at [328, 282] on input "text" at bounding box center [330, 290] width 81 height 22
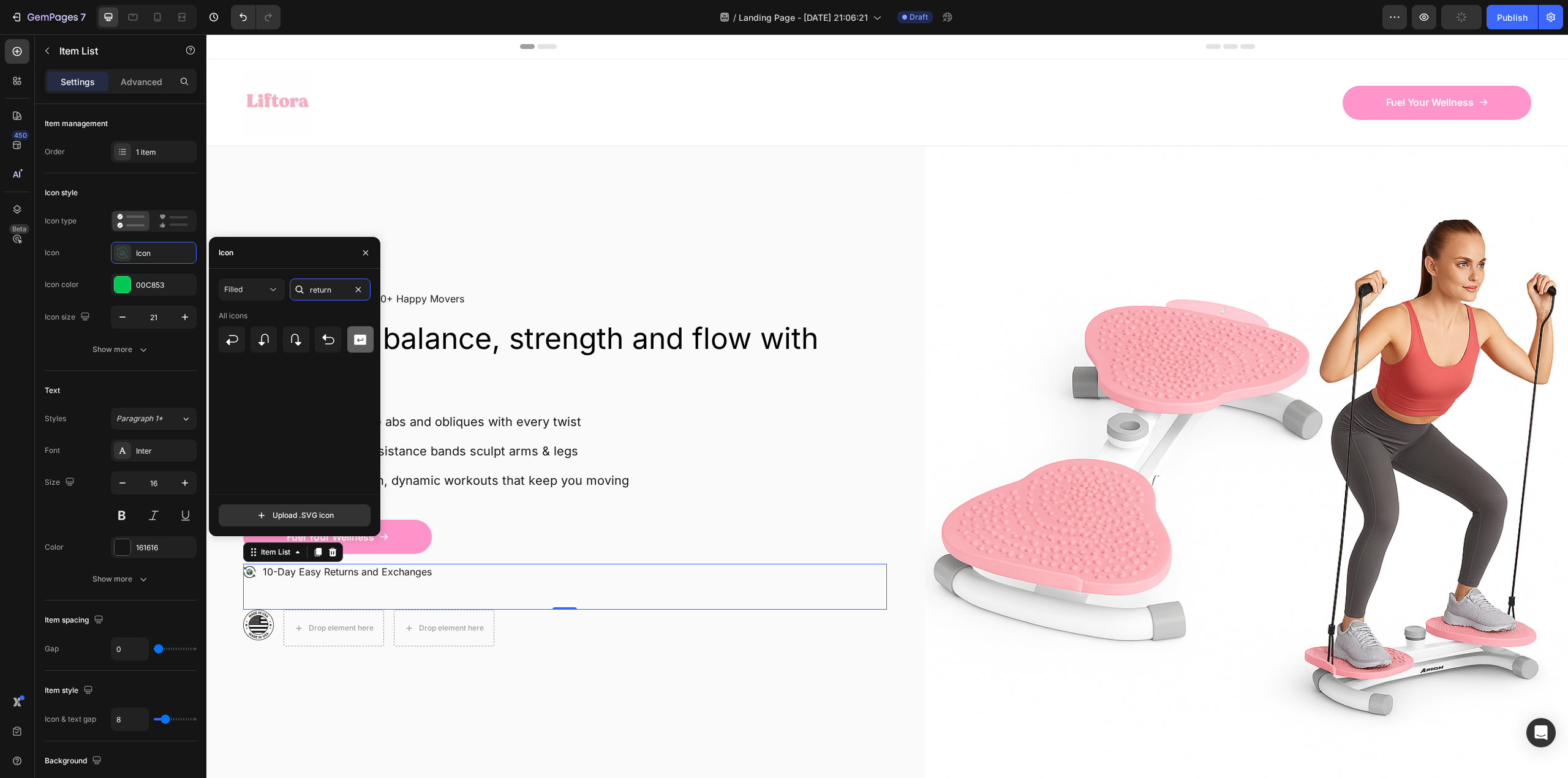
type input "return"
click at [361, 348] on div at bounding box center [360, 339] width 26 height 26
click at [139, 290] on div "00C853" at bounding box center [153, 285] width 36 height 11
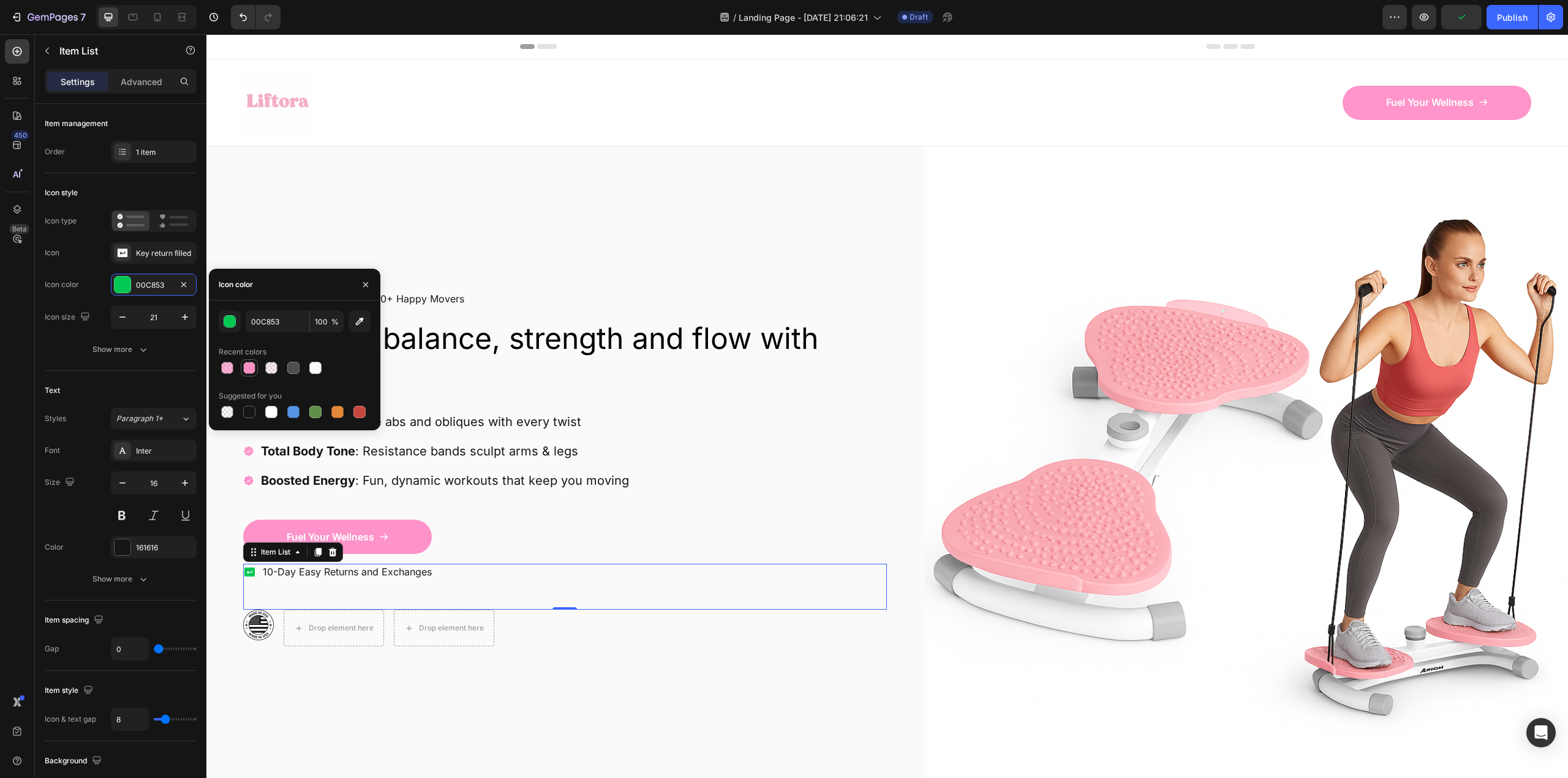
click at [250, 368] on div at bounding box center [249, 368] width 12 height 12
type input "FF69B4"
type input "70"
click at [137, 261] on div "Key return filled" at bounding box center [154, 253] width 86 height 22
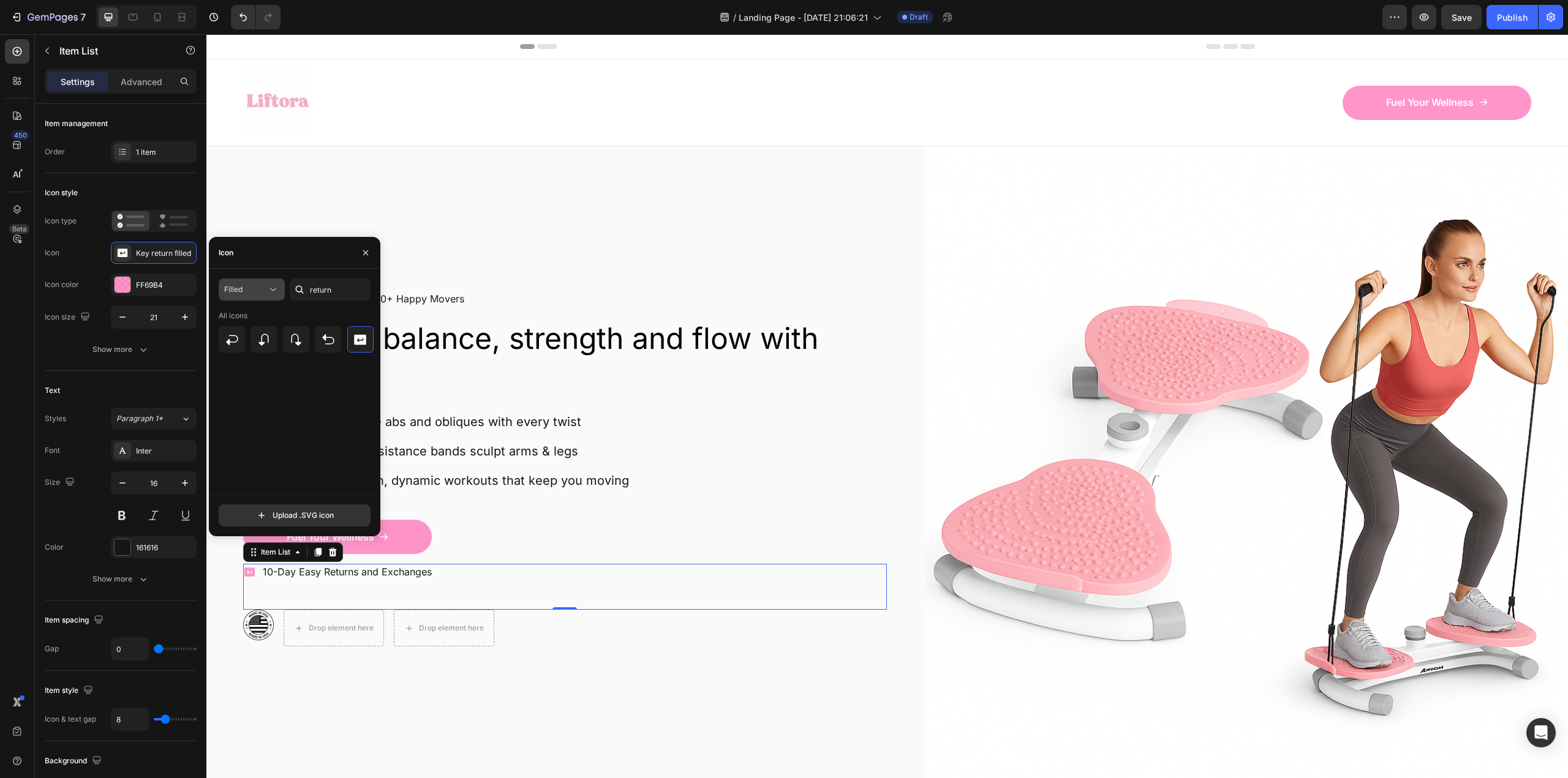
click at [247, 290] on div "Filled" at bounding box center [246, 290] width 43 height 11
click at [244, 317] on p "All styles" at bounding box center [239, 320] width 70 height 11
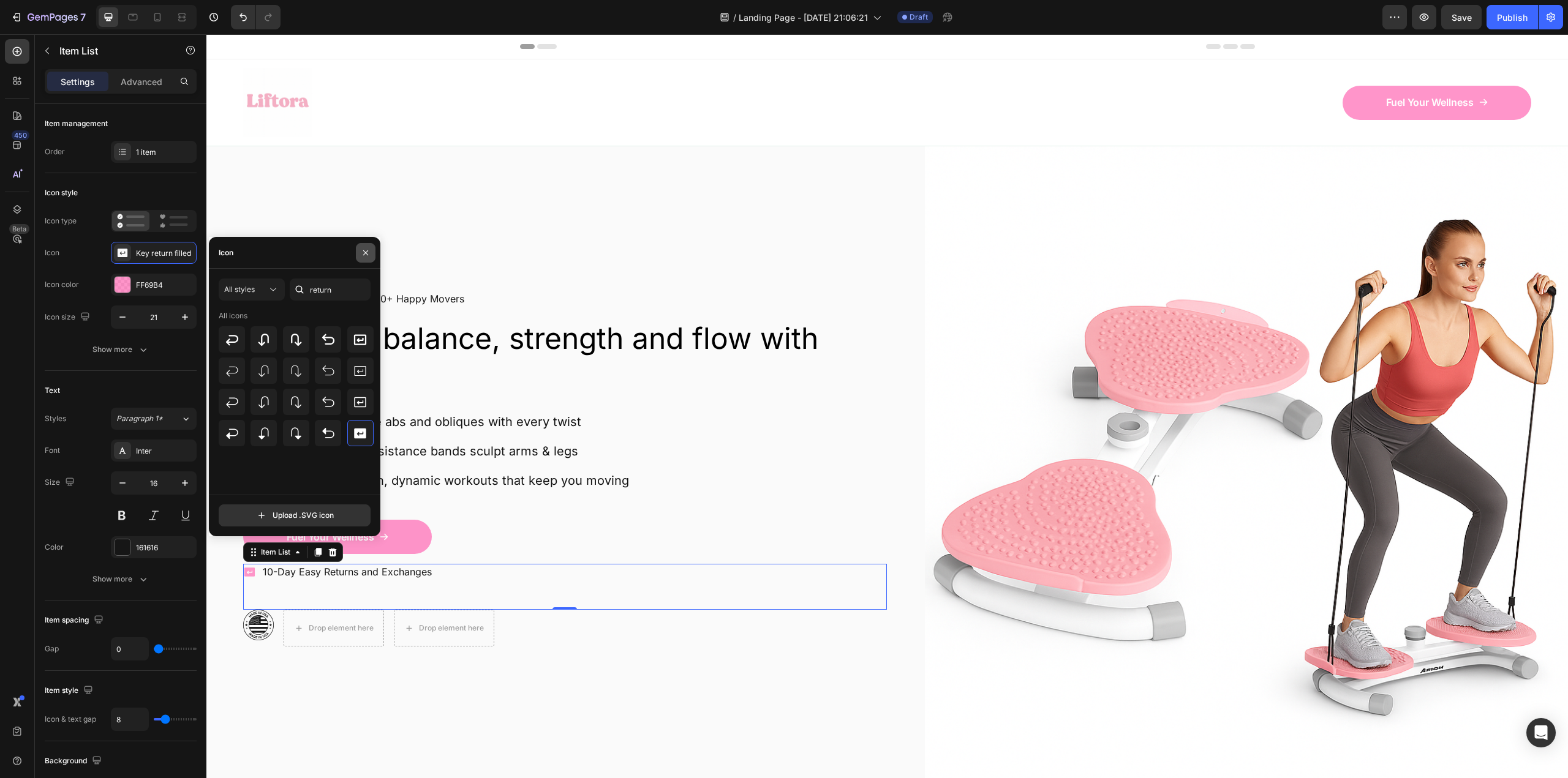
click at [371, 251] on button "button" at bounding box center [366, 253] width 20 height 20
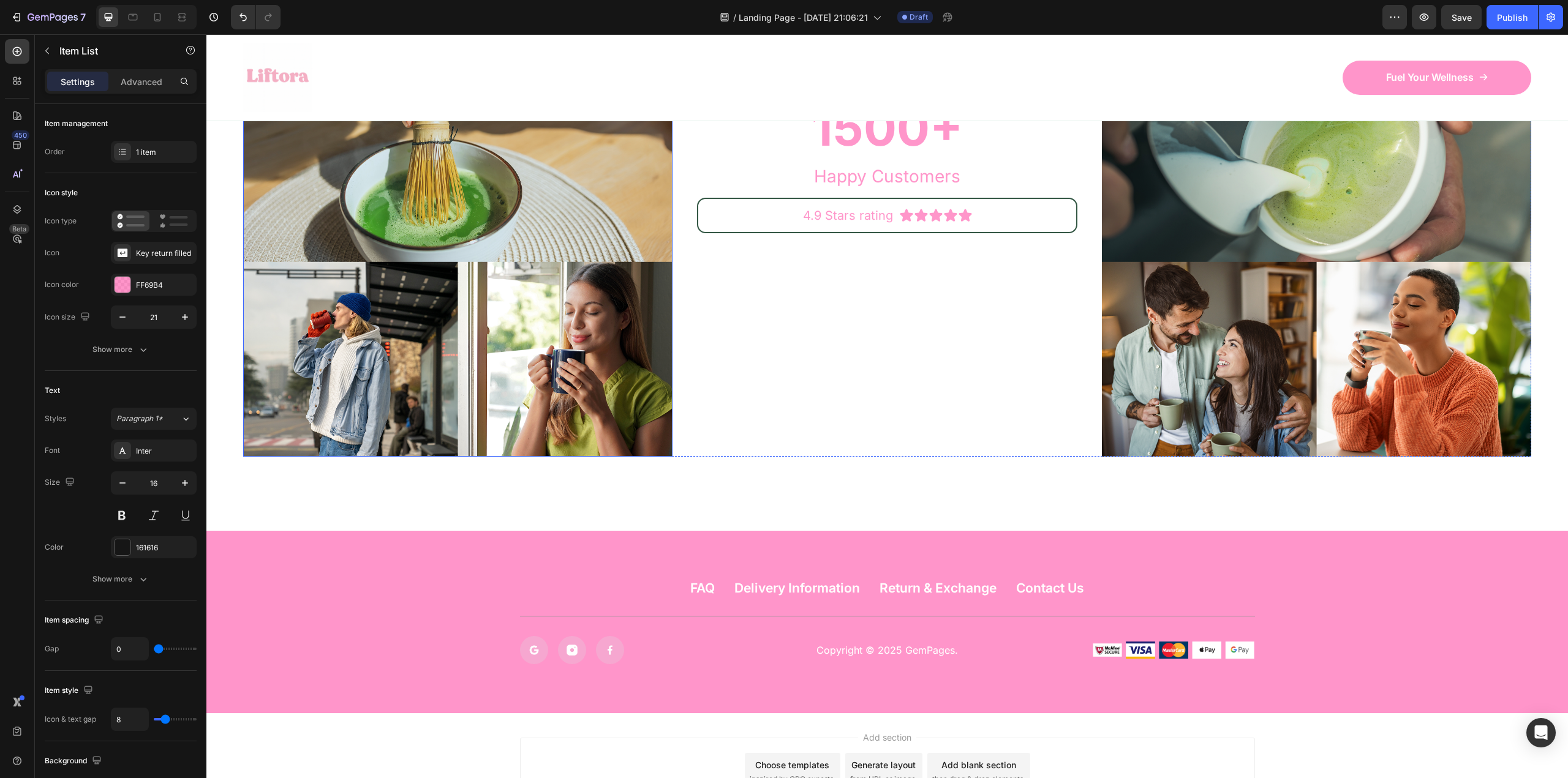
scroll to position [6489, 0]
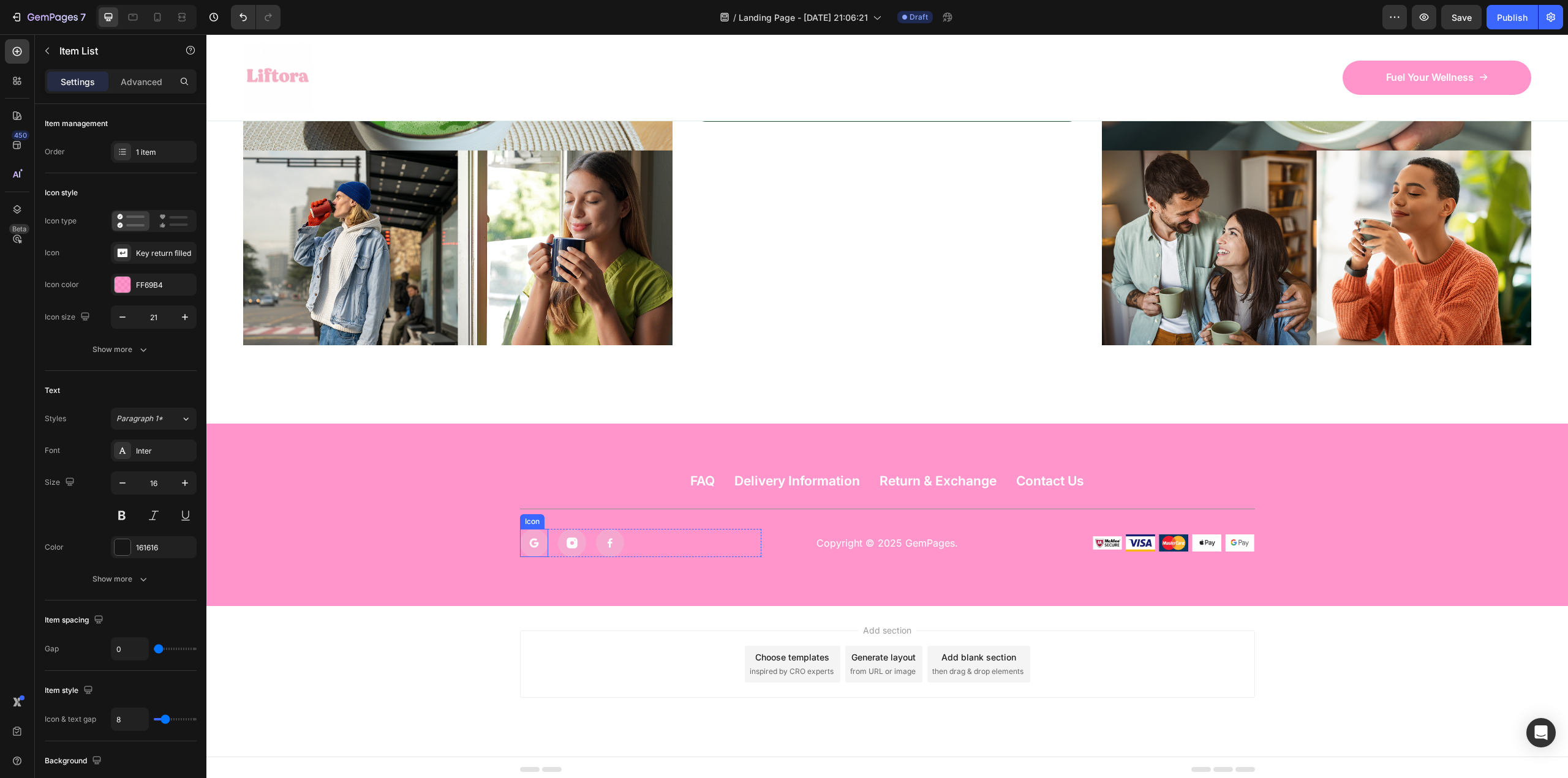
click at [530, 538] on icon at bounding box center [534, 540] width 7 height 4
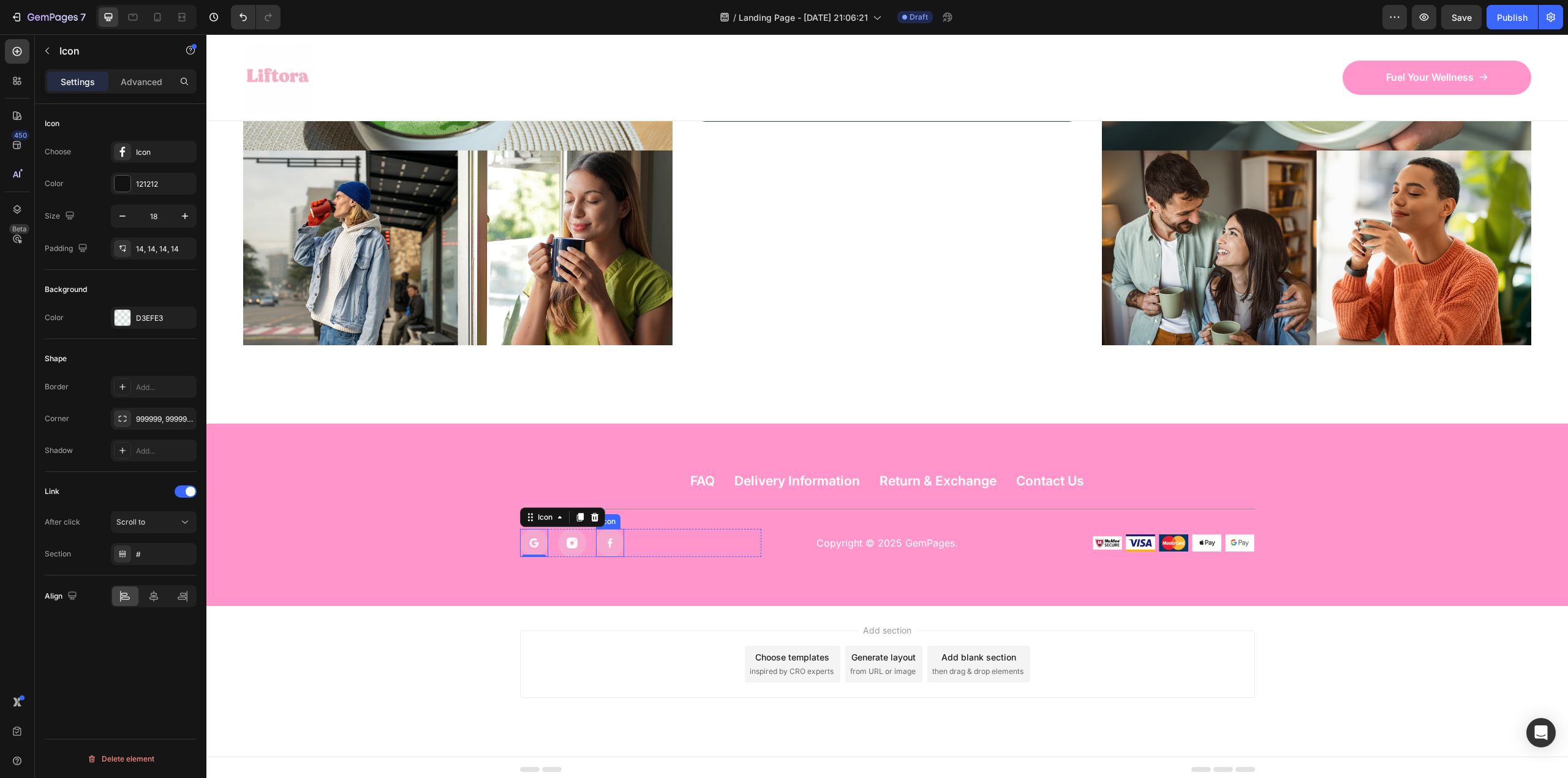
click at [598, 537] on div at bounding box center [610, 543] width 28 height 28
click at [567, 538] on icon at bounding box center [572, 543] width 11 height 11
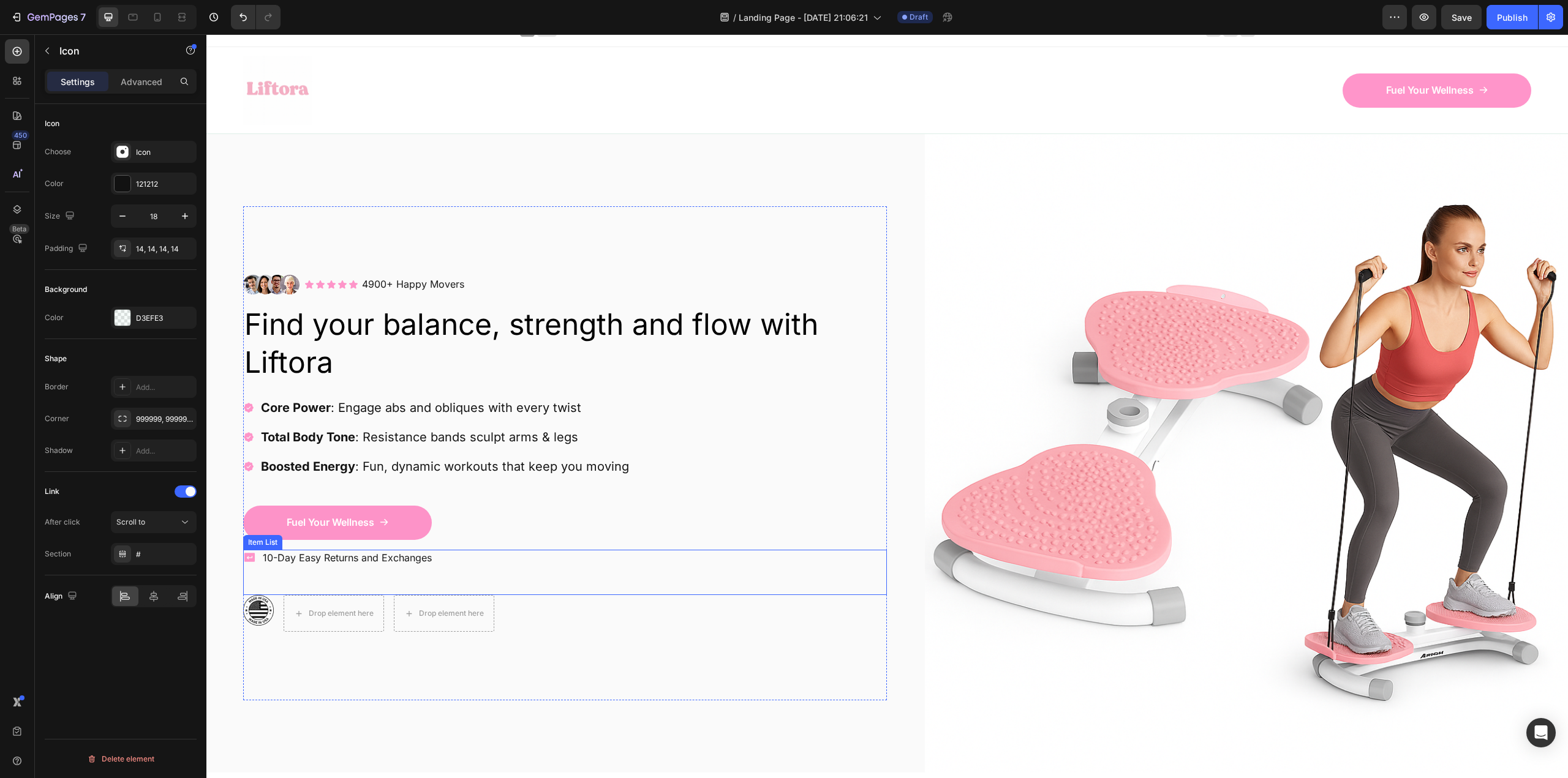
scroll to position [0, 0]
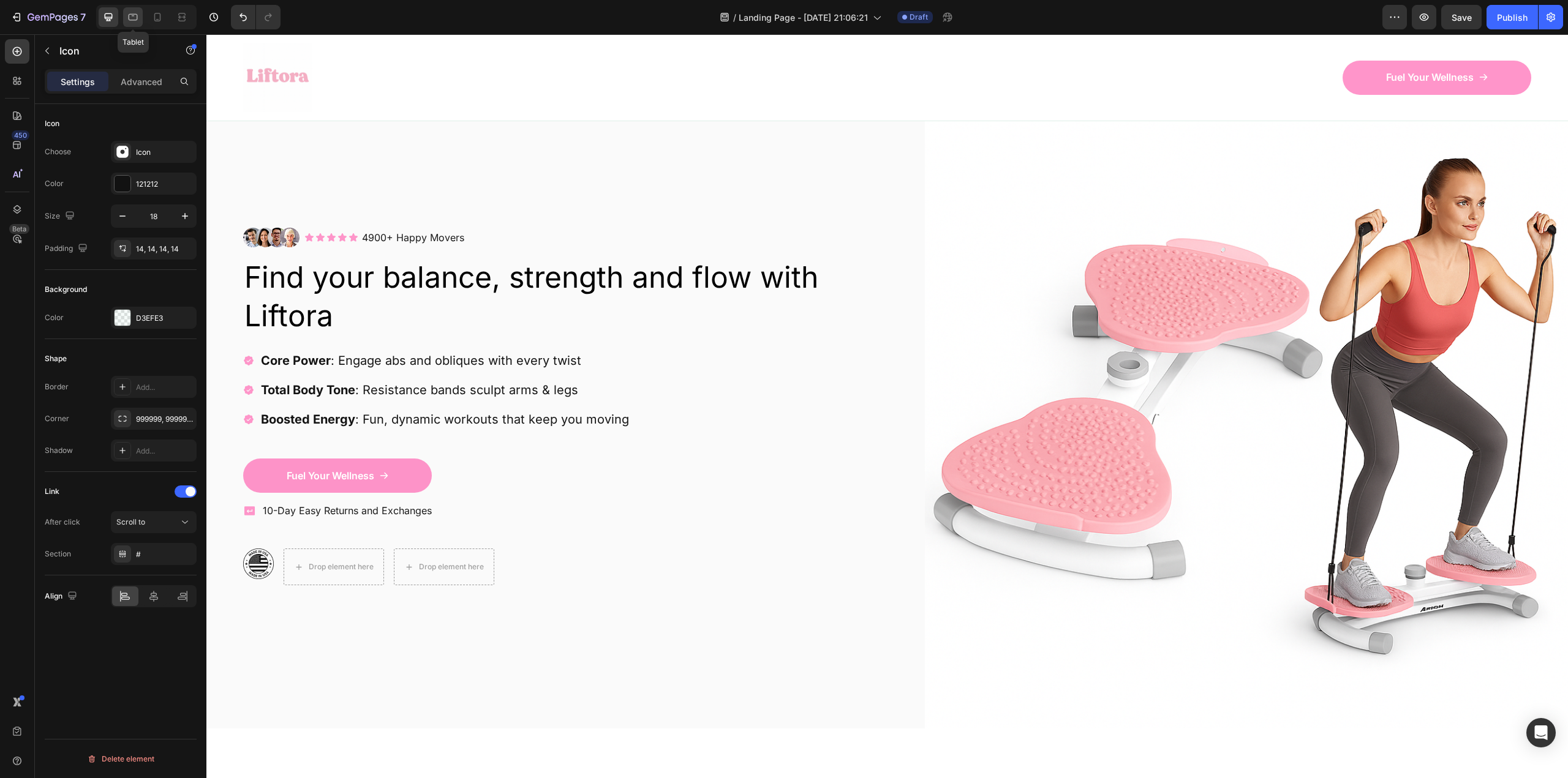
click at [134, 13] on icon at bounding box center [133, 17] width 12 height 12
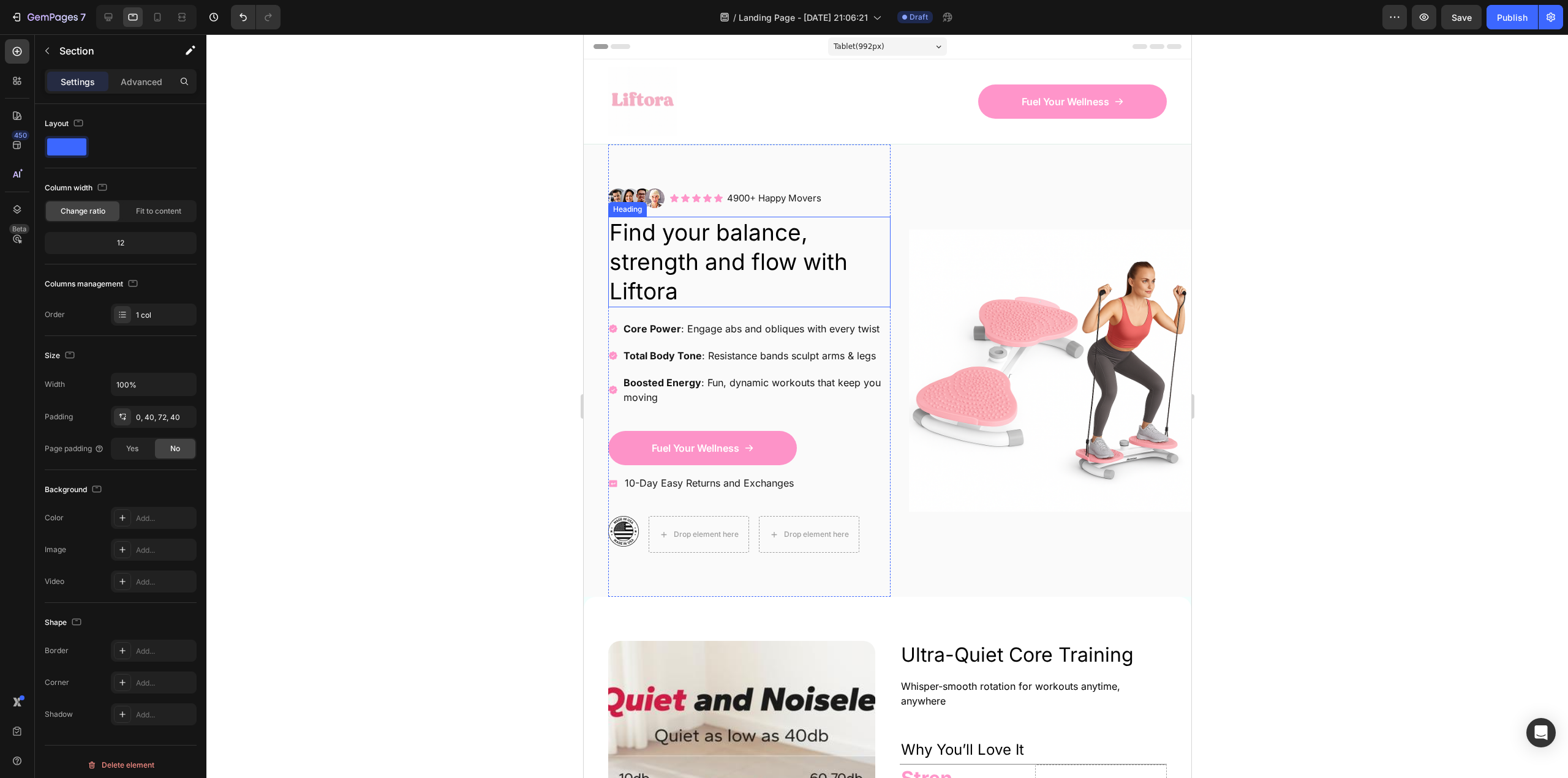
drag, startPoint x: 656, startPoint y: 302, endPoint x: 630, endPoint y: 204, distance: 101.4
click at [153, 17] on icon at bounding box center [157, 17] width 12 height 12
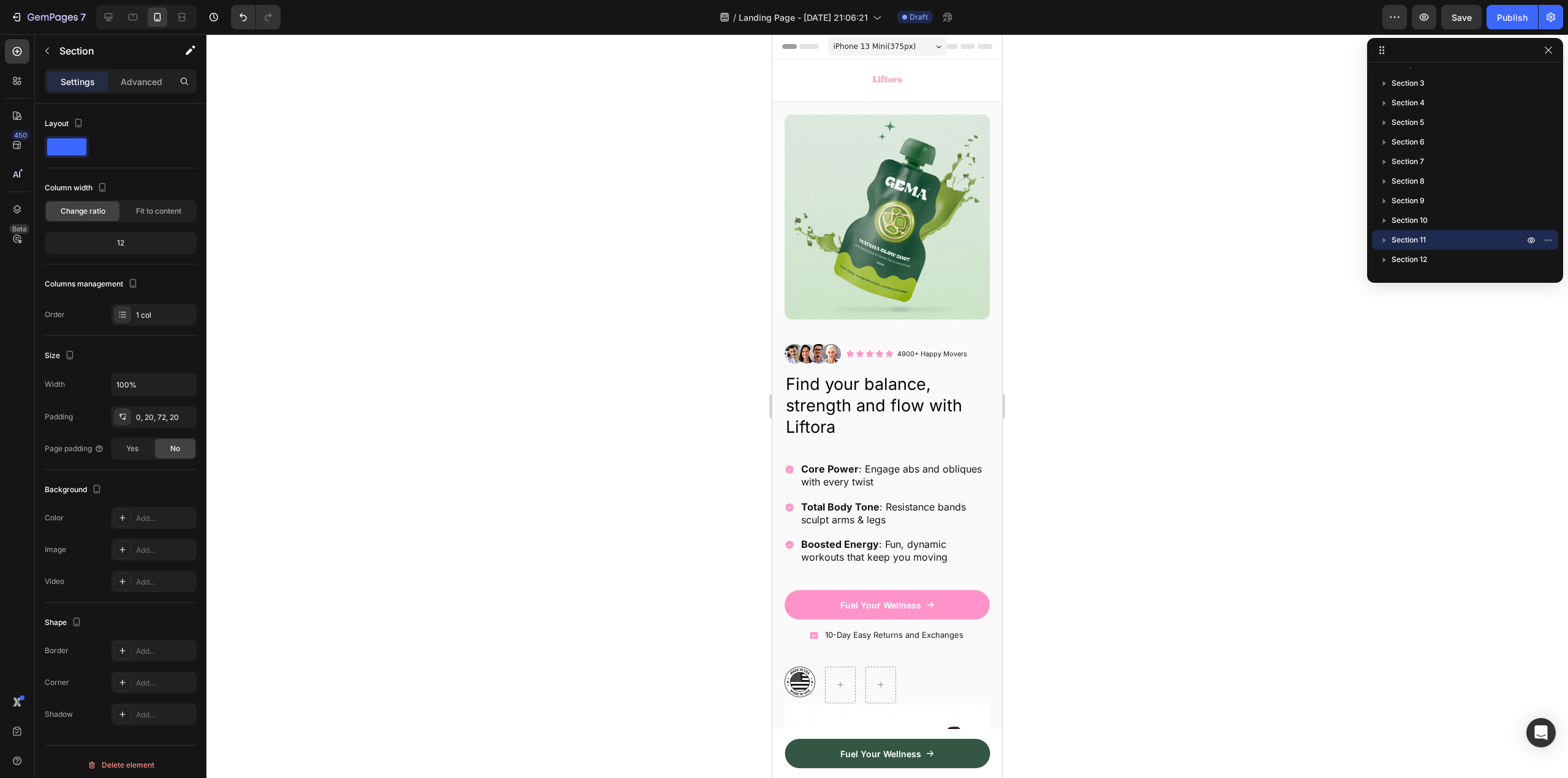
click at [891, 40] on div "iPhone 13 Mini ( 375 px)" at bounding box center [888, 47] width 119 height 18
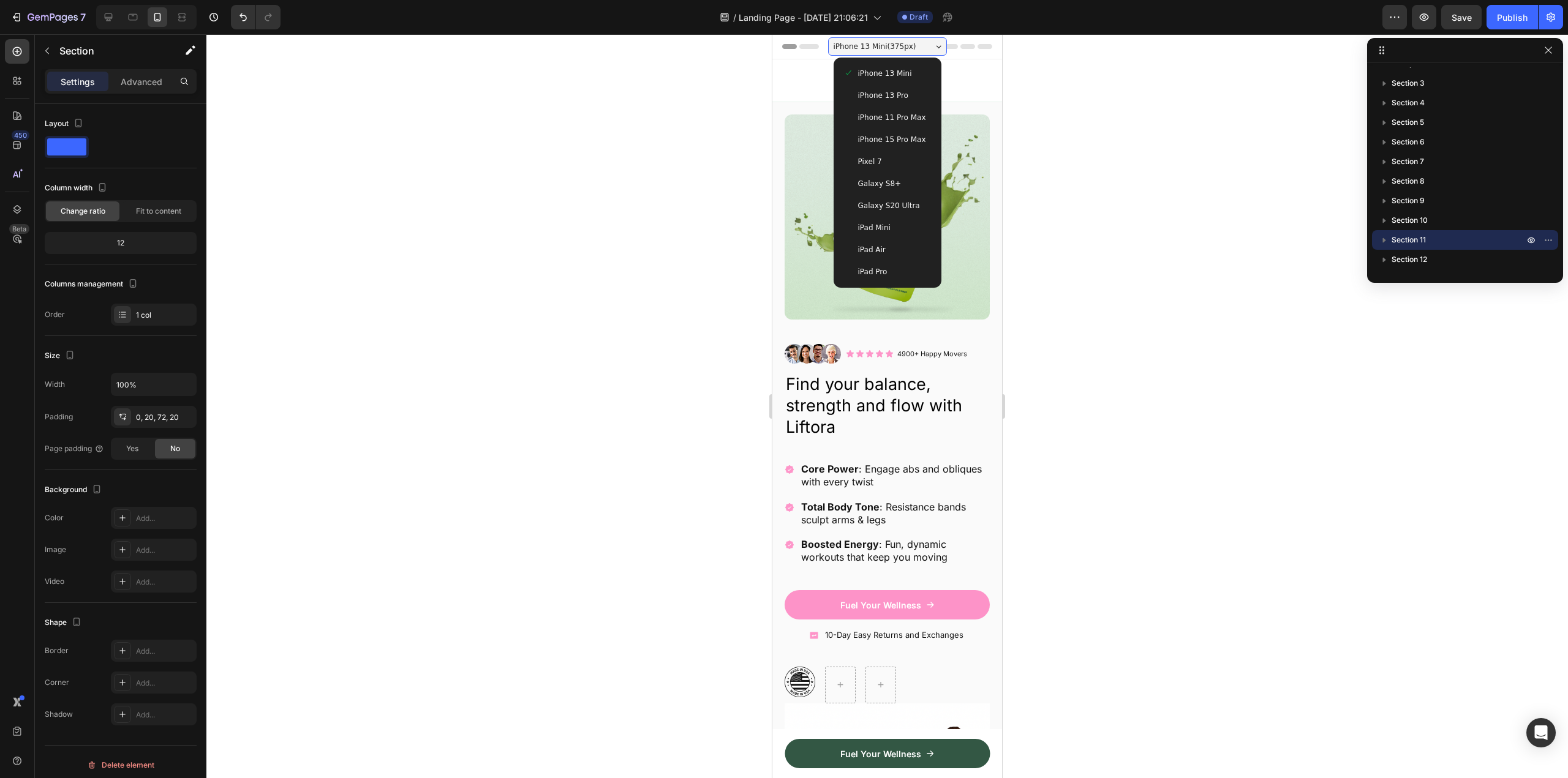
click at [904, 137] on span "iPhone 15 Pro Max" at bounding box center [892, 139] width 68 height 12
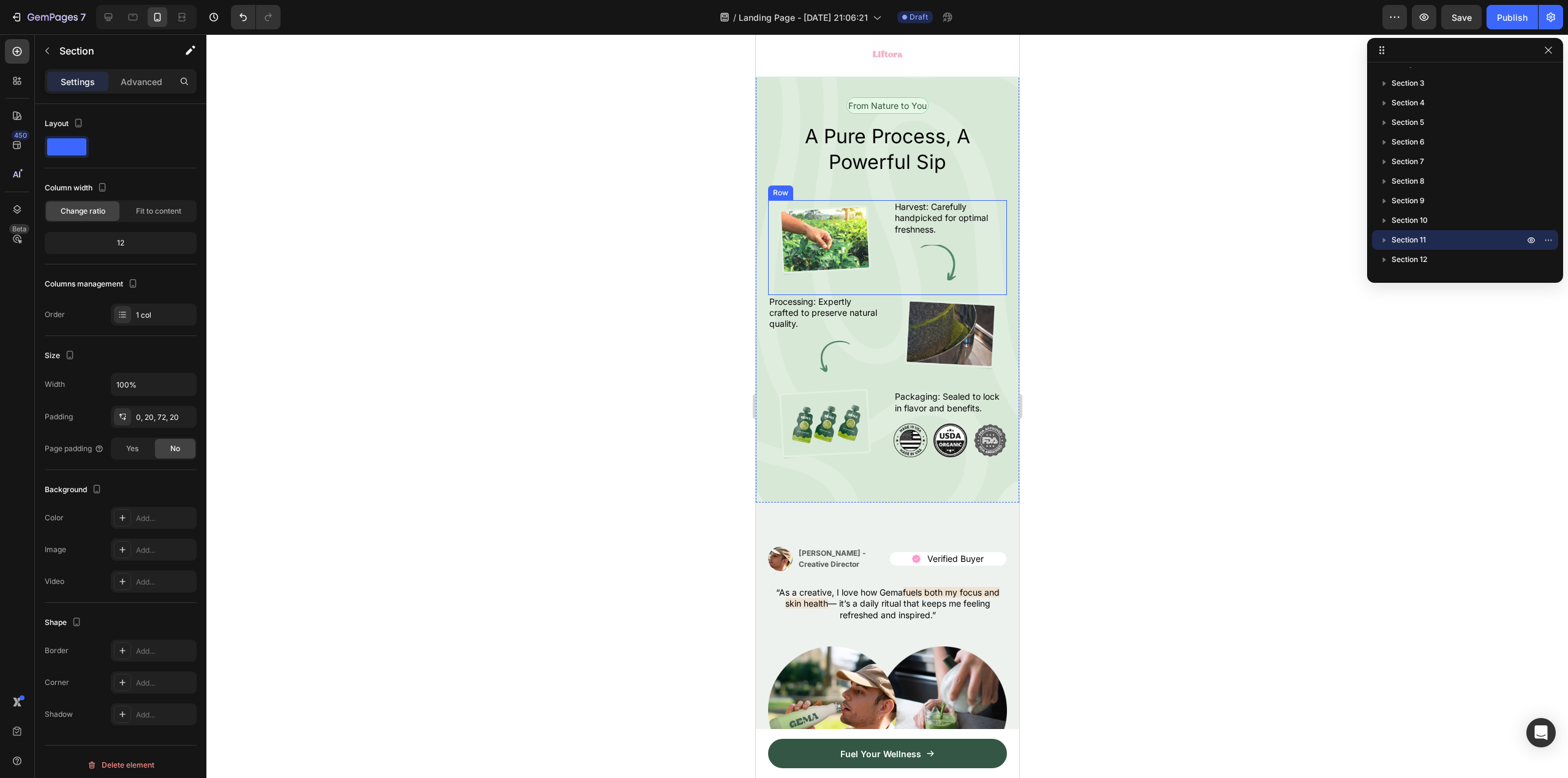
scroll to position [2326, 0]
click at [820, 375] on img at bounding box center [824, 357] width 96 height 35
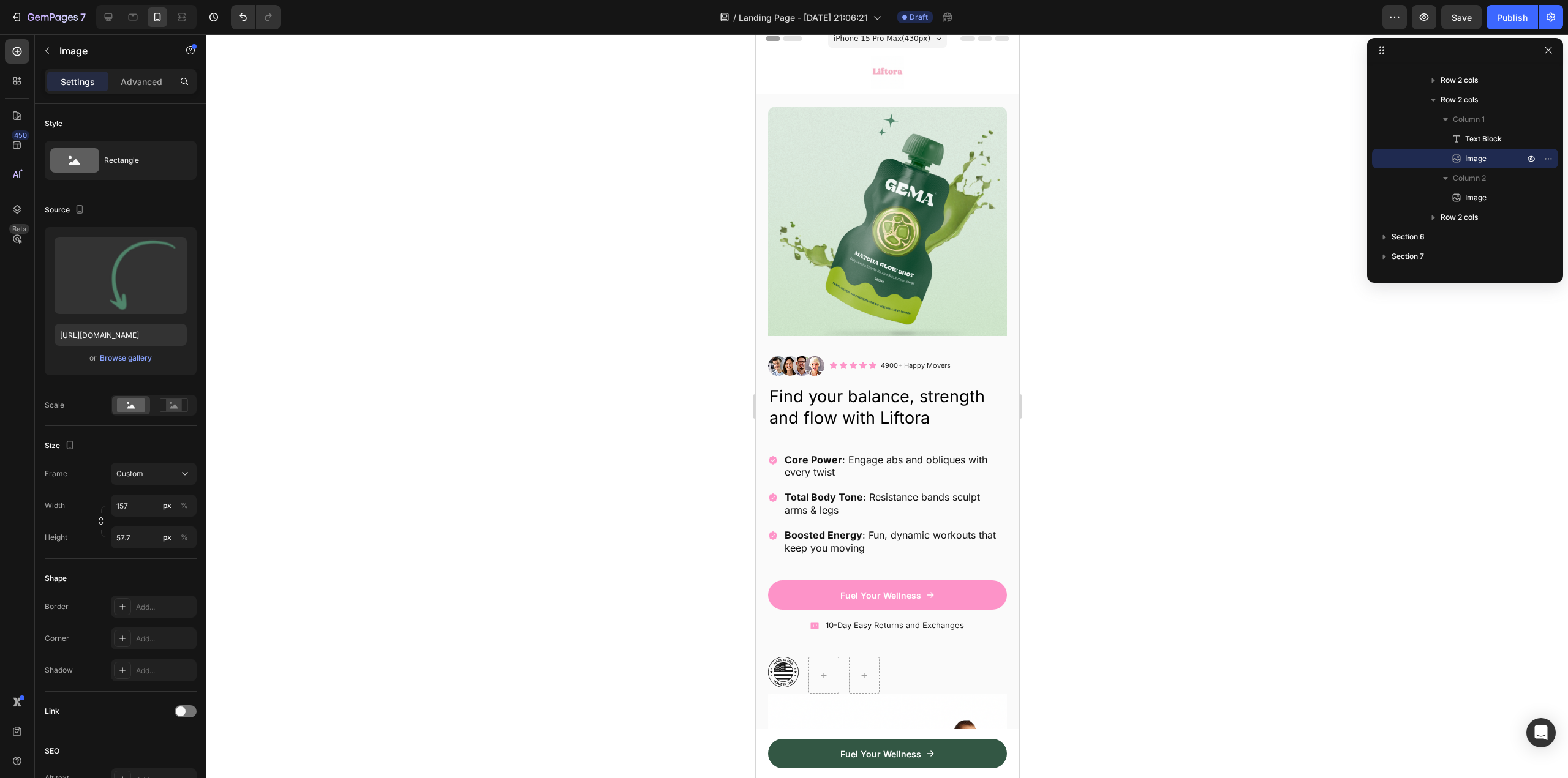
scroll to position [0, 0]
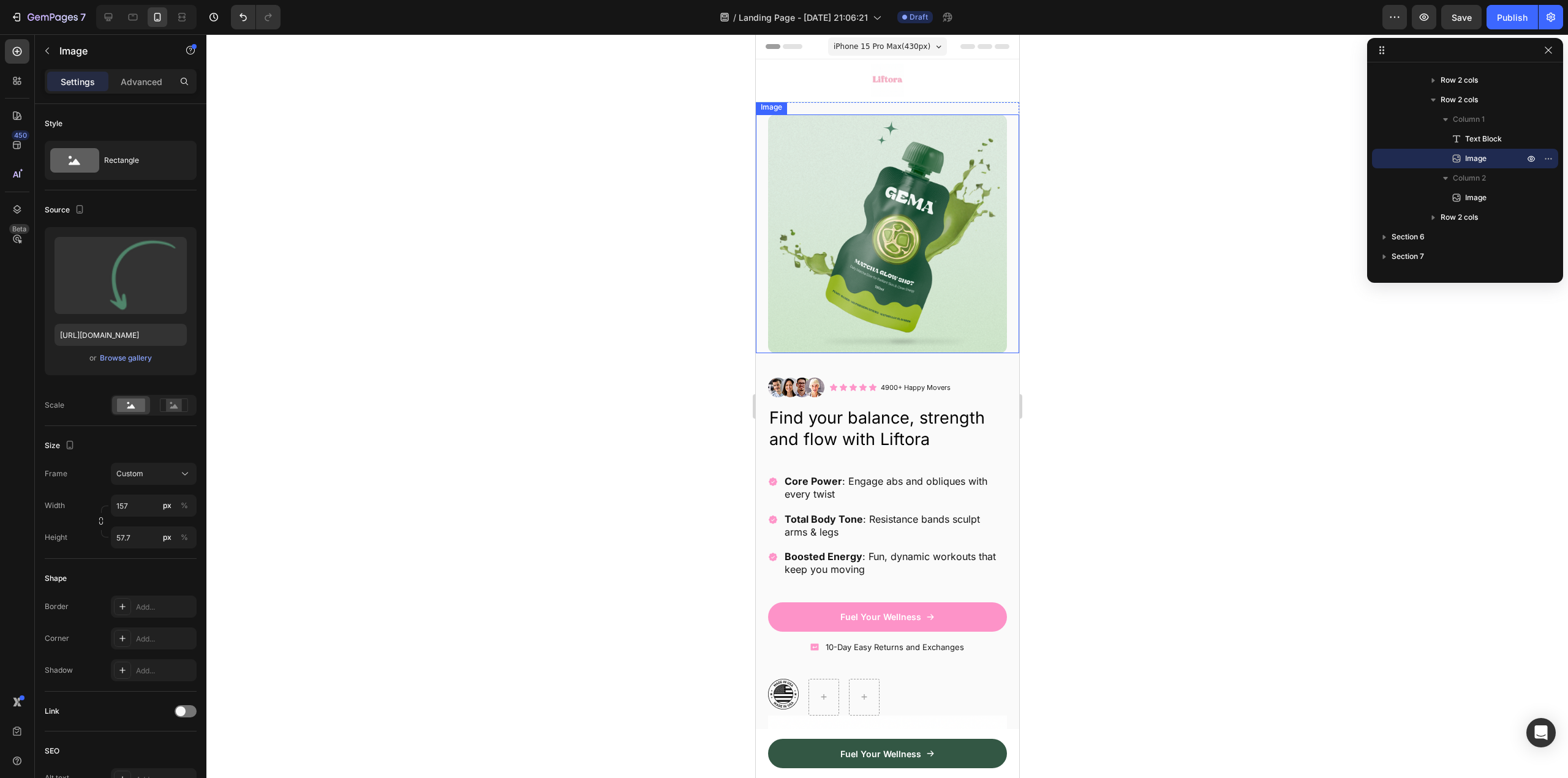
click at [845, 286] on img at bounding box center [887, 234] width 239 height 239
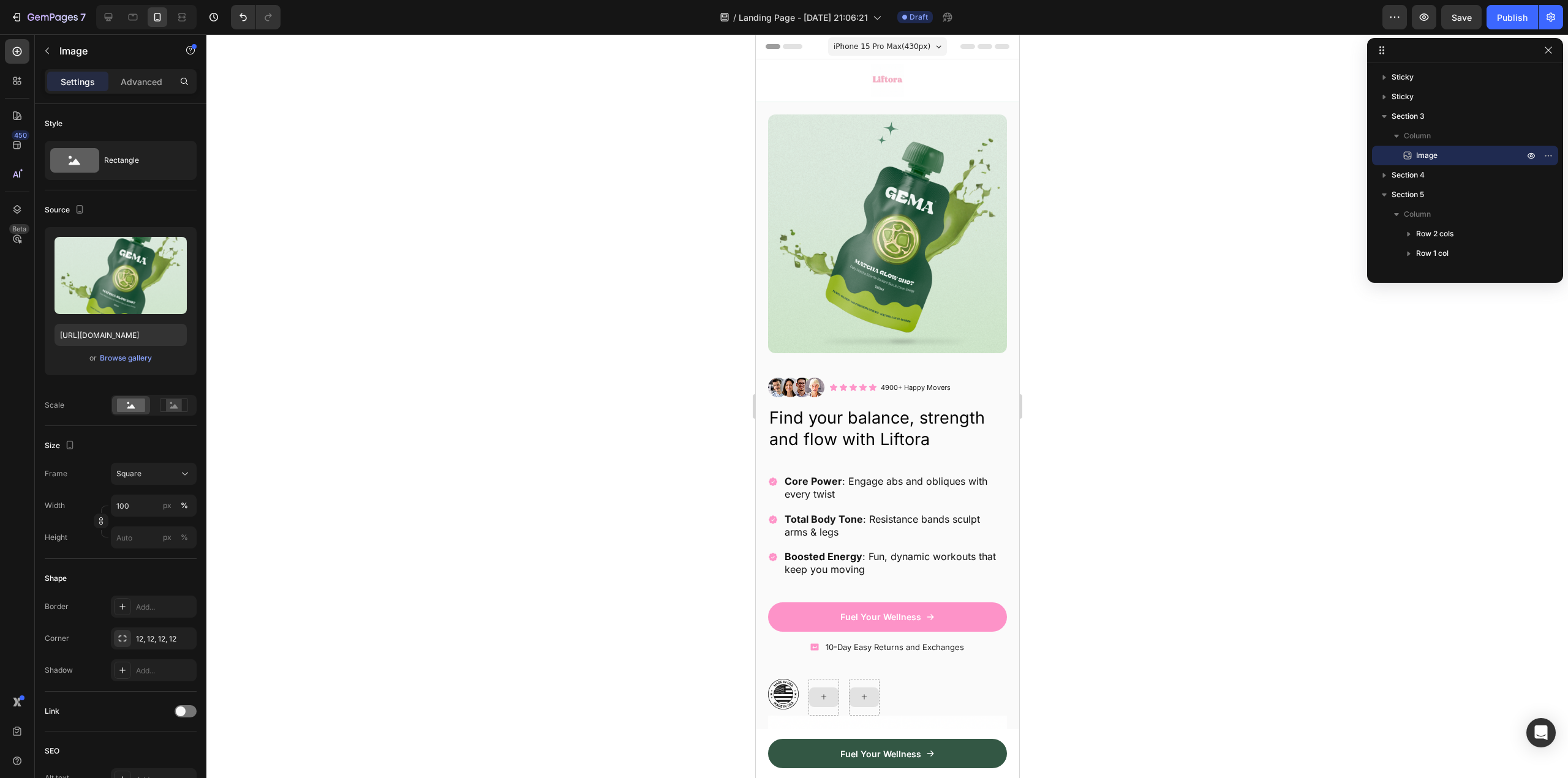
click at [879, 217] on img at bounding box center [887, 234] width 239 height 239
click at [1547, 50] on icon "button" at bounding box center [1548, 50] width 10 height 10
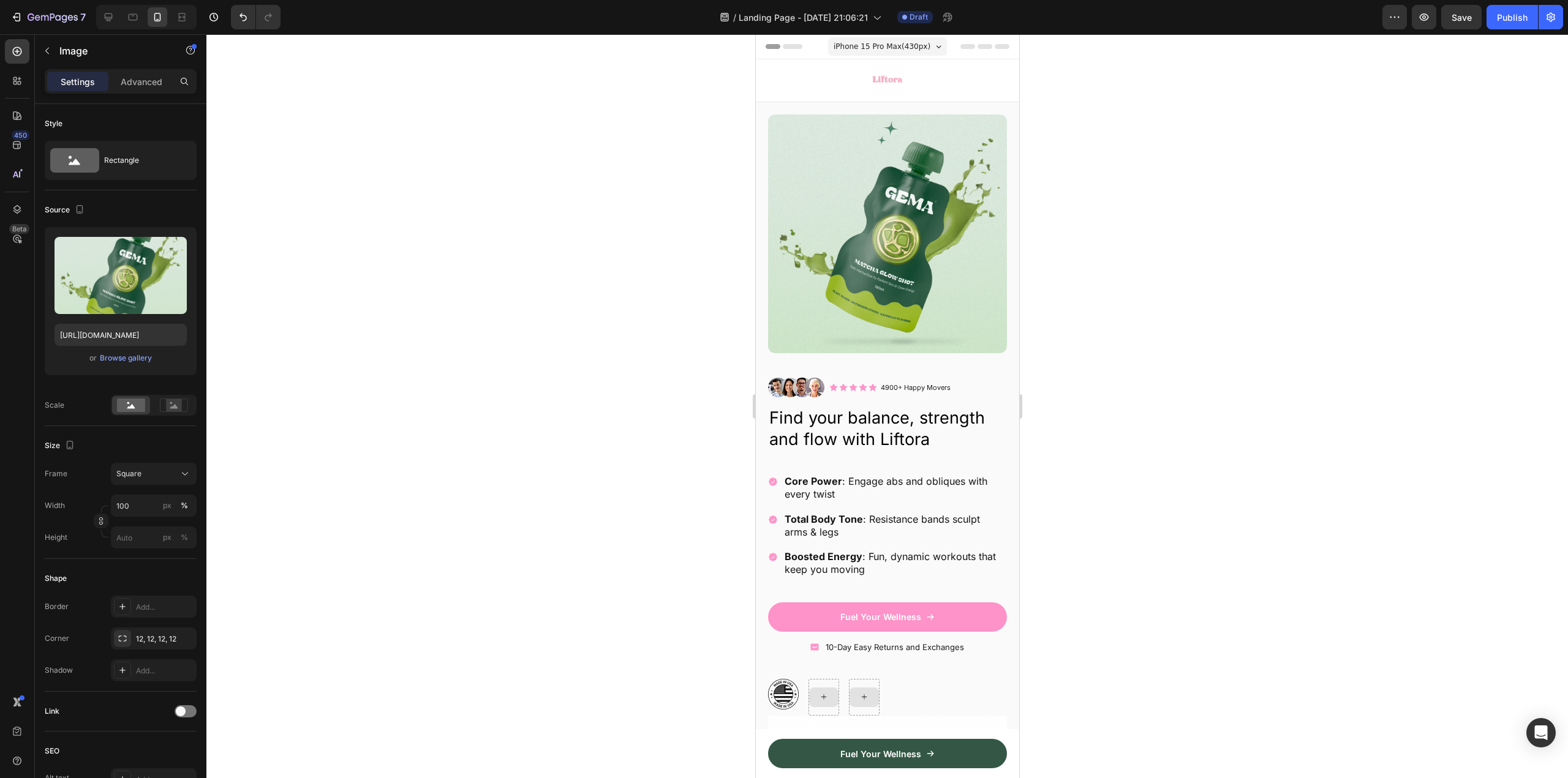
drag, startPoint x: 845, startPoint y: 230, endPoint x: 852, endPoint y: 233, distance: 7.6
click at [846, 230] on img at bounding box center [887, 234] width 239 height 239
click at [897, 244] on img at bounding box center [887, 234] width 239 height 239
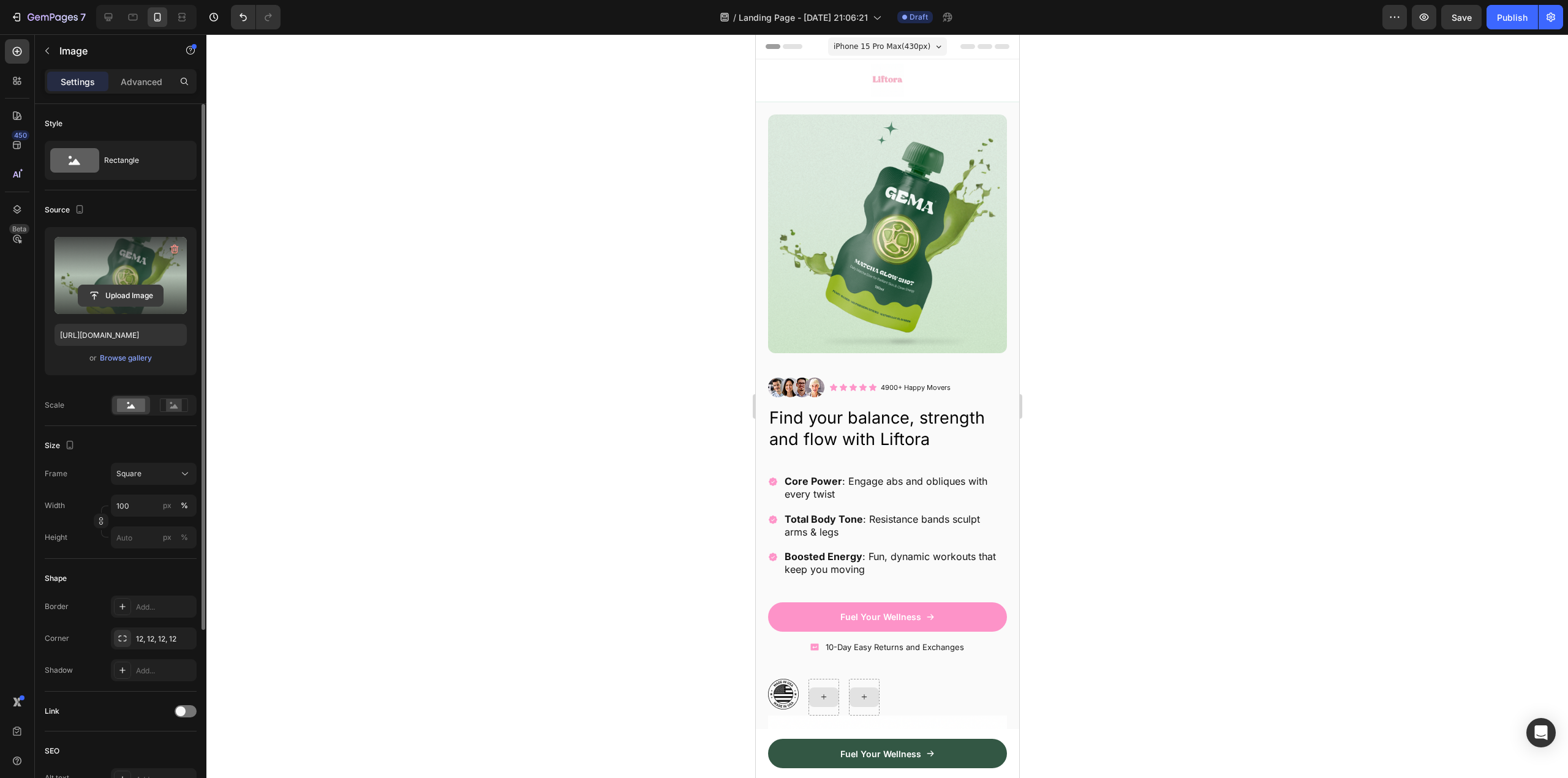
click at [131, 303] on input "file" at bounding box center [121, 296] width 85 height 21
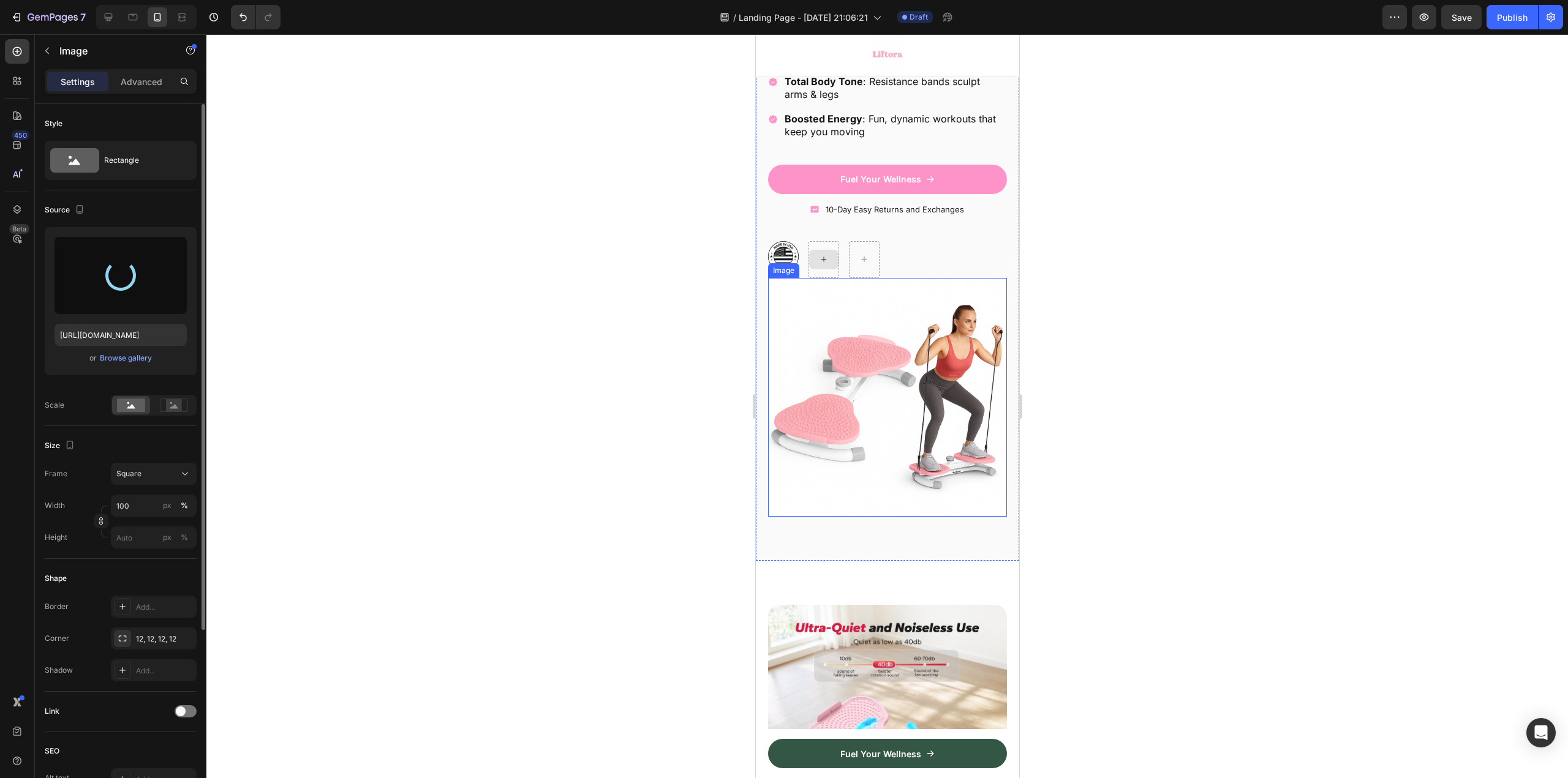
type input "https://cdn.shopify.com/s/files/1/0724/0784/3005/files/gempages_584742003753878…"
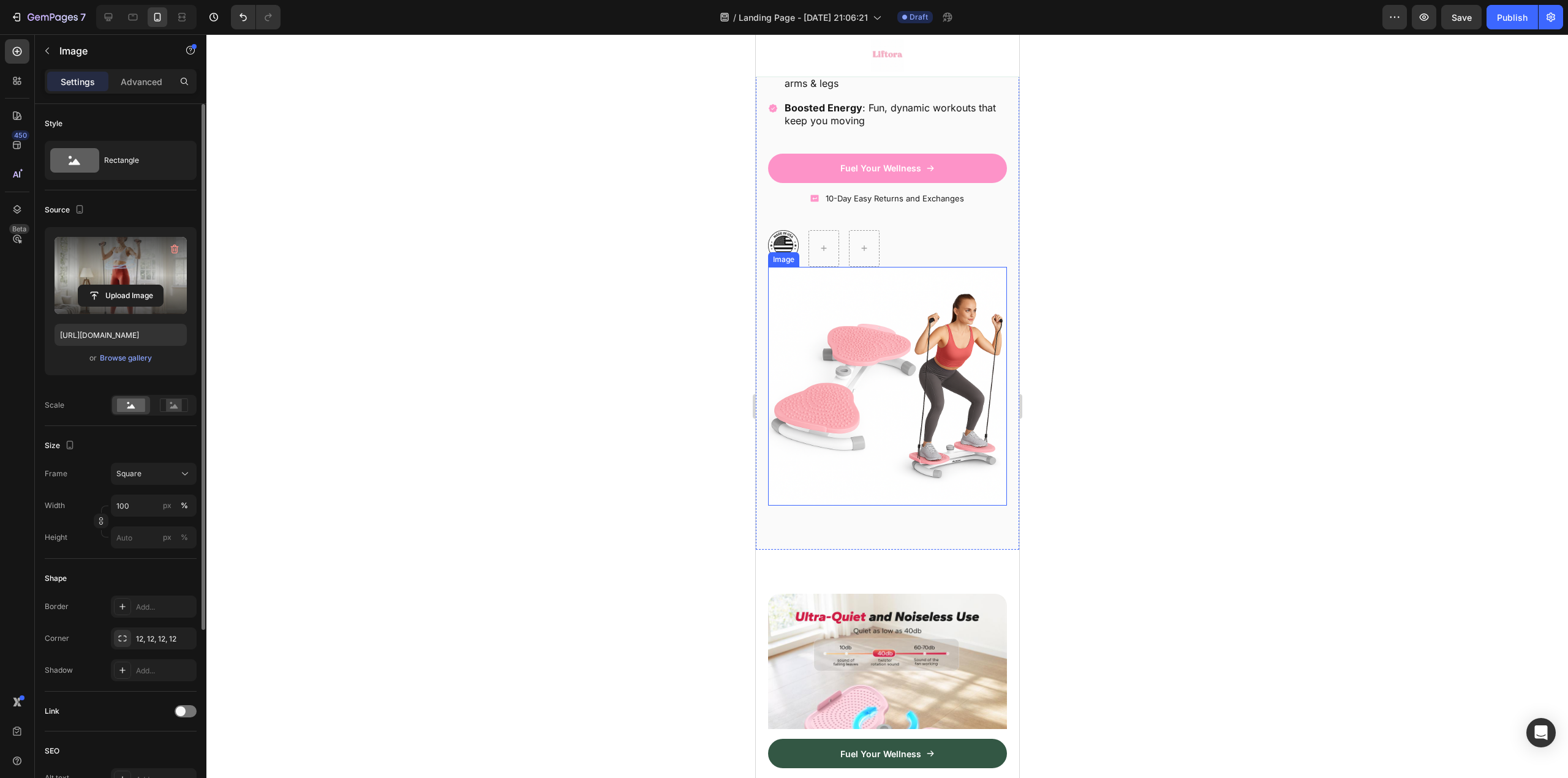
scroll to position [428, 0]
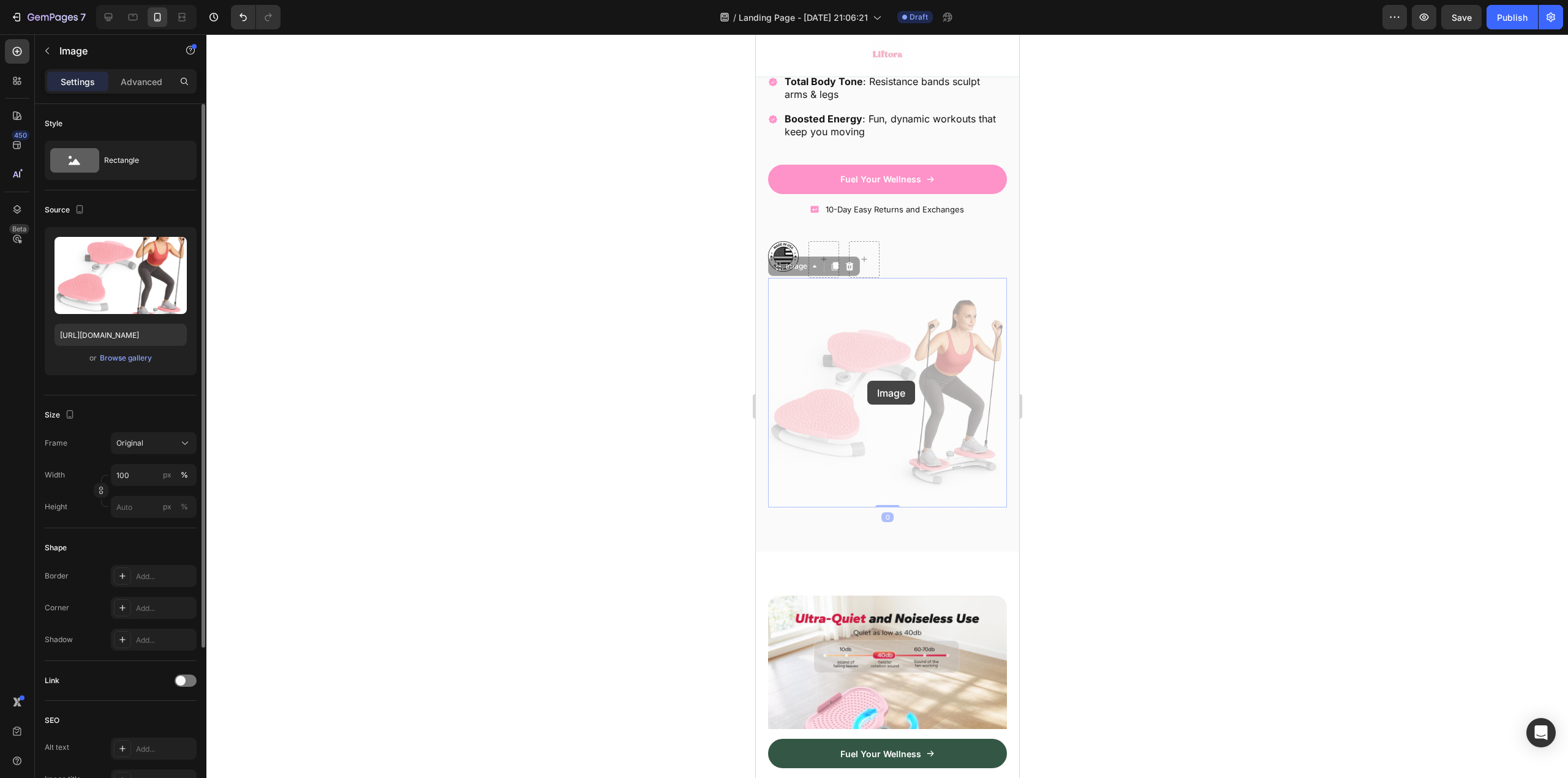
drag, startPoint x: 867, startPoint y: 381, endPoint x: 866, endPoint y: 390, distance: 9.1
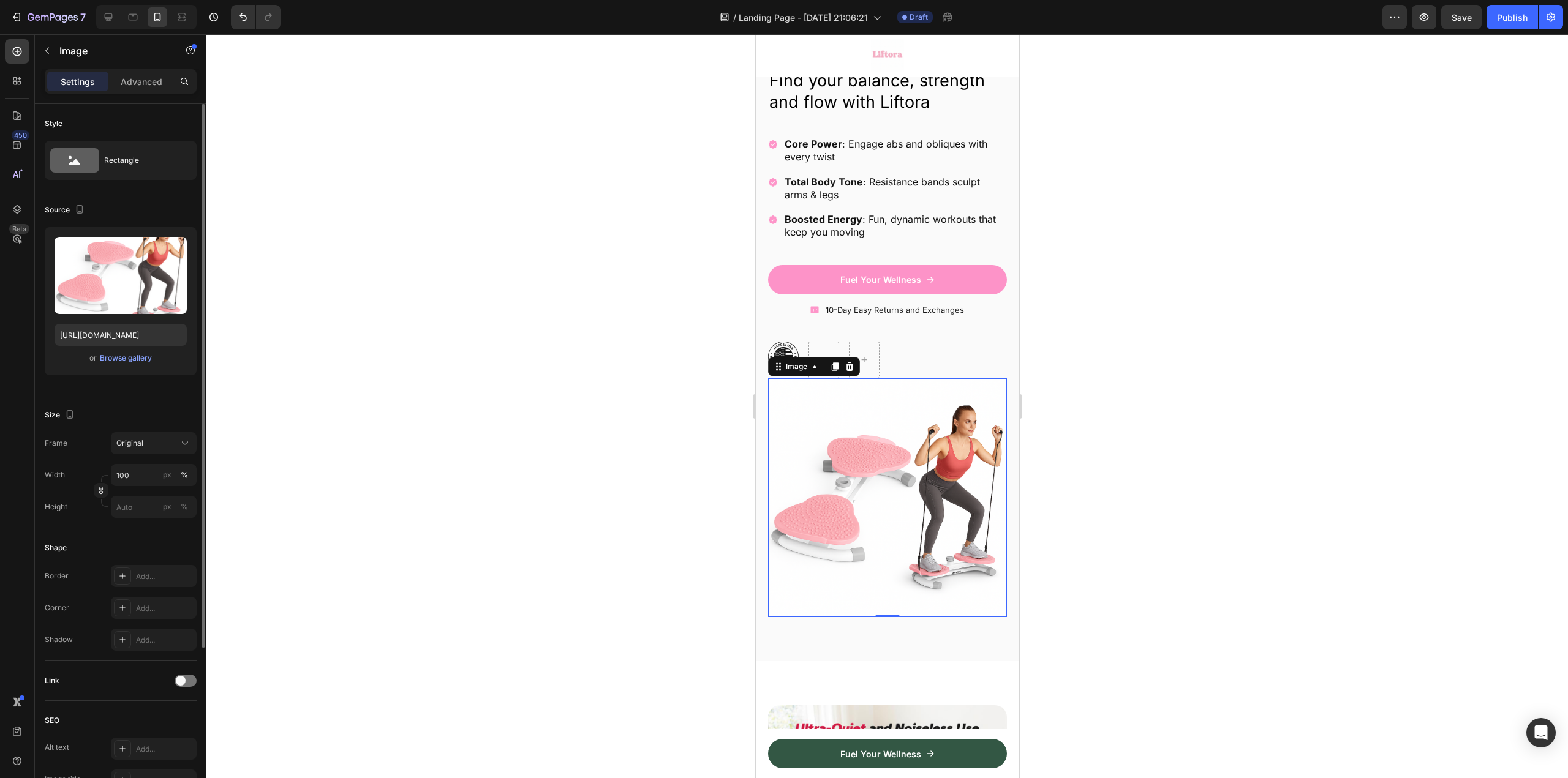
scroll to position [0, 0]
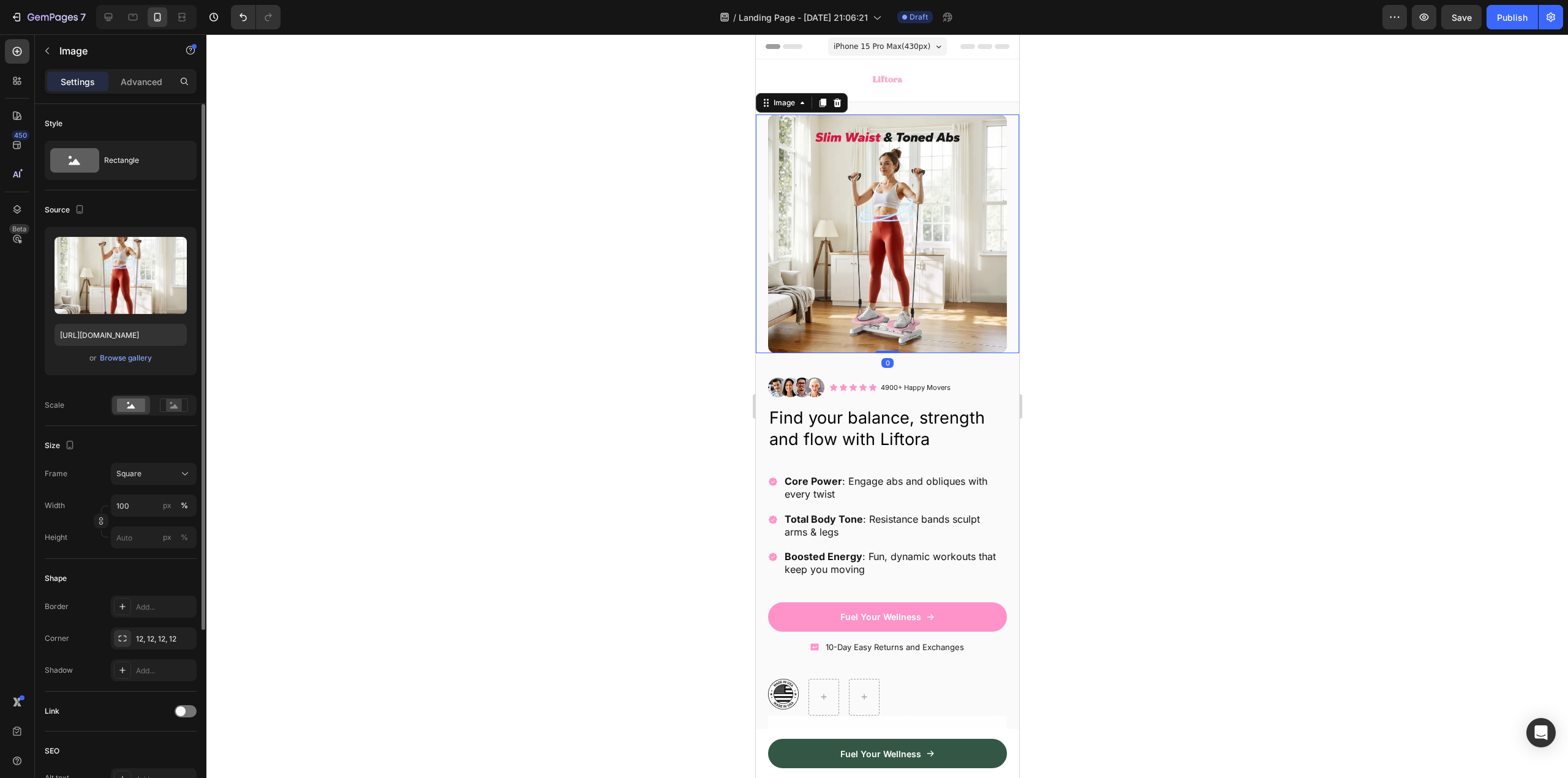
click at [836, 261] on img at bounding box center [887, 234] width 239 height 239
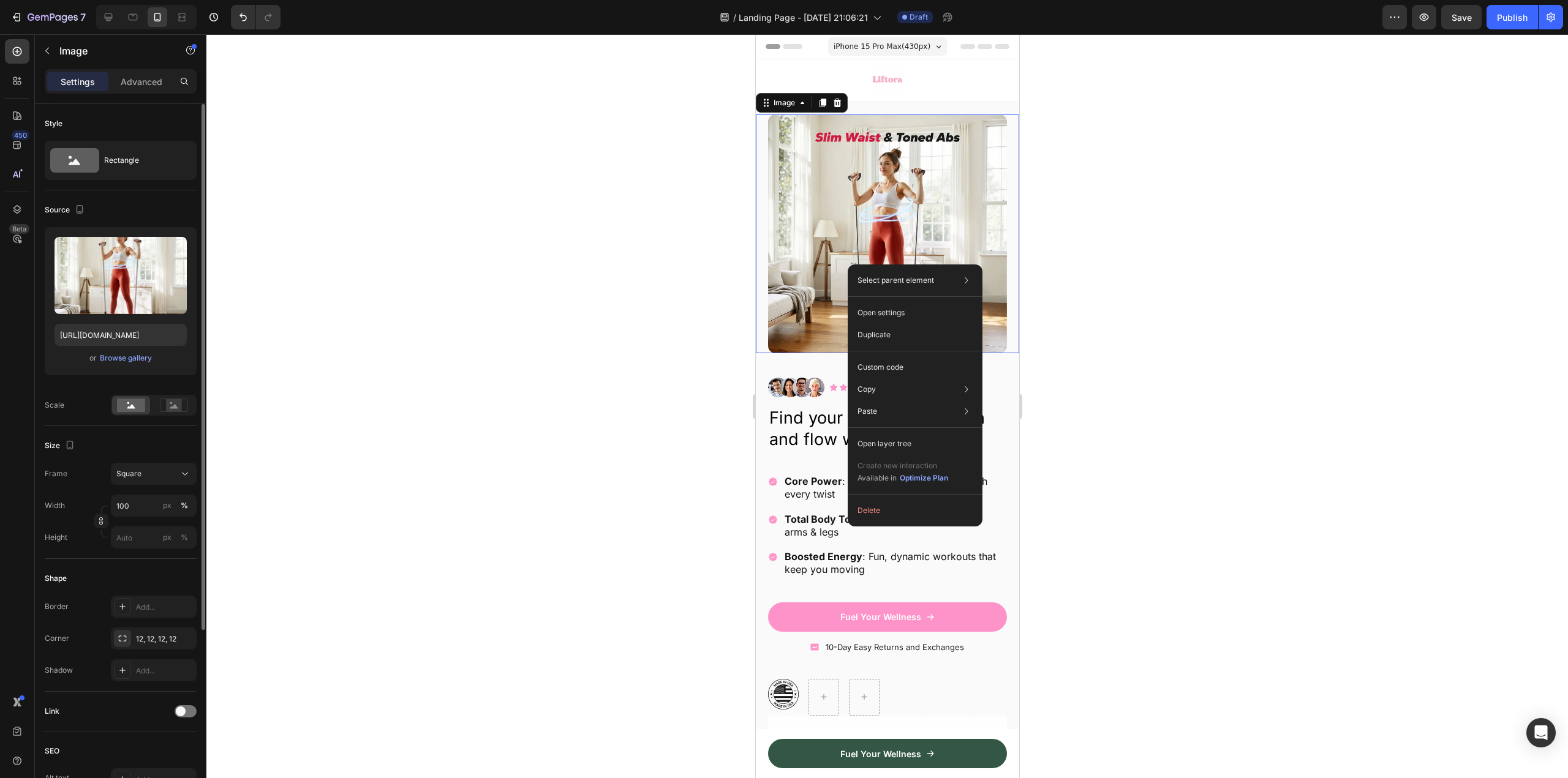
click at [387, 292] on div at bounding box center [887, 406] width 1362 height 744
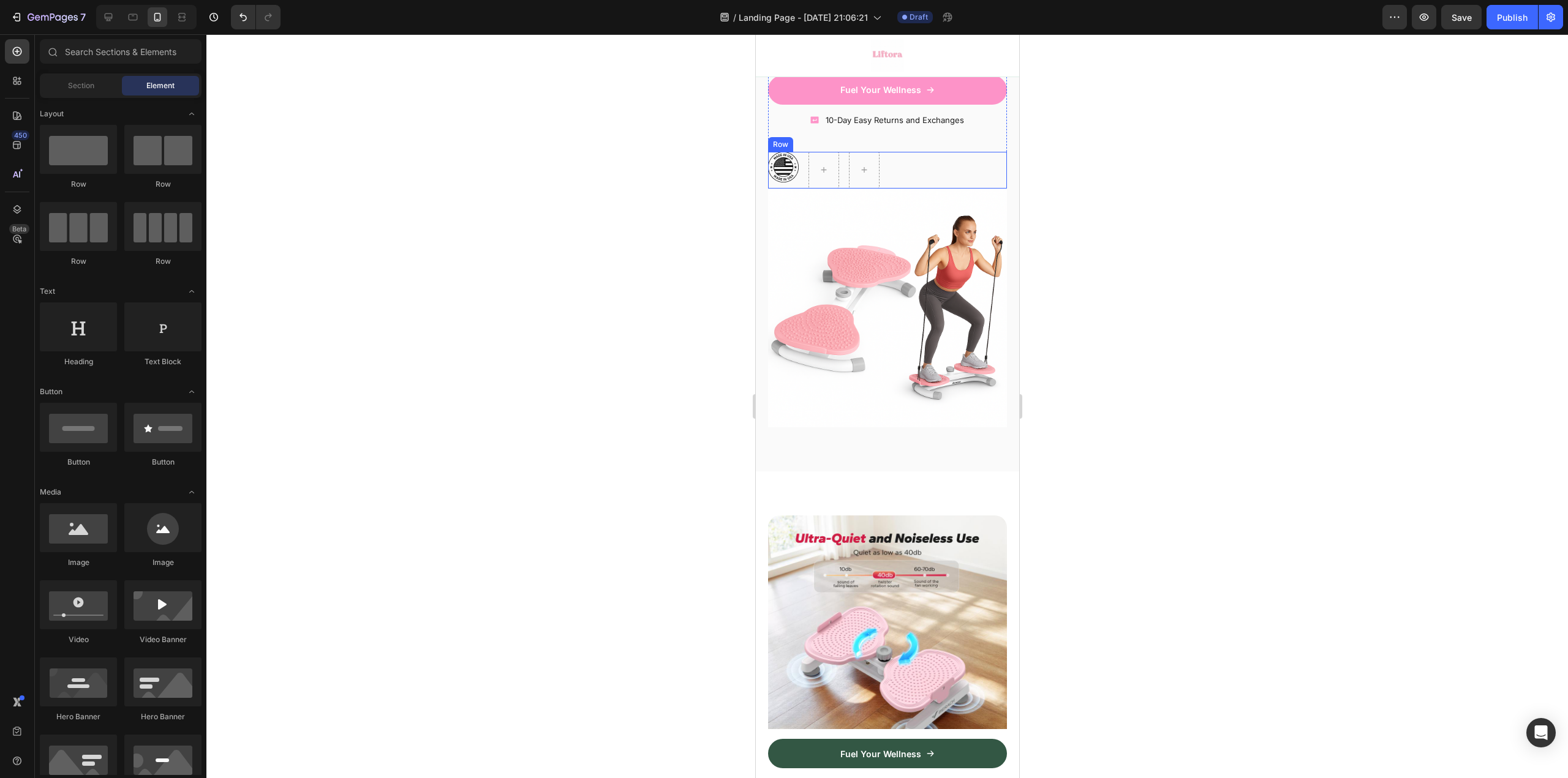
scroll to position [551, 0]
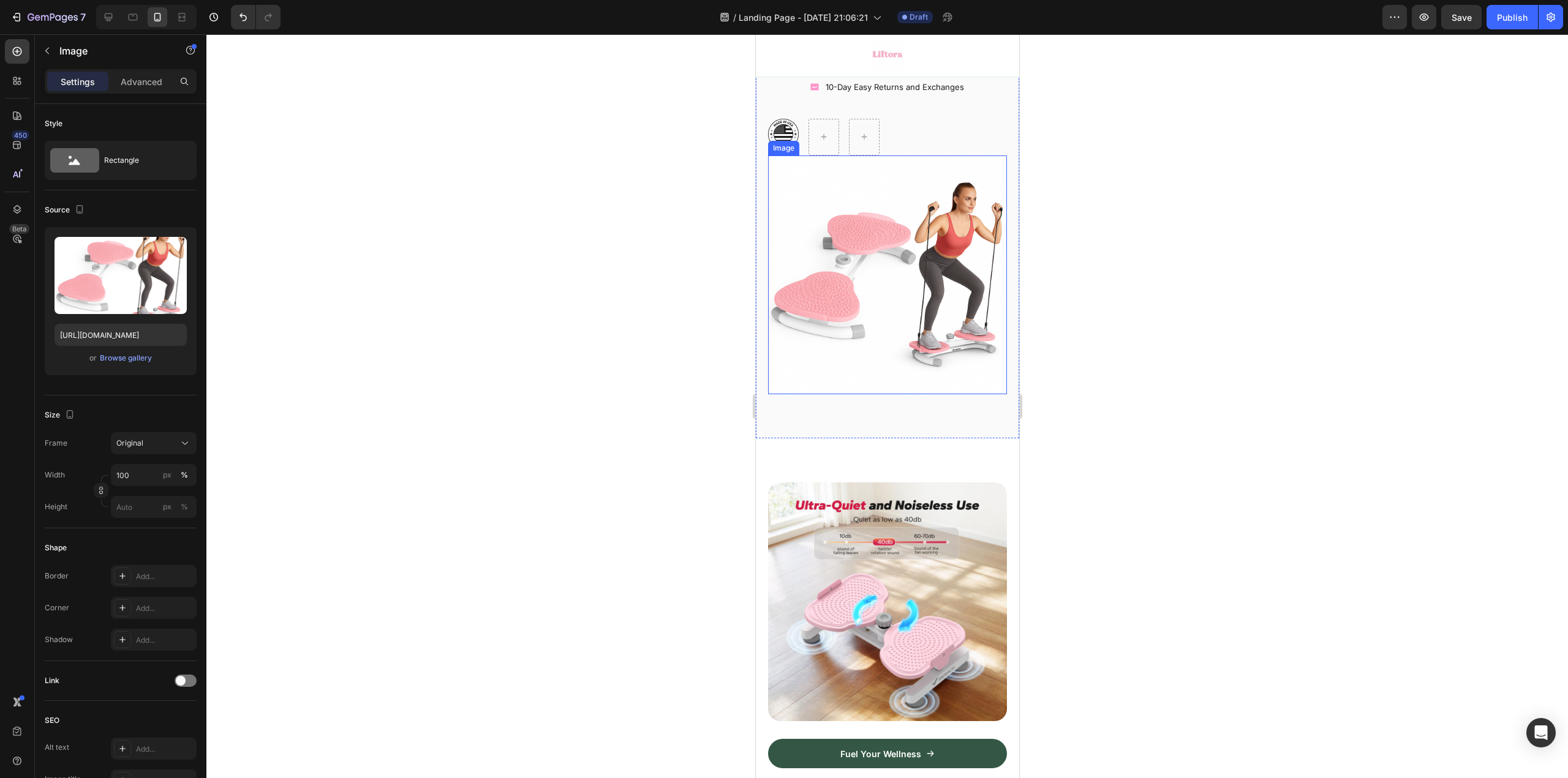
click at [851, 258] on img at bounding box center [887, 274] width 239 height 239
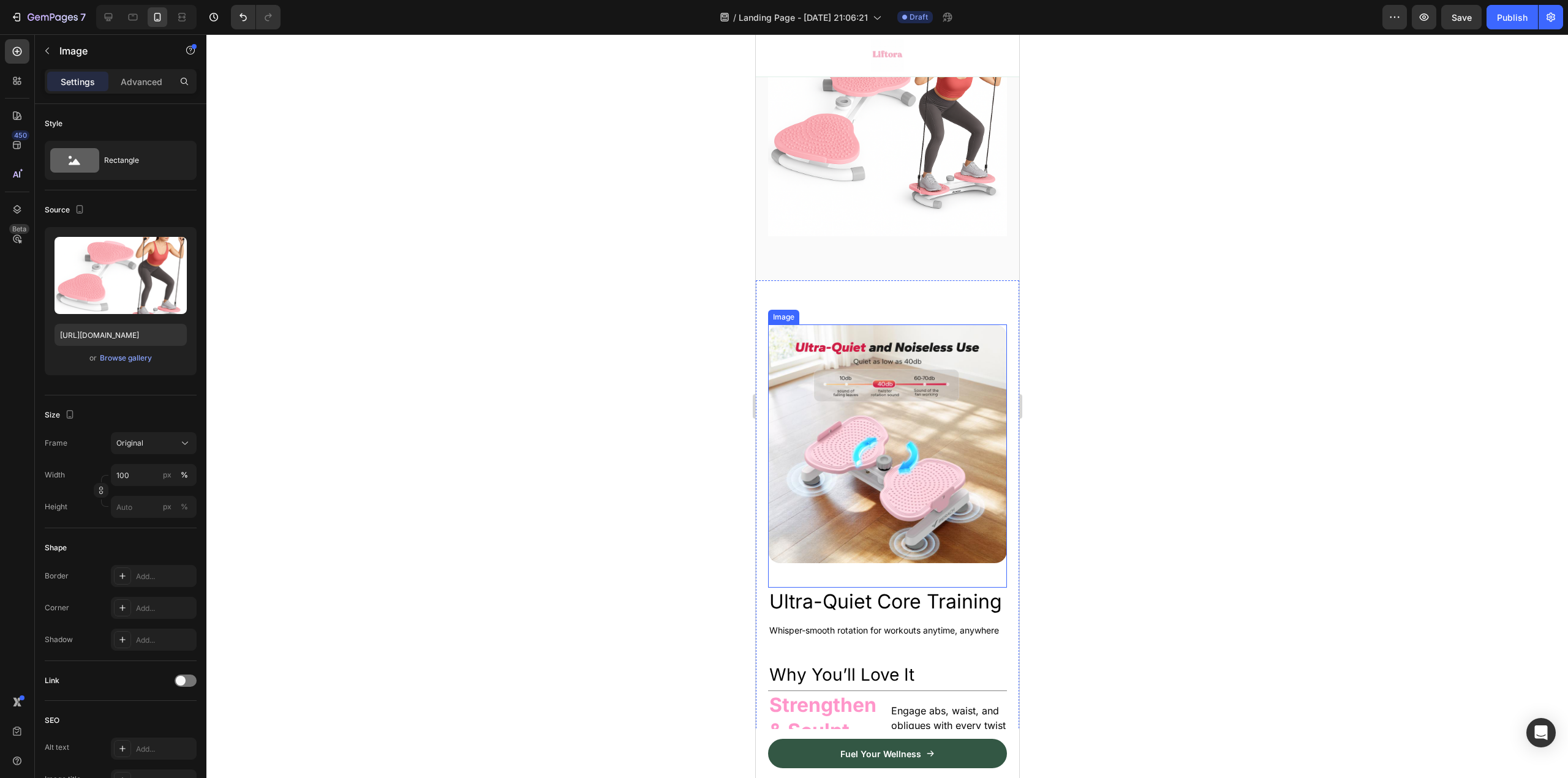
scroll to position [734, 0]
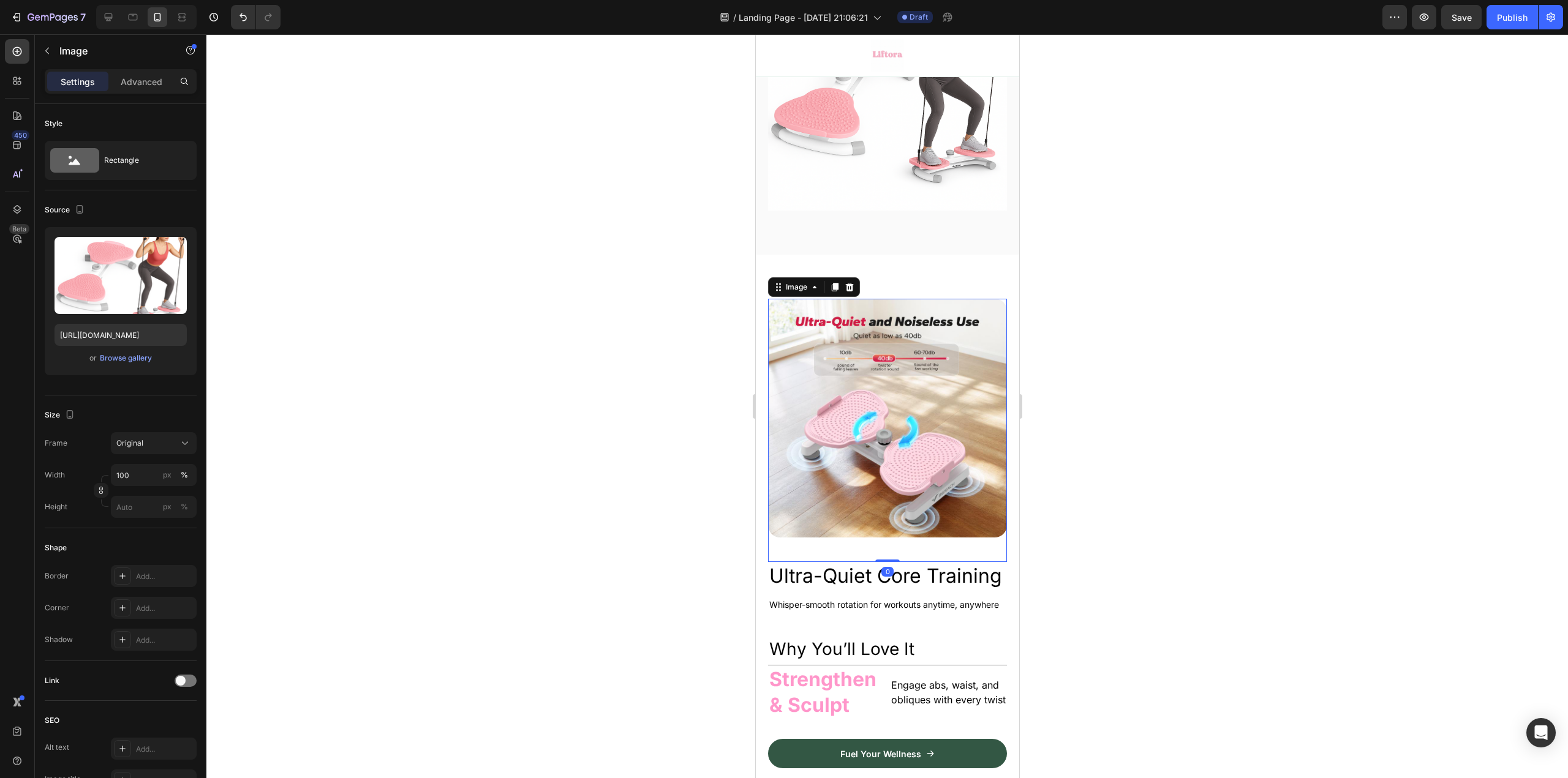
click at [879, 410] on img at bounding box center [887, 418] width 239 height 239
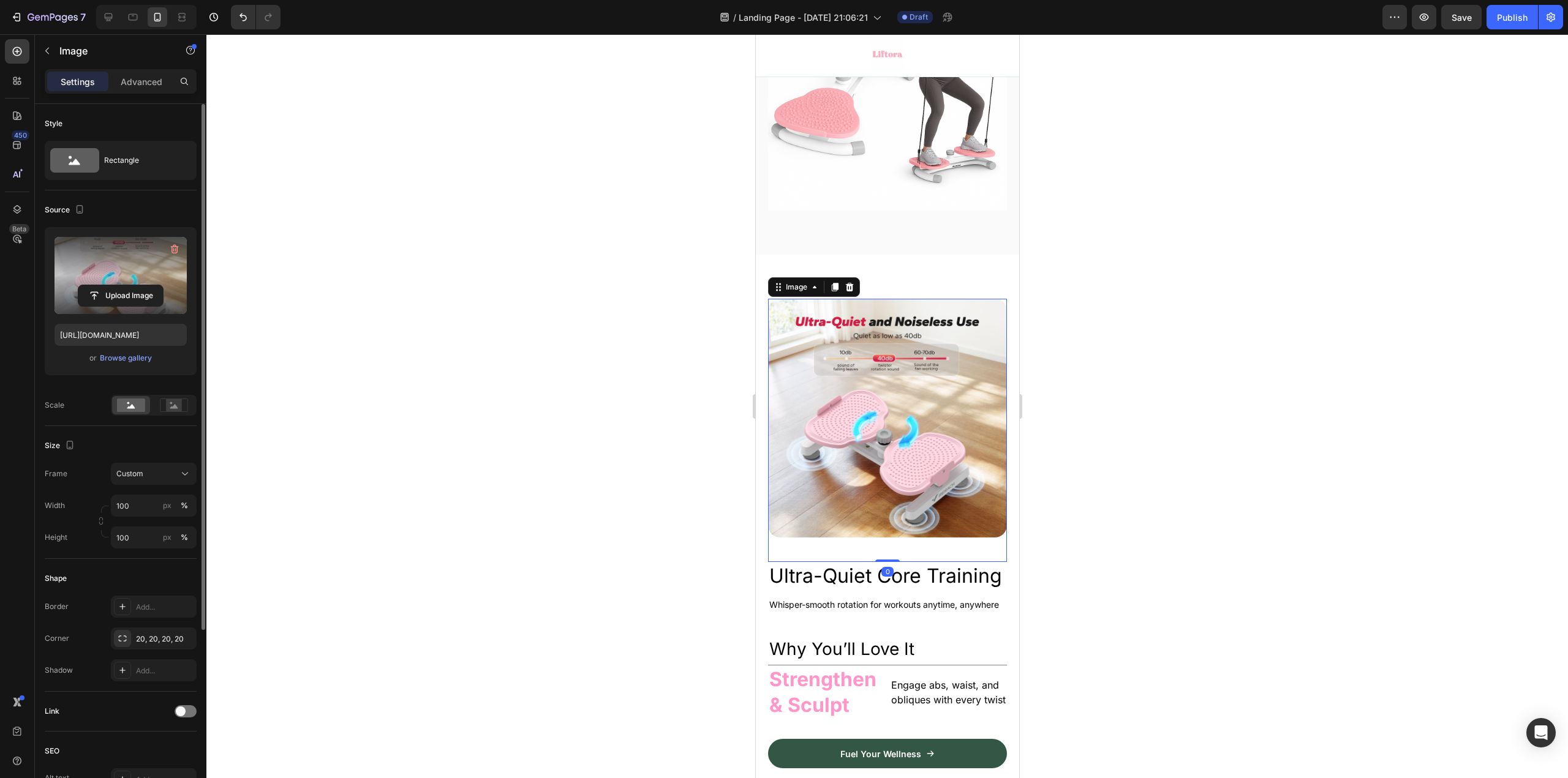
click at [103, 283] on label at bounding box center [120, 275] width 132 height 77
click at [103, 285] on input "file" at bounding box center [121, 296] width 85 height 21
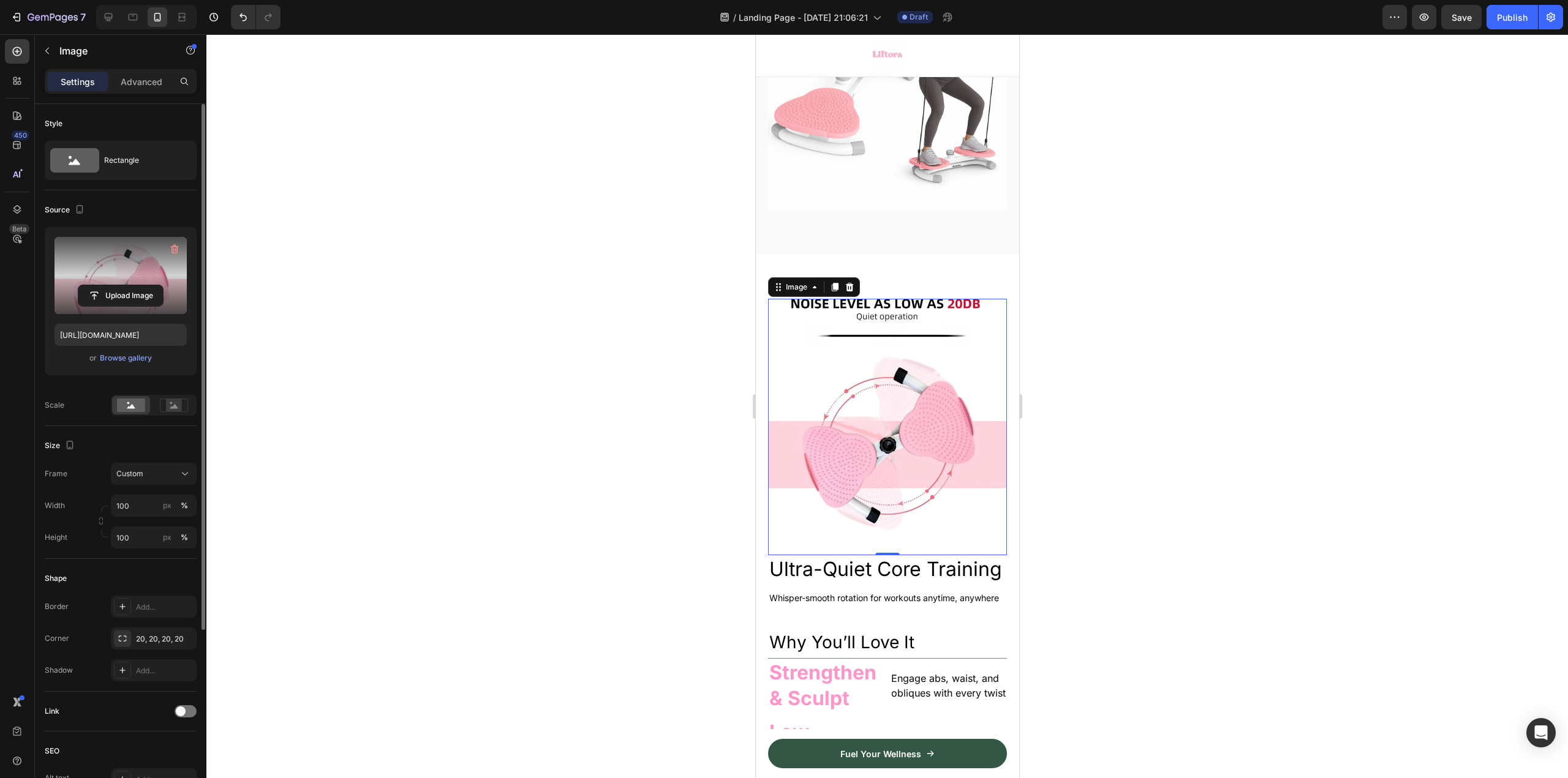
click at [140, 282] on label at bounding box center [120, 275] width 132 height 77
click at [140, 285] on input "file" at bounding box center [121, 296] width 85 height 21
type input "https://cdn.shopify.com/s/files/1/0724/0784/3005/files/gempages_584742003753878…"
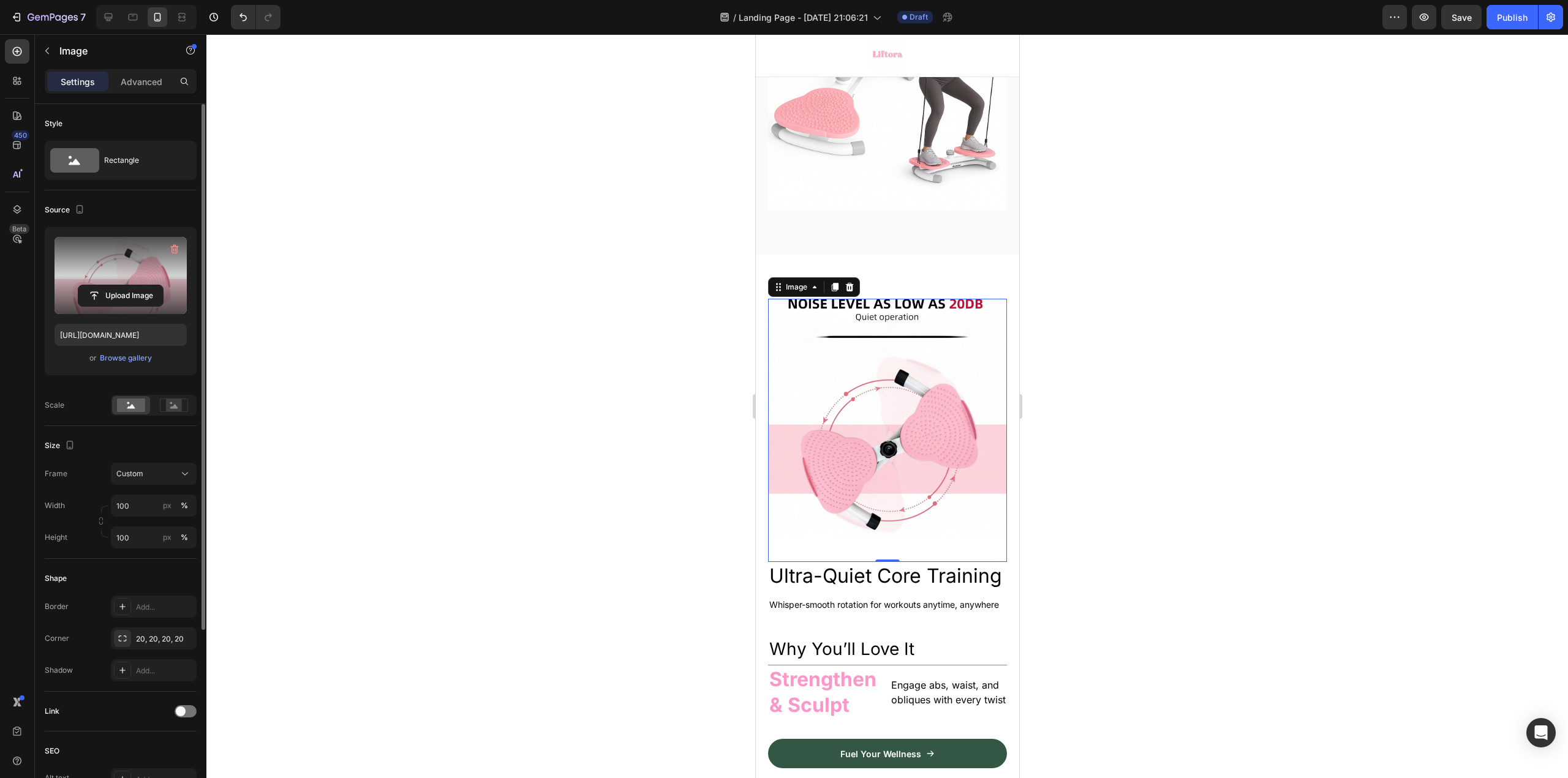
click at [1145, 430] on div at bounding box center [887, 406] width 1362 height 744
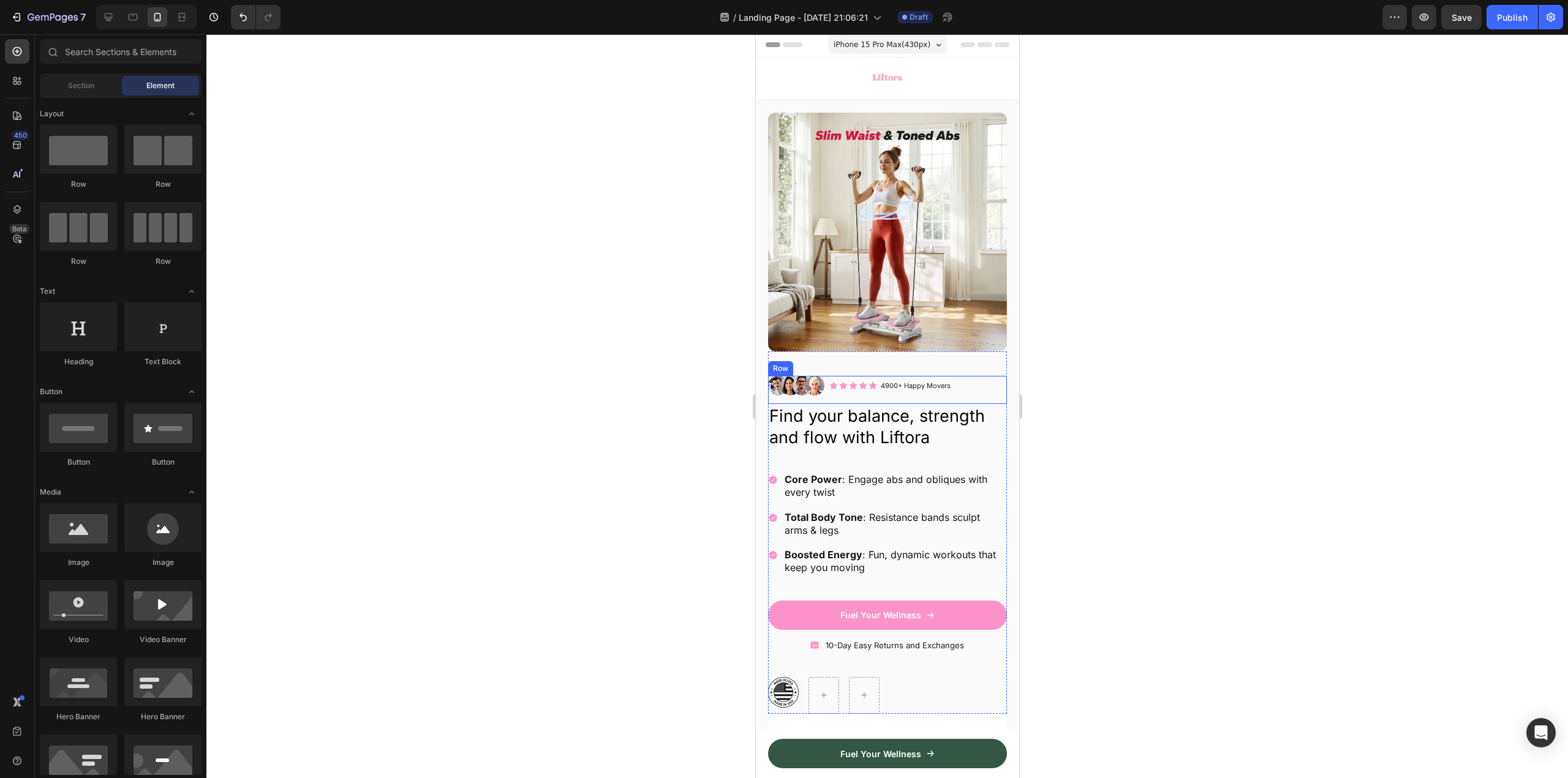
scroll to position [0, 0]
click at [850, 278] on img at bounding box center [887, 234] width 239 height 239
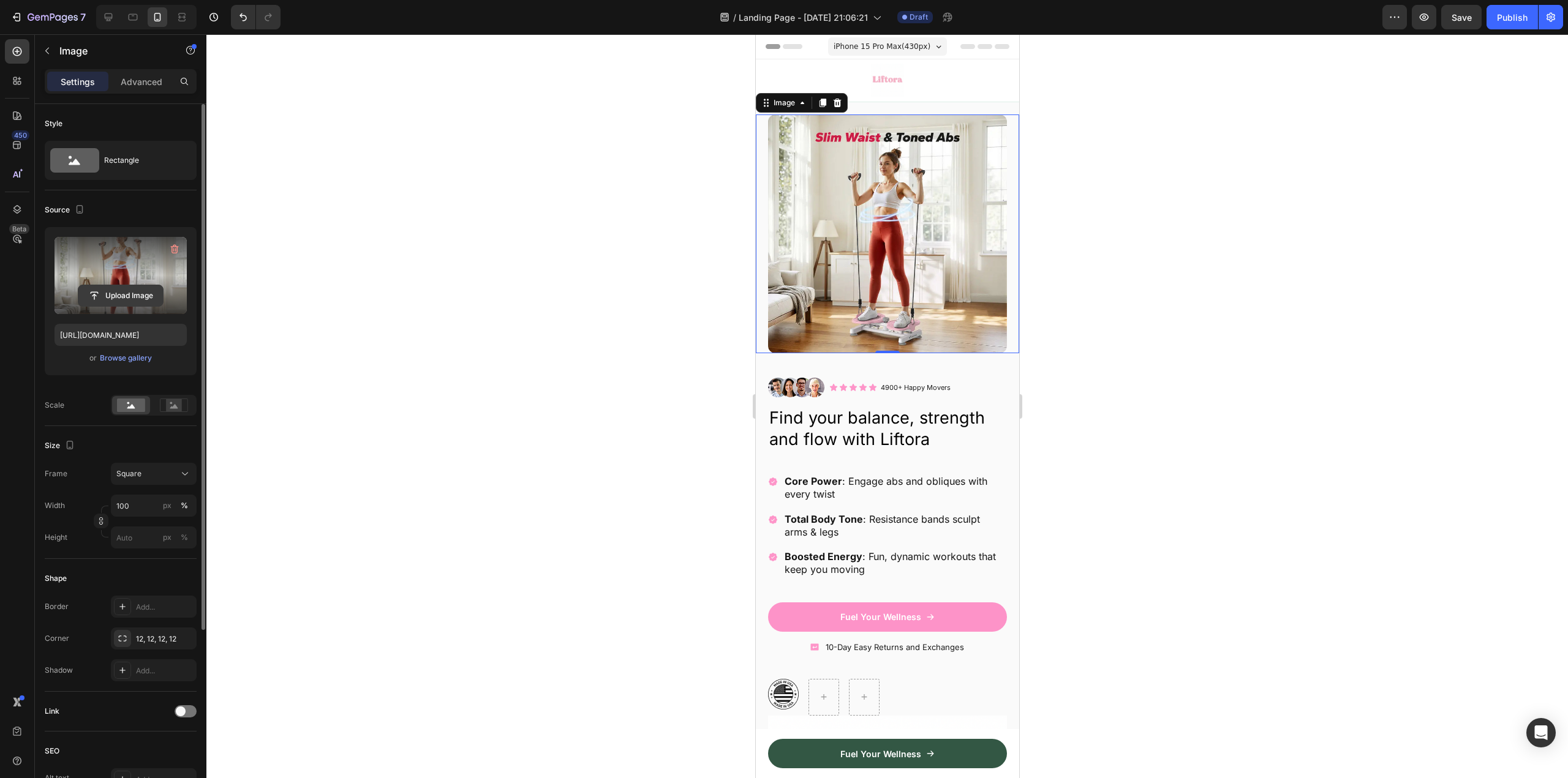
click at [122, 288] on input "file" at bounding box center [121, 296] width 85 height 21
click at [114, 280] on label at bounding box center [120, 275] width 132 height 77
click at [114, 285] on input "file" at bounding box center [121, 296] width 85 height 21
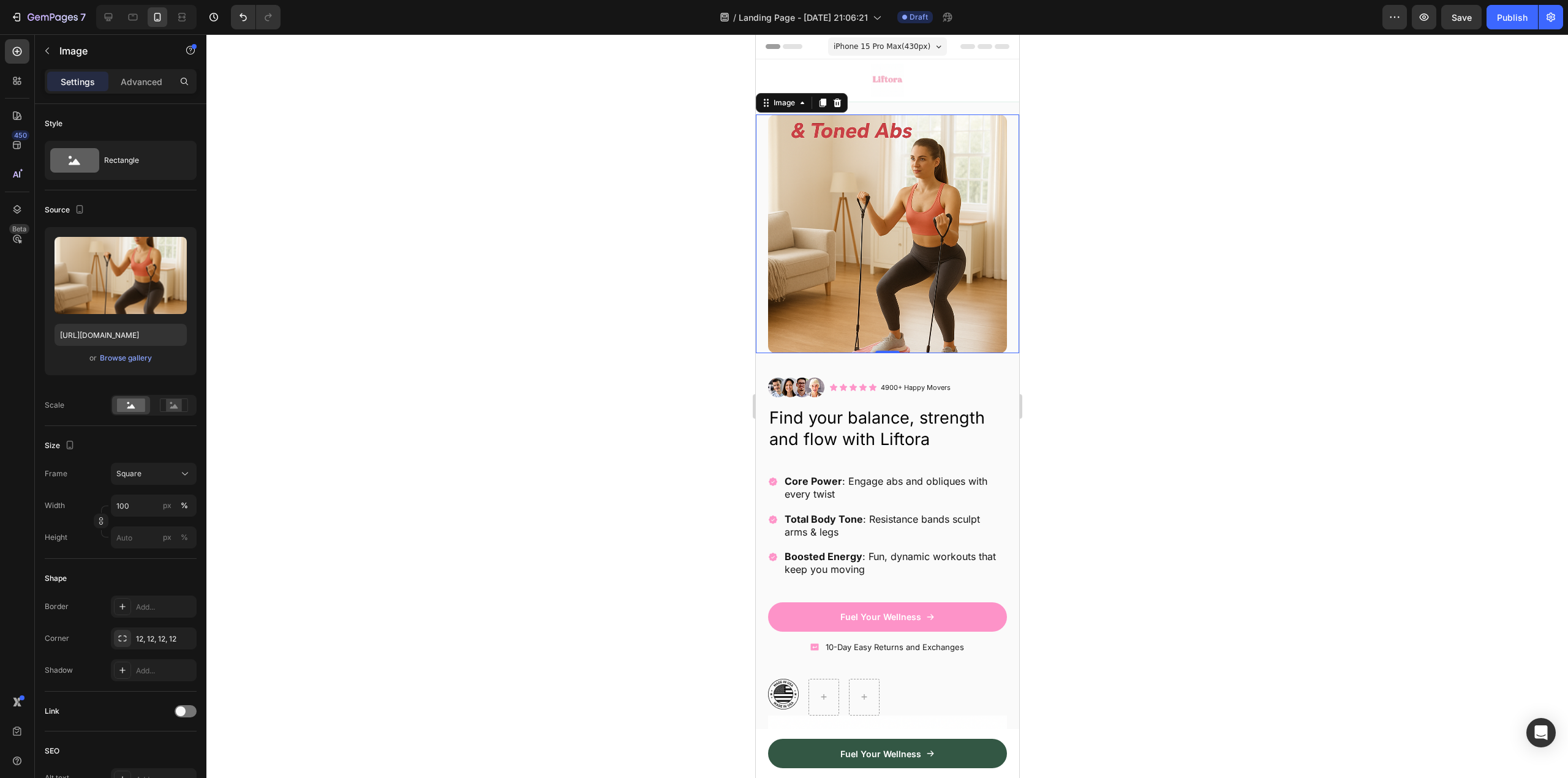
click at [860, 271] on img at bounding box center [887, 234] width 239 height 239
click at [111, 16] on icon at bounding box center [109, 17] width 12 height 12
type input "https://cdn.shopify.com/s/files/1/0724/0784/3005/files/gempages_584742003753878…"
type input "100"
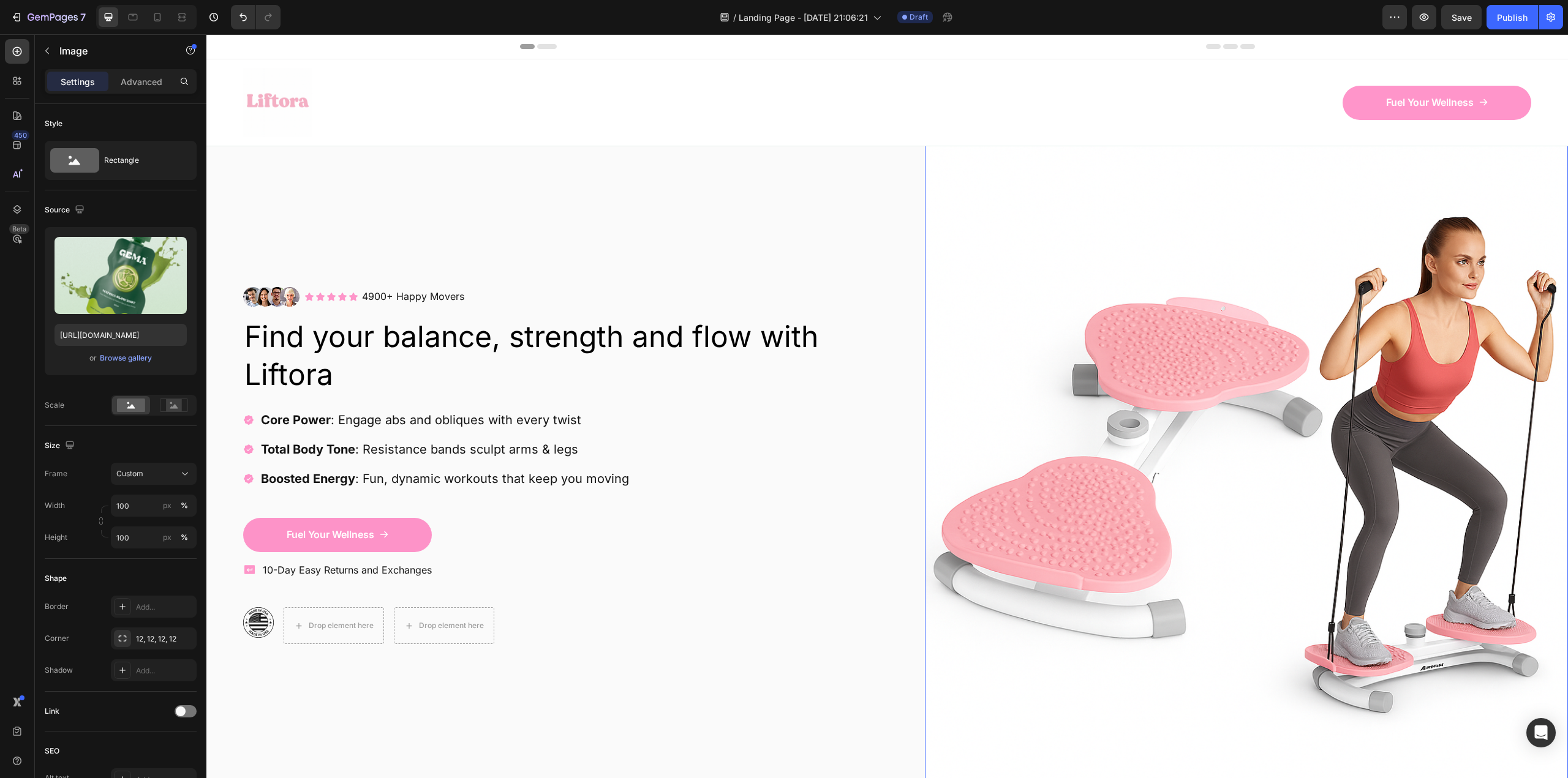
click at [1373, 425] on img at bounding box center [1246, 465] width 643 height 643
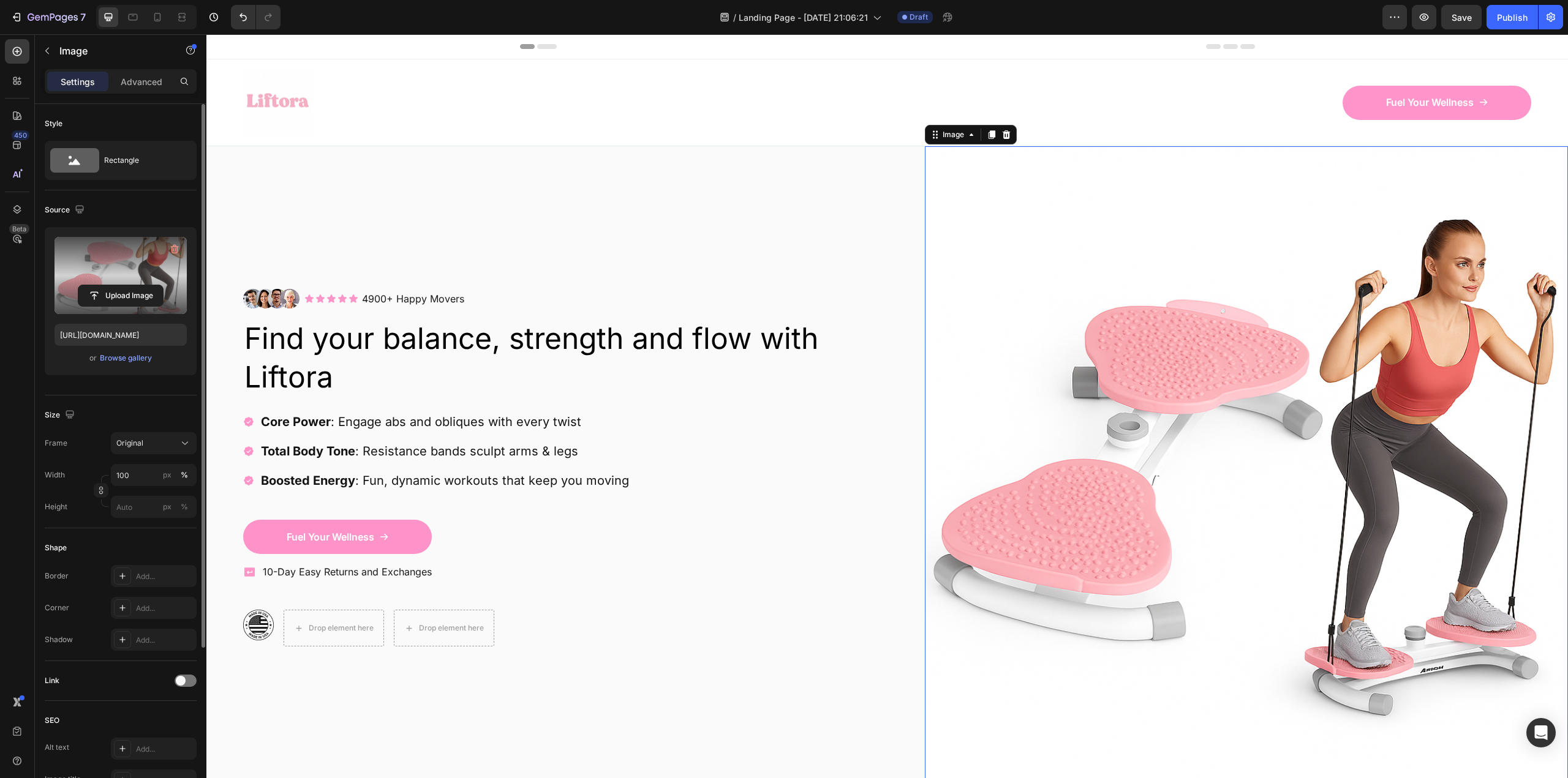
click at [99, 272] on label at bounding box center [120, 275] width 132 height 77
click at [99, 285] on input "file" at bounding box center [121, 296] width 85 height 21
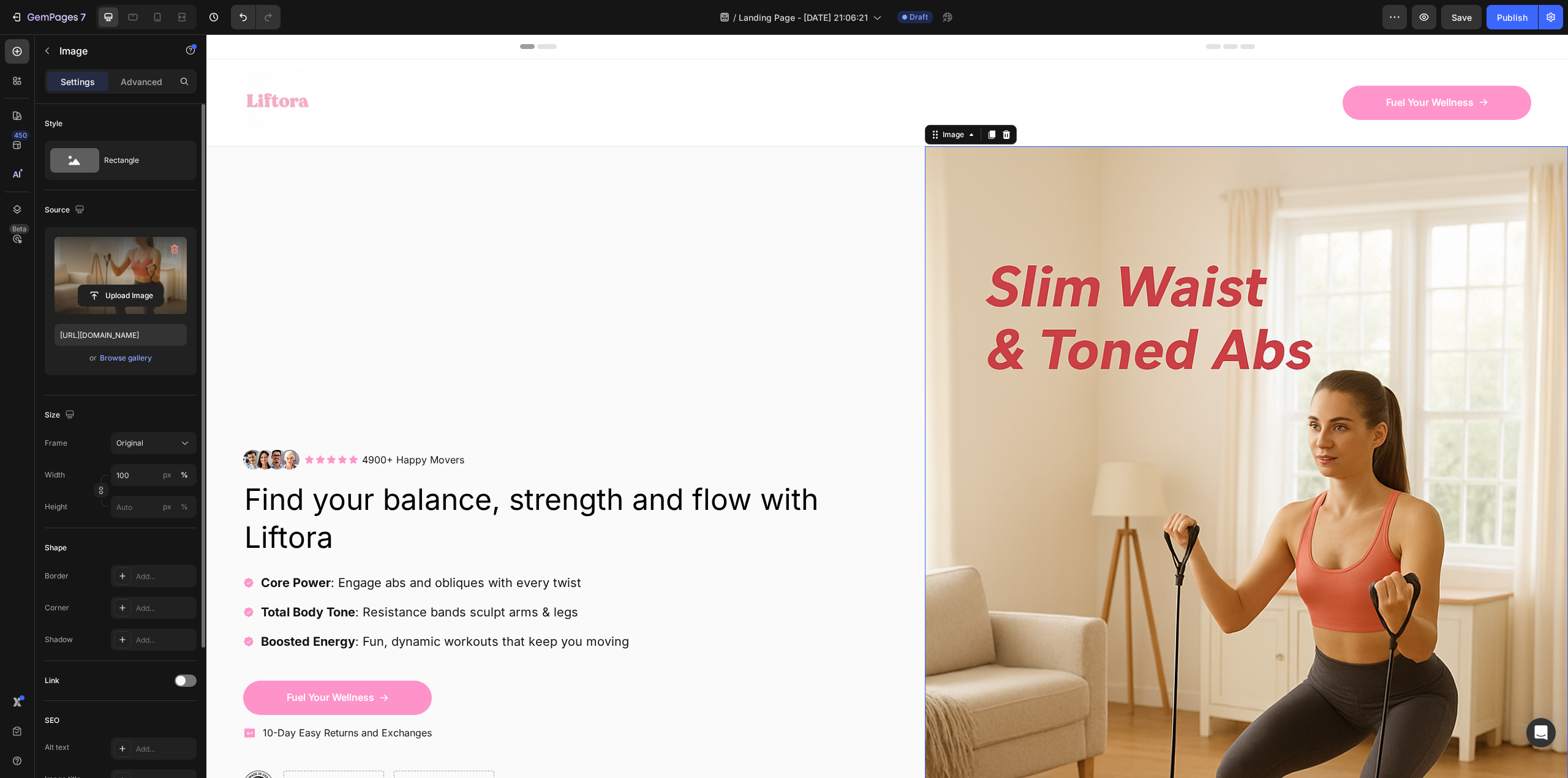
click at [133, 277] on label at bounding box center [120, 275] width 132 height 77
click at [133, 285] on input "file" at bounding box center [121, 296] width 85 height 21
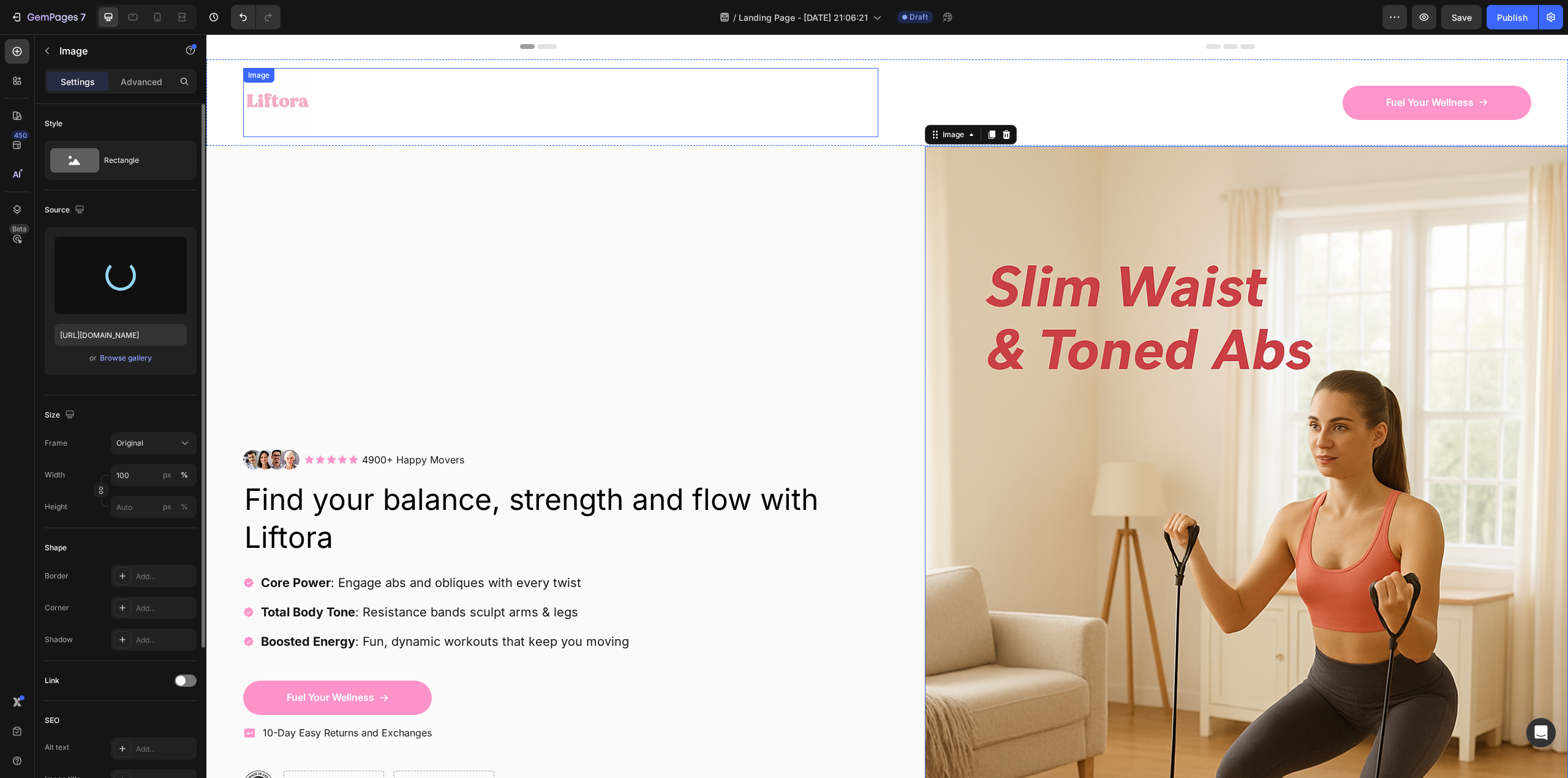
type input "https://cdn.shopify.com/s/files/1/0724/0784/3005/files/gempages_584742003753878…"
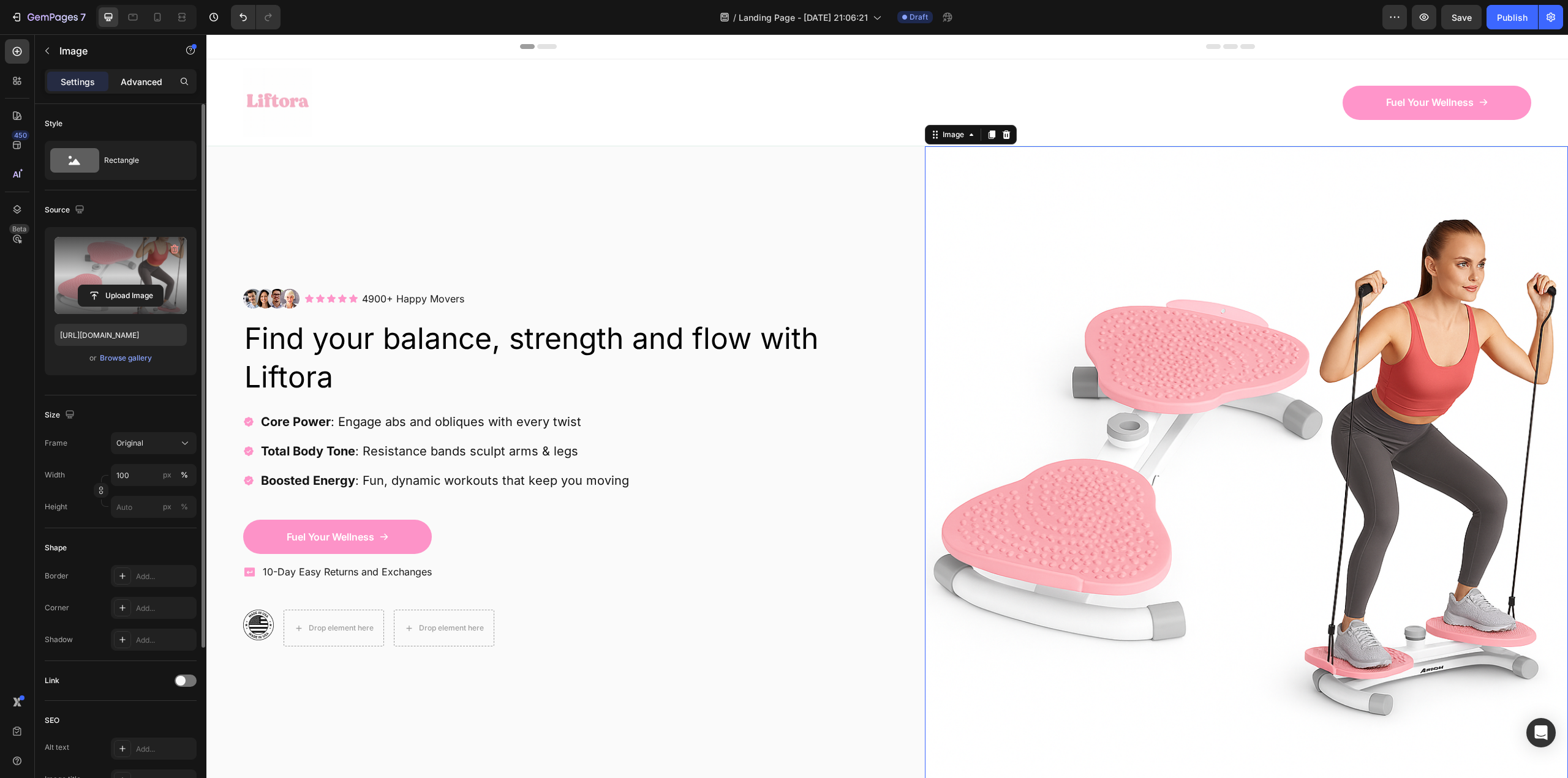
click at [144, 79] on p "Advanced" at bounding box center [142, 82] width 42 height 13
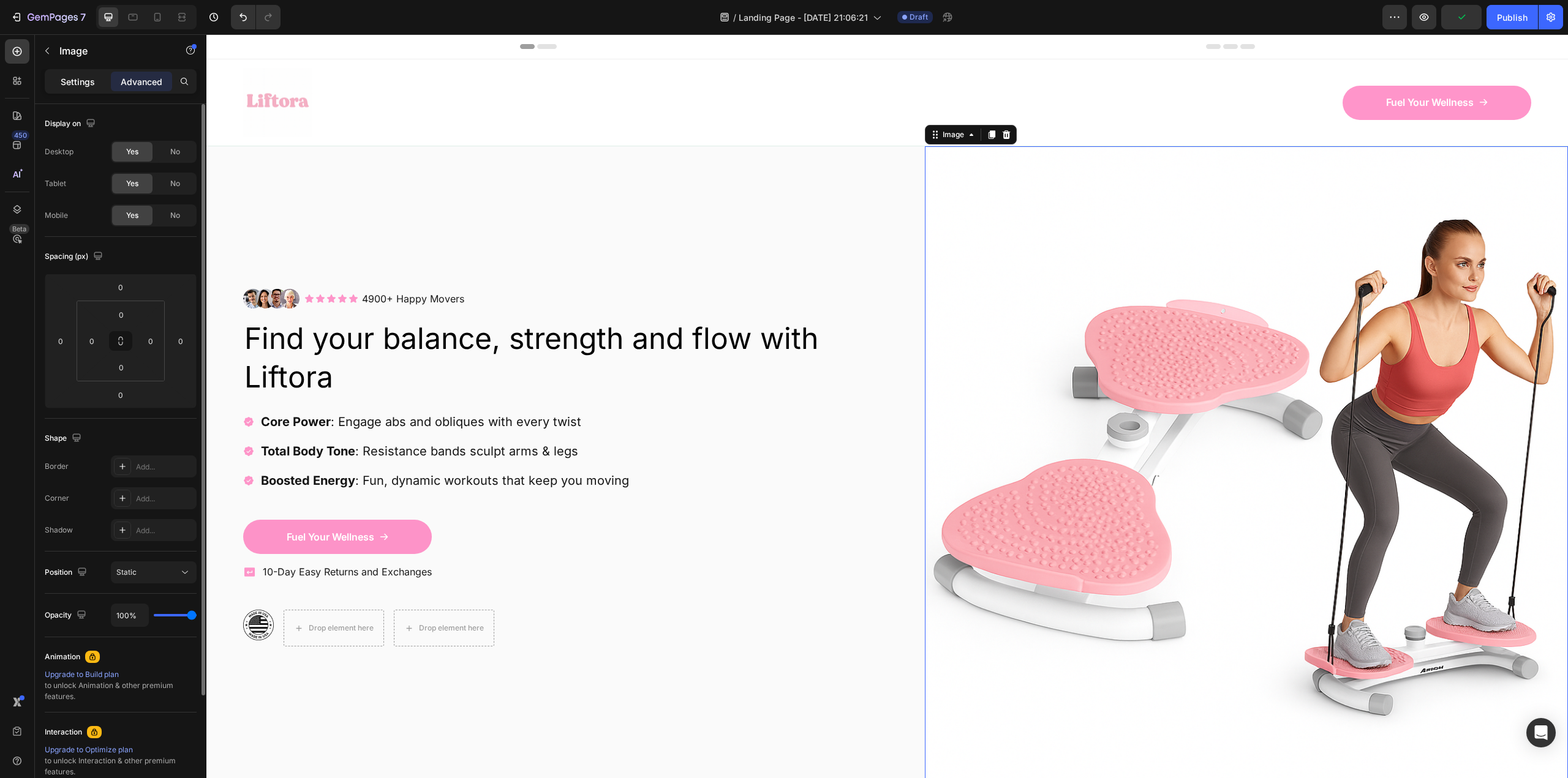
click at [66, 78] on p "Settings" at bounding box center [78, 82] width 34 height 13
